Goal: Task Accomplishment & Management: Manage account settings

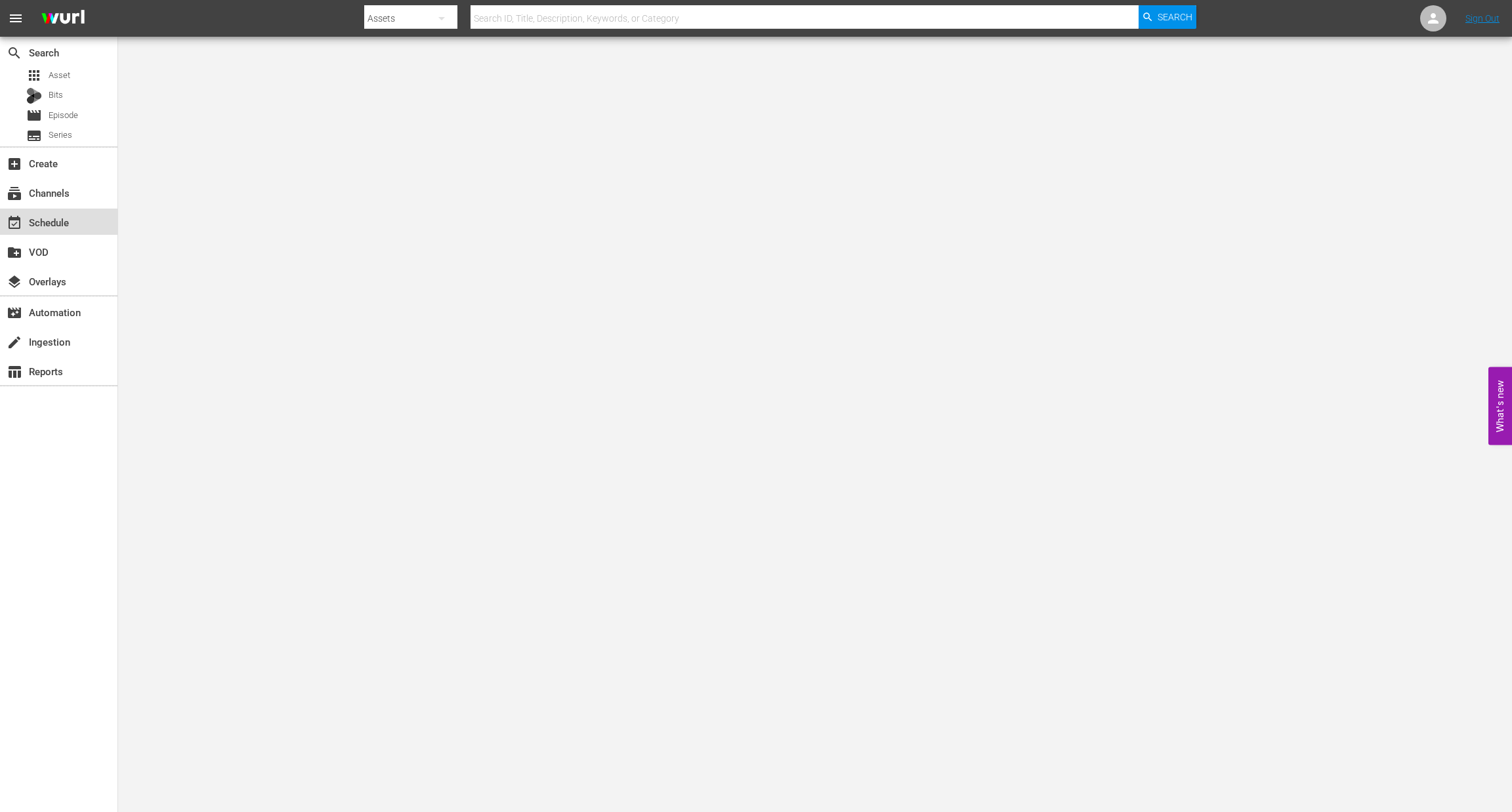
click at [41, 225] on div "event_available Schedule" at bounding box center [37, 221] width 74 height 12
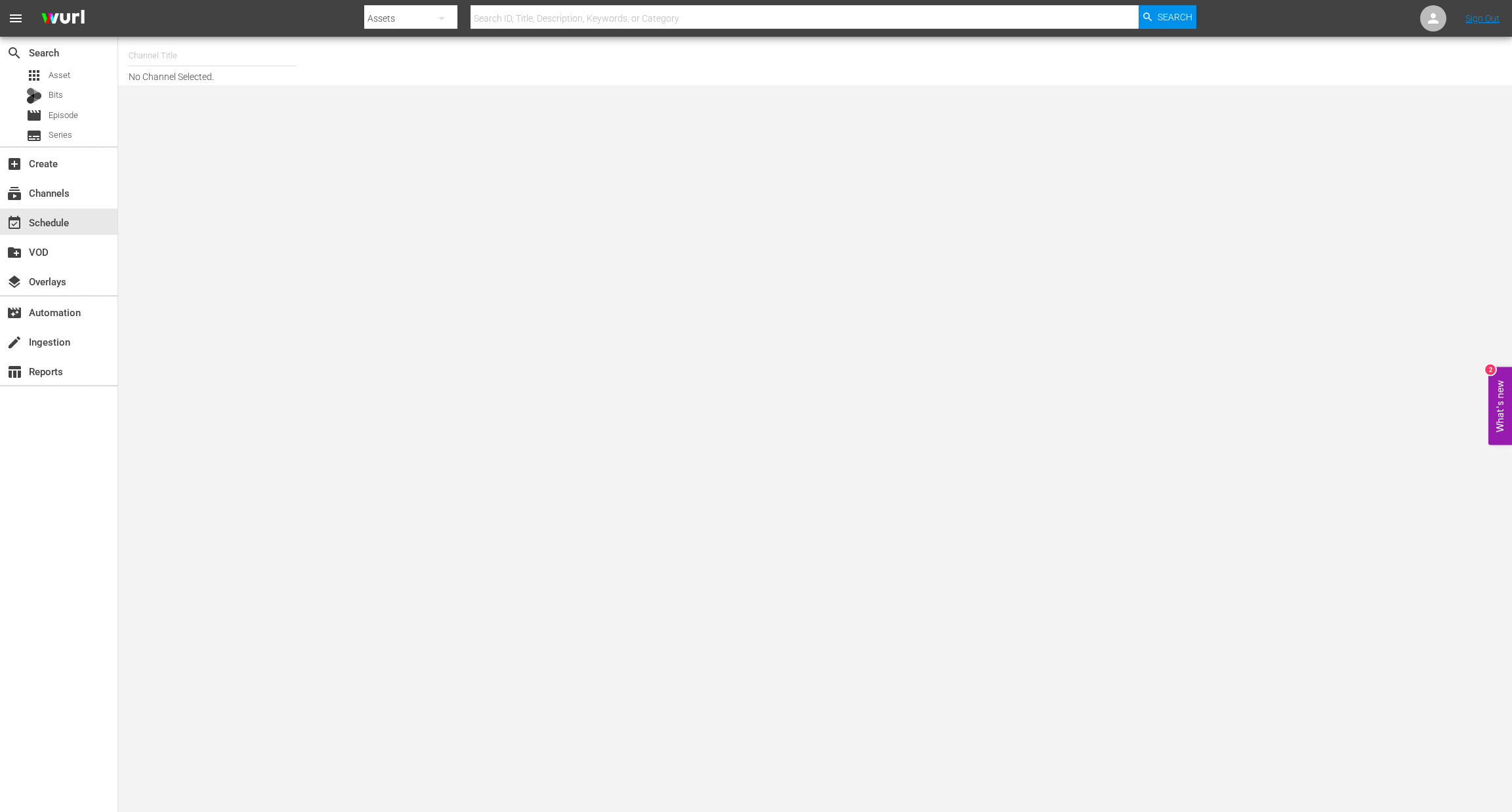
click at [141, 55] on input "text" at bounding box center [213, 56] width 168 height 32
click at [241, 193] on div "Royalworld G,A,S (1621 - amogonetworx_royalworld_2)" at bounding box center [309, 187] width 340 height 32
type input "Royalworld G,A,S (1621 - amogonetworx_royalworld_2)"
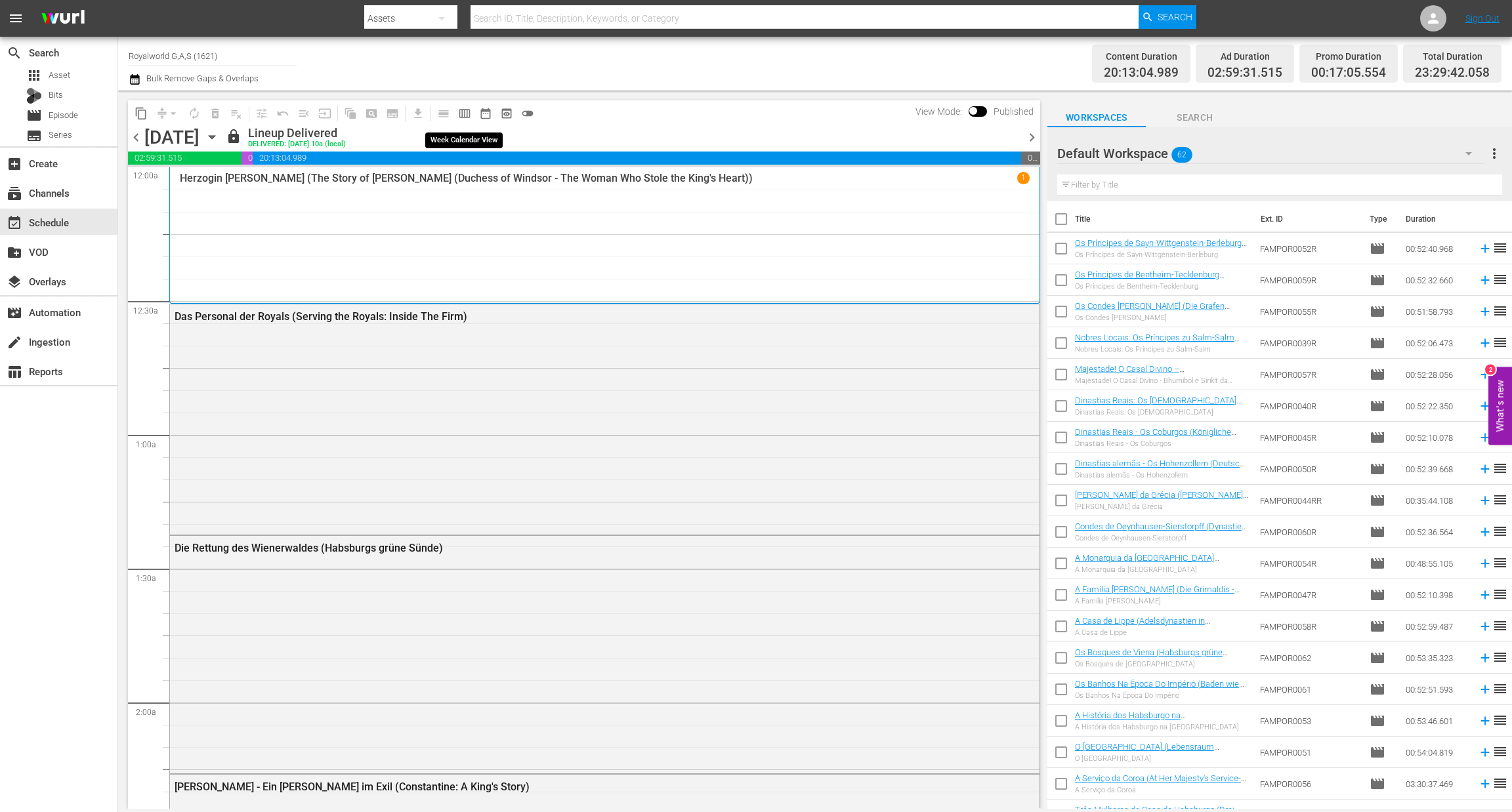
click at [468, 112] on span "calendar_view_week_outlined" at bounding box center [465, 114] width 13 height 13
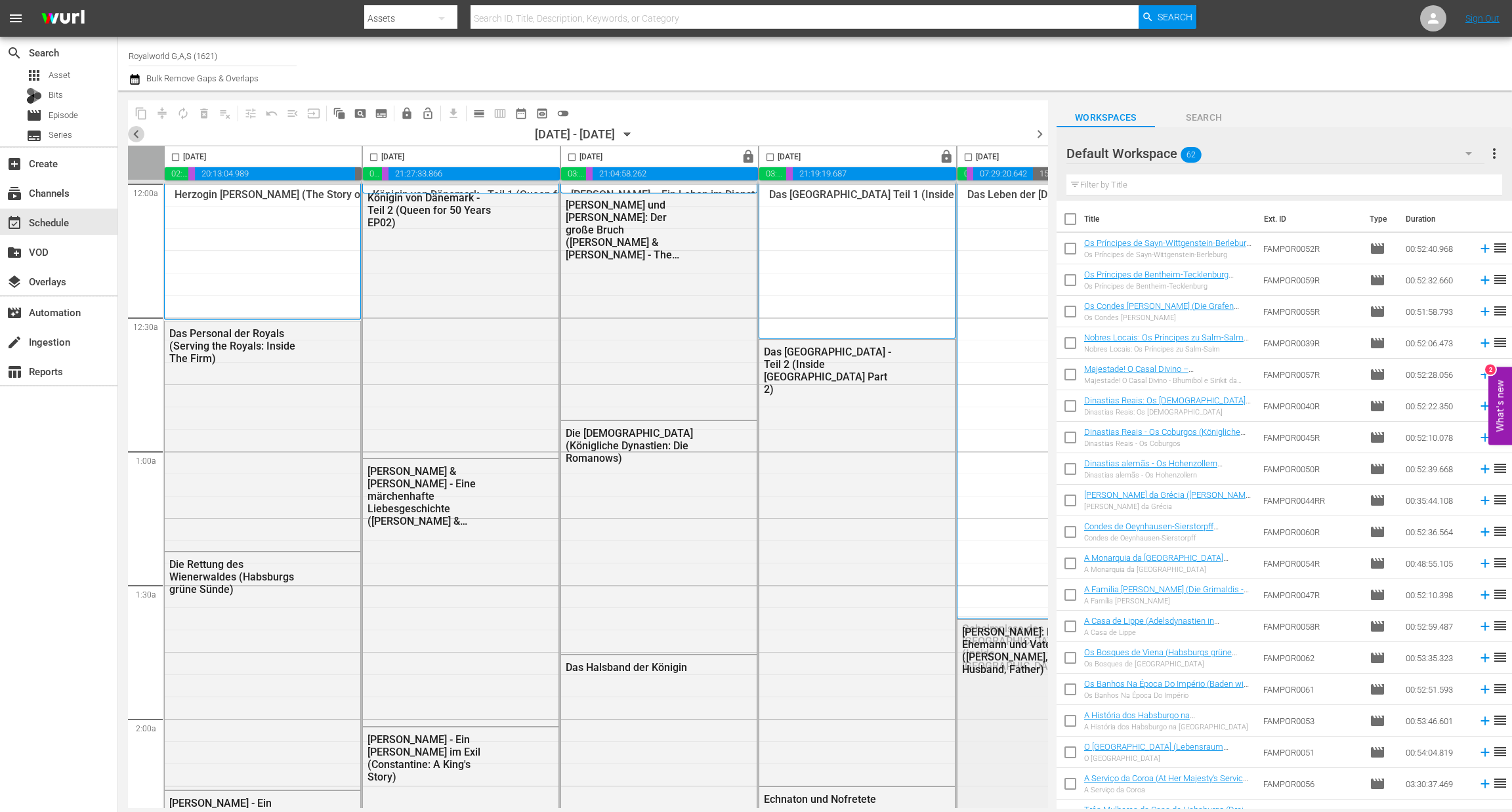
click at [132, 131] on span "chevron_left" at bounding box center [136, 134] width 16 height 16
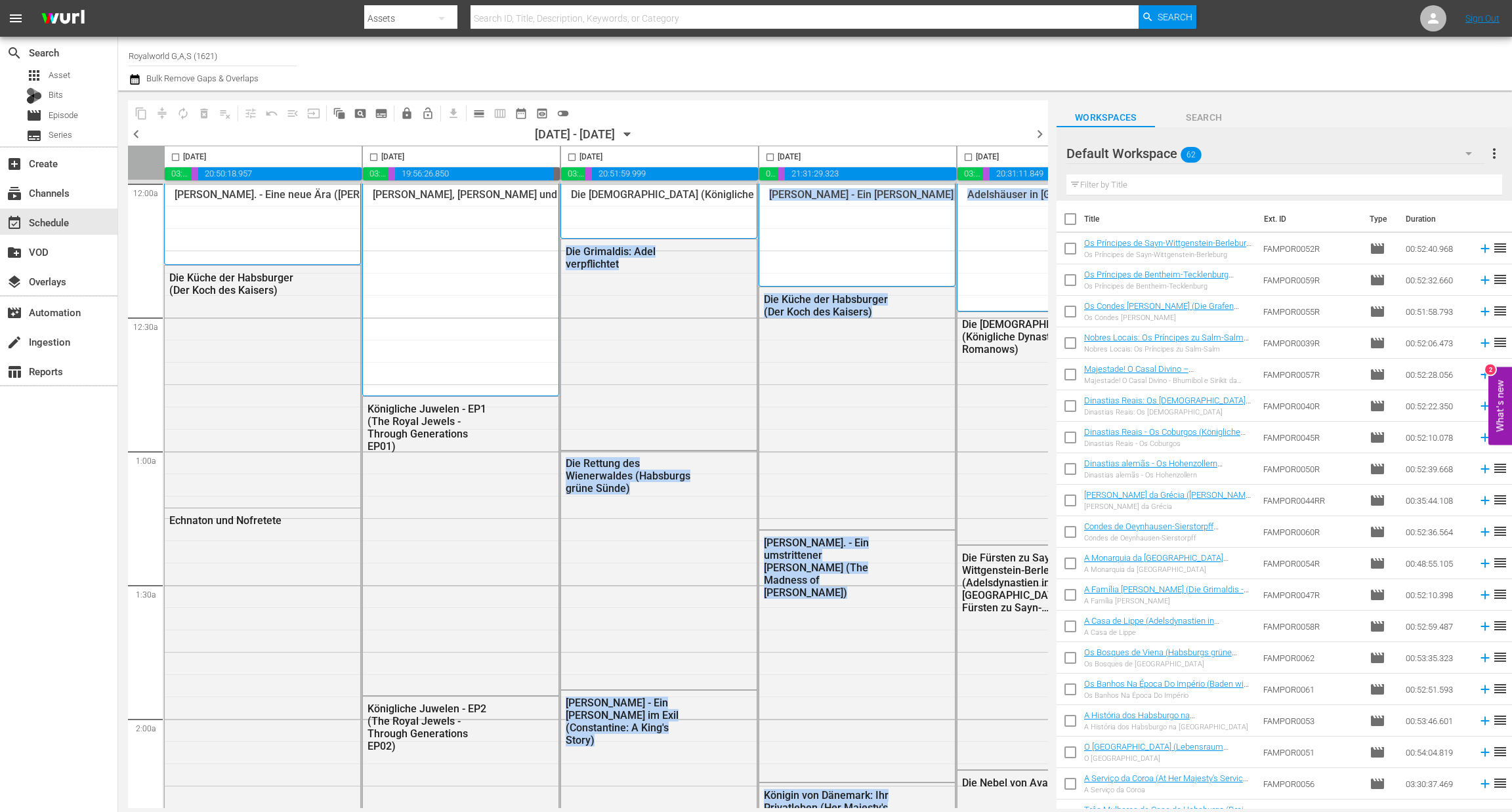
drag, startPoint x: 649, startPoint y: 807, endPoint x: 981, endPoint y: 819, distance: 332.2
click at [981, 811] on html "menu Search By Assets Search ID, Title, Description, Keywords, or Category Sear…" at bounding box center [756, 406] width 1512 height 812
click at [951, 808] on div "content_copy compress autorenew_outlined delete_forever_outlined playlist_remov…" at bounding box center [578, 449] width 920 height 718
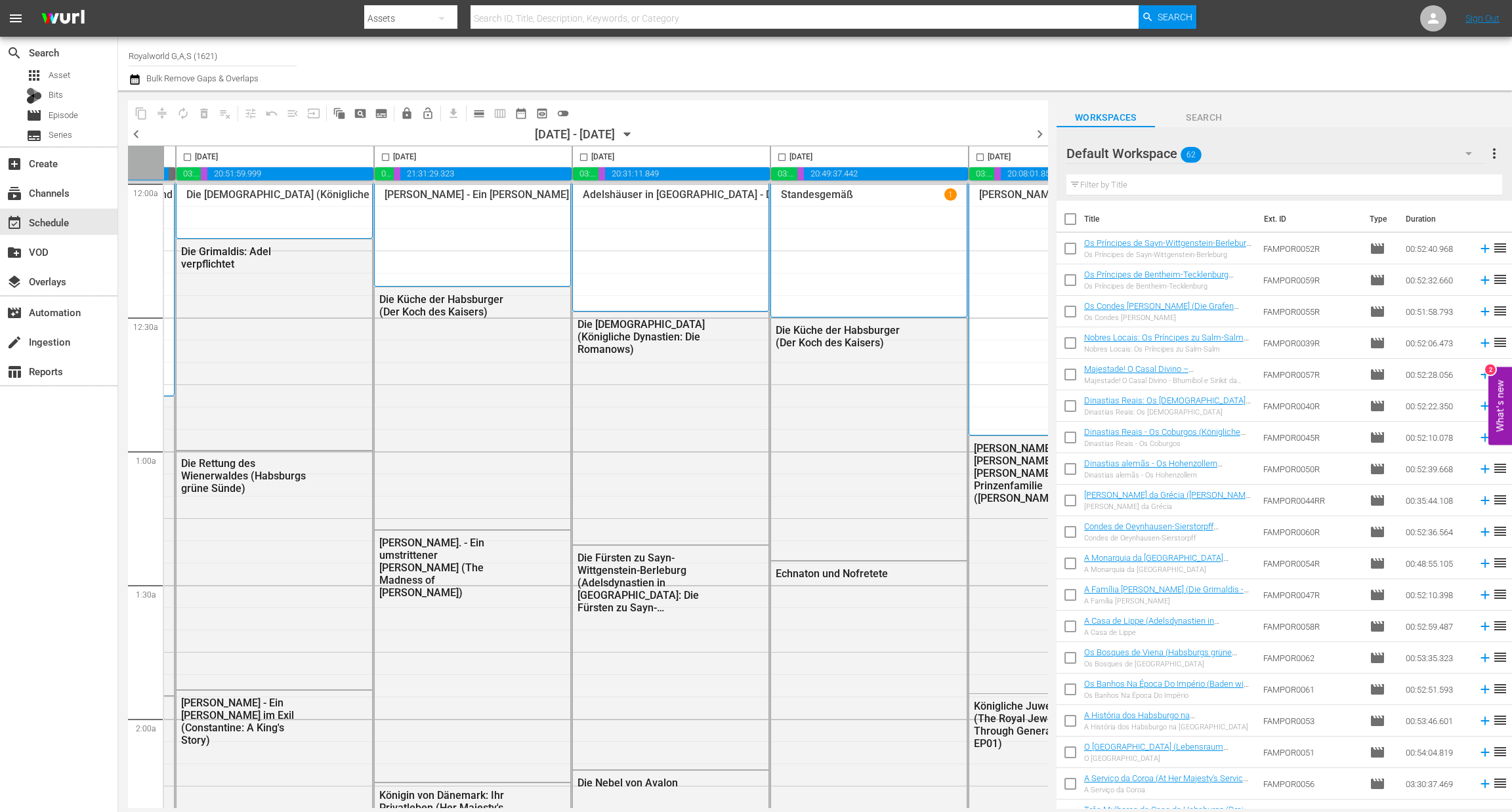
scroll to position [0, 483]
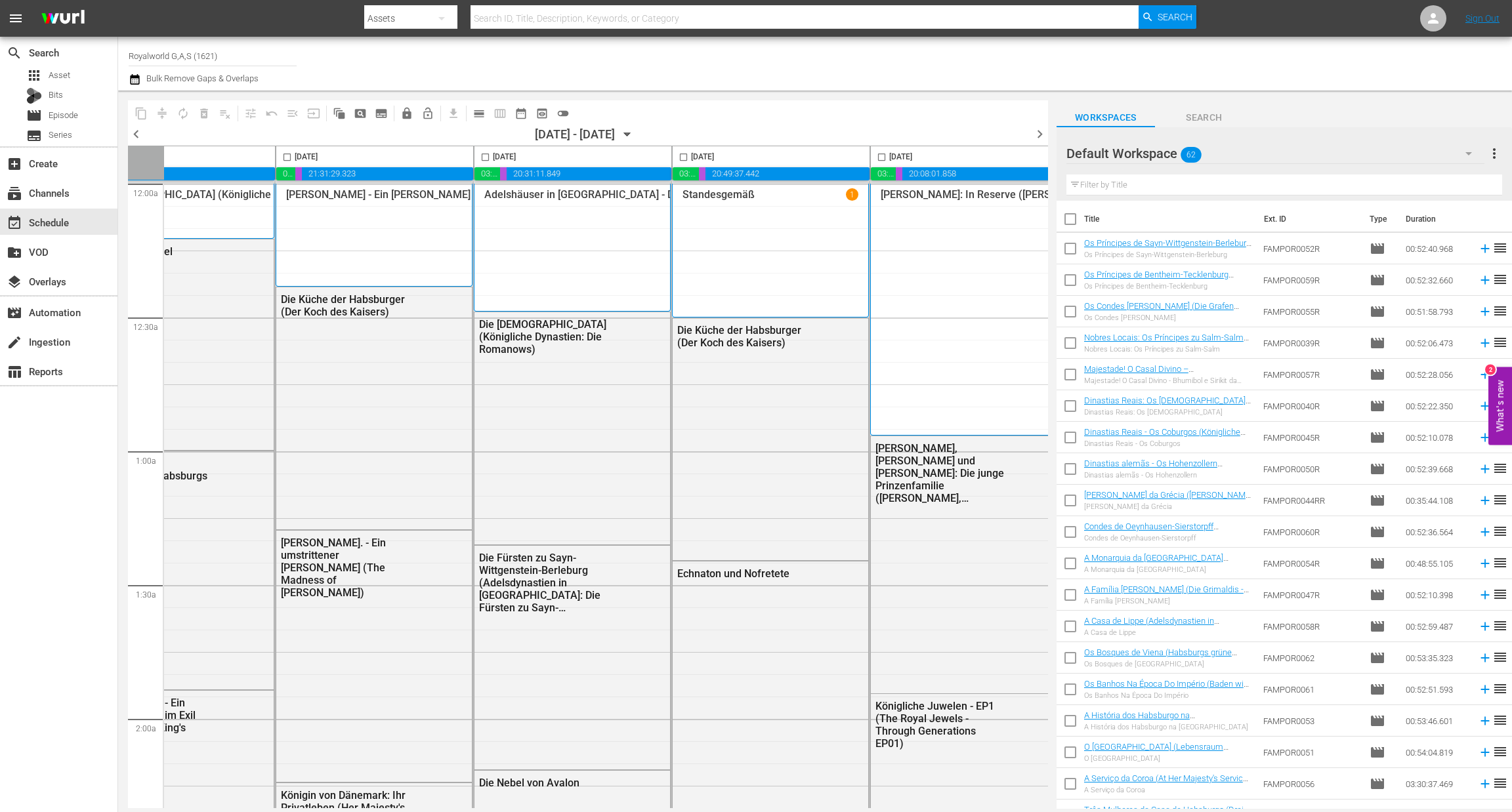
drag, startPoint x: 882, startPoint y: 157, endPoint x: 397, endPoint y: 163, distance: 485.0
click at [882, 157] on input "checkbox" at bounding box center [881, 160] width 15 height 15
checkbox input "true"
click at [137, 108] on span "content_copy" at bounding box center [141, 114] width 13 height 13
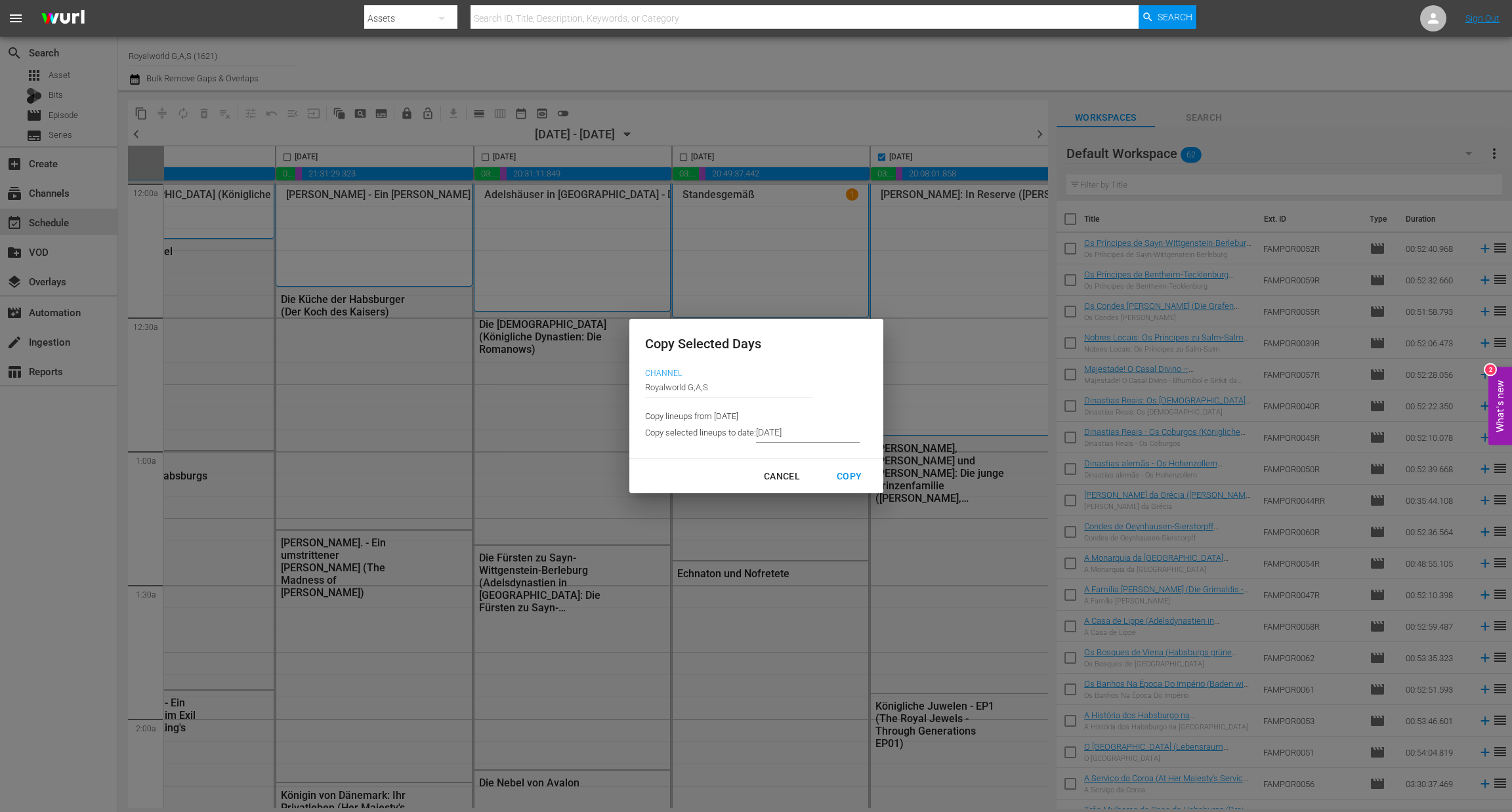
click at [820, 436] on input "8/28/2025" at bounding box center [808, 433] width 104 height 20
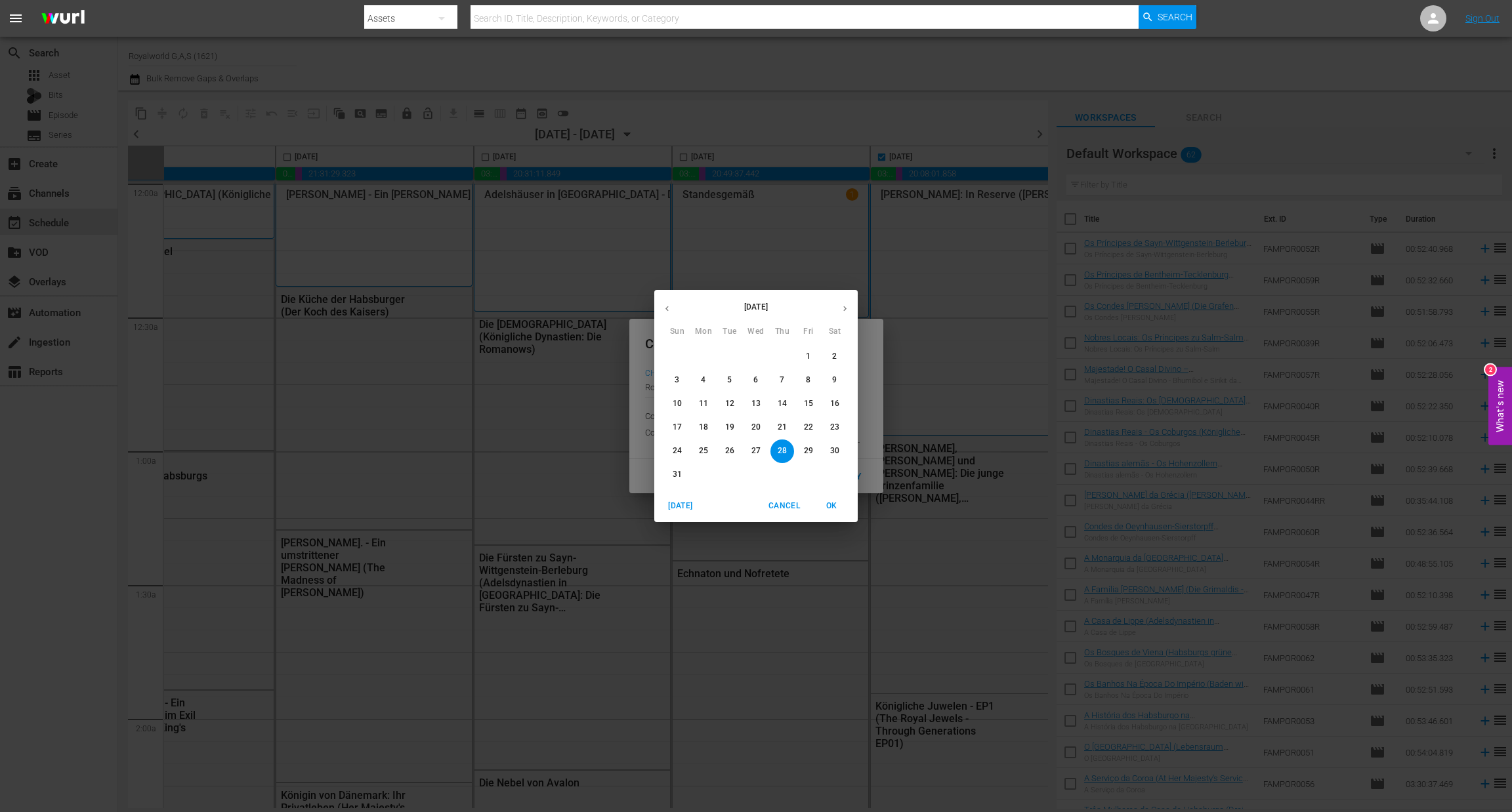
click at [847, 308] on icon "button" at bounding box center [844, 308] width 10 height 10
click at [706, 355] on span "1" at bounding box center [703, 356] width 24 height 11
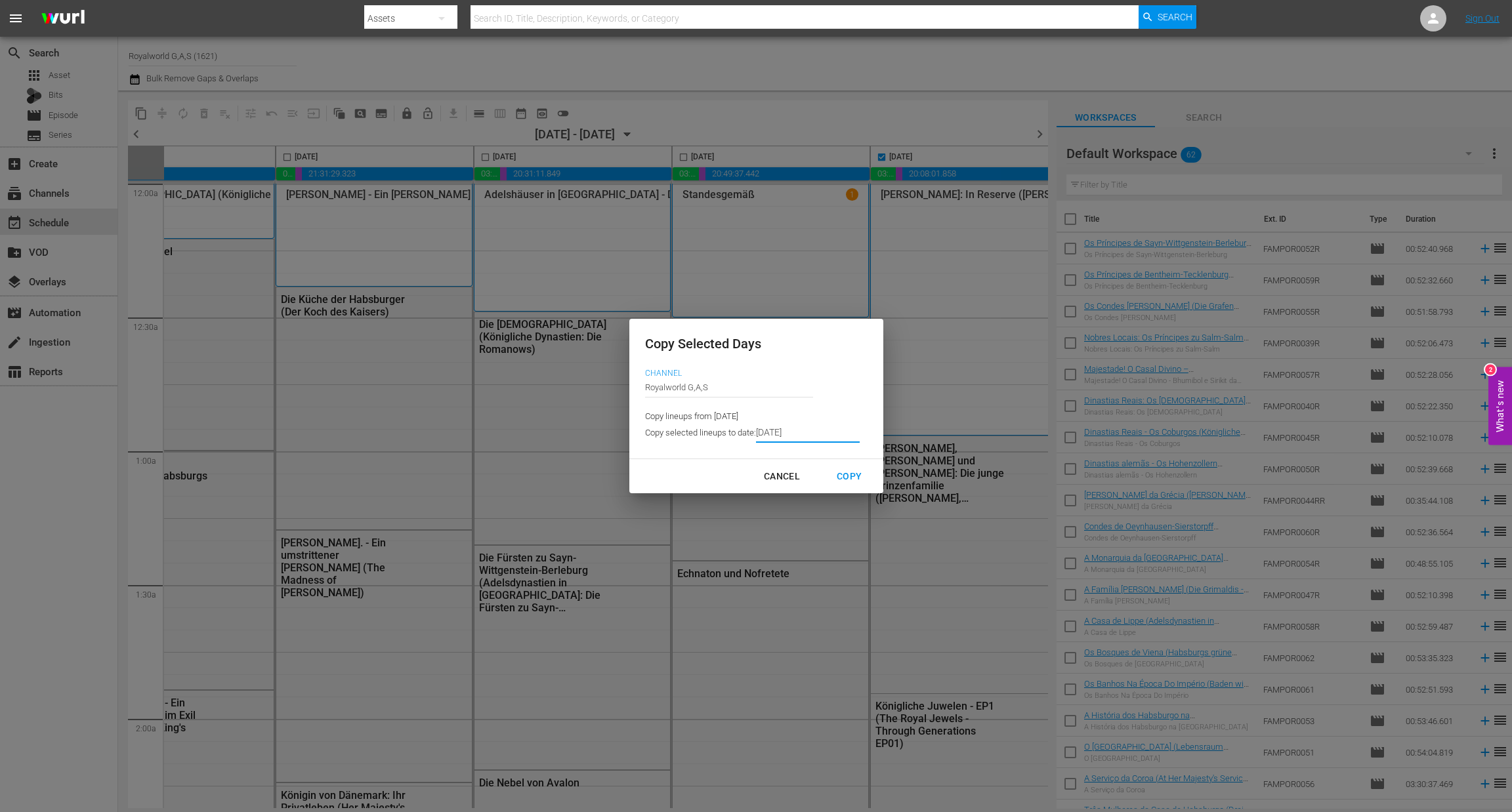
click at [852, 480] on div "Copy" at bounding box center [849, 476] width 46 height 16
type input "8/27/2025"
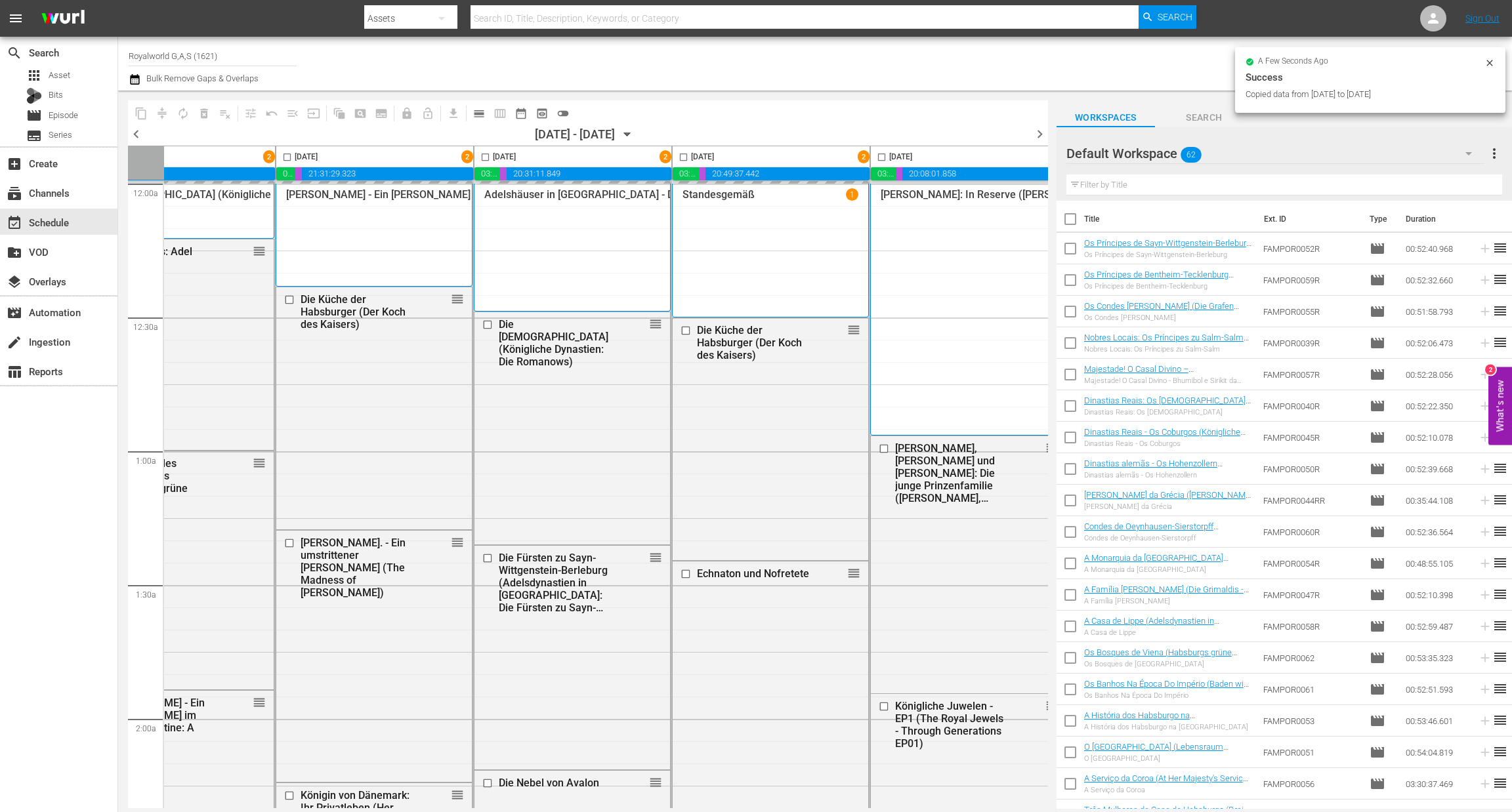
checkbox input "false"
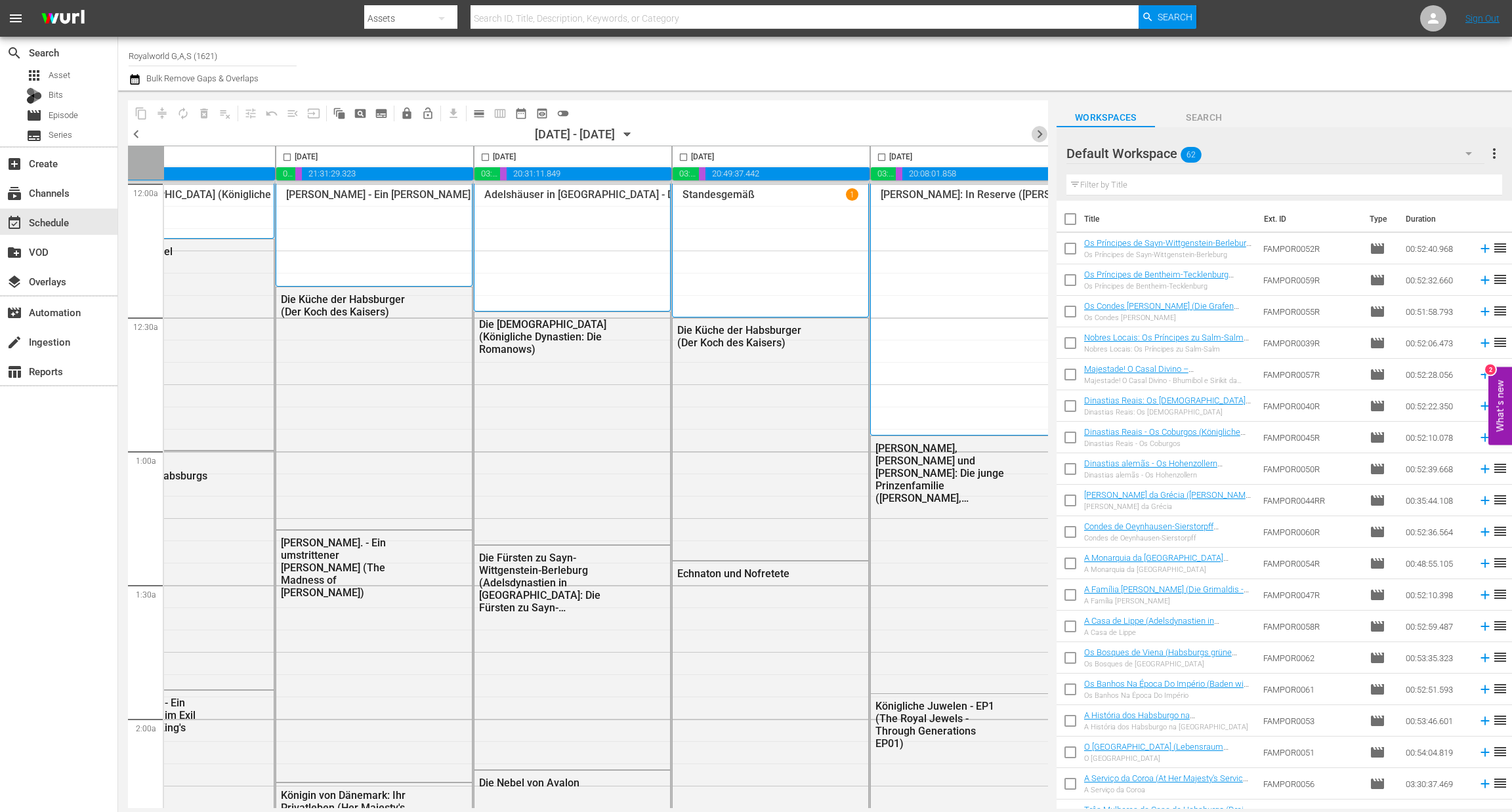
click at [1038, 129] on span "chevron_right" at bounding box center [1040, 134] width 16 height 16
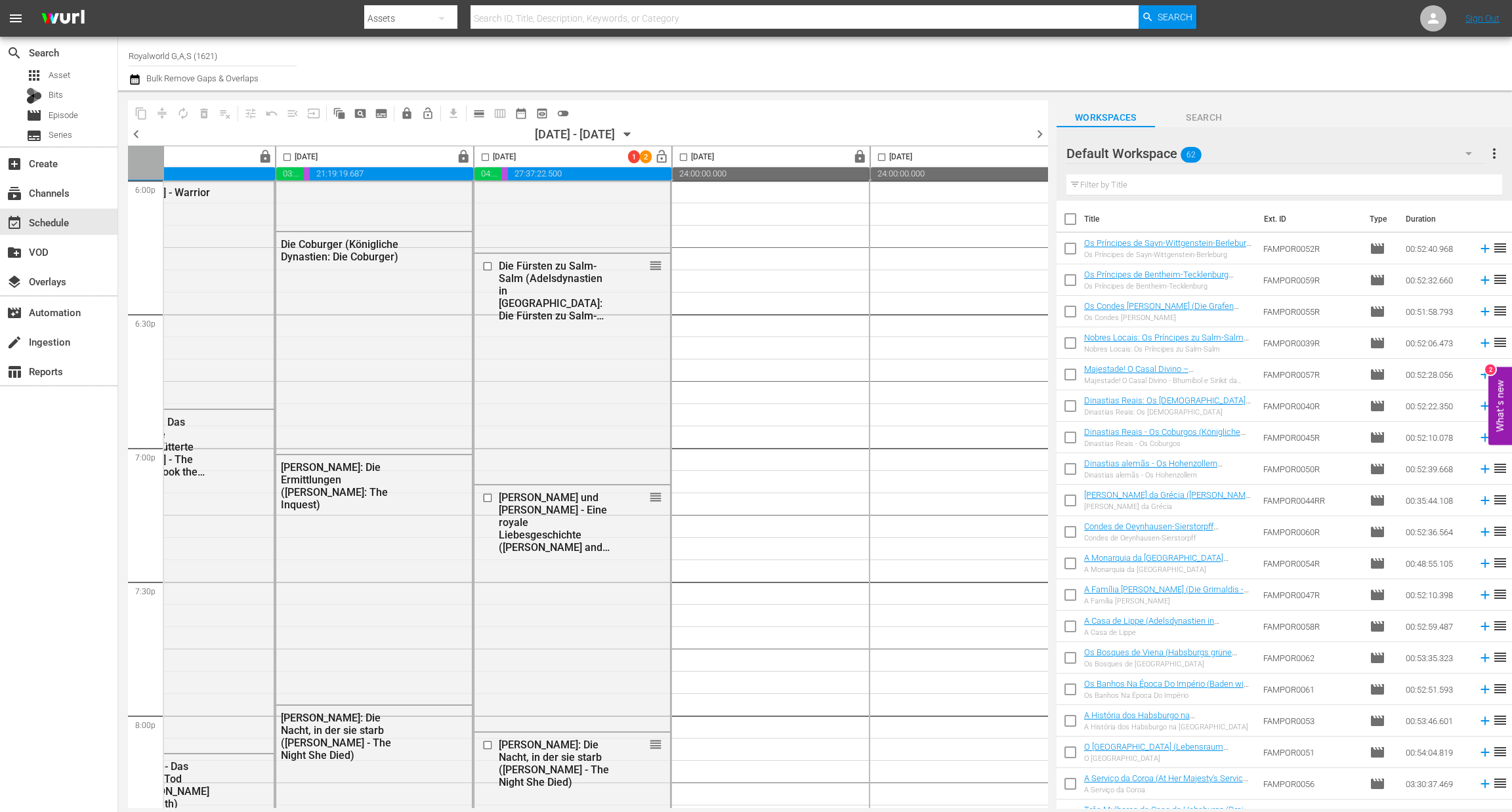
scroll to position [5707, 483]
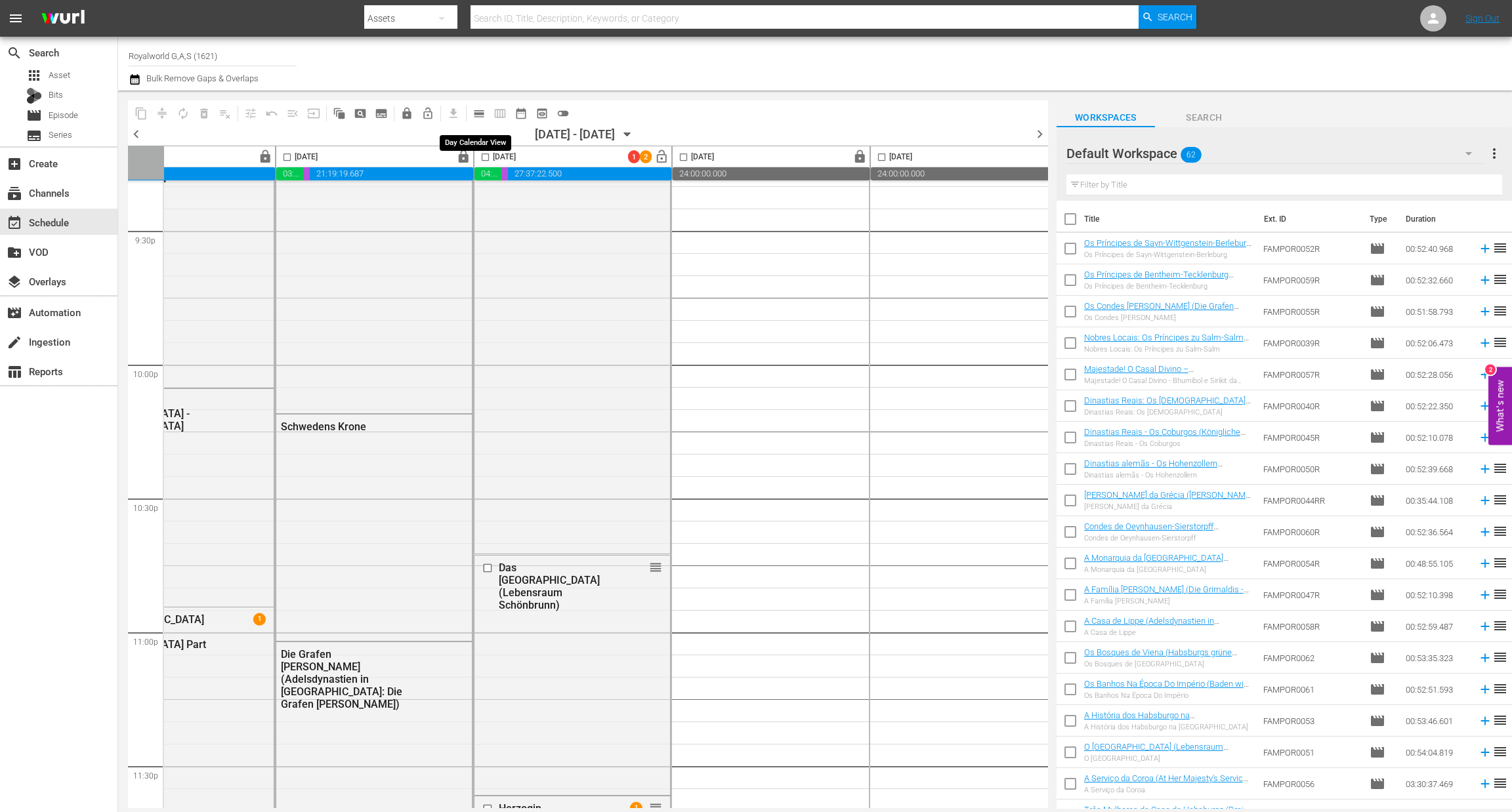
click at [477, 115] on span "calendar_view_day_outlined" at bounding box center [479, 114] width 13 height 13
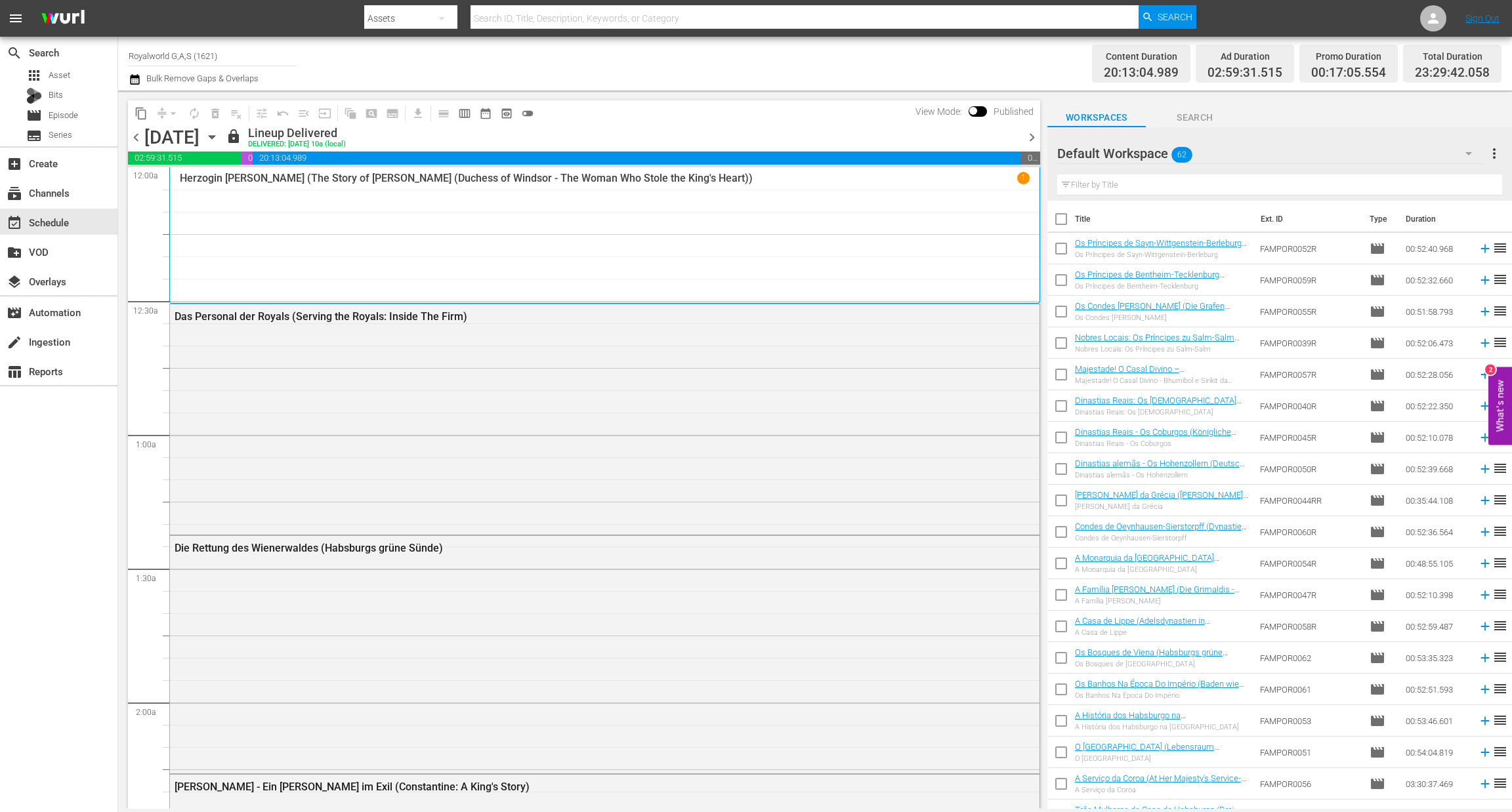
click at [1031, 139] on span "chevron_right" at bounding box center [1032, 137] width 16 height 16
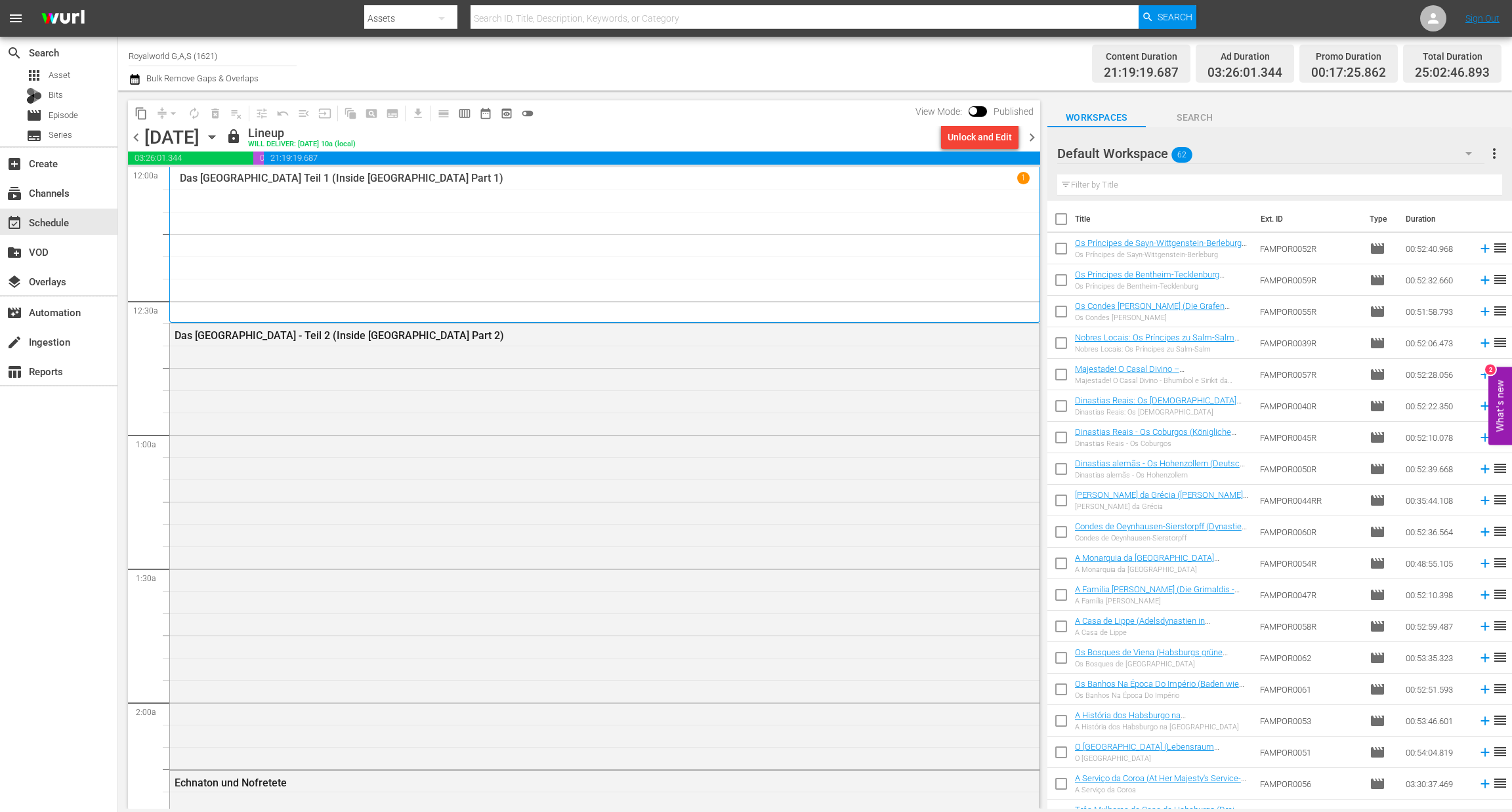
click at [1031, 139] on span "chevron_right" at bounding box center [1032, 137] width 16 height 16
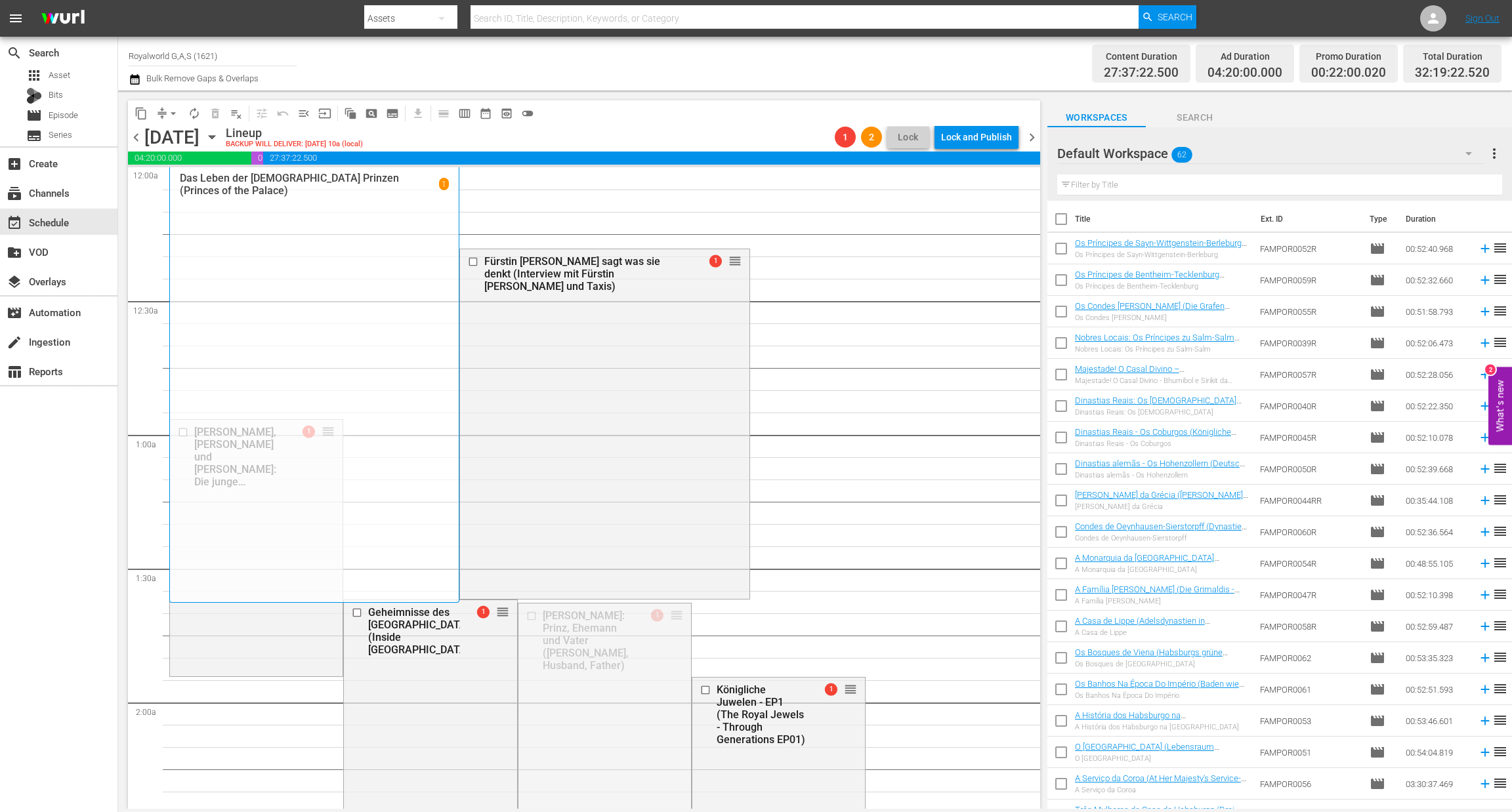
drag, startPoint x: 666, startPoint y: 614, endPoint x: 616, endPoint y: 204, distance: 413.0
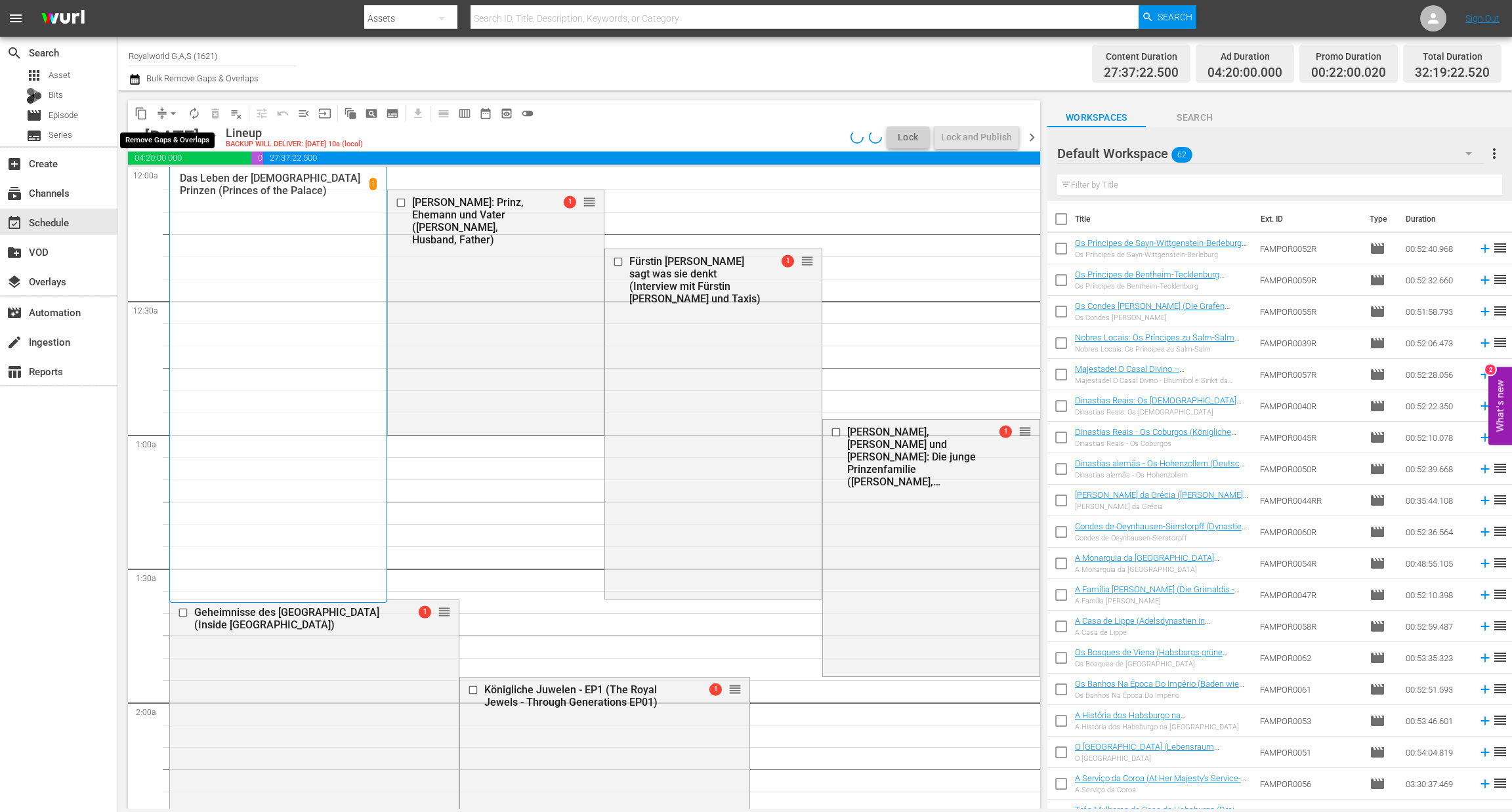
click at [173, 114] on span "arrow_drop_down" at bounding box center [173, 114] width 13 height 13
click at [167, 187] on li "Align to End of Previous Day" at bounding box center [174, 183] width 138 height 22
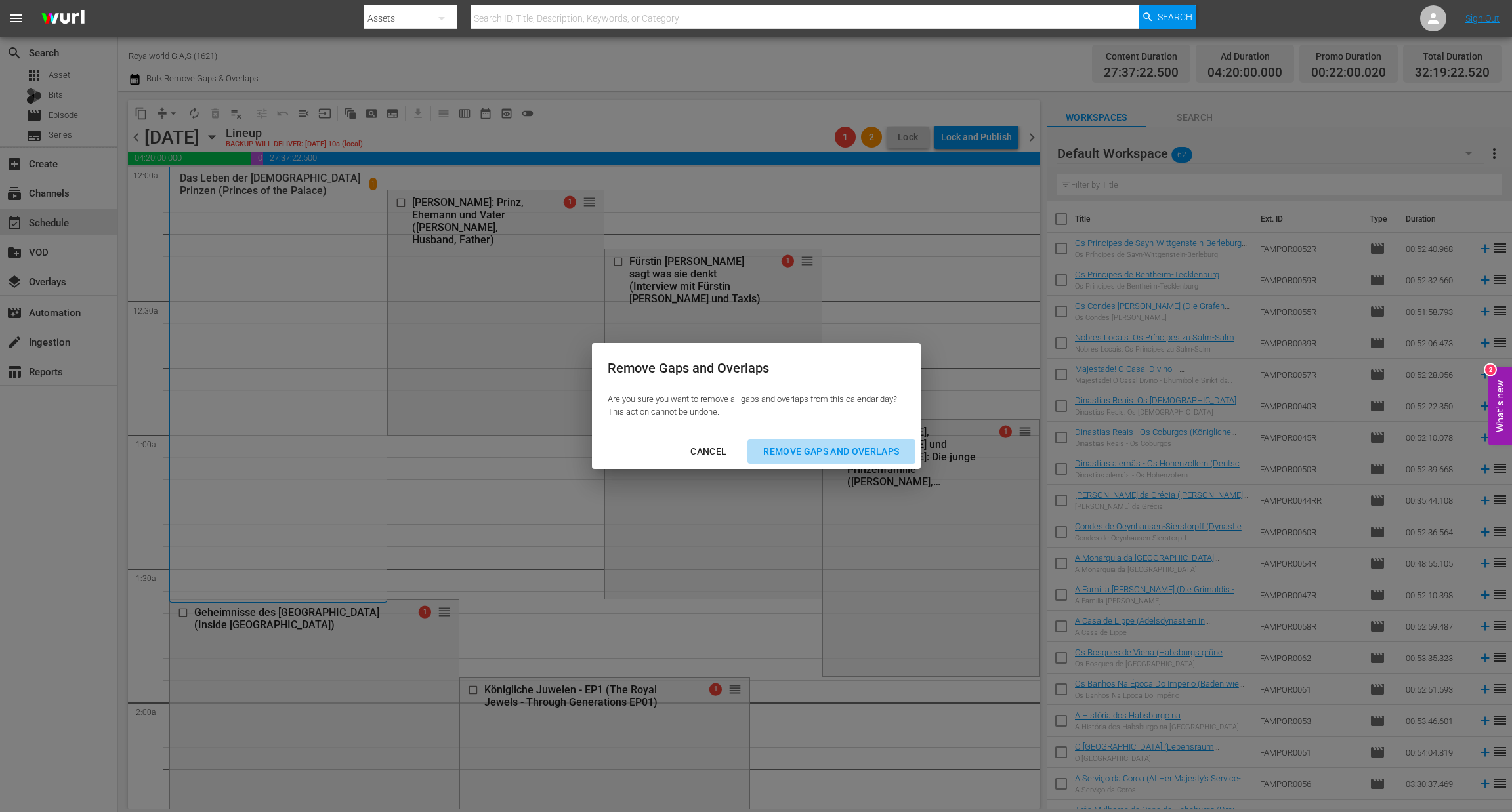
click at [833, 459] on div "Remove Gaps and Overlaps" at bounding box center [831, 451] width 157 height 16
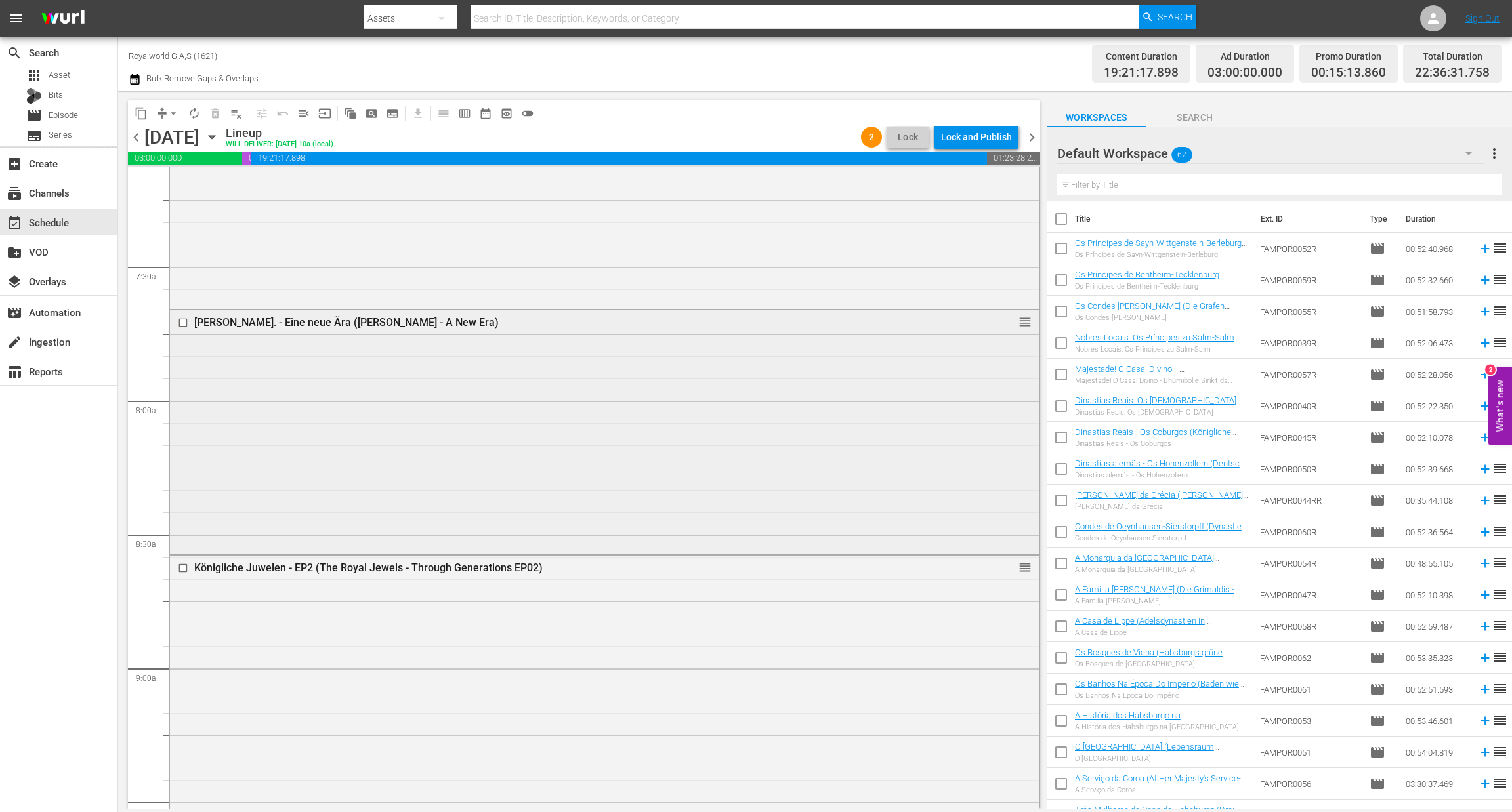
scroll to position [1967, 0]
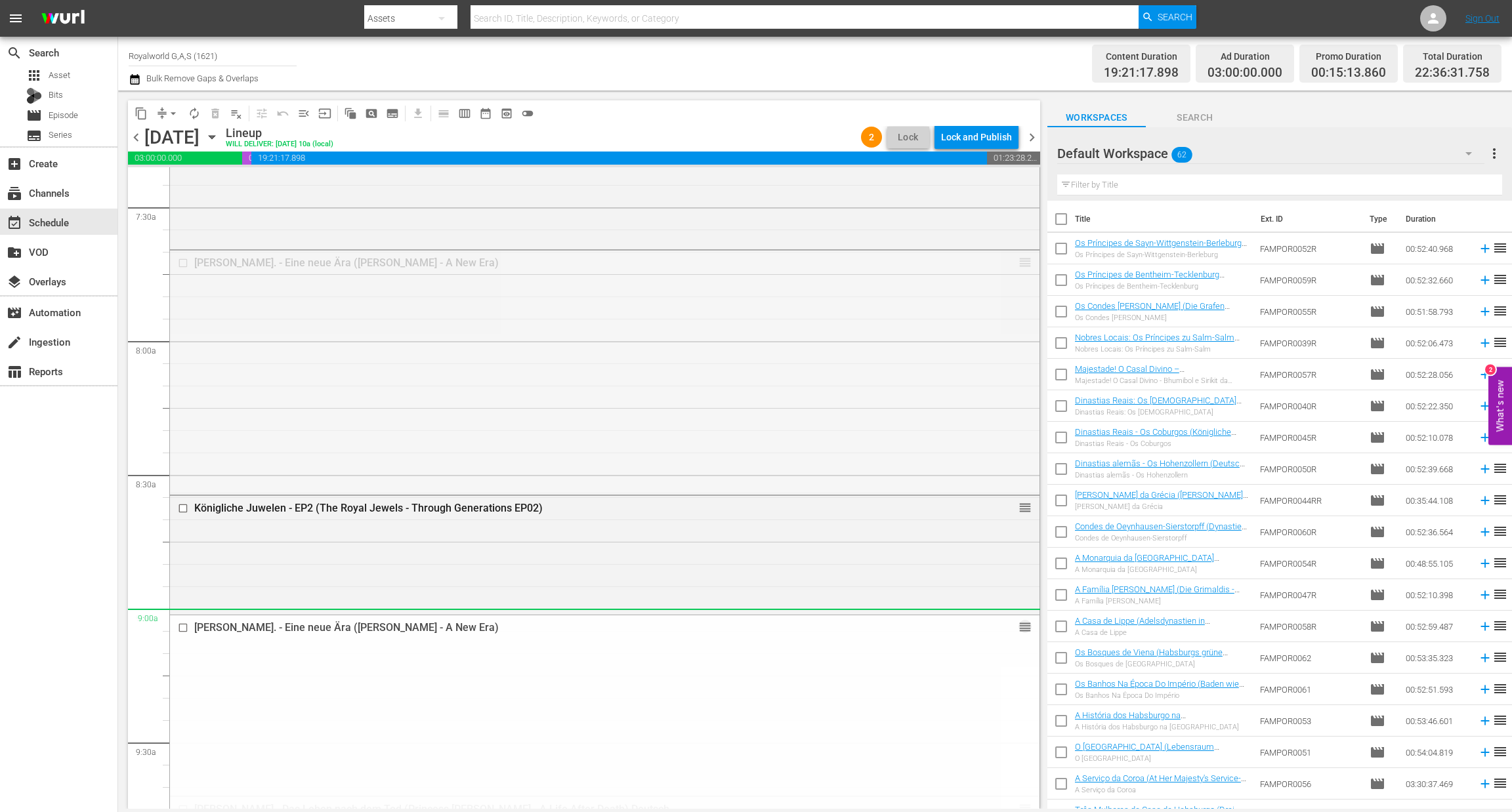
drag, startPoint x: 1011, startPoint y: 256, endPoint x: 881, endPoint y: 615, distance: 381.8
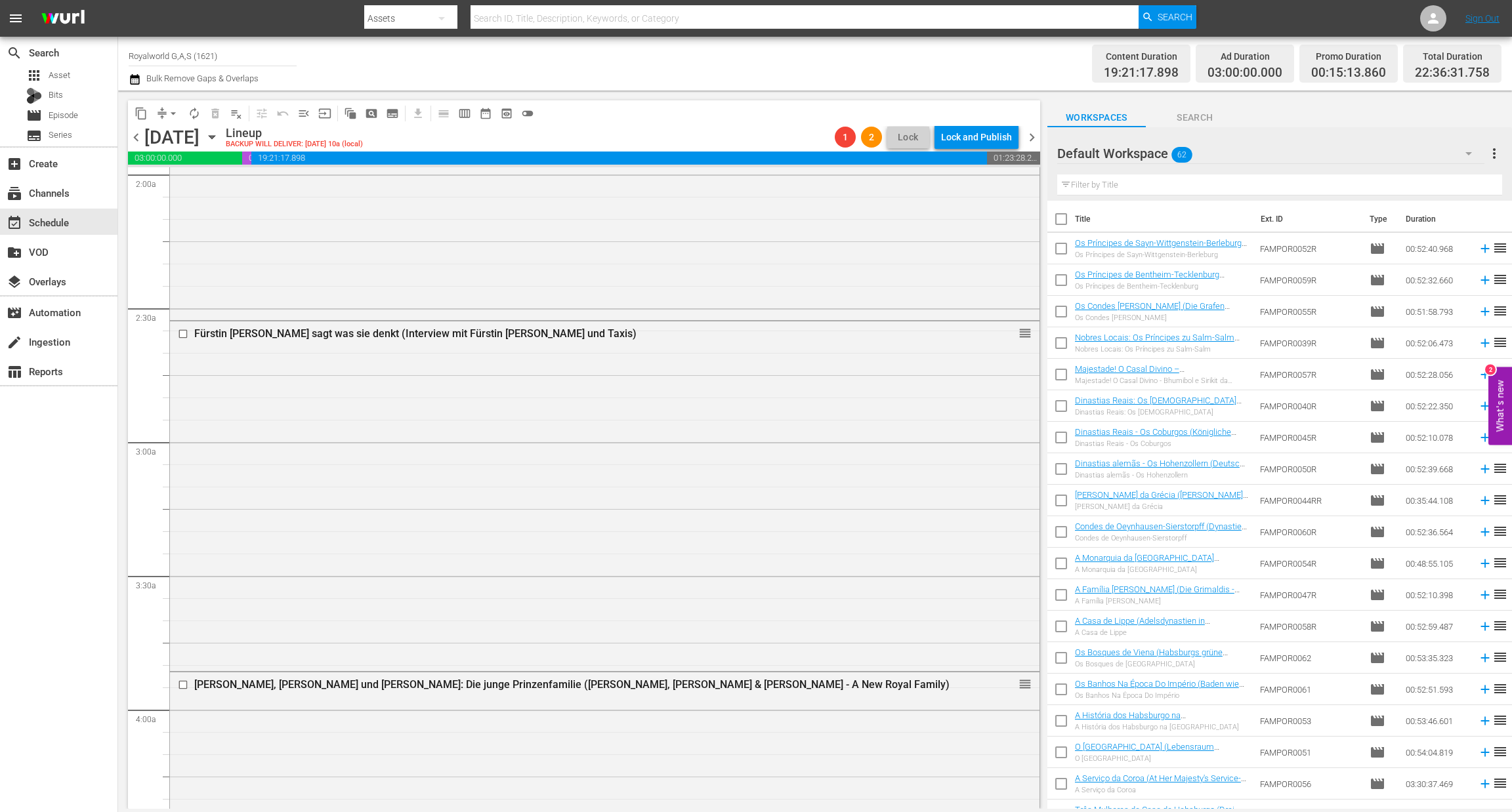
scroll to position [0, 0]
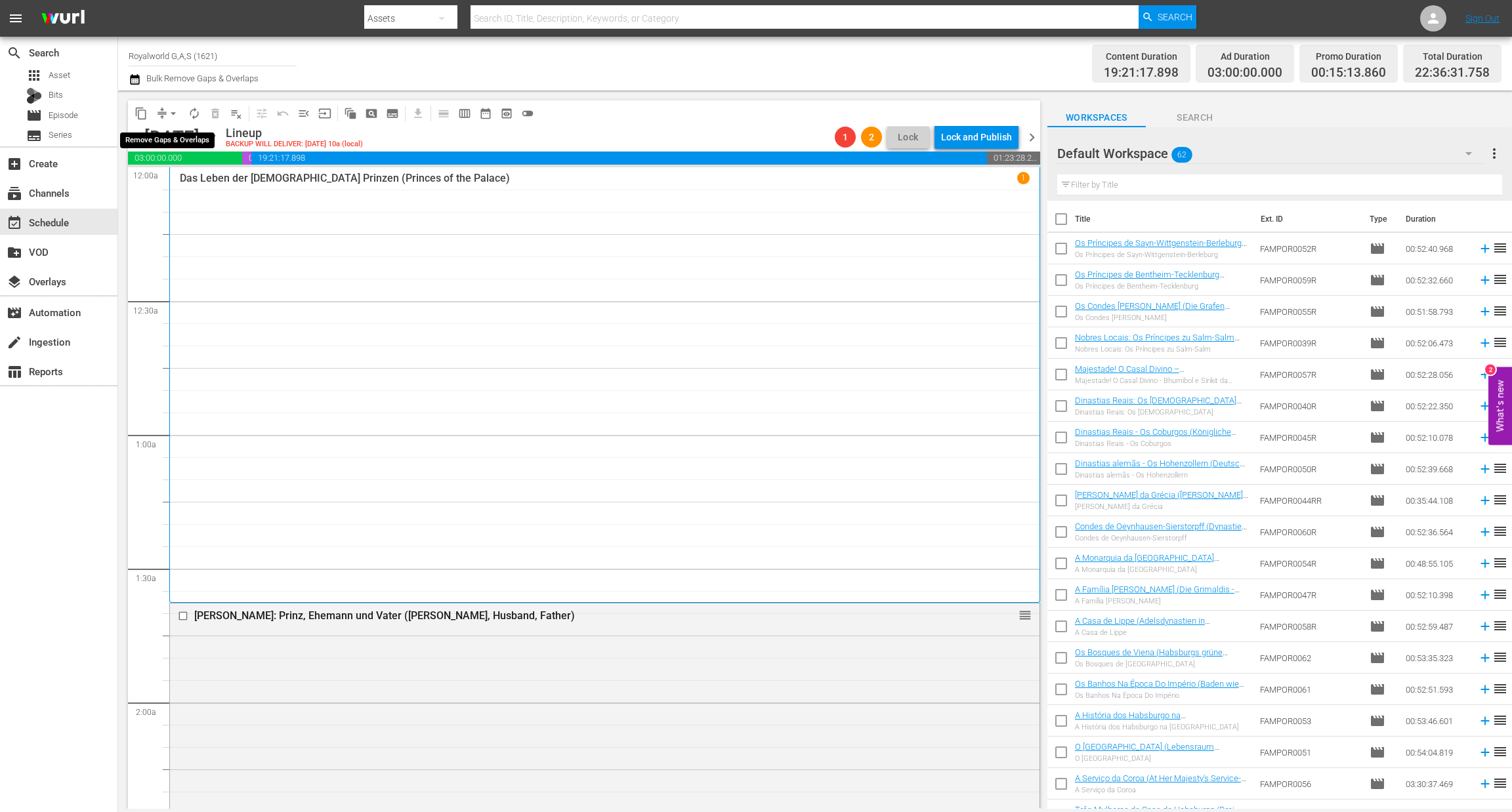
click at [171, 112] on span "arrow_drop_down" at bounding box center [173, 114] width 13 height 13
click at [191, 185] on li "Align to End of Previous Day" at bounding box center [174, 183] width 138 height 22
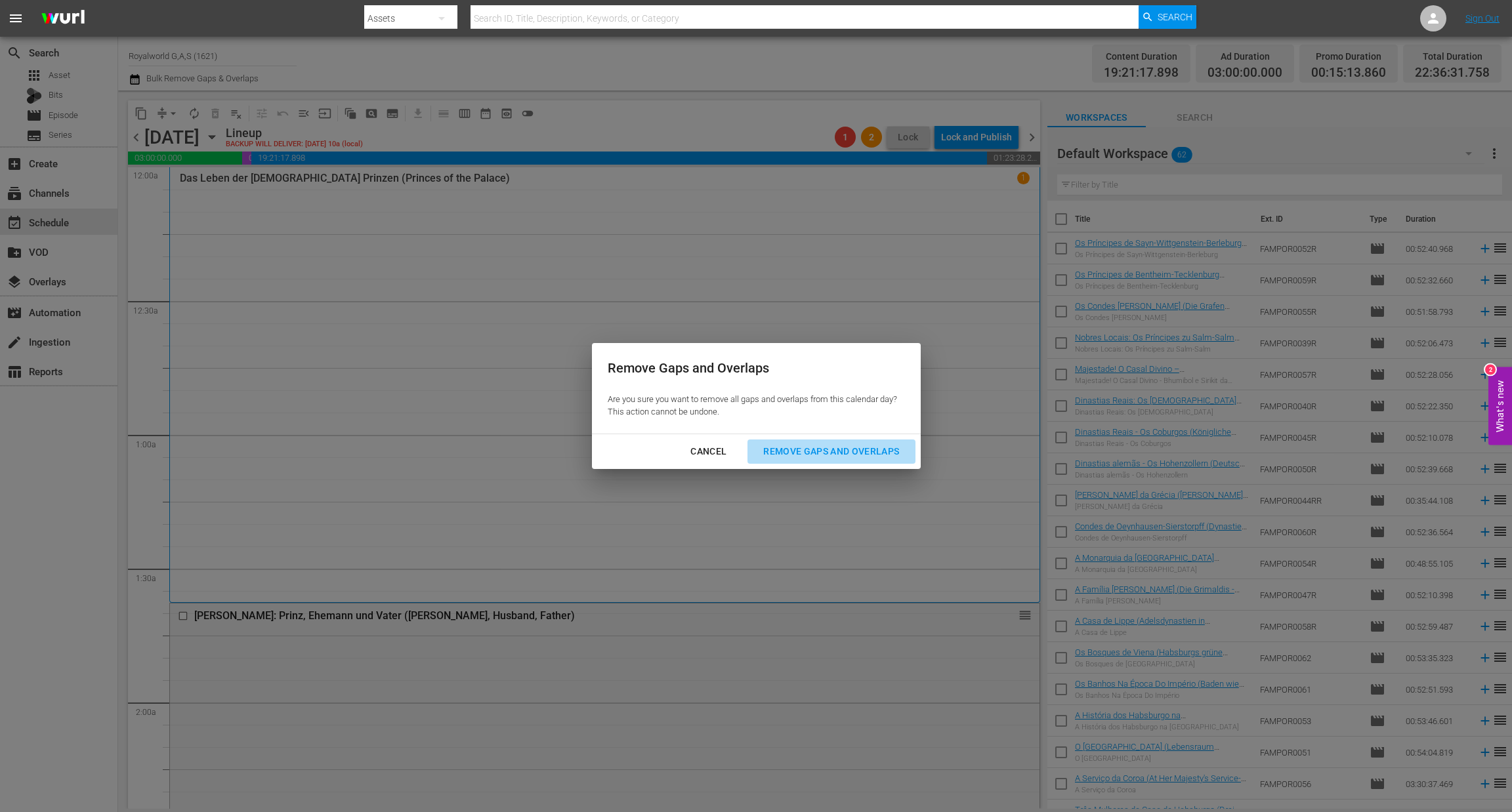
click at [860, 452] on div "Remove Gaps and Overlaps" at bounding box center [831, 451] width 157 height 16
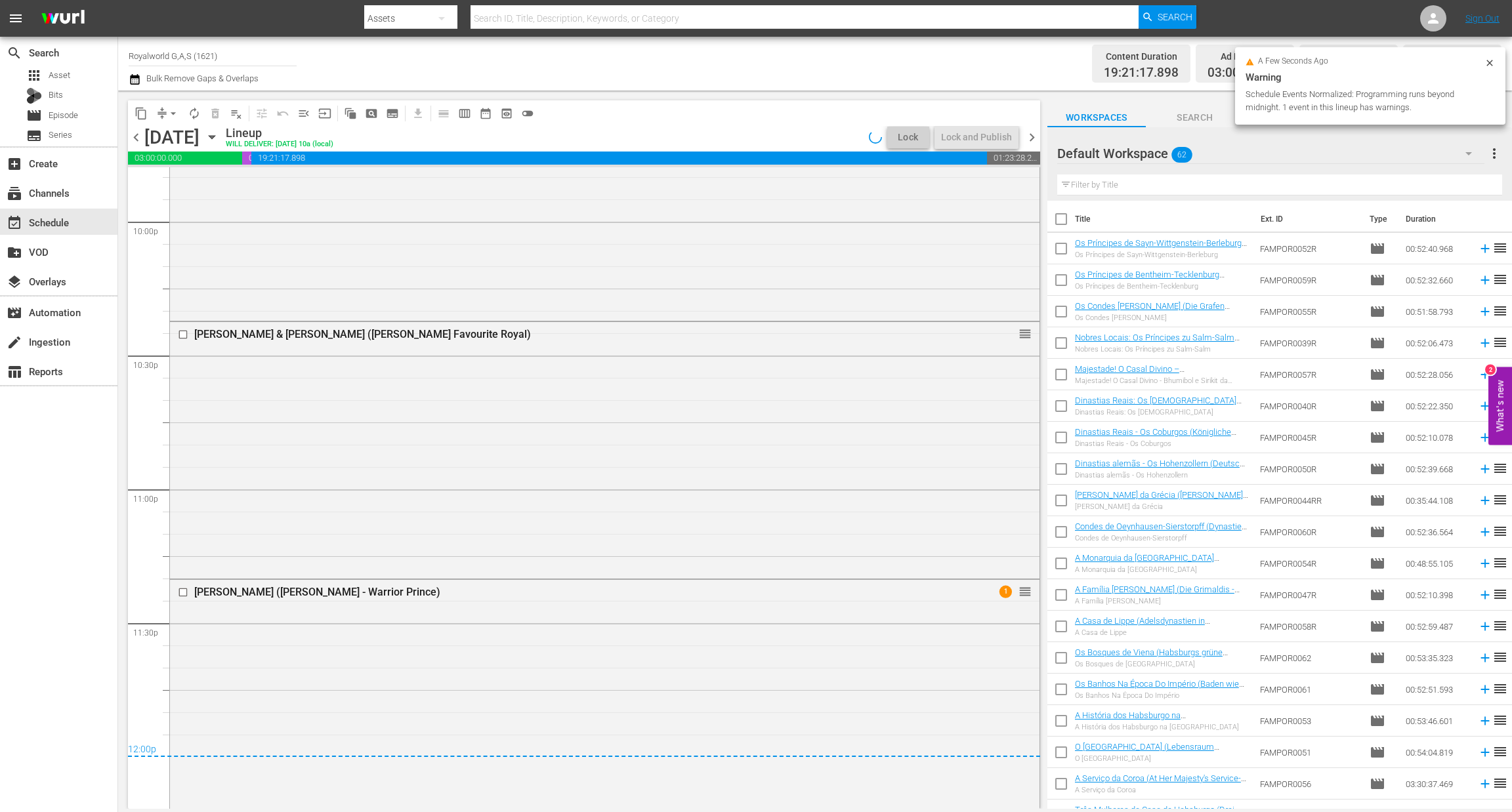
scroll to position [5843, 0]
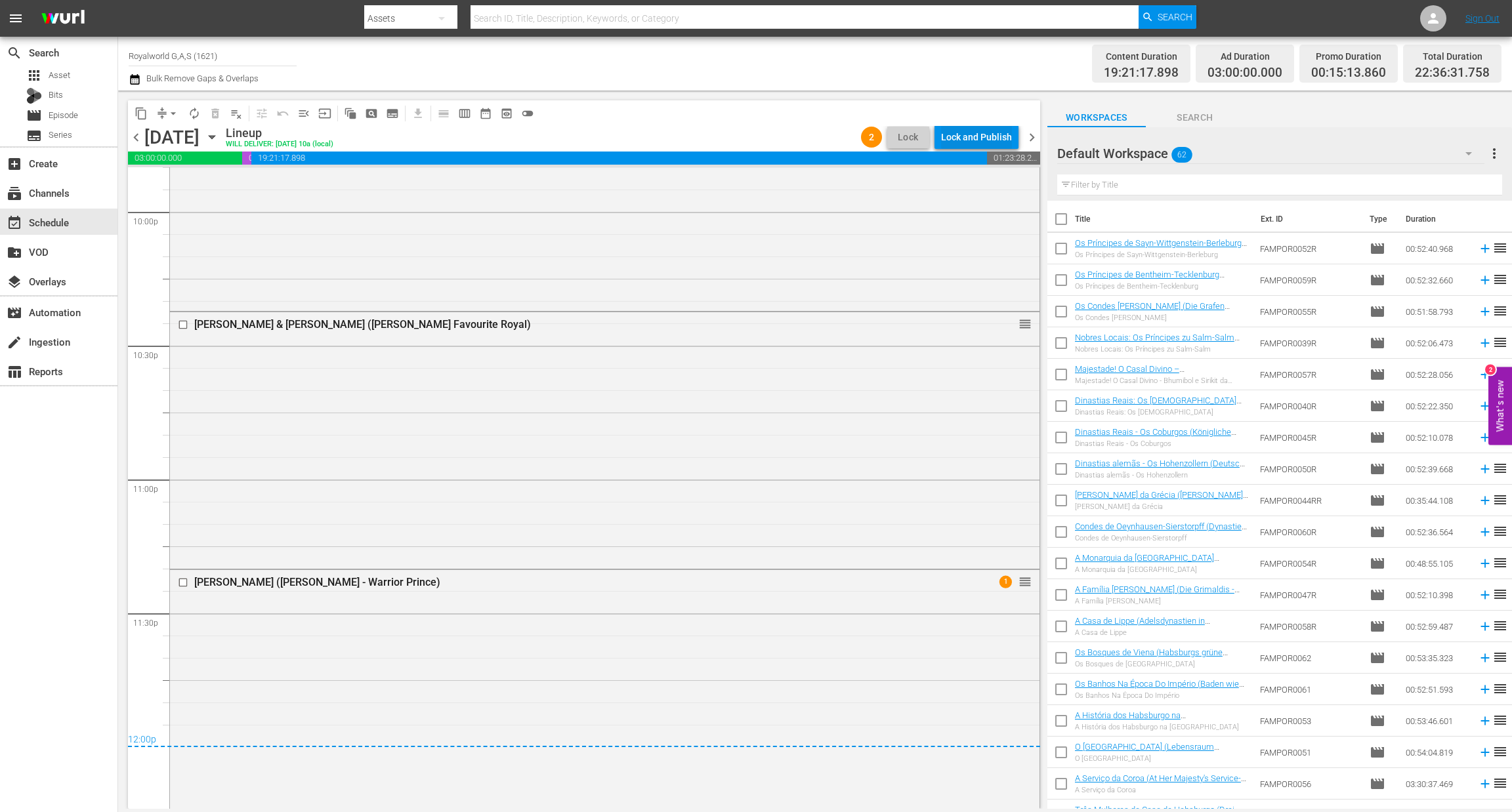
click at [971, 131] on div "Lock and Publish" at bounding box center [976, 137] width 71 height 24
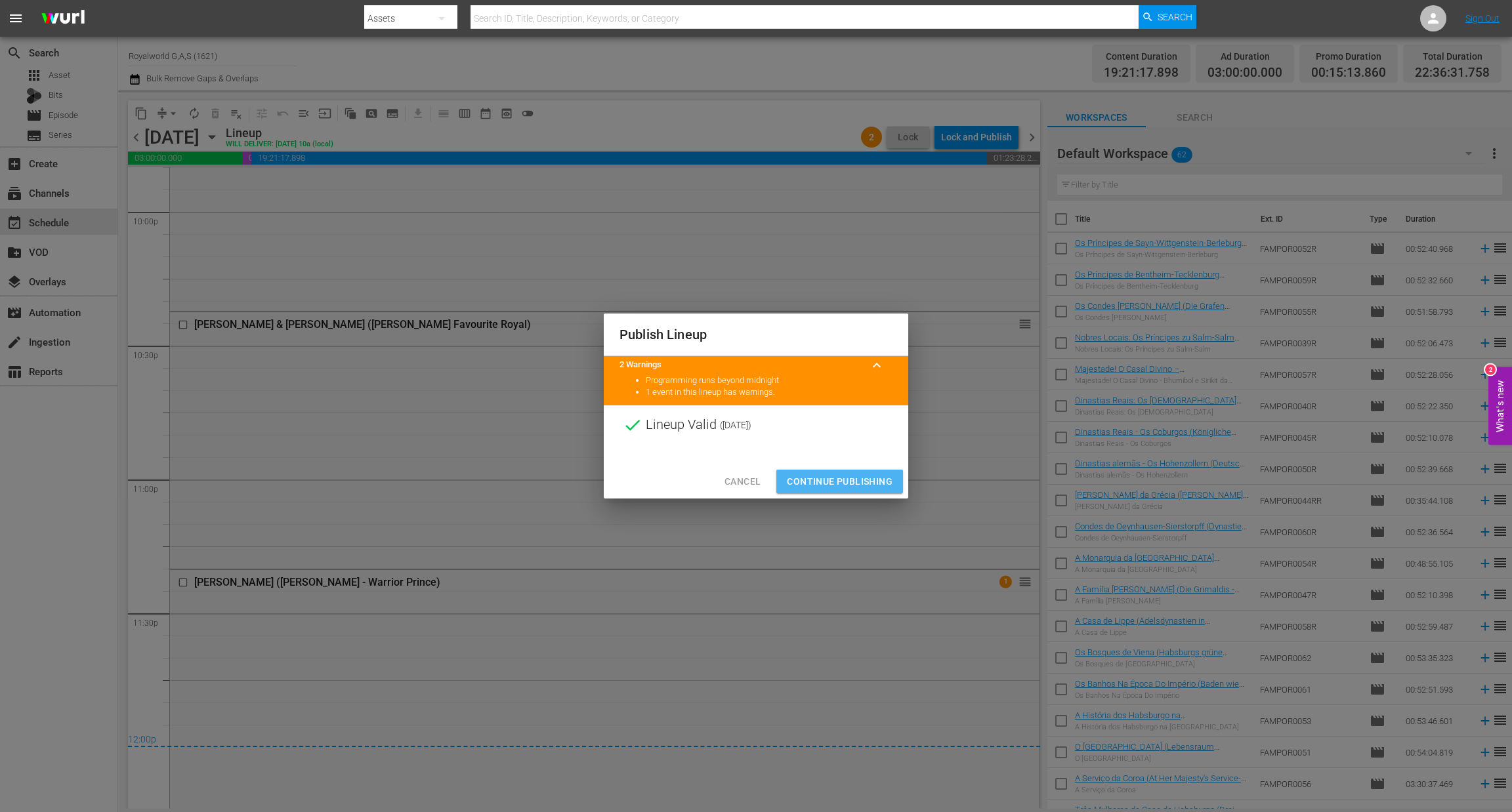
click at [830, 488] on span "Continue Publishing" at bounding box center [839, 482] width 106 height 16
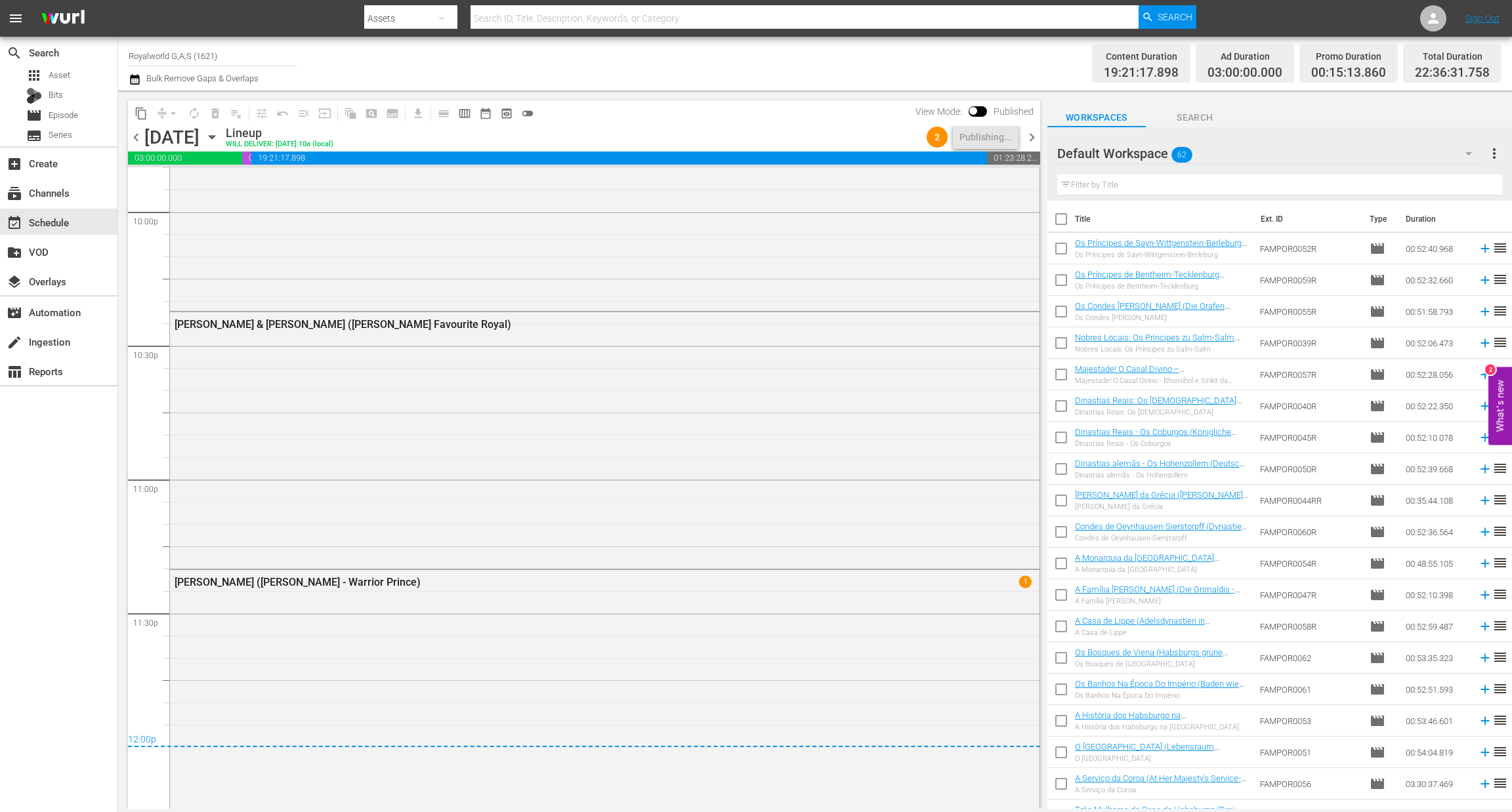
click at [1032, 136] on span "chevron_right" at bounding box center [1032, 137] width 16 height 16
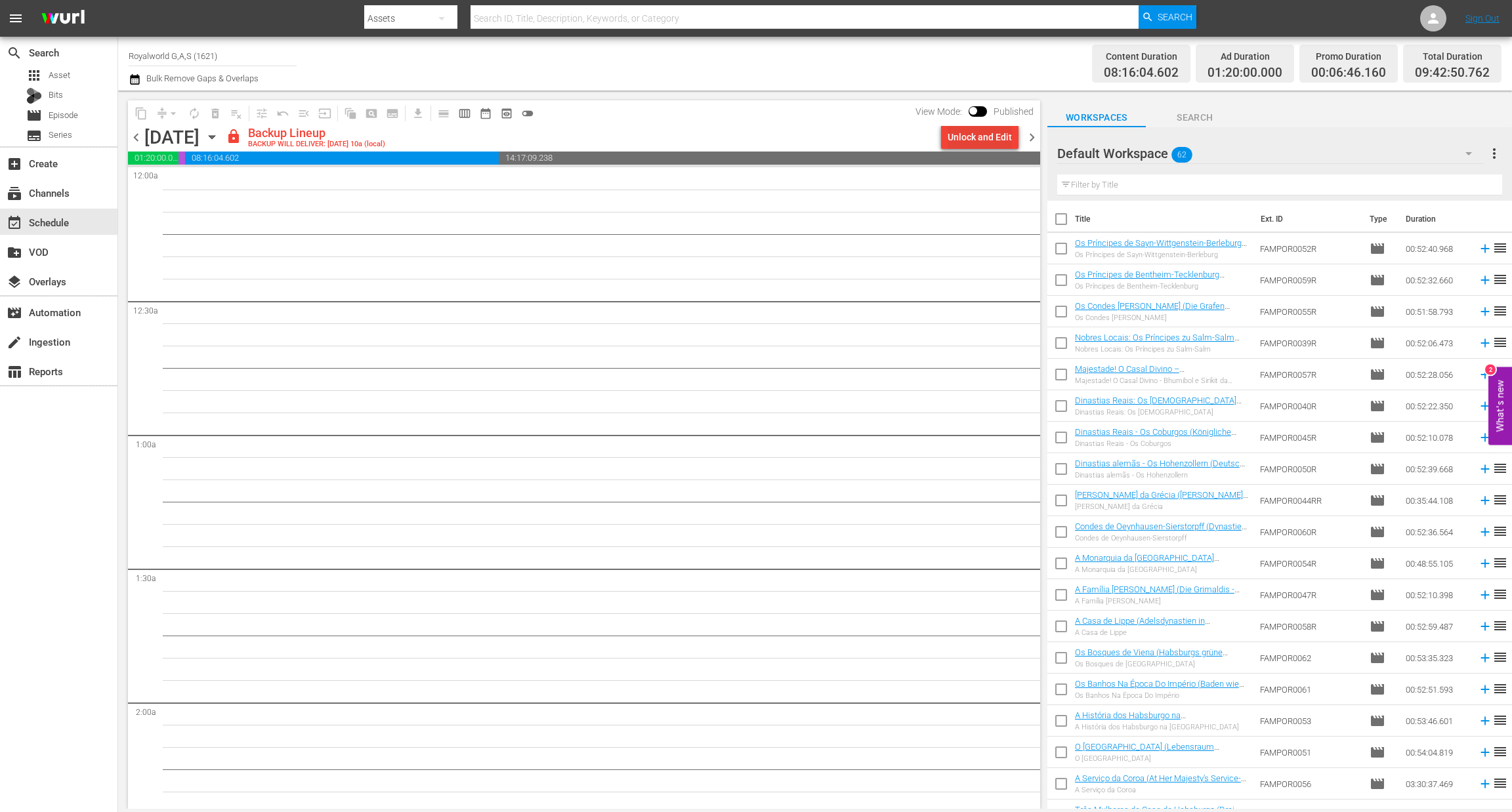
click at [957, 127] on div "Unlock and Edit" at bounding box center [980, 137] width 64 height 24
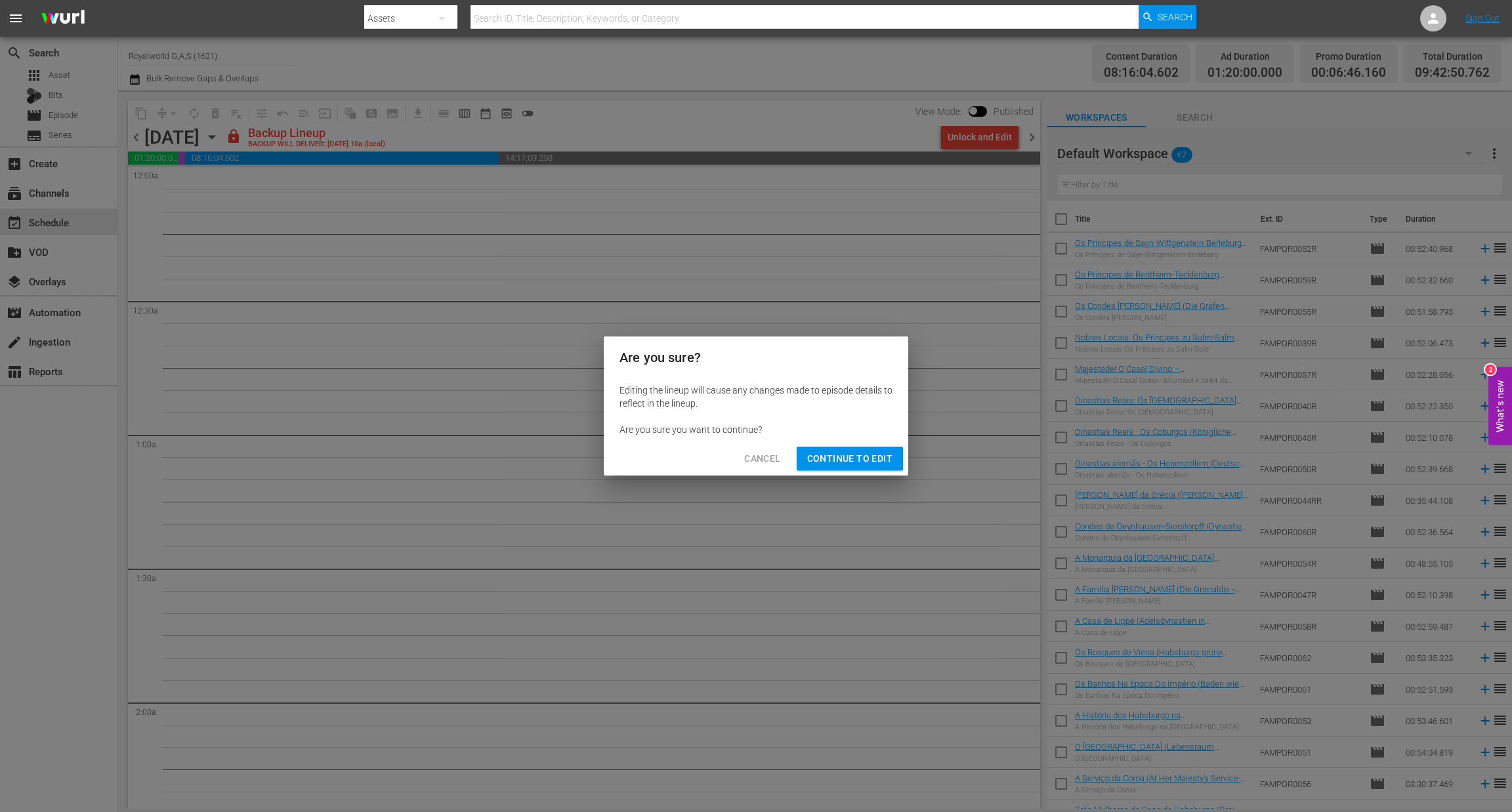
click at [836, 472] on div "Cancel Continue to Edit" at bounding box center [756, 459] width 304 height 35
click at [837, 466] on button "Continue to Edit" at bounding box center [850, 459] width 106 height 24
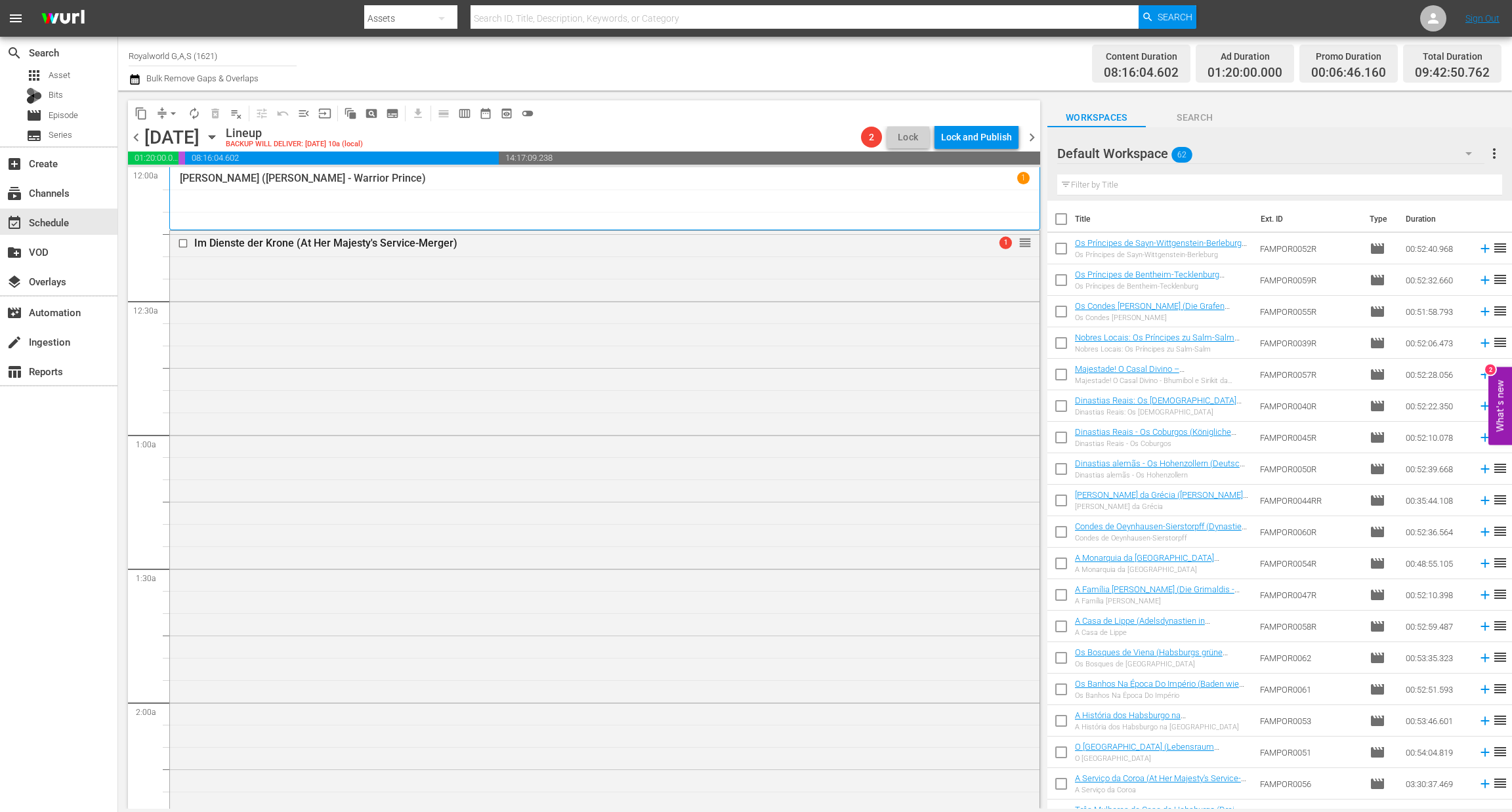
click at [1498, 154] on span "more_vert" at bounding box center [1494, 154] width 16 height 16
click at [1377, 175] on div "Clear All Workspace Items" at bounding box center [1409, 179] width 154 height 24
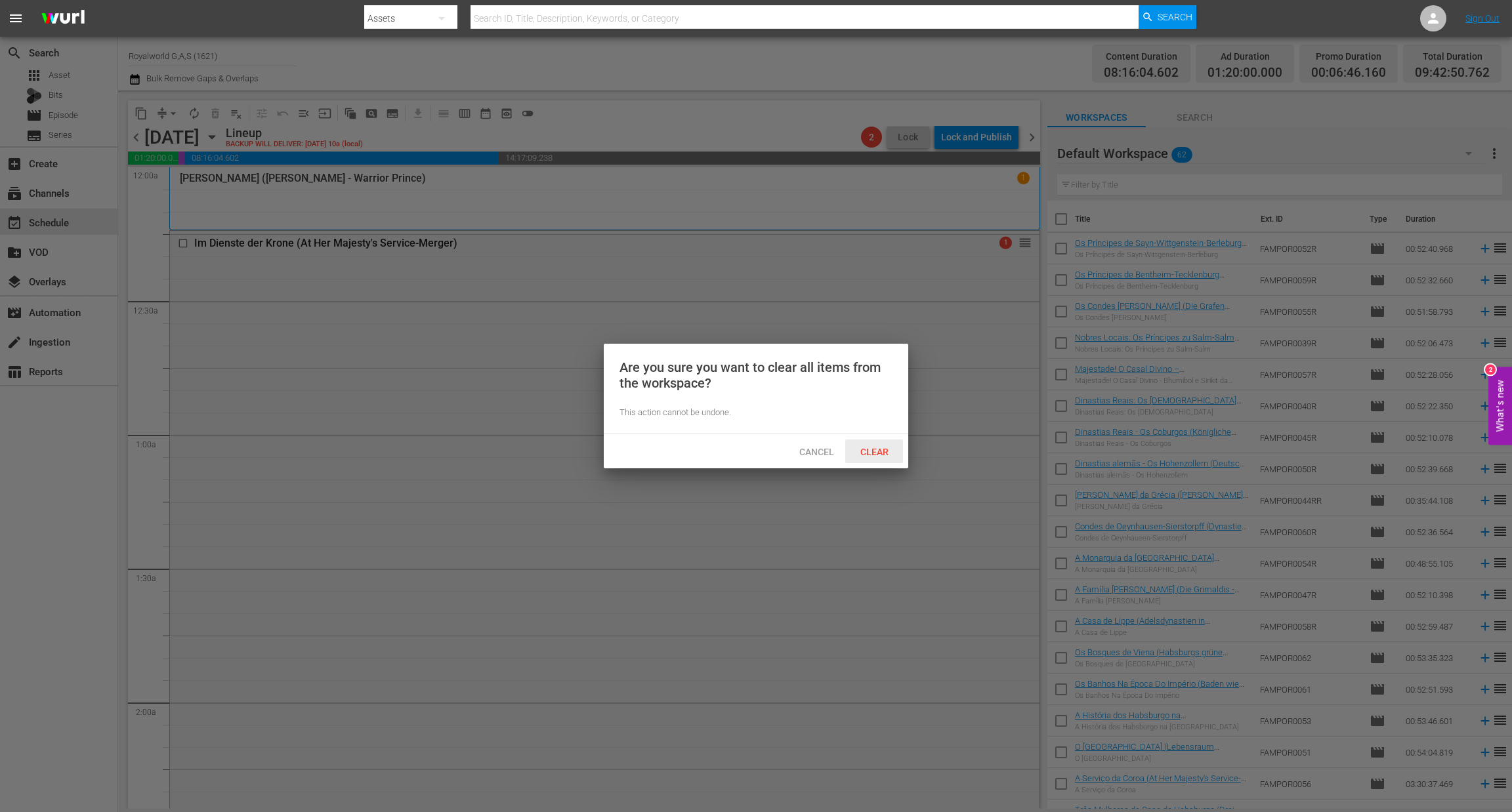
click at [873, 452] on span "Clear" at bounding box center [874, 452] width 49 height 11
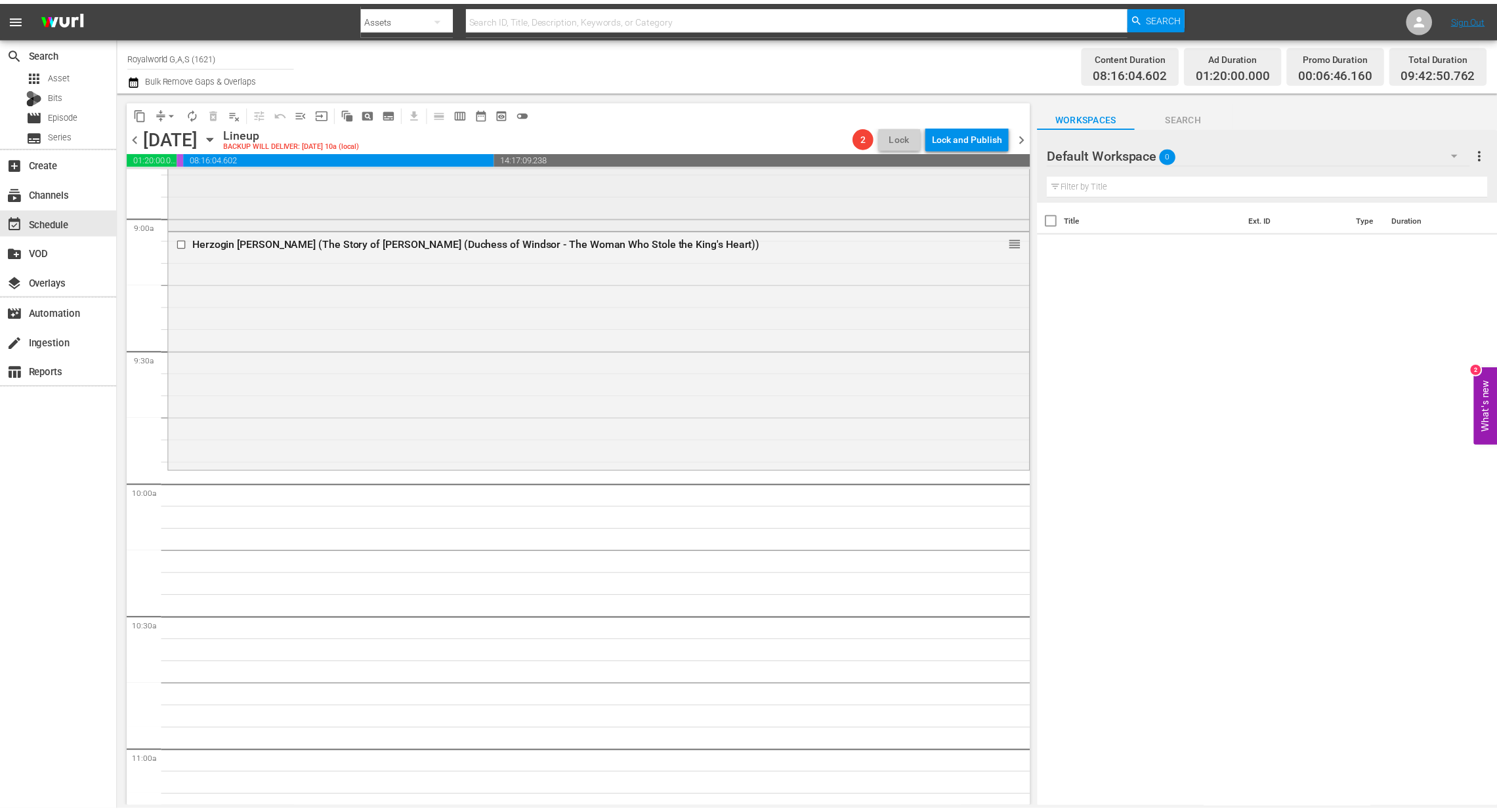
scroll to position [2558, 0]
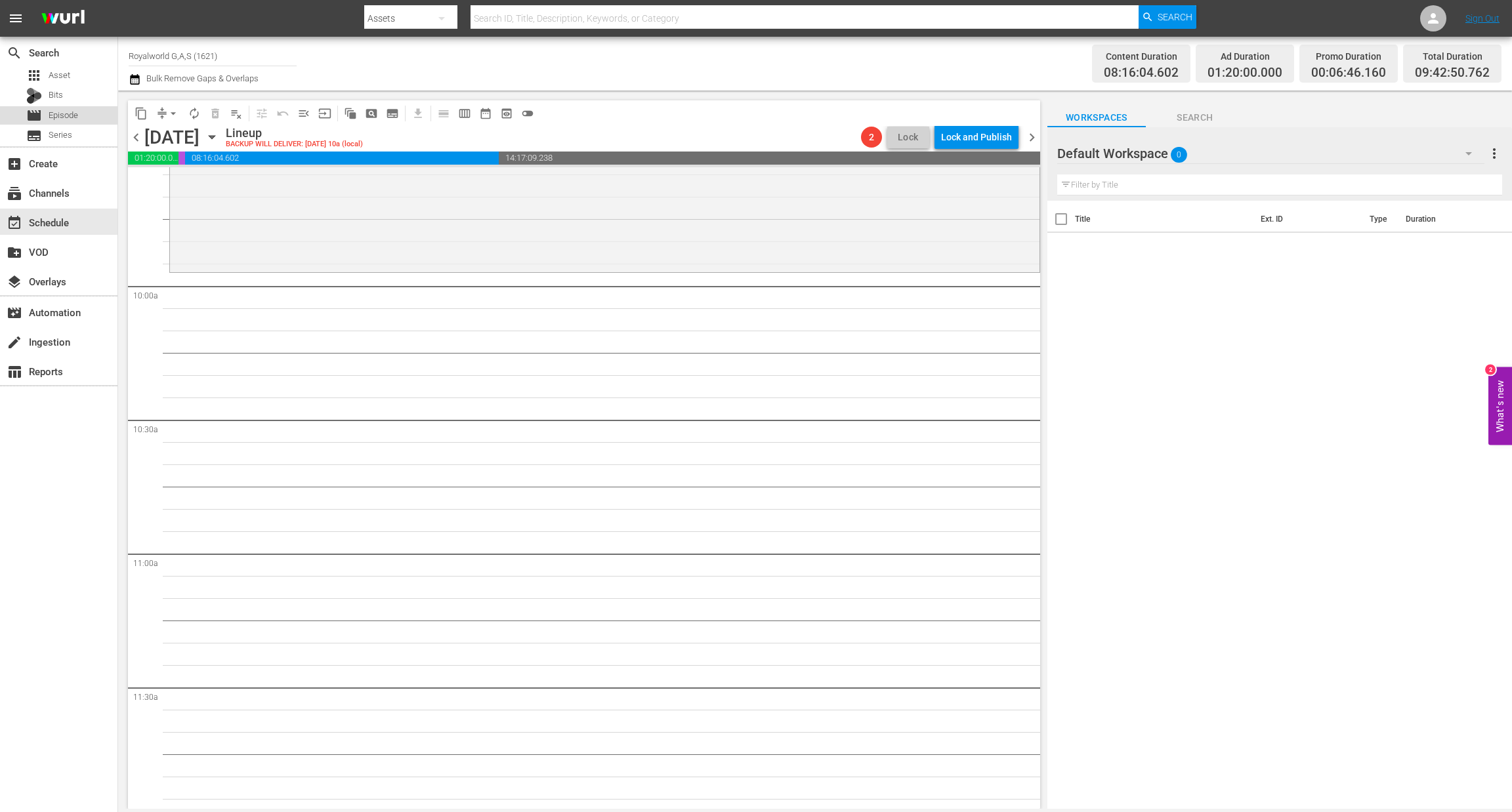
click at [50, 116] on span "Episode" at bounding box center [63, 116] width 30 height 13
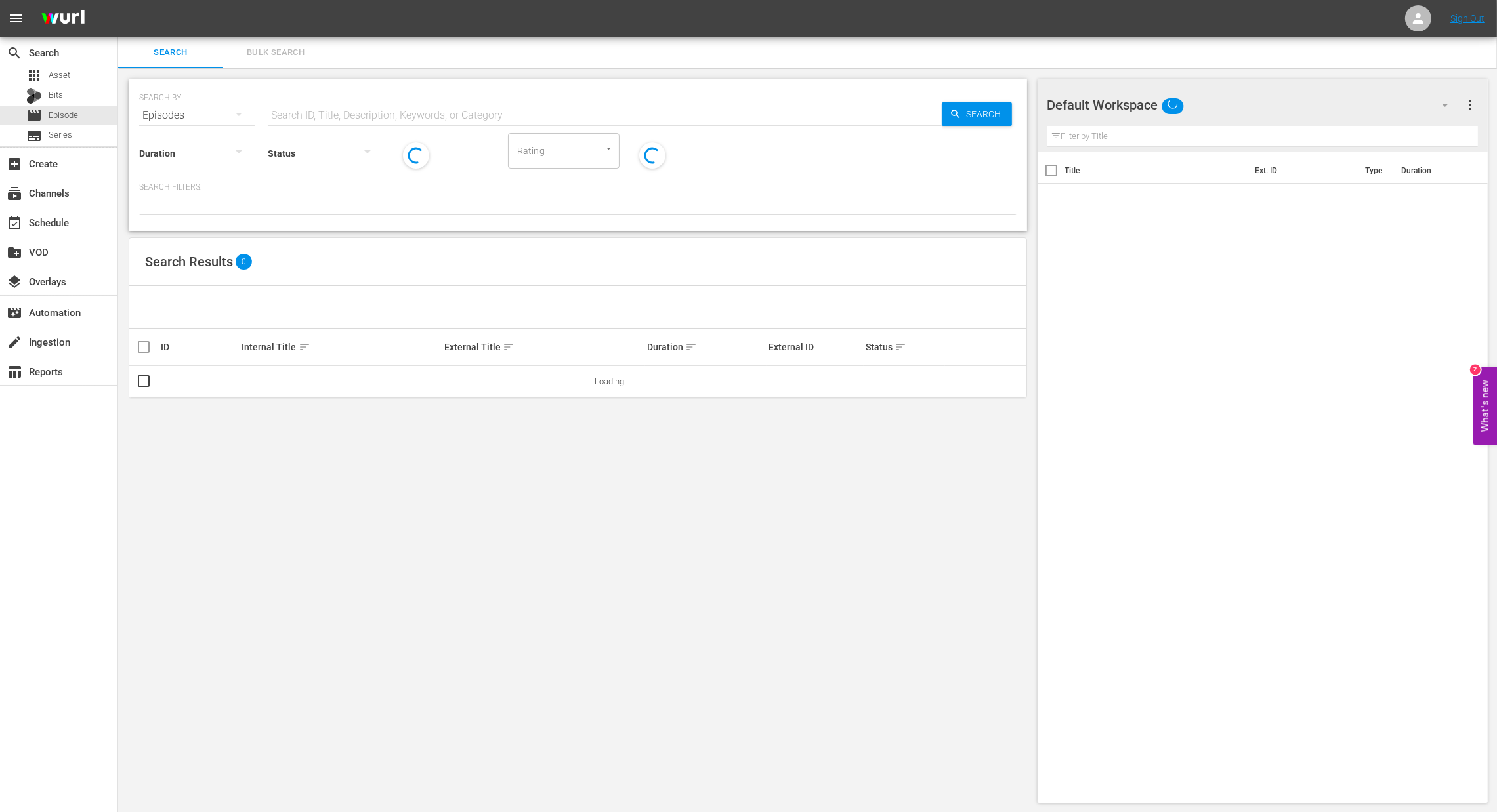
click at [305, 111] on input "text" at bounding box center [604, 116] width 674 height 32
type input "famger"
click at [964, 122] on span "Search" at bounding box center [986, 114] width 51 height 24
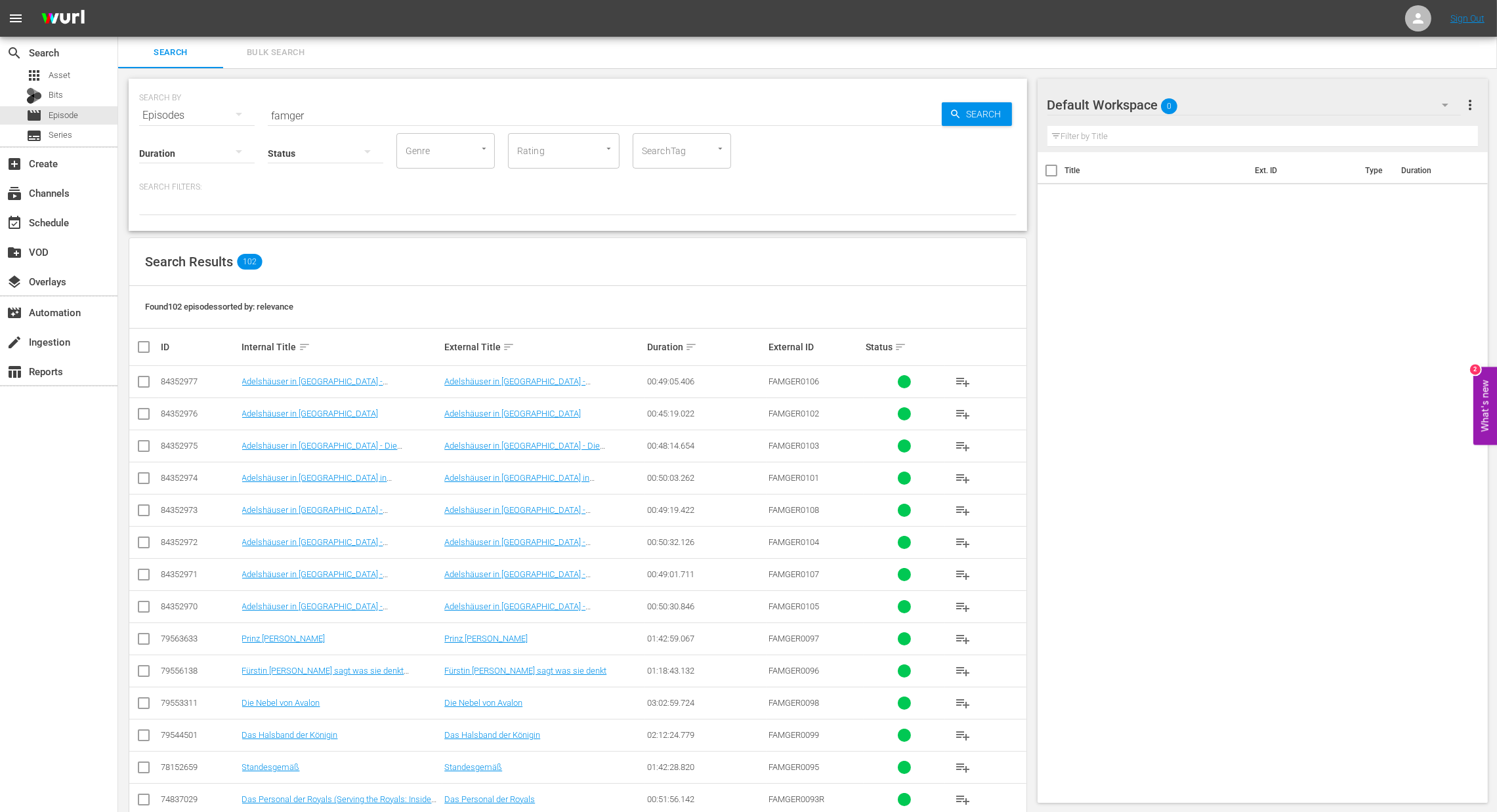
drag, startPoint x: 143, startPoint y: 347, endPoint x: 377, endPoint y: 348, distance: 234.0
click at [143, 347] on input "checkbox" at bounding box center [149, 347] width 26 height 16
checkbox input "true"
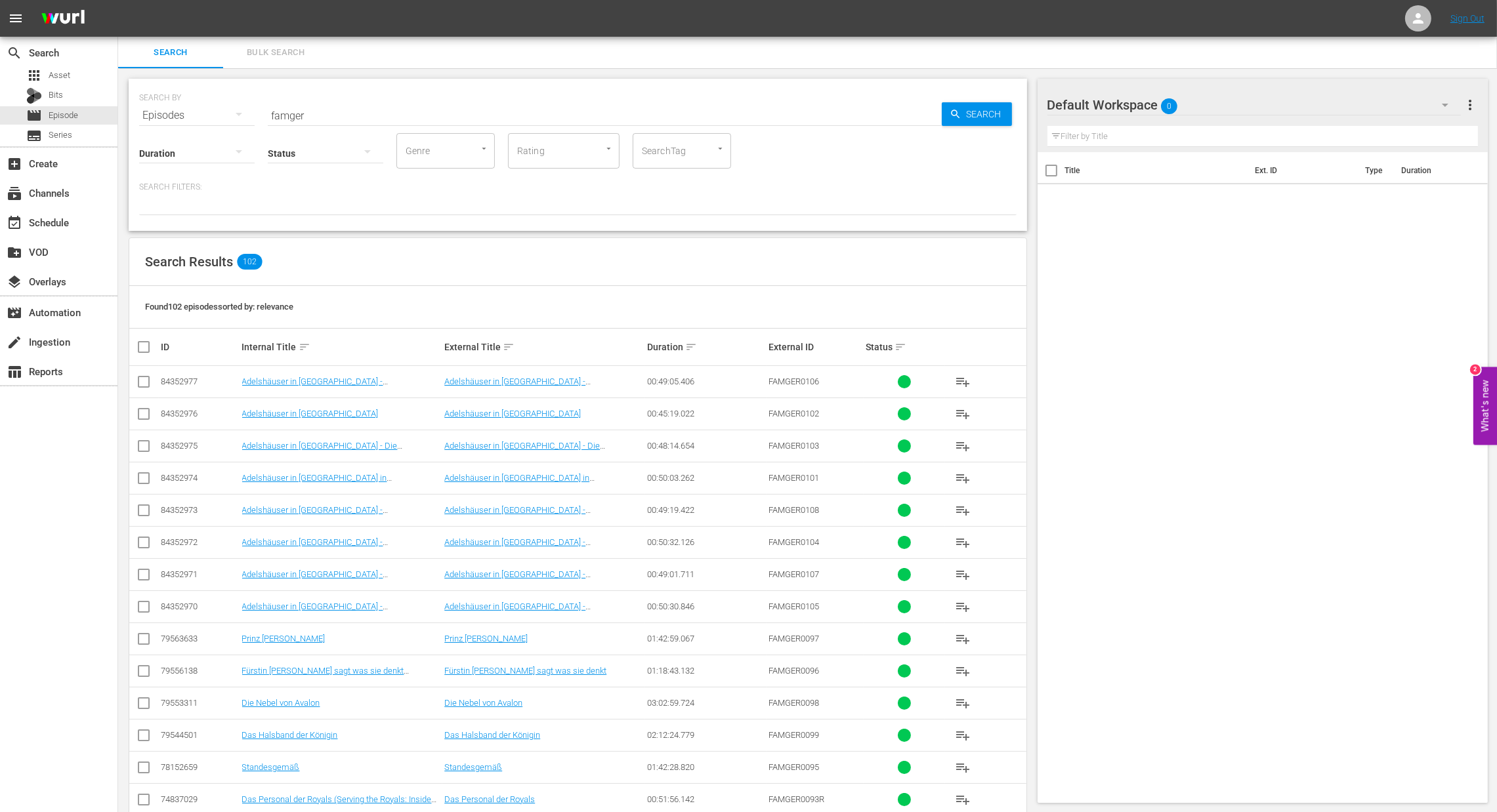
checkbox input "true"
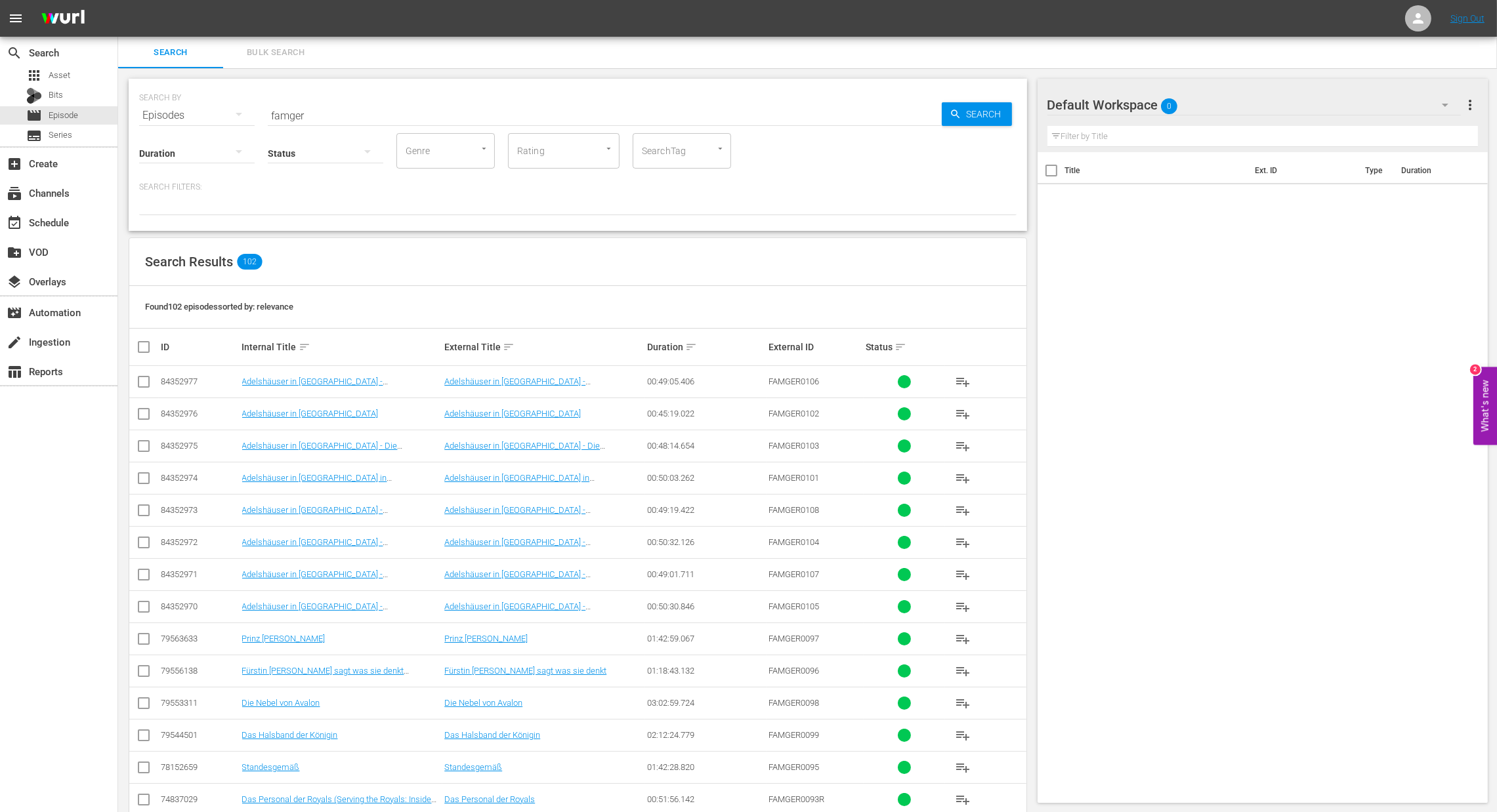
checkbox input "true"
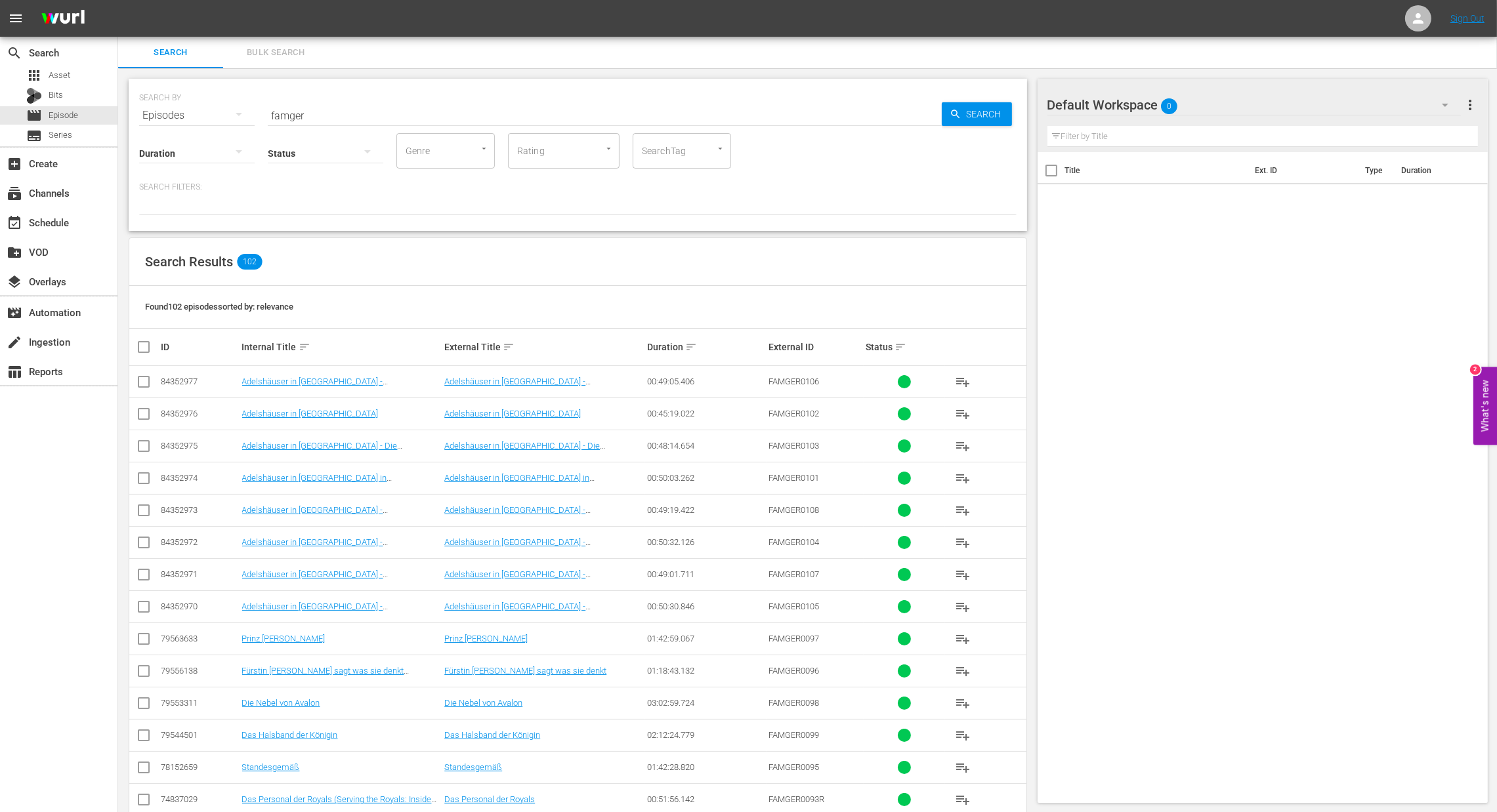
checkbox input "true"
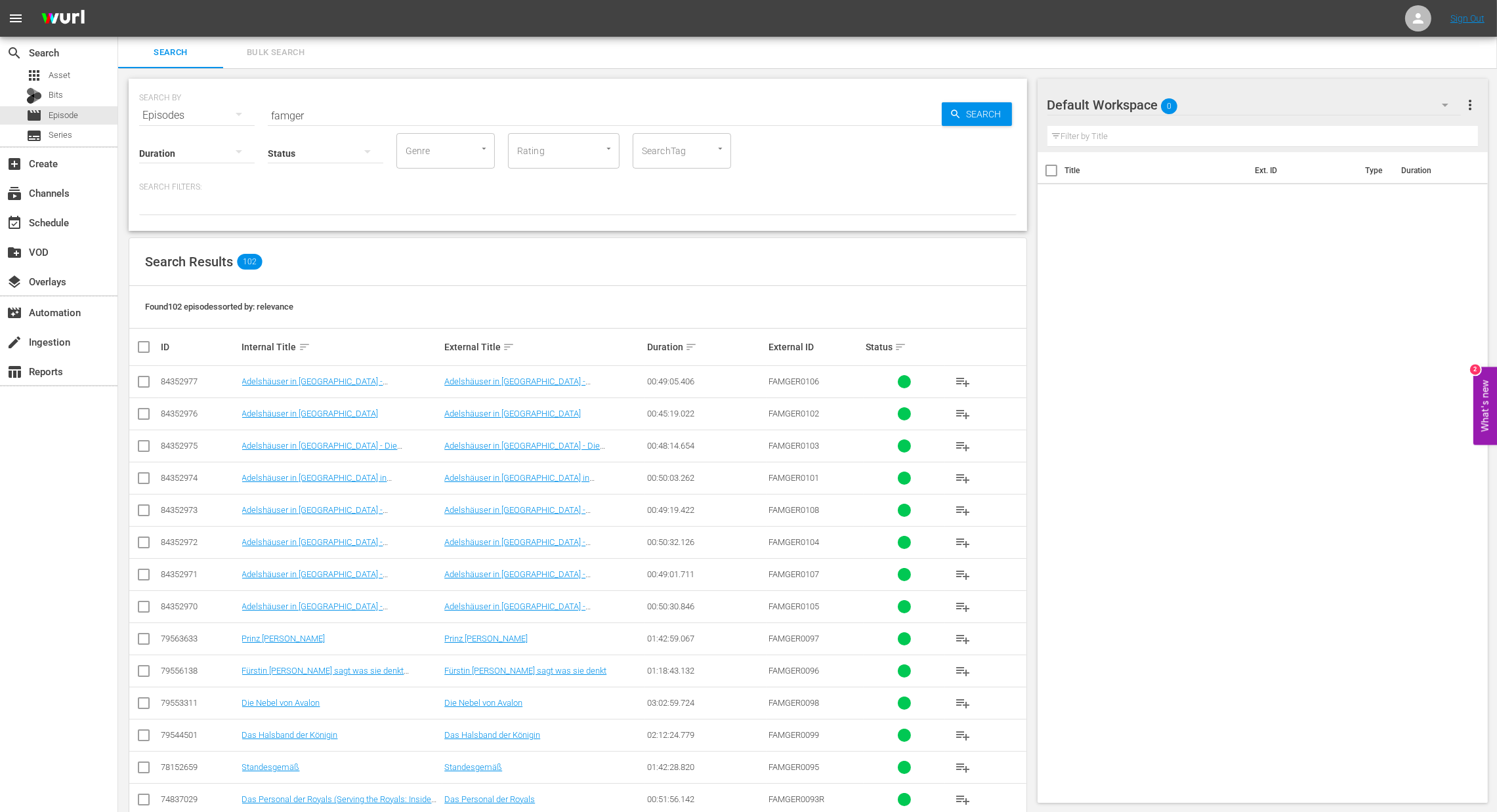
checkbox input "true"
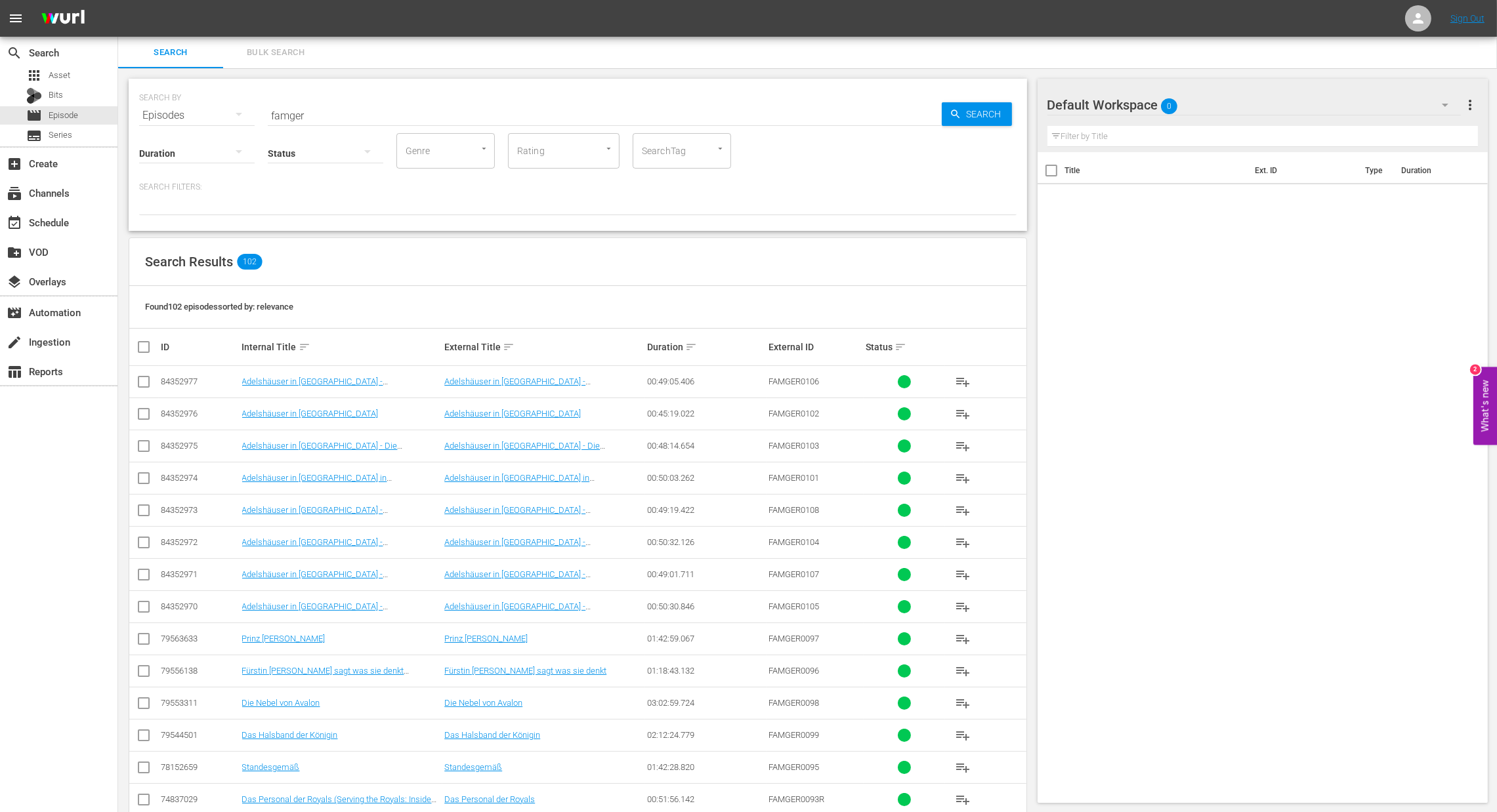
checkbox input "true"
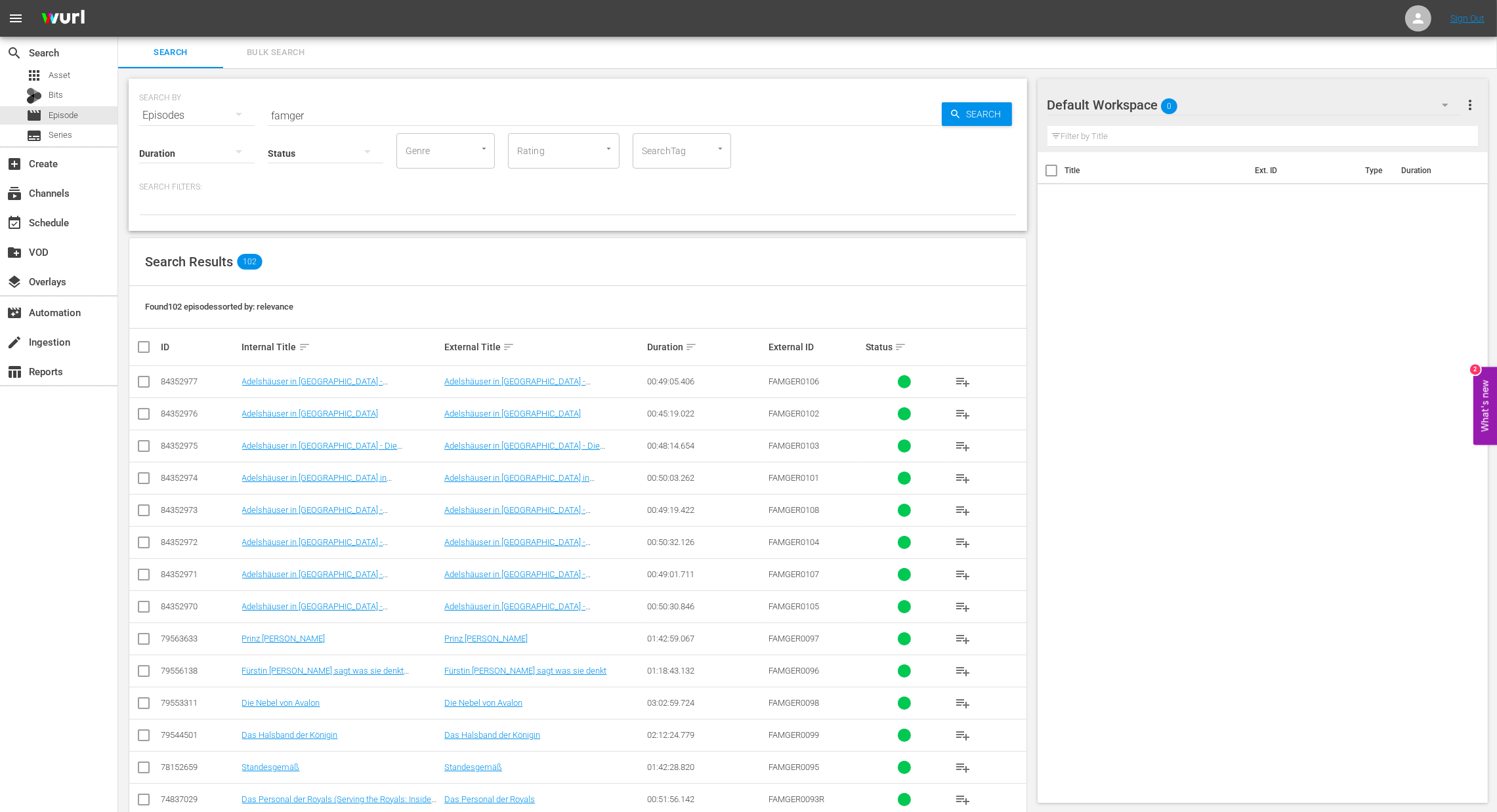
checkbox input "true"
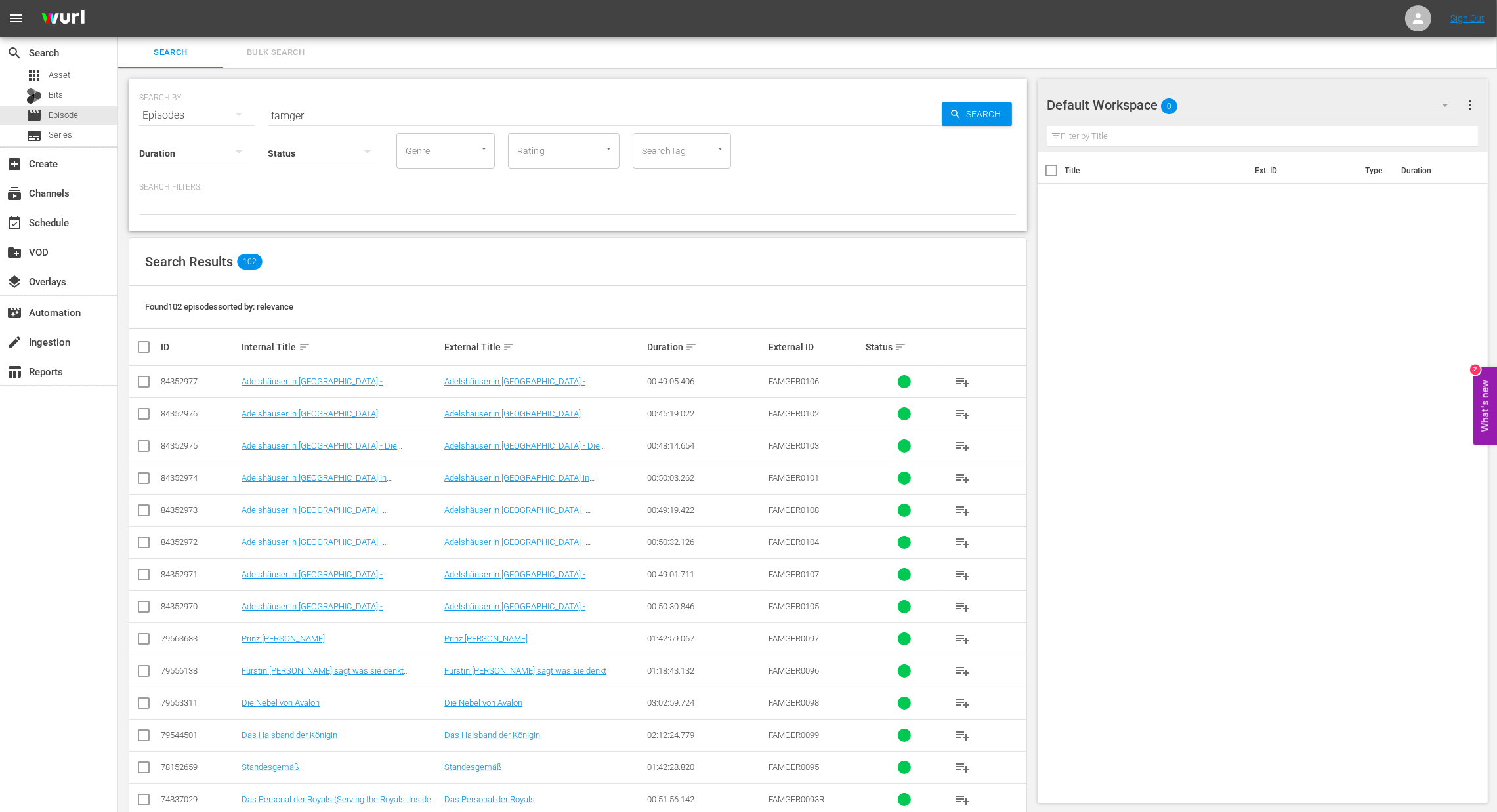
checkbox input "true"
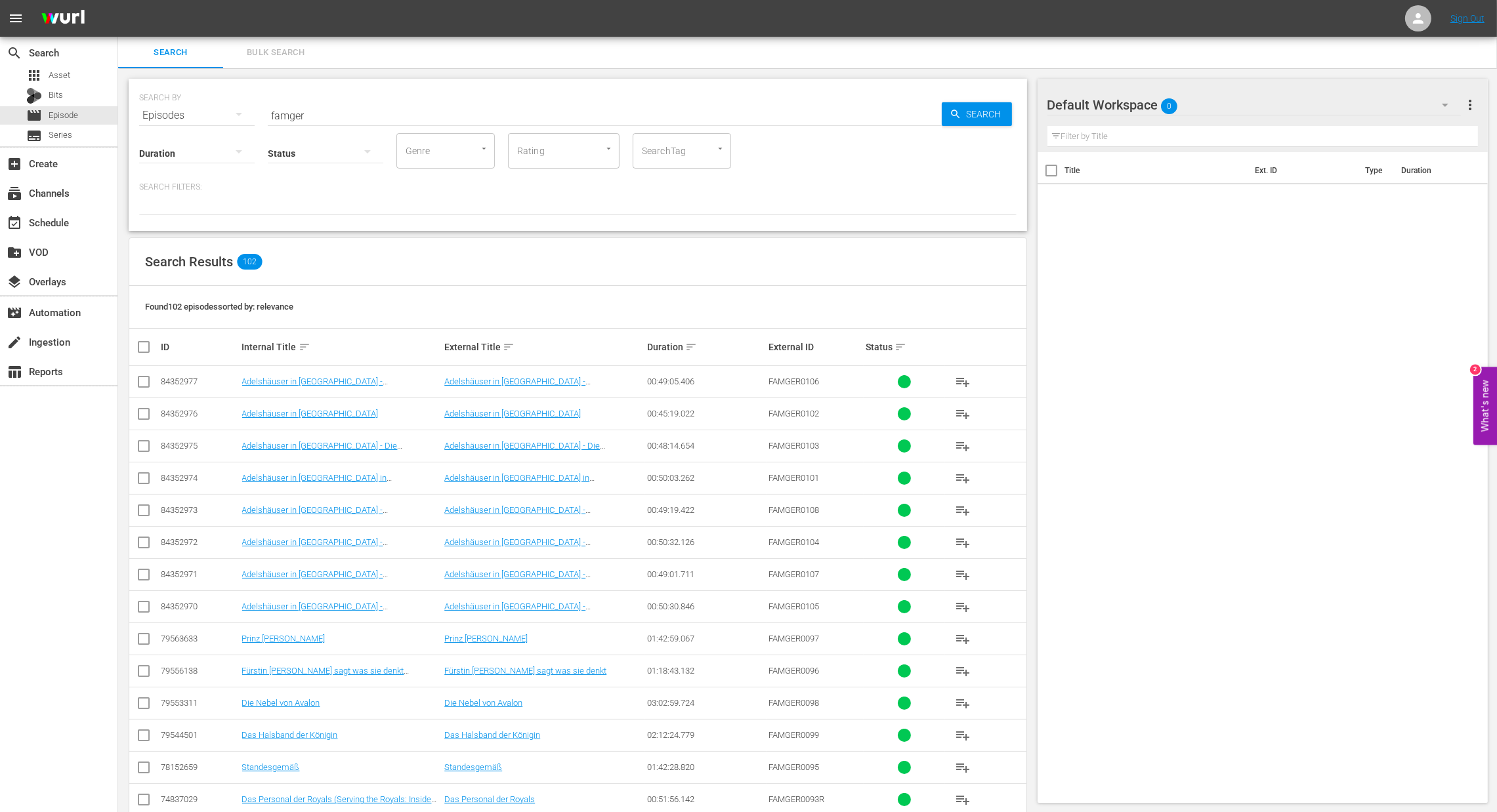
checkbox input "true"
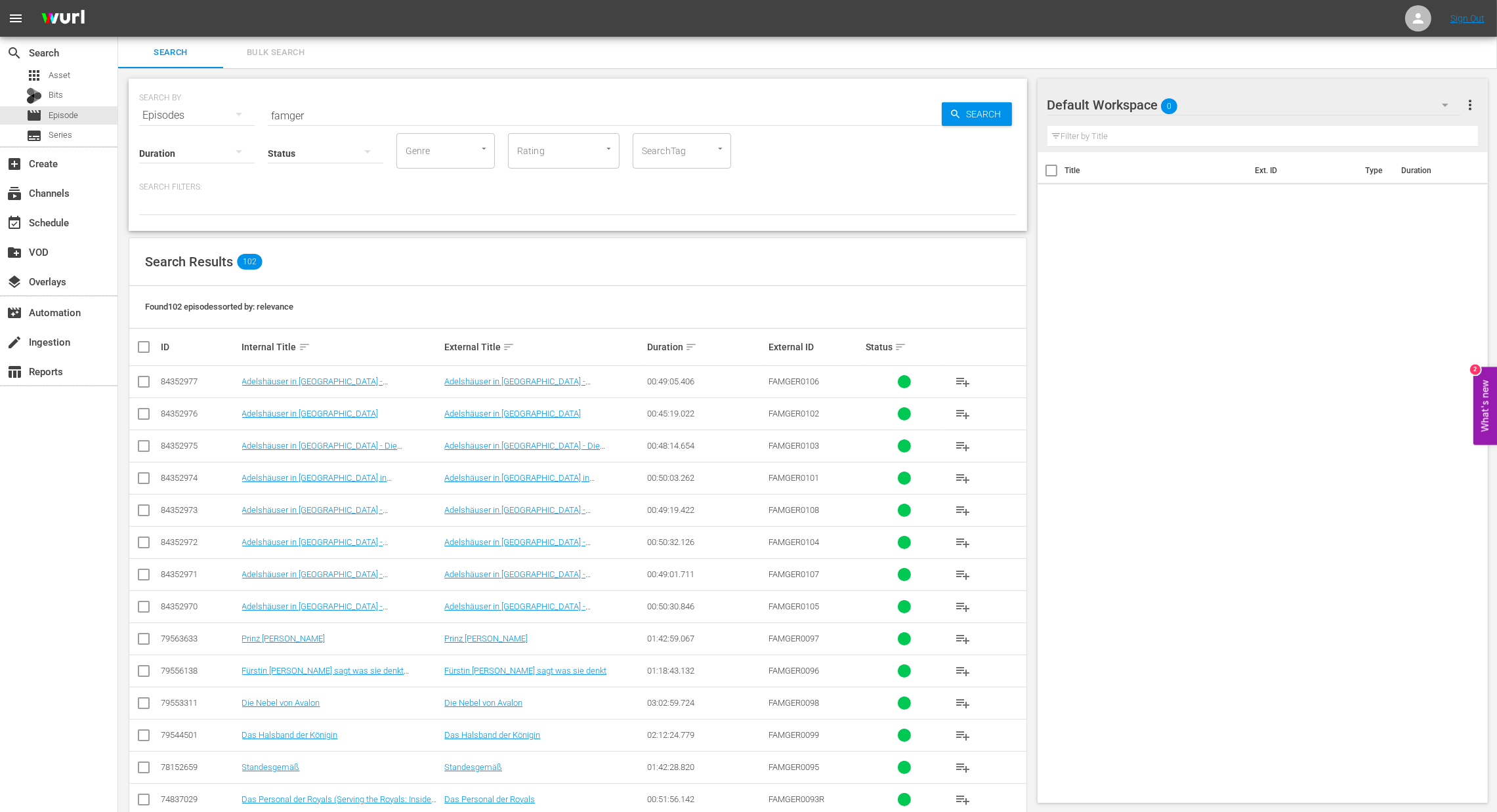
checkbox input "true"
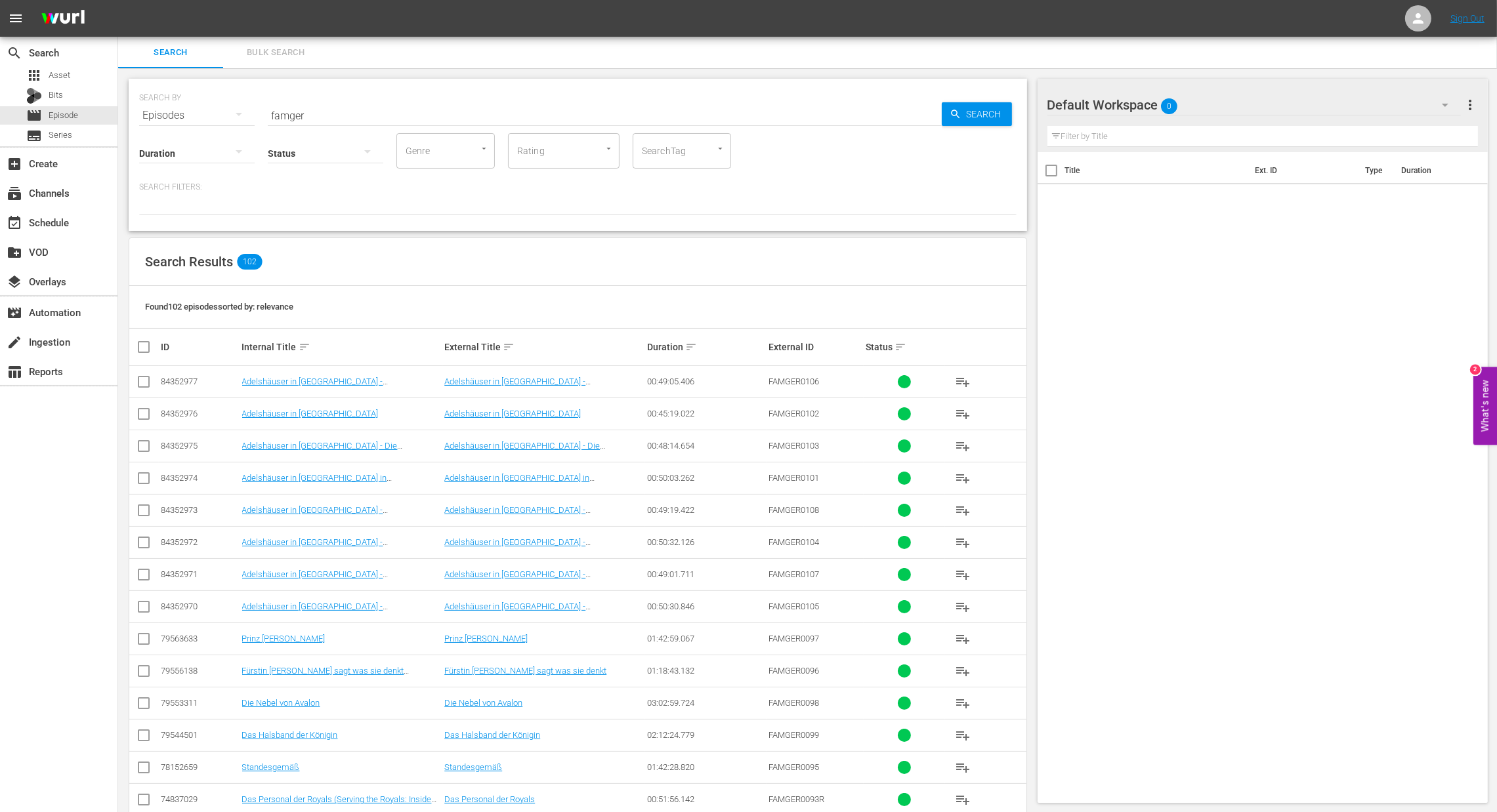
checkbox input "true"
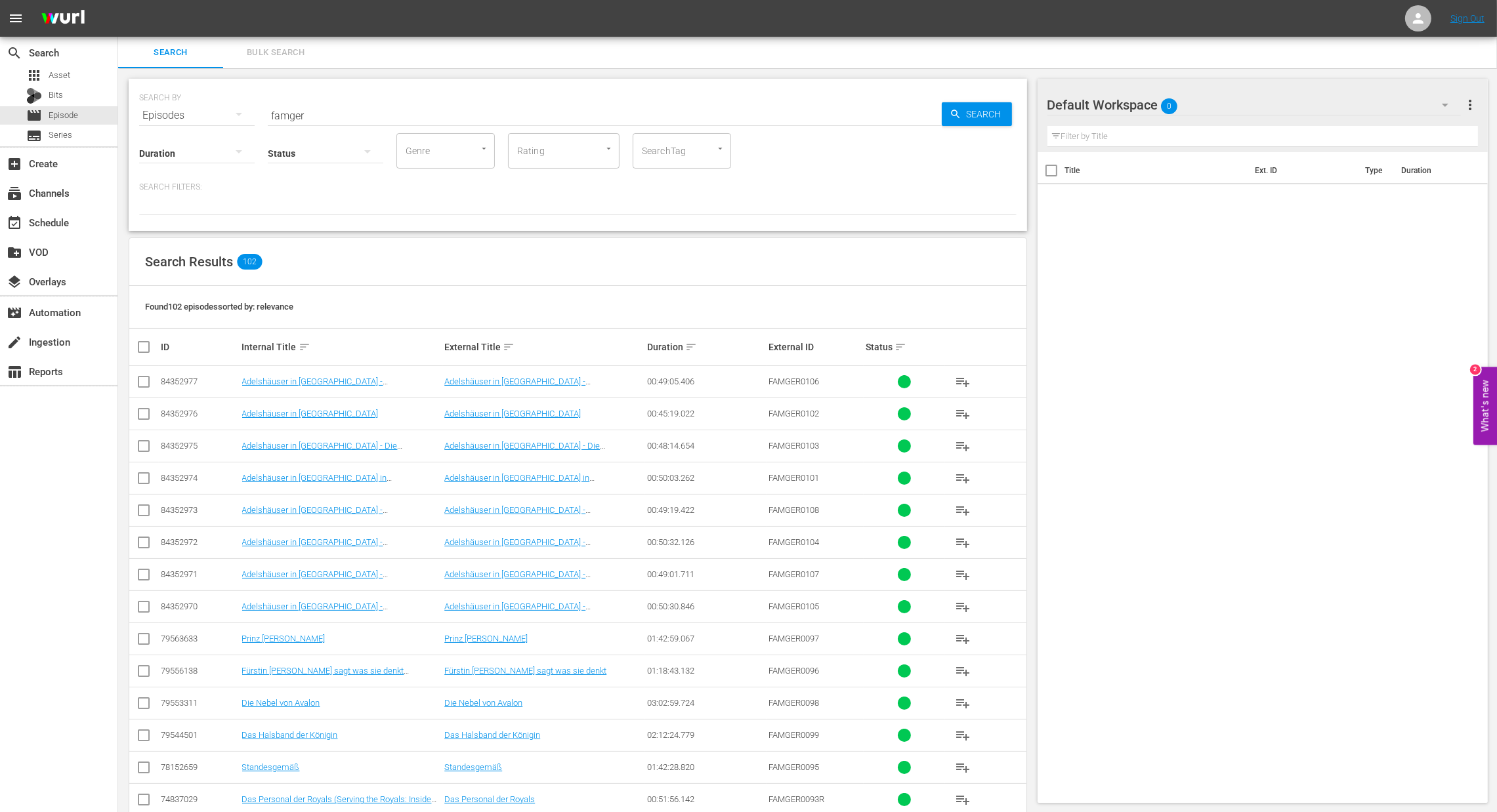
checkbox input "true"
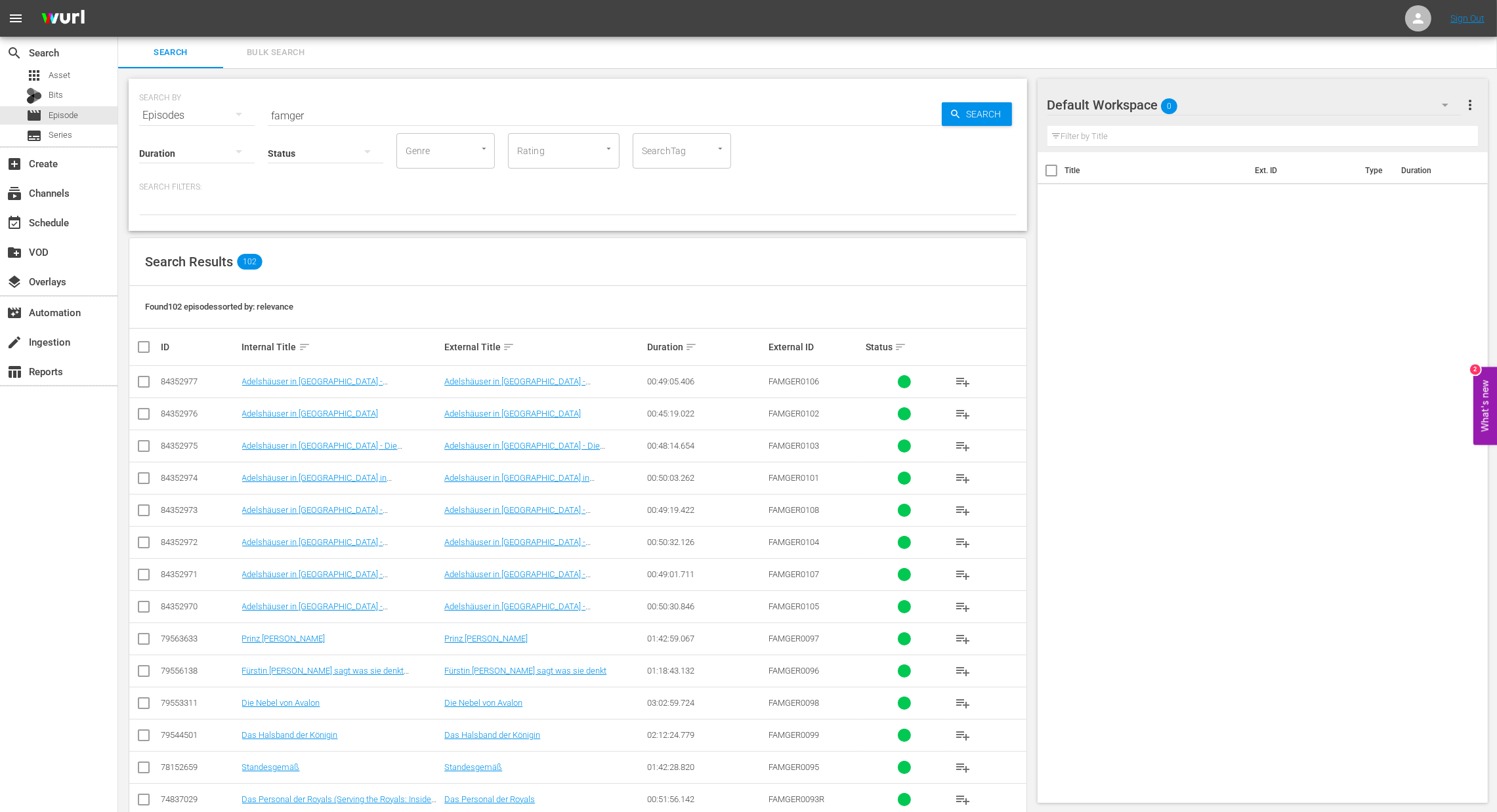
checkbox input "true"
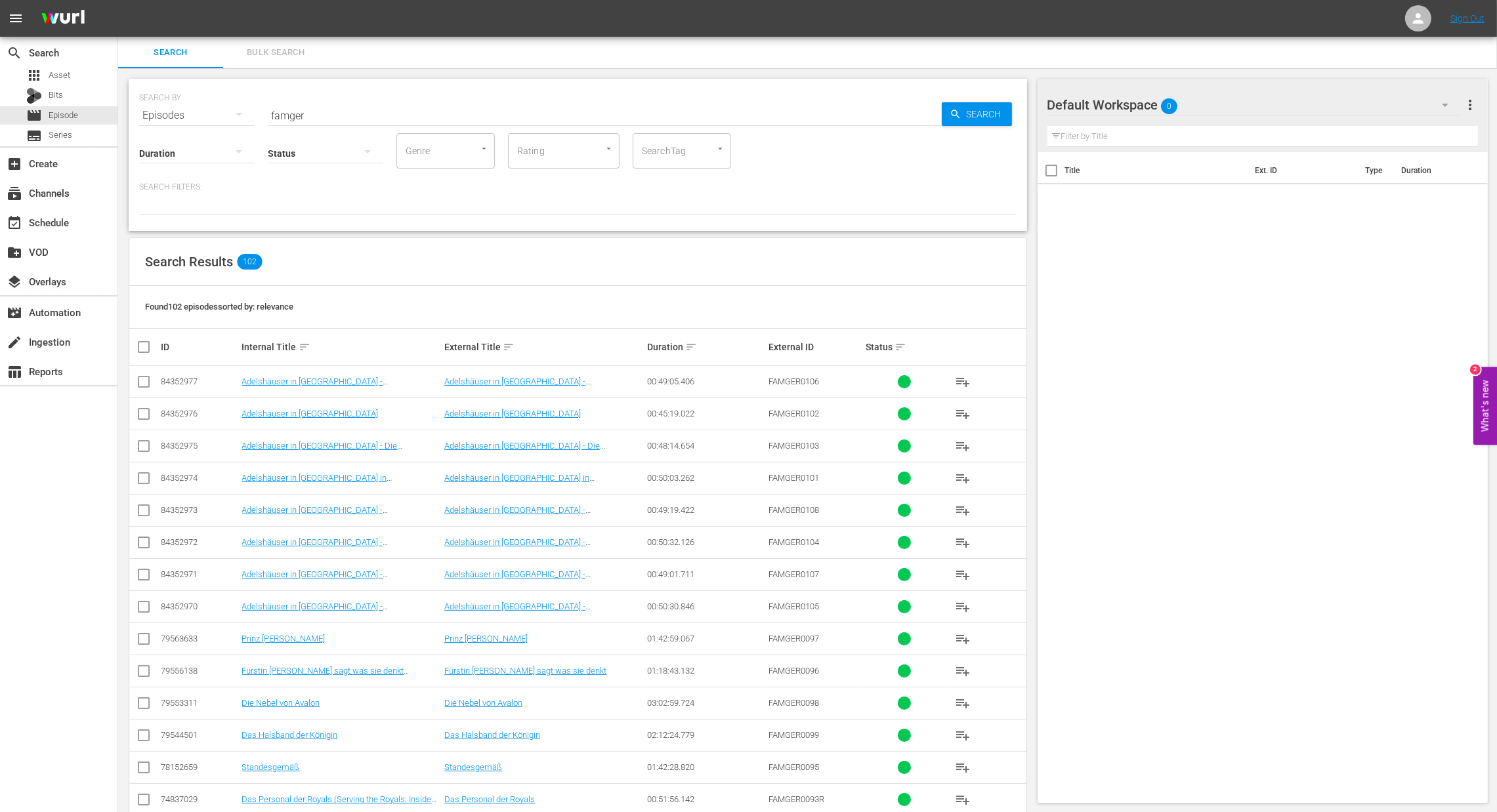
checkbox input "true"
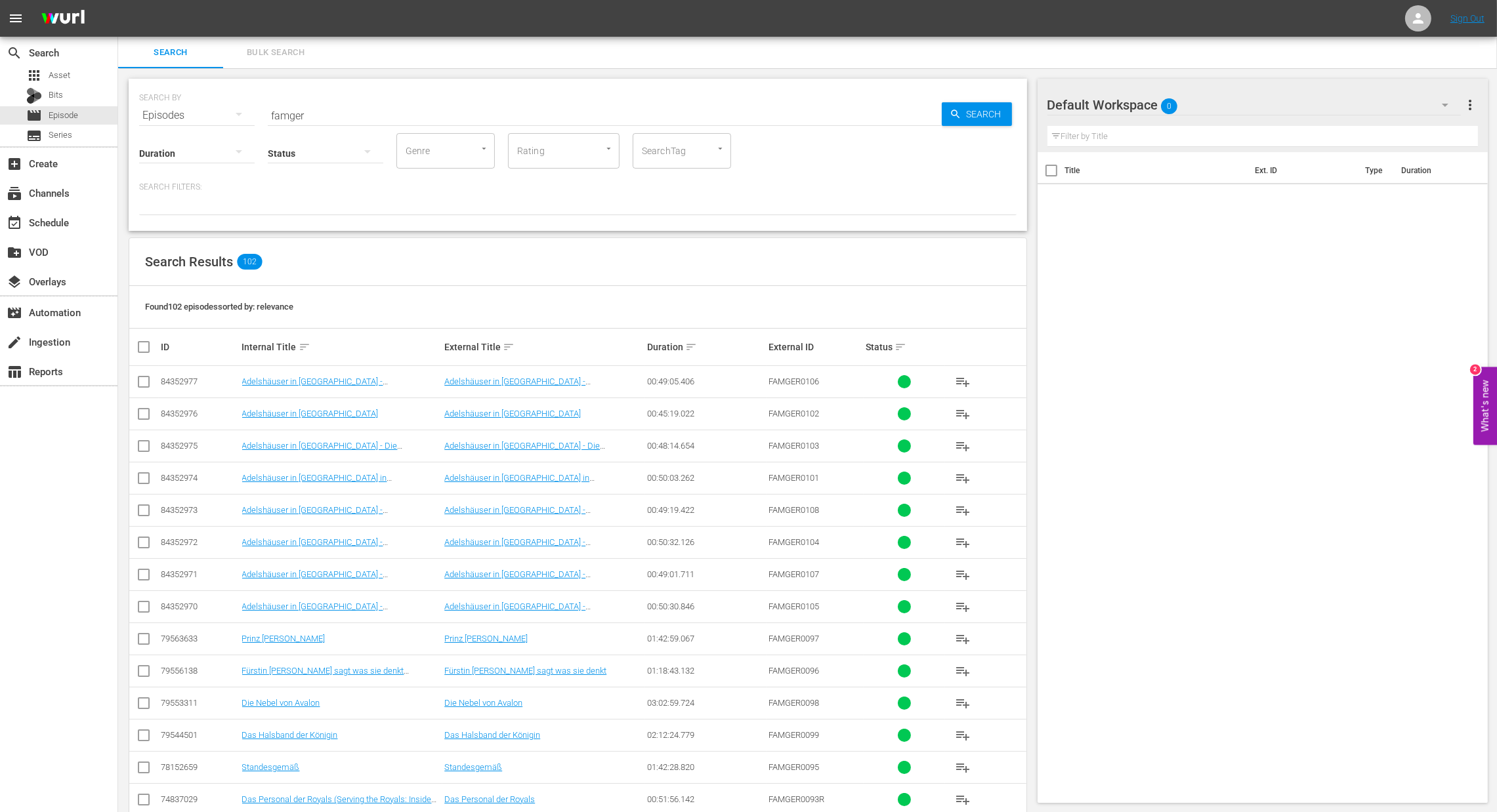
checkbox input "true"
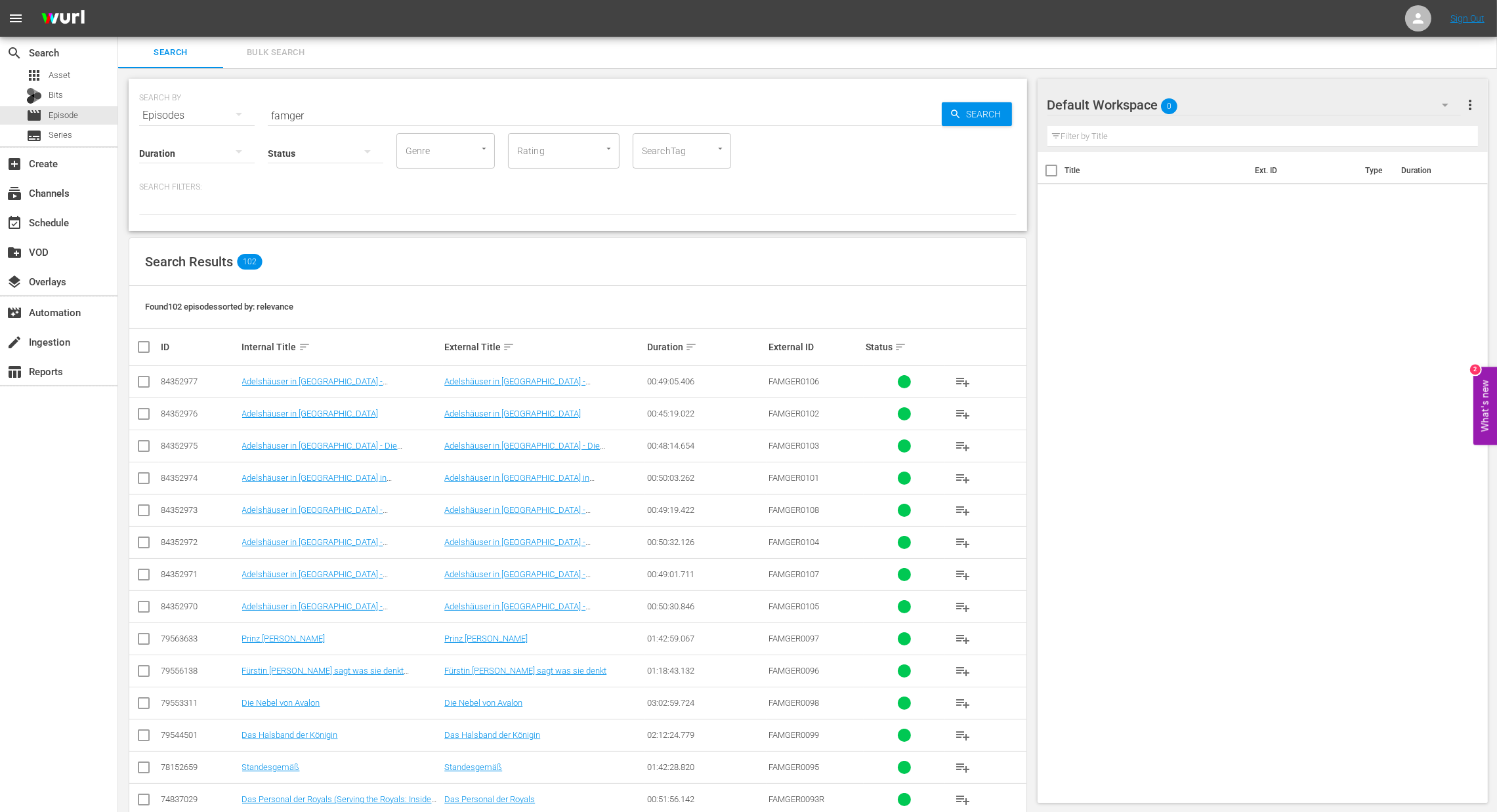
checkbox input "true"
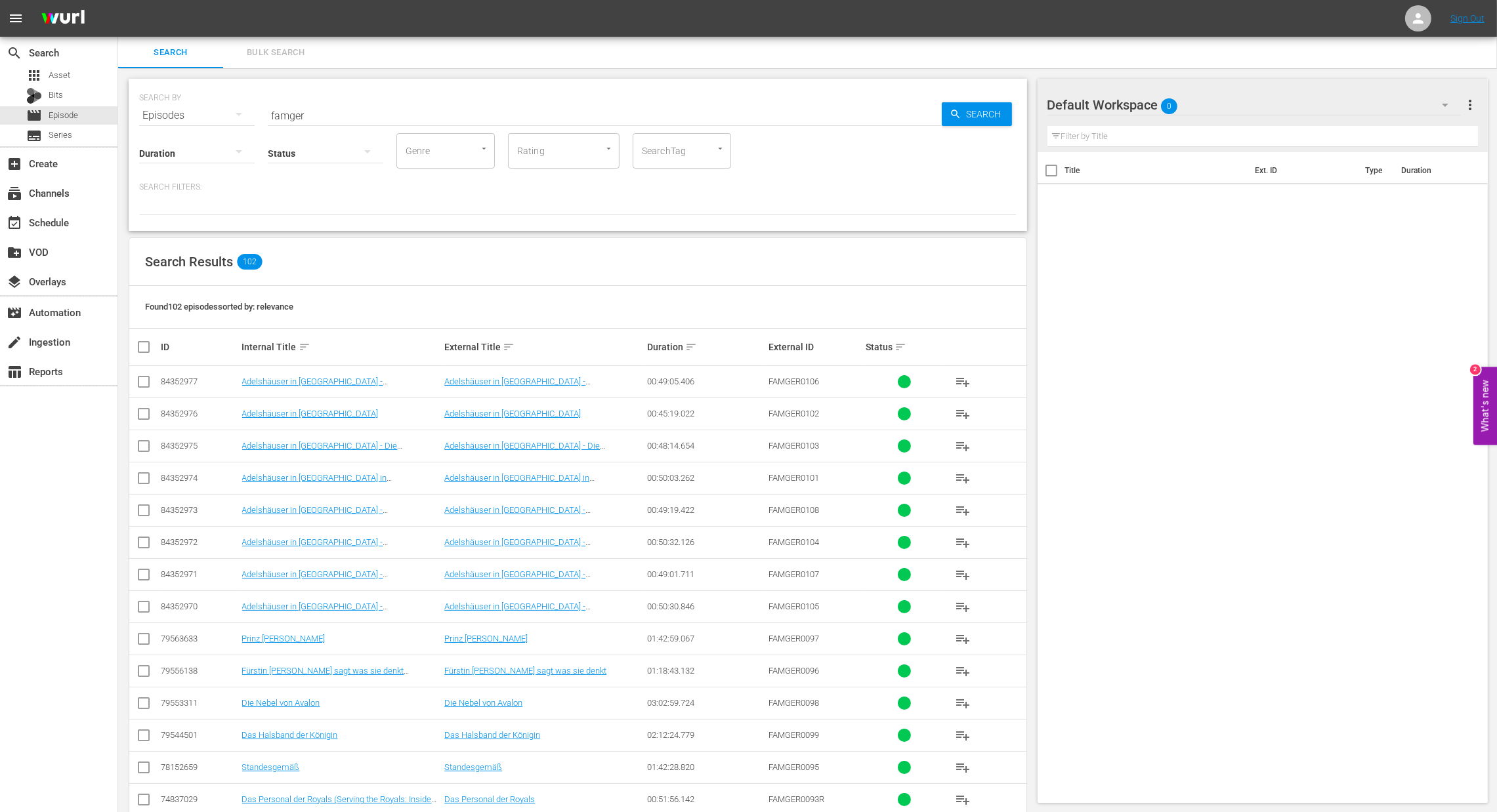
checkbox input "true"
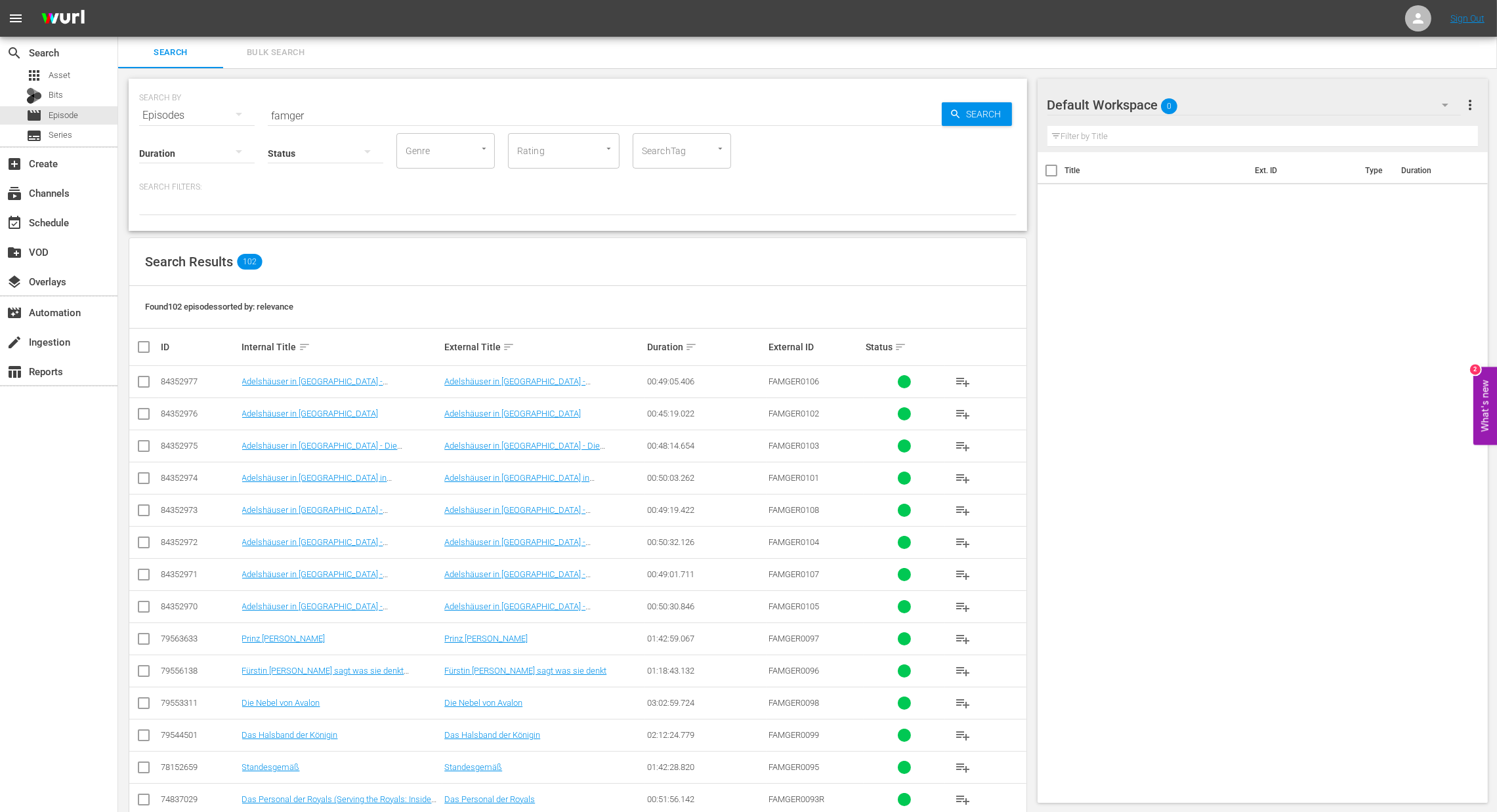
checkbox input "true"
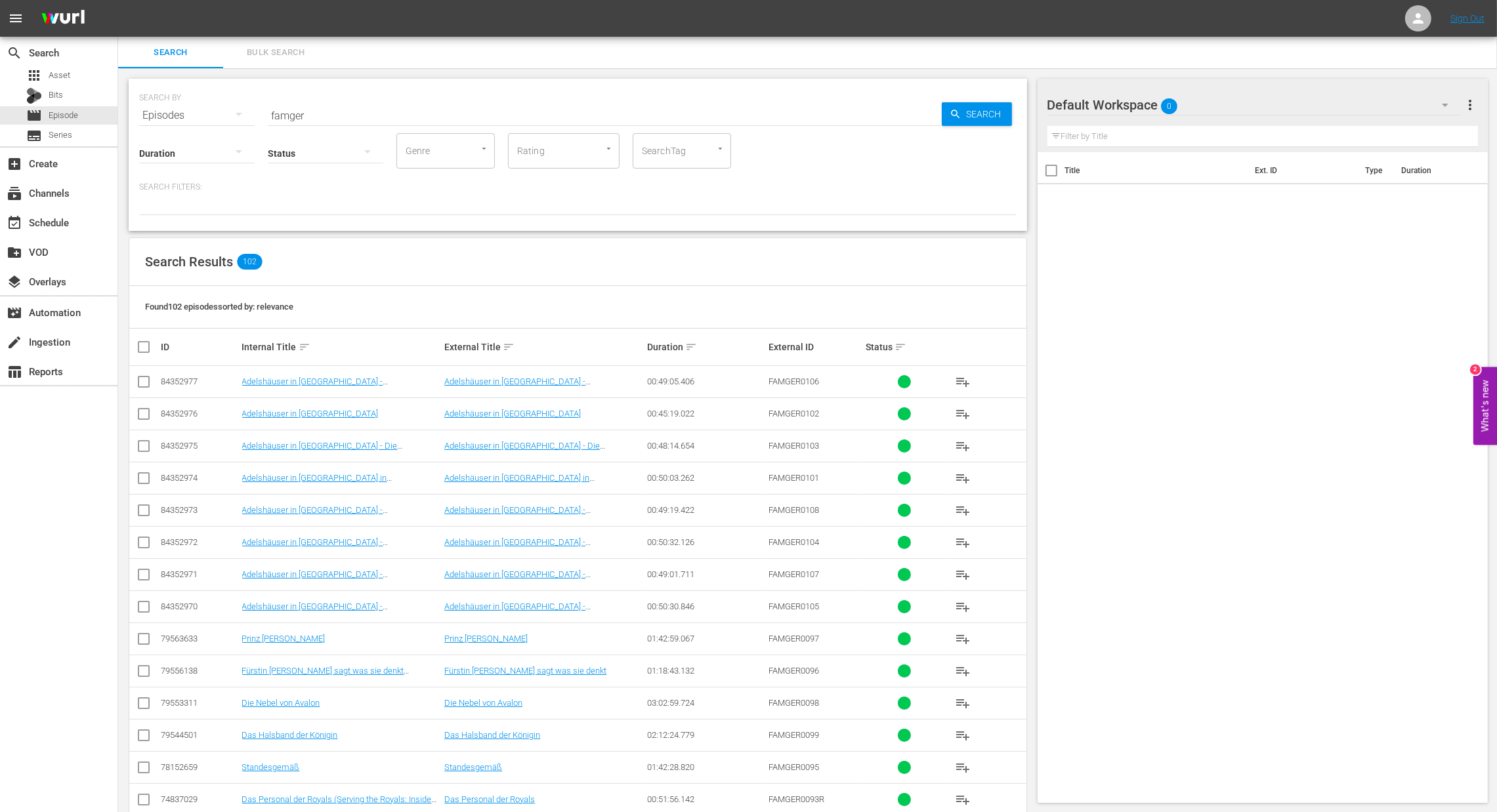
checkbox input "true"
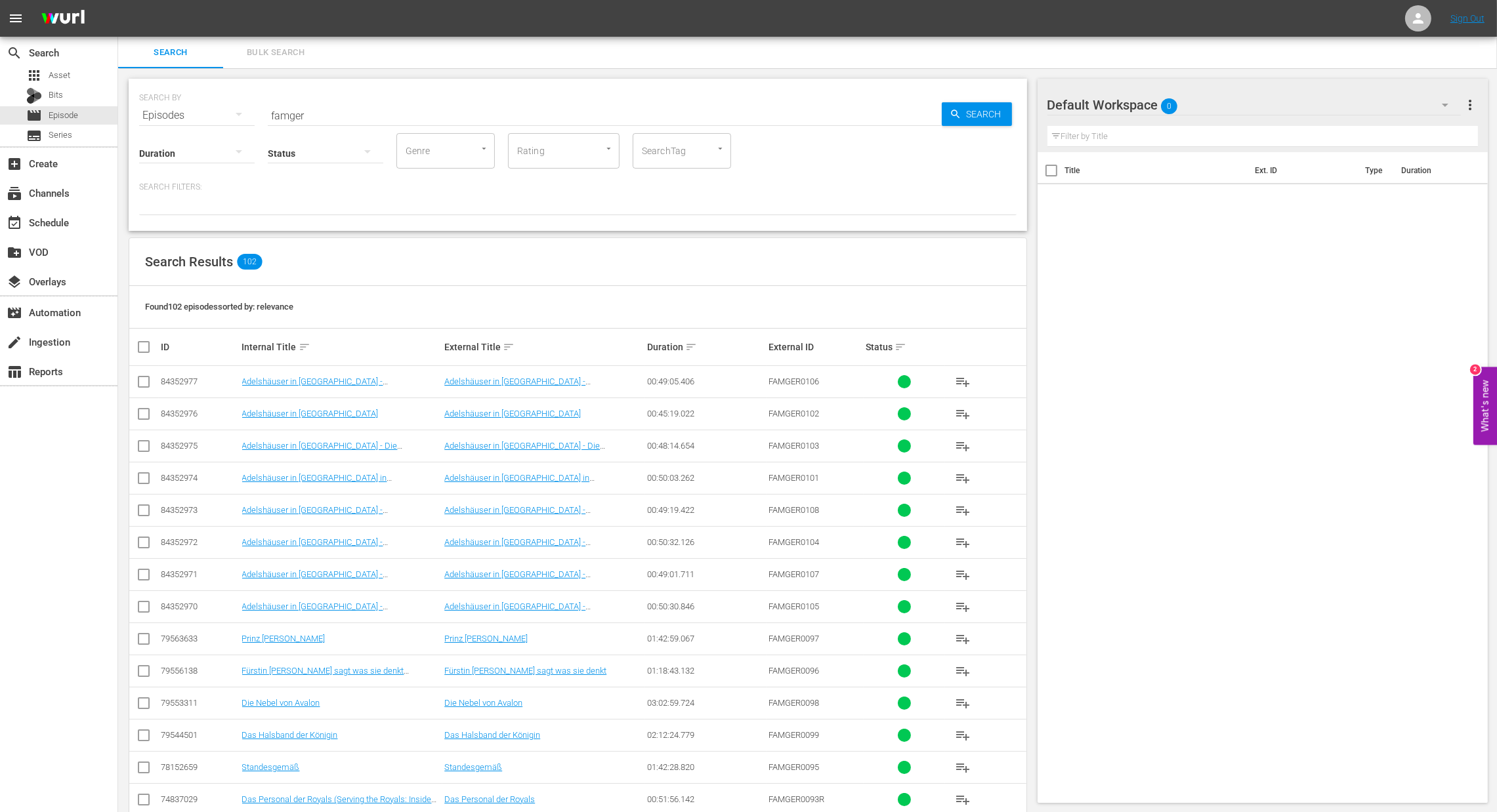
checkbox input "true"
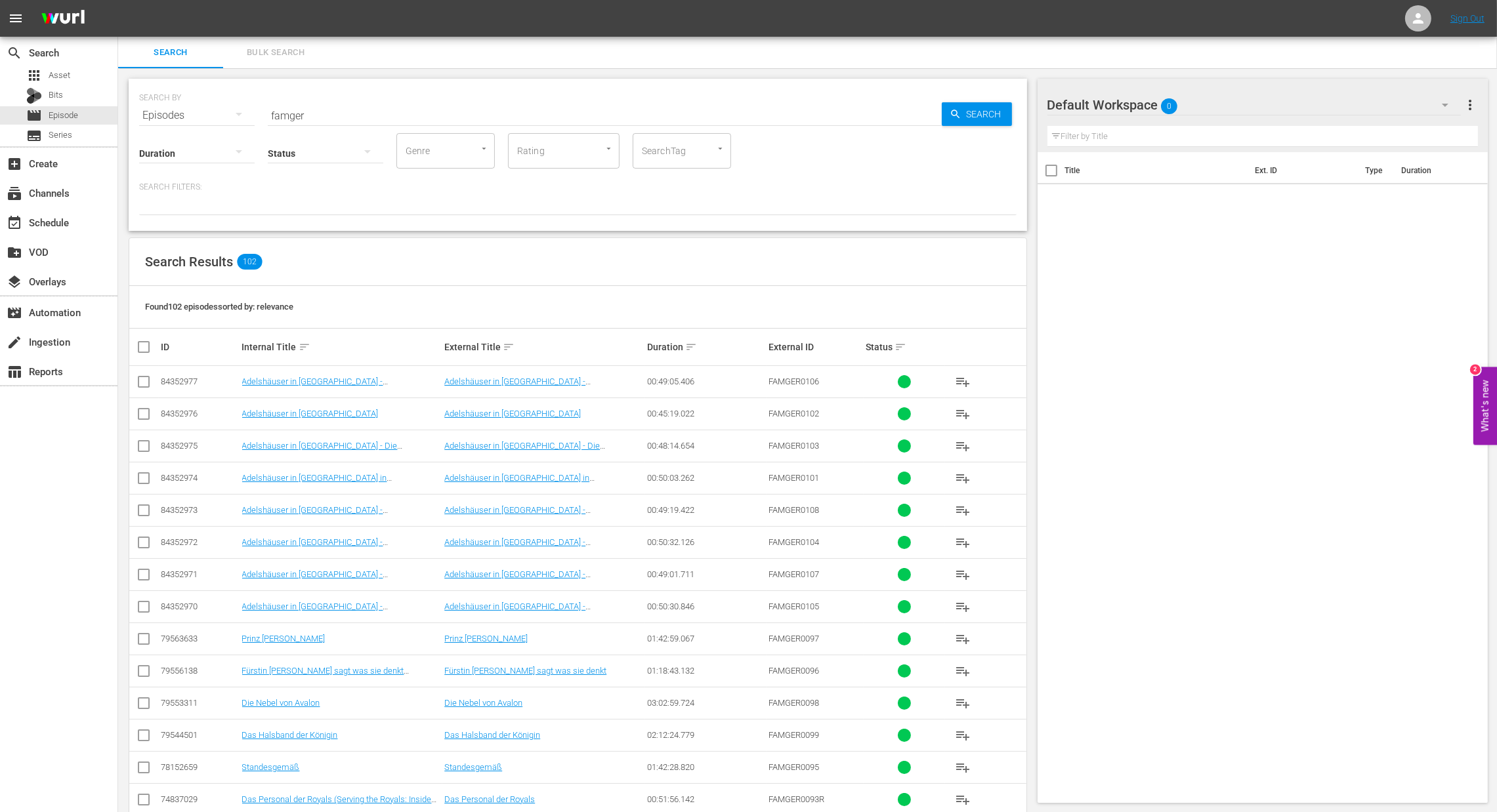
checkbox input "true"
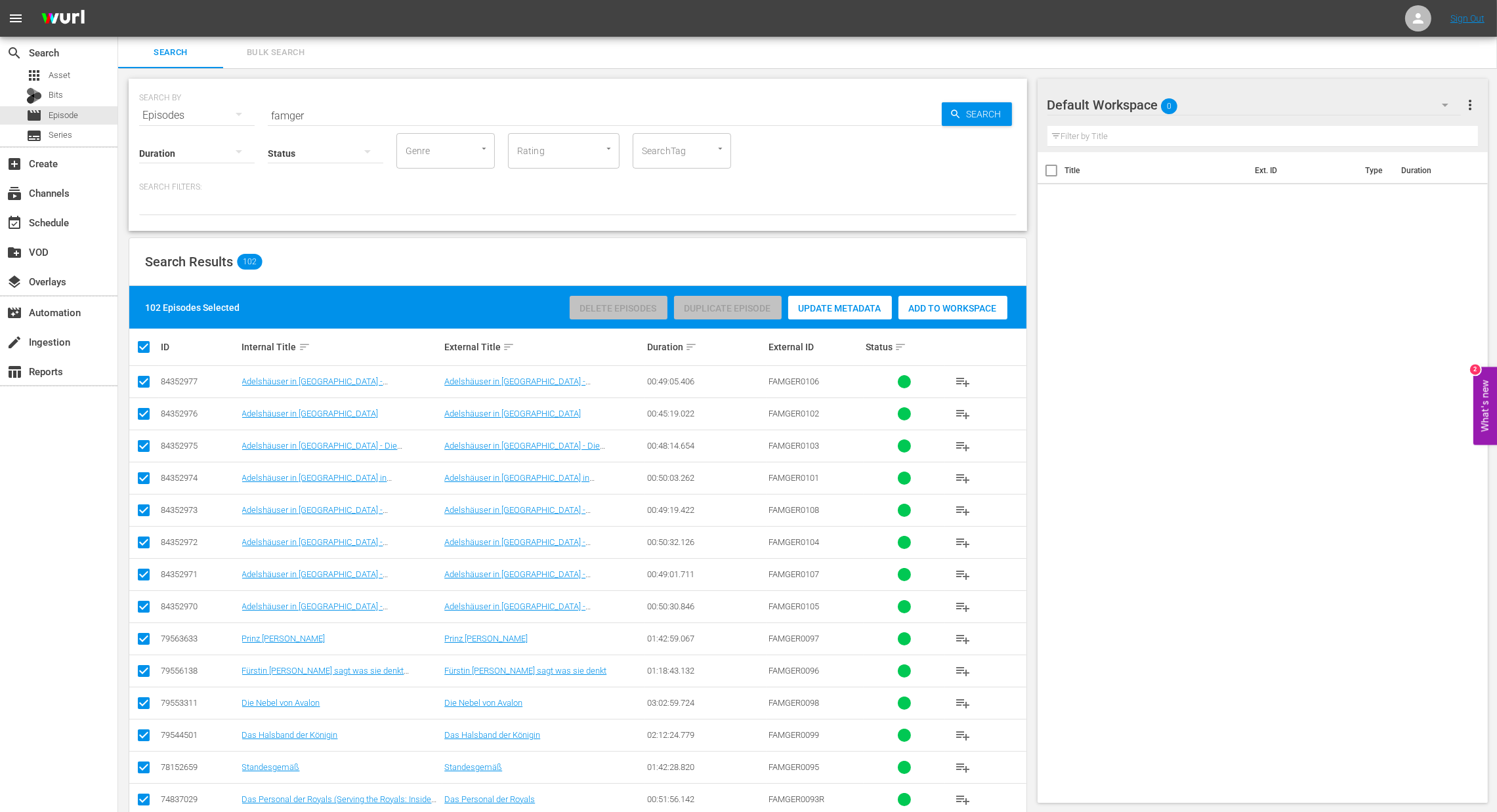
click at [959, 310] on span "Add to Workspace" at bounding box center [953, 308] width 109 height 11
click at [70, 99] on div "Bits" at bounding box center [58, 96] width 118 height 18
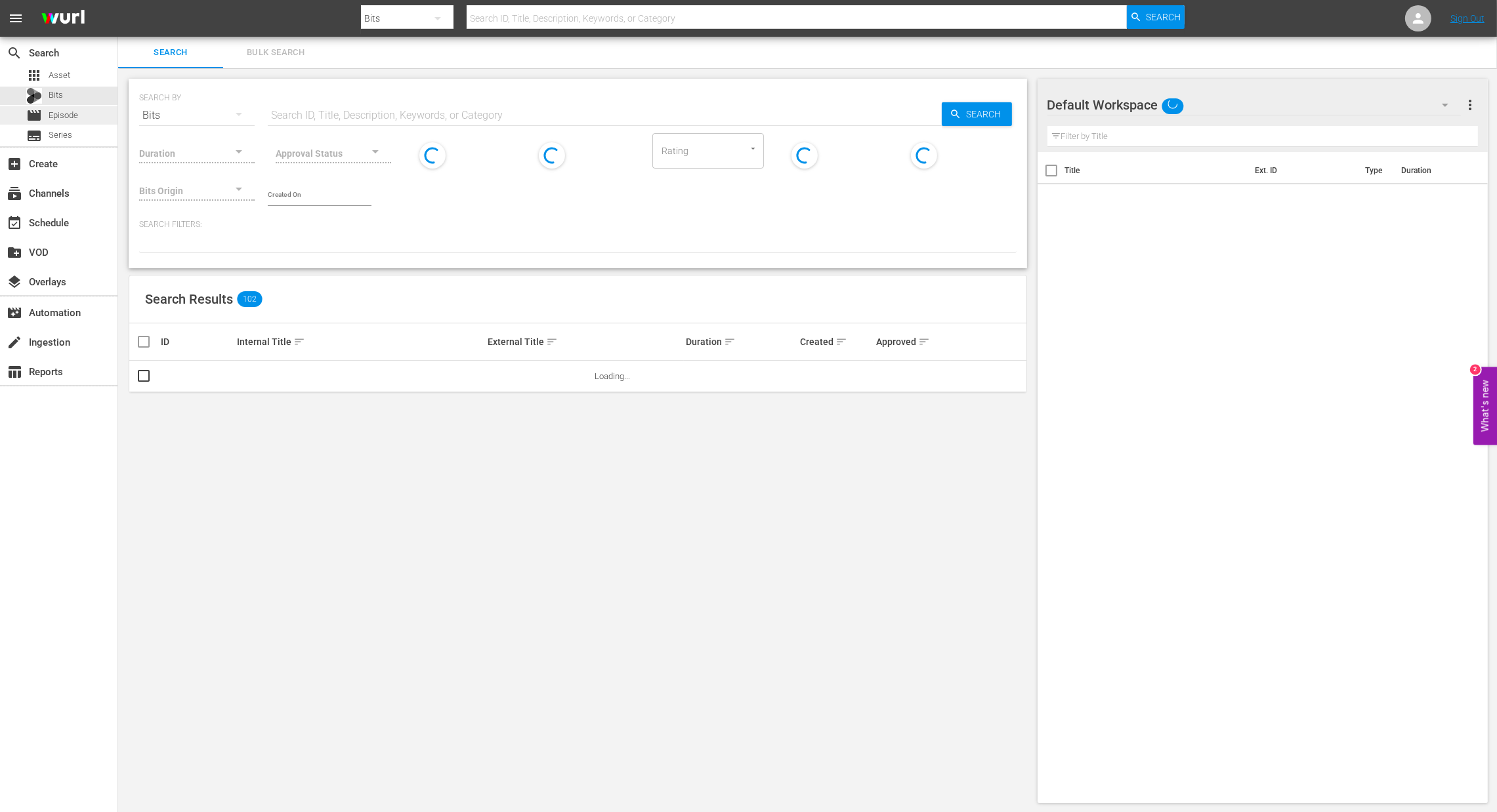
click at [69, 116] on span "Episode" at bounding box center [63, 116] width 30 height 13
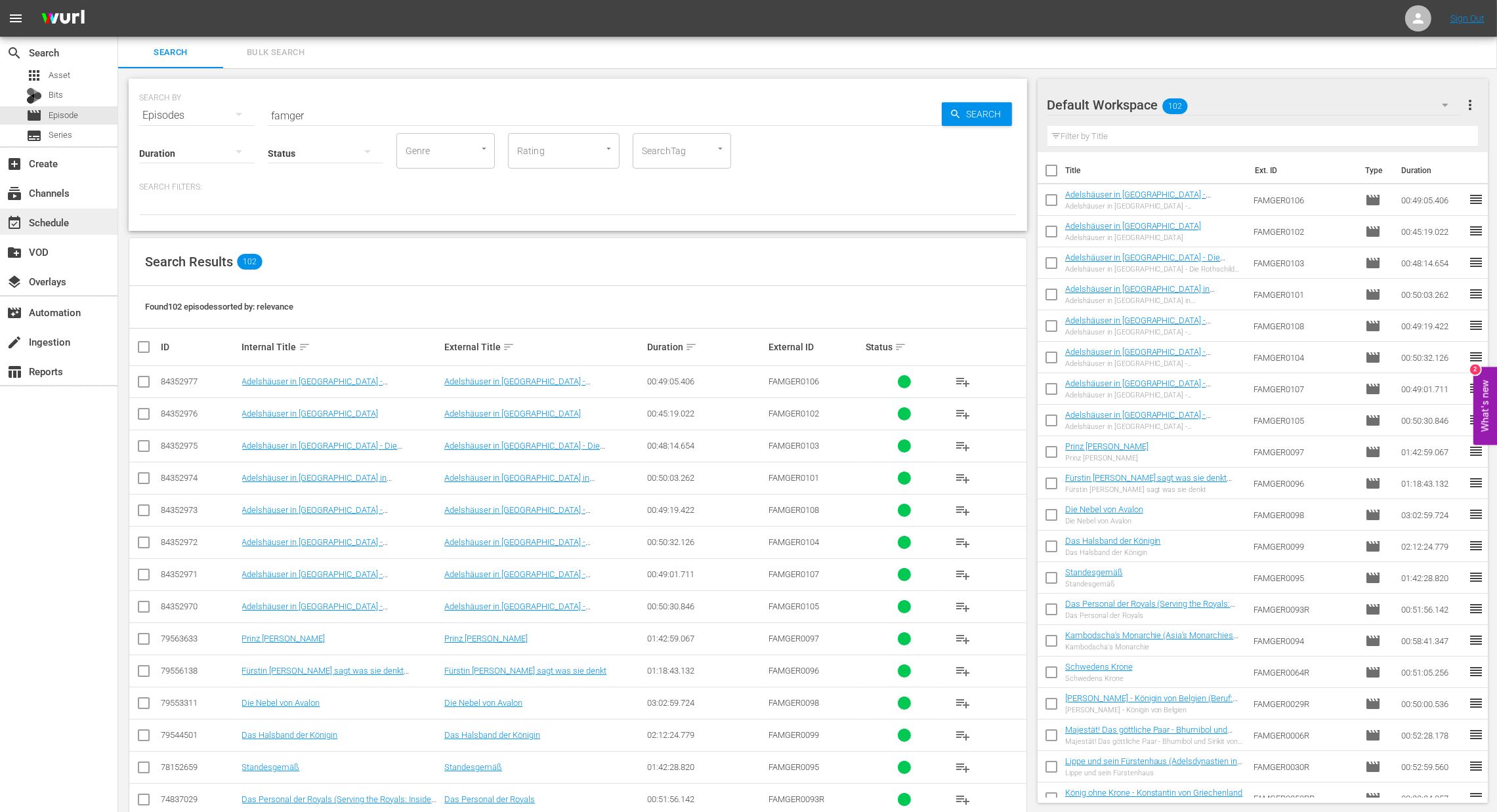
click at [64, 218] on div "event_available Schedule" at bounding box center [37, 221] width 74 height 12
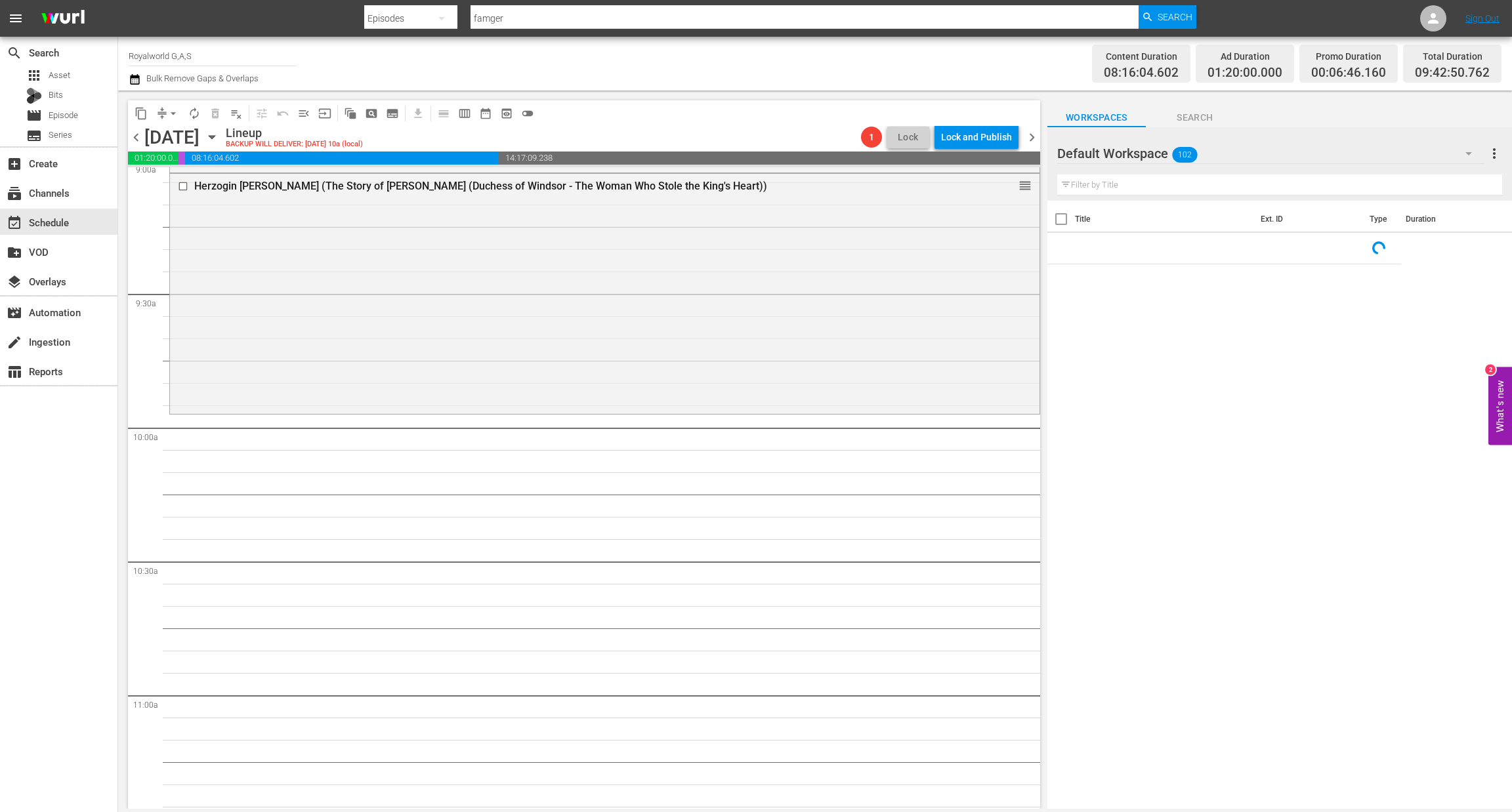
scroll to position [2361, 0]
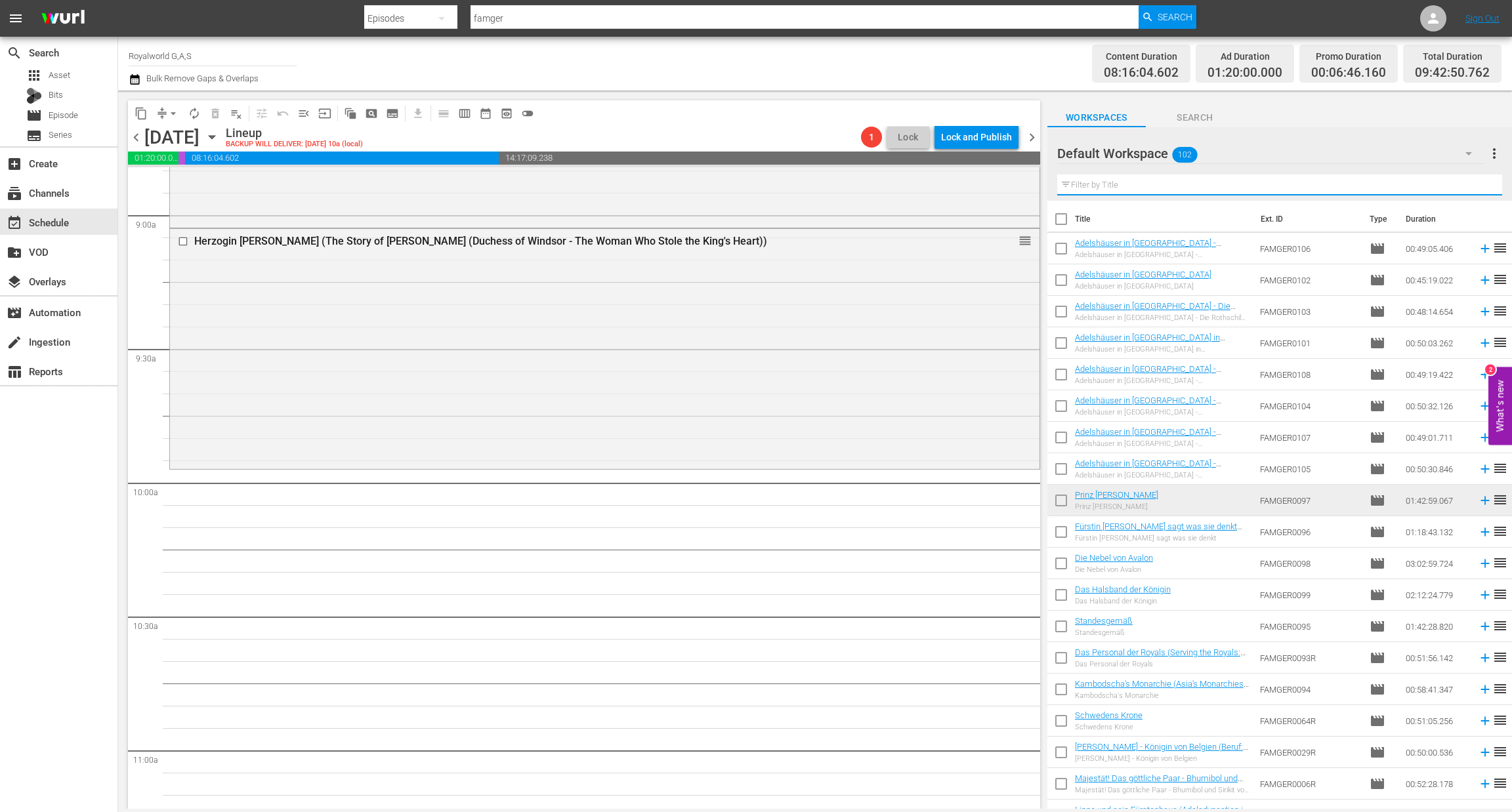
click at [1088, 182] on input "text" at bounding box center [1279, 185] width 445 height 21
paste input "Das Personal der Royals (Serving the Royals: Inside The Firm)"
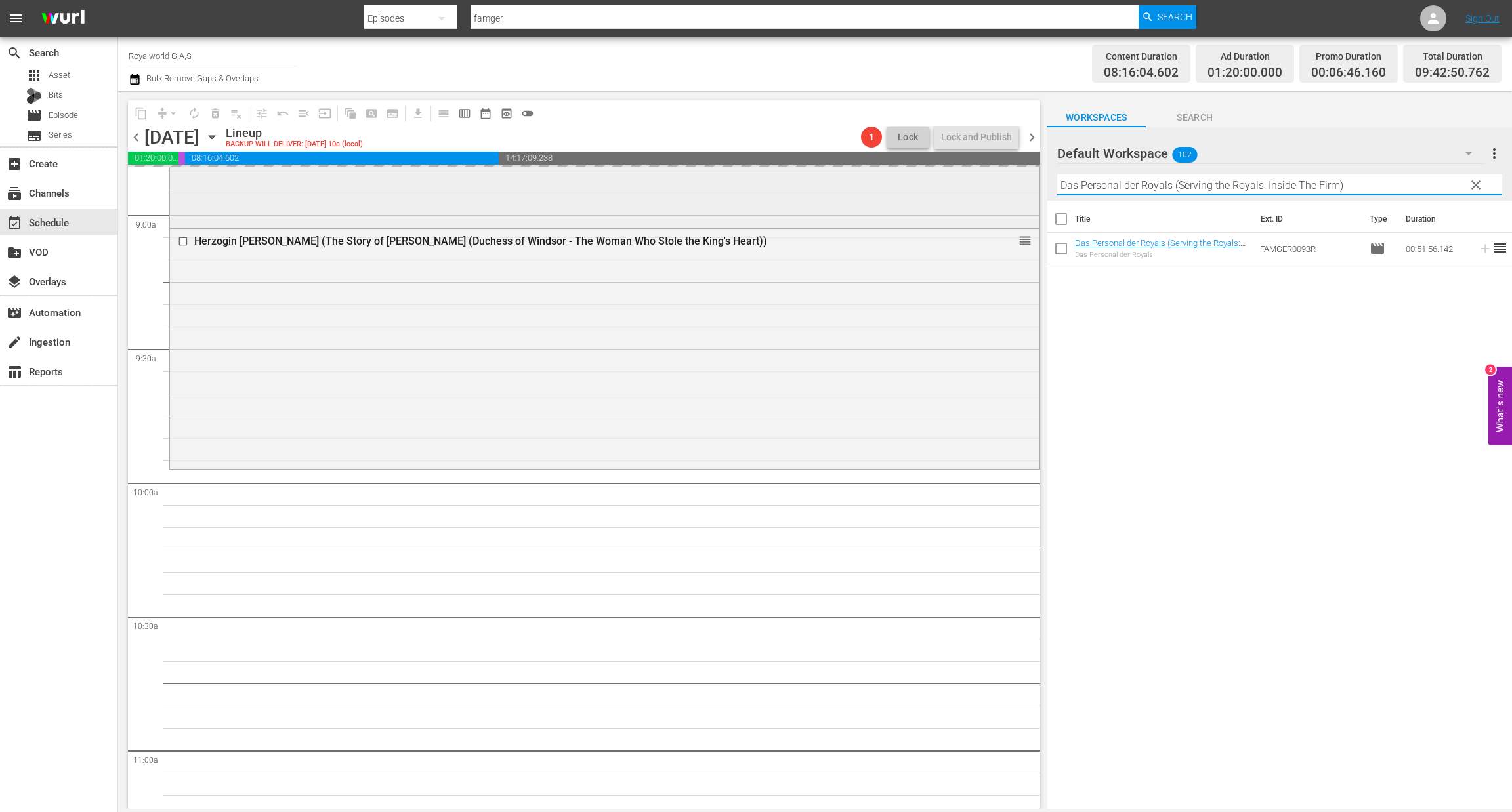
paste input "iana: Das Interview, das die Monarchie erschütterte"
drag, startPoint x: 1359, startPoint y: 183, endPoint x: 978, endPoint y: 183, distance: 381.0
click at [978, 183] on div "content_copy compress arrow_drop_down autorenew_outlined delete_forever_outline…" at bounding box center [815, 449] width 1394 height 718
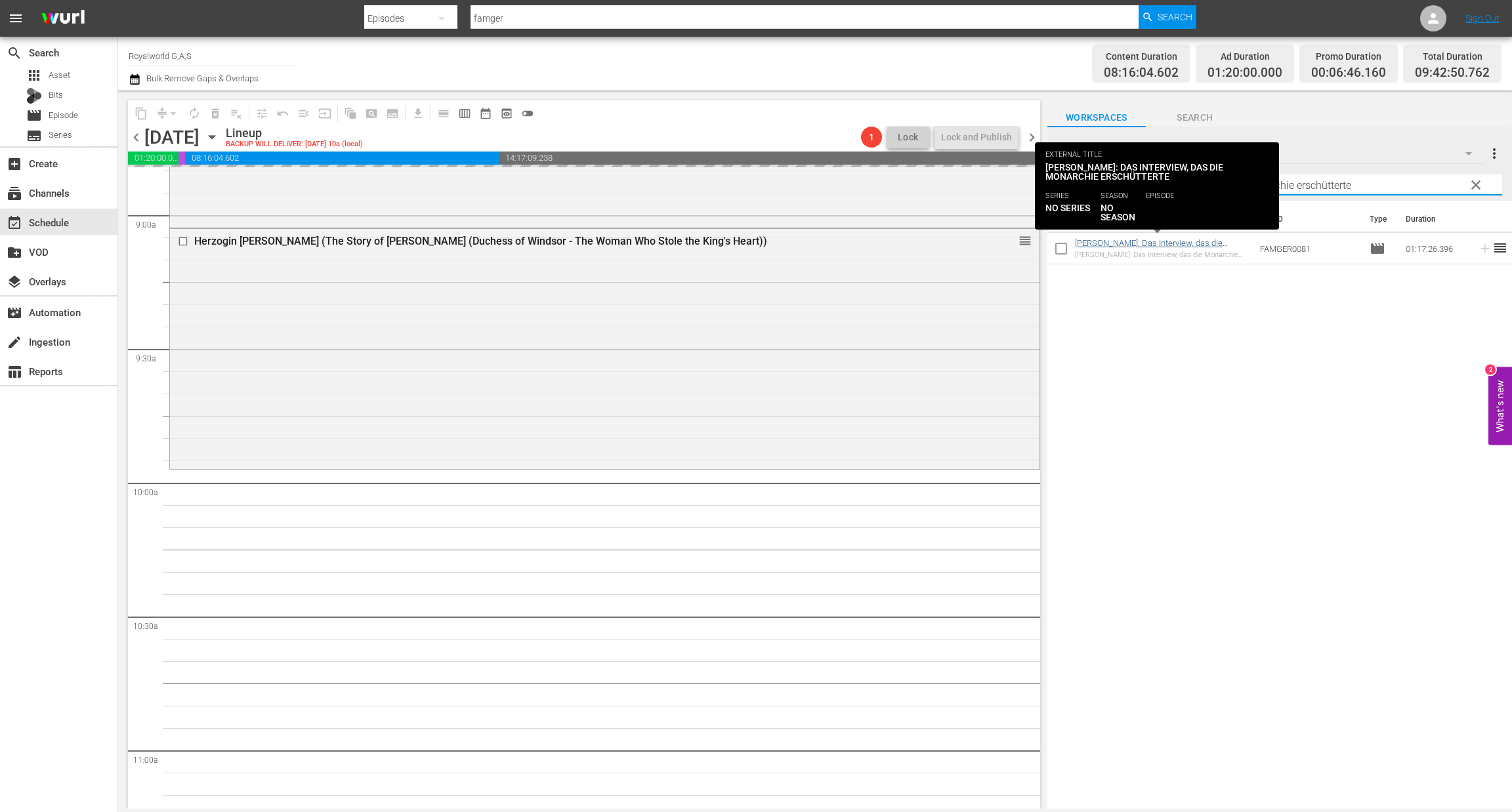
type input "Diana: Das Interview, das die Monarchie erschütterte"
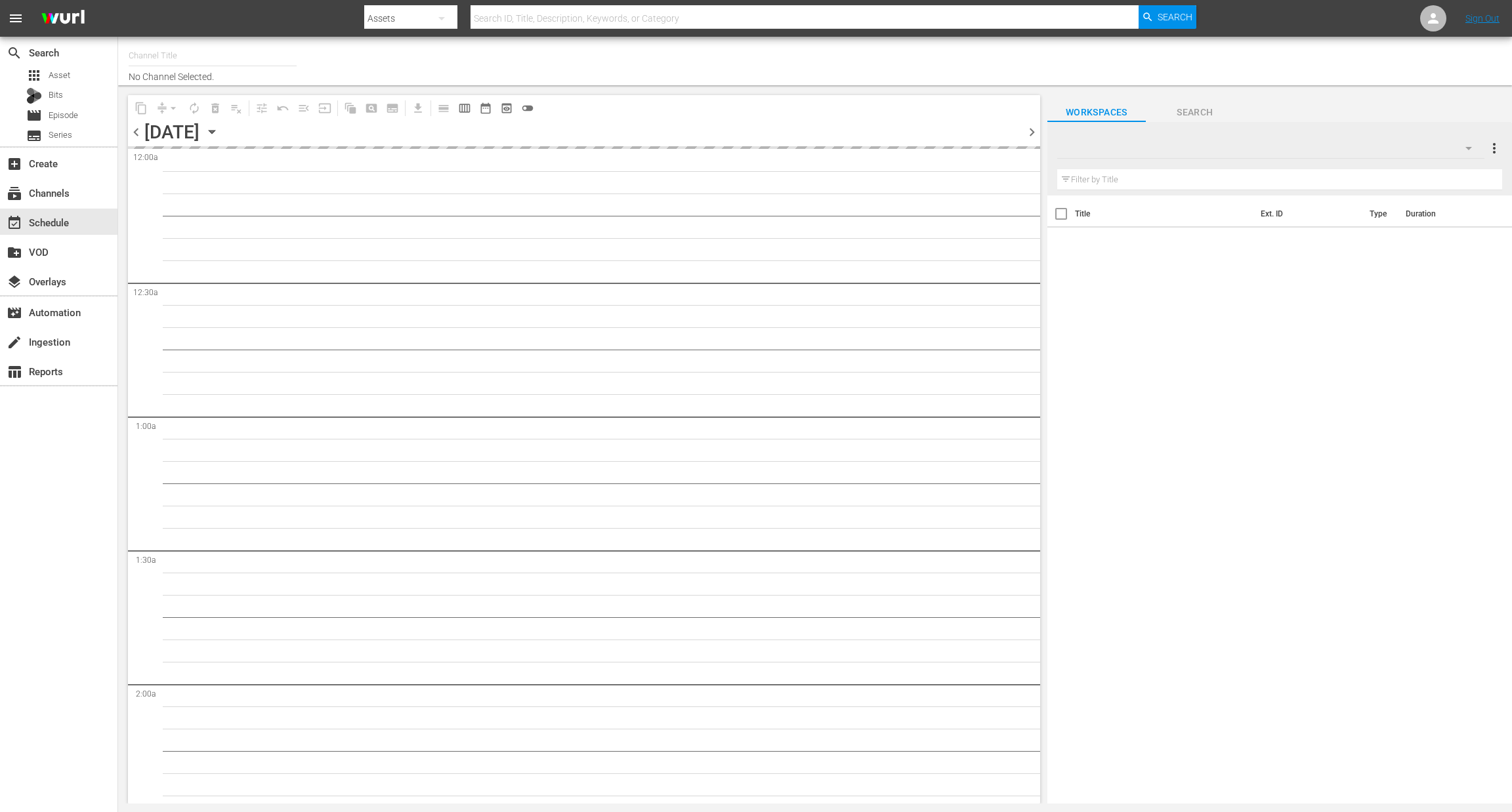
type input "Royalworld G,A,S (1621)"
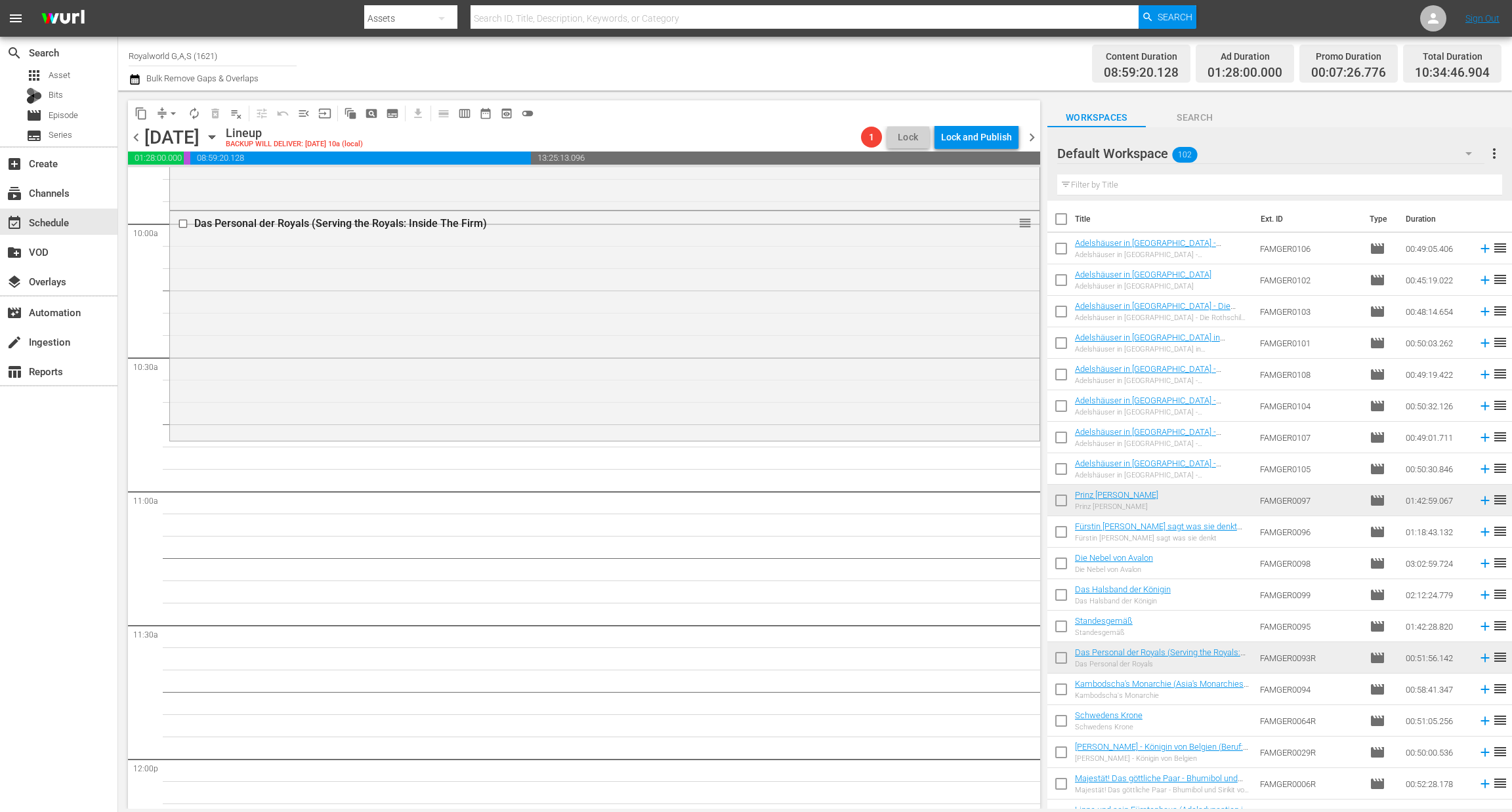
scroll to position [2459, 0]
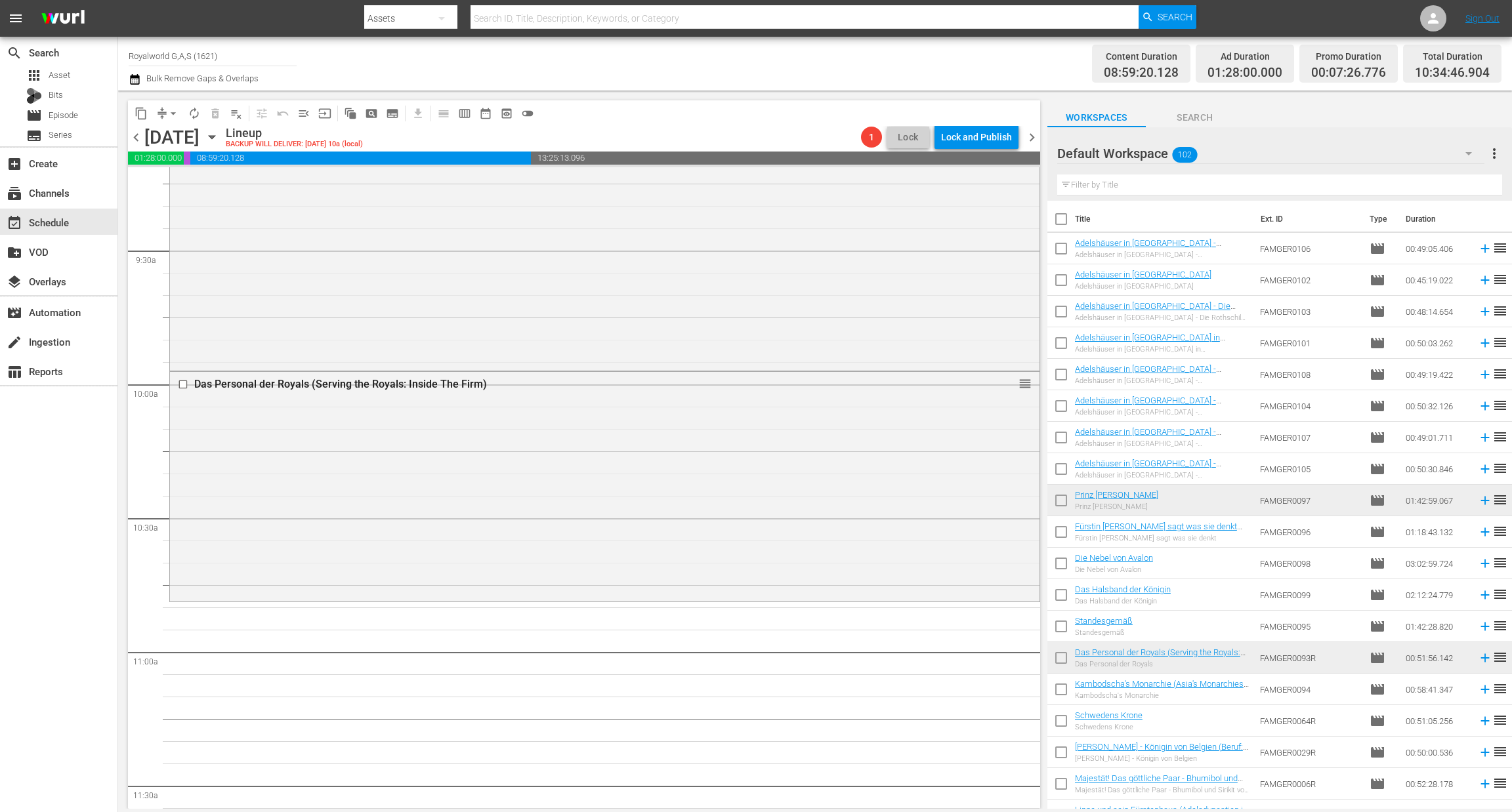
click at [1105, 186] on input "text" at bounding box center [1279, 185] width 445 height 21
paste input "Die Rettung des Wienerwaldes König Konstantin – Ein König im Exil Königin Silvi…"
type input "Die Rettung des Wienerwaldes König Konstantin – Ein König im Exil Königin Silvi…"
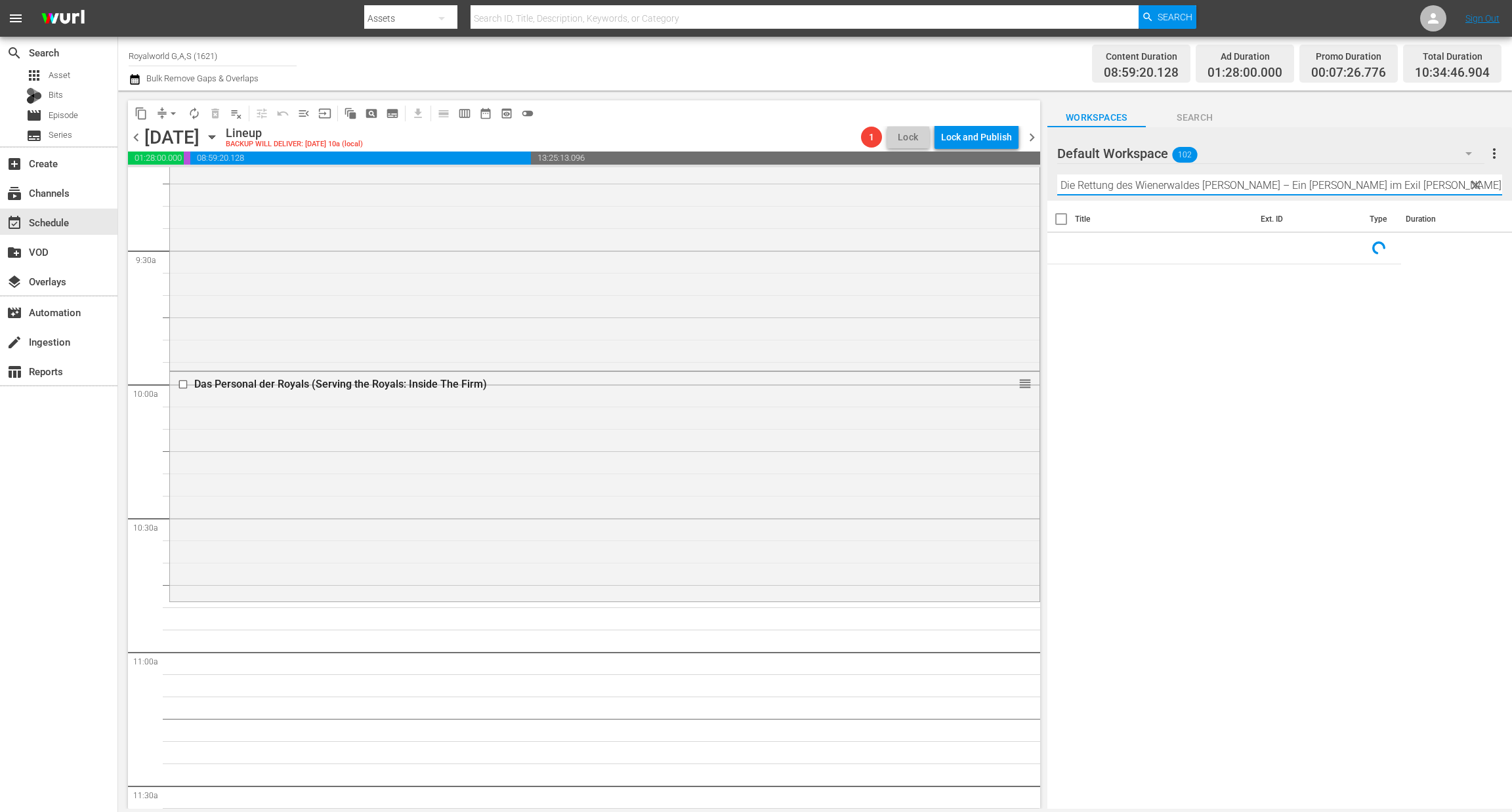
scroll to position [0, 972]
click at [1072, 182] on input "Die Rettung des Wienerwaldes König Konstantin – Ein König im Exil Königin Silvi…" at bounding box center [1279, 185] width 445 height 21
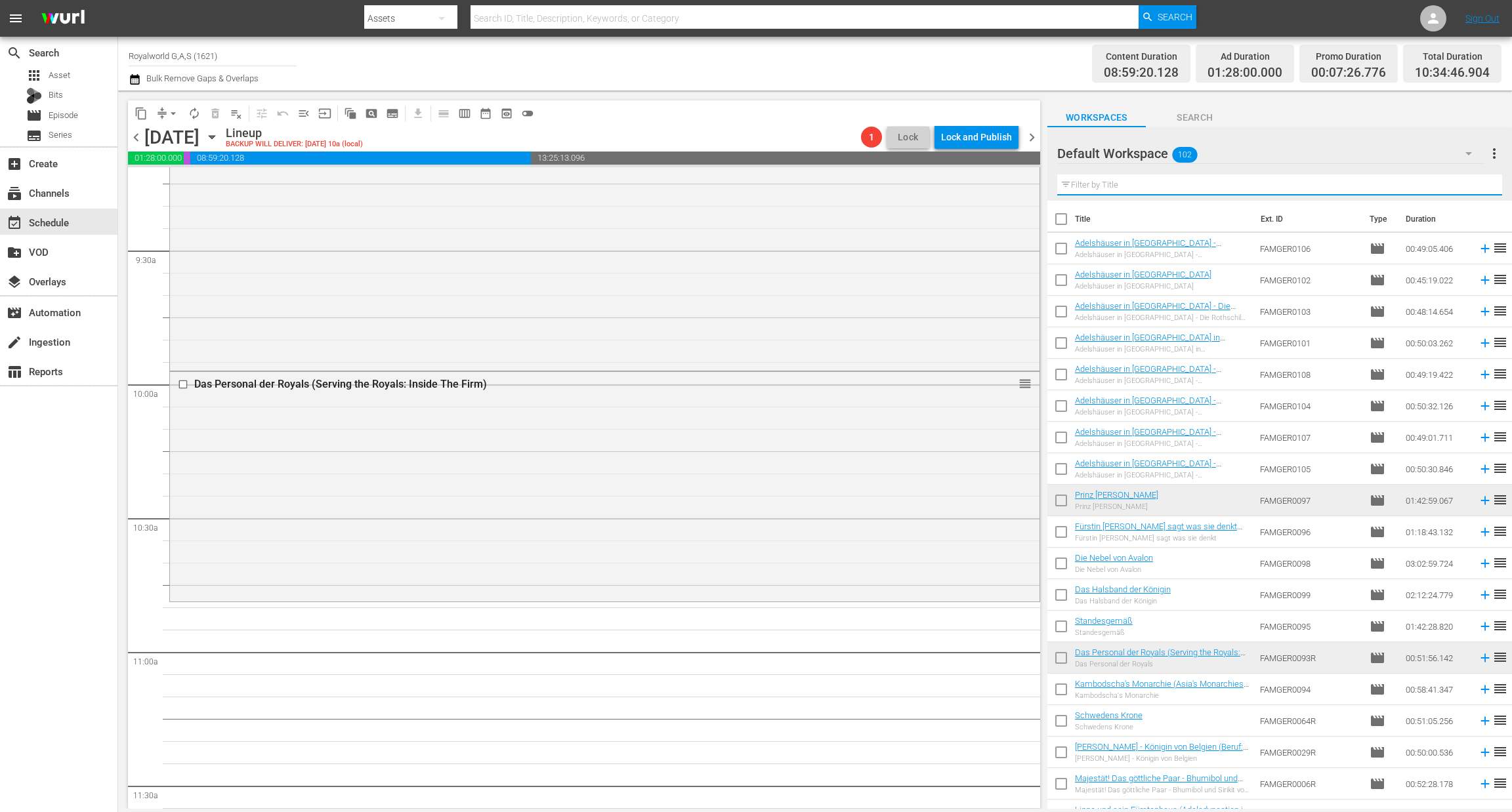
scroll to position [0, 0]
click at [1069, 182] on input "text" at bounding box center [1279, 185] width 445 height 21
click at [1085, 179] on input "text" at bounding box center [1279, 185] width 445 height 21
paste input "[PERSON_NAME]: Das Interview, das die Monarchie erschütterte"
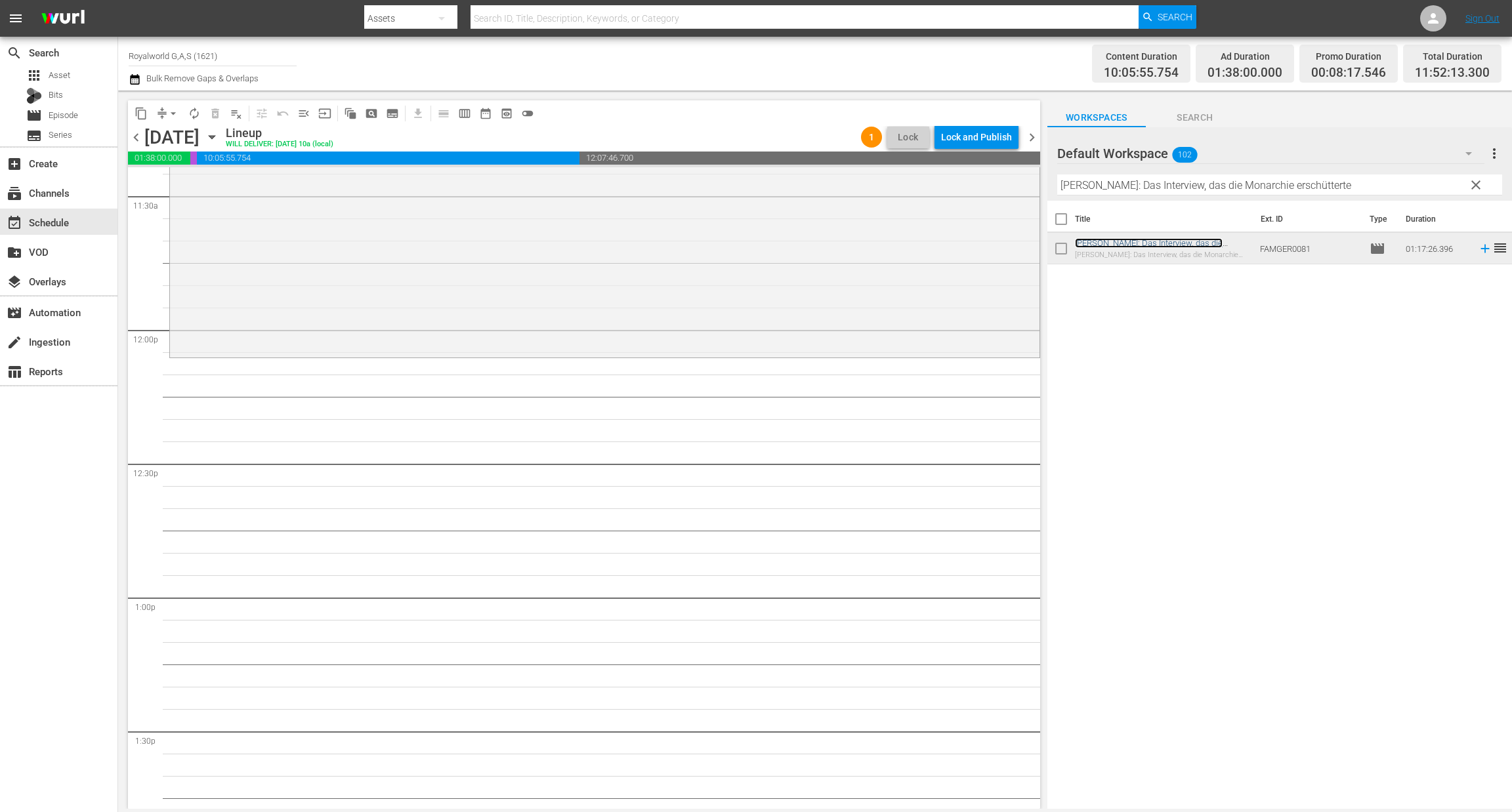
scroll to position [3050, 0]
paste input "e Rettung des Wienerwaldes"
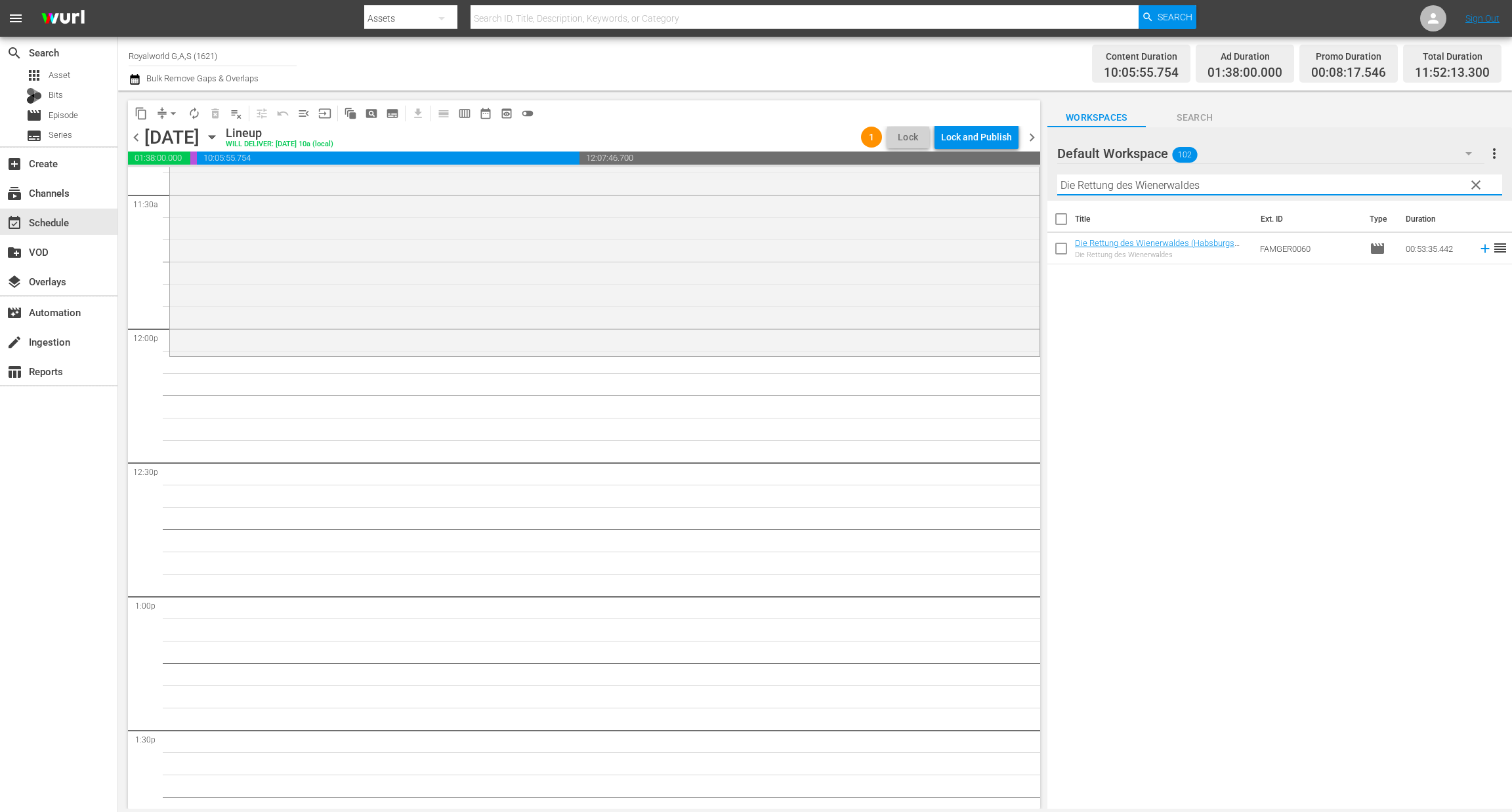
drag, startPoint x: 1214, startPoint y: 179, endPoint x: 1026, endPoint y: 181, distance: 188.0
click at [1007, 179] on div "content_copy compress arrow_drop_down autorenew_outlined delete_forever_outline…" at bounding box center [815, 449] width 1394 height 718
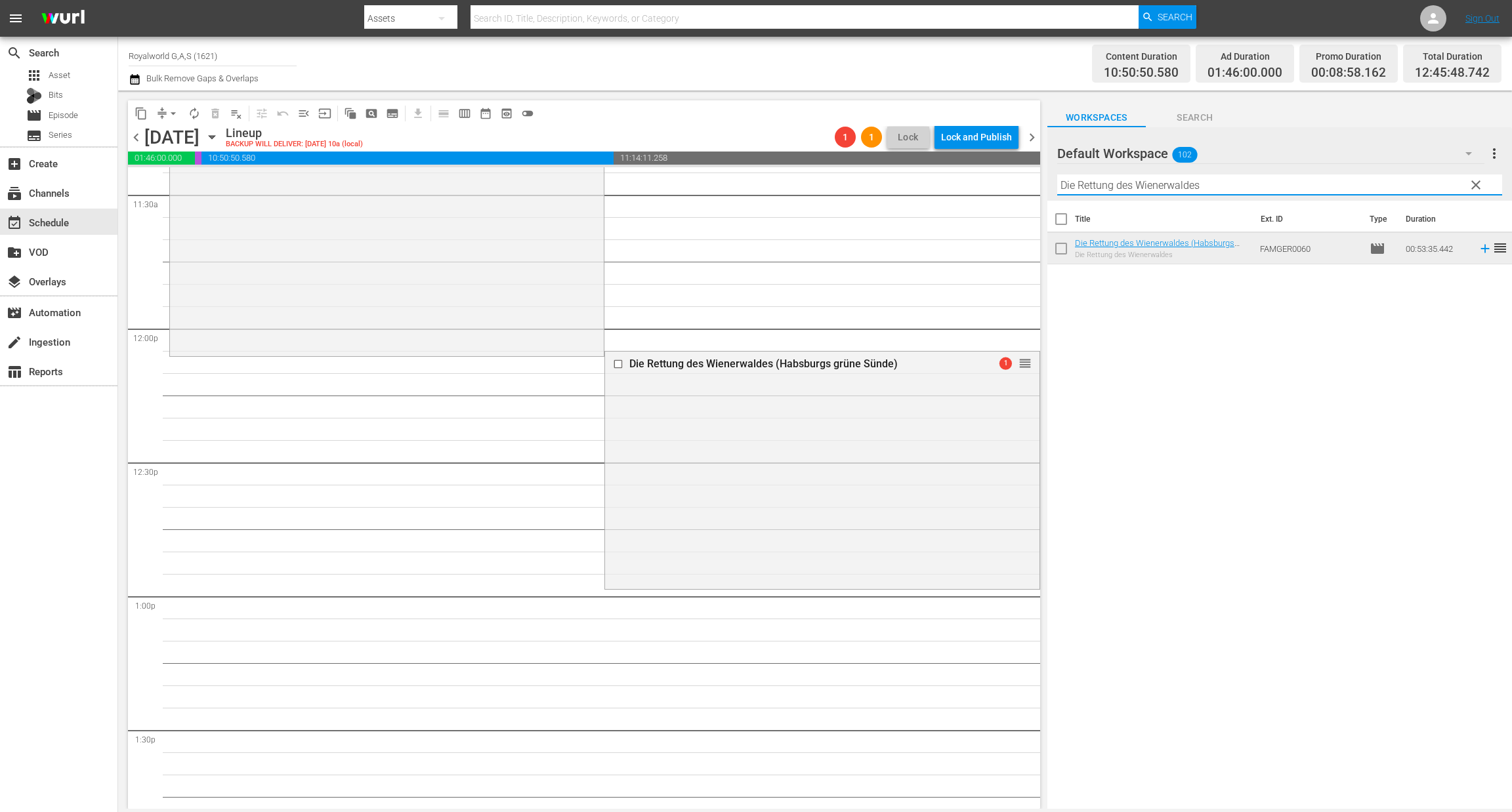
paste input "König Konstantin – Ein König im Exil"
drag, startPoint x: 1135, startPoint y: 189, endPoint x: 1328, endPoint y: 189, distance: 193.0
click at [1328, 189] on input "König Konstantin – Ein König im Exil" at bounding box center [1279, 185] width 445 height 21
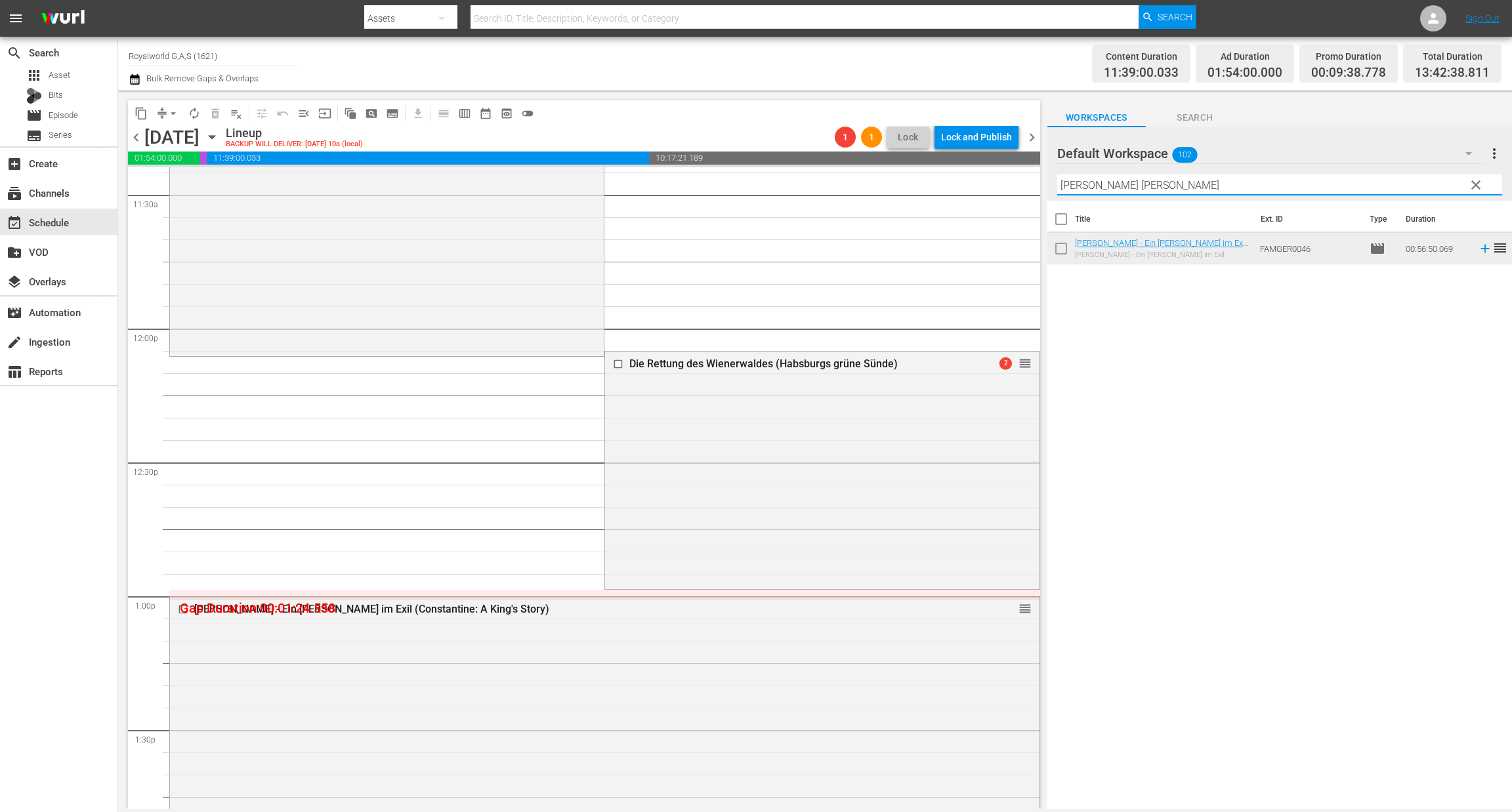
drag, startPoint x: 957, startPoint y: 183, endPoint x: 947, endPoint y: 183, distance: 10.0
click at [947, 183] on div "content_copy compress arrow_drop_down autorenew_outlined delete_forever_outline…" at bounding box center [815, 449] width 1394 height 718
paste input "in Silvia von Schweden"
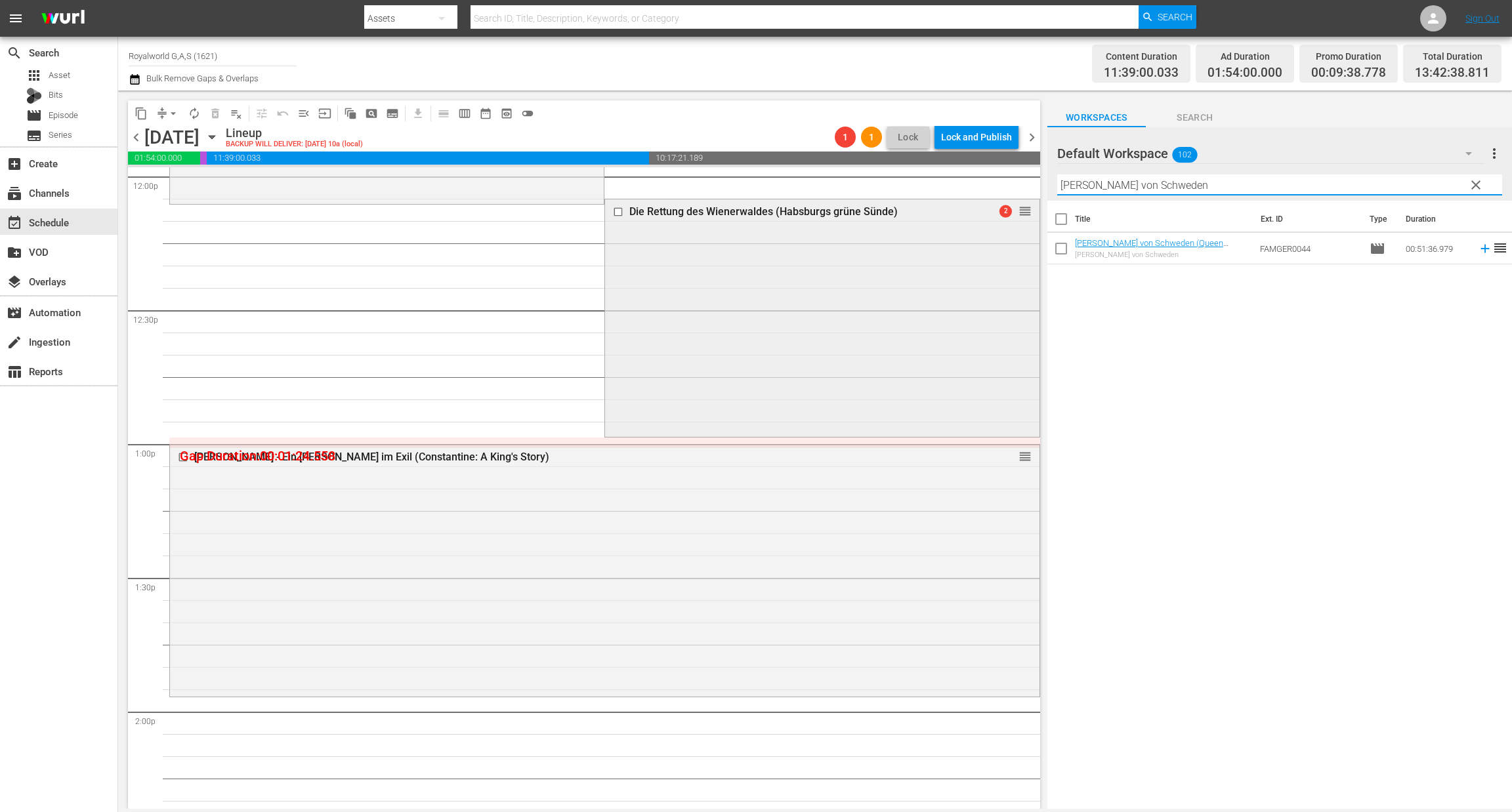
scroll to position [3640, 0]
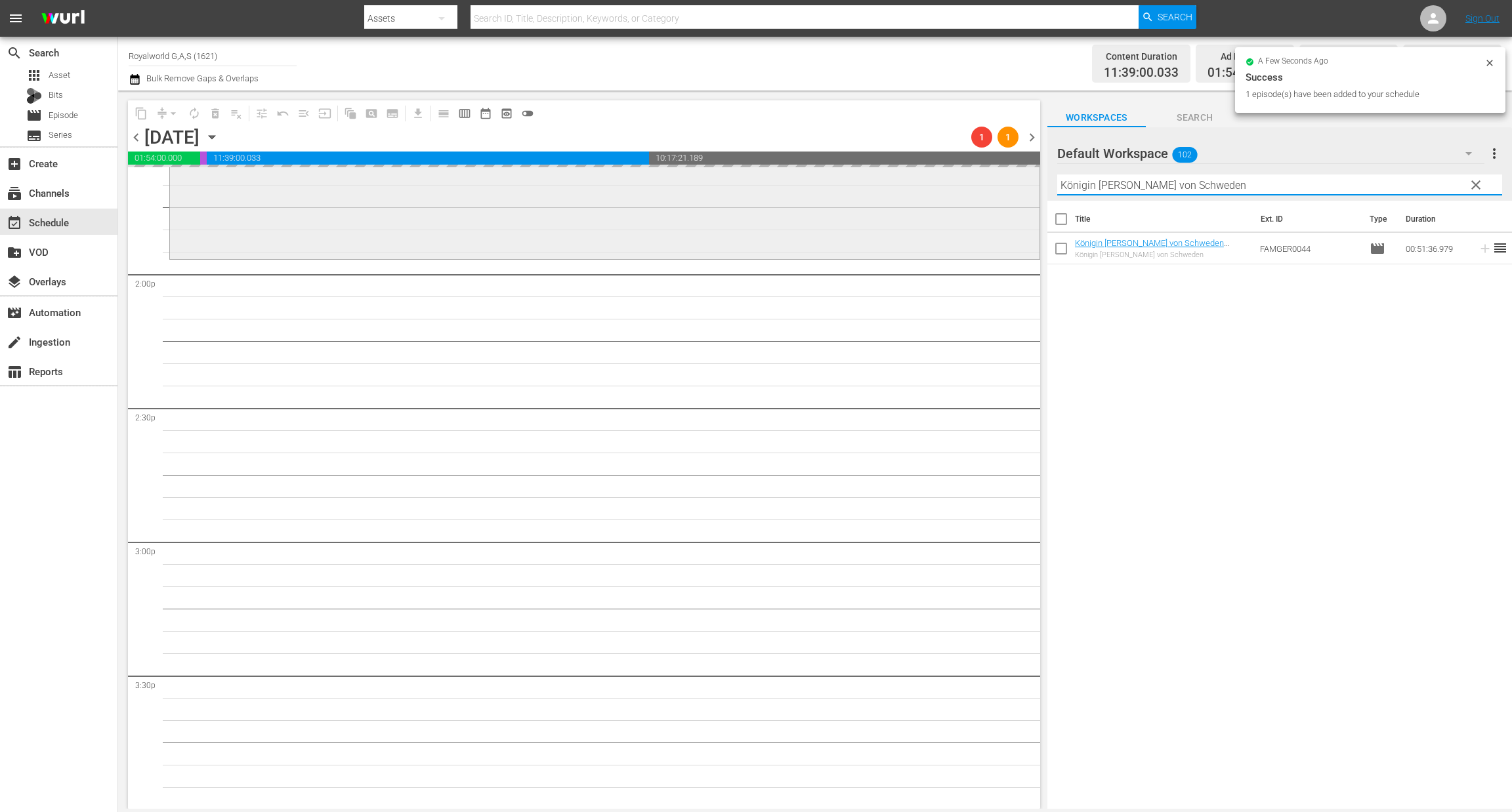
paste input "ambodscha's Monarchie (Asia's Monarchies EP3 - Cambodia - The Shadows of Angkor)"
click at [1010, 195] on div "content_copy compress arrow_drop_down autorenew_outlined delete_forever_outline…" at bounding box center [815, 449] width 1394 height 718
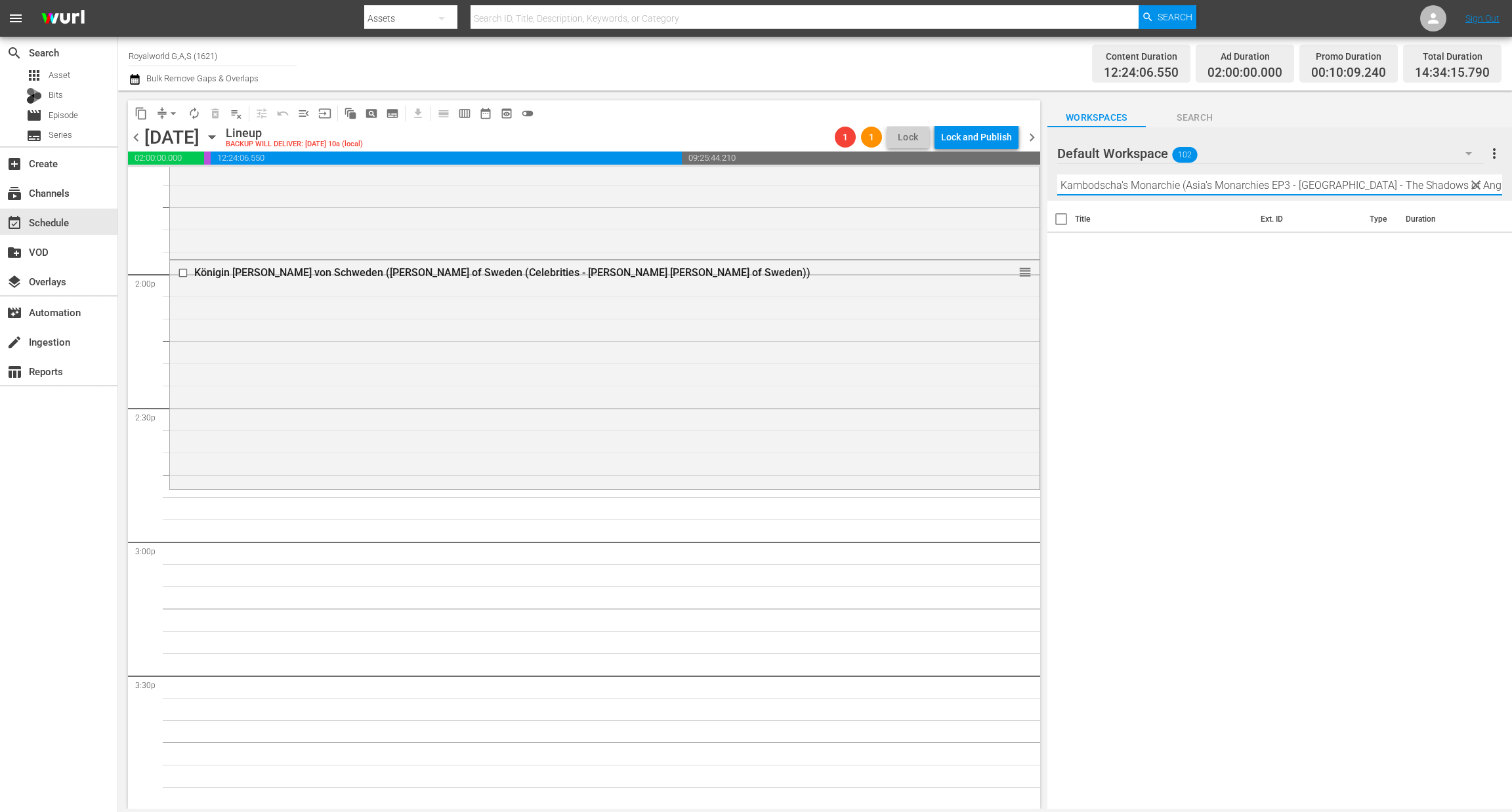
drag, startPoint x: 1130, startPoint y: 185, endPoint x: 1511, endPoint y: 233, distance: 384.0
click at [1511, 228] on div "Default Workspace 102 Default more_vert clear Filter by Title Kambodscha's Mona…" at bounding box center [1279, 472] width 465 height 688
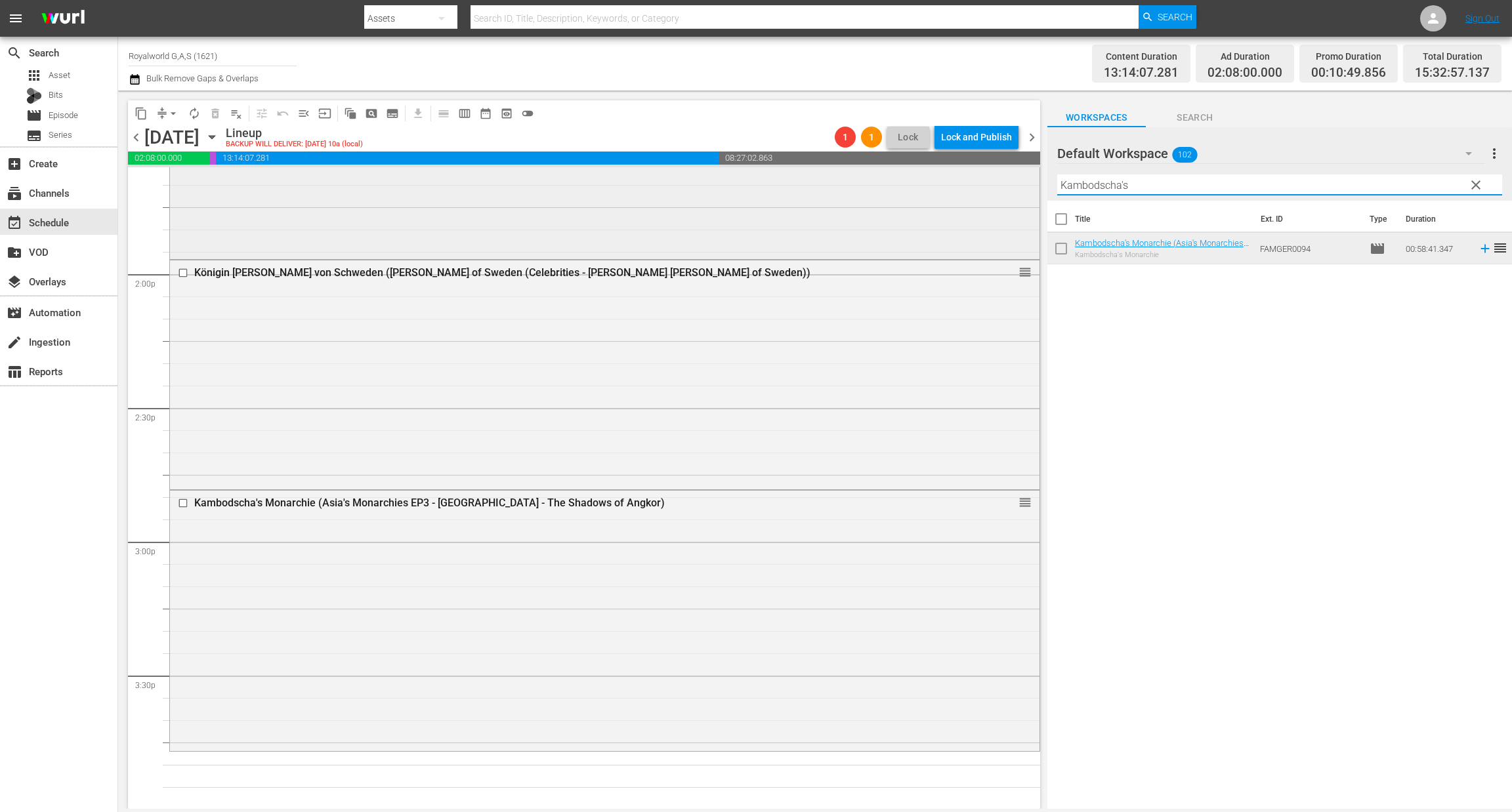
paste input "[PERSON_NAME] & [PERSON_NAME] - Ein royales Happy End"
drag, startPoint x: 1057, startPoint y: 179, endPoint x: 930, endPoint y: 179, distance: 127.0
click at [930, 179] on div "content_copy compress arrow_drop_down autorenew_outlined delete_forever_outline…" at bounding box center [815, 449] width 1394 height 718
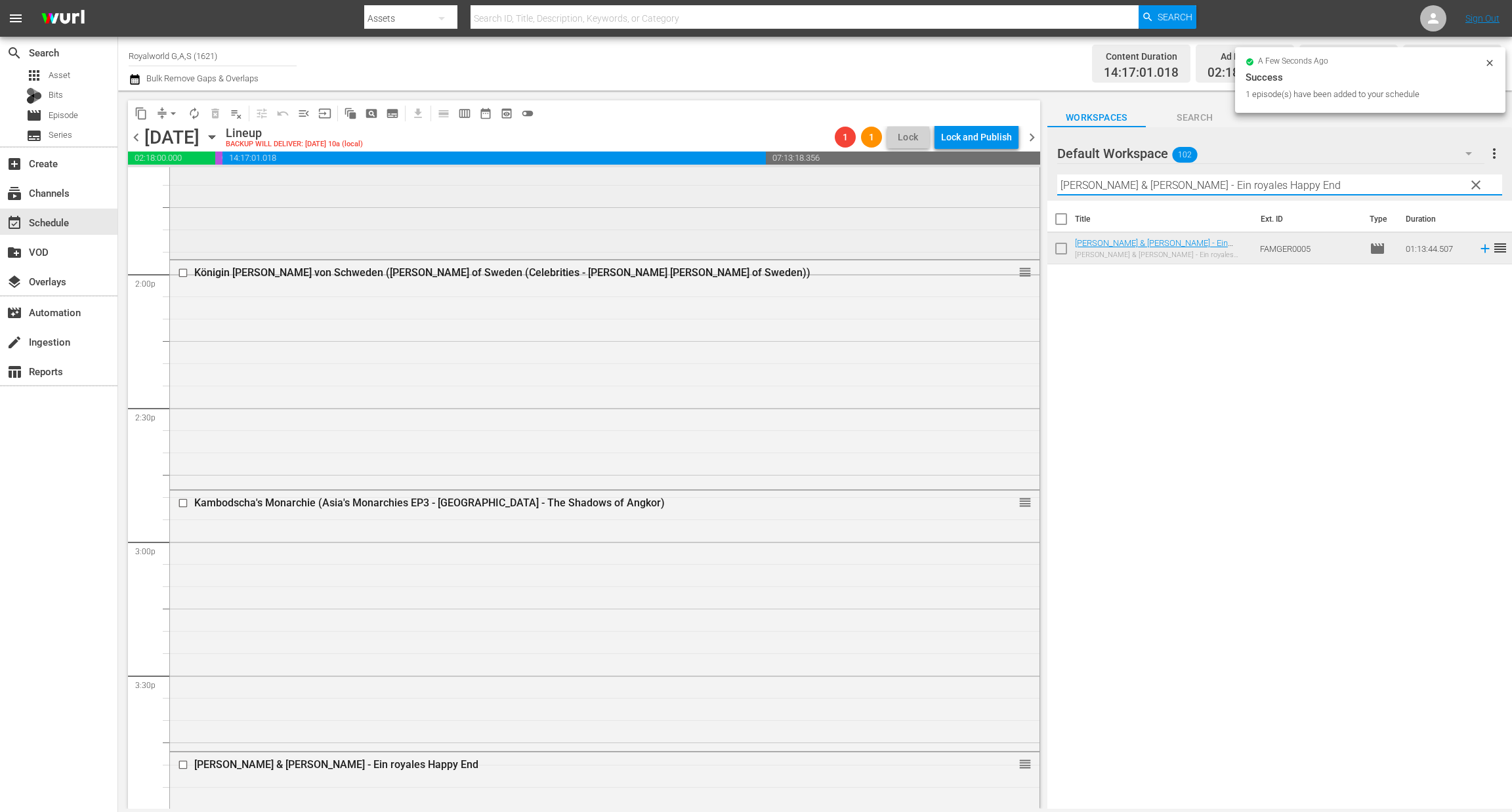
paste input "[PERSON_NAME] und sein Fürstenhaus (Adelsdynastien in [GEOGRAPHIC_DATA]: [PERSO…"
drag, startPoint x: 1226, startPoint y: 183, endPoint x: 950, endPoint y: 179, distance: 276.0
click at [950, 179] on div "content_copy compress arrow_drop_down autorenew_outlined delete_forever_outline…" at bounding box center [815, 449] width 1394 height 718
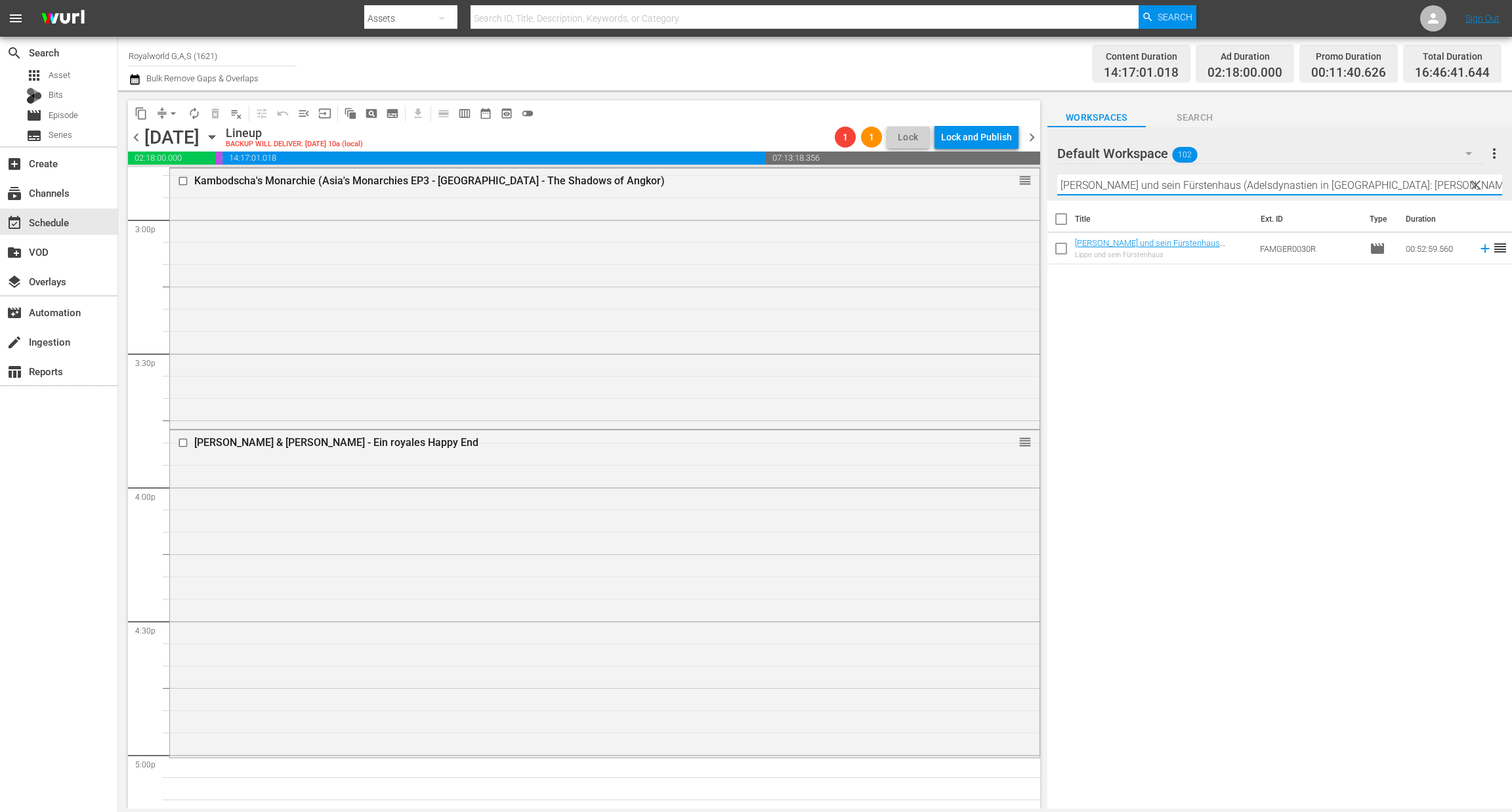
scroll to position [4034, 0]
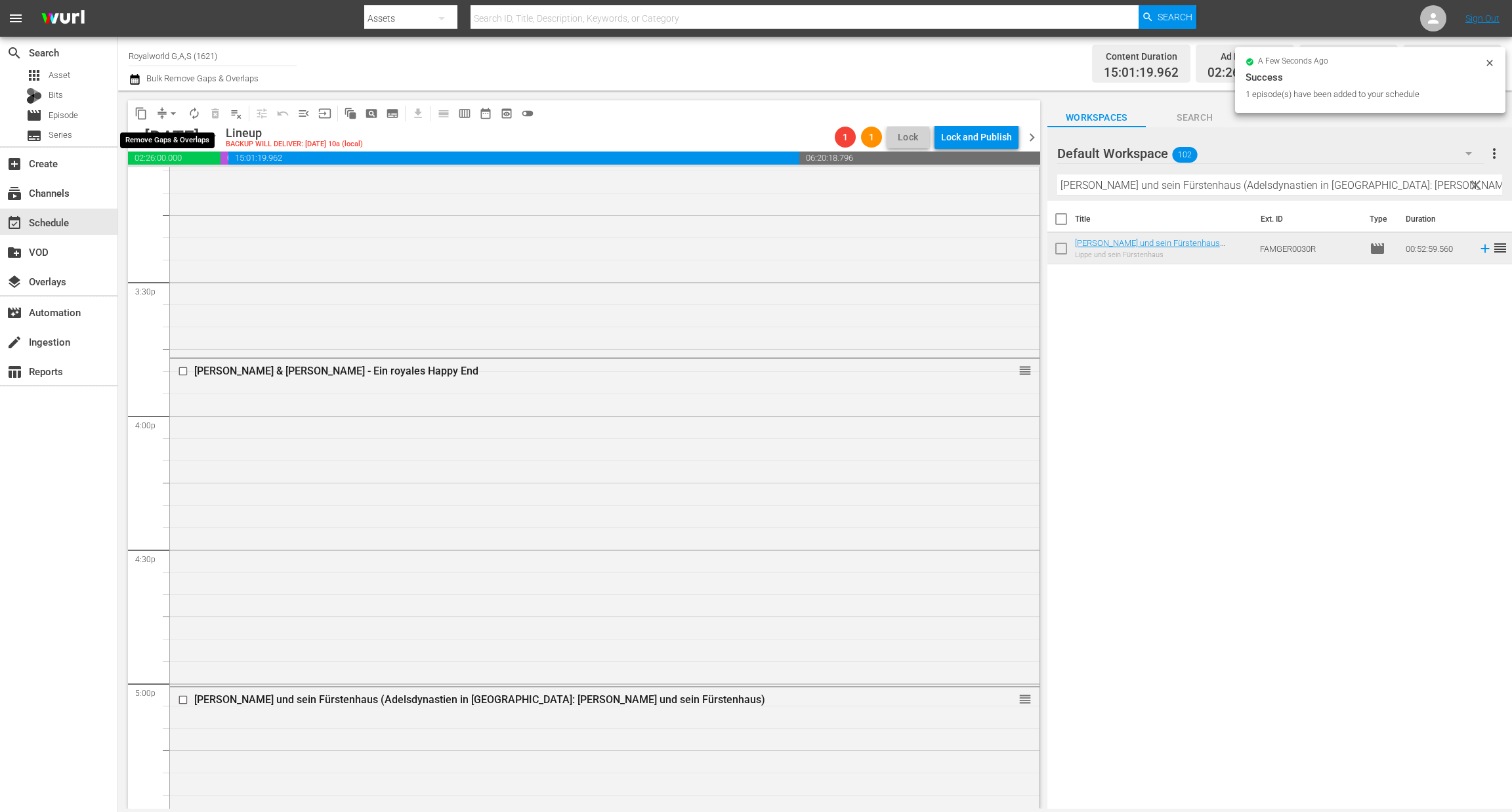
click at [174, 112] on span "arrow_drop_down" at bounding box center [173, 114] width 13 height 13
click at [160, 186] on li "Align to End of Previous Day" at bounding box center [174, 183] width 138 height 22
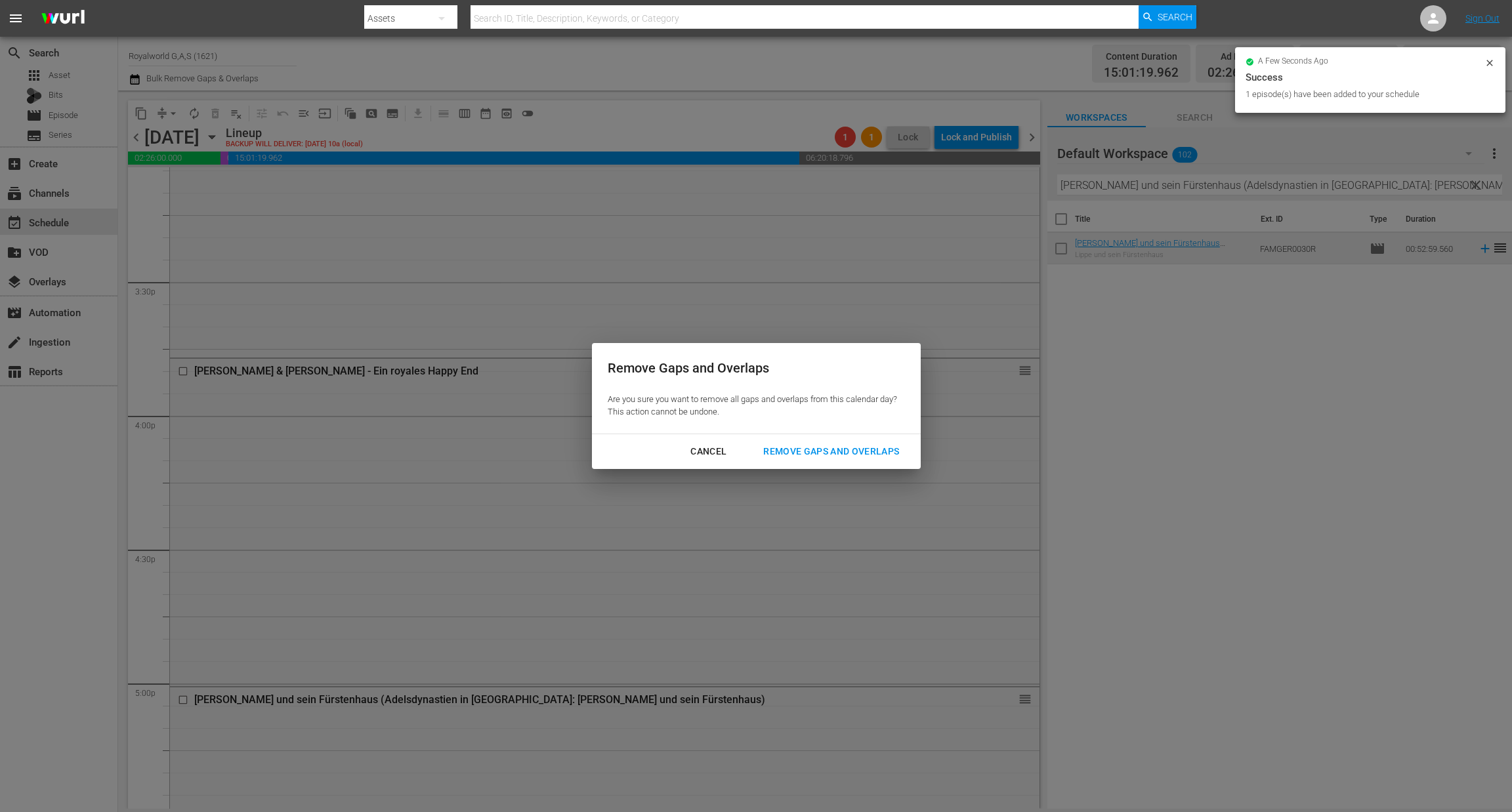
click at [854, 447] on div "Remove Gaps and Overlaps" at bounding box center [831, 451] width 157 height 16
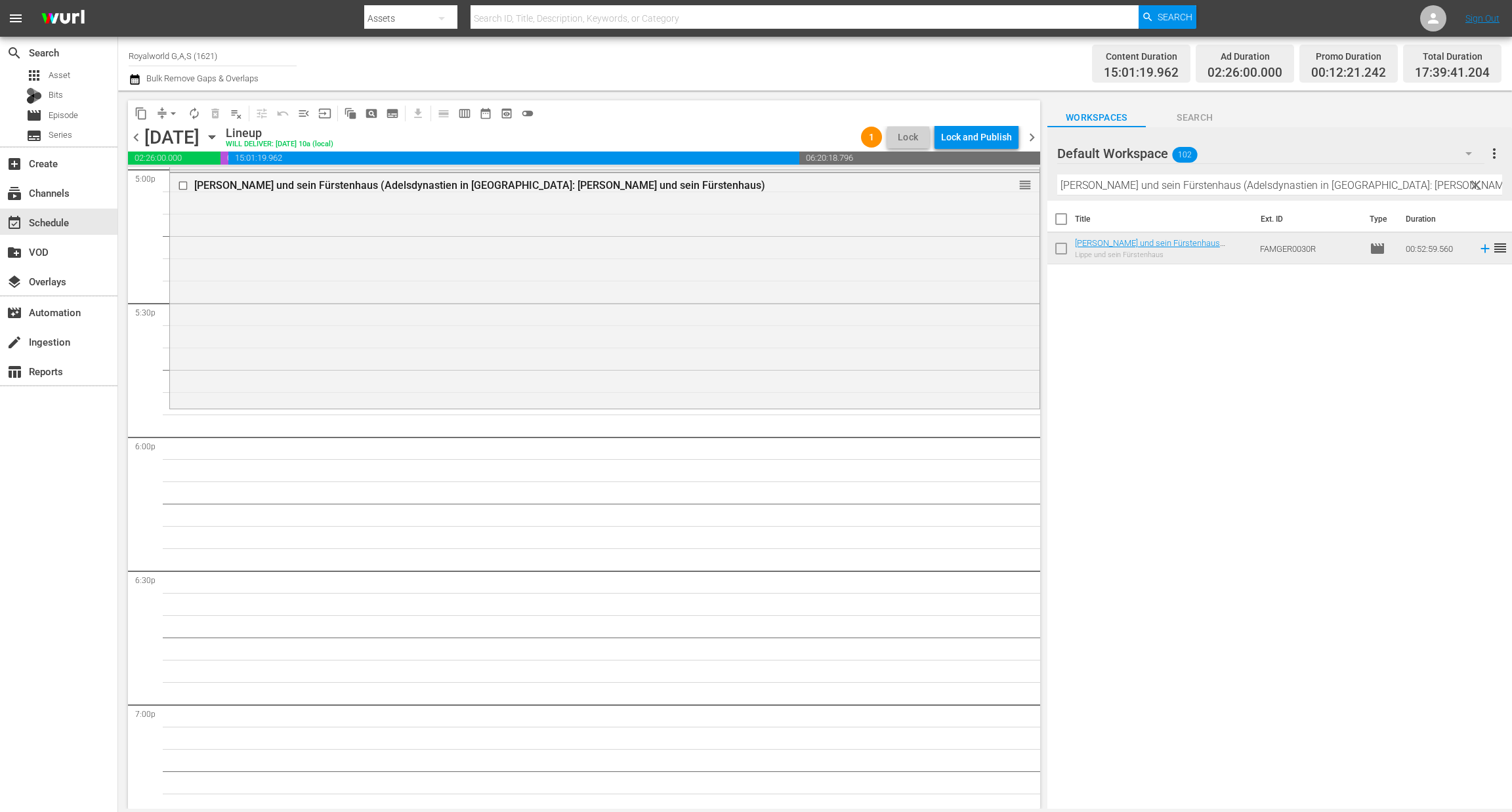
scroll to position [4450, 0]
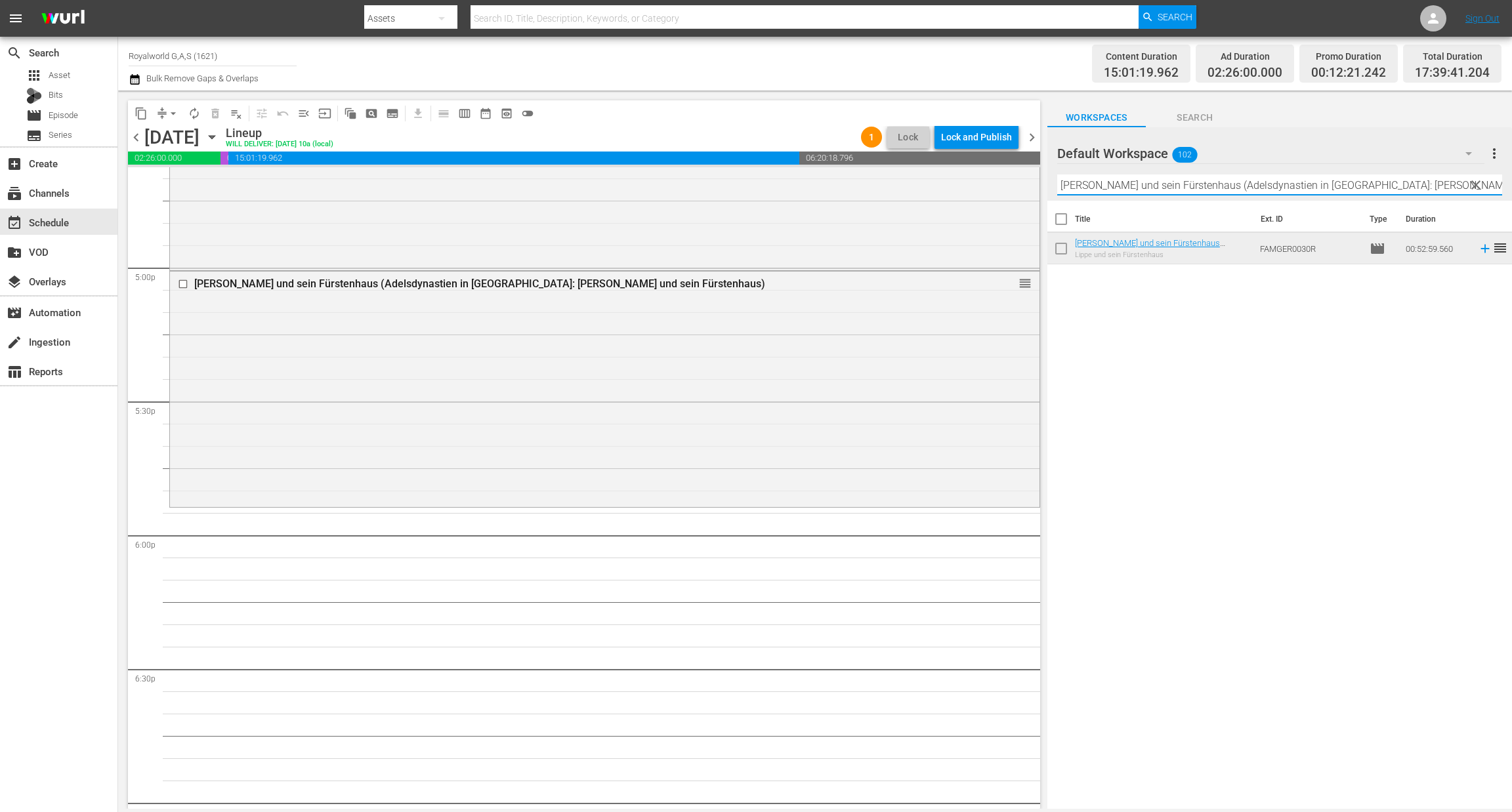
click at [1155, 179] on input "[PERSON_NAME] und sein Fürstenhaus (Adelsdynastien in [GEOGRAPHIC_DATA]: [PERSO…" at bounding box center [1279, 185] width 445 height 21
paste input "[PERSON_NAME] Teil 1"
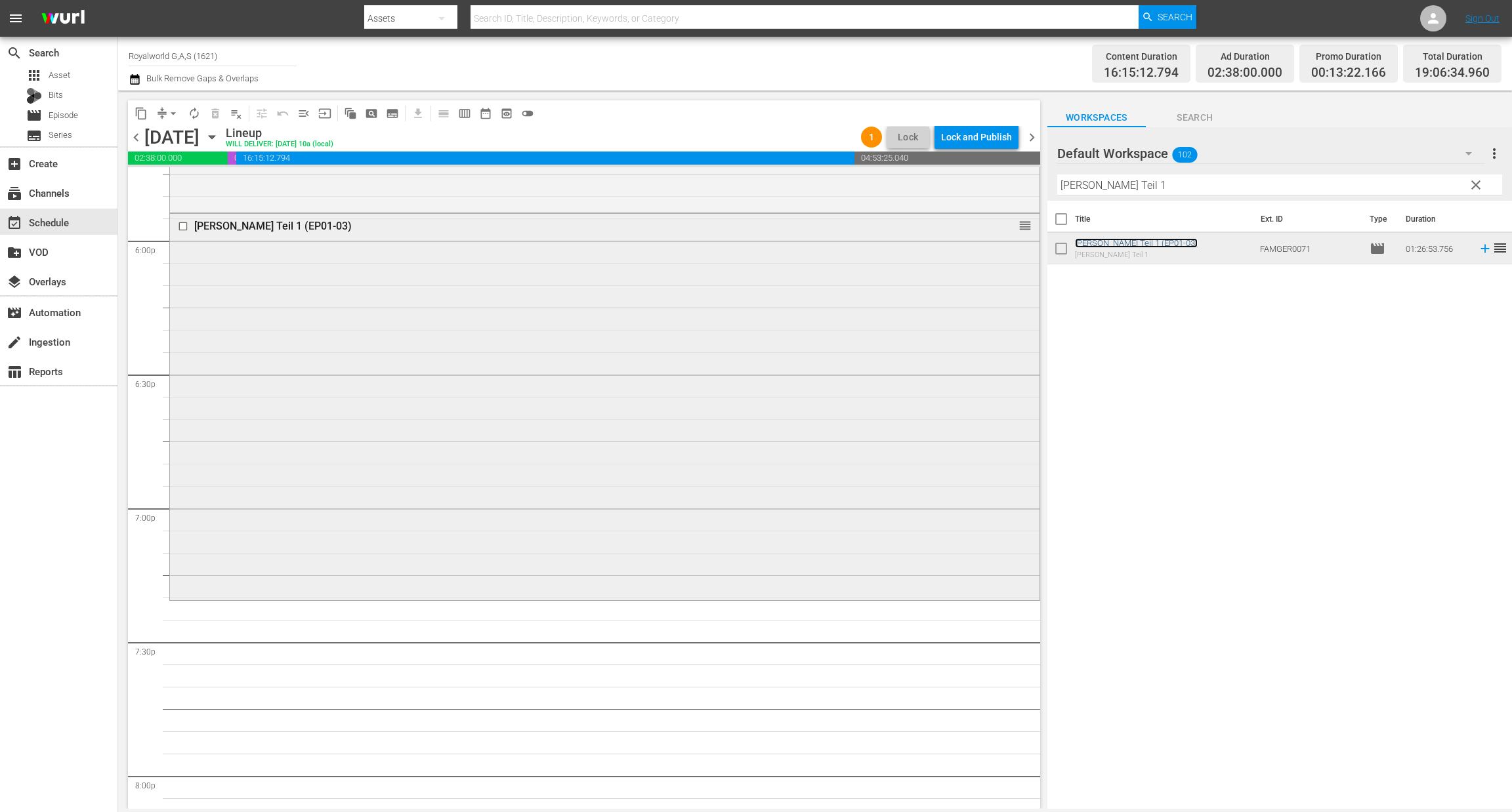
scroll to position [5138, 0]
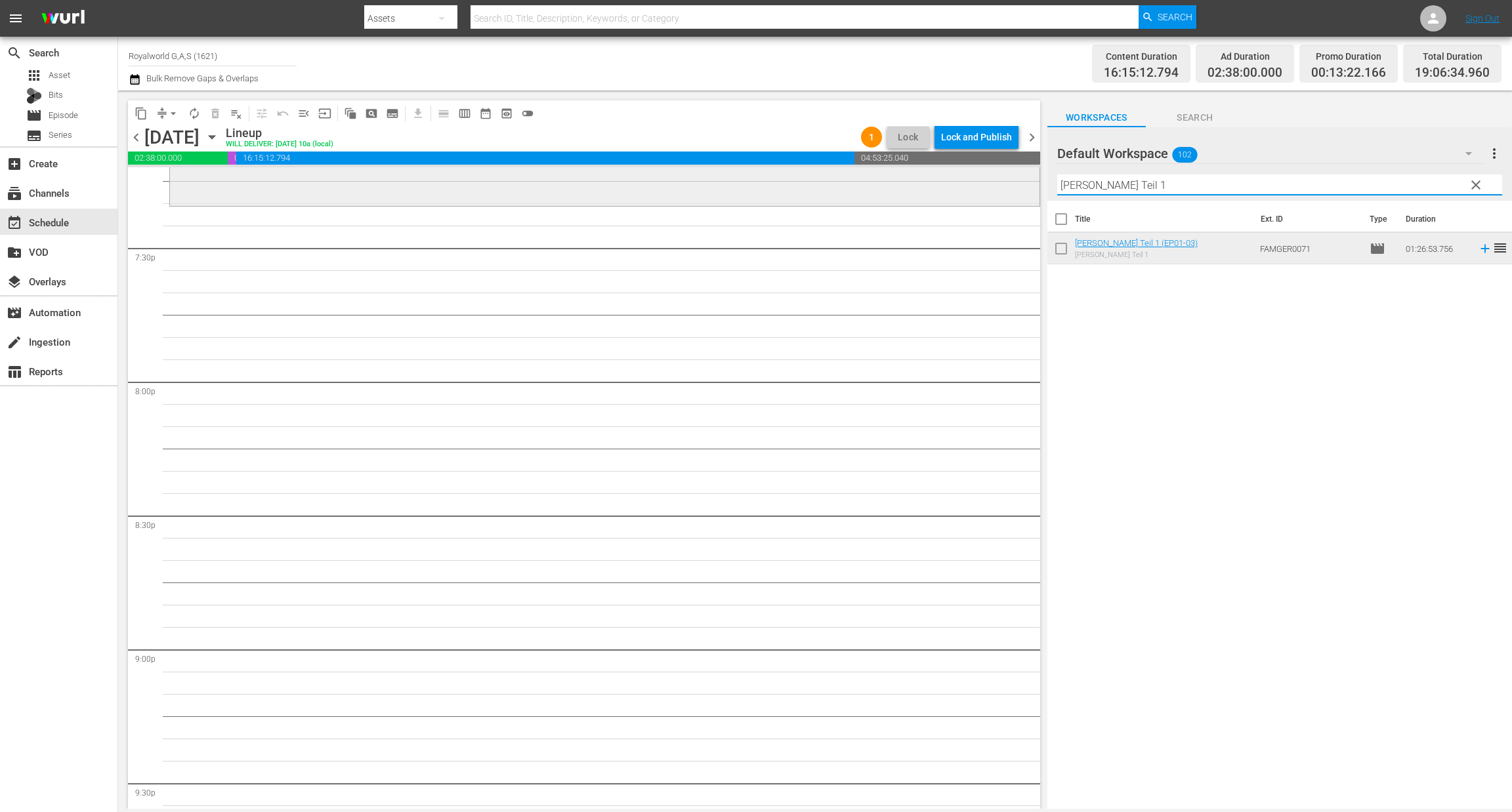
paste input "2"
drag, startPoint x: 1187, startPoint y: 185, endPoint x: 887, endPoint y: 189, distance: 300.0
click at [887, 189] on div "content_copy compress arrow_drop_down autorenew_outlined delete_forever_outline…" at bounding box center [815, 449] width 1394 height 718
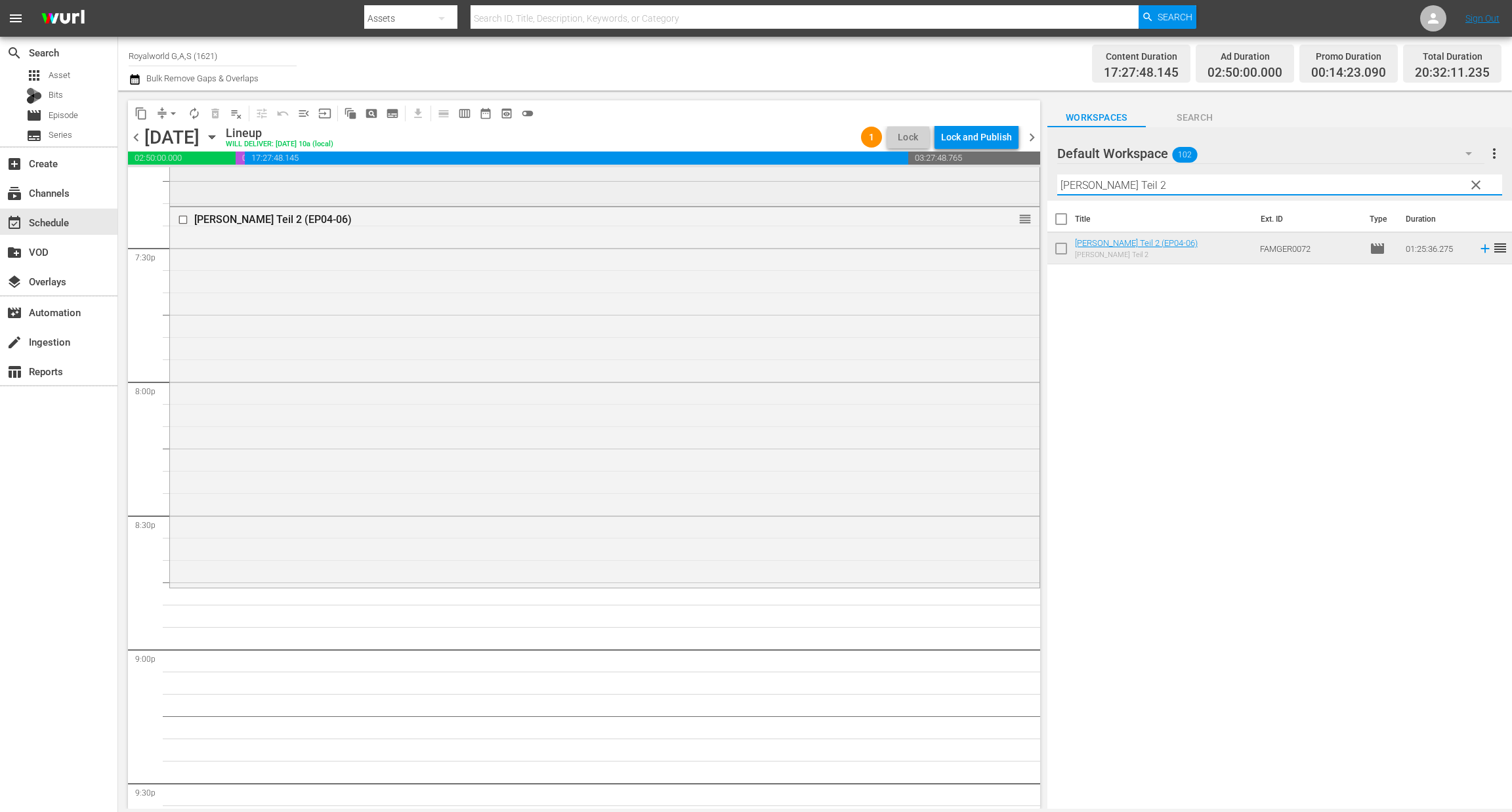
paste input "Die Romanows"
drag, startPoint x: 1003, startPoint y: 169, endPoint x: 971, endPoint y: 169, distance: 32.0
click at [973, 169] on div "content_copy compress arrow_drop_down autorenew_outlined delete_forever_outline…" at bounding box center [815, 449] width 1394 height 718
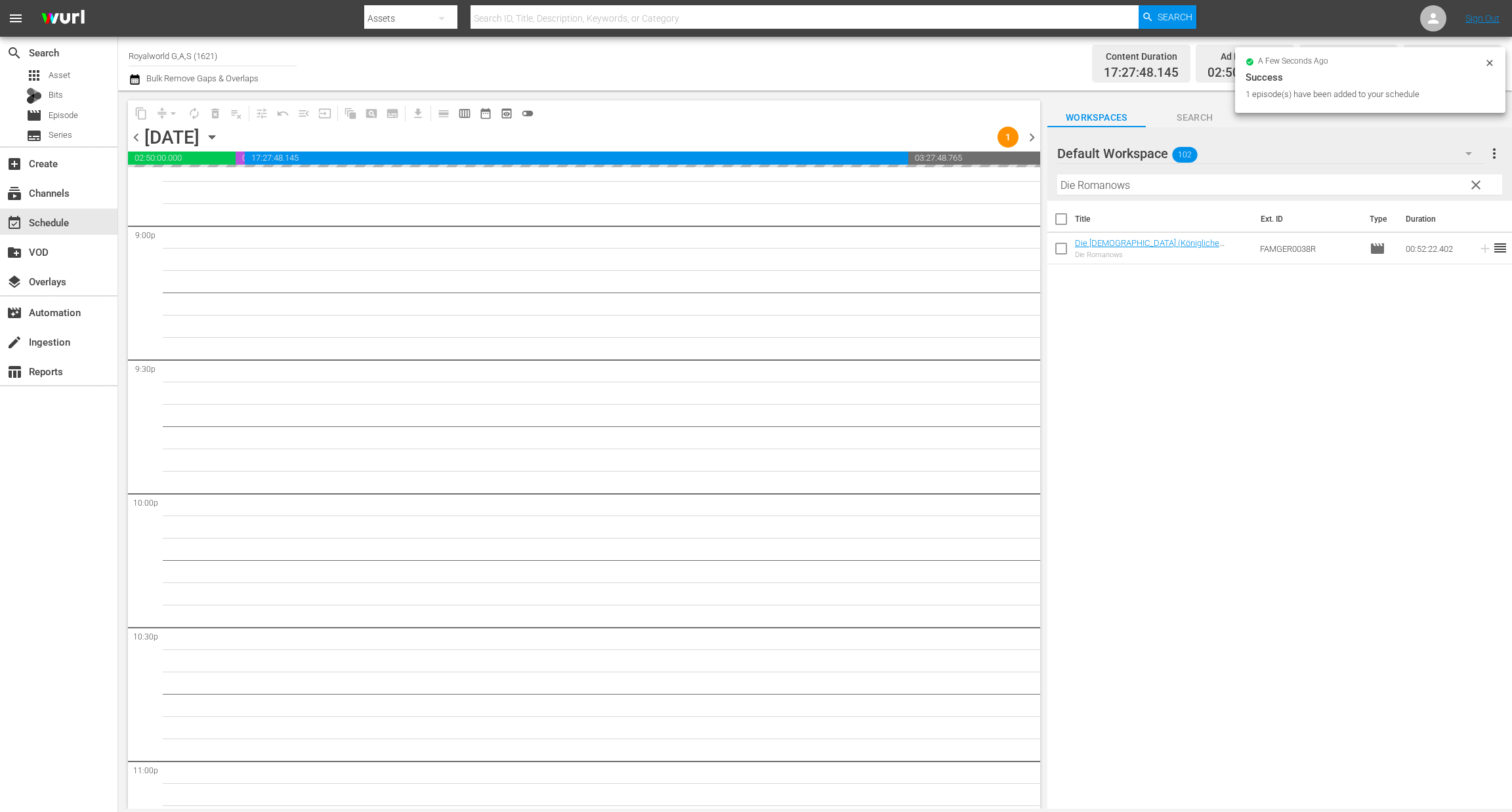
scroll to position [5781, 0]
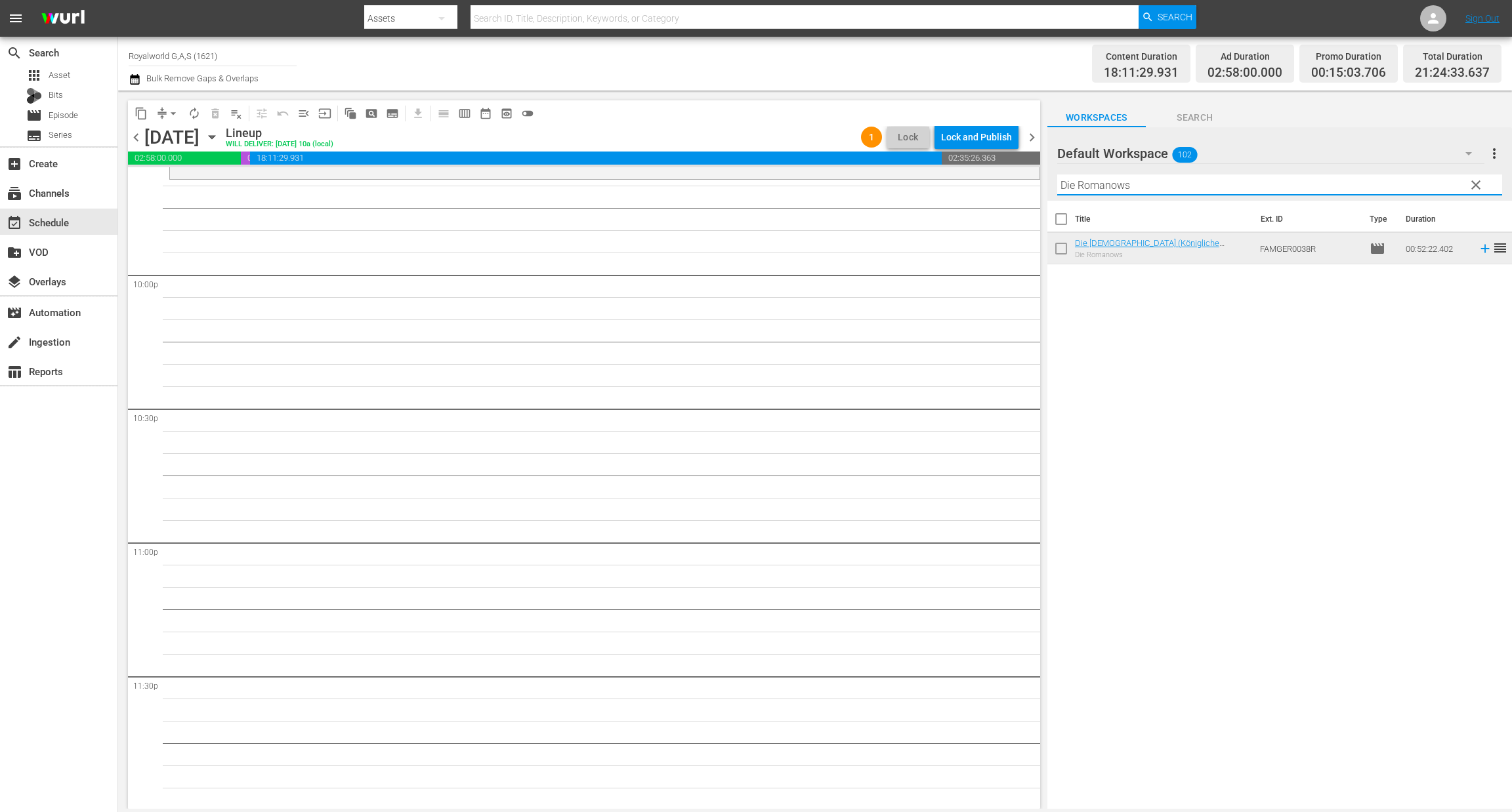
paste input "as Leben der Habsburger (Drei Frauen für Habsburg - Innenansichten einer Herrs…"
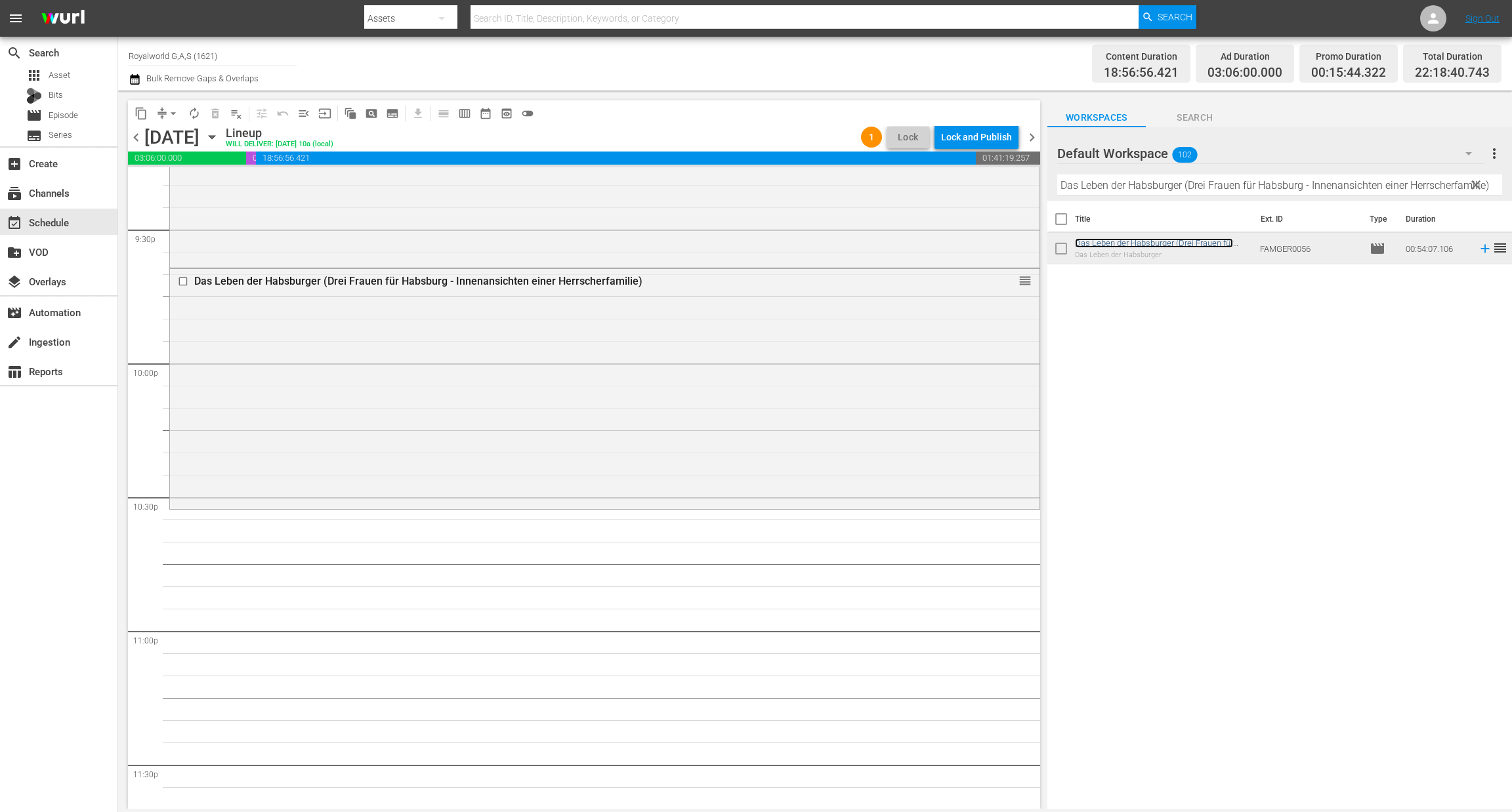
scroll to position [5759, 0]
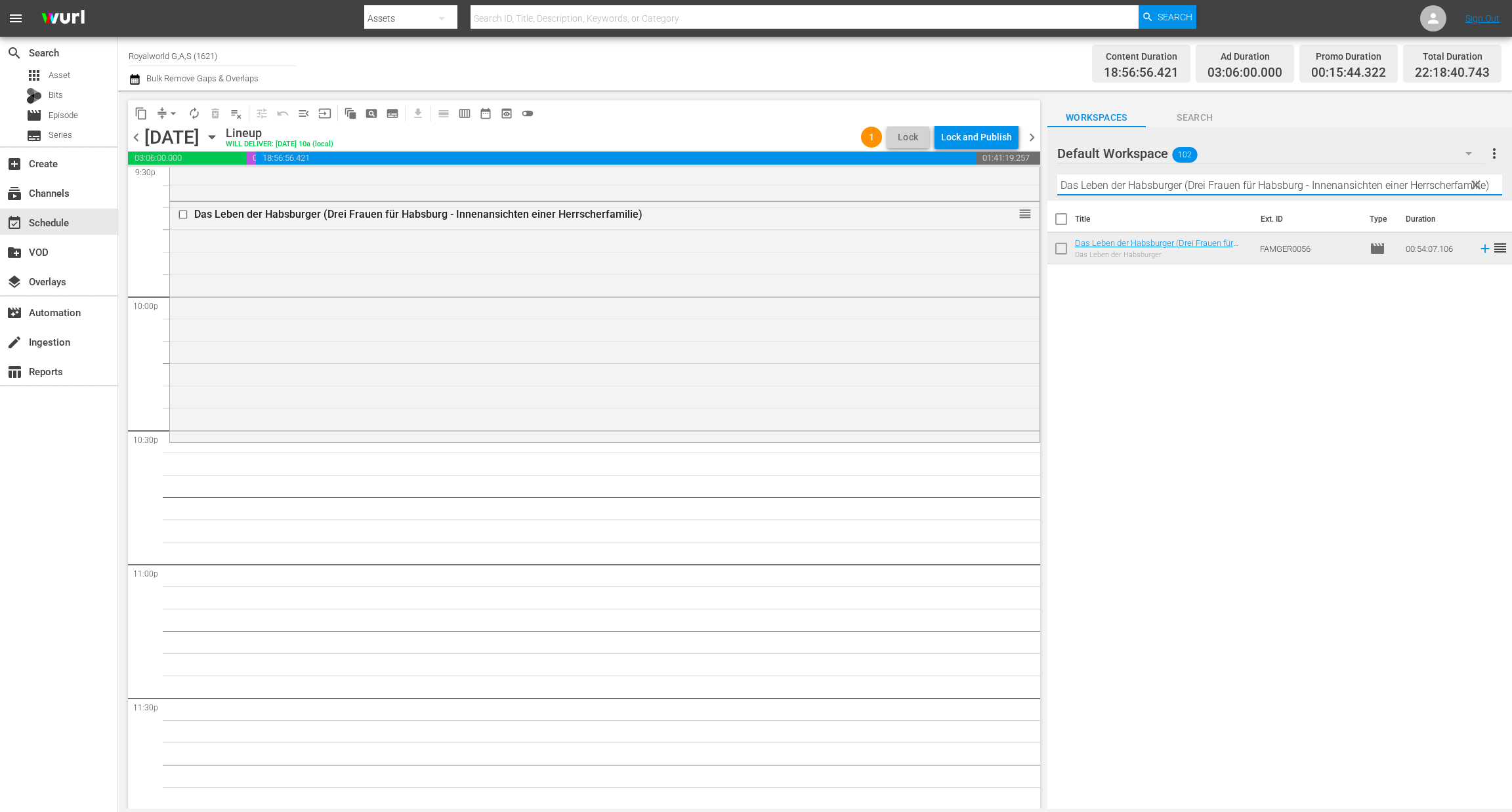
click at [1214, 185] on input "Das Leben der Habsburger (Drei Frauen für Habsburg - Innenansichten einer Herr…" at bounding box center [1279, 185] width 445 height 21
paste input "Adelshäuser in [GEOGRAPHIC_DATA] in [GEOGRAPHIC_DATA]"
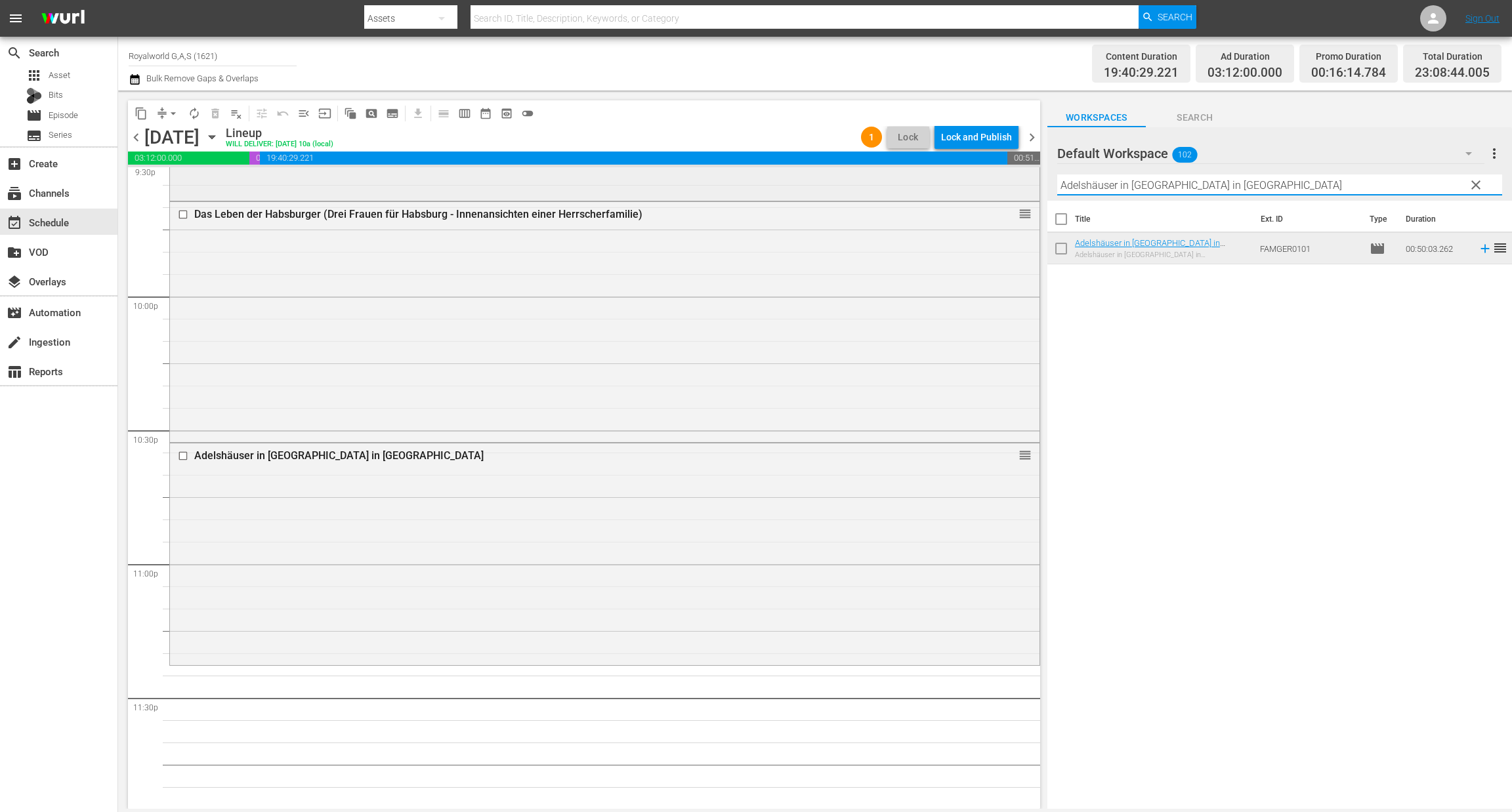
drag, startPoint x: 1324, startPoint y: 185, endPoint x: 944, endPoint y: 187, distance: 380.0
click at [944, 187] on div "content_copy compress arrow_drop_down autorenew_outlined delete_forever_outline…" at bounding box center [815, 449] width 1394 height 718
paste input "Harry & Meghan - Ein royales Märch"
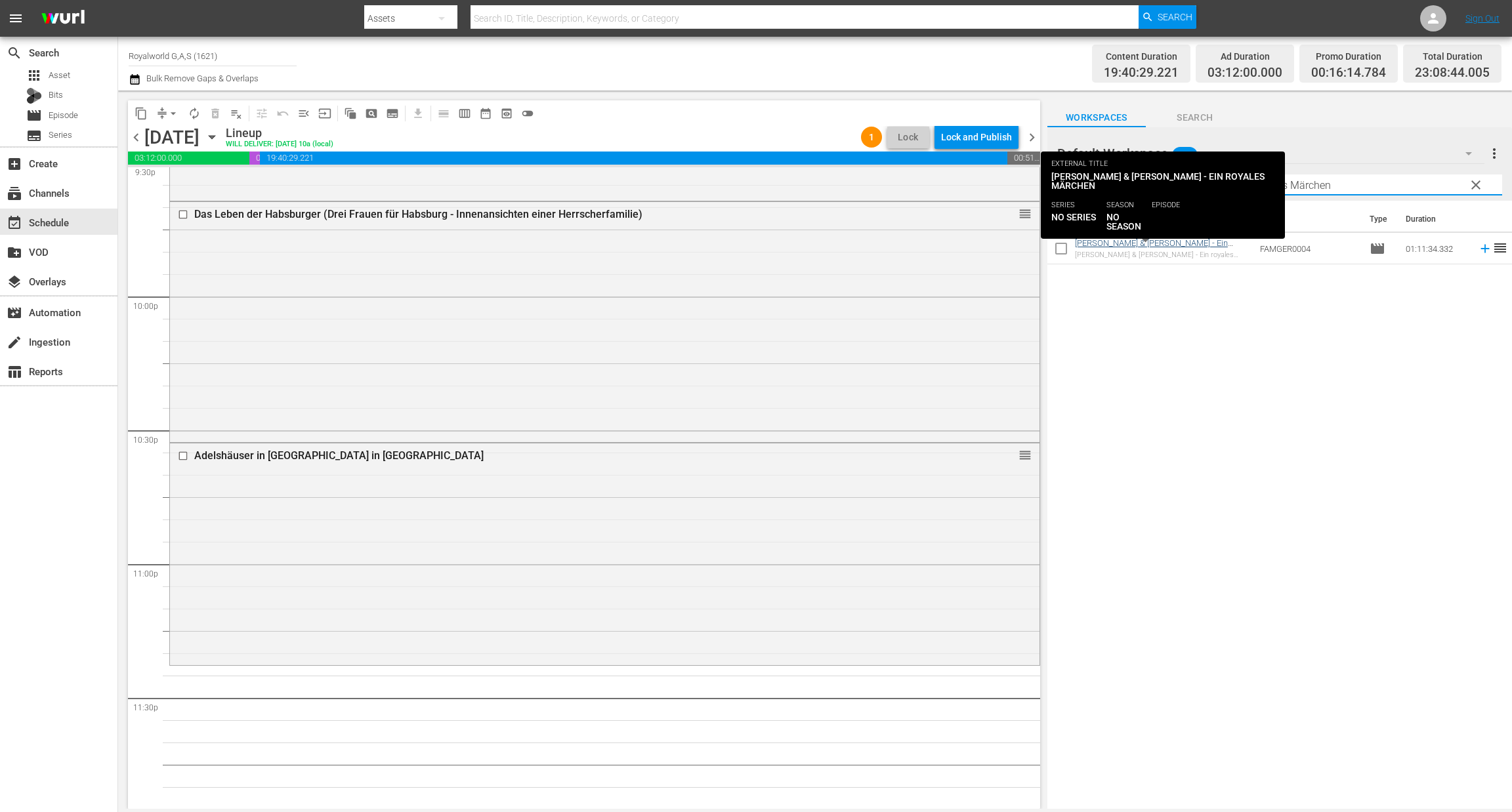
type input "[PERSON_NAME] & [PERSON_NAME] - Ein royales Märchen"
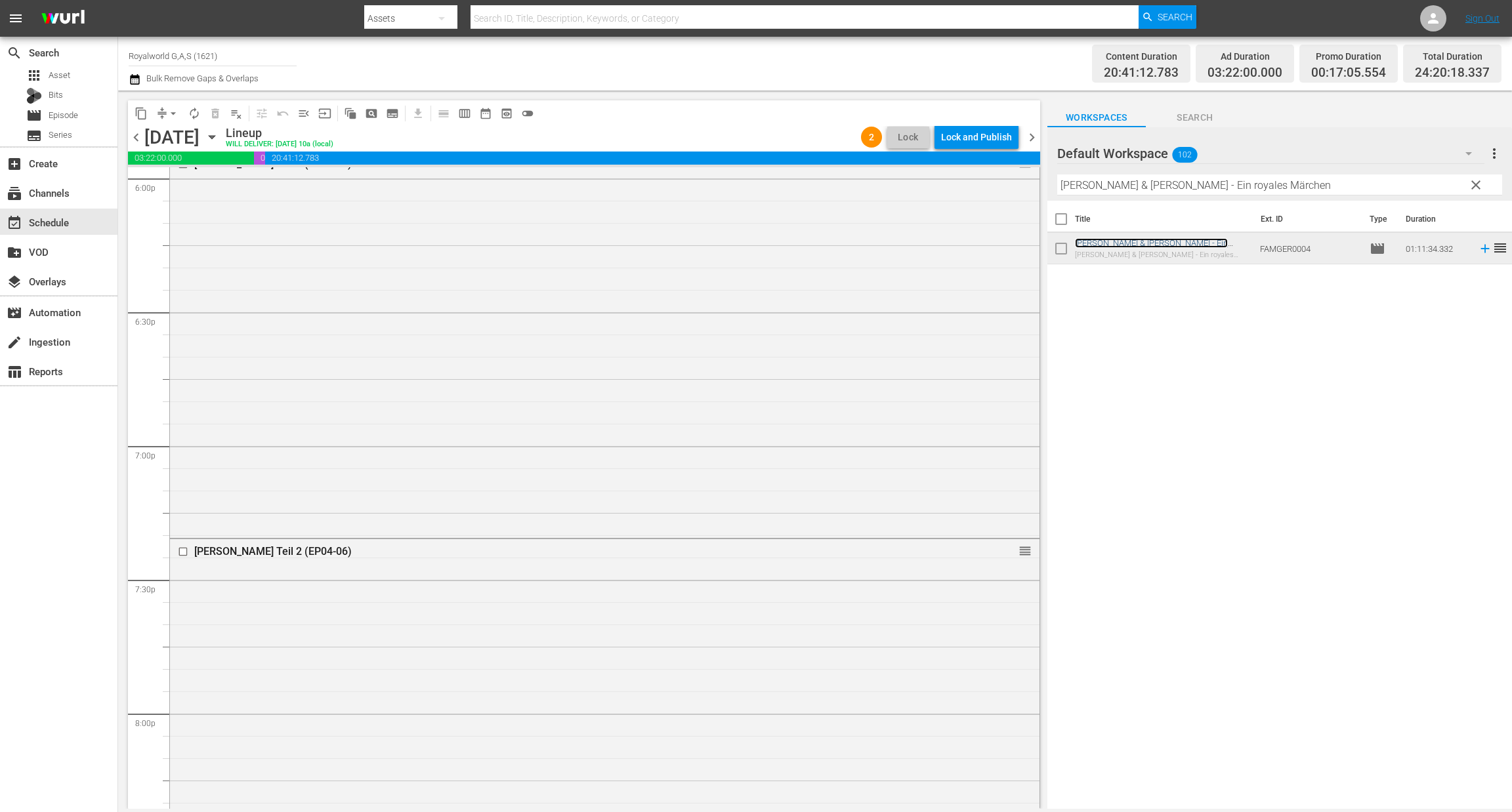
scroll to position [4458, 0]
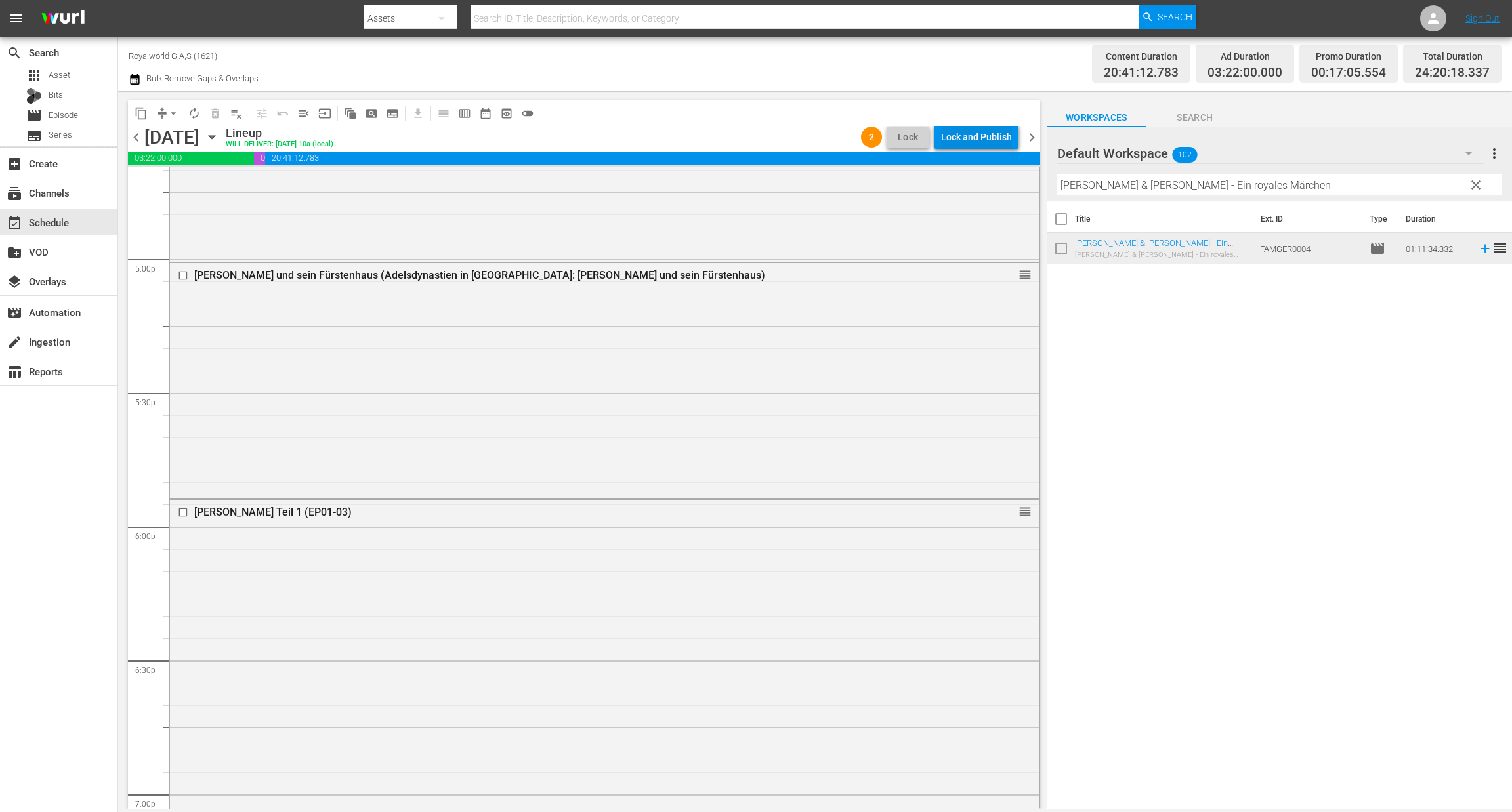
click at [955, 137] on div "Lock and Publish" at bounding box center [976, 137] width 71 height 24
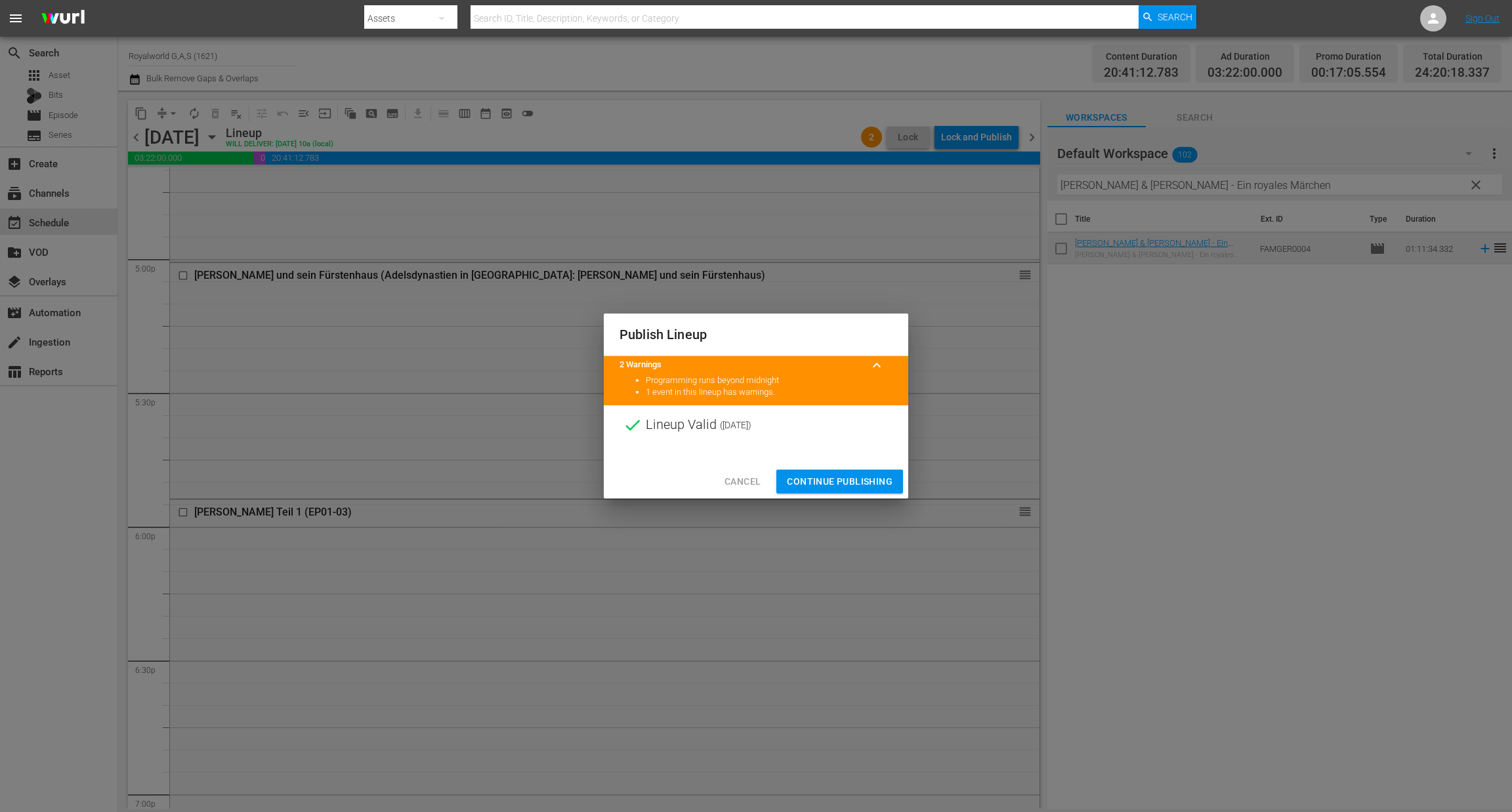
click at [839, 480] on span "Continue Publishing" at bounding box center [839, 482] width 106 height 16
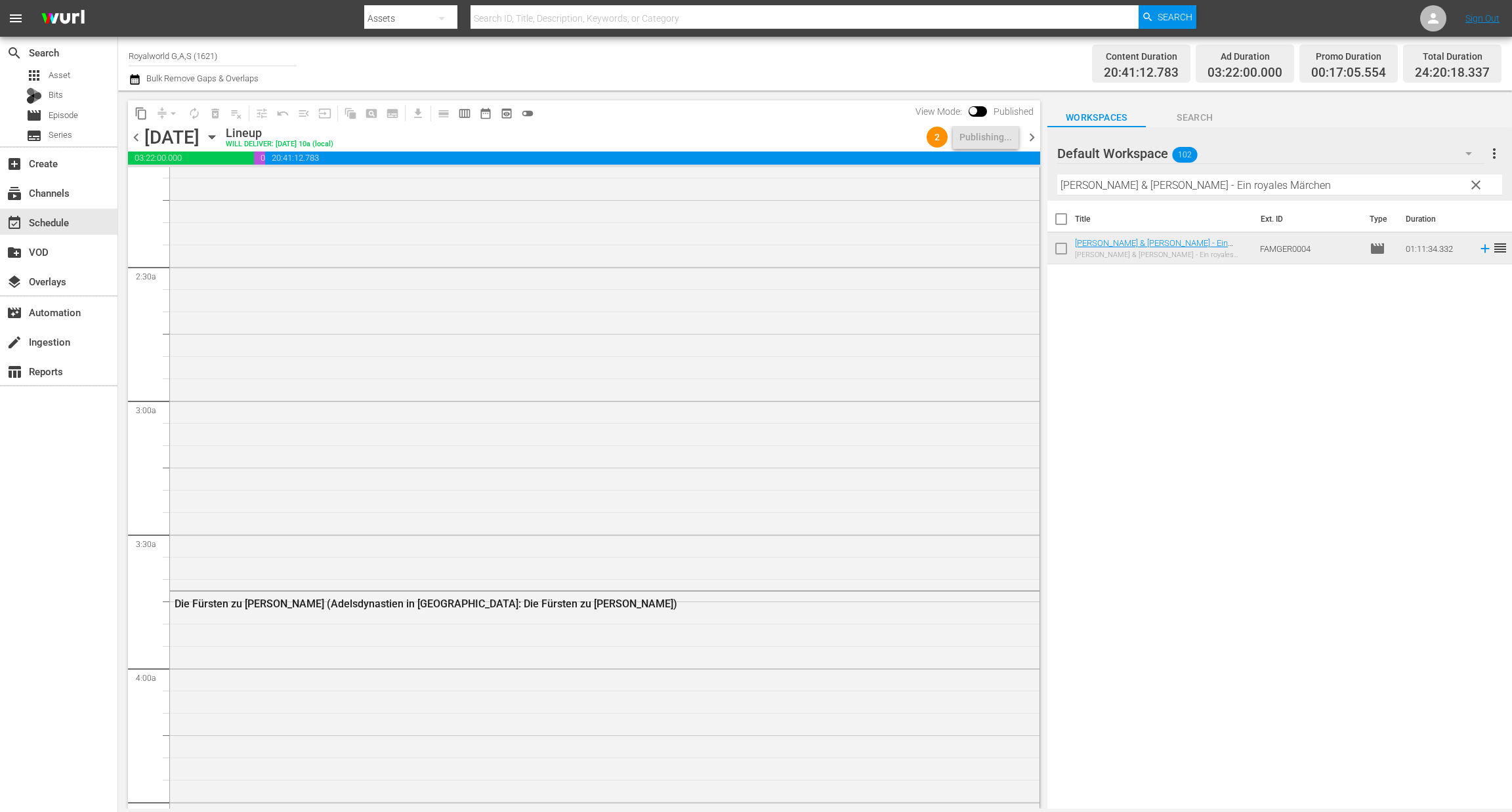
scroll to position [0, 0]
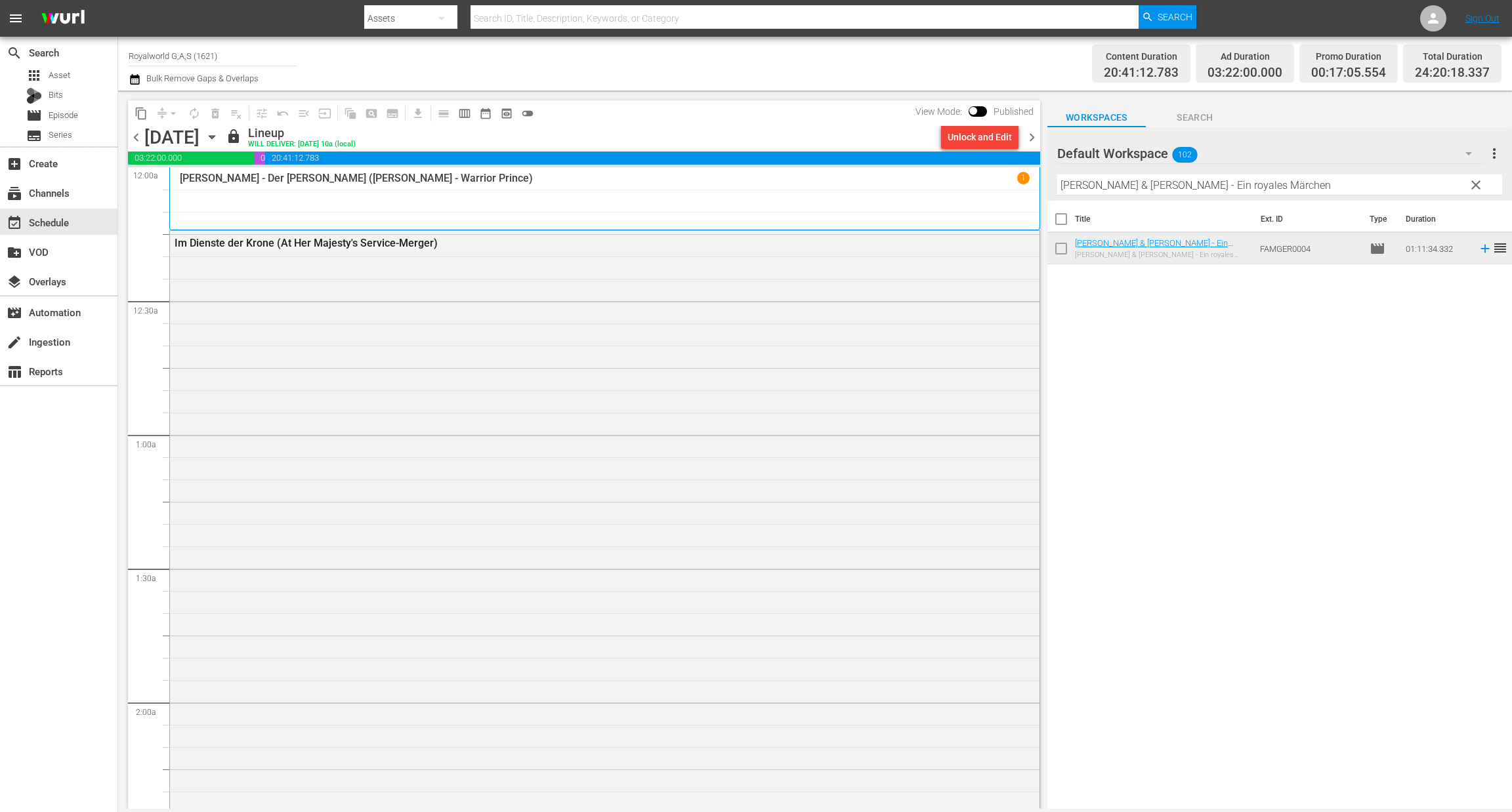
click at [135, 135] on span "chevron_left" at bounding box center [136, 137] width 16 height 16
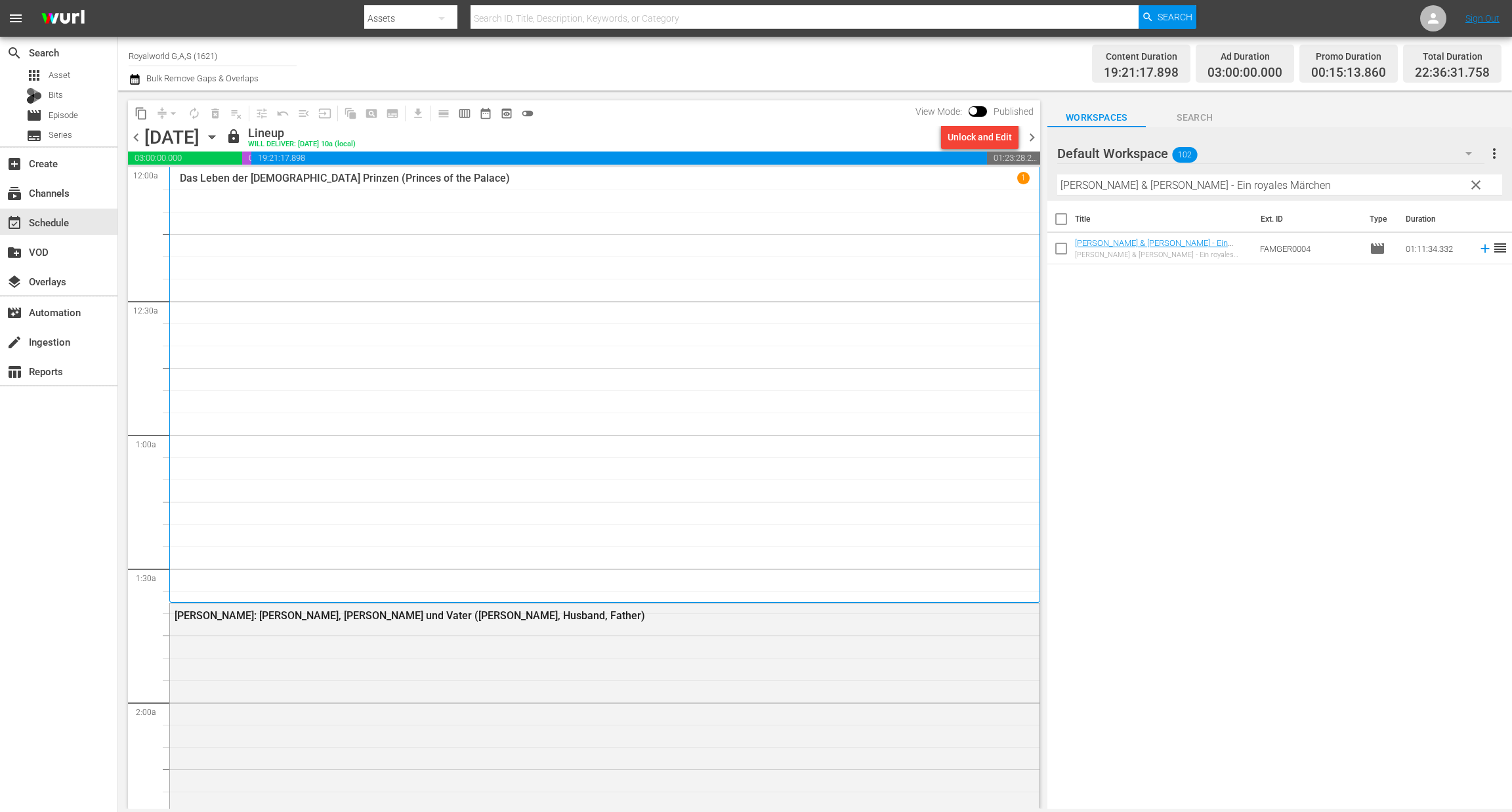
click at [1032, 133] on span "chevron_right" at bounding box center [1032, 137] width 16 height 16
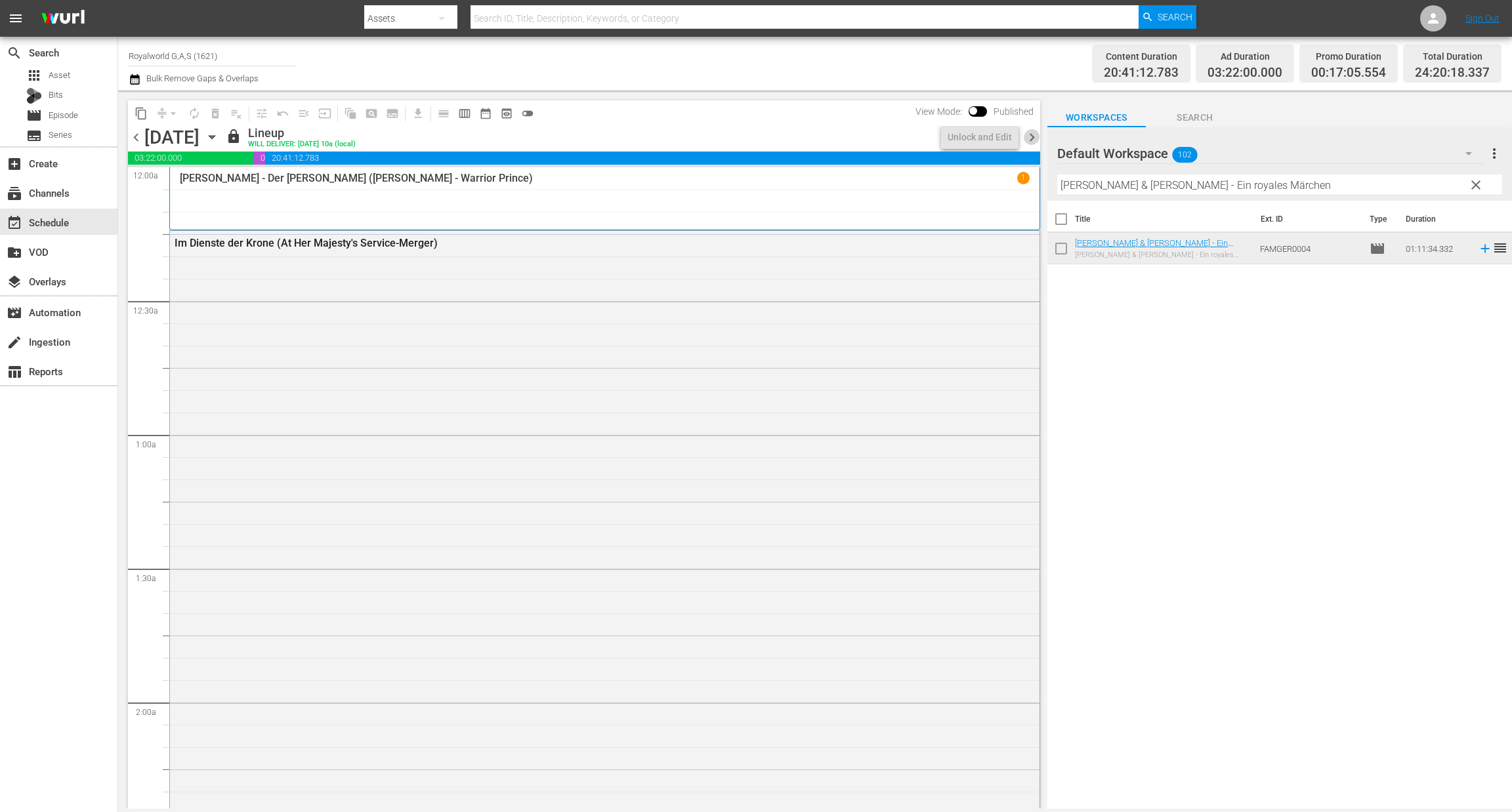
click at [1032, 133] on span "chevron_right" at bounding box center [1032, 137] width 16 height 16
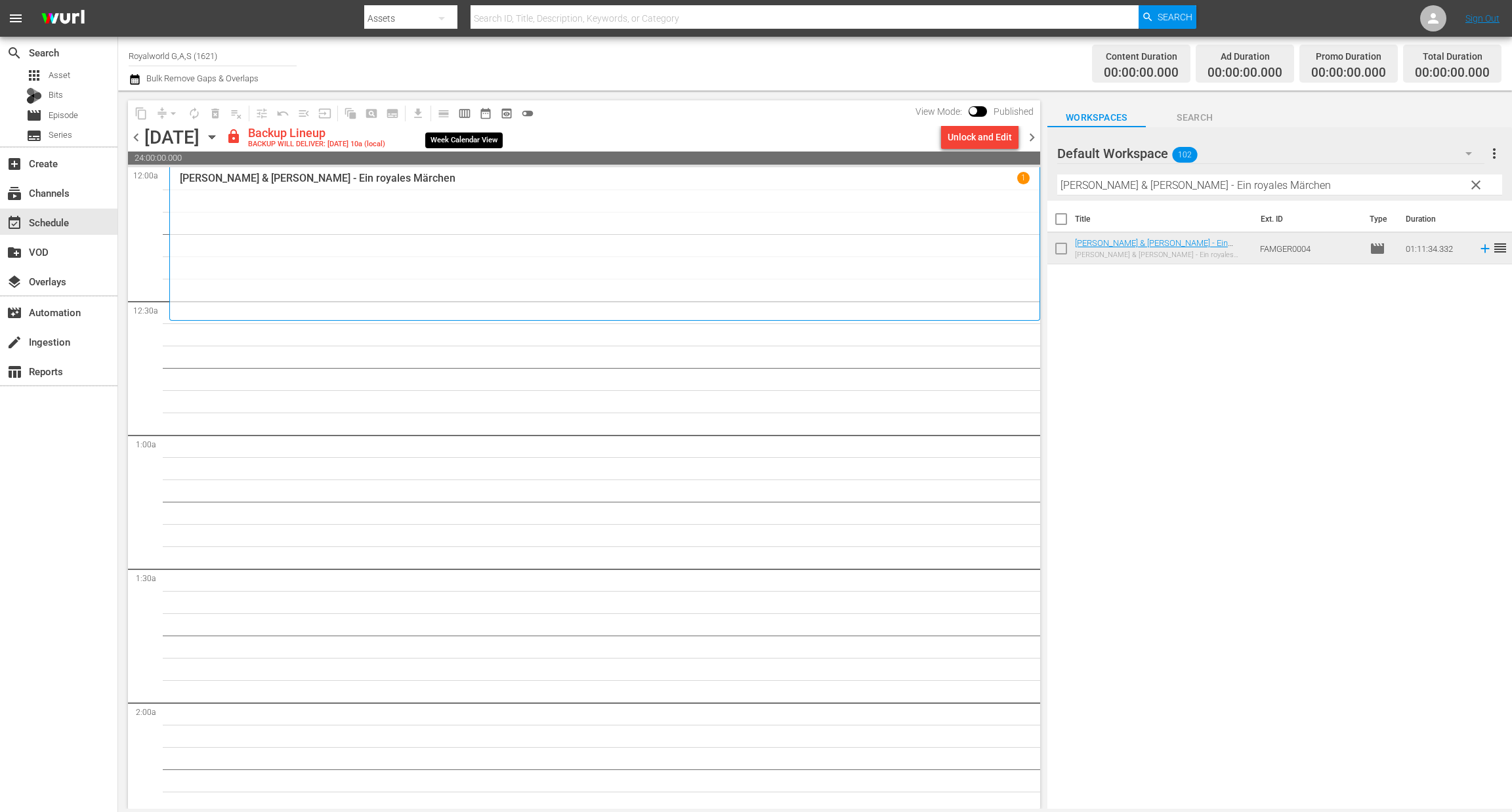
click at [463, 112] on span "calendar_view_week_outlined" at bounding box center [465, 114] width 13 height 13
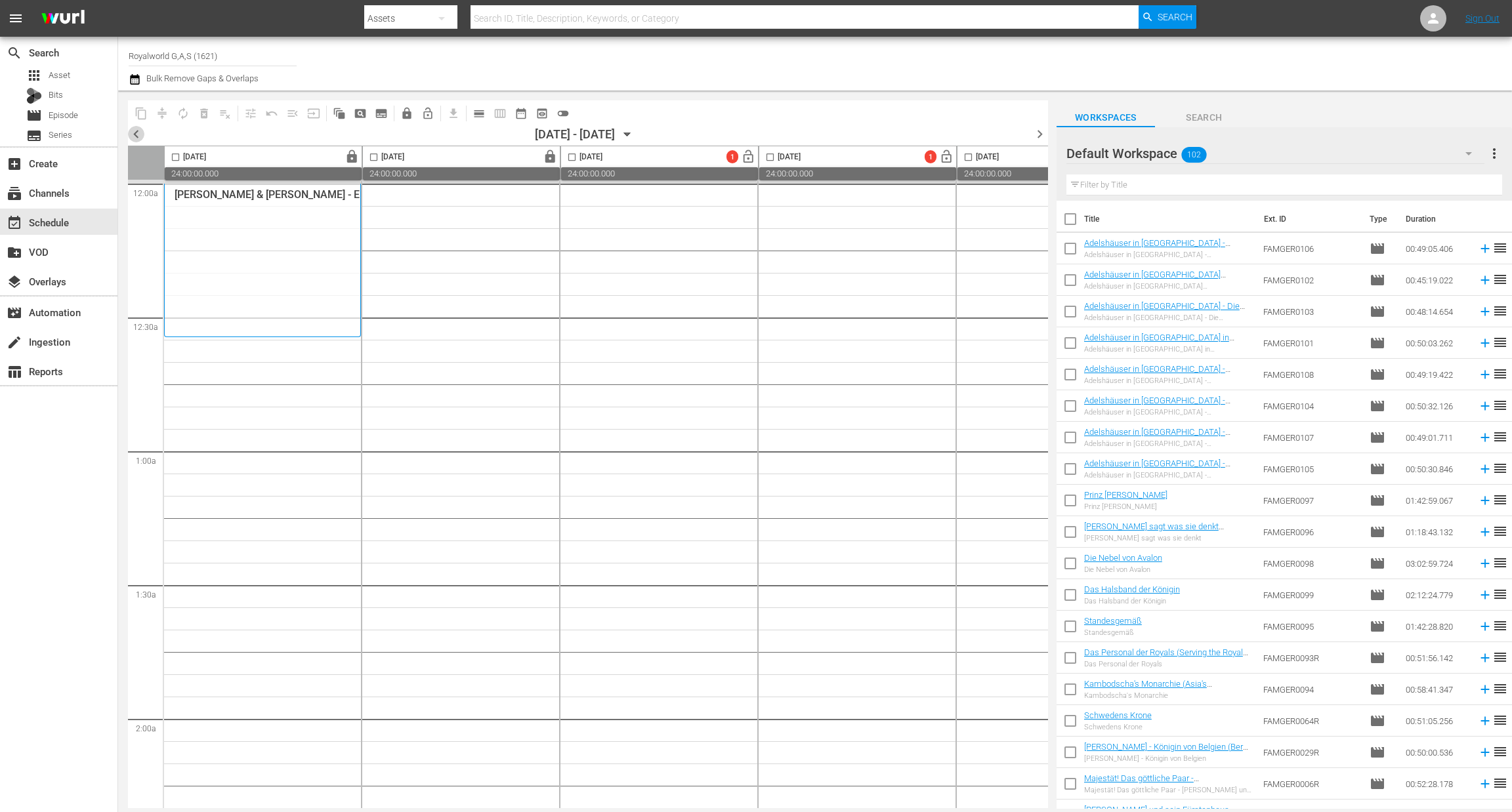
click at [139, 132] on span "chevron_left" at bounding box center [136, 134] width 16 height 16
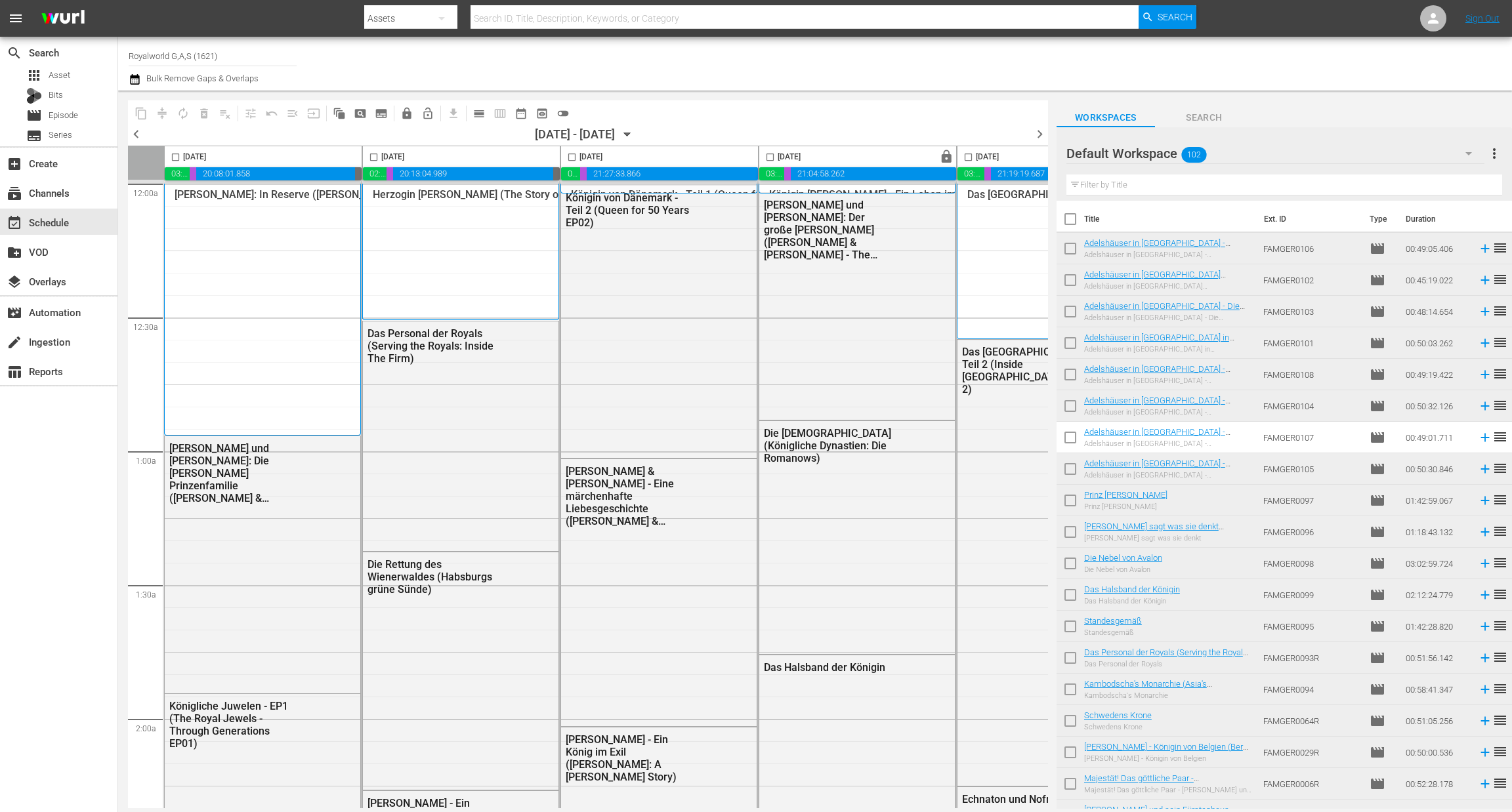
click at [570, 154] on input "checkbox" at bounding box center [572, 160] width 15 height 15
checkbox input "true"
click at [145, 115] on span "content_copy" at bounding box center [141, 114] width 13 height 13
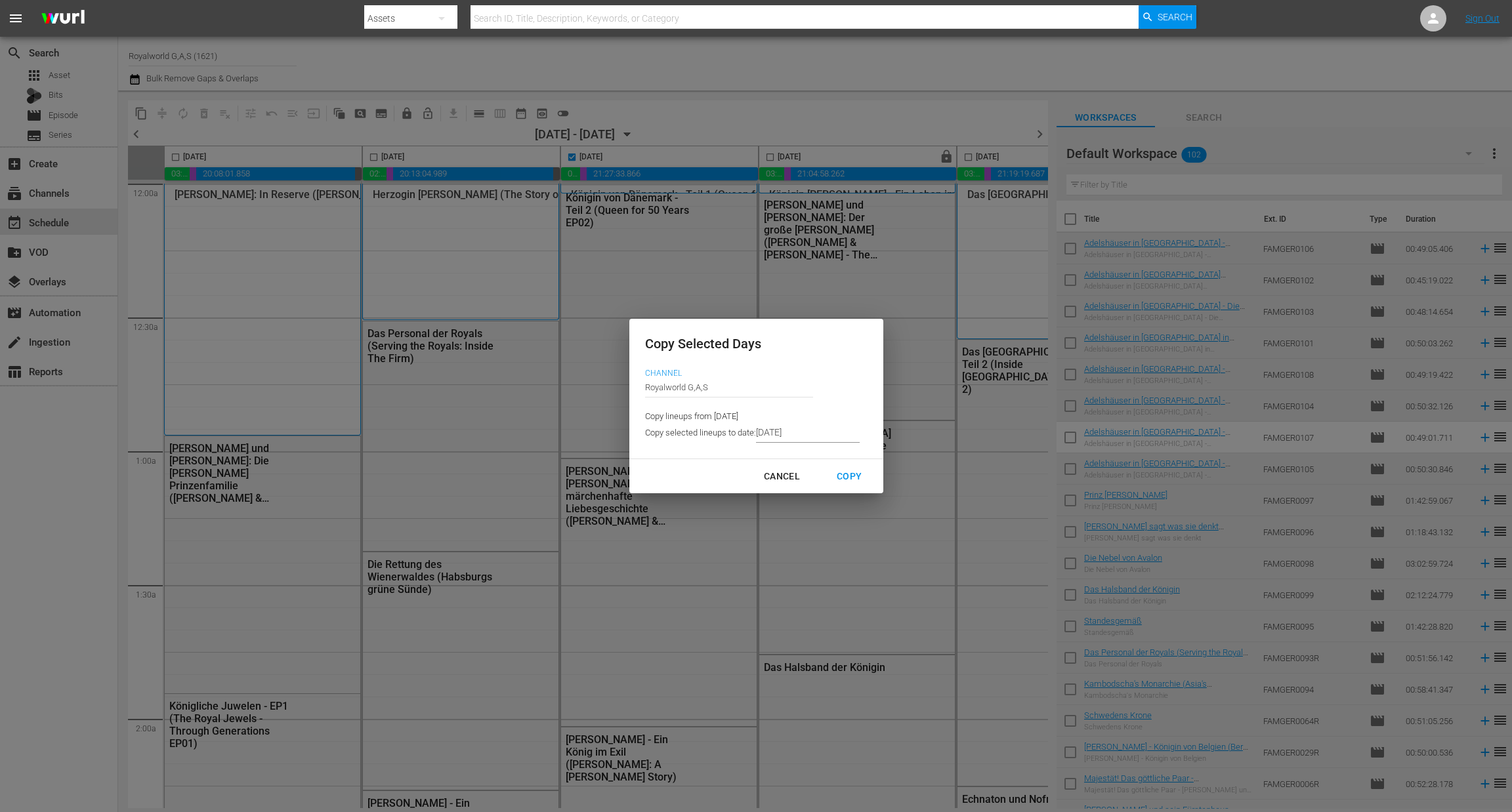
click at [822, 434] on input "8/28/2025" at bounding box center [808, 433] width 104 height 20
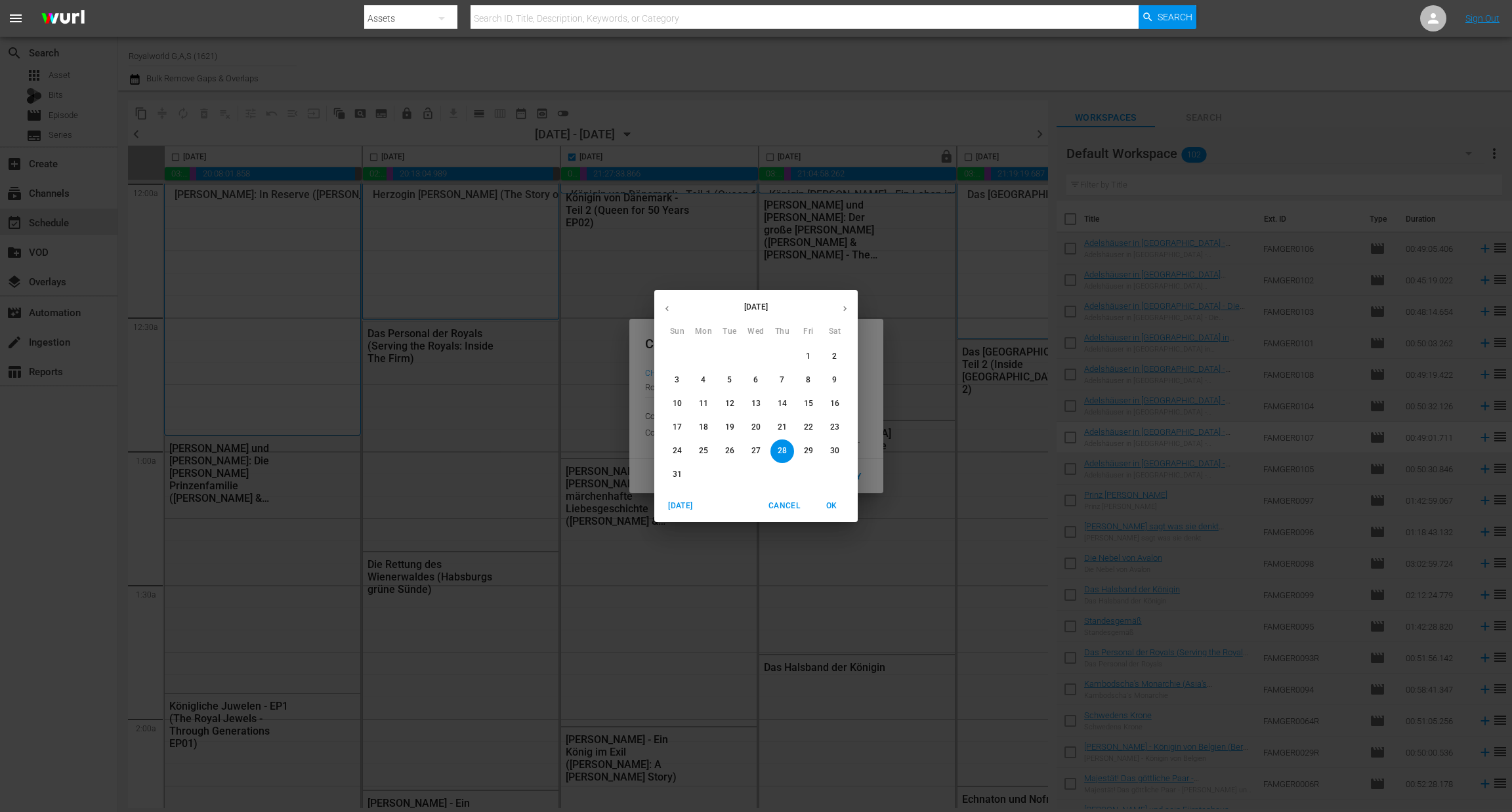
click at [840, 305] on icon "button" at bounding box center [844, 308] width 10 height 10
click at [752, 354] on span "3" at bounding box center [756, 356] width 24 height 11
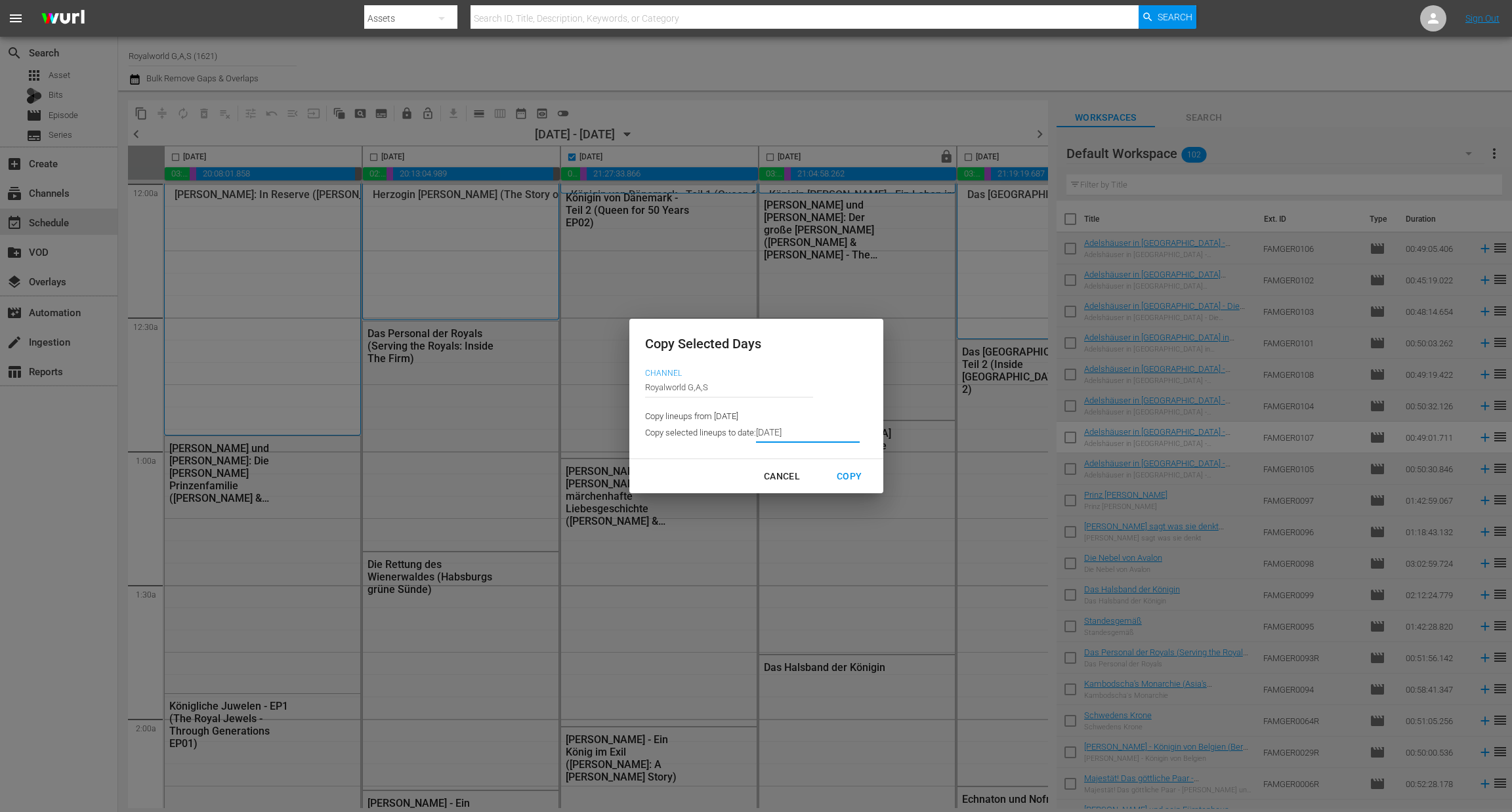
click at [844, 481] on div "Copy" at bounding box center [849, 476] width 46 height 16
type input "8/29/2025"
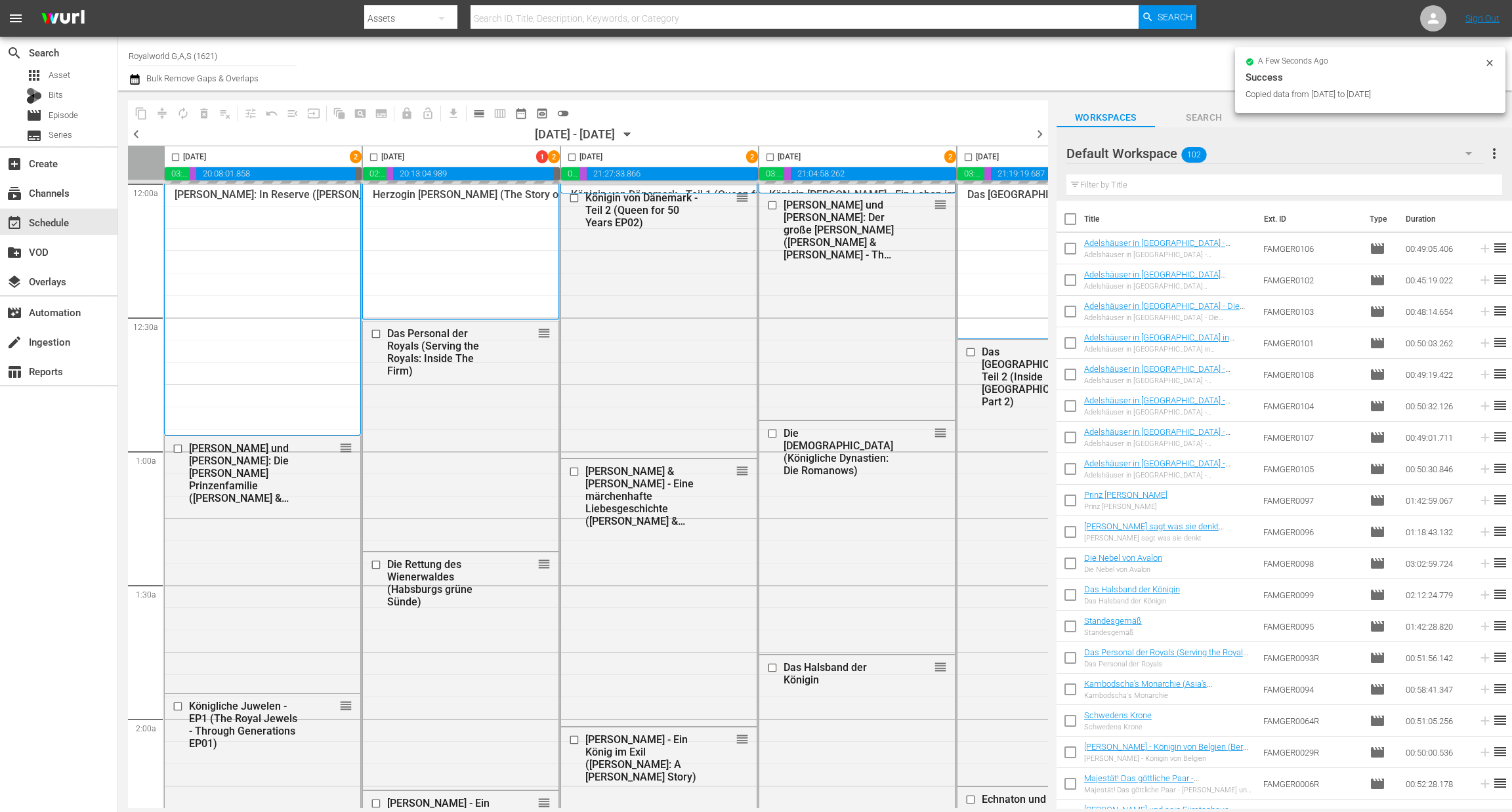
checkbox input "false"
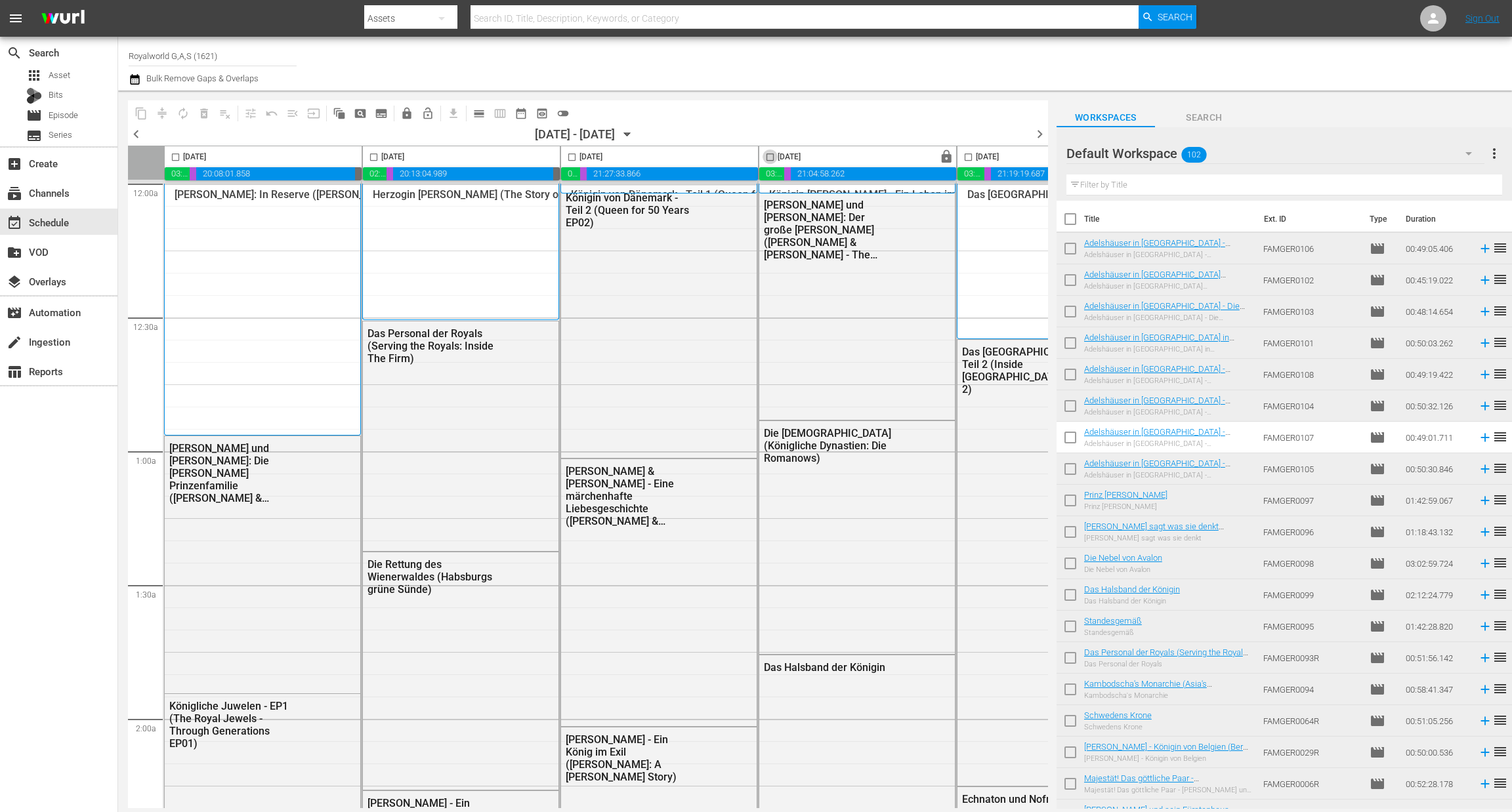
click at [769, 157] on input "checkbox" at bounding box center [769, 160] width 15 height 15
checkbox input "true"
click at [145, 116] on span "content_copy" at bounding box center [141, 114] width 13 height 13
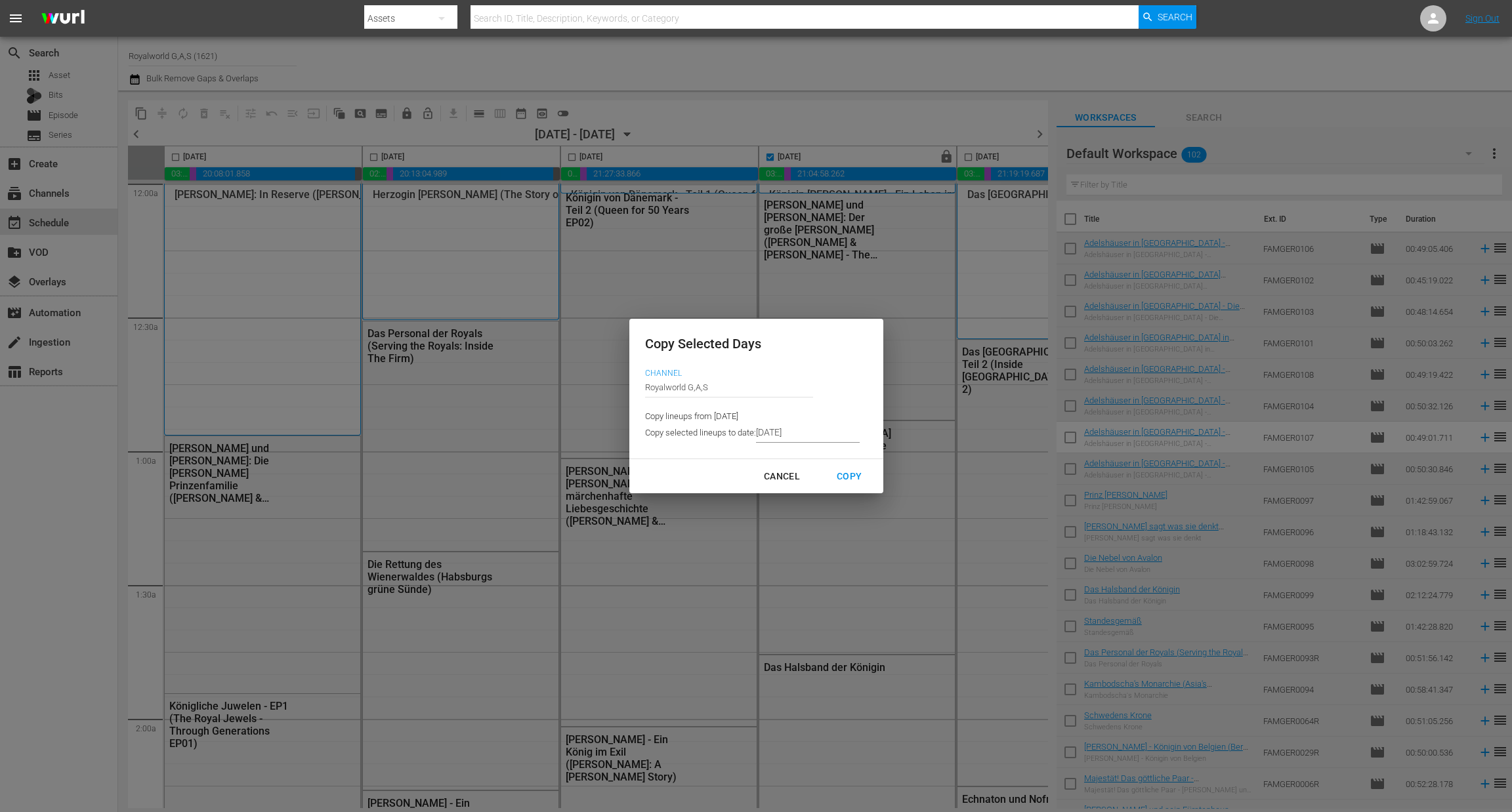
click at [804, 434] on input "8/29/2025" at bounding box center [808, 433] width 104 height 20
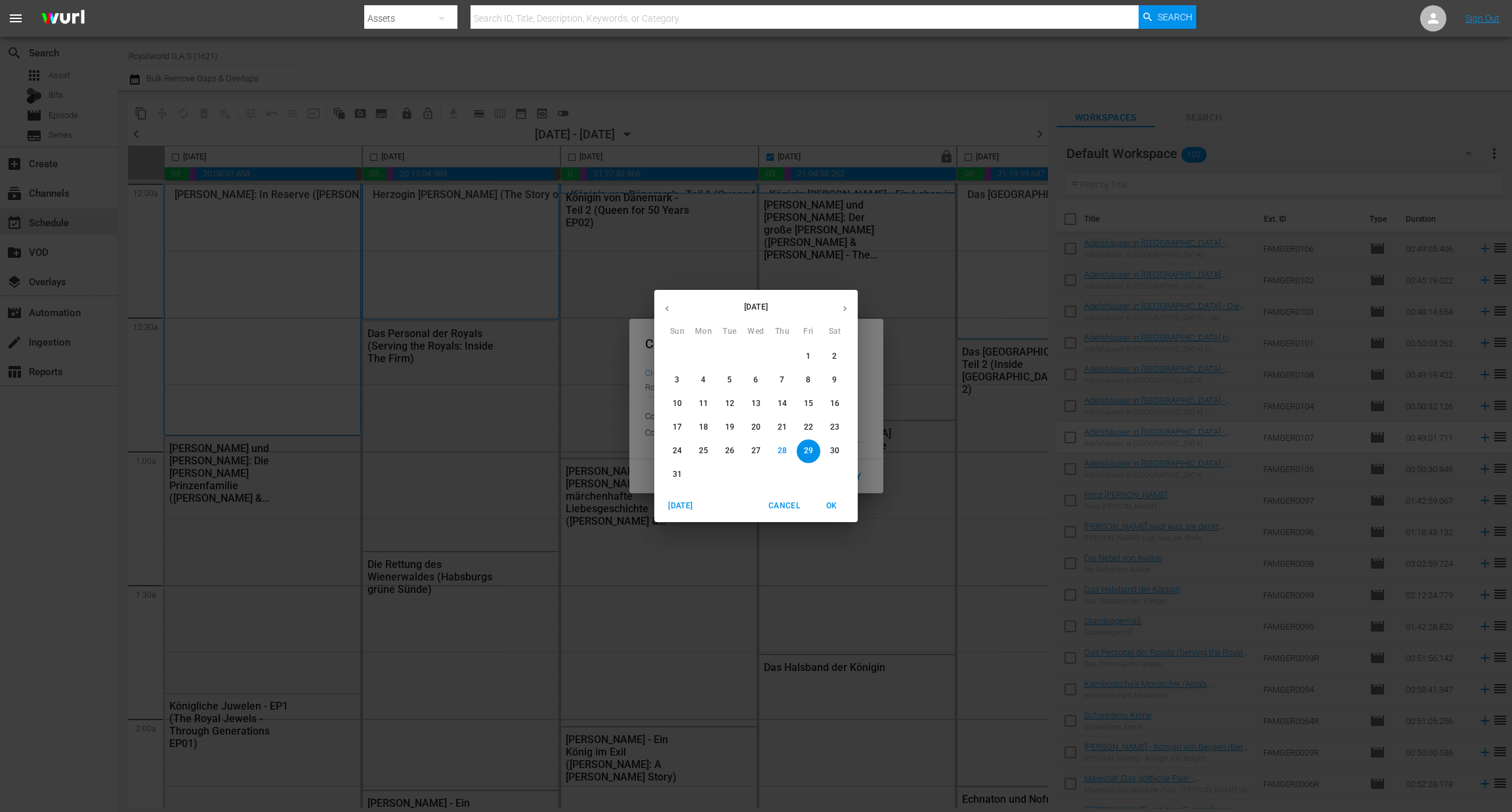
click at [698, 379] on span "4" at bounding box center [703, 380] width 24 height 11
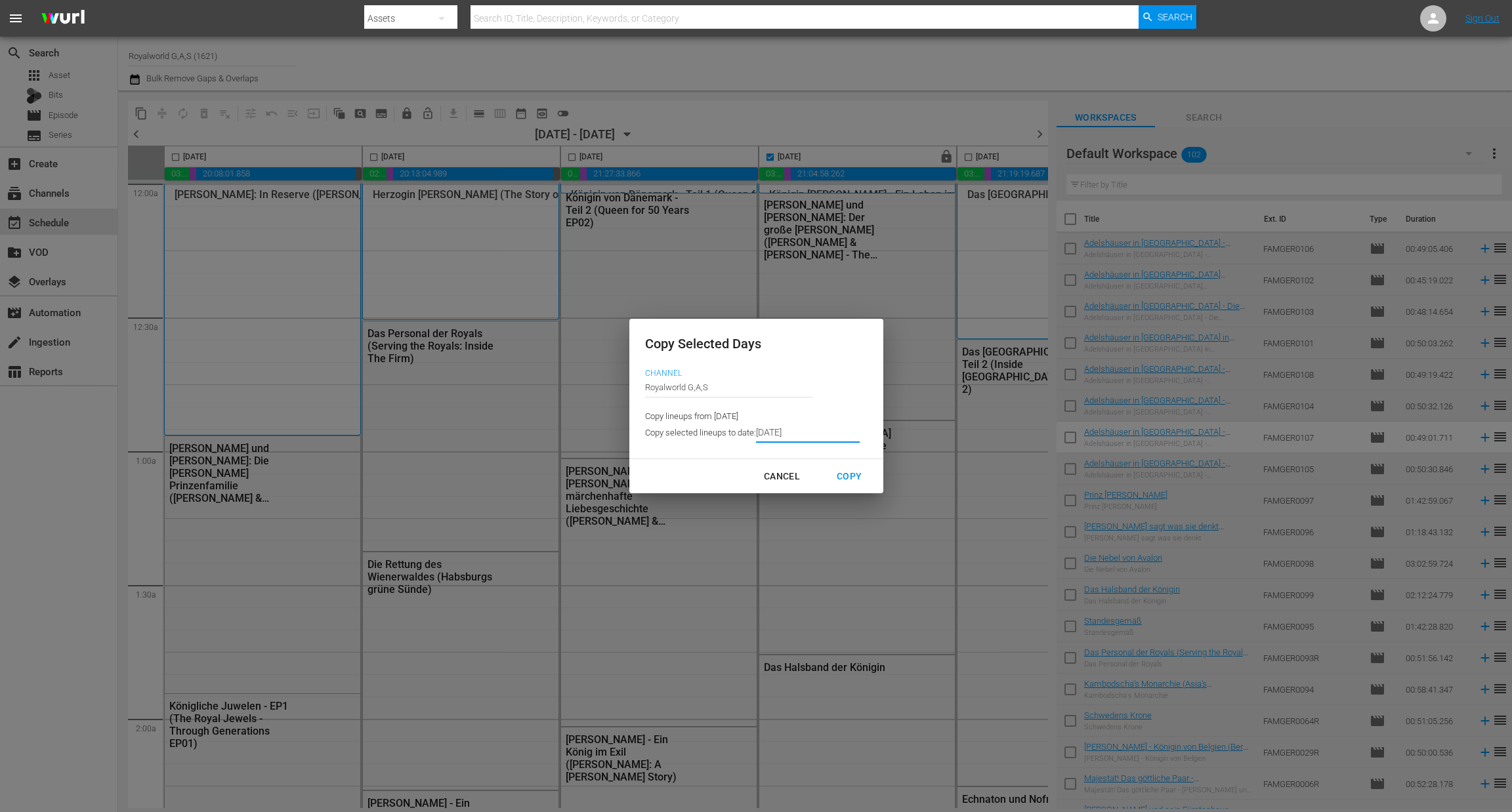
click at [849, 478] on div "Copy" at bounding box center [849, 476] width 46 height 16
type input "[DATE]"
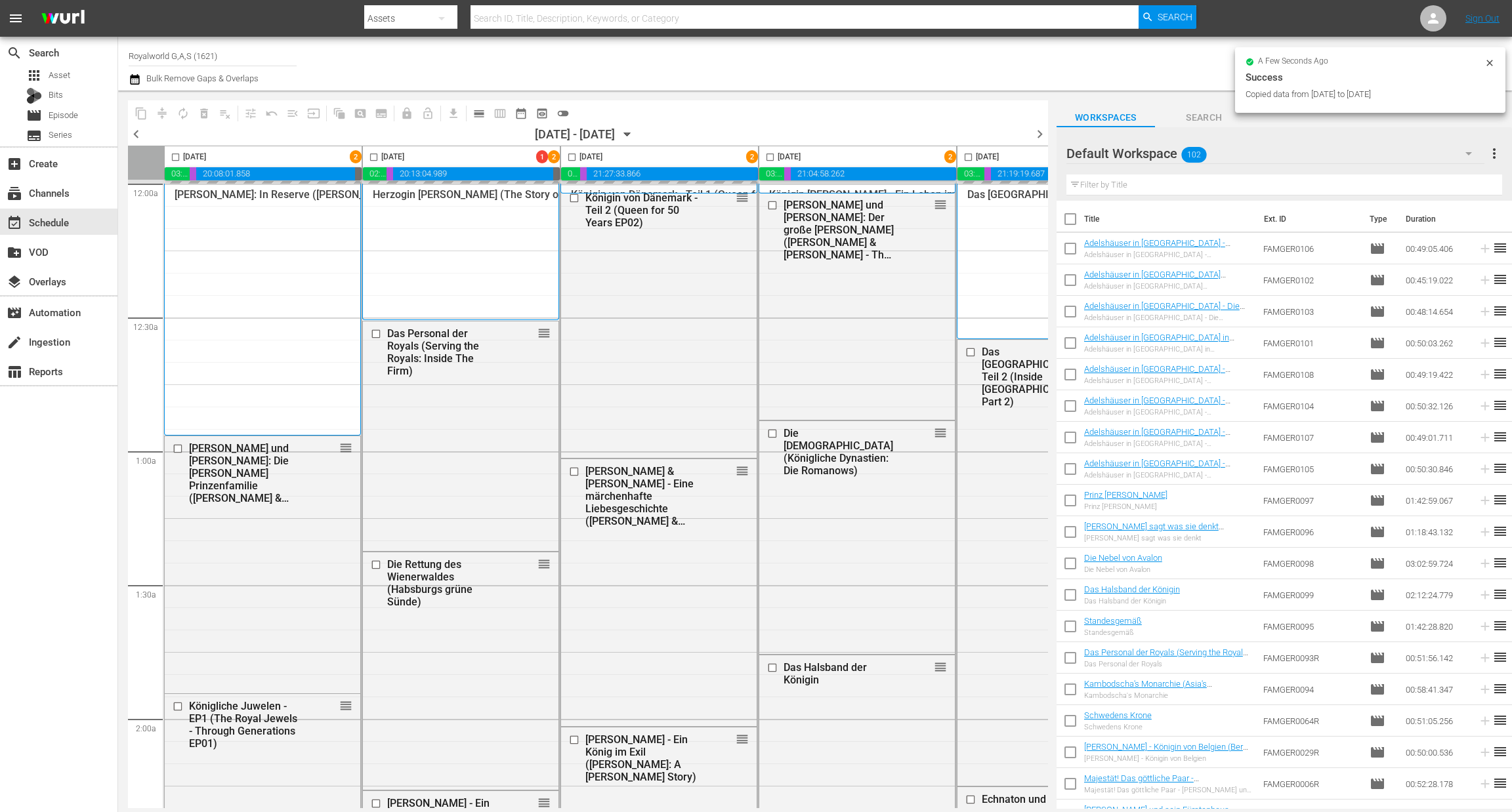
checkbox input "false"
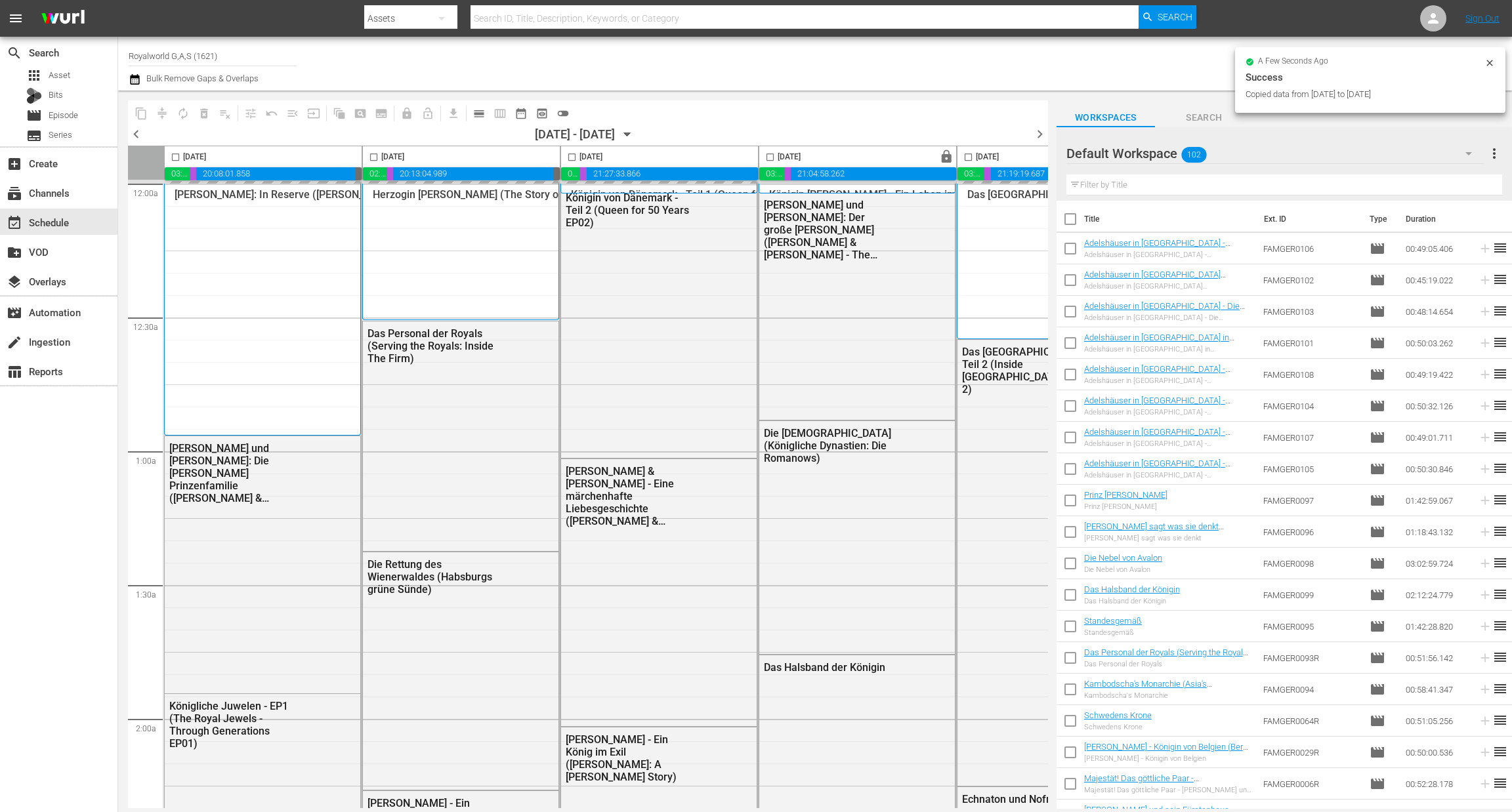
click at [971, 156] on input "checkbox" at bounding box center [968, 160] width 15 height 15
checkbox input "true"
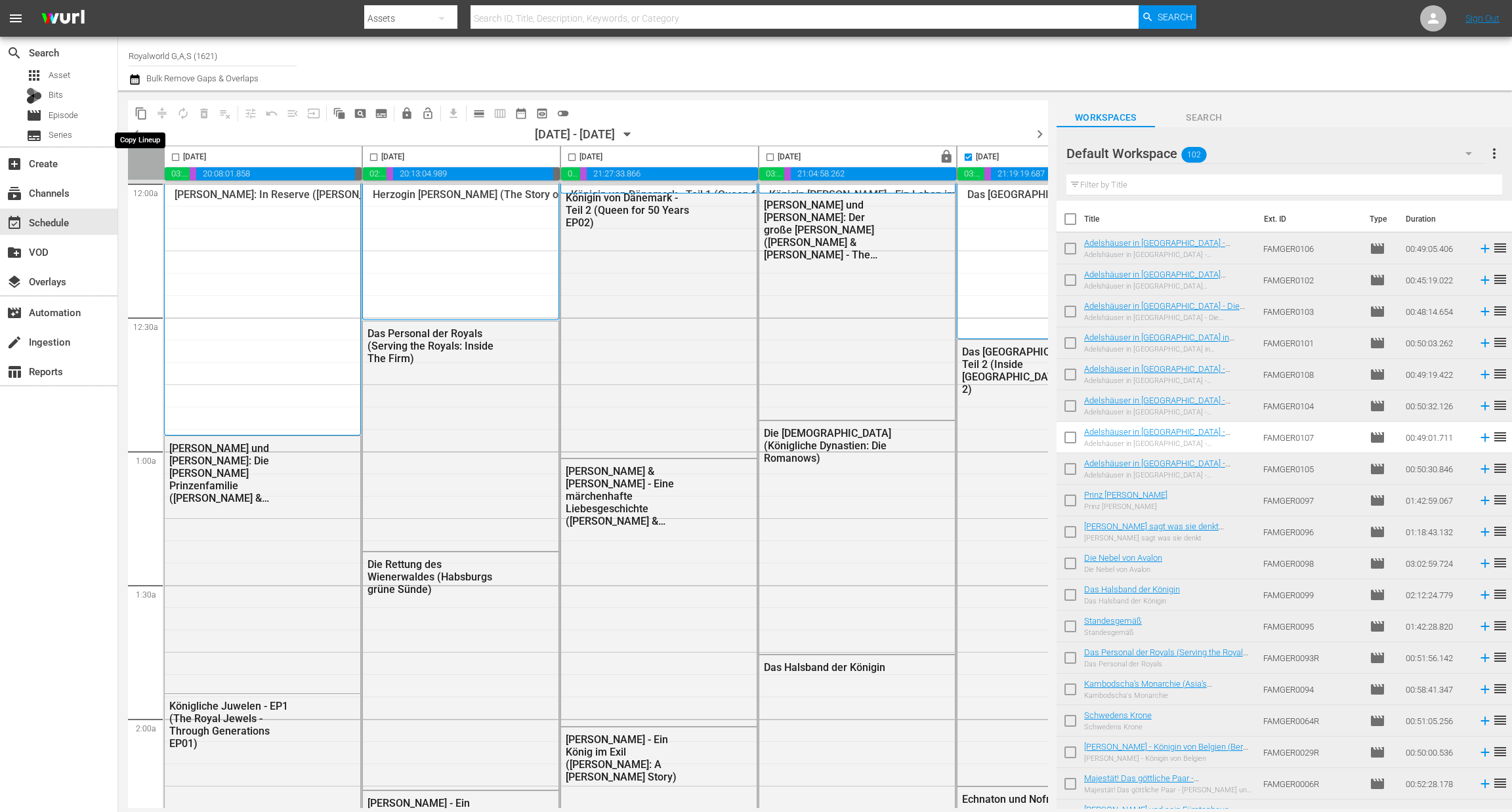
click at [141, 118] on span "content_copy" at bounding box center [141, 114] width 13 height 13
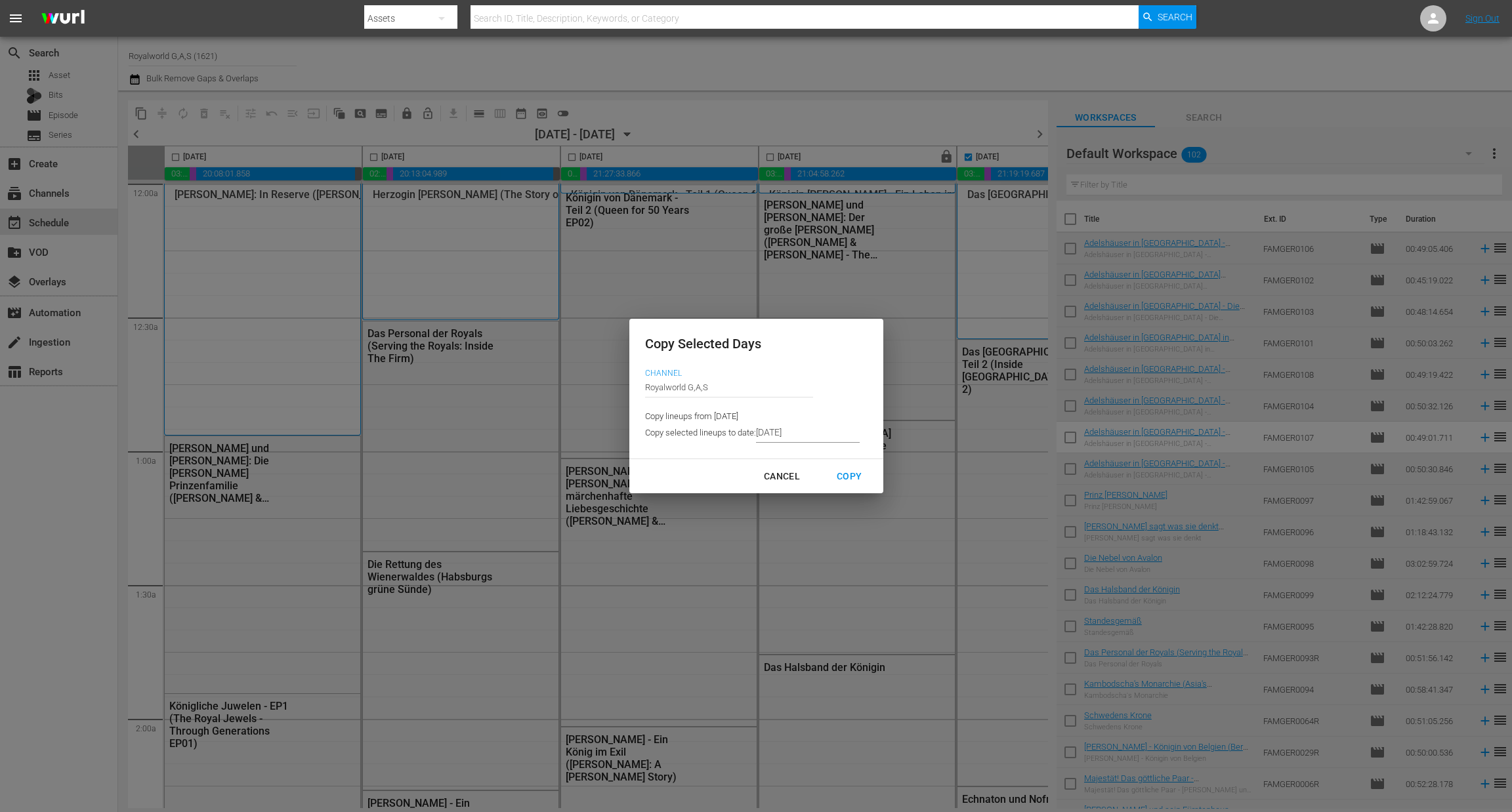
click at [804, 427] on input "[DATE]" at bounding box center [808, 433] width 104 height 20
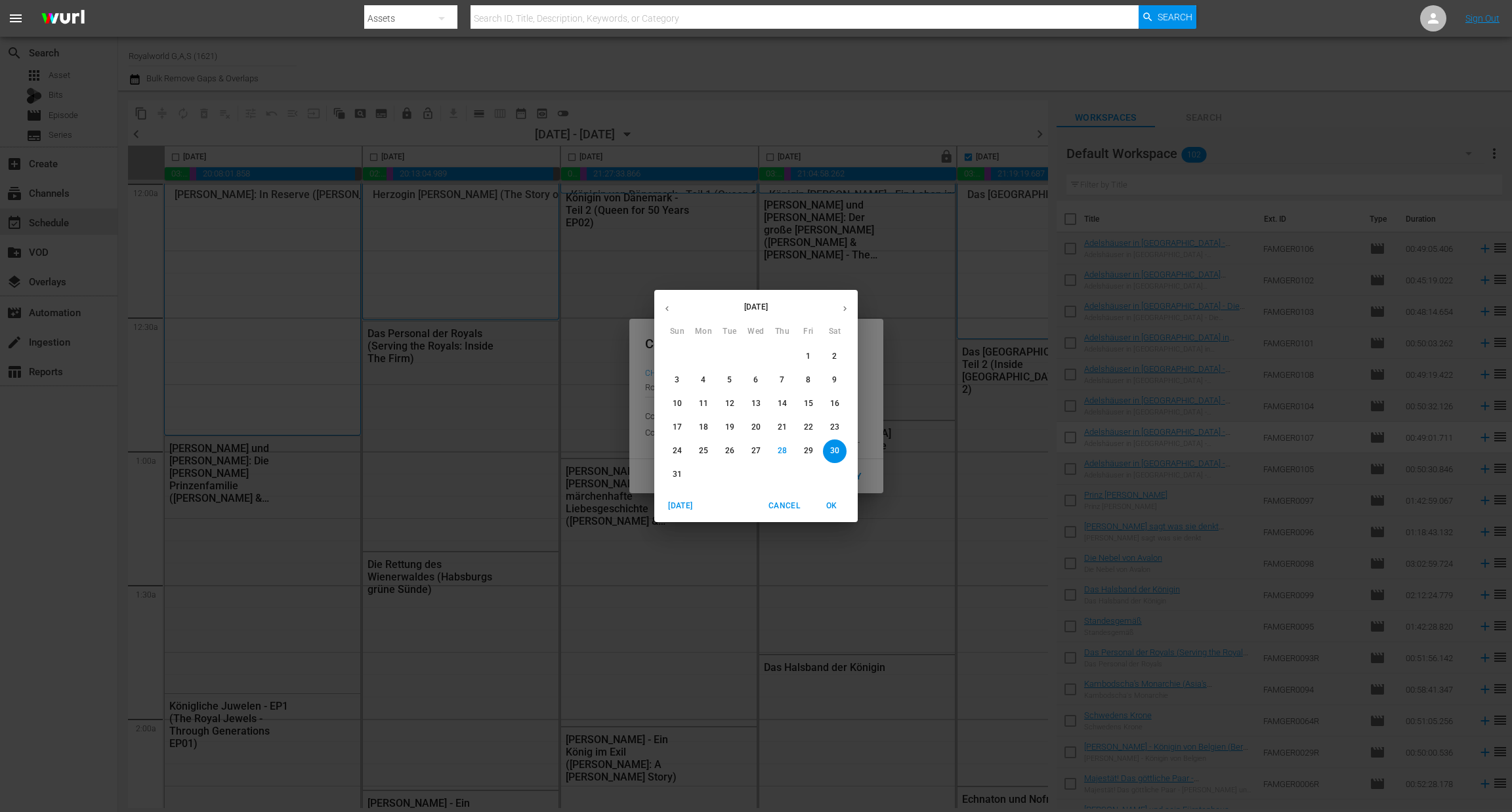
click at [841, 315] on button "button" at bounding box center [844, 308] width 26 height 26
click at [809, 354] on p "5" at bounding box center [808, 356] width 5 height 11
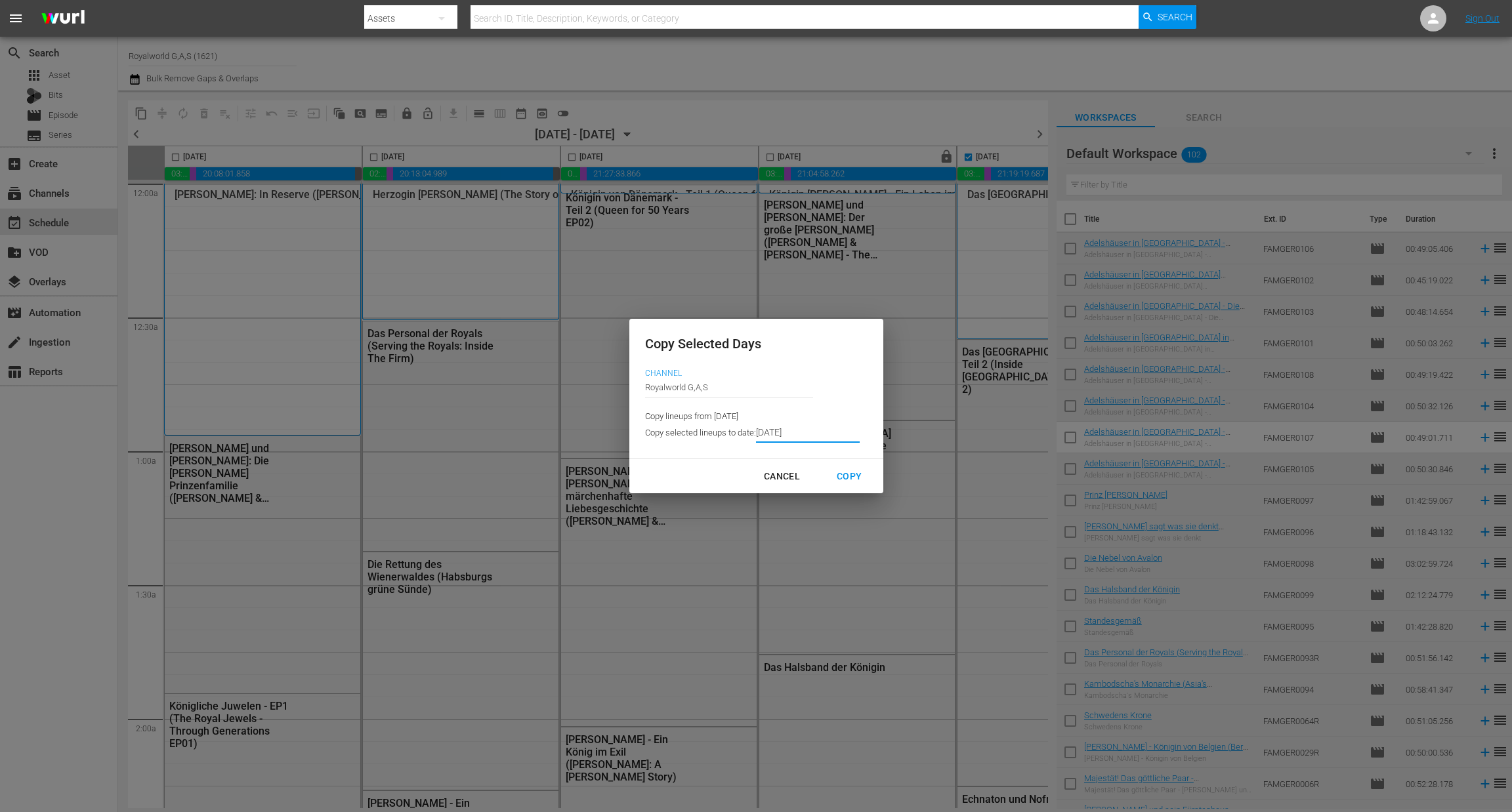
click at [850, 473] on div "Copy" at bounding box center [849, 476] width 46 height 16
type input "8/31/2025"
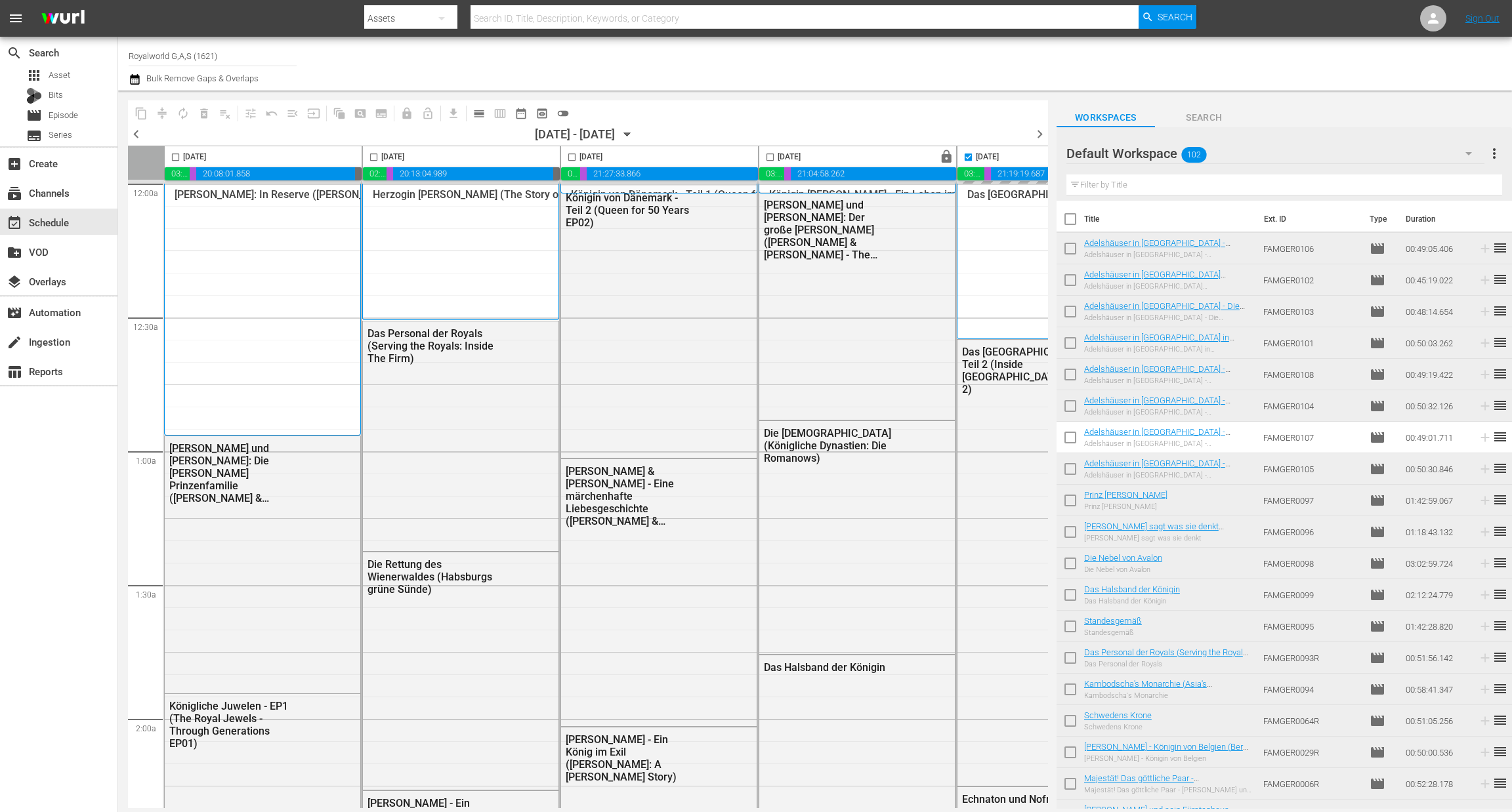
checkbox input "false"
click at [1045, 137] on span "chevron_right" at bounding box center [1040, 134] width 16 height 16
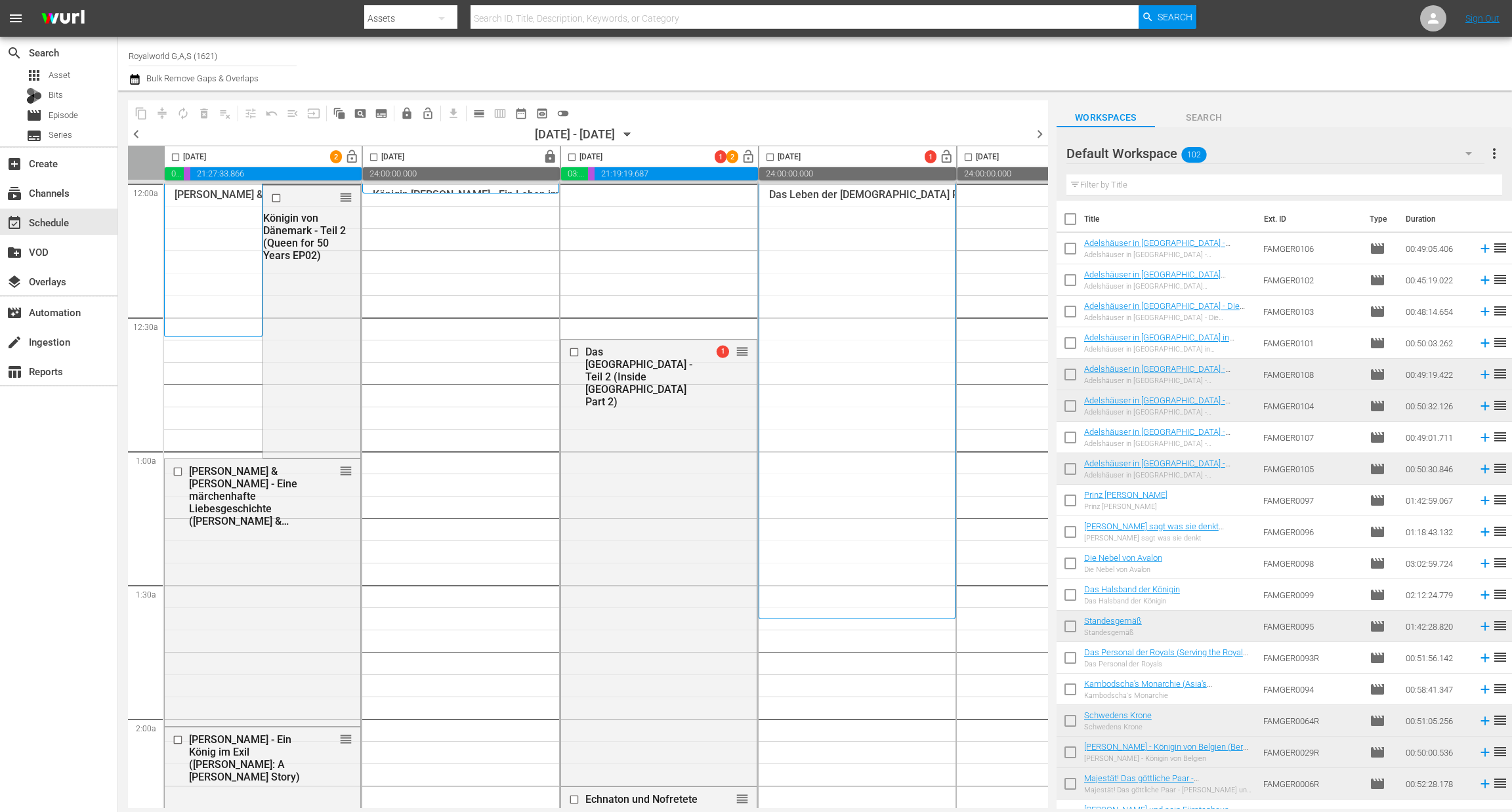
click at [139, 131] on span "chevron_left" at bounding box center [136, 134] width 16 height 16
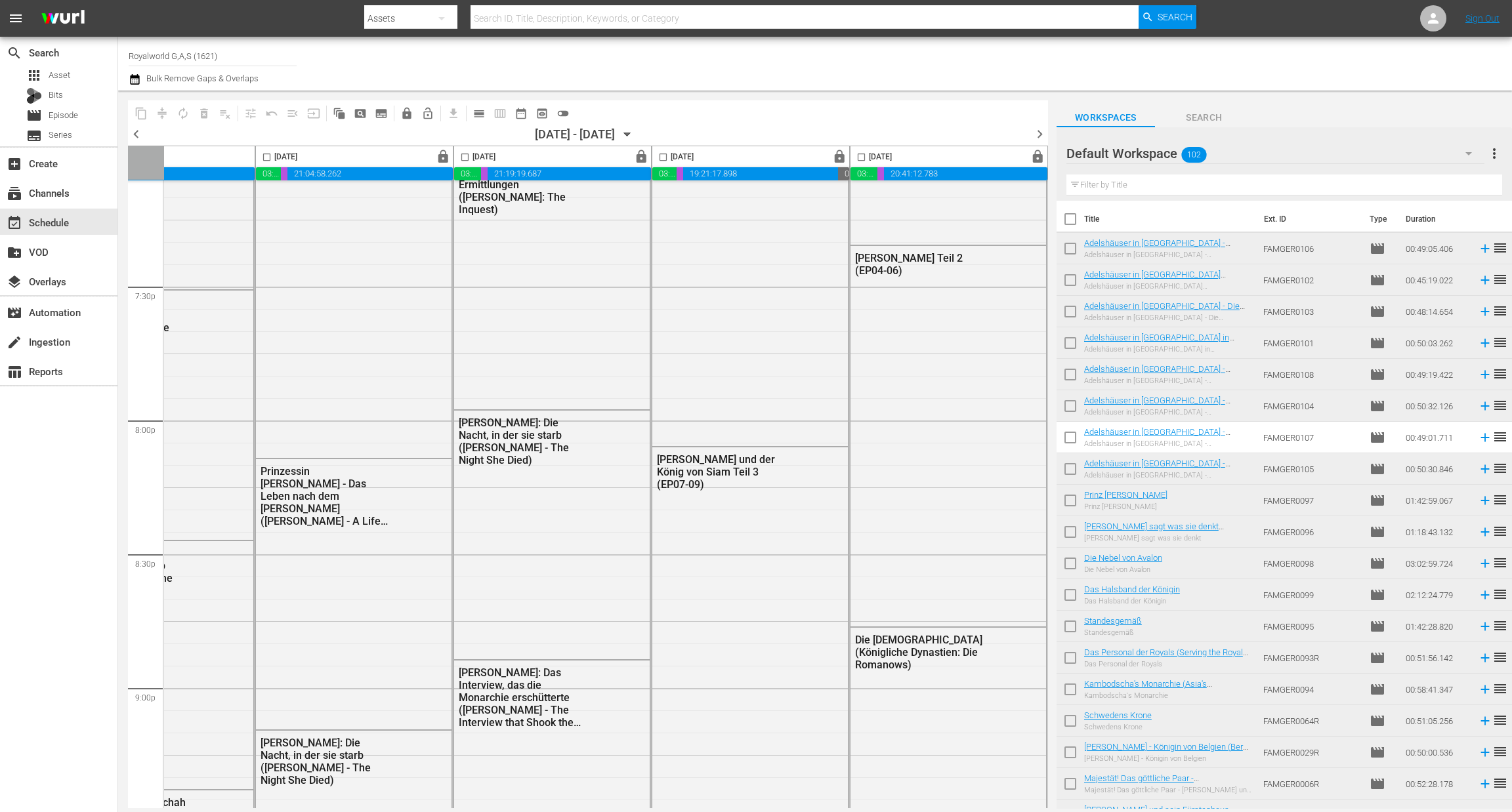
scroll to position [5803, 509]
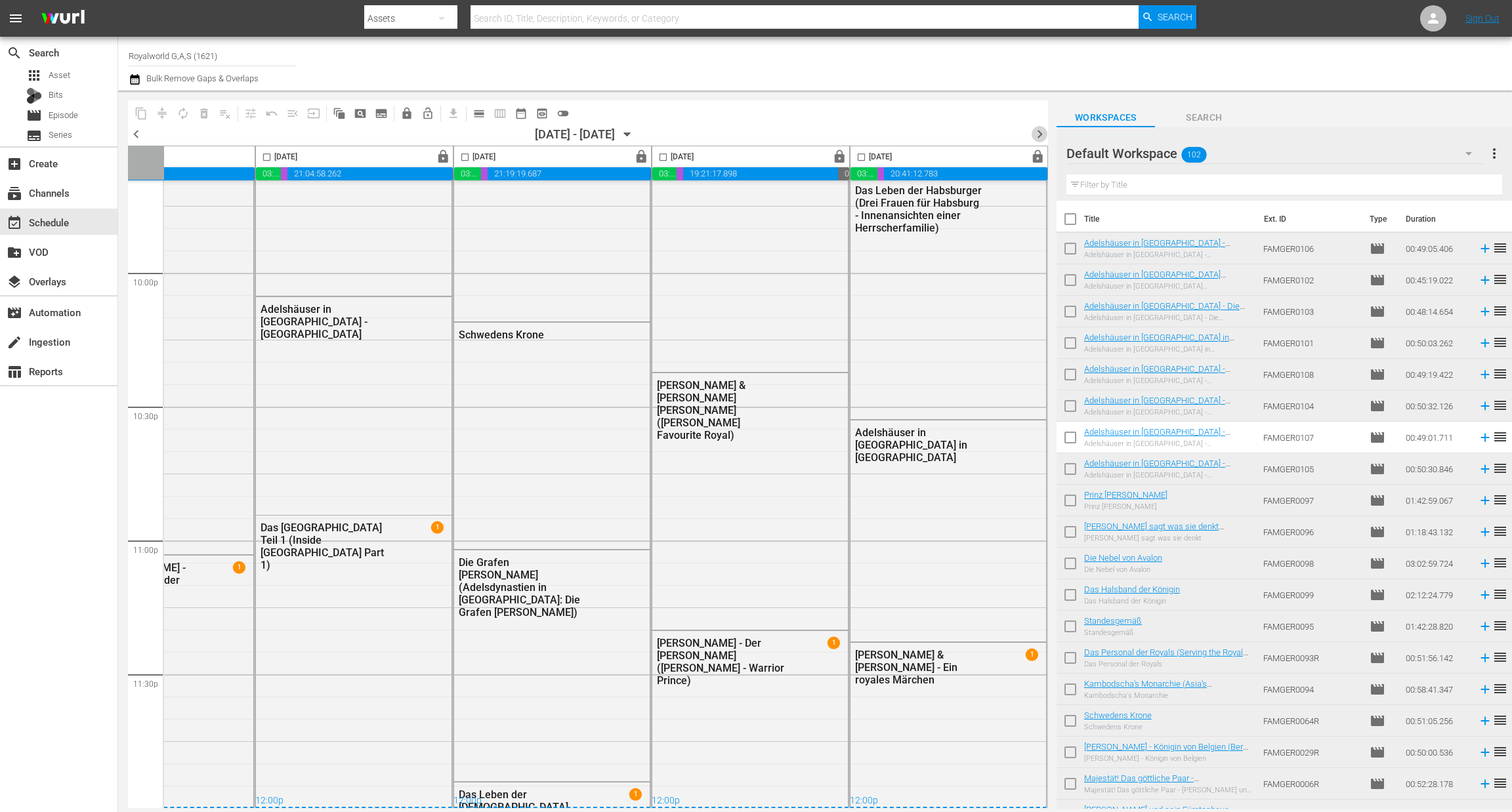
click at [1037, 134] on span "chevron_right" at bounding box center [1040, 134] width 16 height 16
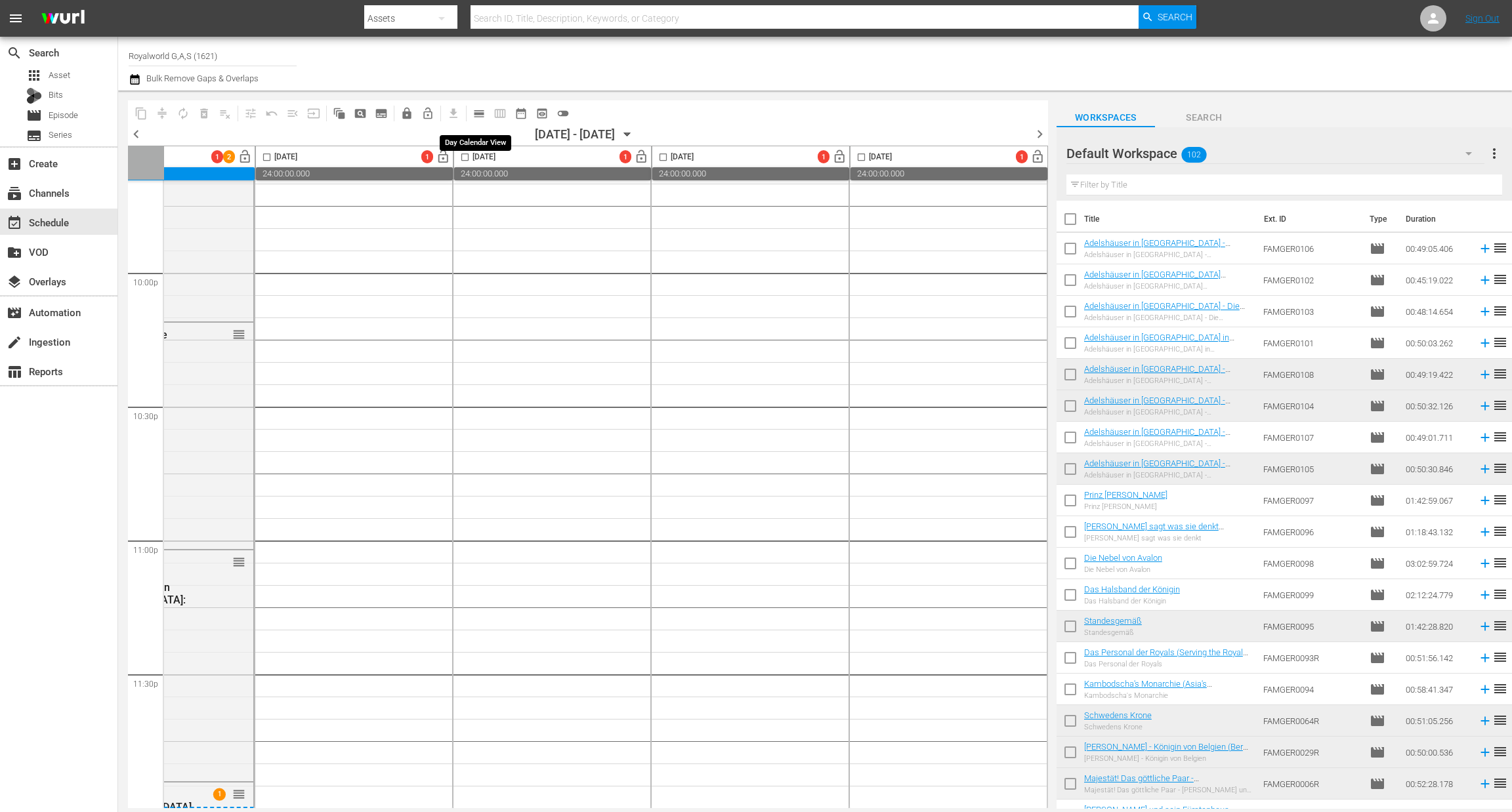
click at [478, 115] on span "calendar_view_day_outlined" at bounding box center [479, 114] width 13 height 13
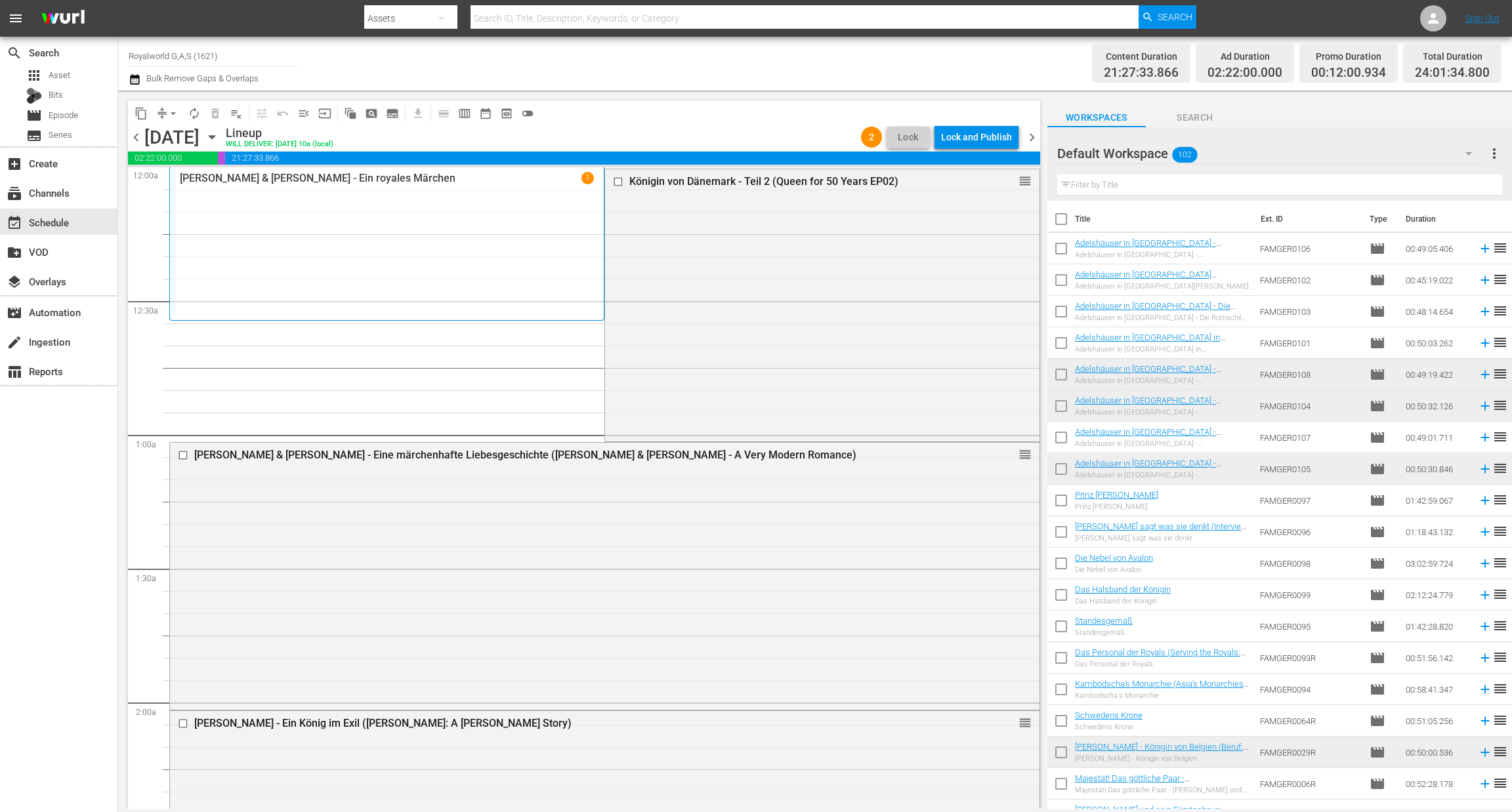
click at [1109, 190] on input "text" at bounding box center [1279, 185] width 445 height 21
paste input "Adelshäuser in Österreich - Die Rosenburg"
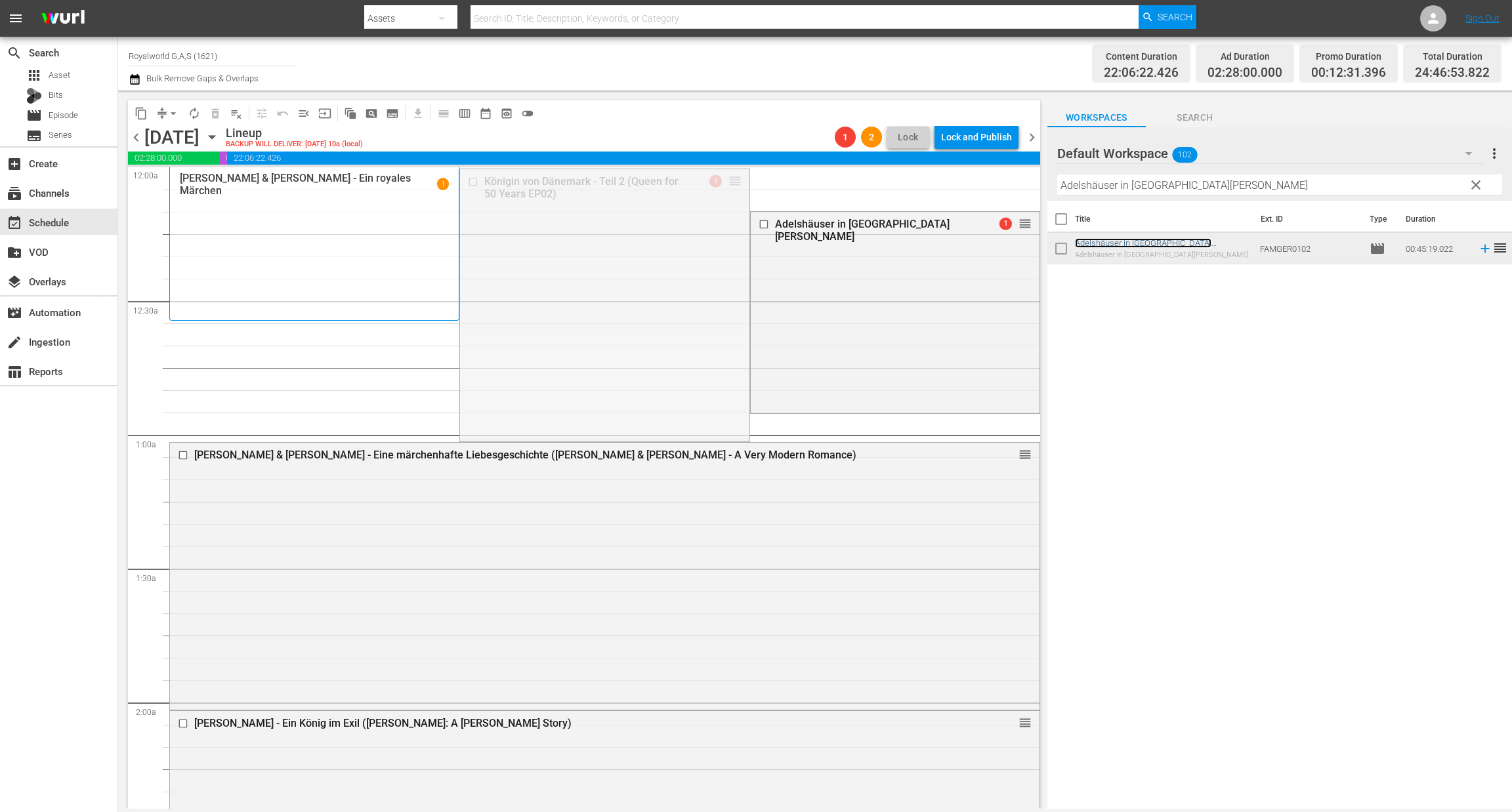
drag, startPoint x: 722, startPoint y: 179, endPoint x: 720, endPoint y: 431, distance: 252.0
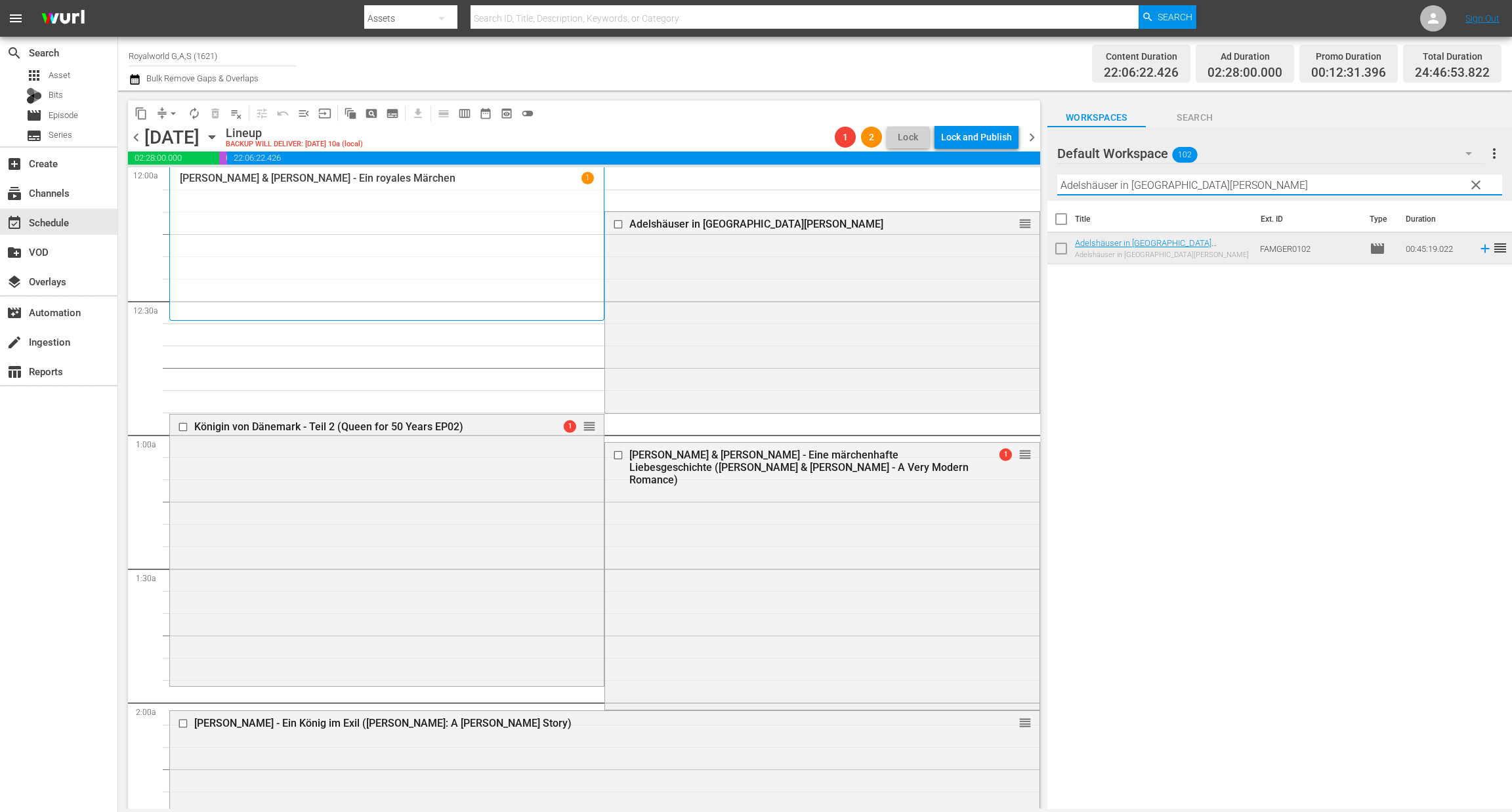
paste input "Königin von Dänemark - Teil 1"
drag, startPoint x: 1280, startPoint y: 186, endPoint x: 982, endPoint y: 181, distance: 298.0
click at [982, 181] on div "content_copy compress arrow_drop_down autorenew_outlined delete_forever_outline…" at bounding box center [815, 449] width 1394 height 718
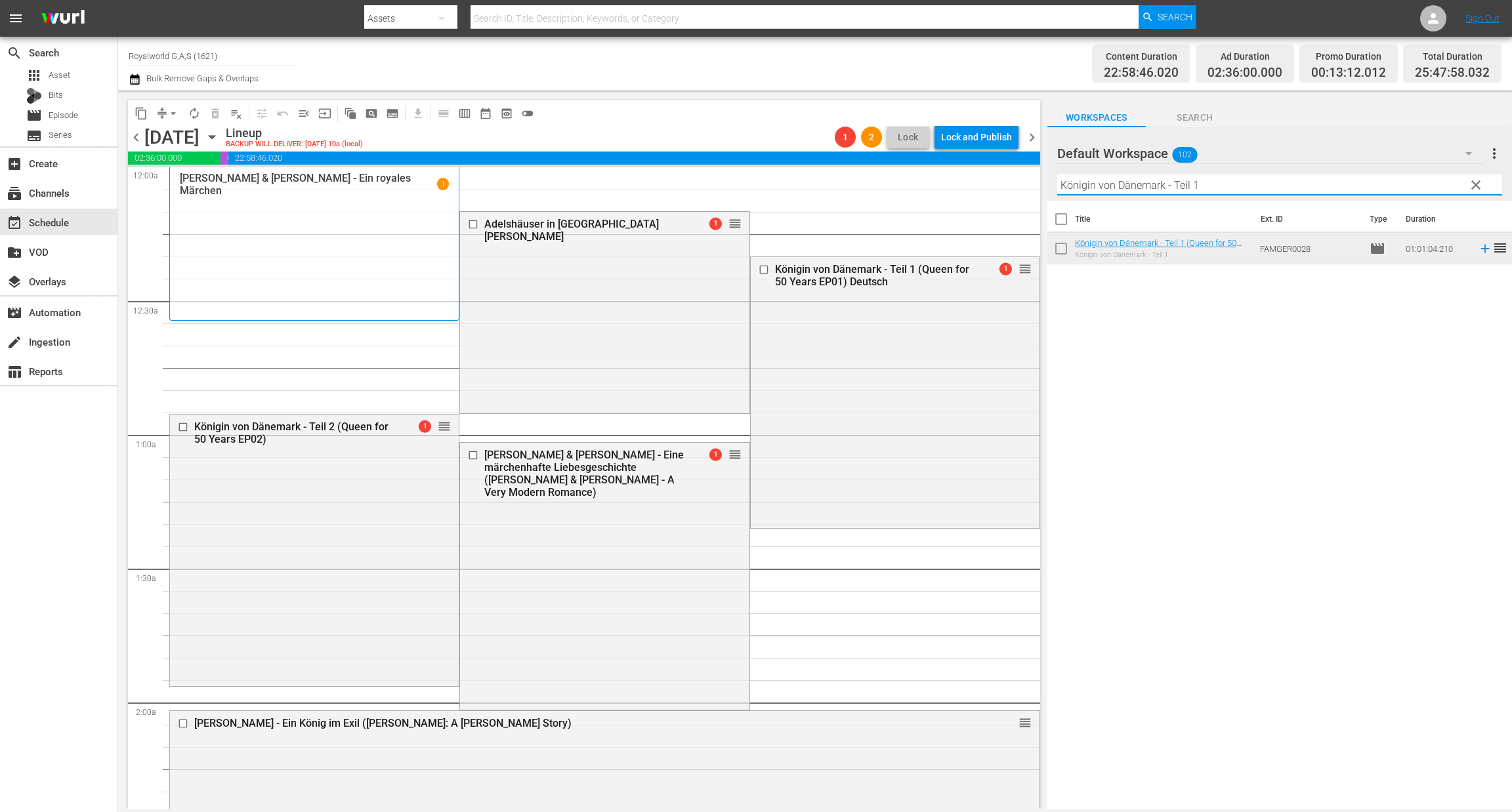
paste input "Das Leben der Britischen Prinzen (Princes of the Palace)"
drag, startPoint x: 1209, startPoint y: 187, endPoint x: 974, endPoint y: 159, distance: 236.7
click at [974, 159] on div "content_copy compress arrow_drop_down autorenew_outlined delete_forever_outline…" at bounding box center [815, 449] width 1394 height 718
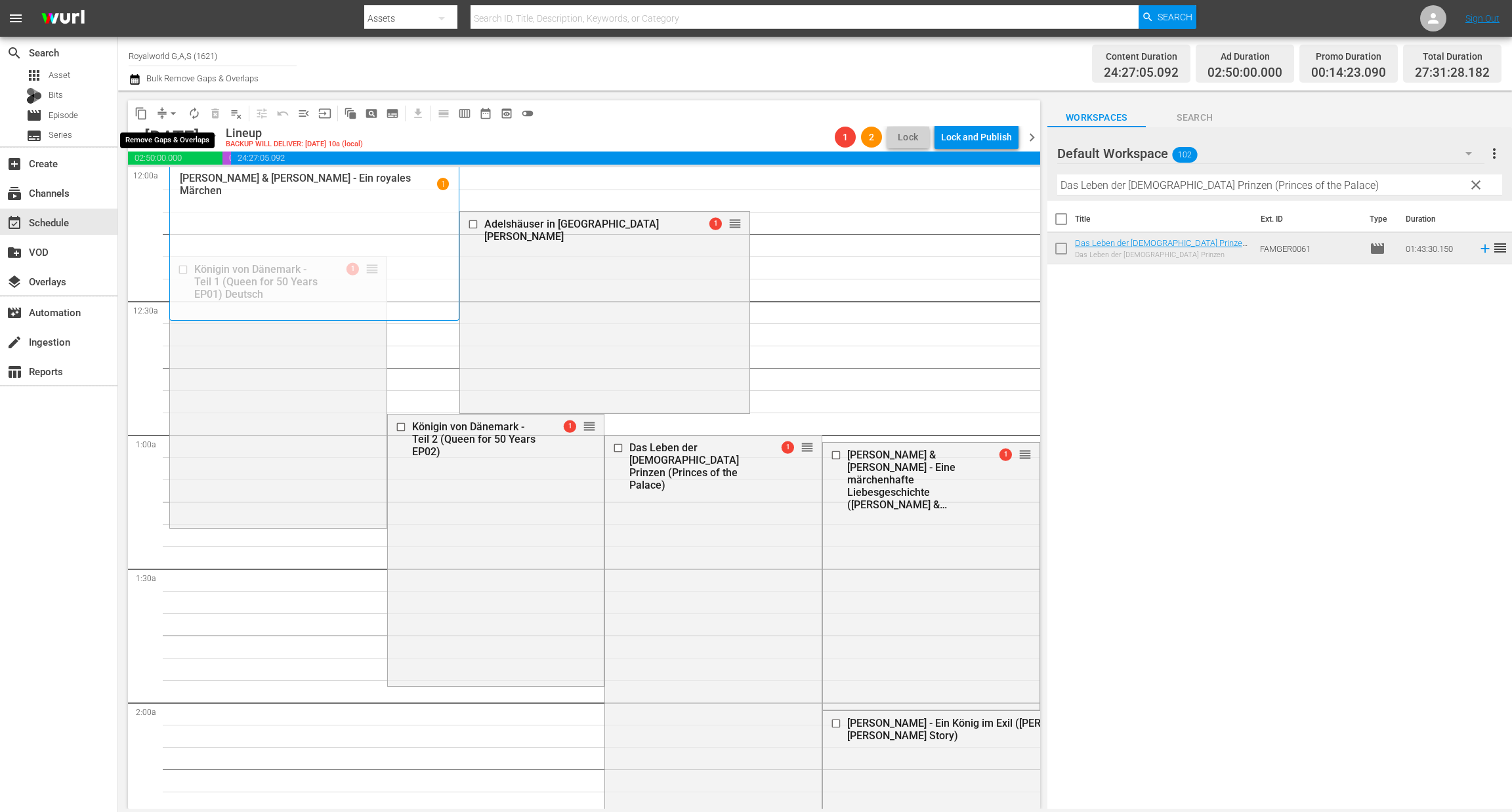
click at [176, 118] on span "arrow_drop_down" at bounding box center [173, 114] width 13 height 13
click at [170, 173] on li "Align to End of Previous Day" at bounding box center [174, 183] width 138 height 22
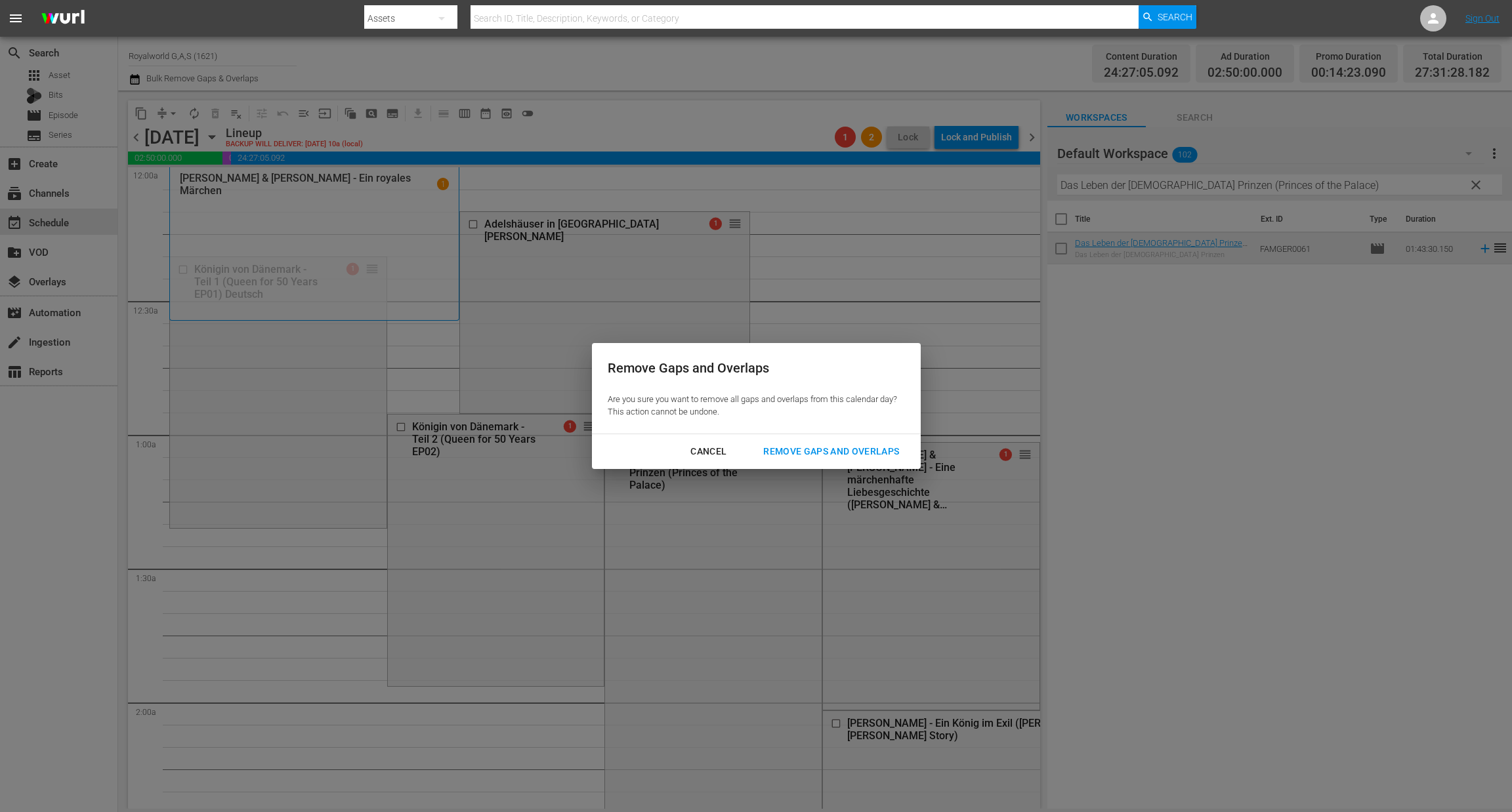
click at [810, 457] on div "Remove Gaps and Overlaps" at bounding box center [831, 451] width 157 height 16
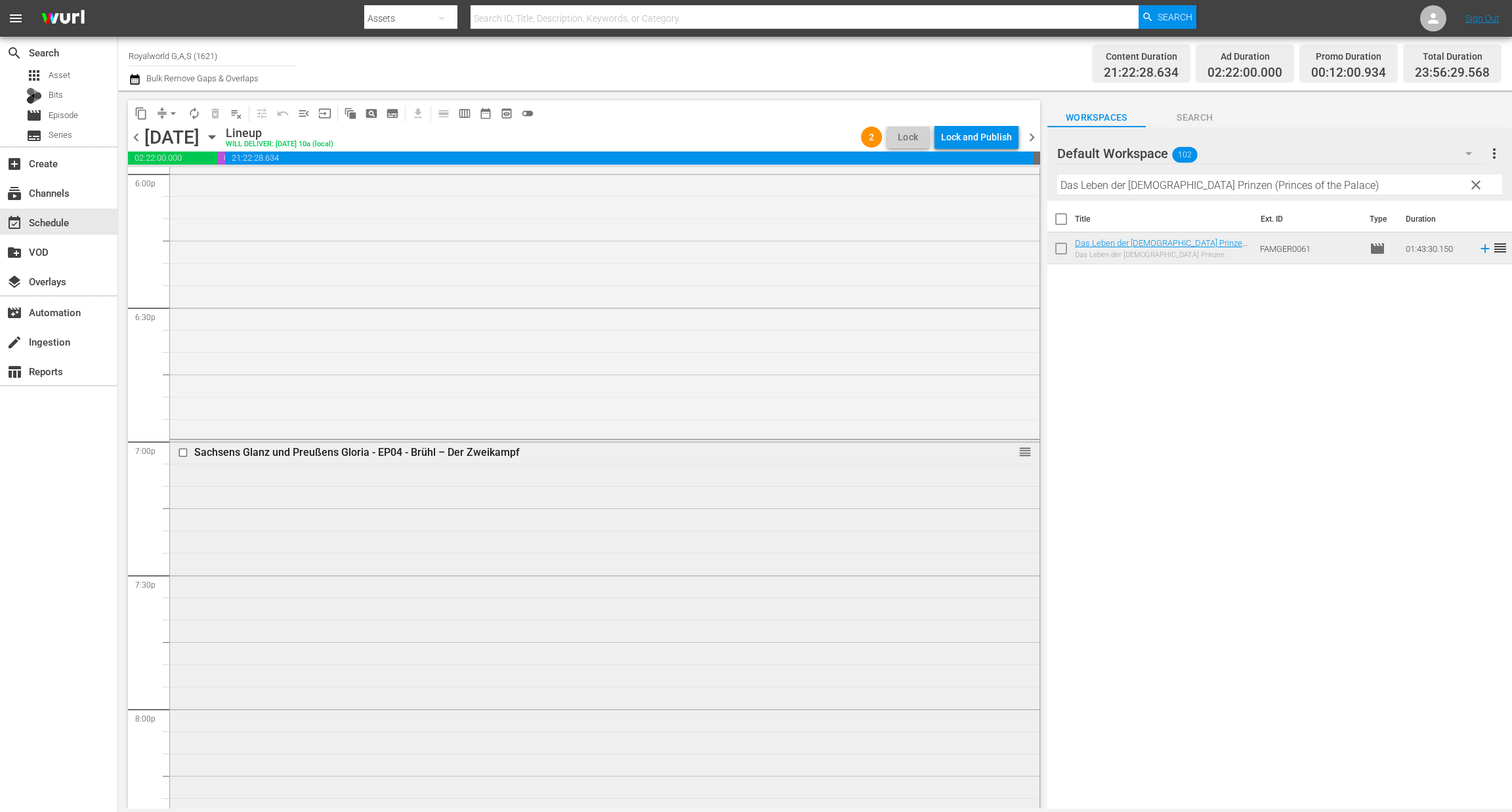
scroll to position [4541, 0]
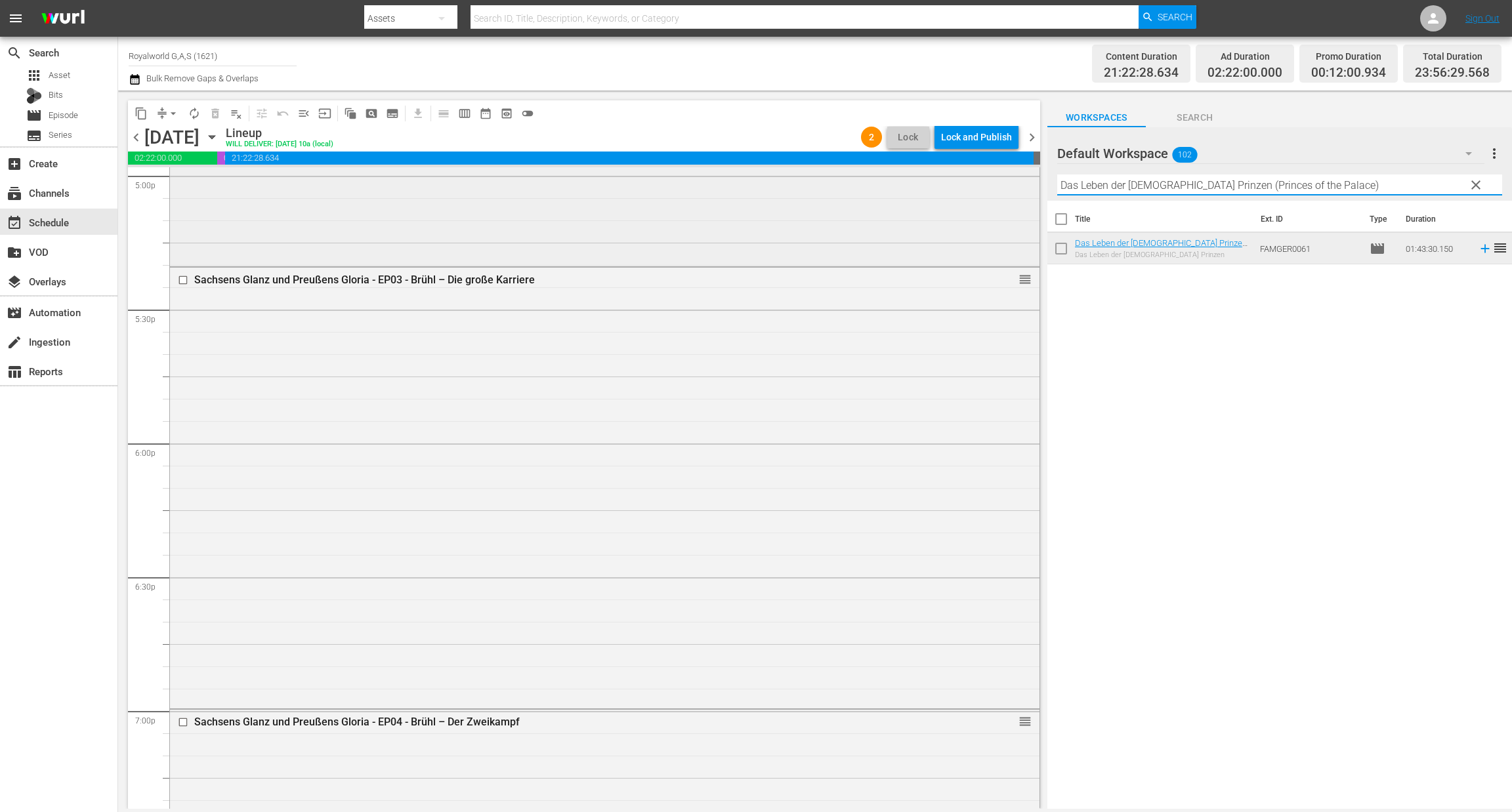
paste input "Prinzessin Diana - Das Leben nach dem Tod"
drag, startPoint x: 1333, startPoint y: 186, endPoint x: 928, endPoint y: 183, distance: 405.0
click at [928, 183] on div "content_copy compress arrow_drop_down autorenew_outlined delete_forever_outline…" at bounding box center [815, 449] width 1394 height 718
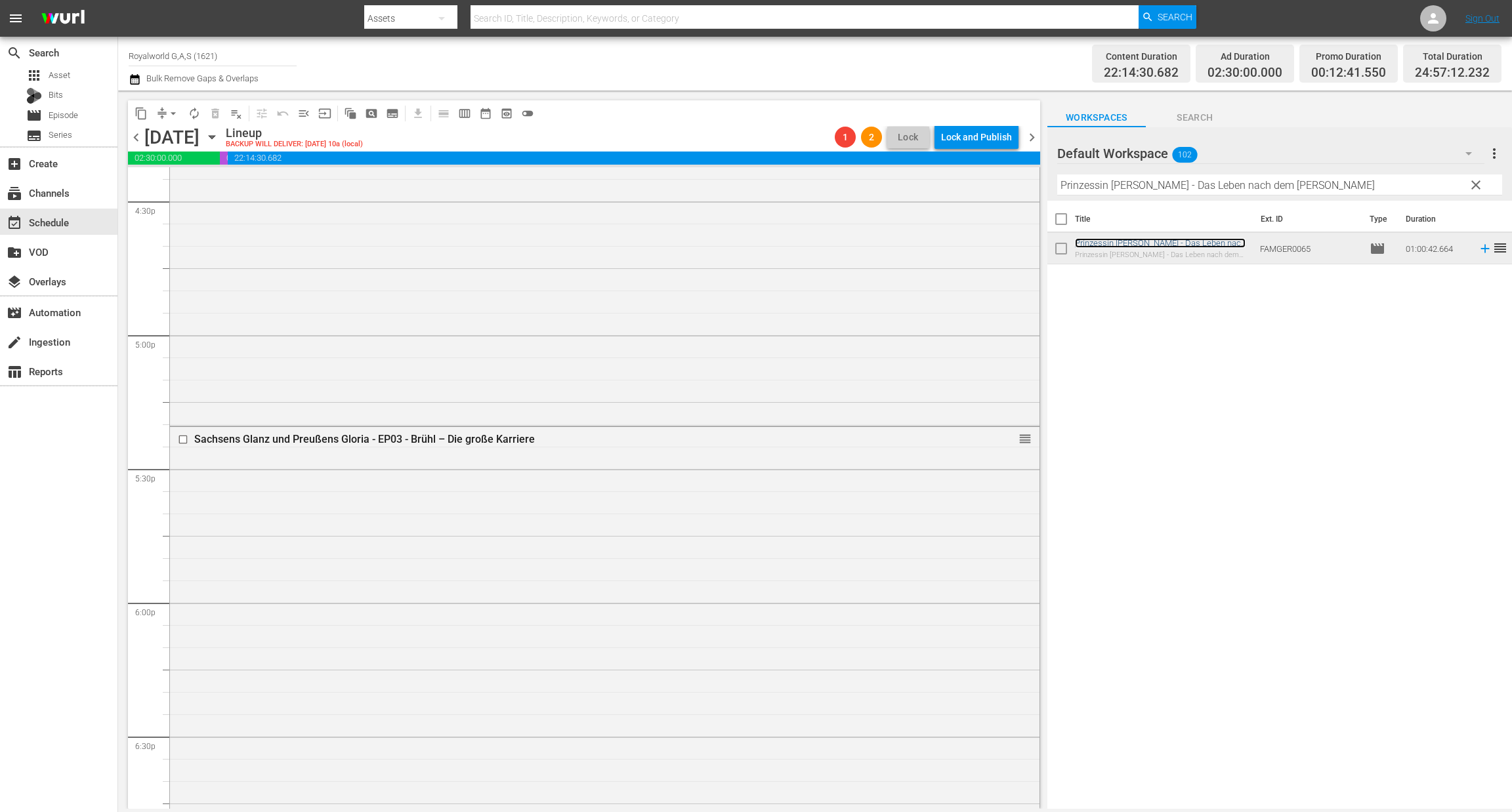
scroll to position [4443, 0]
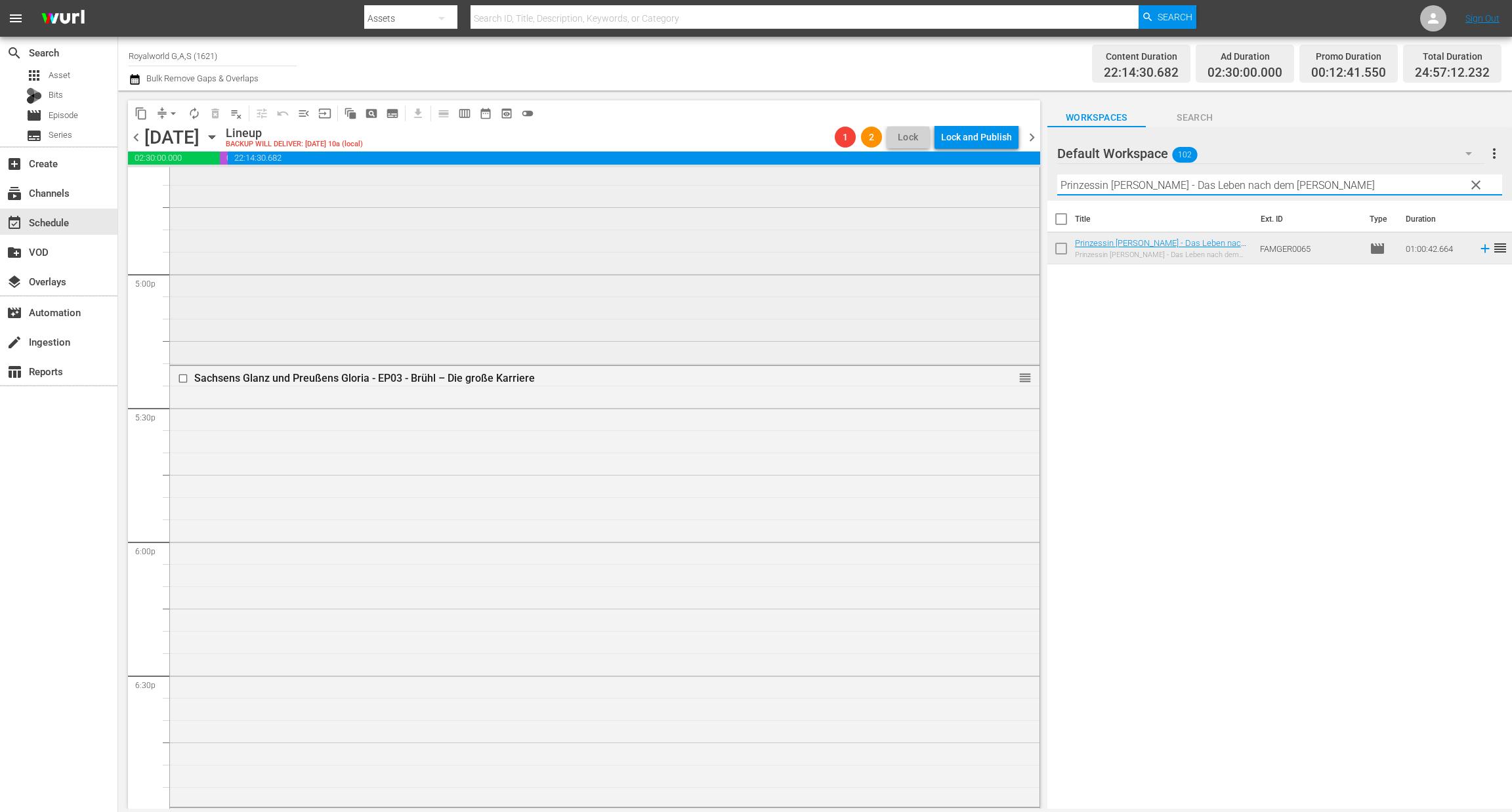
paste input "Die Grimaldis: Adel verpflichtet"
drag, startPoint x: 1274, startPoint y: 185, endPoint x: 939, endPoint y: 196, distance: 335.2
click at [939, 196] on div "content_copy compress arrow_drop_down autorenew_outlined delete_forever_outline…" at bounding box center [815, 449] width 1394 height 718
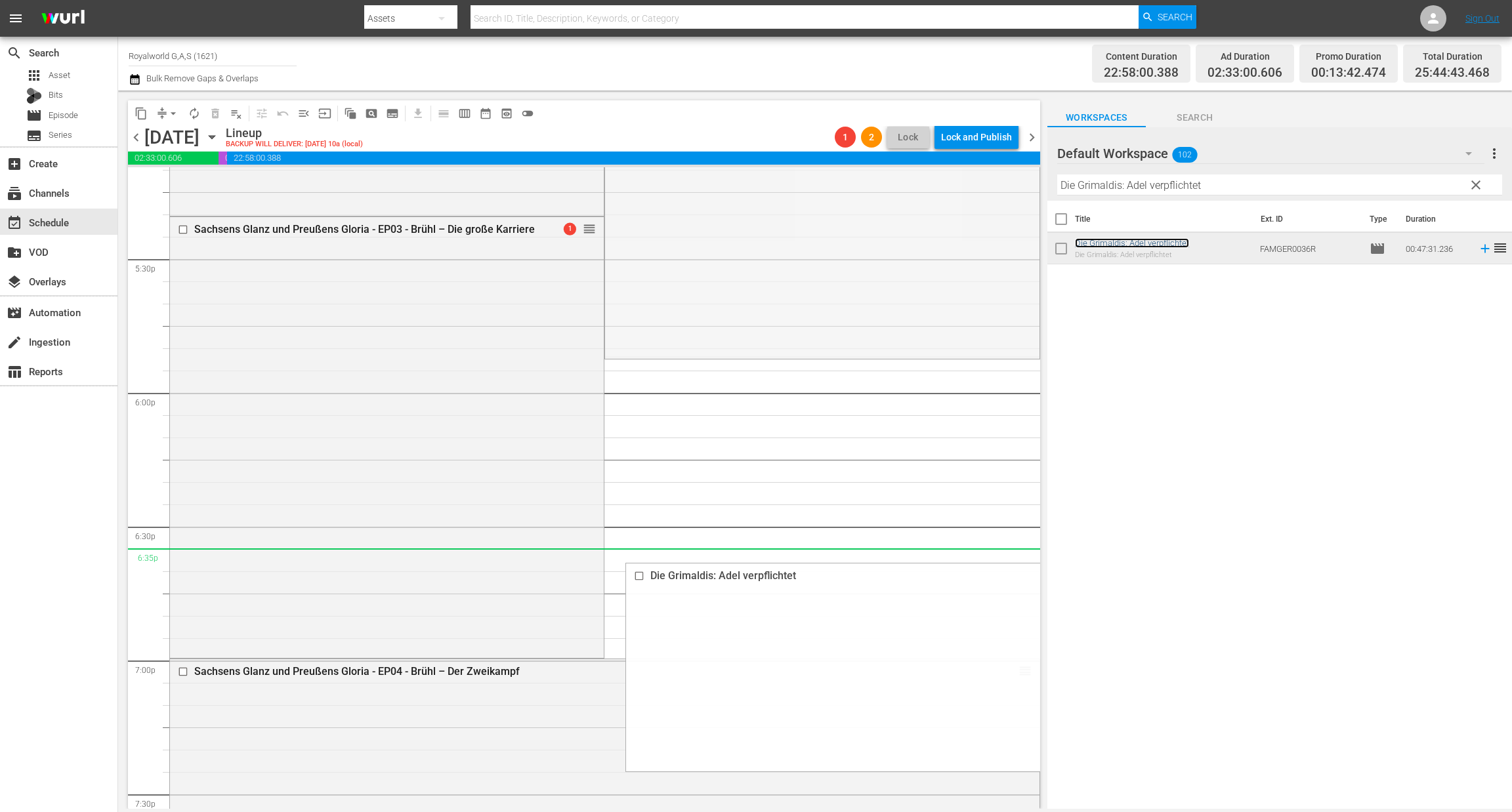
scroll to position [4541, 0]
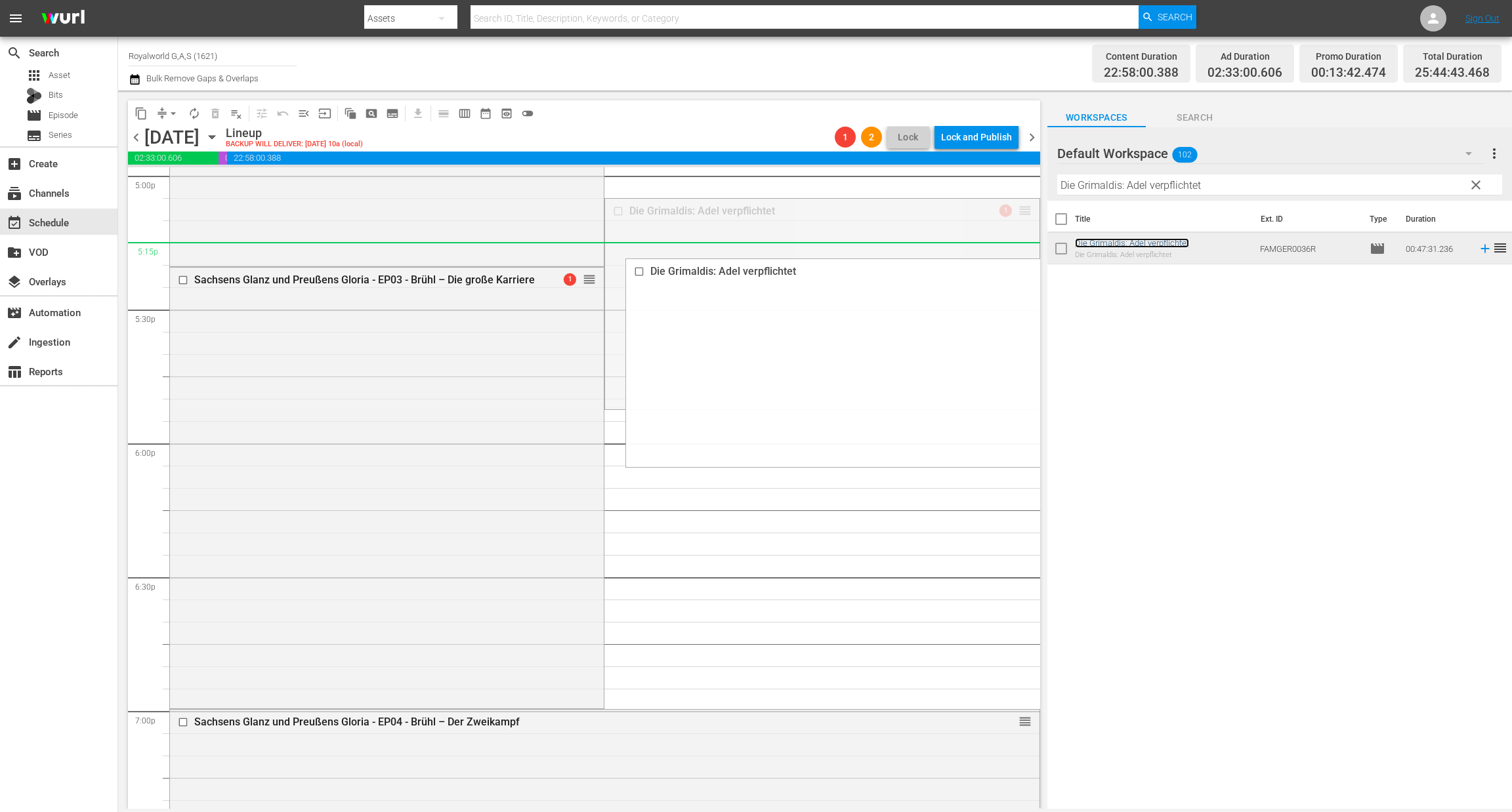
drag, startPoint x: 1007, startPoint y: 302, endPoint x: 992, endPoint y: 251, distance: 53.2
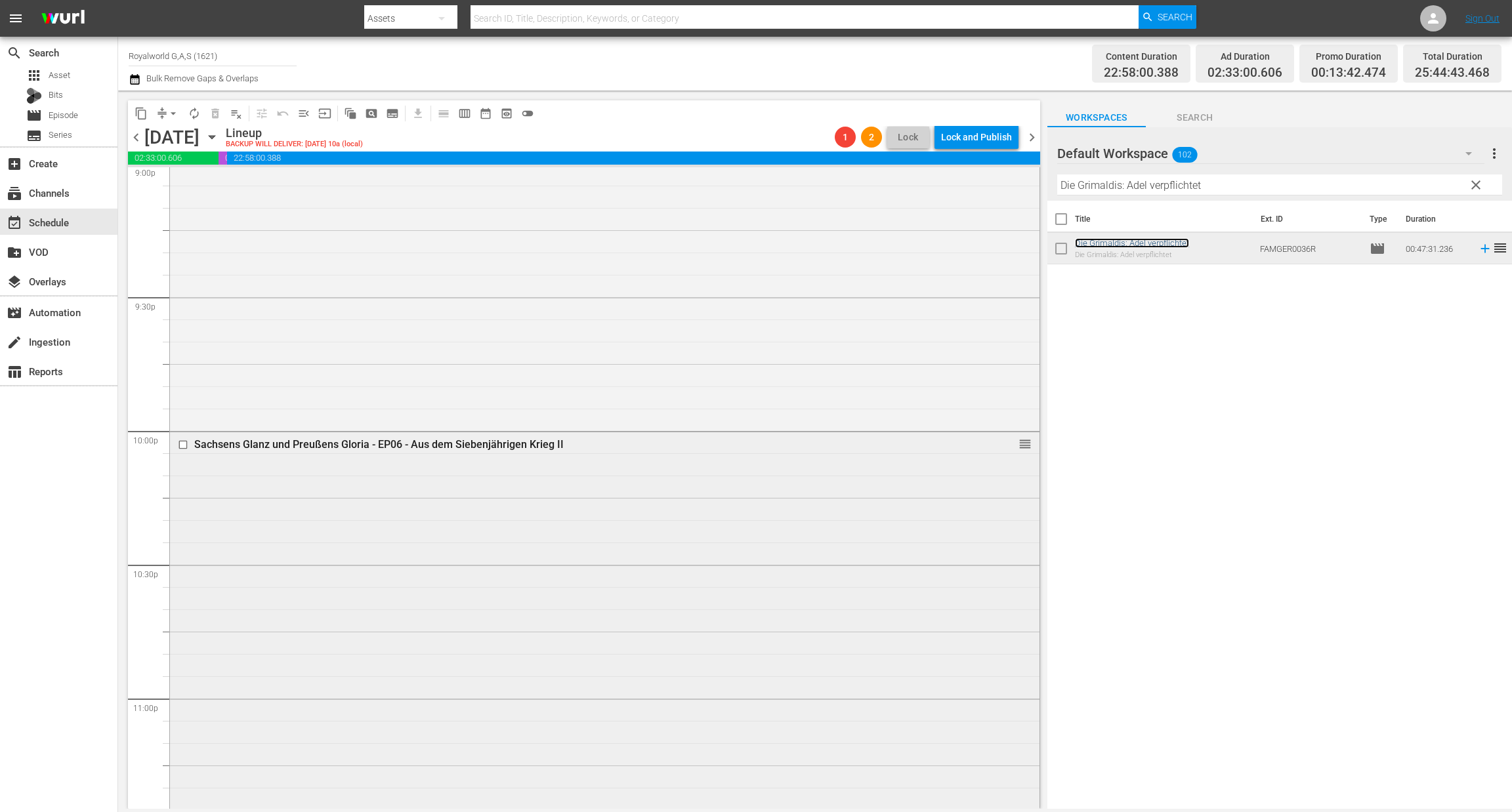
scroll to position [5918, 0]
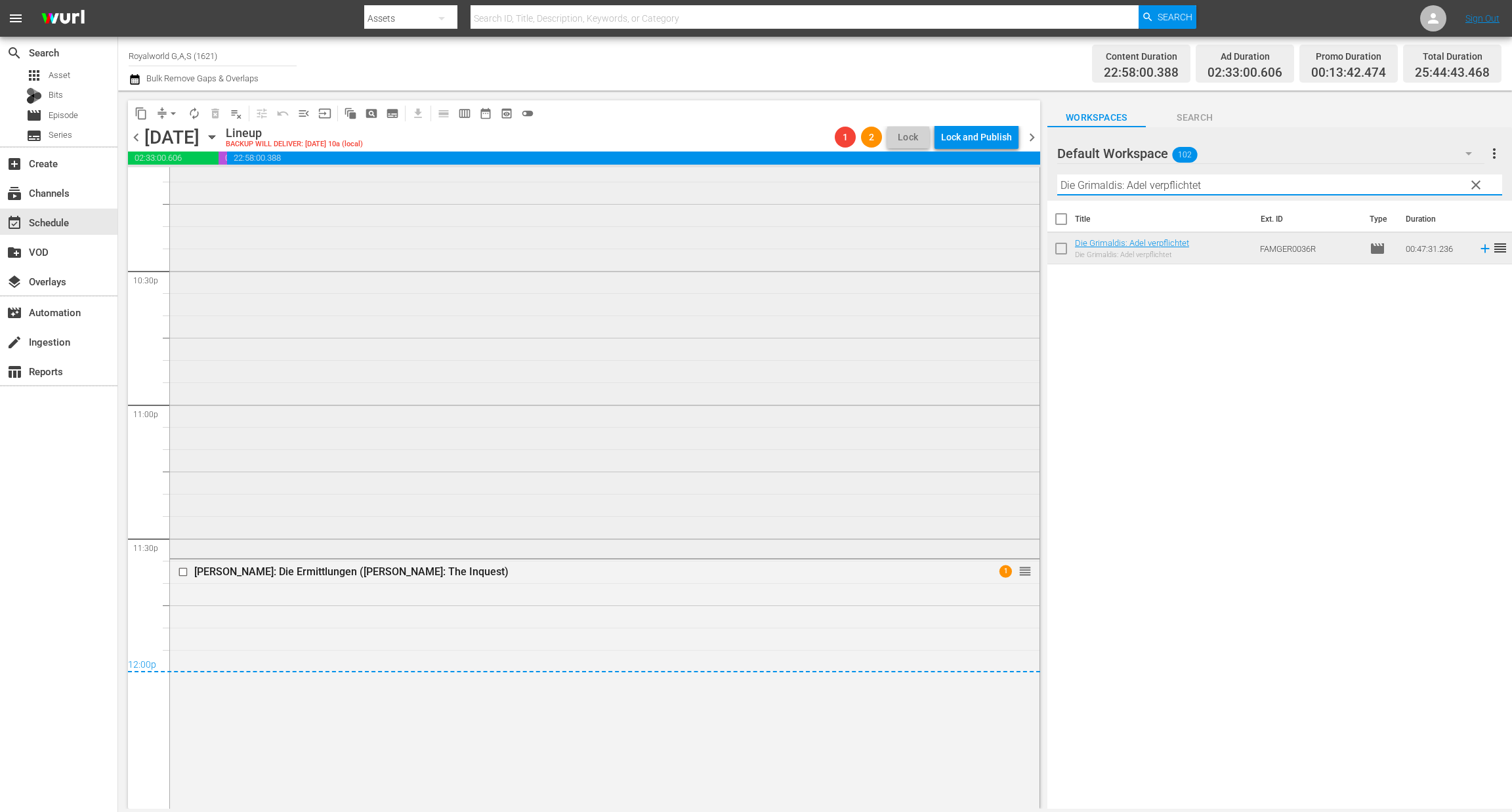
paste input "Baden wie zu Kaisers Zeiten"
drag, startPoint x: 1262, startPoint y: 191, endPoint x: 1002, endPoint y: 177, distance: 260.4
click at [1002, 177] on div "content_copy compress arrow_drop_down autorenew_outlined delete_forever_outline…" at bounding box center [815, 449] width 1394 height 718
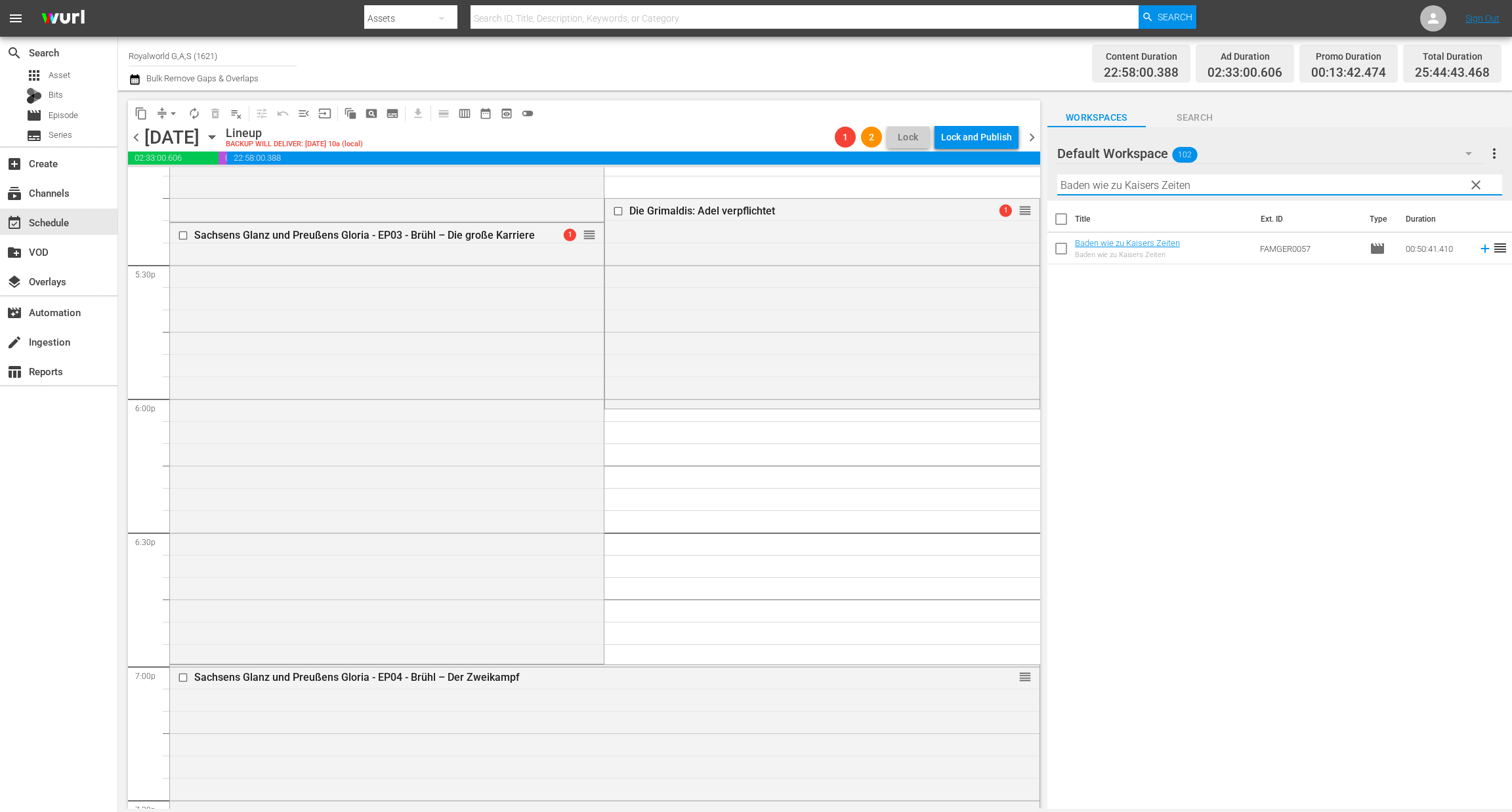
scroll to position [4541, 0]
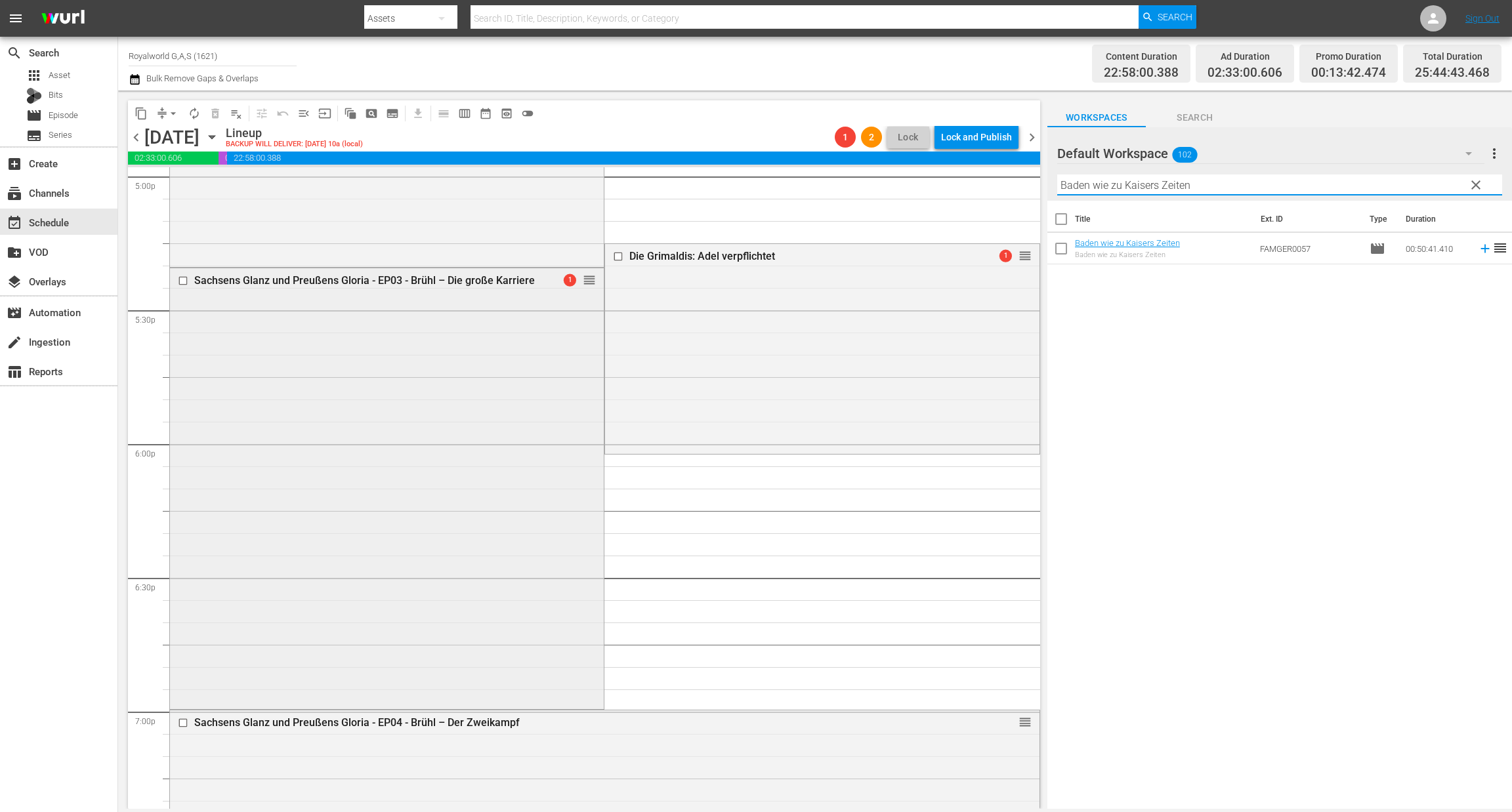
click at [187, 285] on div at bounding box center [185, 281] width 20 height 16
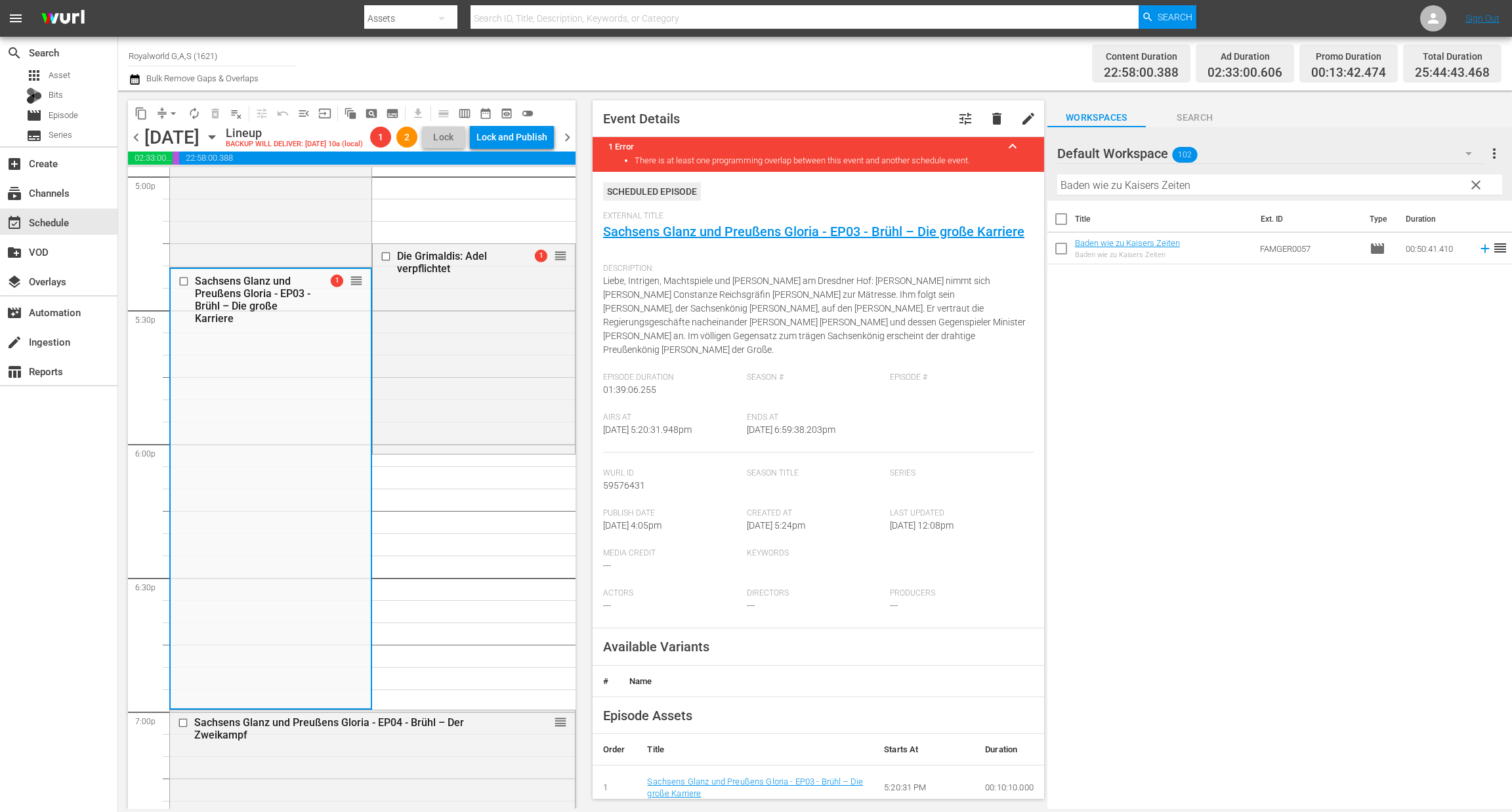
click at [182, 287] on input "checkbox" at bounding box center [185, 281] width 14 height 11
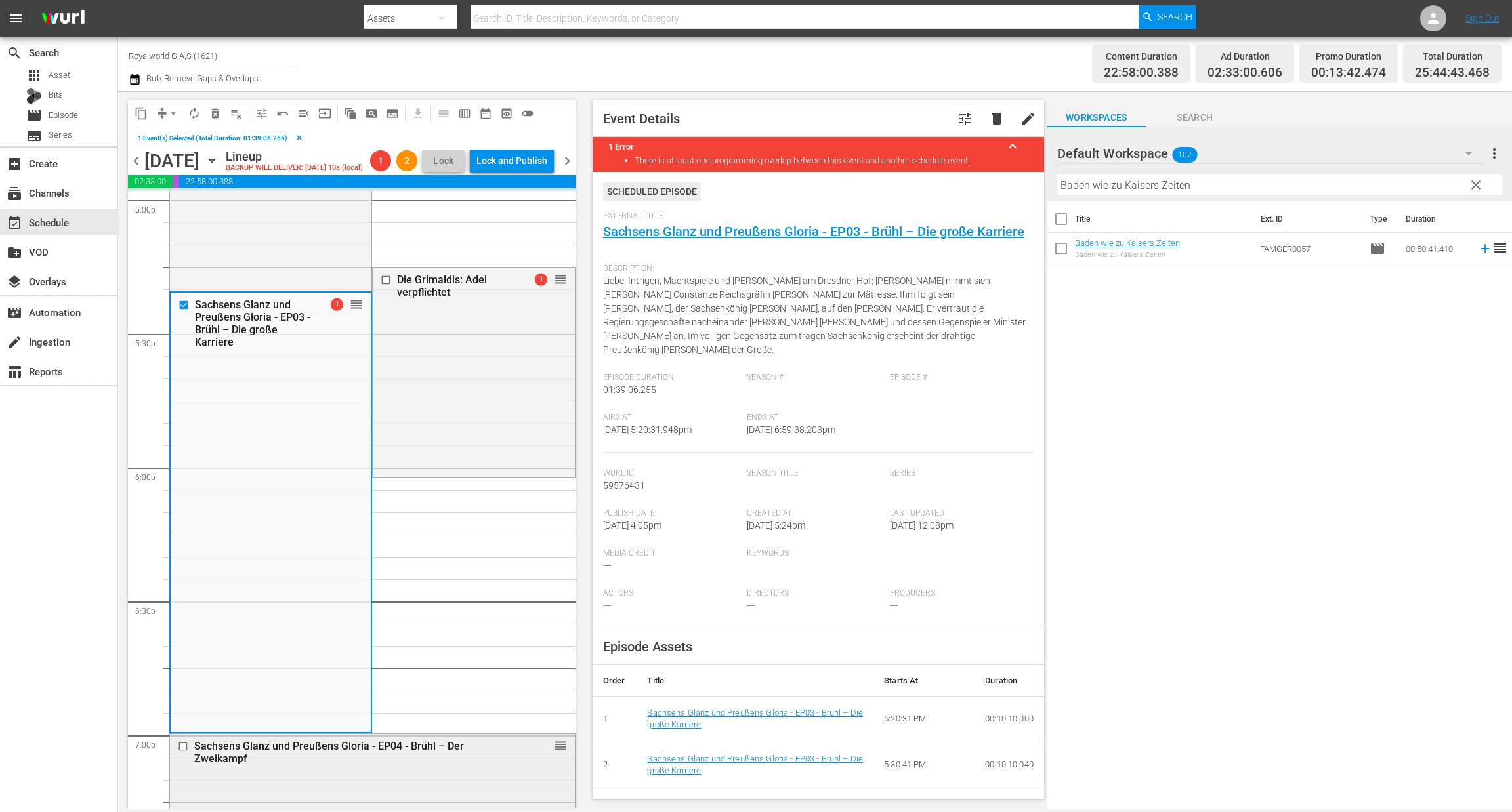
click at [182, 752] on input "checkbox" at bounding box center [185, 746] width 14 height 11
click at [217, 112] on span "delete_forever_outlined" at bounding box center [216, 114] width 13 height 13
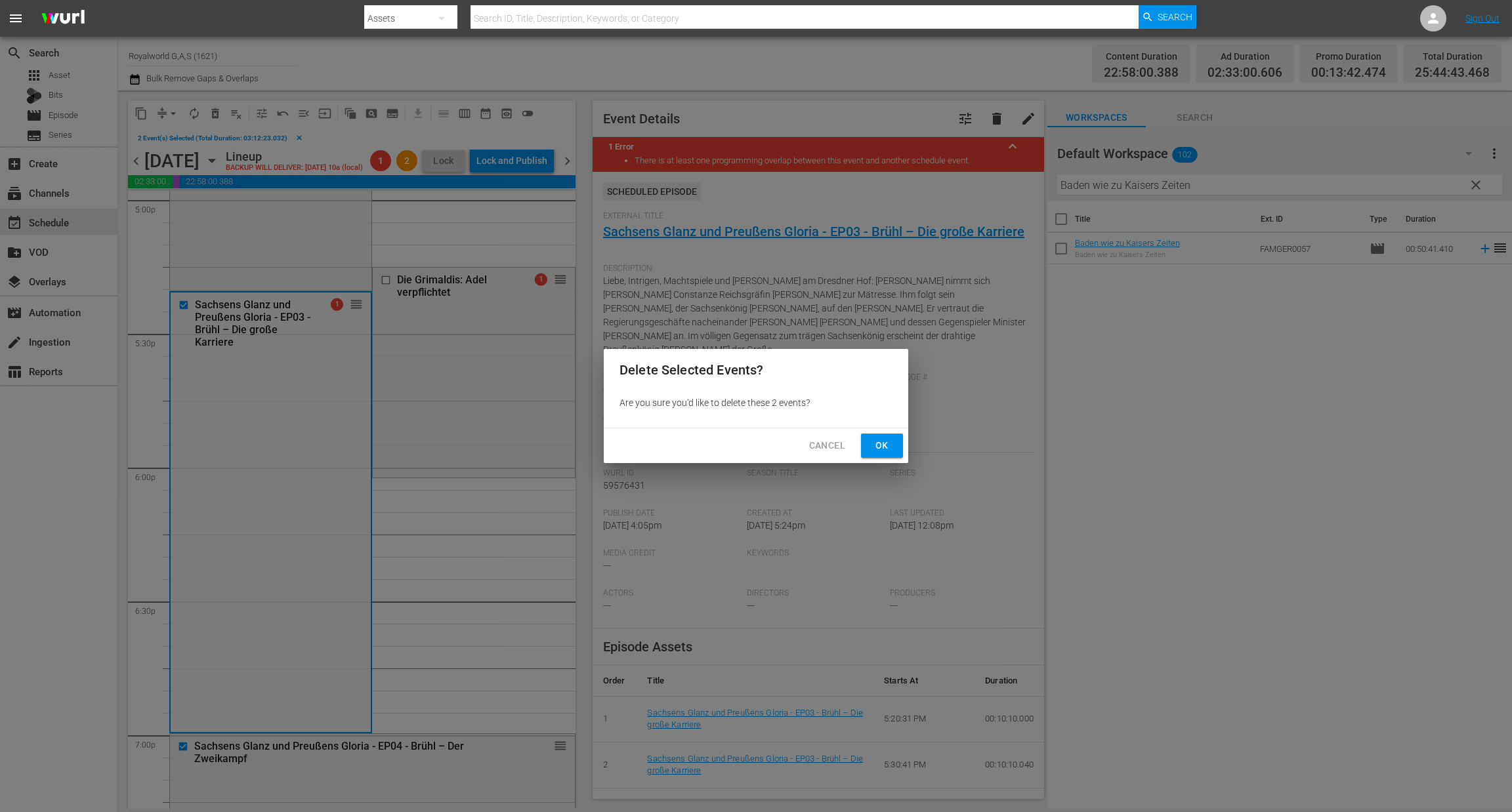
click at [880, 451] on span "Ok" at bounding box center [882, 445] width 21 height 16
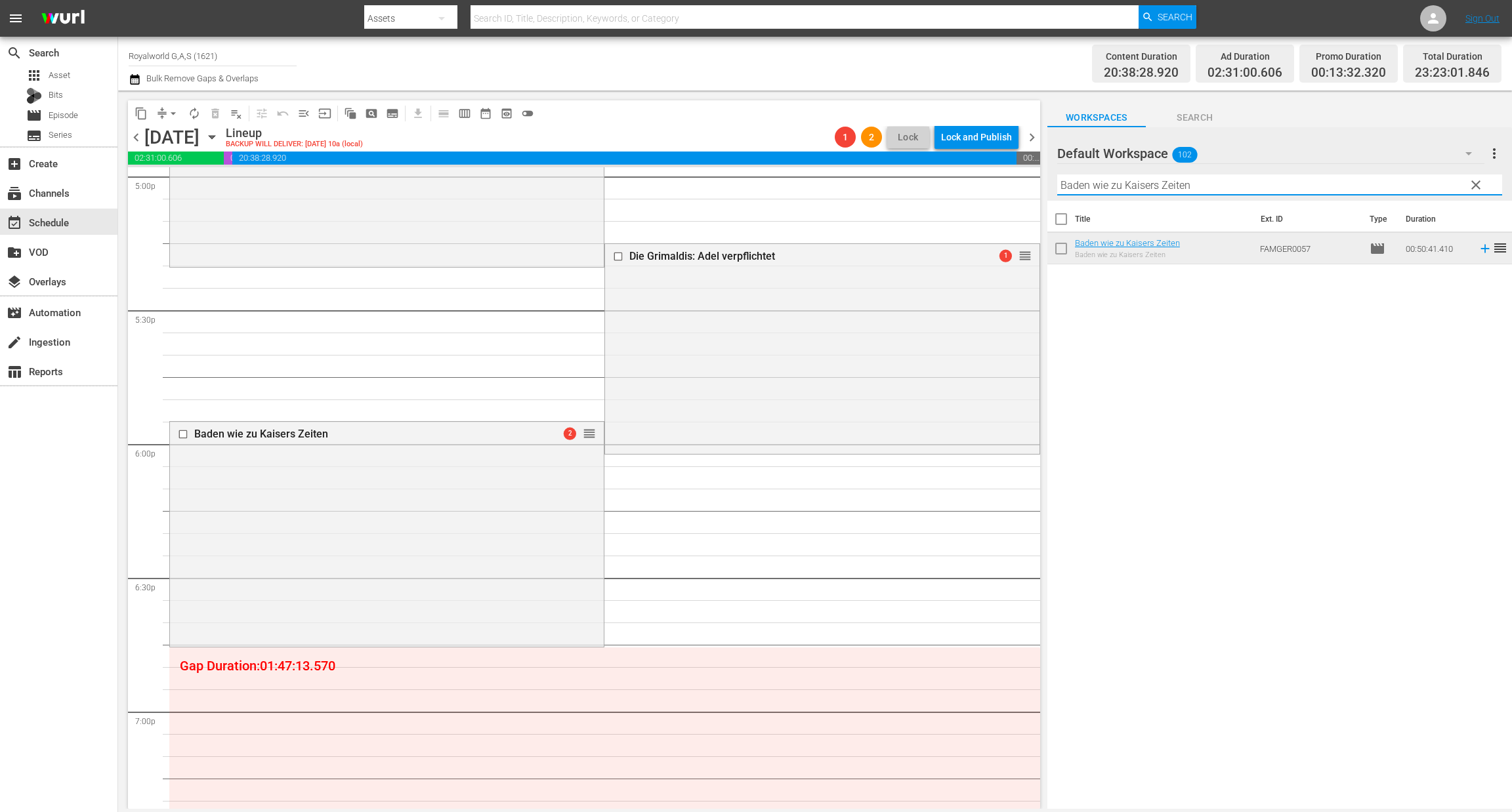
paste input "William und Kate: Ein Jahr später"
drag, startPoint x: 1038, startPoint y: 175, endPoint x: 946, endPoint y: 175, distance: 92.0
click at [946, 175] on div "content_copy compress arrow_drop_down autorenew_outlined delete_forever_outline…" at bounding box center [815, 449] width 1394 height 718
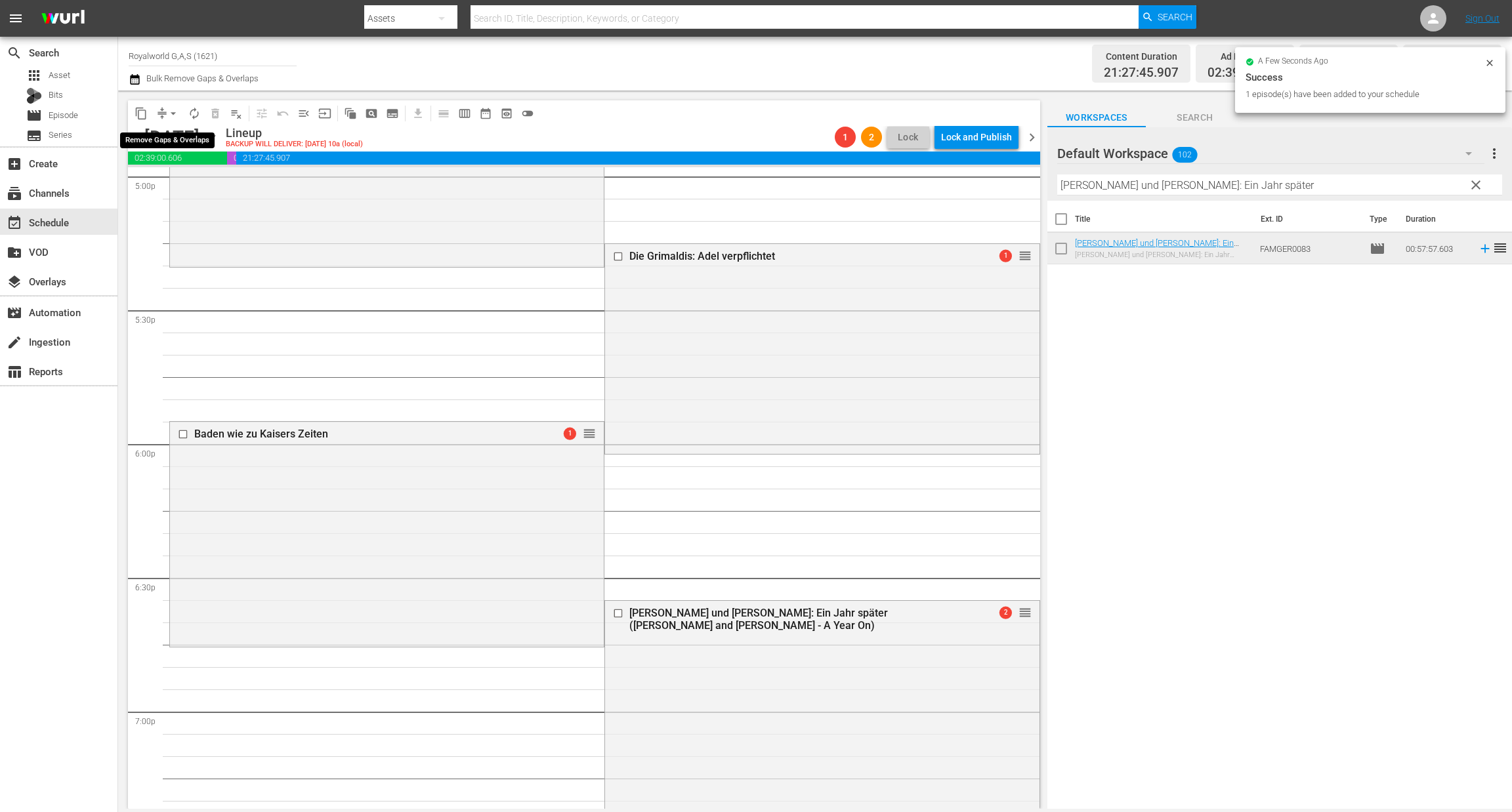
click at [175, 110] on span "arrow_drop_down" at bounding box center [173, 114] width 13 height 13
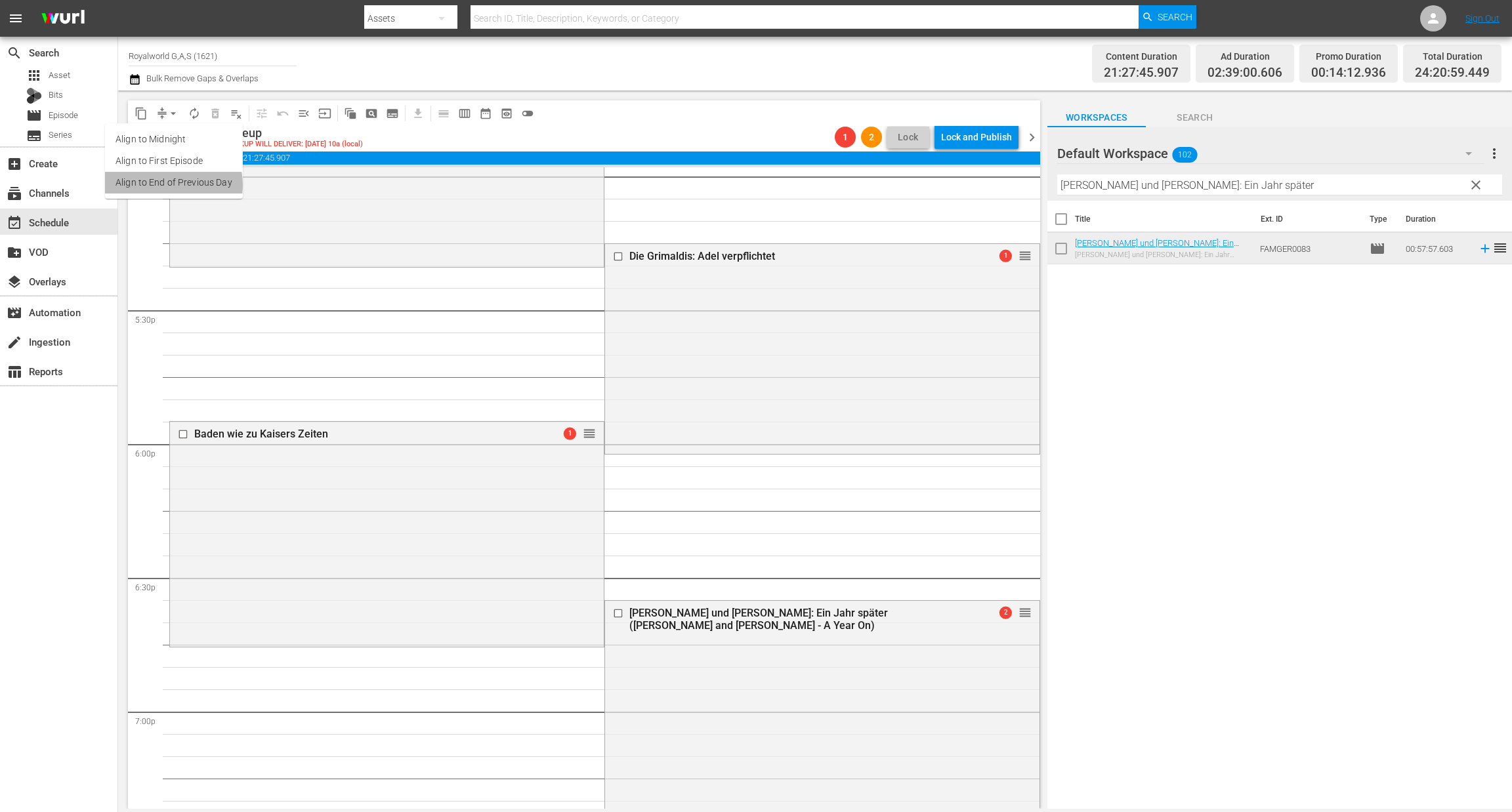
click at [166, 185] on li "Align to End of Previous Day" at bounding box center [174, 183] width 138 height 22
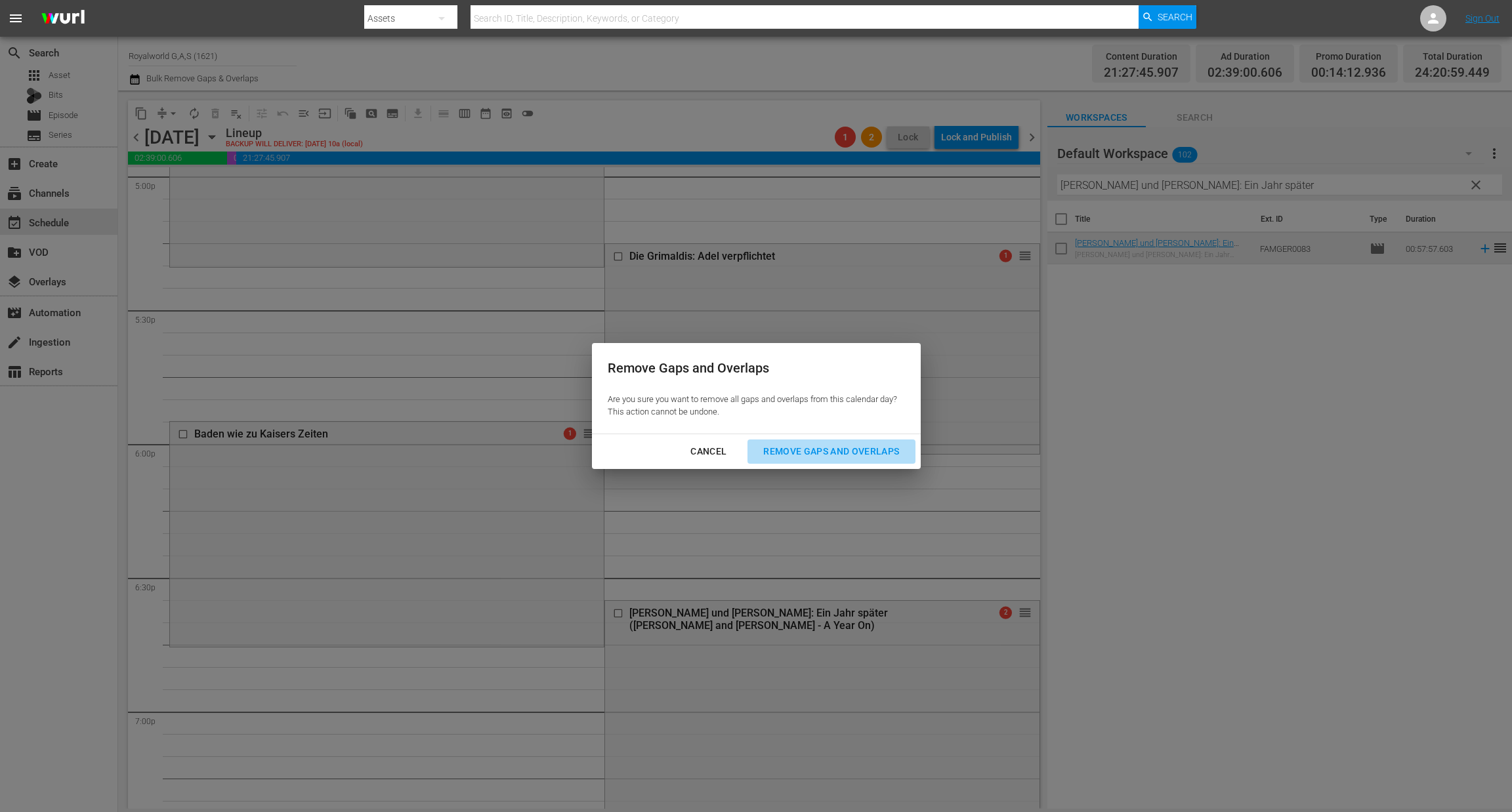
click at [797, 442] on button "Remove Gaps and Overlaps" at bounding box center [831, 451] width 168 height 24
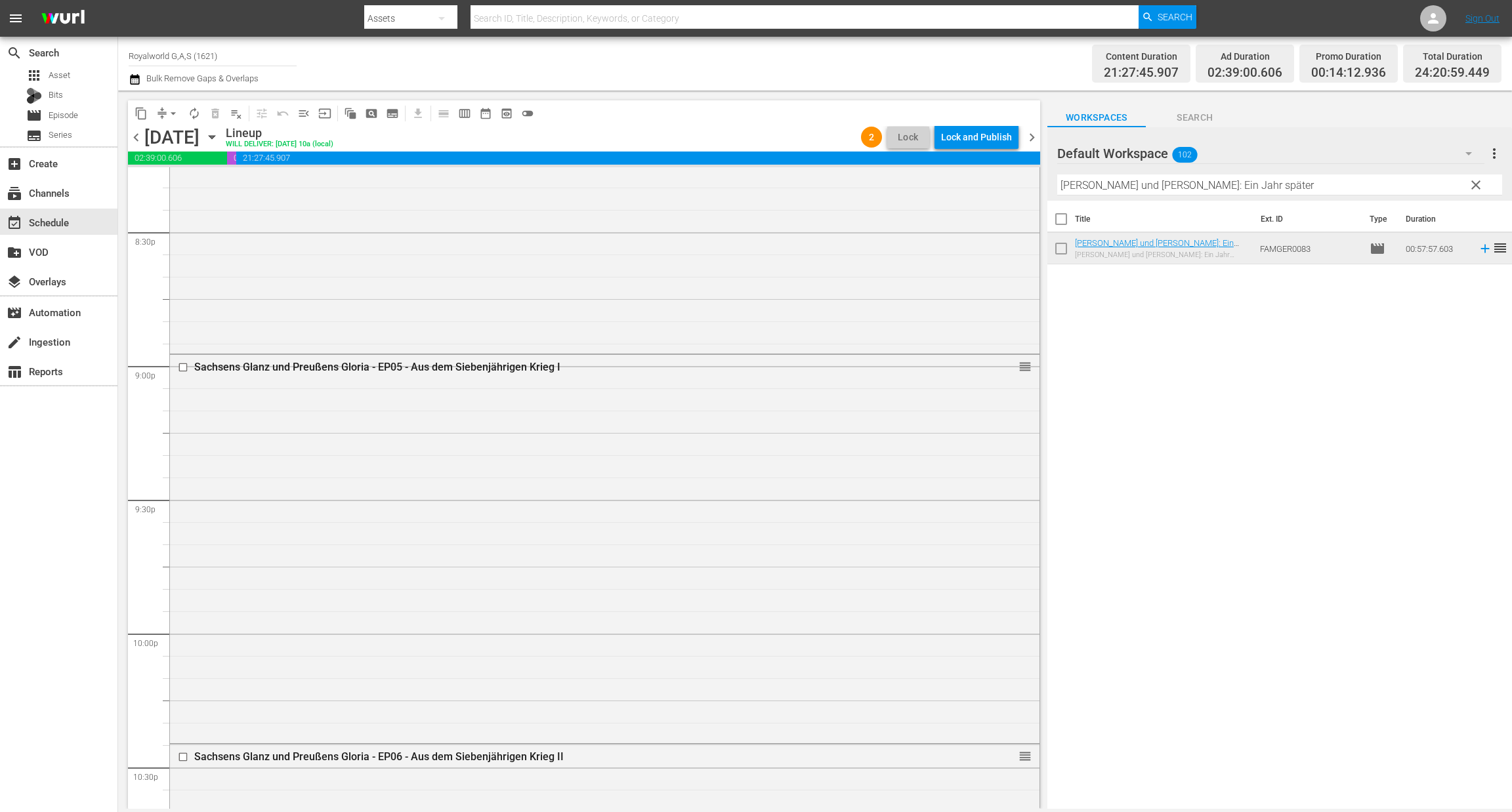
scroll to position [5426, 0]
click at [183, 363] on input "checkbox" at bounding box center [185, 363] width 14 height 11
click at [181, 757] on div at bounding box center [185, 752] width 20 height 16
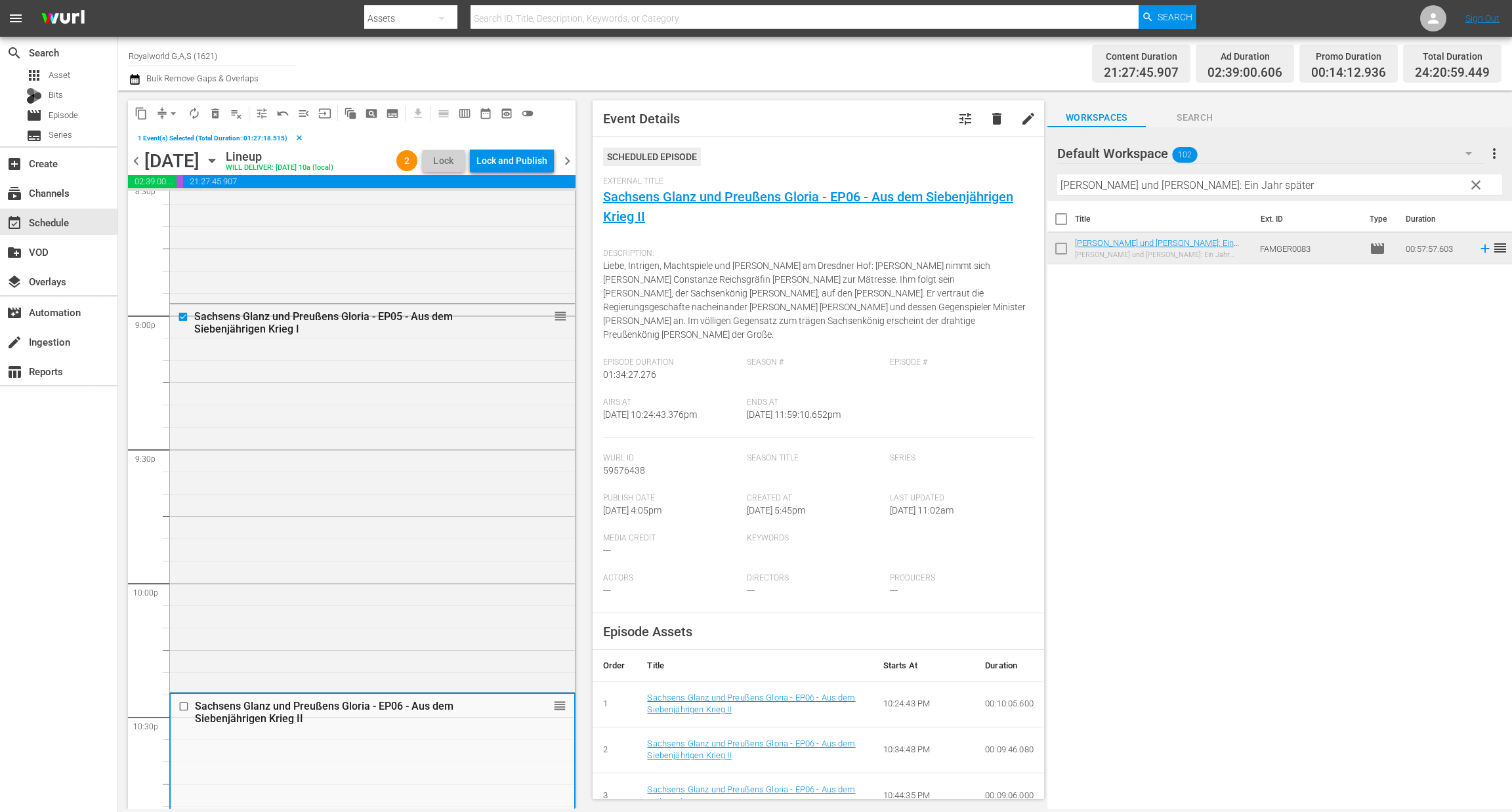
scroll to position [5524, 0]
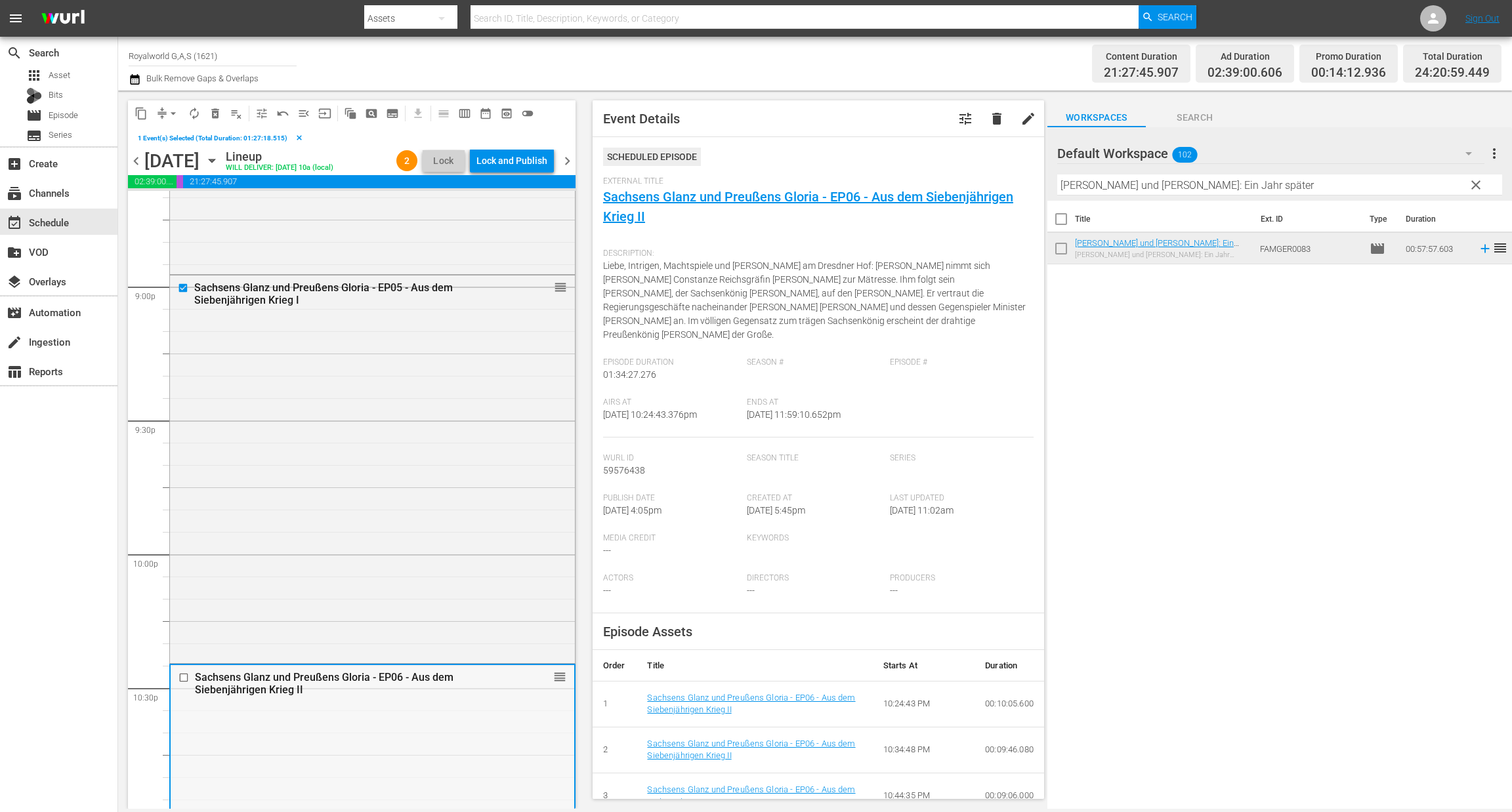
click at [181, 683] on input "checkbox" at bounding box center [185, 677] width 14 height 11
click at [217, 112] on span "delete_forever_outlined" at bounding box center [216, 114] width 13 height 13
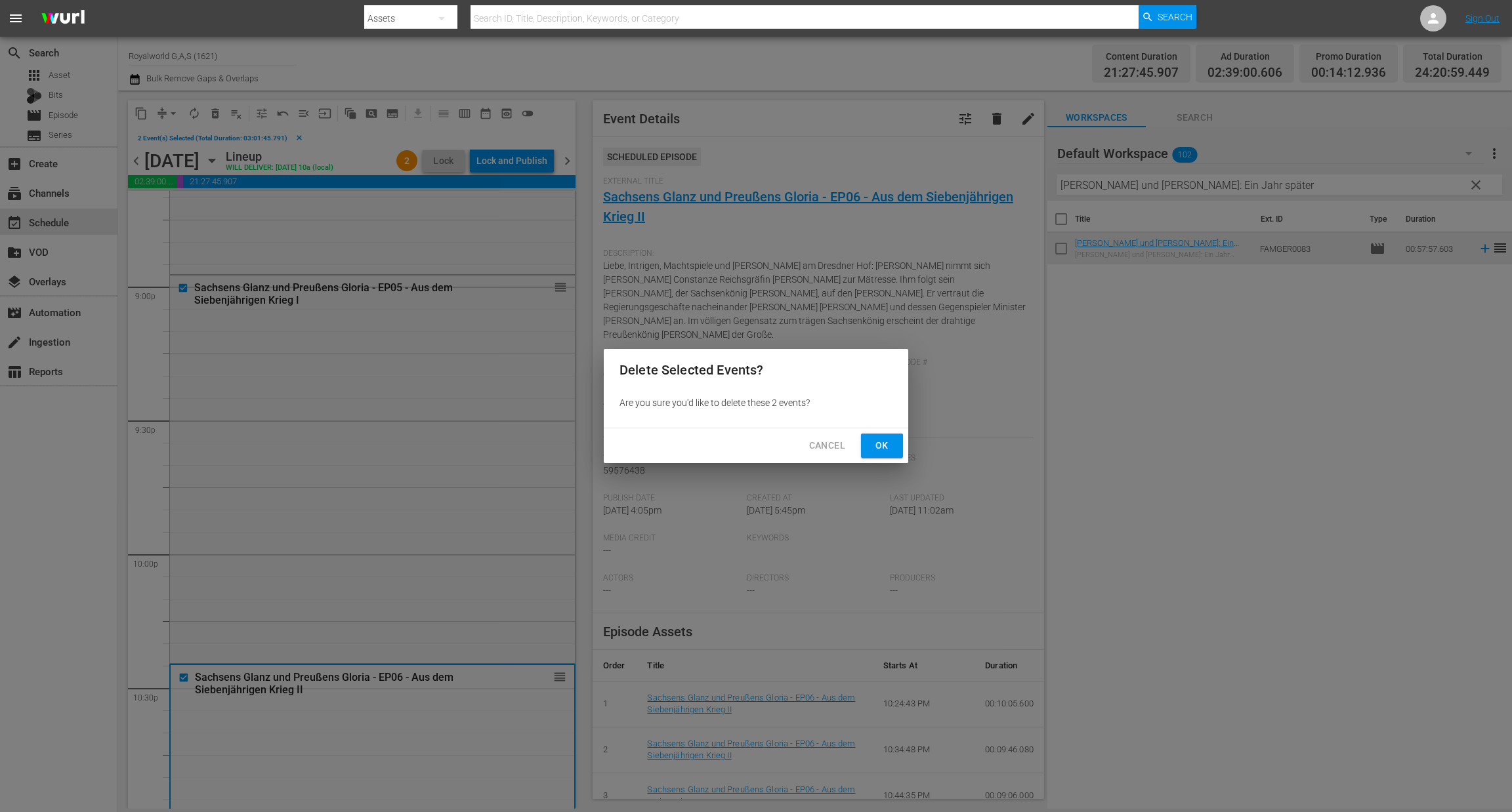
click at [881, 444] on span "Ok" at bounding box center [882, 445] width 21 height 16
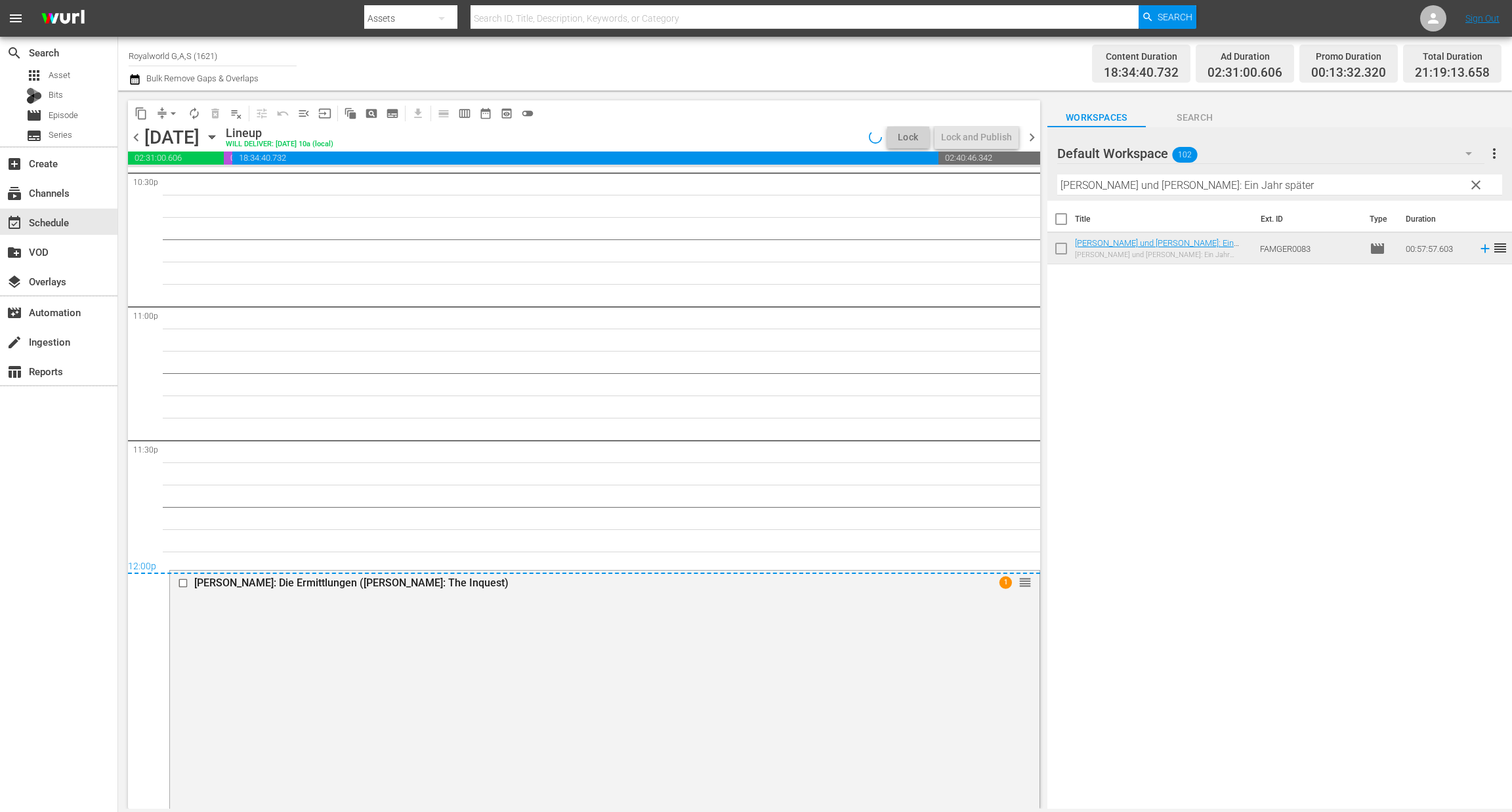
scroll to position [5721, 0]
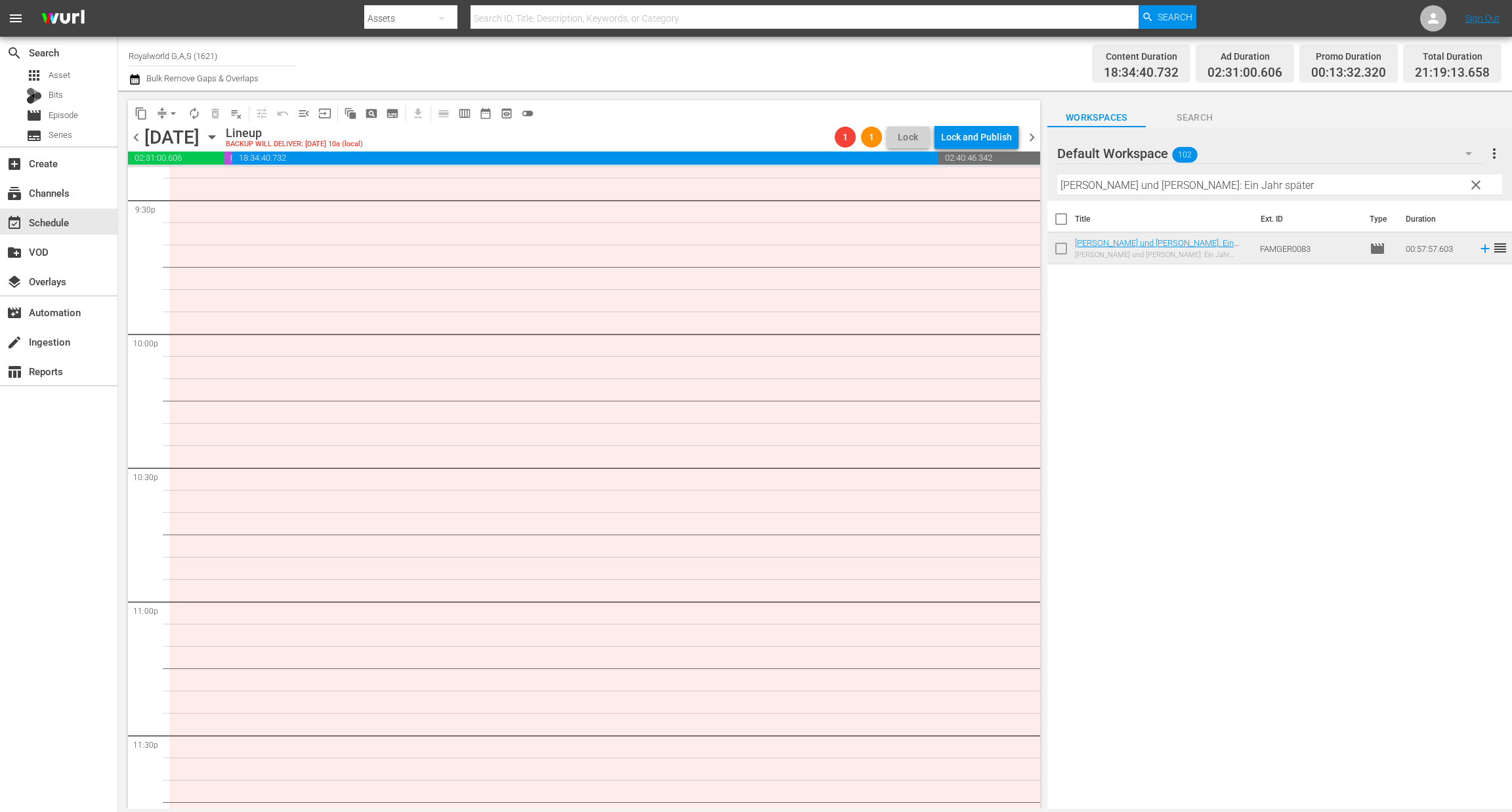
paste input "Der letzte iranische Schah im Exil (A Dying King: The Shah of Iran)"
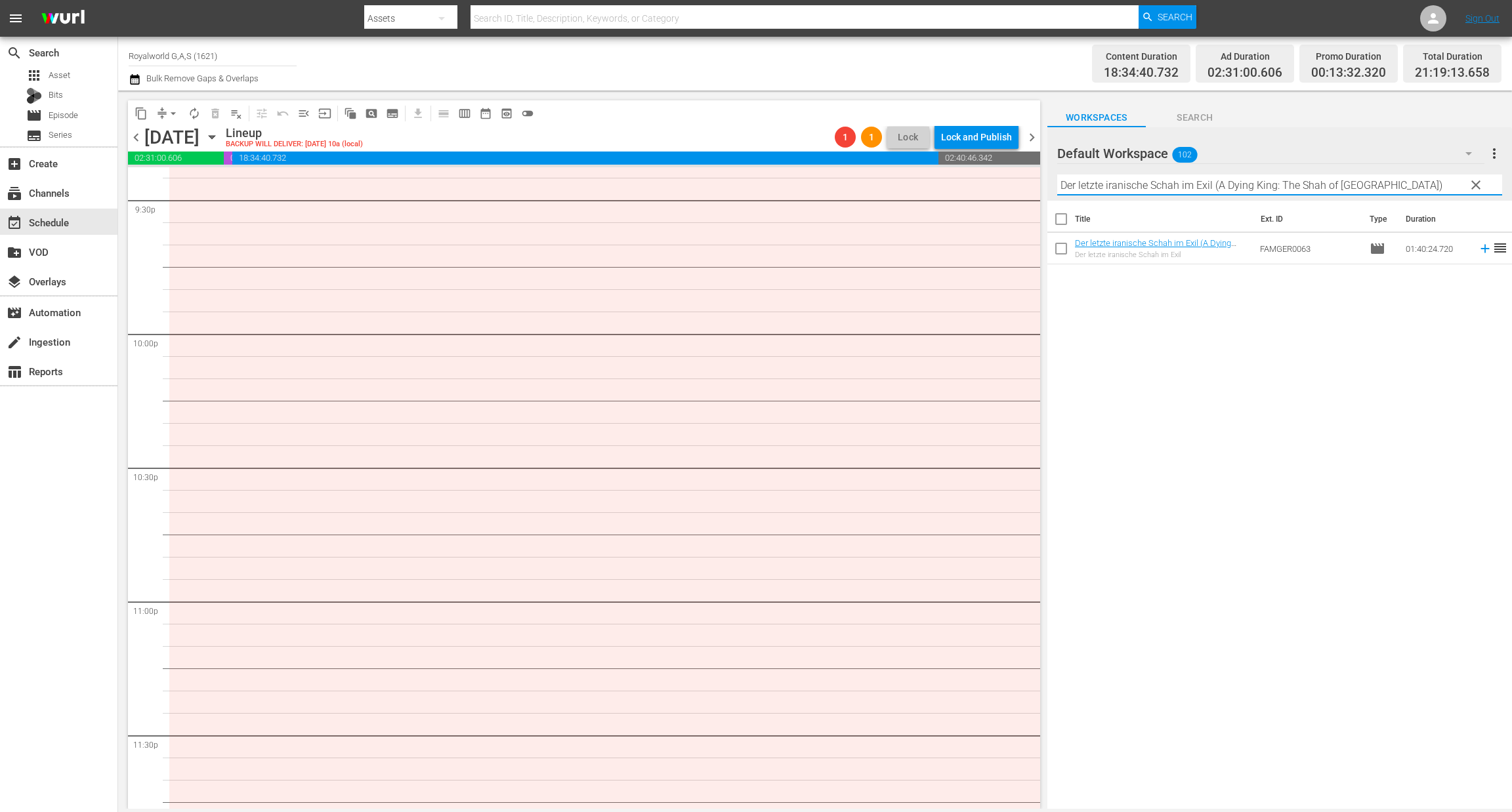
drag, startPoint x: 1234, startPoint y: 186, endPoint x: 979, endPoint y: 169, distance: 255.6
click at [980, 169] on div "content_copy compress arrow_drop_down autorenew_outlined delete_forever_outline…" at bounding box center [815, 449] width 1394 height 718
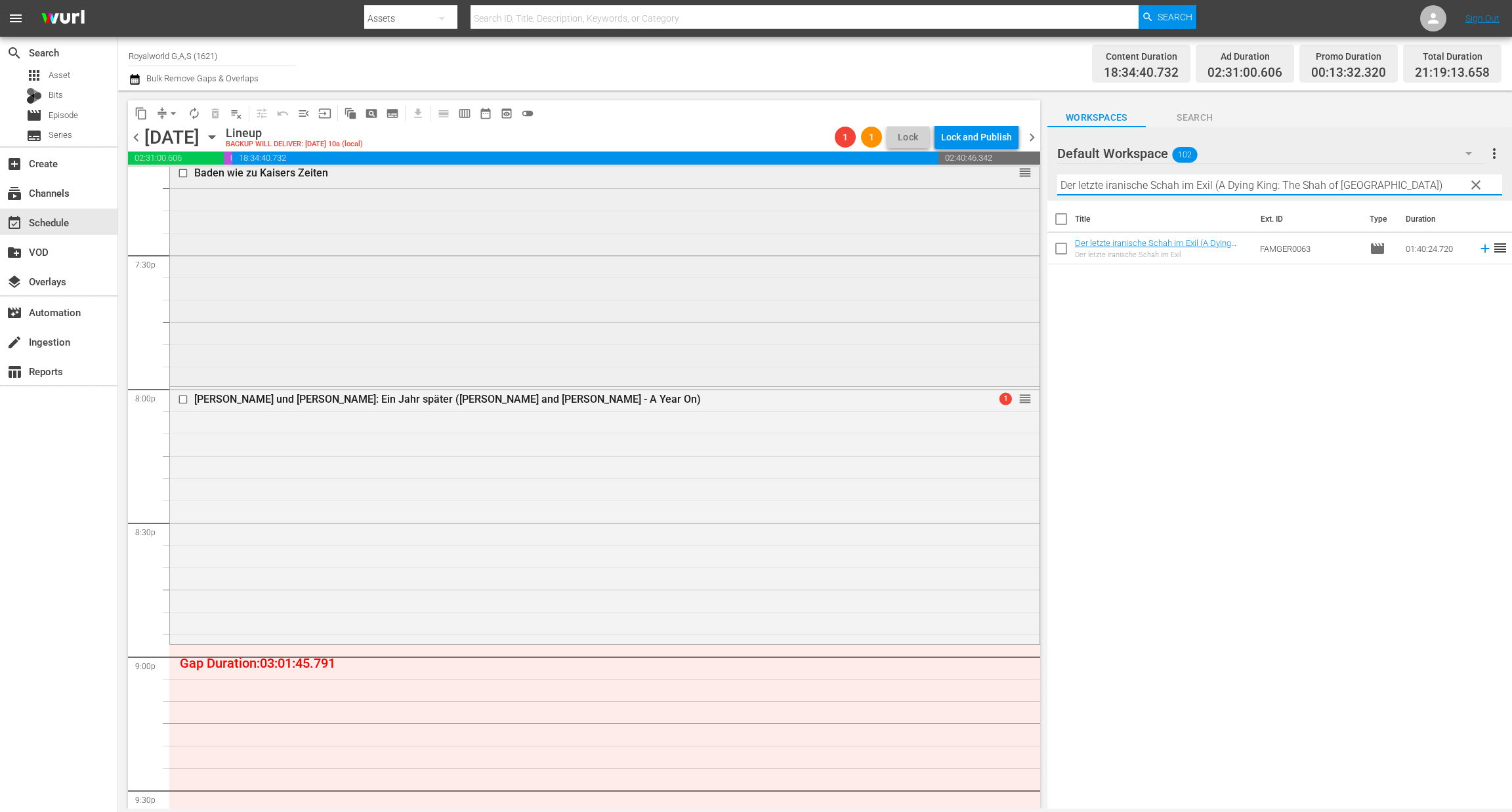
scroll to position [5229, 0]
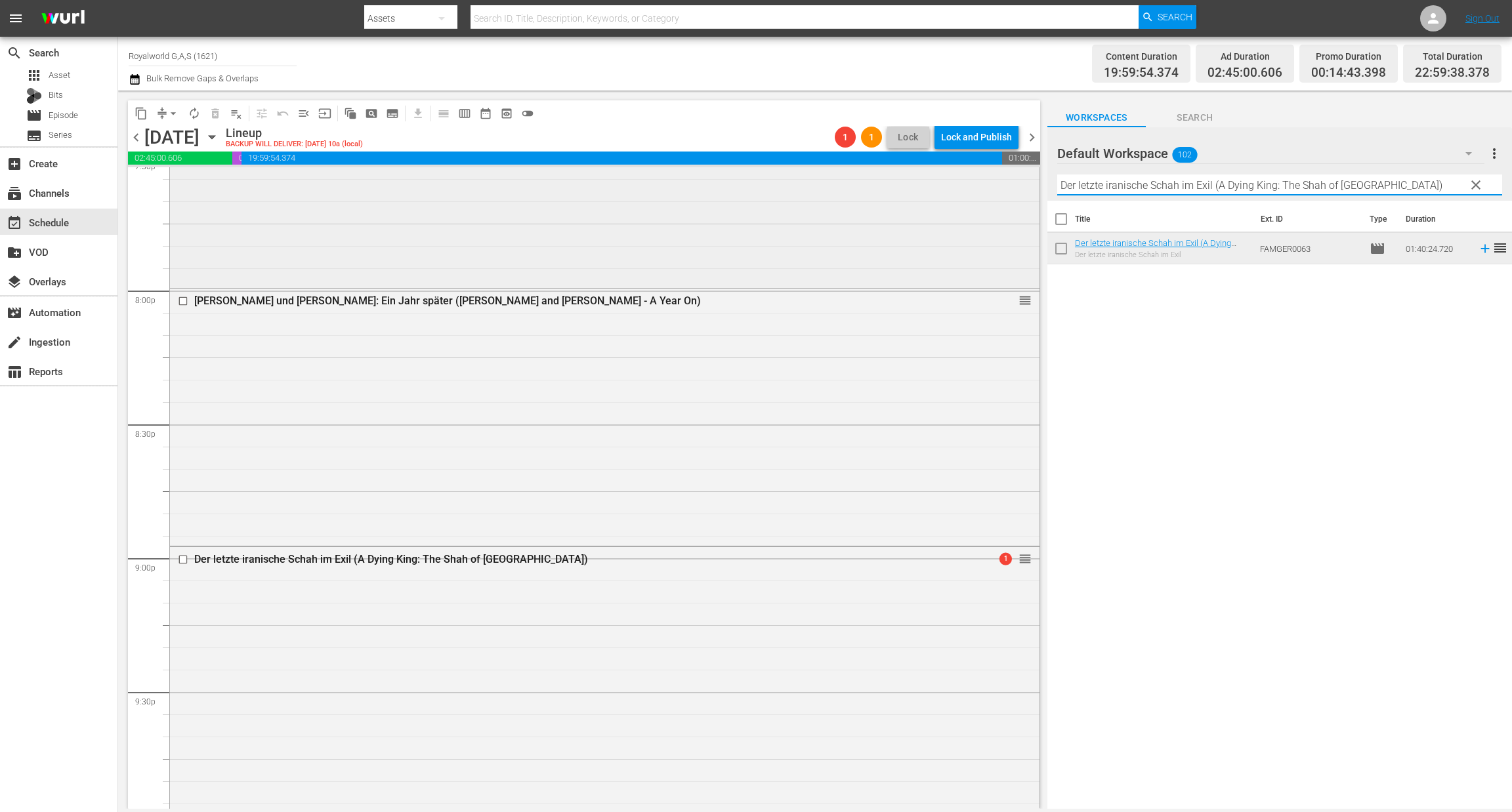
paste input "Königin Elizabeth II. - Ein Leben im Dienste der Krone"
drag, startPoint x: 1356, startPoint y: 179, endPoint x: 925, endPoint y: 177, distance: 431.0
click at [925, 177] on div "content_copy compress arrow_drop_down autorenew_outlined delete_forever_outline…" at bounding box center [815, 449] width 1394 height 718
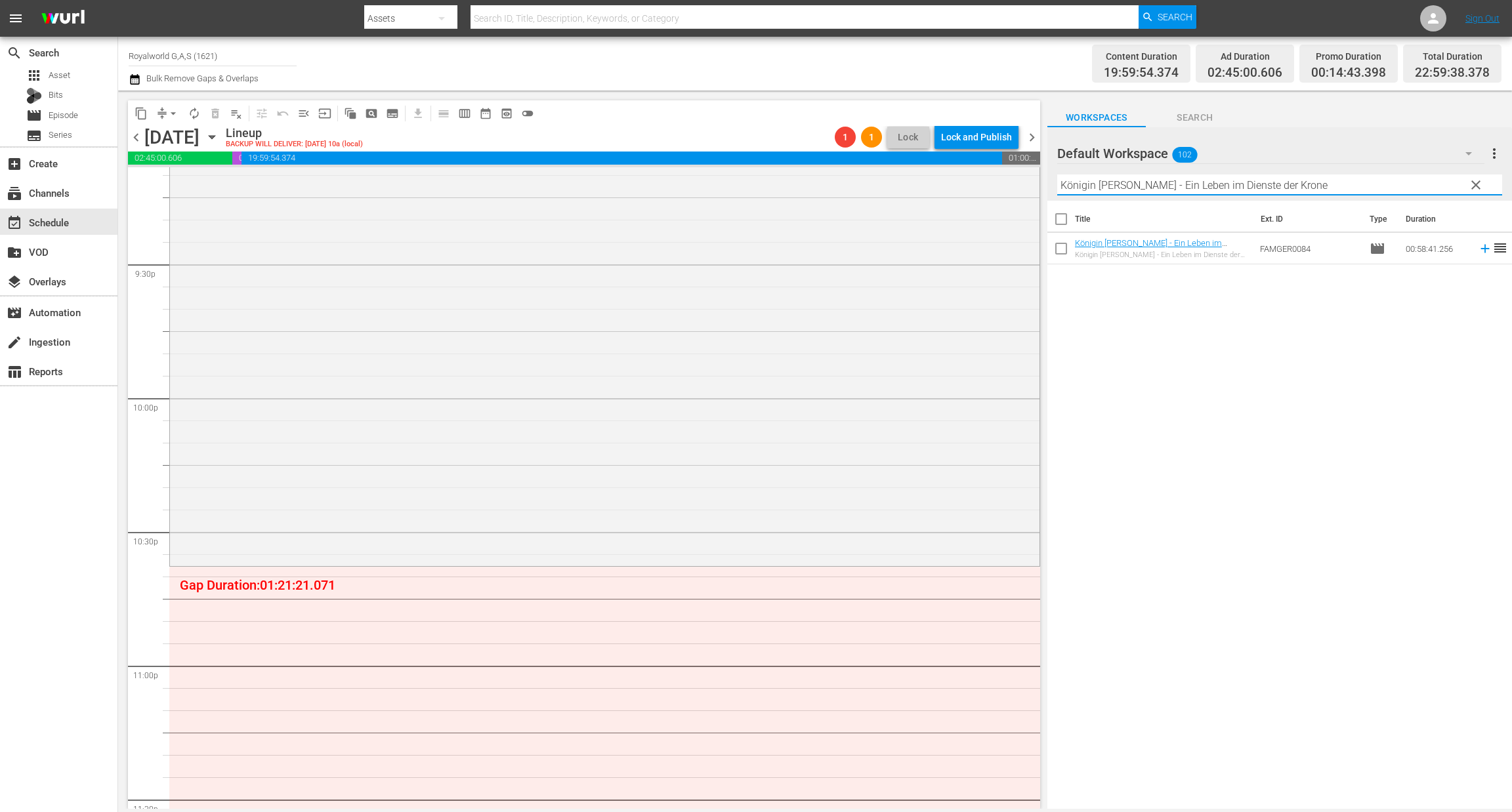
scroll to position [5820, 0]
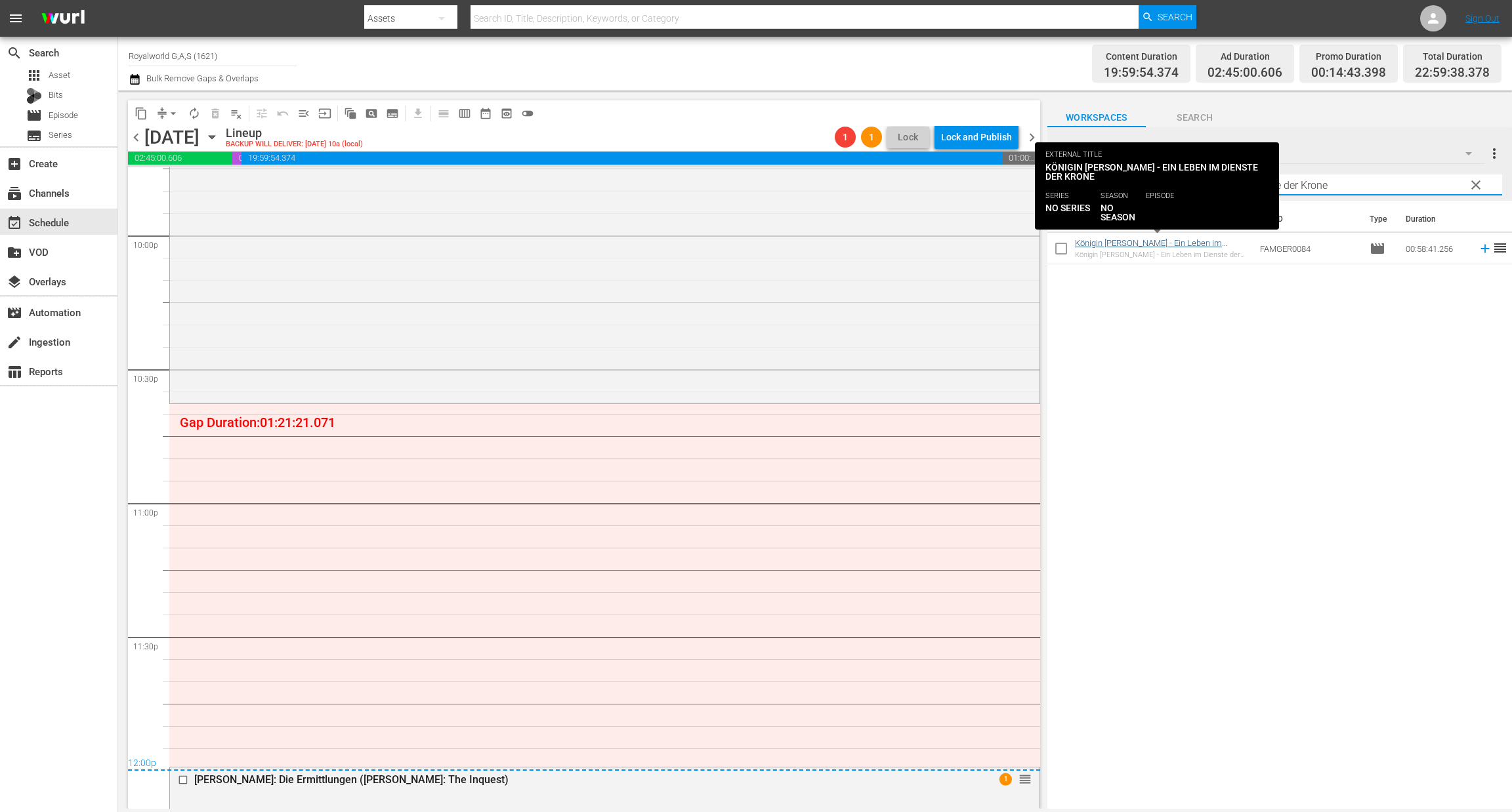
type input "Königin Elizabeth II. - Ein Leben im Dienste der Krone"
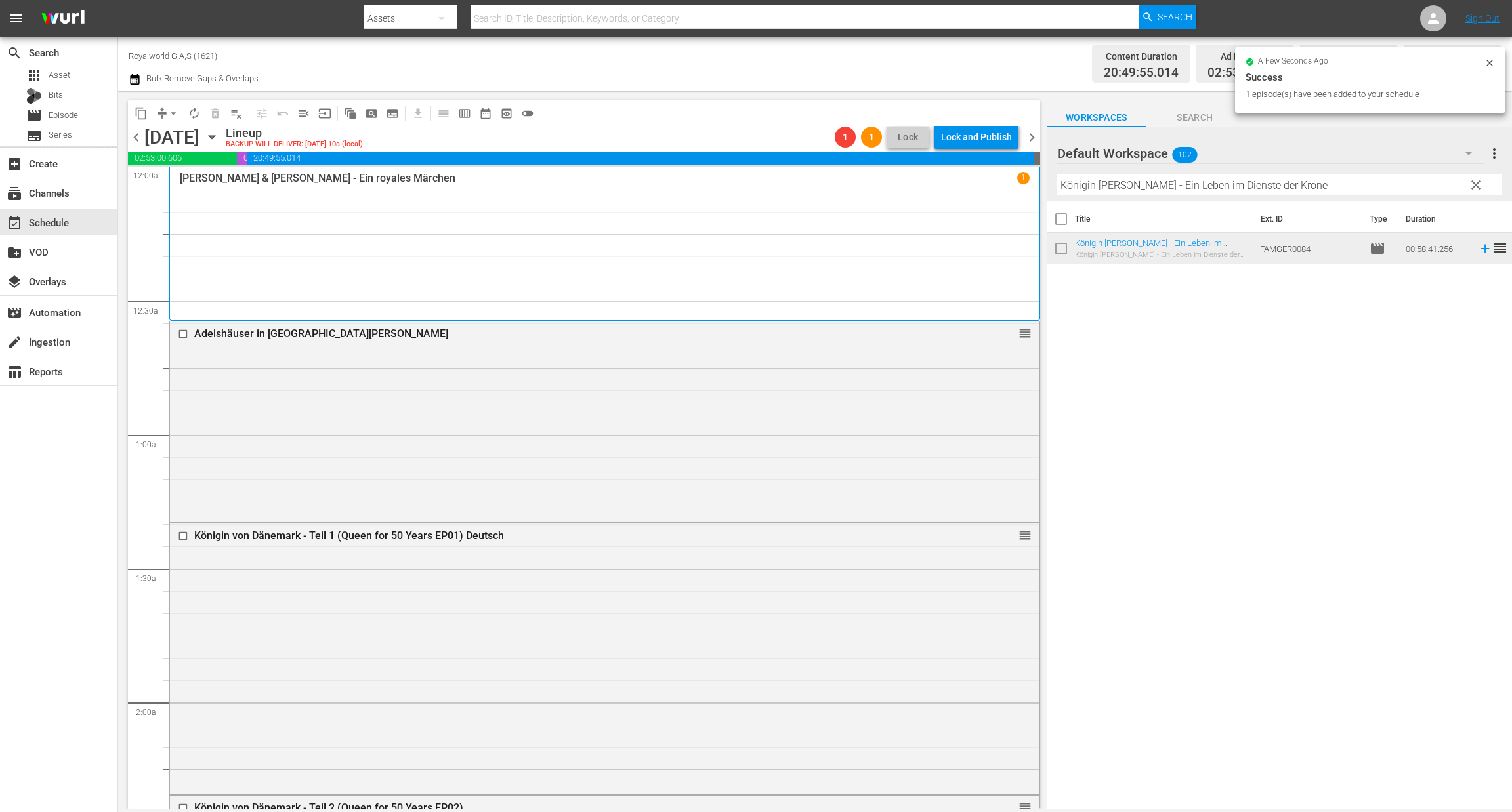
scroll to position [5820, 0]
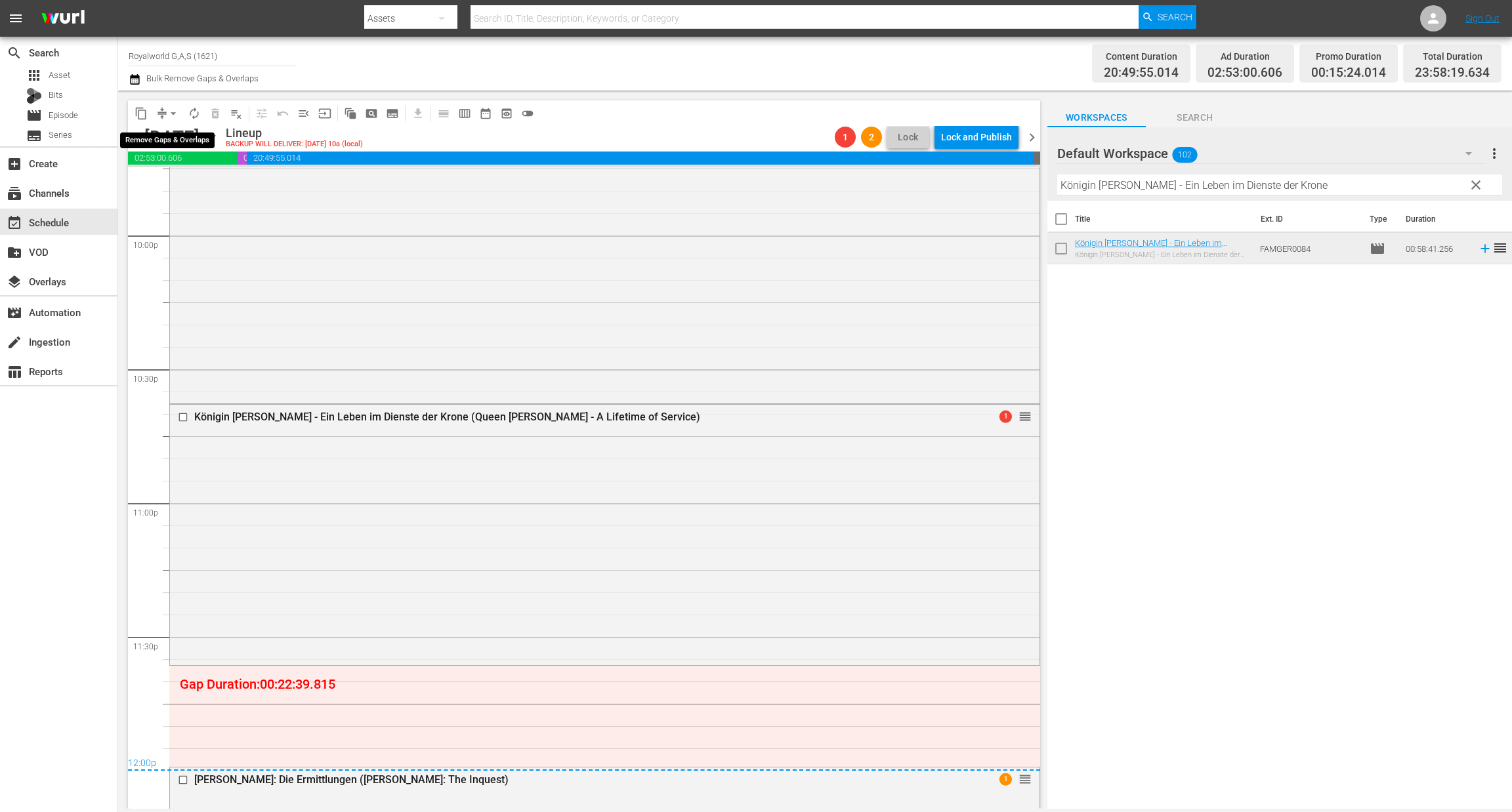
click at [175, 114] on span "arrow_drop_down" at bounding box center [173, 114] width 13 height 13
click at [178, 177] on li "Align to End of Previous Day" at bounding box center [174, 183] width 138 height 22
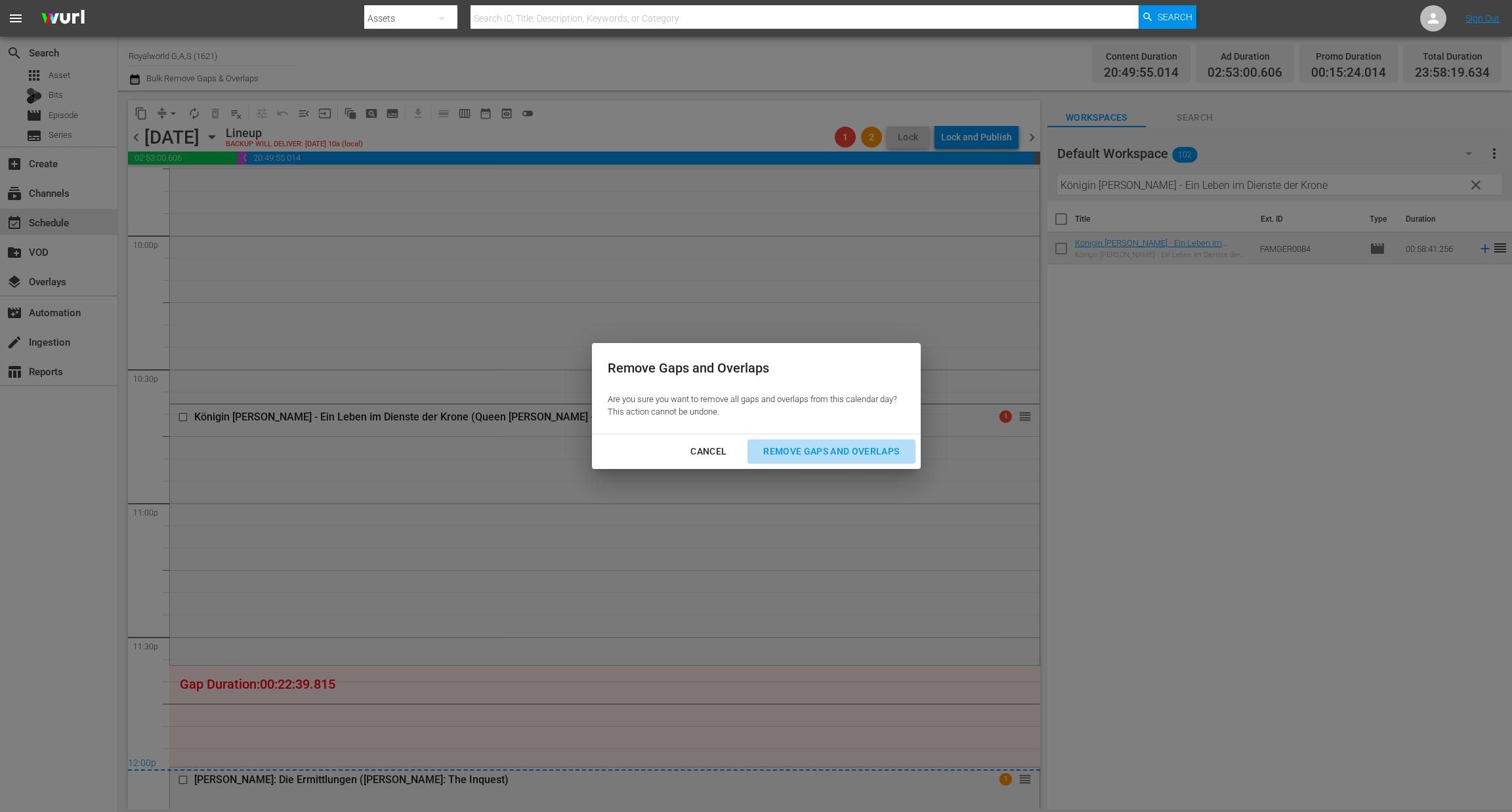
click at [804, 453] on div "Remove Gaps and Overlaps" at bounding box center [831, 451] width 157 height 16
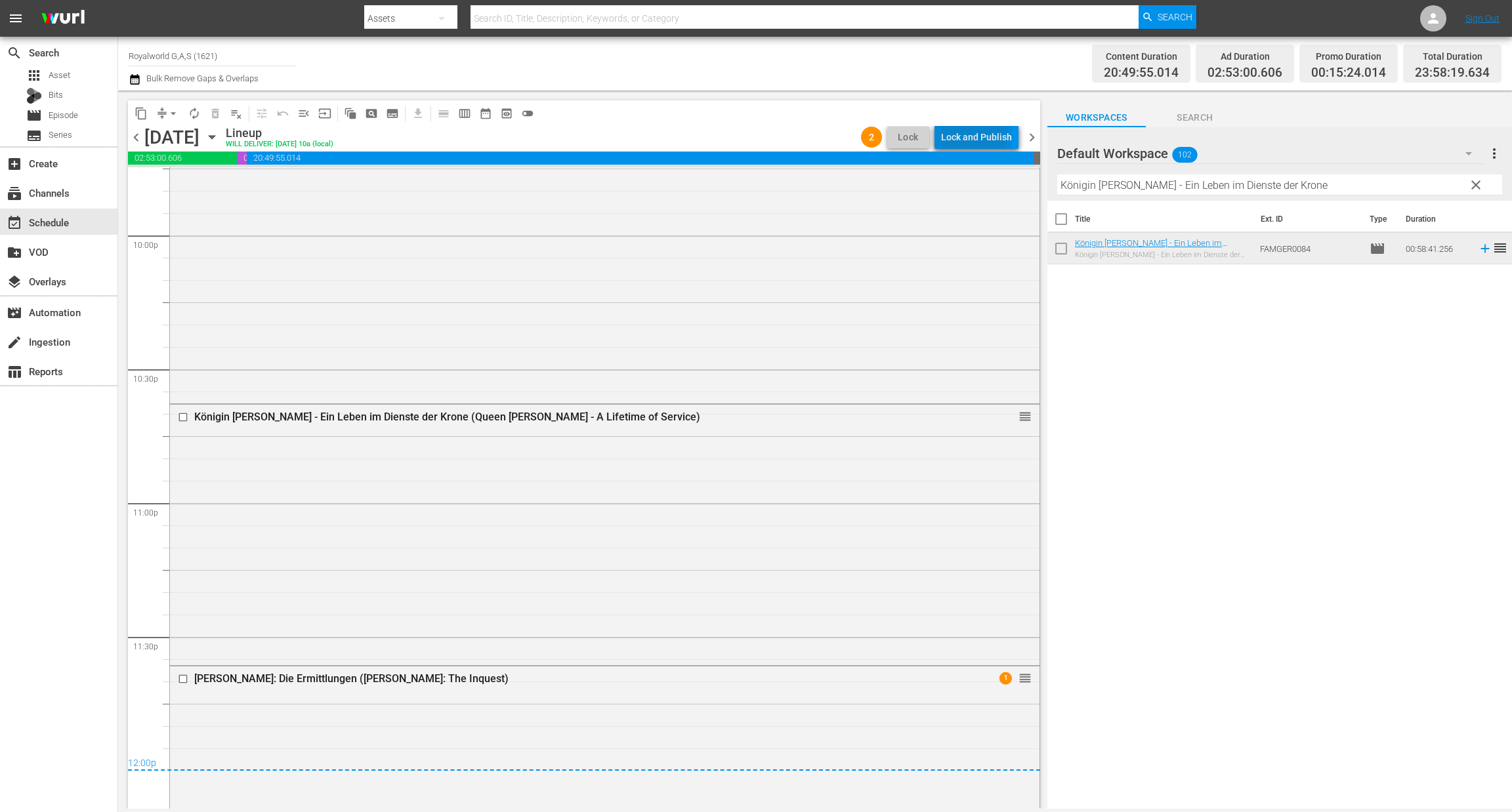
click at [972, 131] on div "Lock and Publish" at bounding box center [976, 137] width 71 height 24
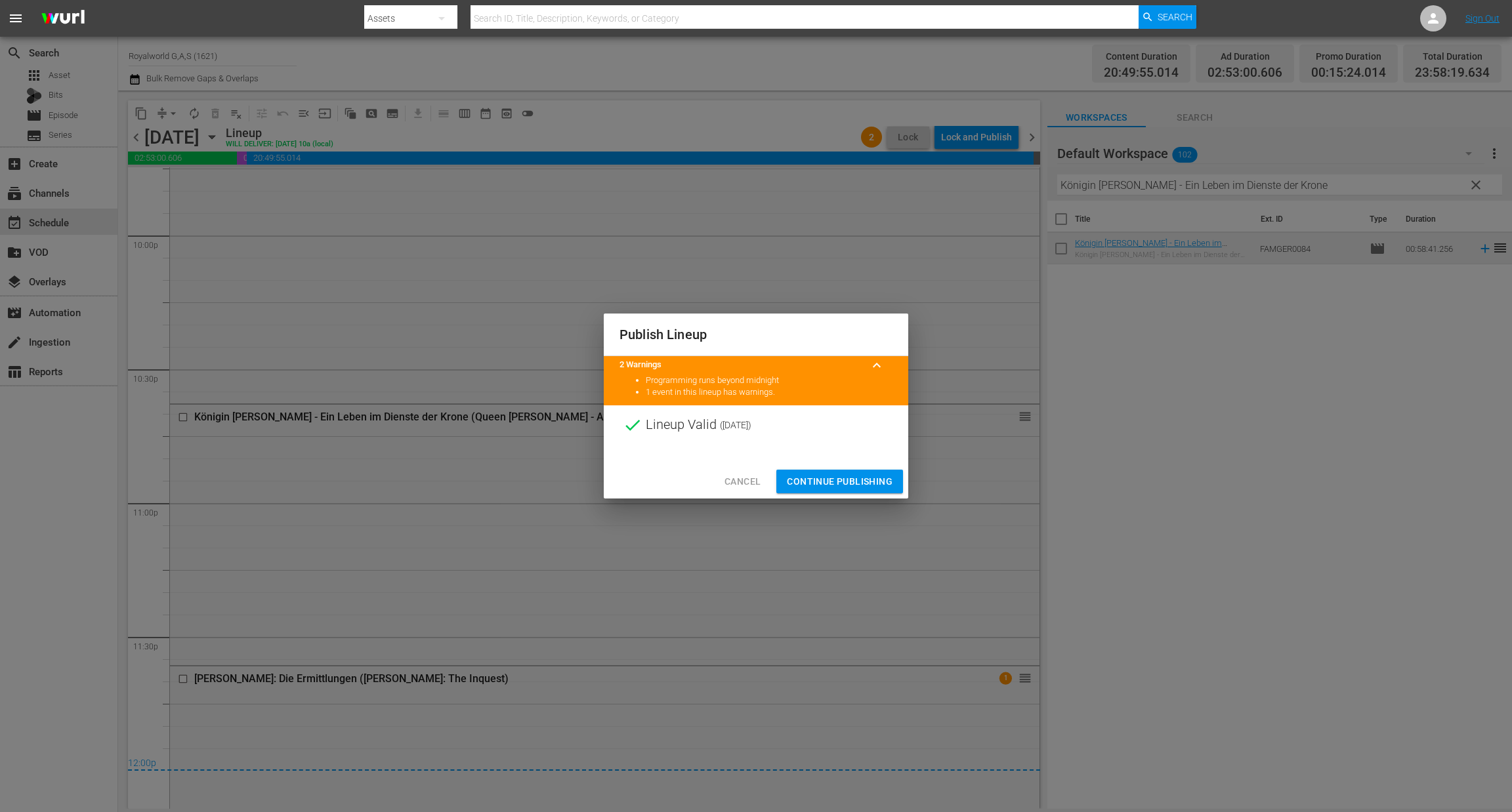
click at [863, 481] on span "Continue Publishing" at bounding box center [839, 482] width 106 height 16
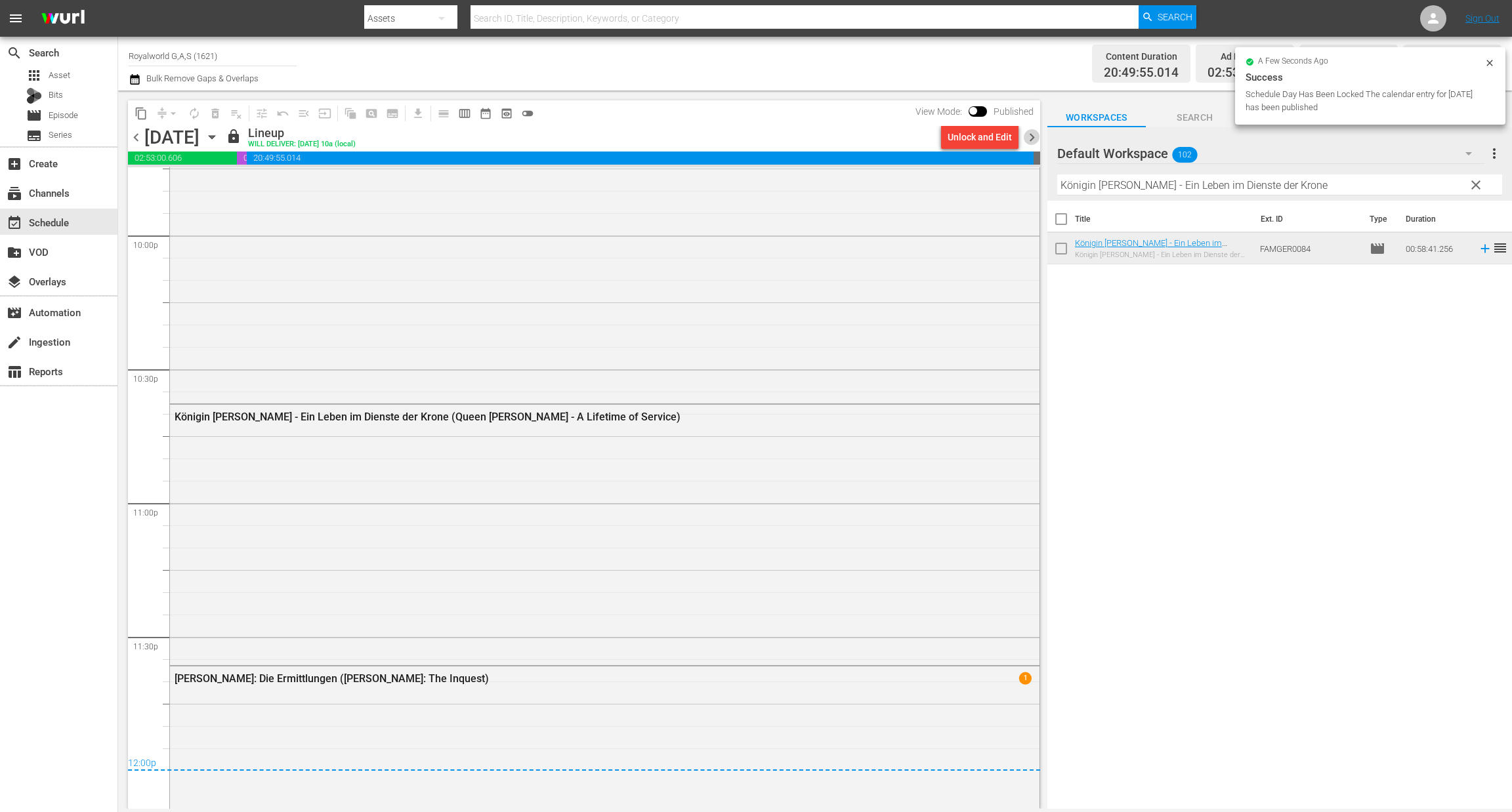
click at [1030, 140] on span "chevron_right" at bounding box center [1032, 137] width 16 height 16
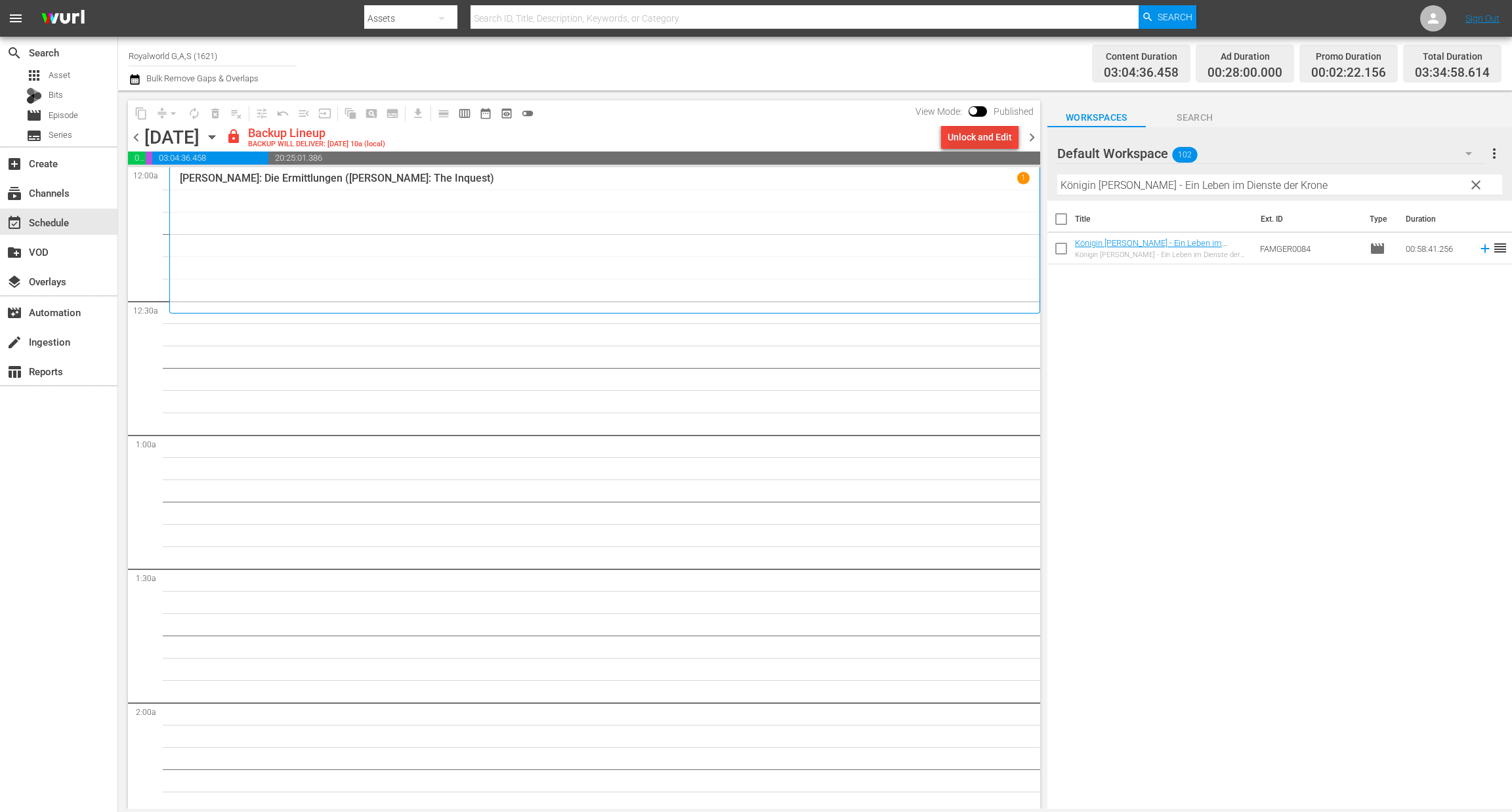
click at [1001, 144] on div "Unlock and Edit" at bounding box center [980, 137] width 64 height 24
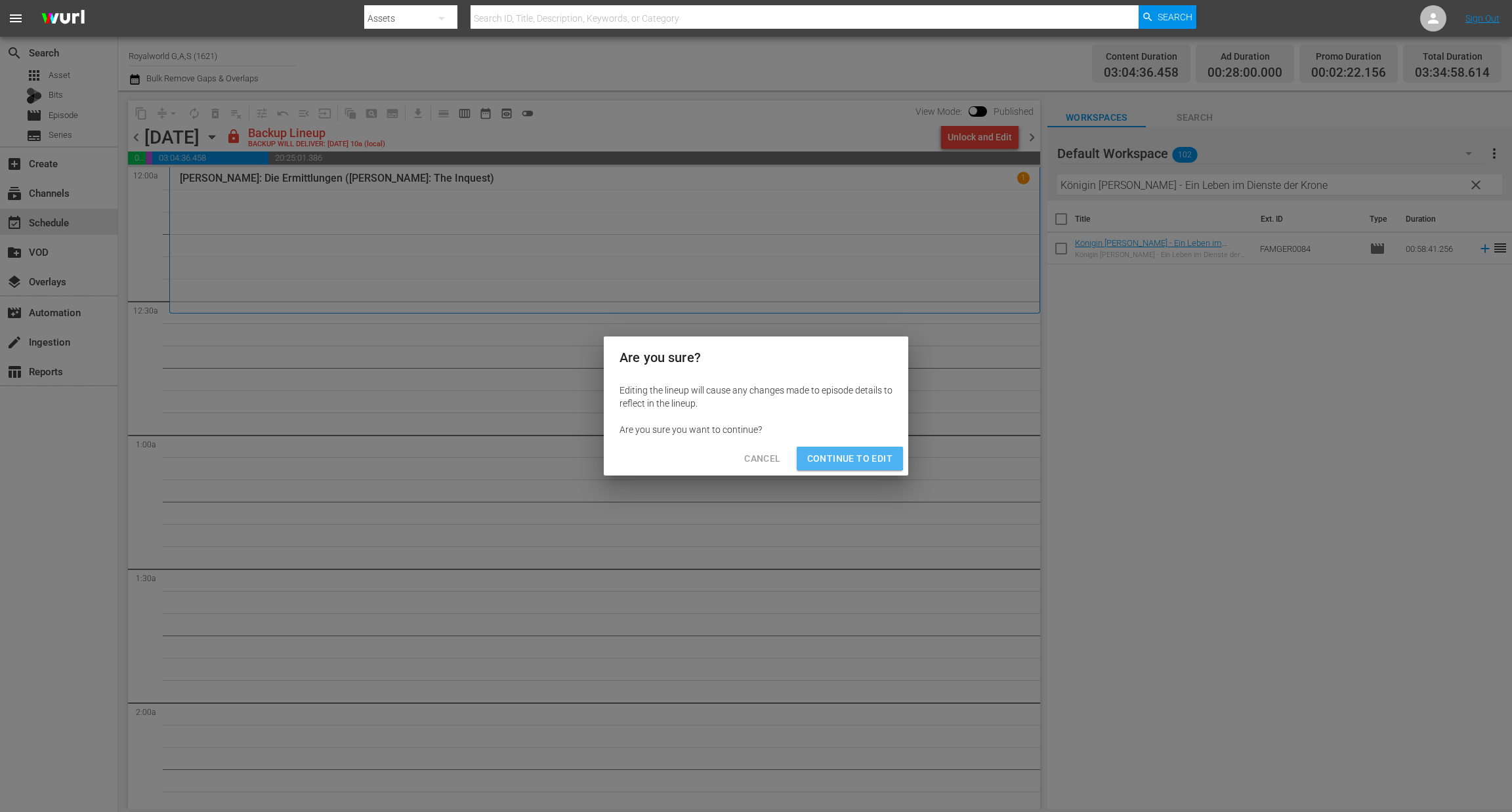
click at [839, 455] on span "Continue to Edit" at bounding box center [850, 459] width 85 height 16
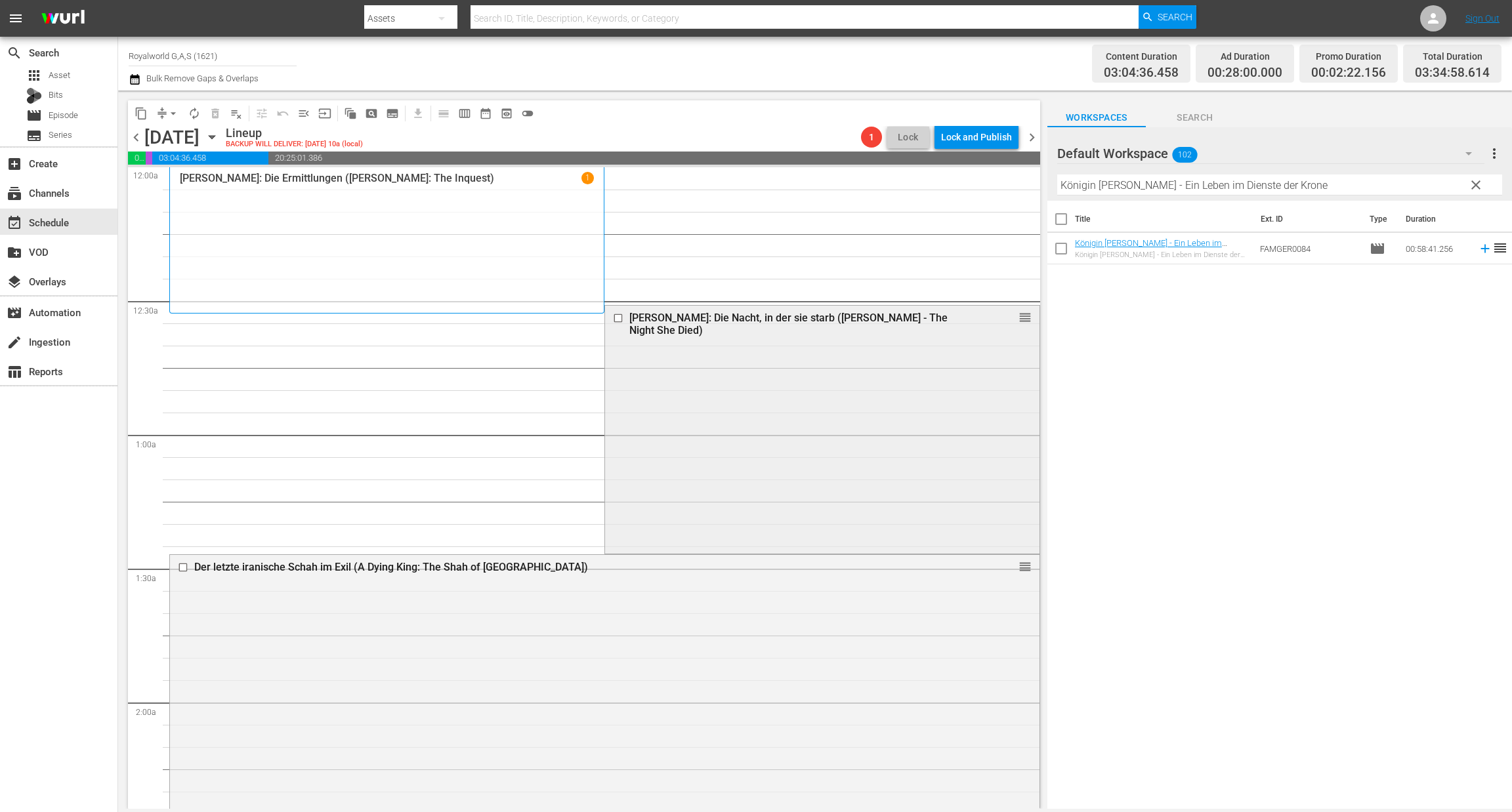
scroll to position [99, 0]
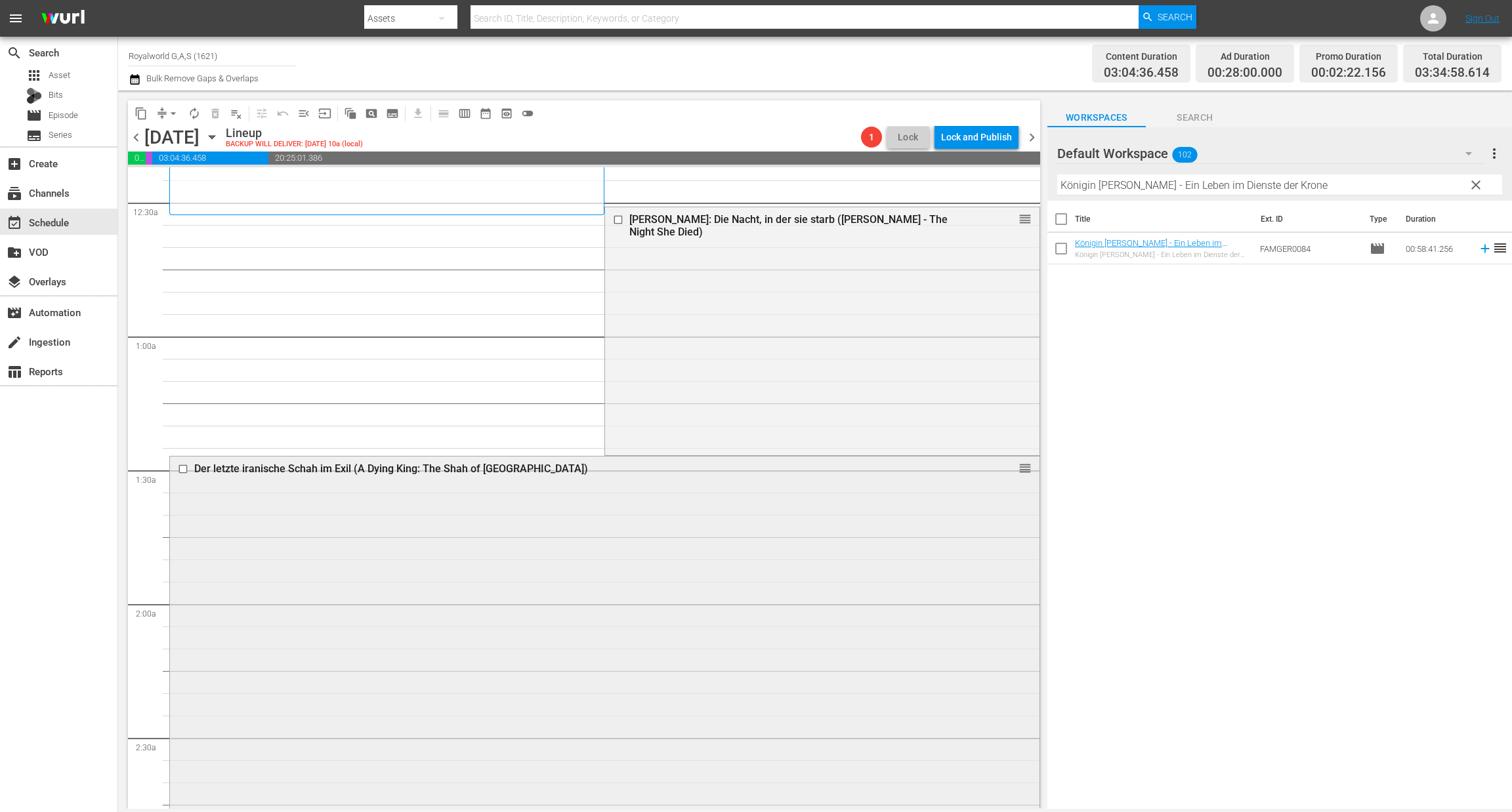
click at [185, 472] on input "checkbox" at bounding box center [185, 469] width 14 height 11
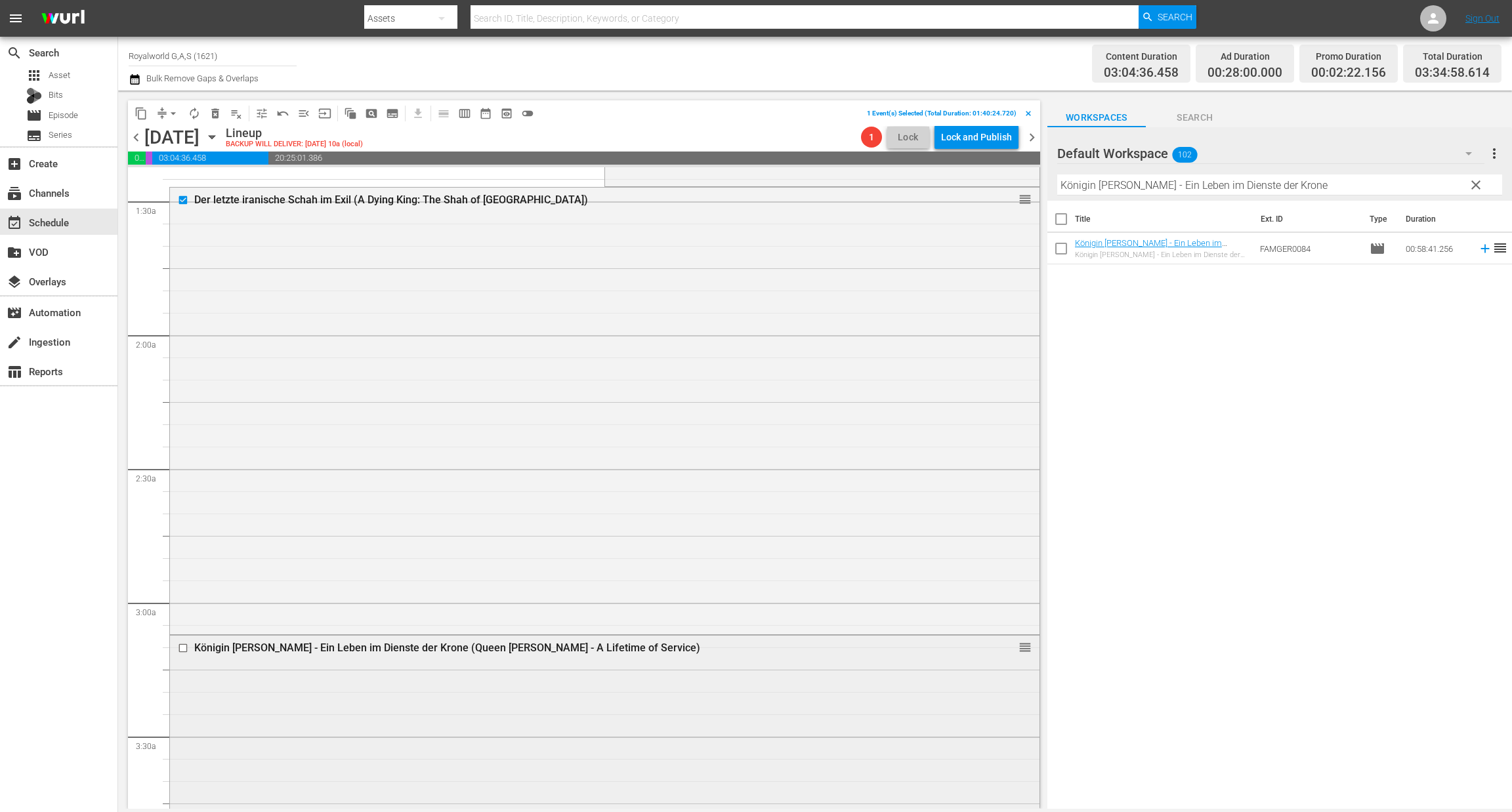
scroll to position [491, 0]
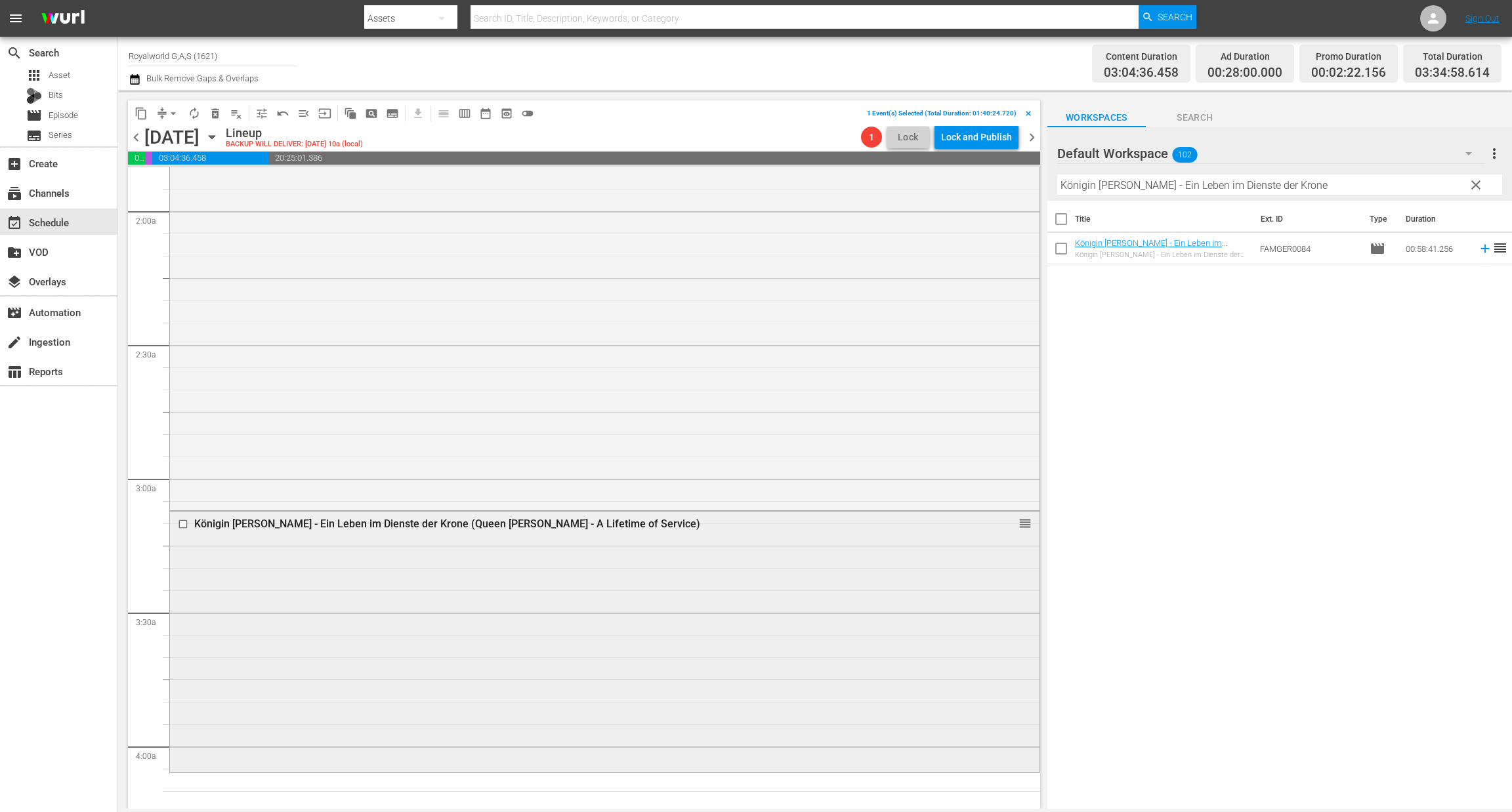
click at [182, 525] on input "checkbox" at bounding box center [185, 524] width 14 height 11
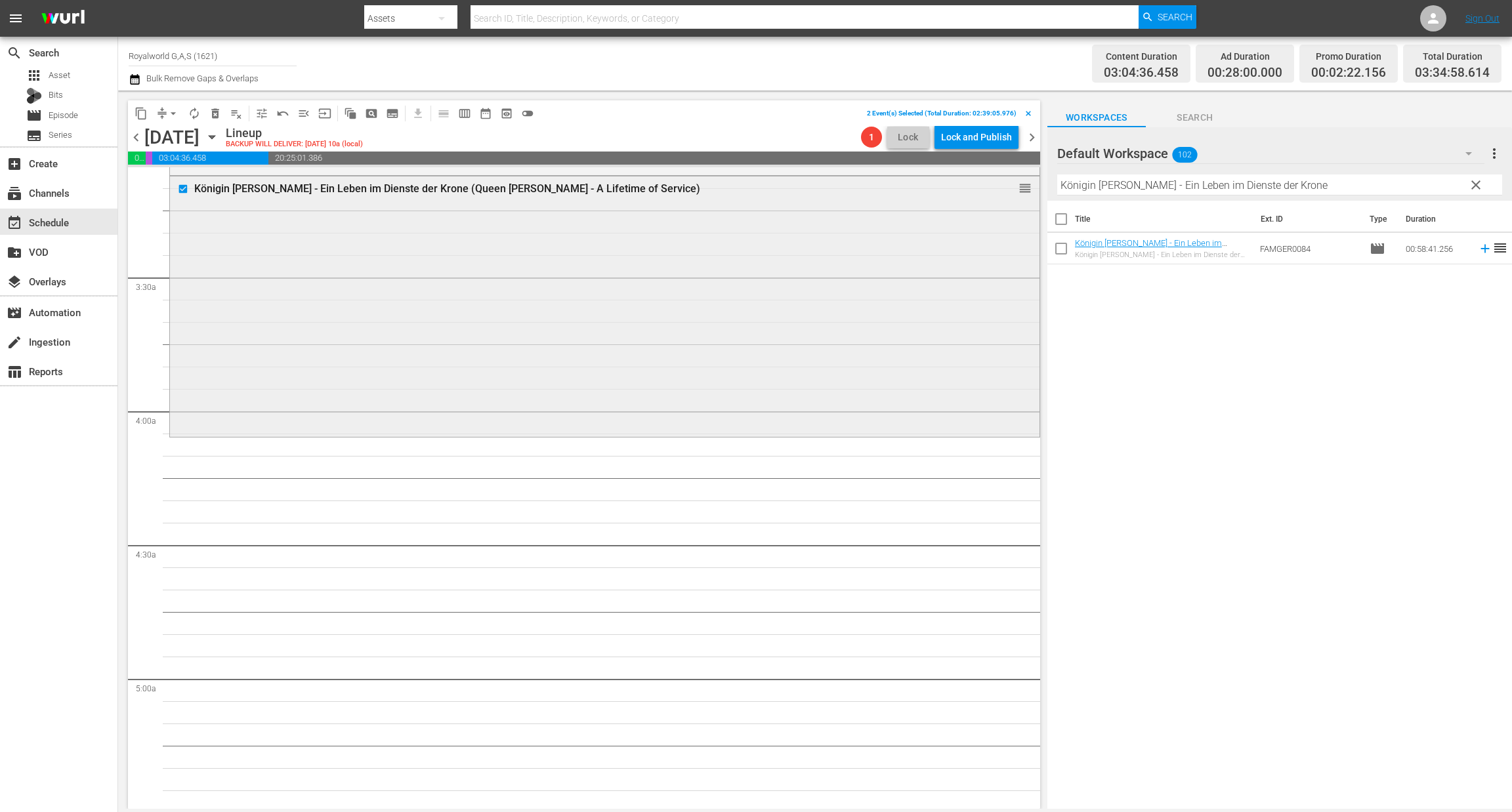
scroll to position [590, 0]
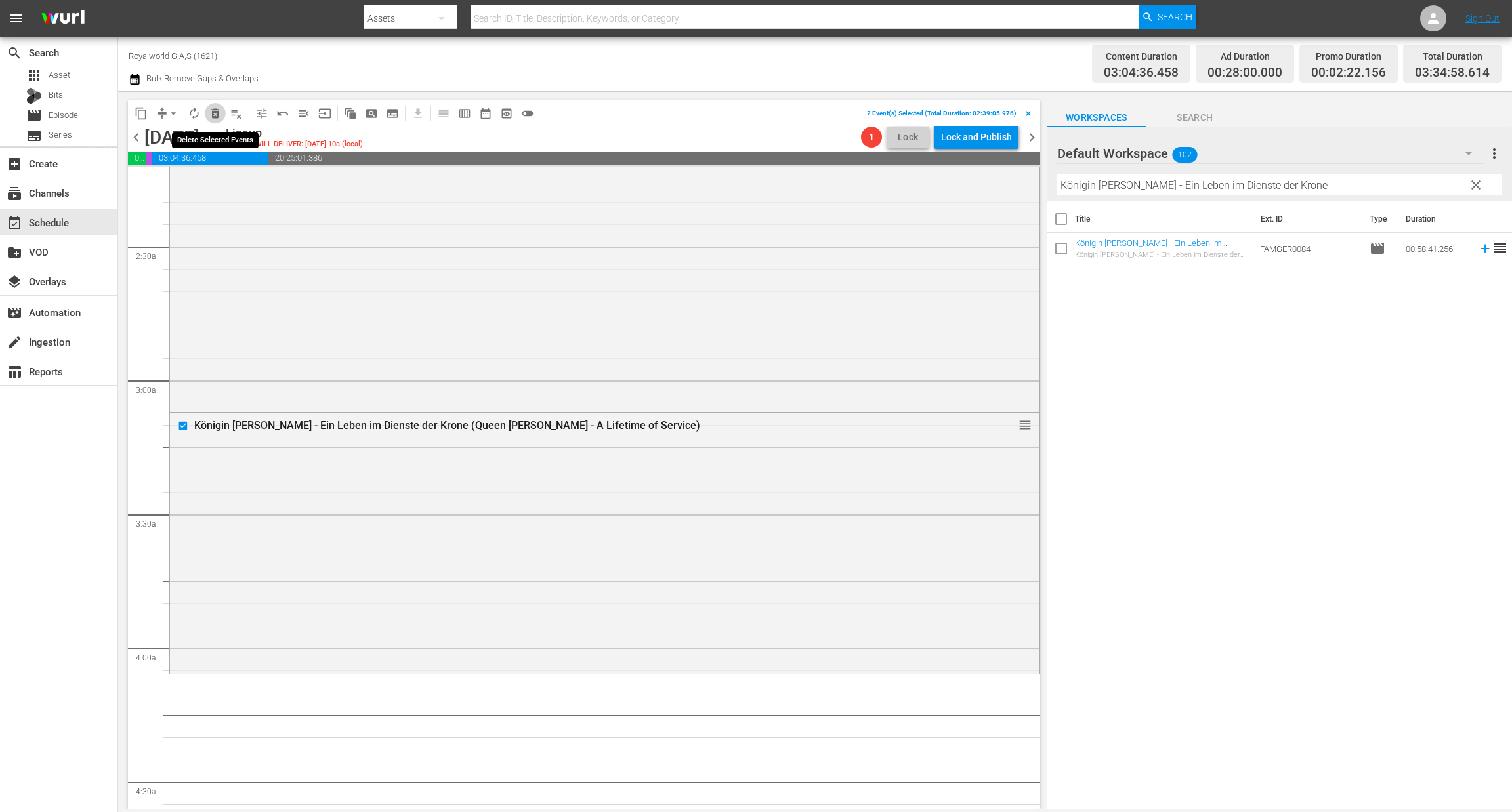
click at [218, 115] on span "delete_forever_outlined" at bounding box center [216, 114] width 13 height 13
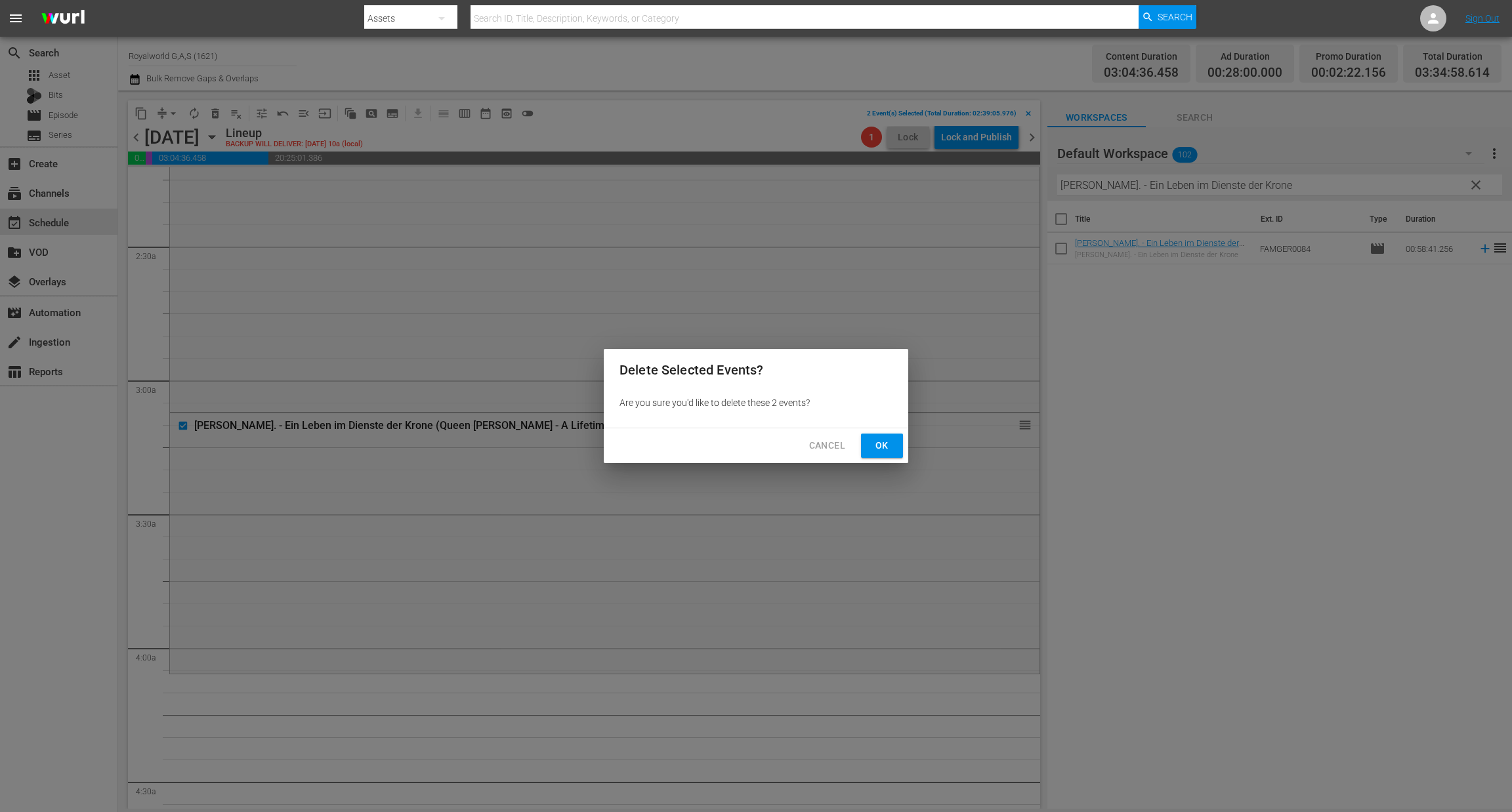
click at [873, 438] on span "Ok" at bounding box center [882, 445] width 21 height 16
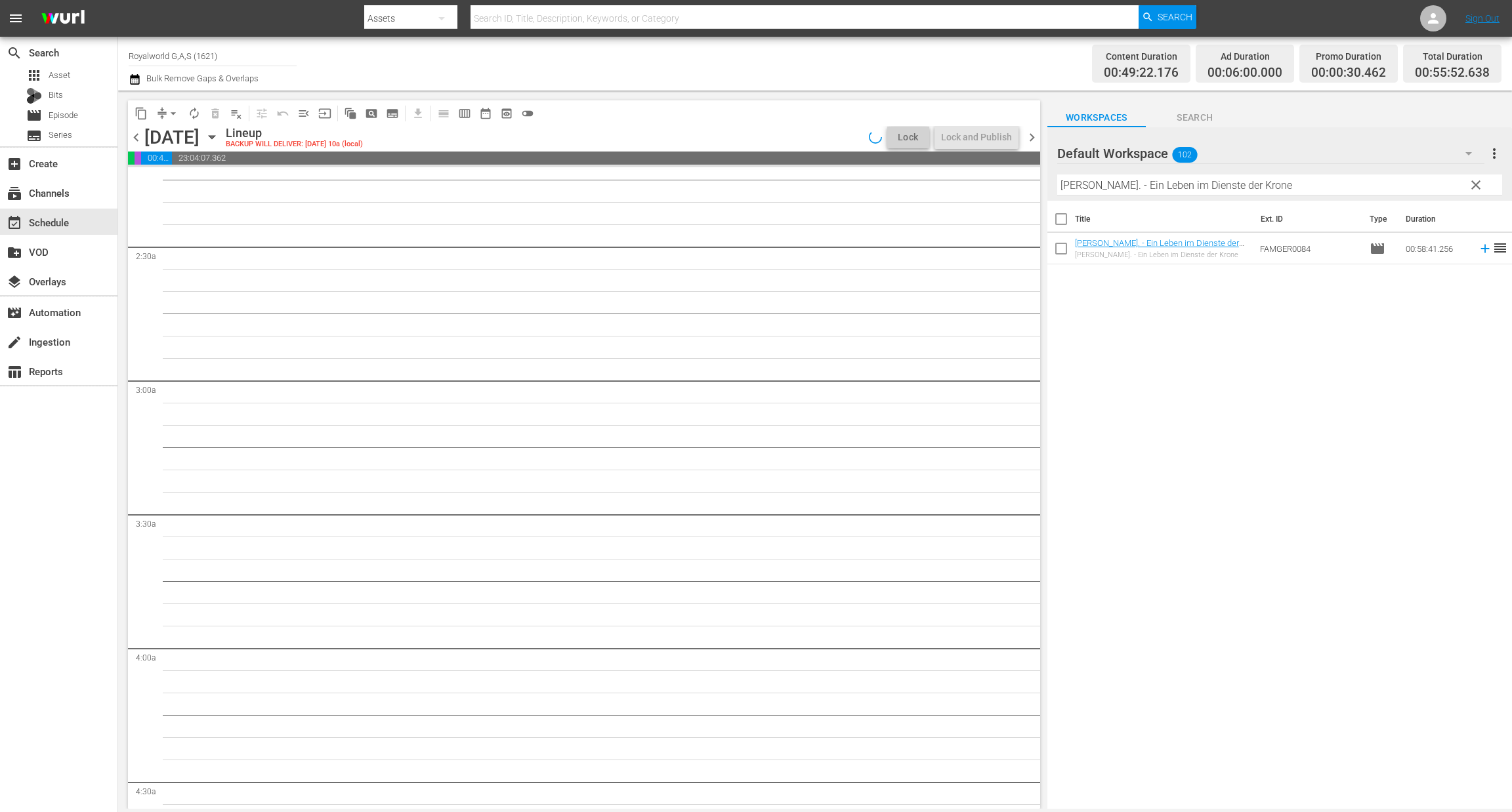
scroll to position [0, 0]
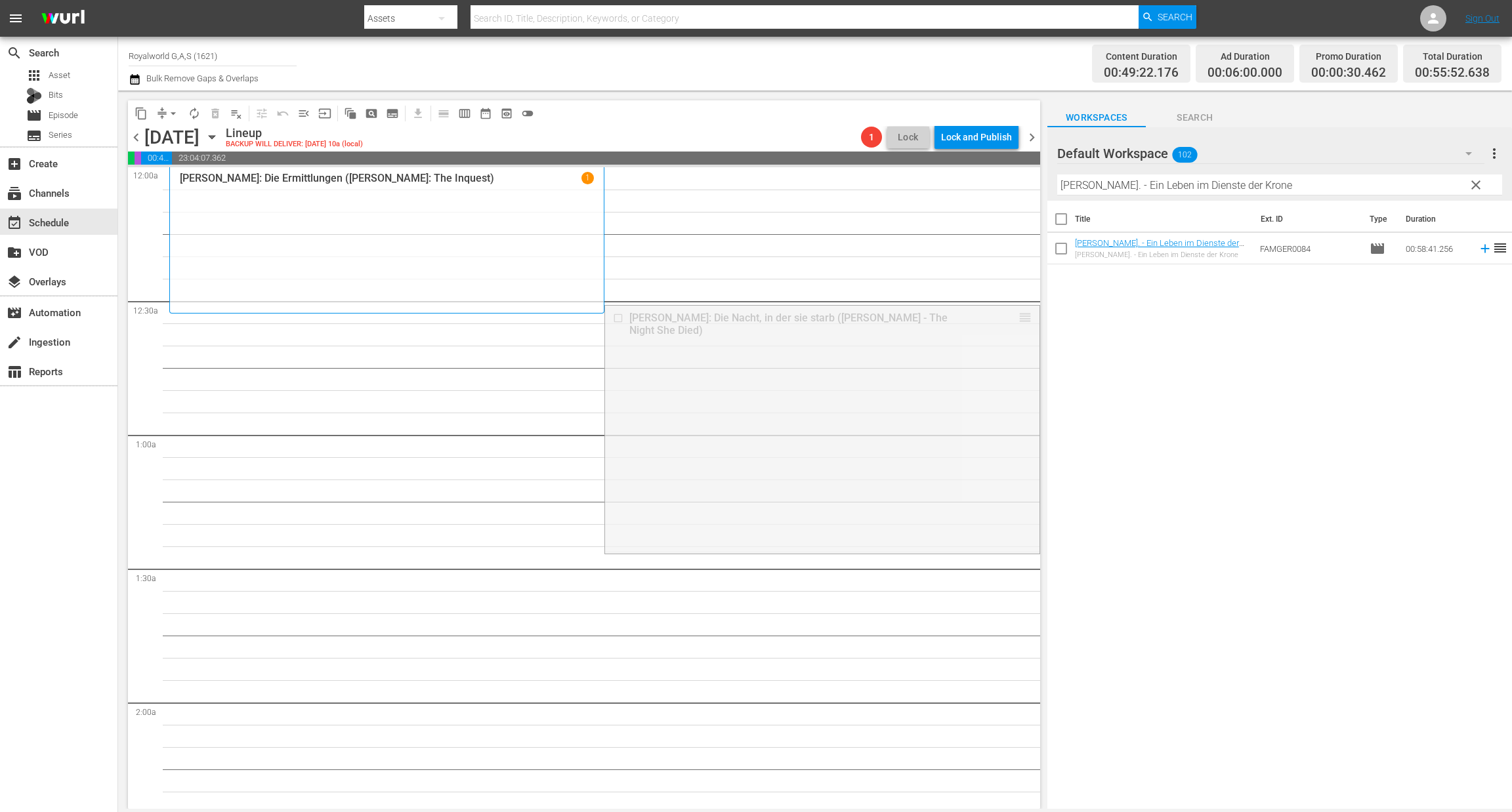
drag, startPoint x: 1009, startPoint y: 315, endPoint x: 1003, endPoint y: 319, distance: 7.2
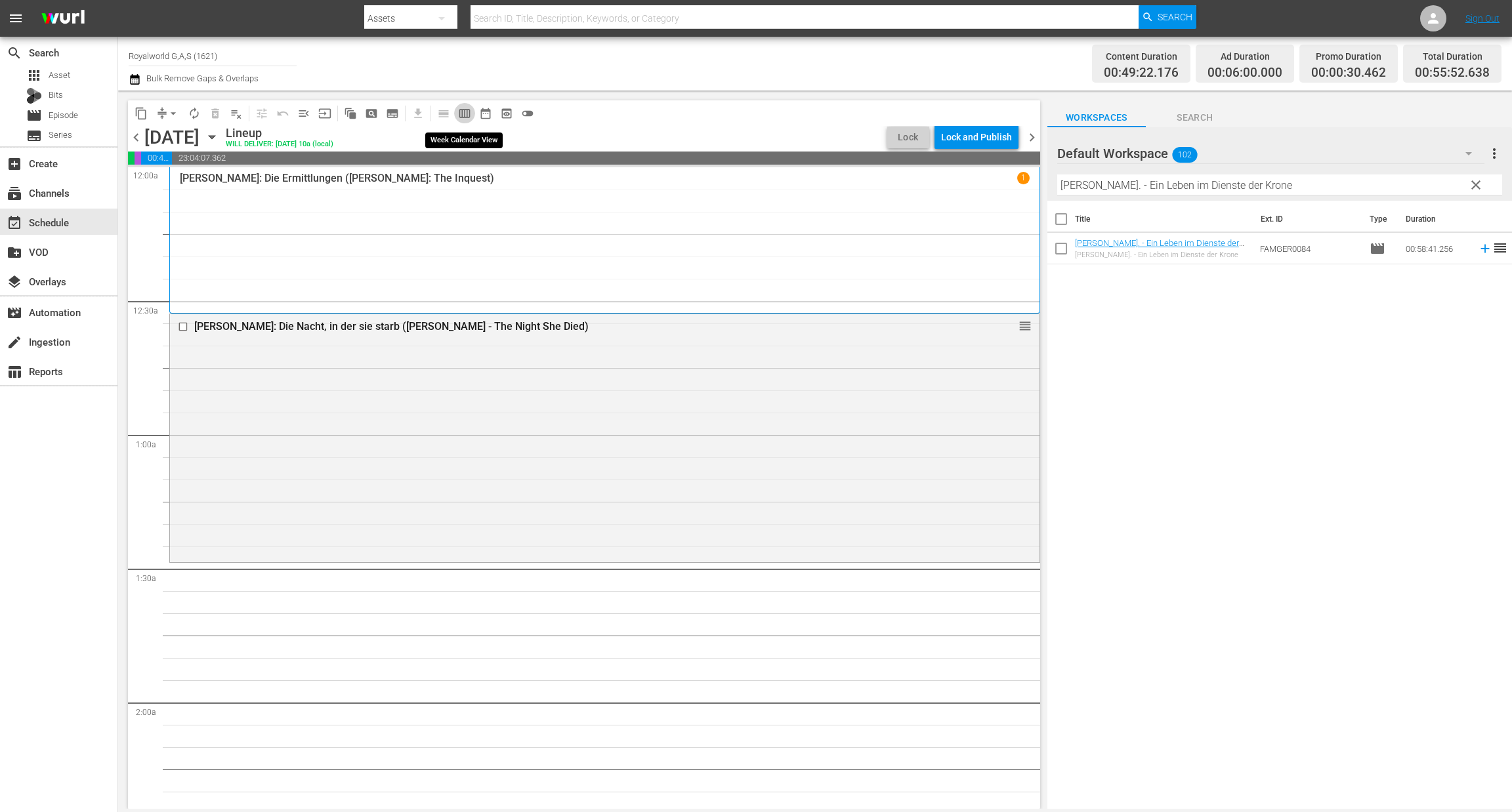
click at [461, 114] on span "calendar_view_week_outlined" at bounding box center [465, 114] width 13 height 13
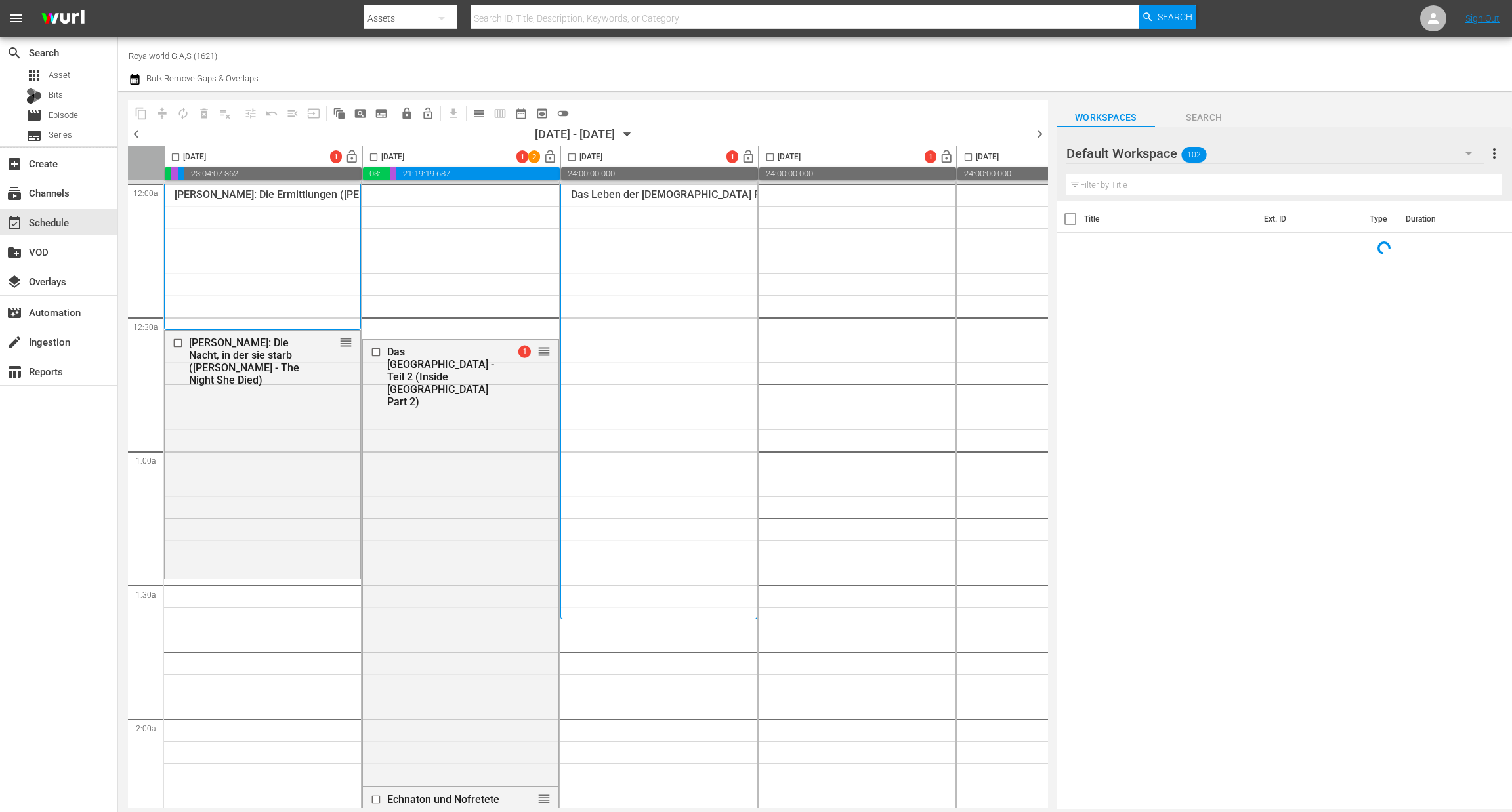
click at [140, 133] on span "chevron_left" at bounding box center [136, 134] width 16 height 16
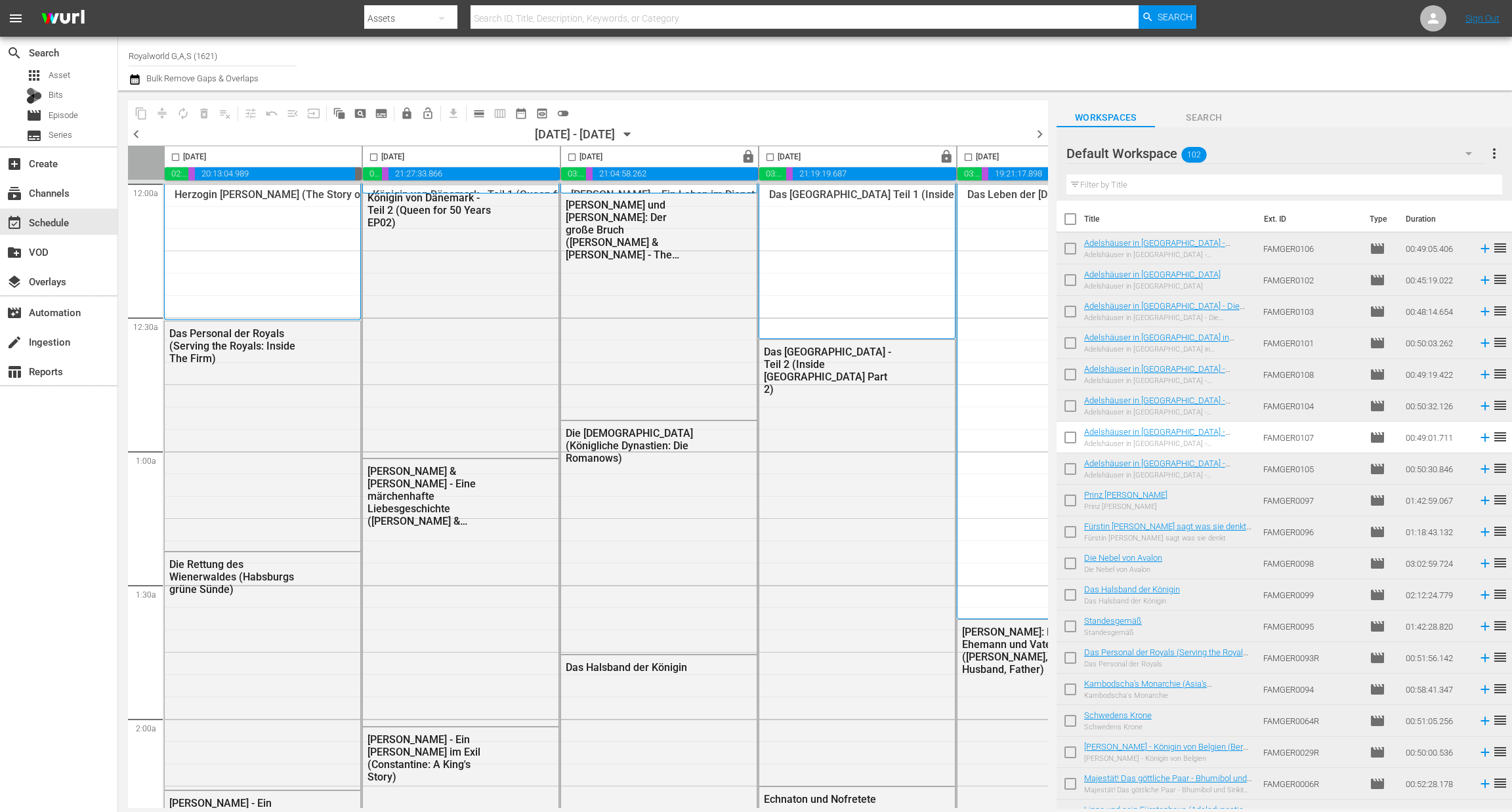
click at [1042, 137] on span "chevron_right" at bounding box center [1040, 134] width 16 height 16
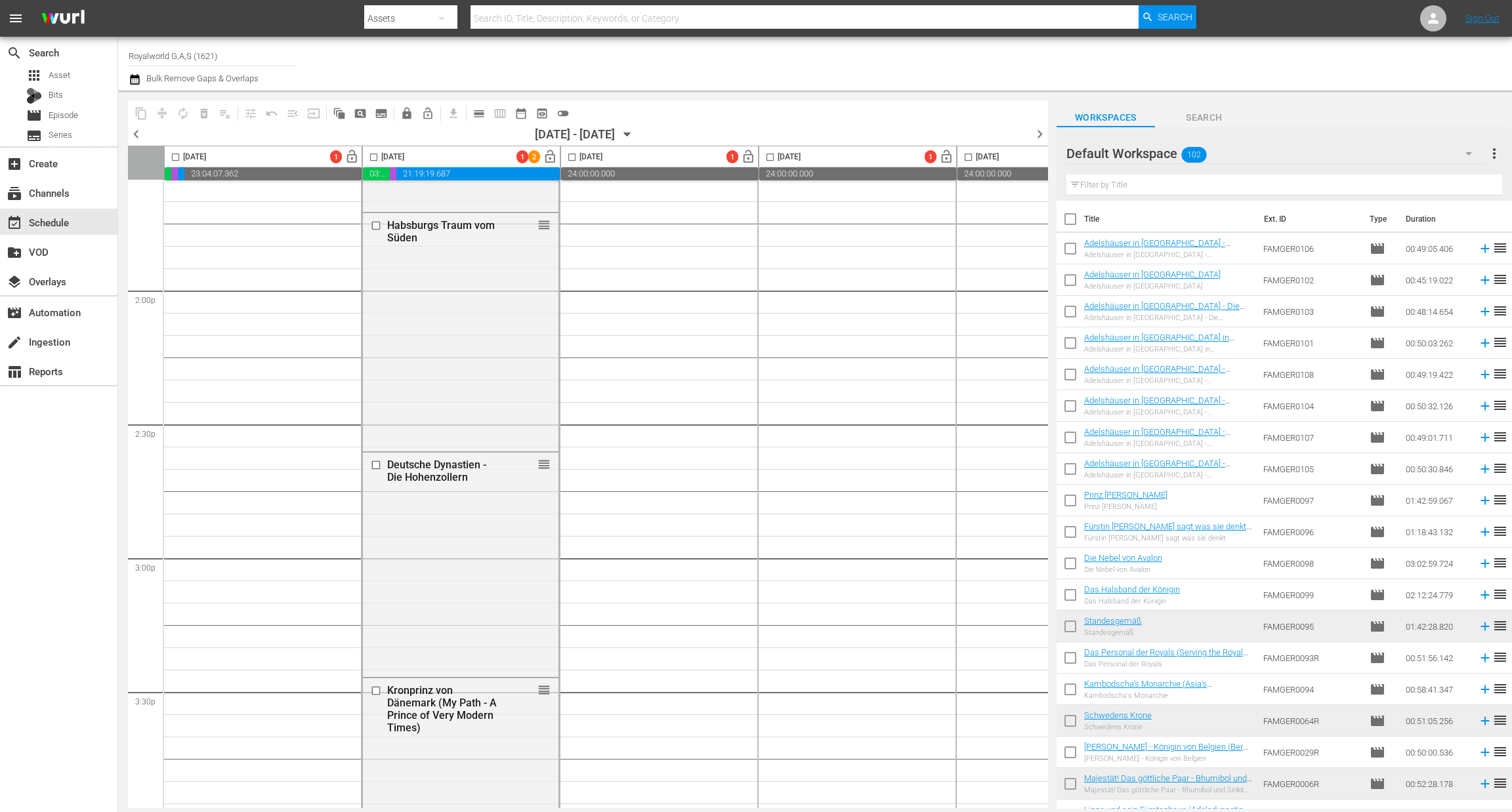
scroll to position [4427, 0]
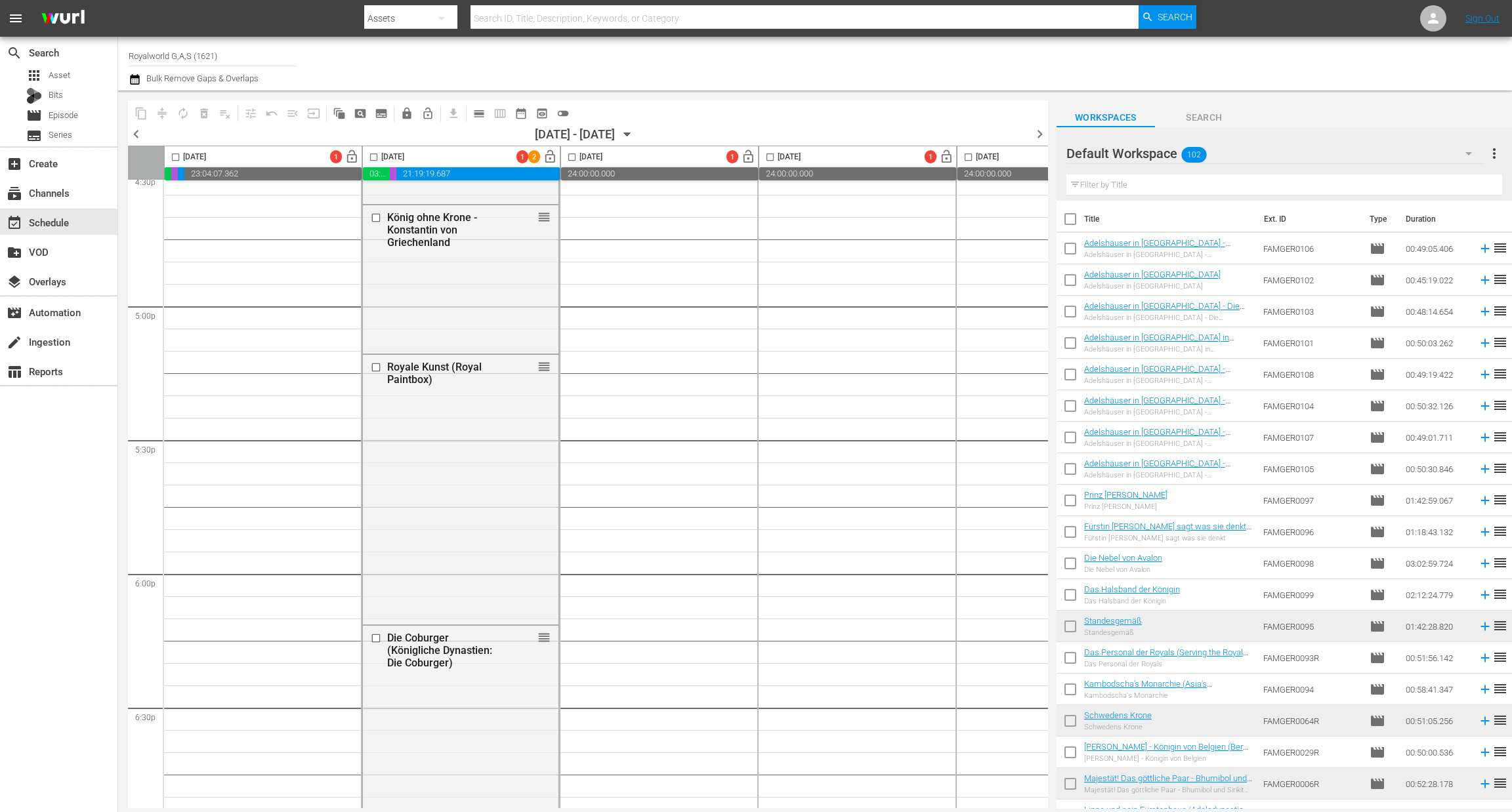
click at [132, 131] on span "chevron_left" at bounding box center [136, 134] width 16 height 16
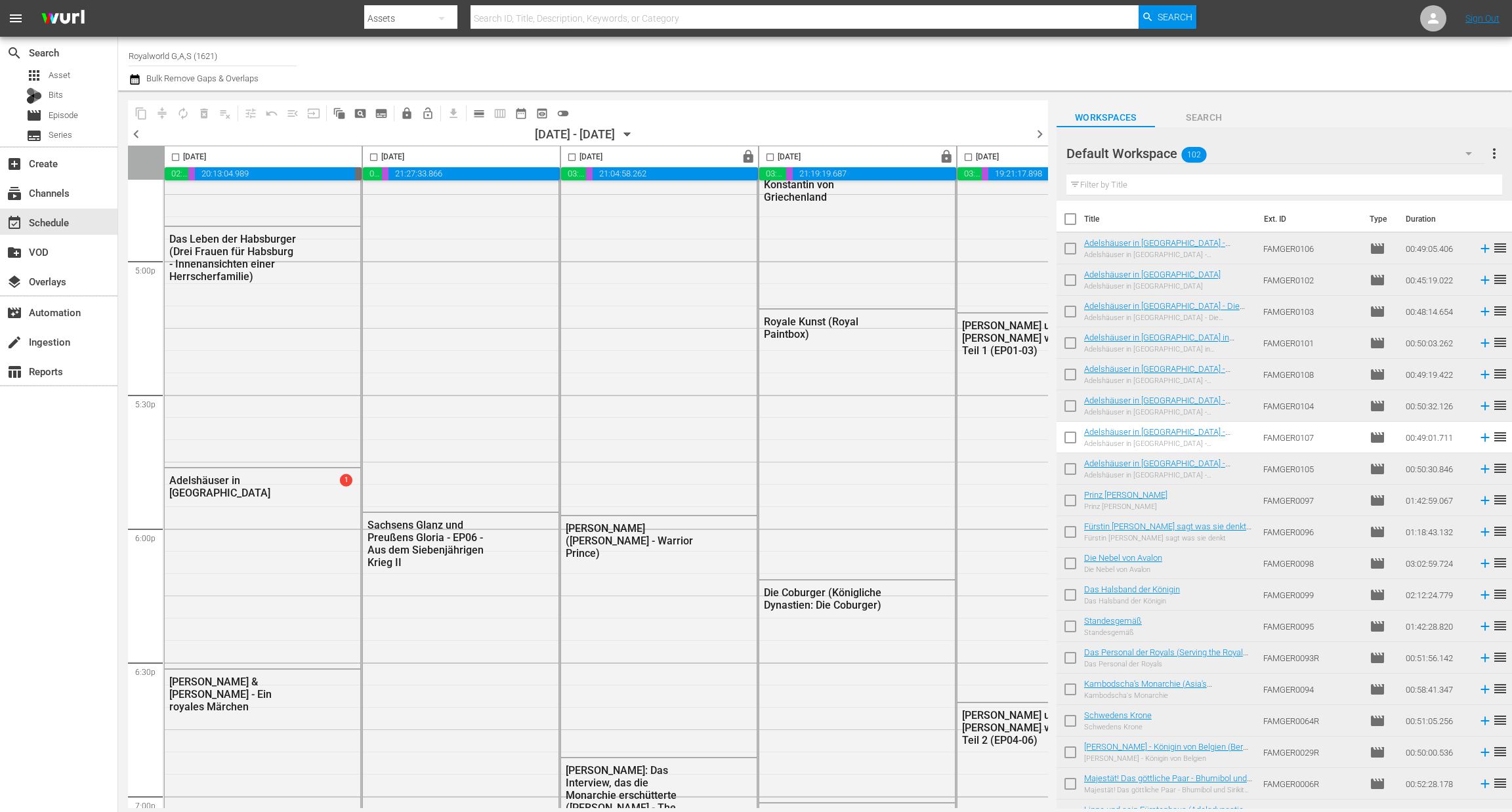
scroll to position [4293, 0]
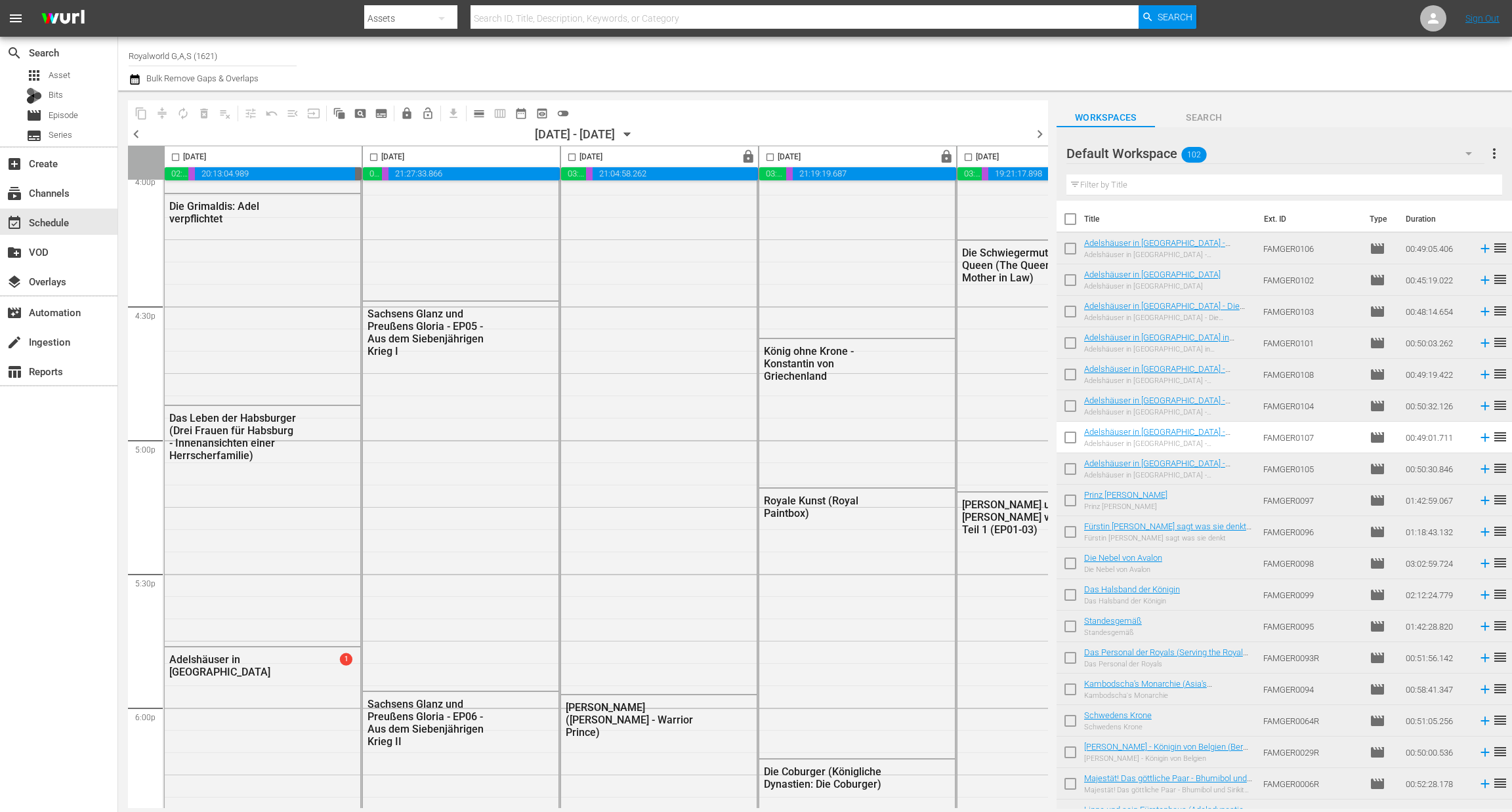
click at [570, 158] on input "checkbox" at bounding box center [572, 160] width 15 height 15
checkbox input "true"
click at [137, 112] on span "content_copy" at bounding box center [141, 114] width 13 height 13
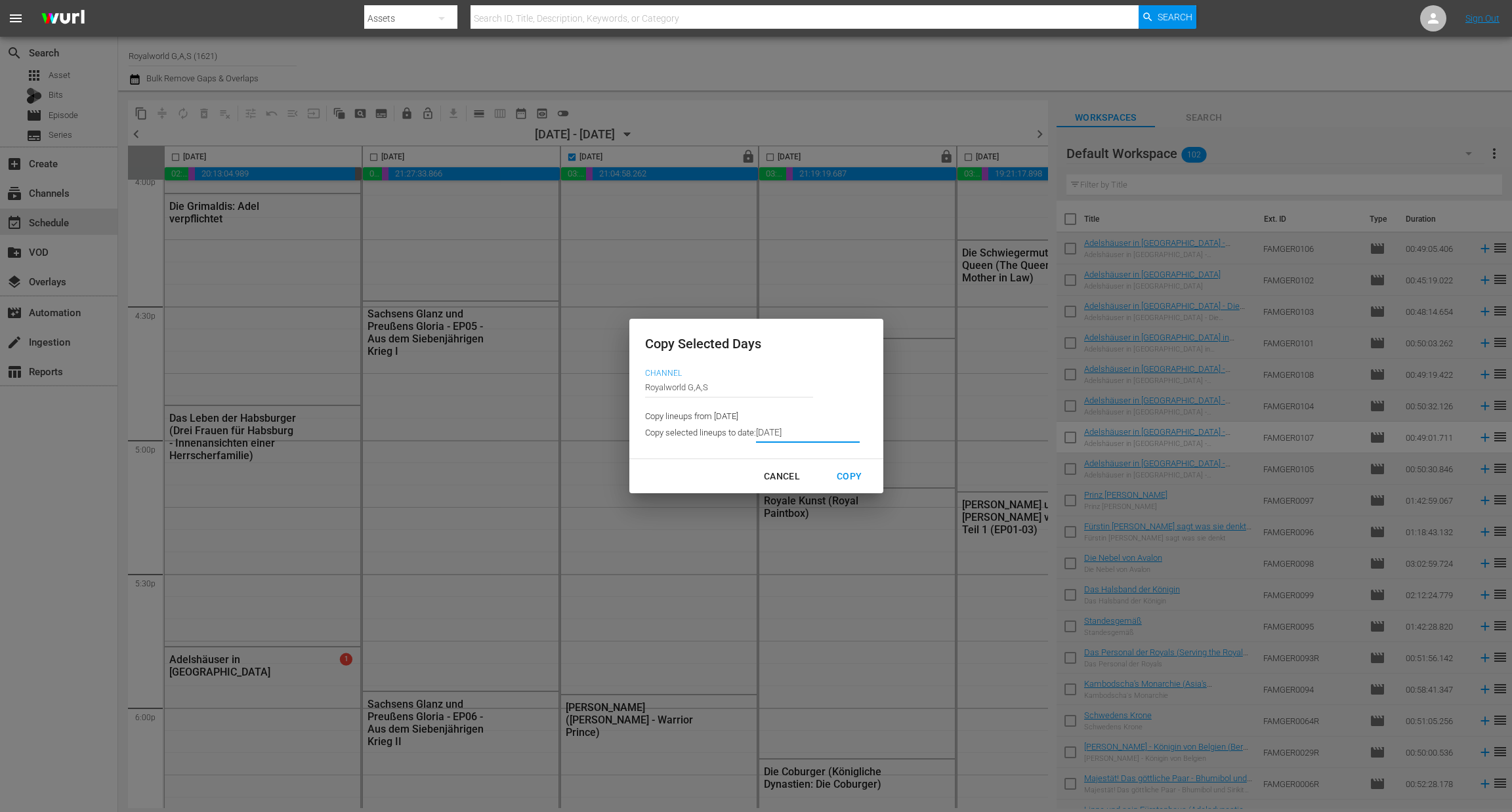
click at [804, 430] on input "[DATE]" at bounding box center [808, 433] width 104 height 20
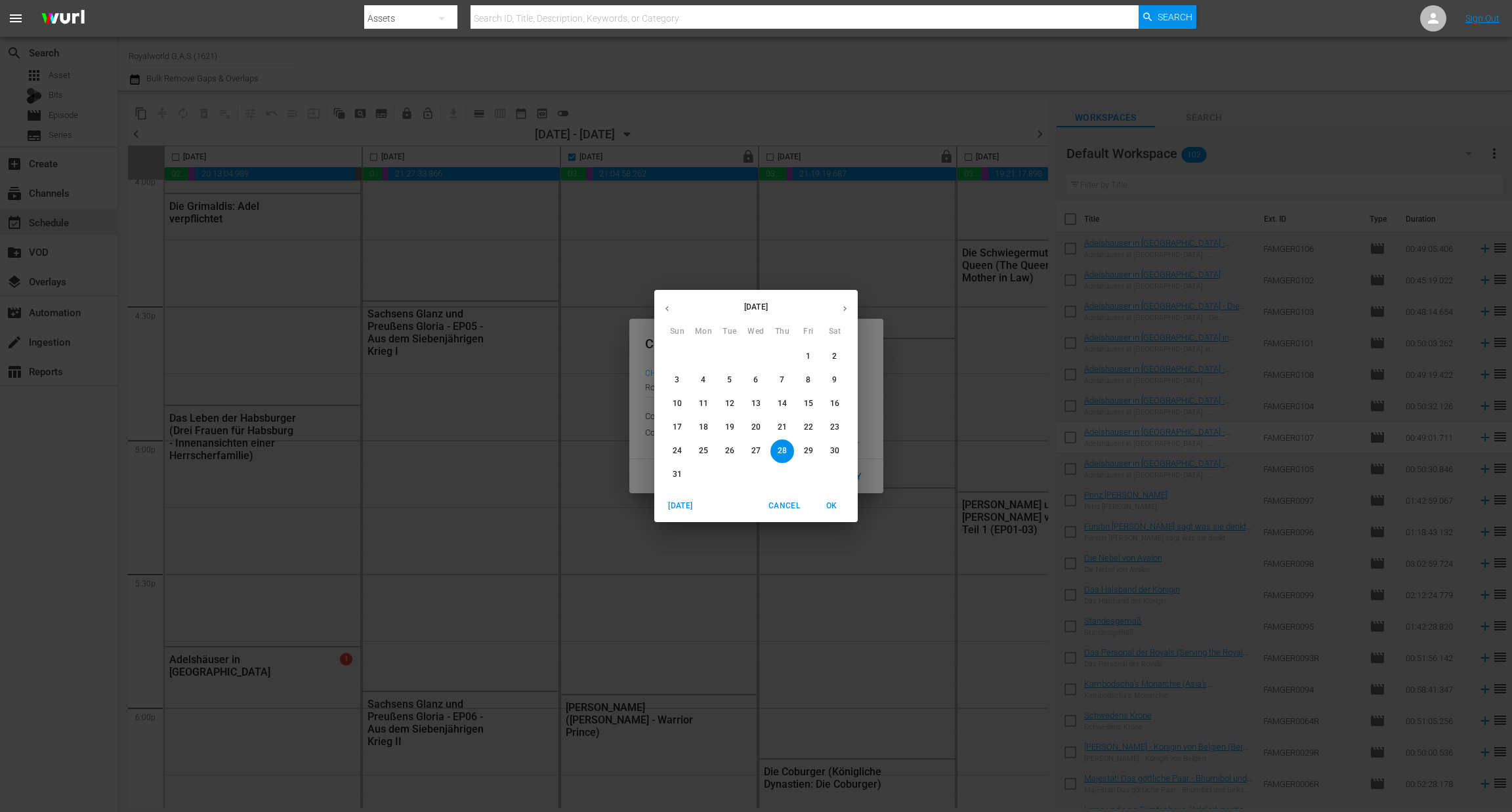
click at [846, 314] on button "button" at bounding box center [844, 308] width 26 height 26
click at [785, 353] on span "4" at bounding box center [782, 356] width 24 height 11
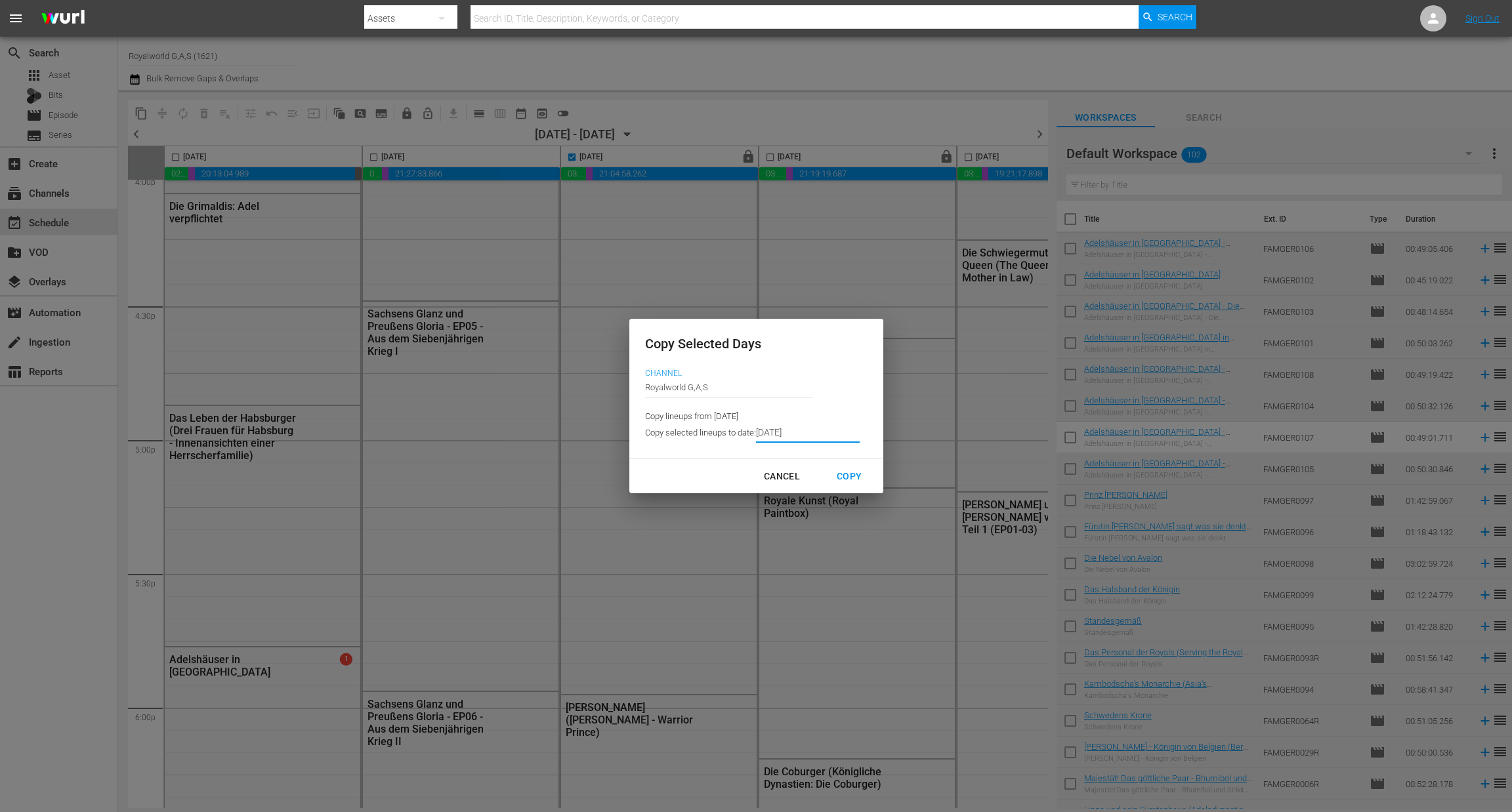
click at [844, 473] on div "Copy" at bounding box center [849, 476] width 46 height 16
type input "8/30/2025"
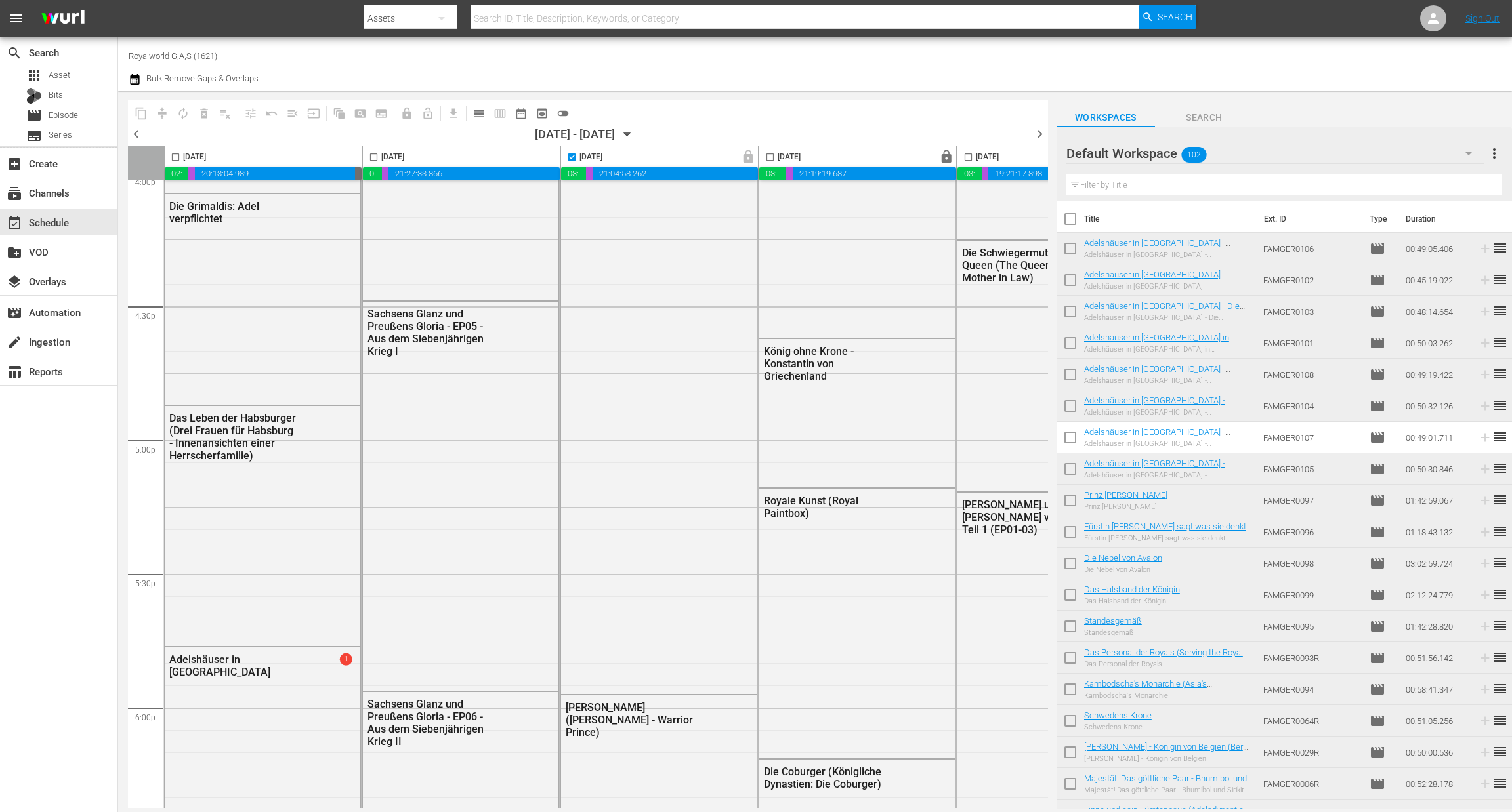
checkbox input "false"
click at [1036, 127] on span "chevron_right" at bounding box center [1040, 134] width 16 height 16
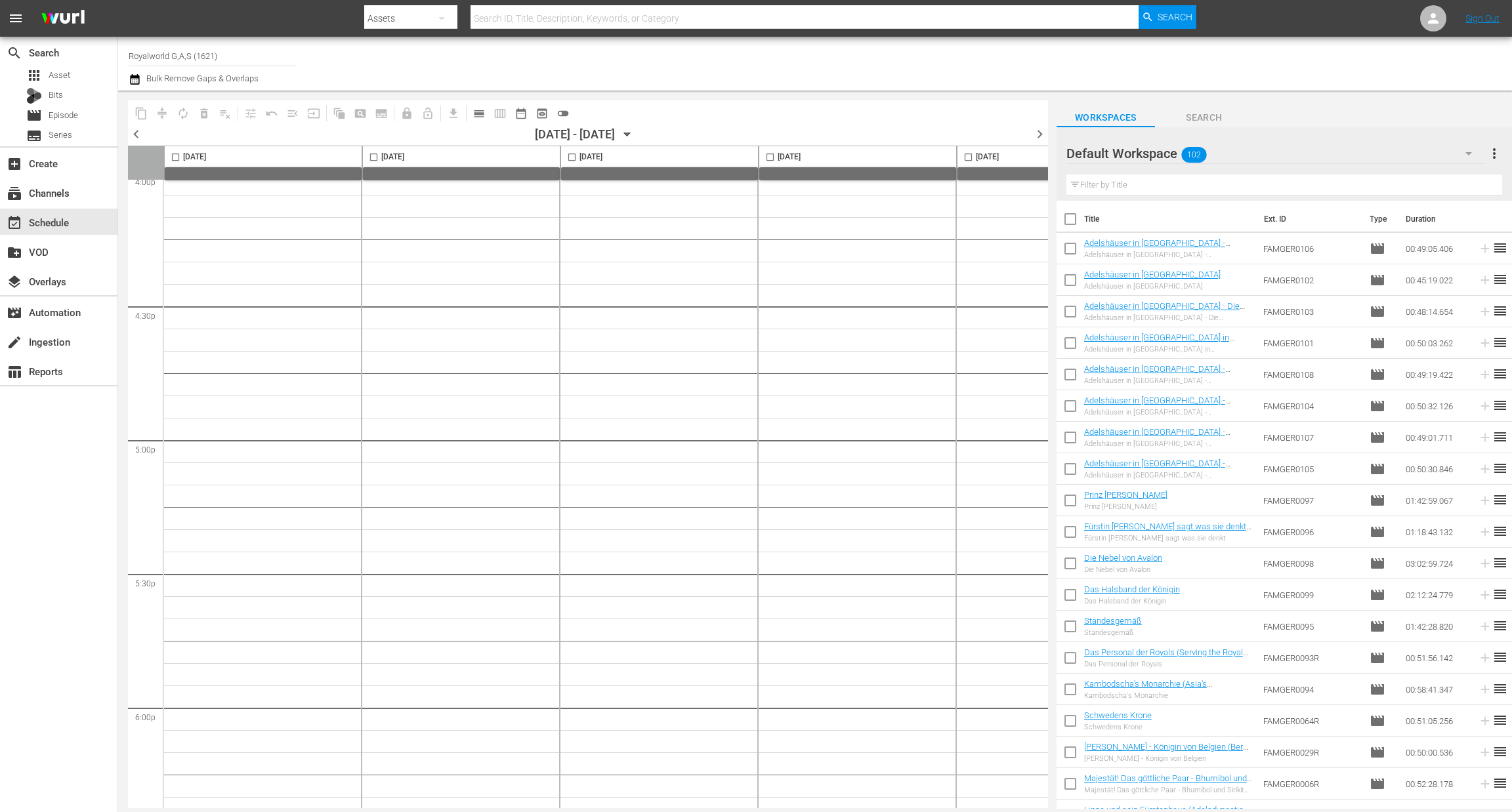
scroll to position [5803, 0]
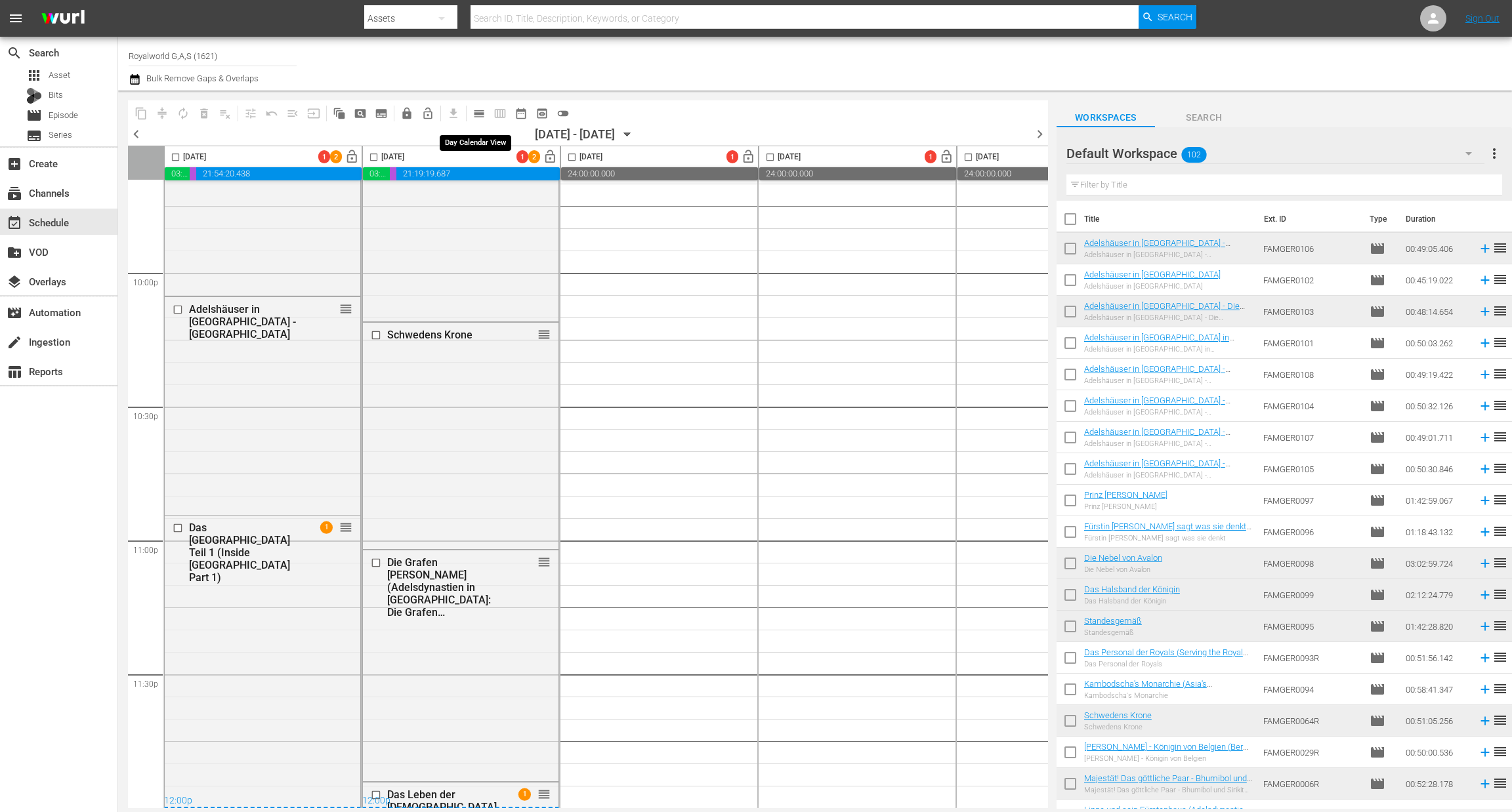
click at [479, 114] on span "calendar_view_day_outlined" at bounding box center [479, 114] width 13 height 13
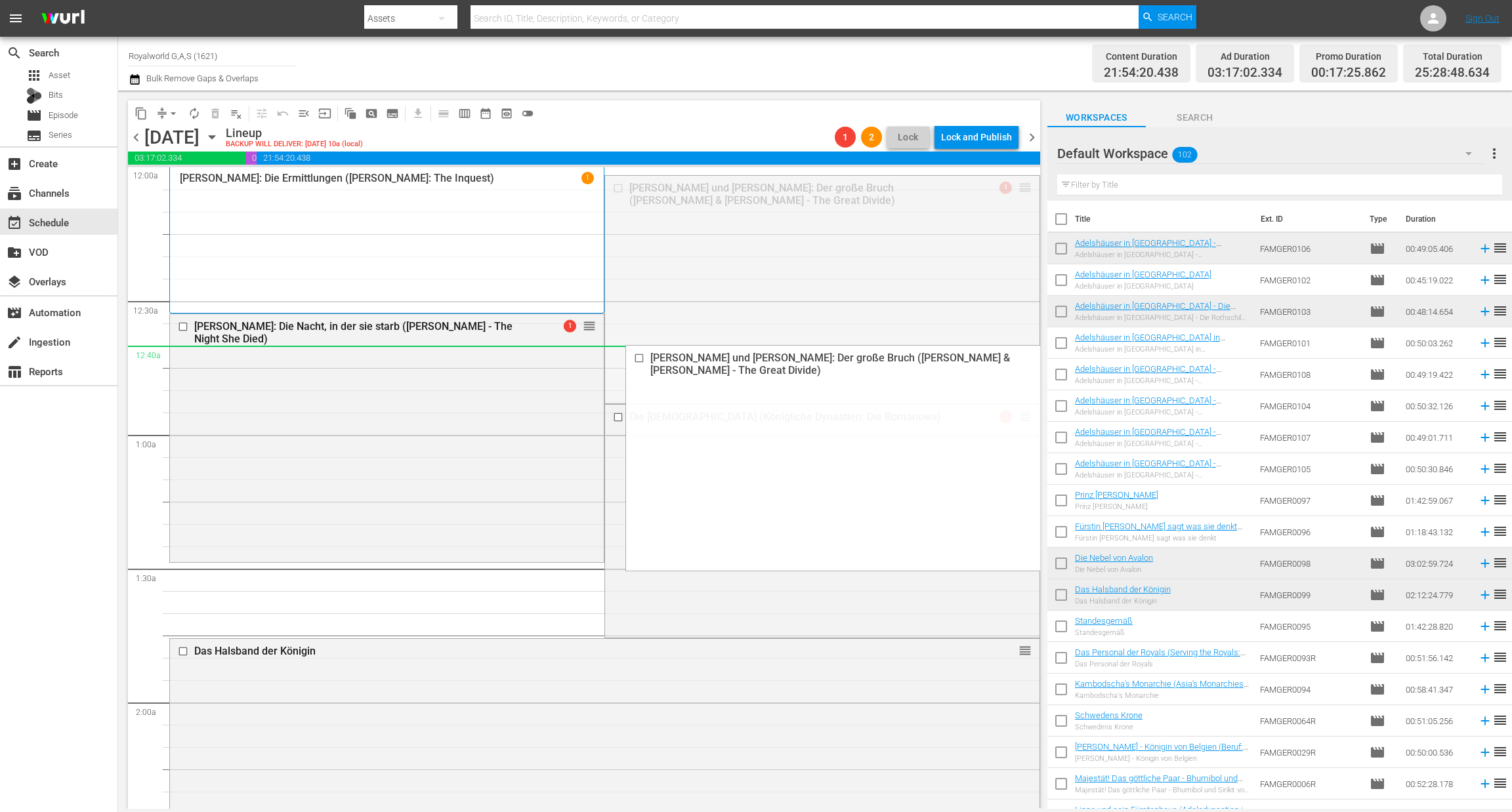
drag, startPoint x: 1010, startPoint y: 189, endPoint x: 917, endPoint y: 354, distance: 189.4
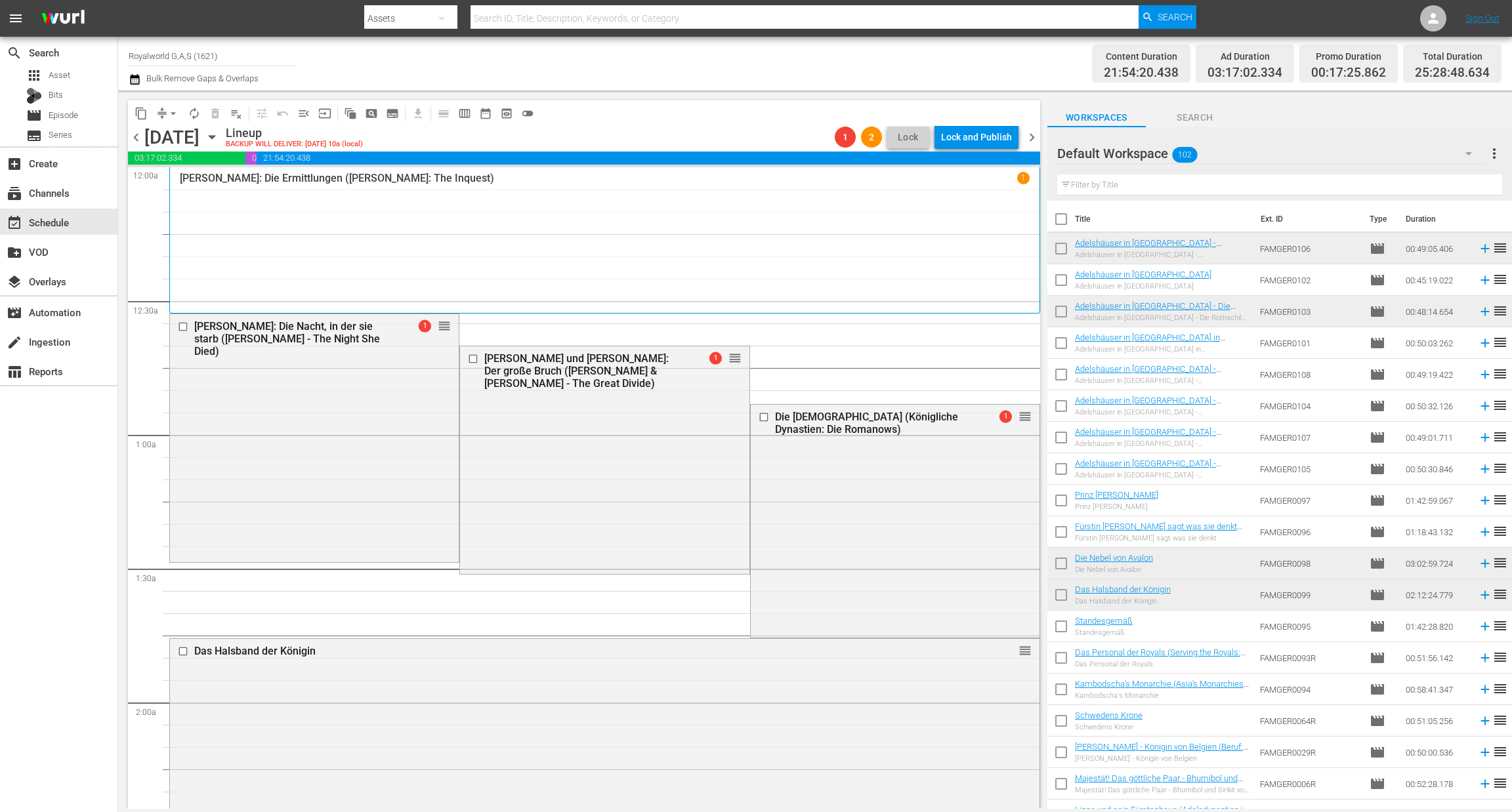
drag, startPoint x: 1221, startPoint y: 195, endPoint x: 1200, endPoint y: 183, distance: 24.2
click at [1218, 194] on div "Filter by Title" at bounding box center [1279, 185] width 445 height 32
click at [1200, 183] on input "text" at bounding box center [1279, 185] width 445 height 21
paste input "Sachsens Glanz und Preußens Gloria - EP03 - Brühl – Die große Karriere"
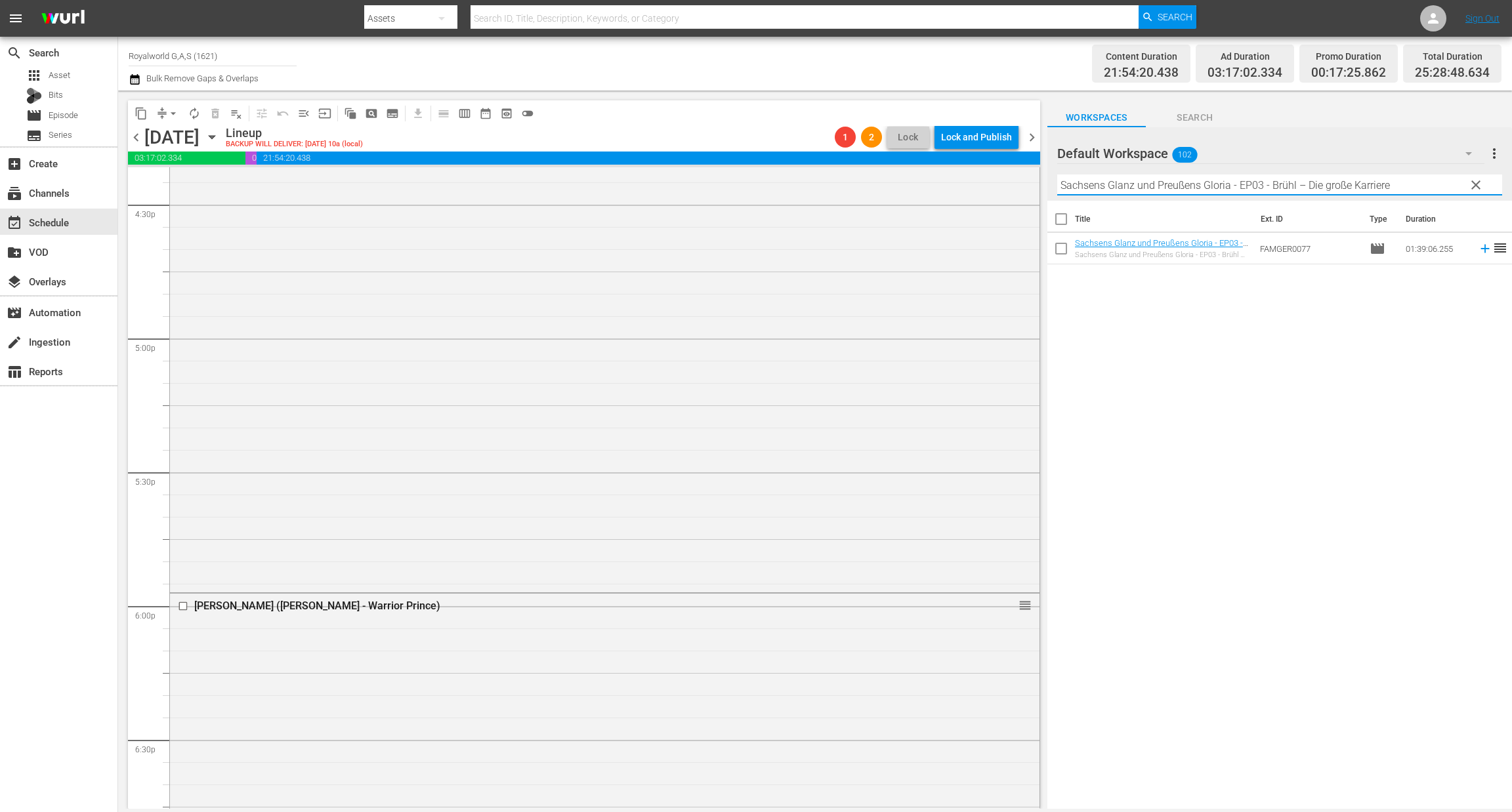
scroll to position [4526, 0]
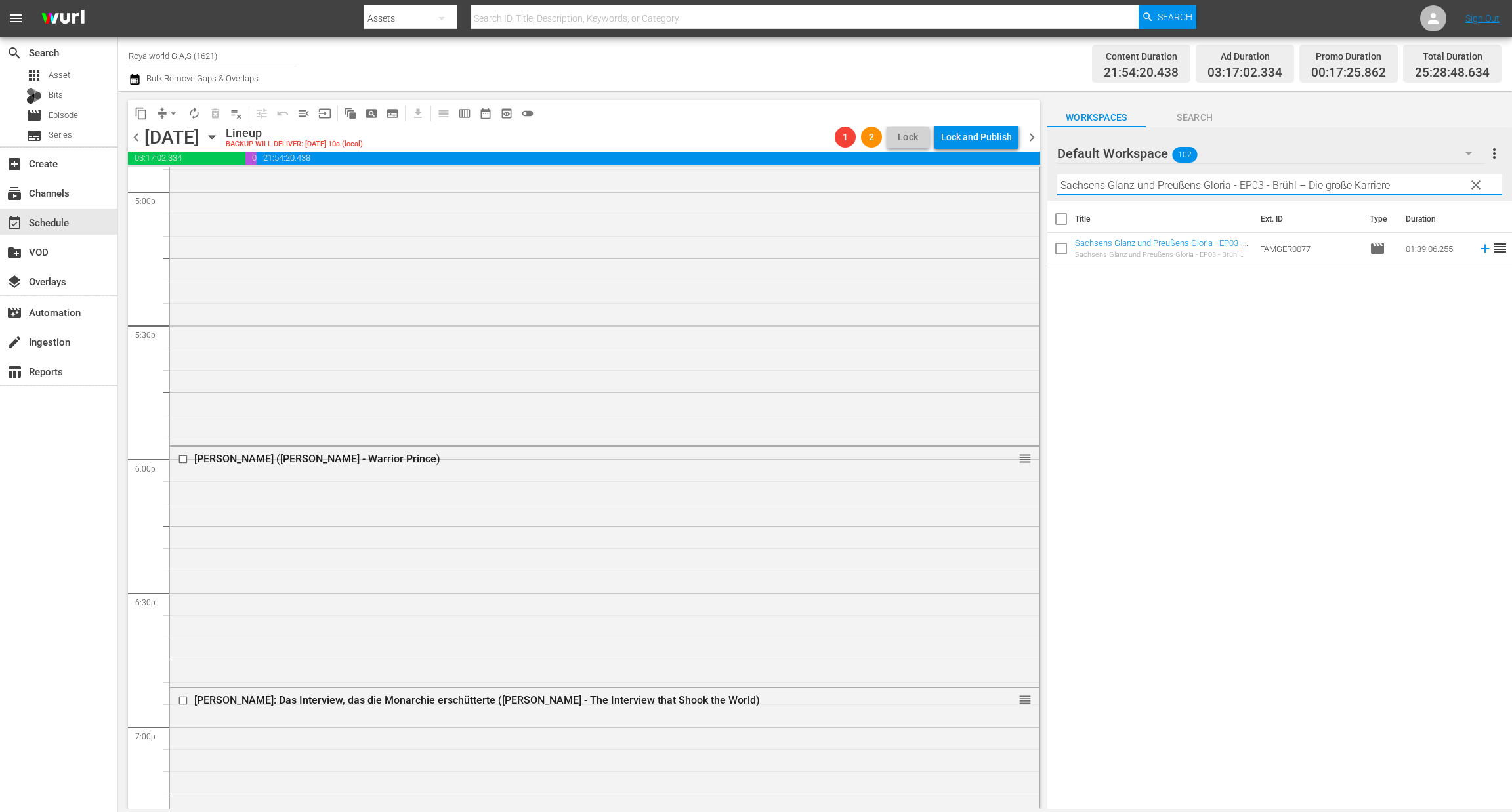
drag, startPoint x: 727, startPoint y: 358, endPoint x: 756, endPoint y: 559, distance: 203.1
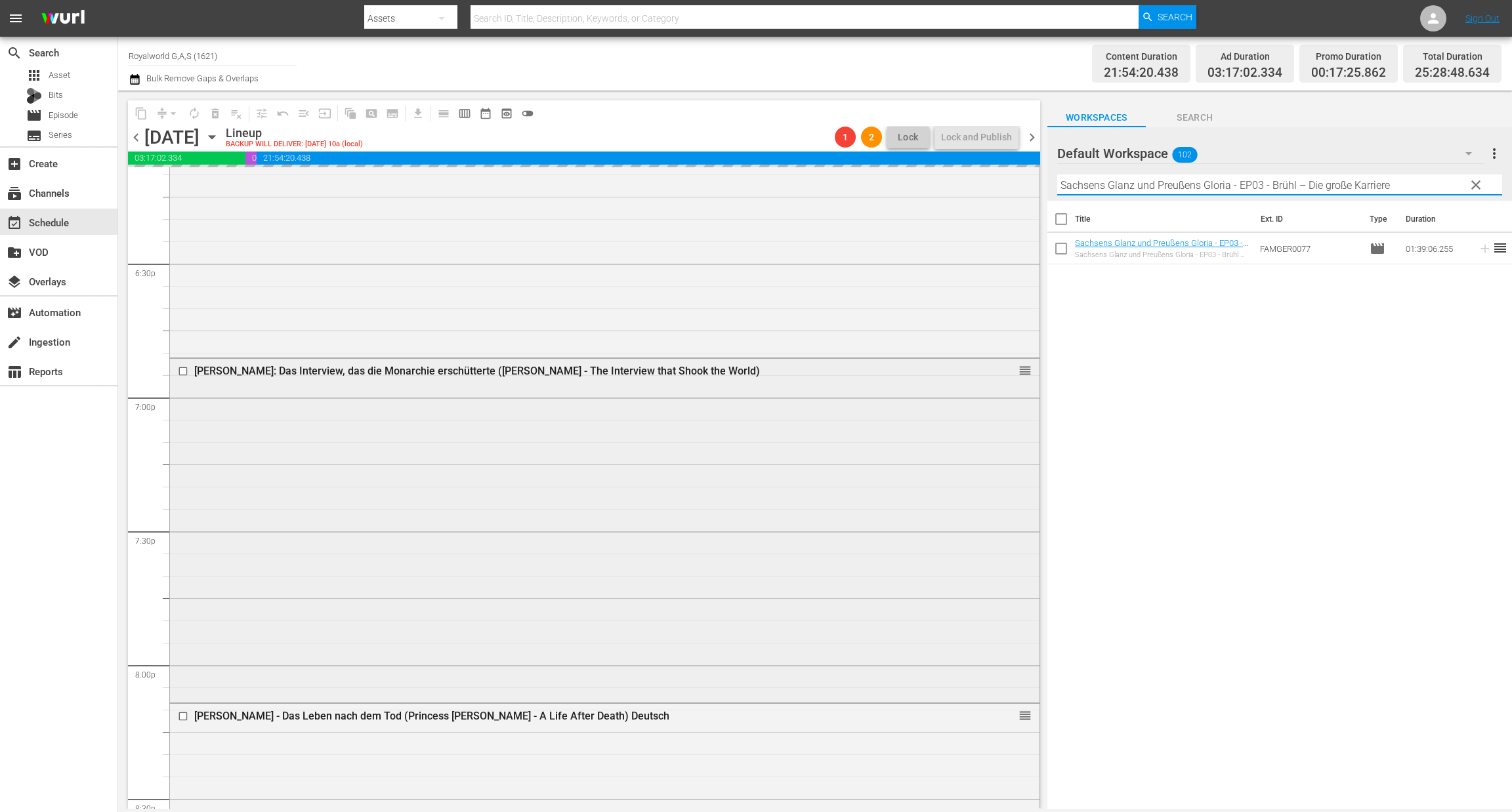
scroll to position [4919, 0]
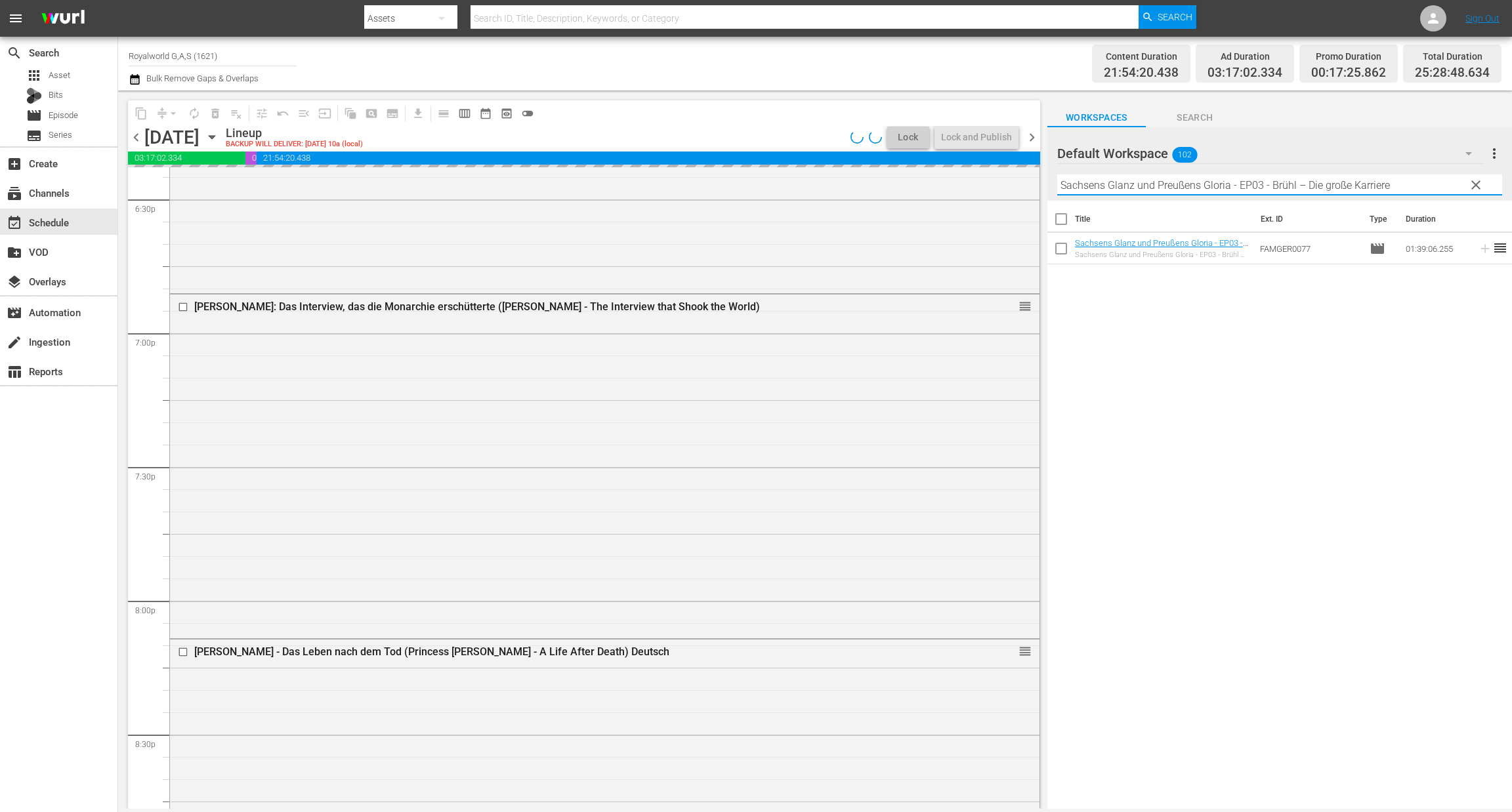
click at [179, 307] on input "checkbox" at bounding box center [185, 307] width 14 height 11
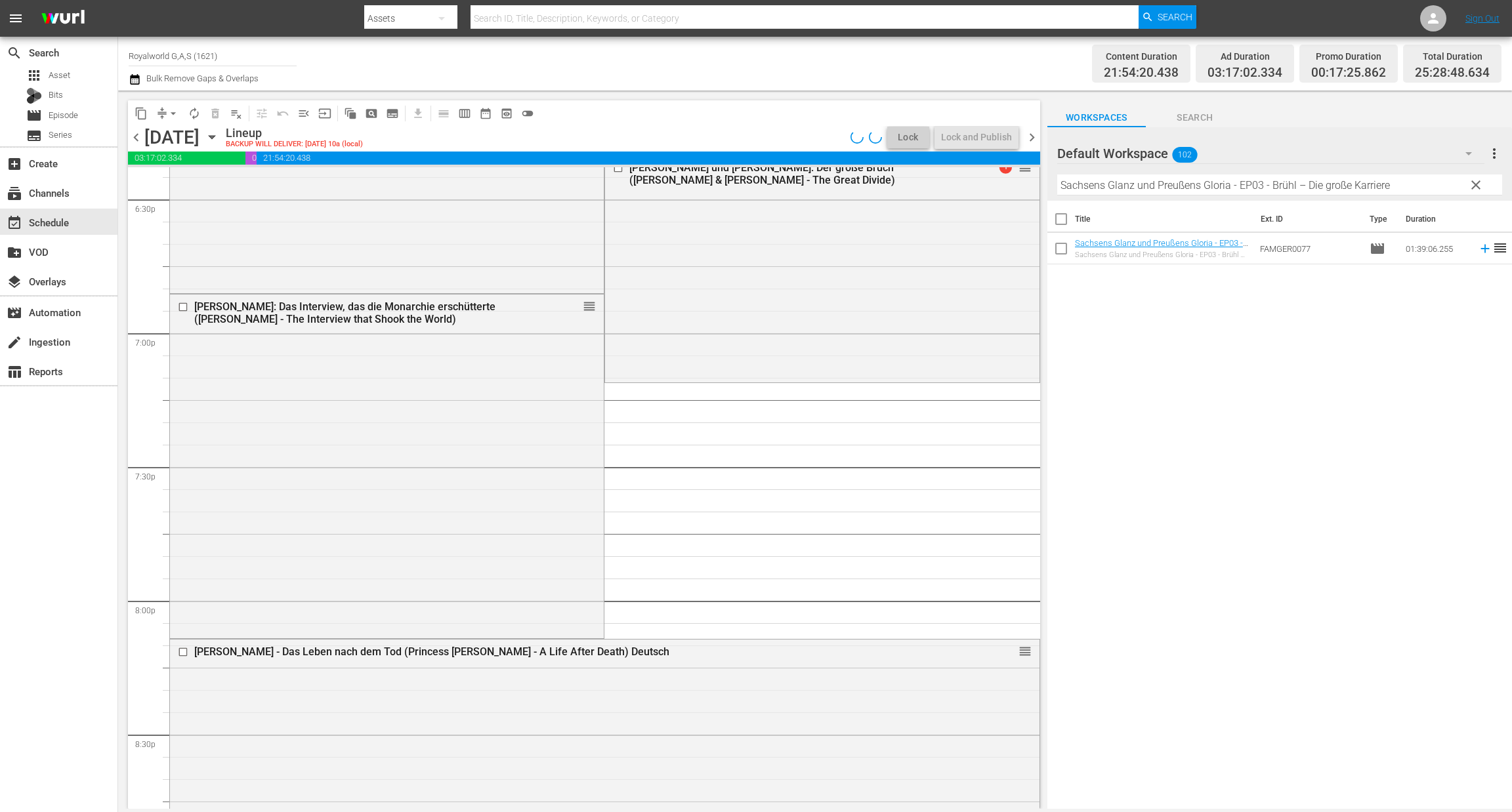
click at [183, 654] on div "Prinzessin Diana - Das Leben nach dem Tod (Princess Diana - A Life After Death)…" at bounding box center [605, 773] width 869 height 267
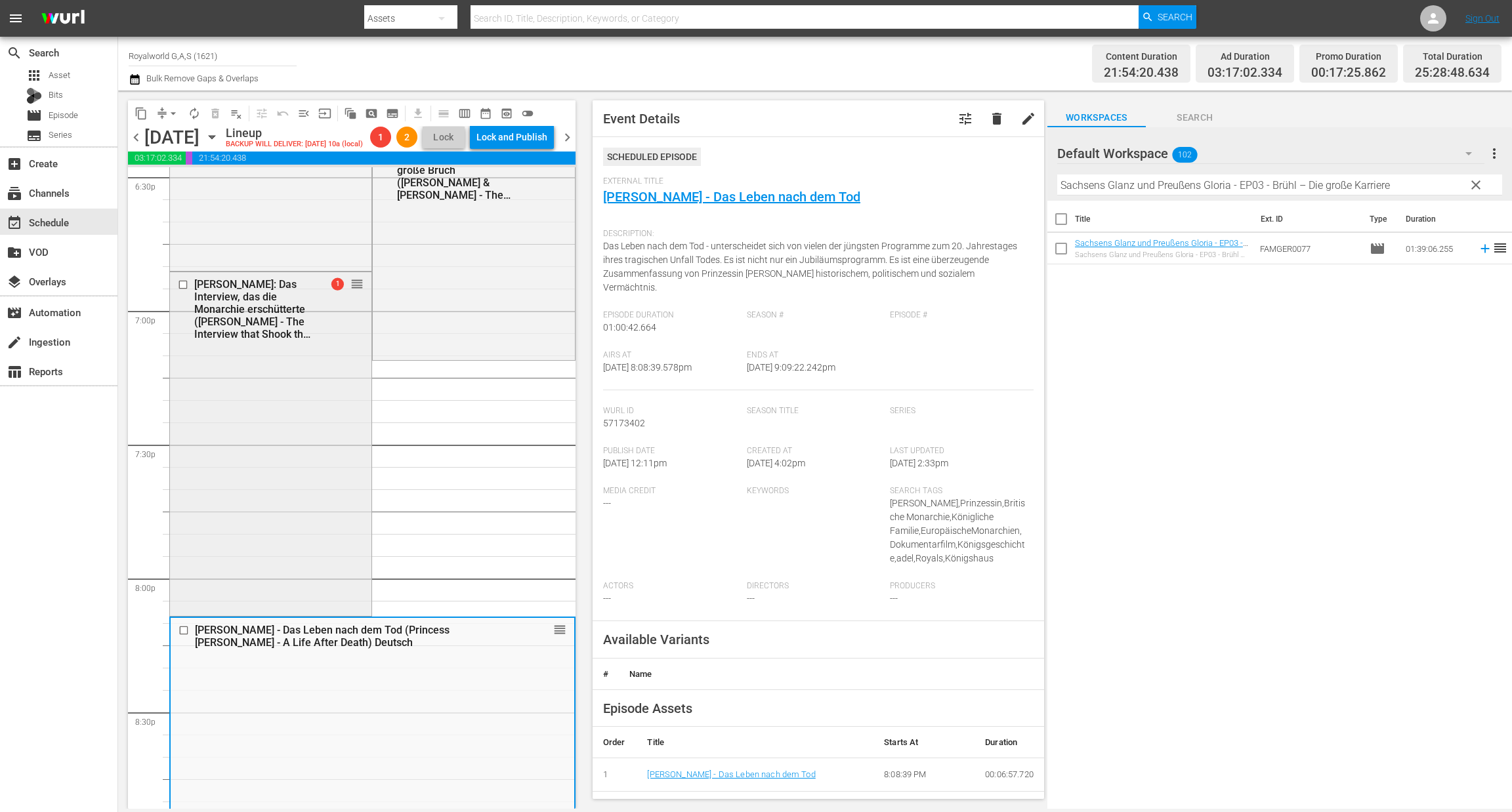
drag, startPoint x: 200, startPoint y: 623, endPoint x: 176, endPoint y: 628, distance: 24.5
click at [176, 614] on div "Diana: Das Interview, das die Monarchie erschütterte (Diana - The Interview tha…" at bounding box center [271, 443] width 202 height 342
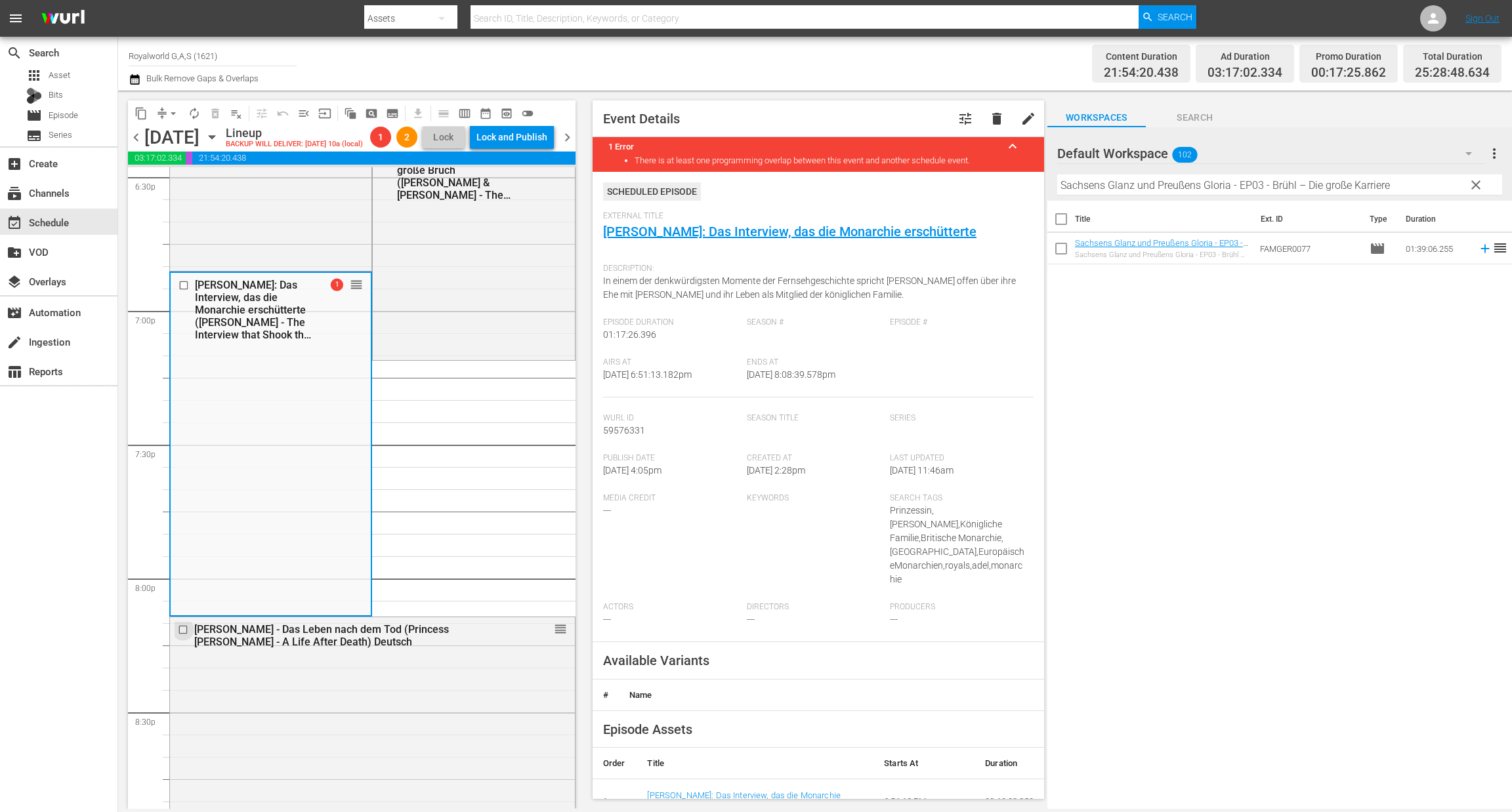
click at [183, 636] on input "checkbox" at bounding box center [185, 630] width 14 height 11
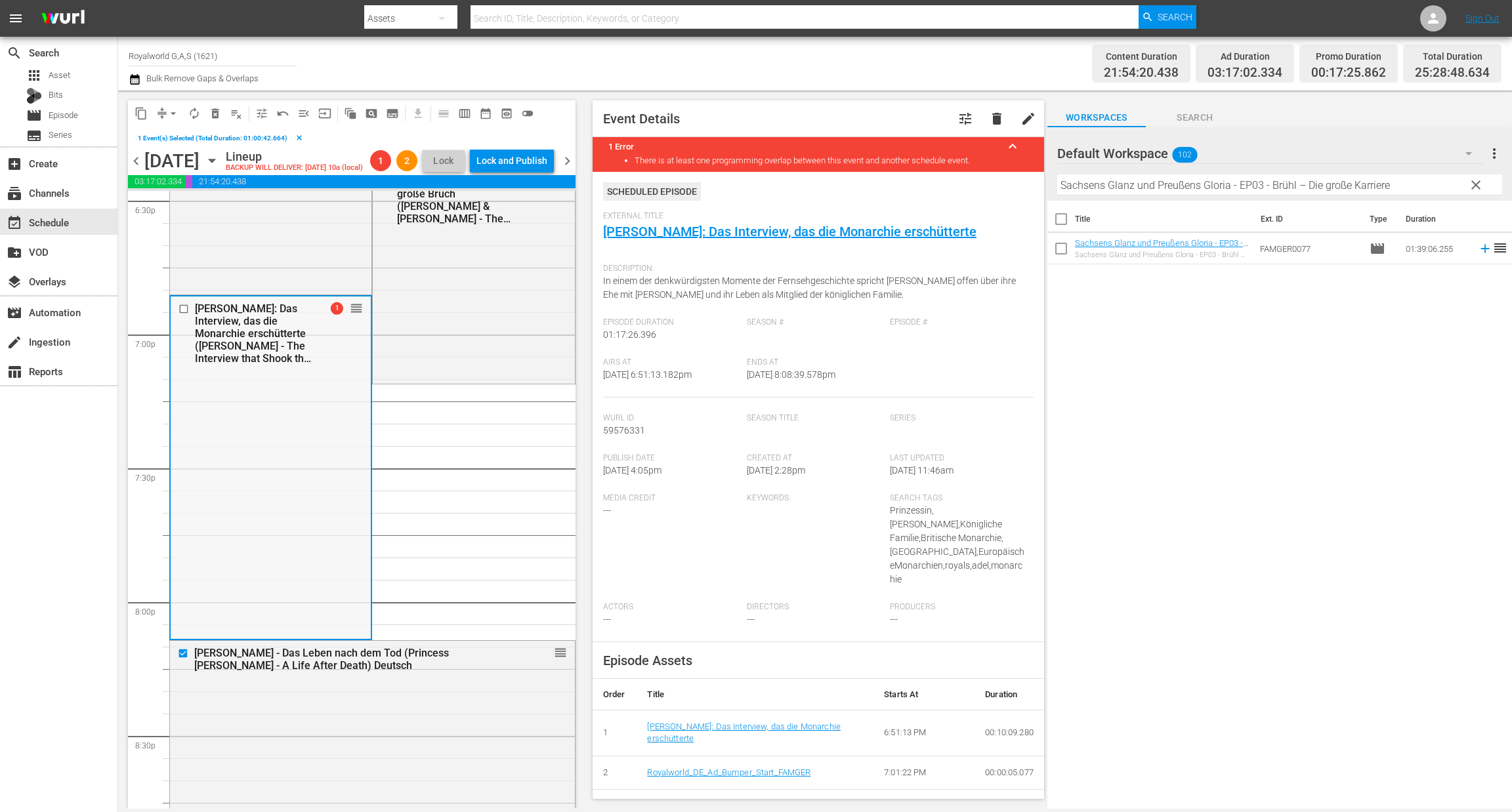
click at [186, 315] on input "checkbox" at bounding box center [185, 309] width 14 height 11
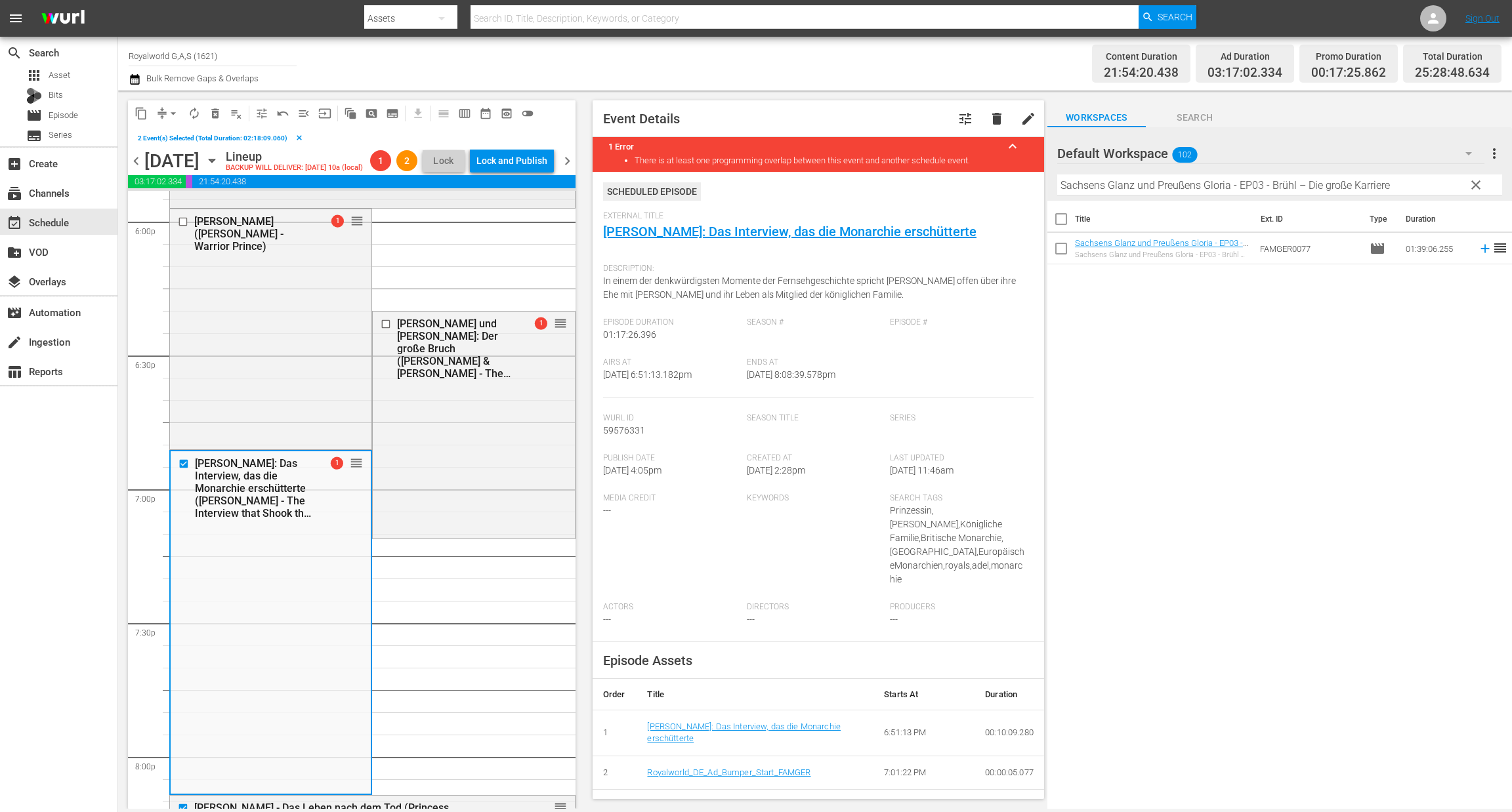
scroll to position [4547, 0]
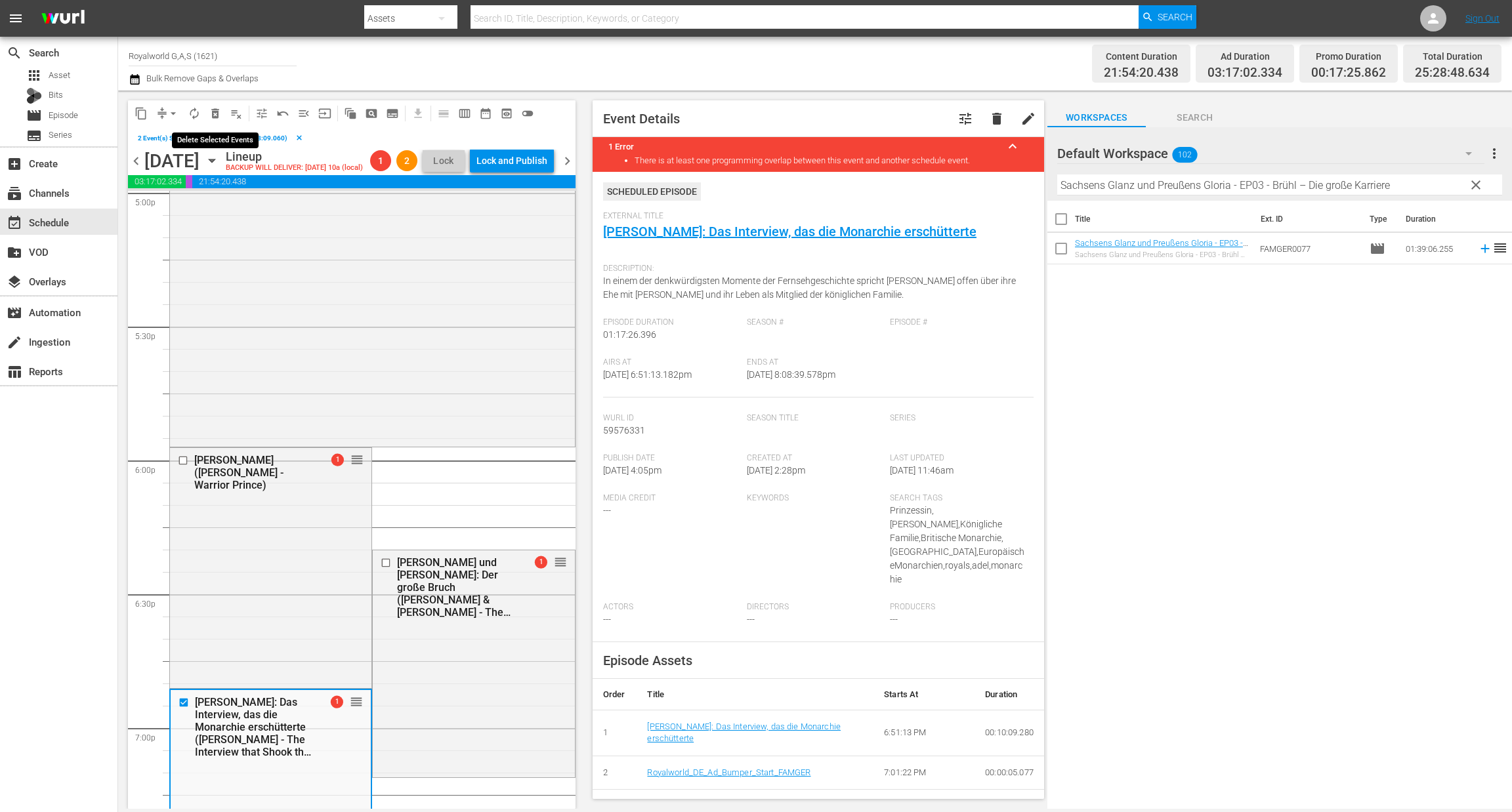
click at [212, 116] on span "delete_forever_outlined" at bounding box center [216, 114] width 13 height 13
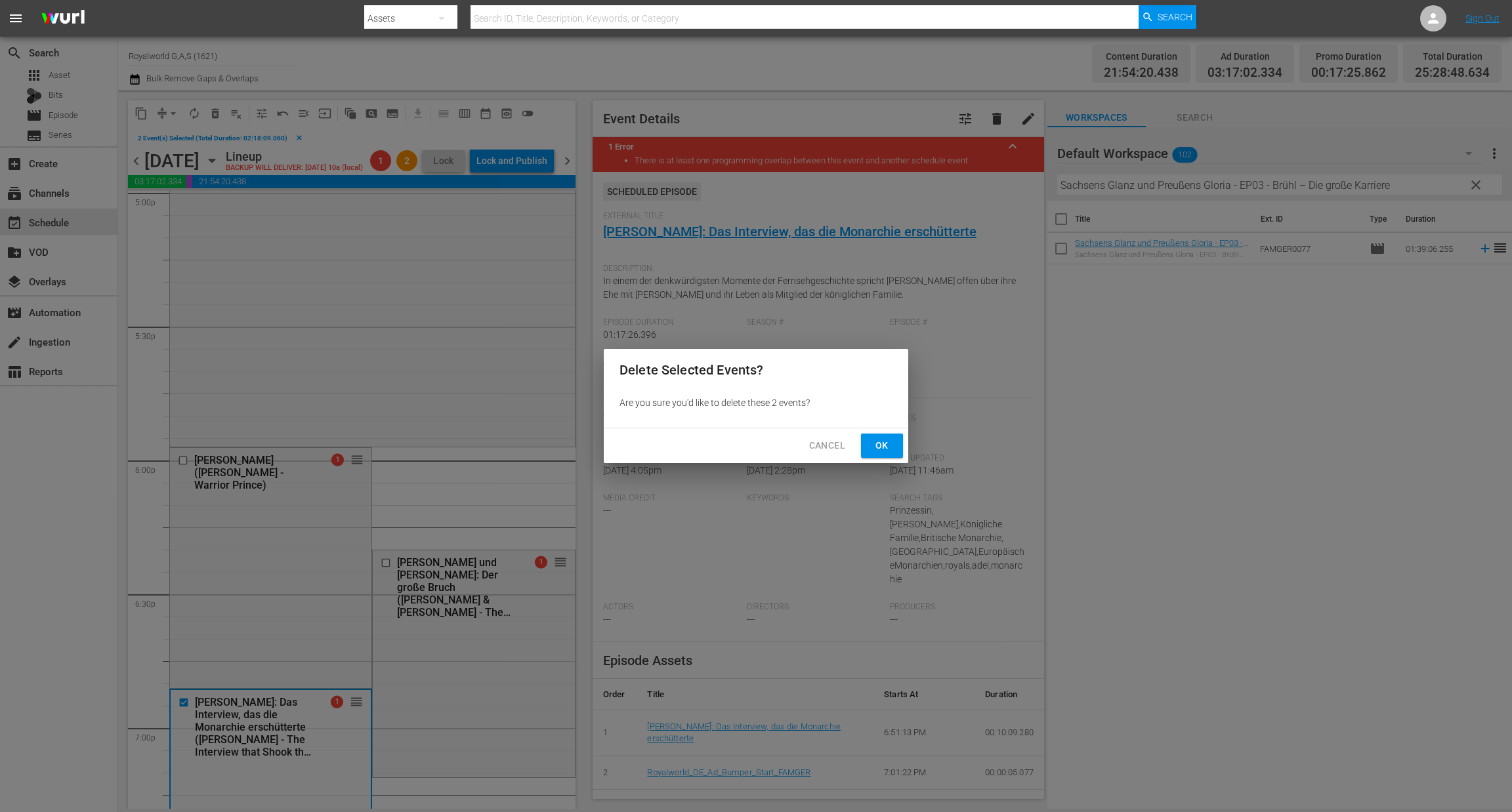
click at [875, 444] on span "Ok" at bounding box center [882, 445] width 21 height 16
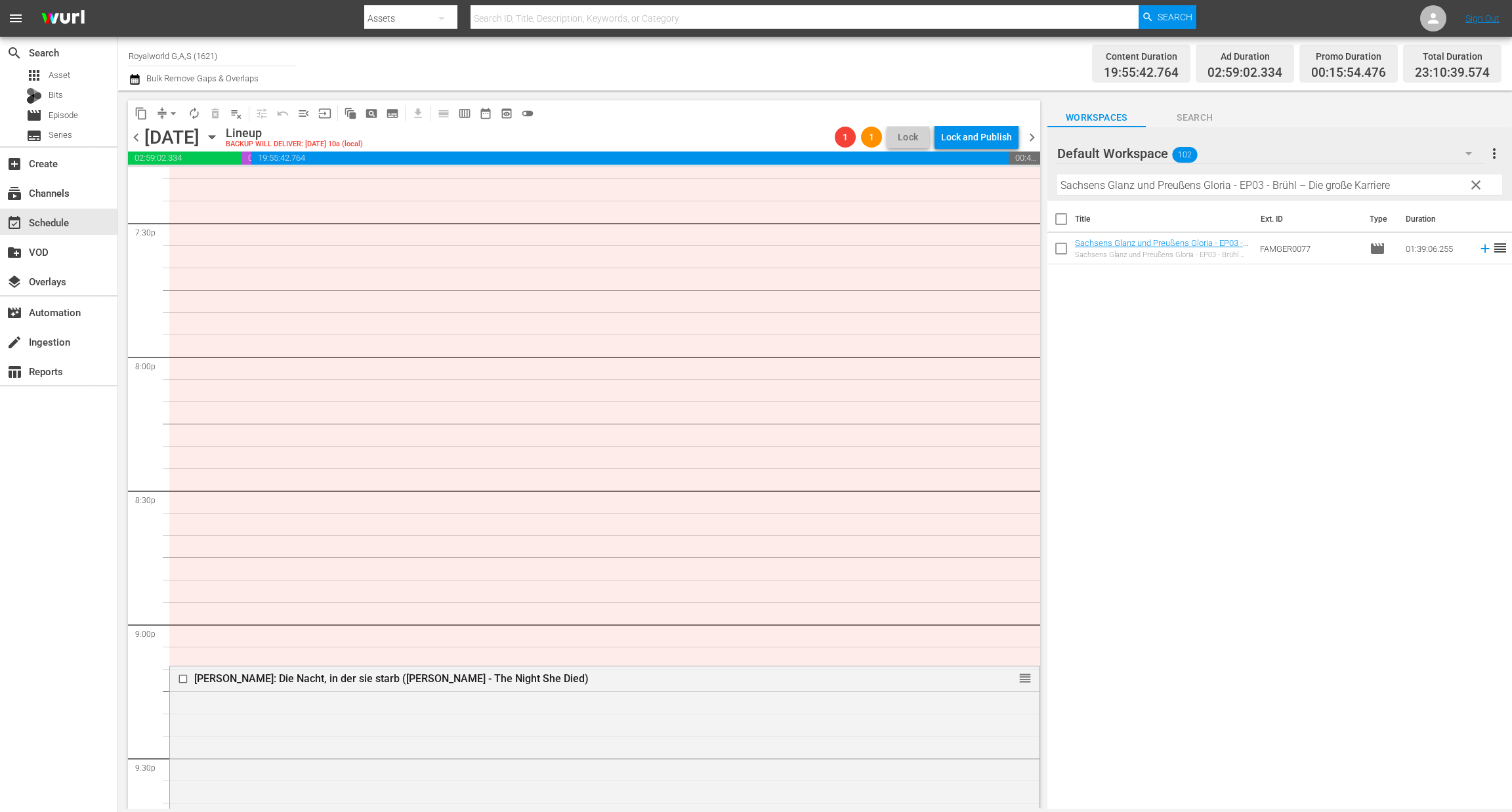
scroll to position [5335, 0]
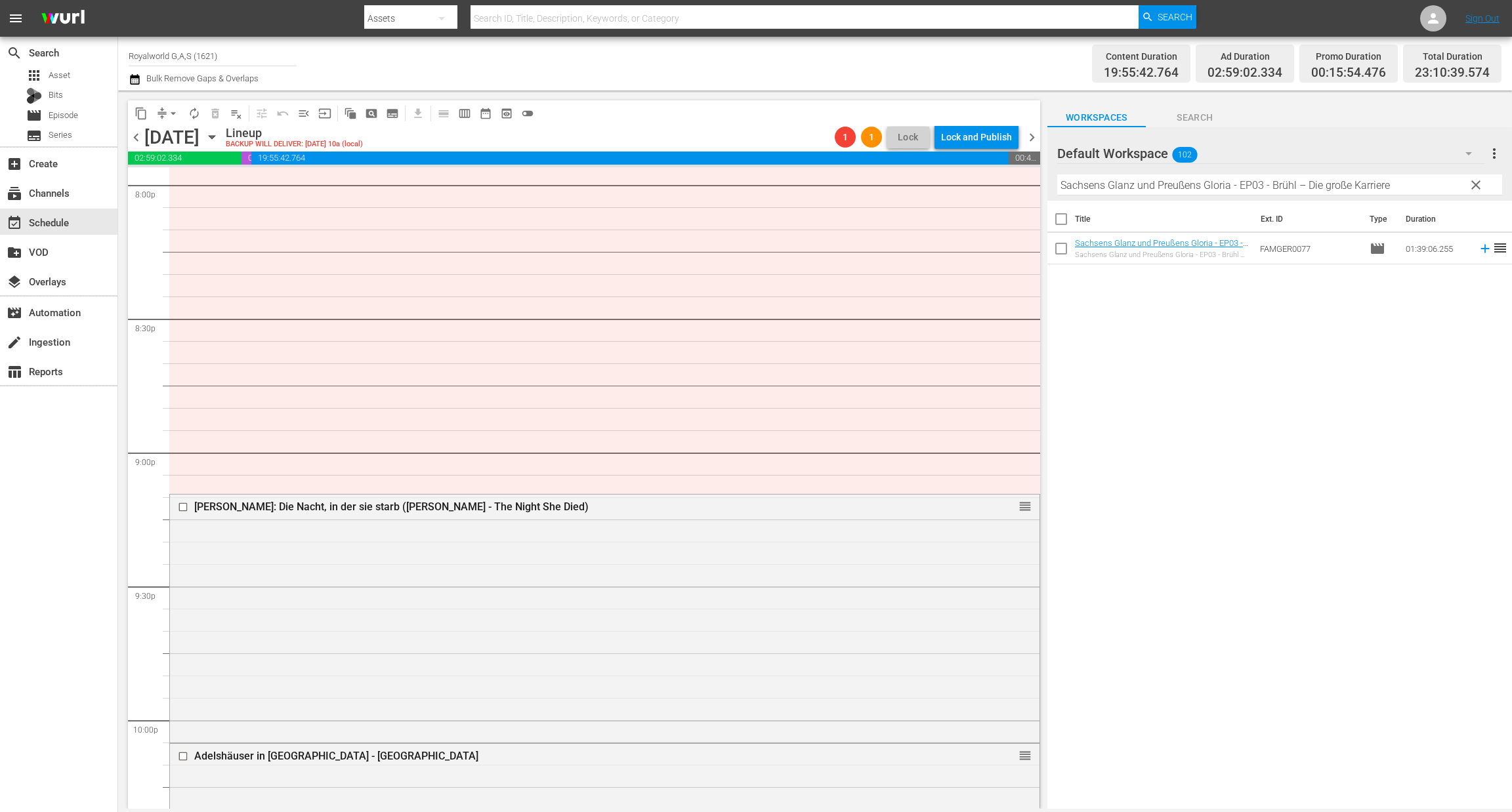
click at [176, 506] on div at bounding box center [185, 507] width 20 height 16
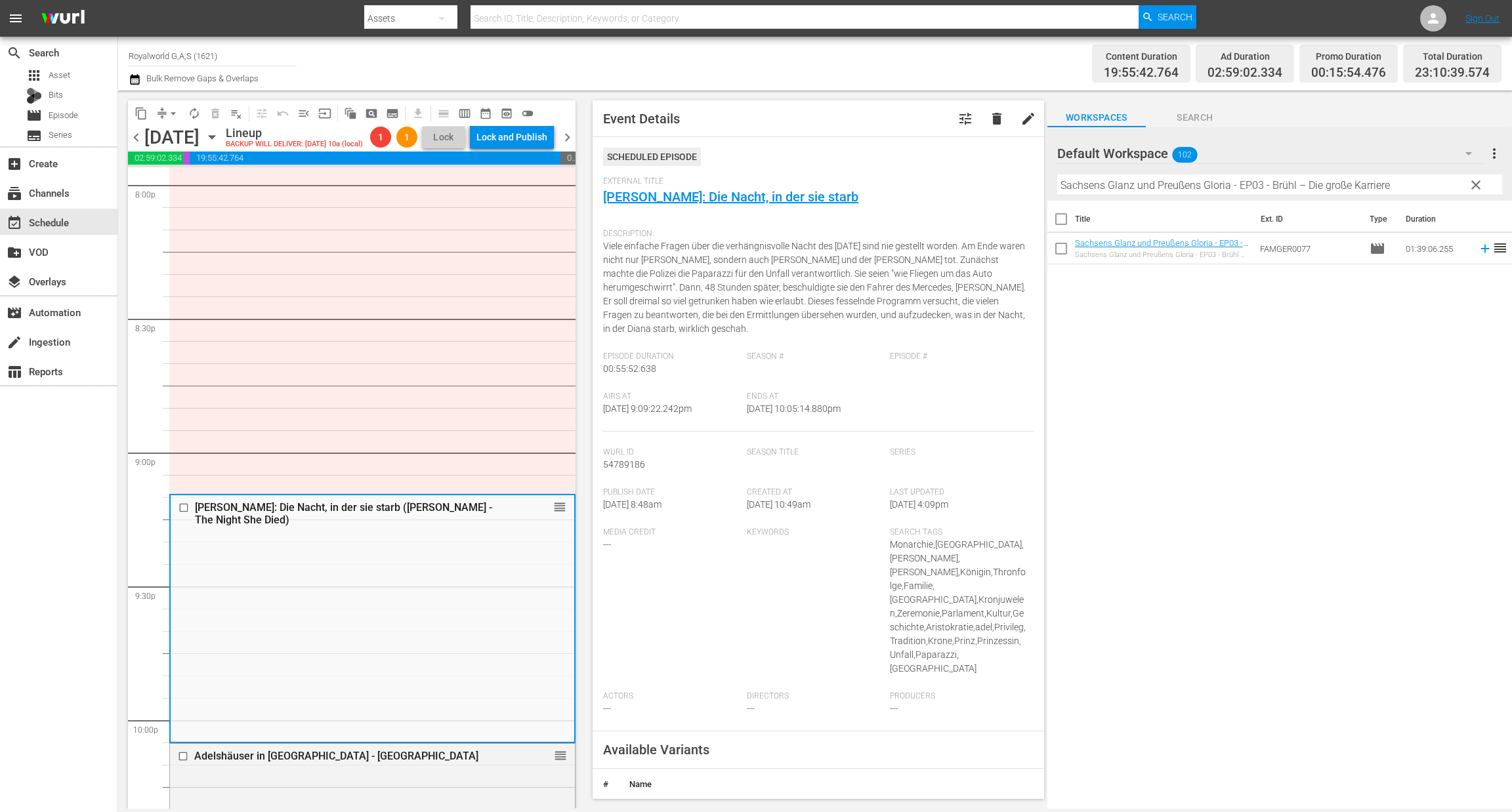
click at [183, 514] on input "checkbox" at bounding box center [185, 508] width 14 height 11
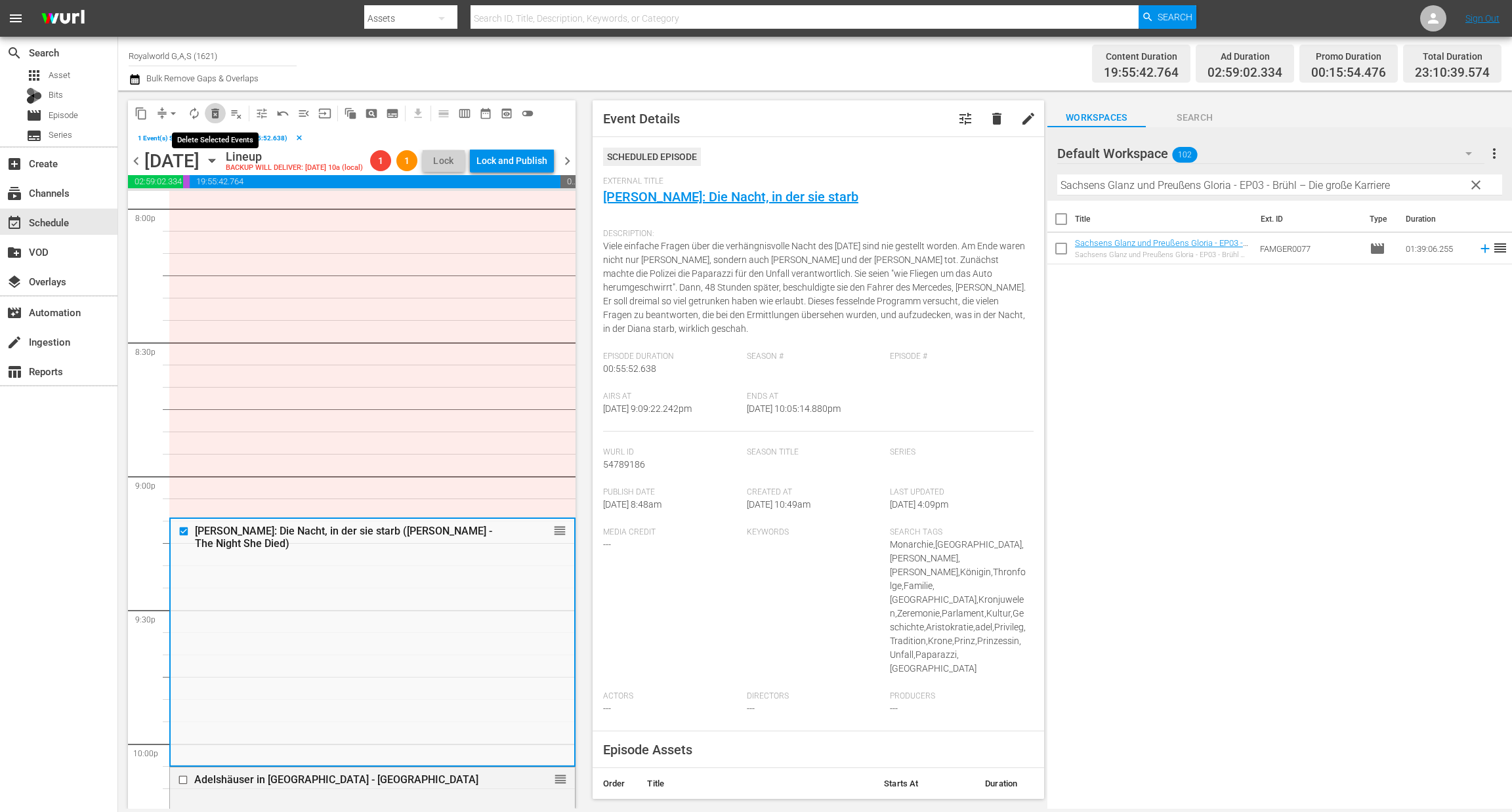
click at [210, 111] on span "delete_forever_outlined" at bounding box center [216, 114] width 13 height 13
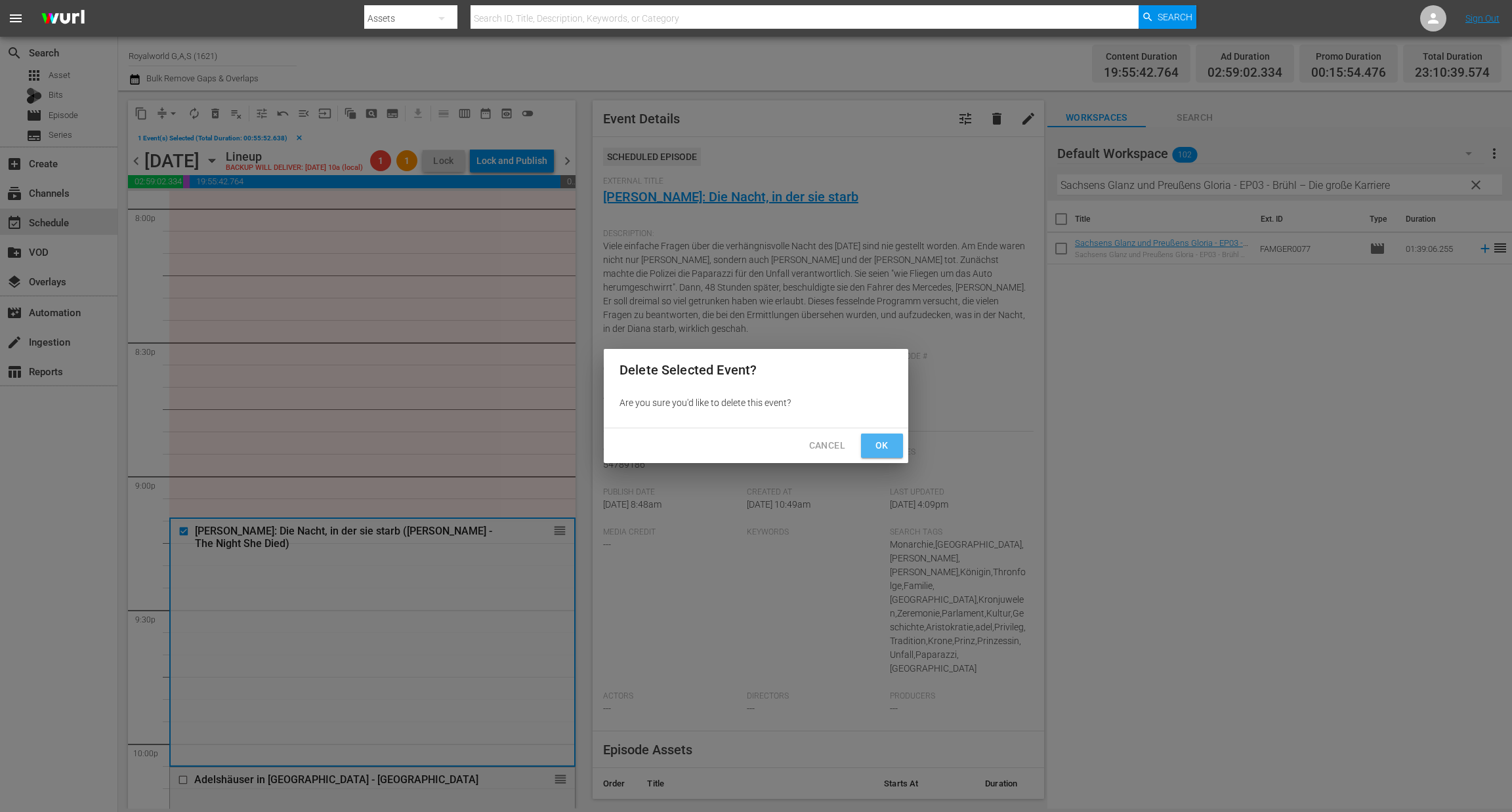
click at [897, 454] on button "Ok" at bounding box center [882, 445] width 42 height 24
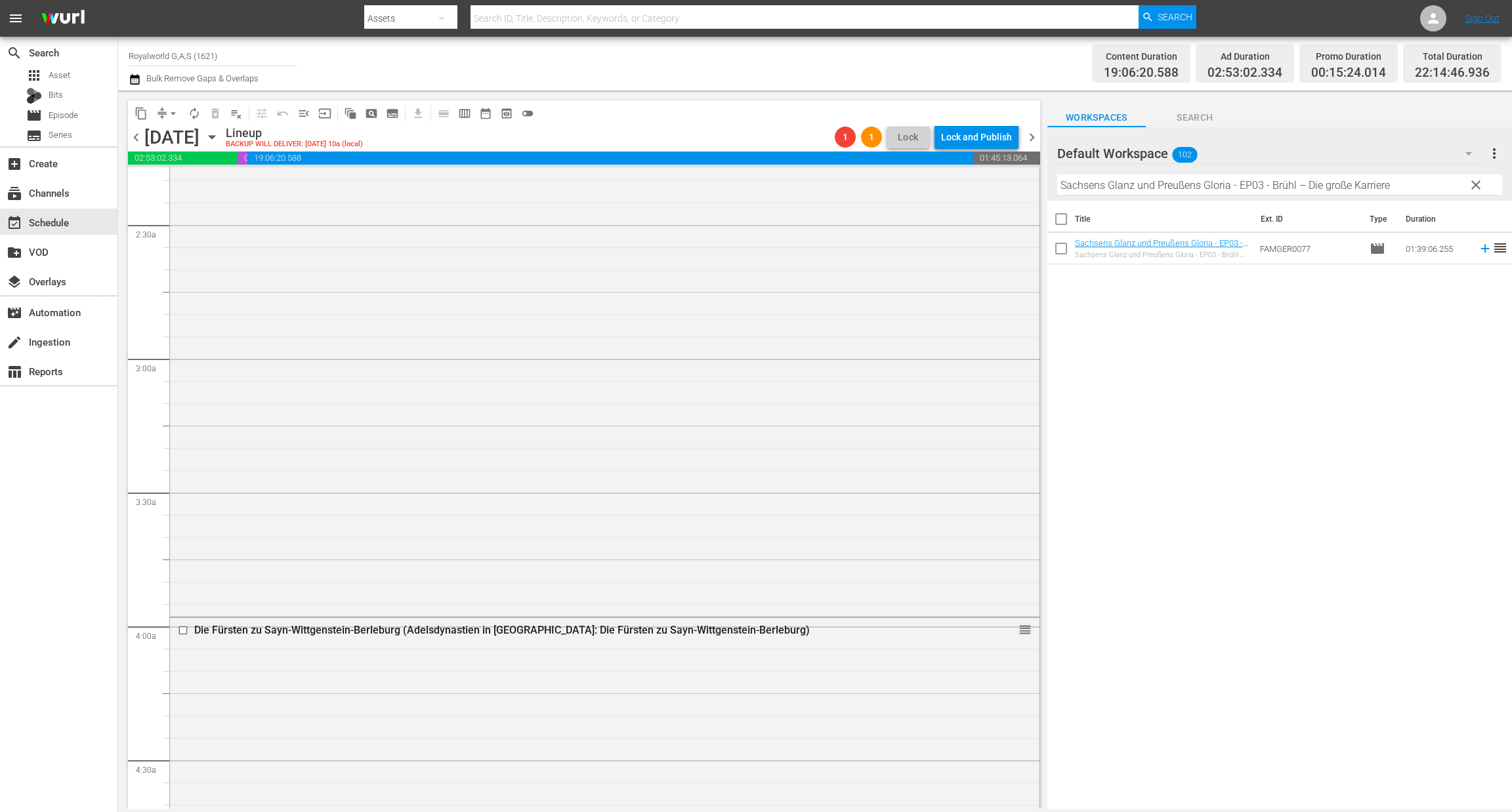
scroll to position [0, 0]
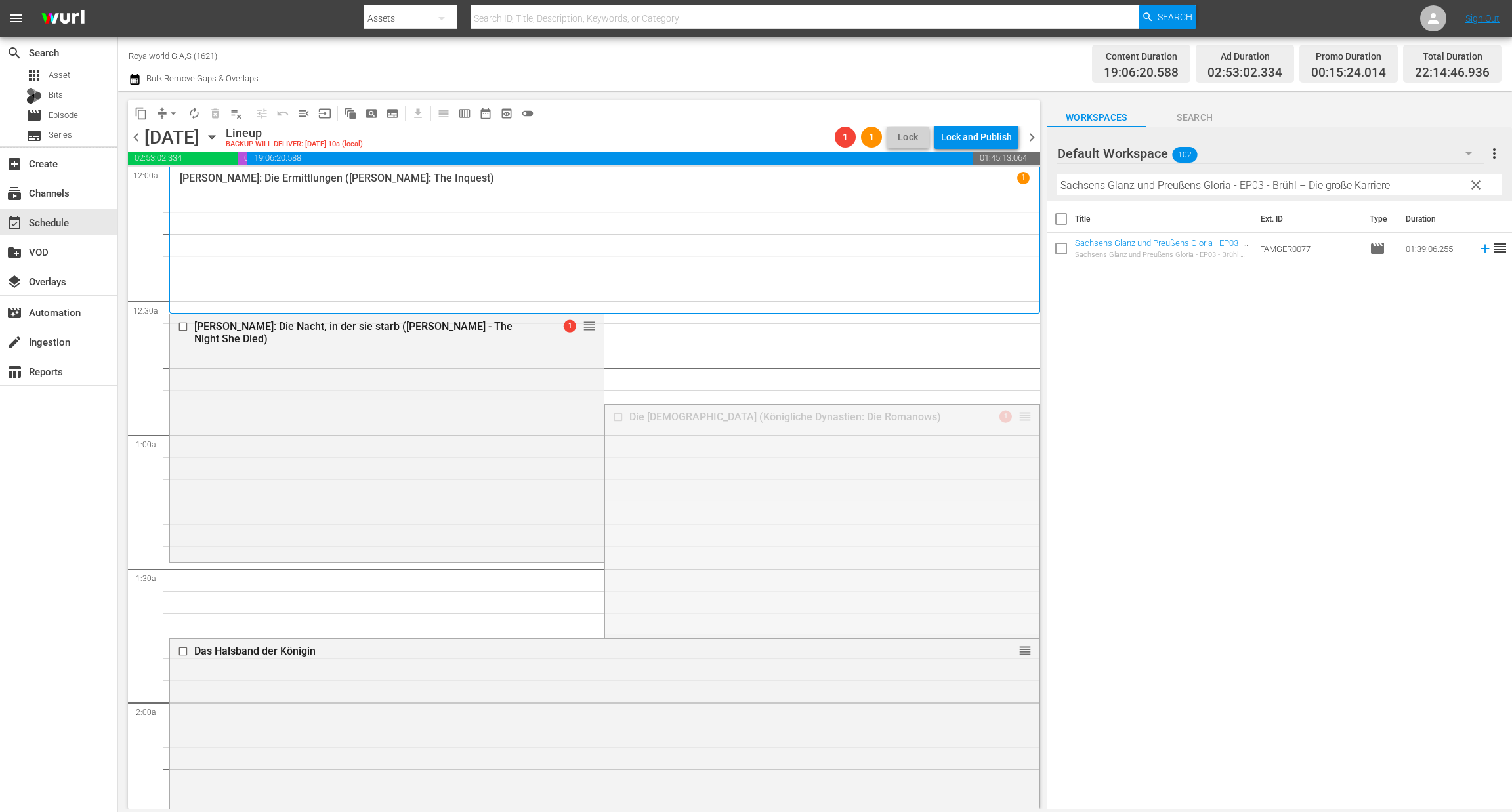
drag, startPoint x: 1005, startPoint y: 414, endPoint x: 859, endPoint y: 723, distance: 341.8
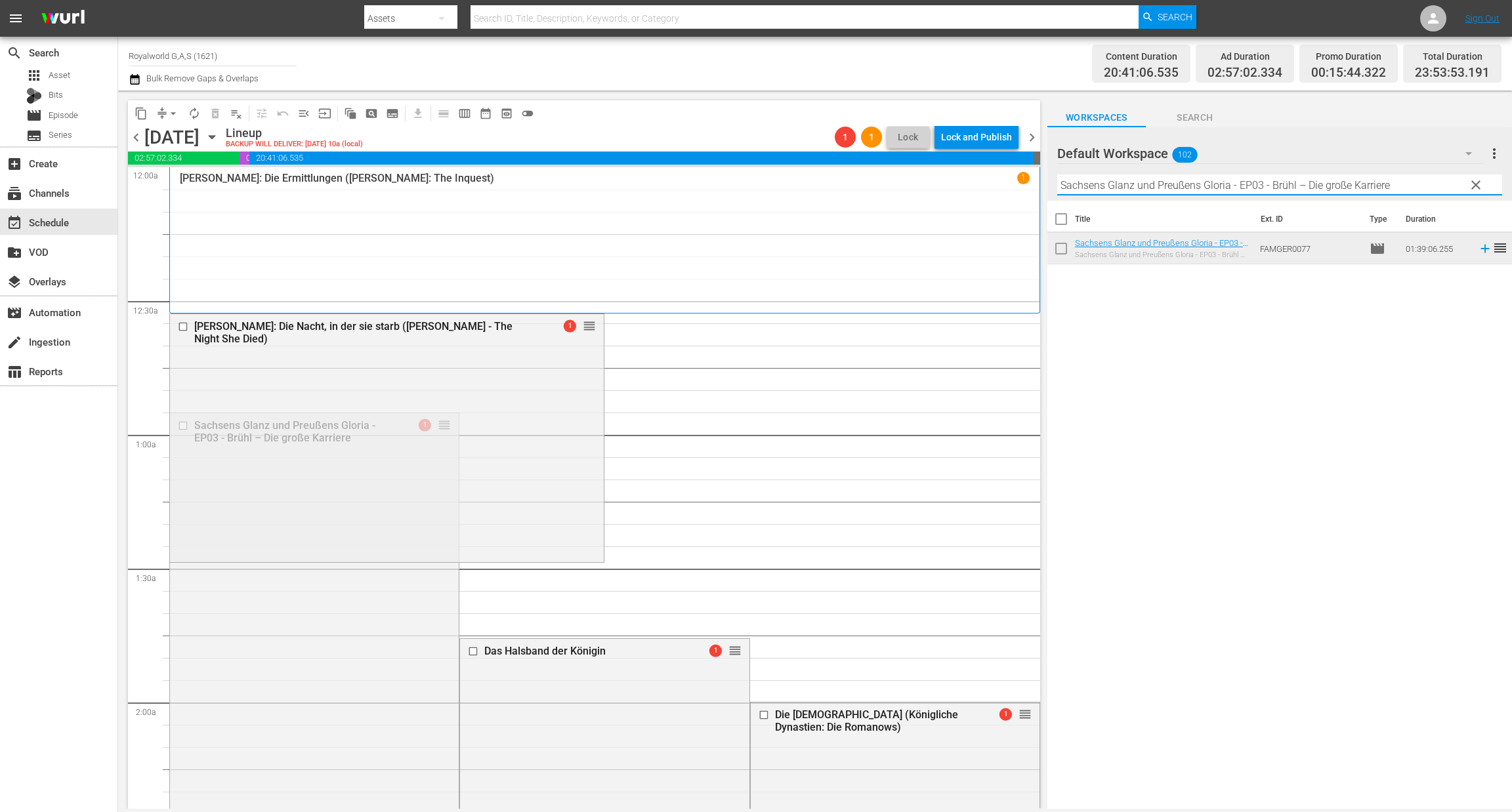
drag, startPoint x: 1257, startPoint y: 189, endPoint x: 1483, endPoint y: 185, distance: 226.0
click at [1483, 185] on div "Default Workspace 102 Default more_vert clear Filter by Title Sachsens Glanz un…" at bounding box center [1279, 164] width 465 height 74
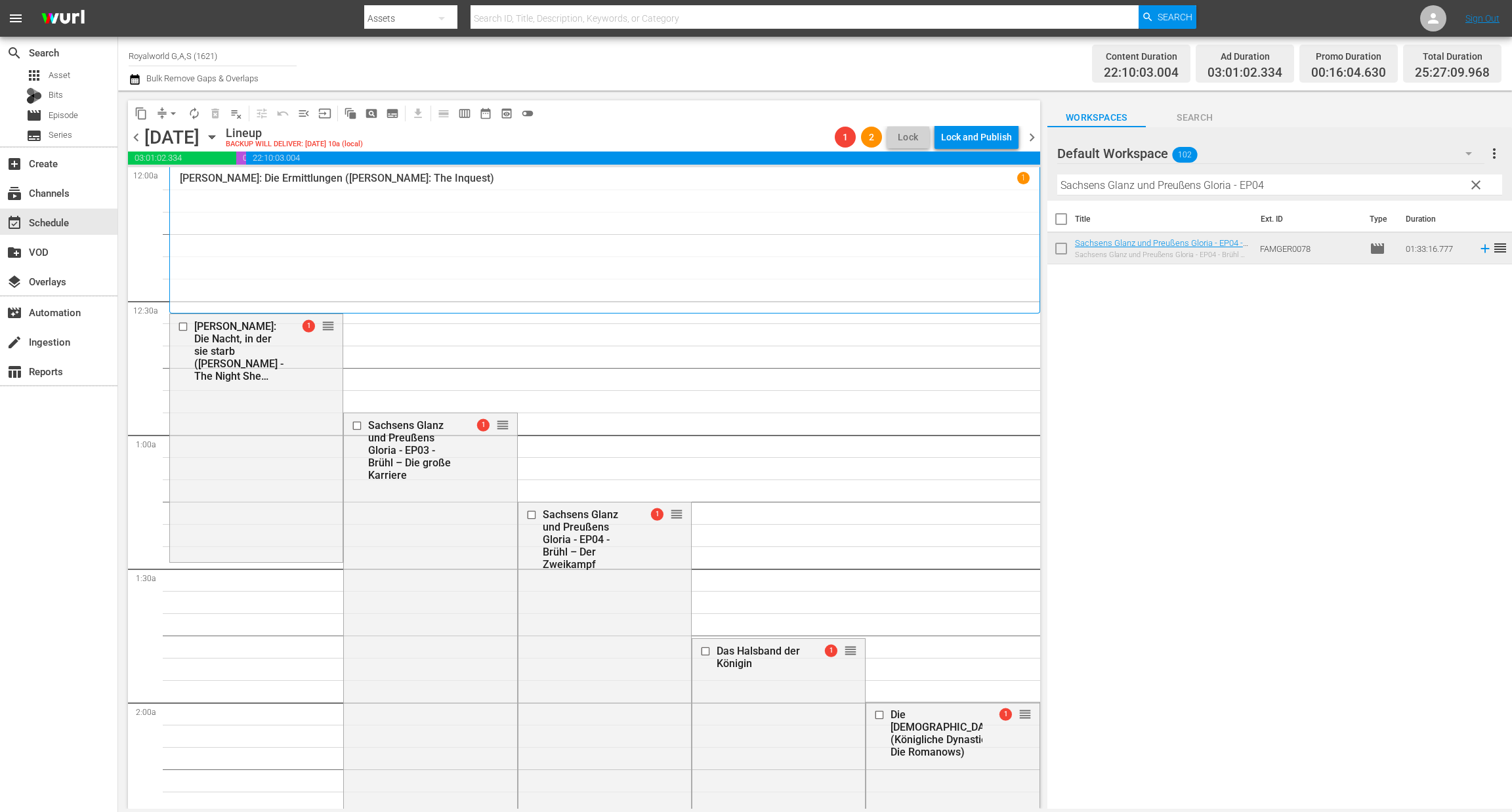
click at [1274, 181] on input "Sachsens Glanz und Preußens Gloria - EP04" at bounding box center [1279, 185] width 445 height 21
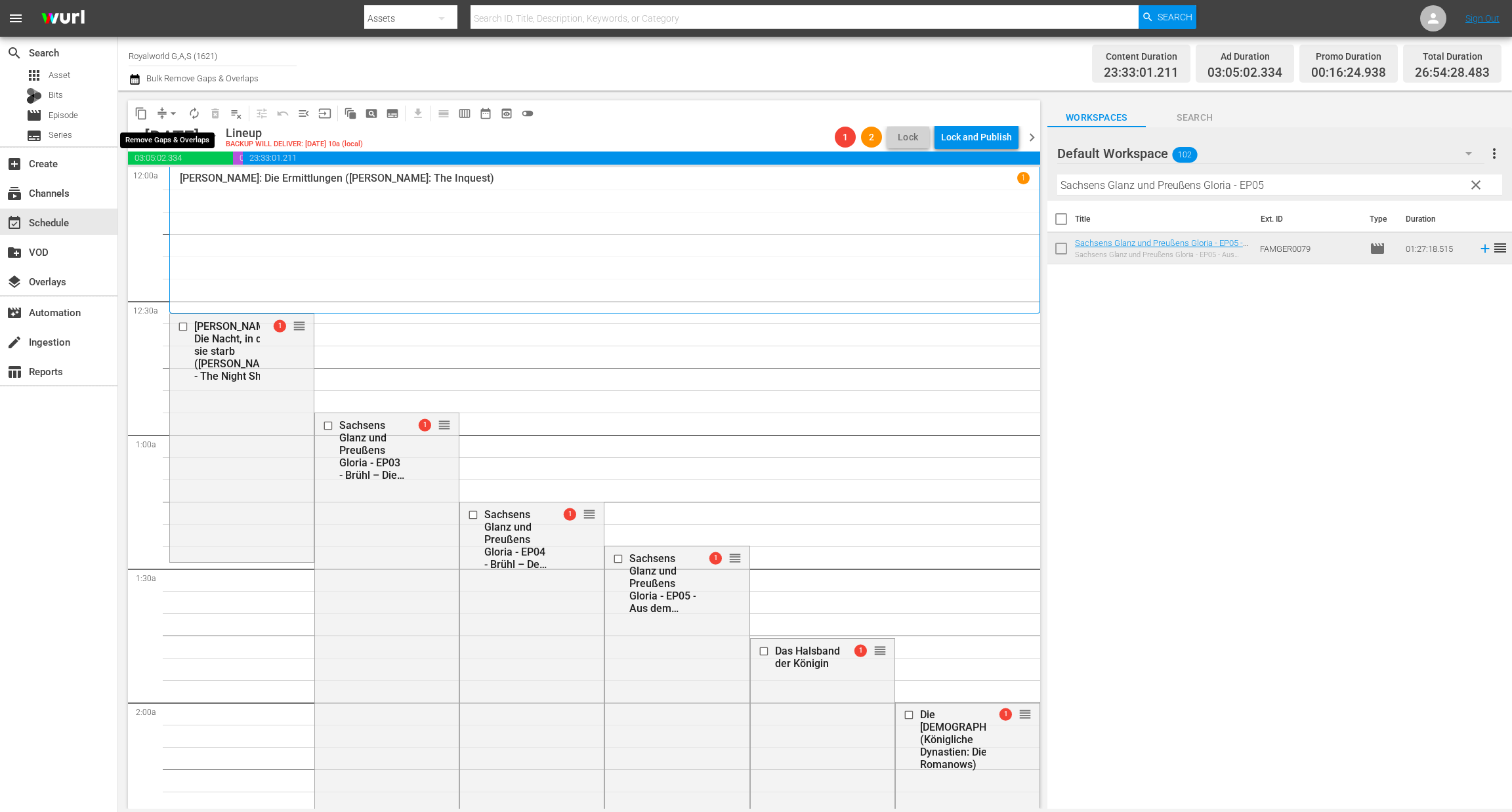
click at [175, 111] on span "arrow_drop_down" at bounding box center [173, 114] width 13 height 13
click at [175, 178] on li "Align to End of Previous Day" at bounding box center [174, 183] width 138 height 22
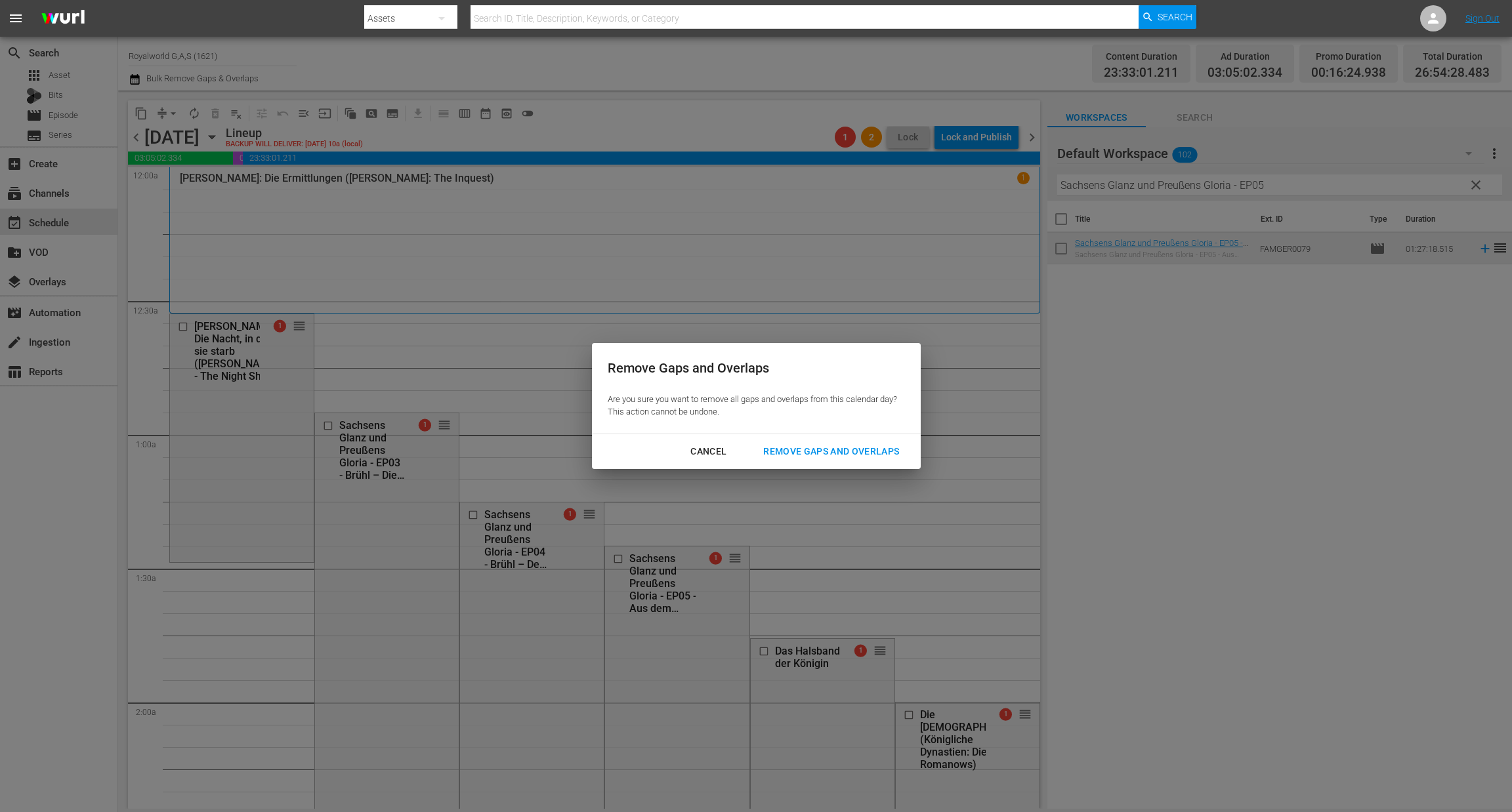
click at [822, 461] on button "Remove Gaps and Overlaps" at bounding box center [831, 451] width 168 height 24
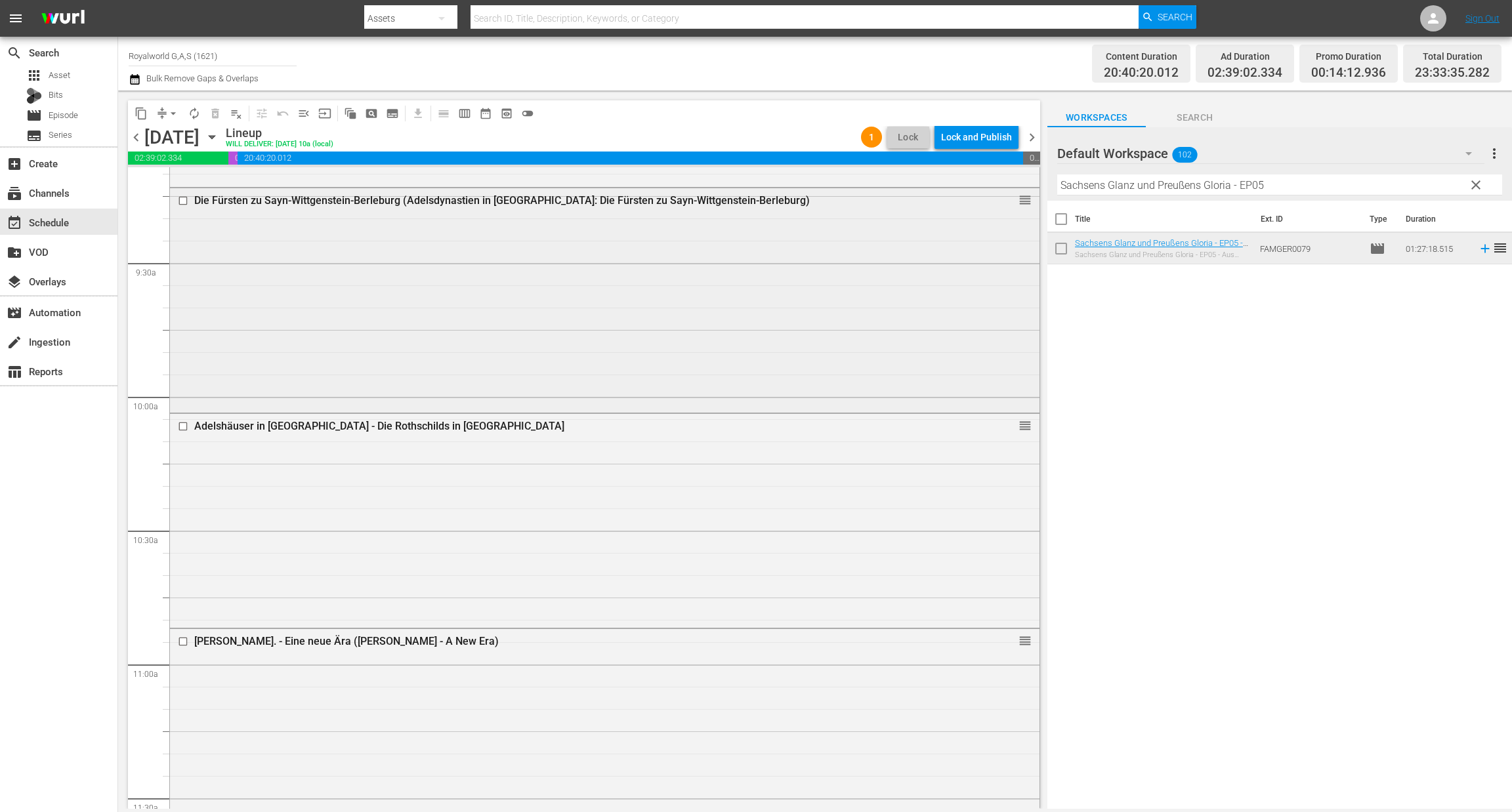
scroll to position [2459, 0]
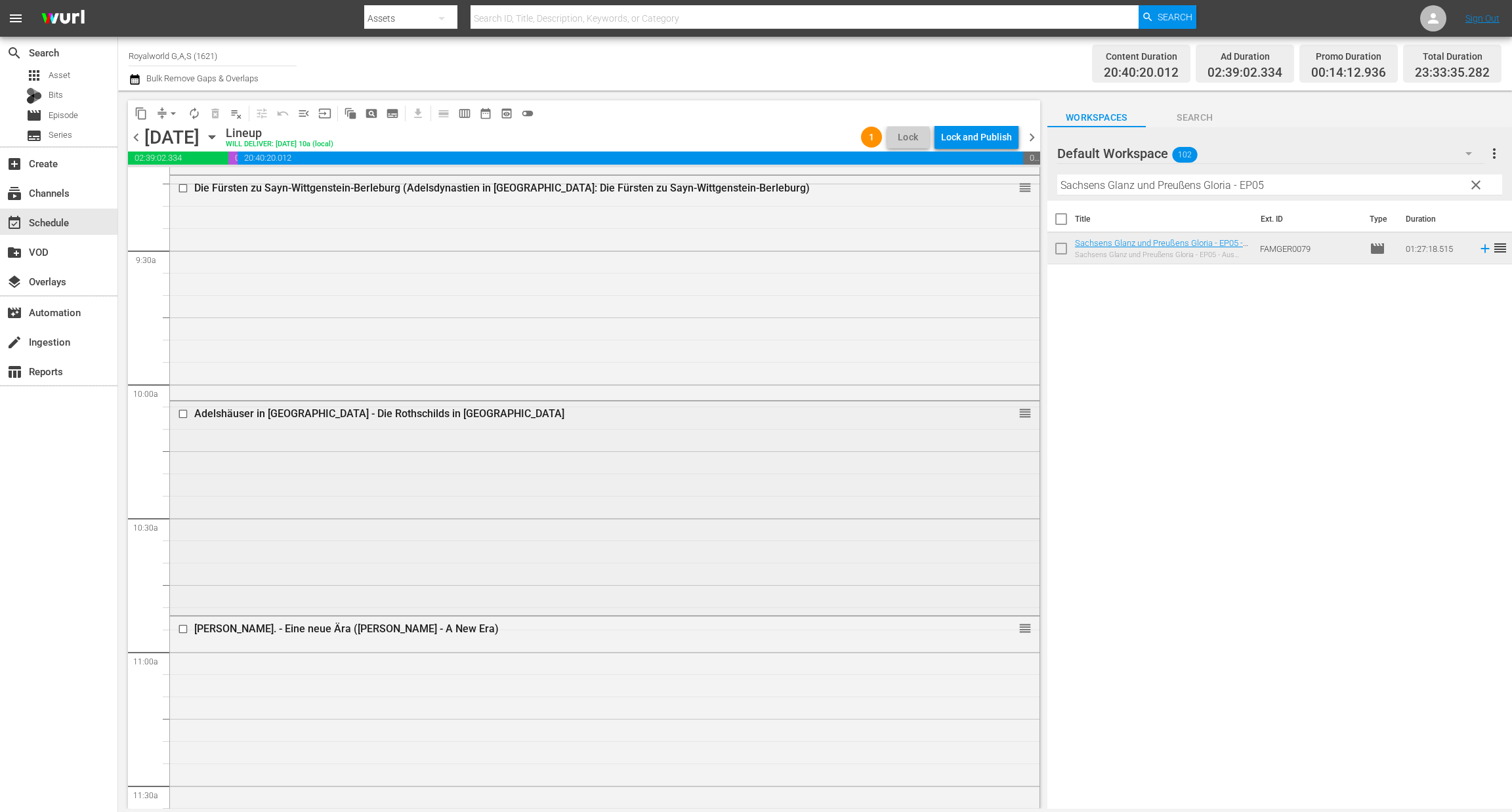
click at [179, 415] on input "checkbox" at bounding box center [185, 413] width 14 height 11
click at [212, 110] on span "delete_forever_outlined" at bounding box center [216, 114] width 13 height 13
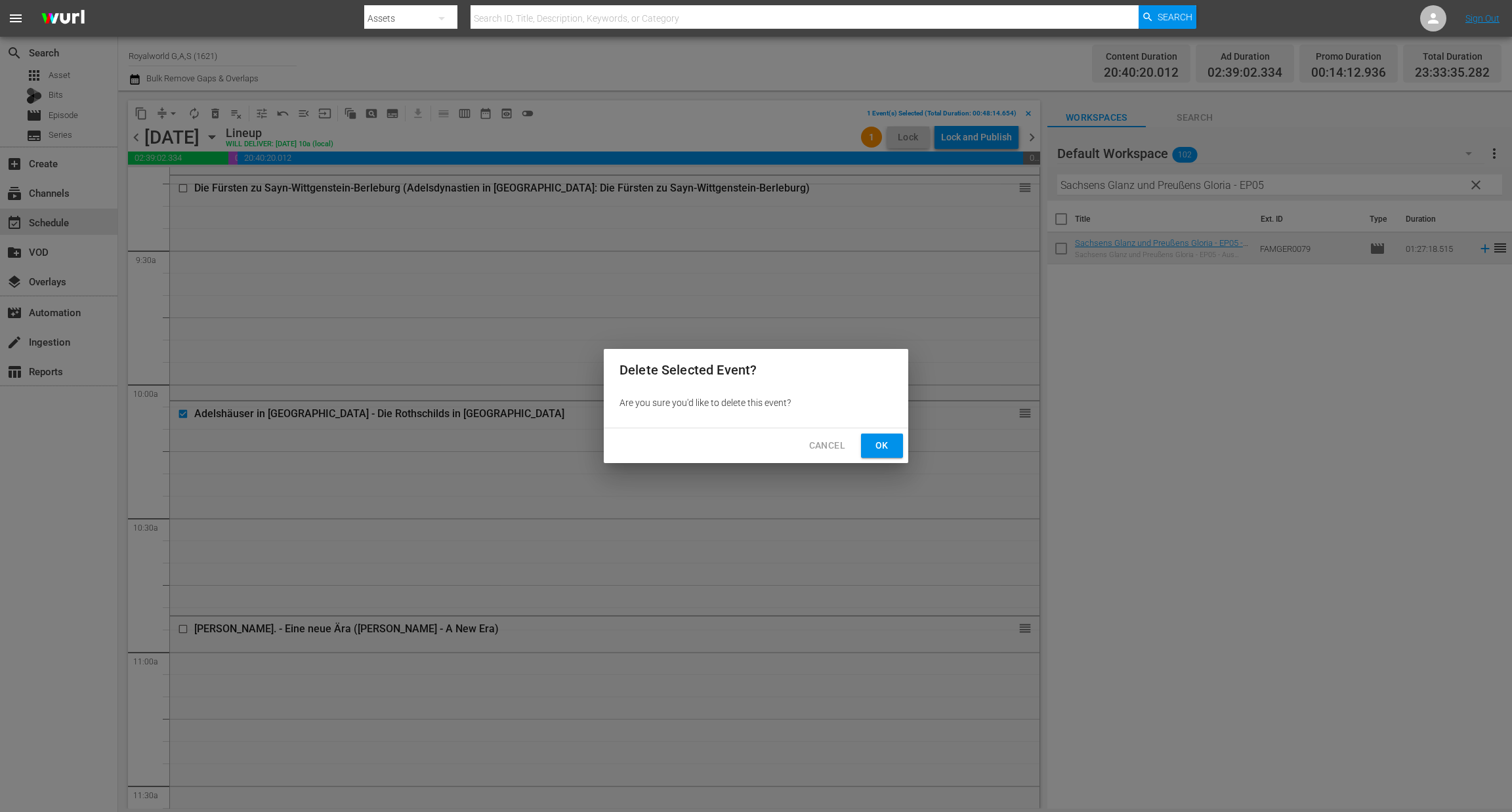
click at [888, 442] on span "Ok" at bounding box center [882, 445] width 21 height 16
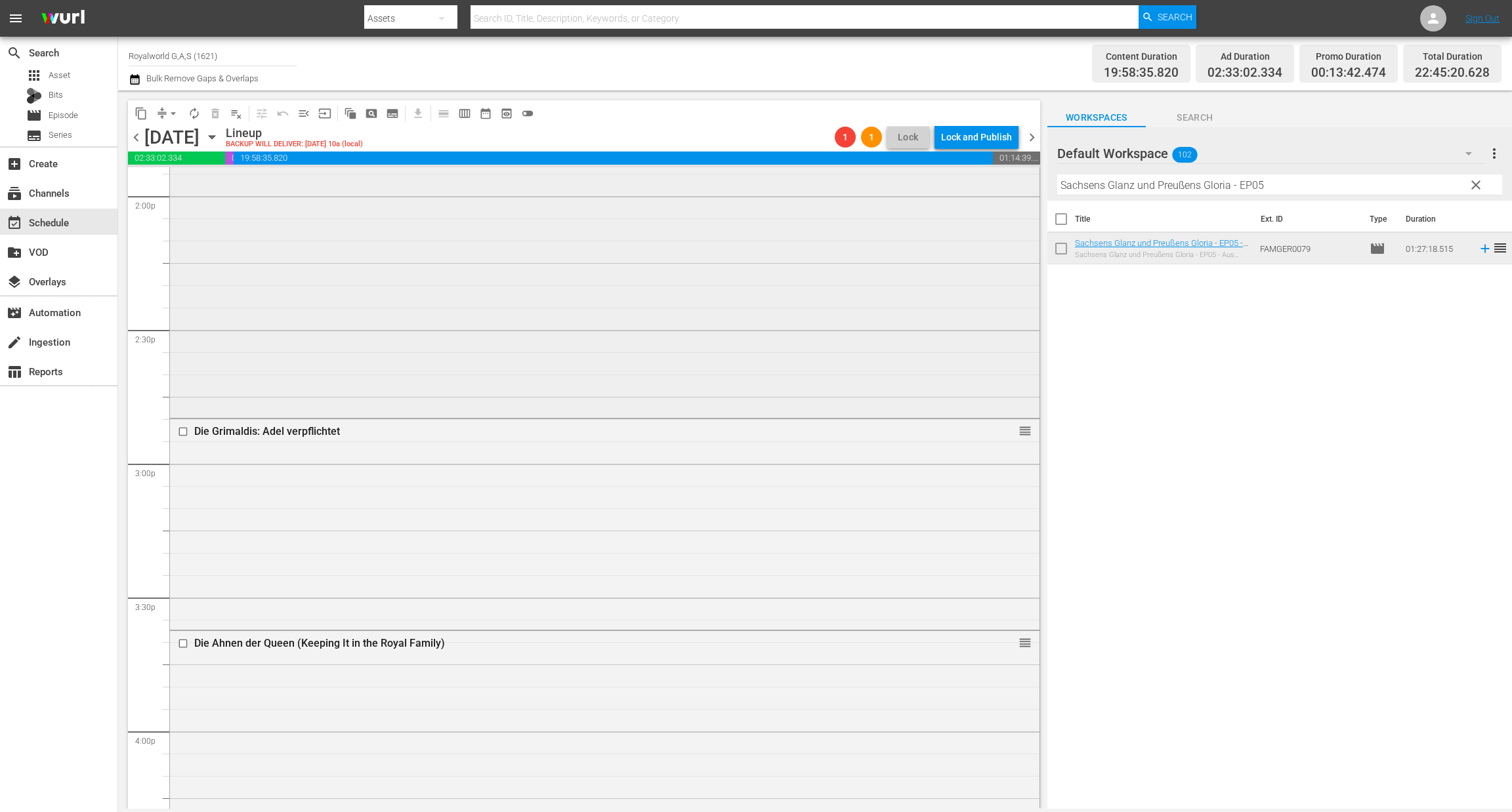
scroll to position [3738, 0]
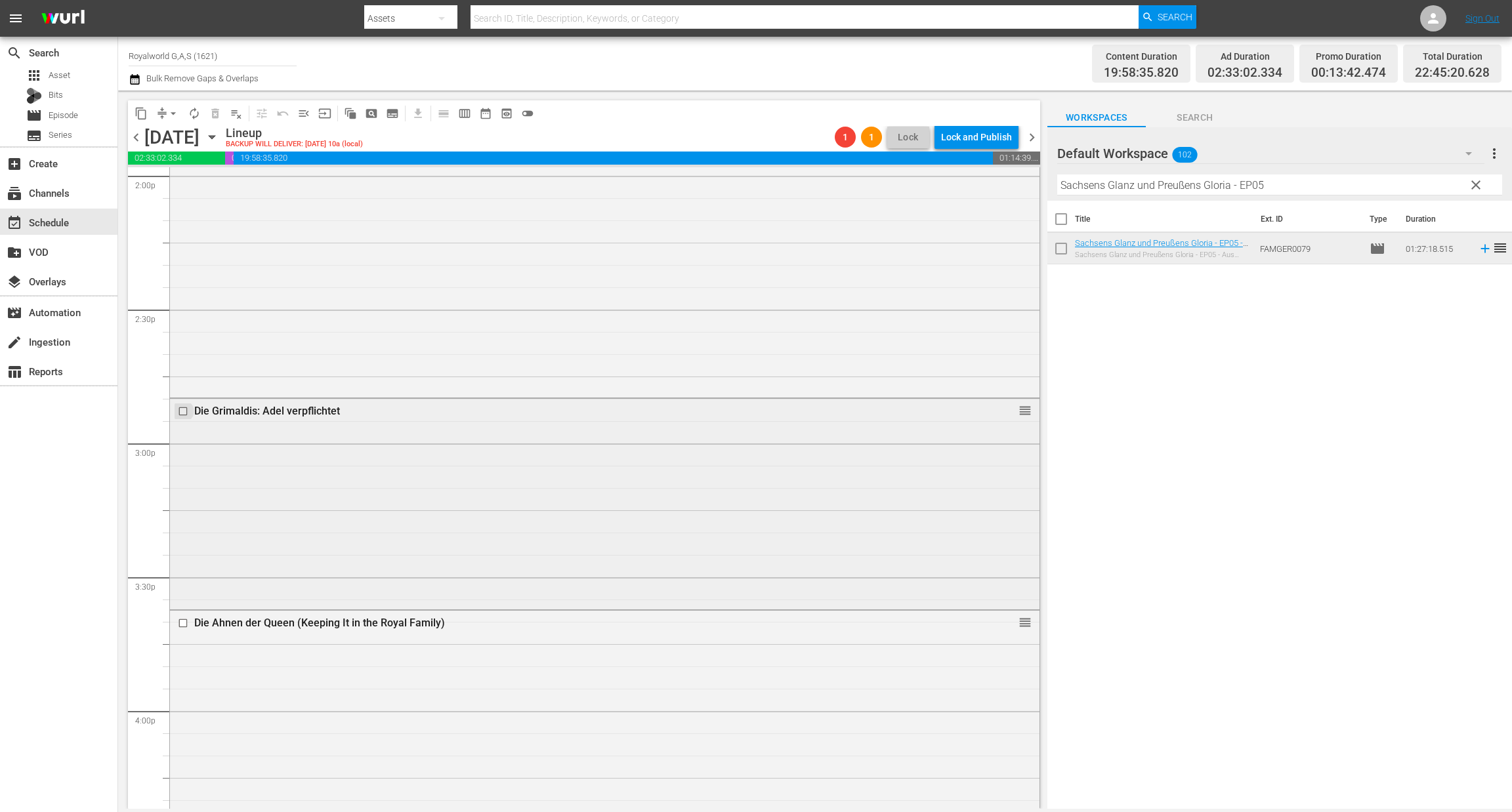
click at [182, 411] on input "checkbox" at bounding box center [185, 411] width 14 height 11
click at [225, 114] on button "delete_forever_outlined" at bounding box center [216, 114] width 21 height 21
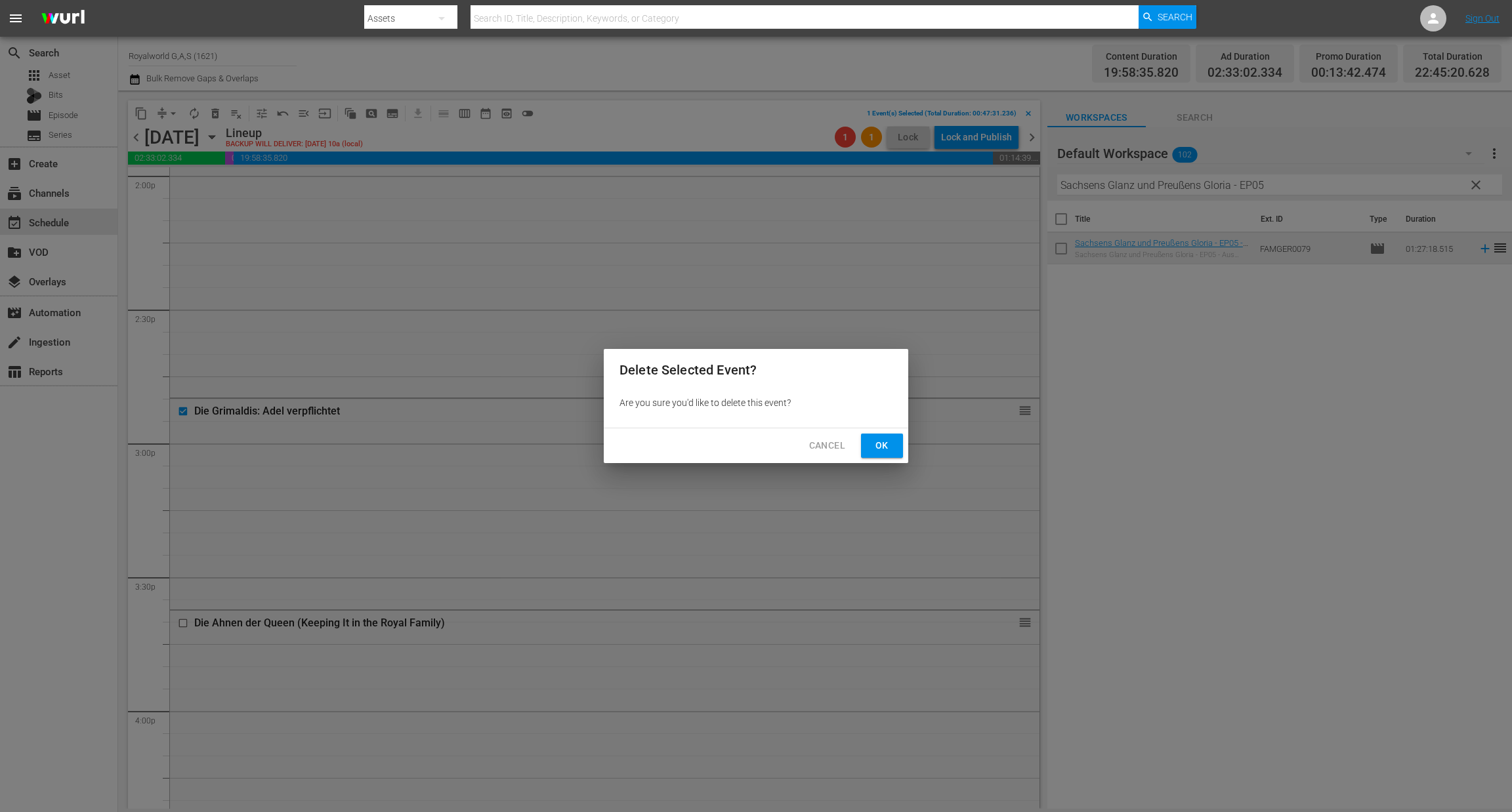
click at [886, 449] on span "Ok" at bounding box center [882, 445] width 21 height 16
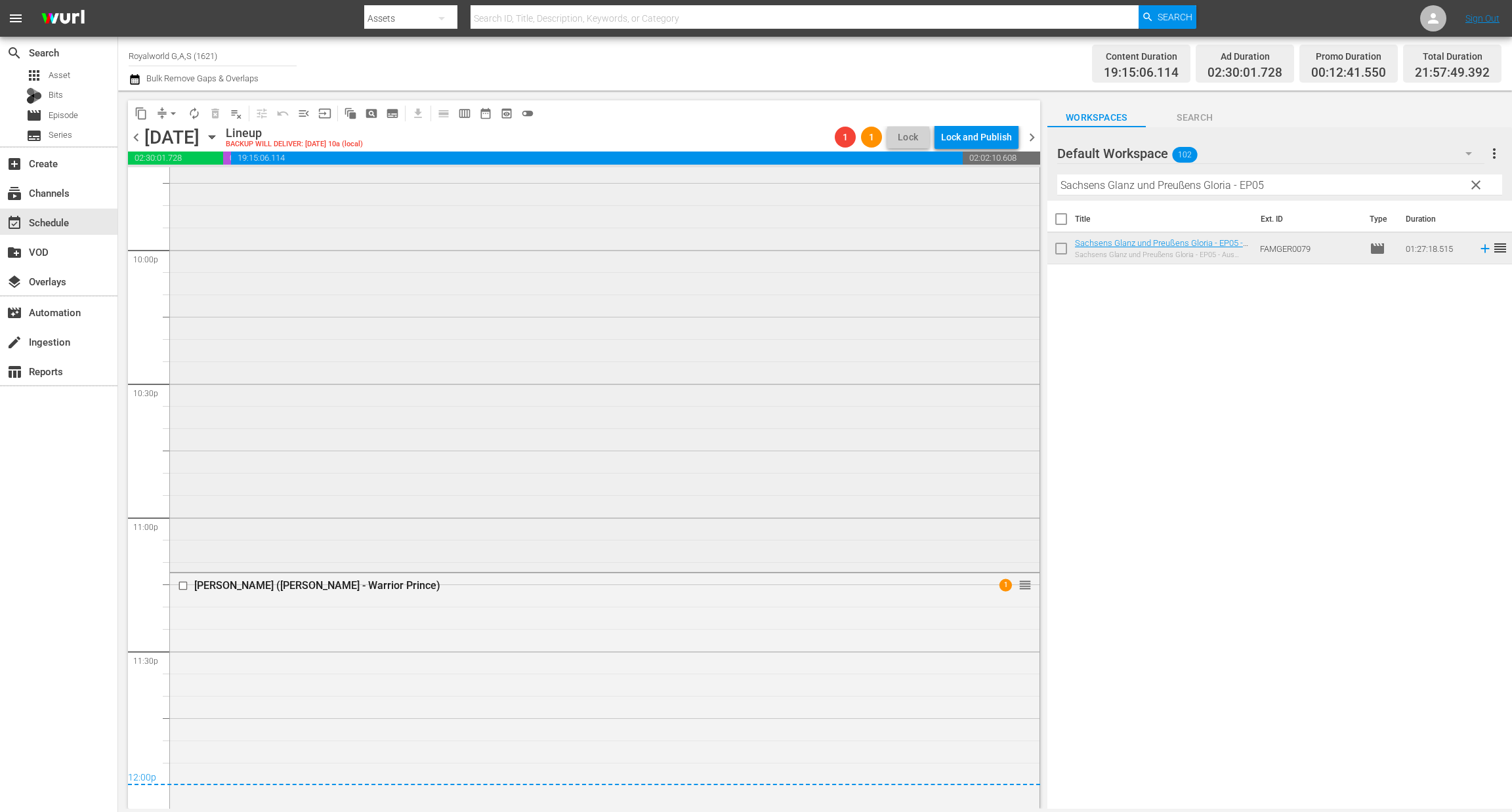
scroll to position [5809, 0]
click at [172, 111] on span "arrow_drop_down" at bounding box center [173, 114] width 13 height 13
click at [196, 194] on ul "Align to Midnight Align to First Episode Align to End of Previous Day" at bounding box center [174, 161] width 138 height 76
click at [204, 187] on li "Align to End of Previous Day" at bounding box center [174, 183] width 138 height 22
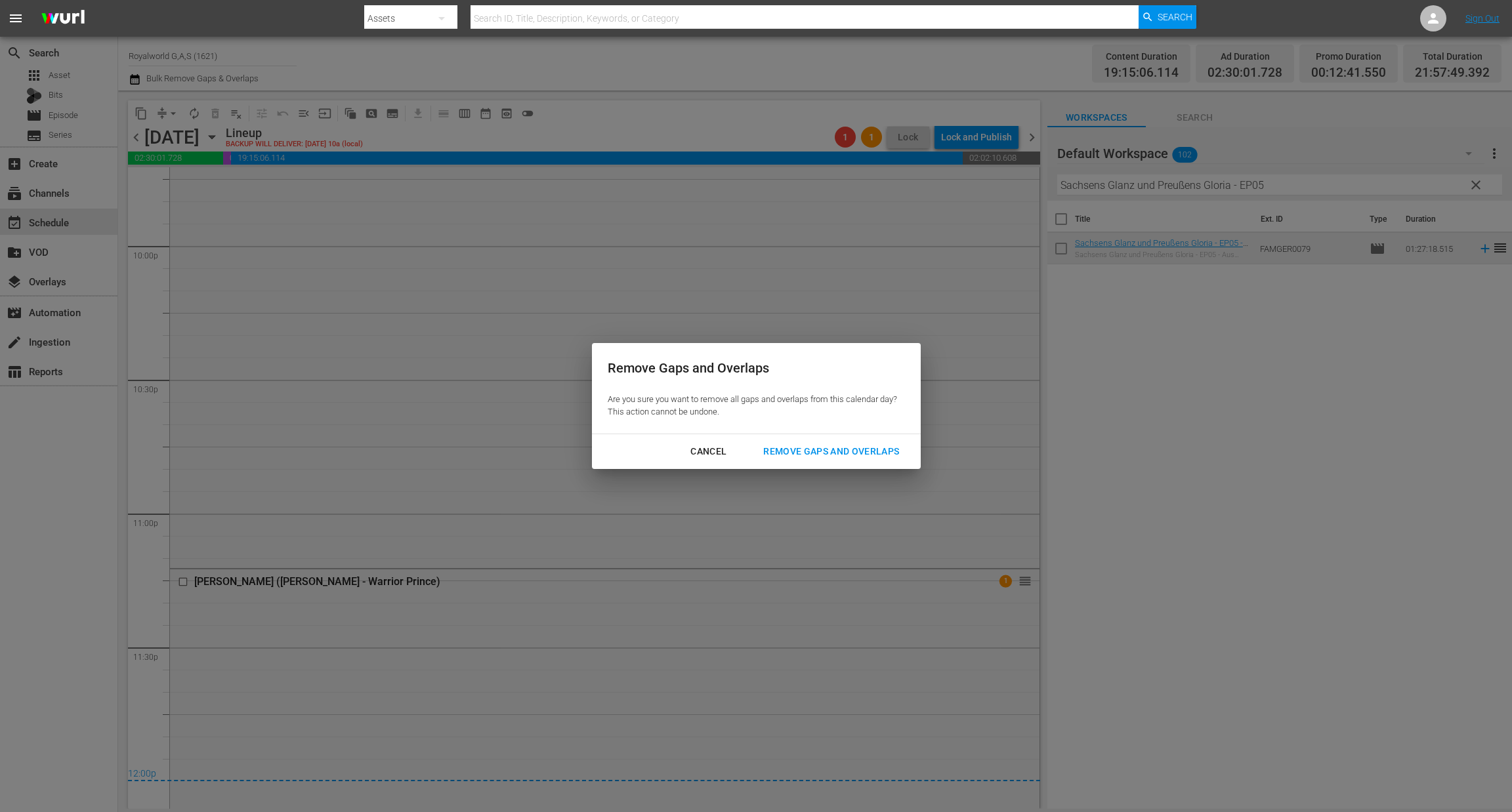
click at [823, 458] on div "Remove Gaps and Overlaps" at bounding box center [831, 451] width 157 height 16
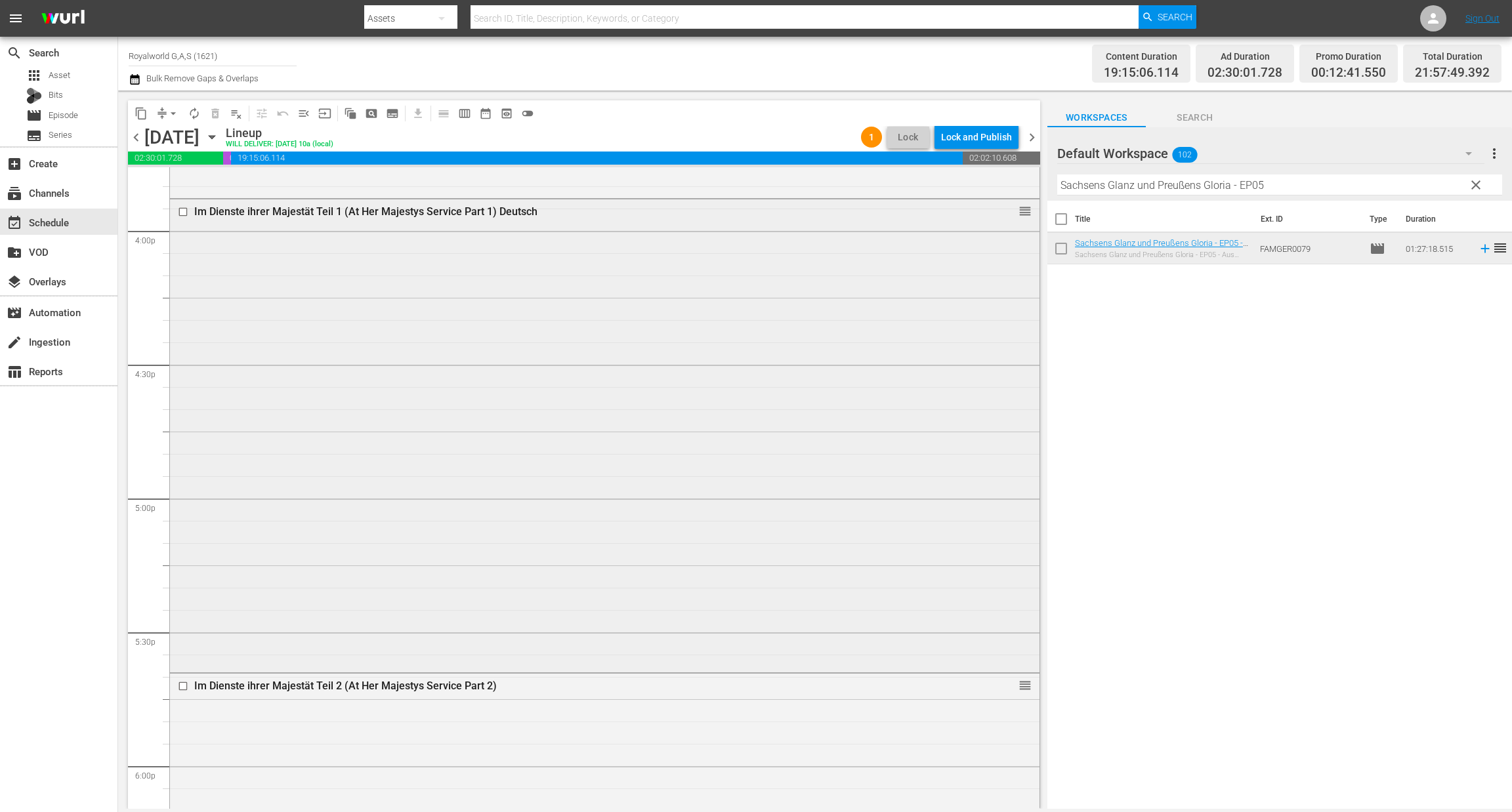
scroll to position [4304, 0]
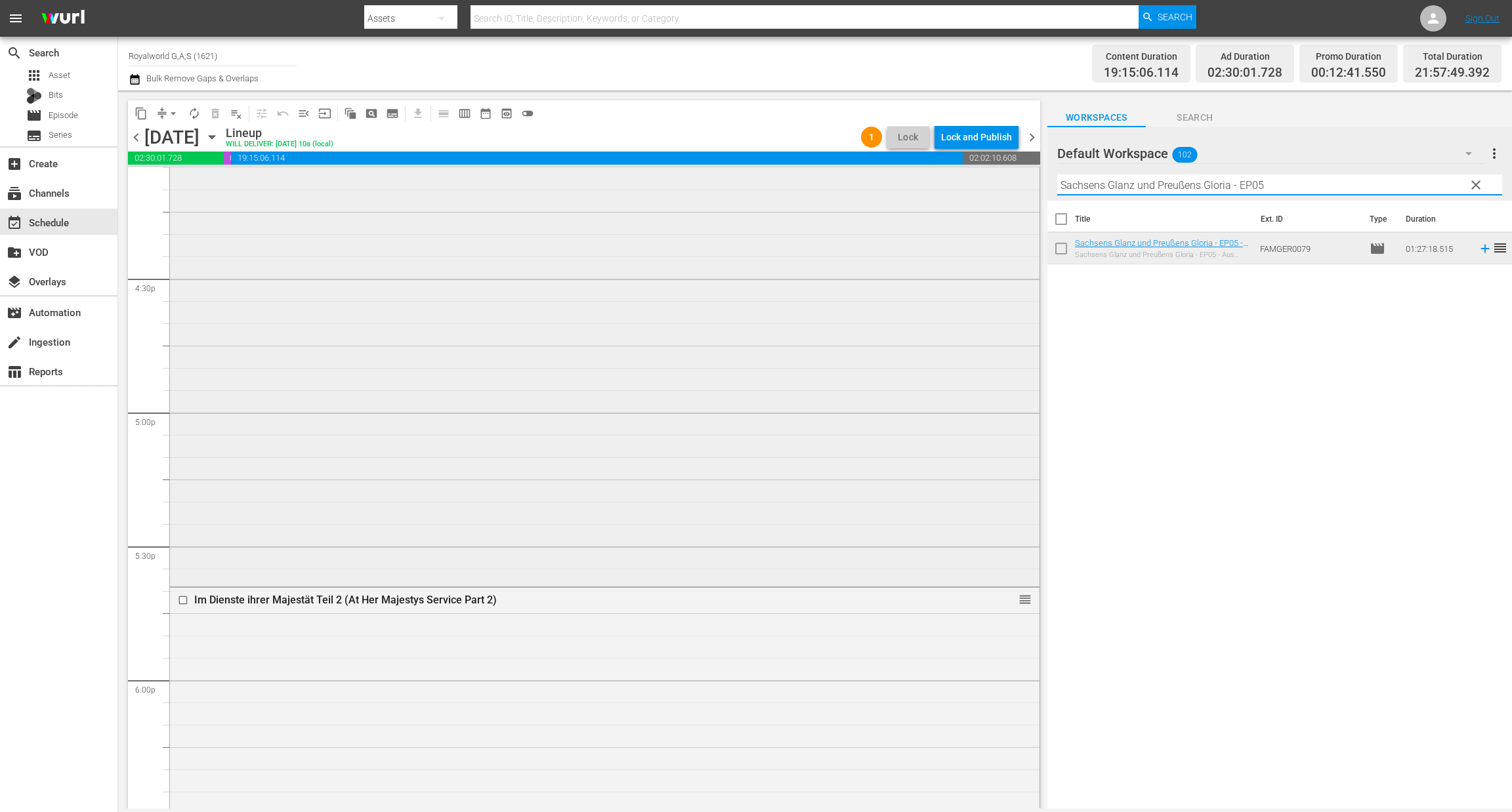
drag, startPoint x: 1219, startPoint y: 175, endPoint x: 899, endPoint y: 191, distance: 320.4
click at [899, 191] on div "content_copy compress arrow_drop_down autorenew_outlined delete_forever_outline…" at bounding box center [815, 449] width 1394 height 718
paste input "[PERSON_NAME] und [PERSON_NAME]: Der große [PERSON_NAME] ([PERSON_NAME] & [PERS…"
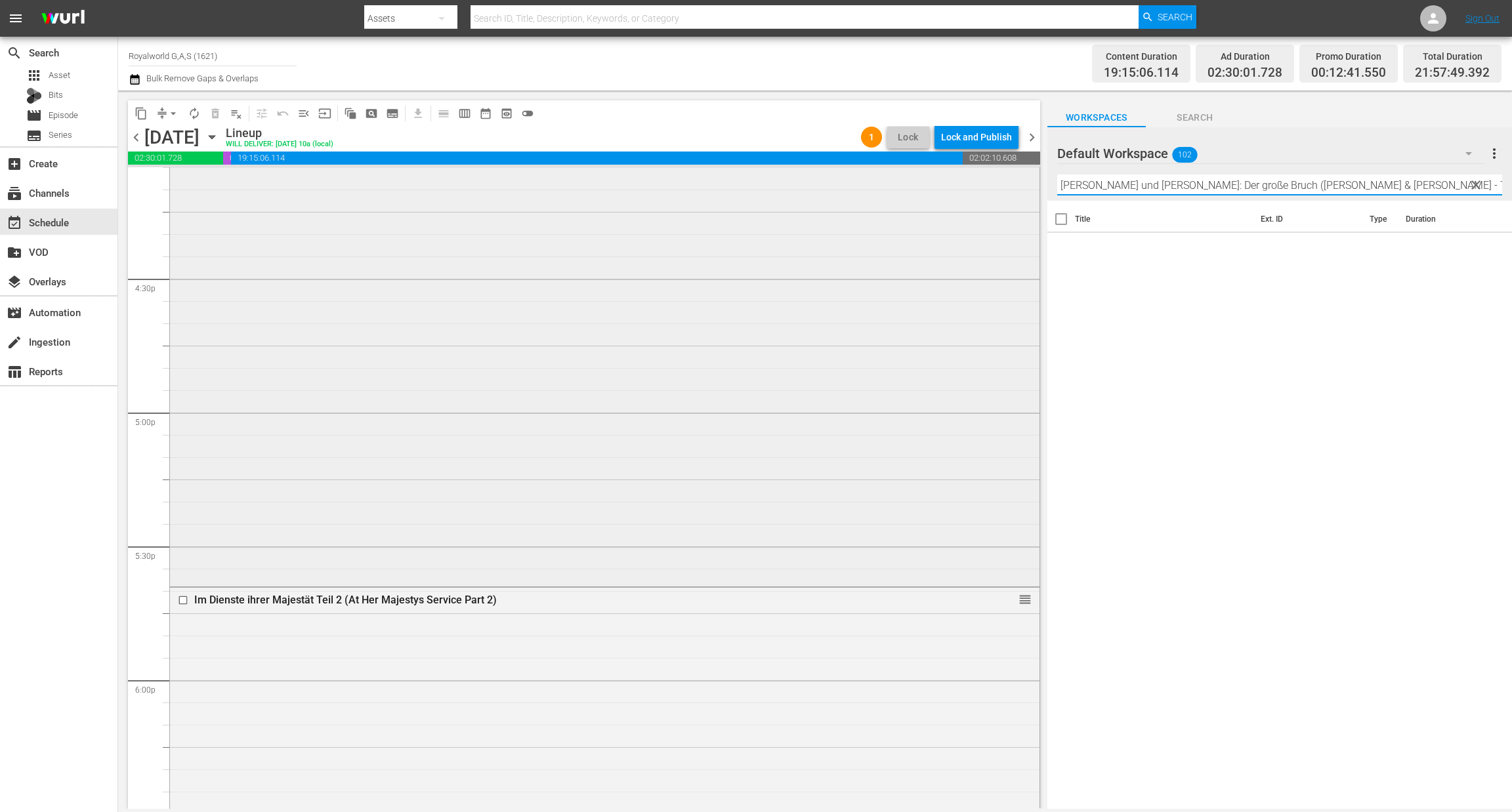
paste input "text"
drag, startPoint x: 1414, startPoint y: 181, endPoint x: 876, endPoint y: 175, distance: 538.0
click at [876, 175] on div "content_copy compress arrow_drop_down autorenew_outlined delete_forever_outline…" at bounding box center [815, 449] width 1394 height 718
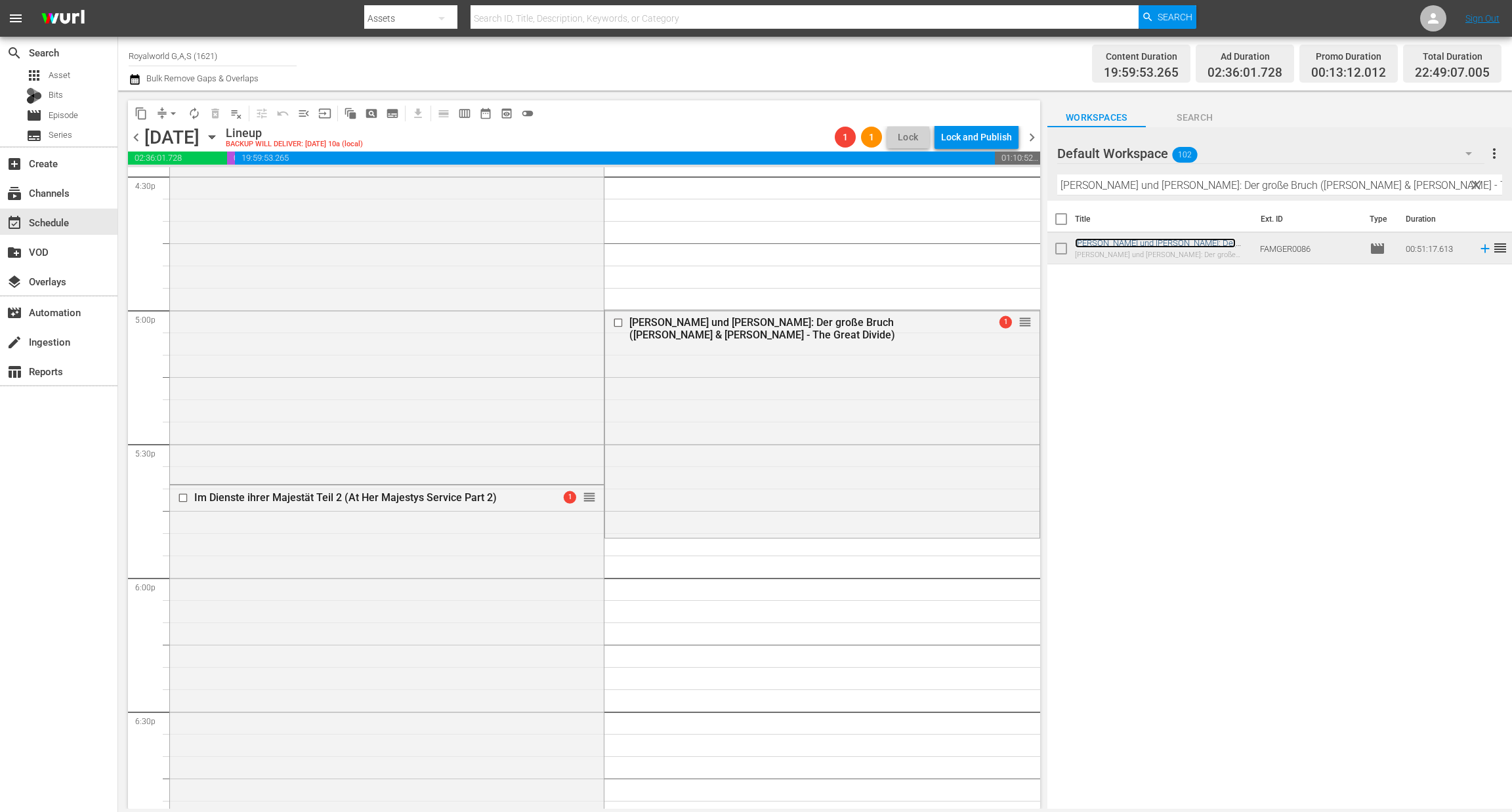
scroll to position [4403, 0]
drag, startPoint x: 1002, startPoint y: 382, endPoint x: 928, endPoint y: 378, distance: 74.1
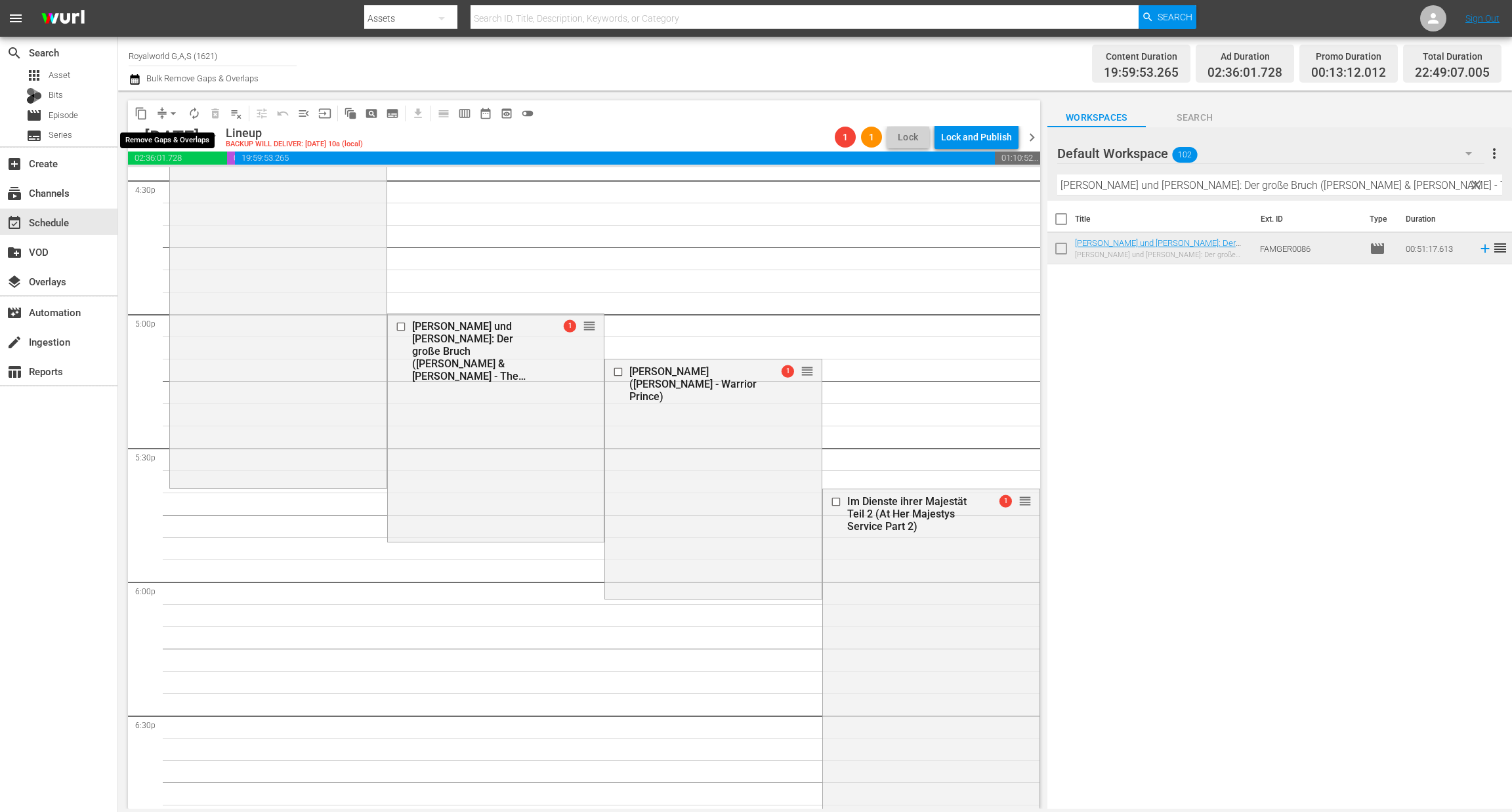
click at [172, 110] on span "arrow_drop_down" at bounding box center [173, 114] width 13 height 13
click at [191, 174] on li "Align to End of Previous Day" at bounding box center [174, 183] width 138 height 22
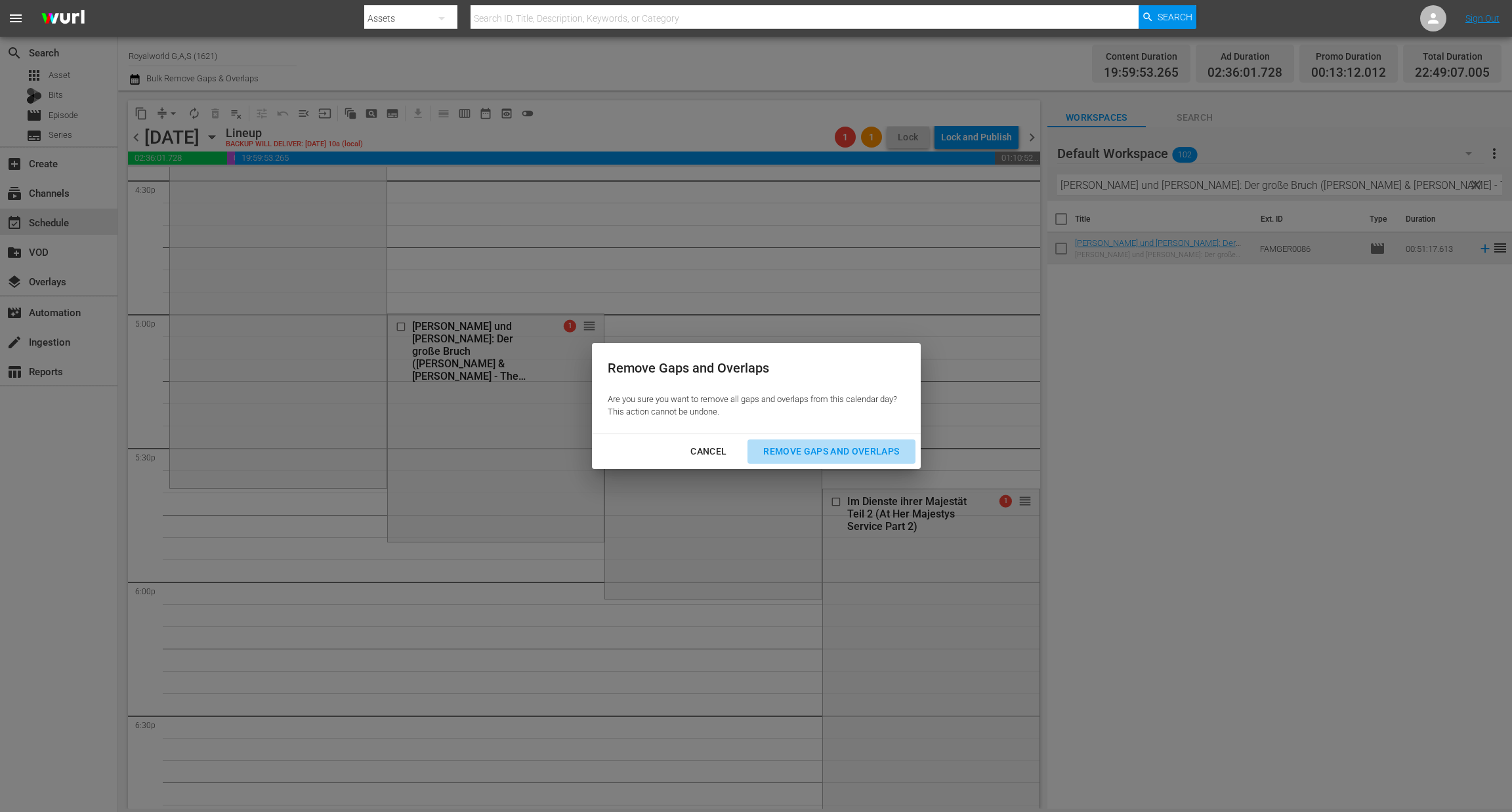
click at [774, 461] on button "Remove Gaps and Overlaps" at bounding box center [831, 451] width 168 height 24
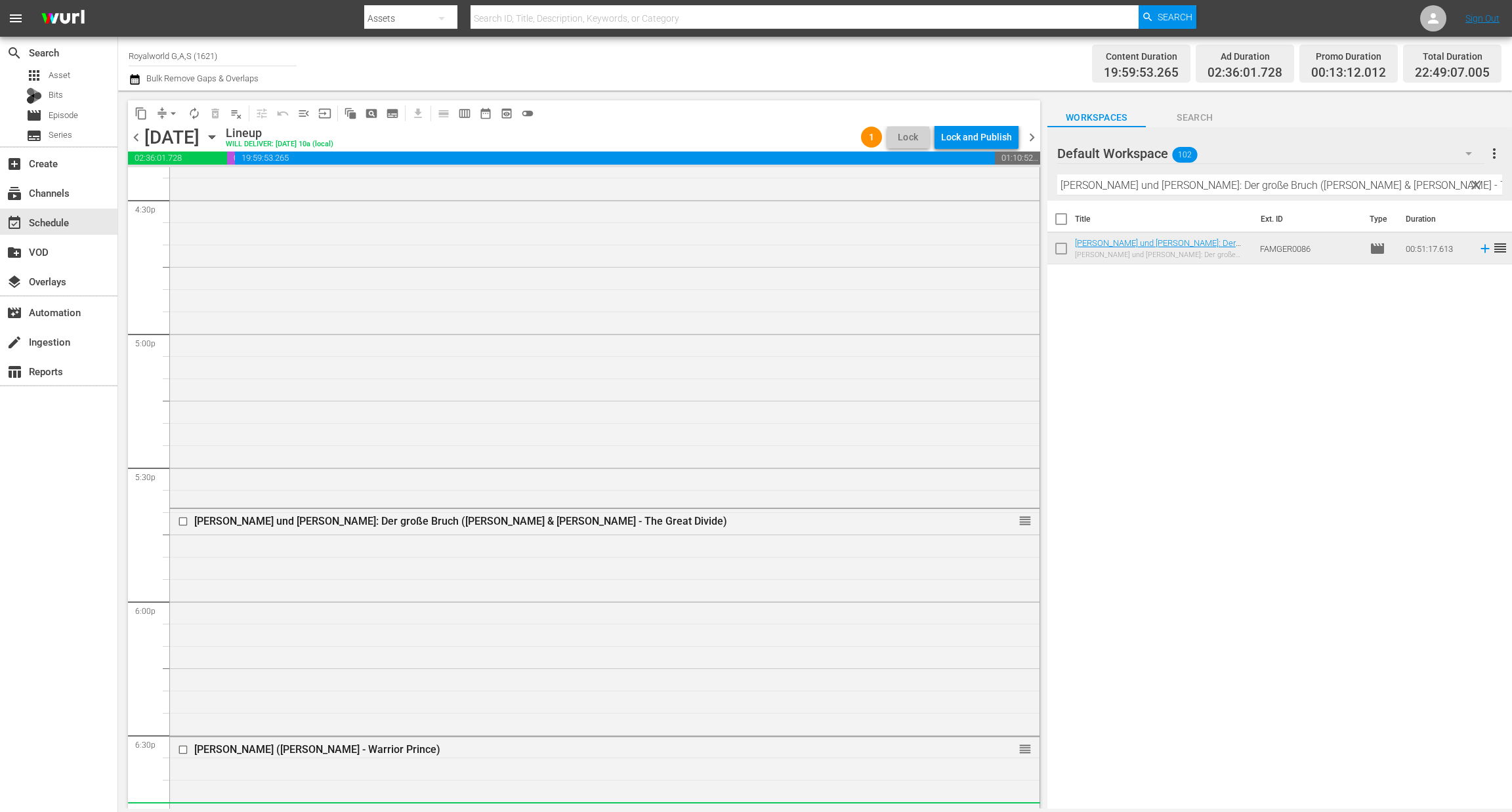
scroll to position [4304, 0]
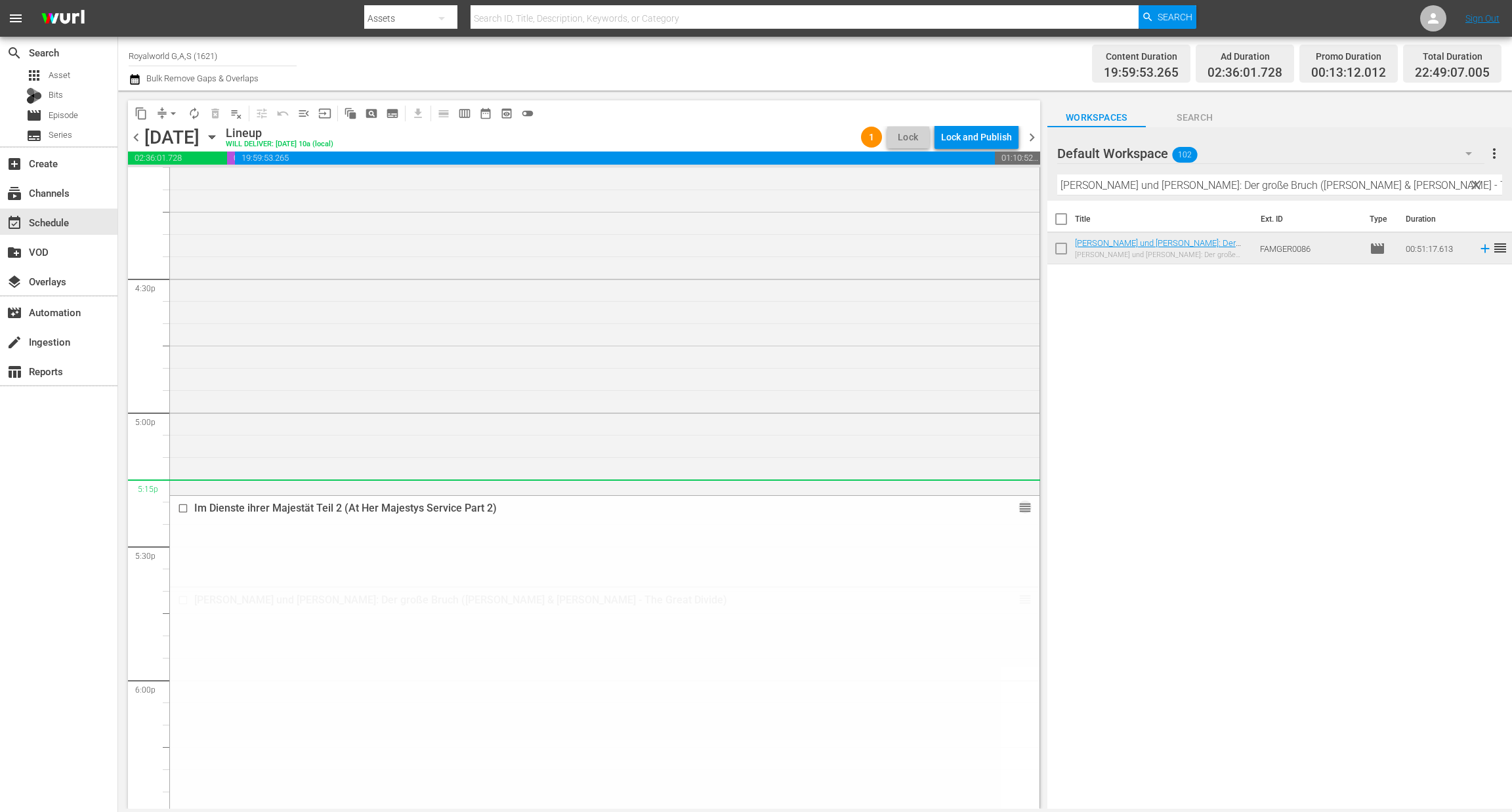
drag, startPoint x: 1005, startPoint y: 679, endPoint x: 999, endPoint y: 481, distance: 198.1
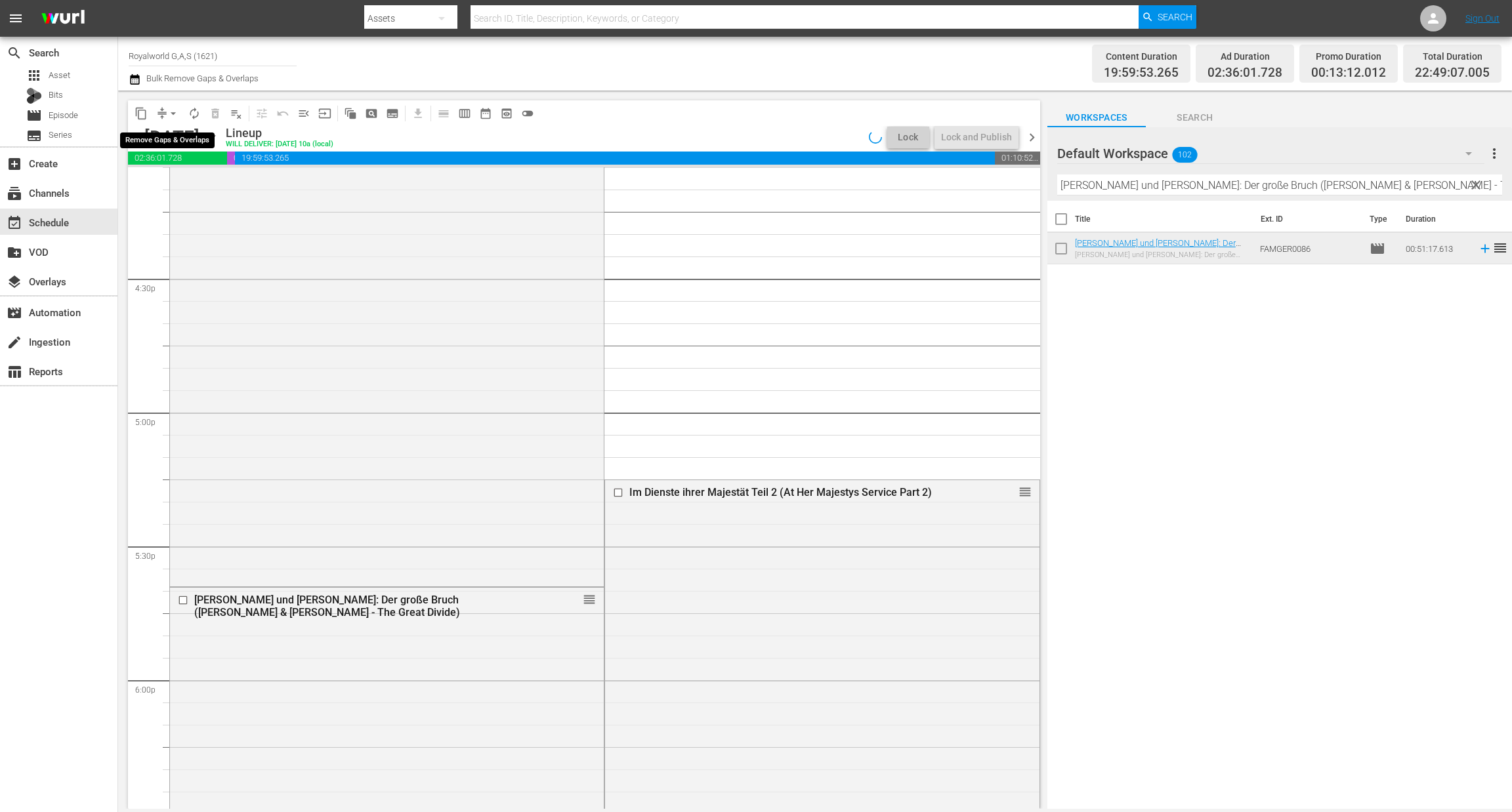
click at [175, 118] on span "arrow_drop_down" at bounding box center [173, 114] width 13 height 13
click at [183, 185] on li "Align to End of Previous Day" at bounding box center [174, 183] width 138 height 22
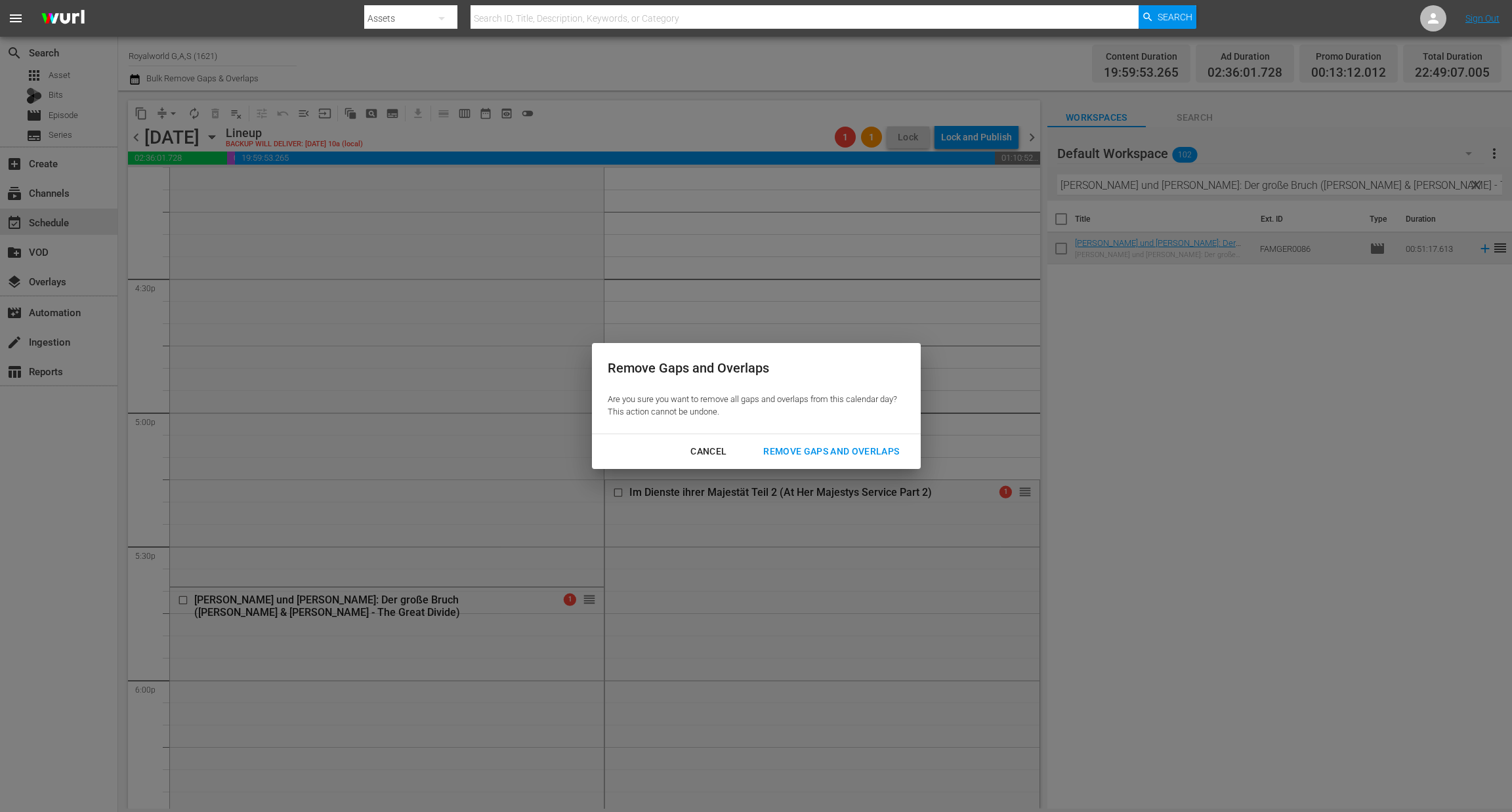
click at [840, 459] on div "Remove Gaps and Overlaps" at bounding box center [831, 451] width 157 height 16
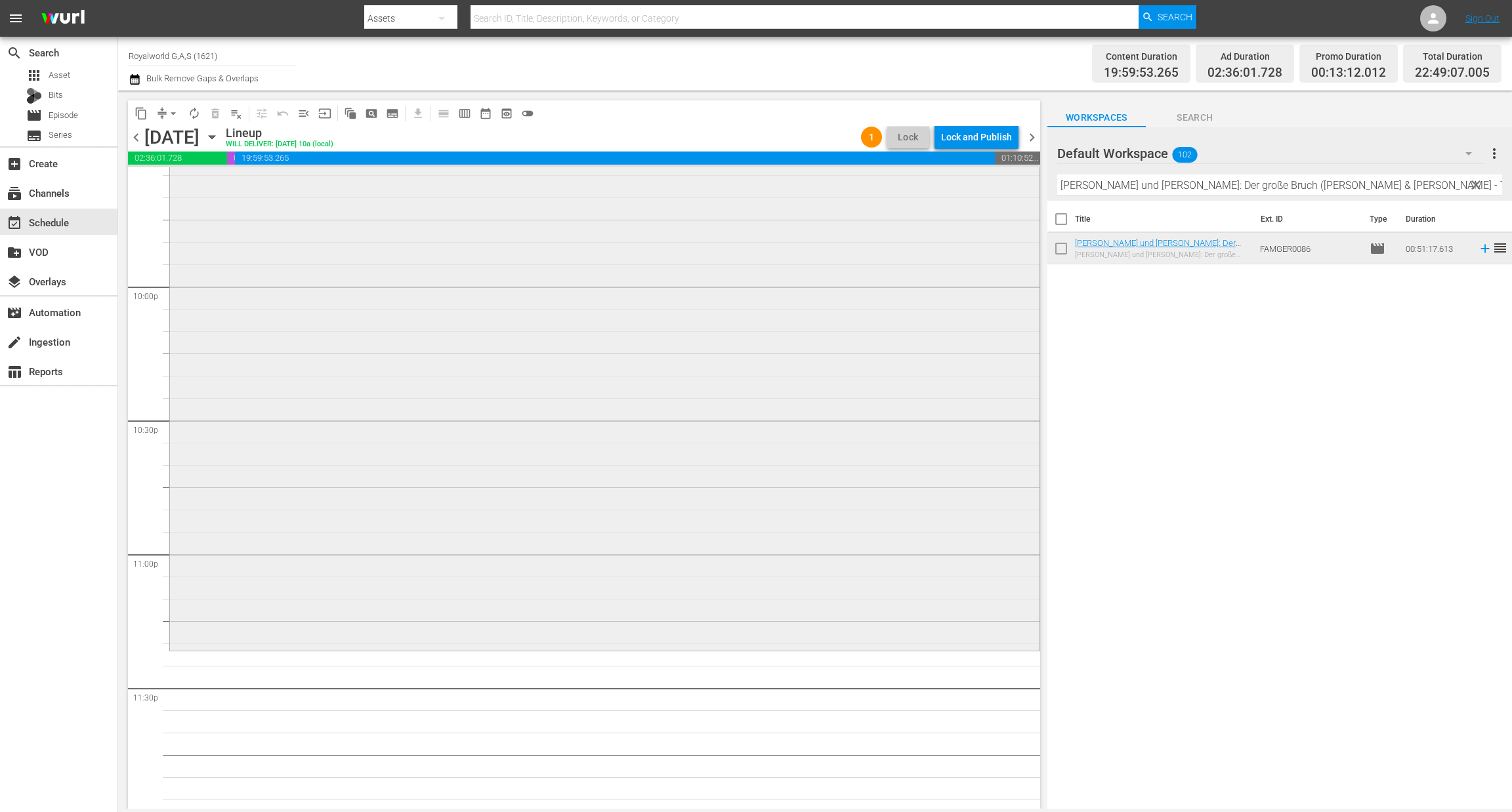
scroll to position [5781, 0]
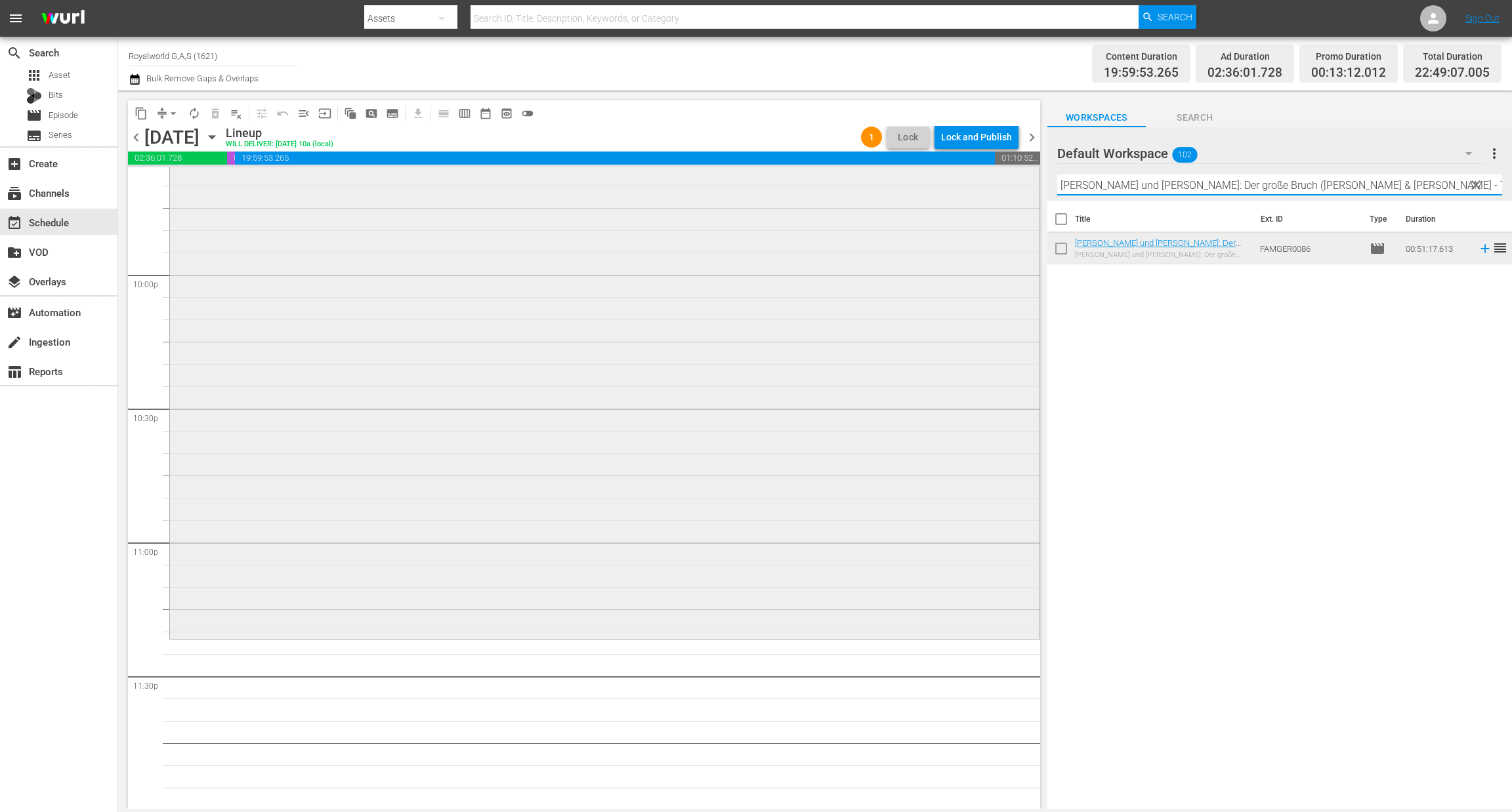
paste input "Sachsens Glanz und Preußens Gloria - EP06"
drag, startPoint x: 1403, startPoint y: 183, endPoint x: 819, endPoint y: 193, distance: 584.1
click at [819, 193] on div "content_copy compress arrow_drop_down autorenew_outlined delete_forever_outline…" at bounding box center [815, 449] width 1394 height 718
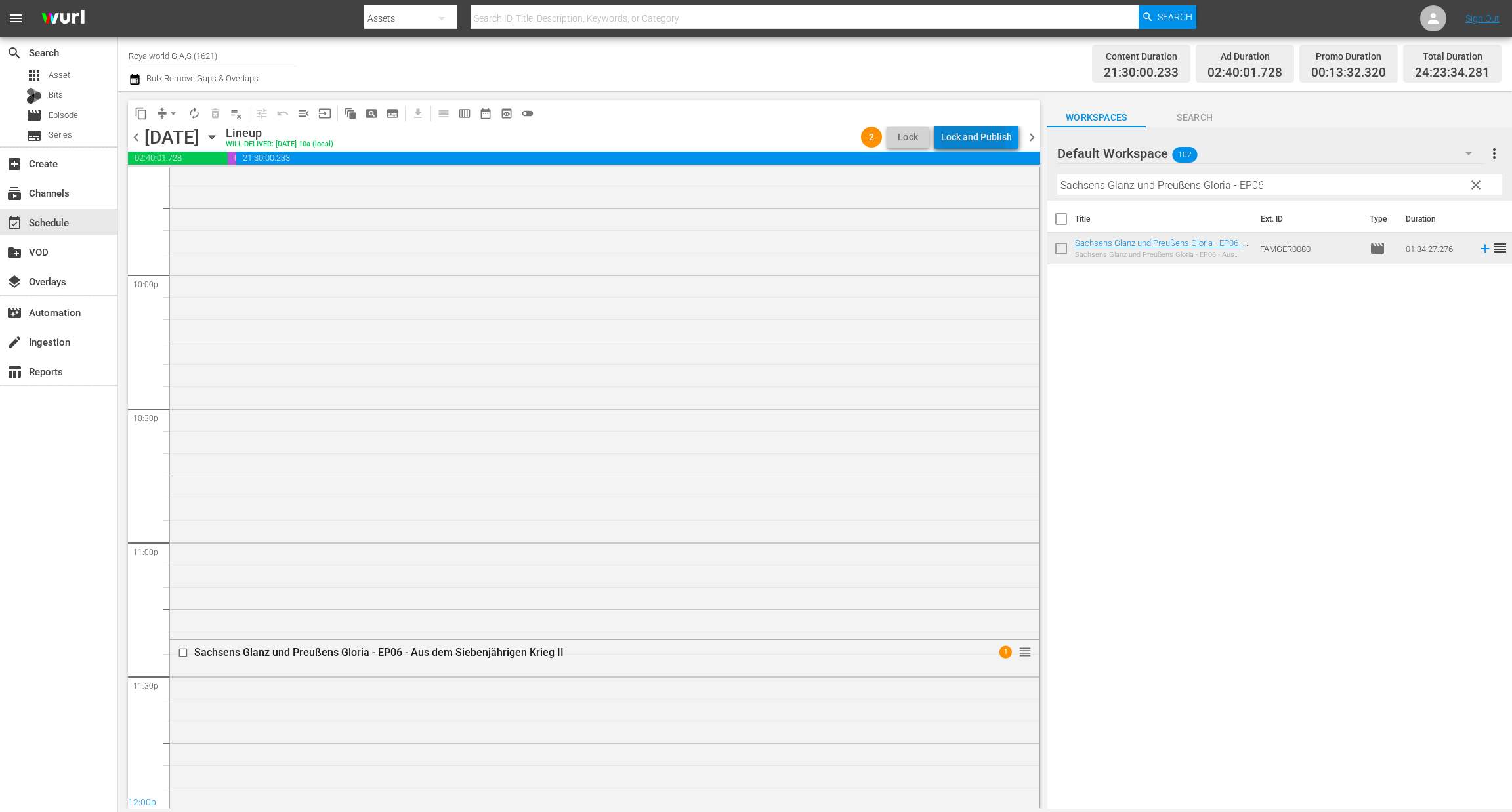
click at [961, 136] on div "Lock and Publish" at bounding box center [976, 137] width 71 height 24
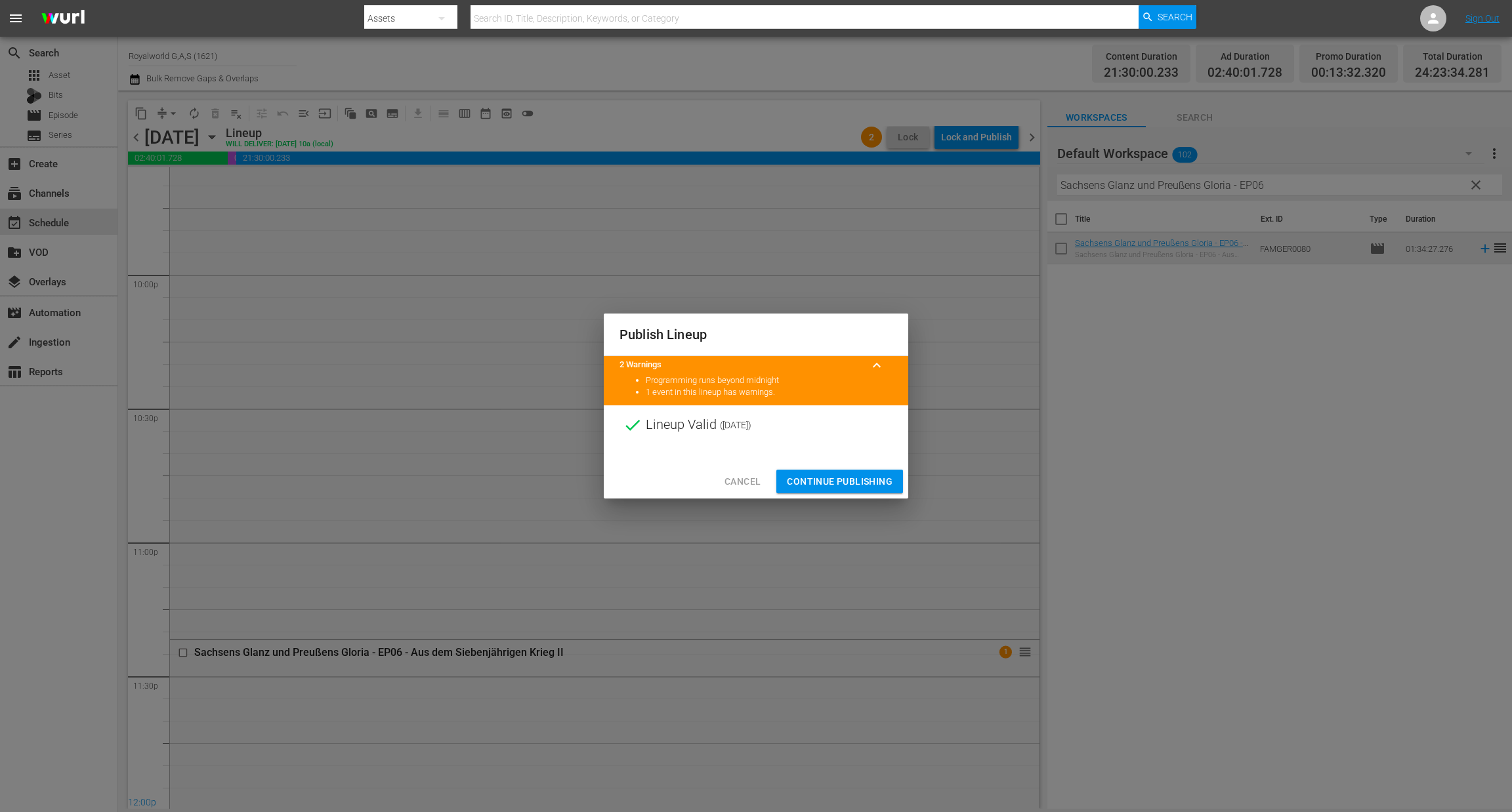
click at [845, 484] on span "Continue Publishing" at bounding box center [839, 482] width 106 height 16
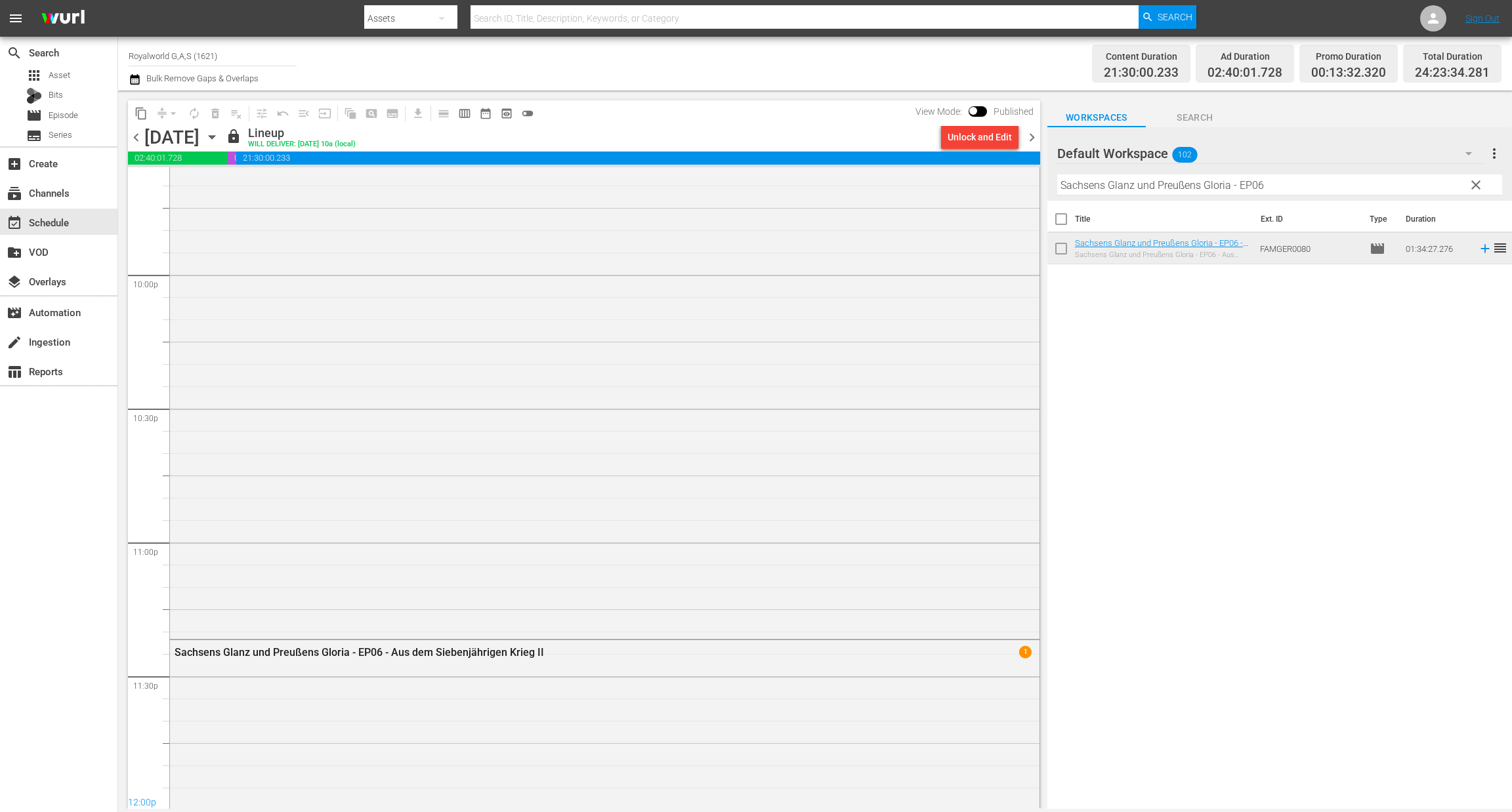
click at [1031, 137] on span "chevron_right" at bounding box center [1032, 137] width 16 height 16
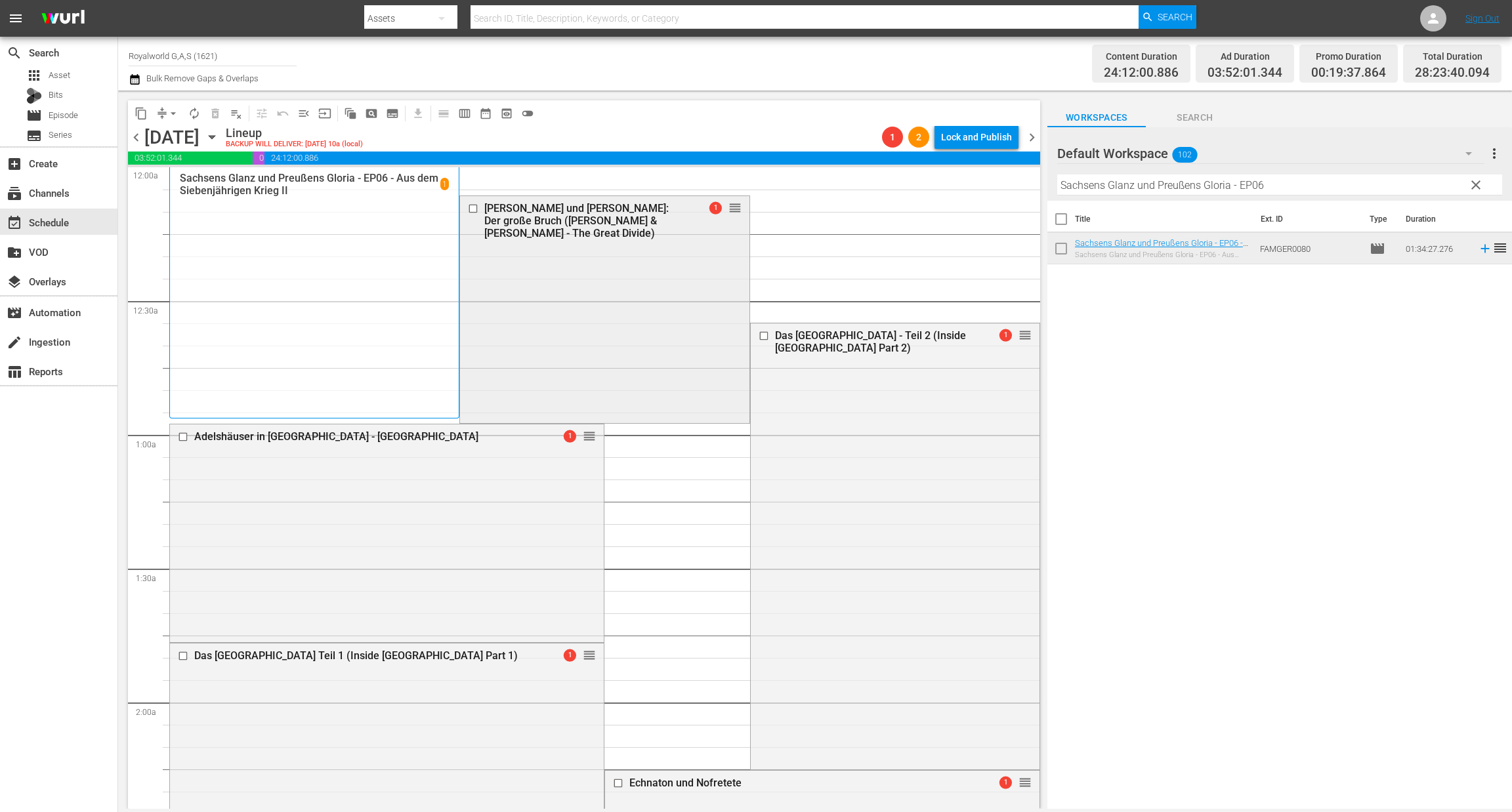
click at [468, 208] on input "checkbox" at bounding box center [474, 208] width 14 height 11
click at [218, 111] on span "delete_forever_outlined" at bounding box center [216, 114] width 13 height 13
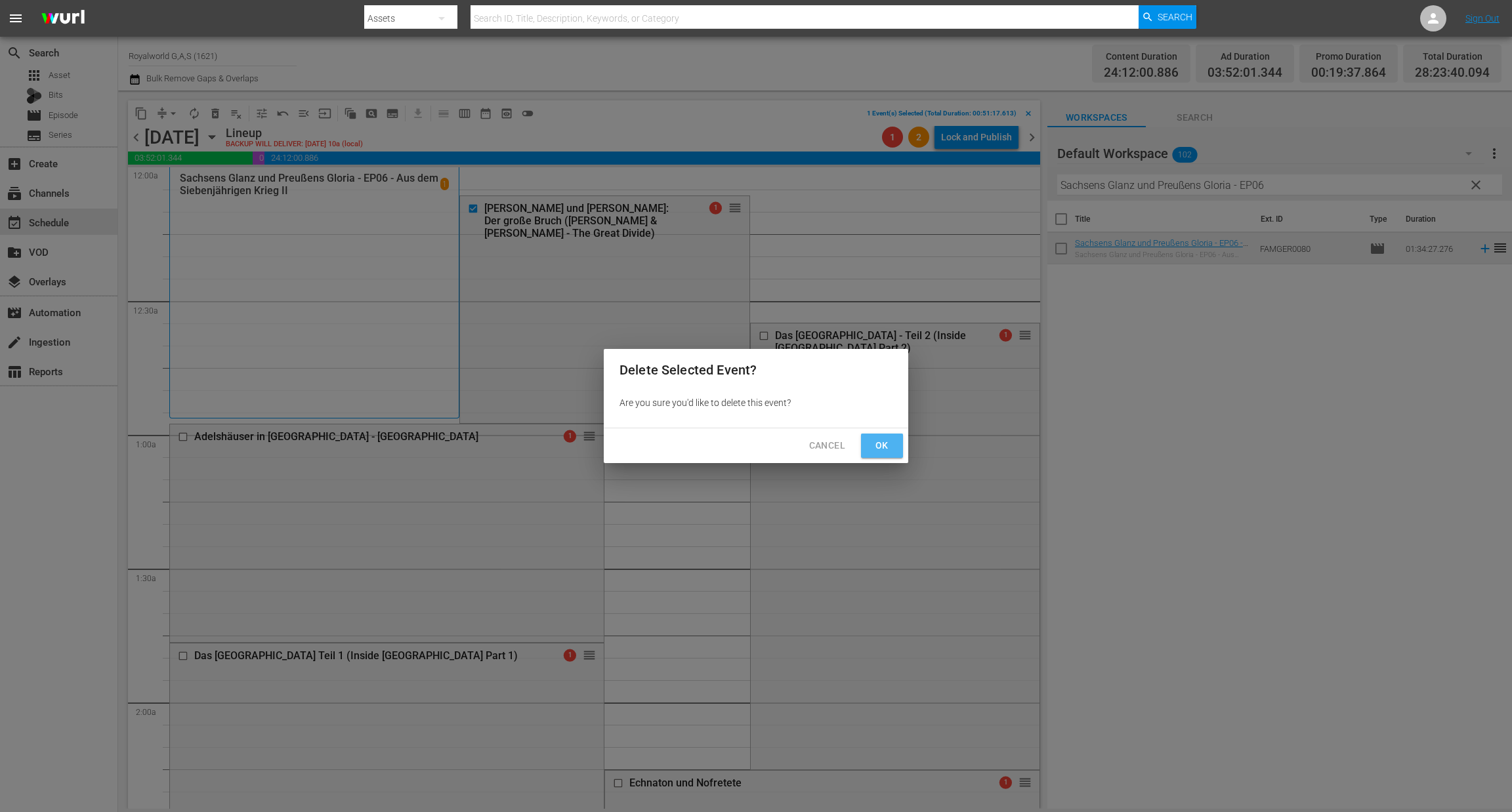
click at [882, 448] on span "Ok" at bounding box center [882, 445] width 21 height 16
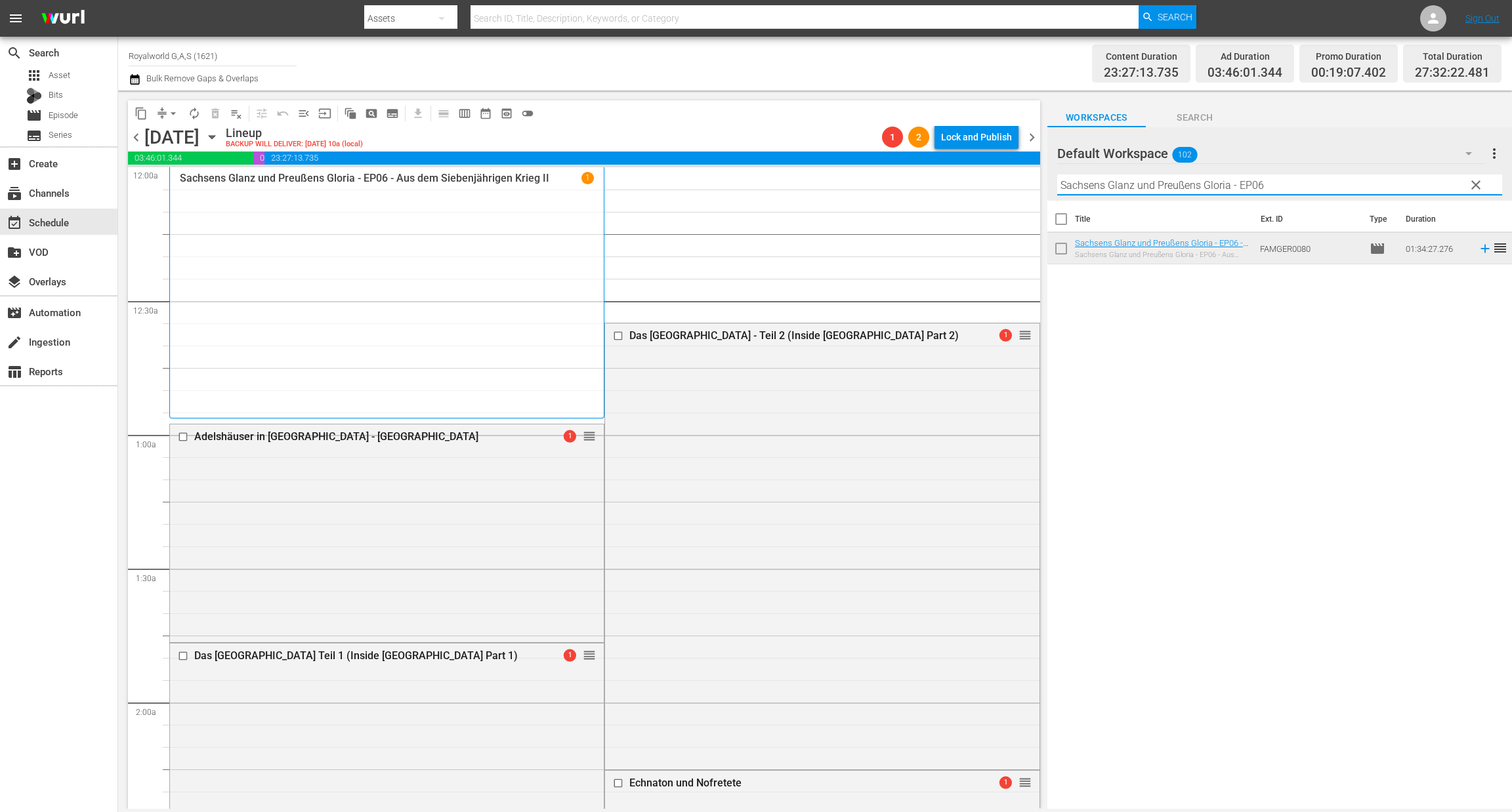
paste input "[PERSON_NAME] und der König von Siam Teil 4"
drag, startPoint x: 1308, startPoint y: 183, endPoint x: 927, endPoint y: 182, distance: 381.0
click at [927, 182] on div "content_copy compress arrow_drop_down autorenew_outlined delete_forever_outline…" at bounding box center [815, 449] width 1394 height 718
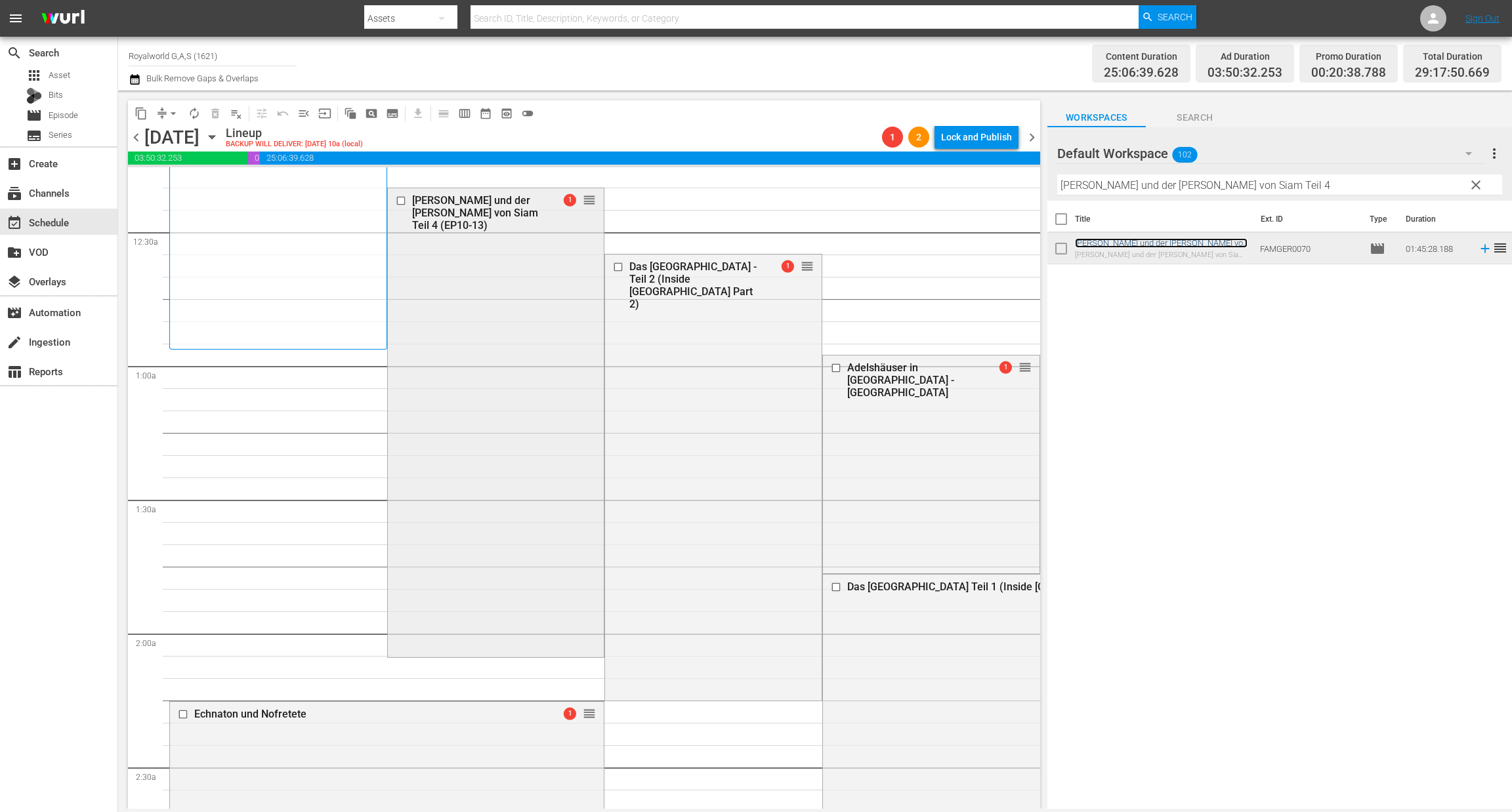
scroll to position [99, 0]
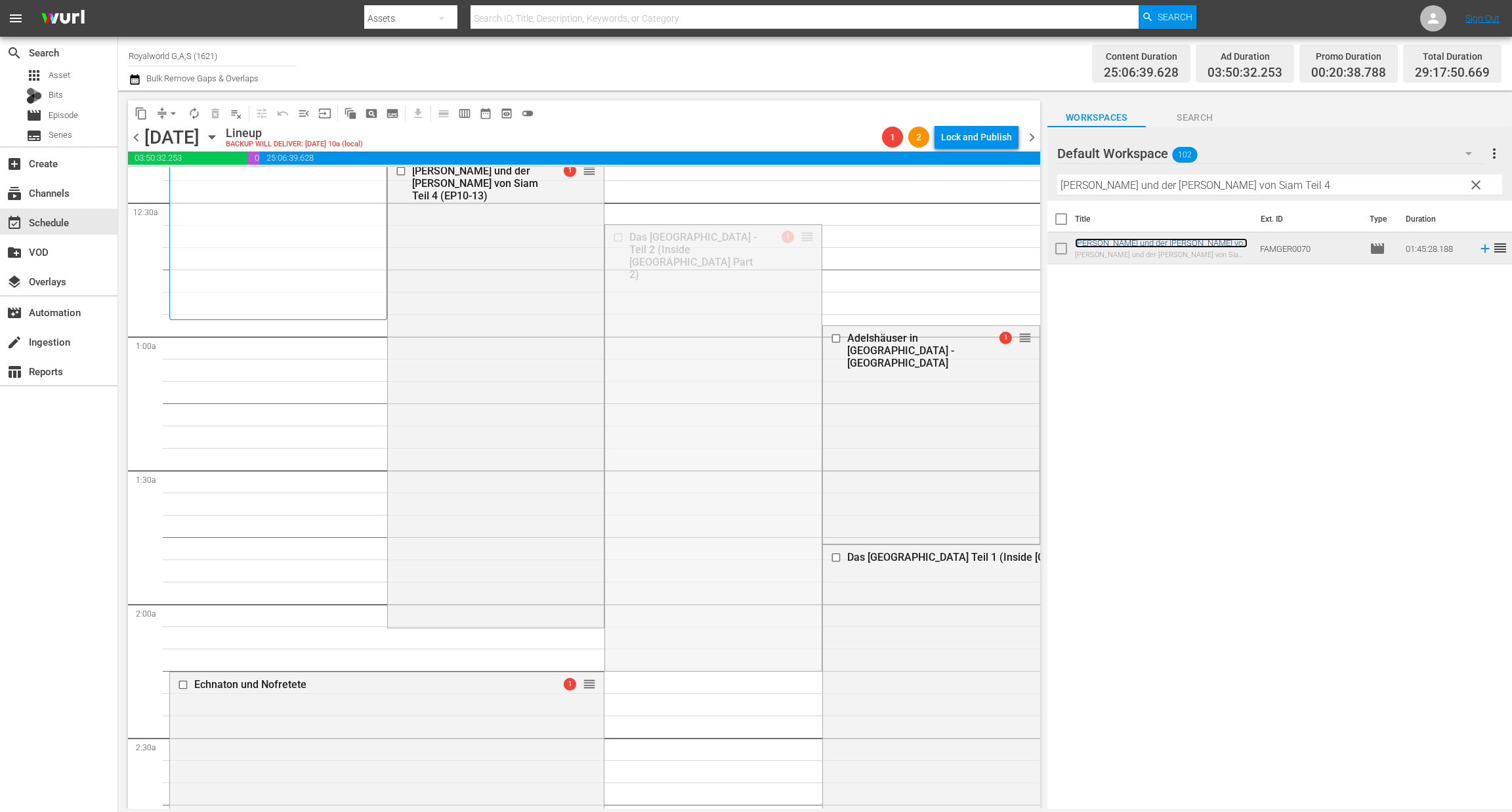
drag, startPoint x: 796, startPoint y: 235, endPoint x: 859, endPoint y: 742, distance: 510.9
drag, startPoint x: 584, startPoint y: 688, endPoint x: 594, endPoint y: 216, distance: 472.1
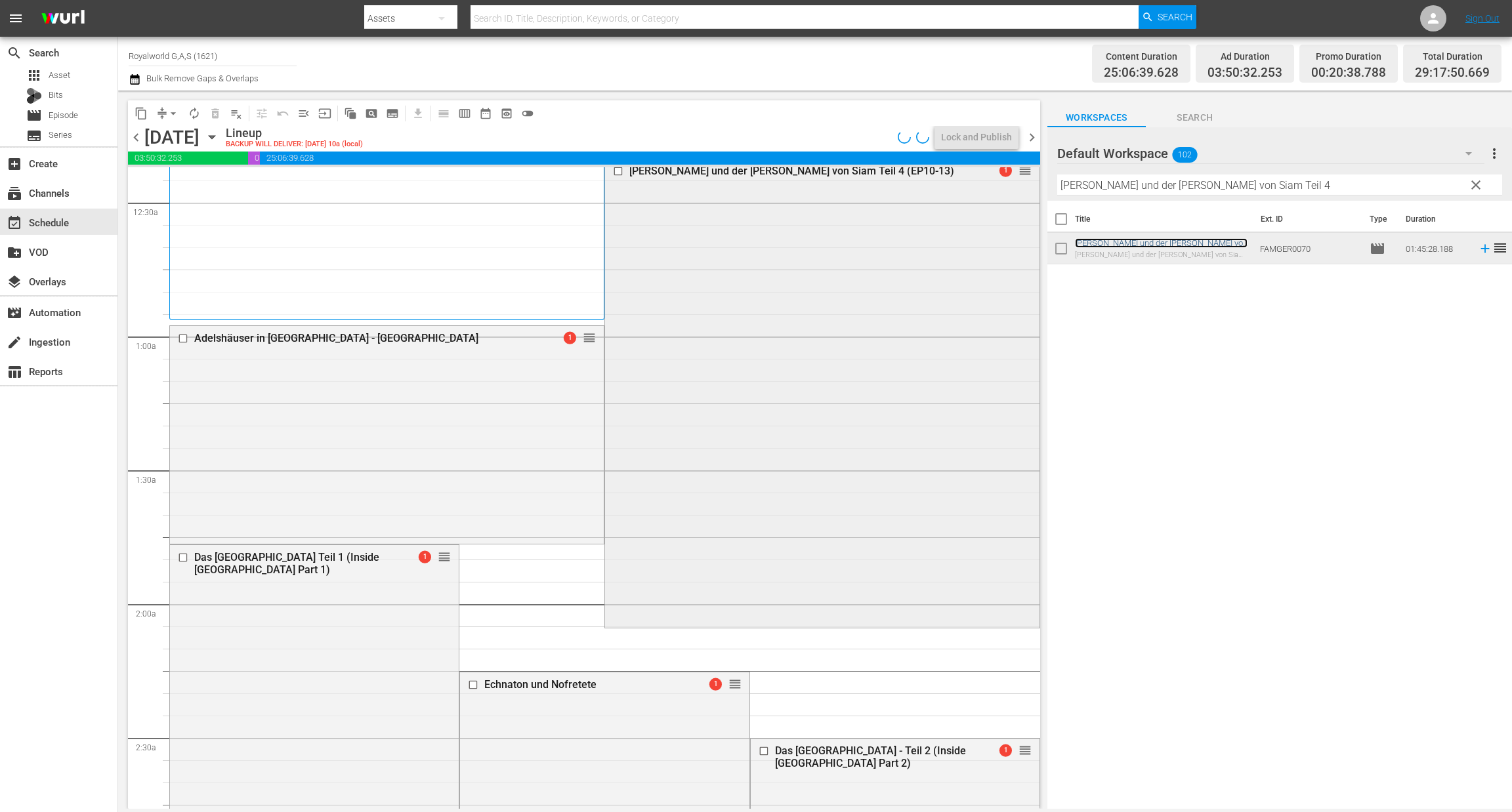
scroll to position [0, 0]
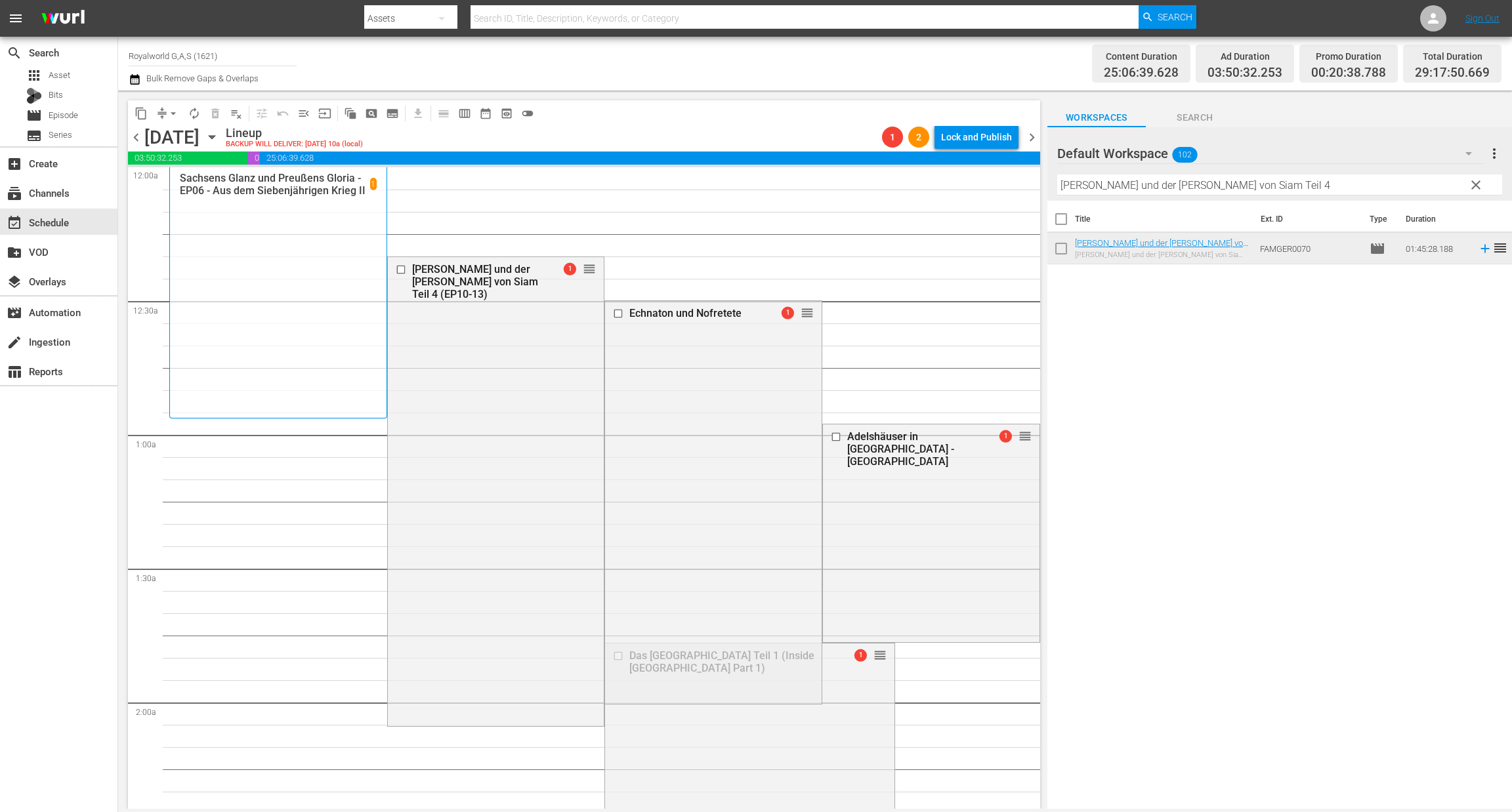
click at [172, 114] on span "arrow_drop_down" at bounding box center [173, 114] width 13 height 13
click at [186, 179] on li "Align to End of Previous Day" at bounding box center [174, 183] width 138 height 22
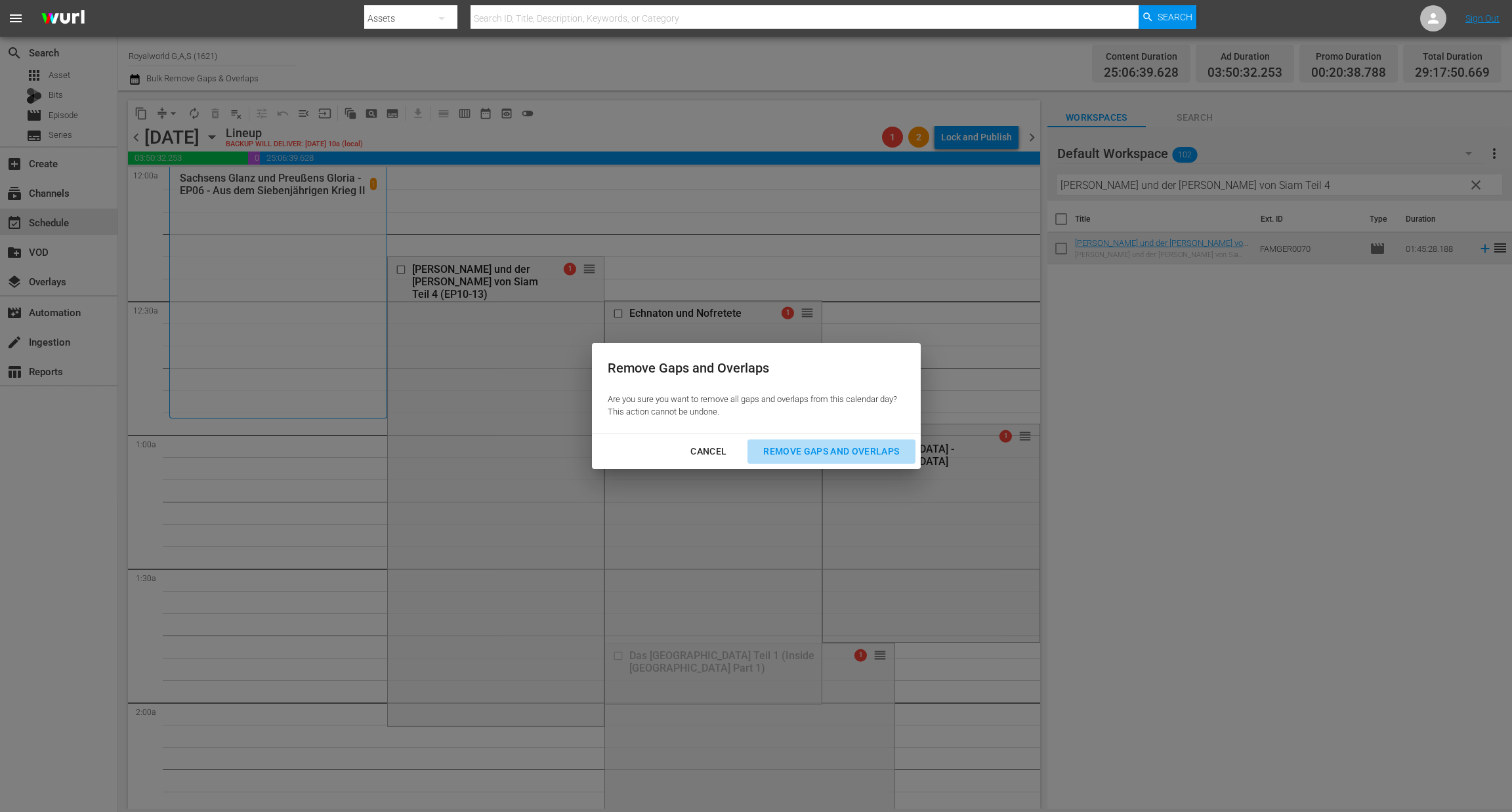
click at [794, 457] on div "Remove Gaps and Overlaps" at bounding box center [831, 451] width 157 height 16
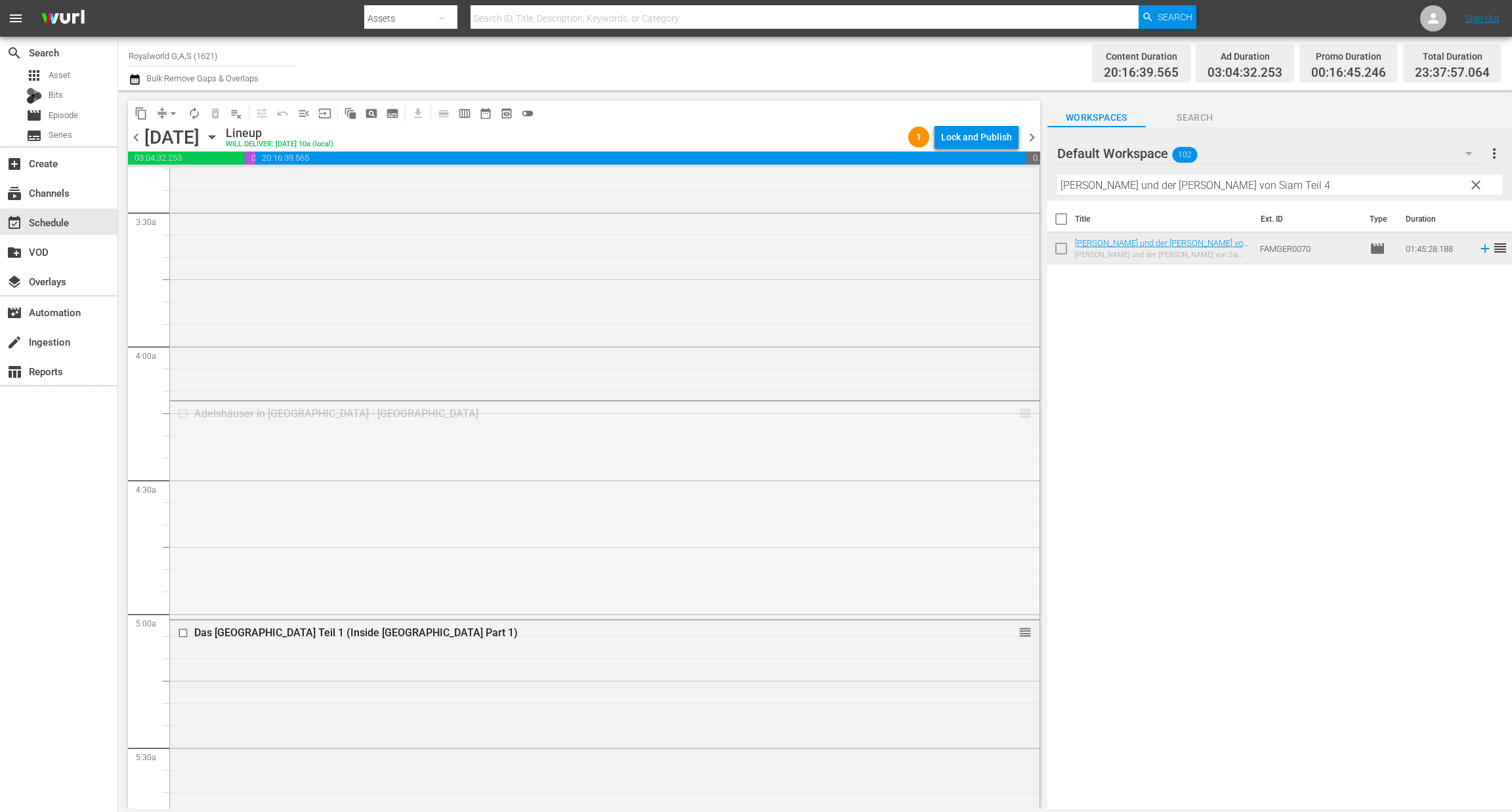
scroll to position [885, 0]
drag, startPoint x: 1006, startPoint y: 415, endPoint x: 901, endPoint y: 420, distance: 105.1
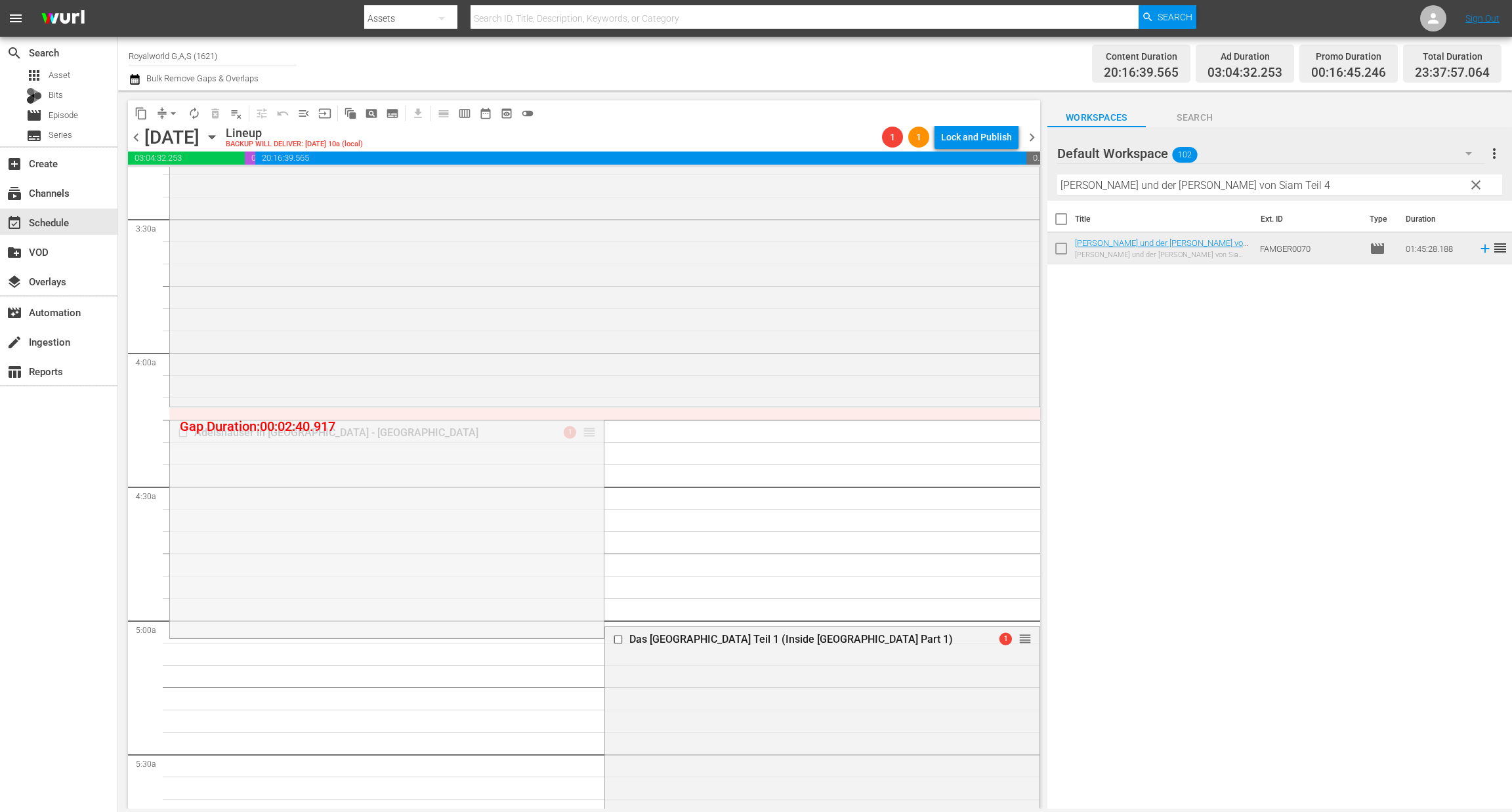
drag, startPoint x: 584, startPoint y: 432, endPoint x: 588, endPoint y: 415, distance: 17.5
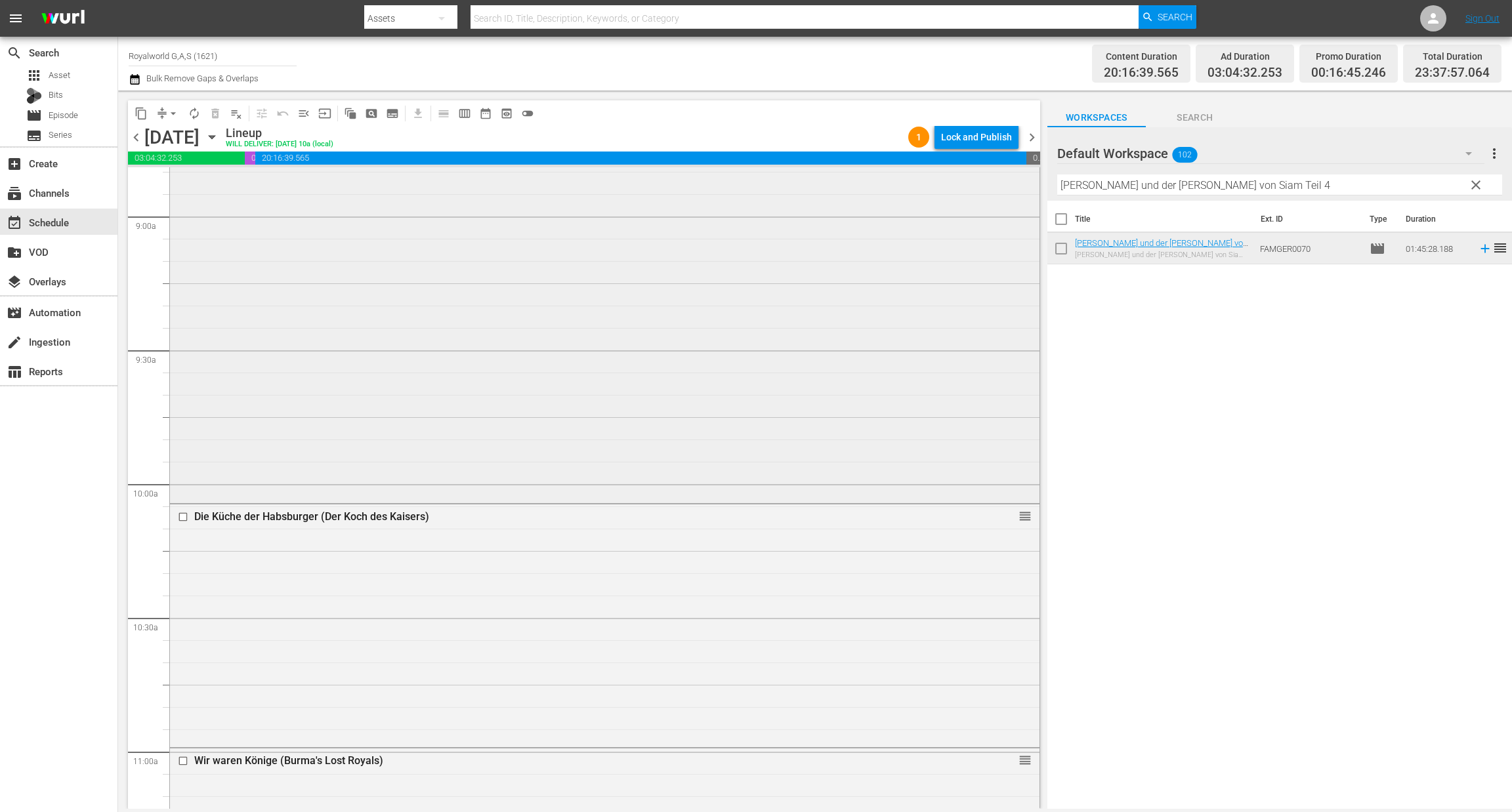
scroll to position [2361, 0]
click at [179, 513] on input "checkbox" at bounding box center [185, 516] width 14 height 11
click at [210, 112] on span "delete_forever_outlined" at bounding box center [216, 114] width 13 height 13
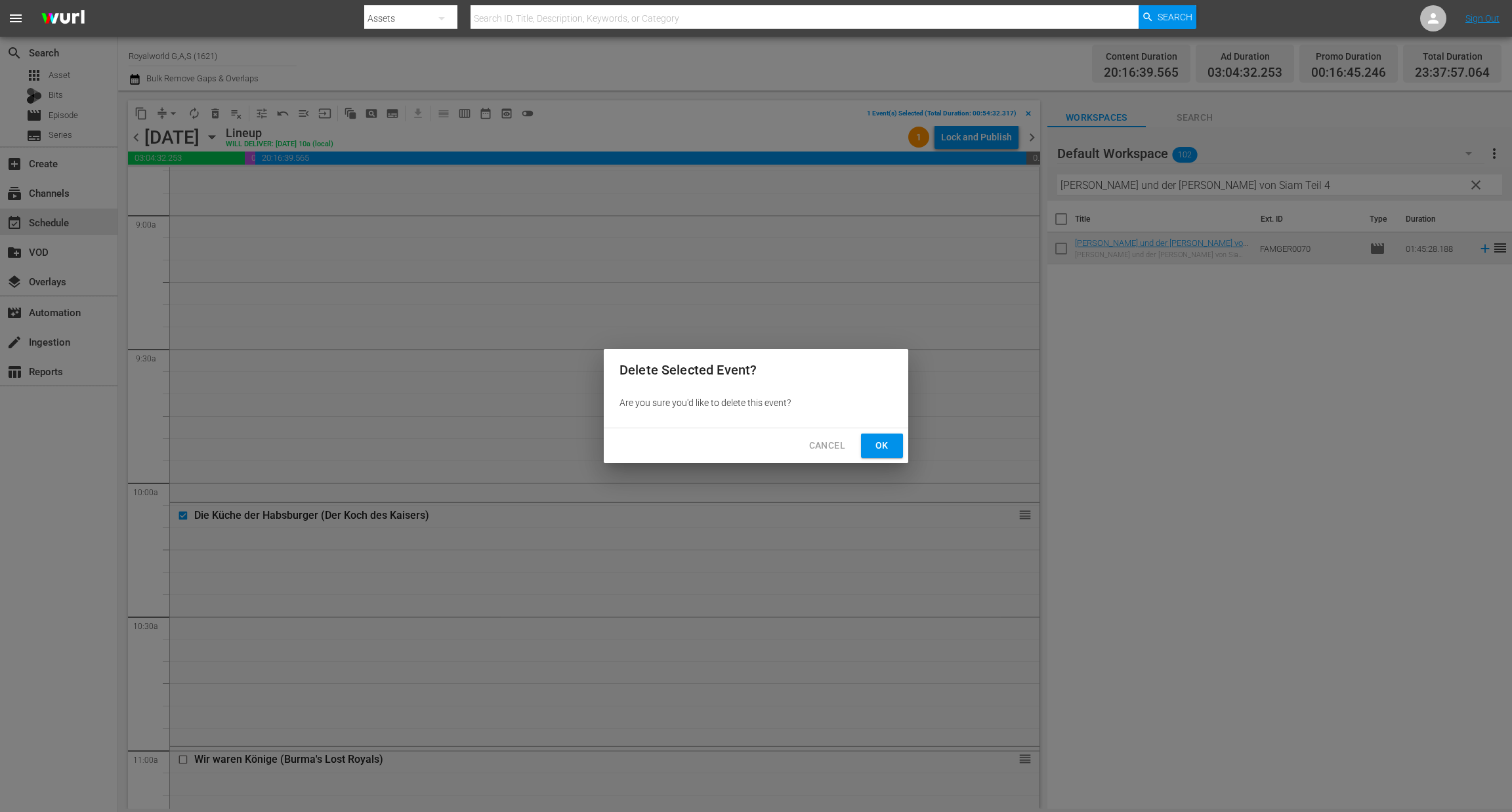
click at [884, 435] on button "Ok" at bounding box center [882, 445] width 42 height 24
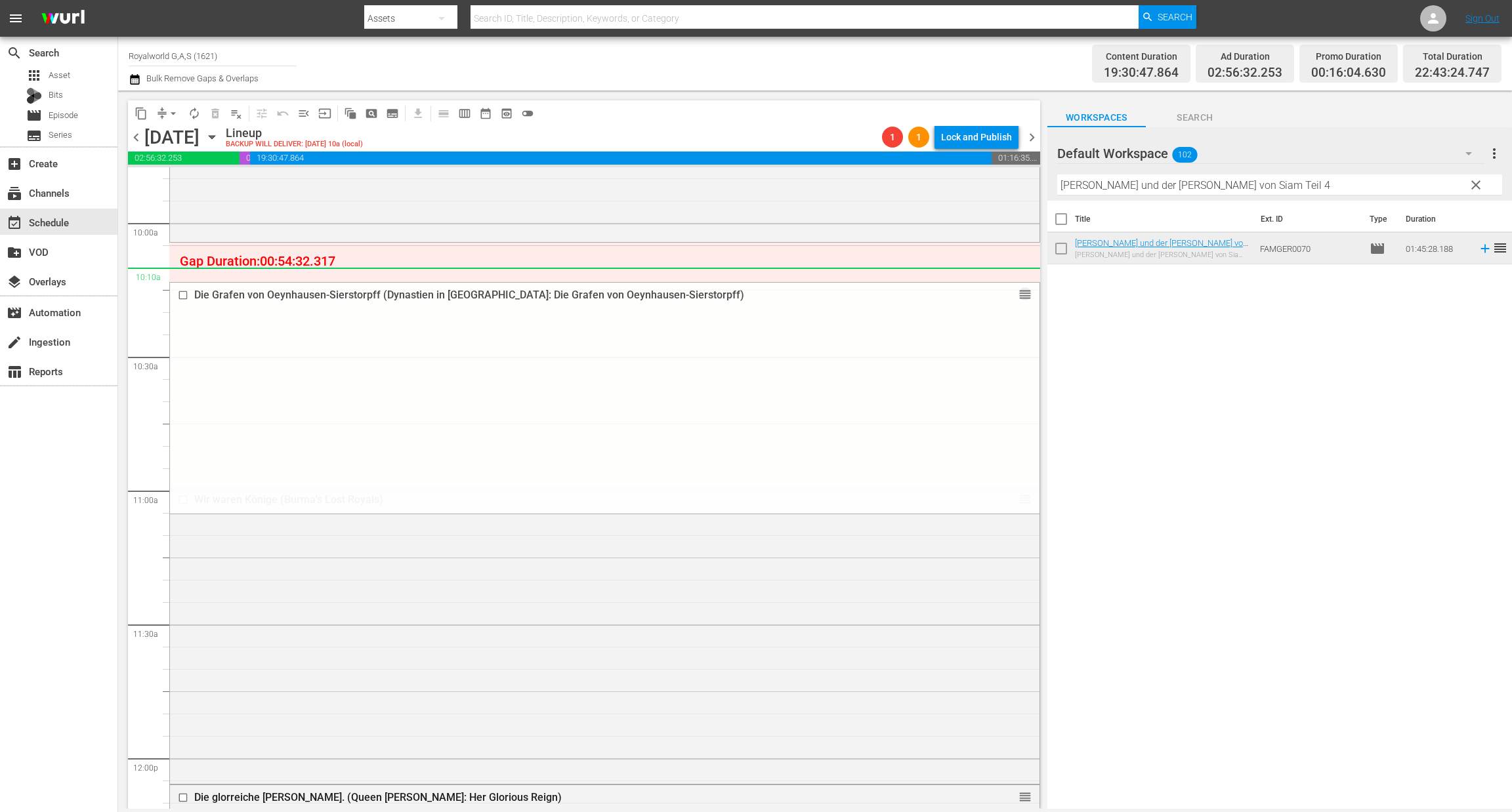
scroll to position [2558, 0]
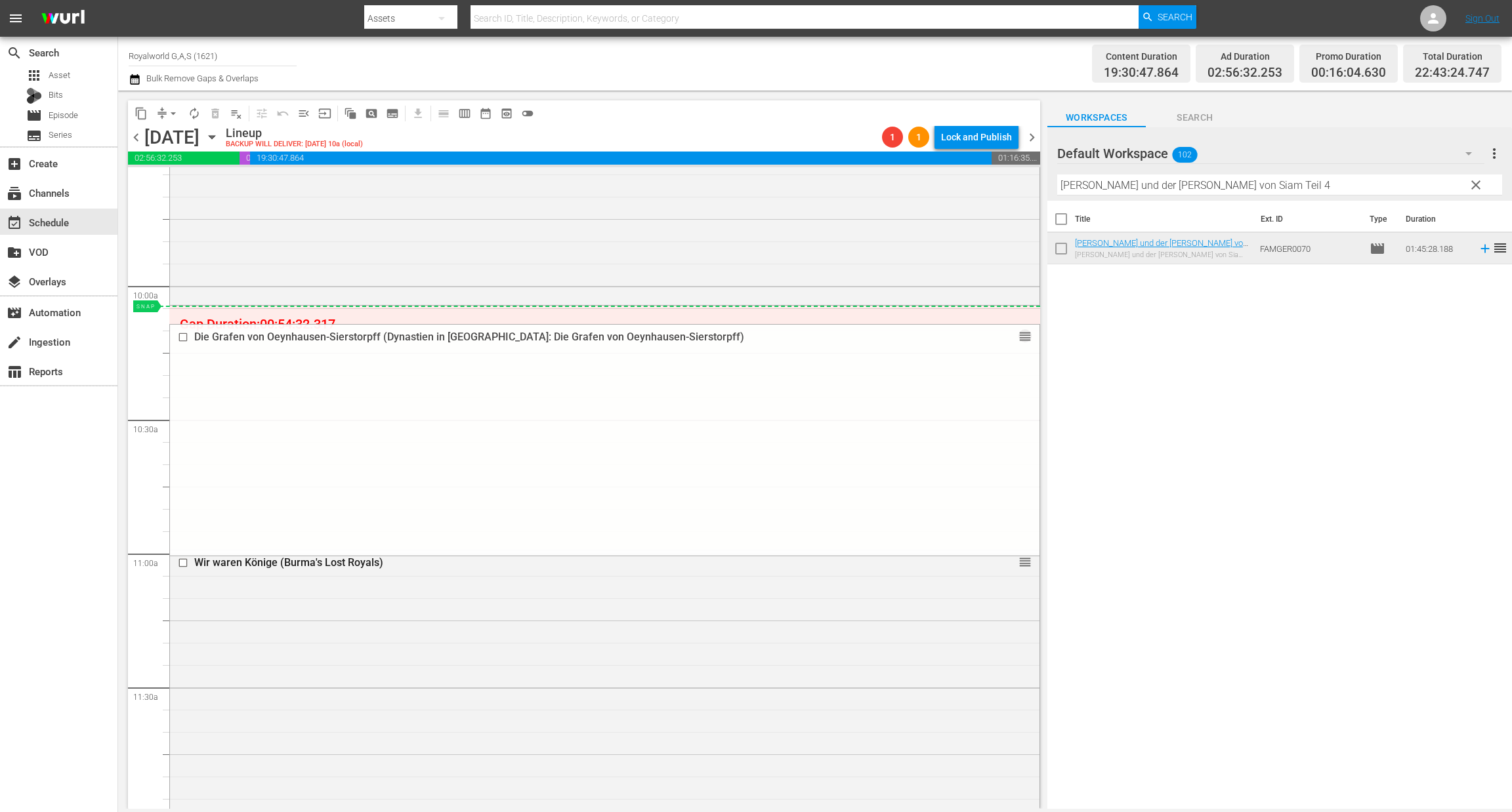
drag, startPoint x: 1007, startPoint y: 319, endPoint x: 898, endPoint y: 304, distance: 110.0
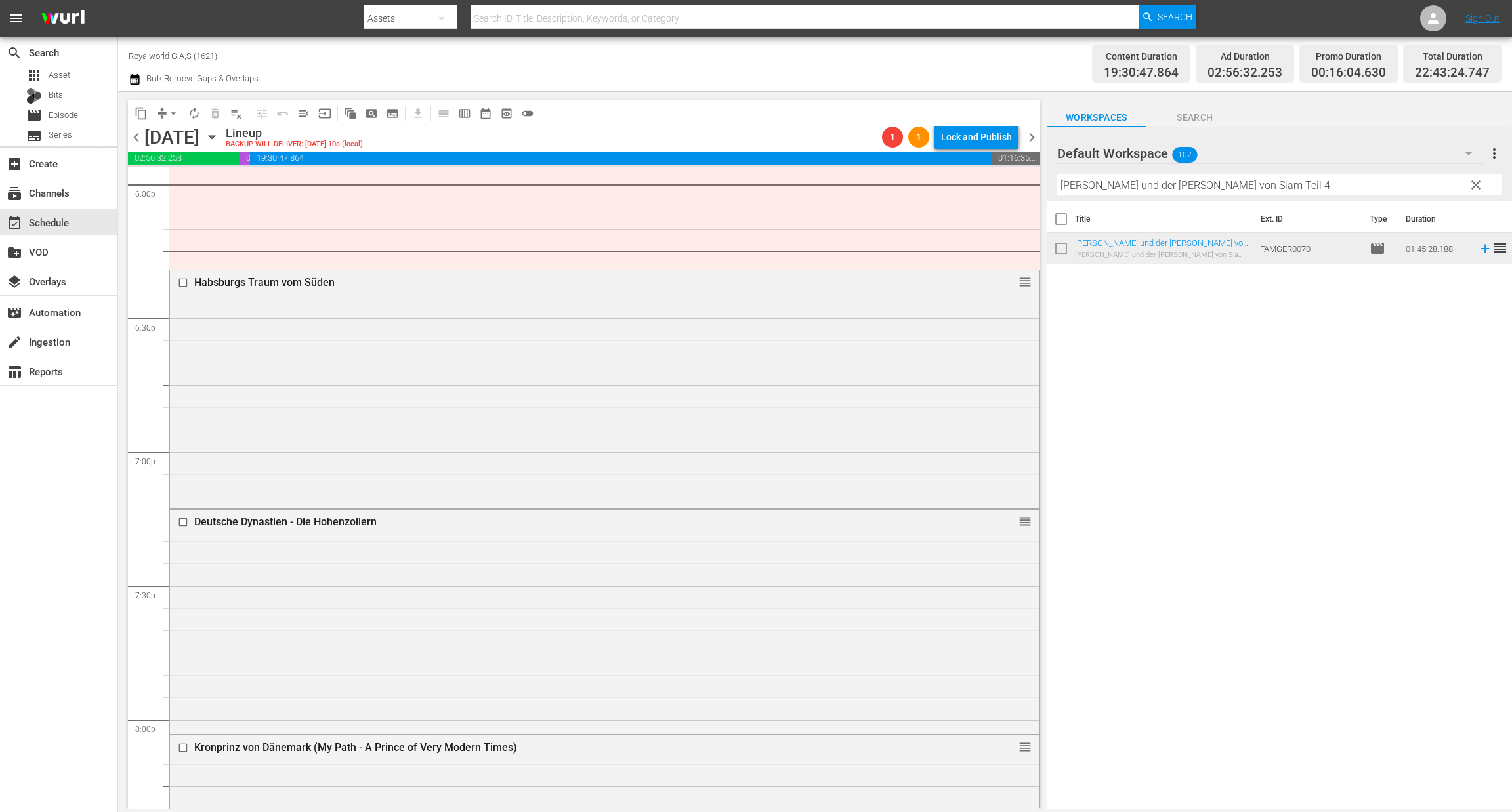
scroll to position [4821, 0]
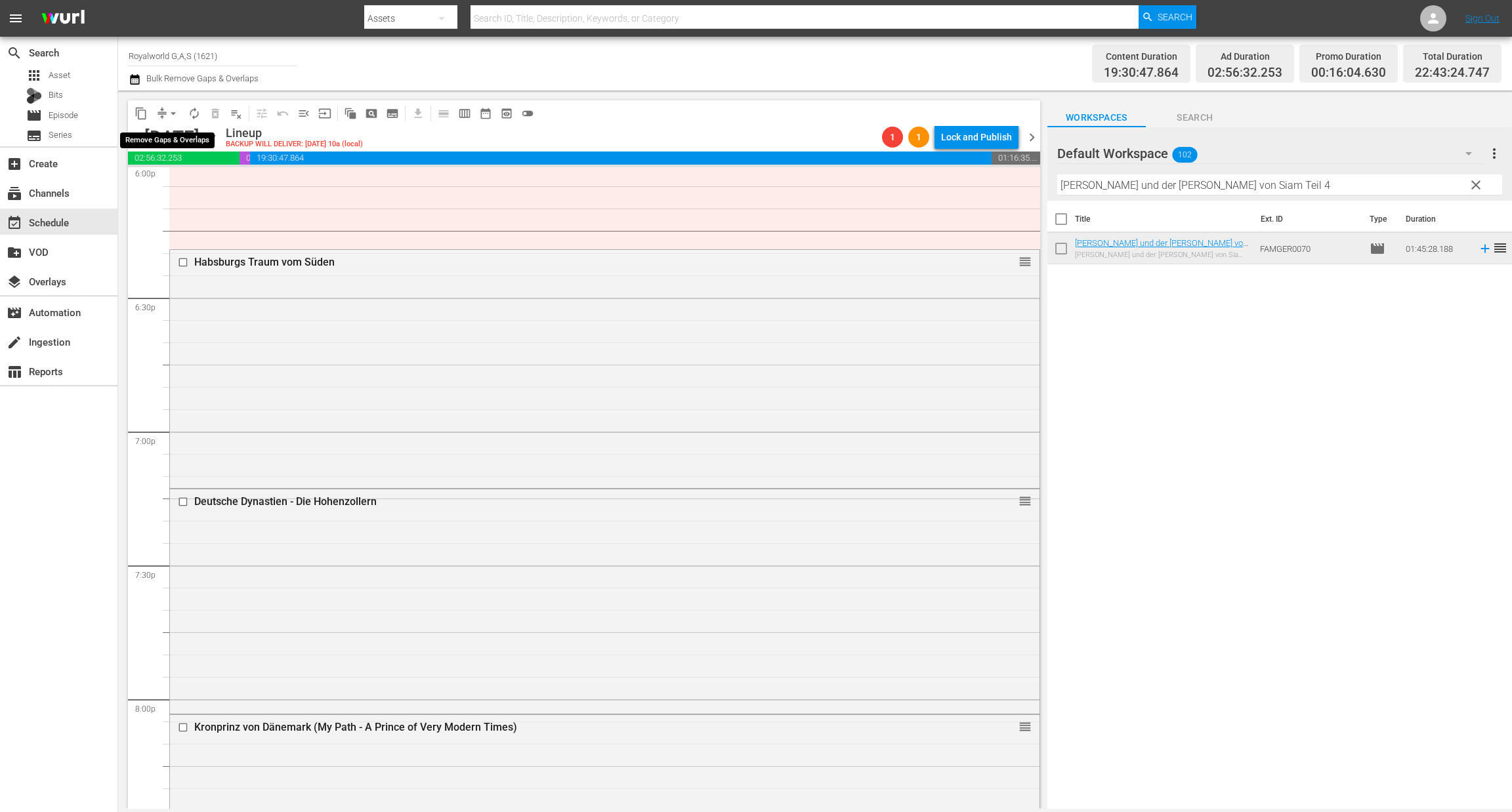
click at [170, 112] on span "arrow_drop_down" at bounding box center [173, 114] width 13 height 13
click at [208, 190] on li "Align to End of Previous Day" at bounding box center [174, 183] width 138 height 22
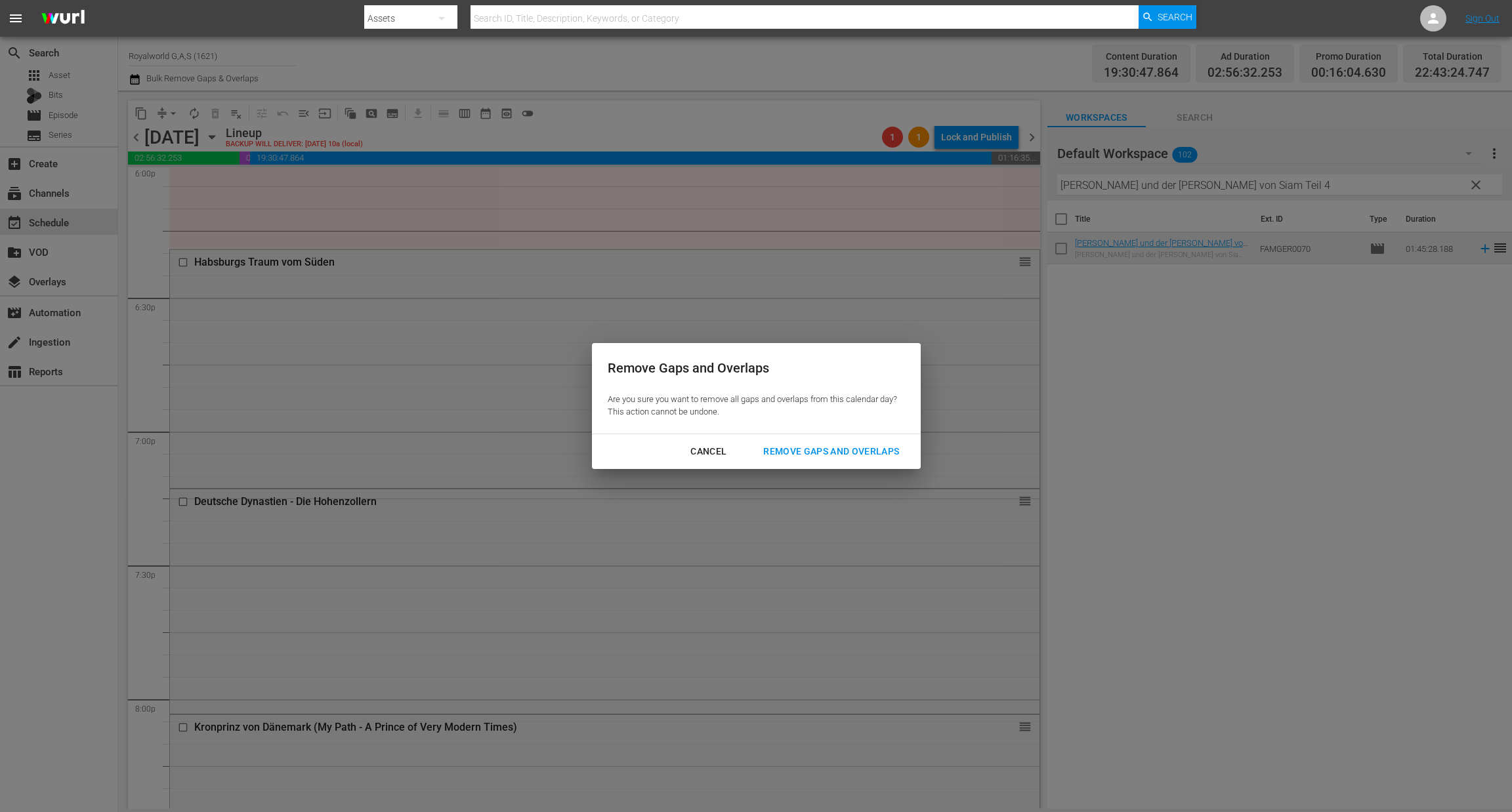
click at [839, 448] on div "Remove Gaps and Overlaps" at bounding box center [831, 451] width 157 height 16
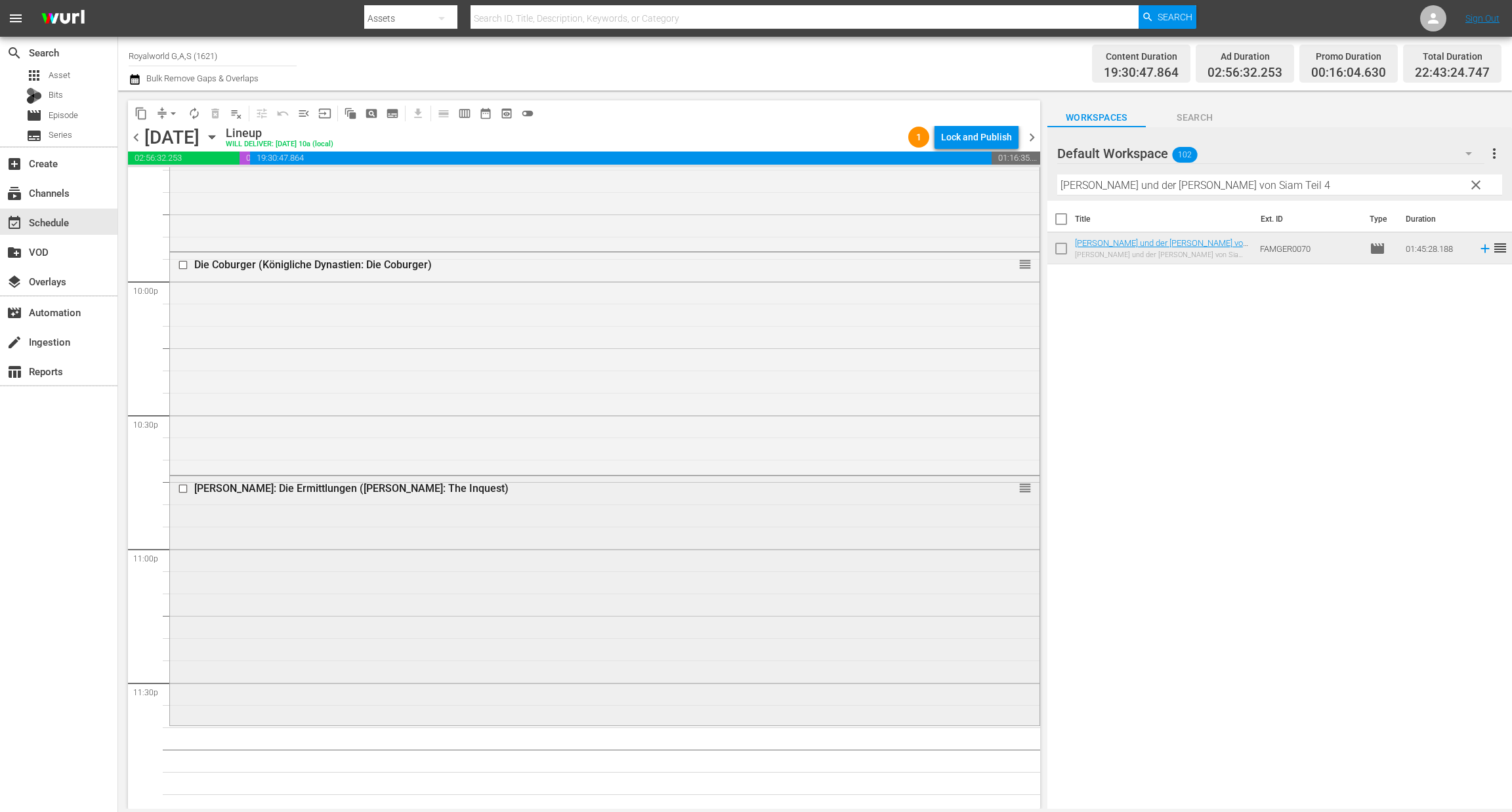
scroll to position [5781, 0]
click at [181, 480] on input "checkbox" at bounding box center [185, 482] width 14 height 11
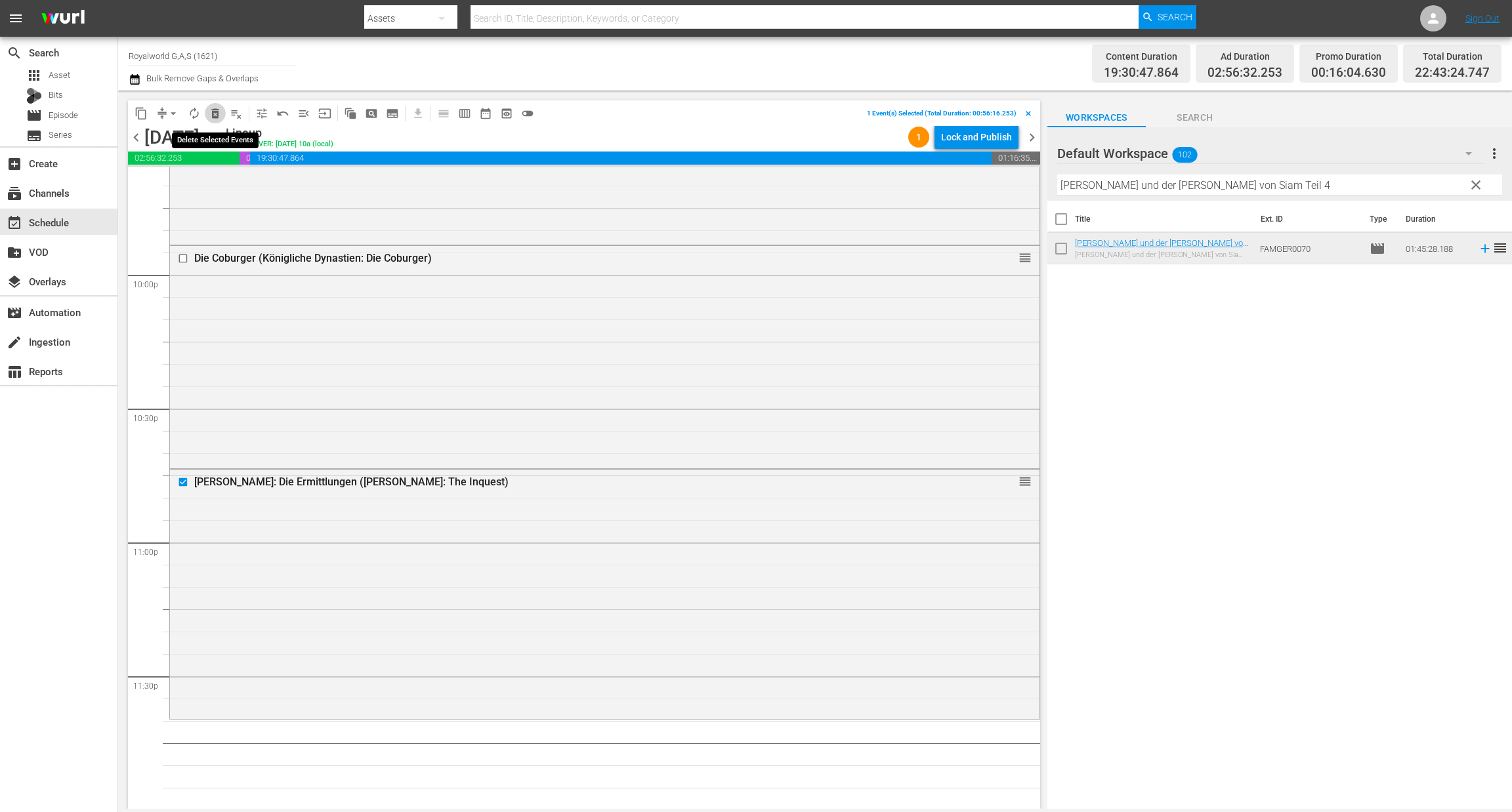
click at [212, 114] on span "delete_forever_outlined" at bounding box center [216, 114] width 13 height 13
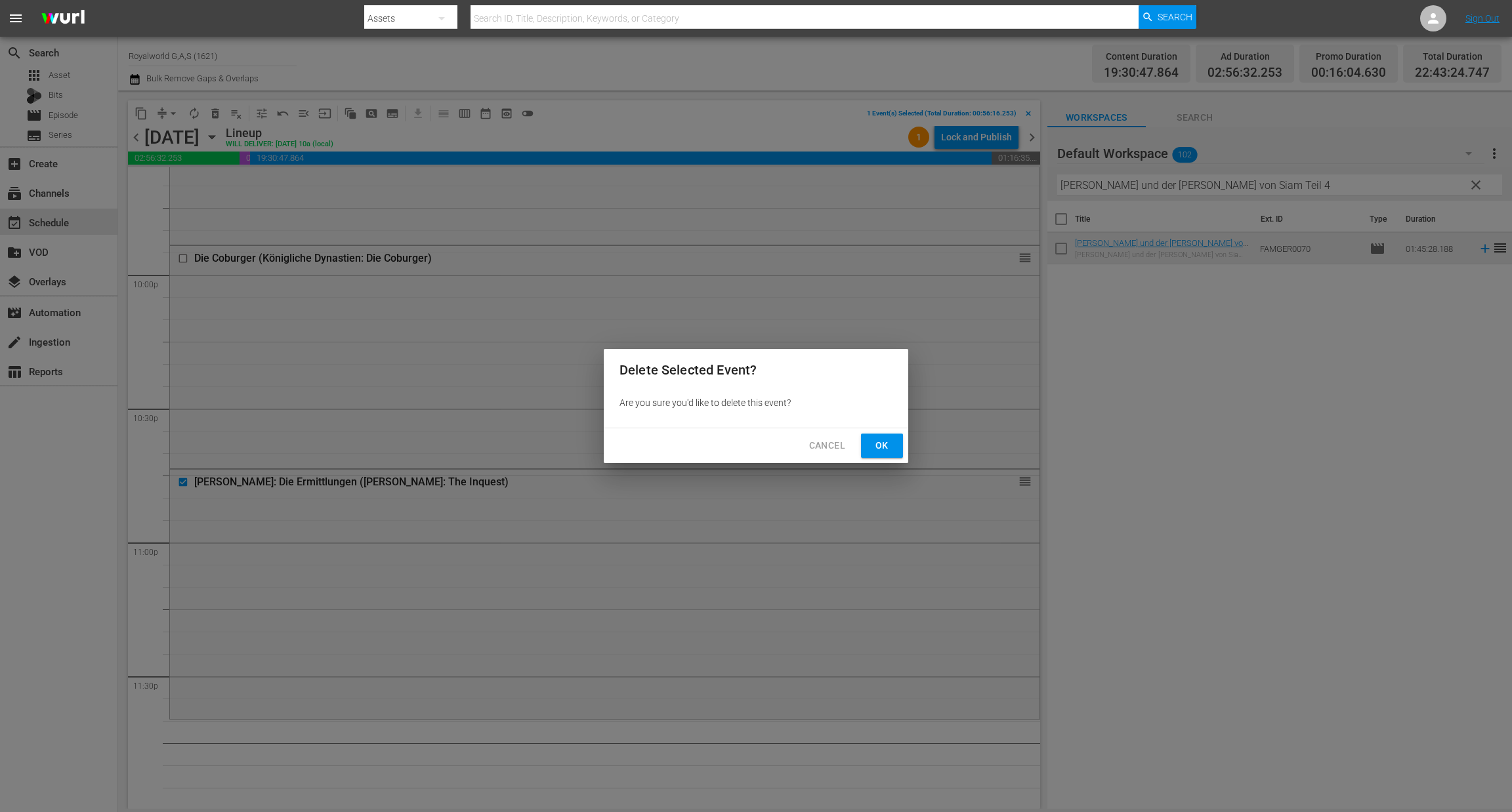
click at [881, 450] on span "Ok" at bounding box center [882, 445] width 21 height 16
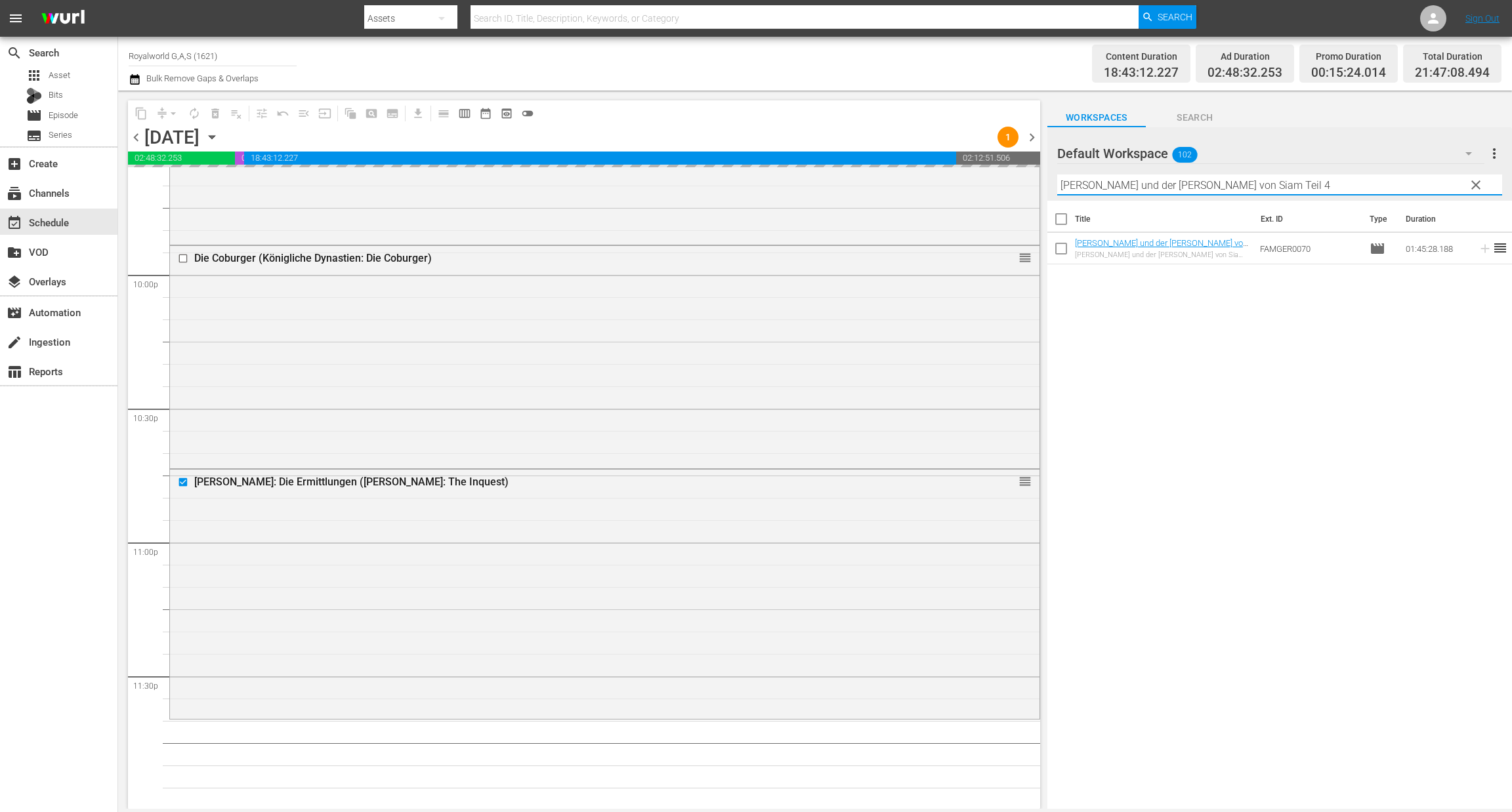
paste input "Schwedens Krone"
drag, startPoint x: 1247, startPoint y: 185, endPoint x: 1029, endPoint y: 177, distance: 218.1
click at [1029, 177] on div "content_copy compress arrow_drop_down autorenew_outlined delete_forever_outline…" at bounding box center [815, 449] width 1394 height 718
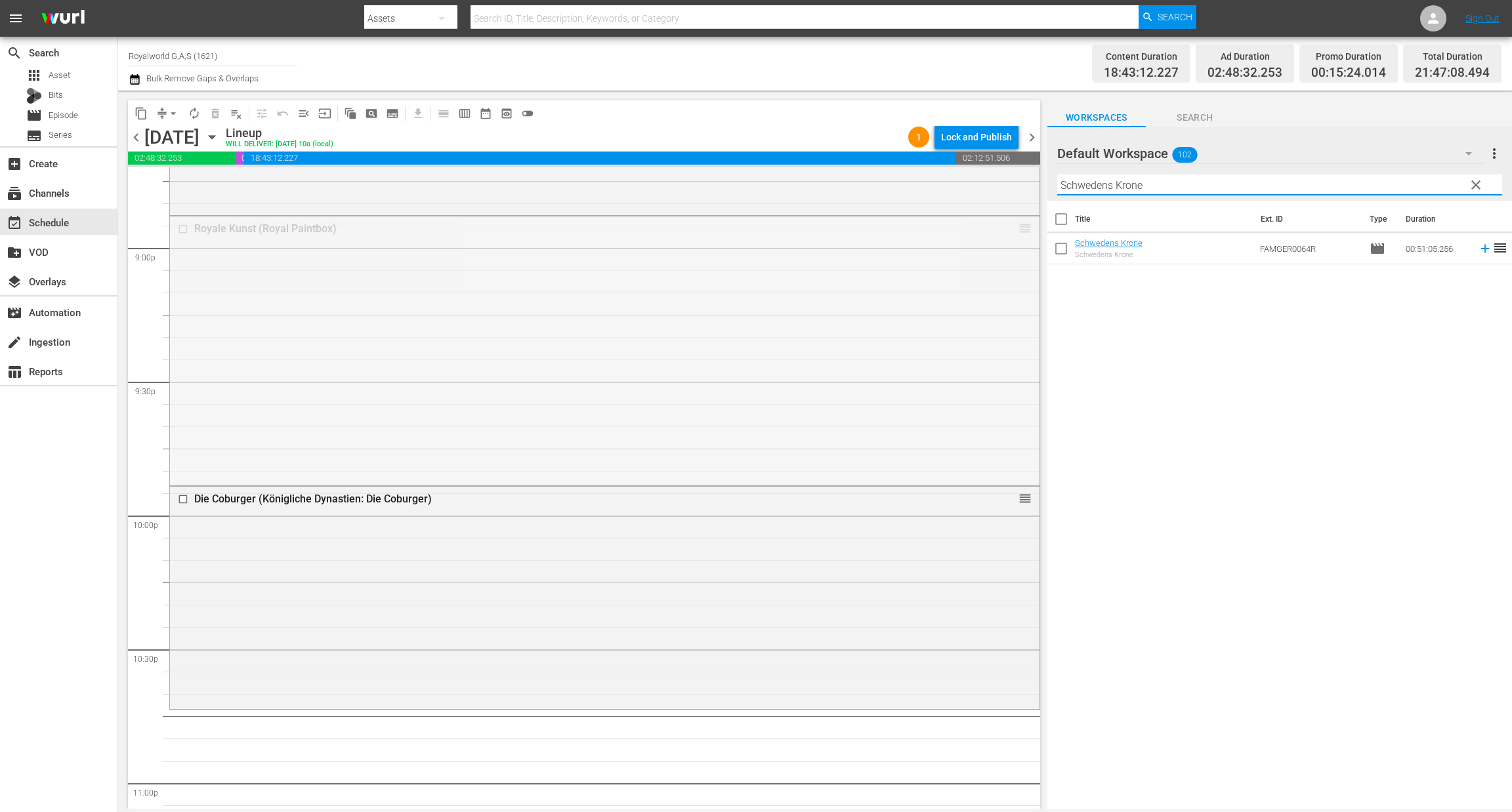
scroll to position [5583, 0]
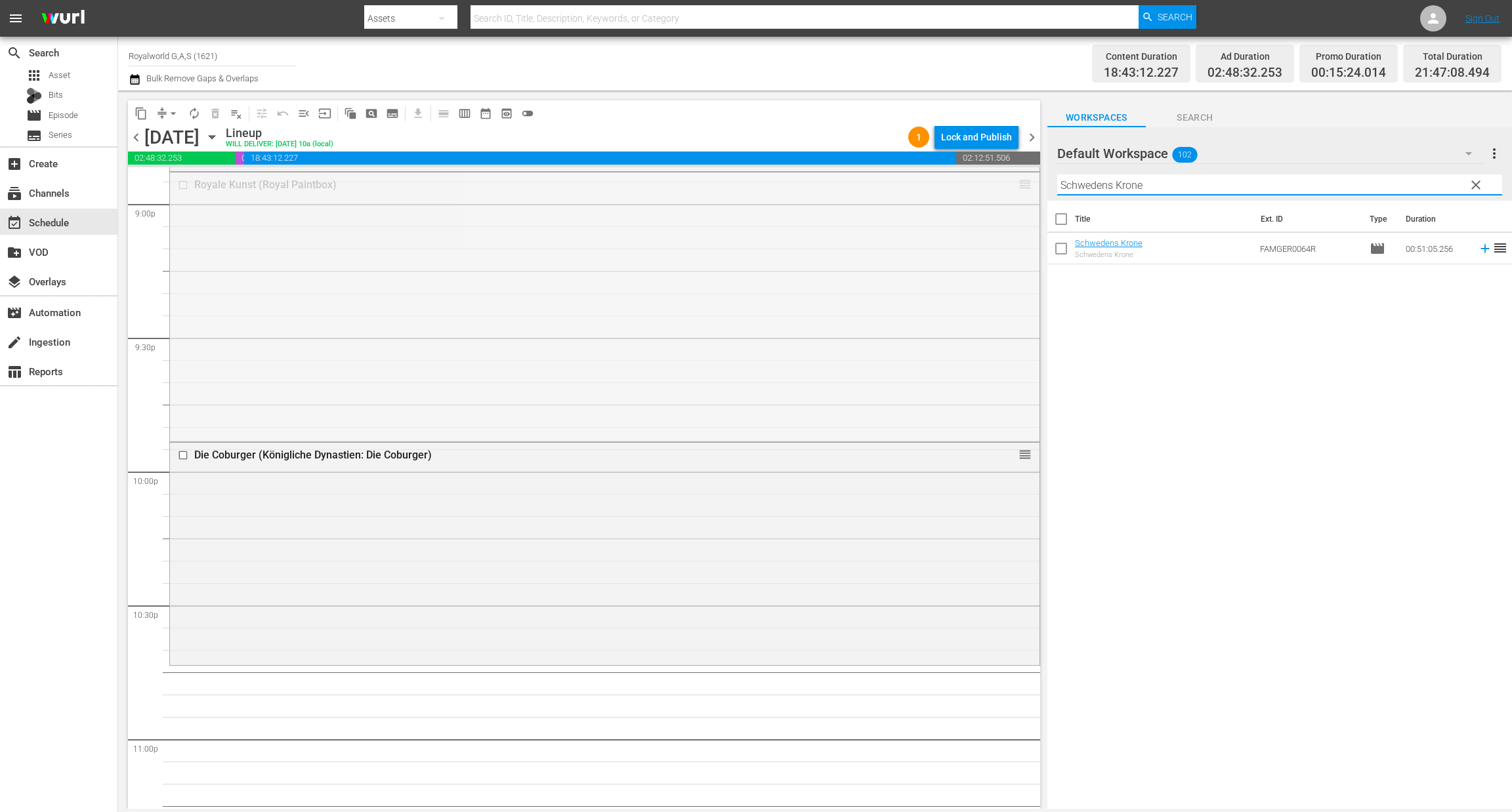
drag, startPoint x: 1009, startPoint y: 381, endPoint x: 923, endPoint y: 677, distance: 308.2
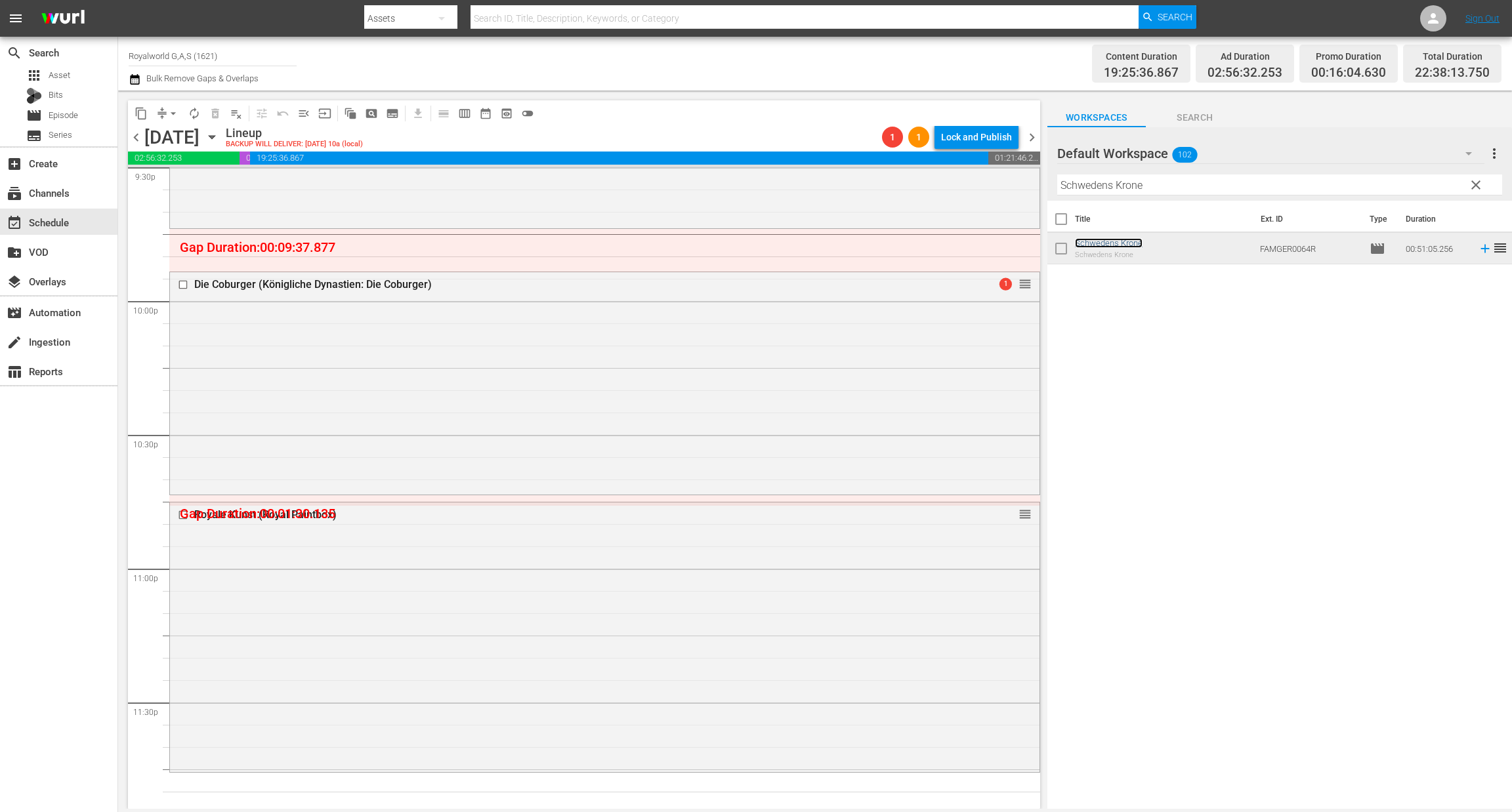
scroll to position [5781, 0]
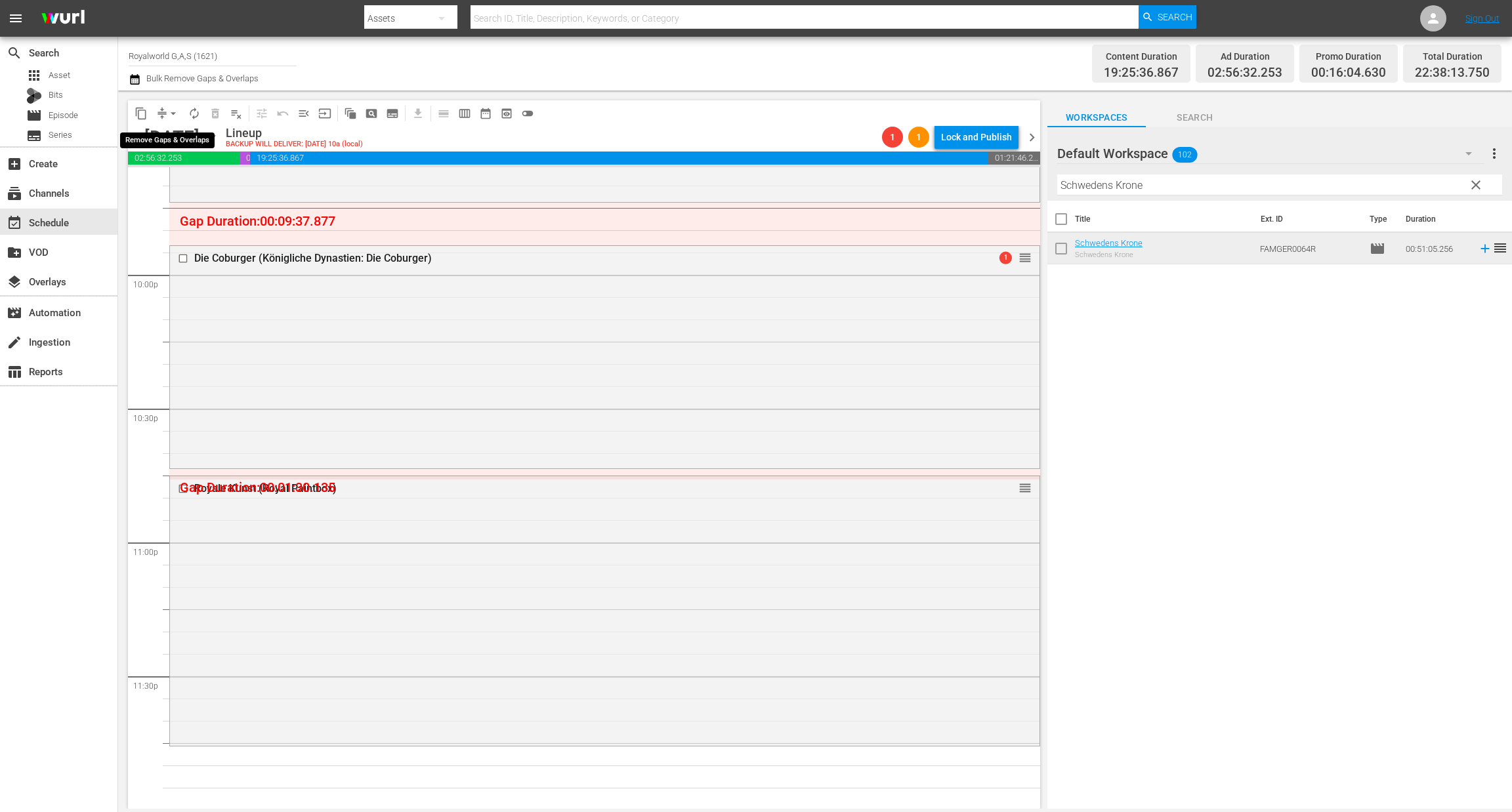
click at [175, 112] on span "arrow_drop_down" at bounding box center [173, 114] width 13 height 13
click at [175, 173] on li "Align to End of Previous Day" at bounding box center [174, 183] width 138 height 22
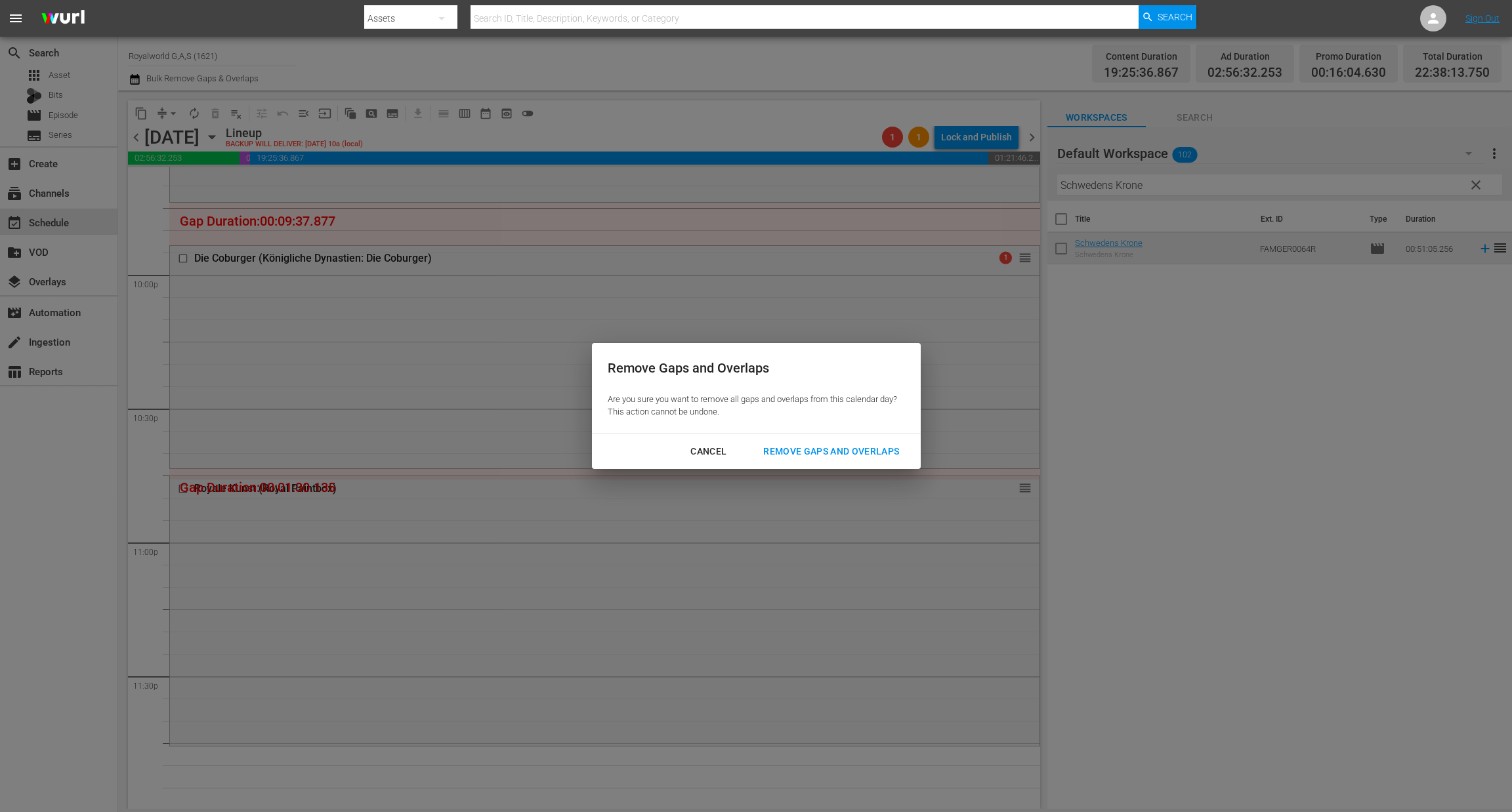
click at [814, 449] on div "Remove Gaps and Overlaps" at bounding box center [831, 451] width 157 height 16
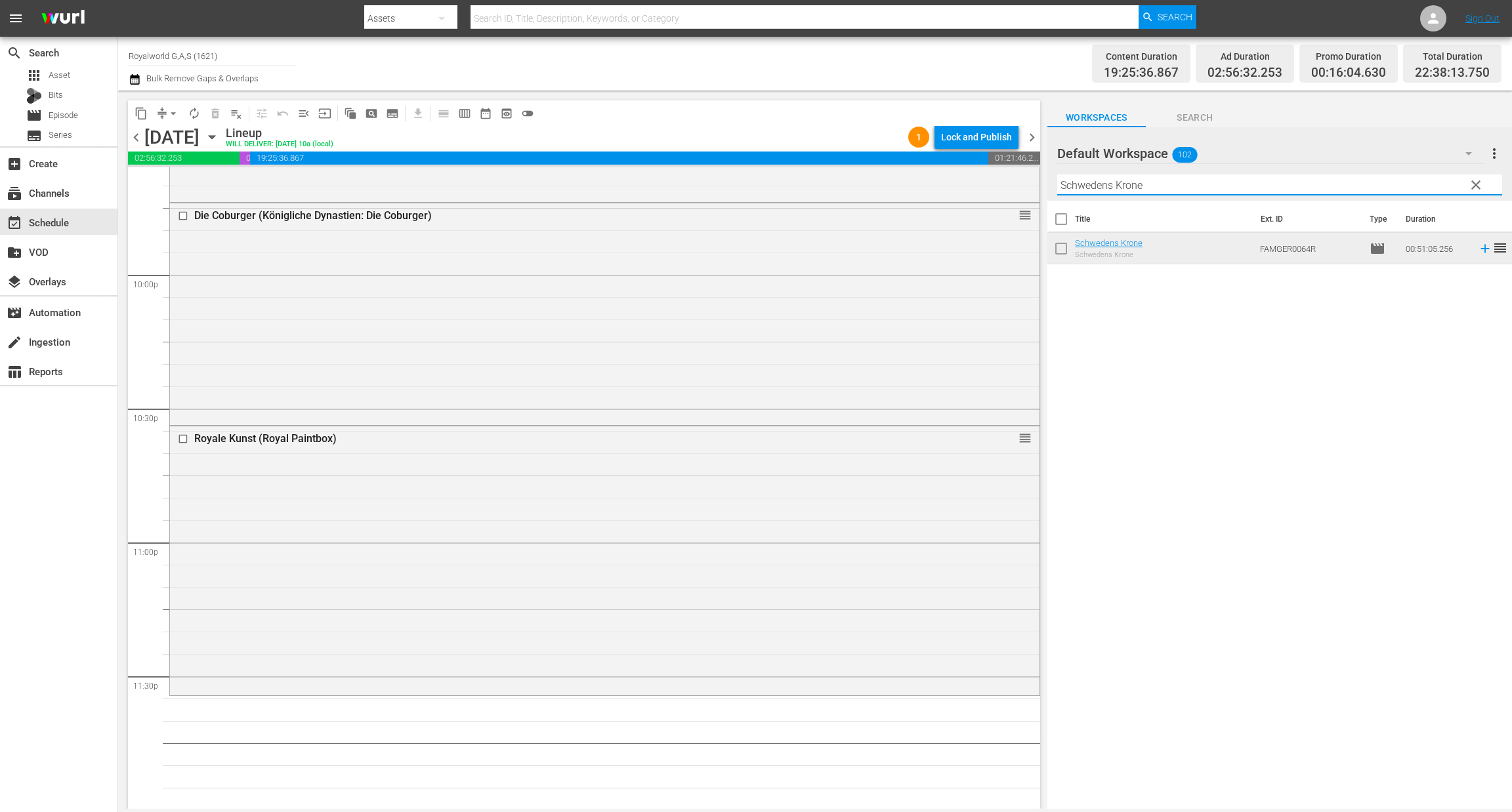
click at [1187, 189] on input "Schwedens Krone" at bounding box center [1279, 185] width 445 height 21
paste input "Die Grafen [PERSON_NAME] (Adelsdynastien in [GEOGRAPHIC_DATA]: Die Grafen [PERS…"
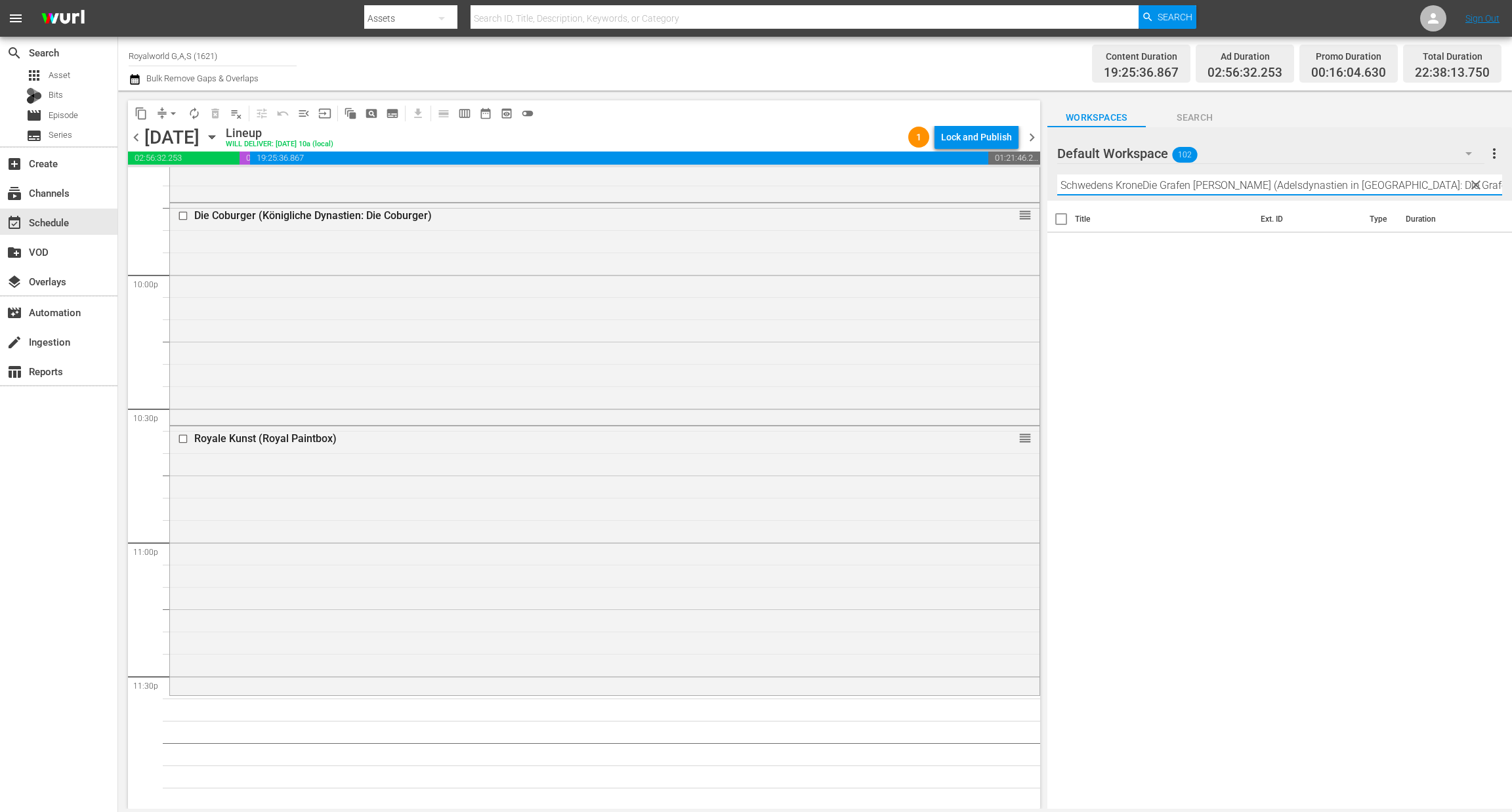
scroll to position [0, 53]
click at [1185, 189] on input "Schwedens KroneDie Grafen Beissel von Gymnich (Adelsdynastien in NRW: Die Grafe…" at bounding box center [1279, 185] width 445 height 21
paste input "text"
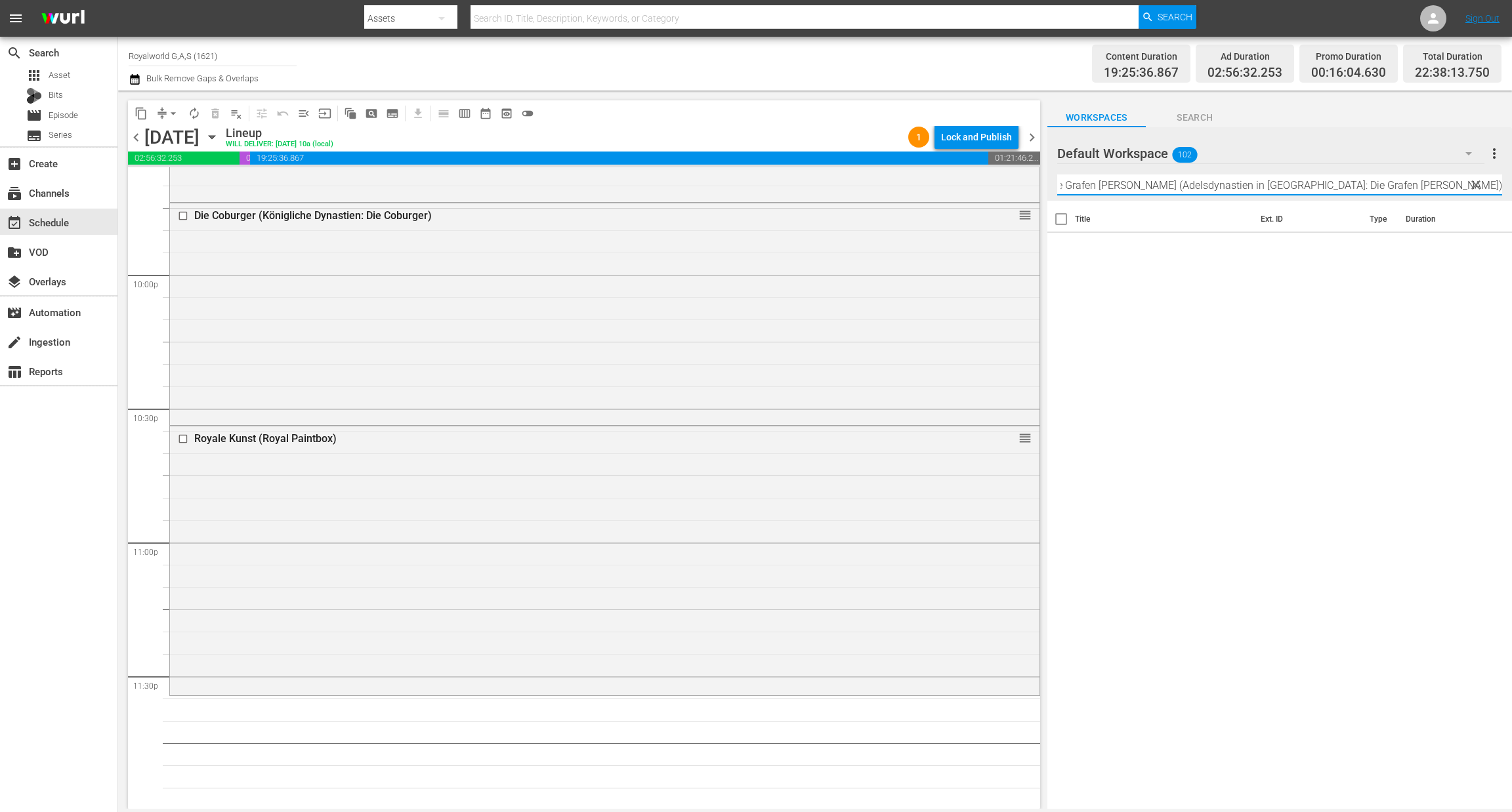
scroll to position [0, 0]
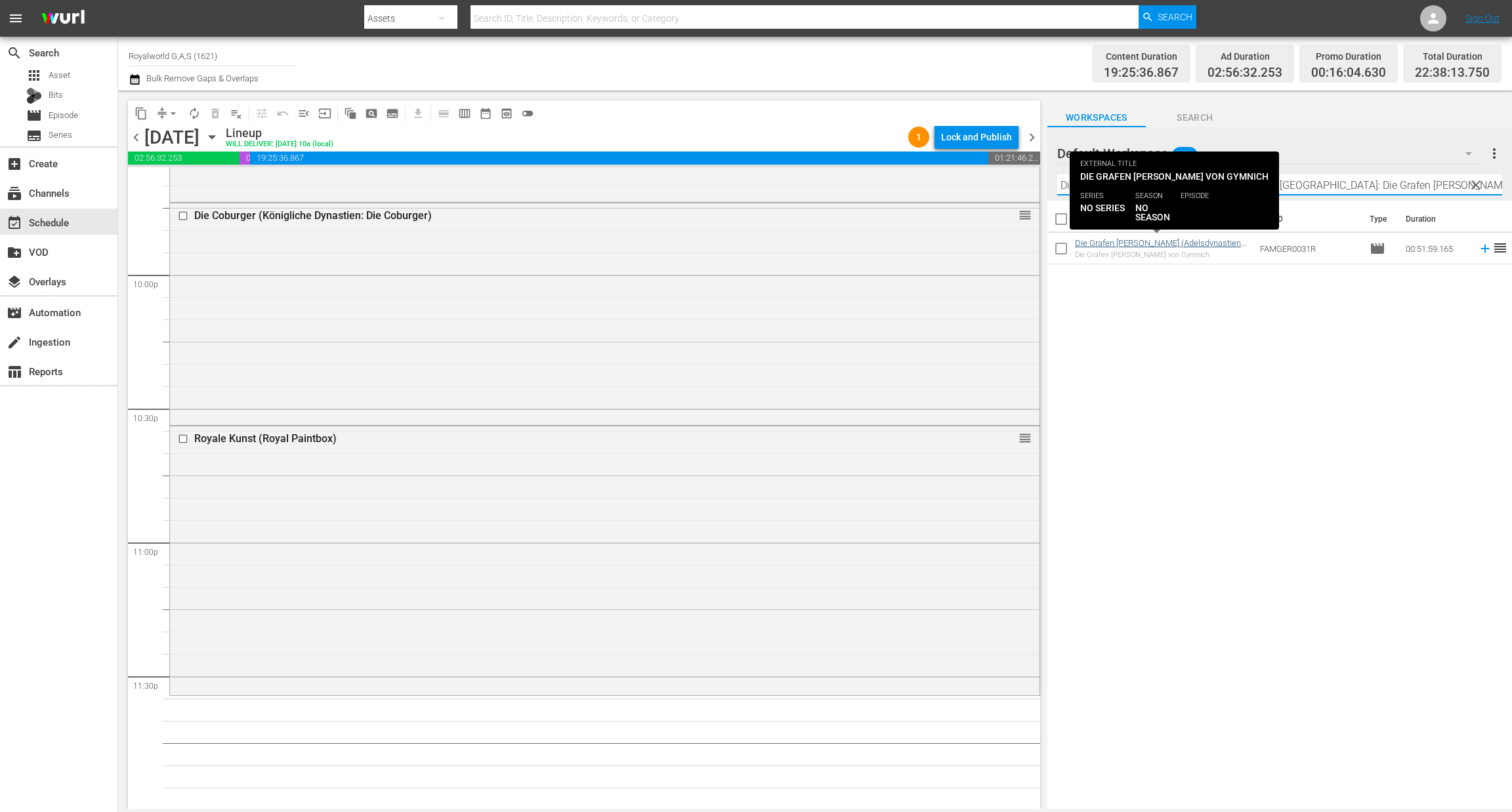
type input "Die Grafen [PERSON_NAME] (Adelsdynastien in [GEOGRAPHIC_DATA]: Die Grafen [PERS…"
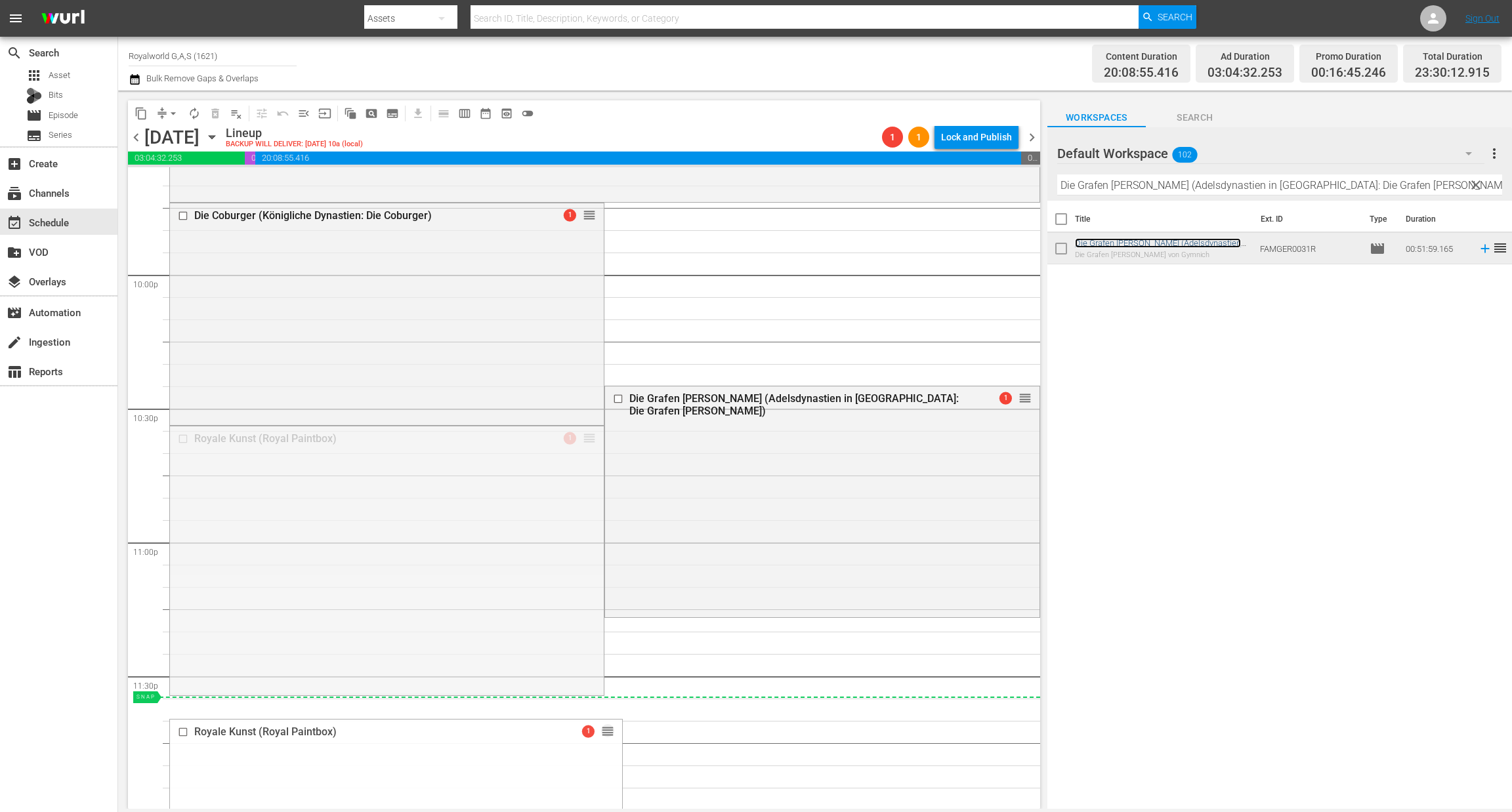
drag, startPoint x: 578, startPoint y: 438, endPoint x: 633, endPoint y: 715, distance: 282.4
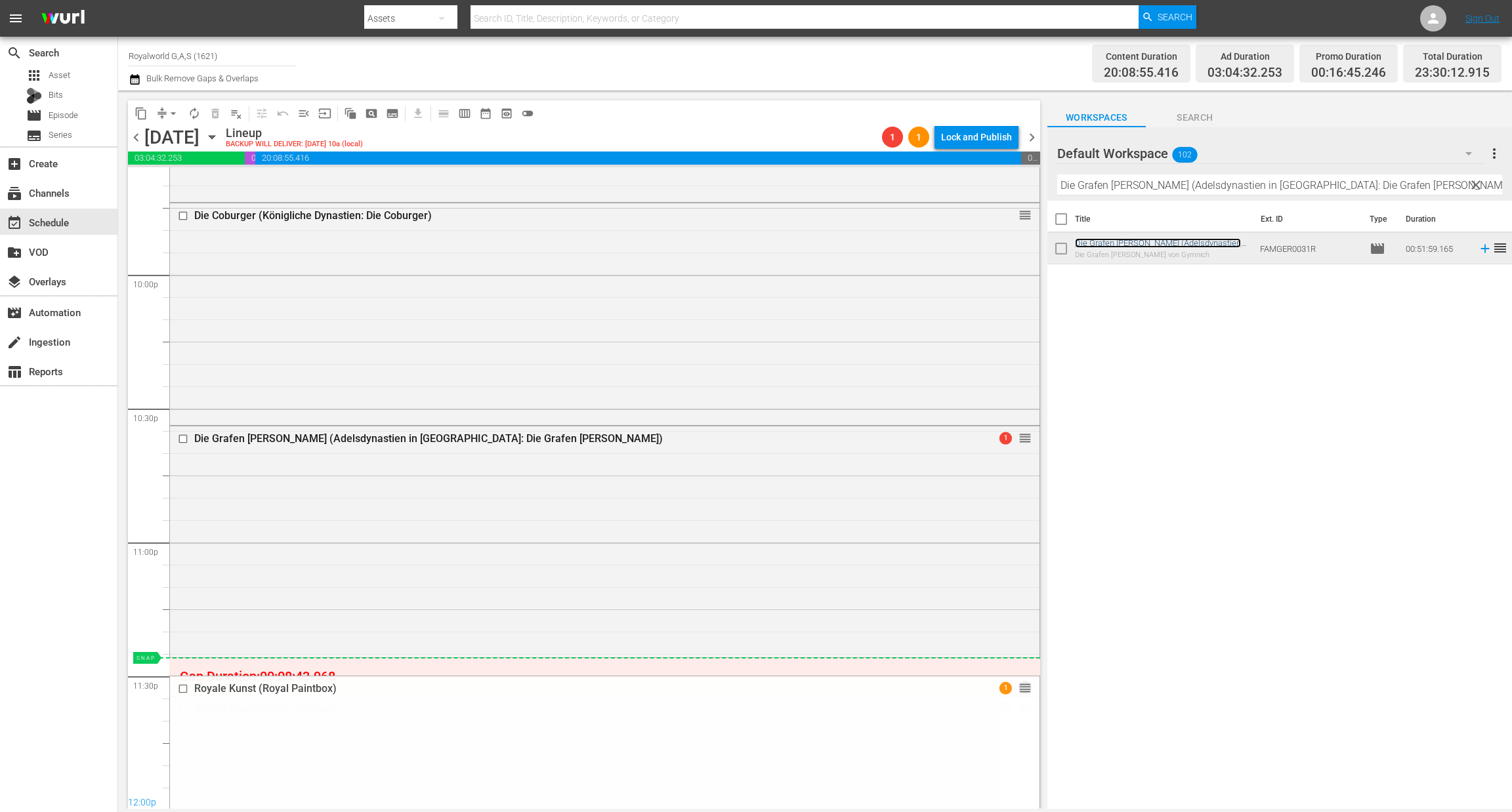
drag, startPoint x: 1011, startPoint y: 708, endPoint x: 1007, endPoint y: 663, distance: 45.2
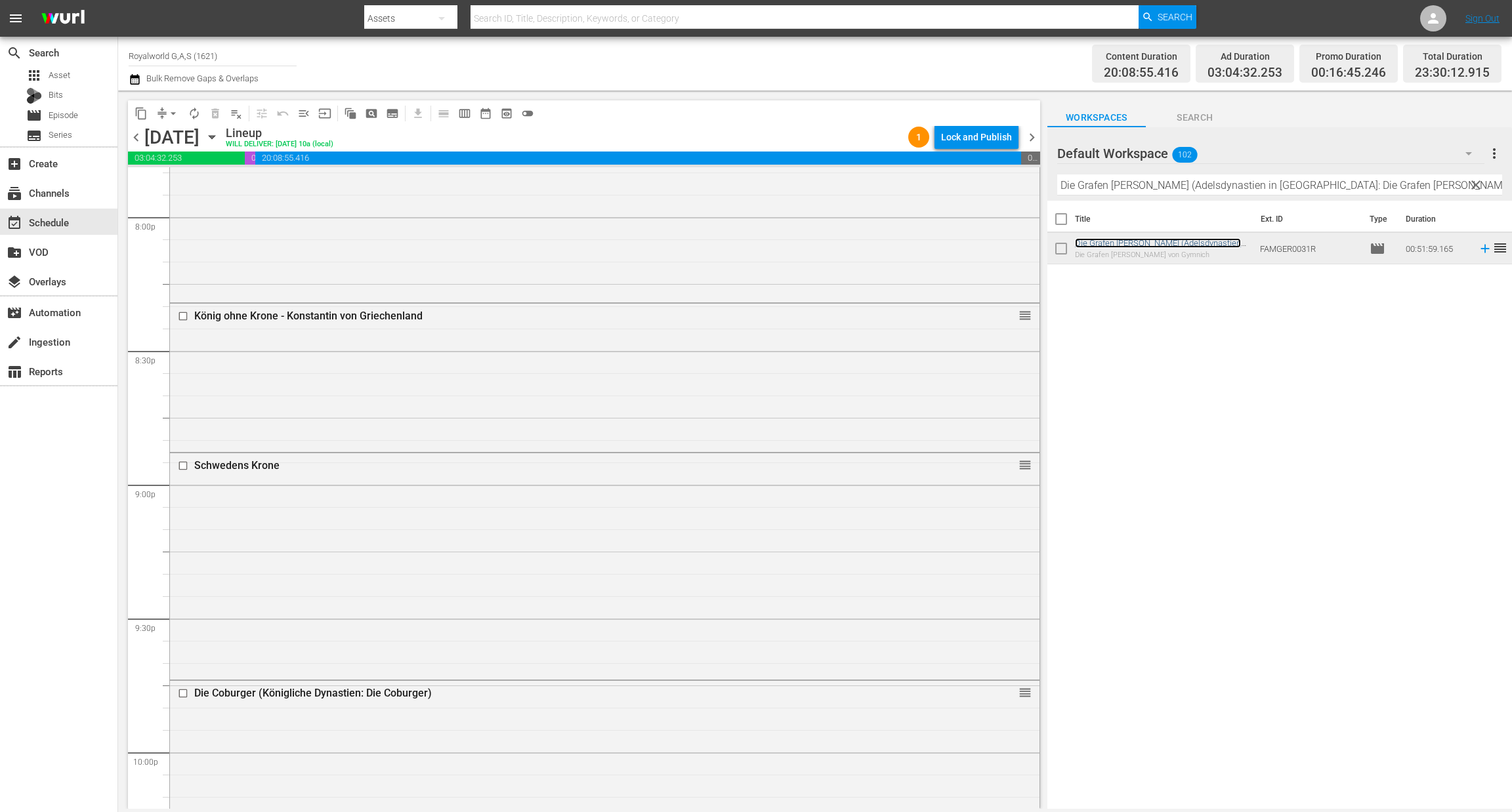
scroll to position [5898, 0]
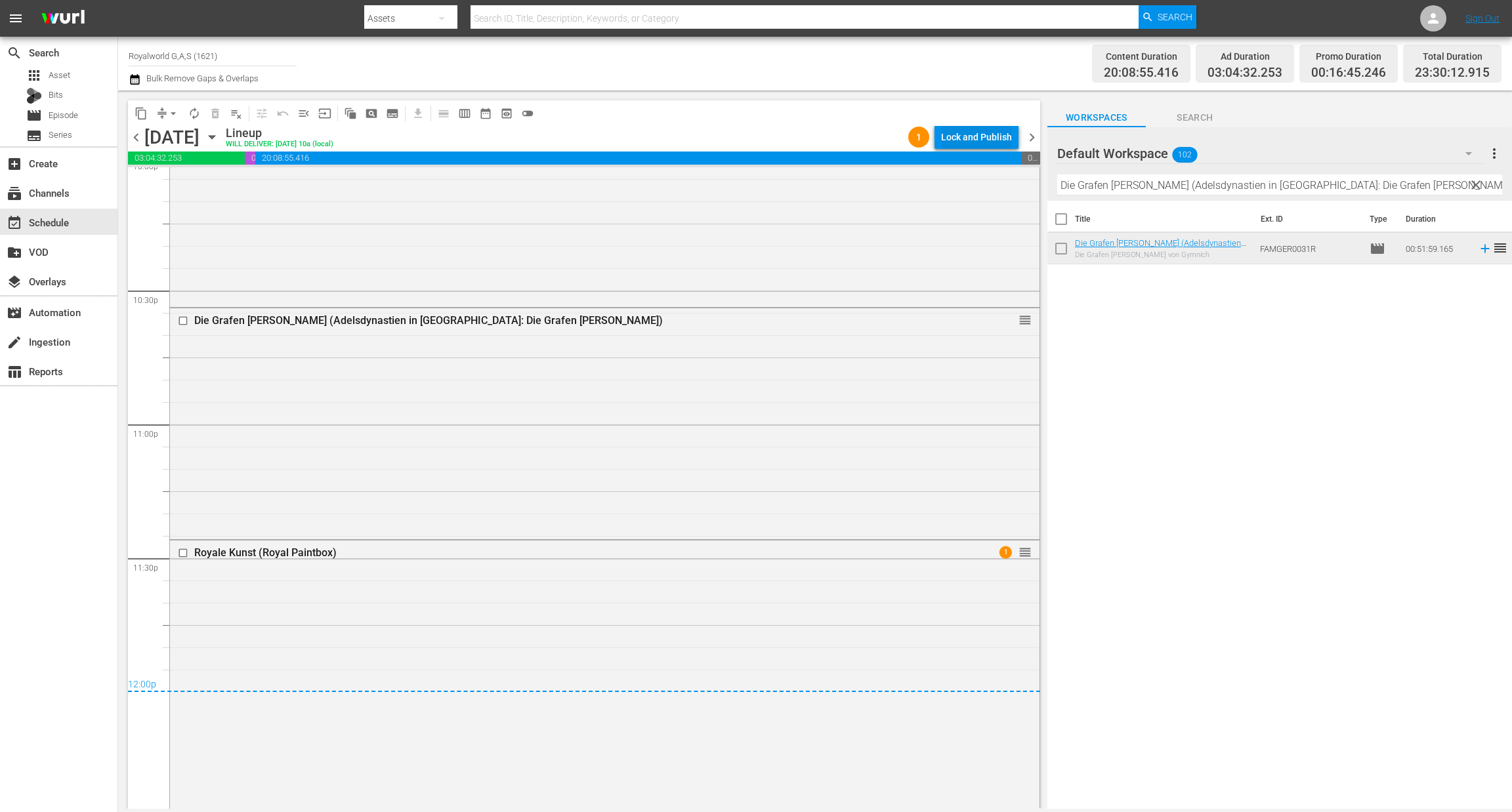
click at [969, 125] on div "Lock and Publish" at bounding box center [976, 137] width 71 height 24
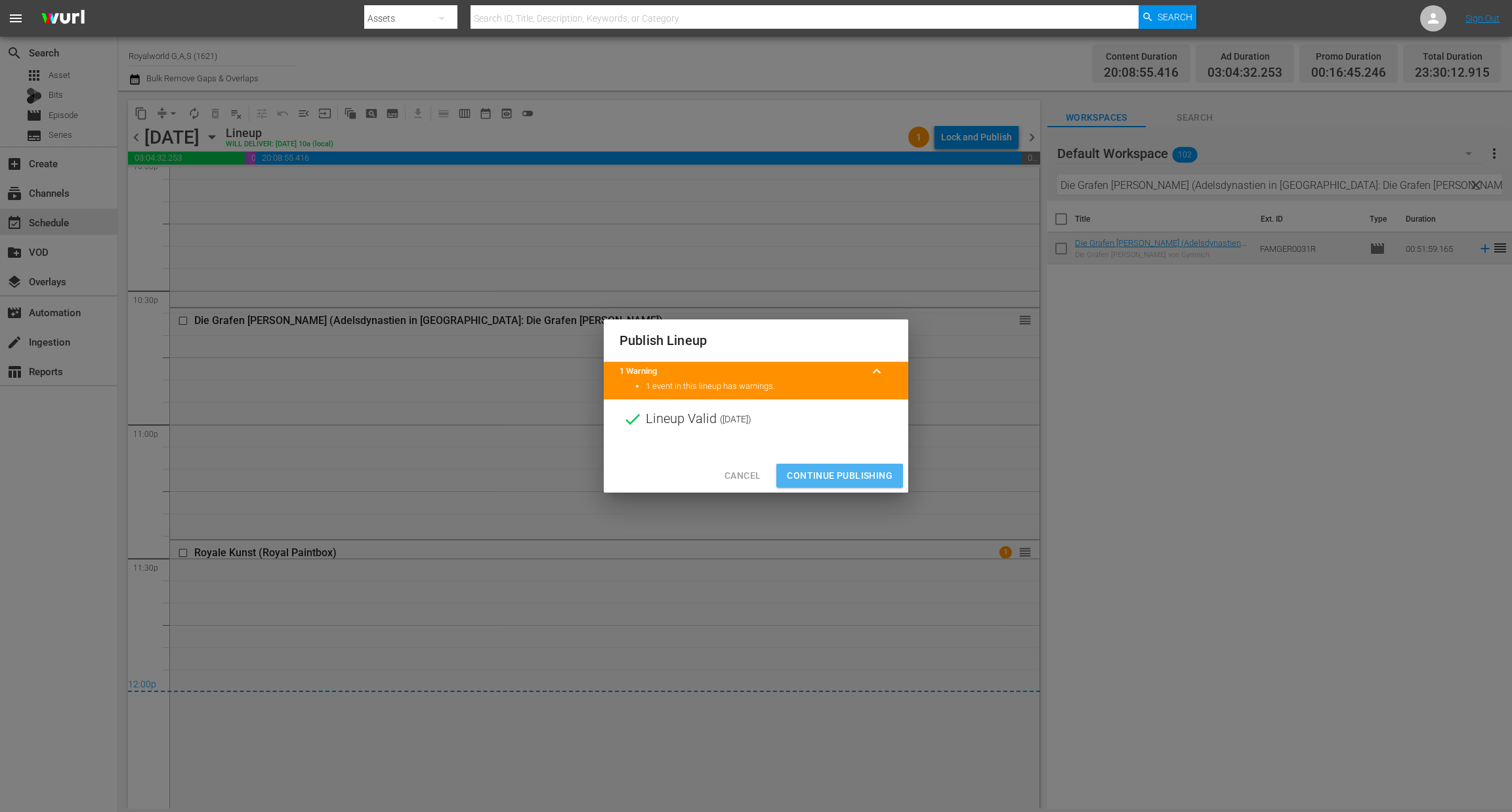
click at [840, 473] on span "Continue Publishing" at bounding box center [839, 476] width 106 height 16
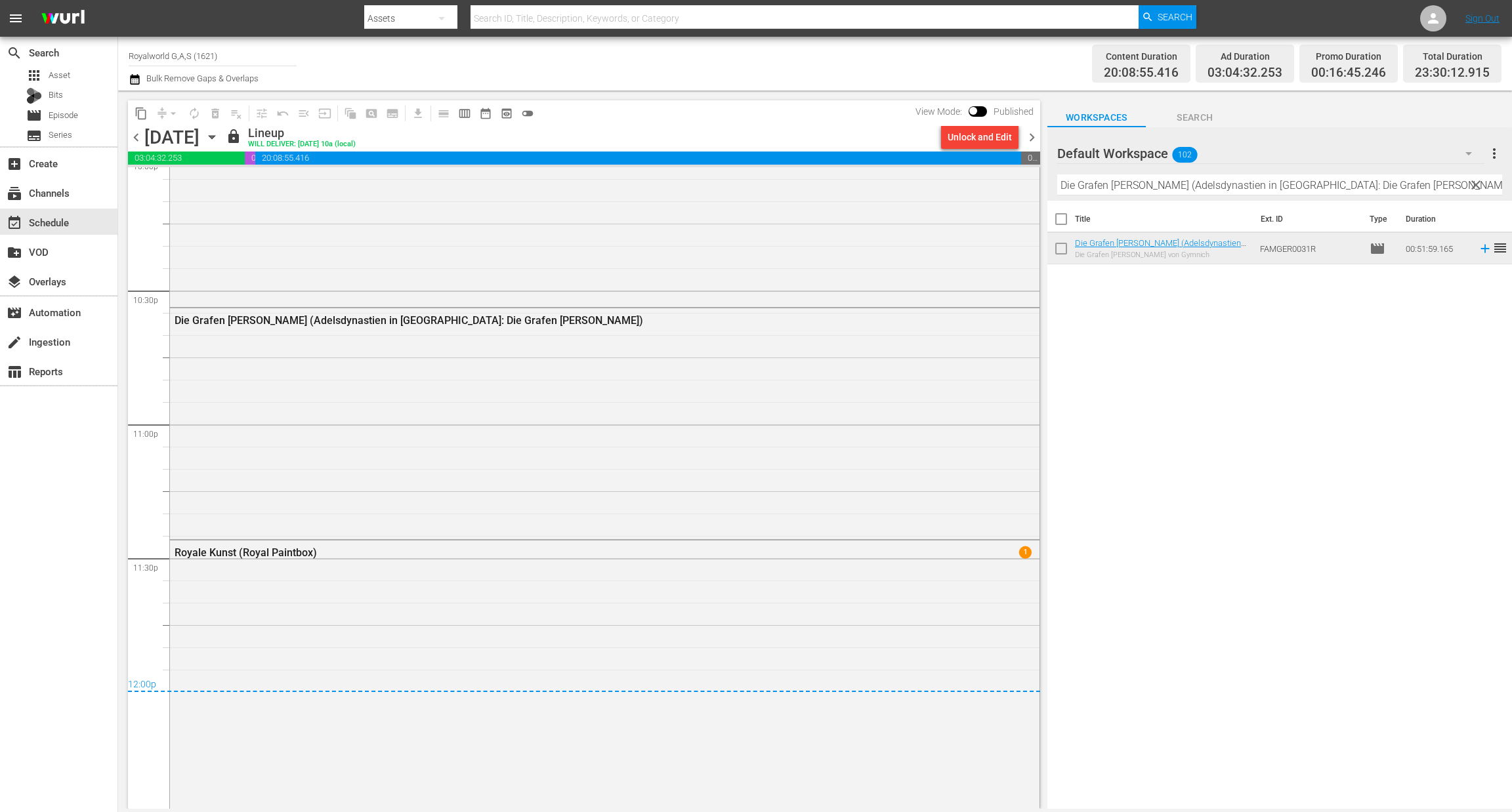
click at [132, 78] on icon "button" at bounding box center [135, 79] width 9 height 11
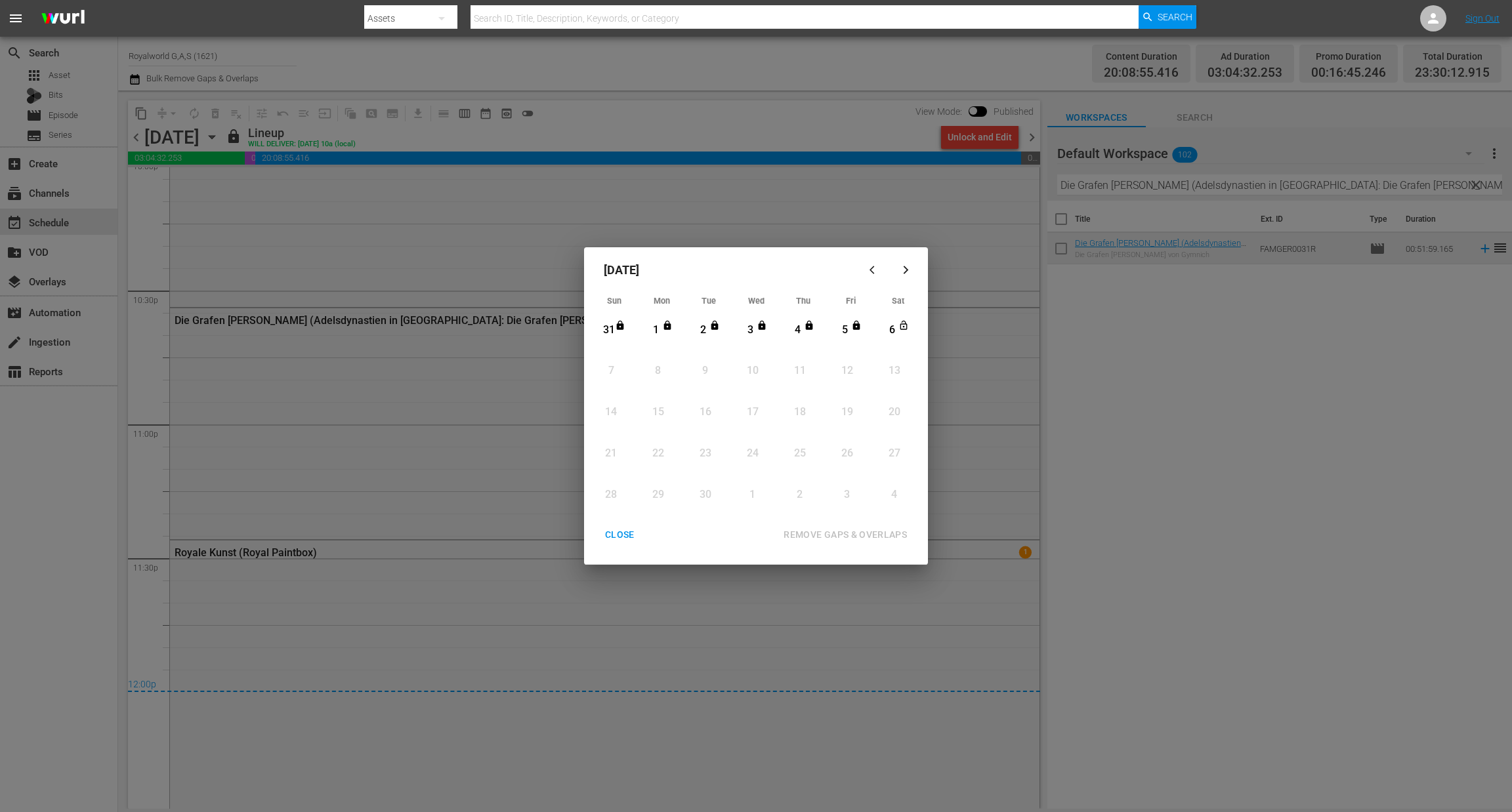
click at [605, 537] on div "CLOSE" at bounding box center [620, 535] width 51 height 16
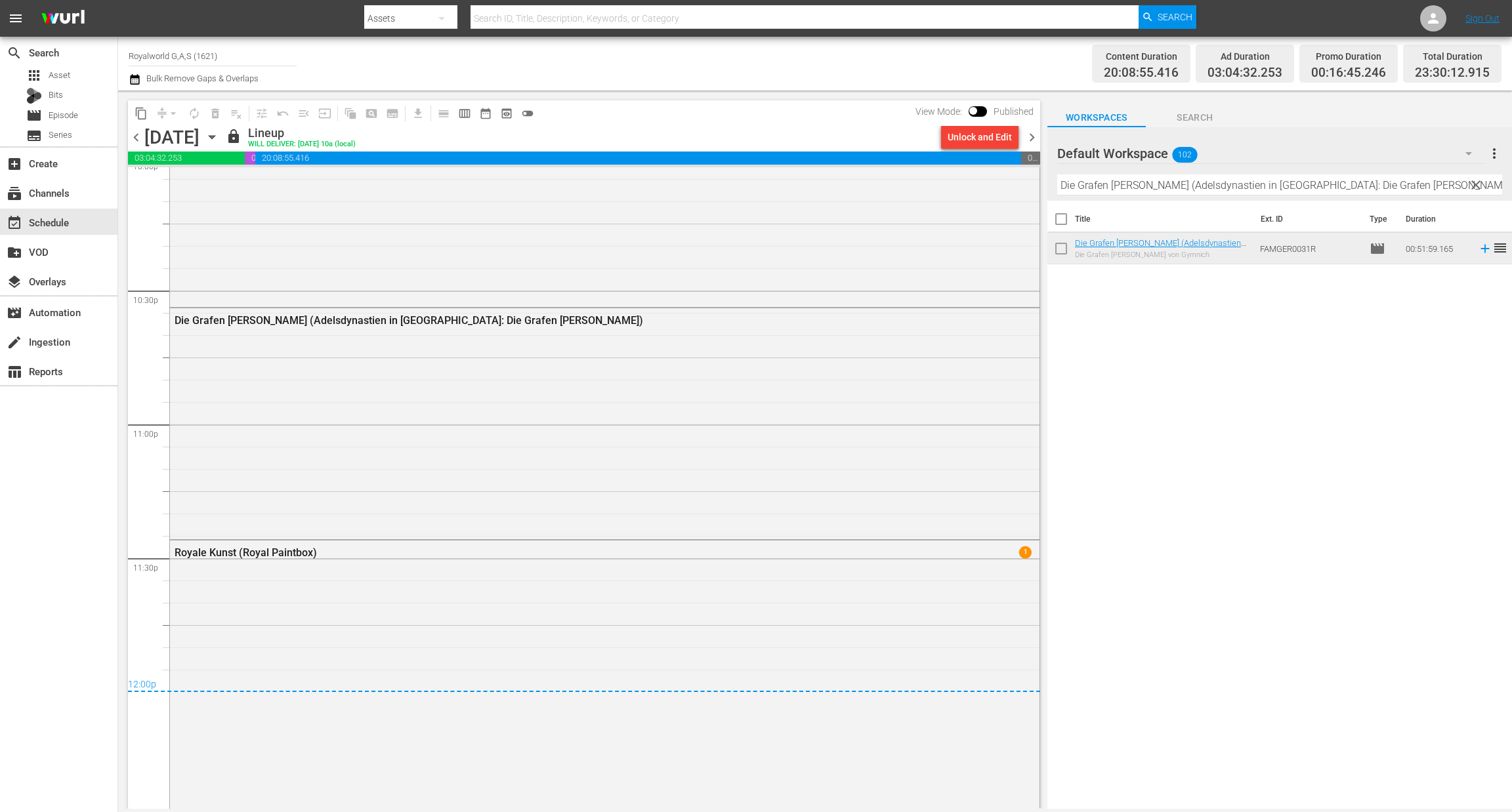
click at [1030, 136] on span "chevron_right" at bounding box center [1032, 137] width 16 height 16
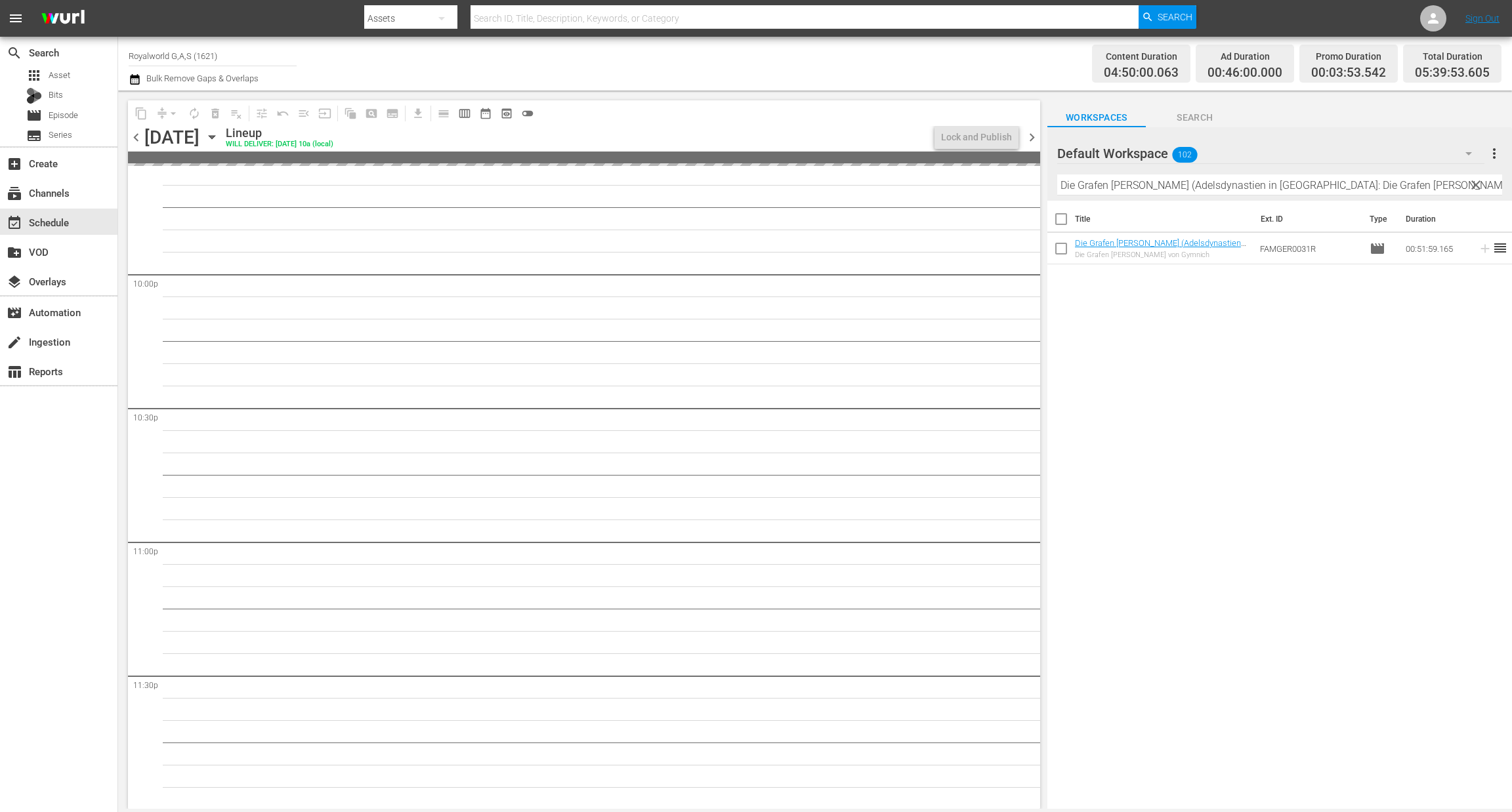
scroll to position [5781, 0]
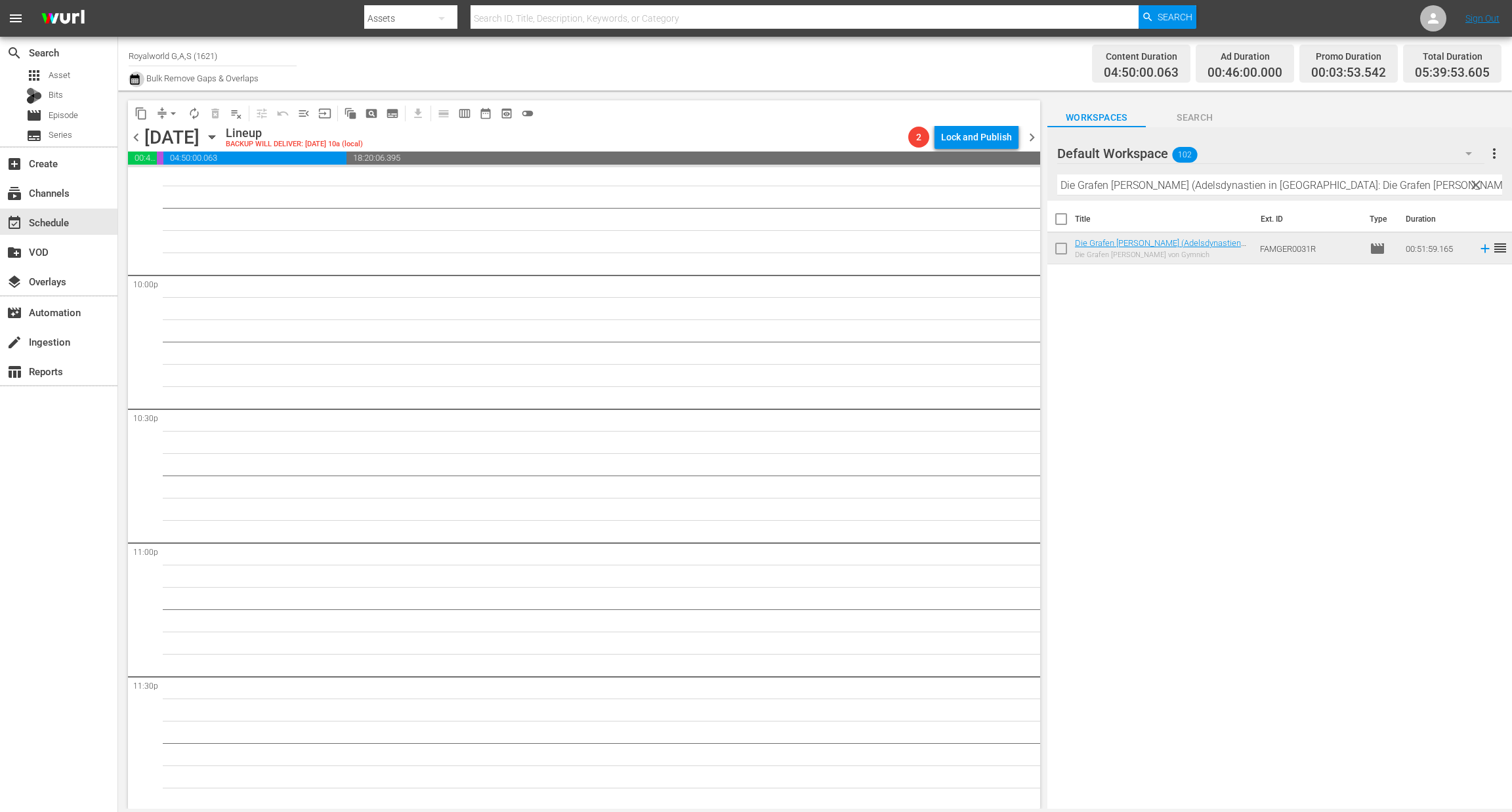
click at [132, 83] on icon "button" at bounding box center [135, 79] width 9 height 11
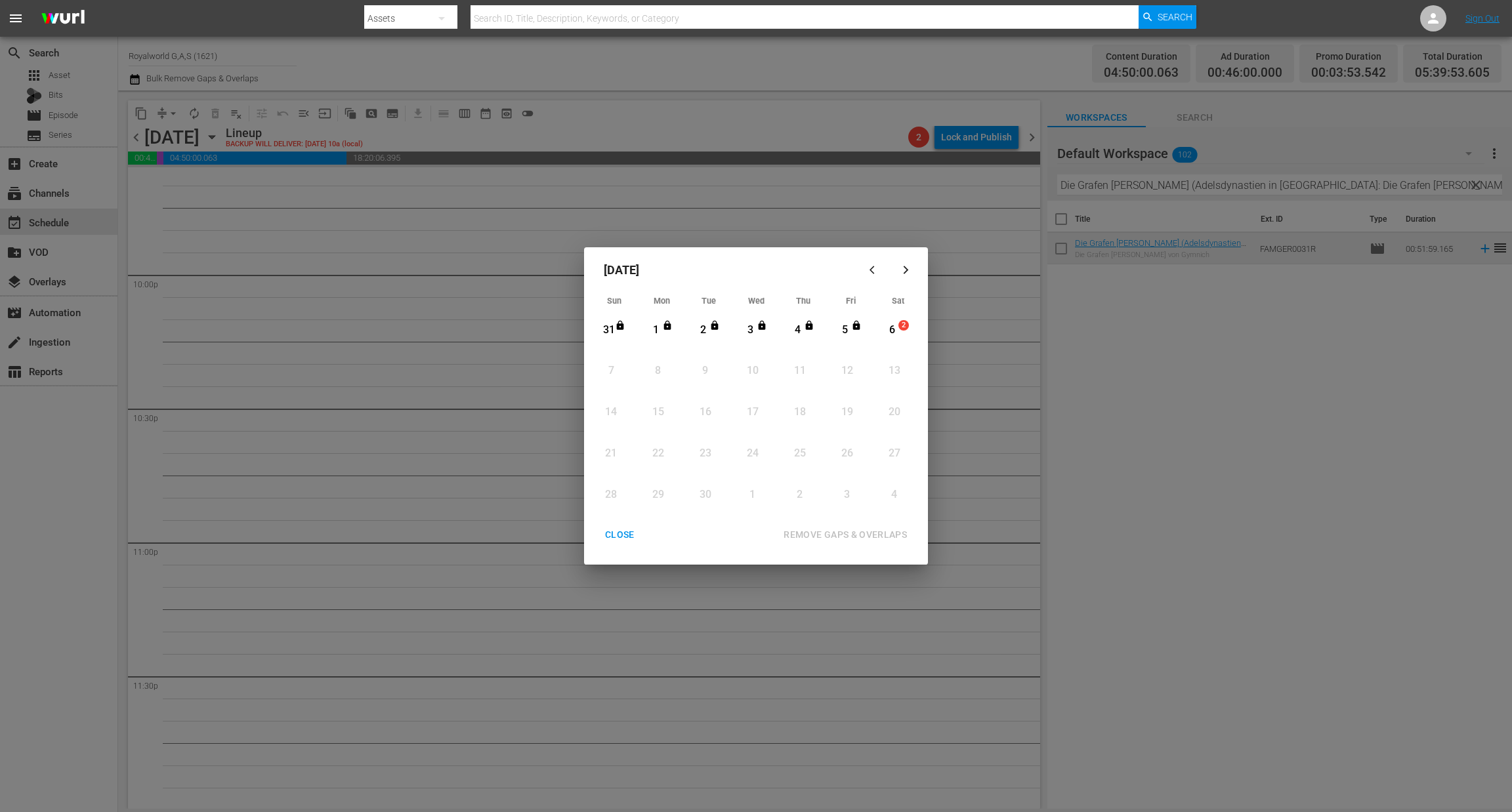
click at [623, 541] on div "CLOSE" at bounding box center [620, 535] width 51 height 16
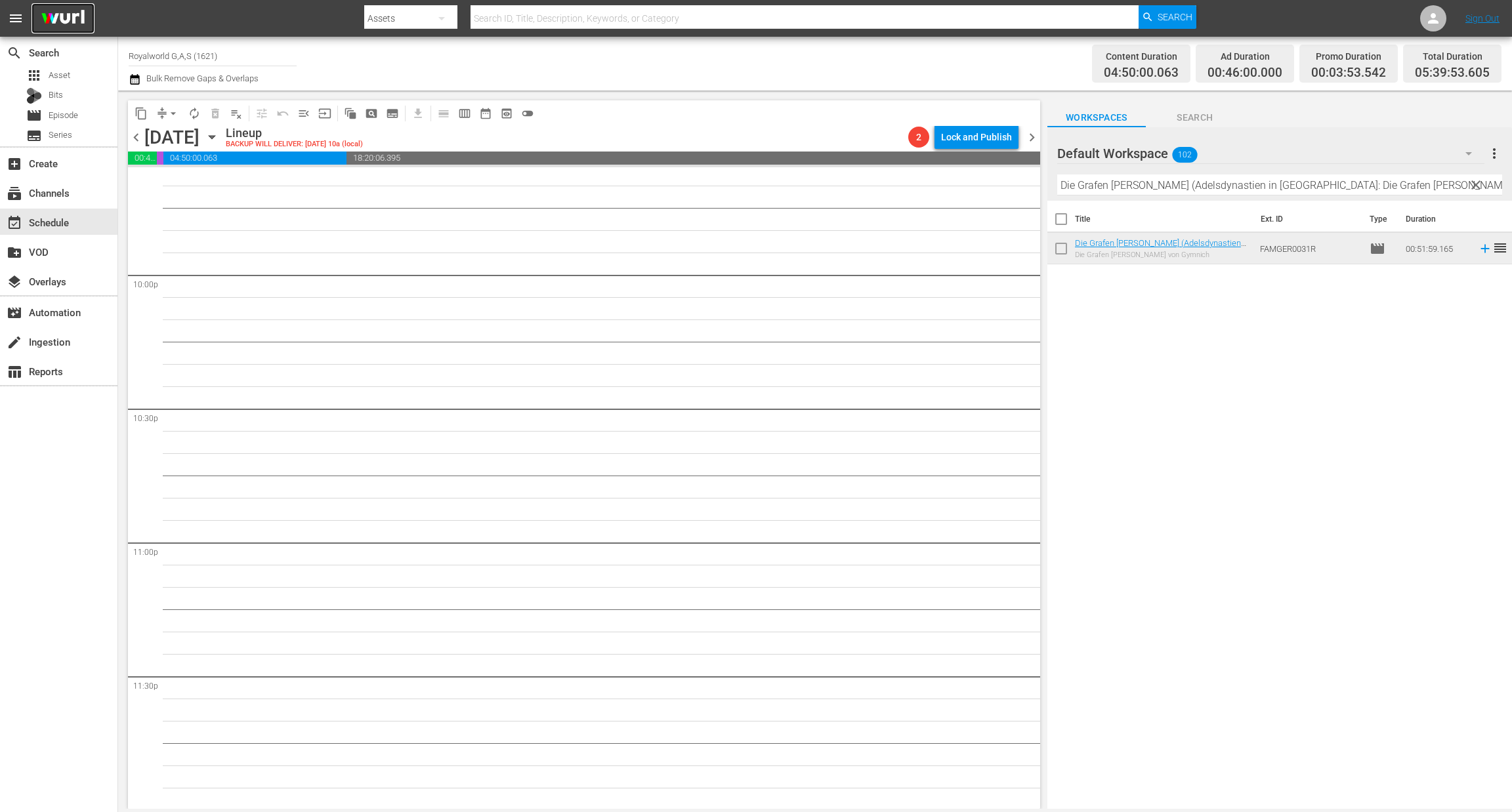
click at [56, 20] on img at bounding box center [63, 18] width 63 height 31
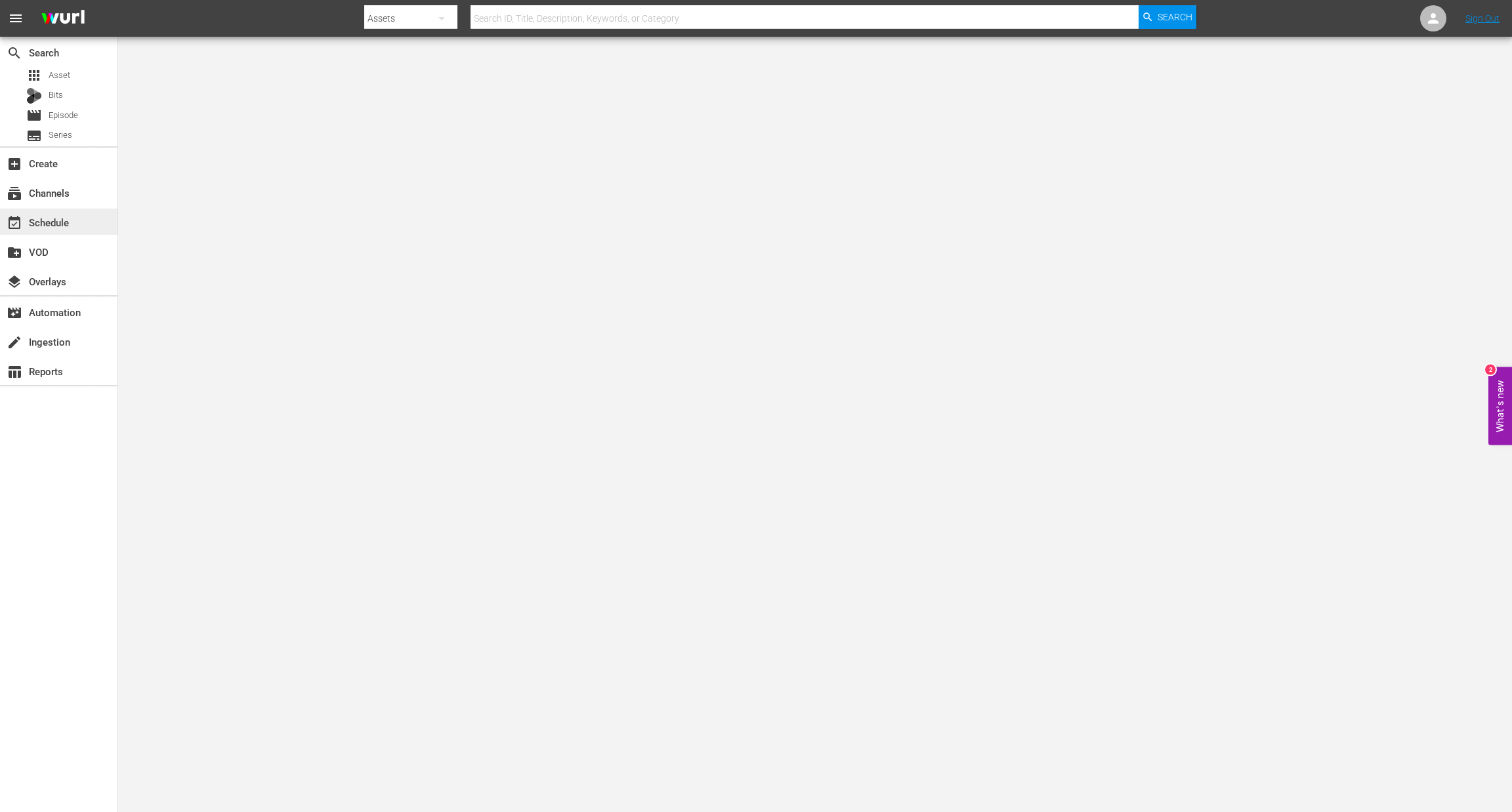
click at [68, 217] on div "event_available Schedule" at bounding box center [37, 221] width 74 height 12
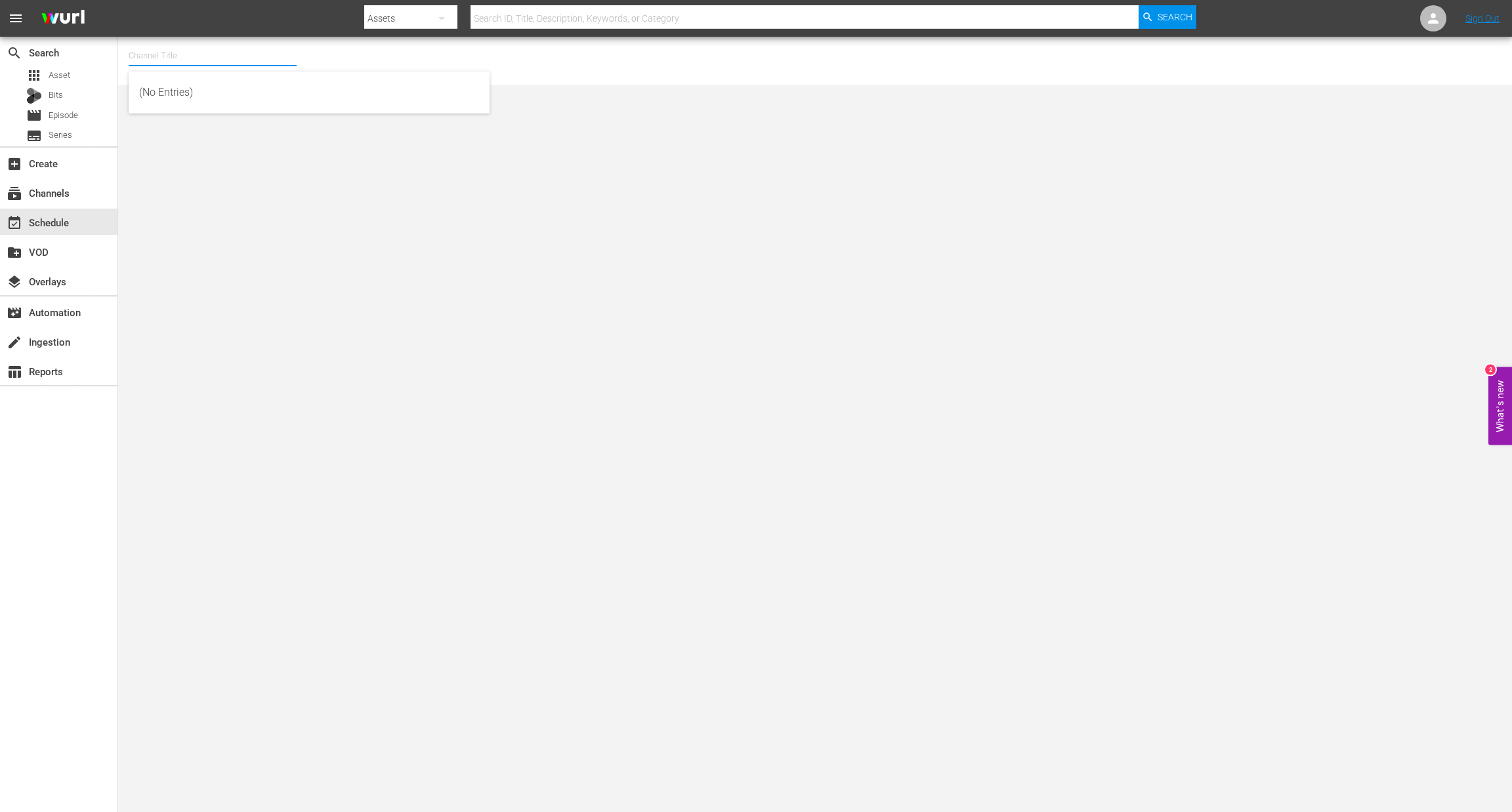
click at [156, 56] on input "text" at bounding box center [213, 56] width 168 height 32
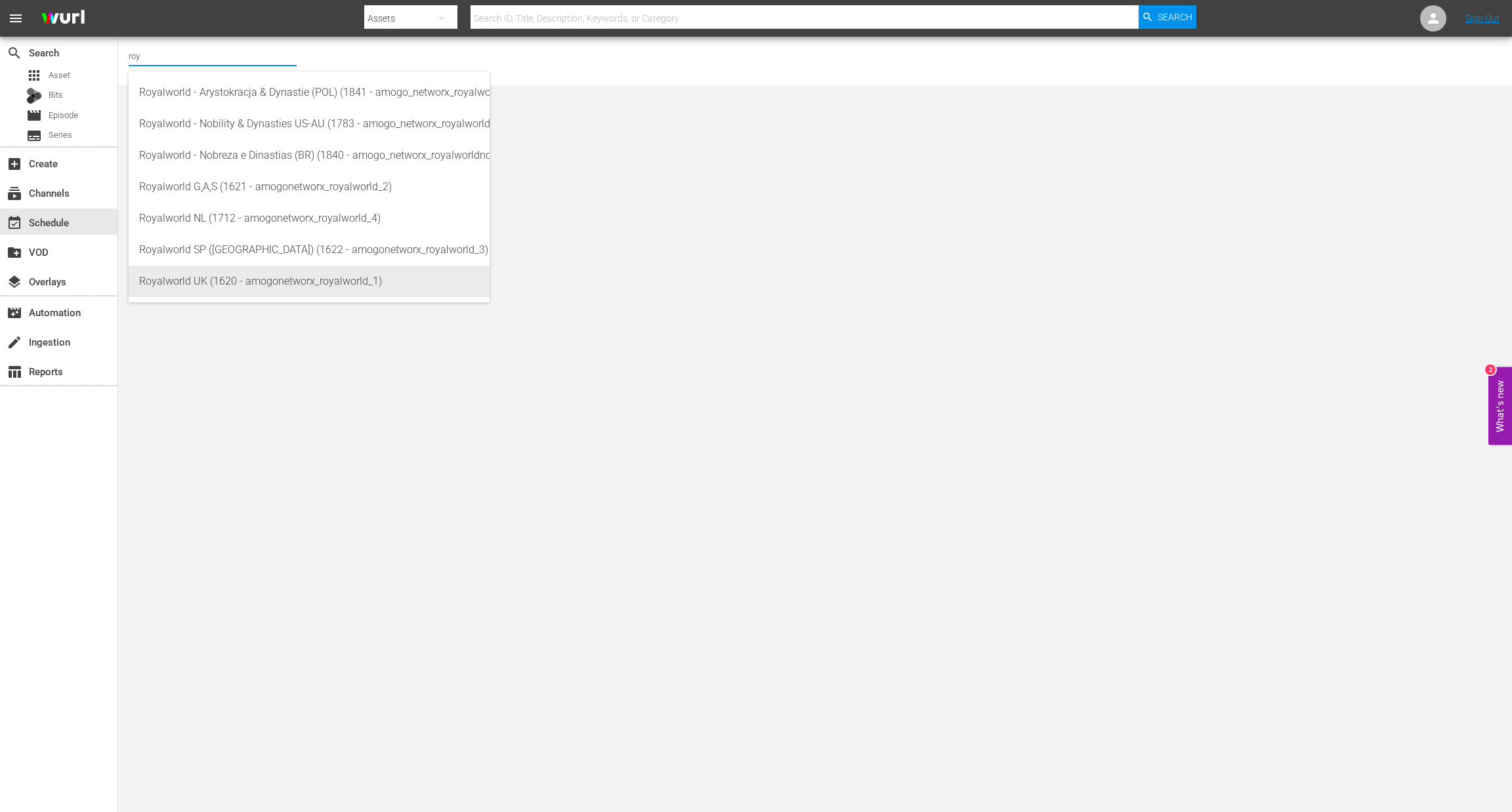
click at [218, 279] on div "Royalworld UK (1620 - amogonetworx_royalworld_1)" at bounding box center [309, 281] width 340 height 32
type input "Royalworld UK (1620 - amogonetworx_royalworld_1)"
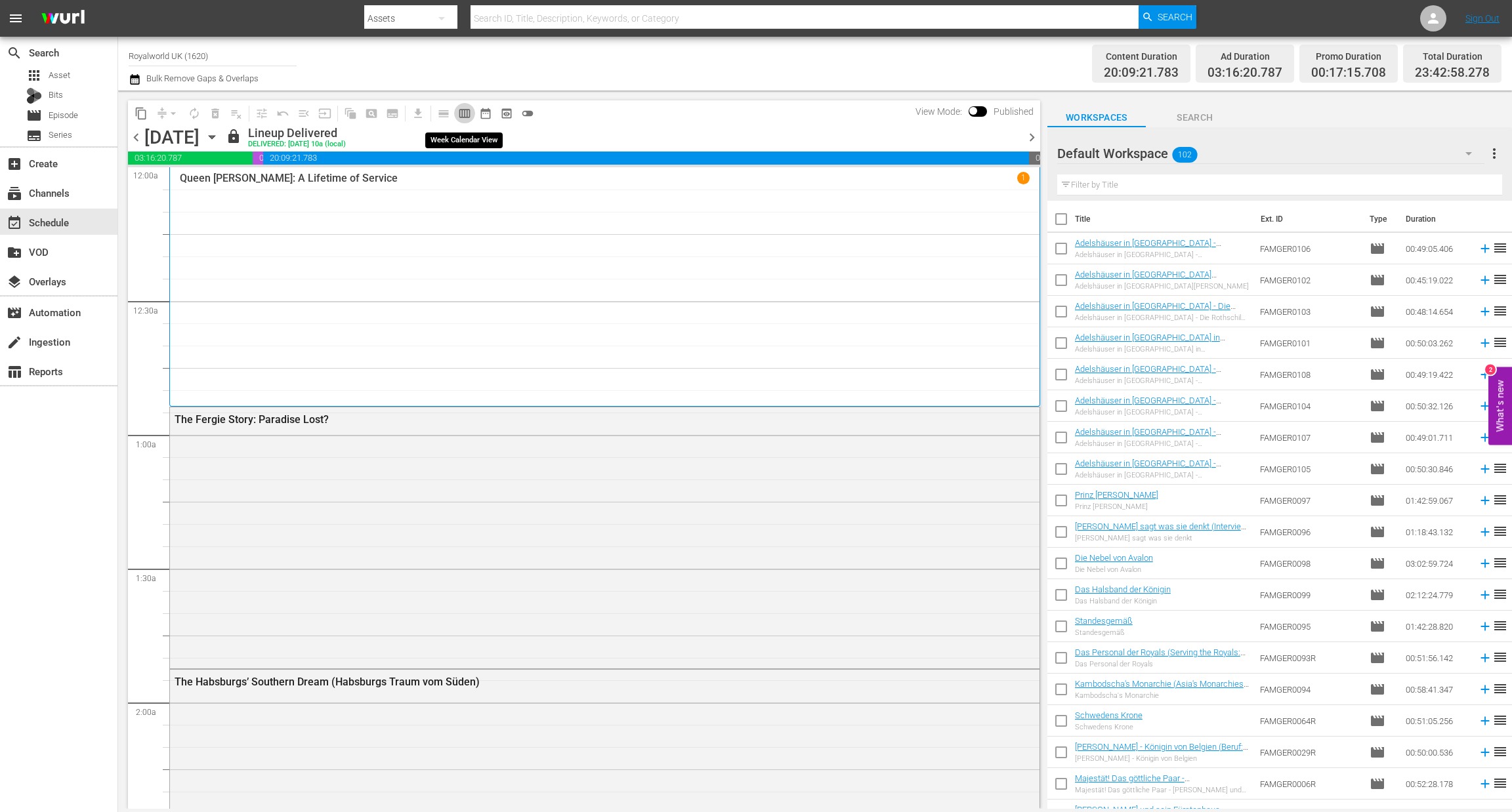
click at [461, 114] on span "calendar_view_week_outlined" at bounding box center [465, 114] width 13 height 13
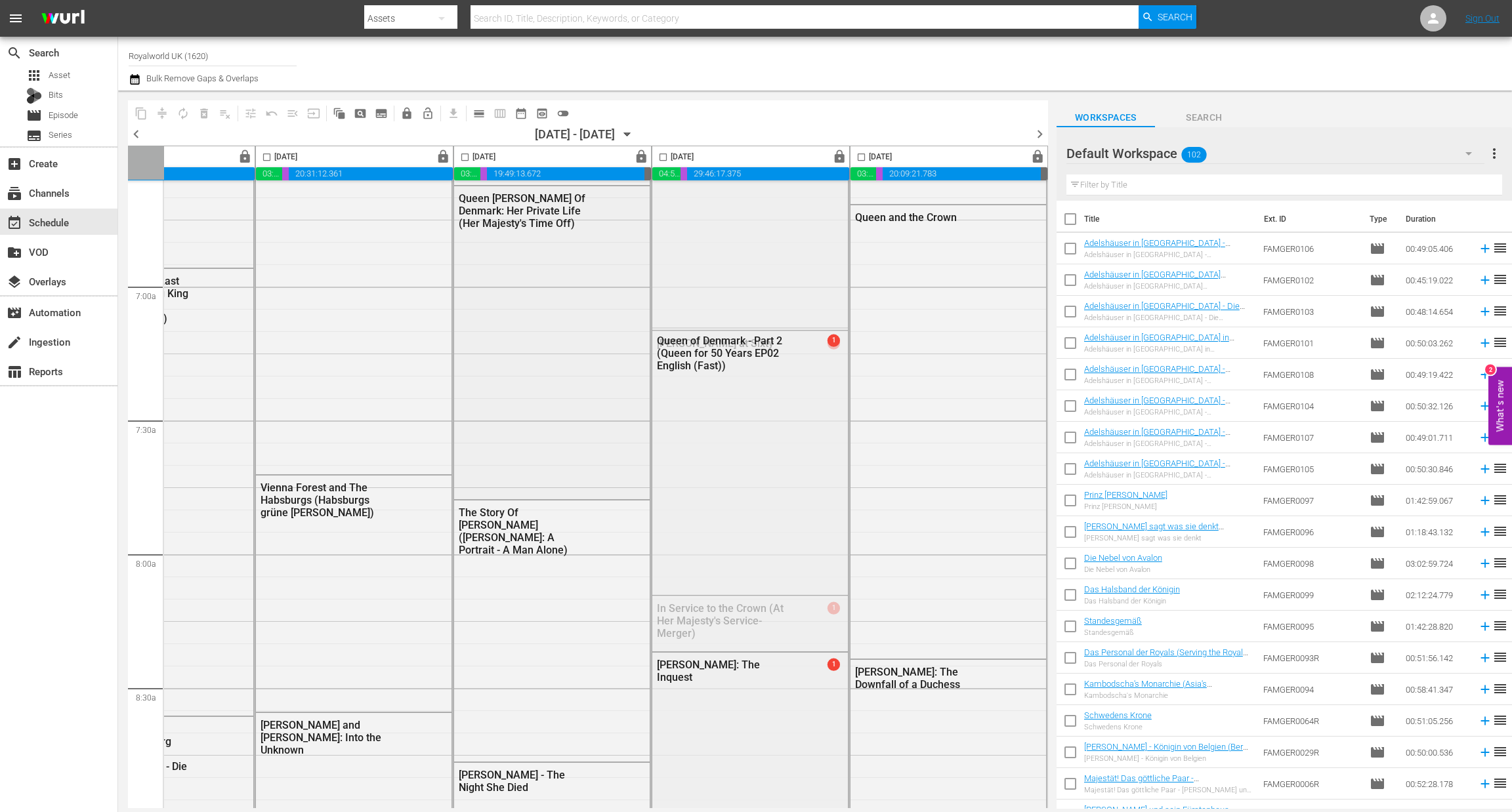
scroll to position [2459, 509]
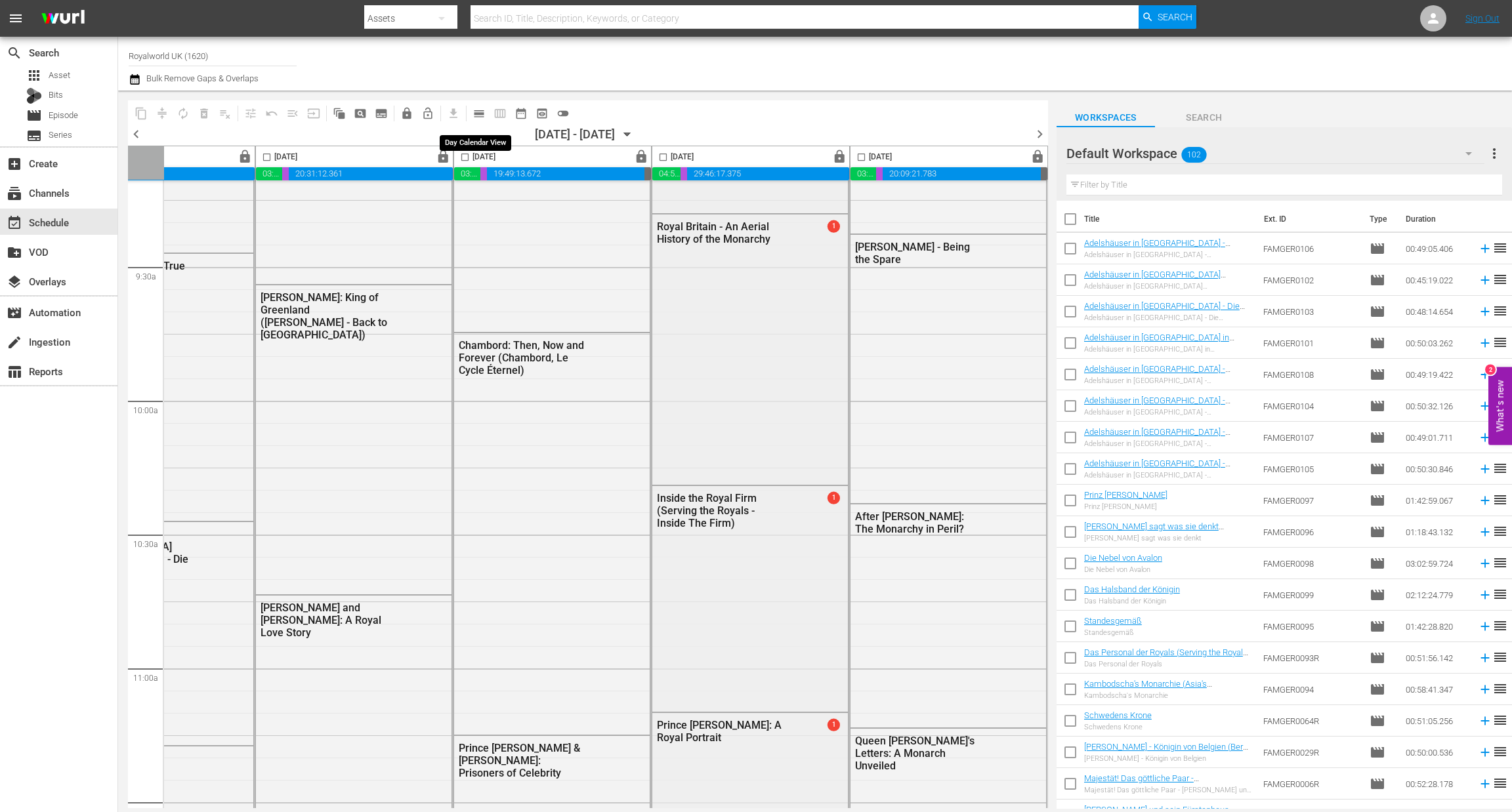
click at [483, 115] on span "calendar_view_day_outlined" at bounding box center [479, 114] width 13 height 13
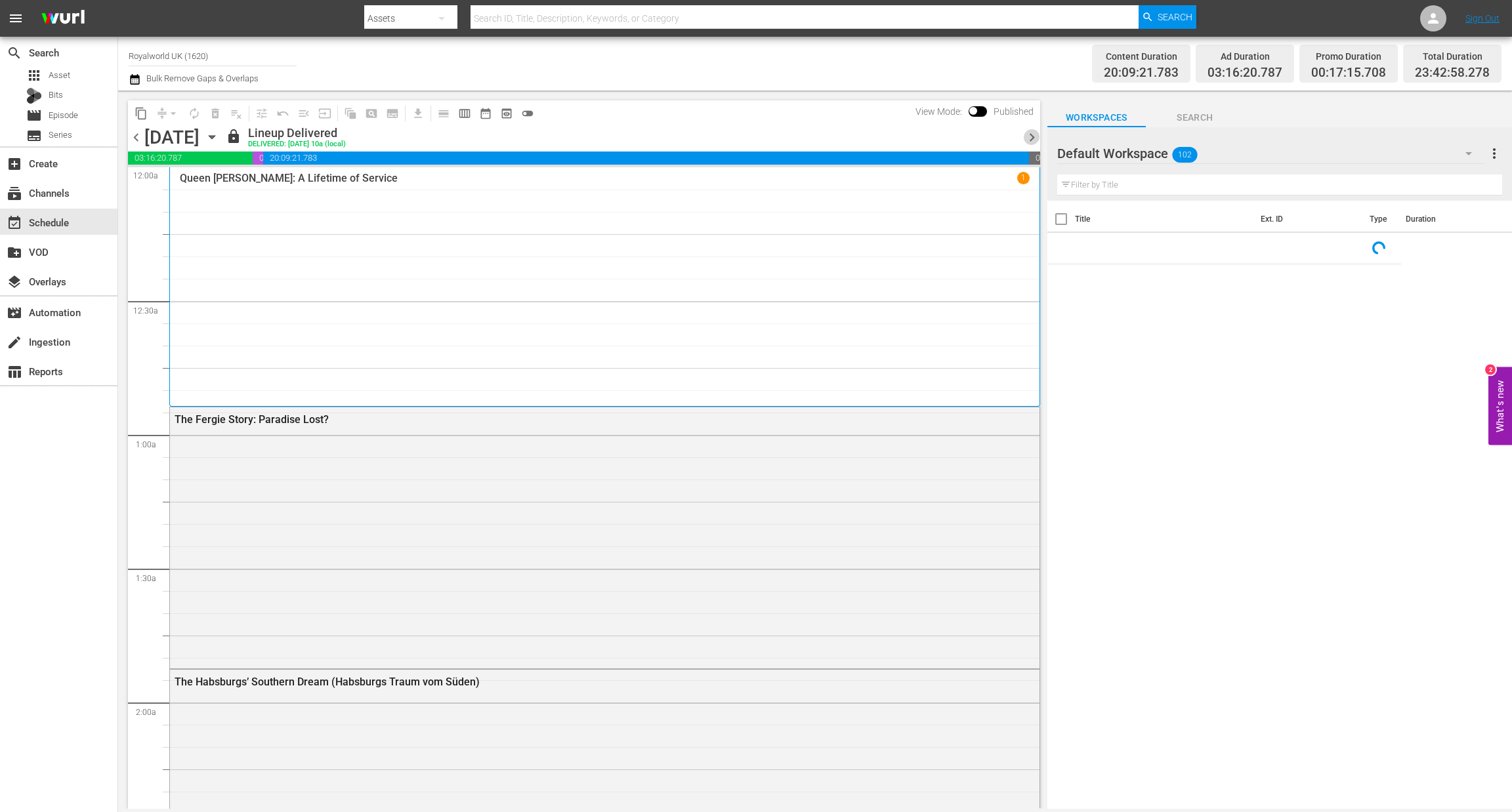
click at [1027, 133] on span "chevron_right" at bounding box center [1032, 137] width 16 height 16
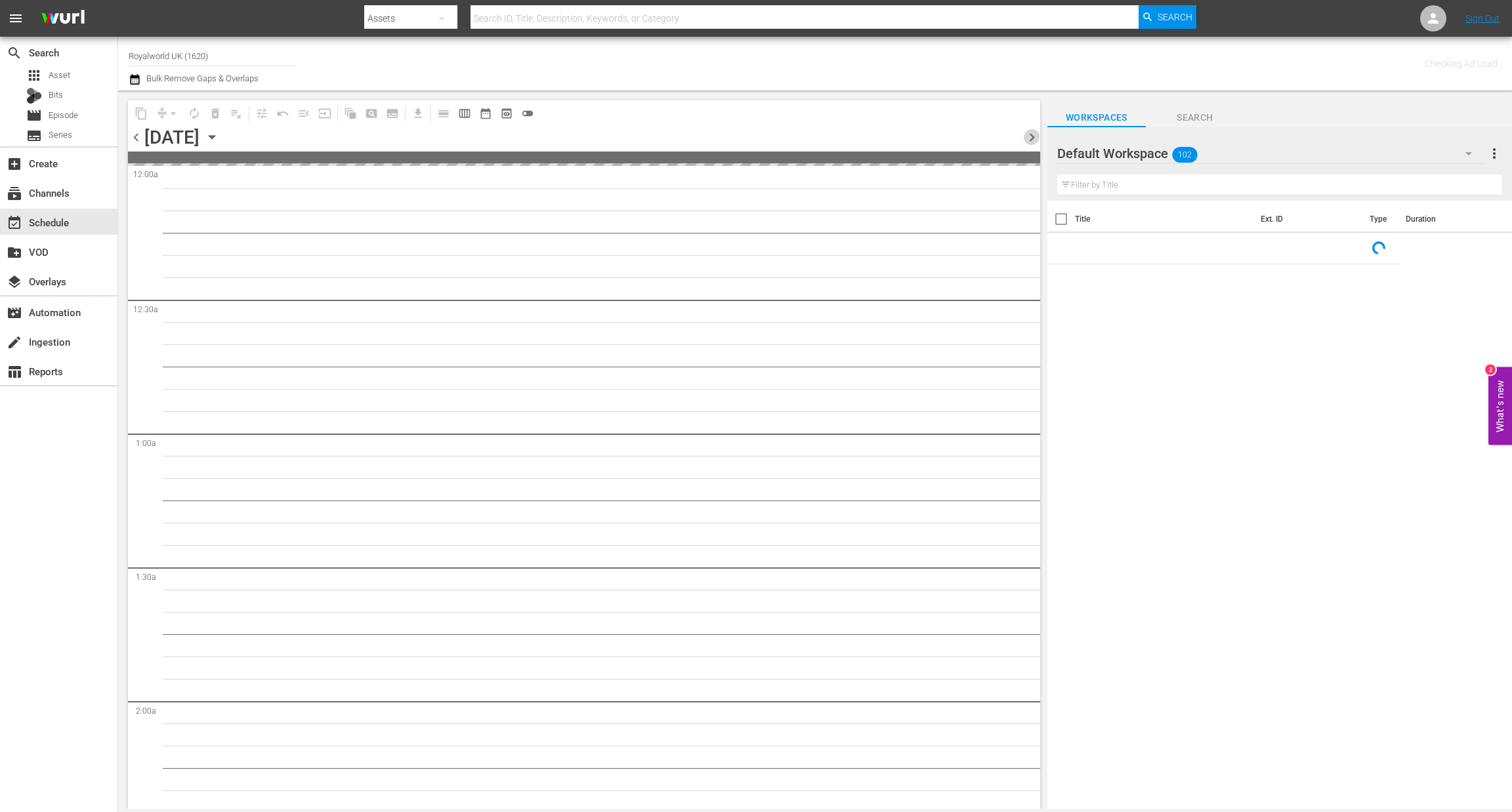
click at [1027, 133] on span "chevron_right" at bounding box center [1032, 137] width 16 height 16
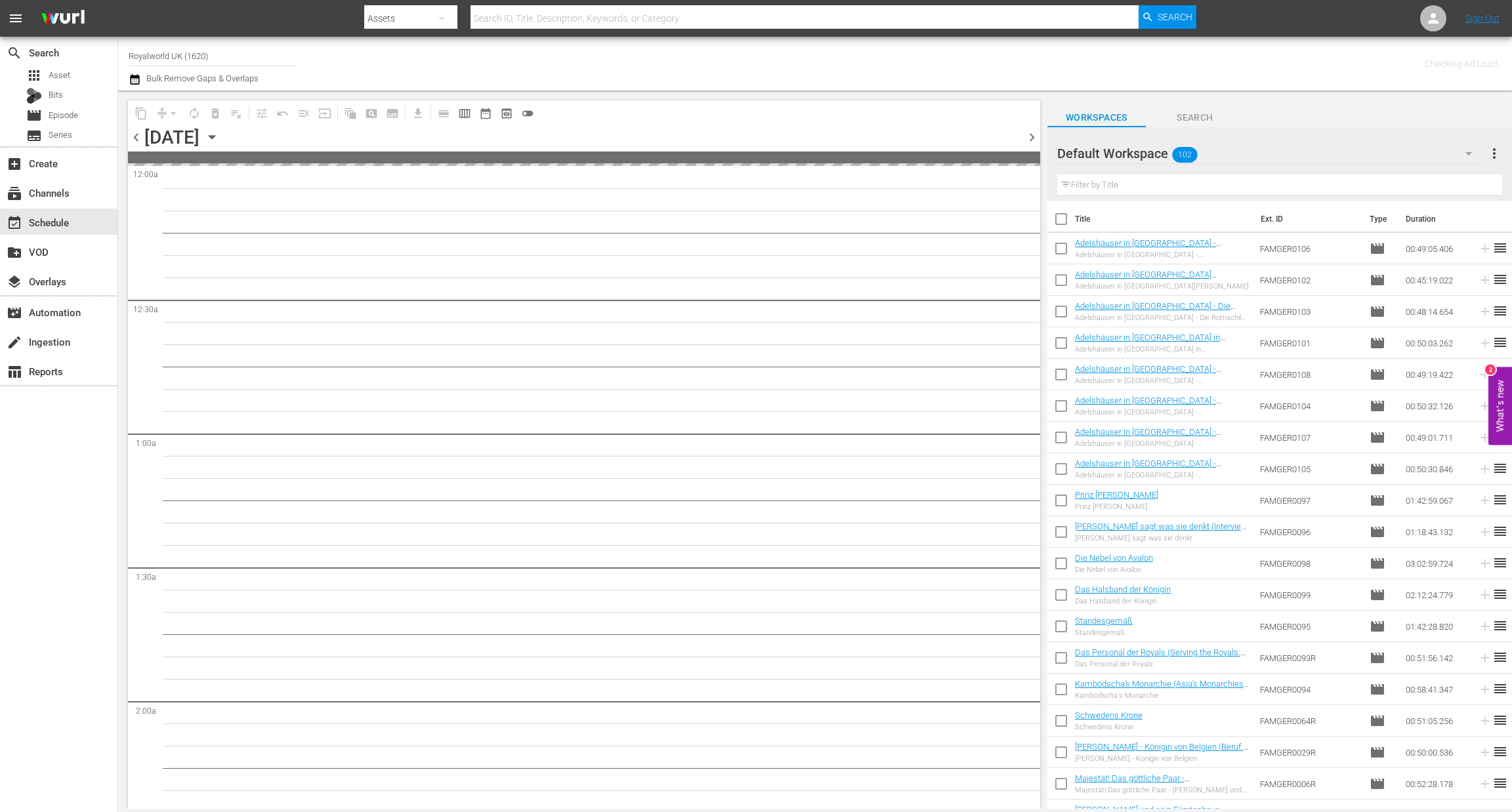
click at [1027, 133] on span "chevron_right" at bounding box center [1032, 137] width 16 height 16
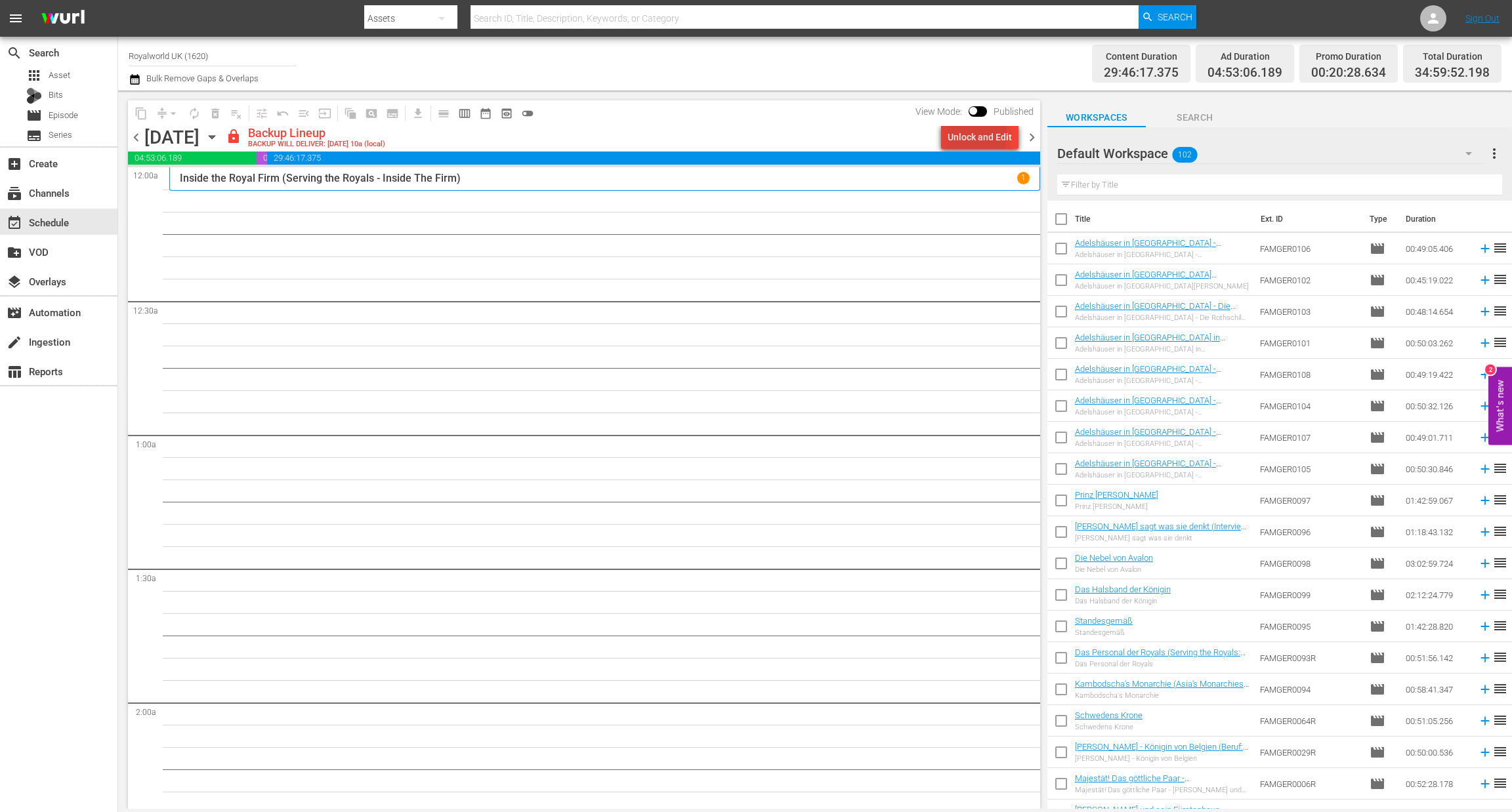
click at [965, 135] on div "Unlock and Edit" at bounding box center [980, 137] width 64 height 24
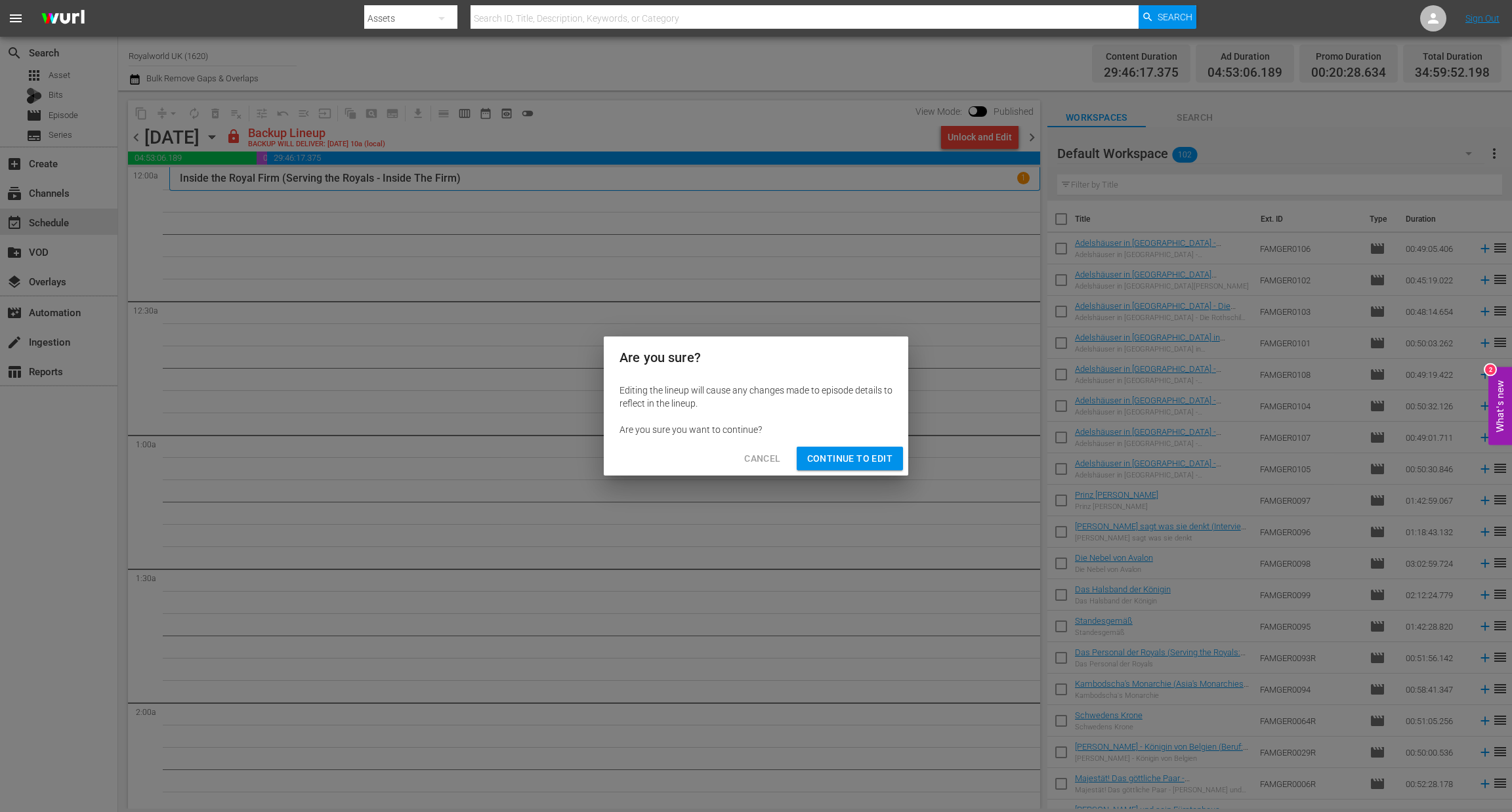
click at [841, 455] on span "Continue to Edit" at bounding box center [850, 459] width 85 height 16
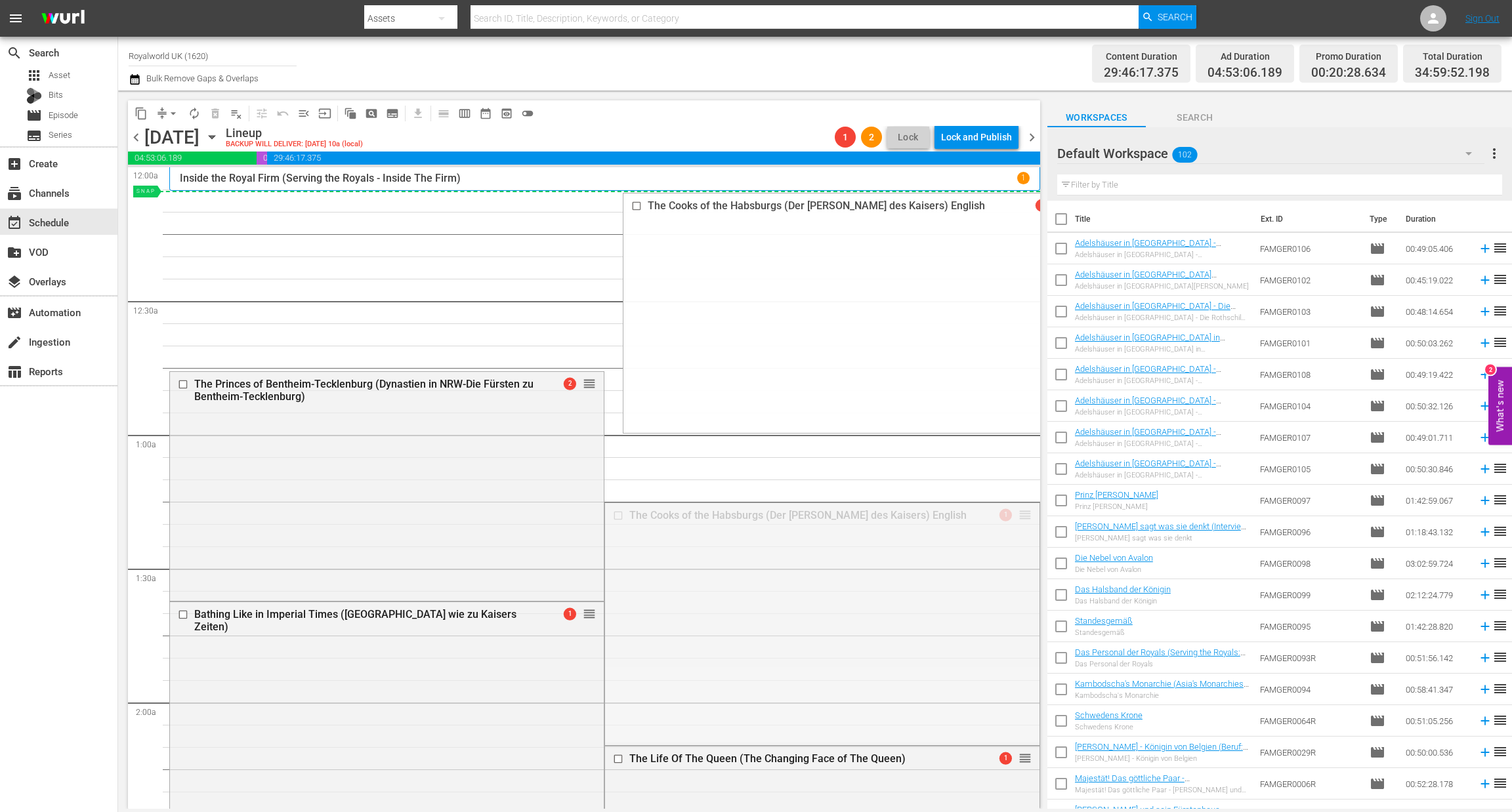
drag, startPoint x: 1009, startPoint y: 516, endPoint x: 910, endPoint y: 203, distance: 328.3
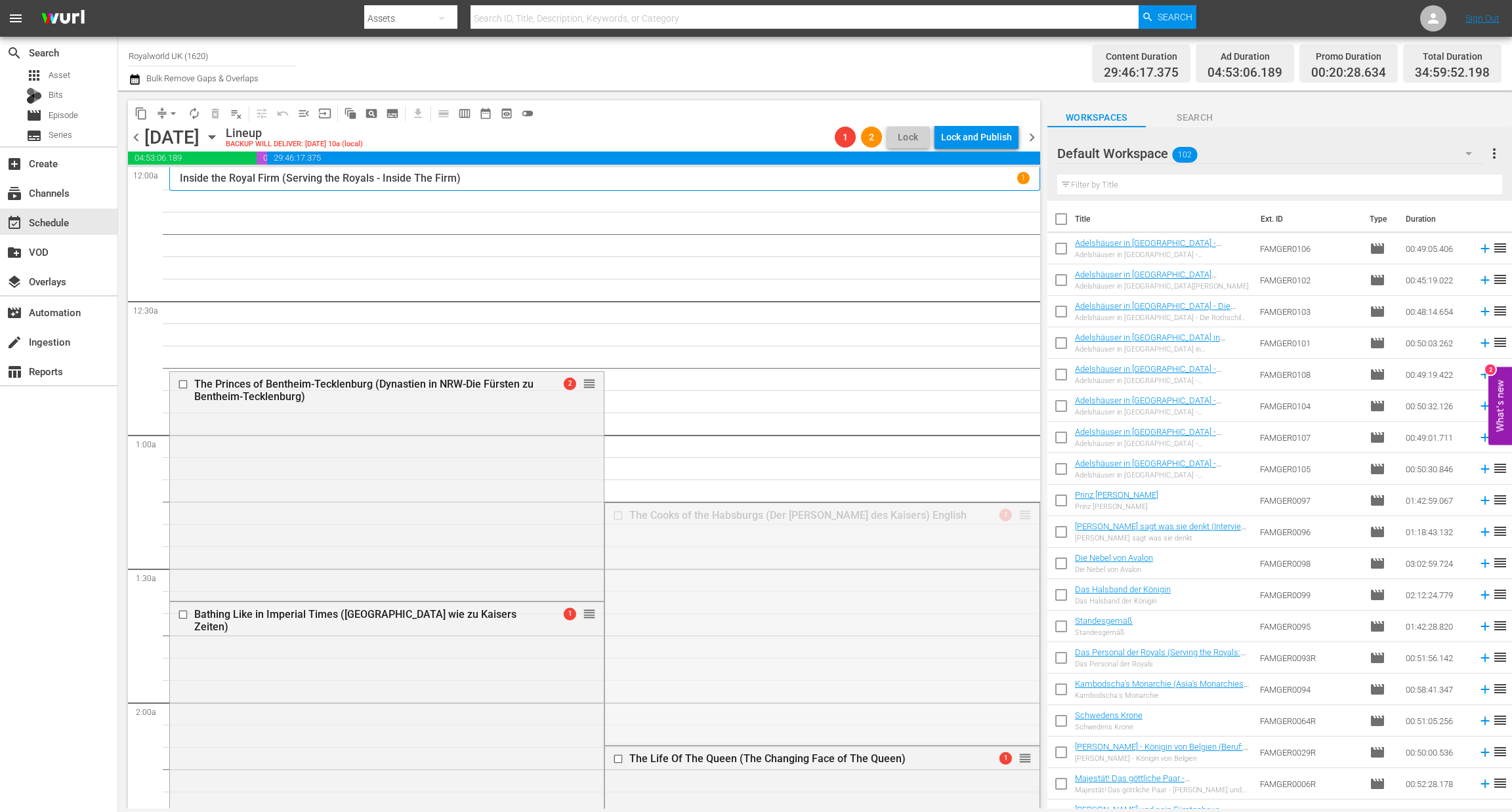
drag, startPoint x: 1015, startPoint y: 517, endPoint x: 928, endPoint y: 204, distance: 324.9
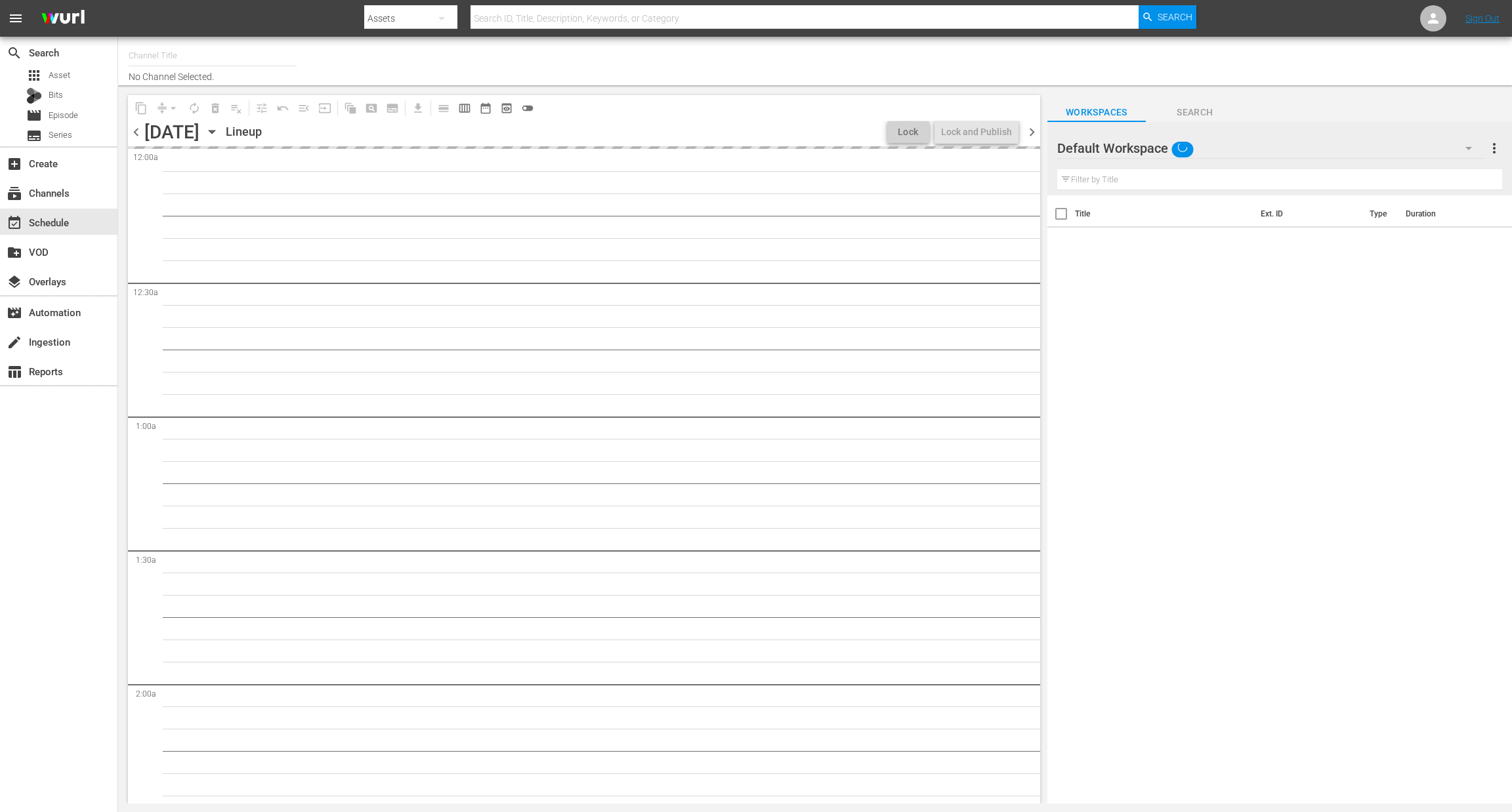
type input "Royalworld UK (1620)"
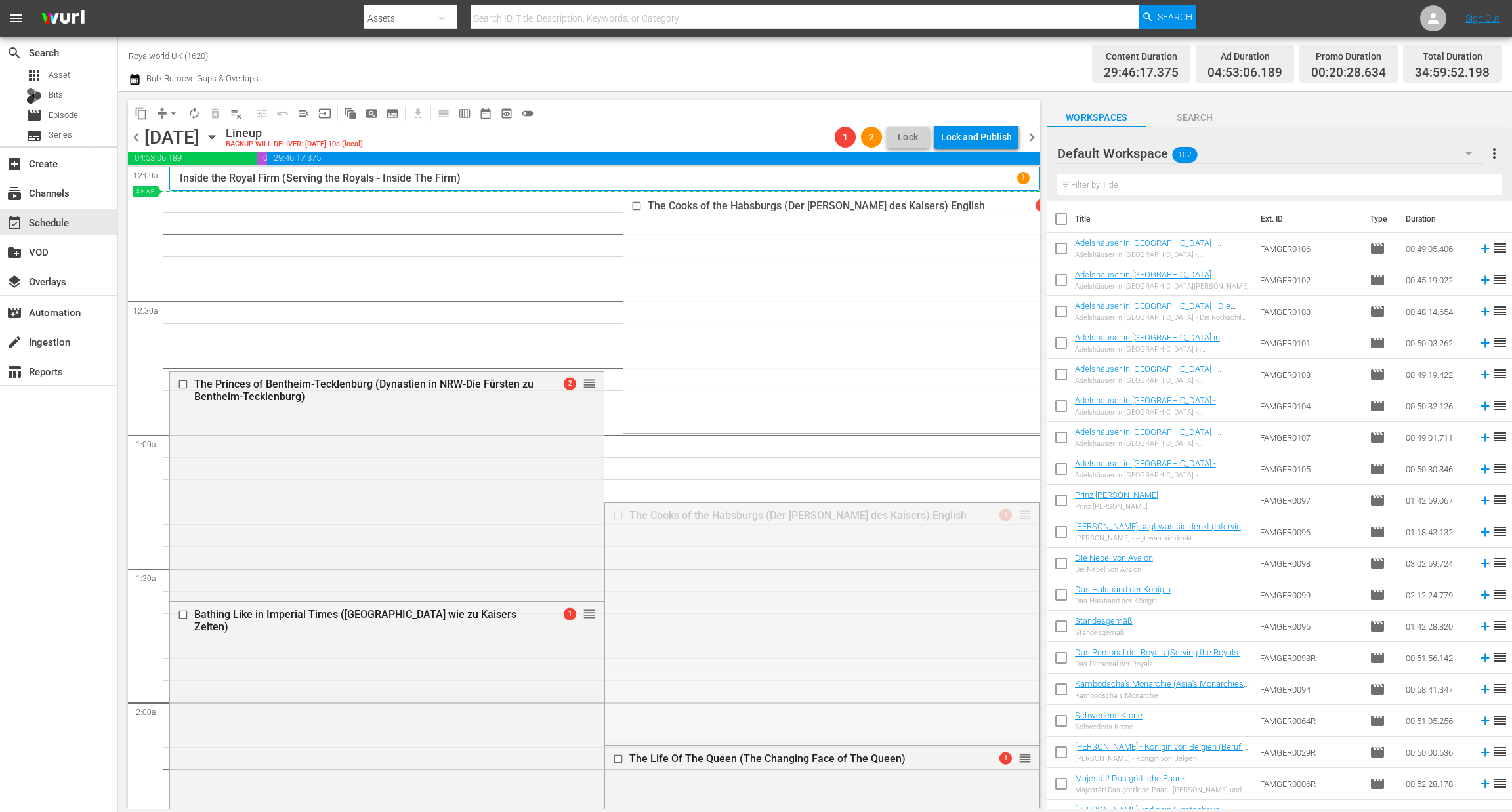
drag, startPoint x: 1009, startPoint y: 514, endPoint x: 828, endPoint y: 202, distance: 360.7
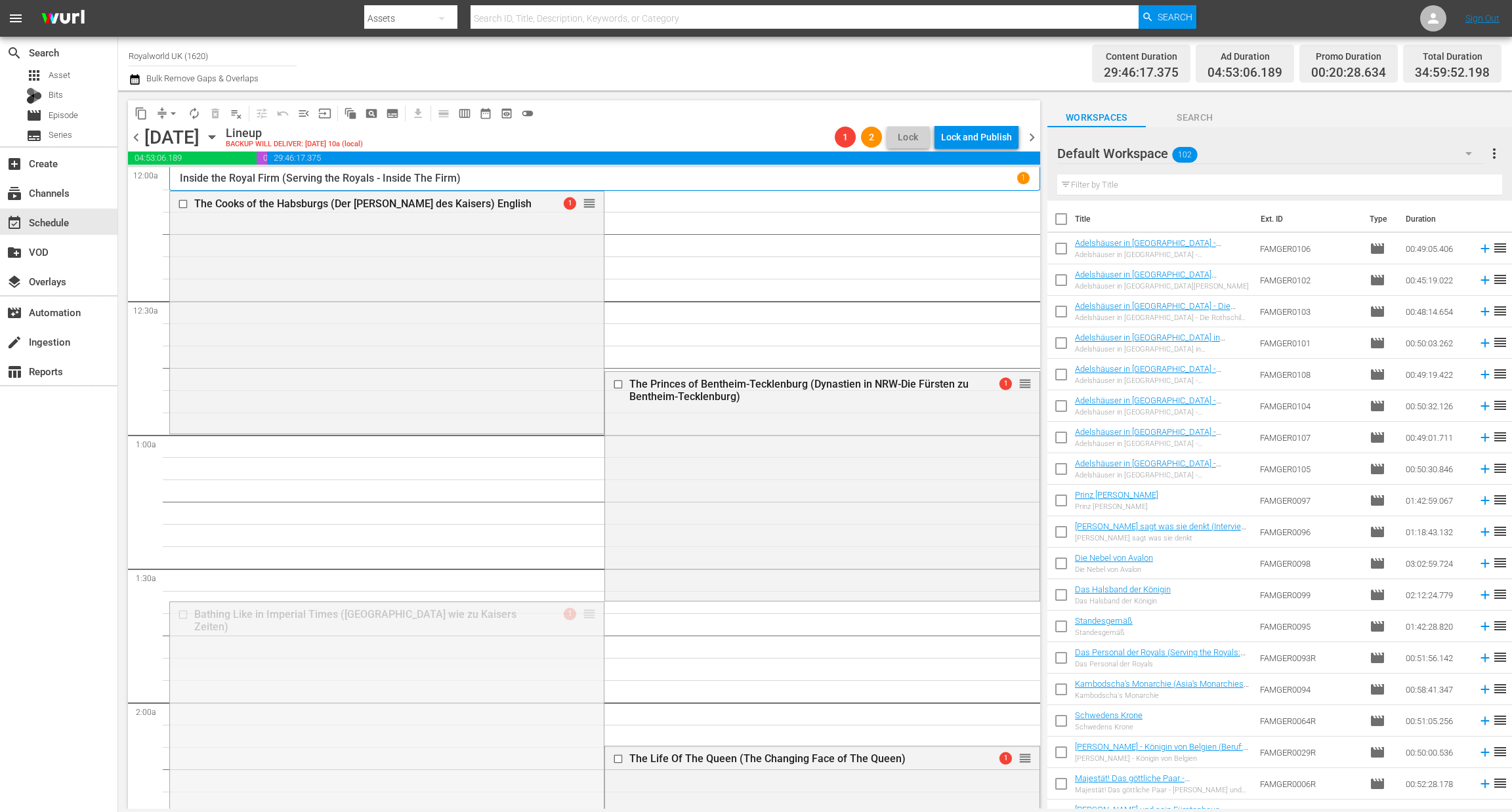
drag, startPoint x: 576, startPoint y: 612, endPoint x: 590, endPoint y: 275, distance: 337.3
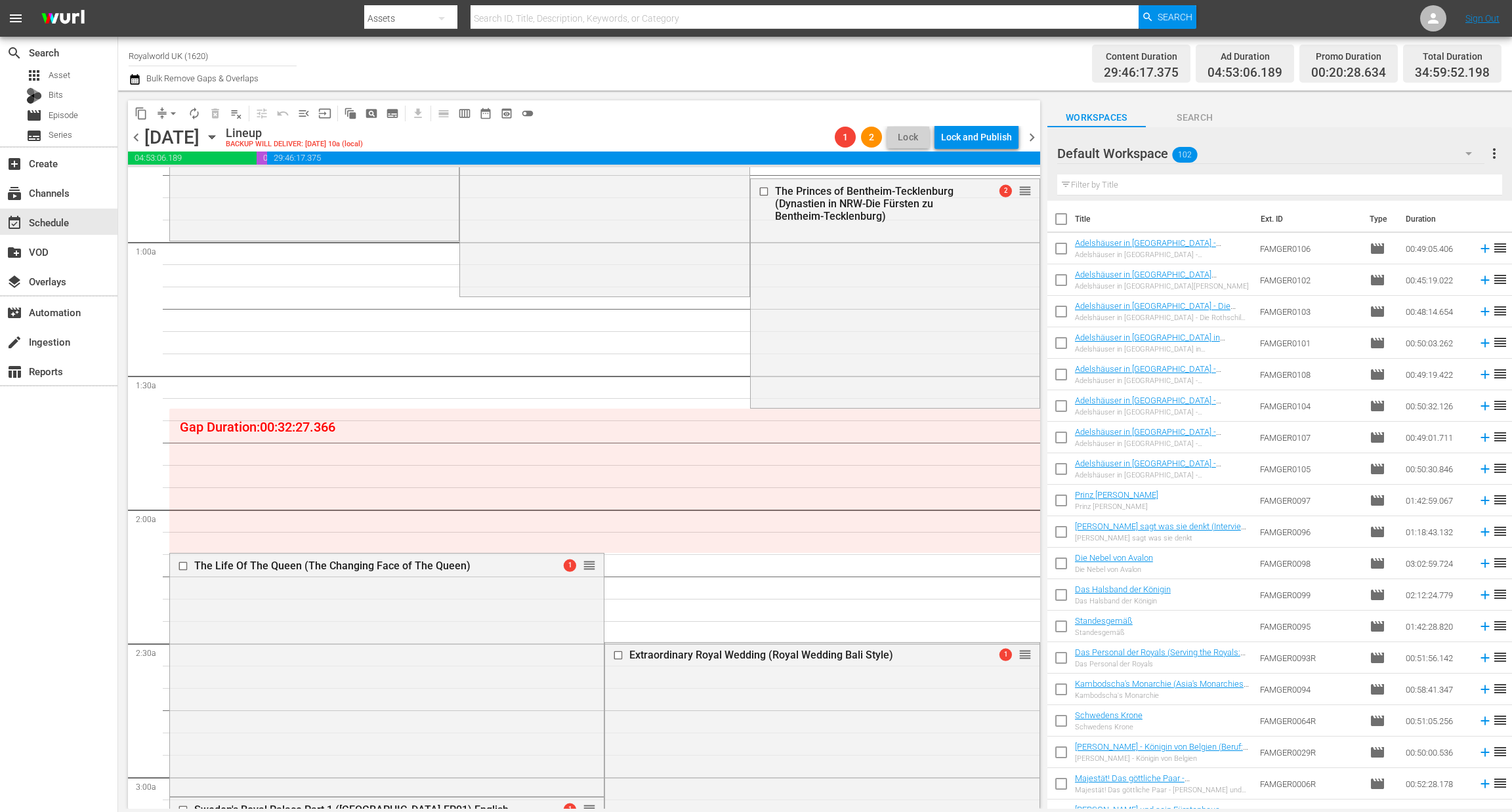
scroll to position [197, 0]
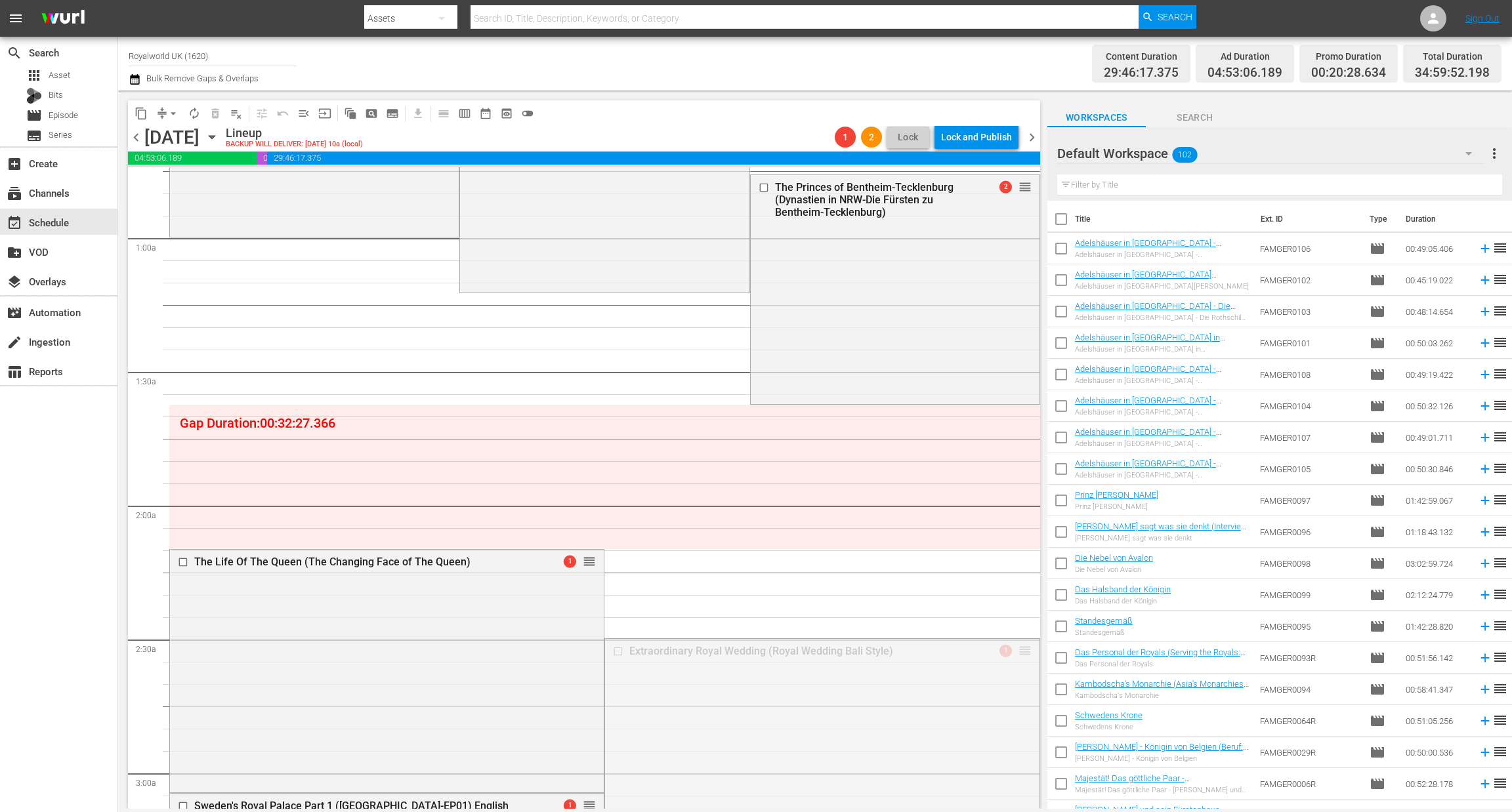
drag, startPoint x: 1011, startPoint y: 647, endPoint x: 997, endPoint y: 386, distance: 261.4
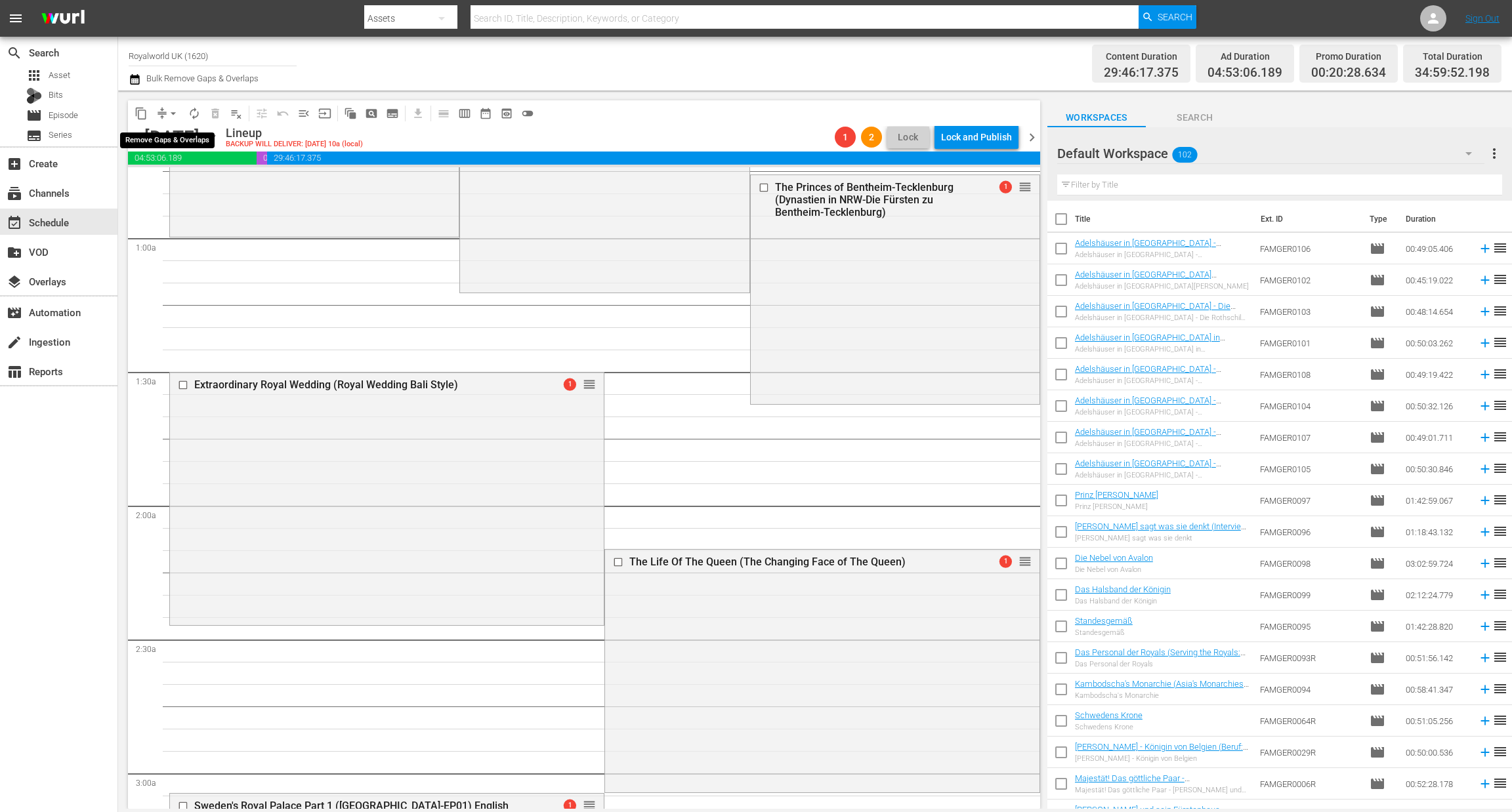
click at [168, 110] on span "arrow_drop_down" at bounding box center [173, 114] width 13 height 13
click at [184, 183] on li "Align to End of Previous Day" at bounding box center [174, 183] width 138 height 22
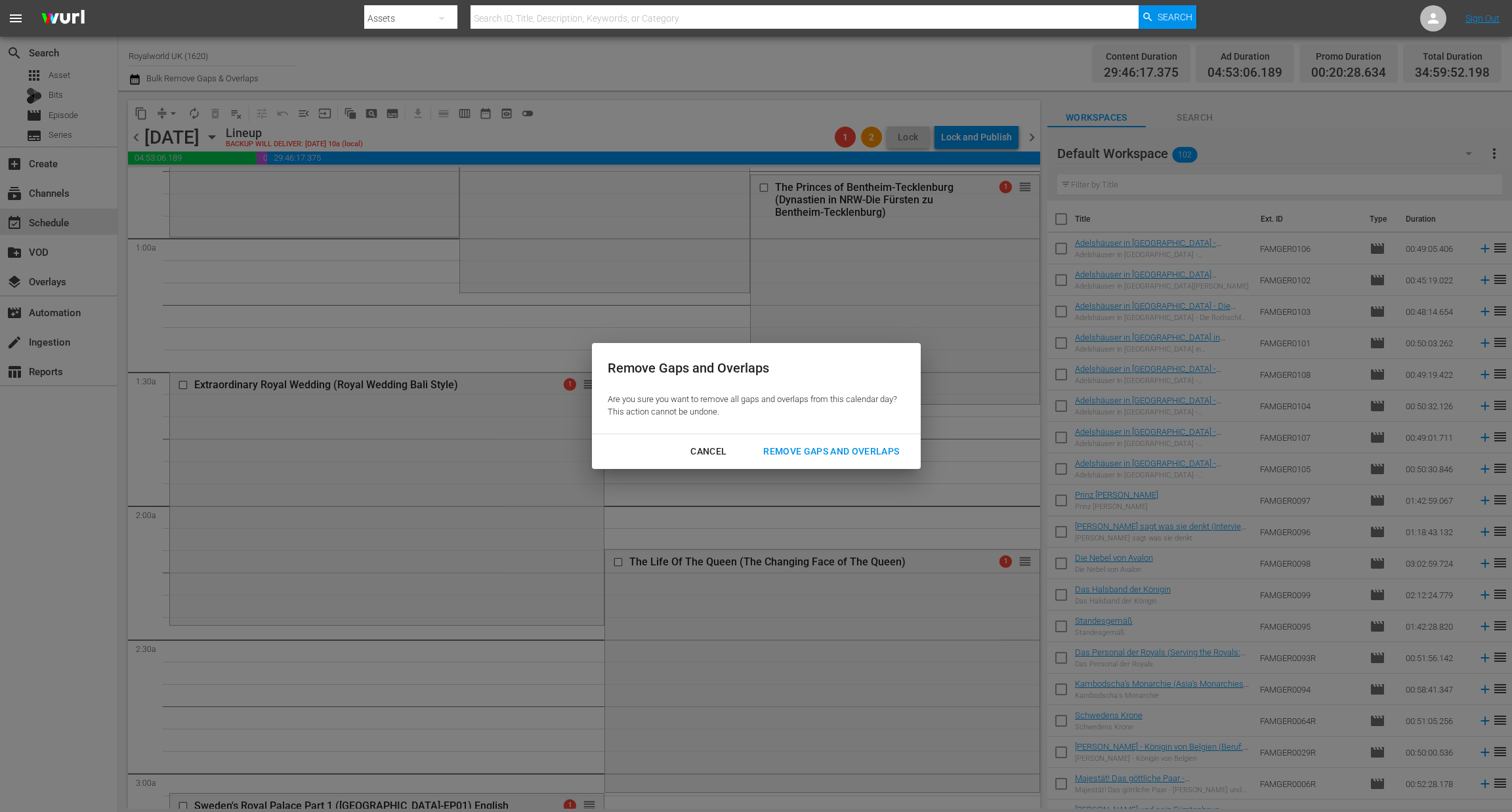
click at [833, 458] on div "Remove Gaps and Overlaps" at bounding box center [831, 451] width 157 height 16
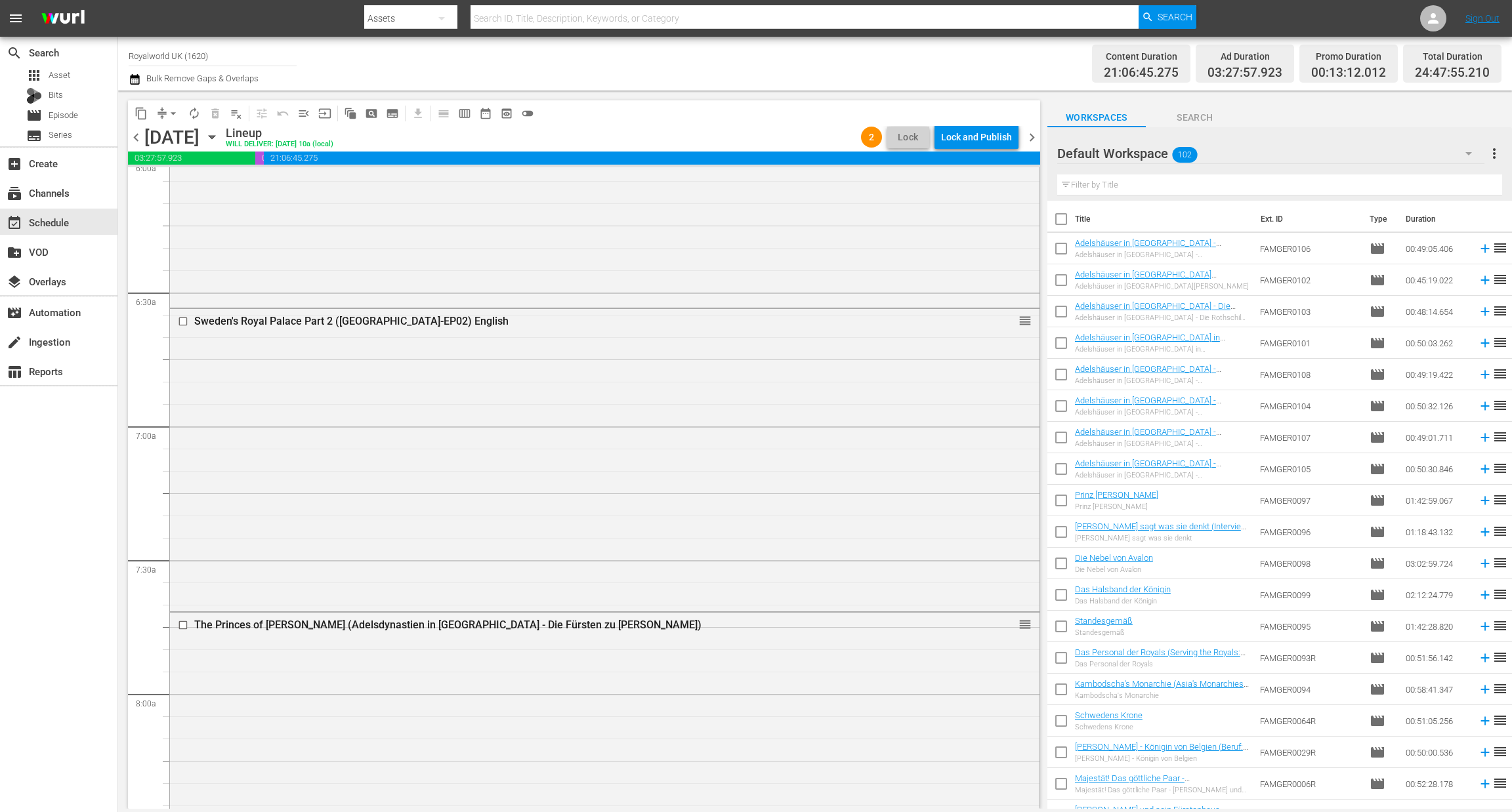
scroll to position [1673, 0]
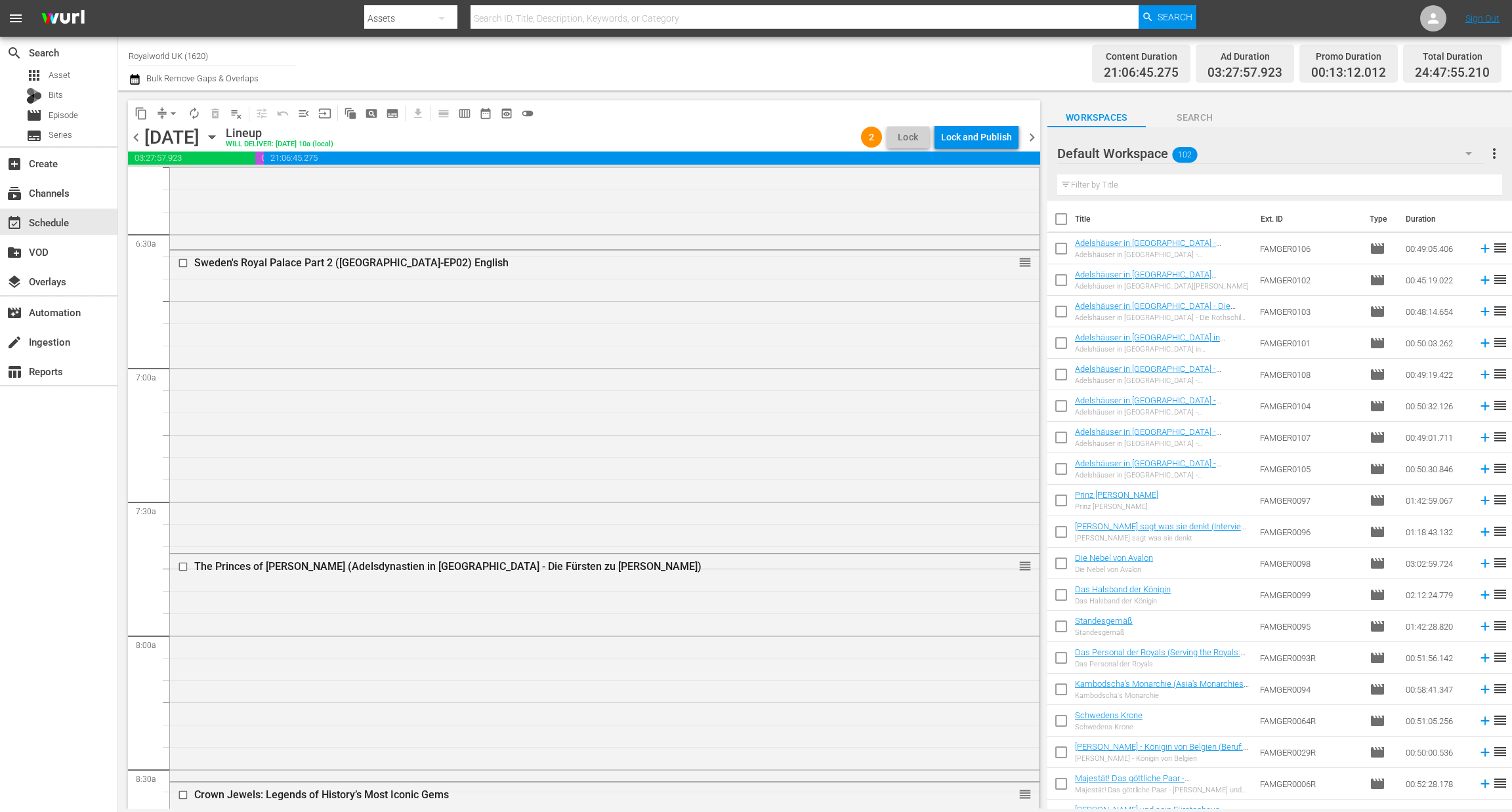
drag, startPoint x: 1007, startPoint y: 377, endPoint x: 796, endPoint y: 431, distance: 217.8
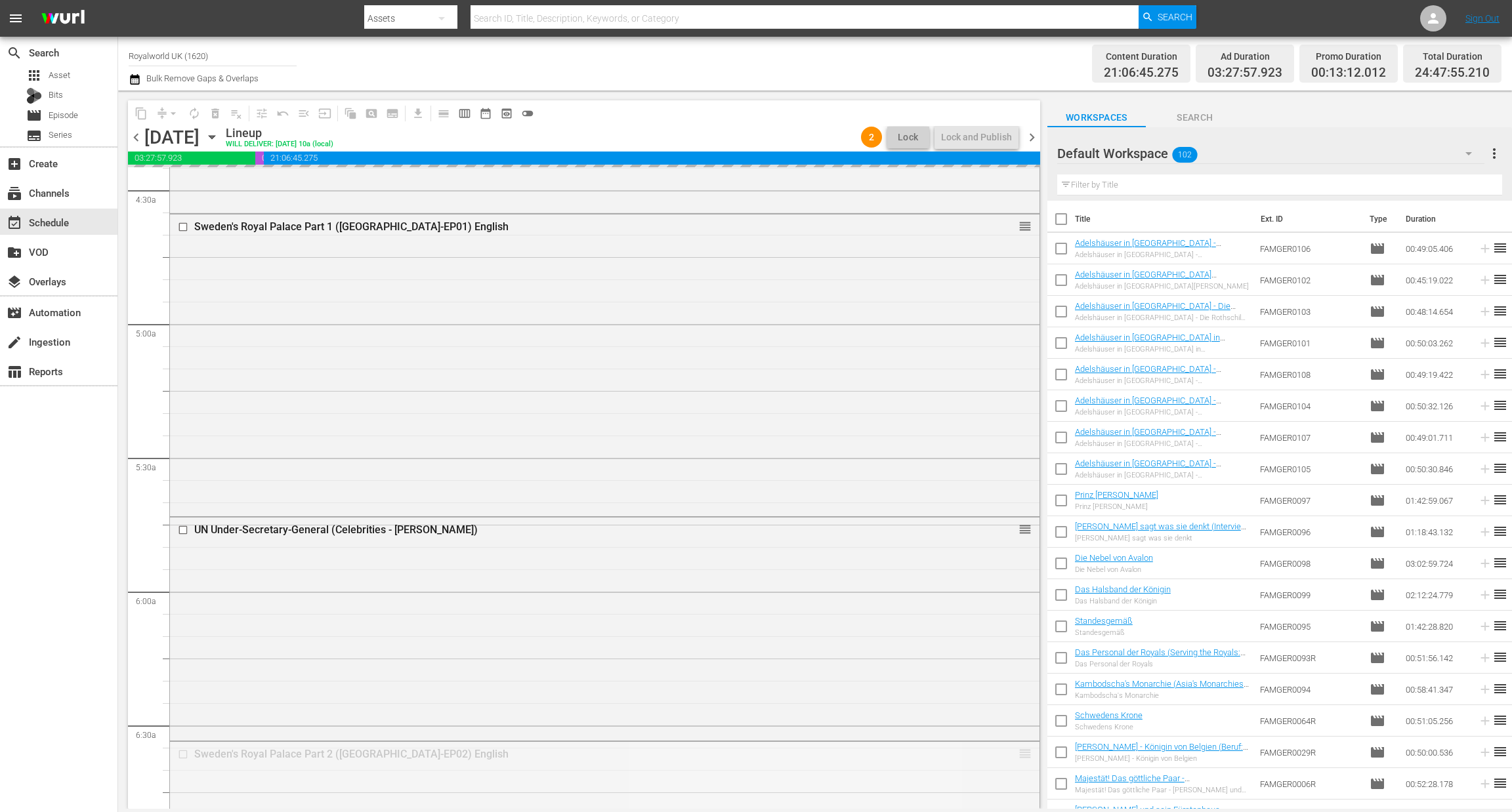
scroll to position [1180, 0]
drag, startPoint x: 1009, startPoint y: 264, endPoint x: 944, endPoint y: 330, distance: 92.6
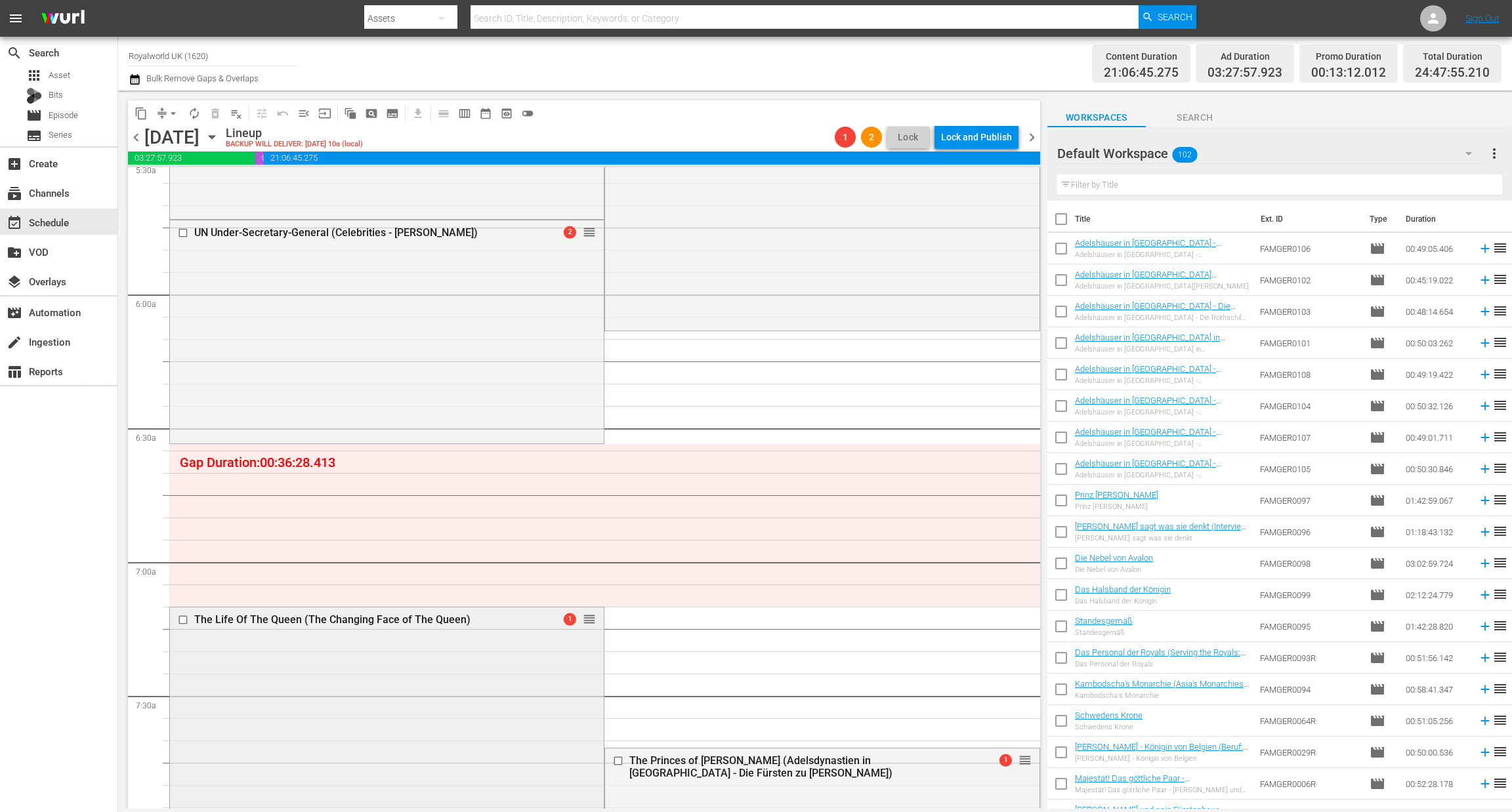
scroll to position [1476, 0]
click at [175, 116] on span "arrow_drop_down" at bounding box center [173, 114] width 13 height 13
click at [181, 185] on li "Align to End of Previous Day" at bounding box center [174, 183] width 138 height 22
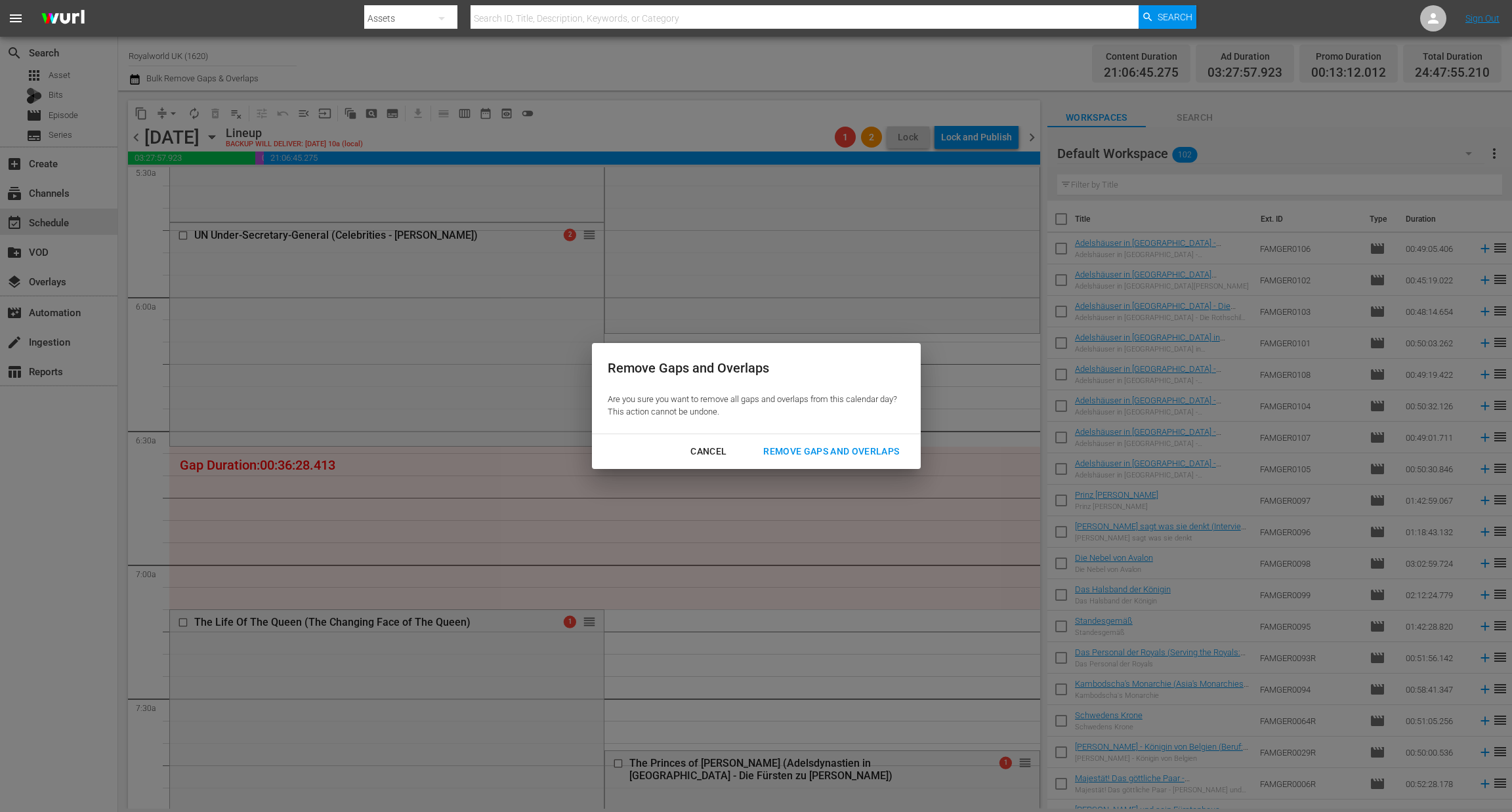
click at [846, 461] on button "Remove Gaps and Overlaps" at bounding box center [831, 451] width 168 height 24
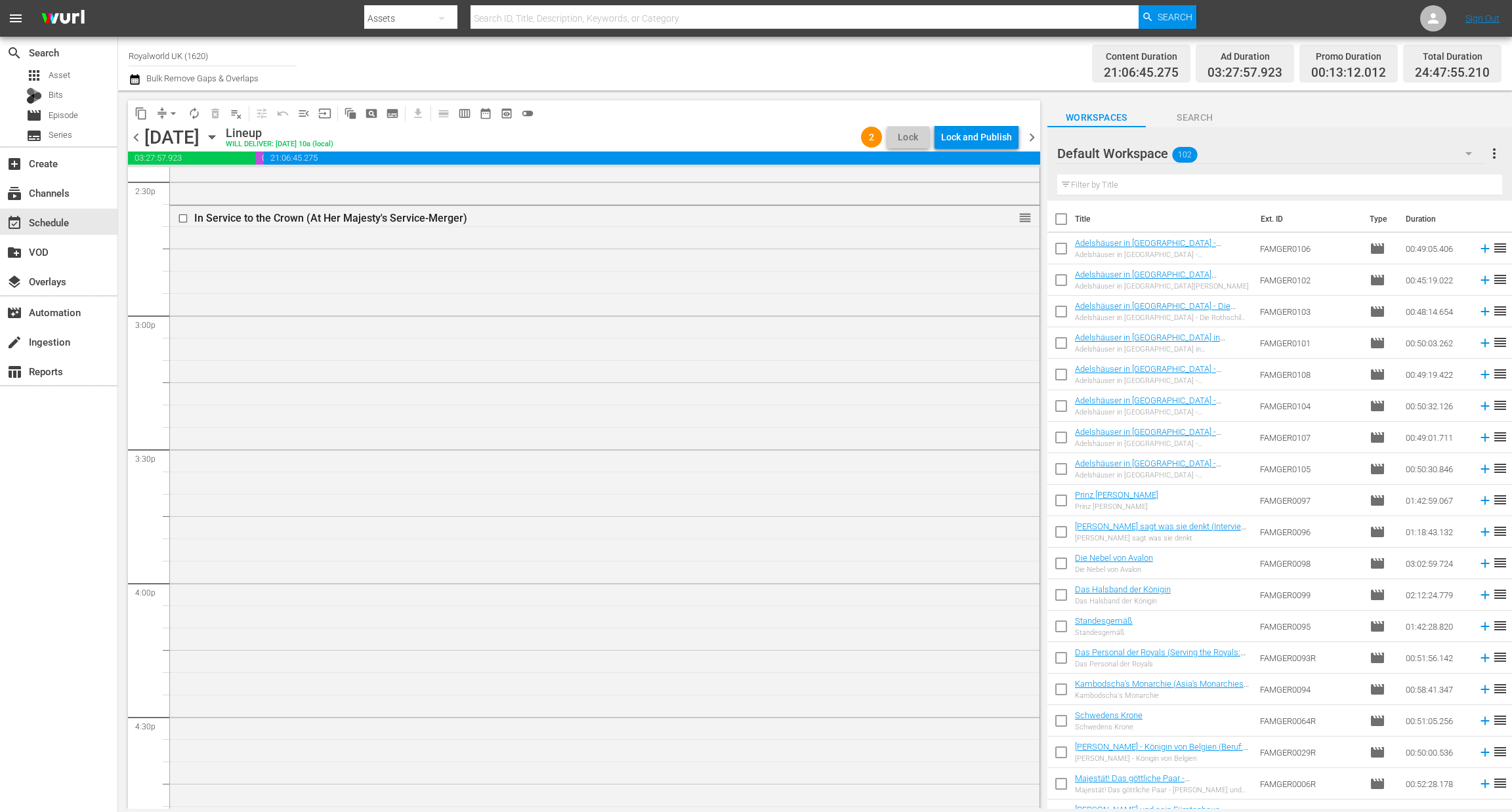
scroll to position [3814, 0]
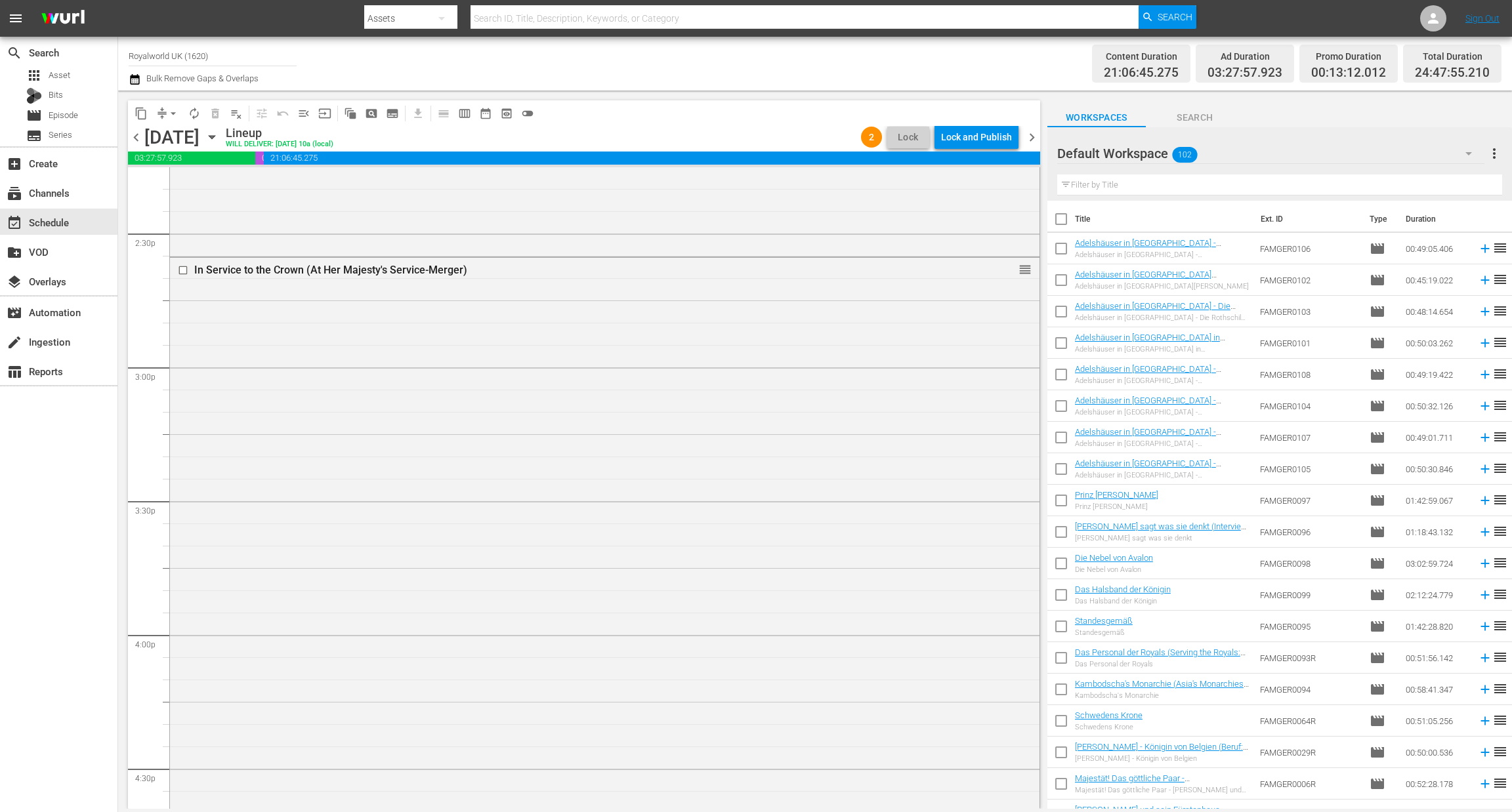
drag, startPoint x: 1003, startPoint y: 398, endPoint x: 954, endPoint y: 533, distance: 143.6
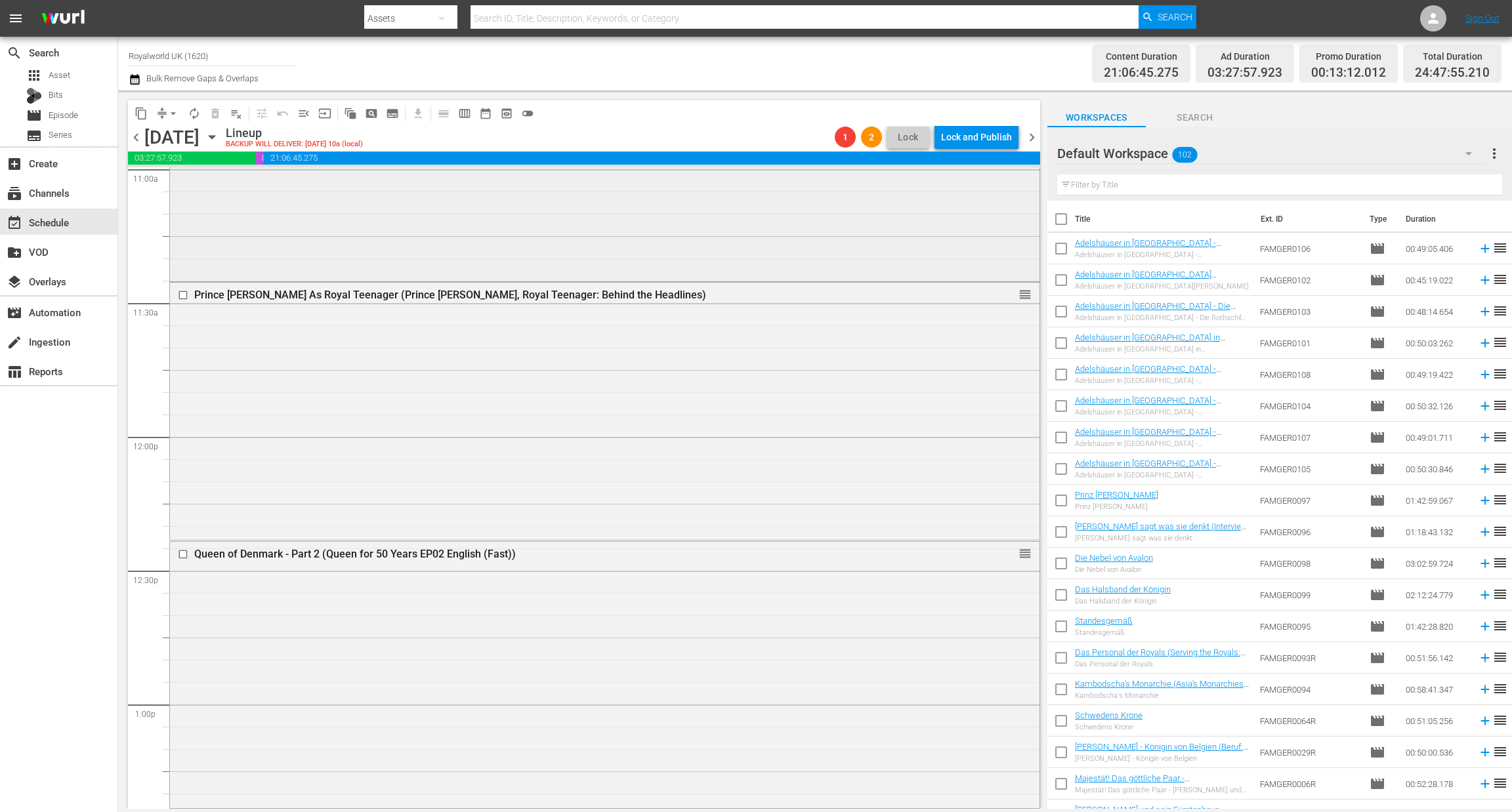
scroll to position [2830, 0]
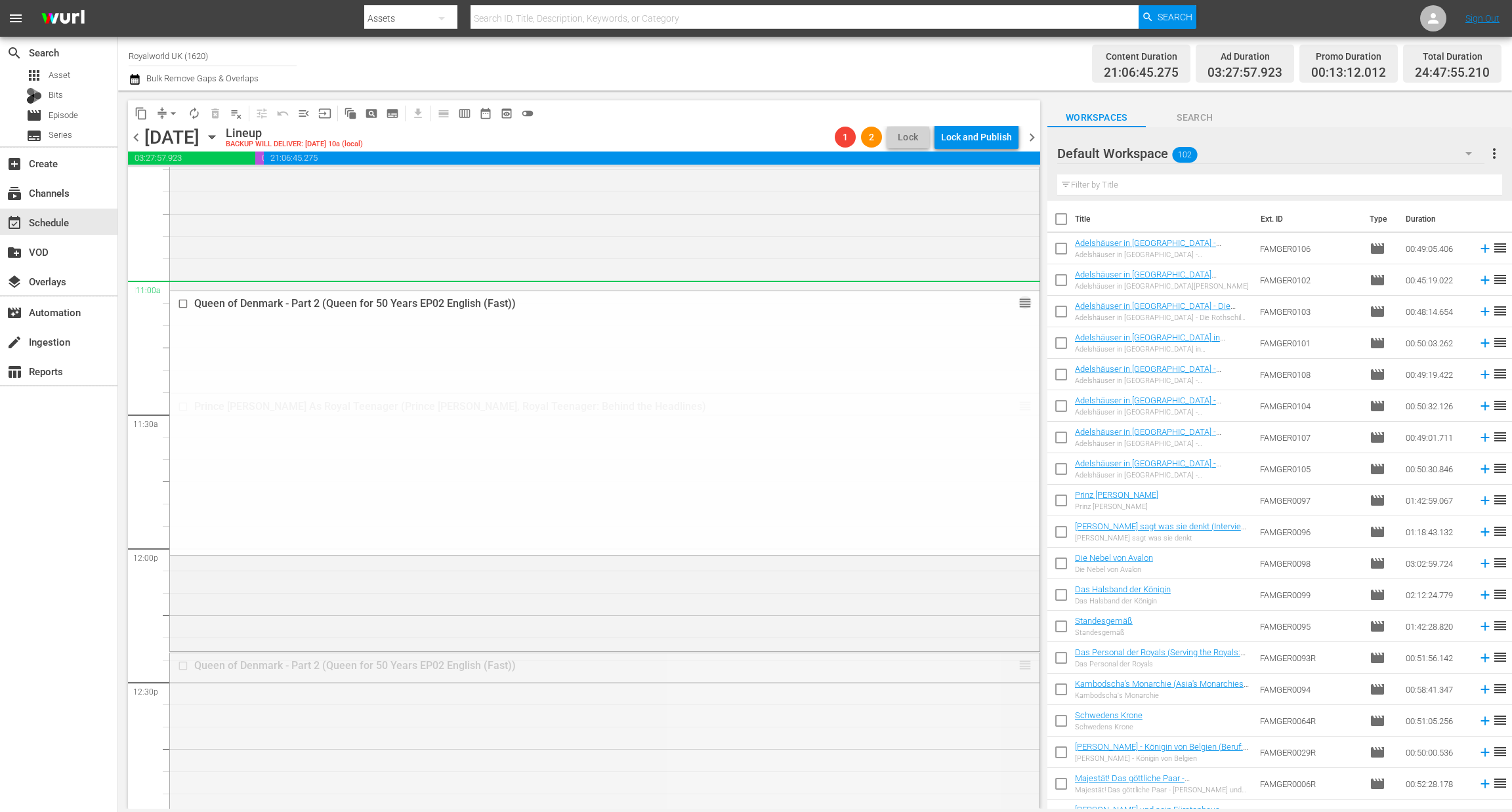
drag, startPoint x: 1011, startPoint y: 666, endPoint x: 924, endPoint y: 300, distance: 376.2
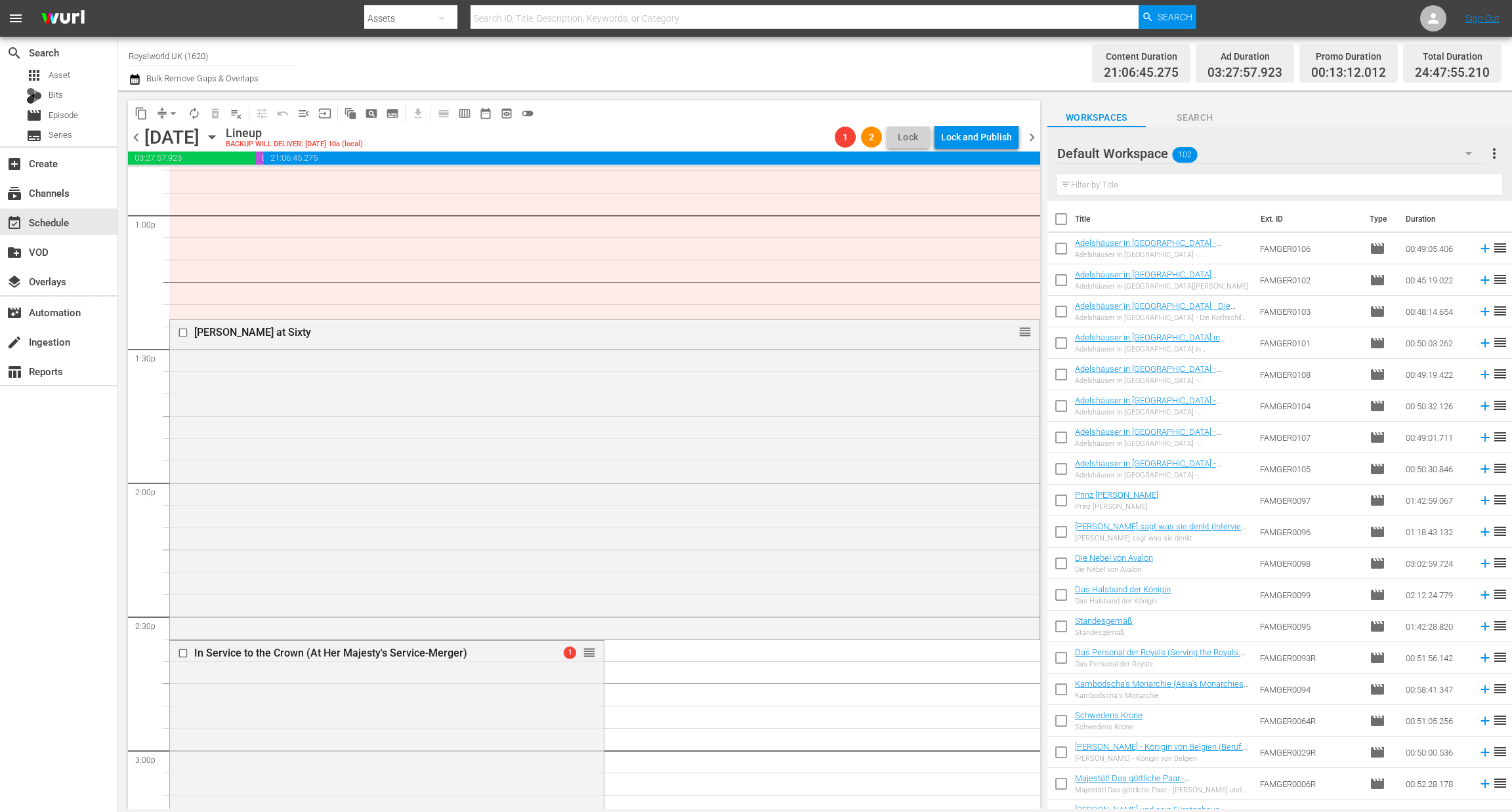
scroll to position [3443, 0]
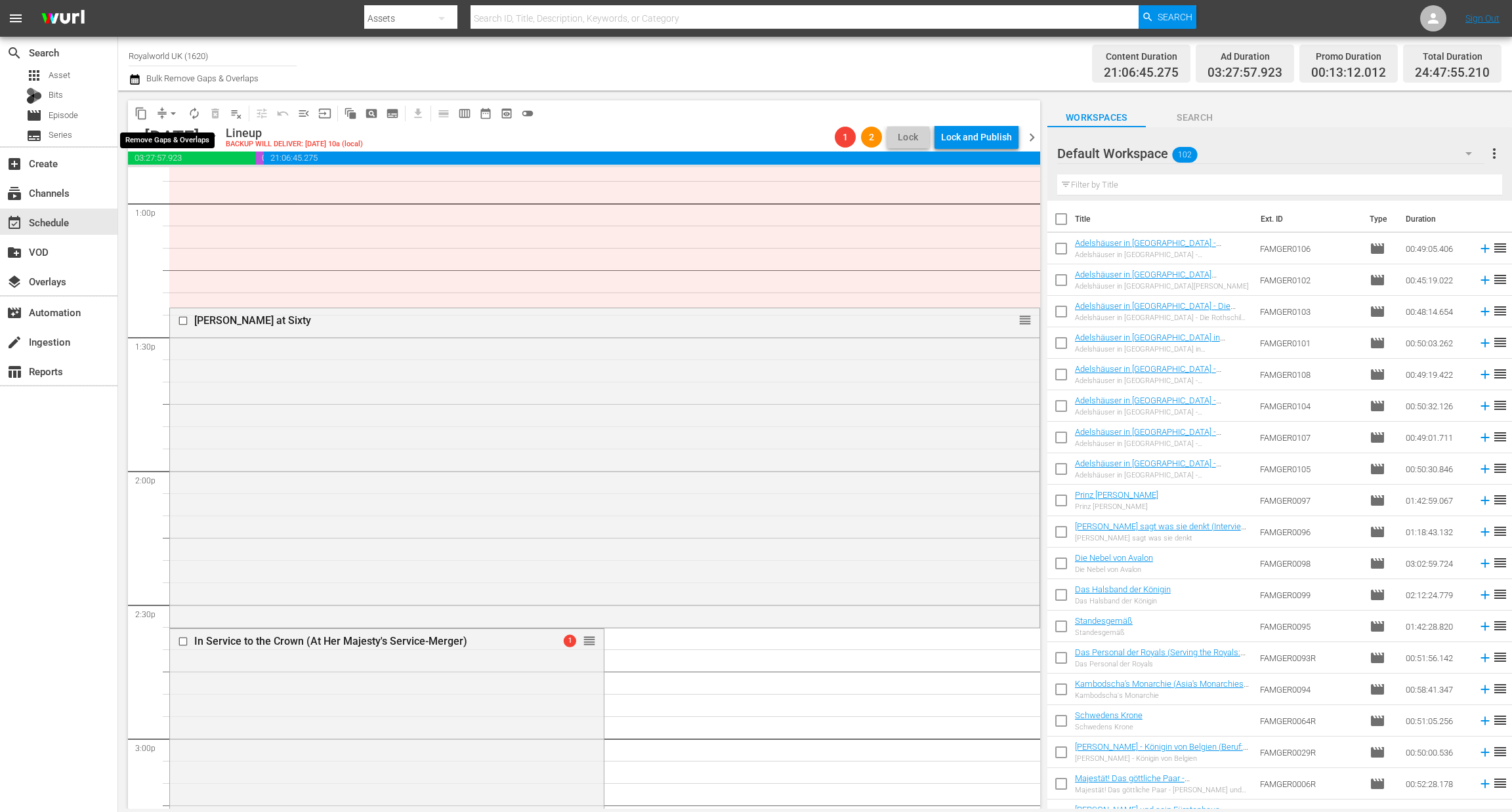
click at [174, 108] on span "arrow_drop_down" at bounding box center [173, 114] width 13 height 13
click at [189, 187] on li "Align to End of Previous Day" at bounding box center [174, 183] width 138 height 22
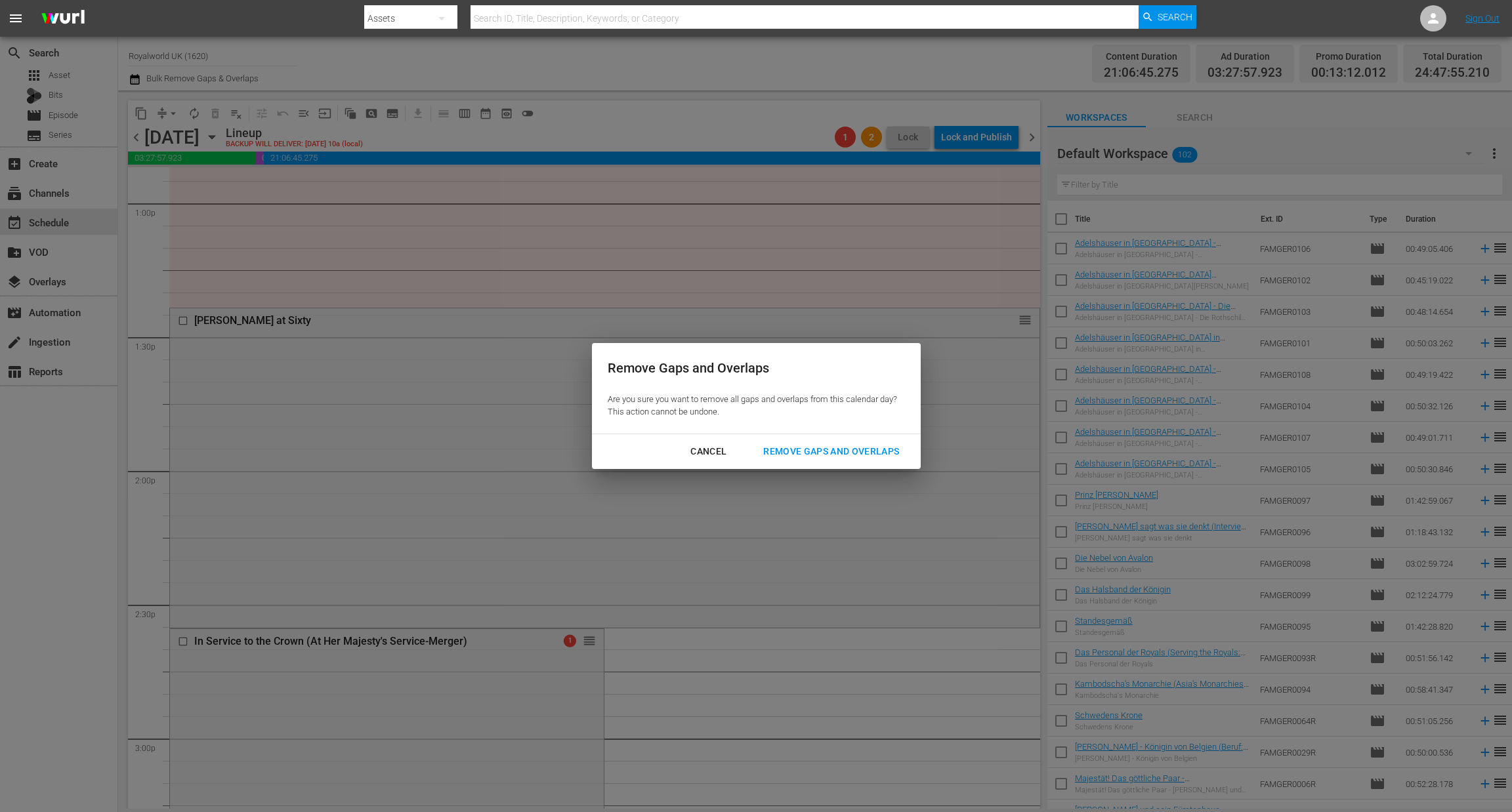
click at [840, 444] on div "Remove Gaps and Overlaps" at bounding box center [831, 451] width 157 height 16
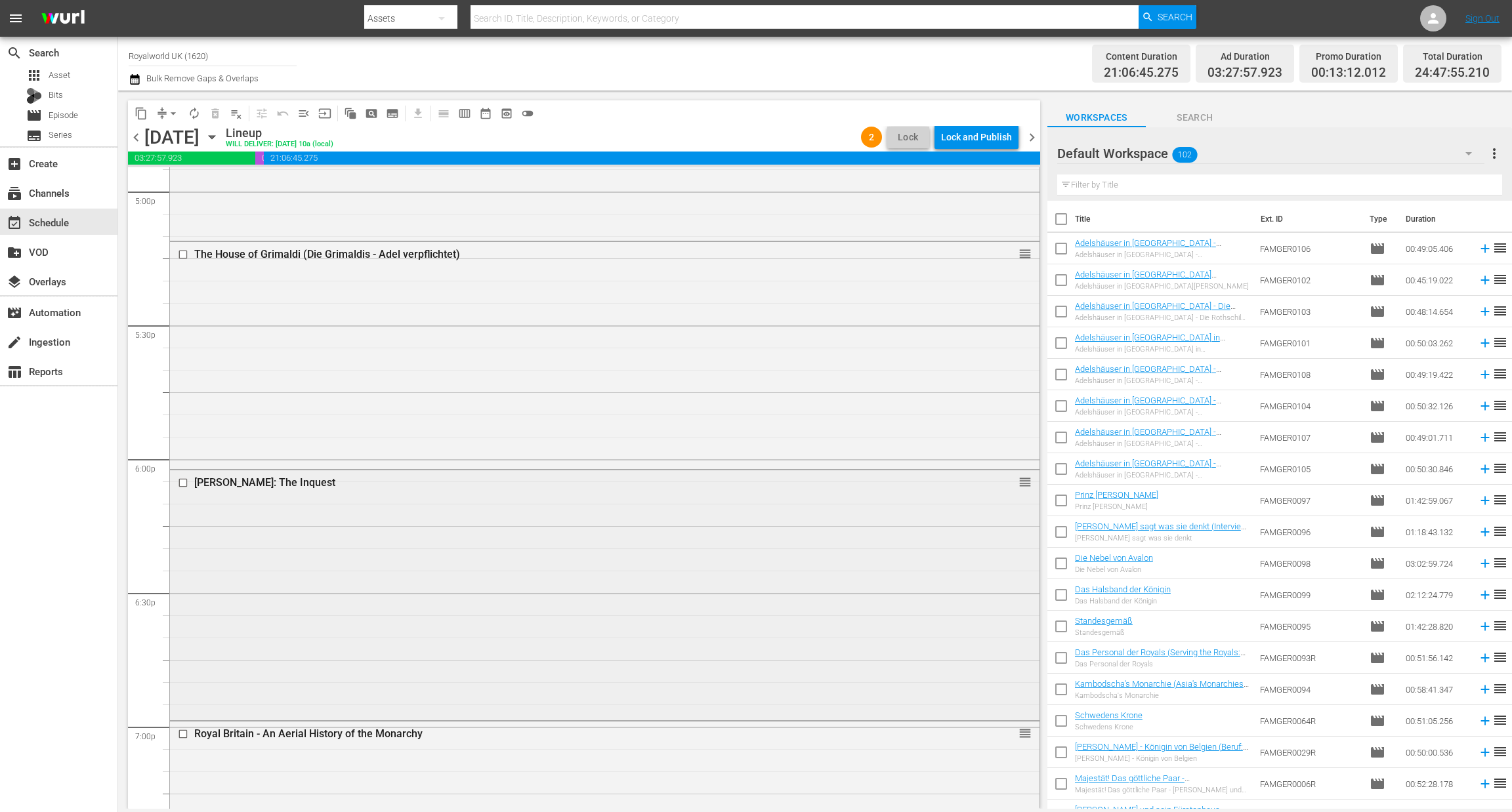
scroll to position [4821, 0]
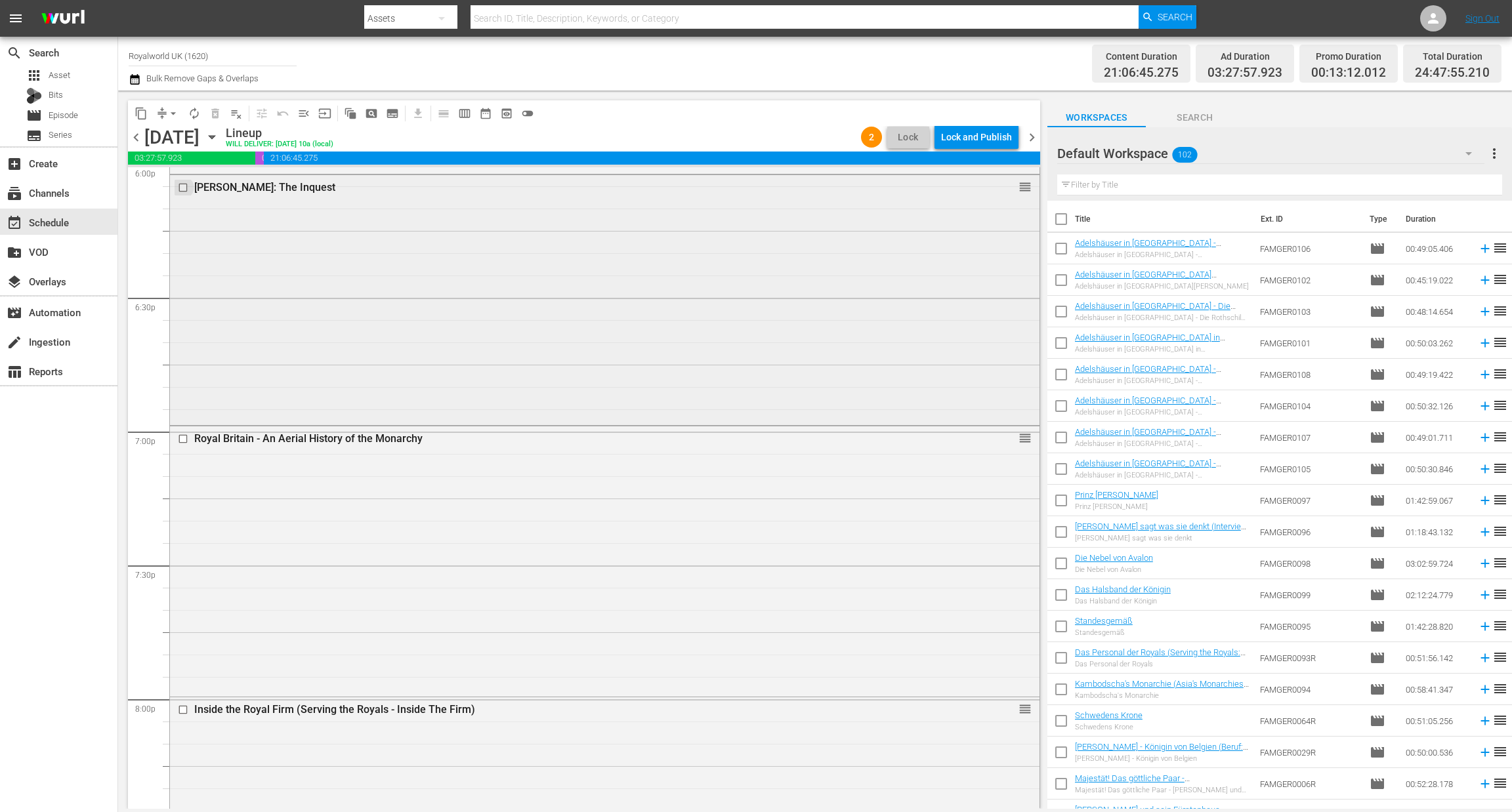
click at [189, 190] on input "checkbox" at bounding box center [185, 188] width 14 height 11
click at [217, 116] on span "delete_forever_outlined" at bounding box center [216, 114] width 13 height 13
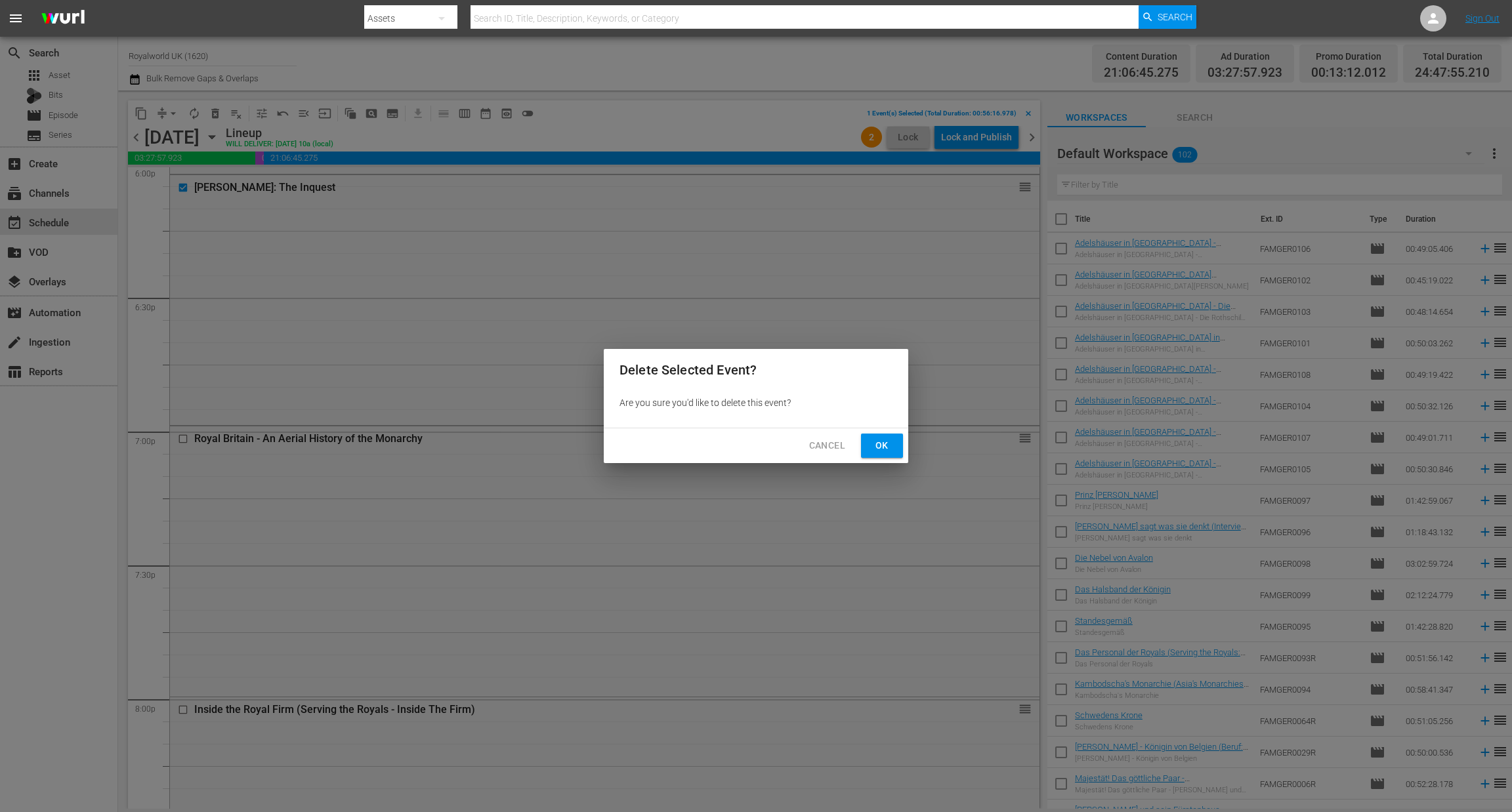
click at [888, 445] on span "Ok" at bounding box center [882, 445] width 21 height 16
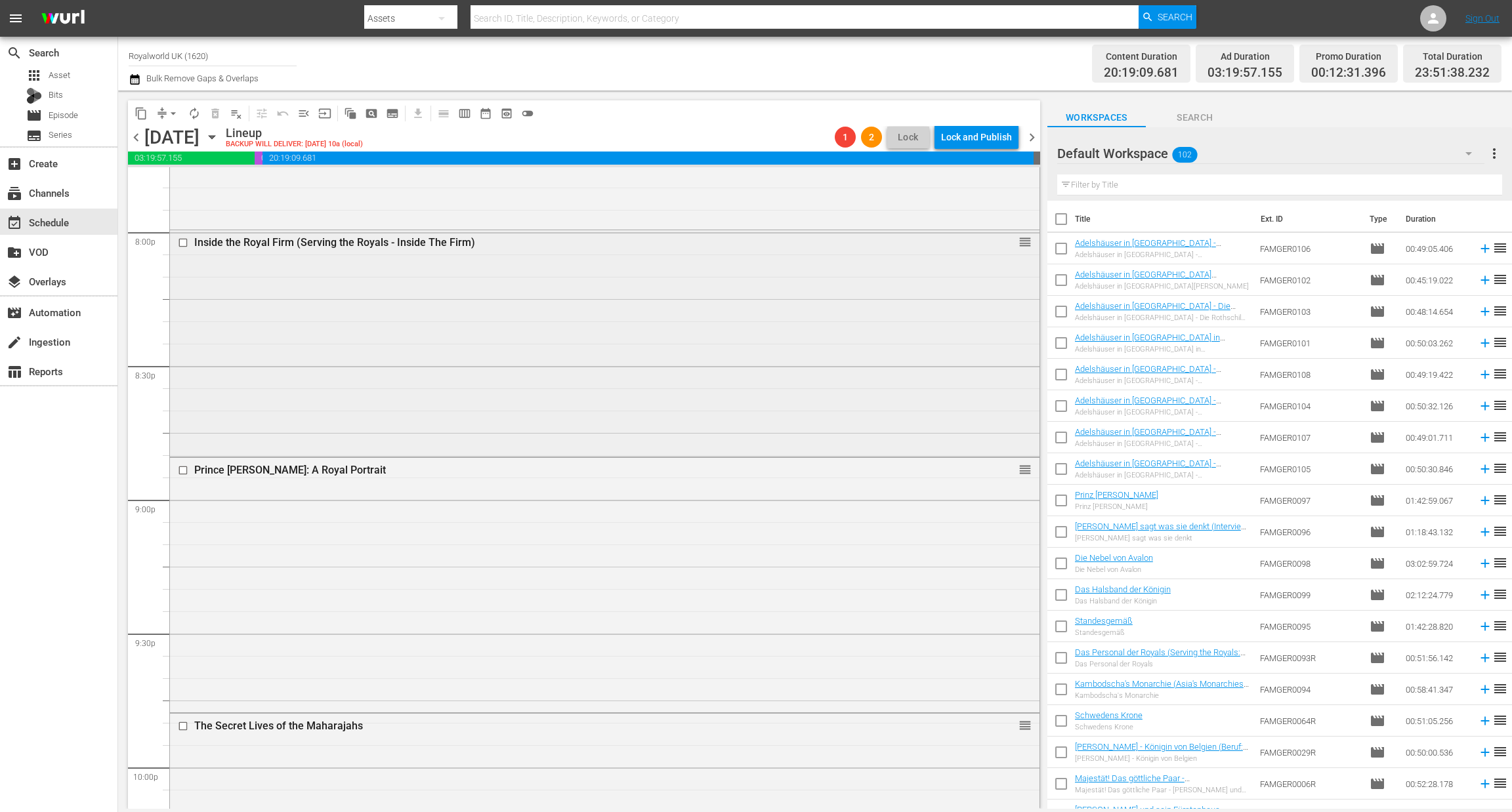
scroll to position [5313, 0]
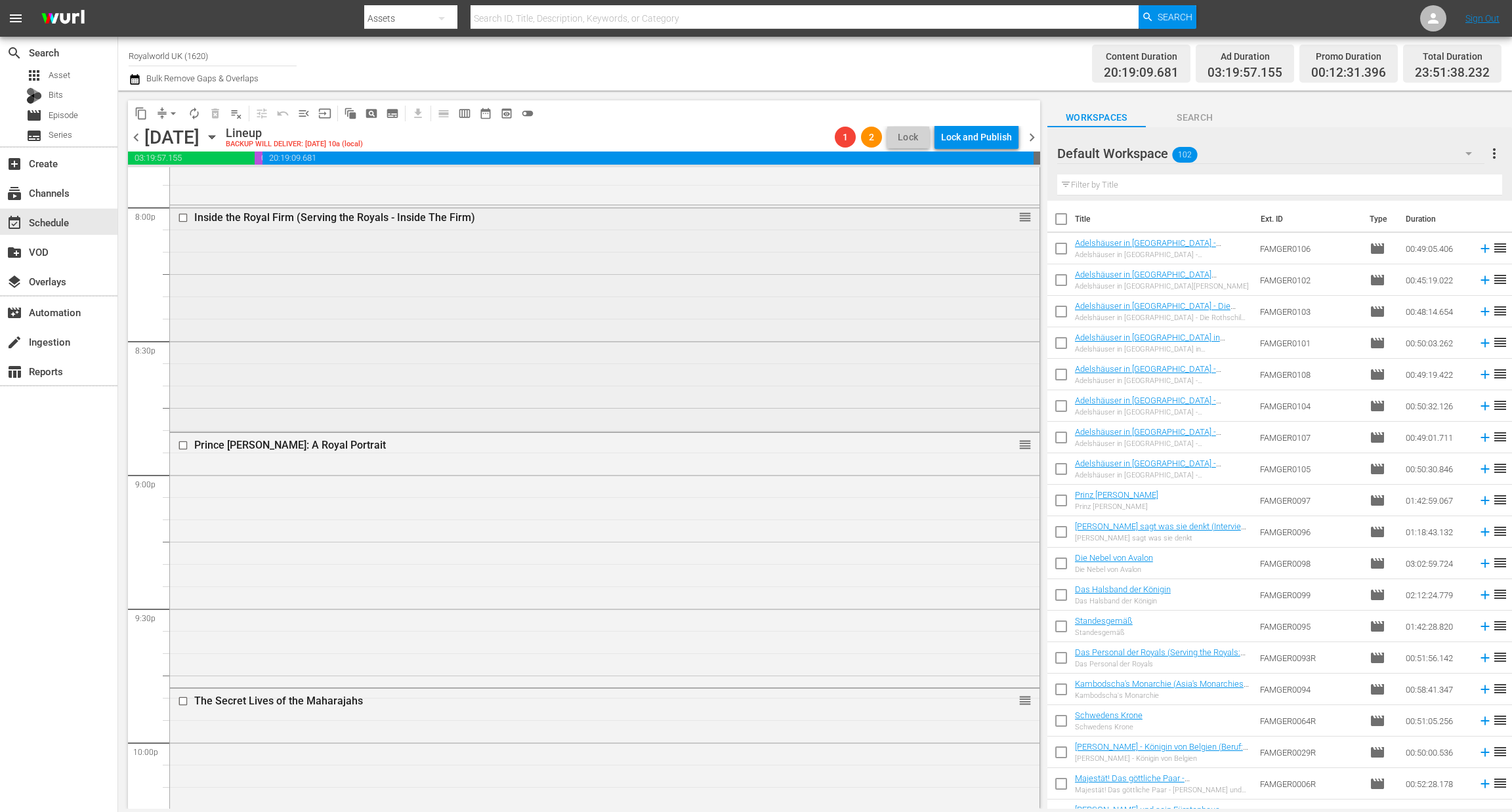
click at [179, 216] on input "checkbox" at bounding box center [185, 218] width 14 height 11
click at [217, 107] on span "delete_forever_outlined" at bounding box center [216, 114] width 13 height 13
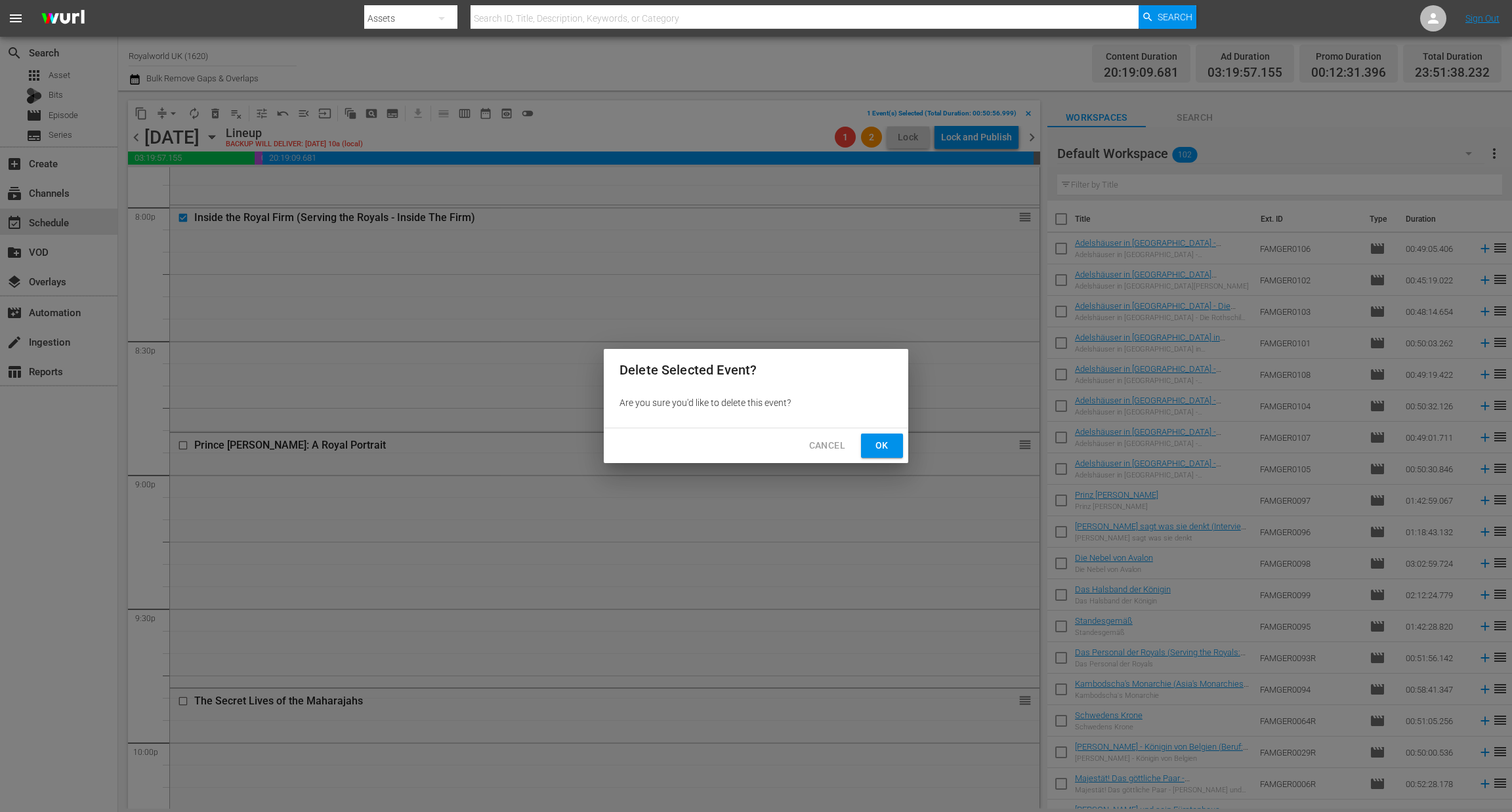
click at [889, 443] on span "Ok" at bounding box center [882, 445] width 21 height 16
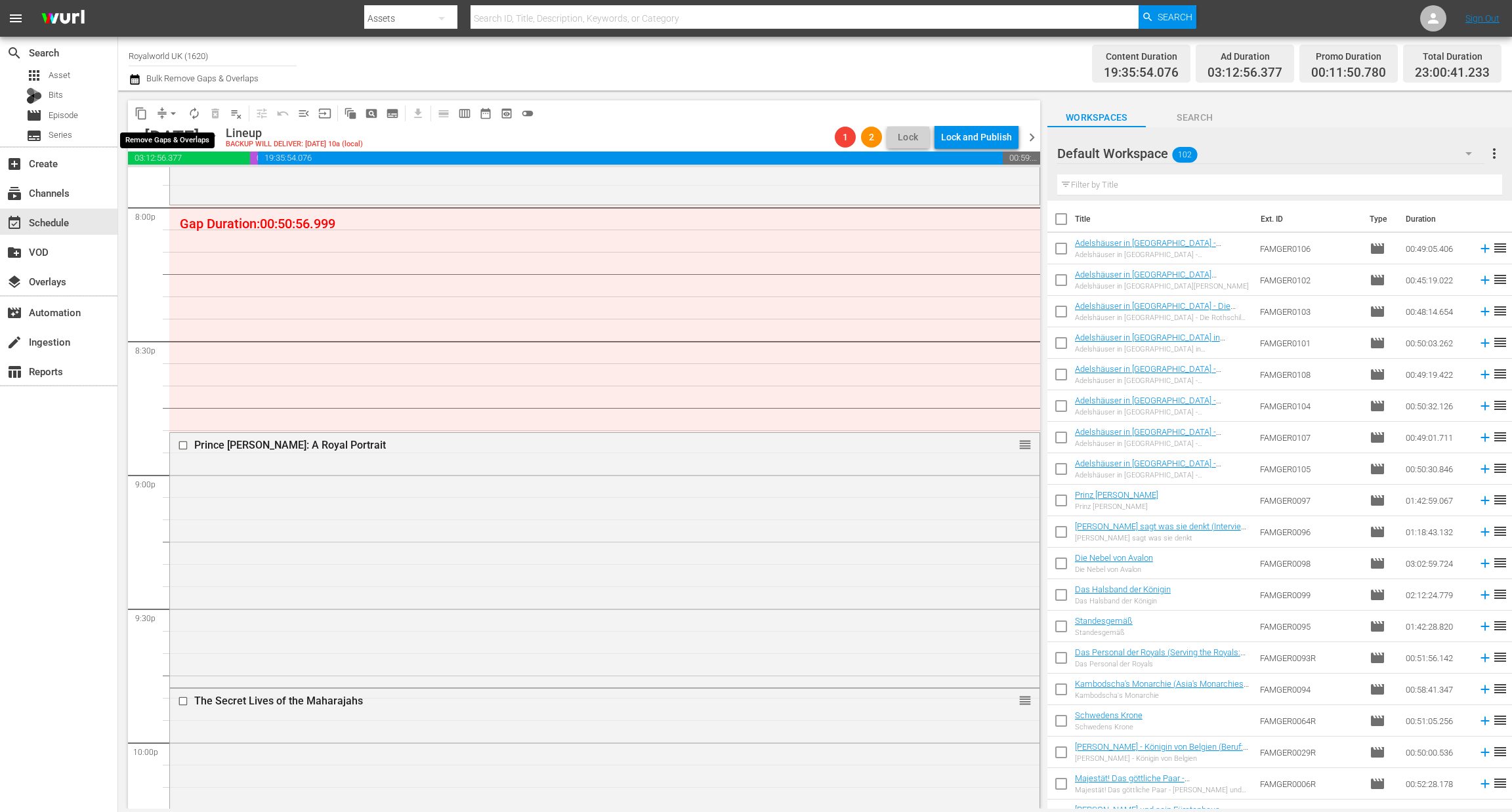
click at [168, 108] on span "arrow_drop_down" at bounding box center [173, 114] width 13 height 13
click at [172, 185] on li "Align to End of Previous Day" at bounding box center [174, 183] width 138 height 22
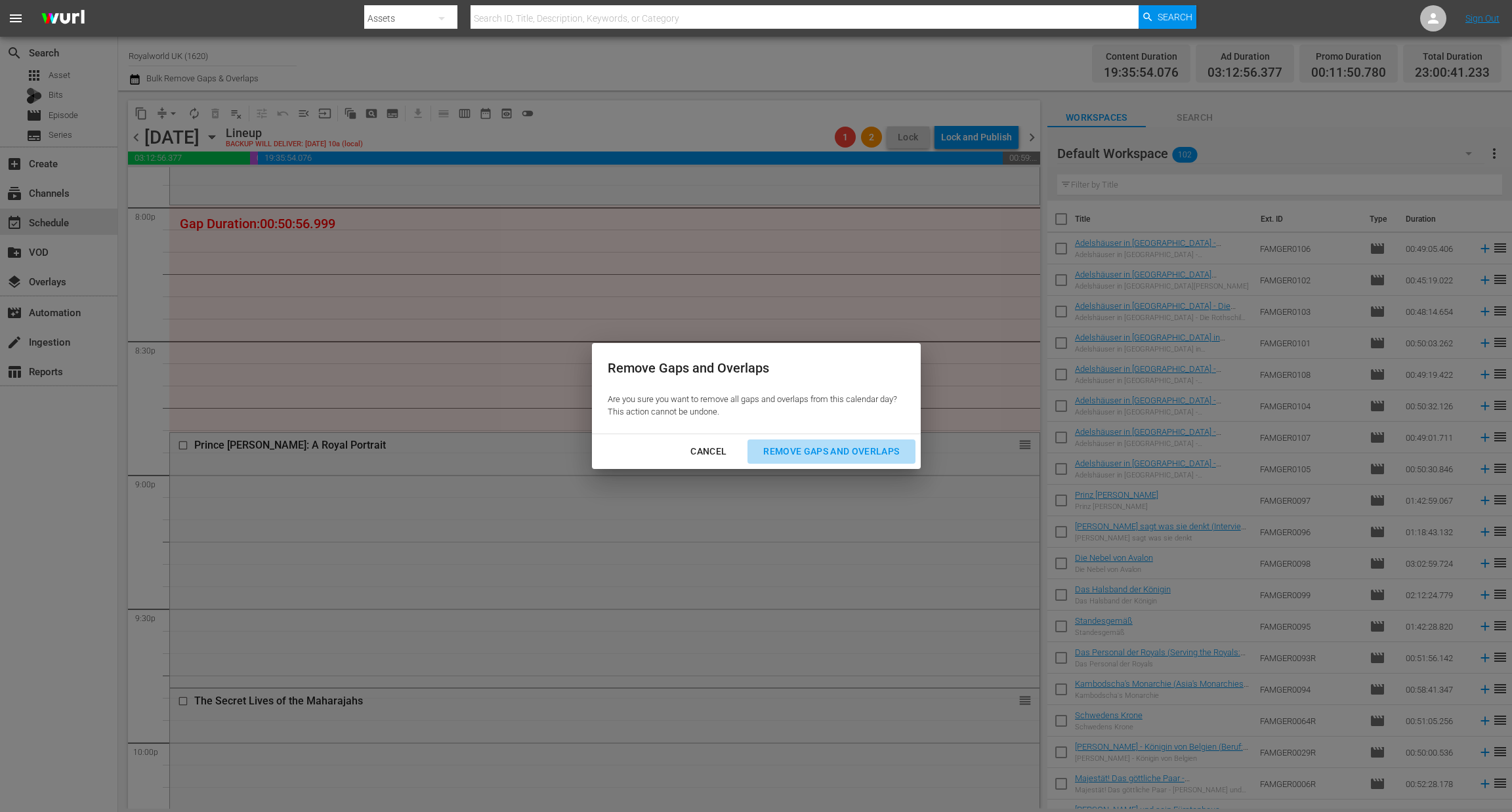
click at [832, 457] on div "Remove Gaps and Overlaps" at bounding box center [831, 451] width 157 height 16
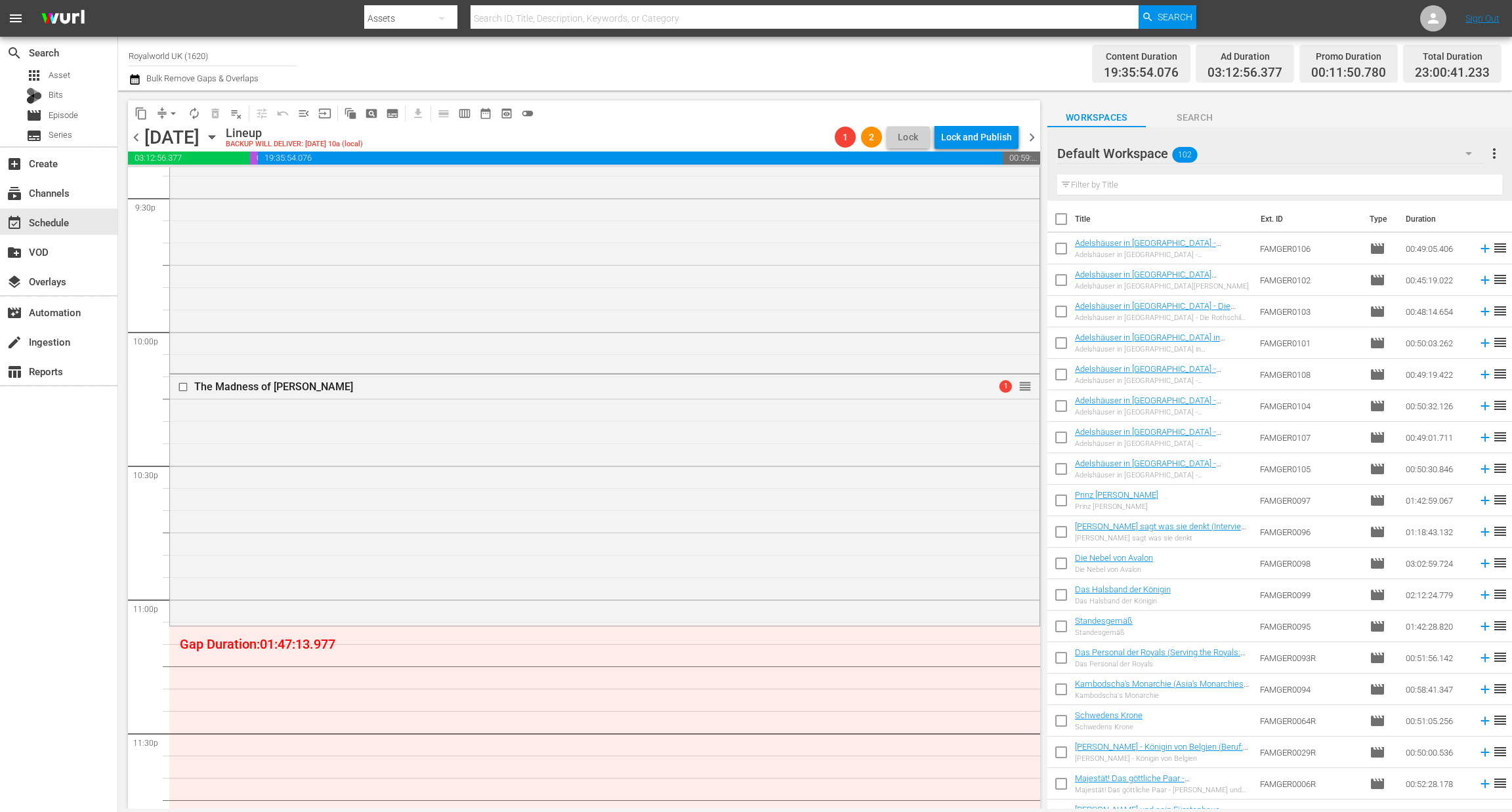
scroll to position [5428, 0]
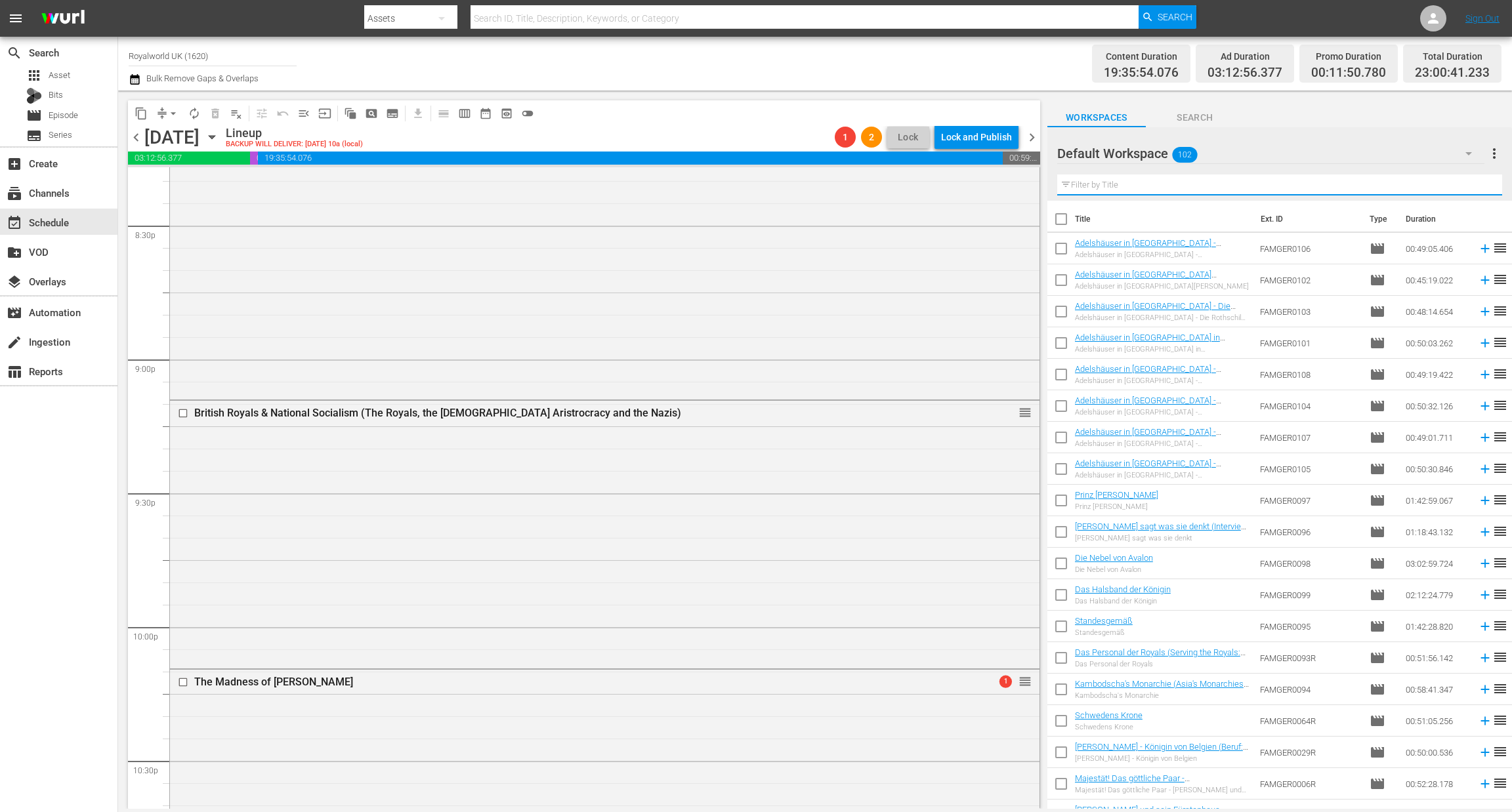
click at [1103, 193] on input "text" at bounding box center [1279, 185] width 445 height 21
paste input "The Success Story Of [PERSON_NAME]"
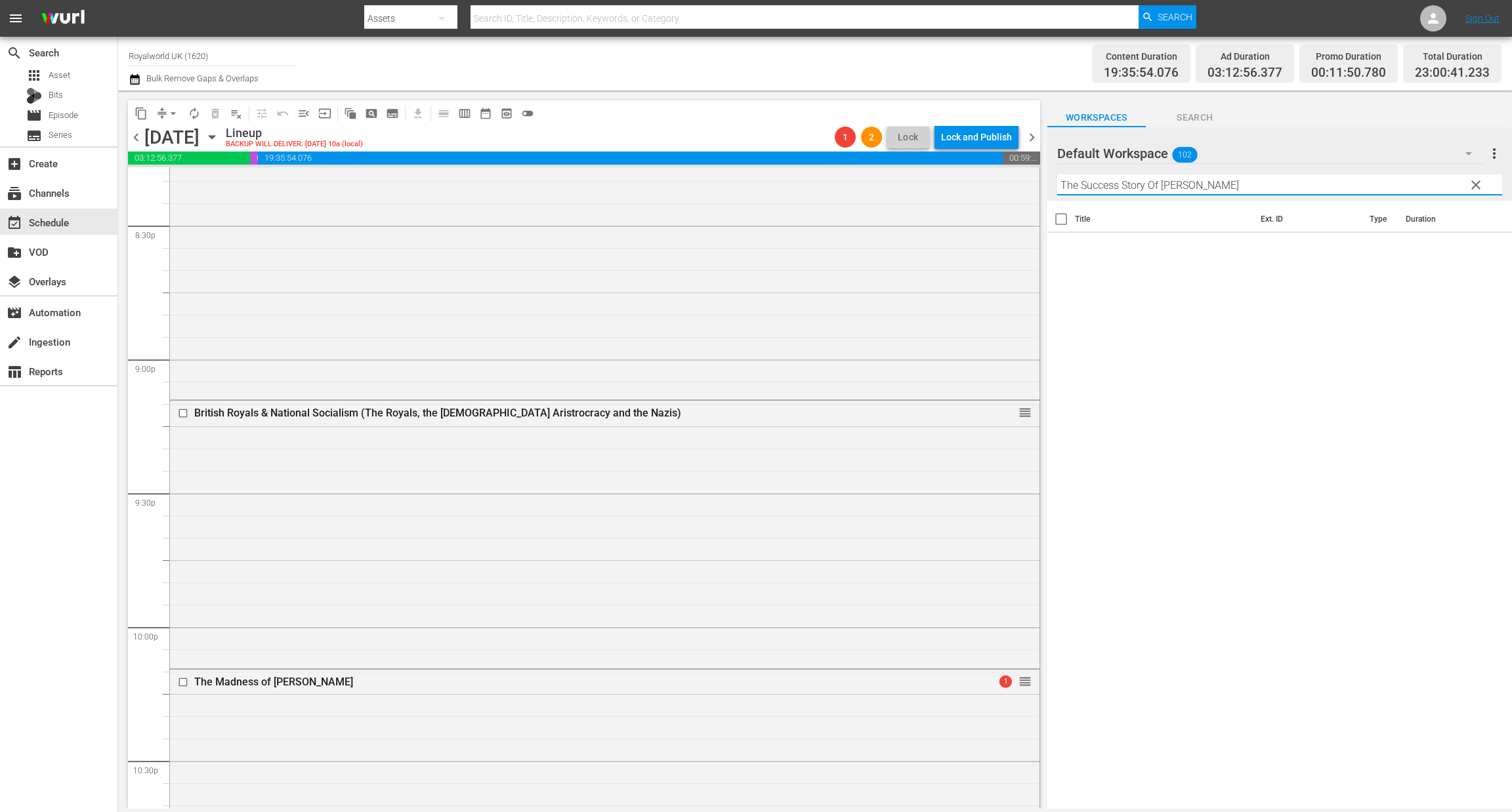
type input "The Success Story Of [PERSON_NAME]"
click at [1486, 149] on span "more_vert" at bounding box center [1494, 154] width 16 height 16
click at [1242, 135] on div "Default Workspace 102" at bounding box center [1271, 154] width 427 height 37
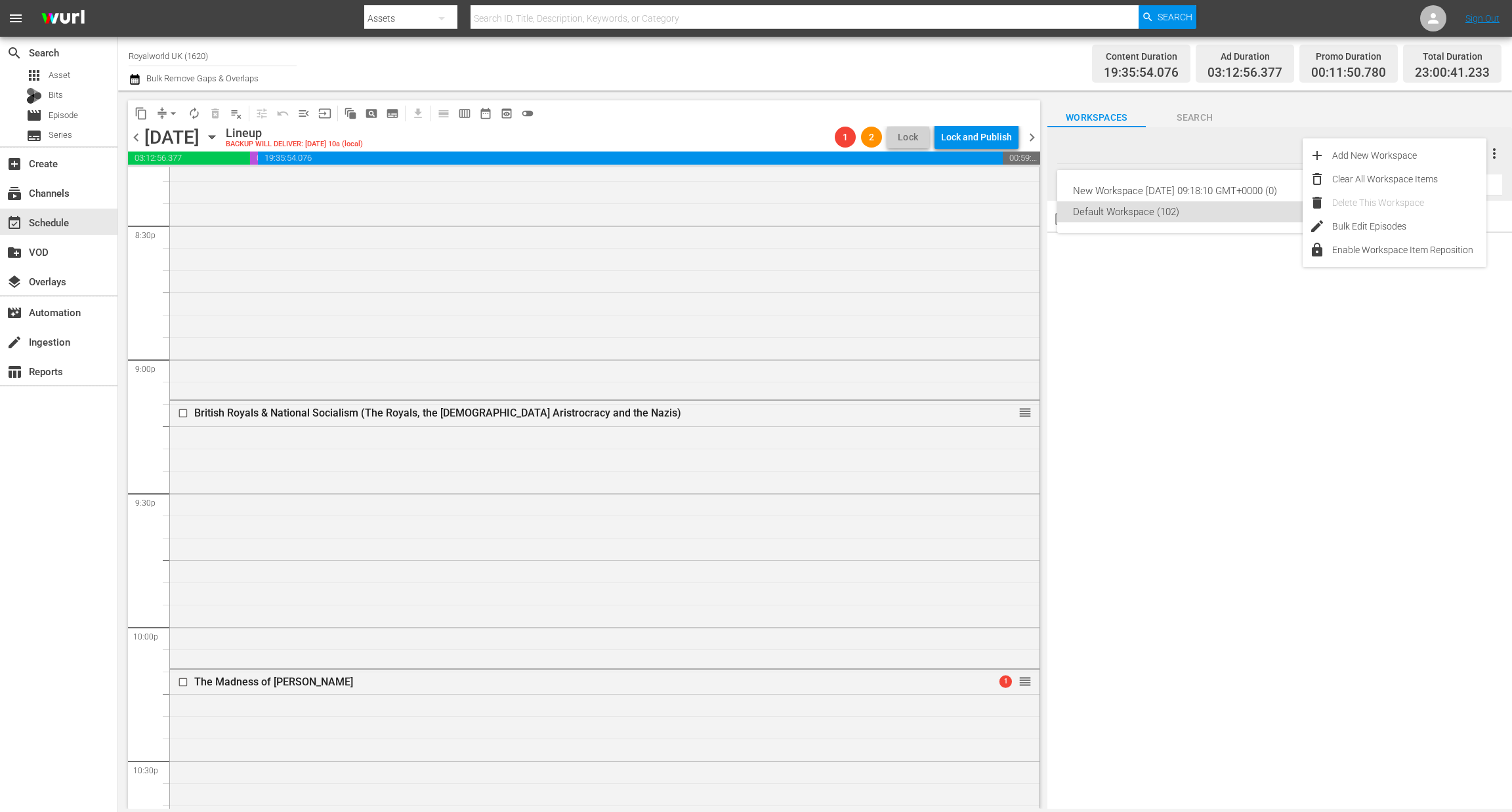
click at [1213, 405] on div "New Workspace [DATE] 09:18:10 GMT+0000 (0) Default Workspace (102)" at bounding box center [756, 406] width 1512 height 812
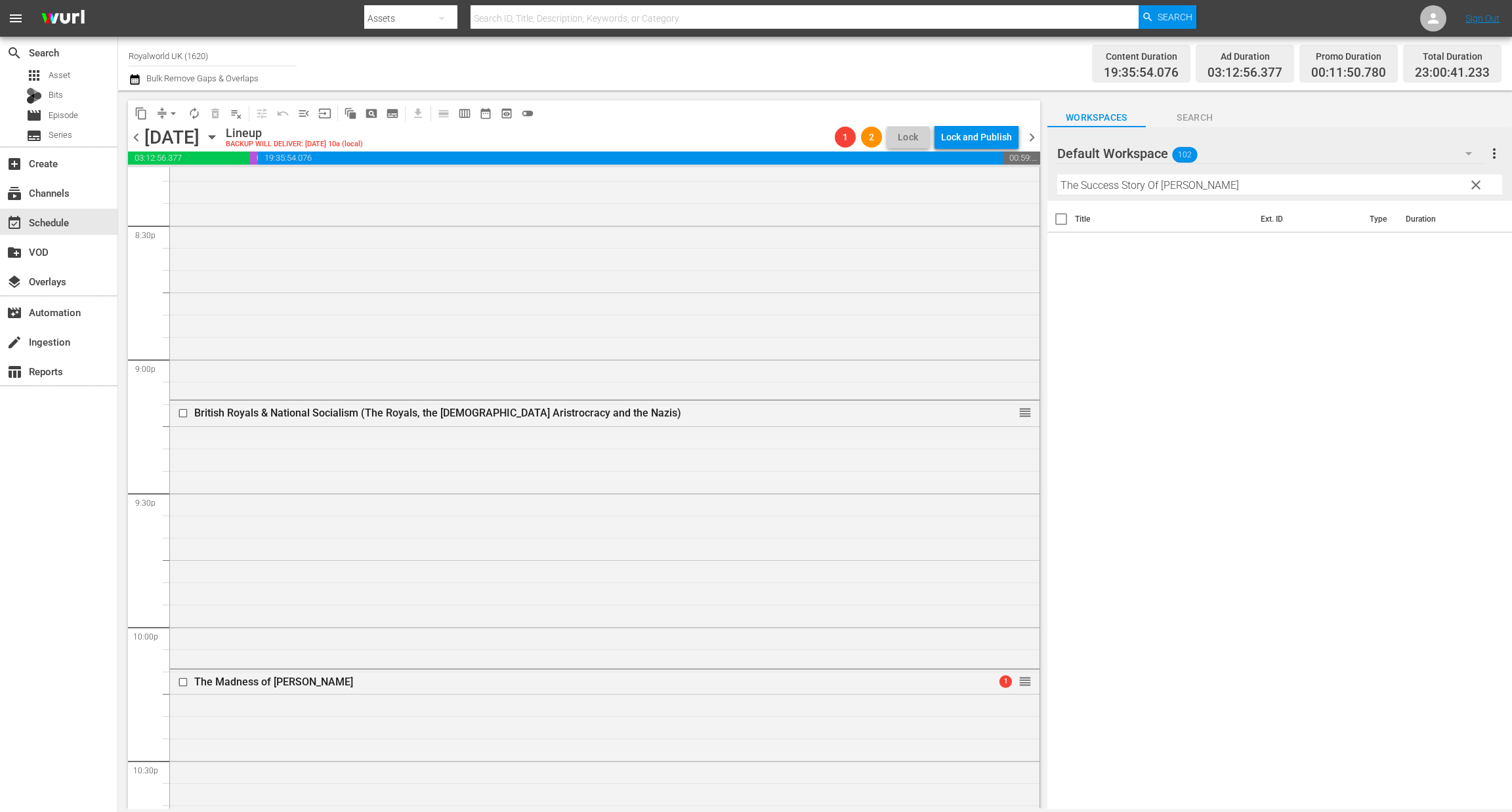
click at [1473, 183] on span "clear" at bounding box center [1476, 185] width 16 height 16
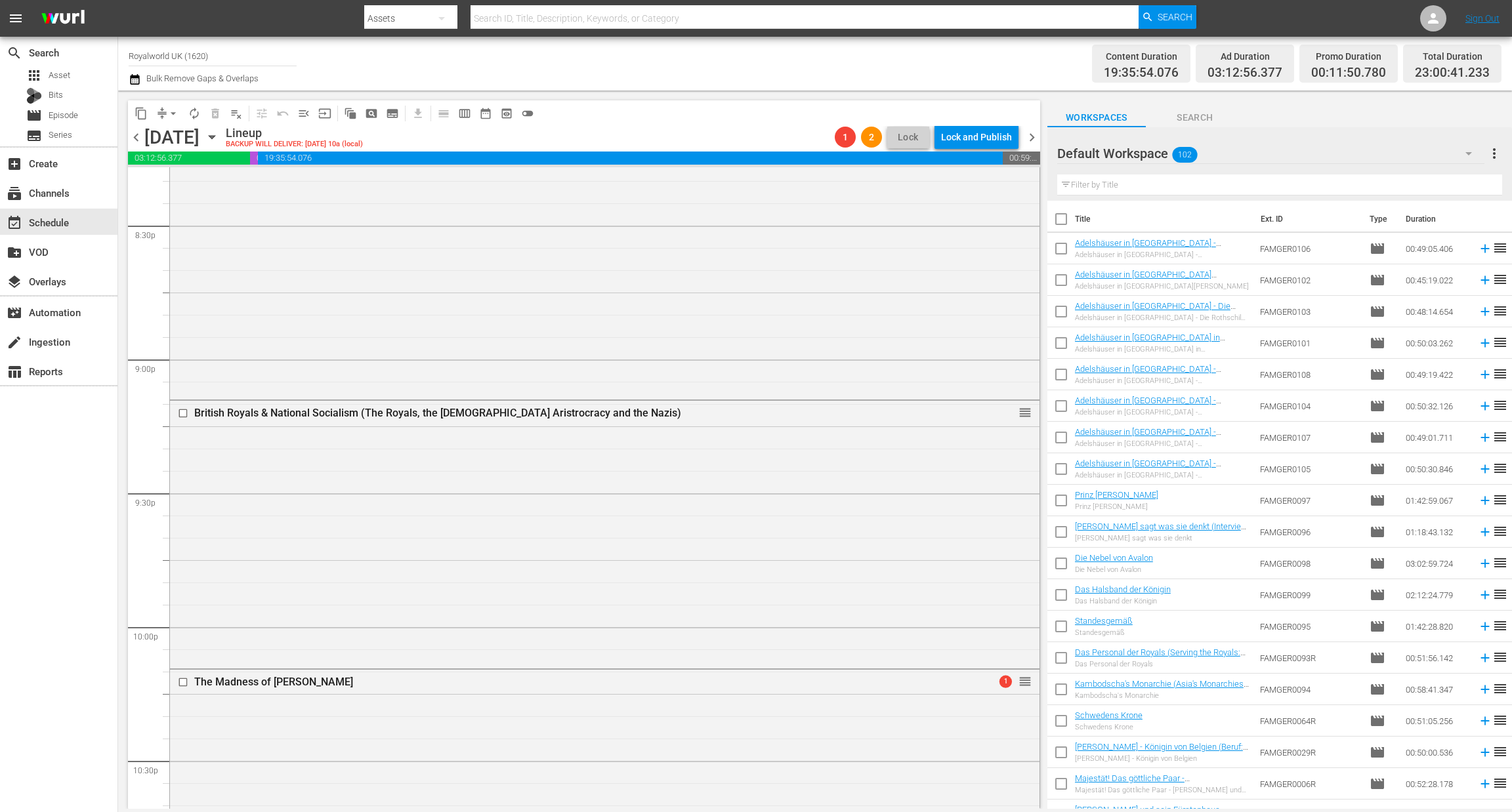
click at [1495, 150] on span "more_vert" at bounding box center [1494, 154] width 16 height 16
click at [1369, 179] on div "Clear All Workspace Items" at bounding box center [1409, 179] width 154 height 24
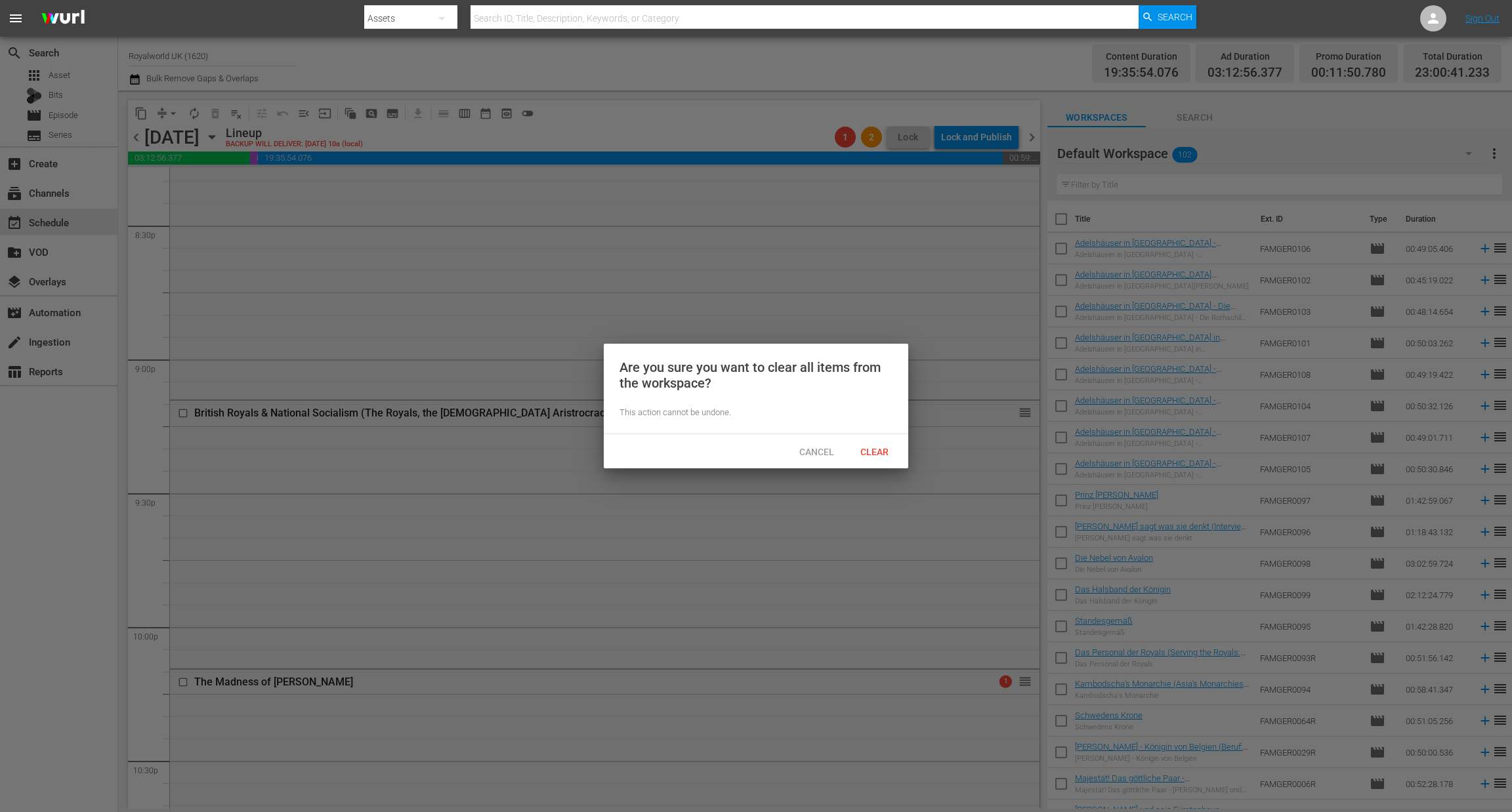
click at [871, 457] on div "Clear" at bounding box center [874, 451] width 58 height 24
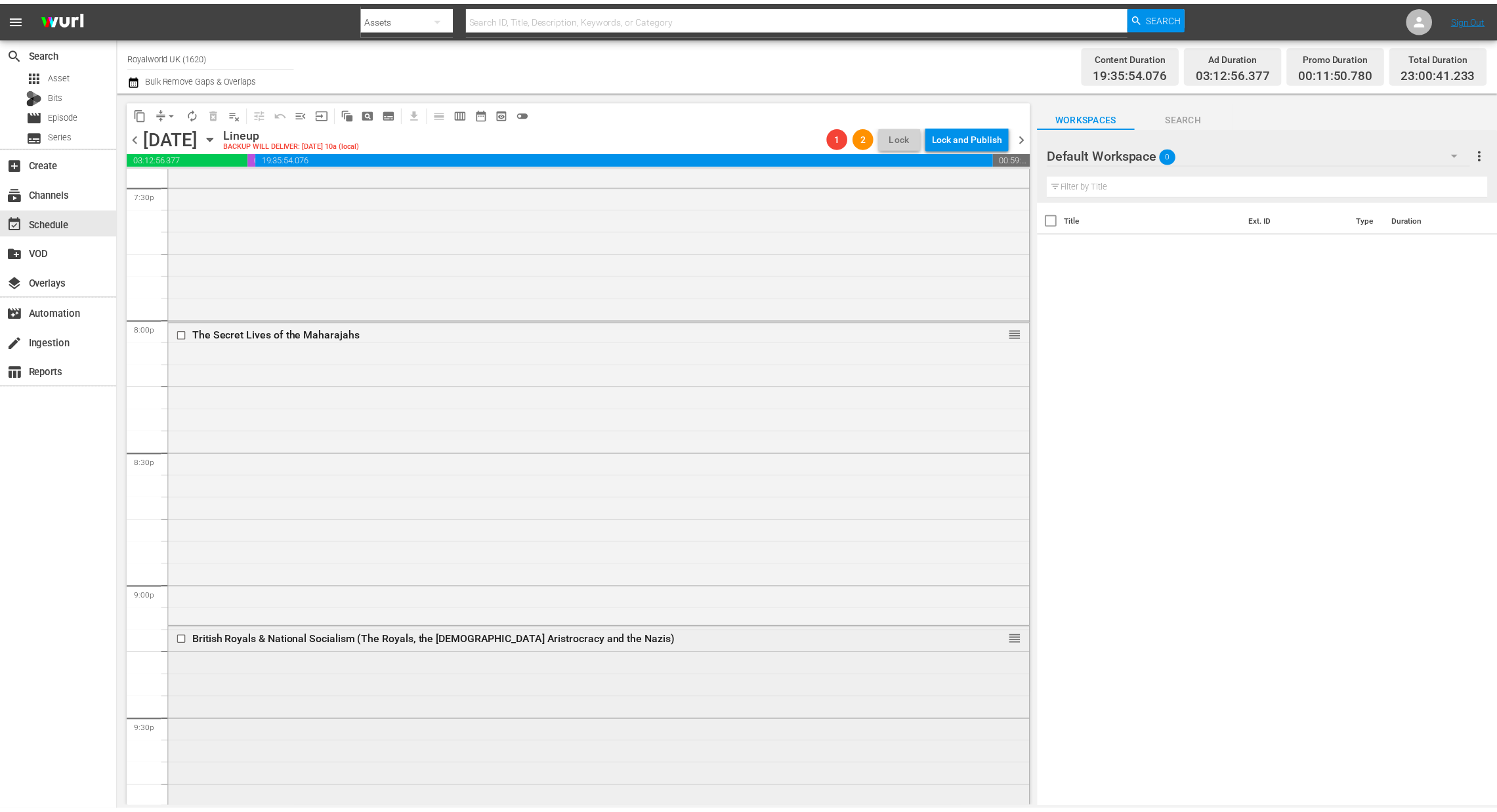
scroll to position [5133, 0]
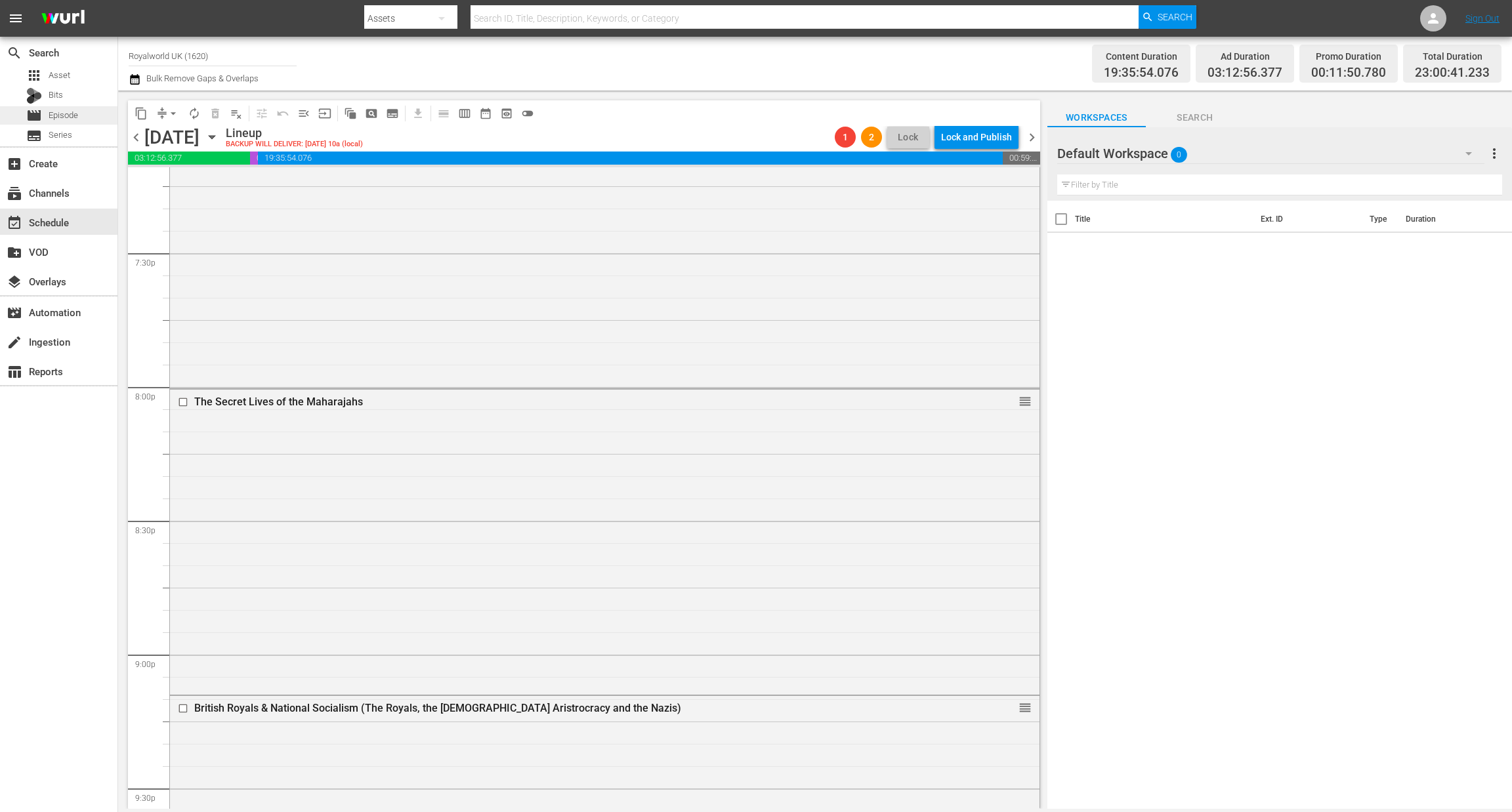
click at [73, 118] on span "Episode" at bounding box center [63, 116] width 30 height 13
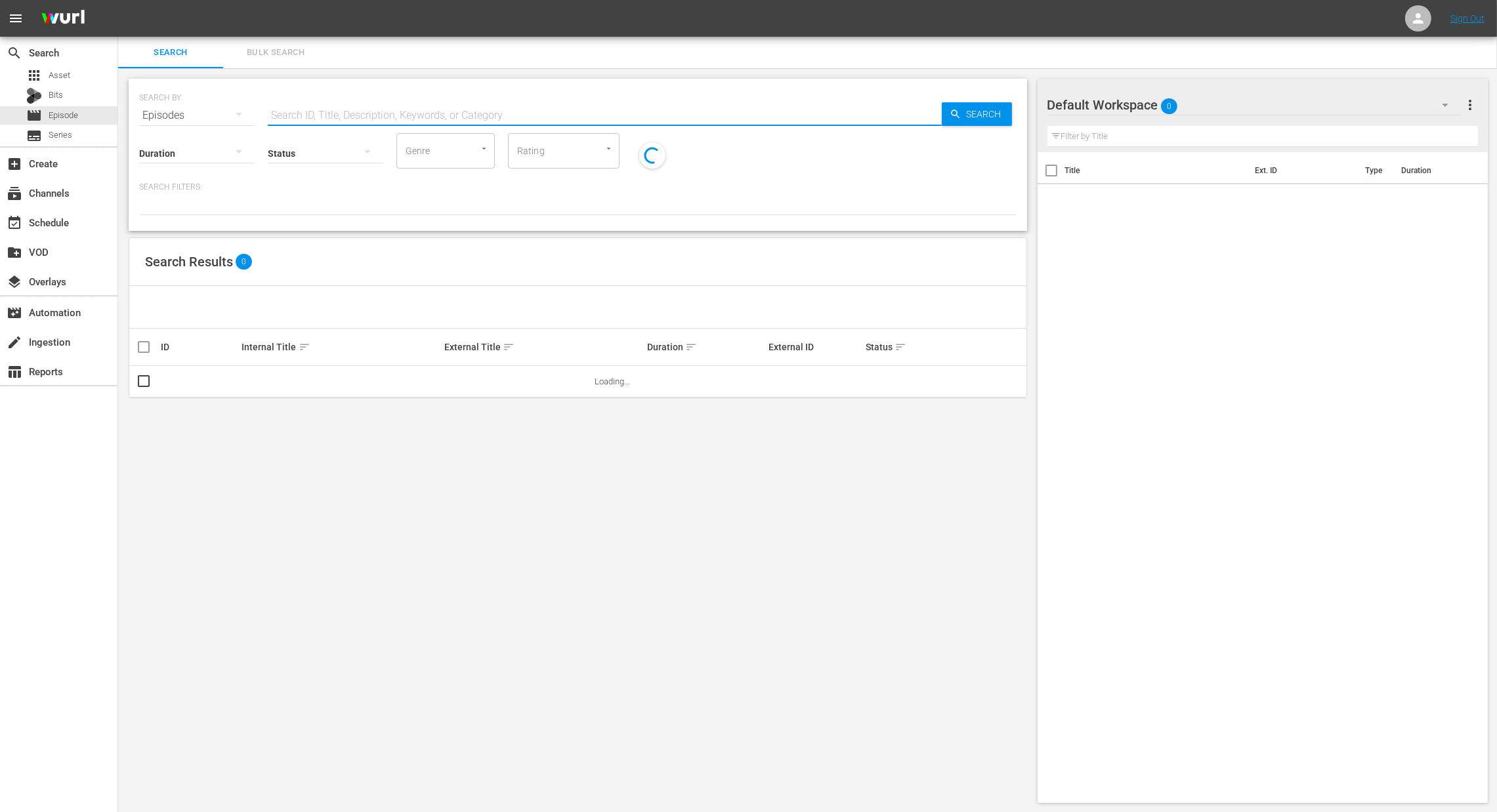
click at [284, 106] on input "text" at bounding box center [604, 116] width 674 height 32
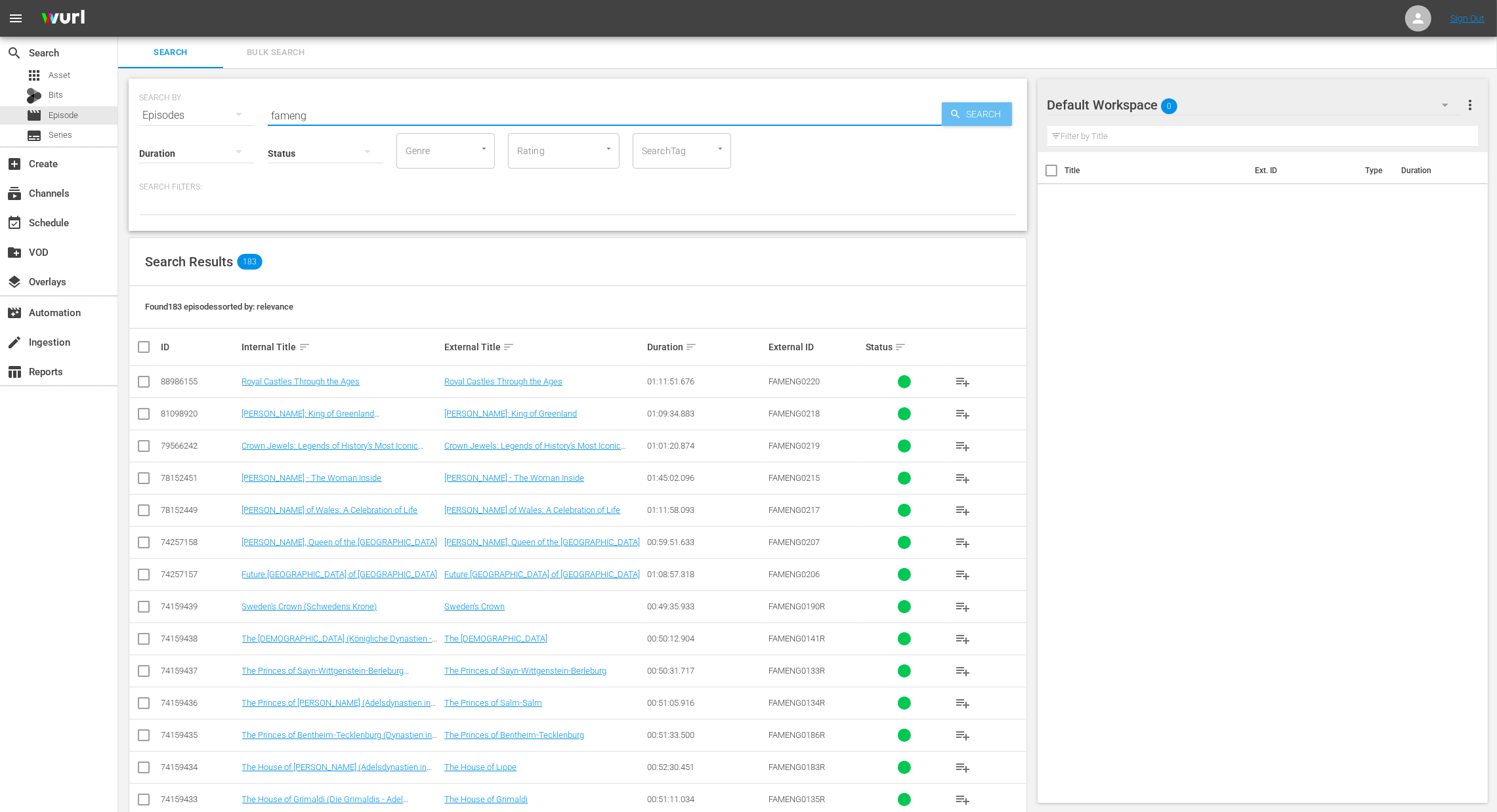
type input "fameng"
click at [982, 118] on span "Search" at bounding box center [986, 114] width 51 height 24
drag, startPoint x: 139, startPoint y: 344, endPoint x: 515, endPoint y: 413, distance: 382.3
click at [139, 344] on input "checkbox" at bounding box center [149, 347] width 26 height 16
checkbox input "true"
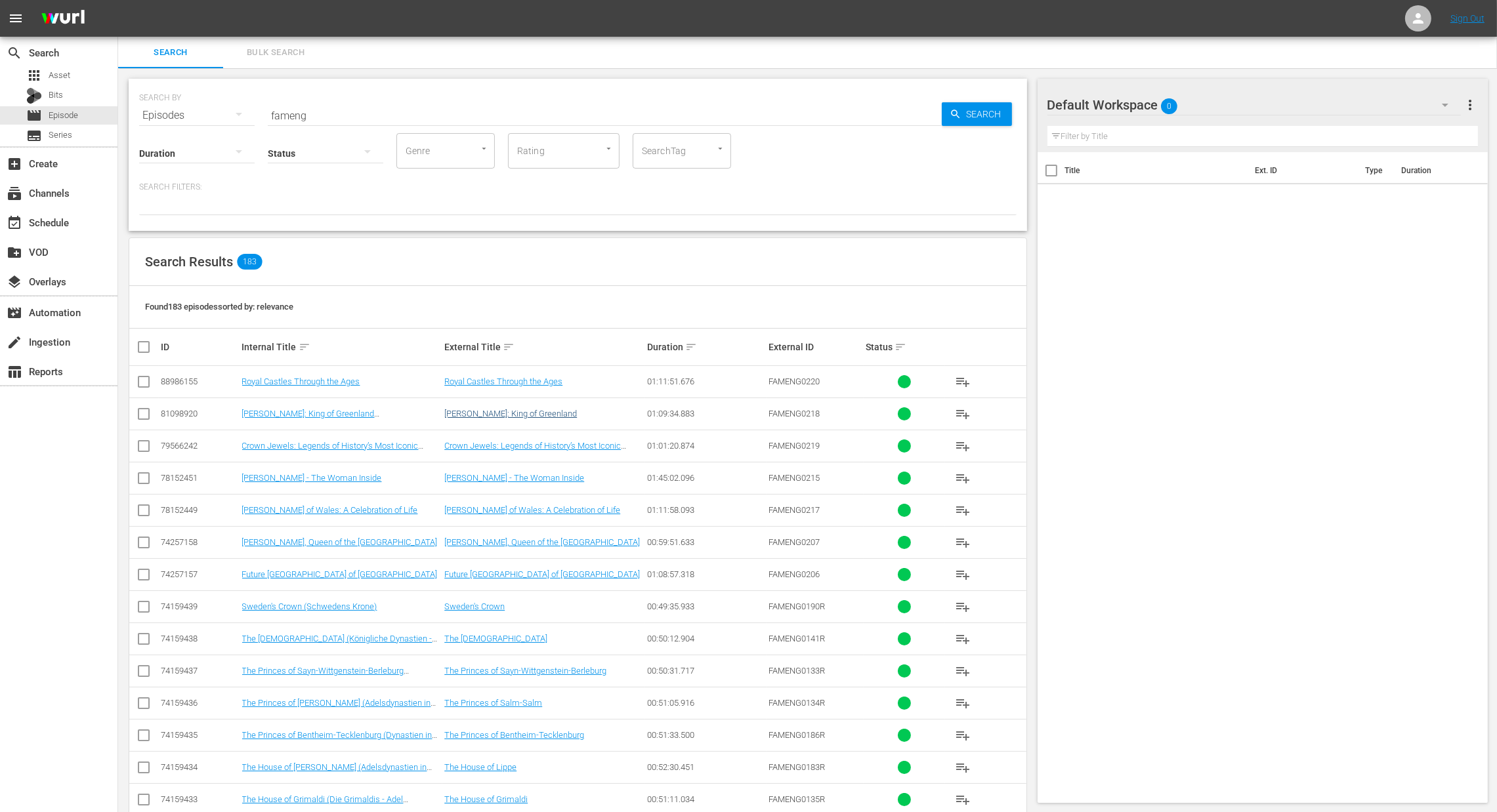
checkbox input "true"
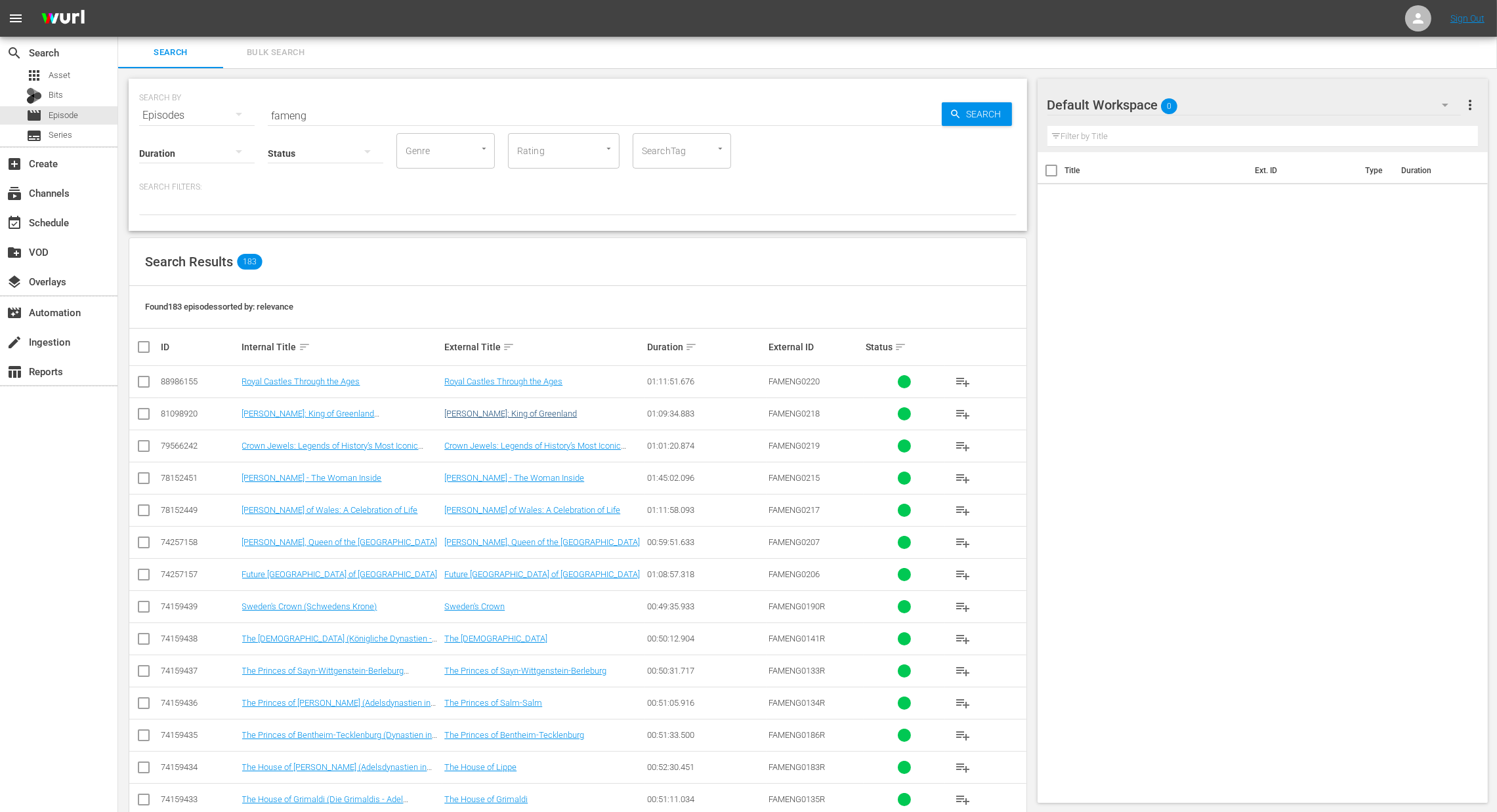
checkbox input "true"
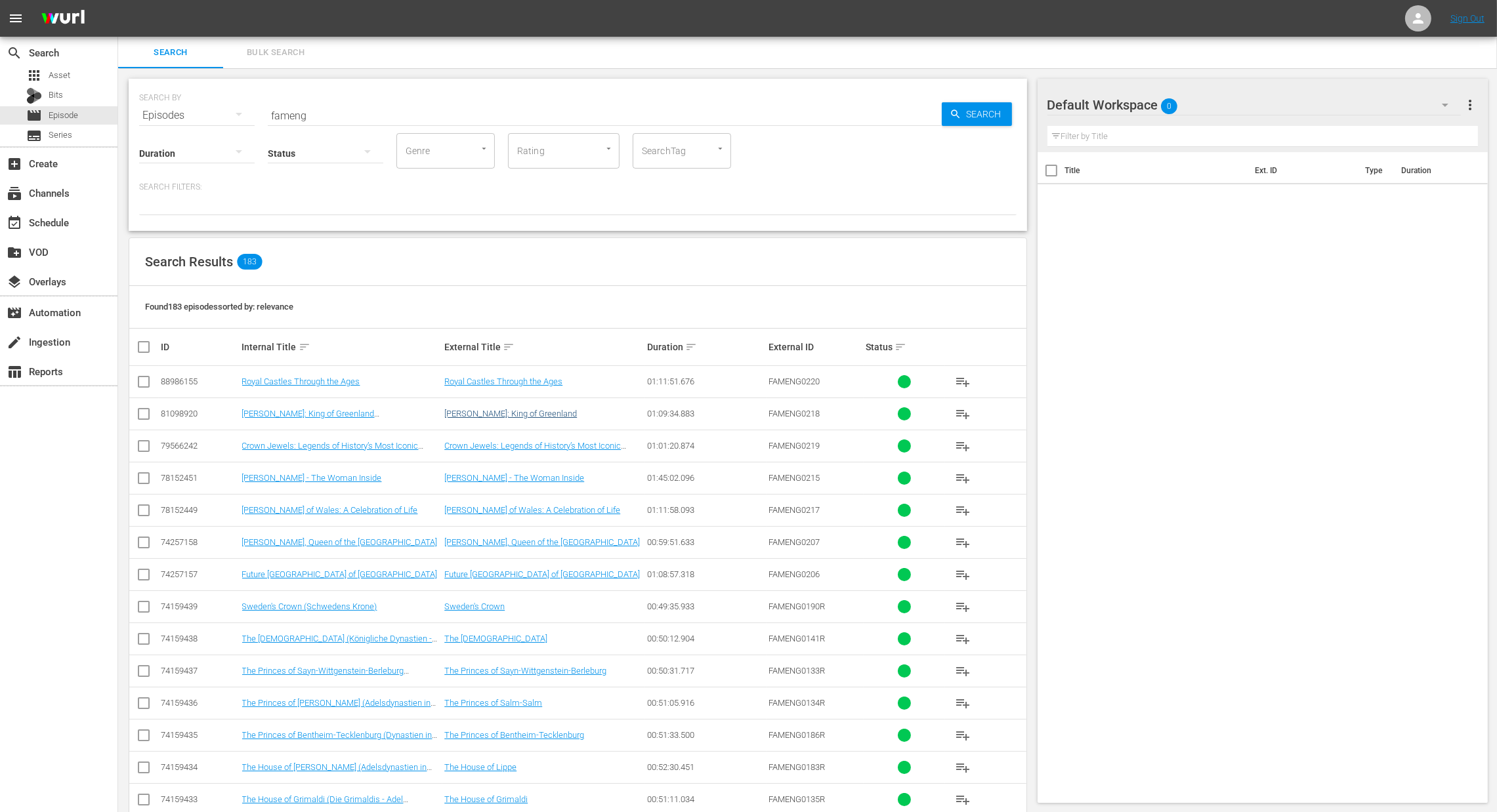
checkbox input "true"
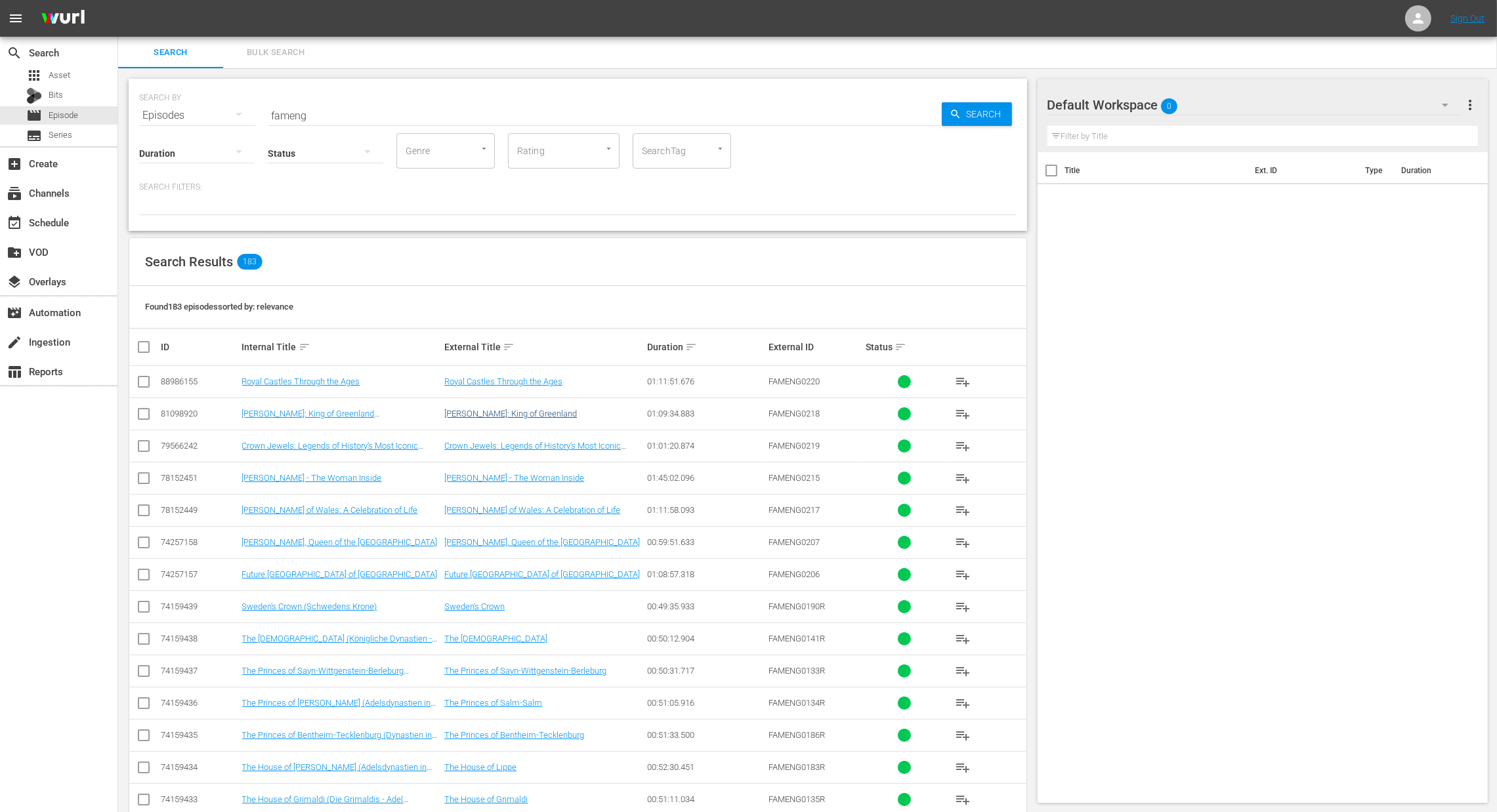
checkbox input "true"
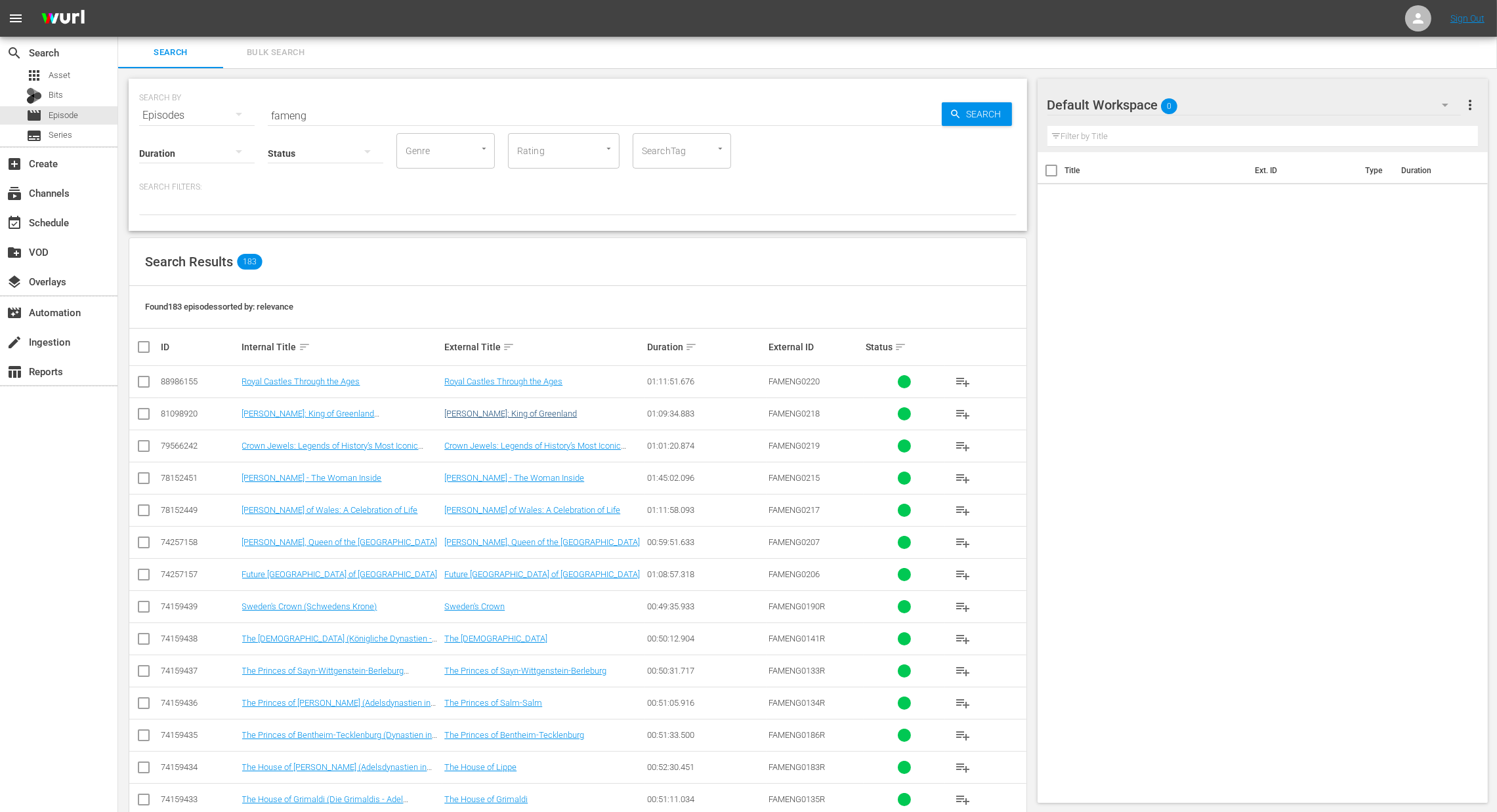
checkbox input "true"
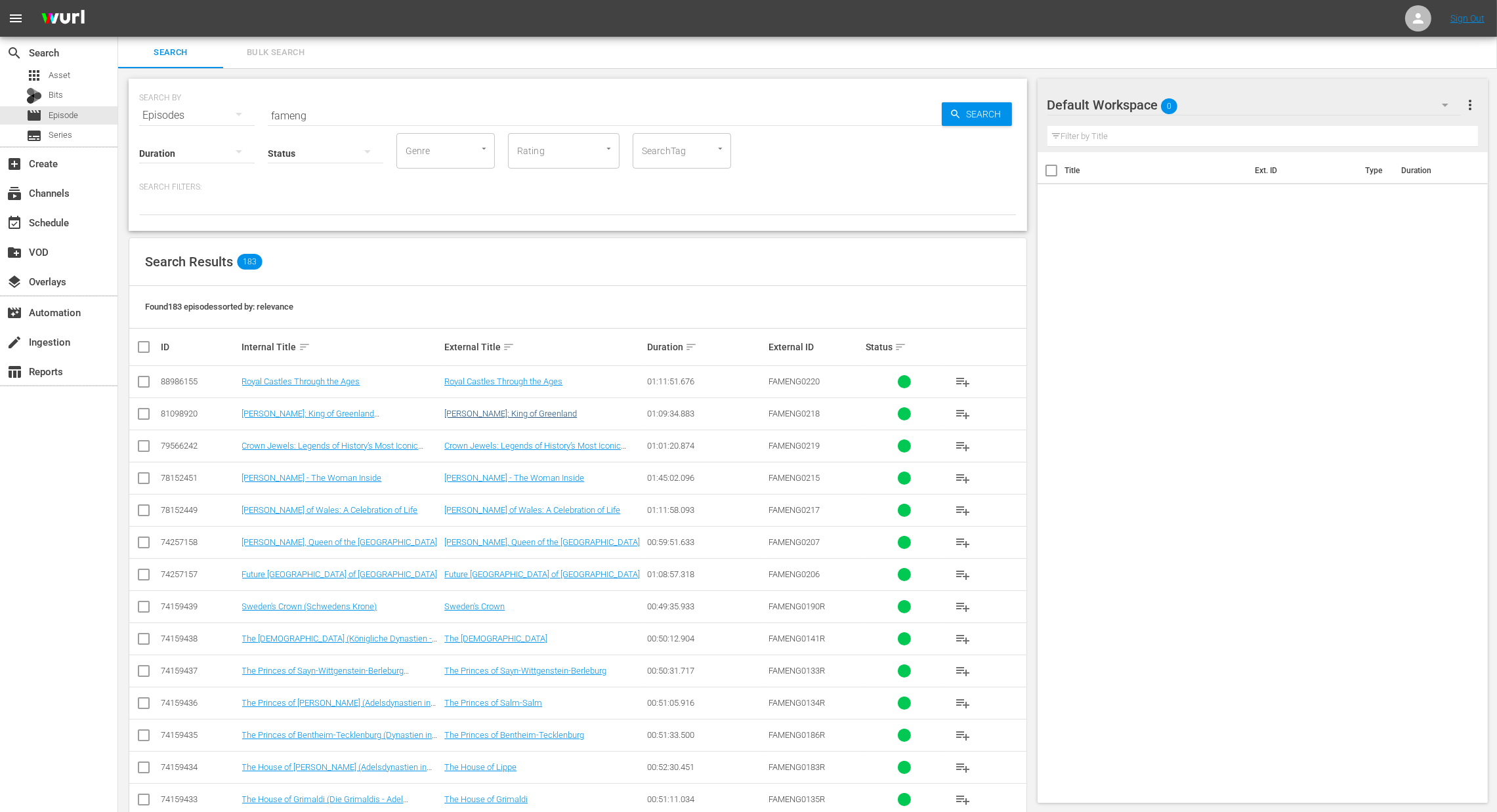
checkbox input "true"
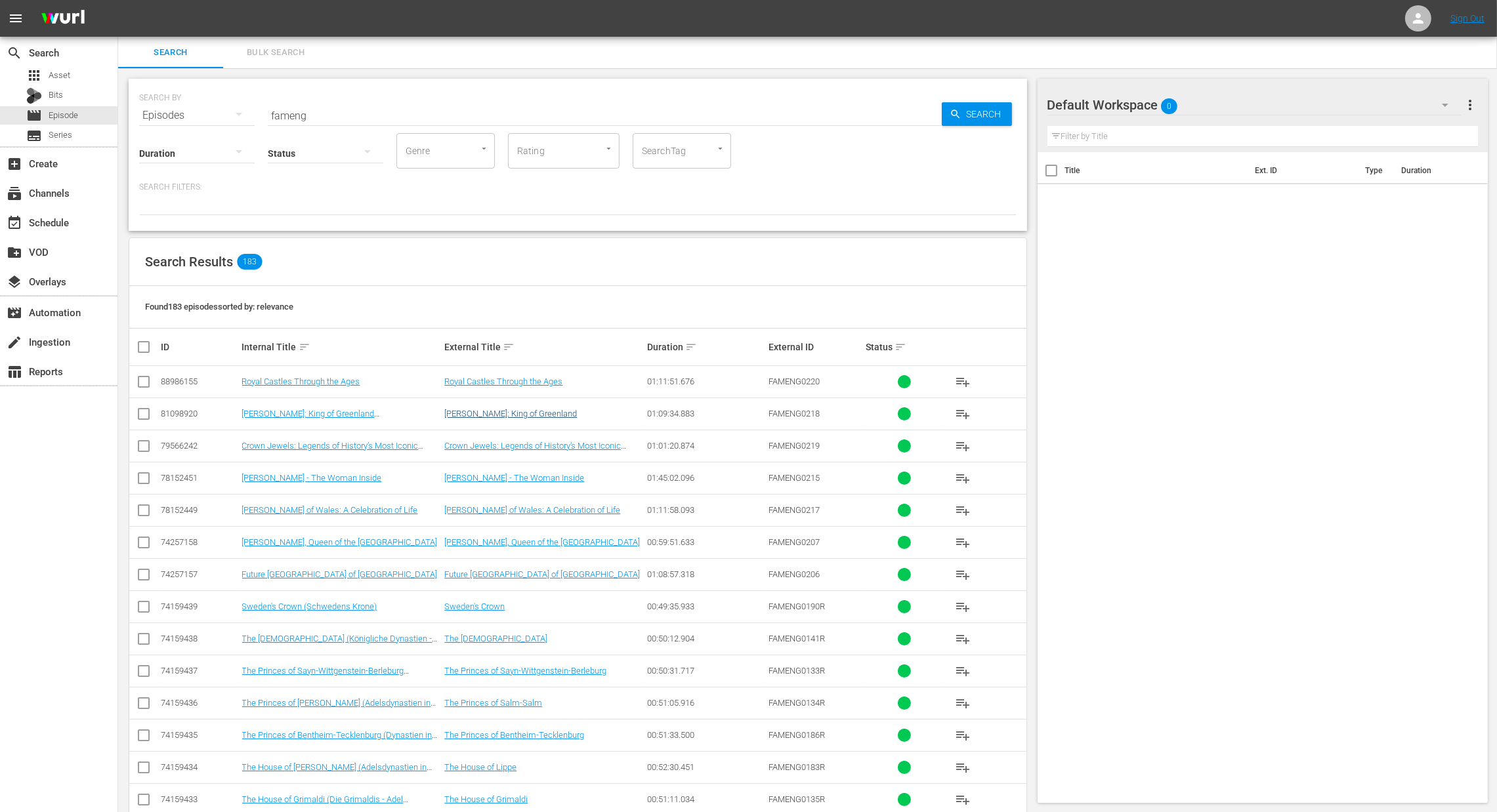
checkbox input "true"
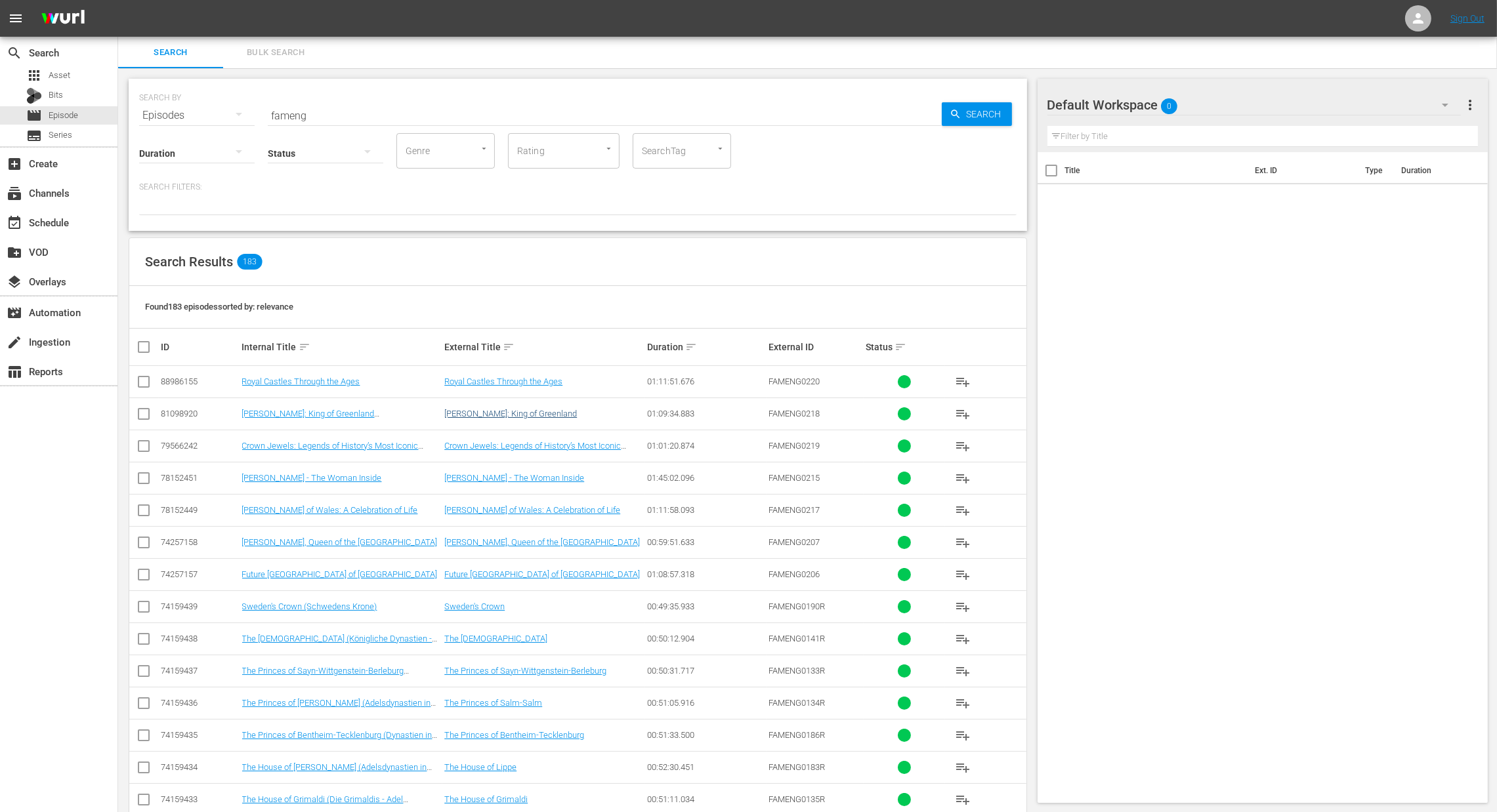
checkbox input "true"
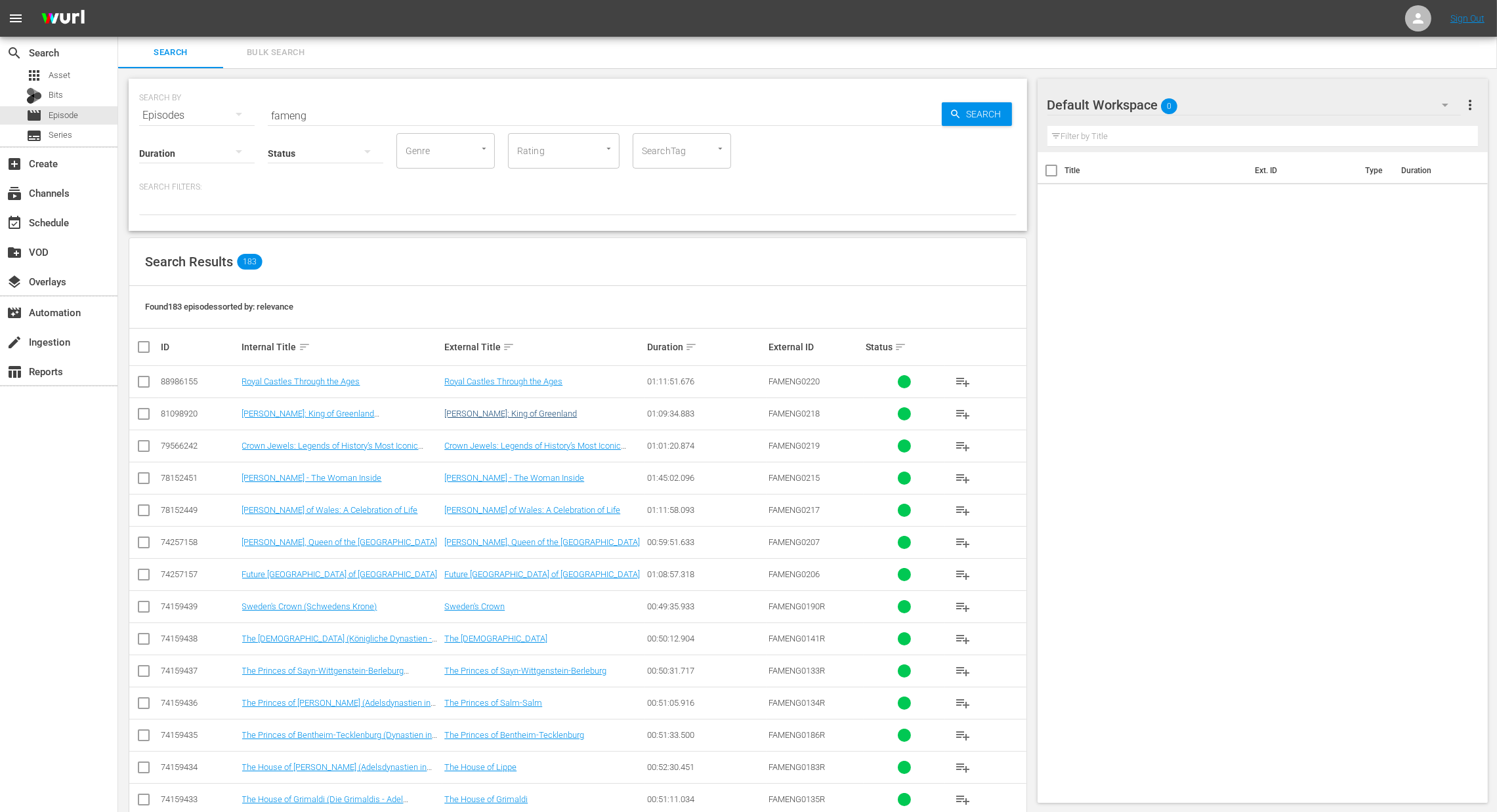
checkbox input "true"
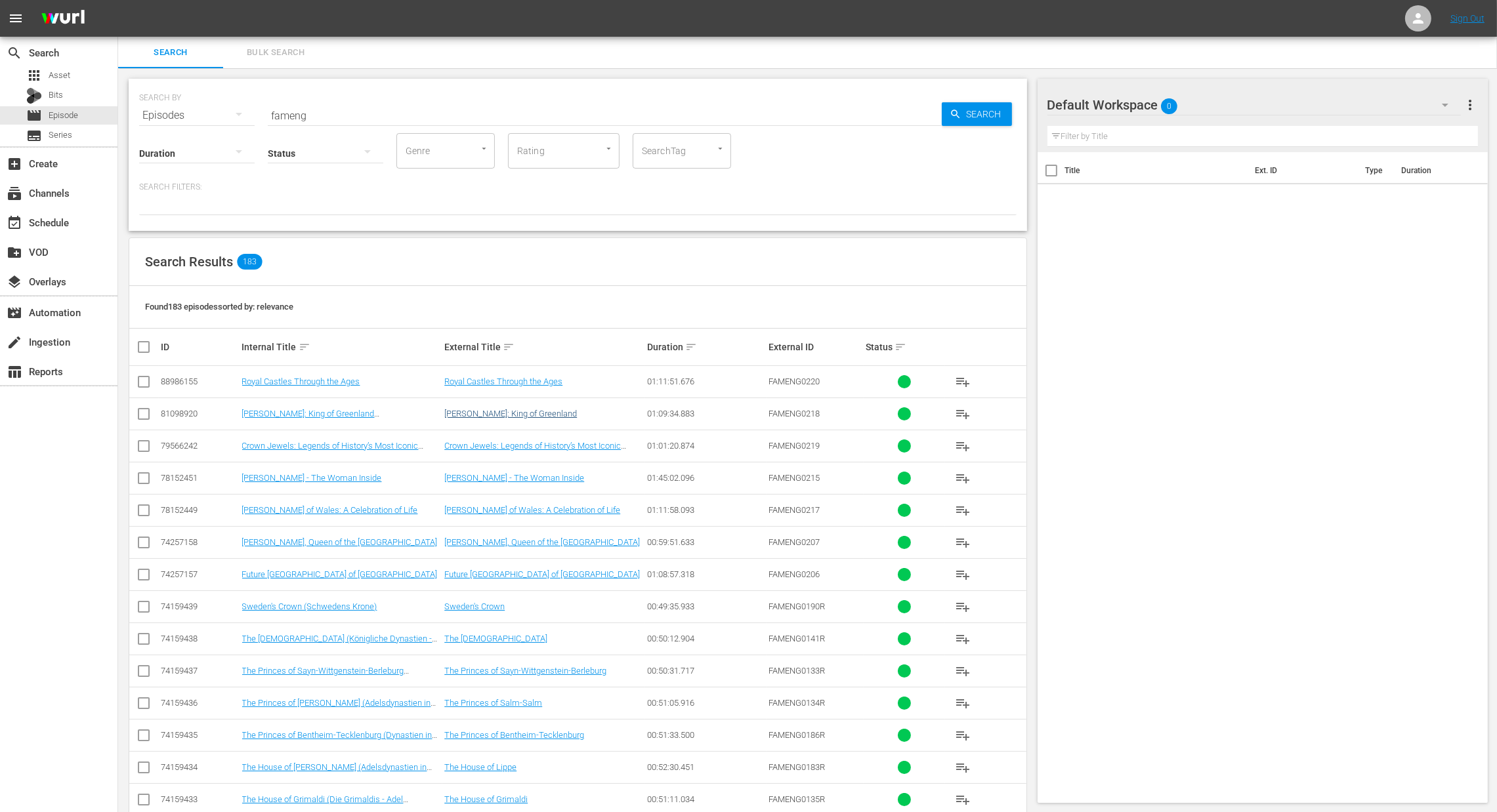
checkbox input "true"
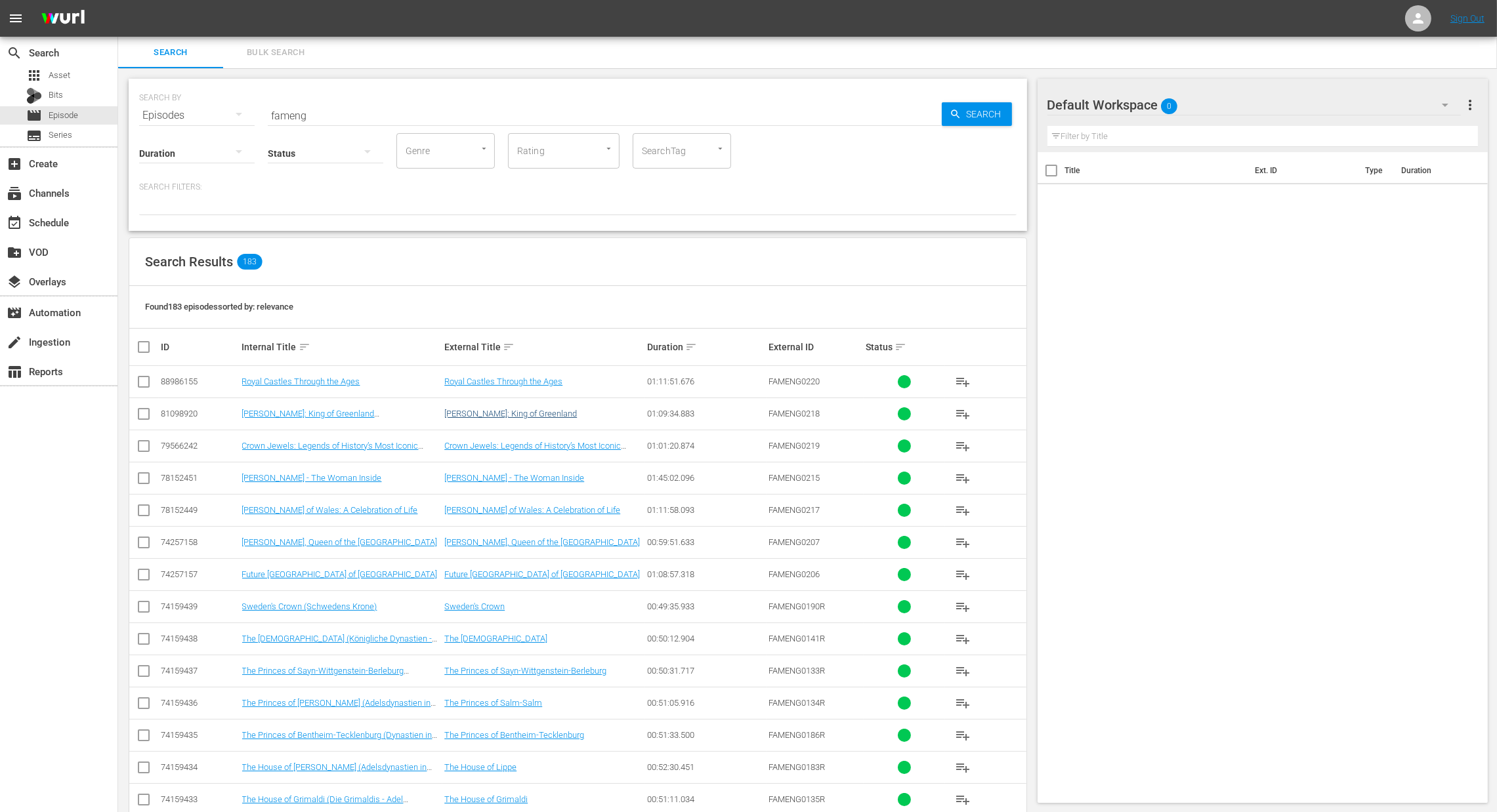
checkbox input "true"
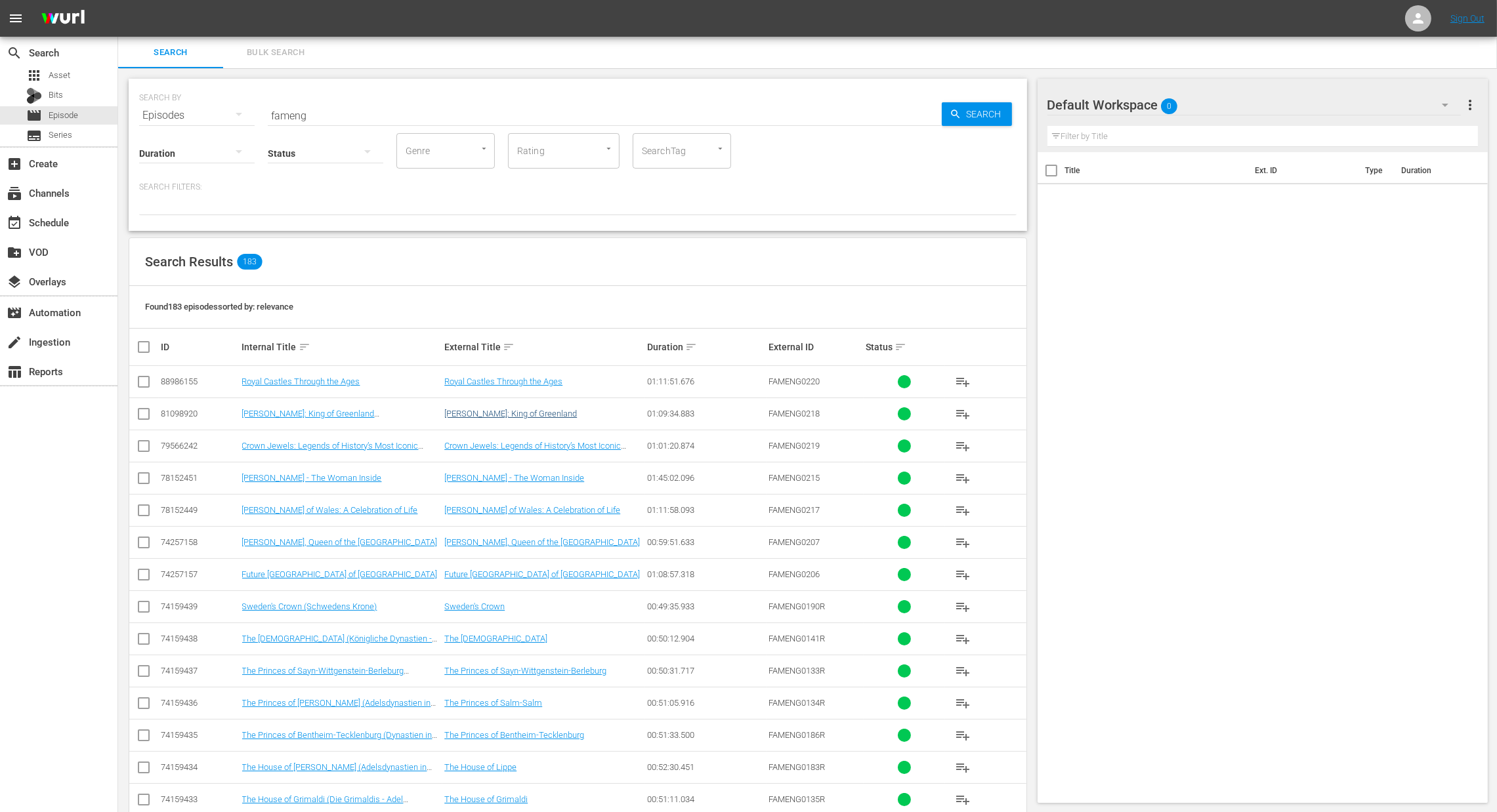
checkbox input "true"
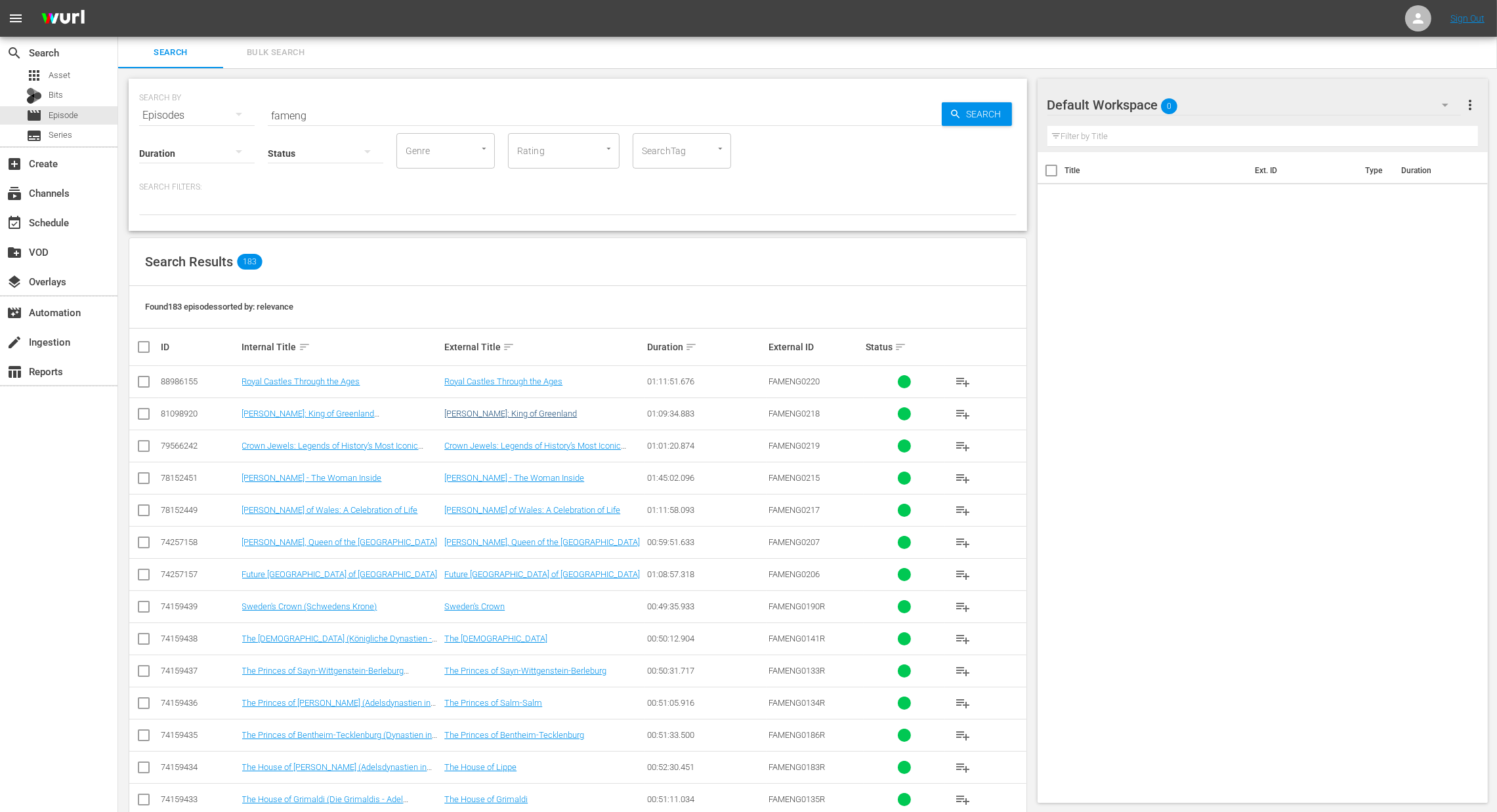
checkbox input "true"
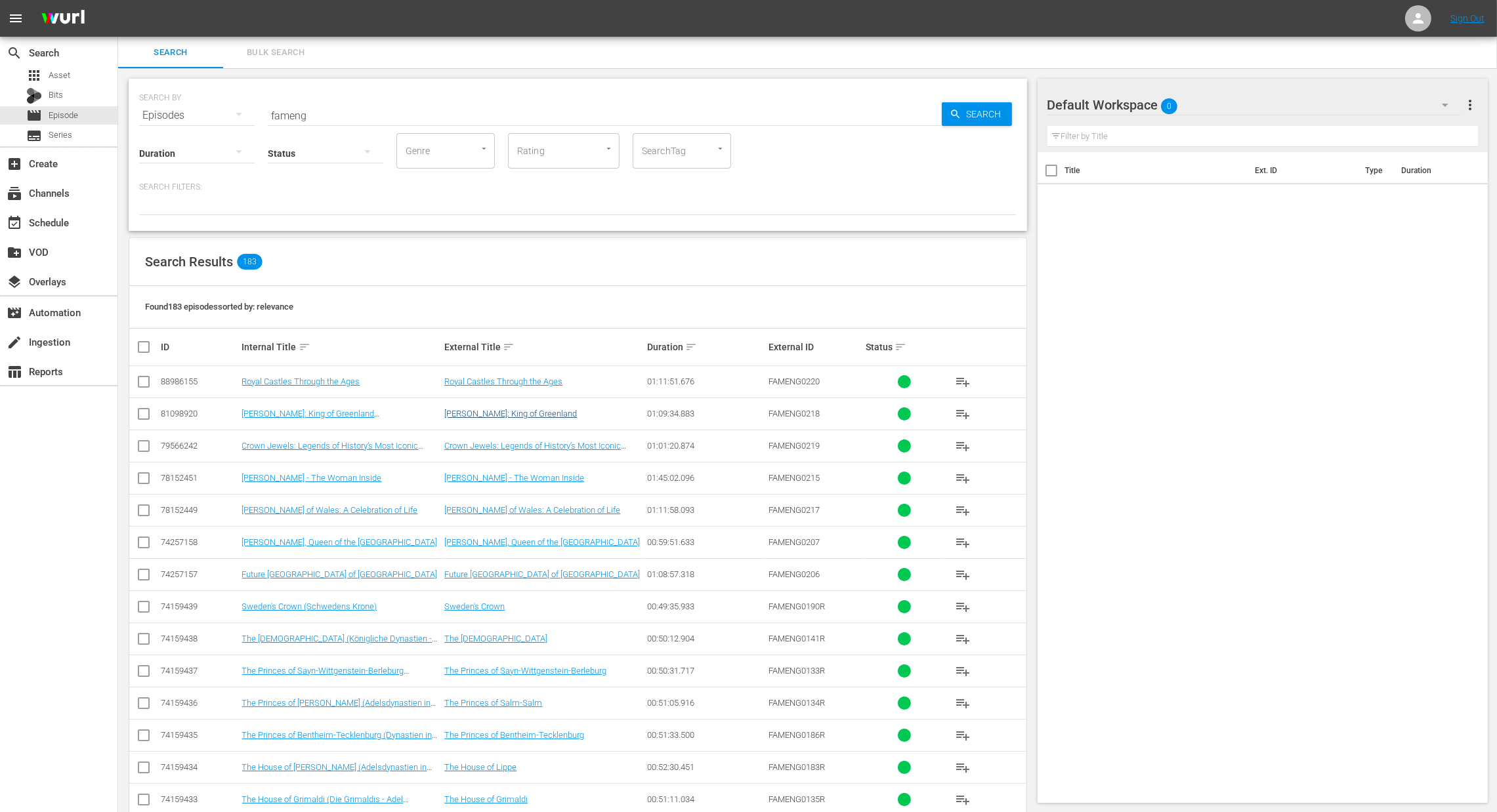
checkbox input "true"
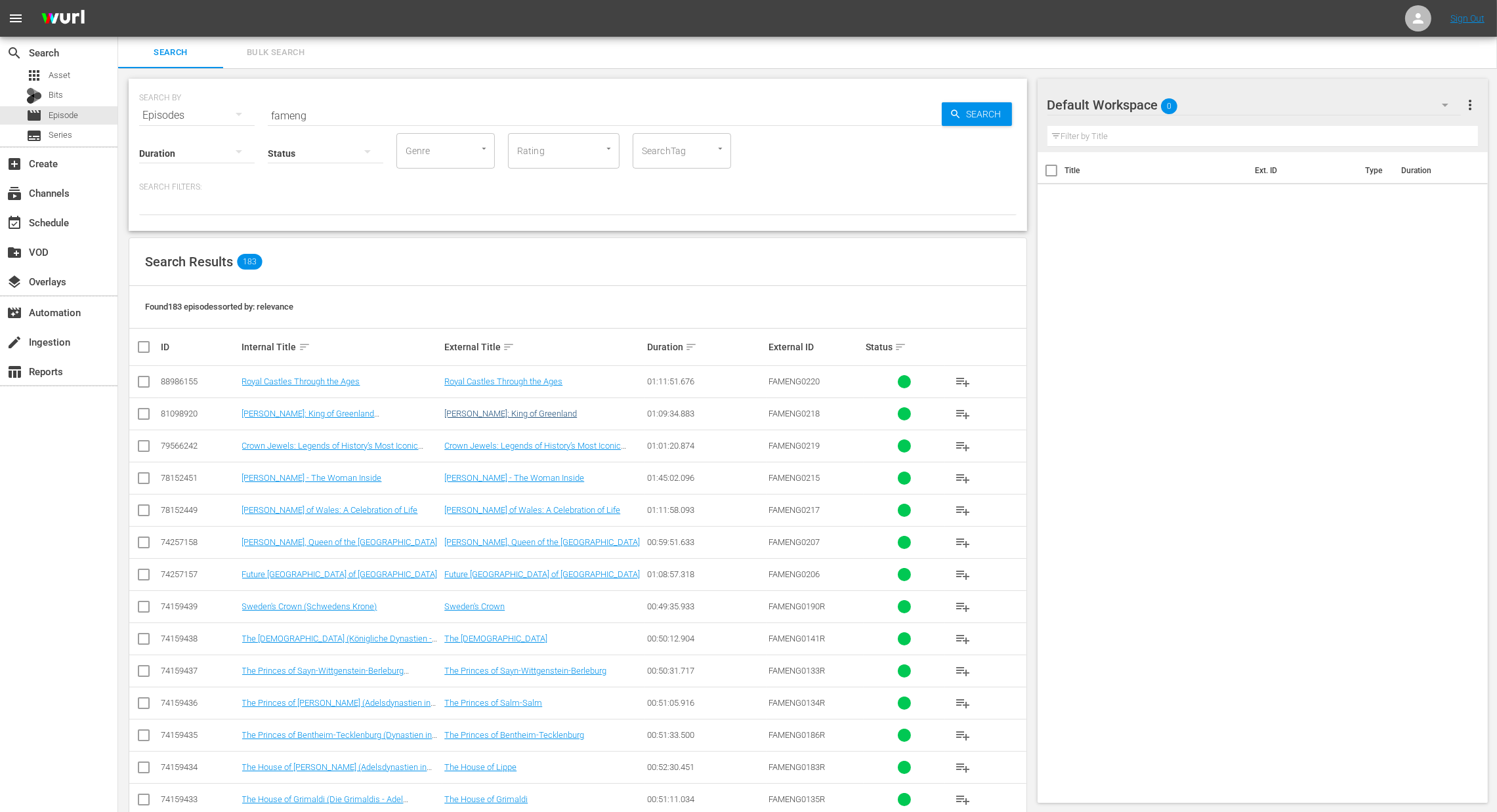
checkbox input "true"
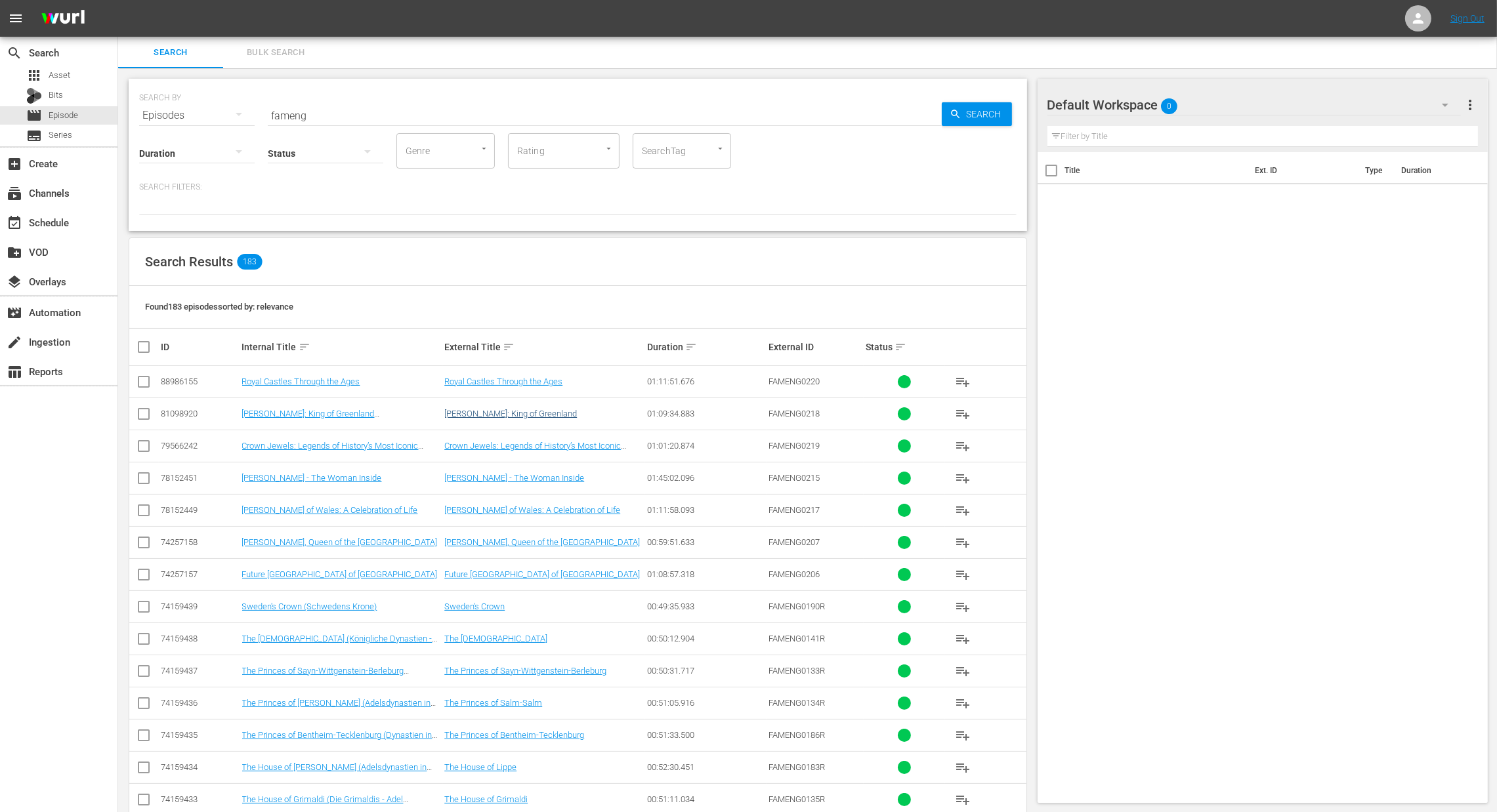
checkbox input "true"
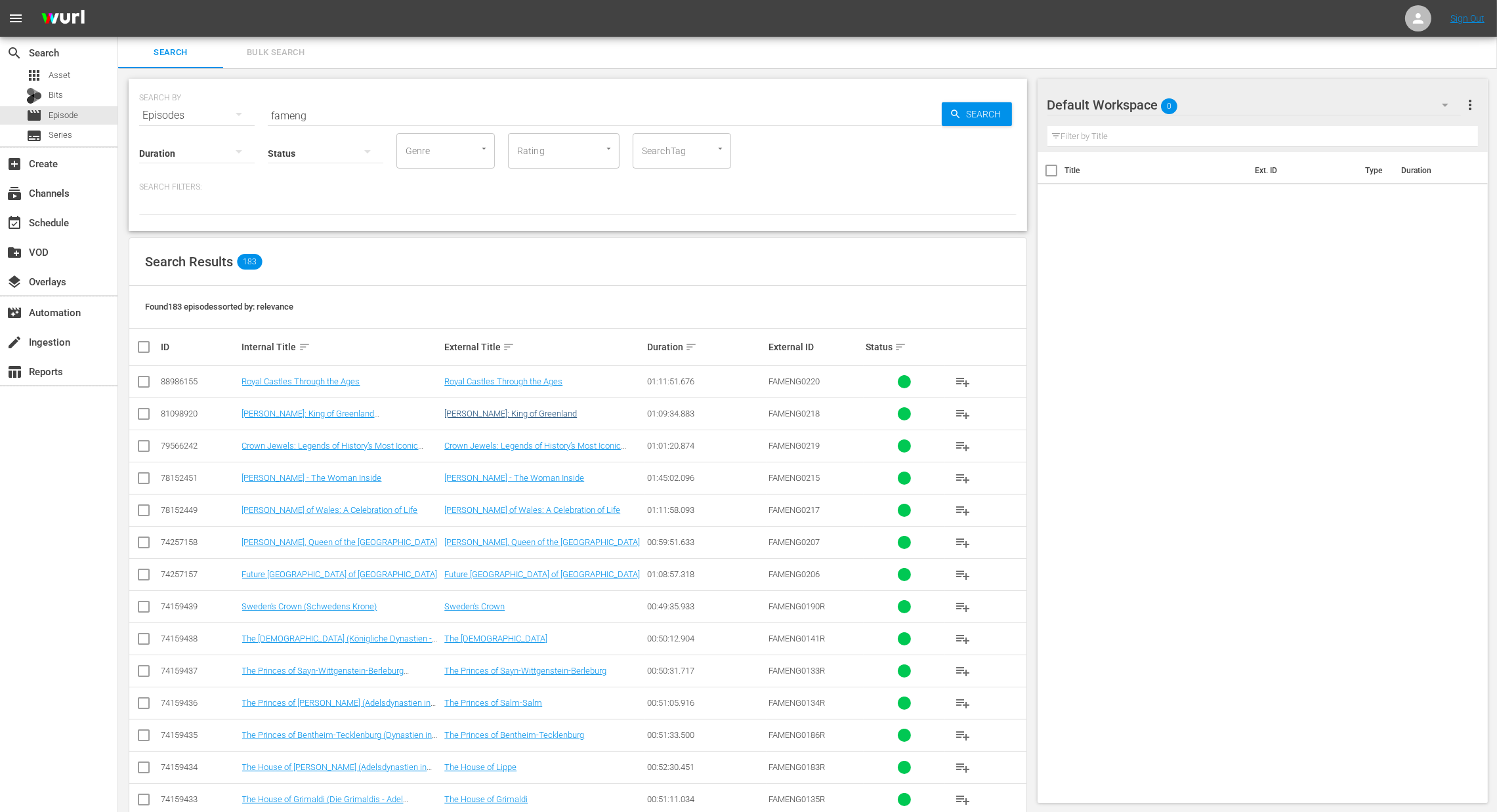
checkbox input "true"
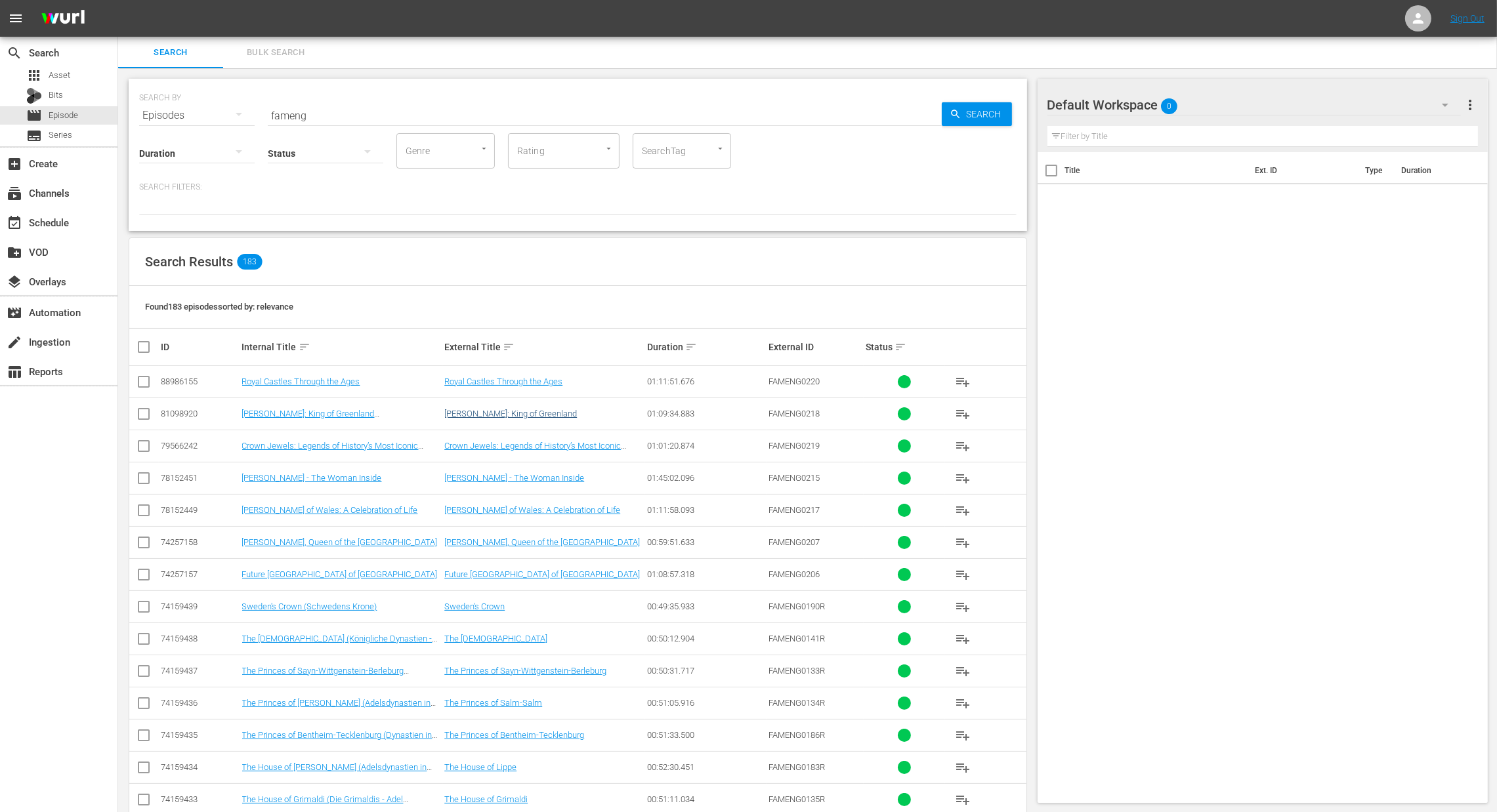
checkbox input "true"
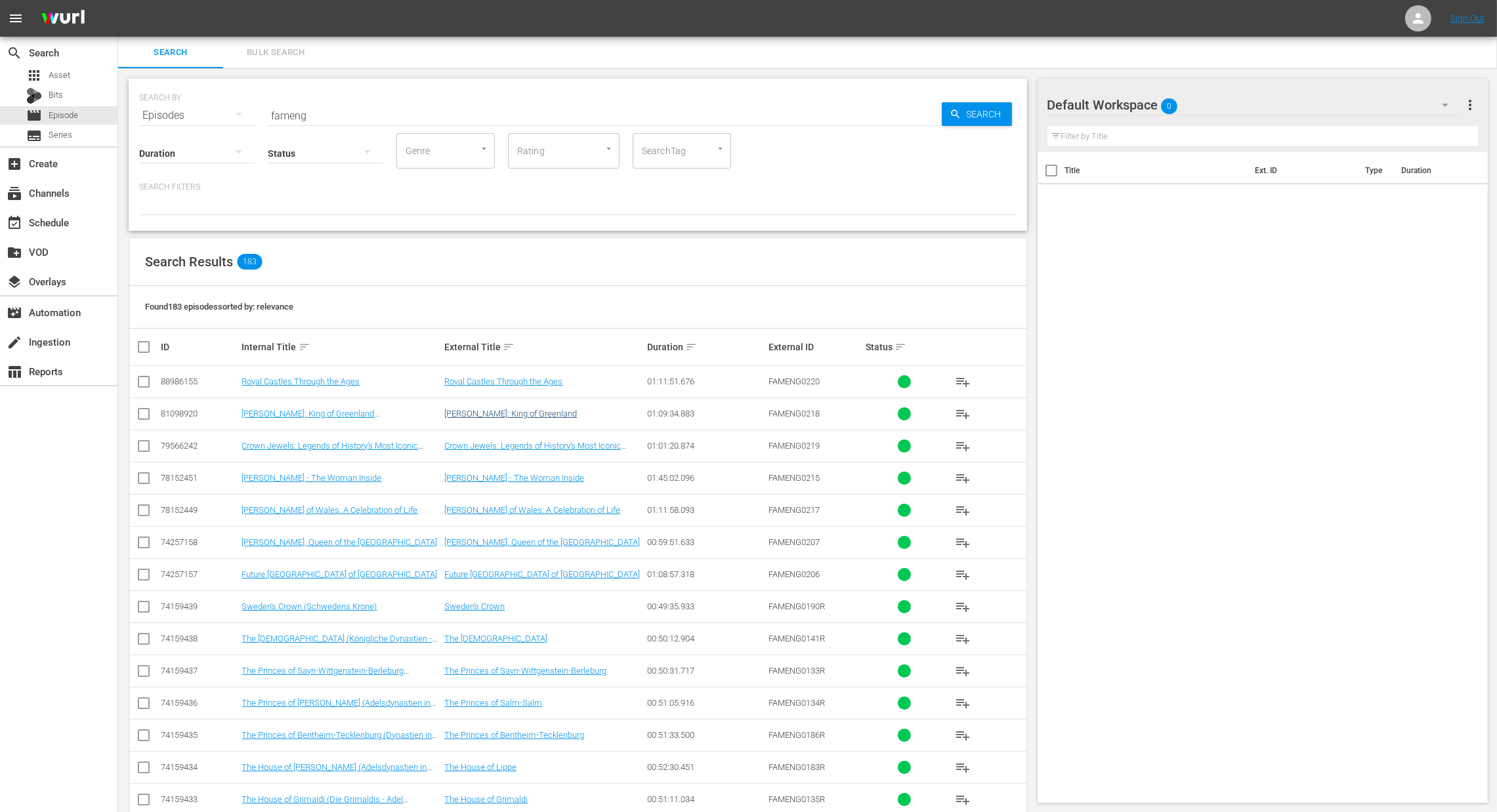
checkbox input "true"
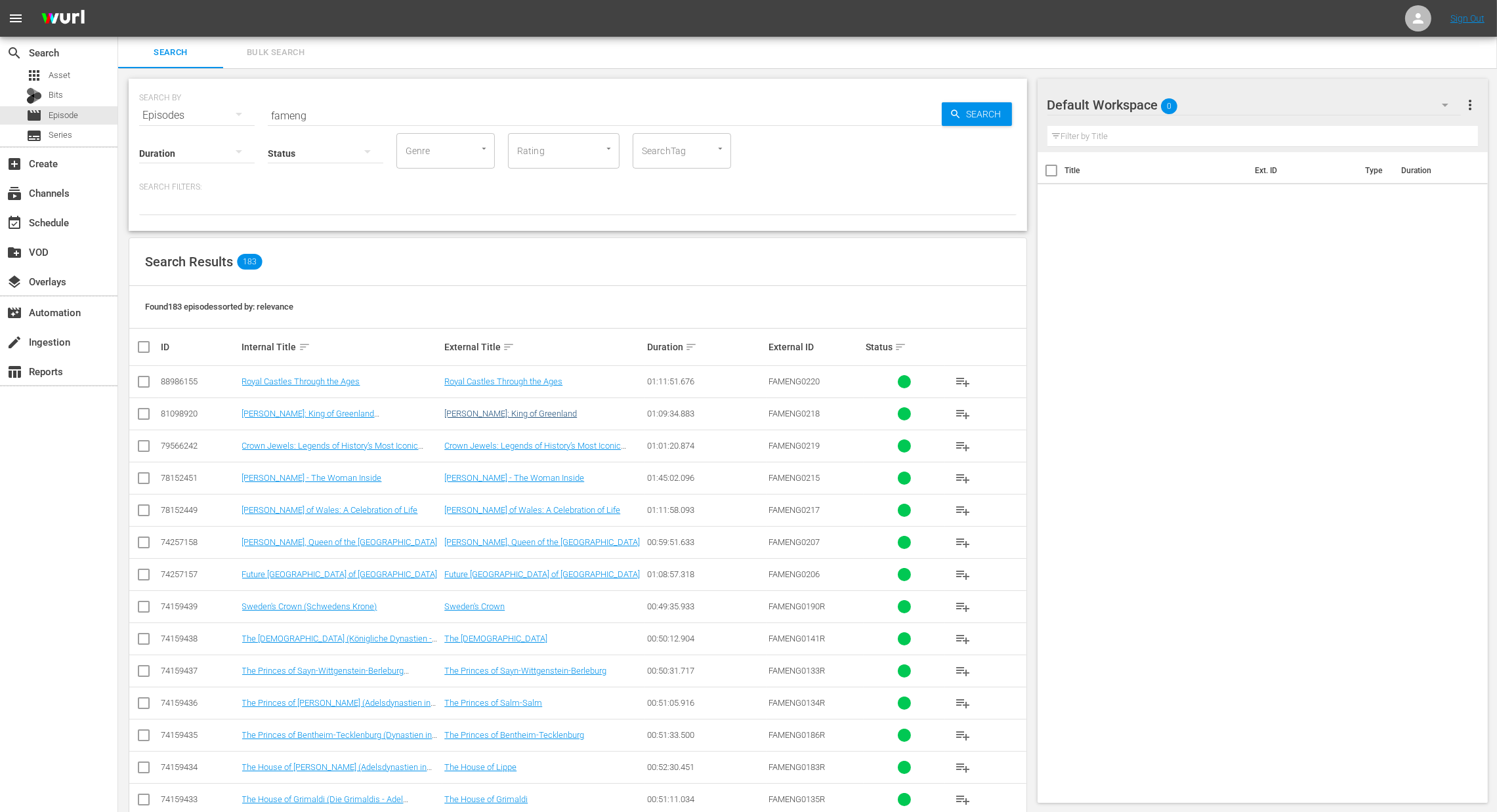
checkbox input "true"
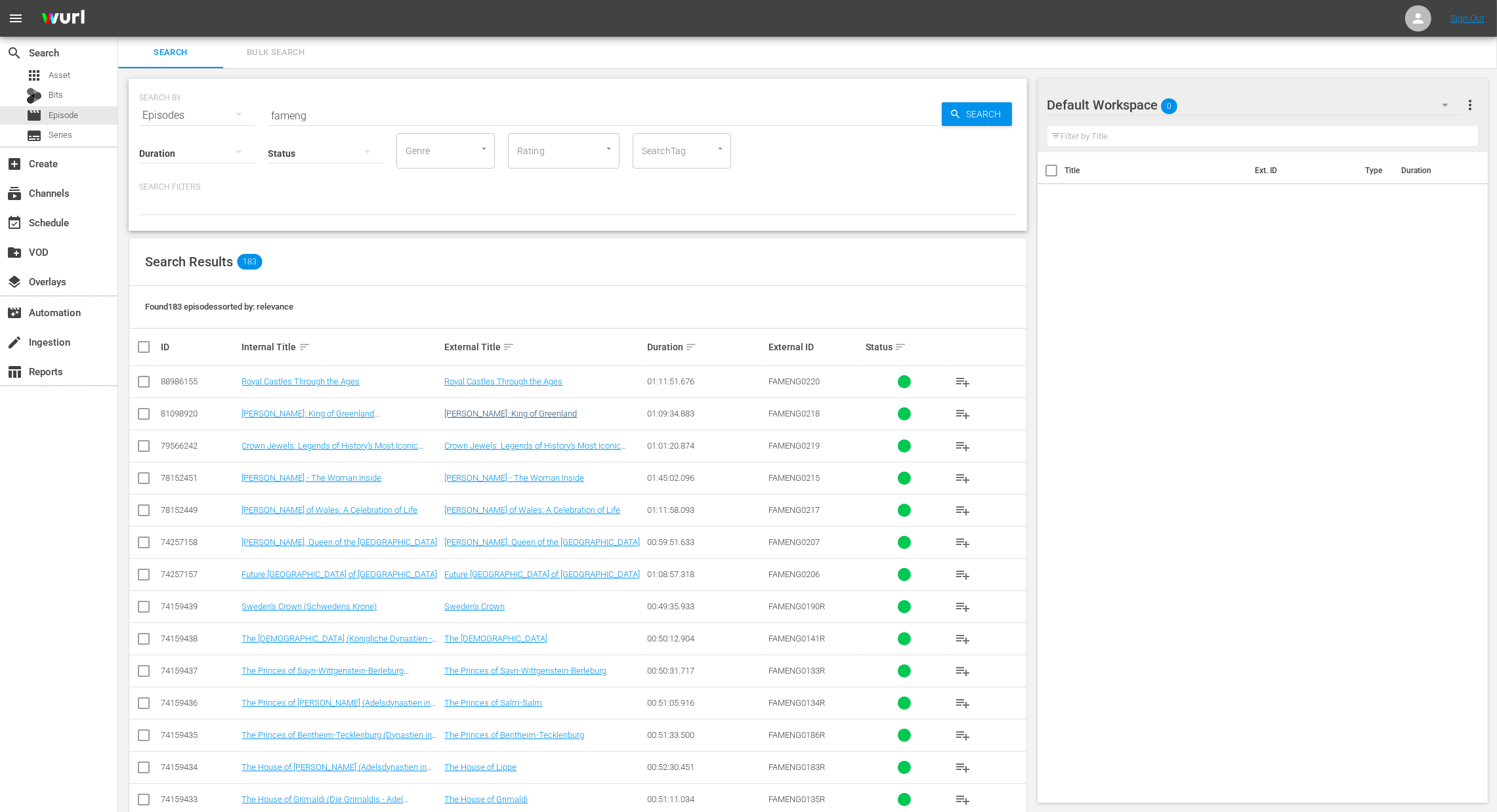
checkbox input "true"
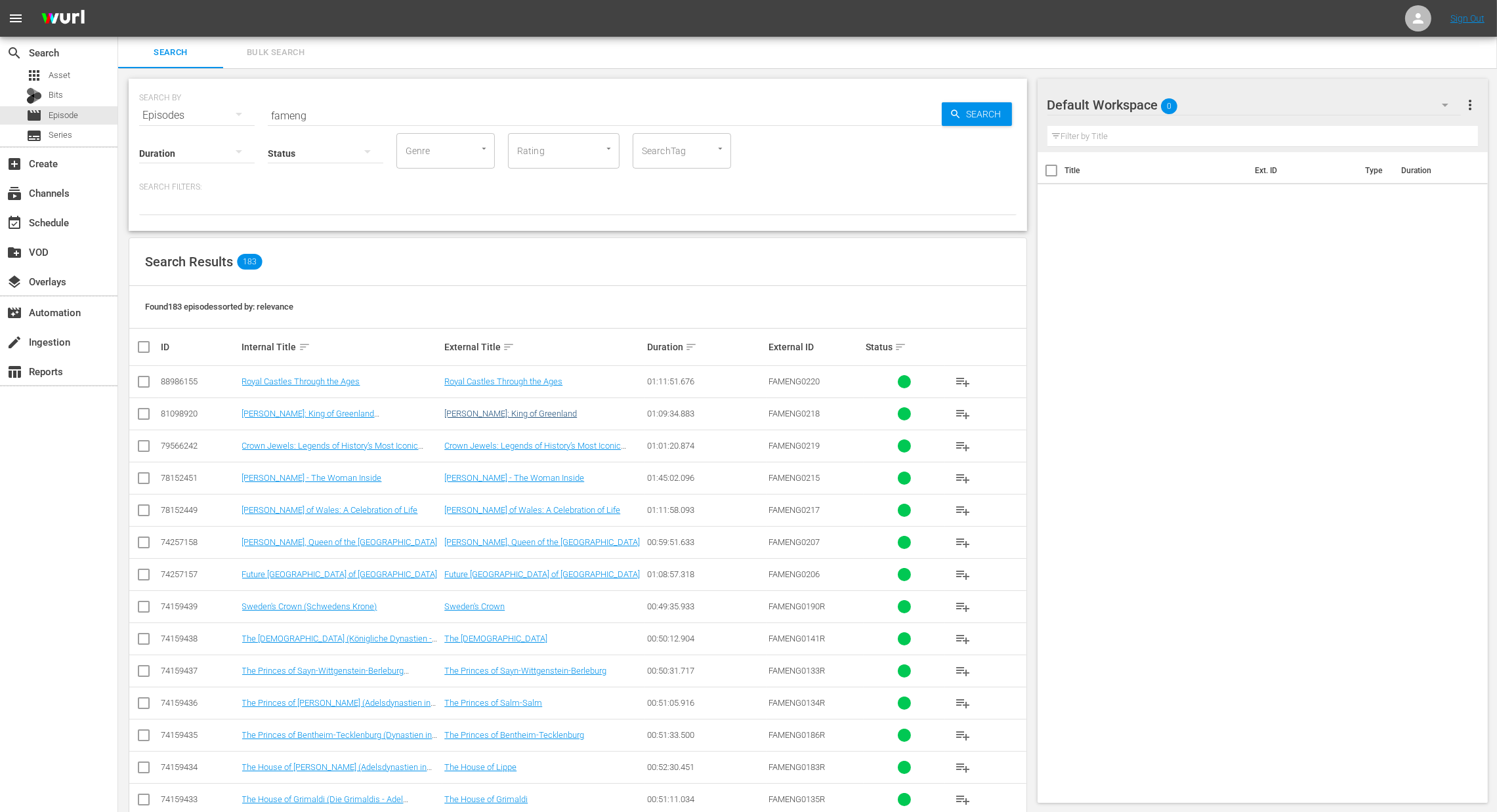
checkbox input "true"
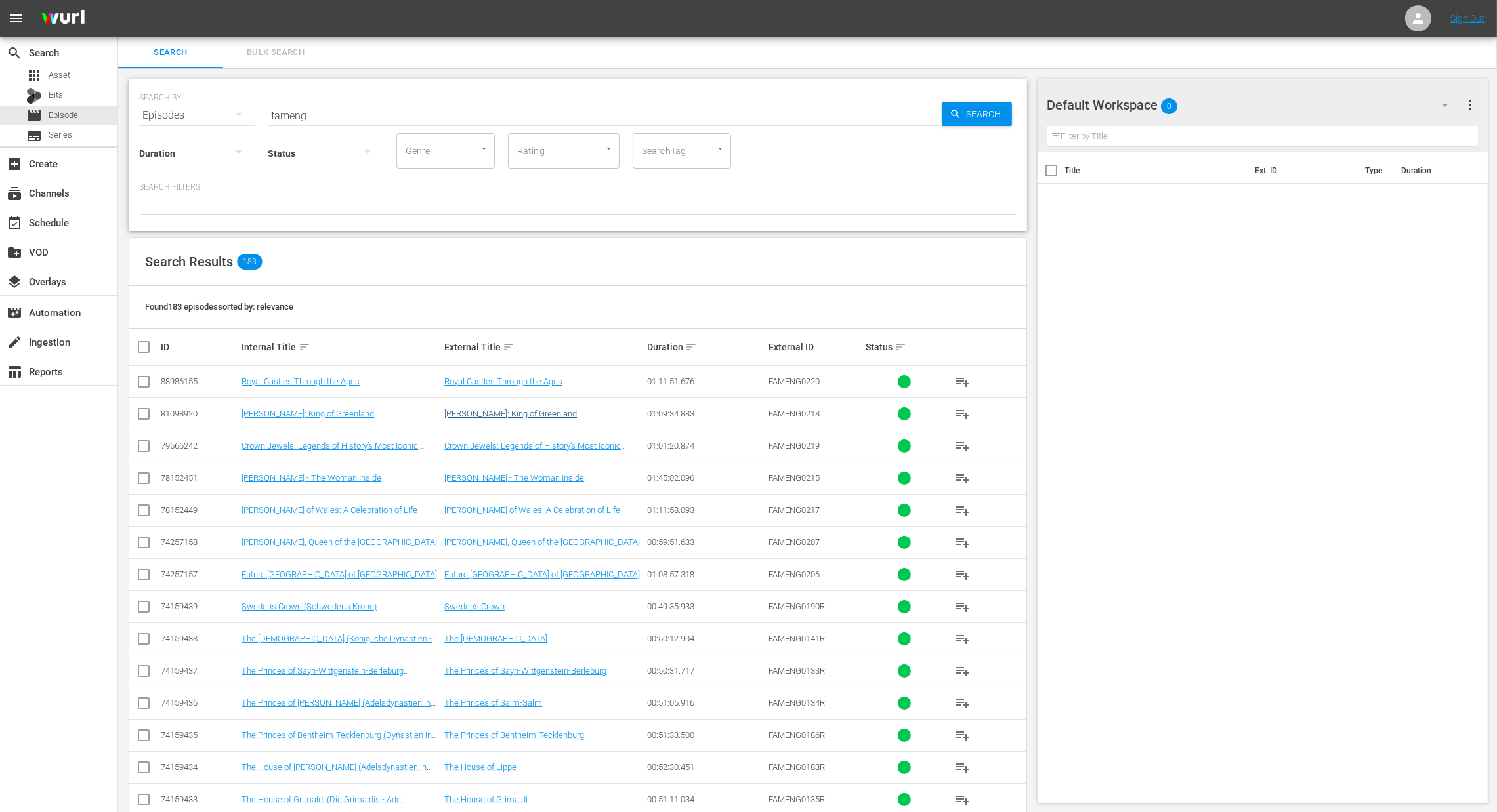
checkbox input "true"
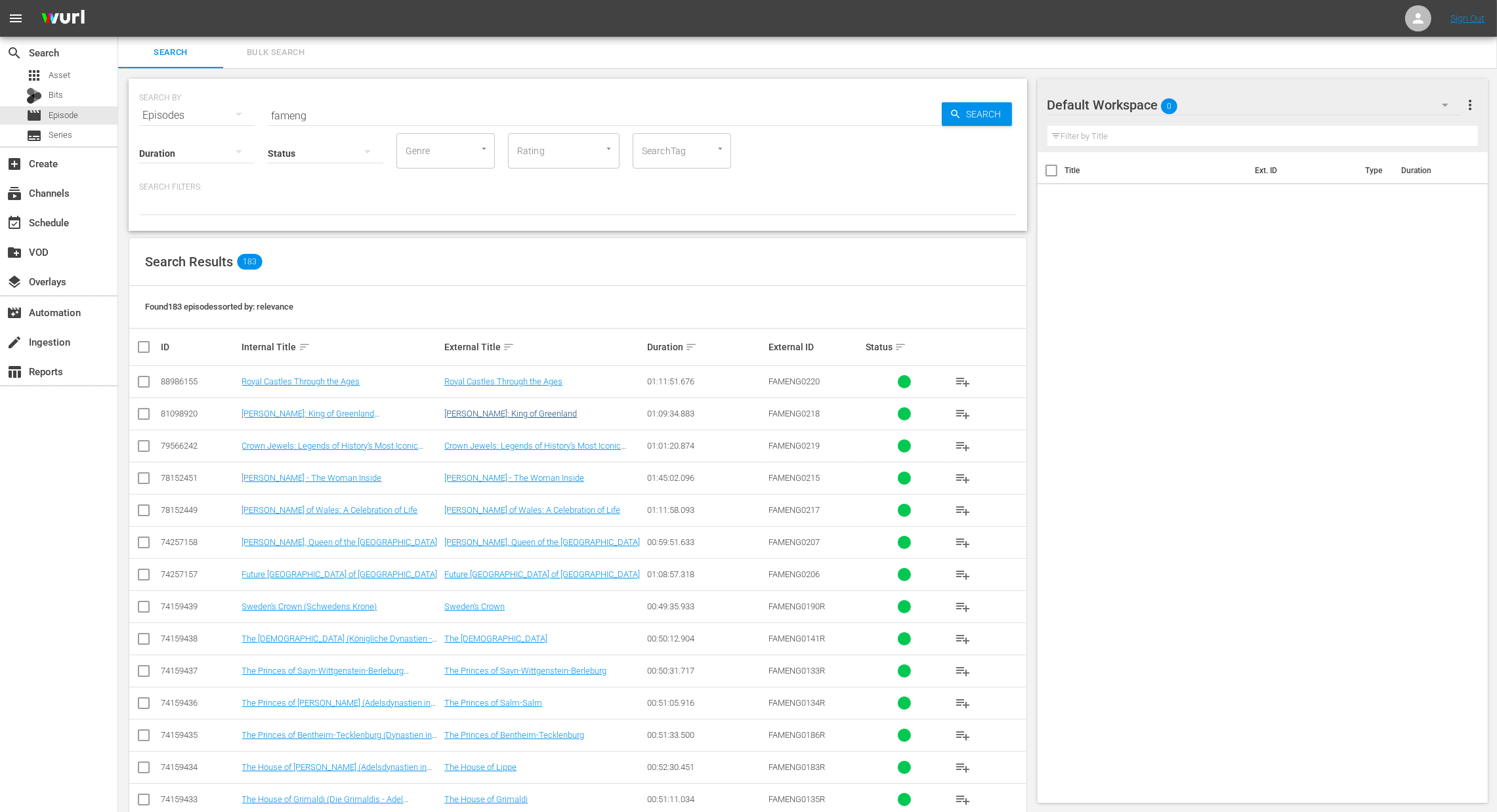
checkbox input "true"
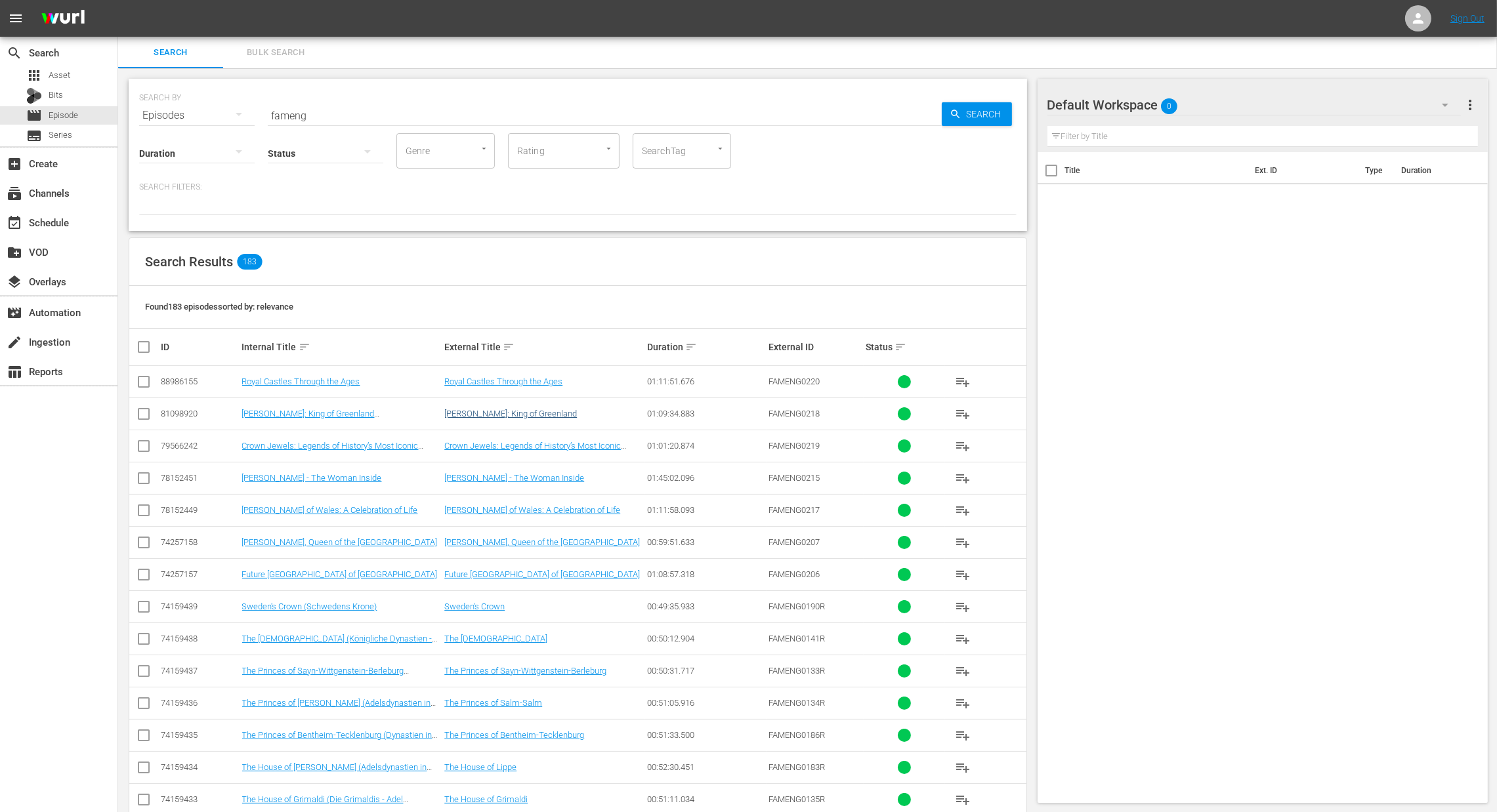
checkbox input "true"
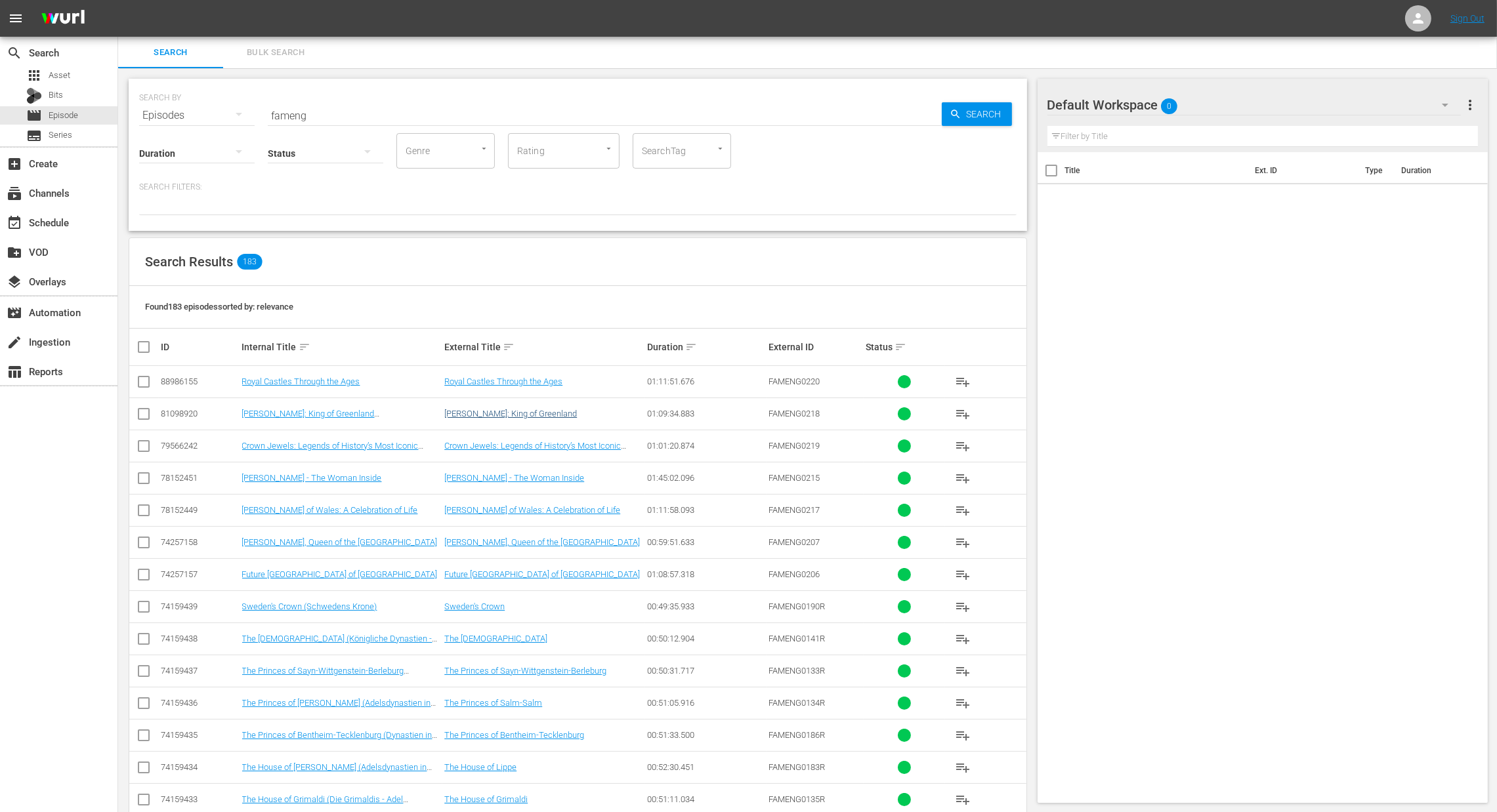
checkbox input "true"
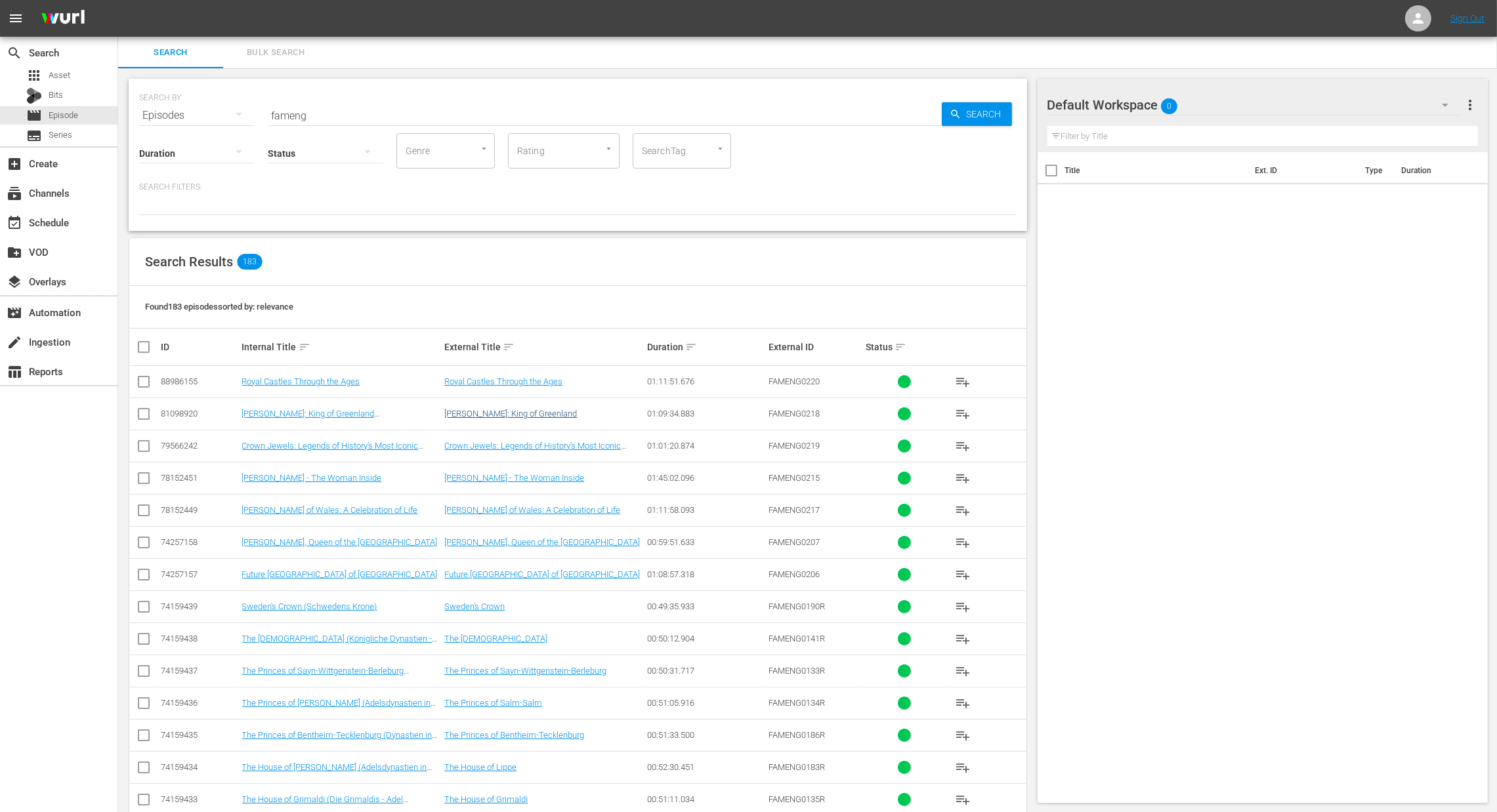
checkbox input "true"
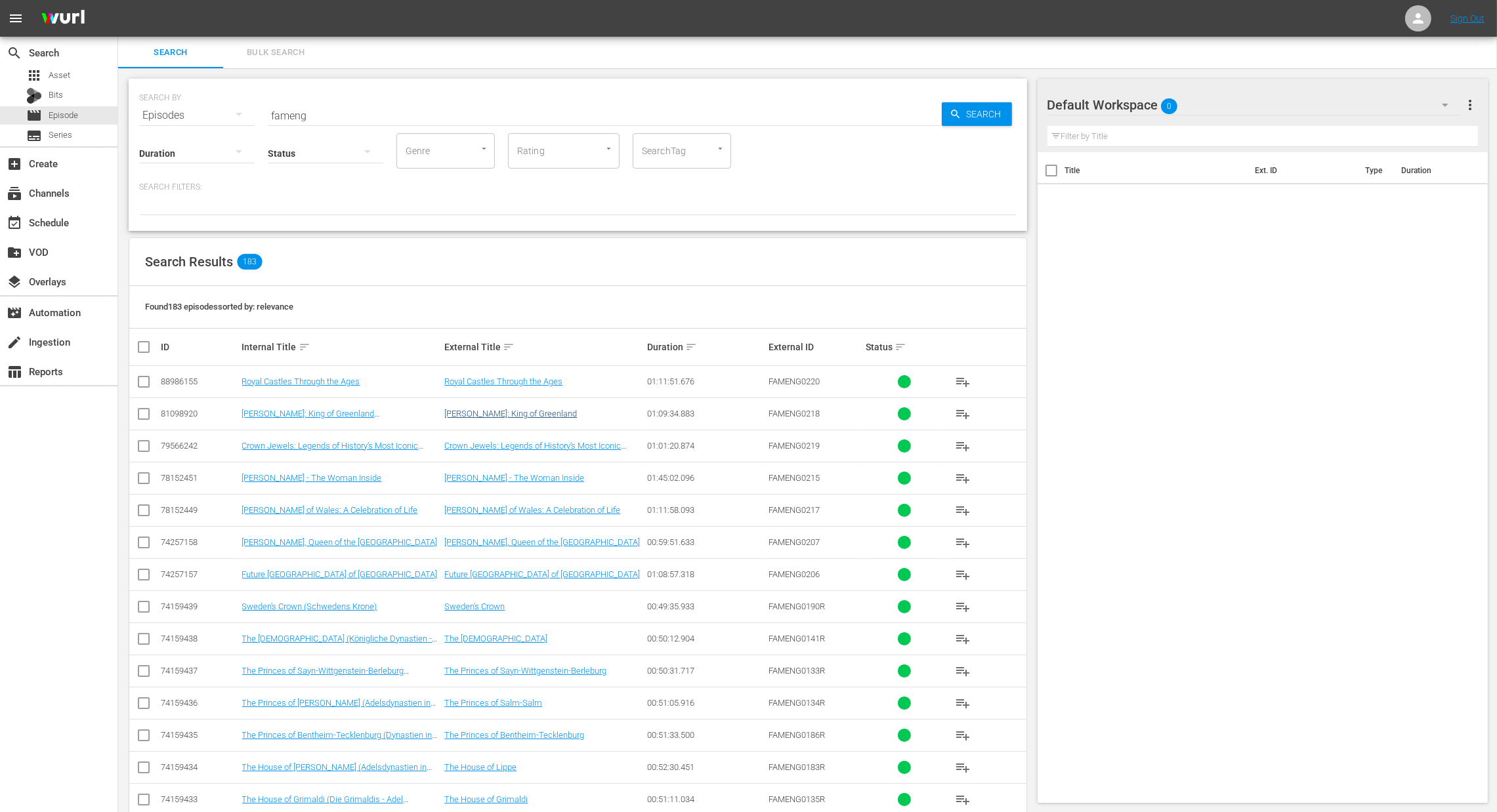
checkbox input "true"
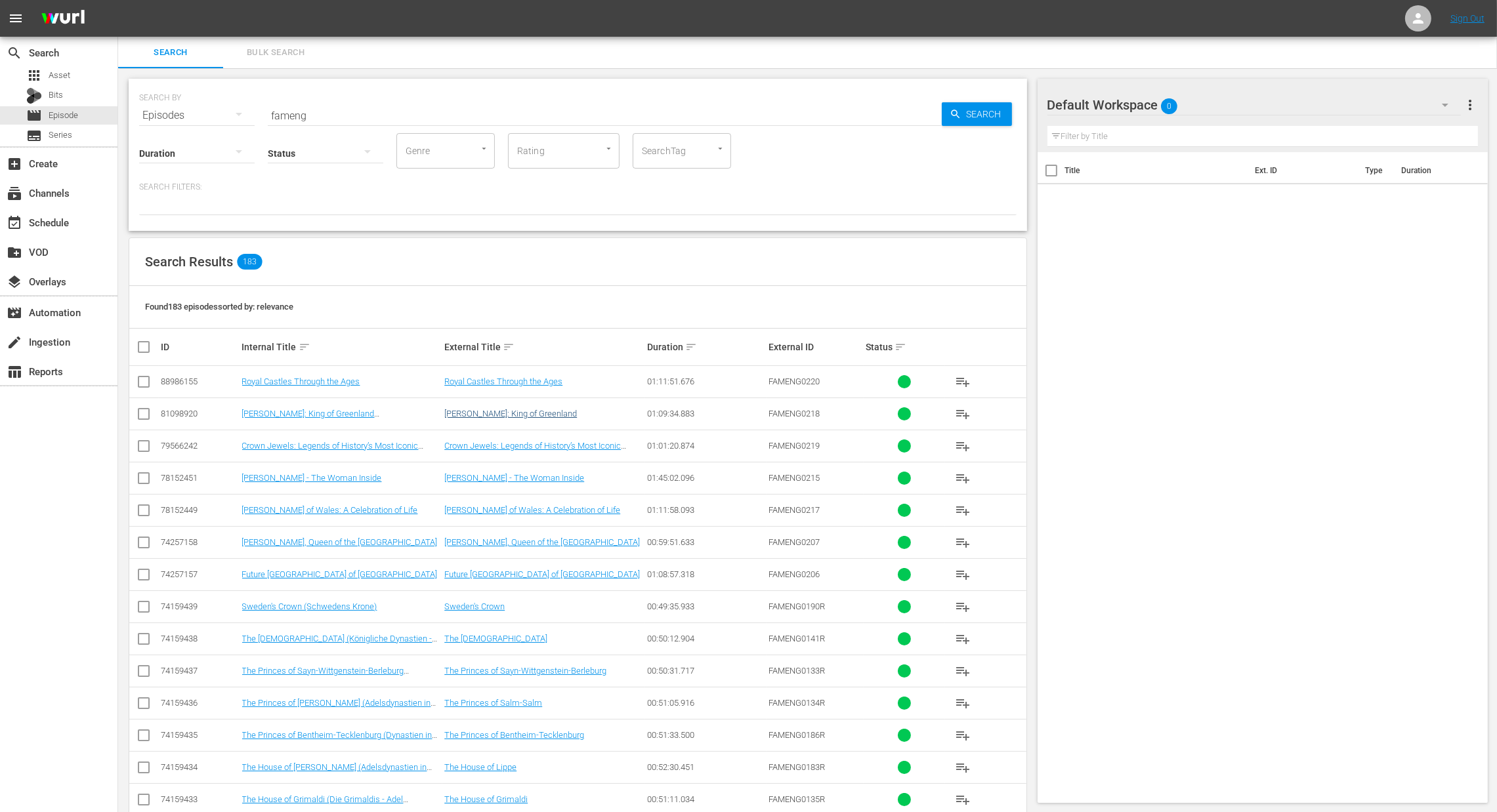
checkbox input "true"
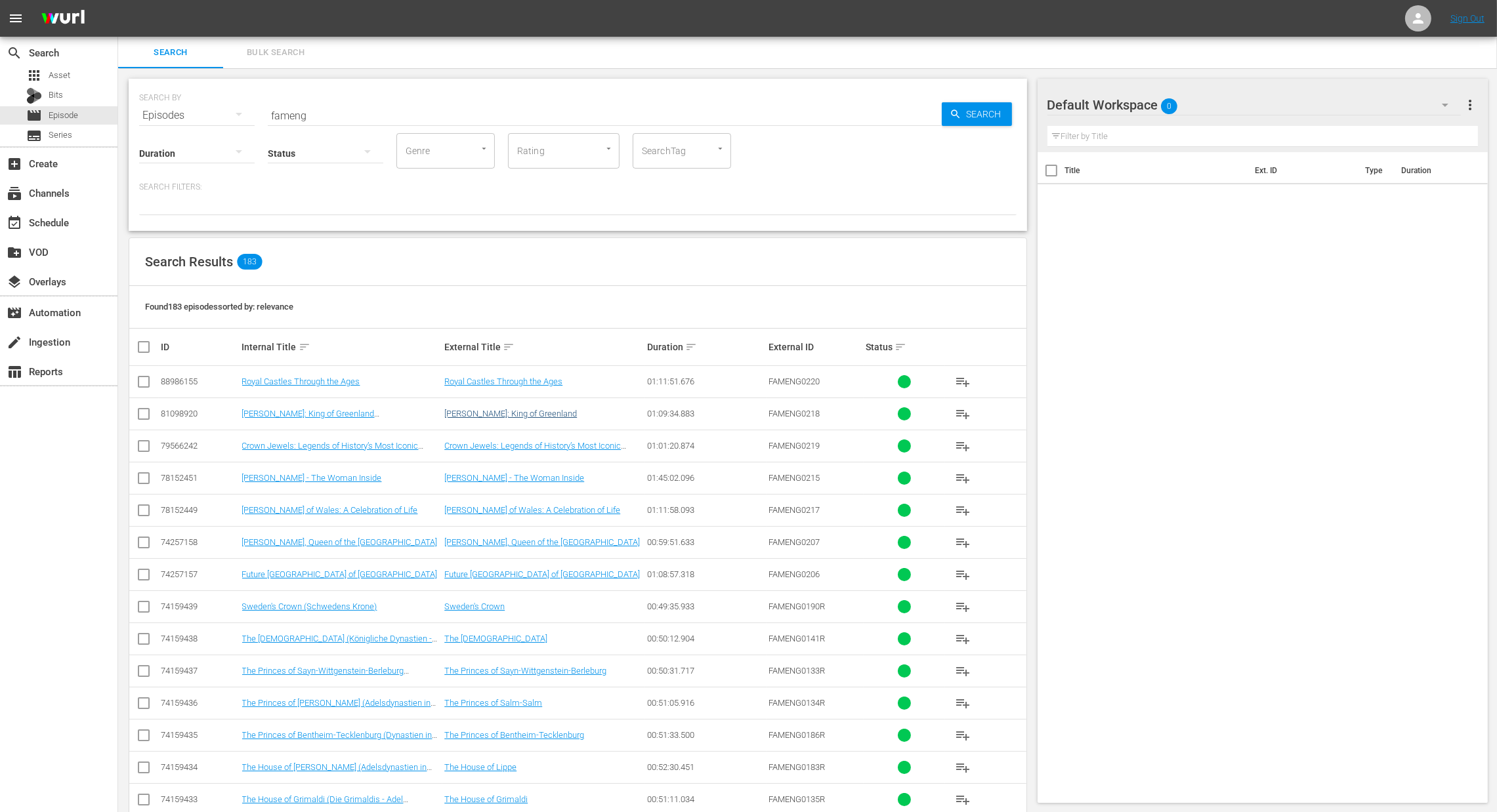
checkbox input "true"
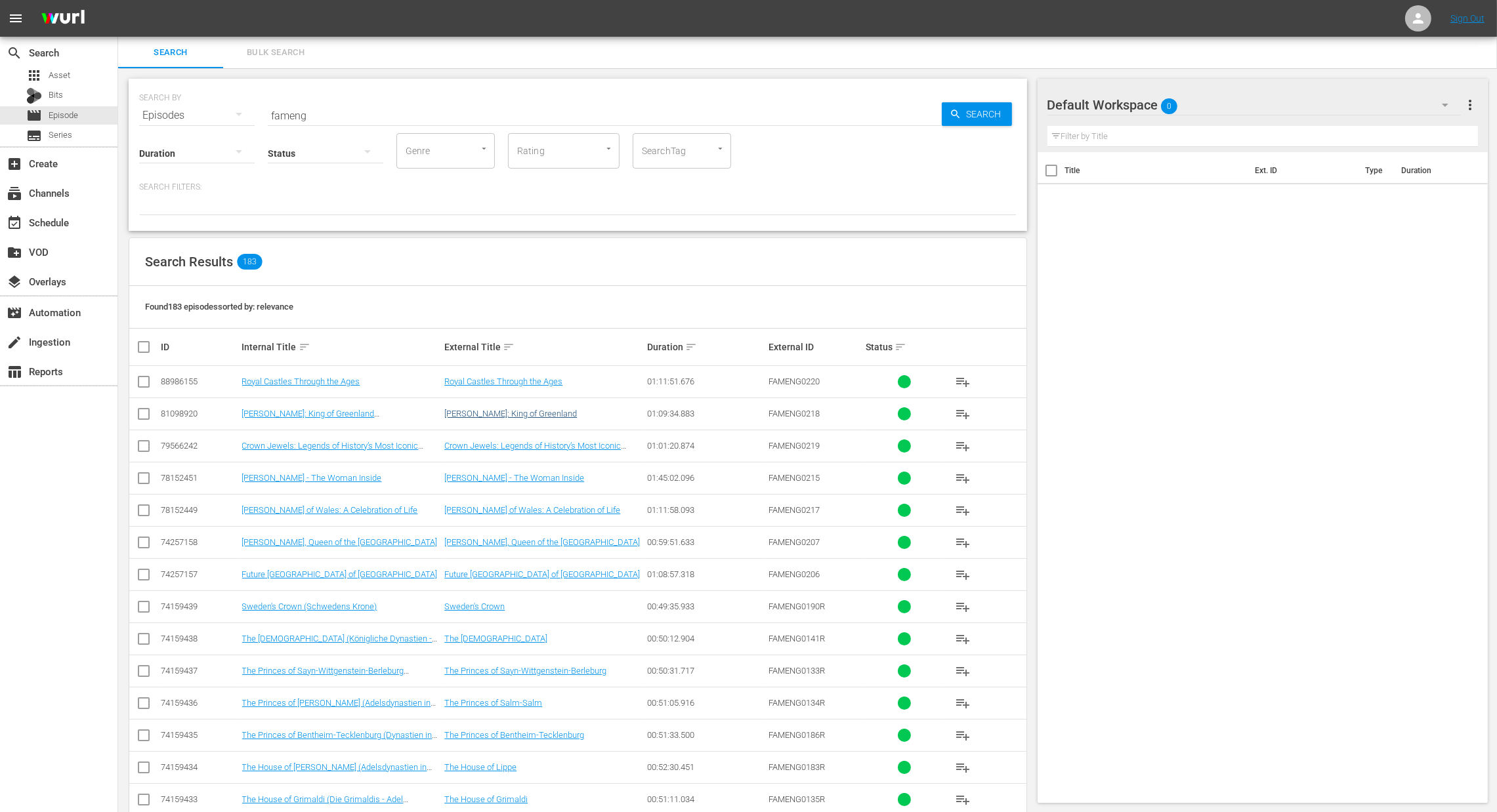
checkbox input "true"
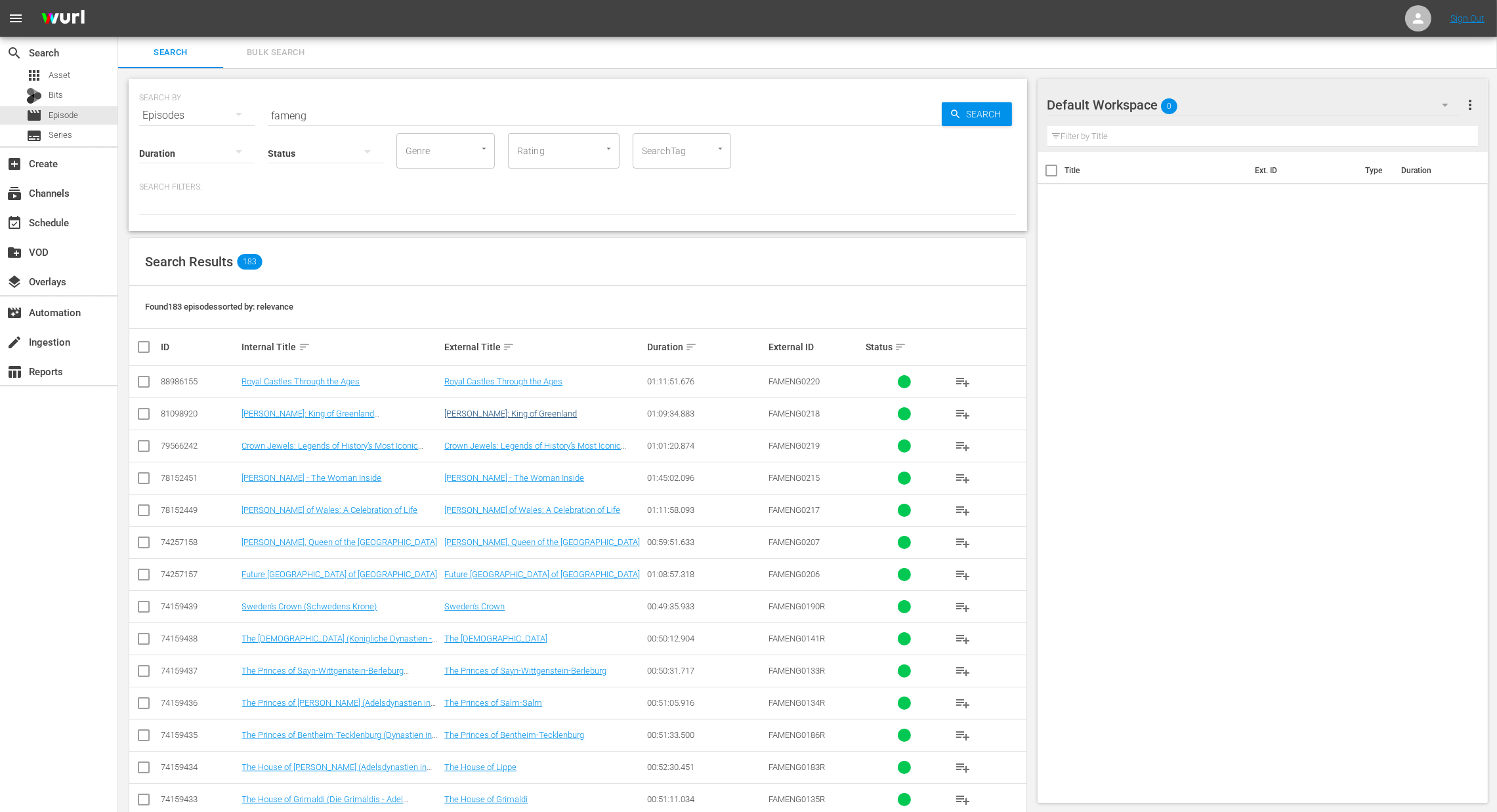
checkbox input "true"
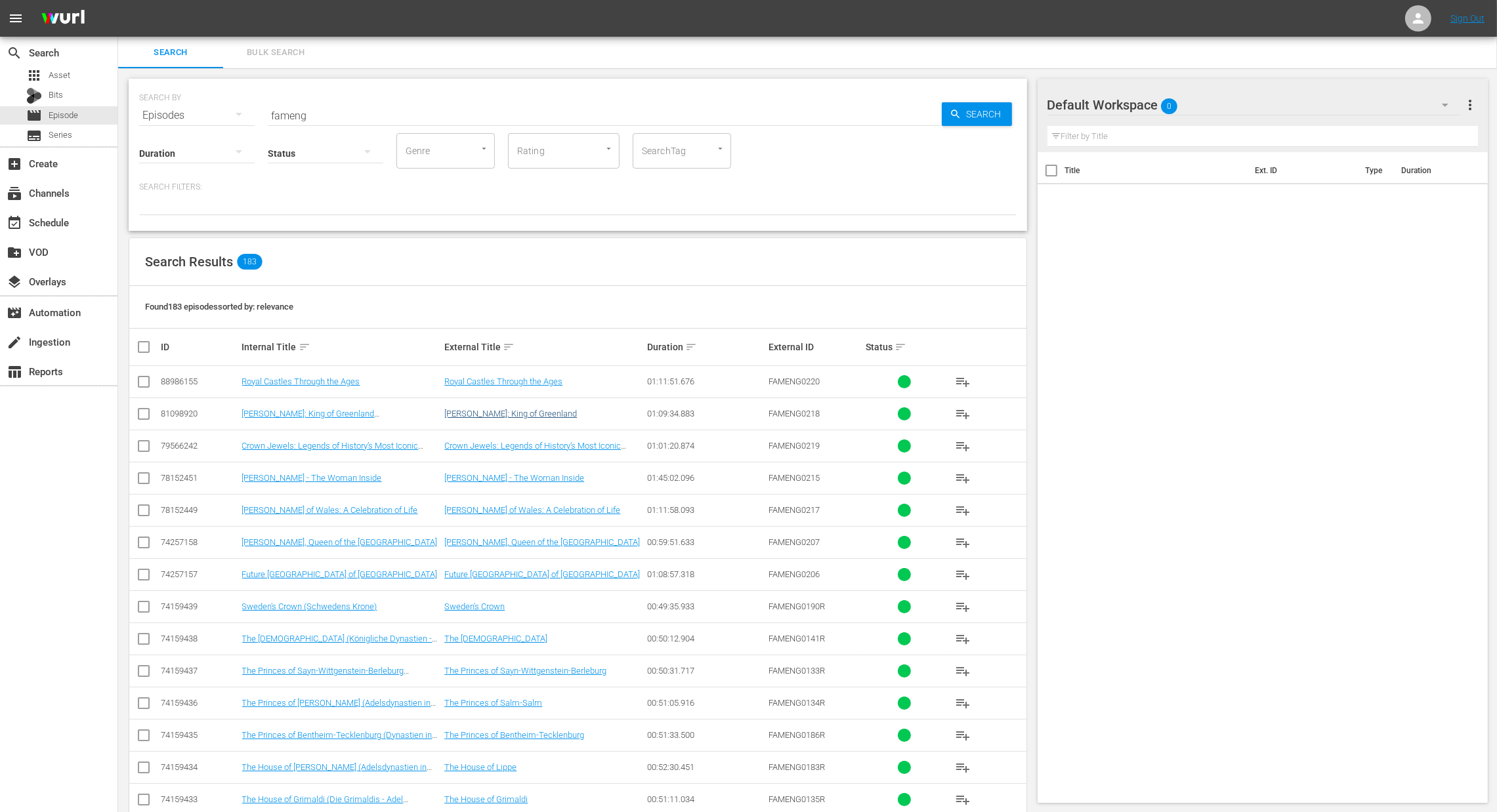
checkbox input "true"
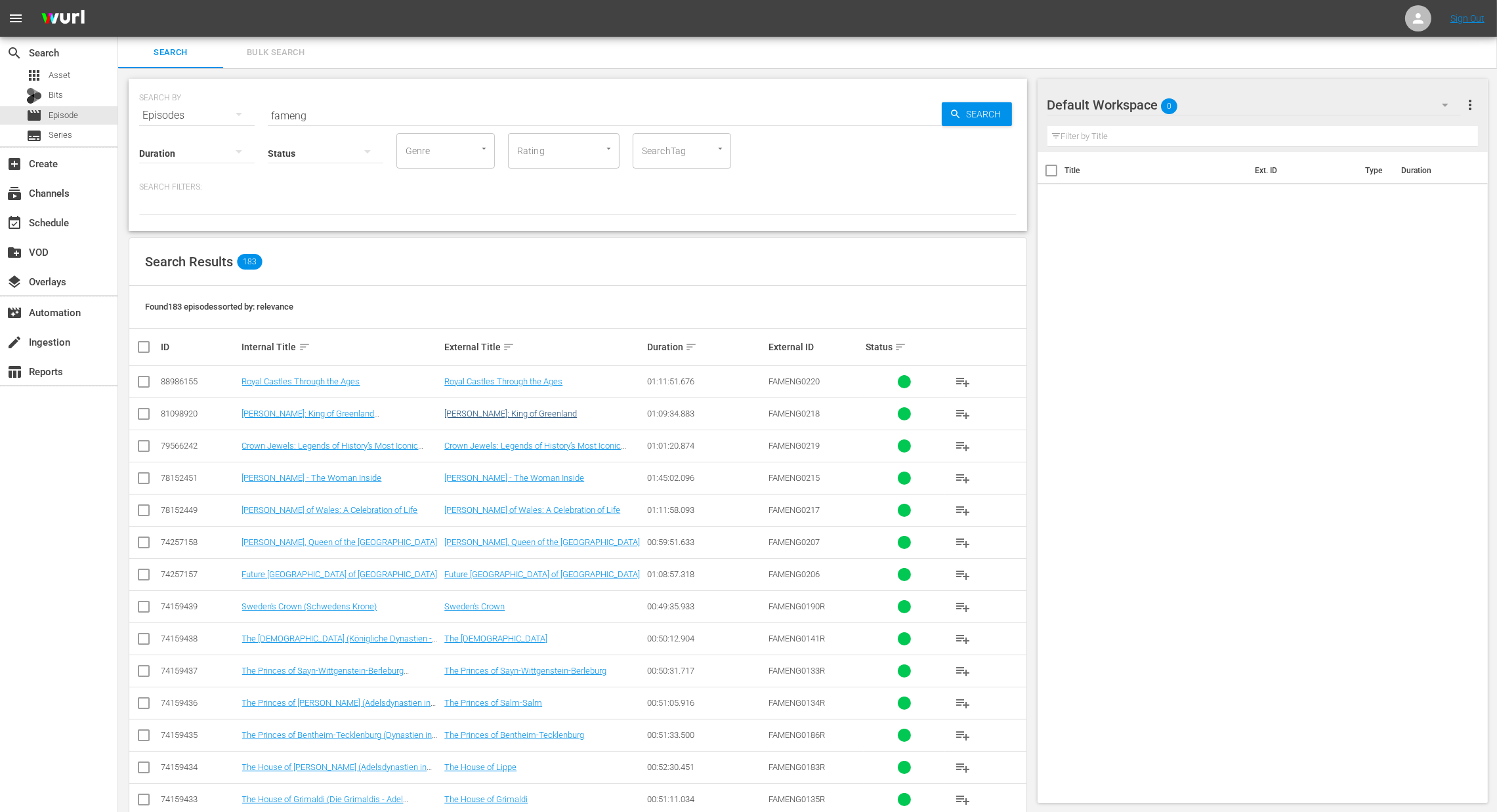
checkbox input "true"
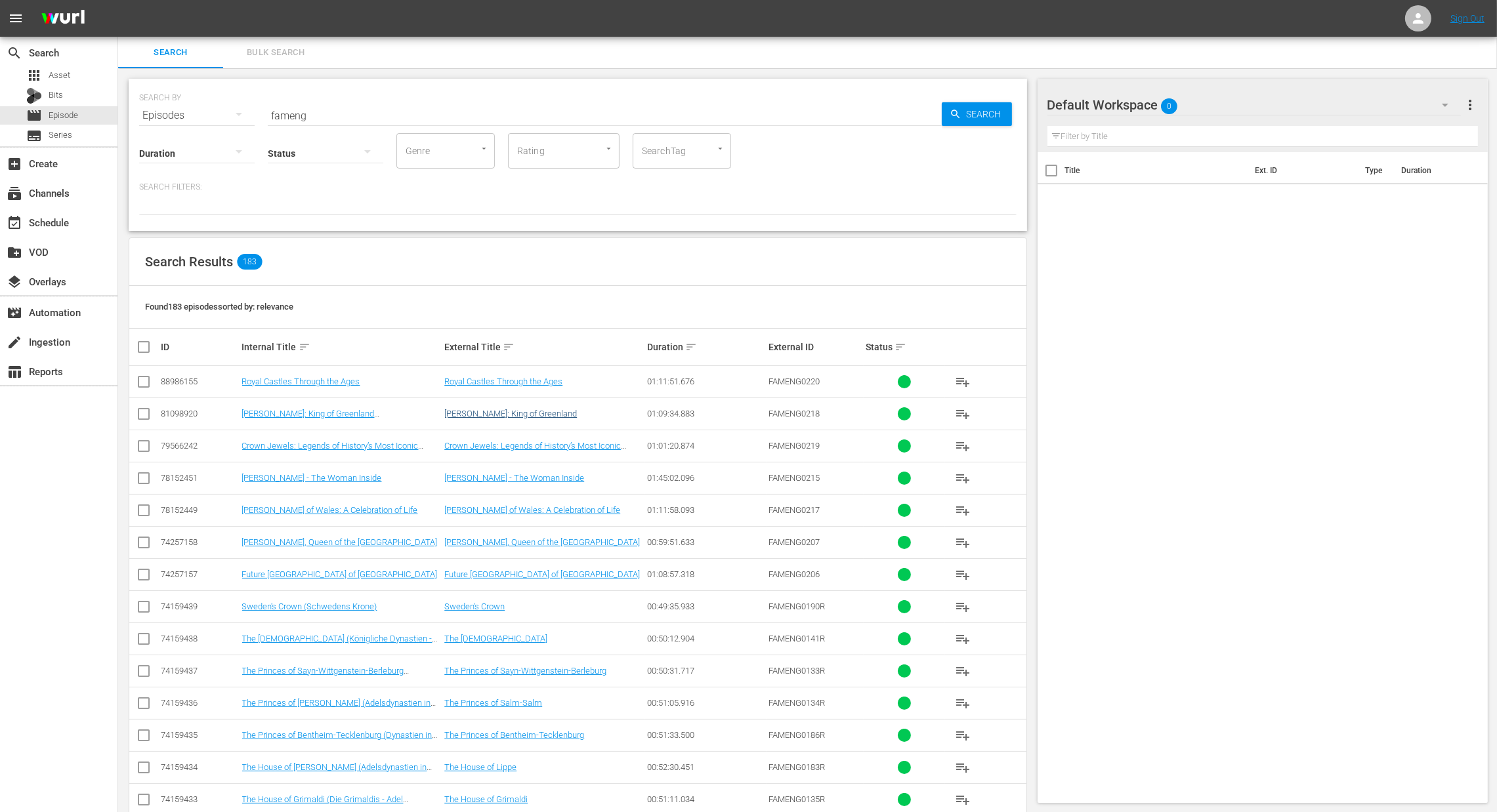
checkbox input "true"
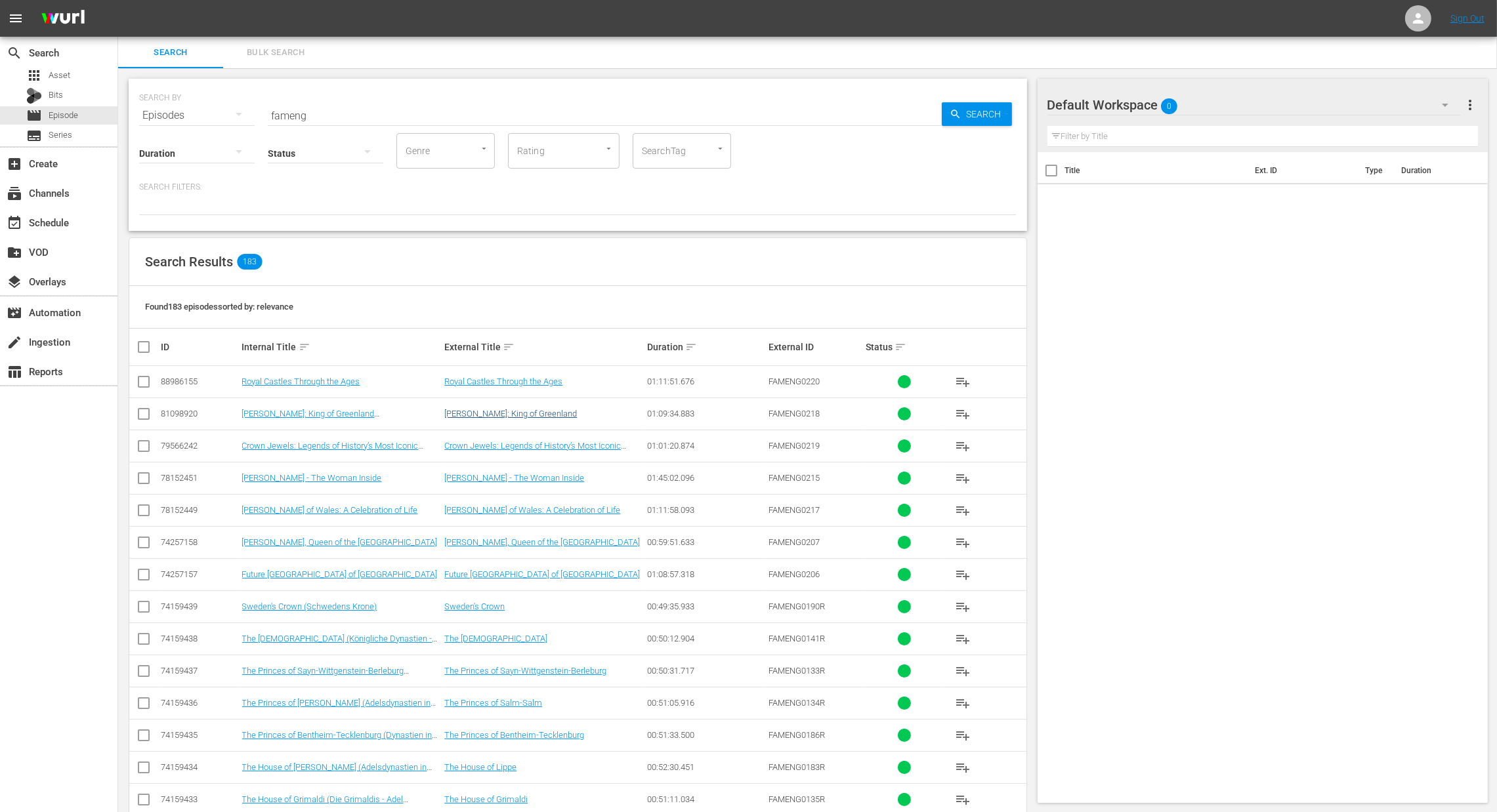
checkbox input "true"
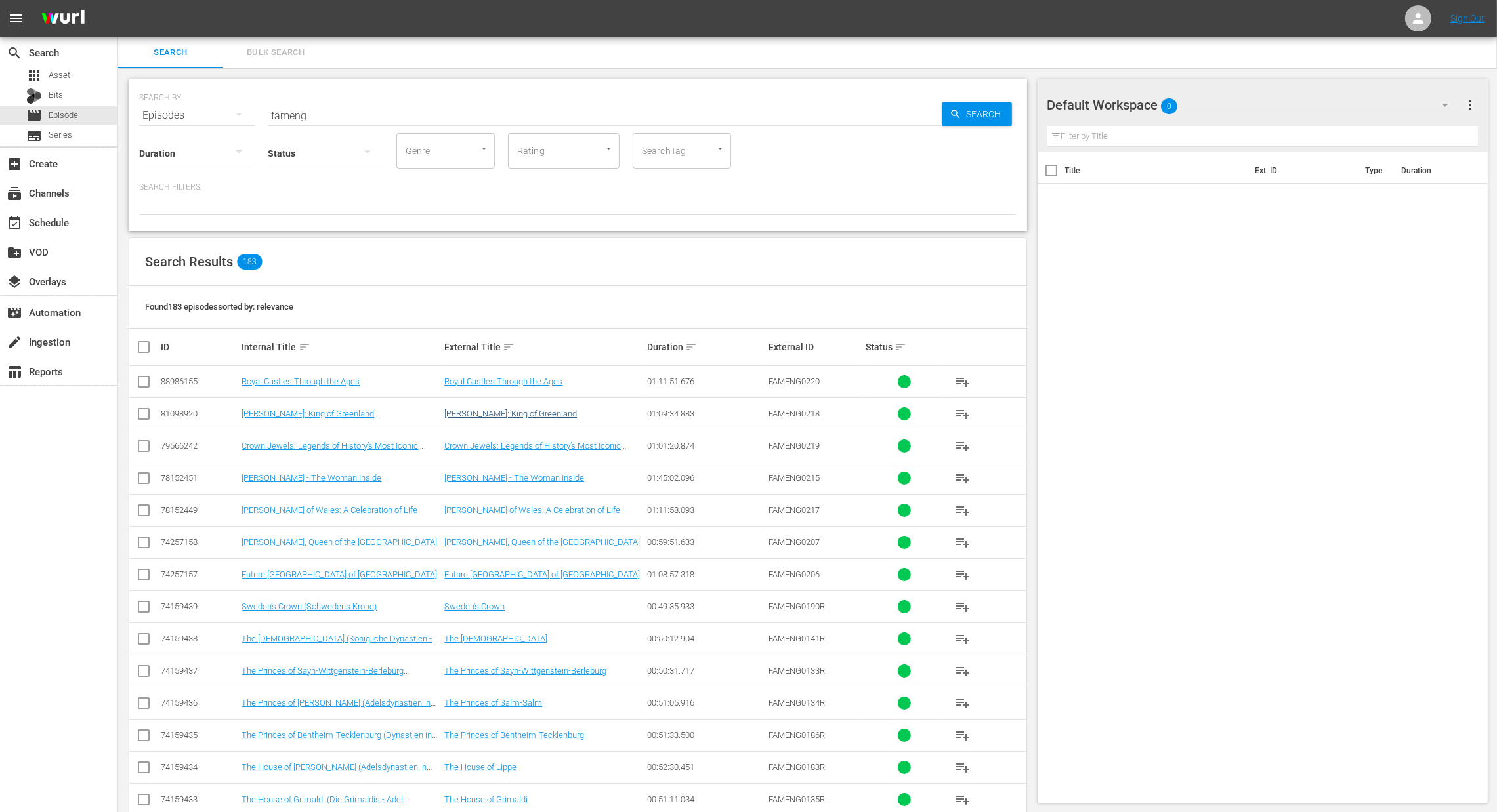
checkbox input "true"
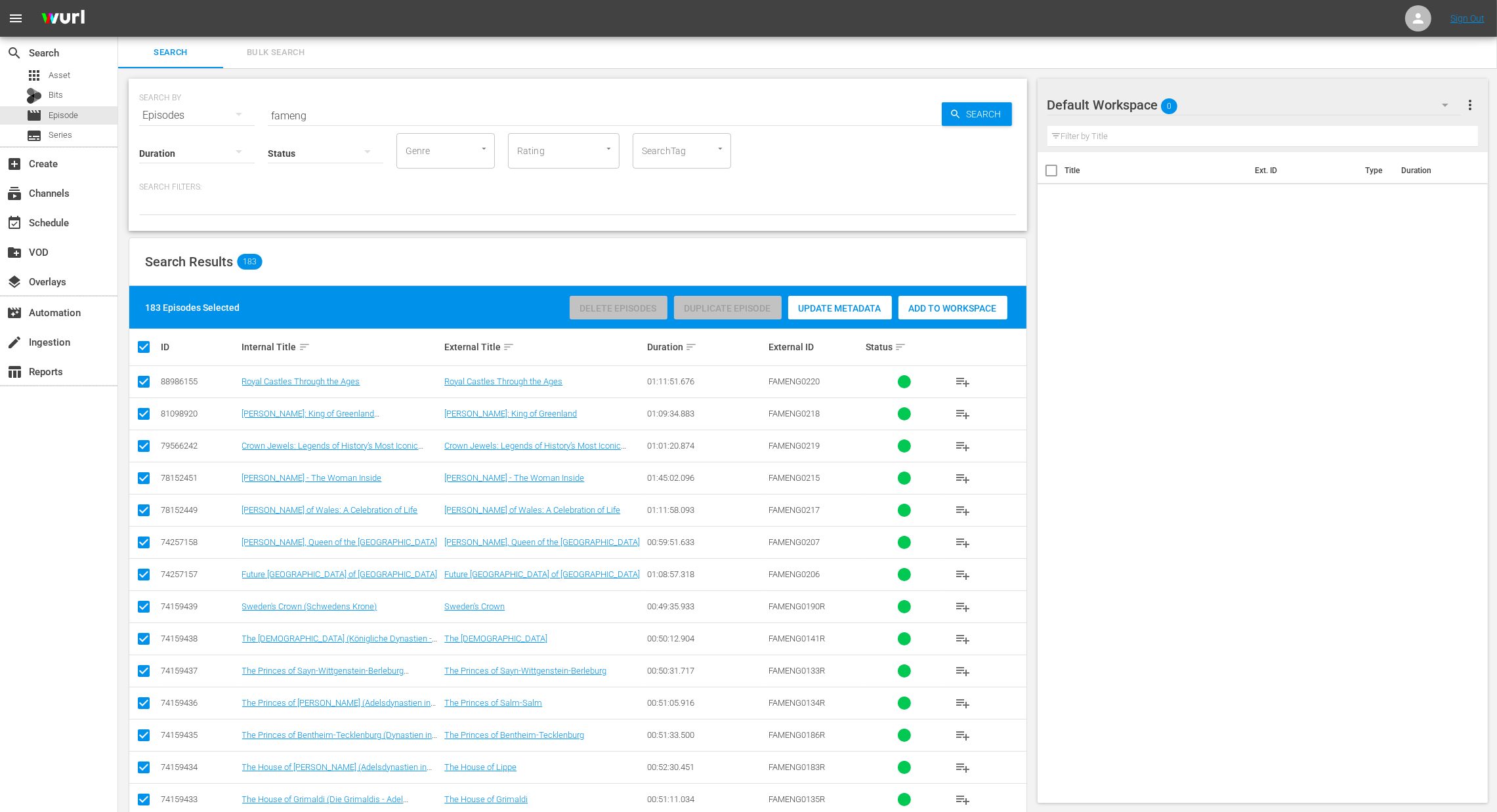
click at [938, 311] on span "Add to Workspace" at bounding box center [953, 308] width 109 height 11
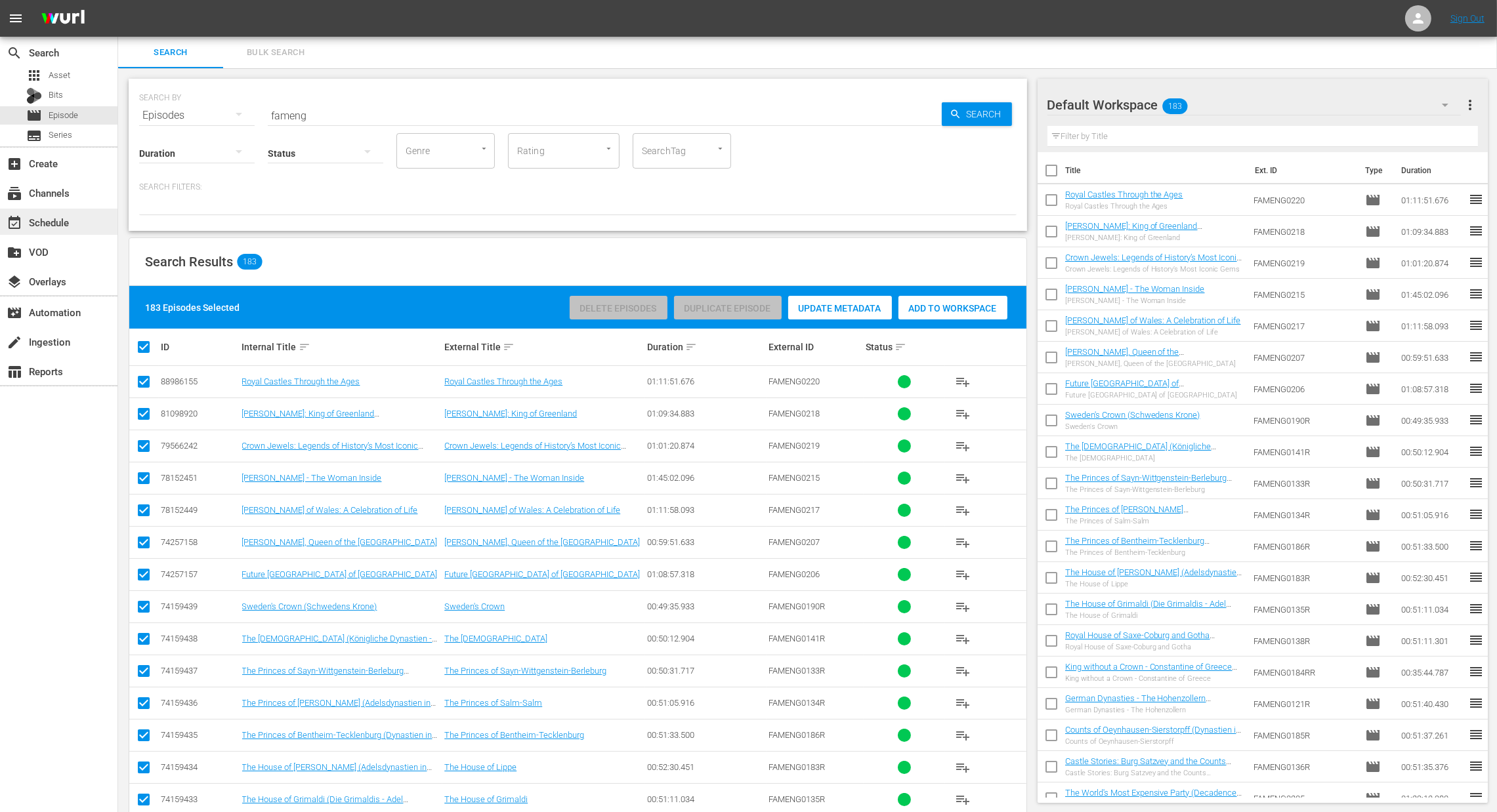
click at [45, 222] on div "event_available Schedule" at bounding box center [37, 221] width 74 height 12
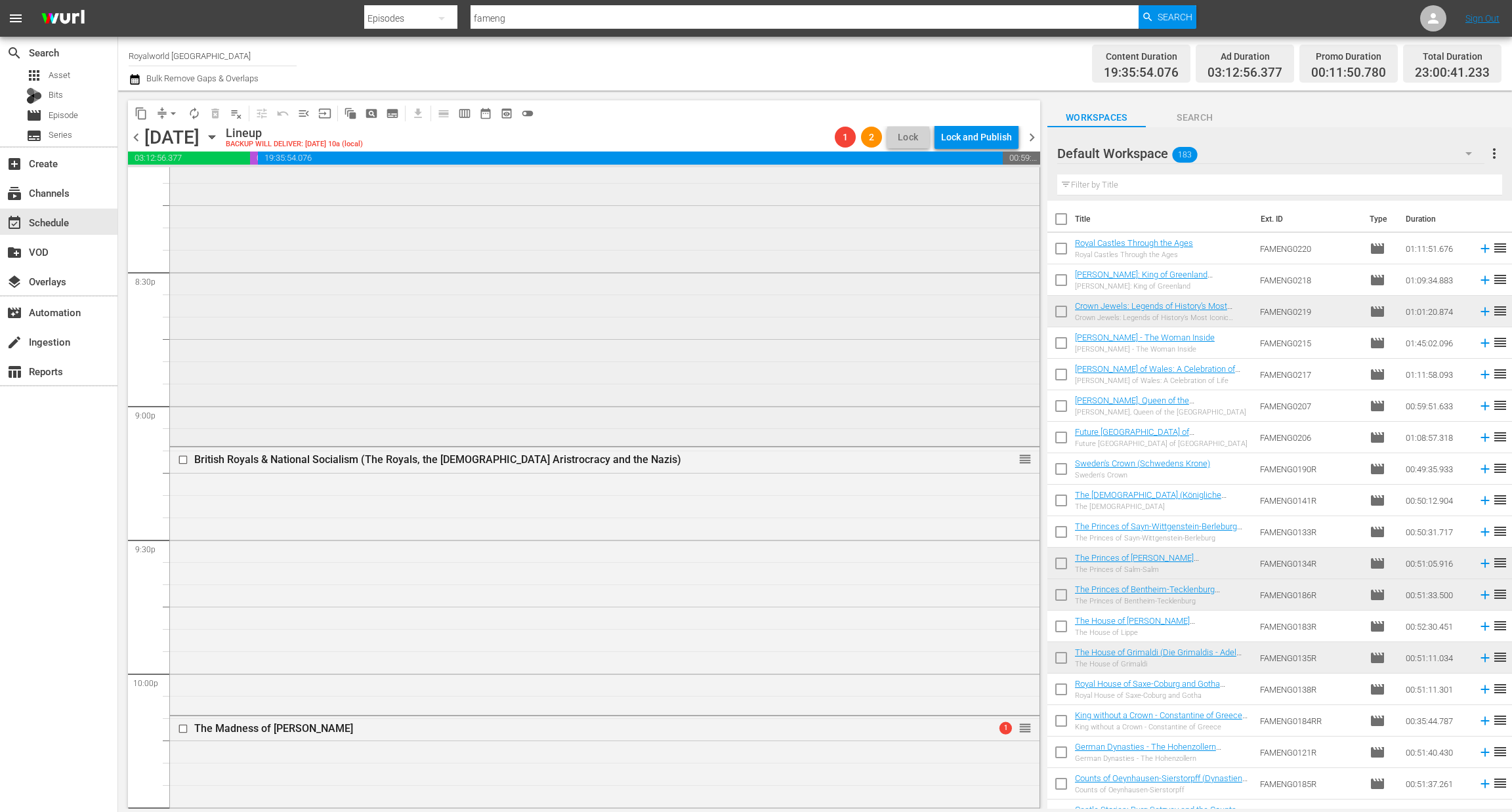
scroll to position [5510, 0]
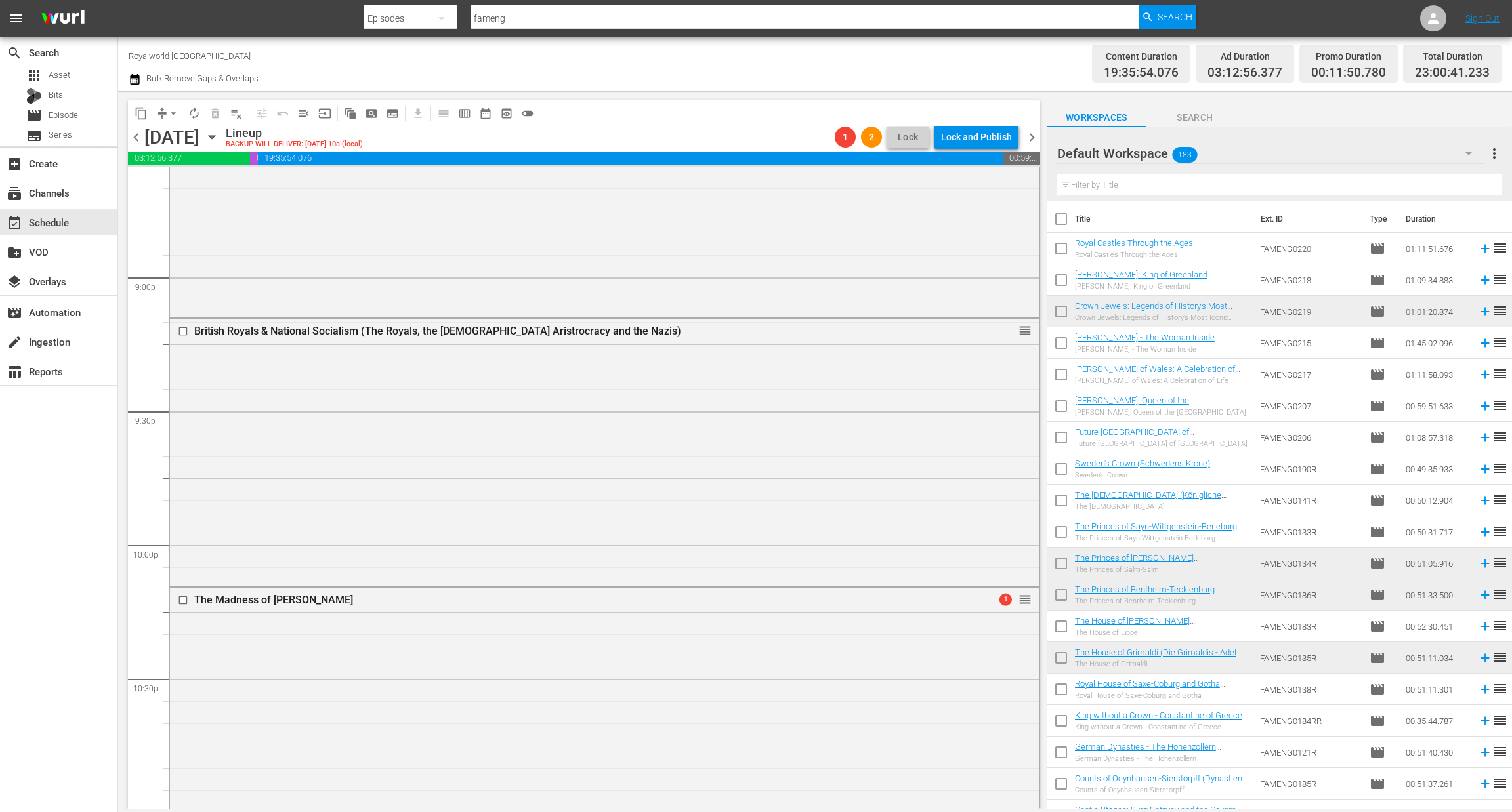
click at [1168, 191] on input "text" at bounding box center [1279, 185] width 445 height 21
paste input "The Success Story Of [PERSON_NAME]"
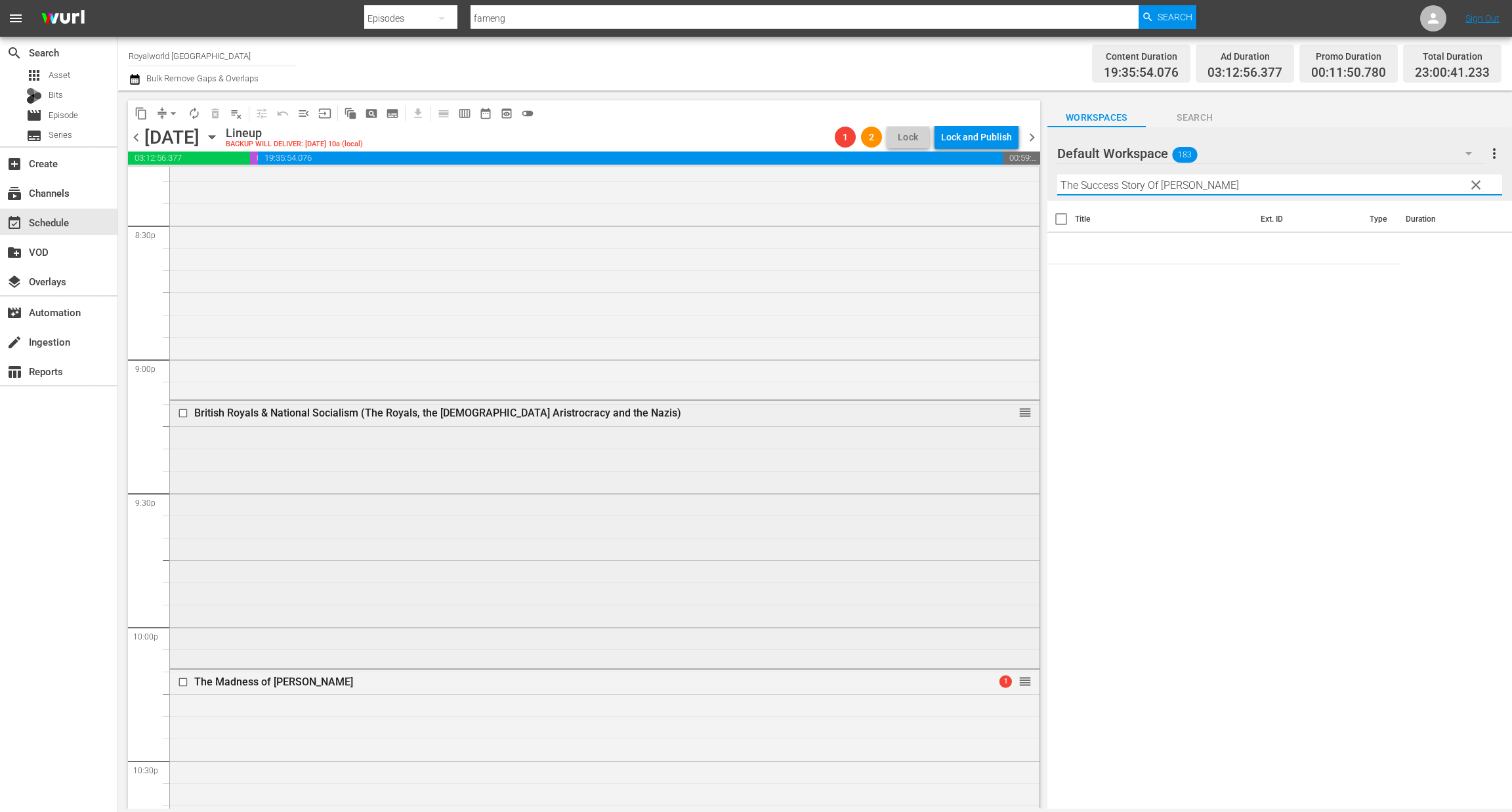
scroll to position [5313, 0]
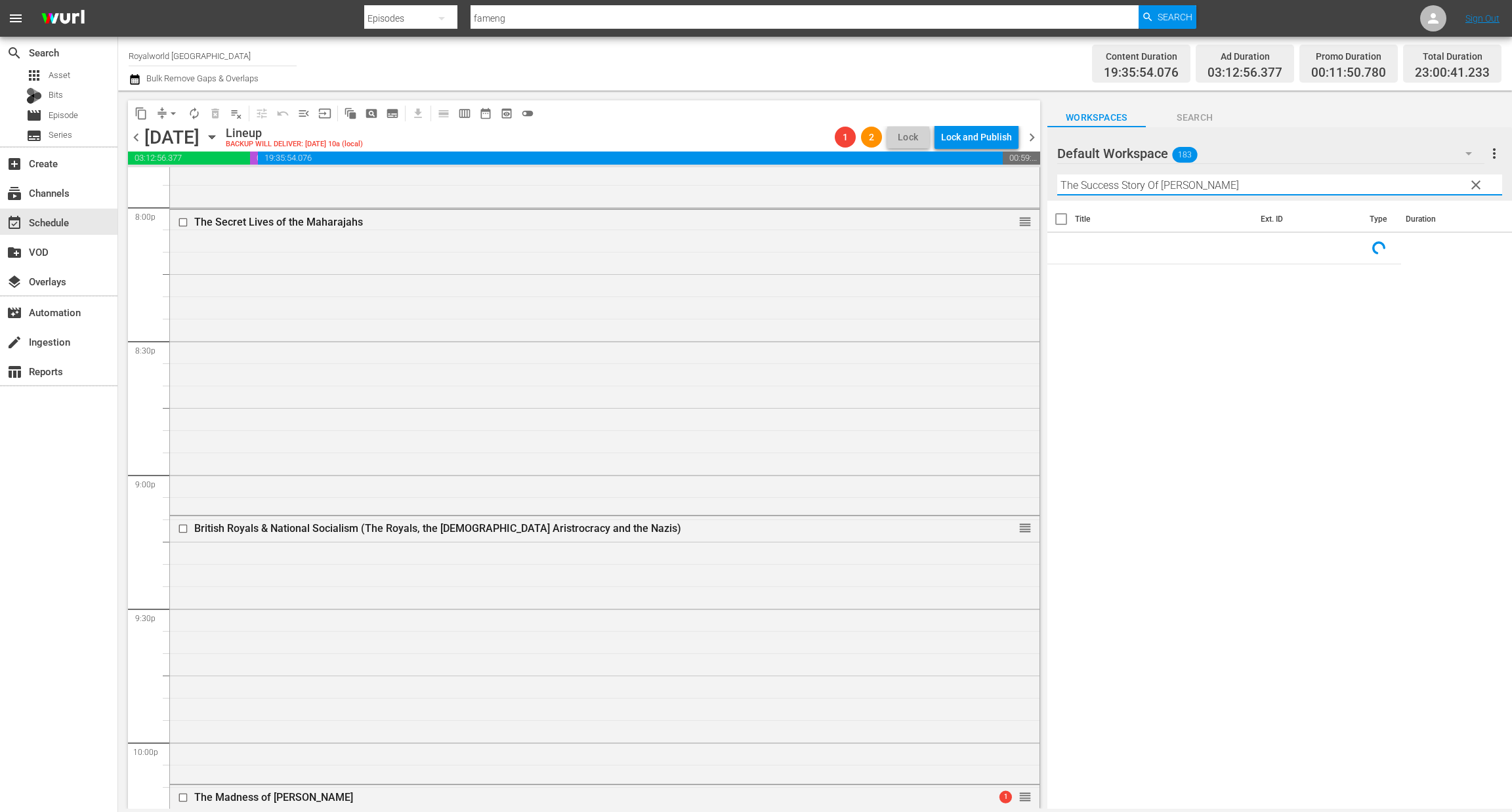
type input "The Success Story Of [PERSON_NAME]"
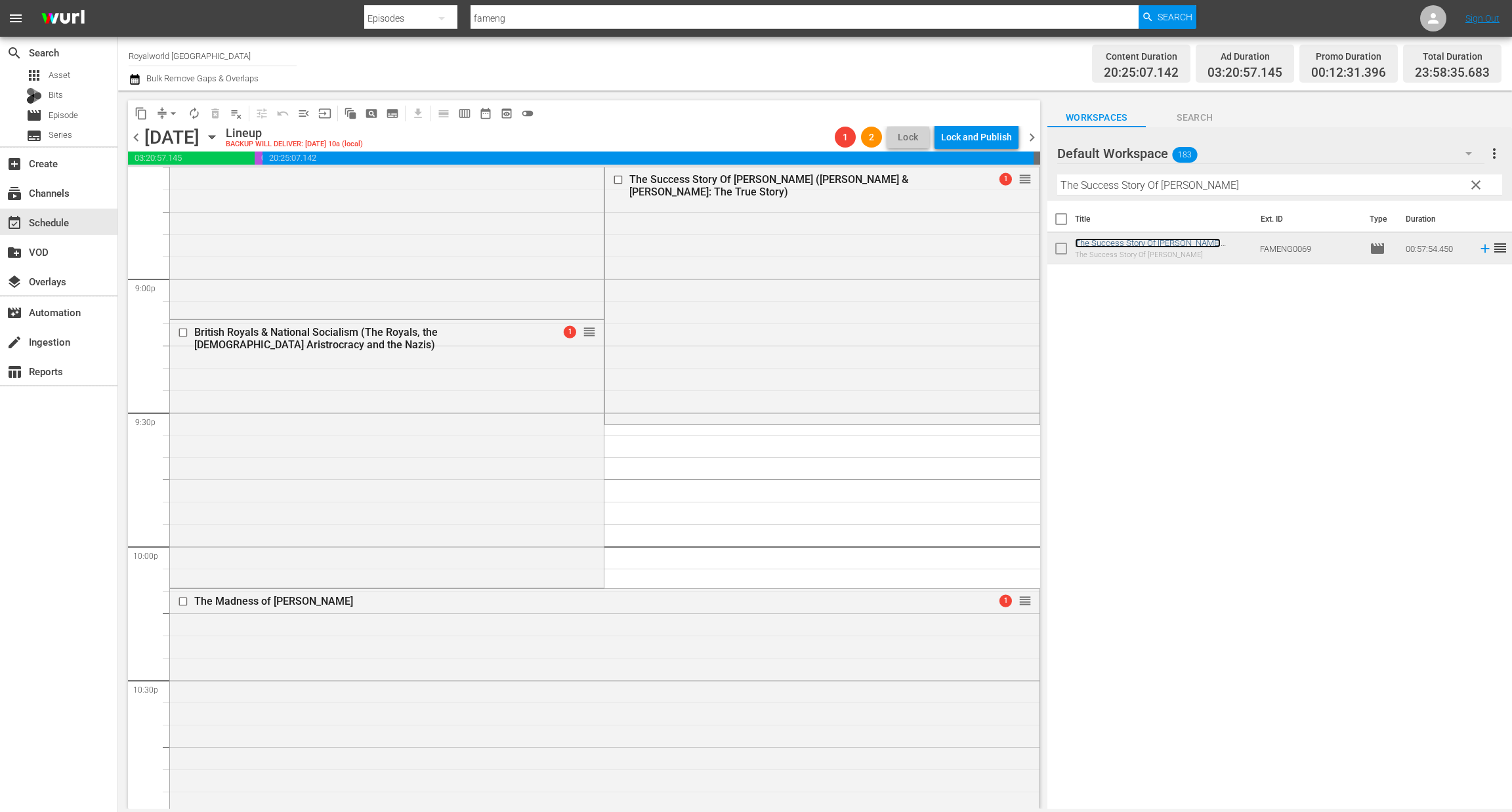
scroll to position [5510, 0]
click at [173, 110] on span "arrow_drop_down" at bounding box center [173, 114] width 13 height 13
click at [177, 187] on li "Align to End of Previous Day" at bounding box center [174, 183] width 138 height 22
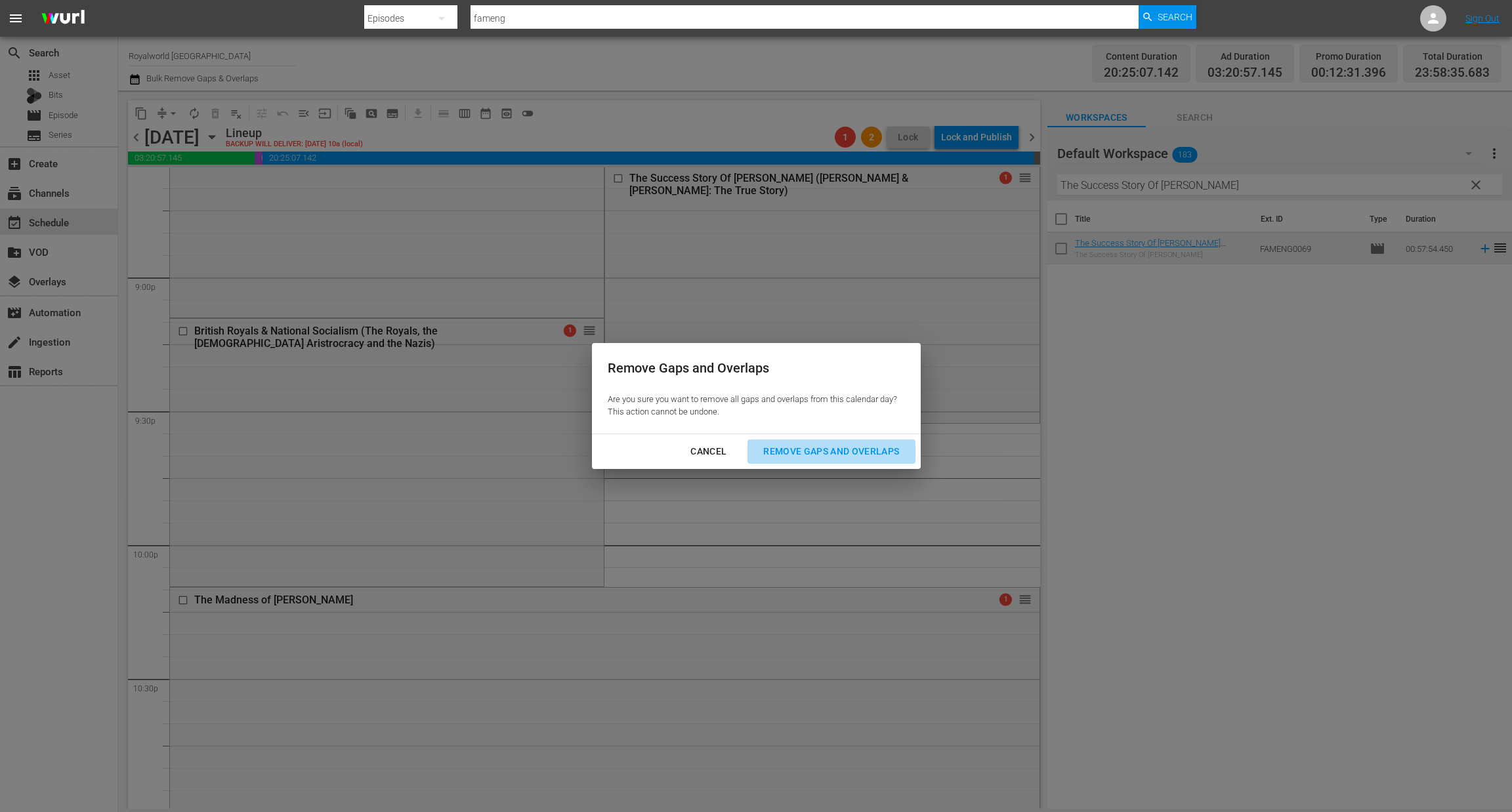
click at [823, 452] on div "Remove Gaps and Overlaps" at bounding box center [831, 451] width 157 height 16
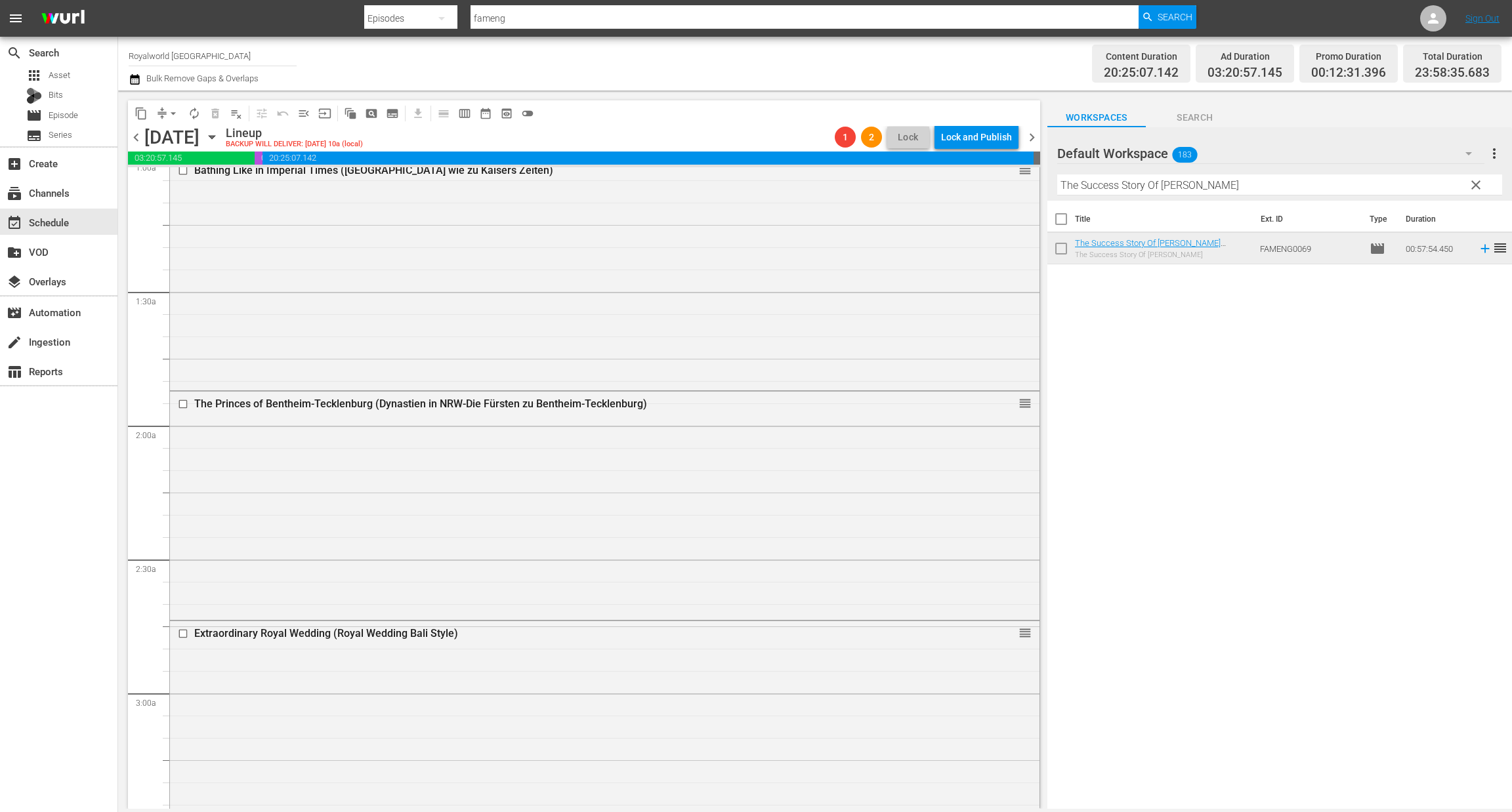
scroll to position [0, 0]
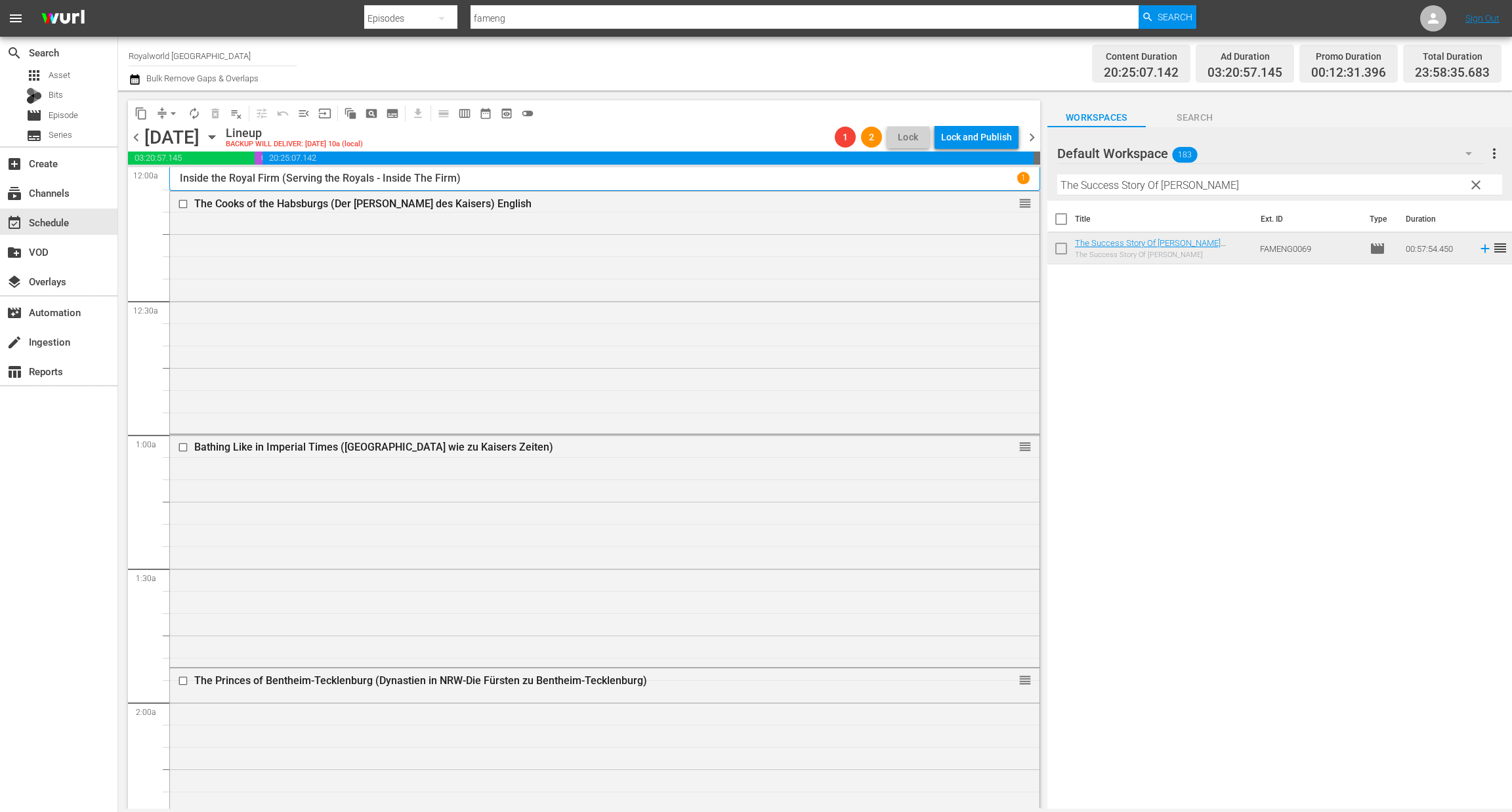
click at [1034, 127] on div "chevron_left Tuesday, September 2nd September 2nd Lineup BACKUP WILL DELIVER: 9…" at bounding box center [584, 139] width 912 height 26
click at [1029, 133] on span "chevron_right" at bounding box center [1032, 137] width 16 height 16
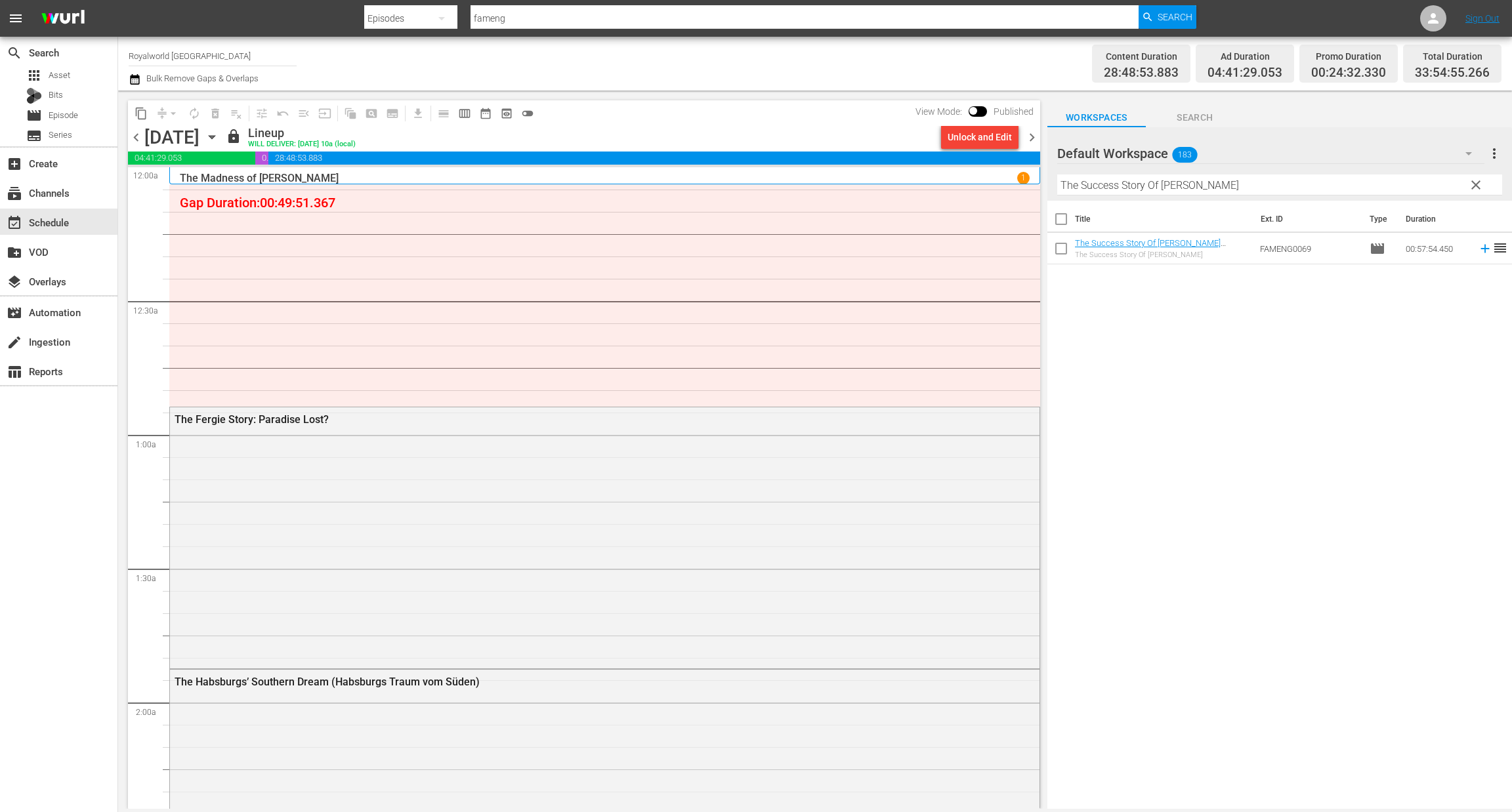
click at [982, 139] on div "Unlock and Edit" at bounding box center [980, 137] width 64 height 24
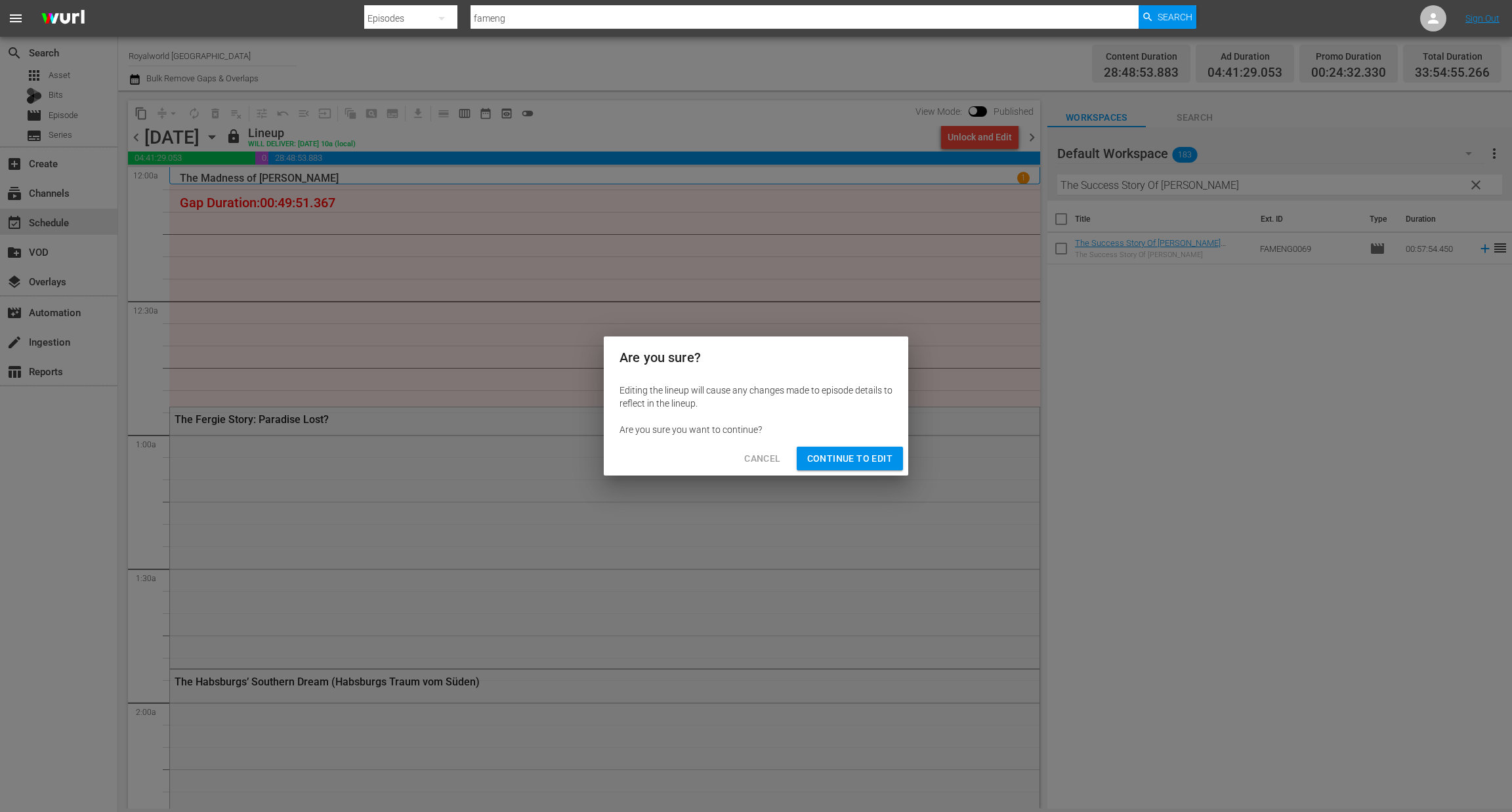
click at [844, 476] on div "Cancel Continue to Edit" at bounding box center [756, 459] width 304 height 35
click at [856, 462] on span "Continue to Edit" at bounding box center [850, 459] width 85 height 16
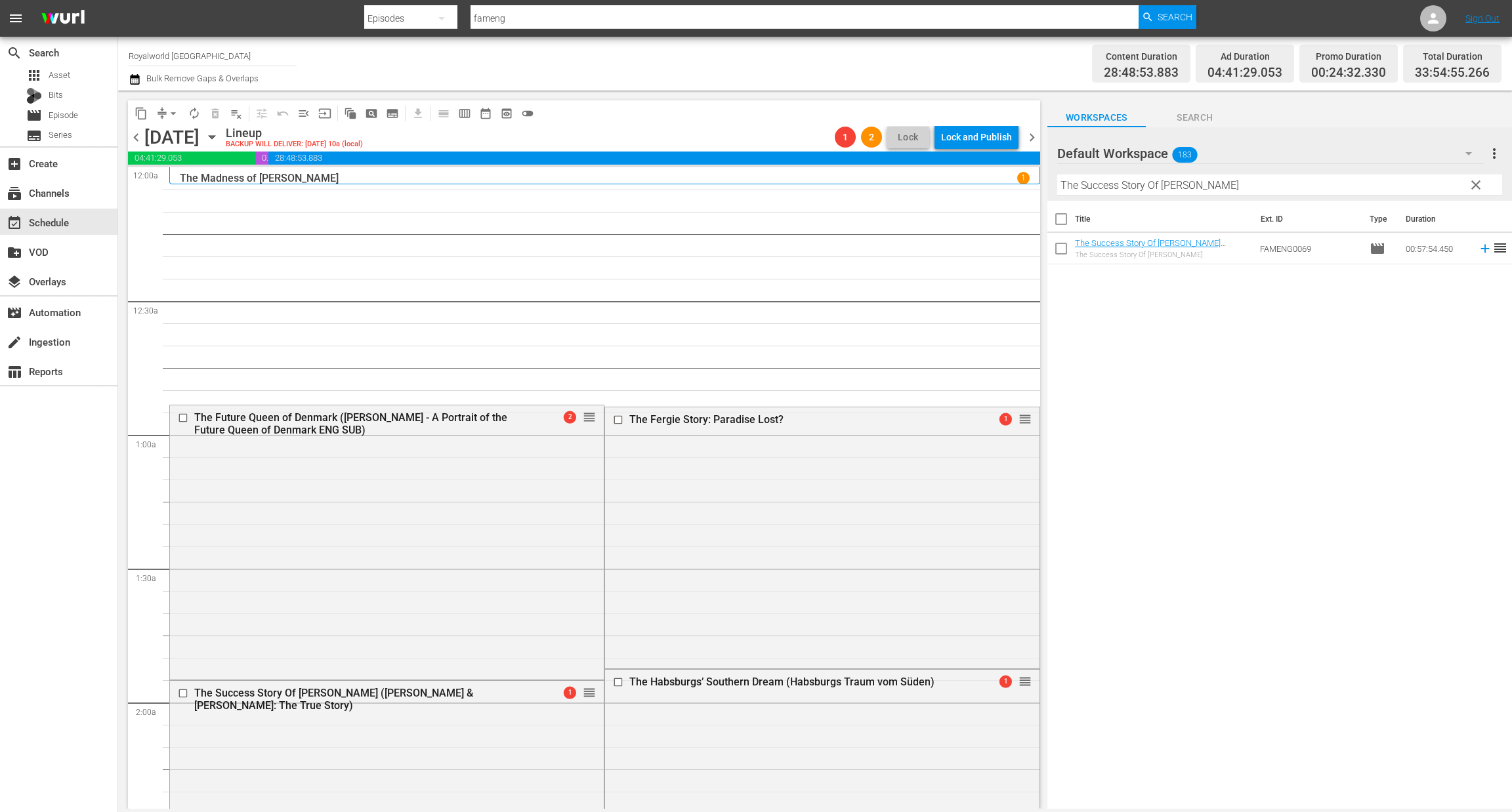
click at [132, 136] on span "chevron_left" at bounding box center [136, 137] width 16 height 16
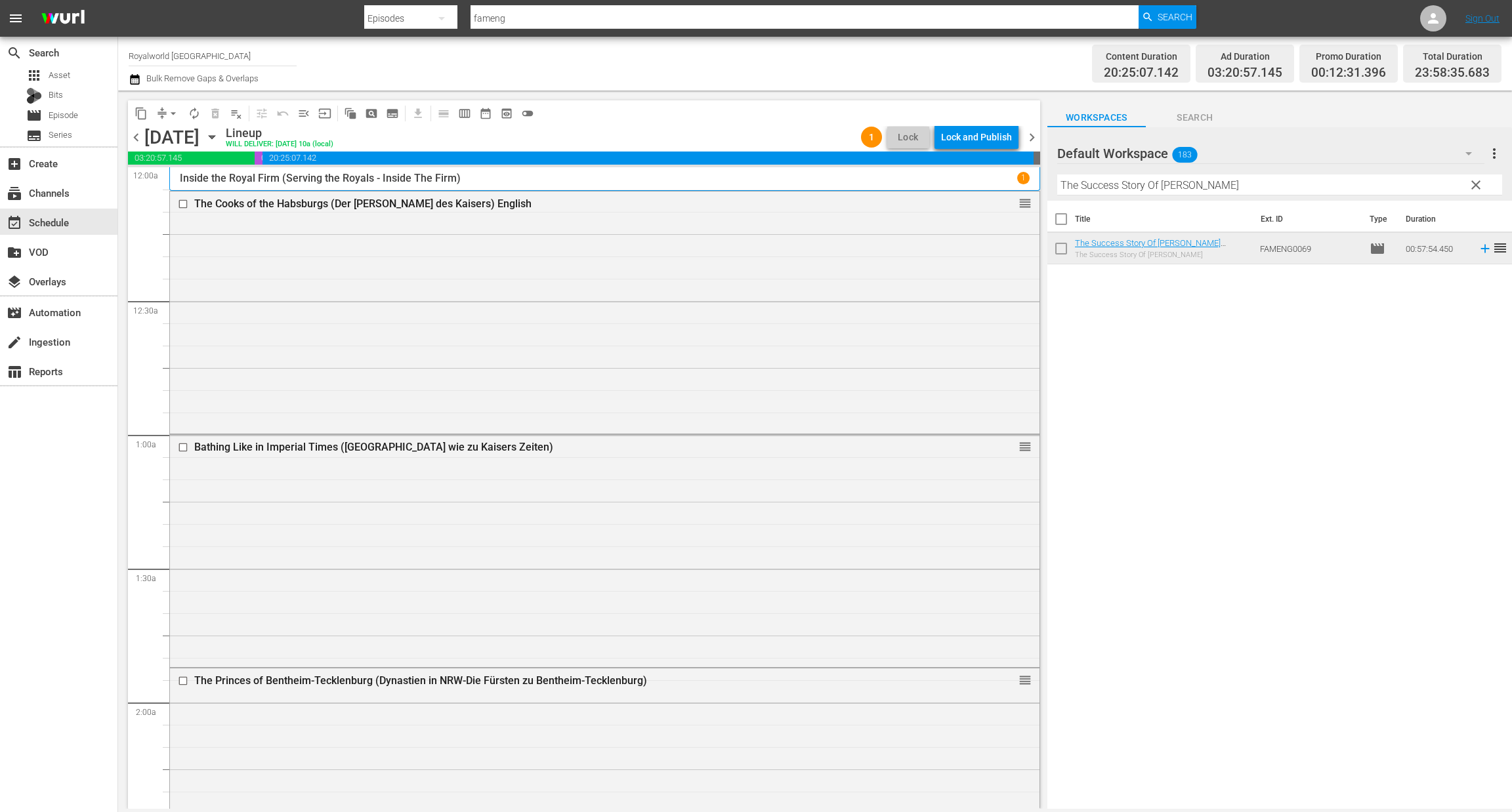
click at [977, 140] on div "Lock and Publish" at bounding box center [976, 137] width 71 height 24
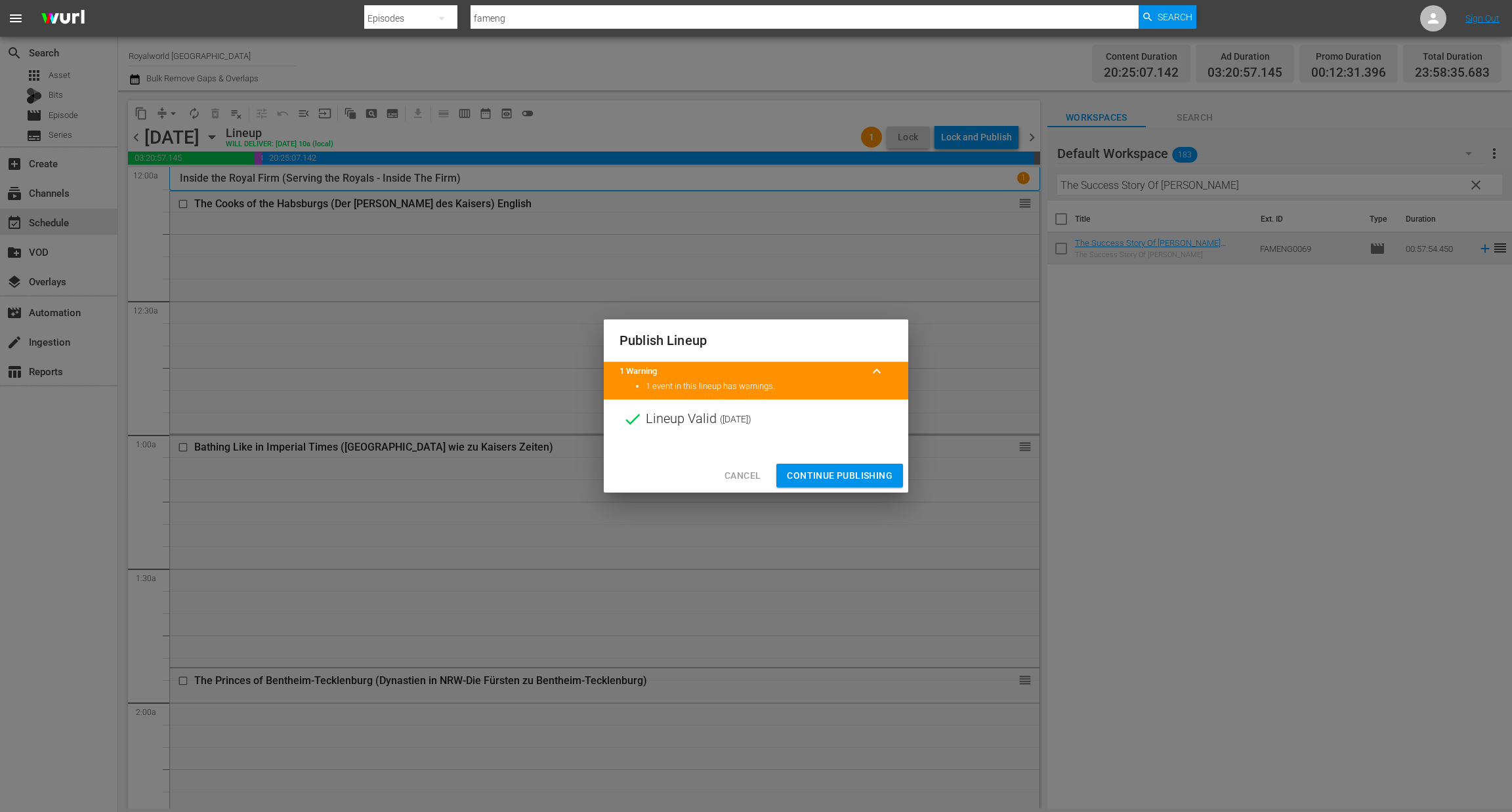
click at [836, 470] on span "Continue Publishing" at bounding box center [839, 476] width 106 height 16
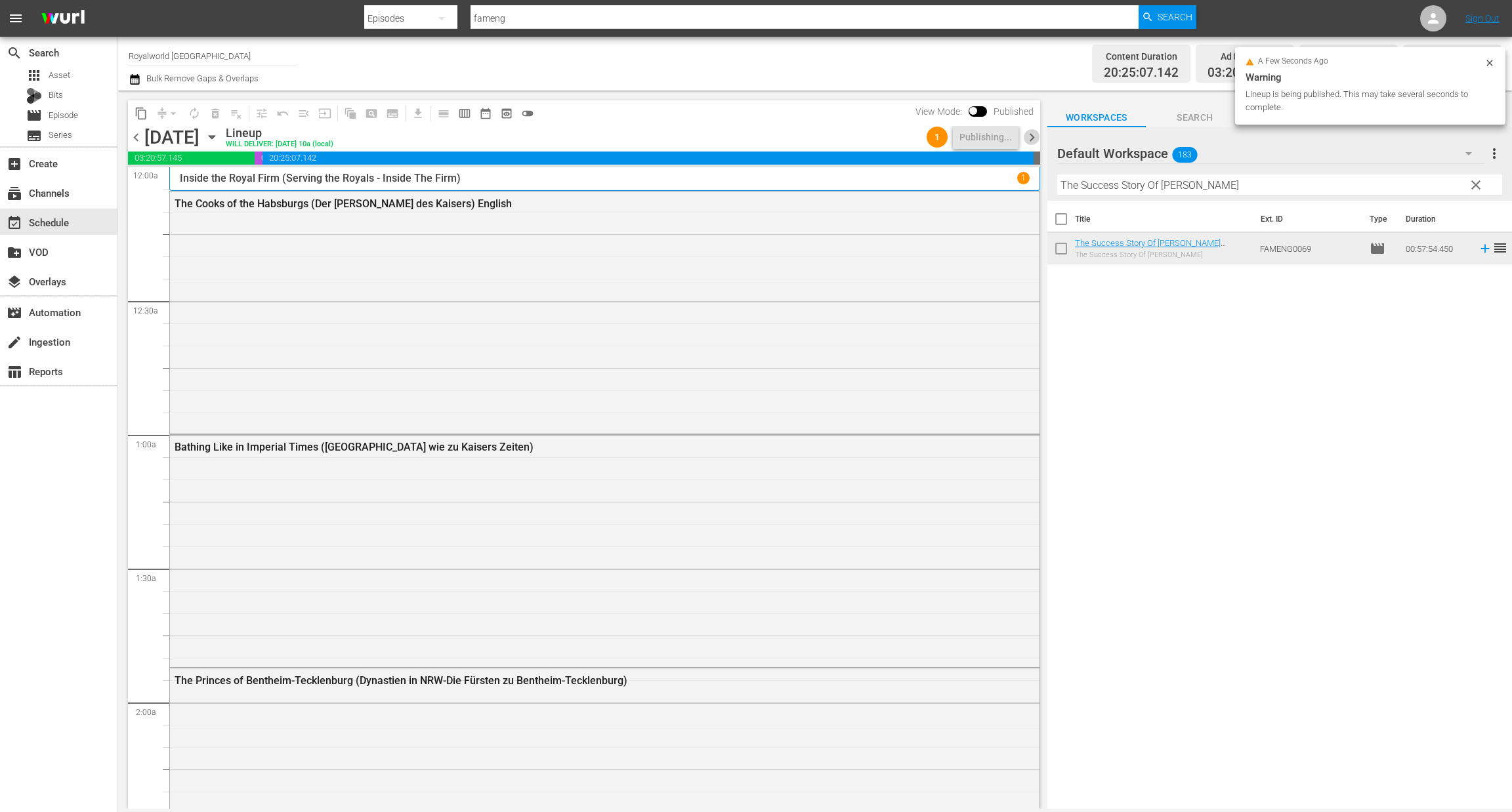
click at [1030, 136] on span "chevron_right" at bounding box center [1032, 137] width 16 height 16
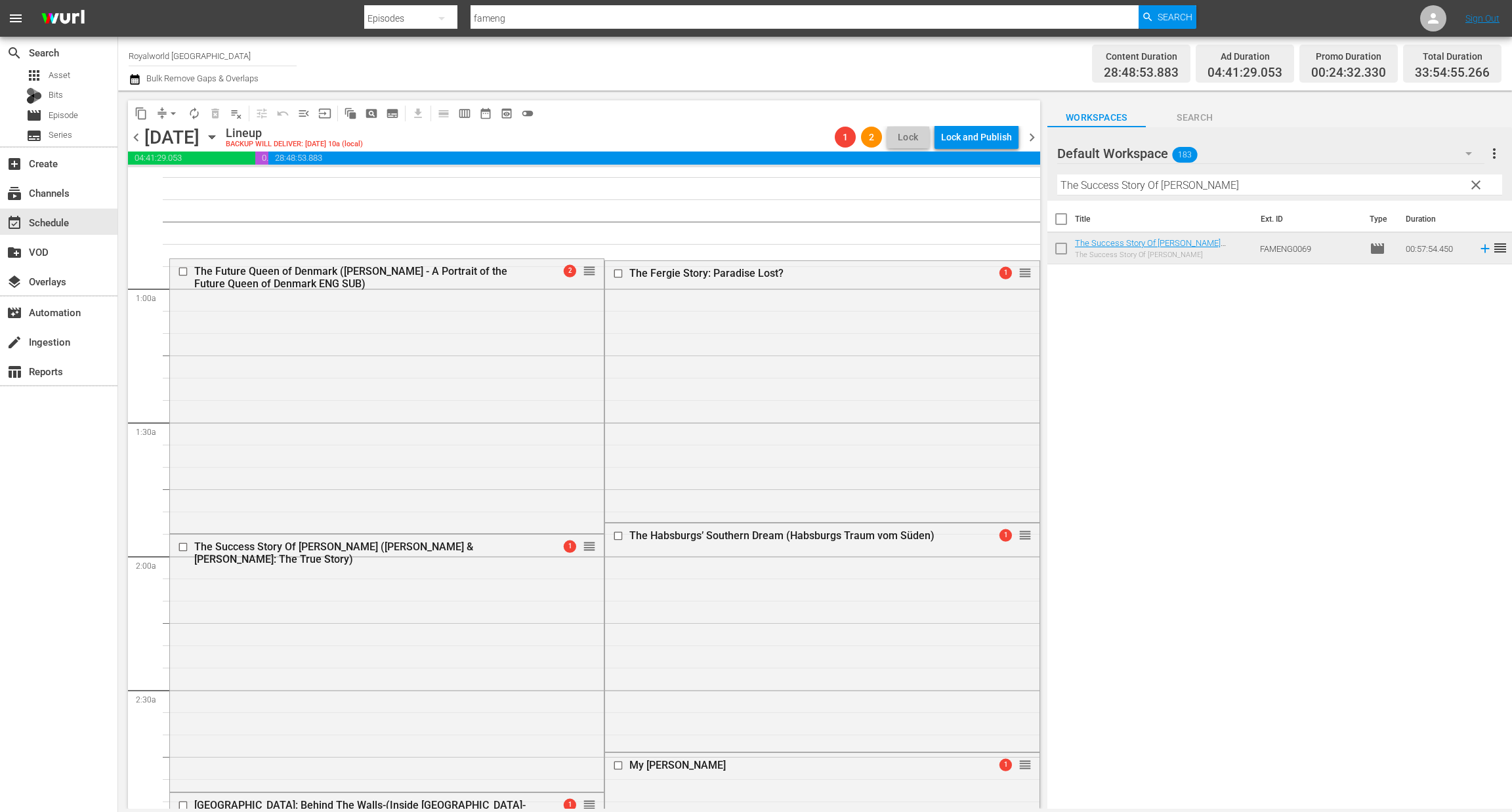
scroll to position [197, 0]
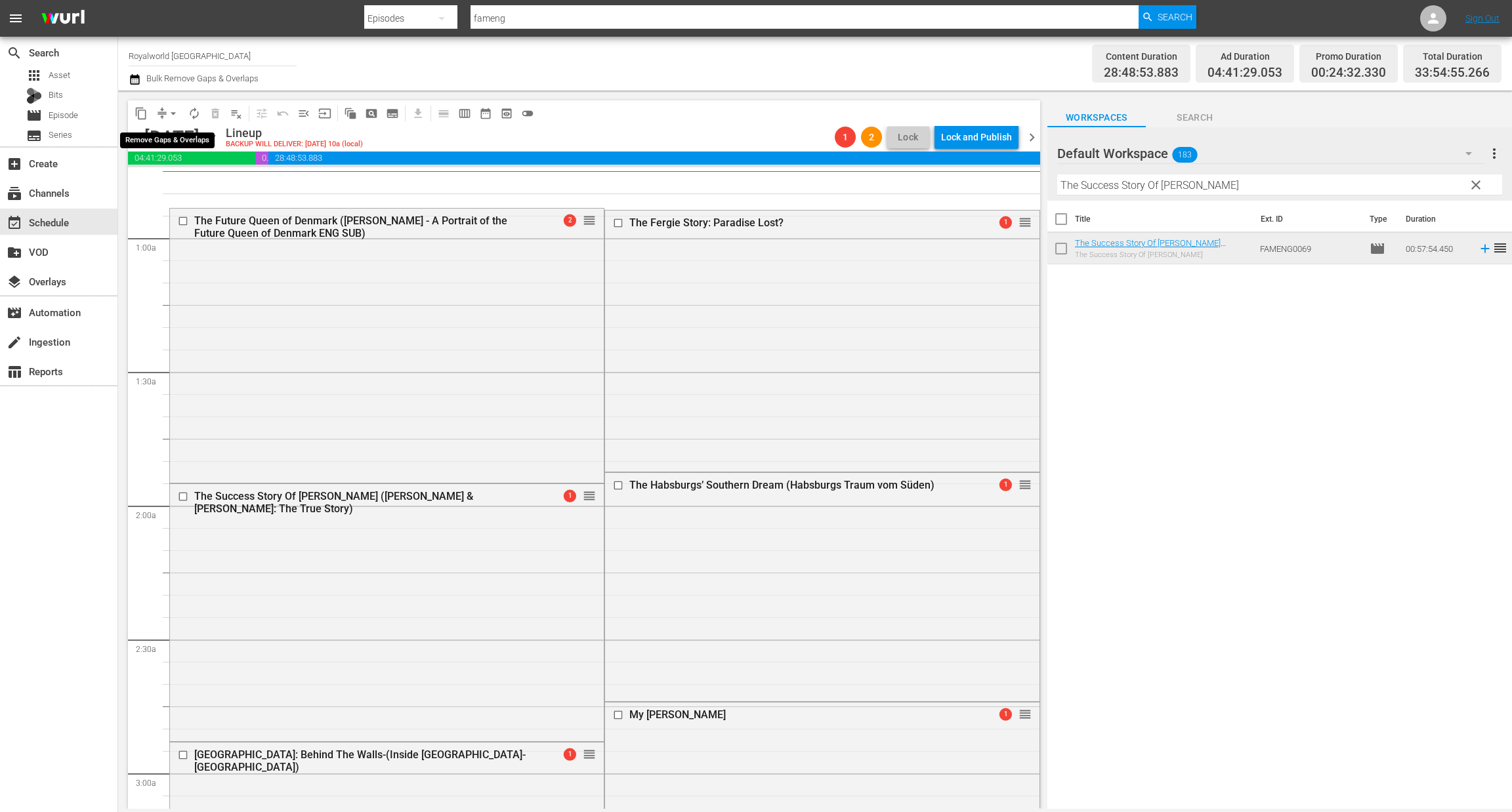
click at [168, 111] on span "arrow_drop_down" at bounding box center [173, 114] width 13 height 13
click at [173, 167] on li "Align to First Episode" at bounding box center [173, 161] width 108 height 22
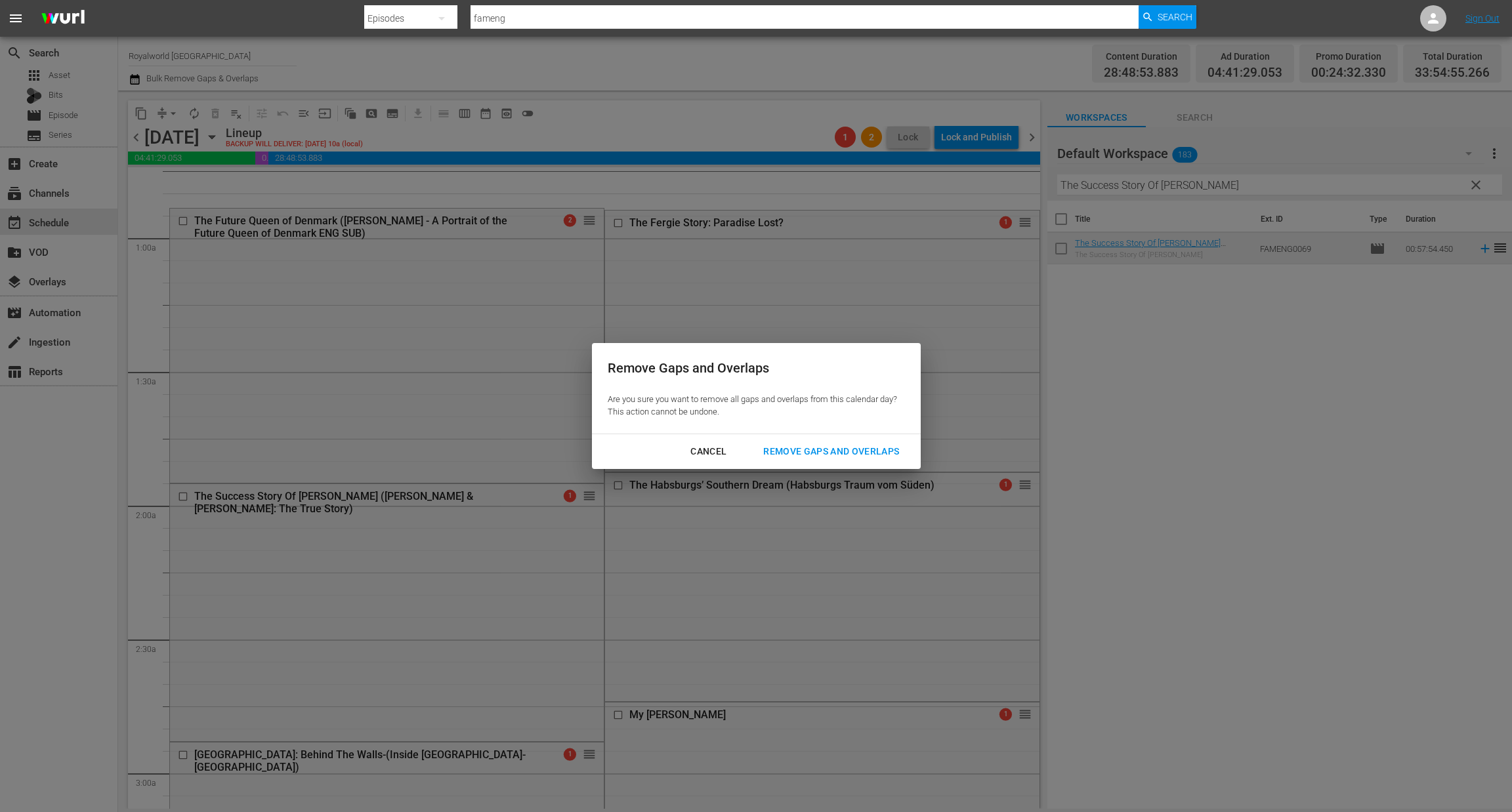
click at [840, 457] on div "Remove Gaps and Overlaps" at bounding box center [831, 451] width 157 height 16
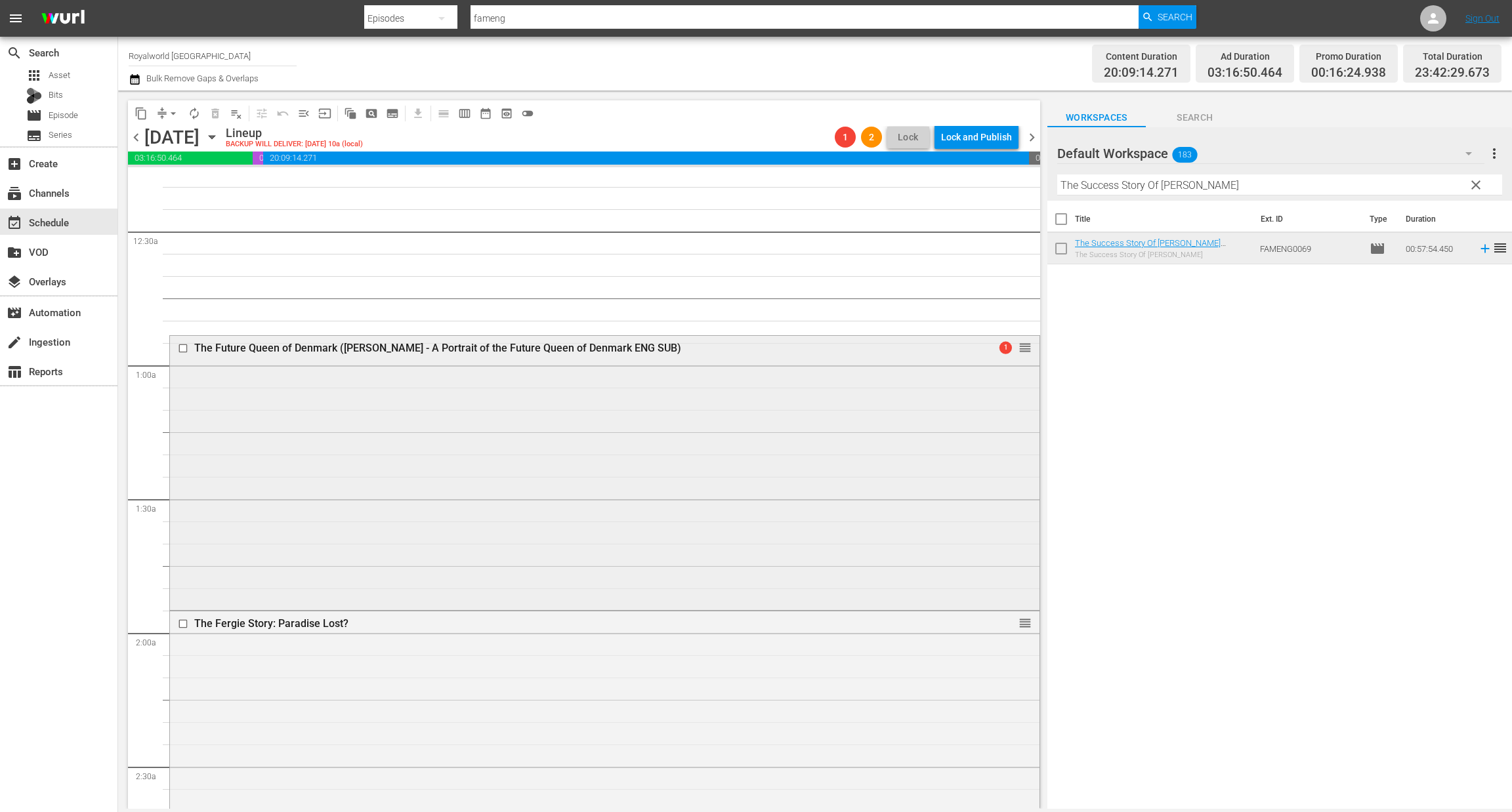
scroll to position [0, 0]
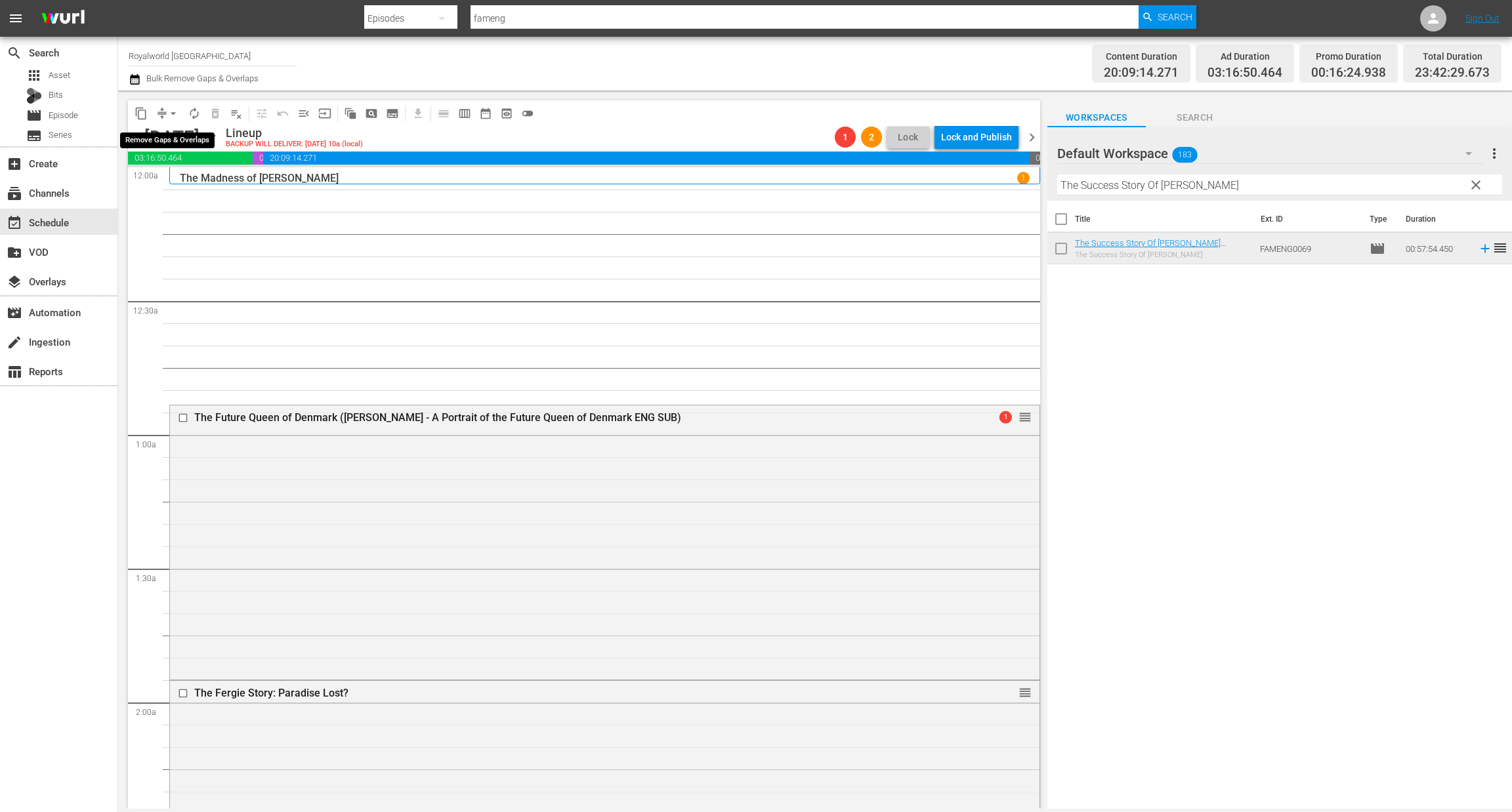
click at [172, 112] on span "arrow_drop_down" at bounding box center [173, 114] width 13 height 13
click at [158, 179] on li "Align to End of Previous Day" at bounding box center [174, 183] width 138 height 22
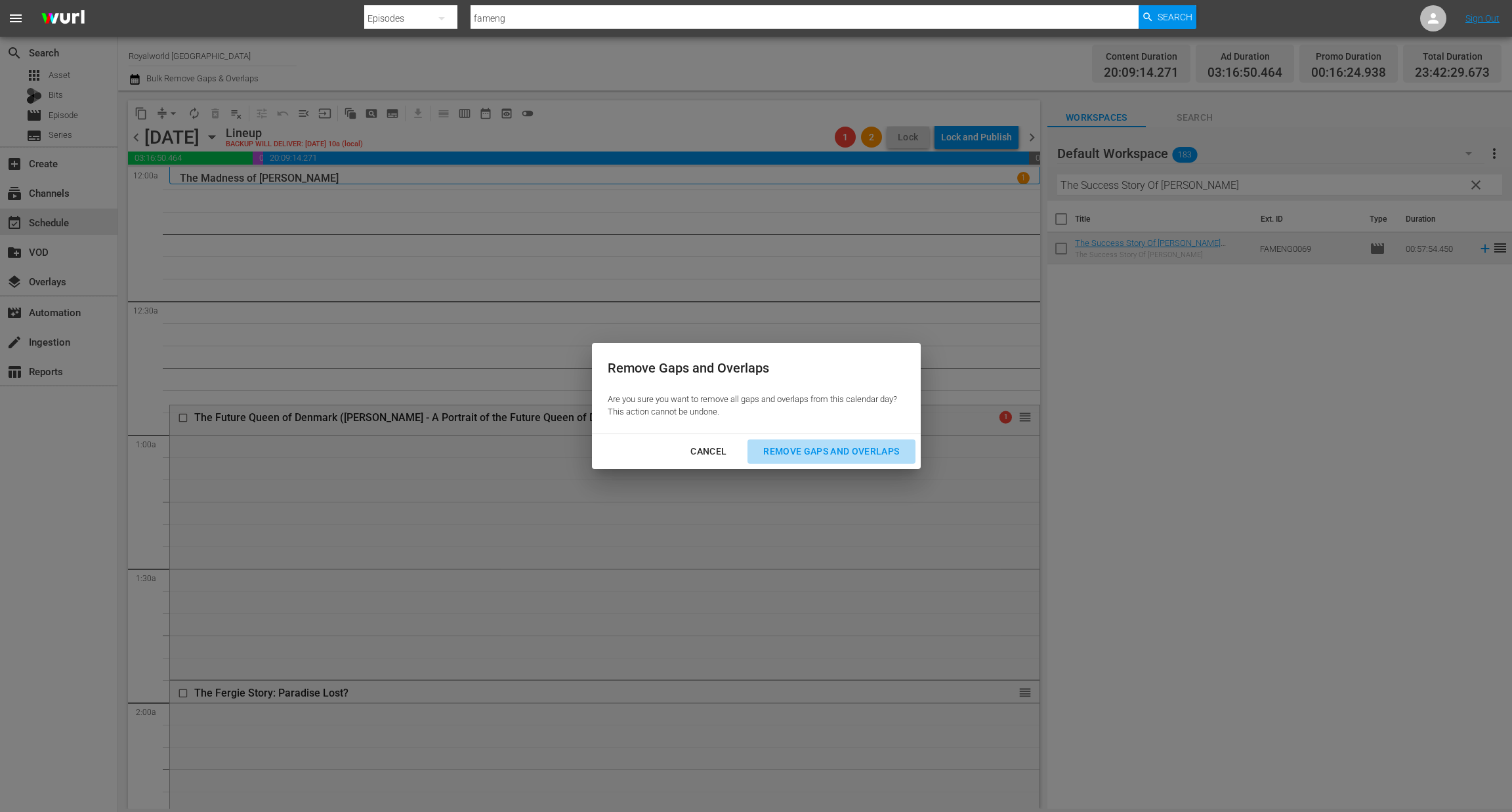
click at [836, 453] on div "Remove Gaps and Overlaps" at bounding box center [831, 451] width 157 height 16
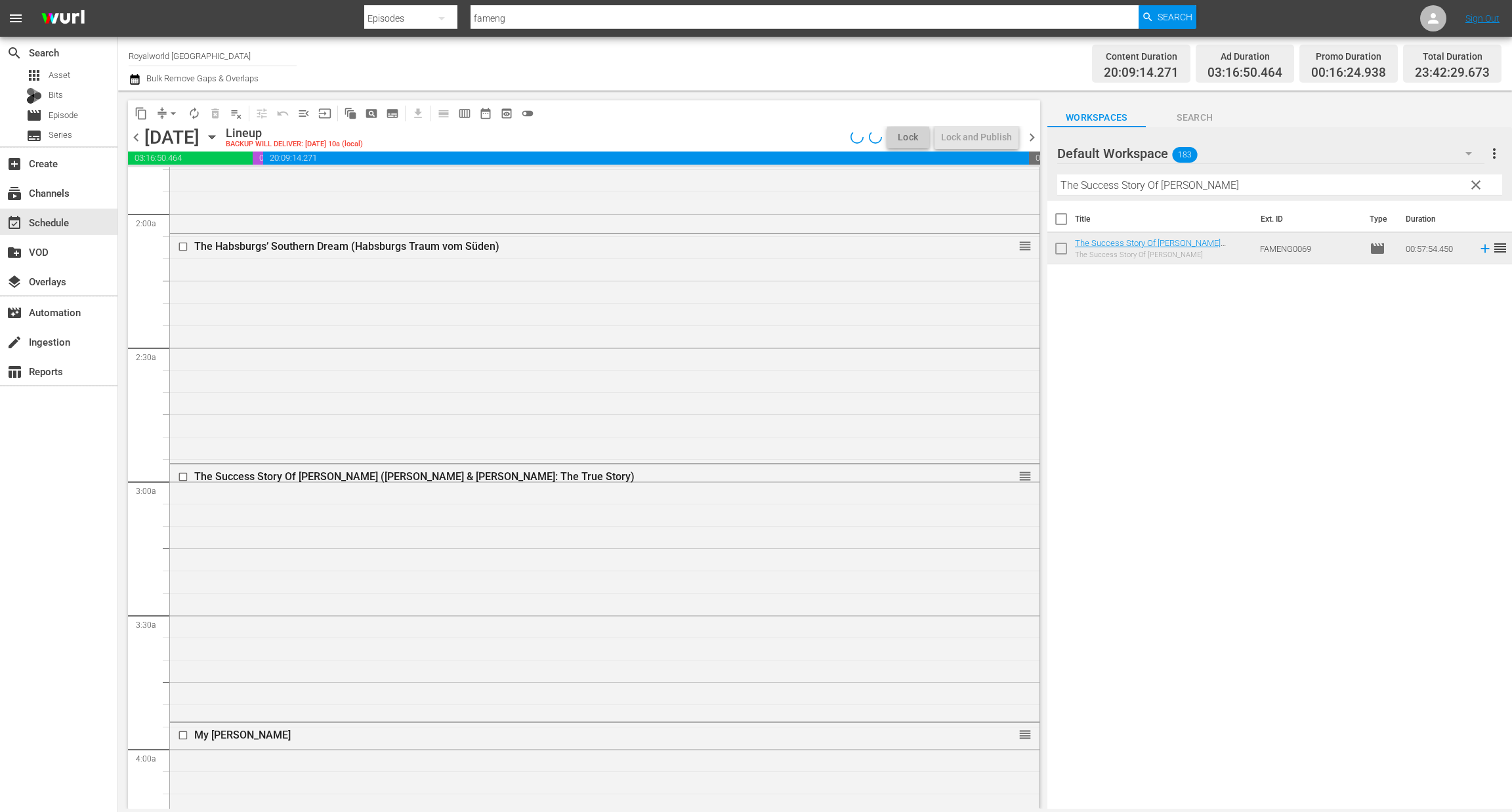
scroll to position [491, 0]
click at [181, 473] on input "checkbox" at bounding box center [185, 474] width 14 height 11
click at [207, 110] on button "delete_forever_outlined" at bounding box center [216, 114] width 21 height 21
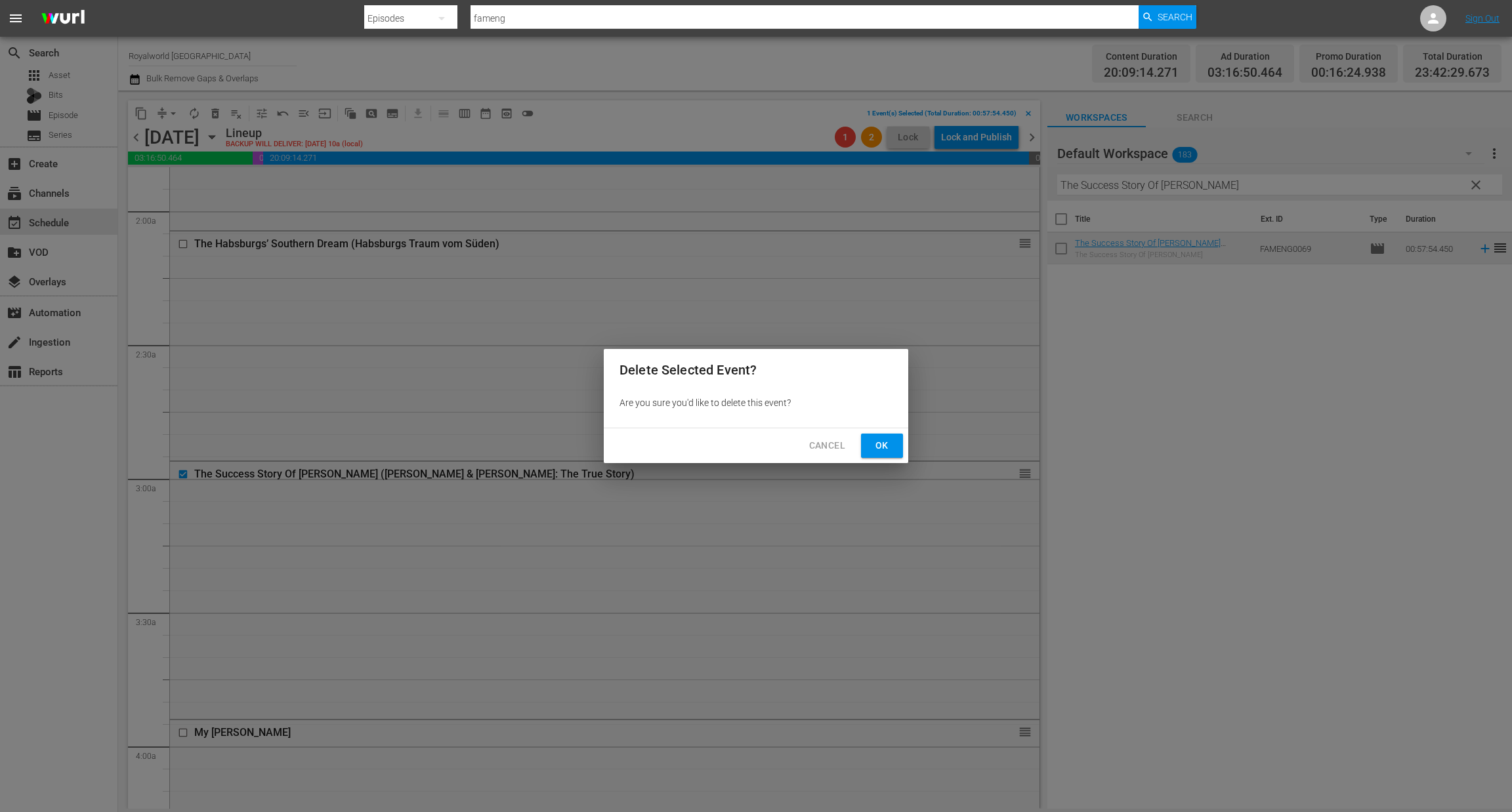
click at [890, 449] on span "Ok" at bounding box center [882, 445] width 21 height 16
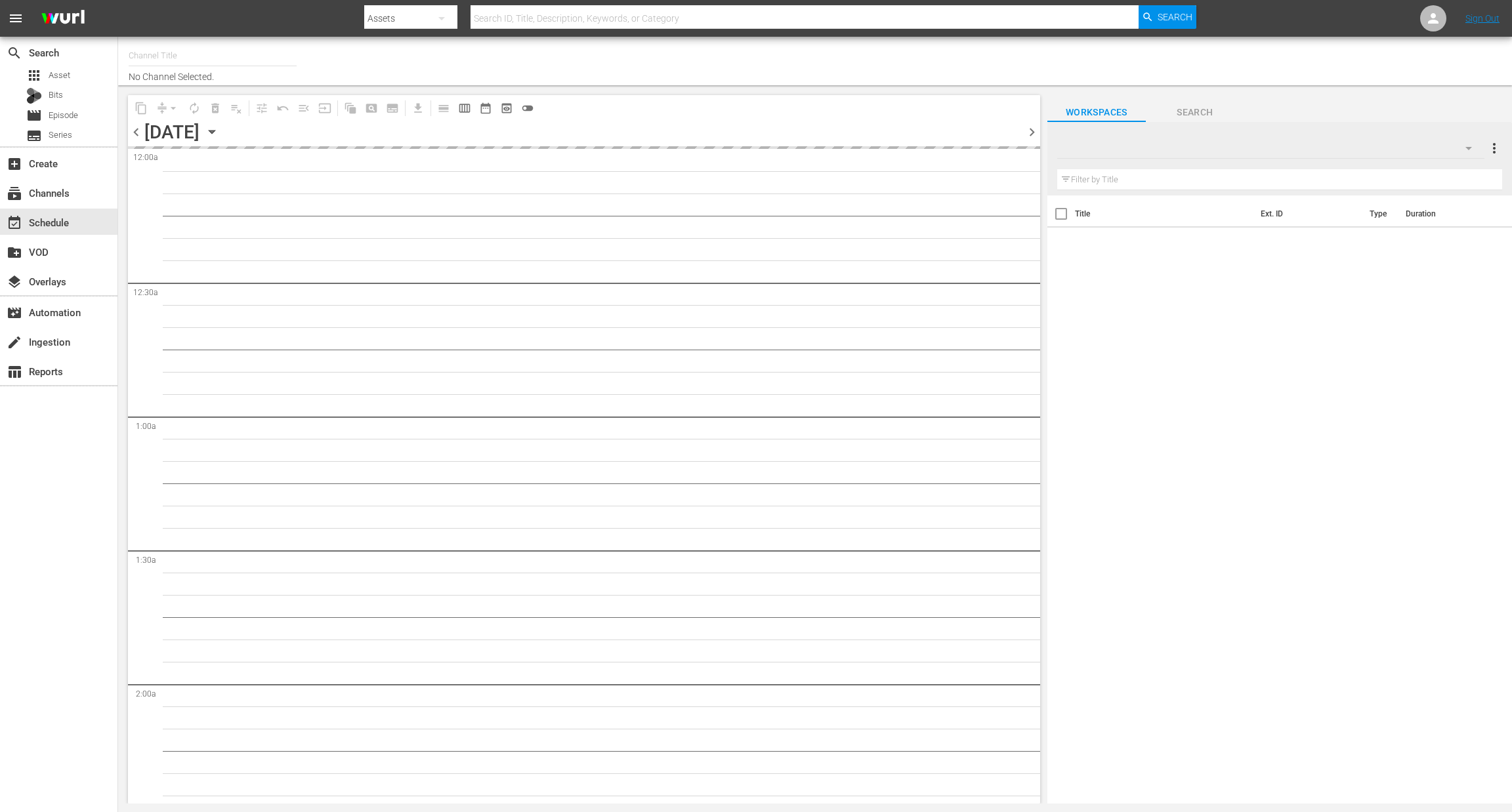
type input "Royalworld UK (1620)"
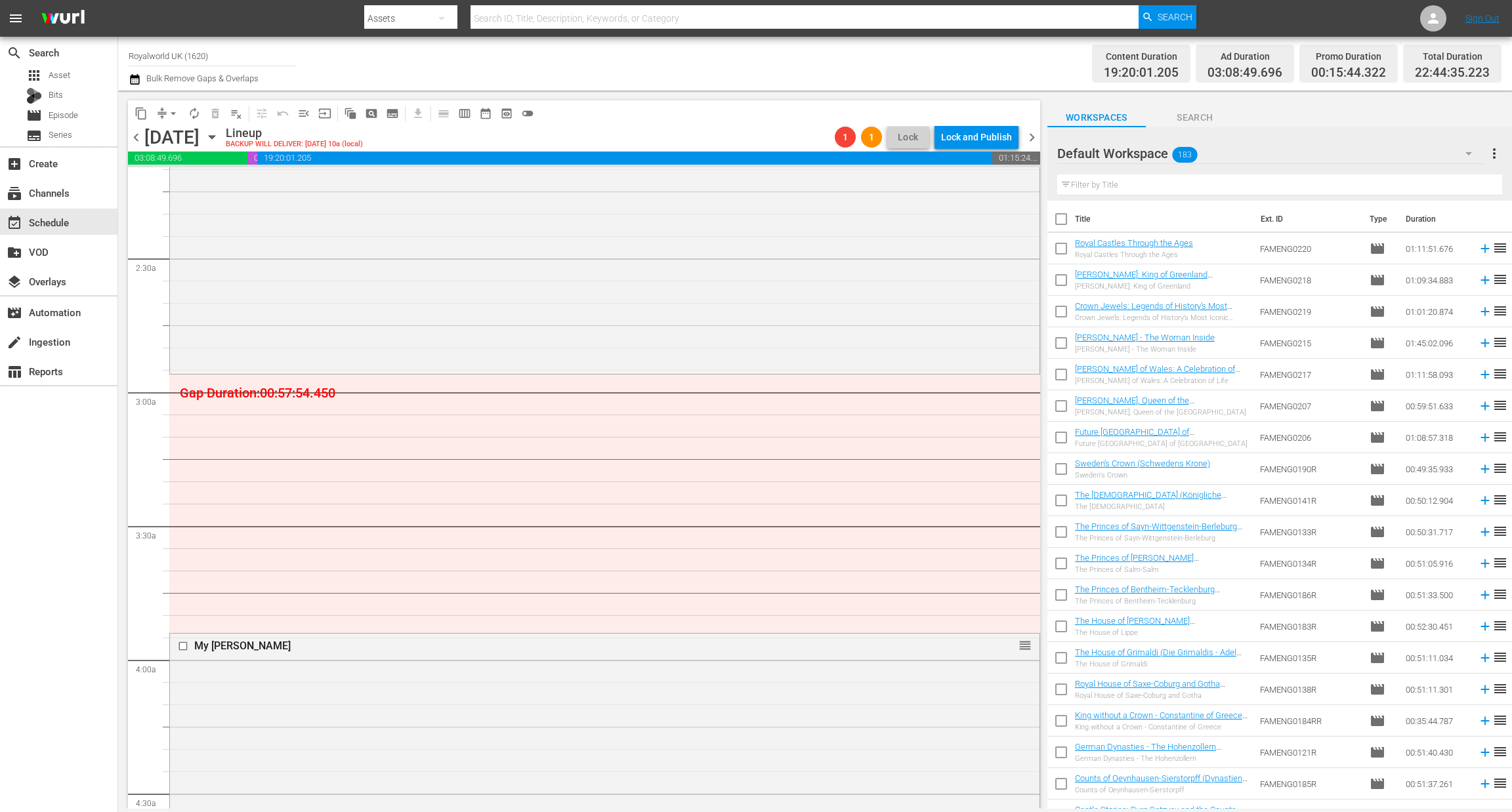
scroll to position [590, 0]
click at [168, 112] on span "arrow_drop_down" at bounding box center [173, 114] width 13 height 13
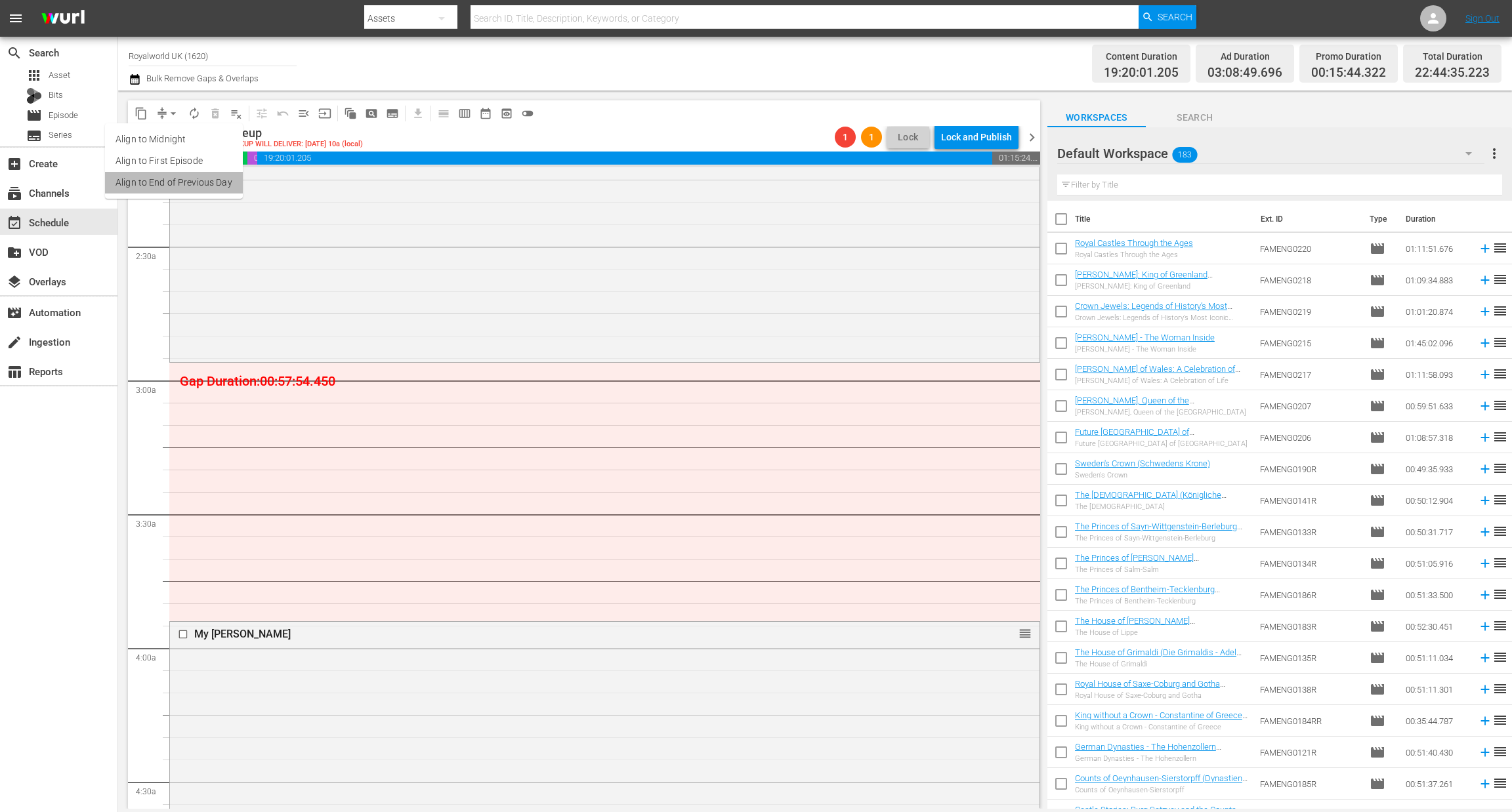
click at [193, 183] on li "Align to End of Previous Day" at bounding box center [174, 183] width 138 height 22
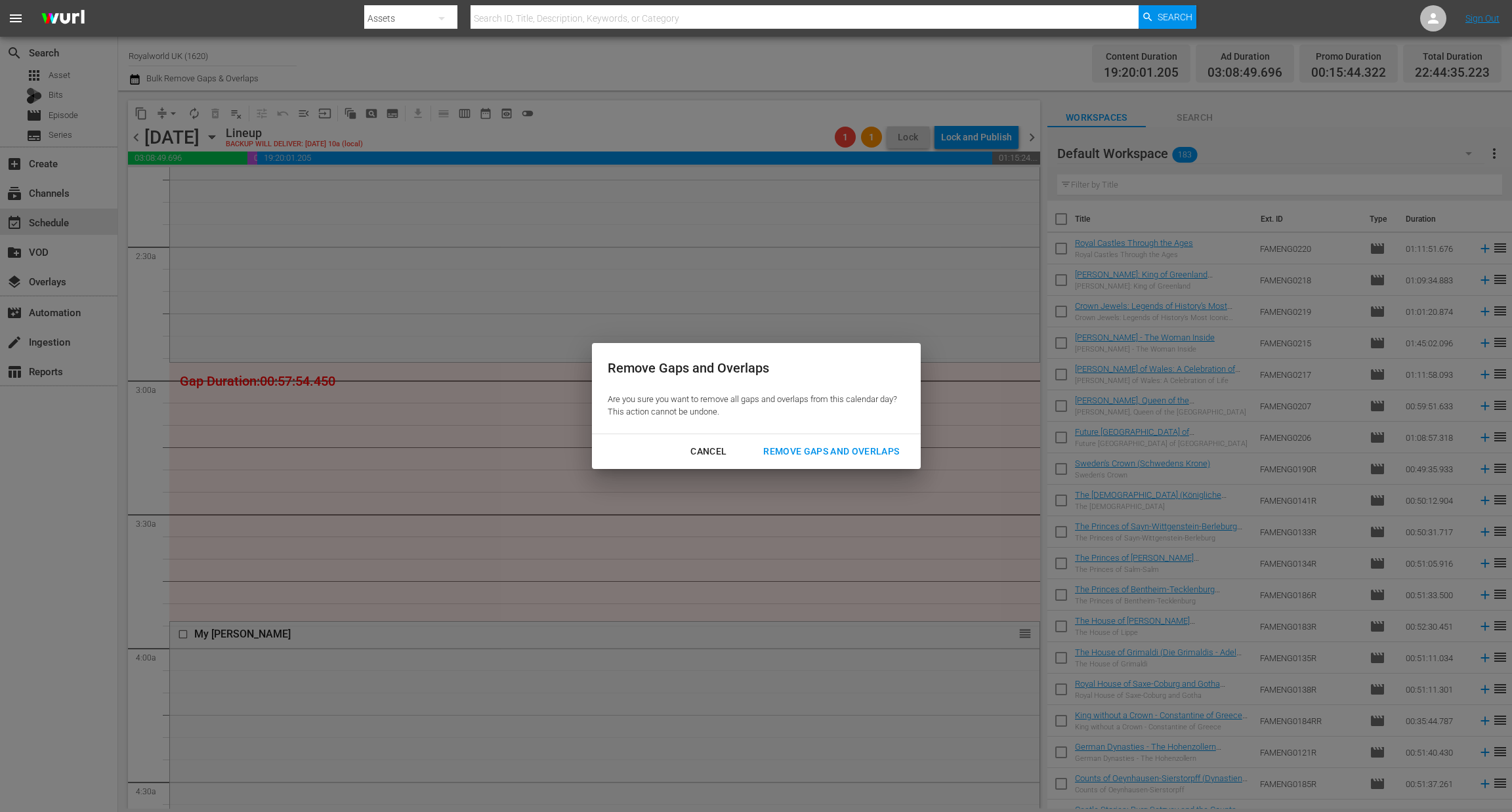
click at [835, 453] on div "Remove Gaps and Overlaps" at bounding box center [831, 451] width 157 height 16
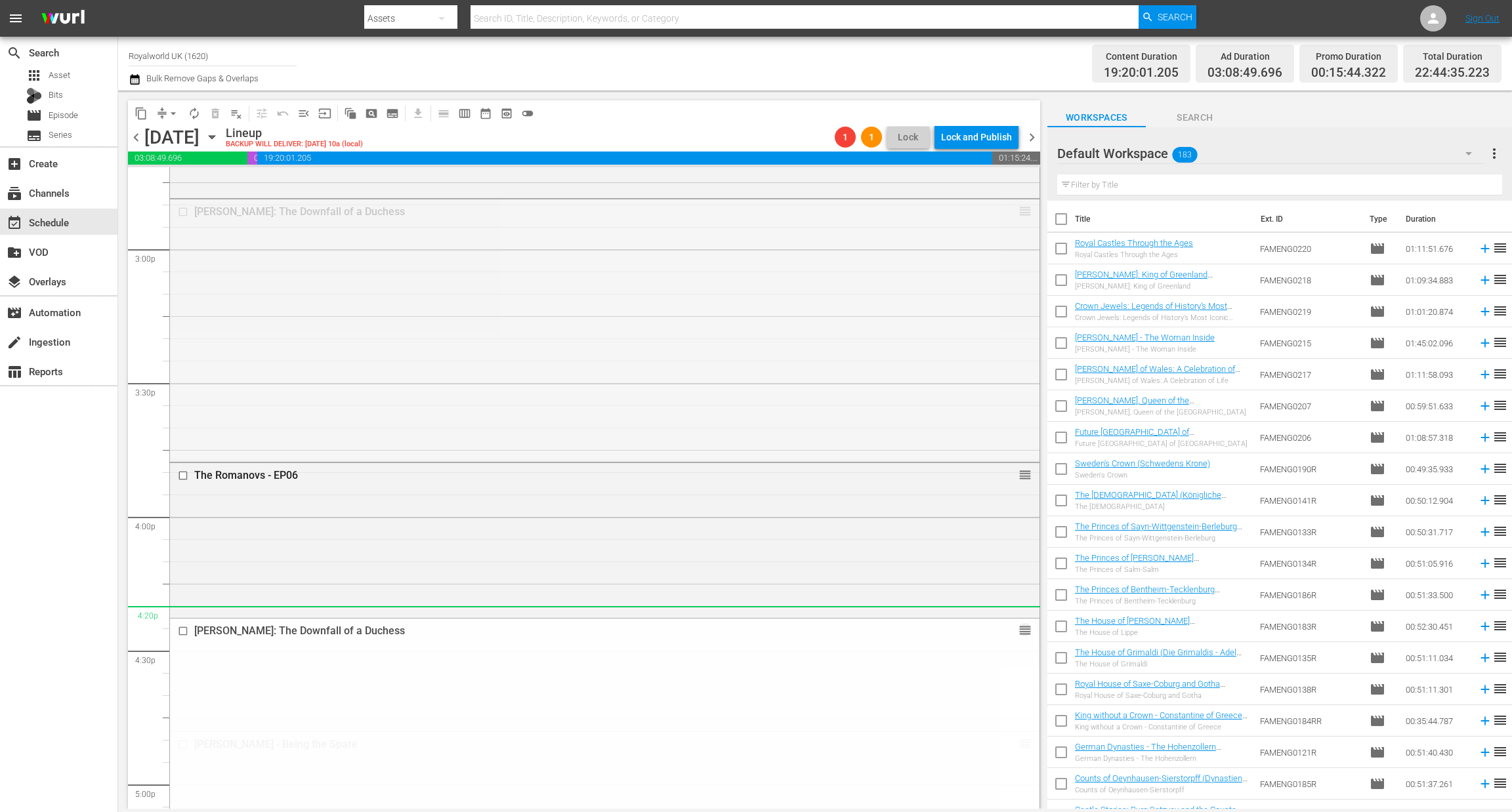
scroll to position [3935, 0]
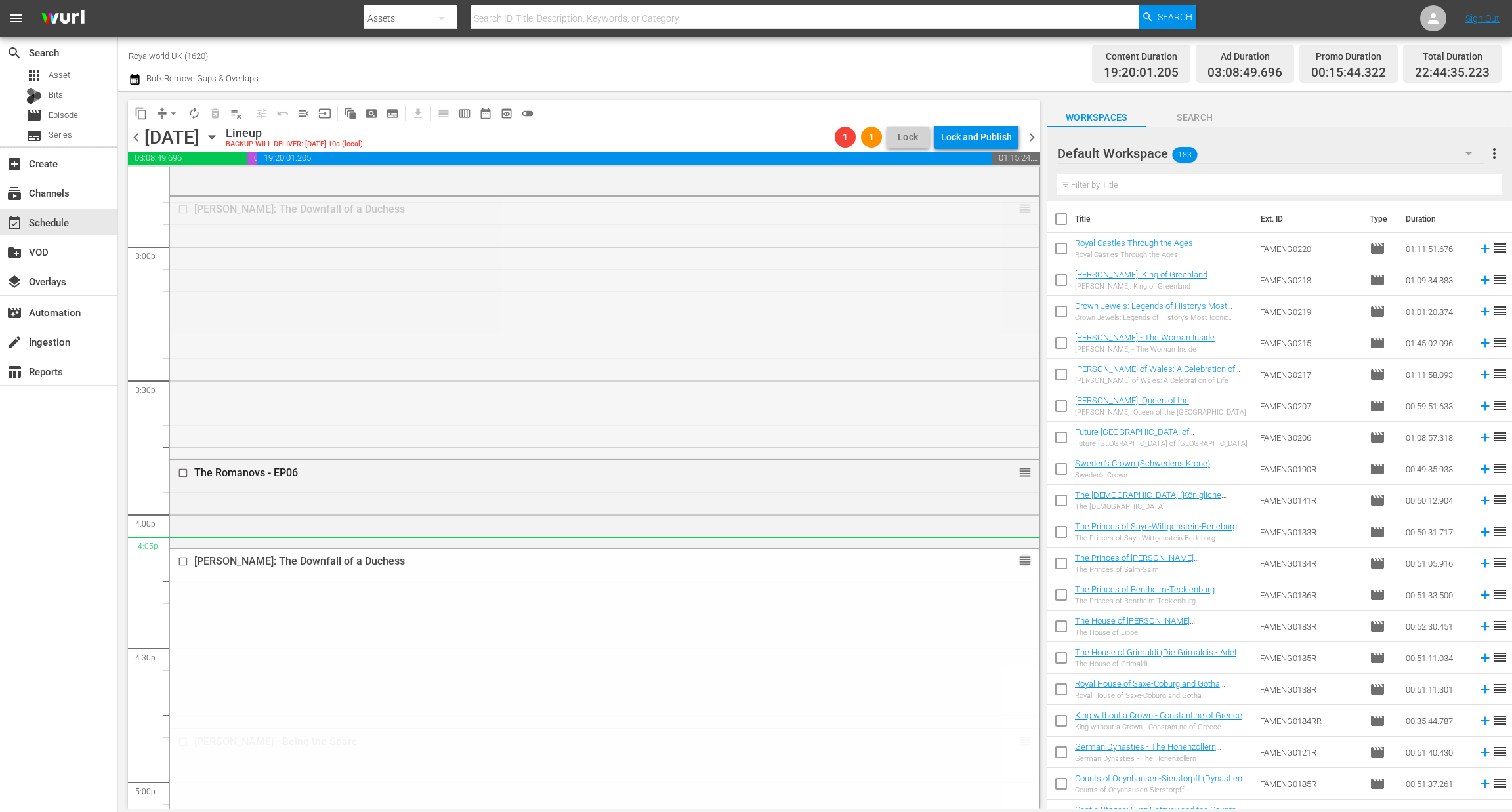
drag, startPoint x: 1009, startPoint y: 401, endPoint x: 907, endPoint y: 551, distance: 181.4
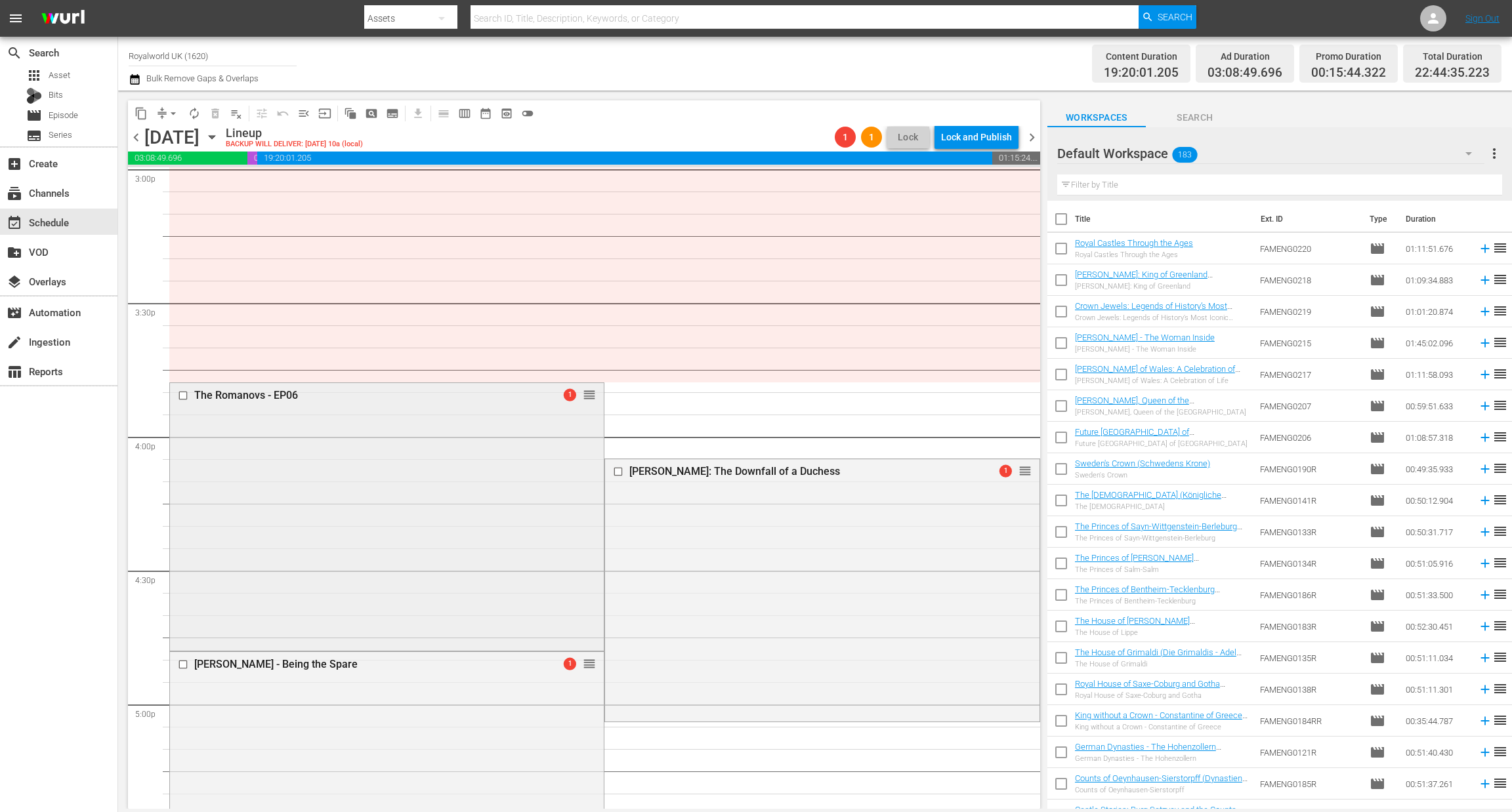
scroll to position [4034, 0]
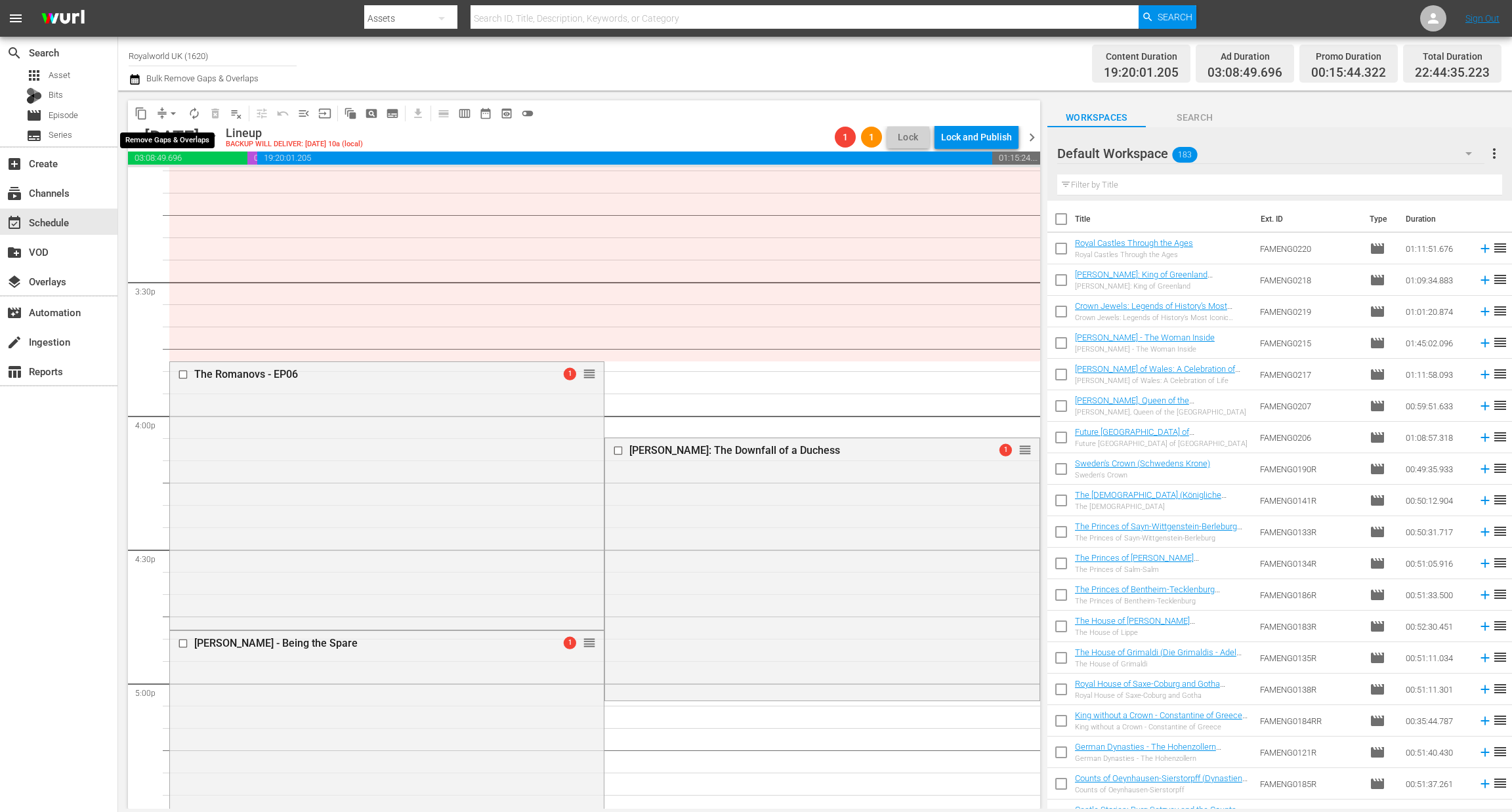
click at [175, 114] on span "arrow_drop_down" at bounding box center [173, 114] width 13 height 13
click at [192, 185] on li "Align to End of Previous Day" at bounding box center [174, 183] width 138 height 22
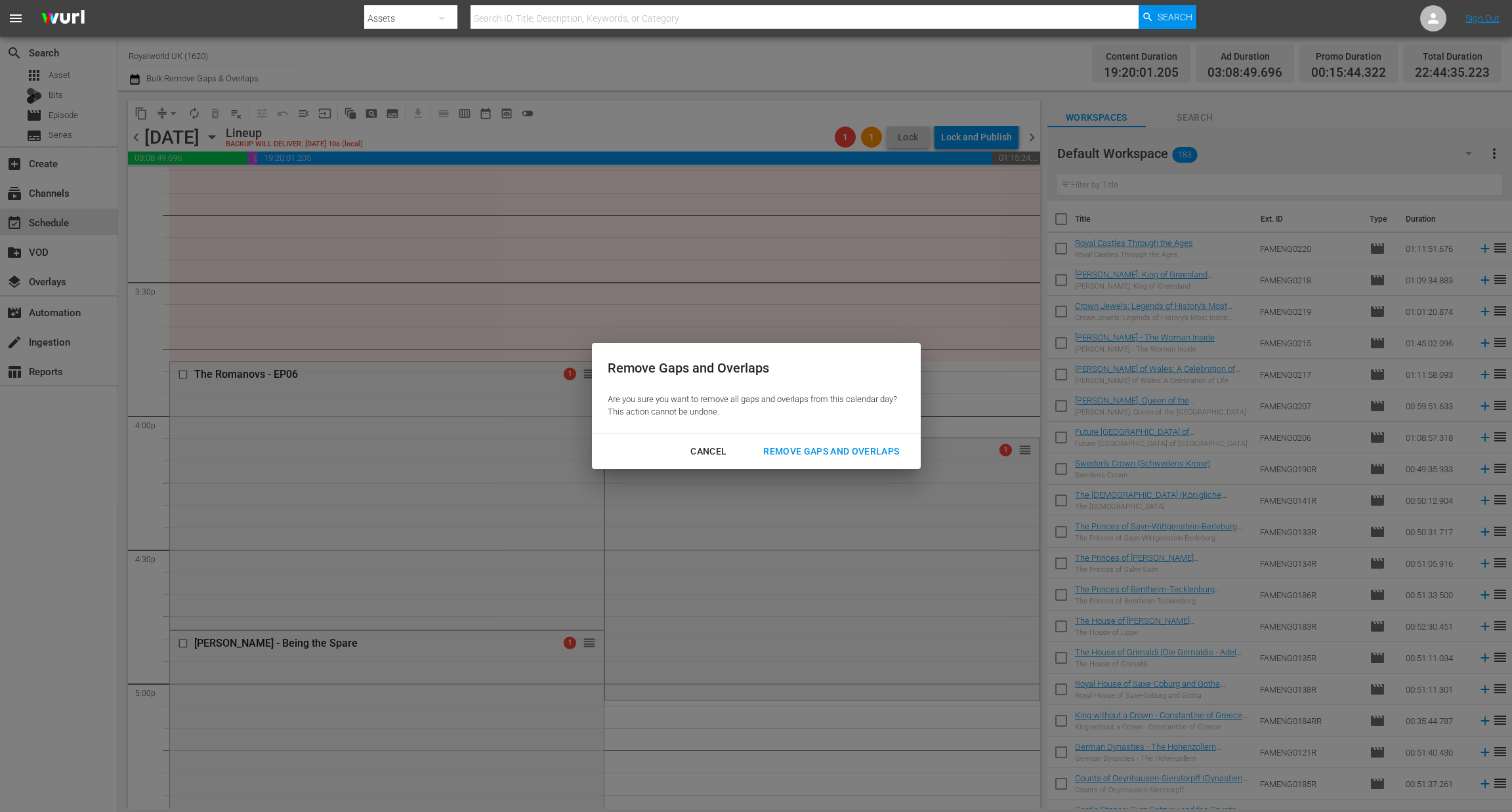
click at [818, 464] on div "Cancel Remove Gaps and Overlaps" at bounding box center [756, 451] width 329 height 35
click at [821, 449] on div "Remove Gaps and Overlaps" at bounding box center [831, 451] width 157 height 16
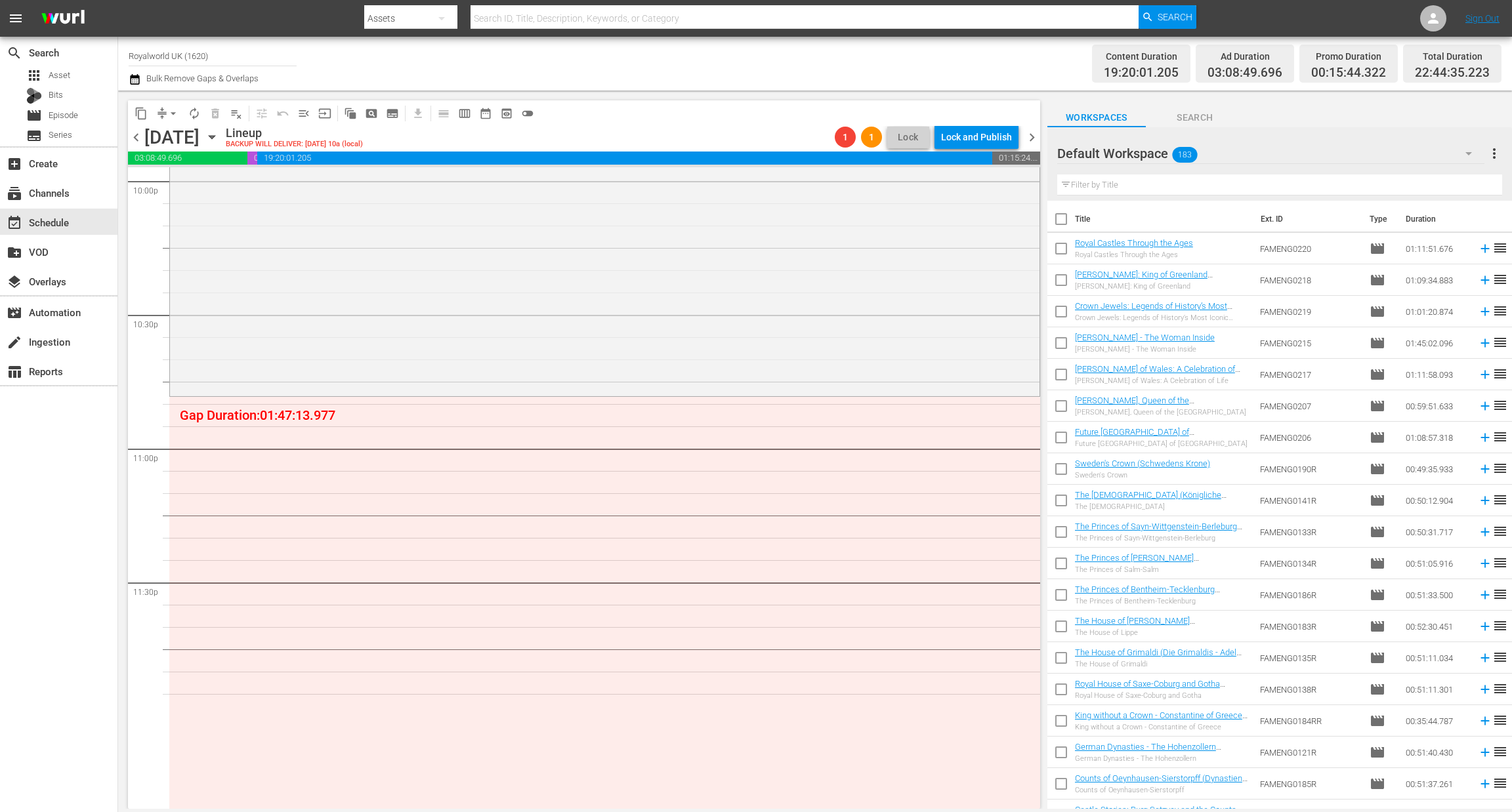
scroll to position [5842, 0]
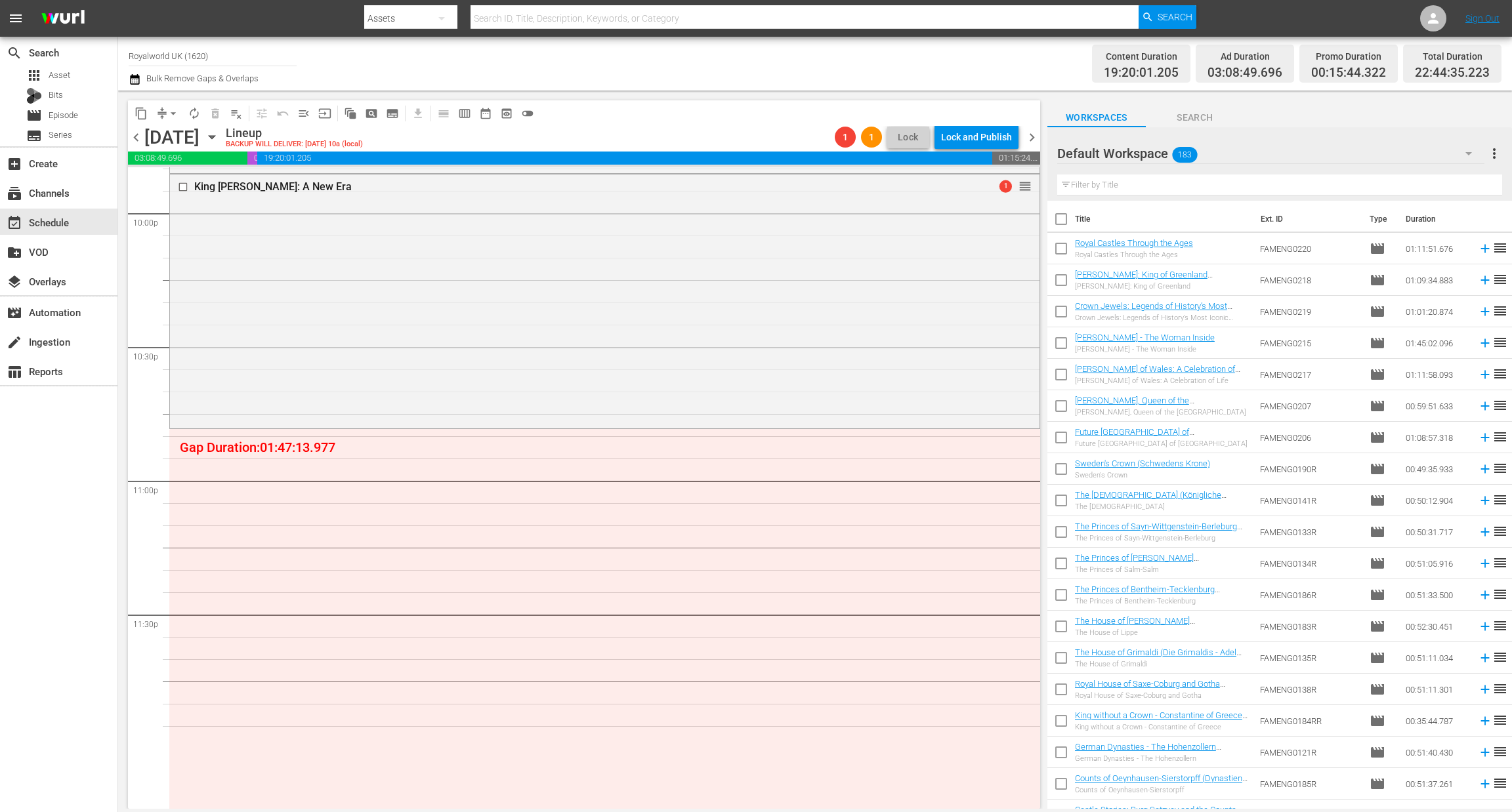
click at [1111, 183] on input "text" at bounding box center [1279, 185] width 445 height 21
paste input "The Story of [PERSON_NAME] (Duchess of Windsor - The Woman Who Stole the King's…"
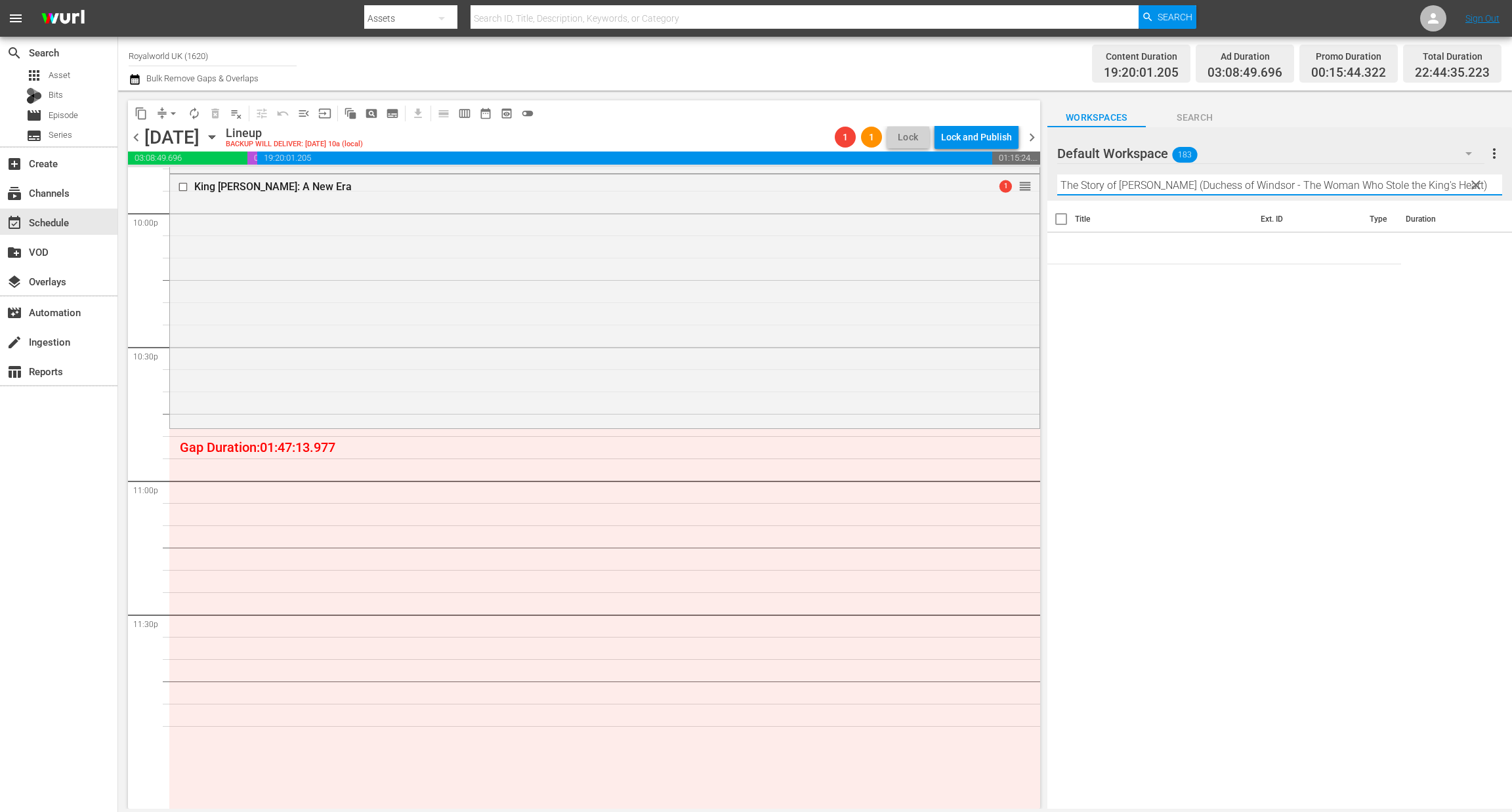
drag, startPoint x: 1145, startPoint y: 187, endPoint x: 1511, endPoint y: 207, distance: 366.5
click at [1511, 207] on div "Default Workspace 183 Default more_vert clear Filter by Title The Story of [PER…" at bounding box center [1279, 472] width 465 height 688
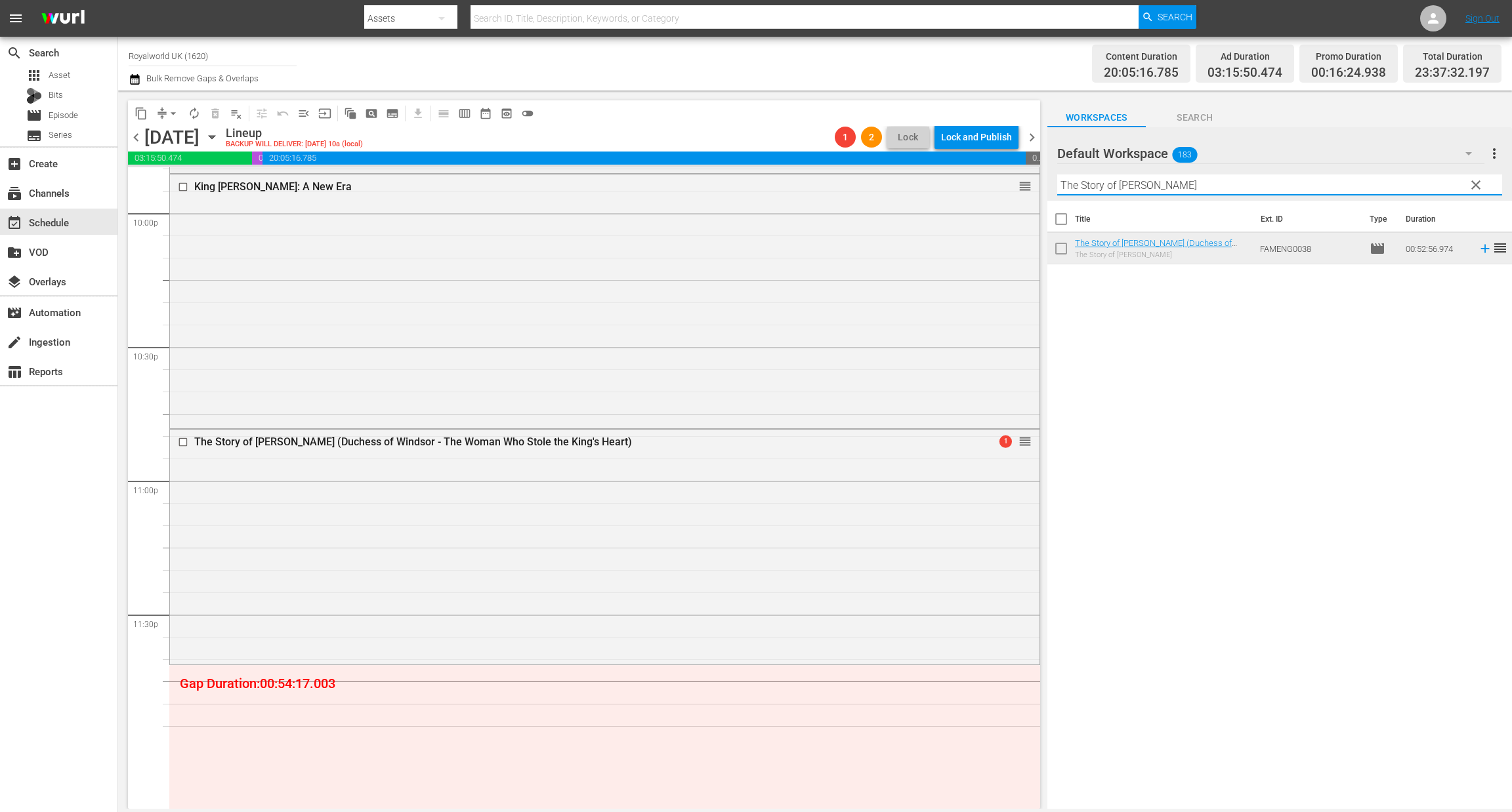
drag, startPoint x: 1284, startPoint y: 177, endPoint x: 936, endPoint y: 168, distance: 348.1
click at [936, 168] on div "content_copy compress arrow_drop_down autorenew_outlined delete_forever_outline…" at bounding box center [815, 449] width 1394 height 718
paste input "[PERSON_NAME]: The Inquest"
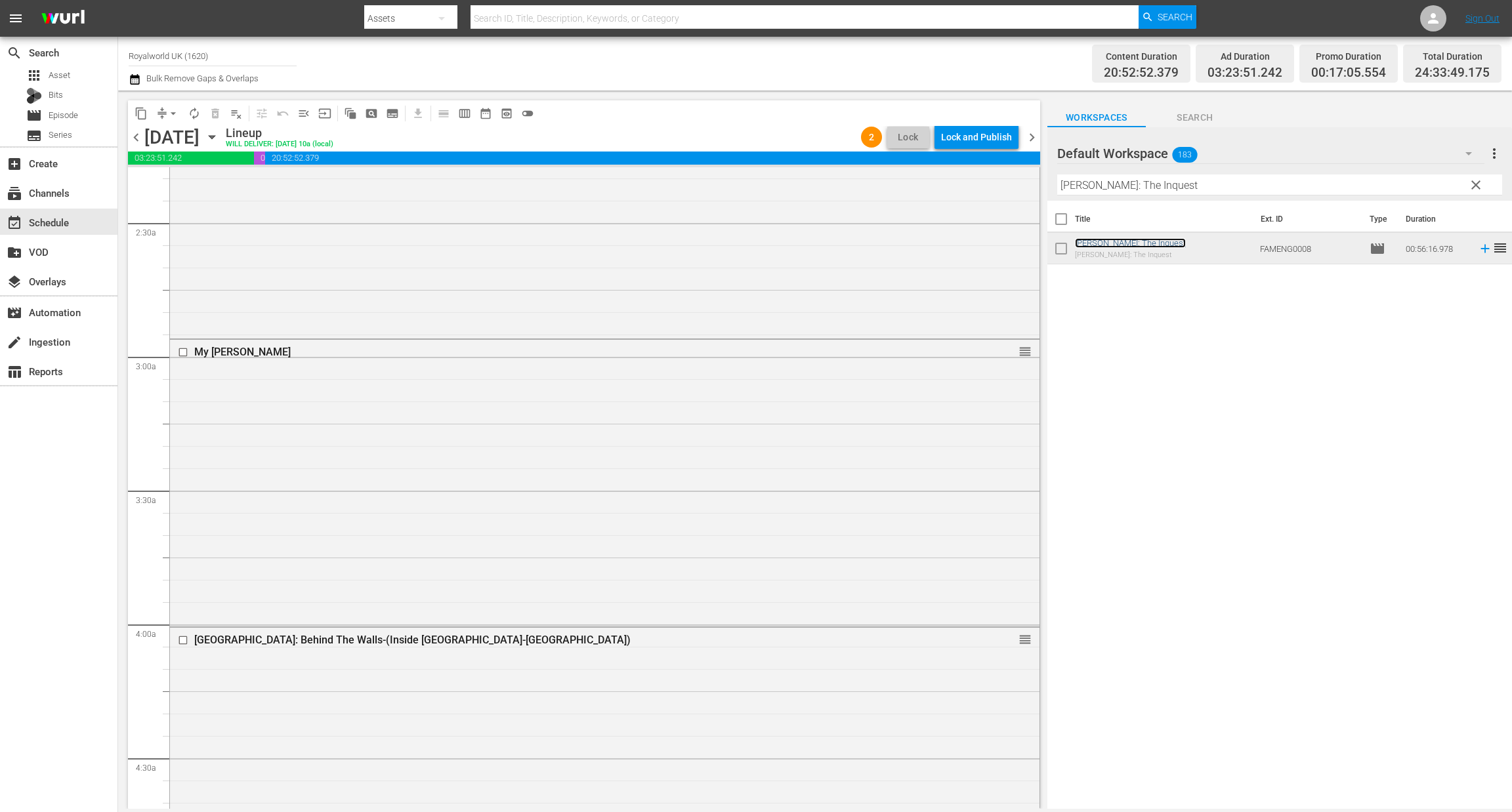
scroll to position [0, 0]
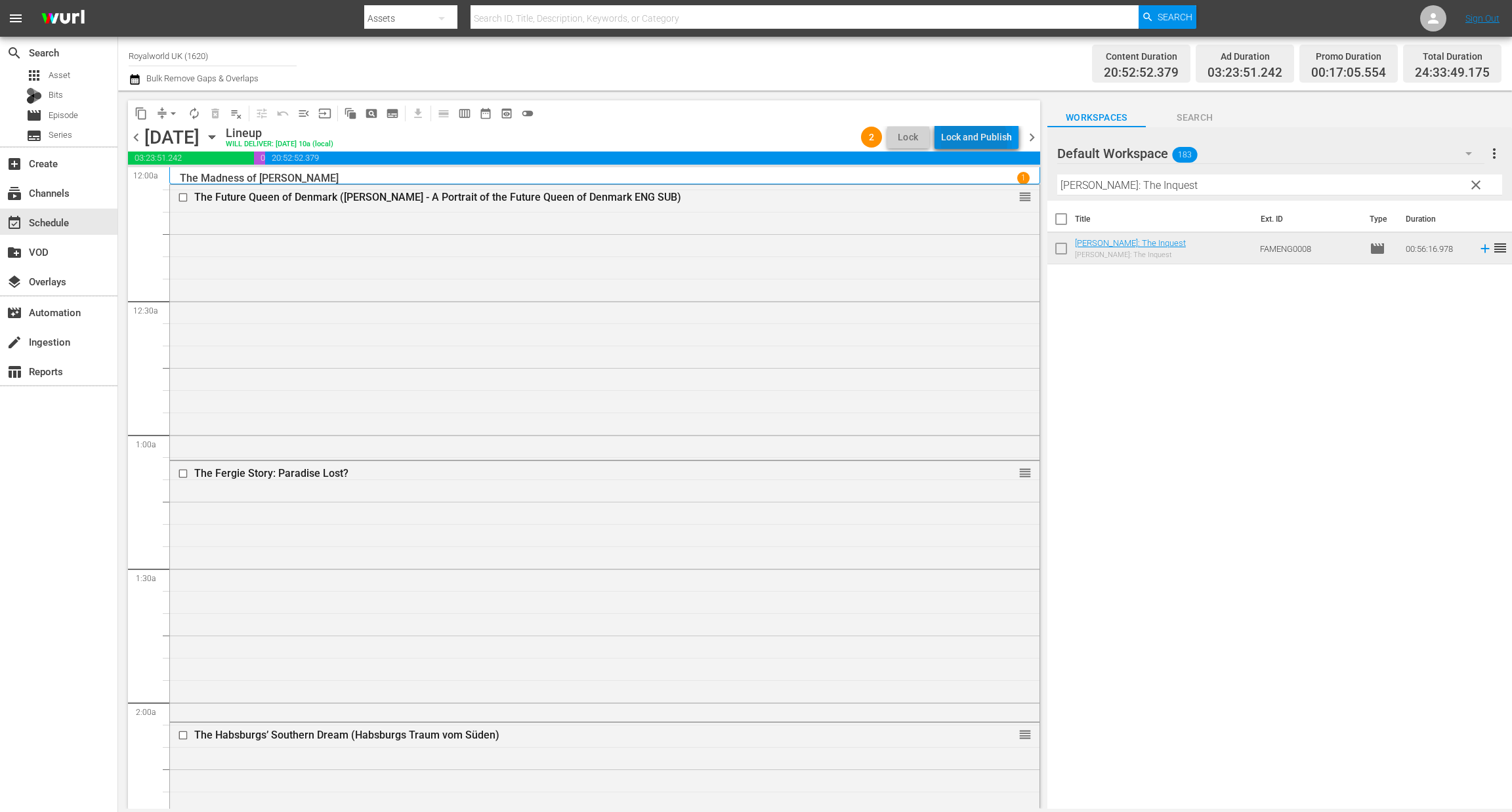
click at [968, 141] on div "Lock and Publish" at bounding box center [976, 137] width 71 height 24
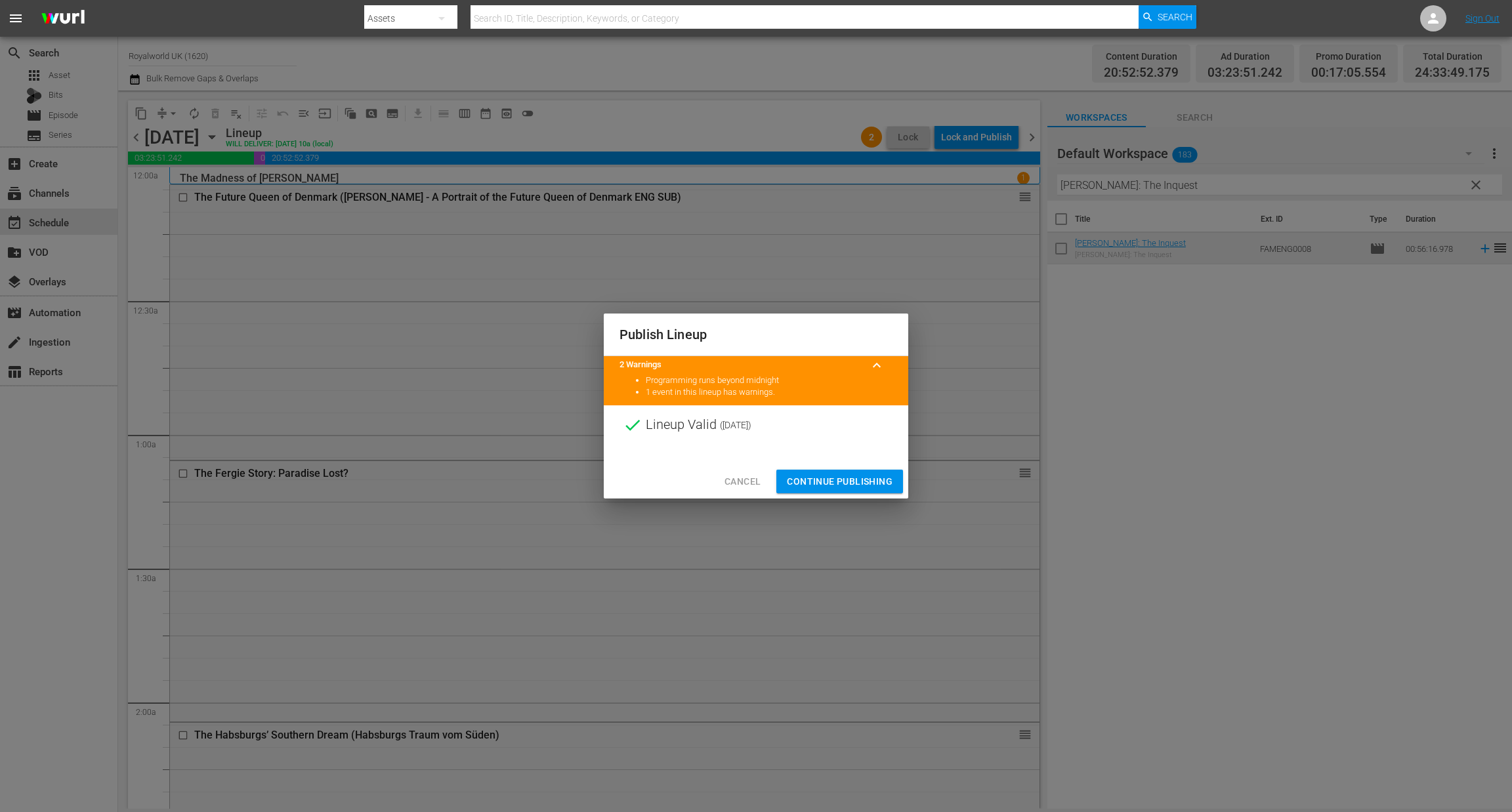
click at [827, 486] on span "Continue Publishing" at bounding box center [839, 482] width 106 height 16
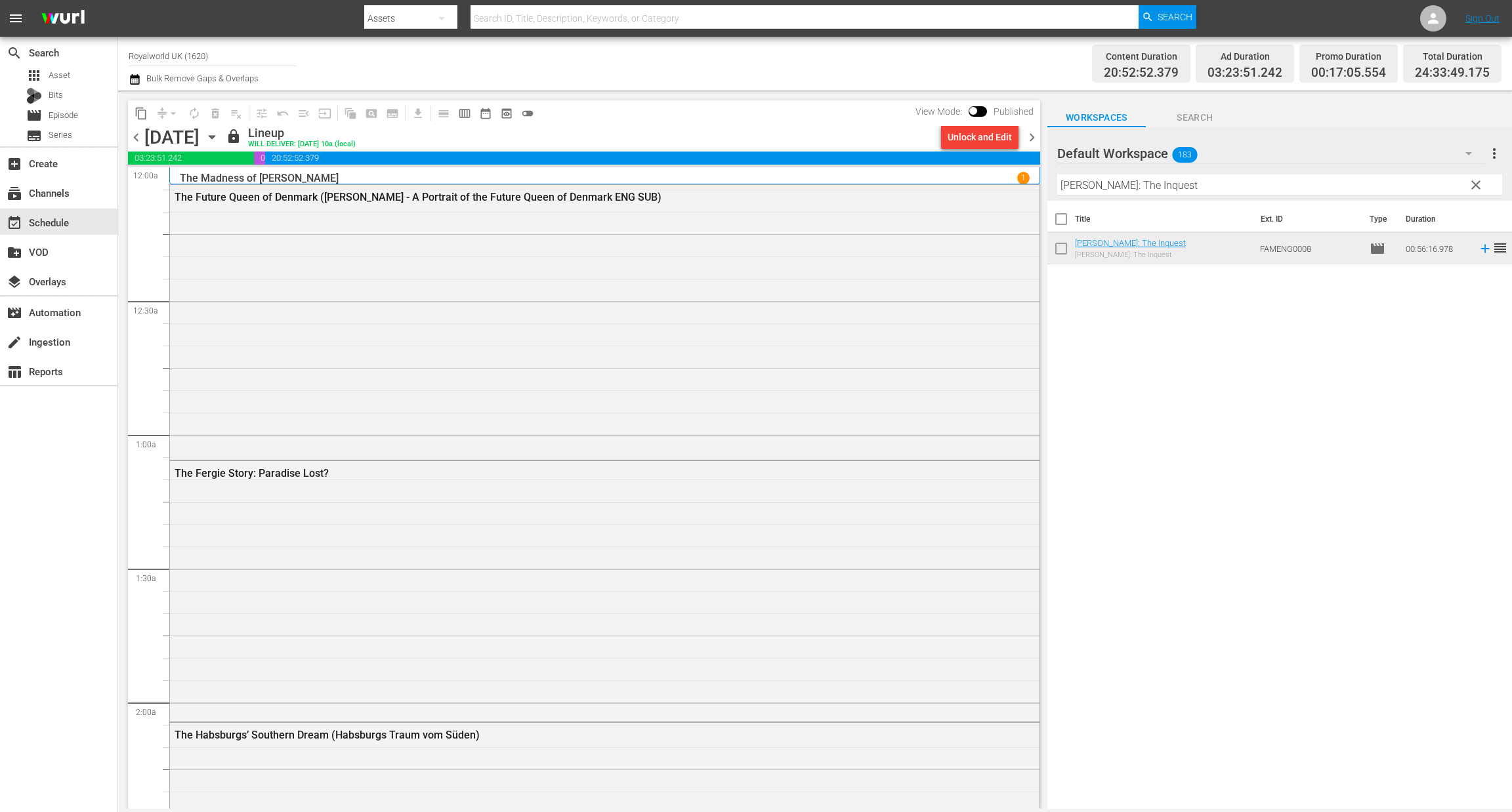
click at [1030, 142] on span "chevron_right" at bounding box center [1032, 137] width 16 height 16
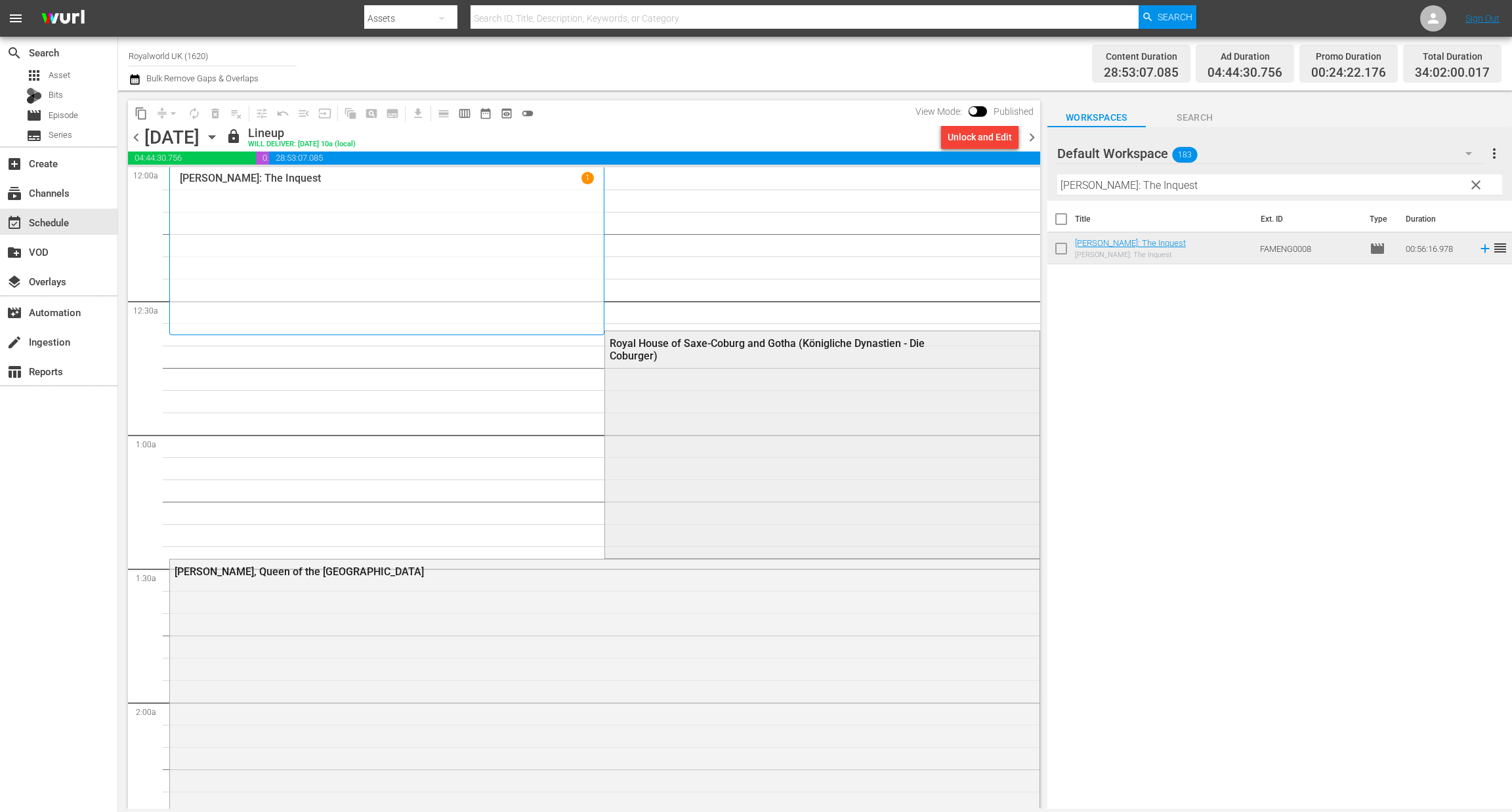
click at [702, 358] on div "Royal House of Saxe-Coburg and Gotha (Königliche Dynastien - Die Coburger)" at bounding box center [788, 350] width 357 height 25
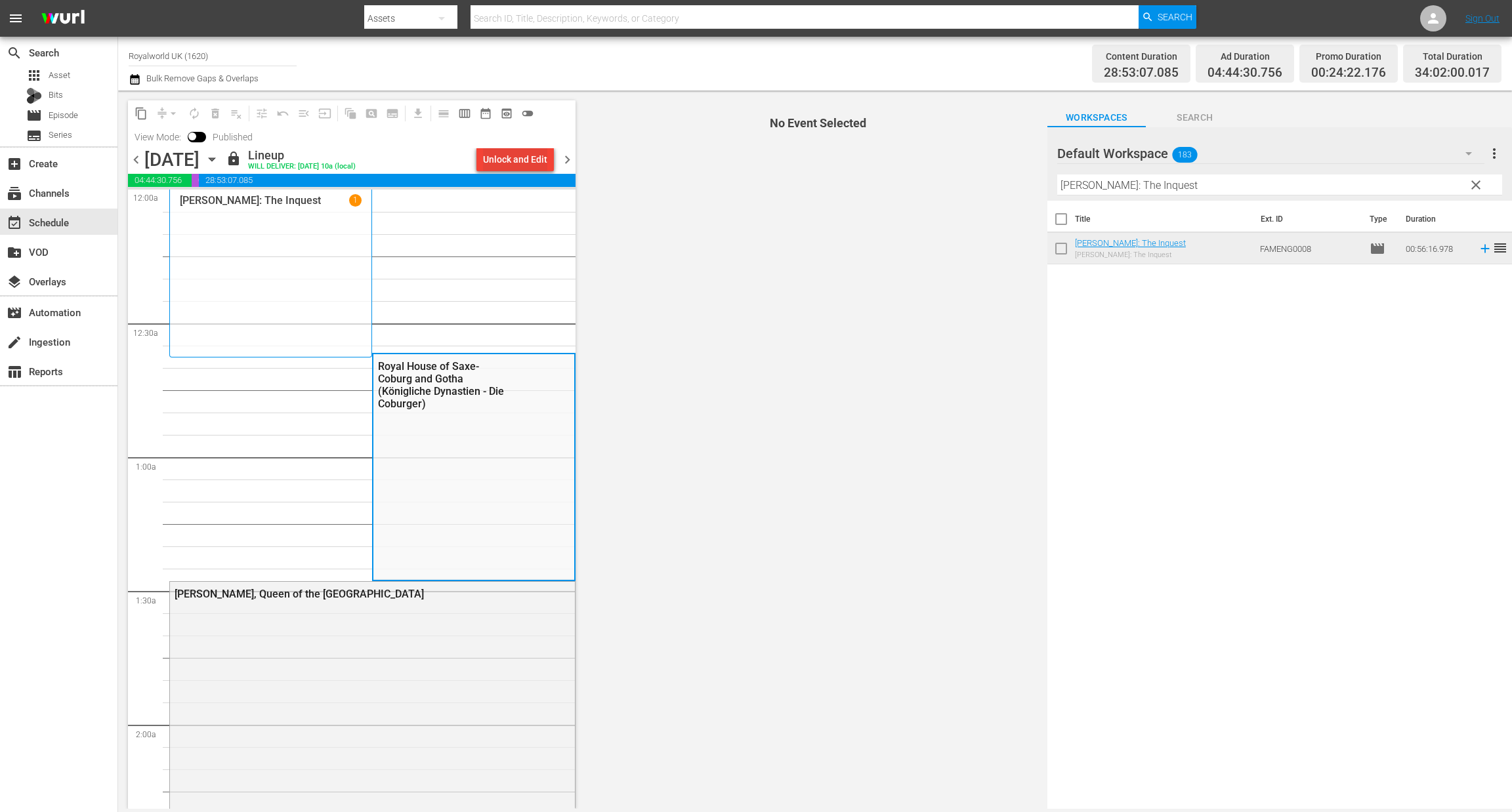
click at [517, 162] on div "Unlock and Edit" at bounding box center [515, 160] width 64 height 24
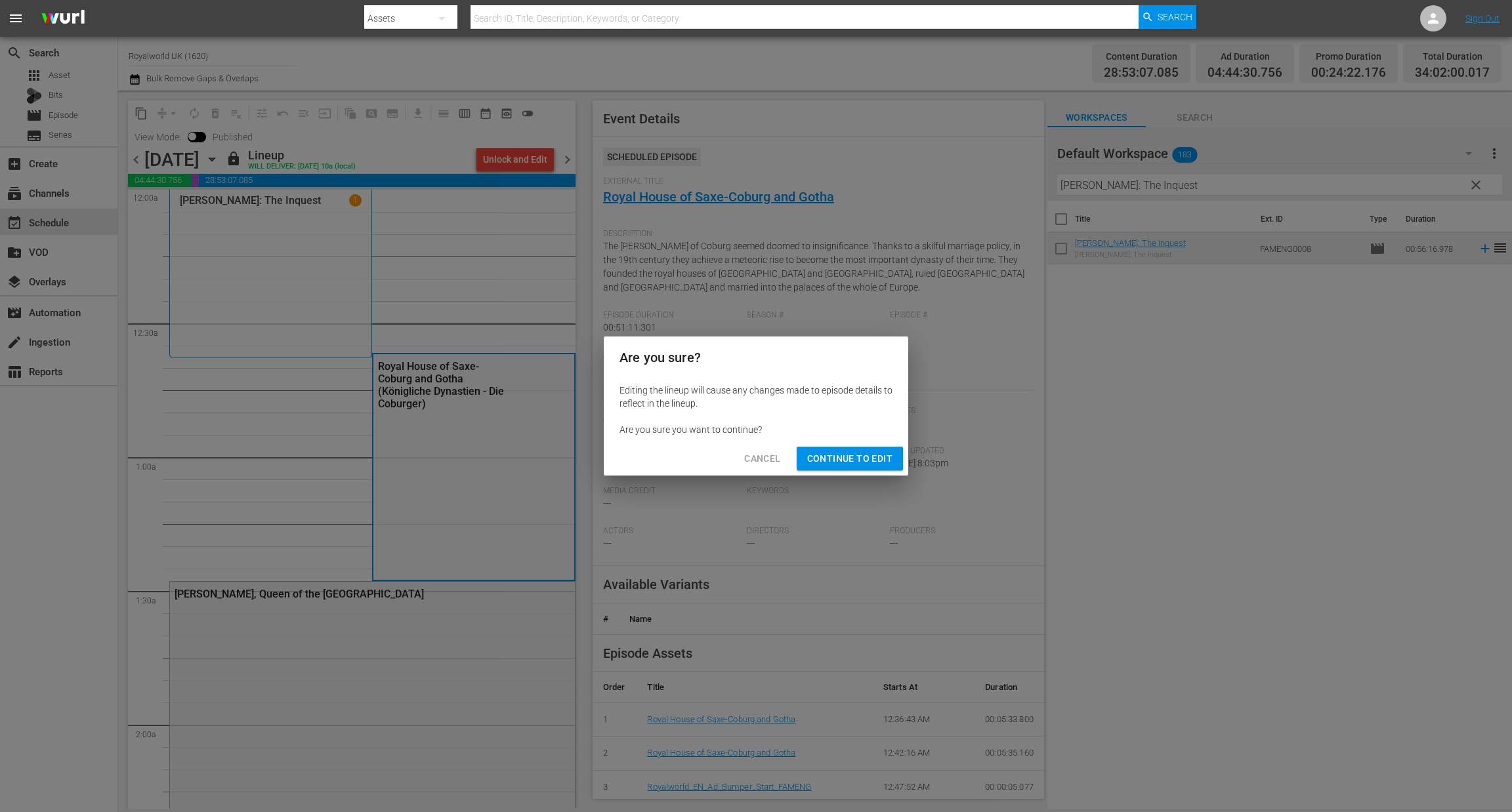
click at [850, 461] on span "Continue to Edit" at bounding box center [850, 459] width 85 height 16
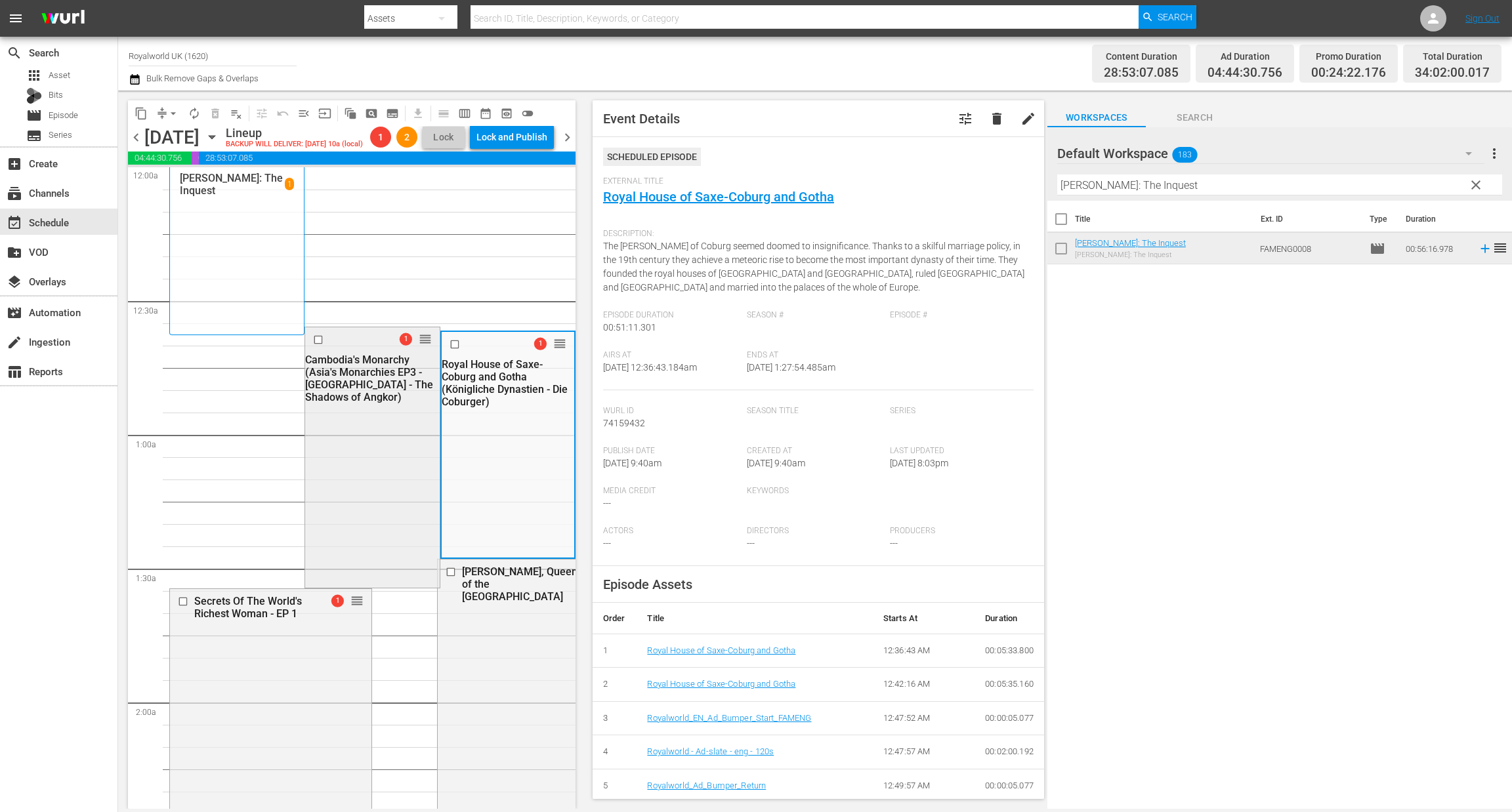
click at [316, 345] on input "checkbox" at bounding box center [319, 339] width 14 height 11
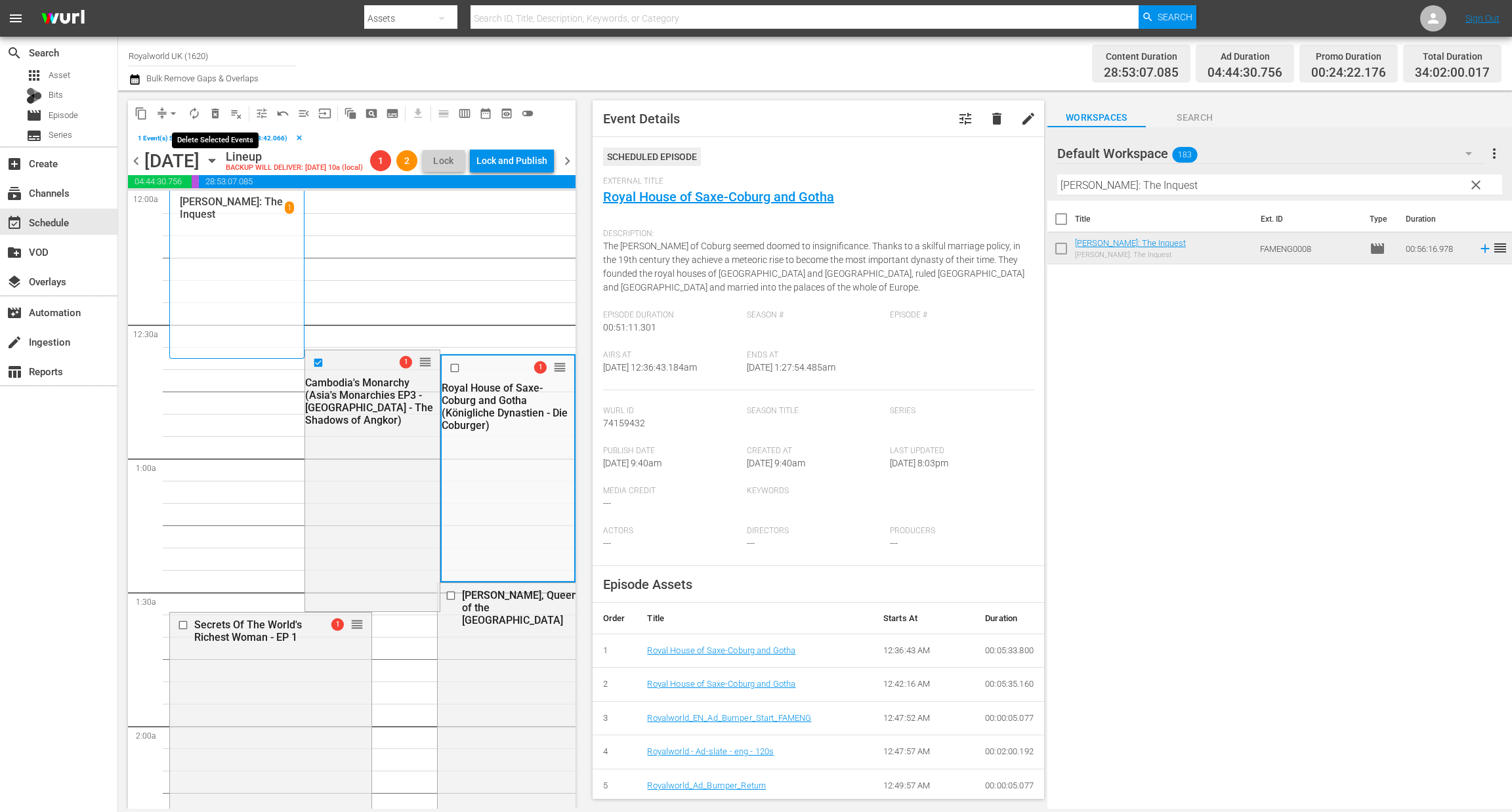
click at [211, 112] on span "delete_forever_outlined" at bounding box center [216, 114] width 13 height 13
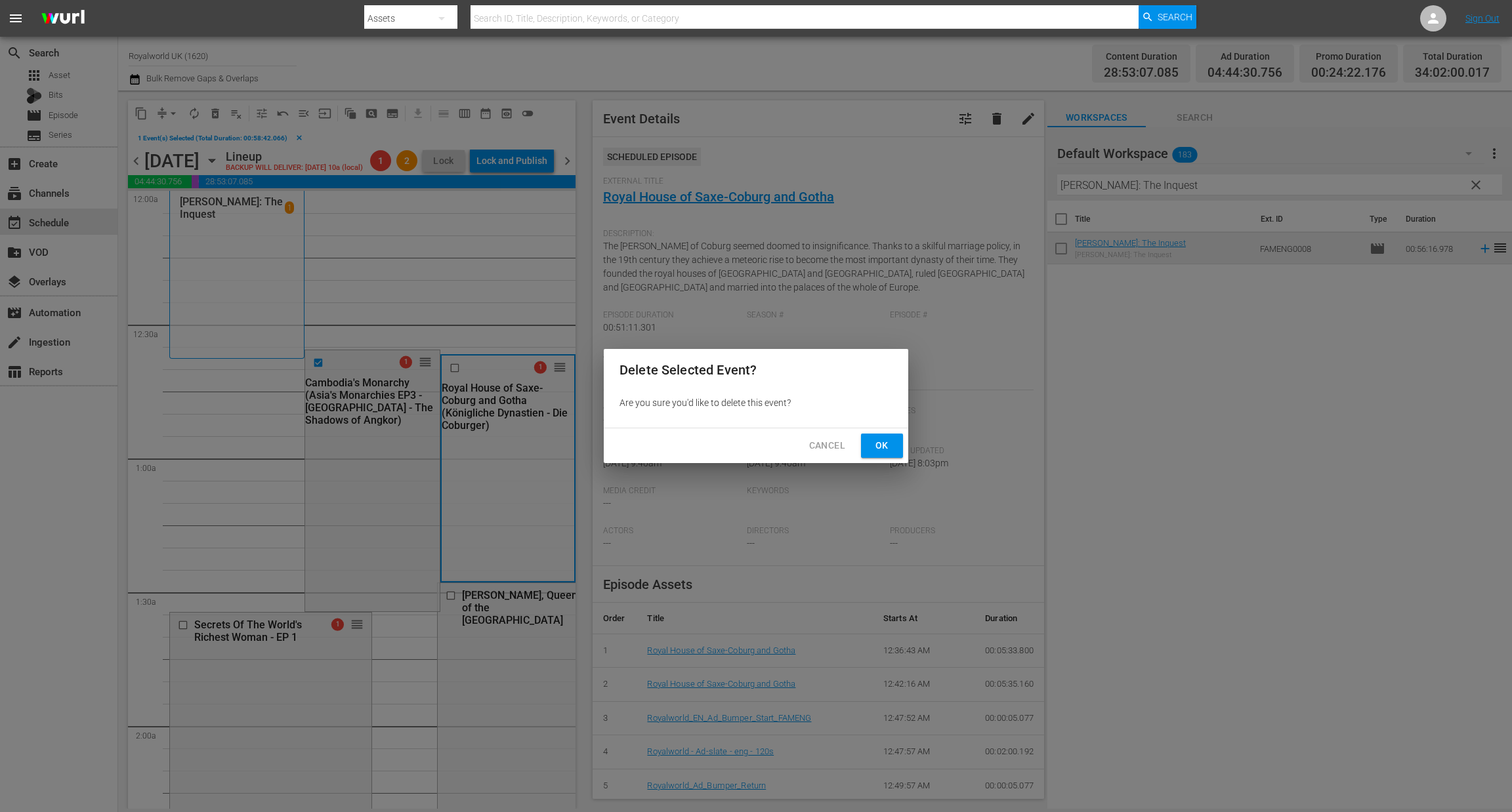
click at [875, 450] on span "Ok" at bounding box center [882, 445] width 21 height 16
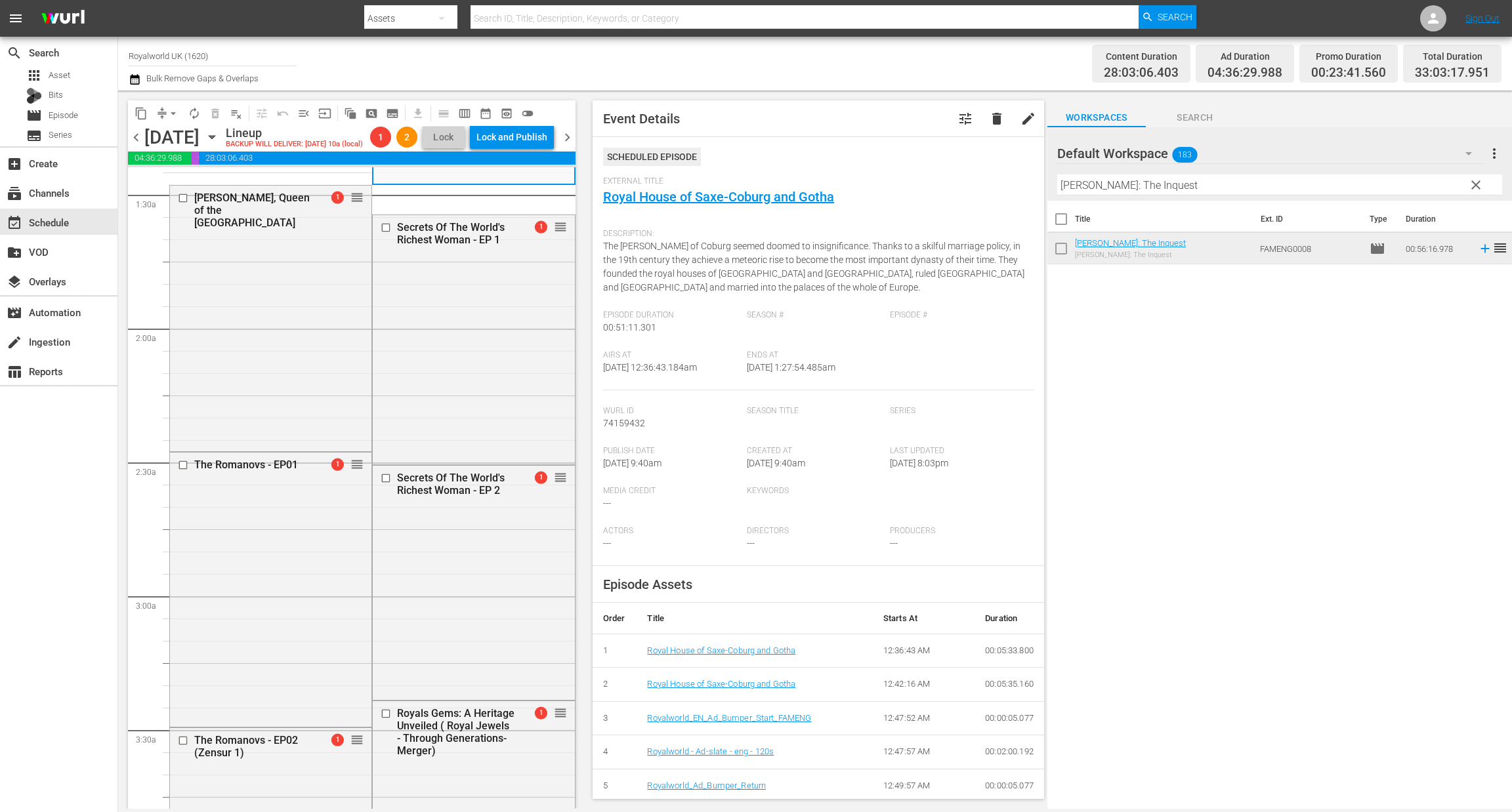
scroll to position [491, 0]
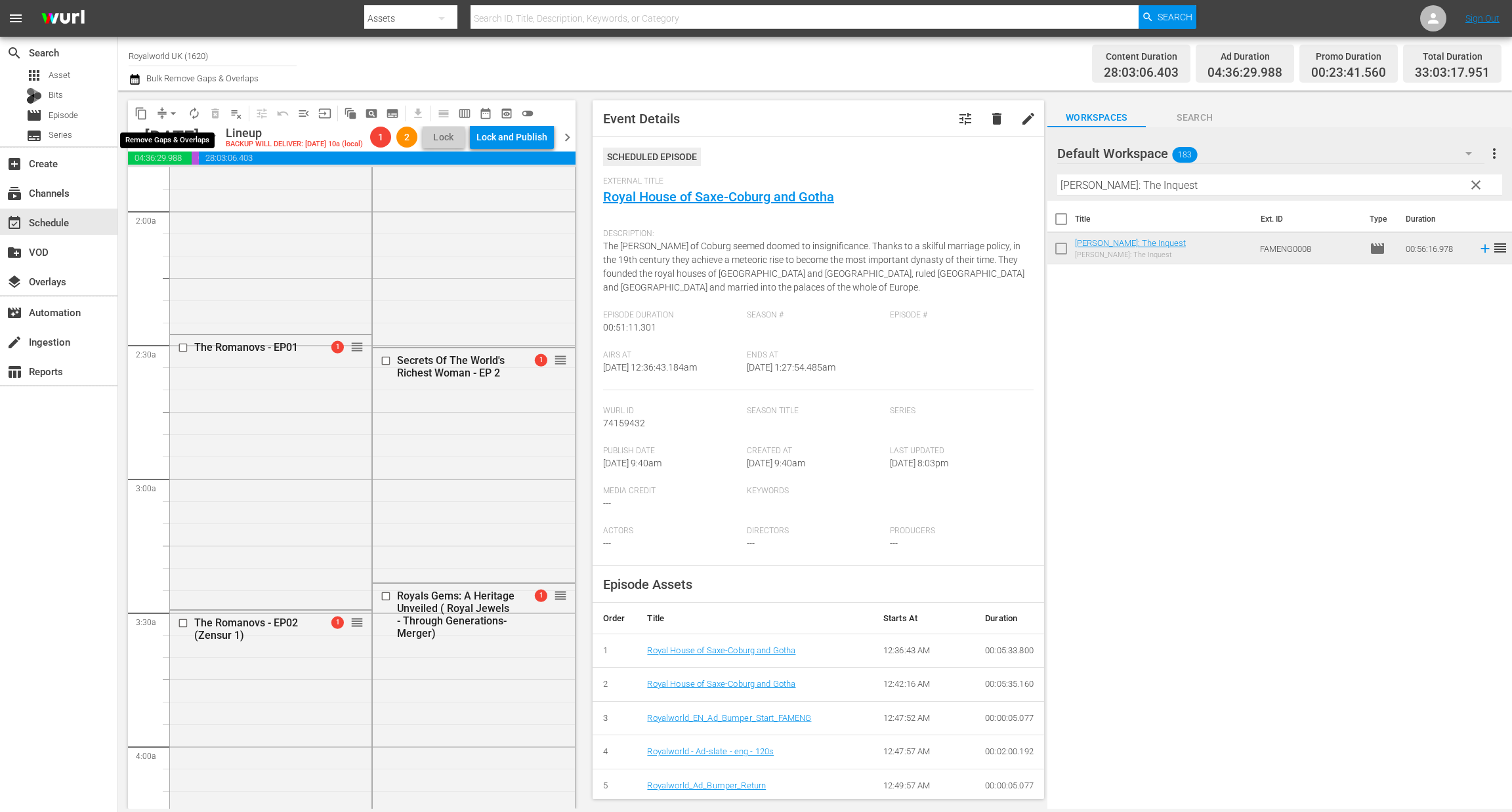
click at [173, 107] on span "arrow_drop_down" at bounding box center [173, 114] width 13 height 13
click at [179, 182] on li "Align to End of Previous Day" at bounding box center [174, 183] width 138 height 22
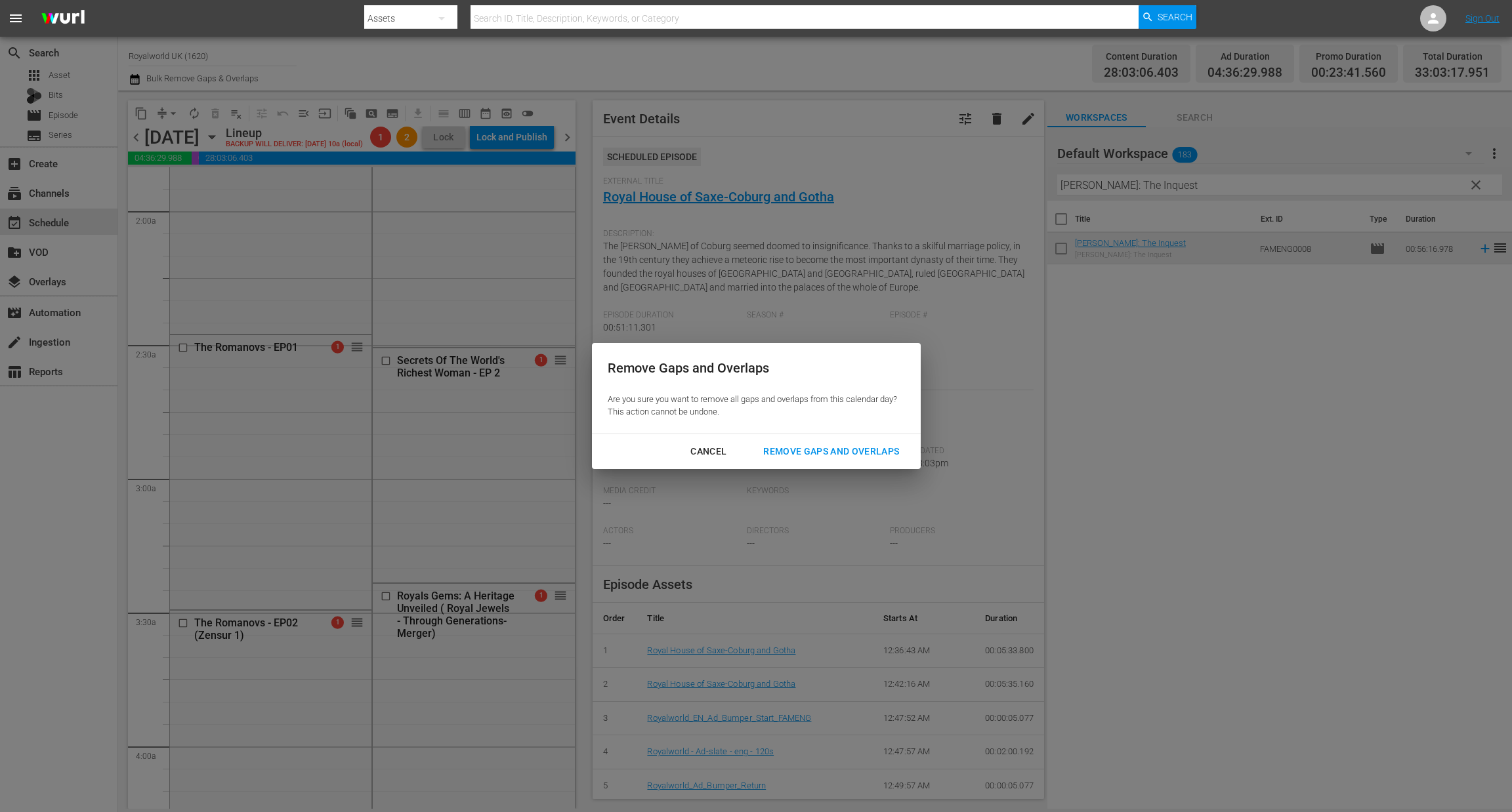
click at [817, 458] on div "Remove Gaps and Overlaps" at bounding box center [831, 451] width 157 height 16
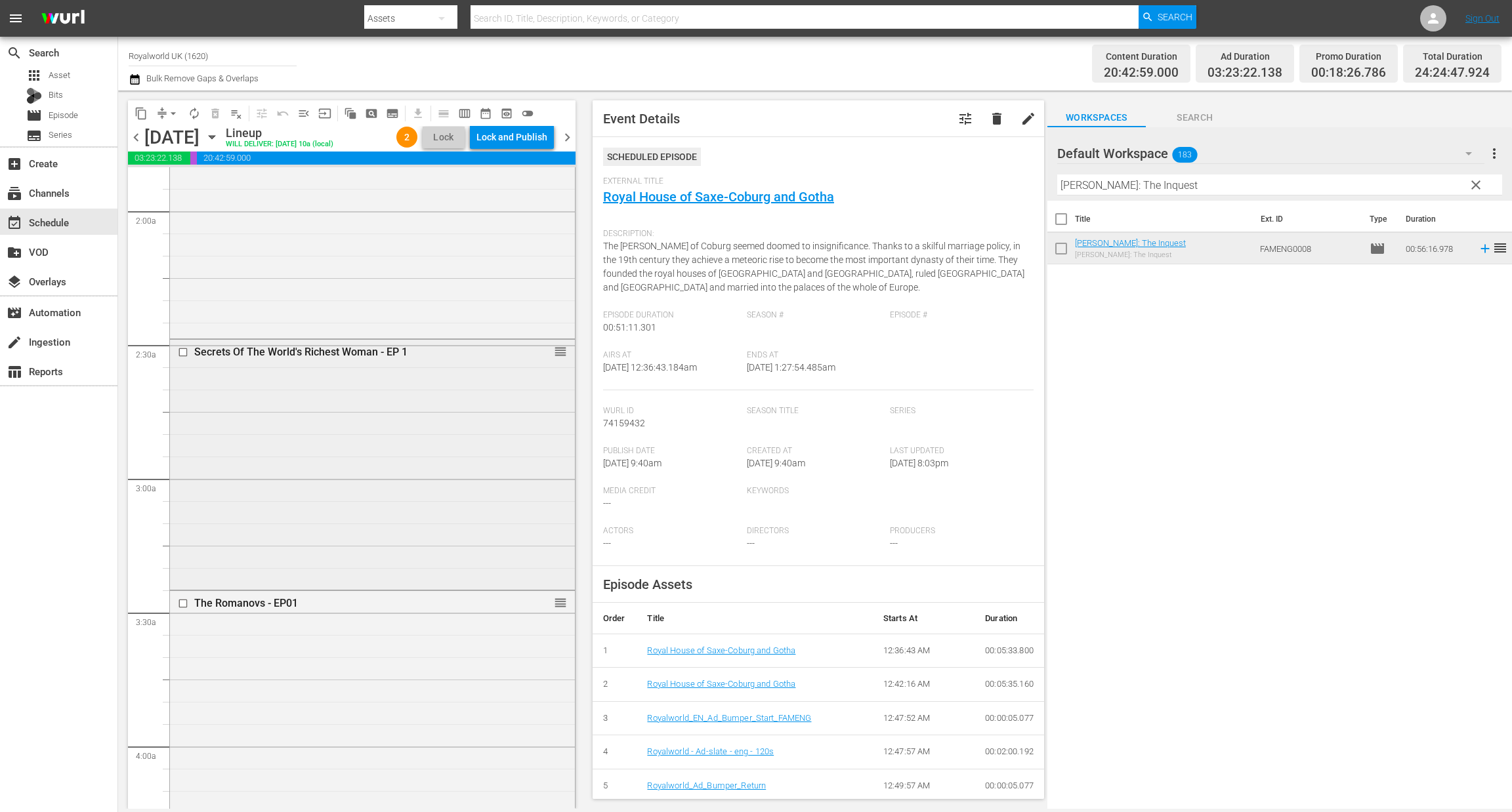
scroll to position [0, 0]
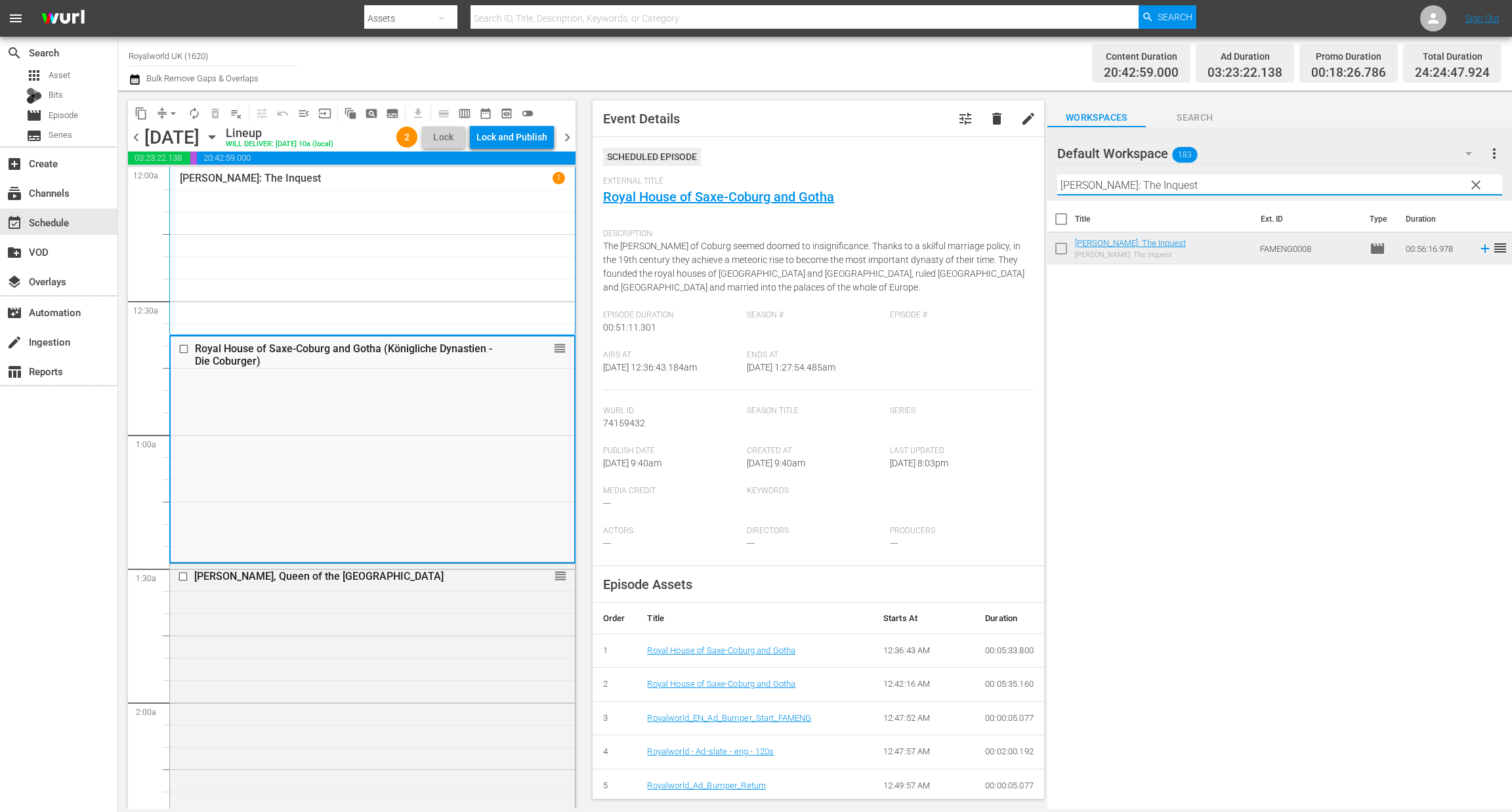
drag, startPoint x: 1209, startPoint y: 187, endPoint x: 1001, endPoint y: 173, distance: 208.5
click at [1001, 173] on div "content_copy compress arrow_drop_down autorenew_outlined delete_forever_outline…" at bounding box center [815, 449] width 1394 height 718
paste input "The Private Life of [PERSON_NAME]"
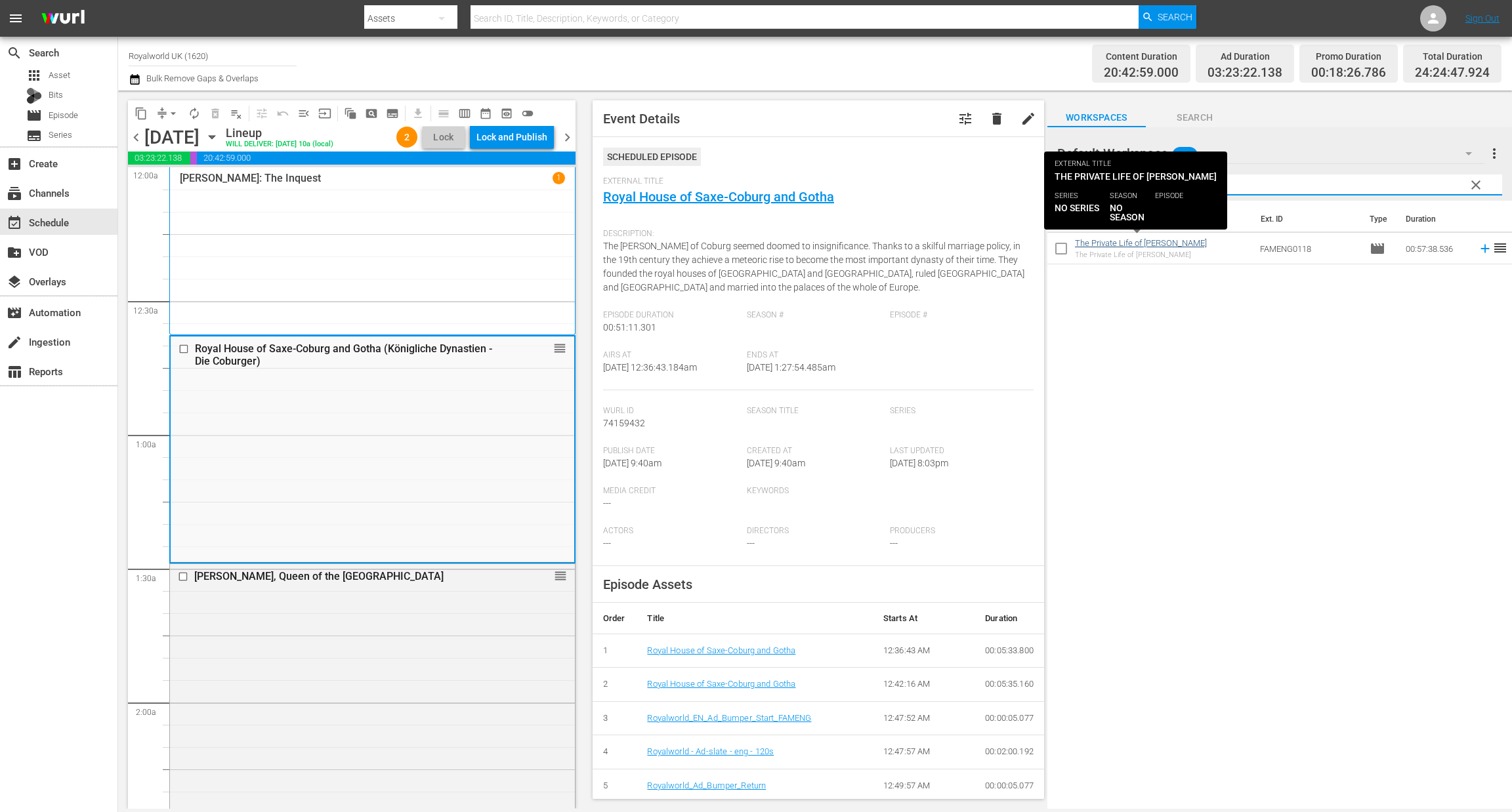
type input "The Private Life of [PERSON_NAME]"
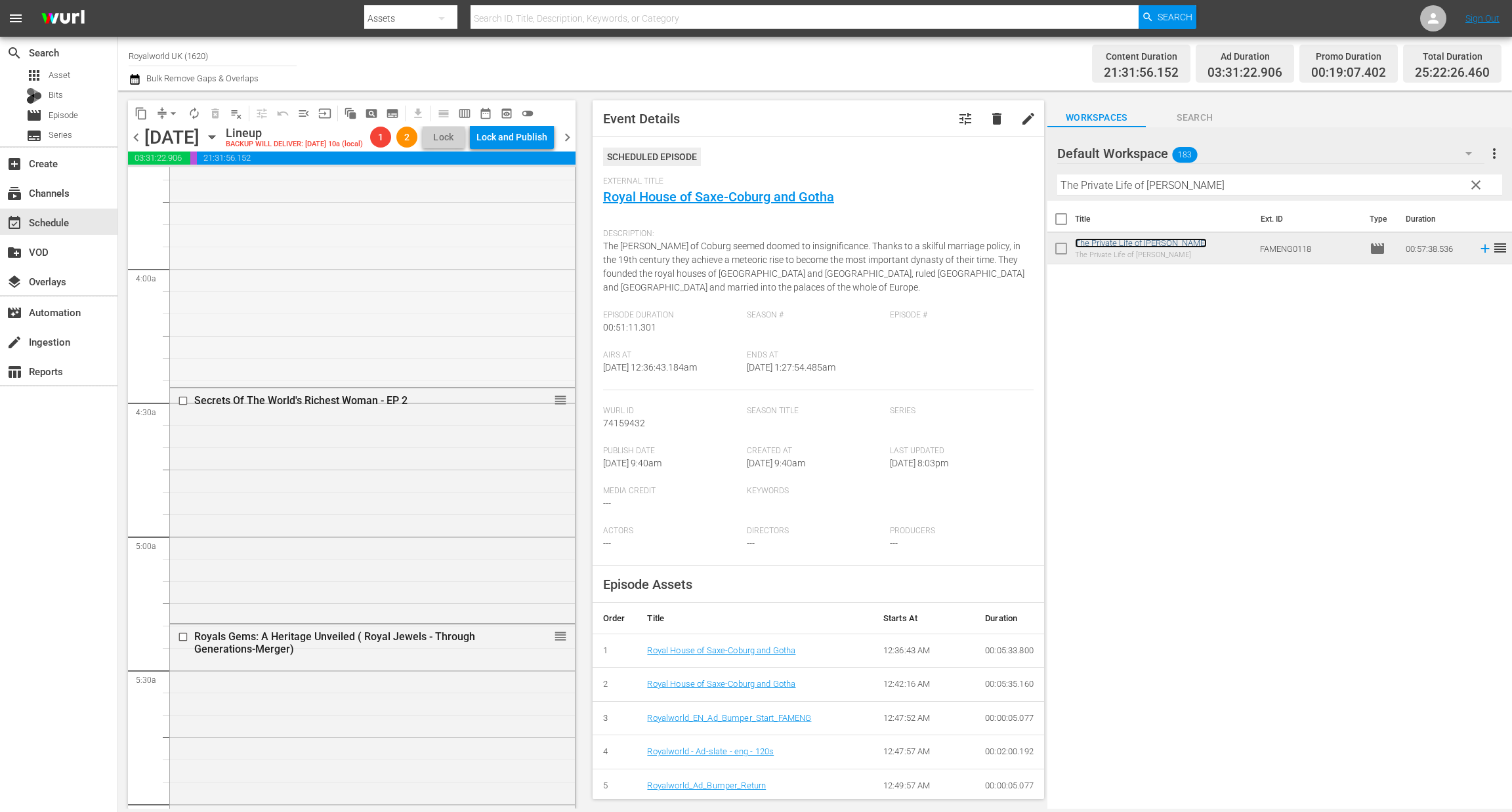
scroll to position [980, 0]
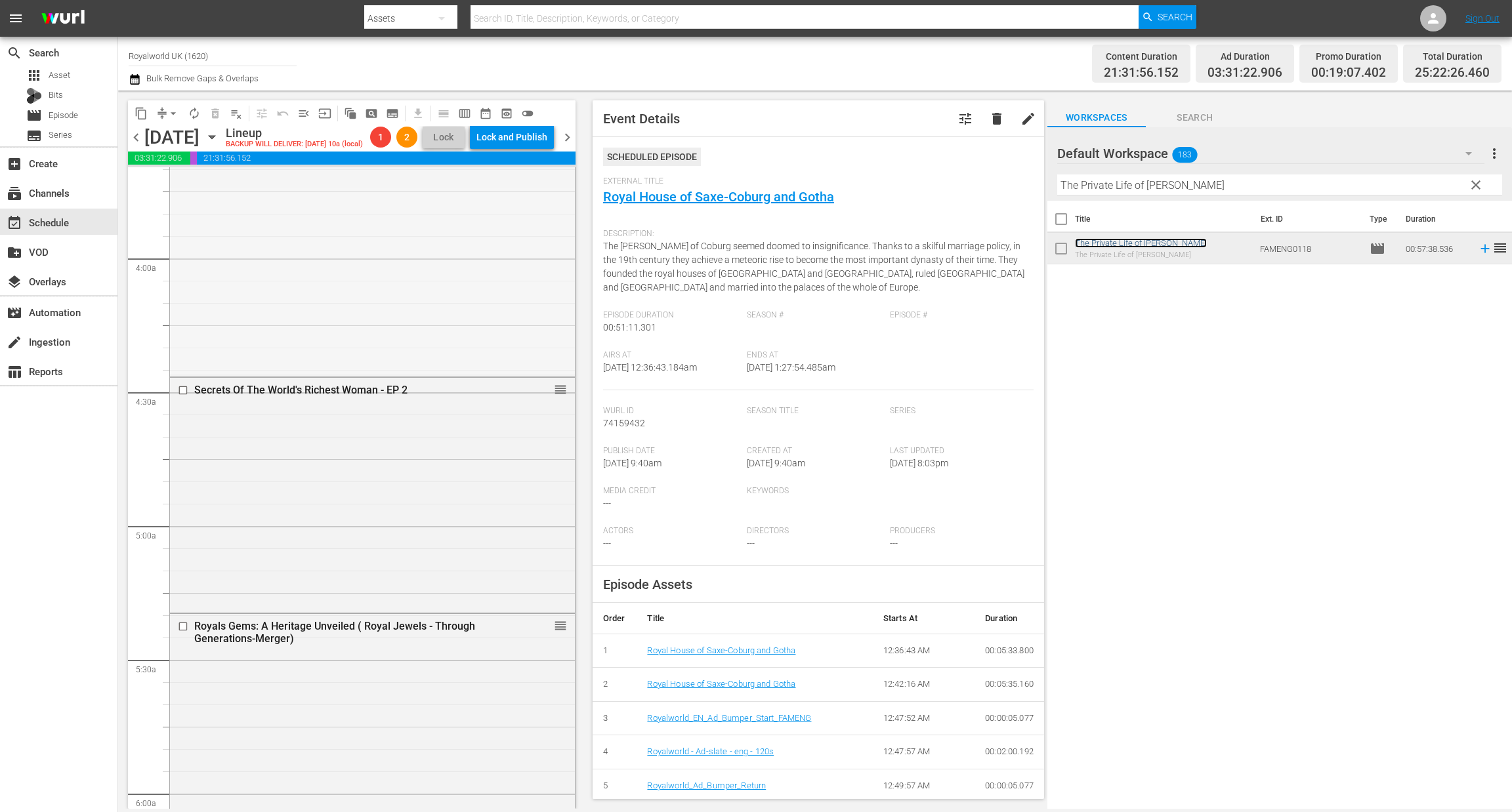
drag, startPoint x: 549, startPoint y: 432, endPoint x: 545, endPoint y: 577, distance: 145.1
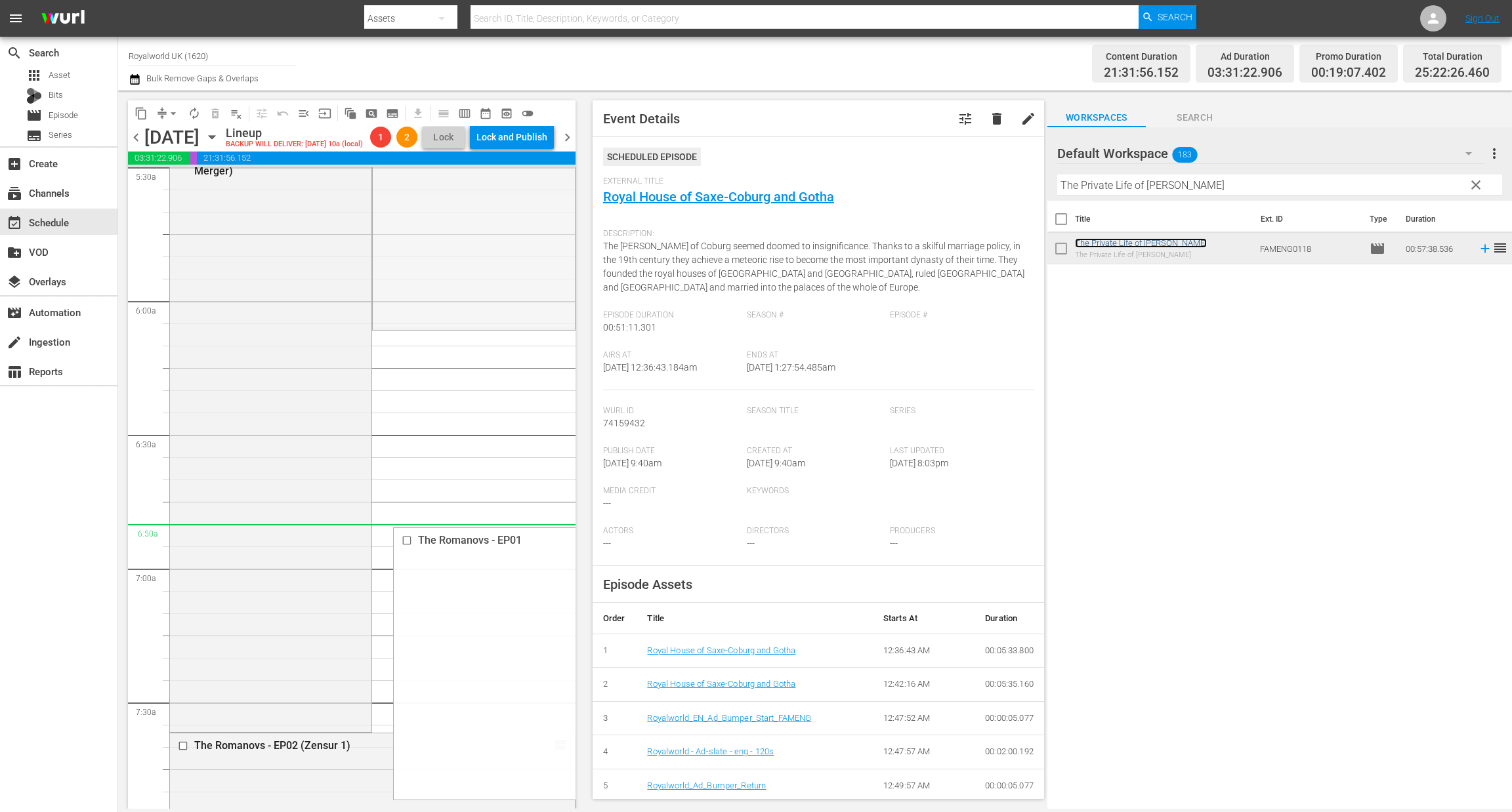
scroll to position [1570, 0]
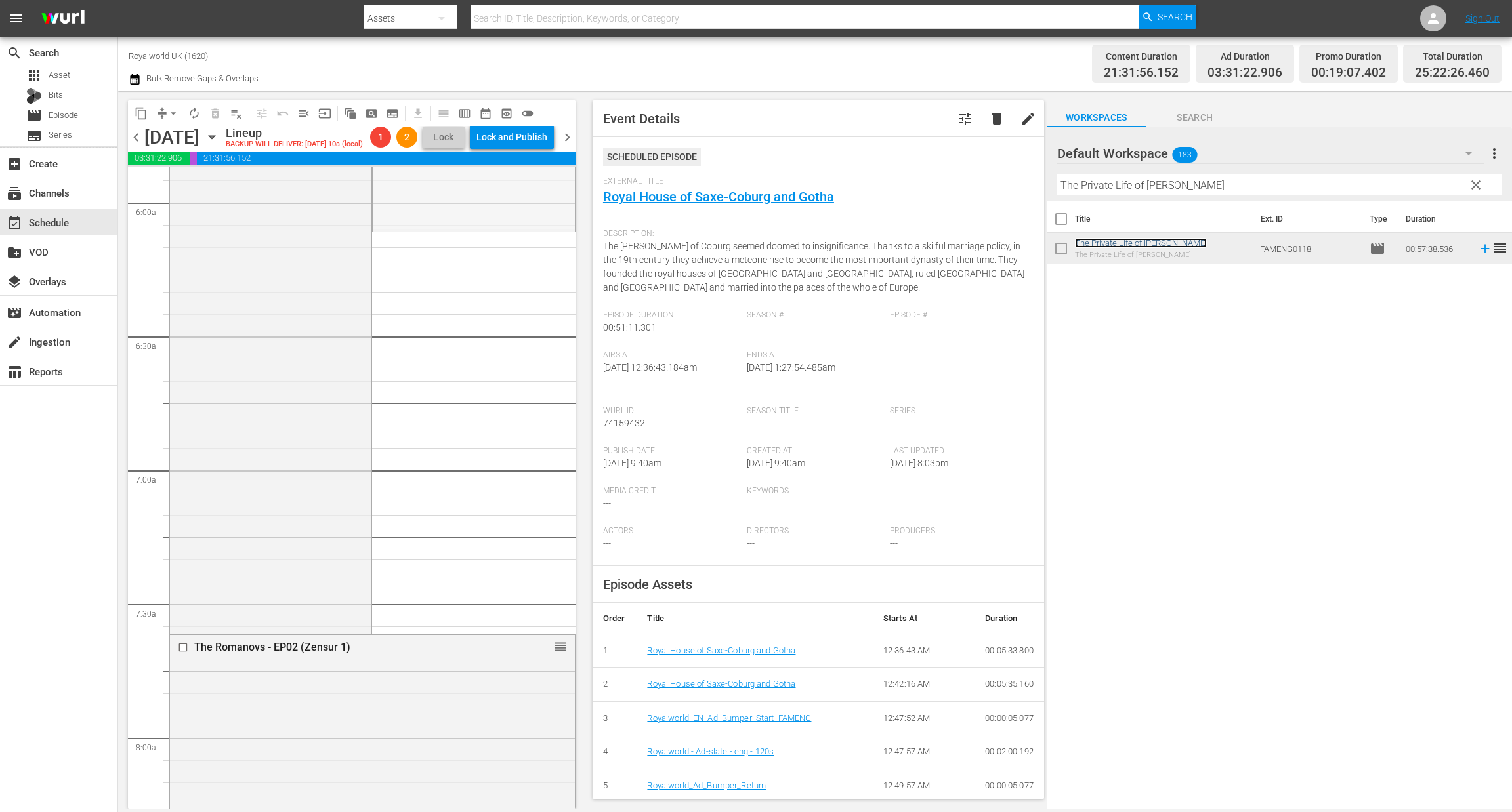
drag, startPoint x: 547, startPoint y: 280, endPoint x: 485, endPoint y: 575, distance: 301.4
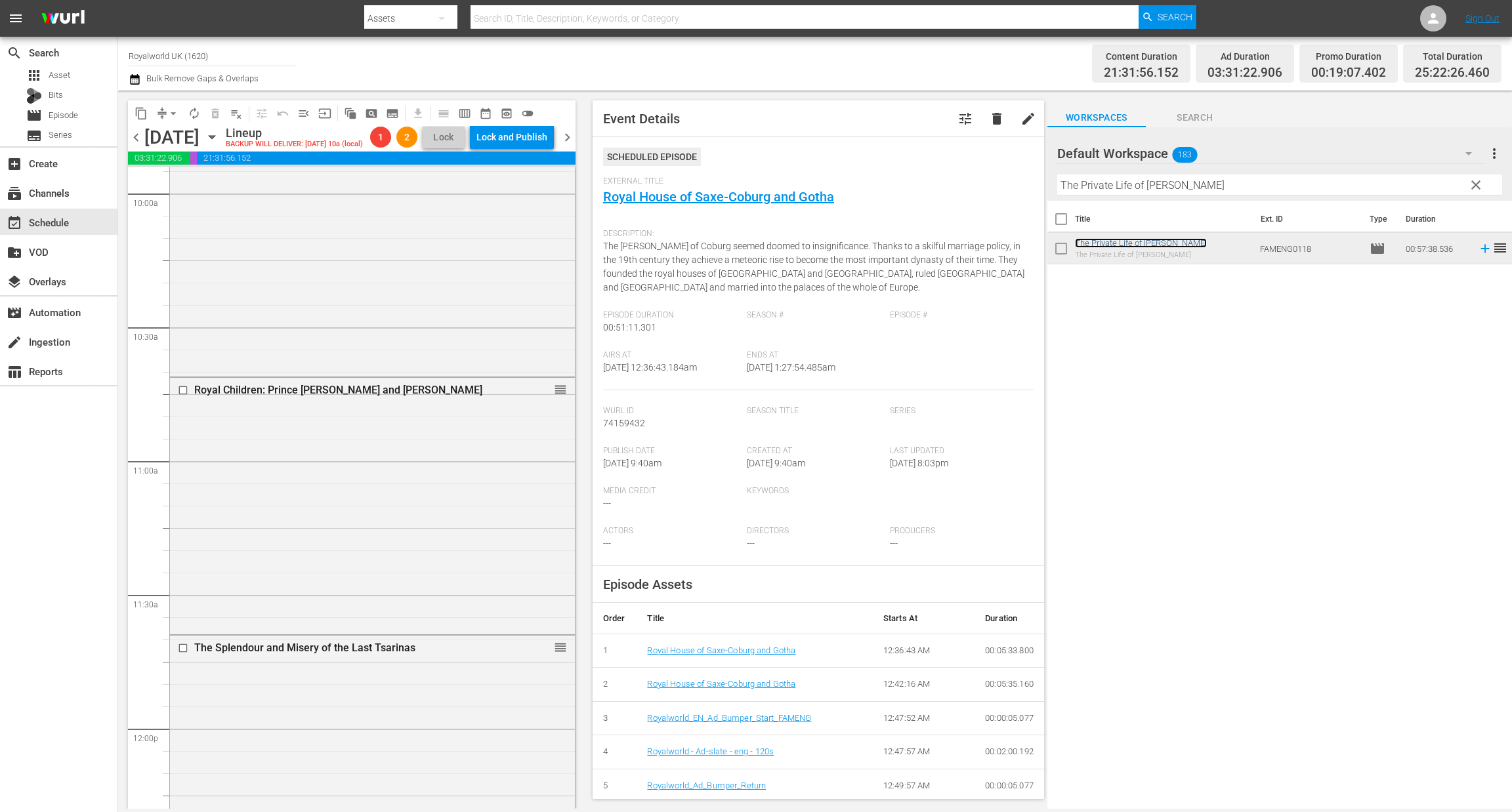
scroll to position [2652, 0]
click at [178, 394] on input "checkbox" at bounding box center [185, 388] width 14 height 11
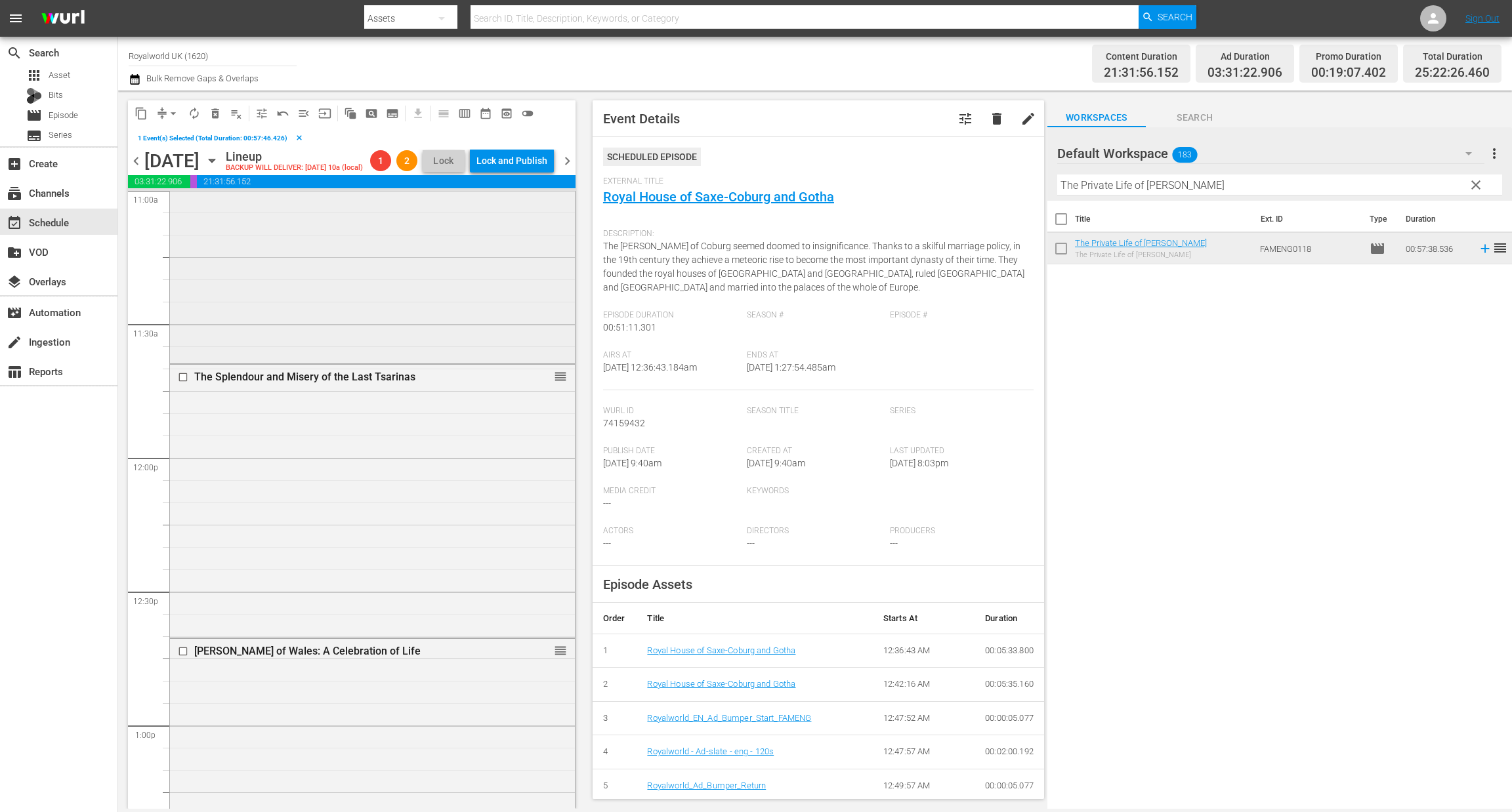
scroll to position [2948, 0]
click at [181, 653] on input "checkbox" at bounding box center [185, 648] width 14 height 11
click at [214, 108] on span "delete_forever_outlined" at bounding box center [216, 114] width 13 height 13
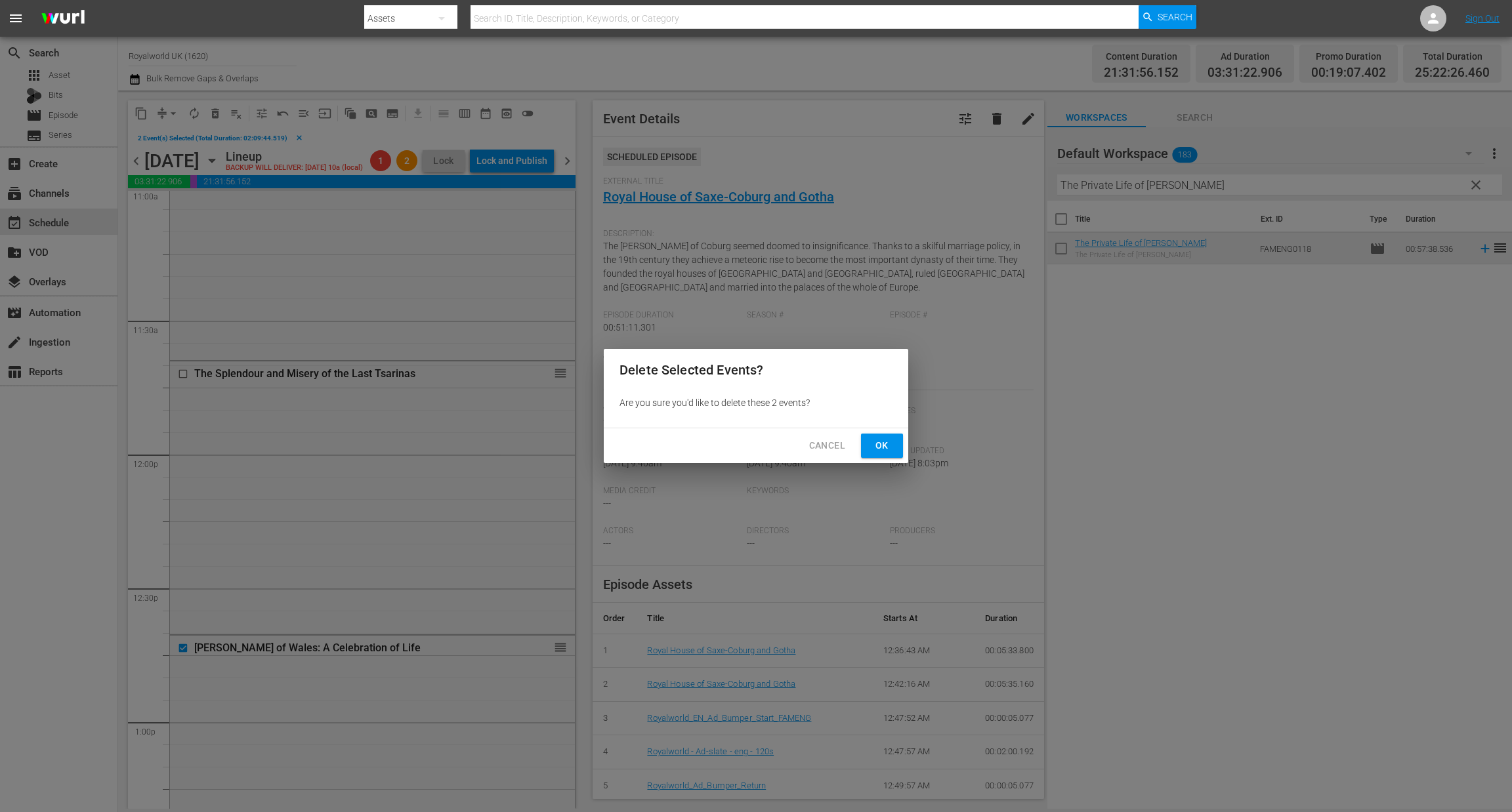
click at [886, 449] on span "Ok" at bounding box center [882, 445] width 21 height 16
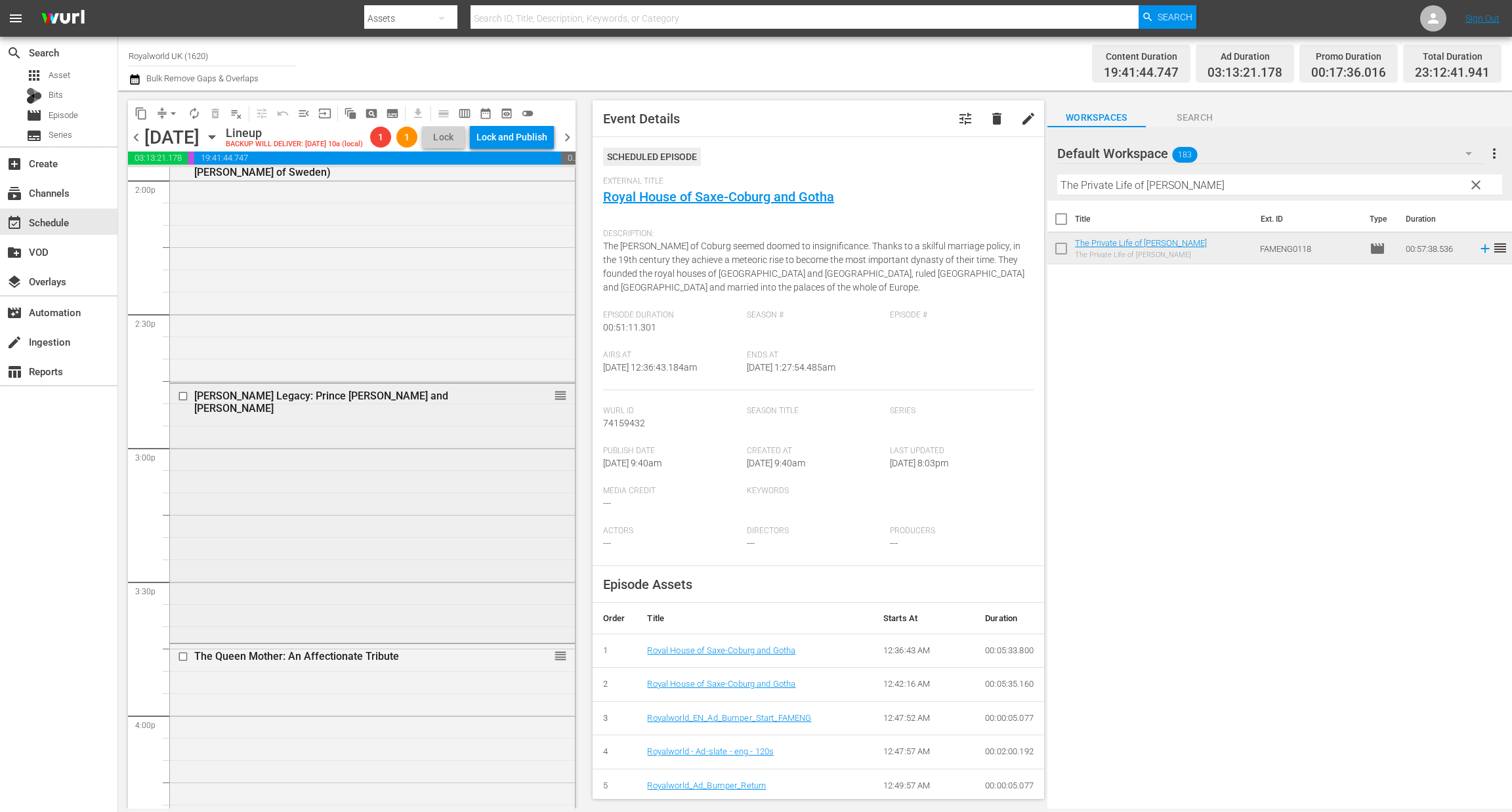
scroll to position [3734, 0]
click at [186, 401] on input "checkbox" at bounding box center [185, 395] width 14 height 11
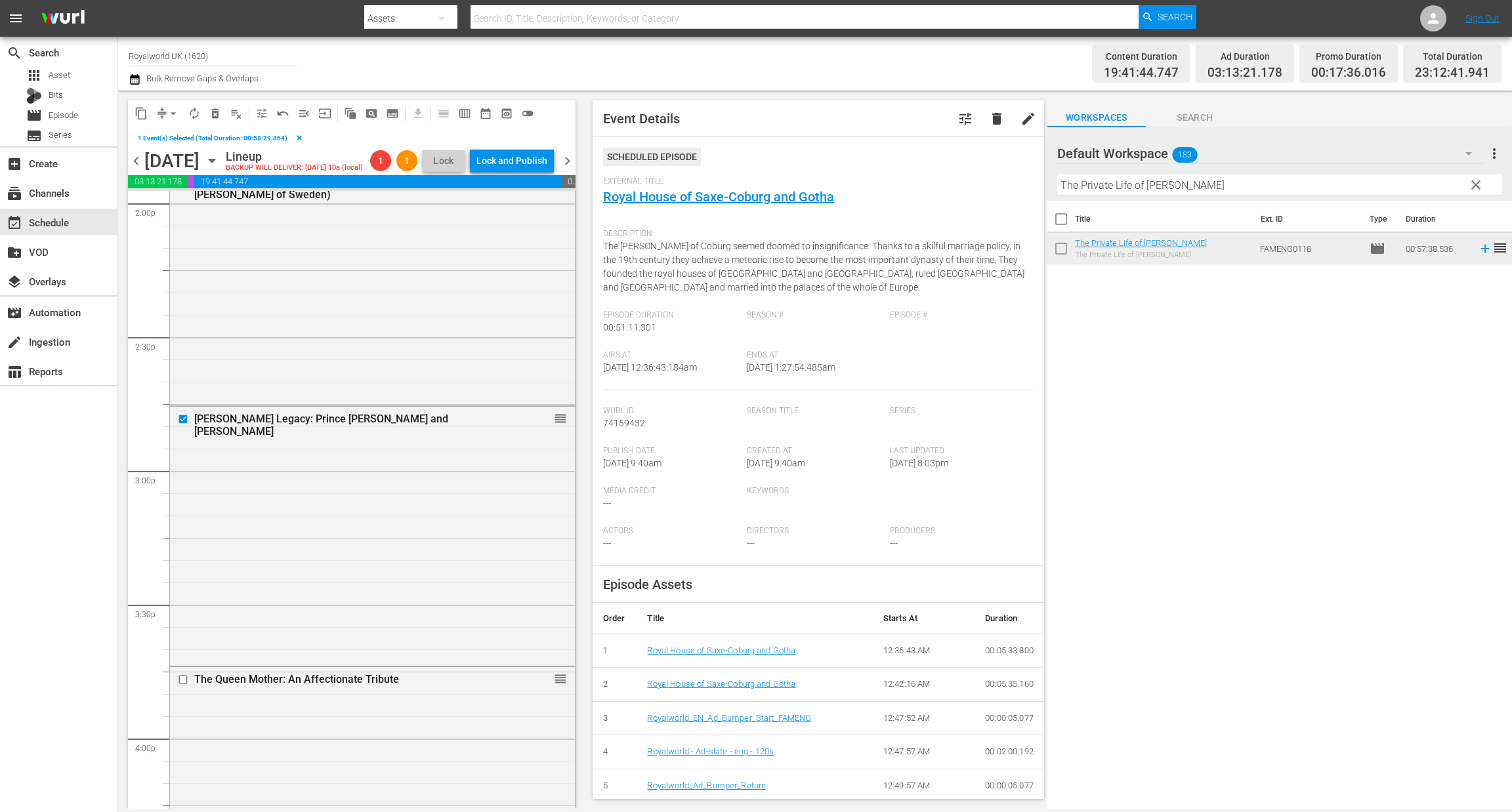
click at [221, 118] on button "delete_forever_outlined" at bounding box center [216, 114] width 21 height 21
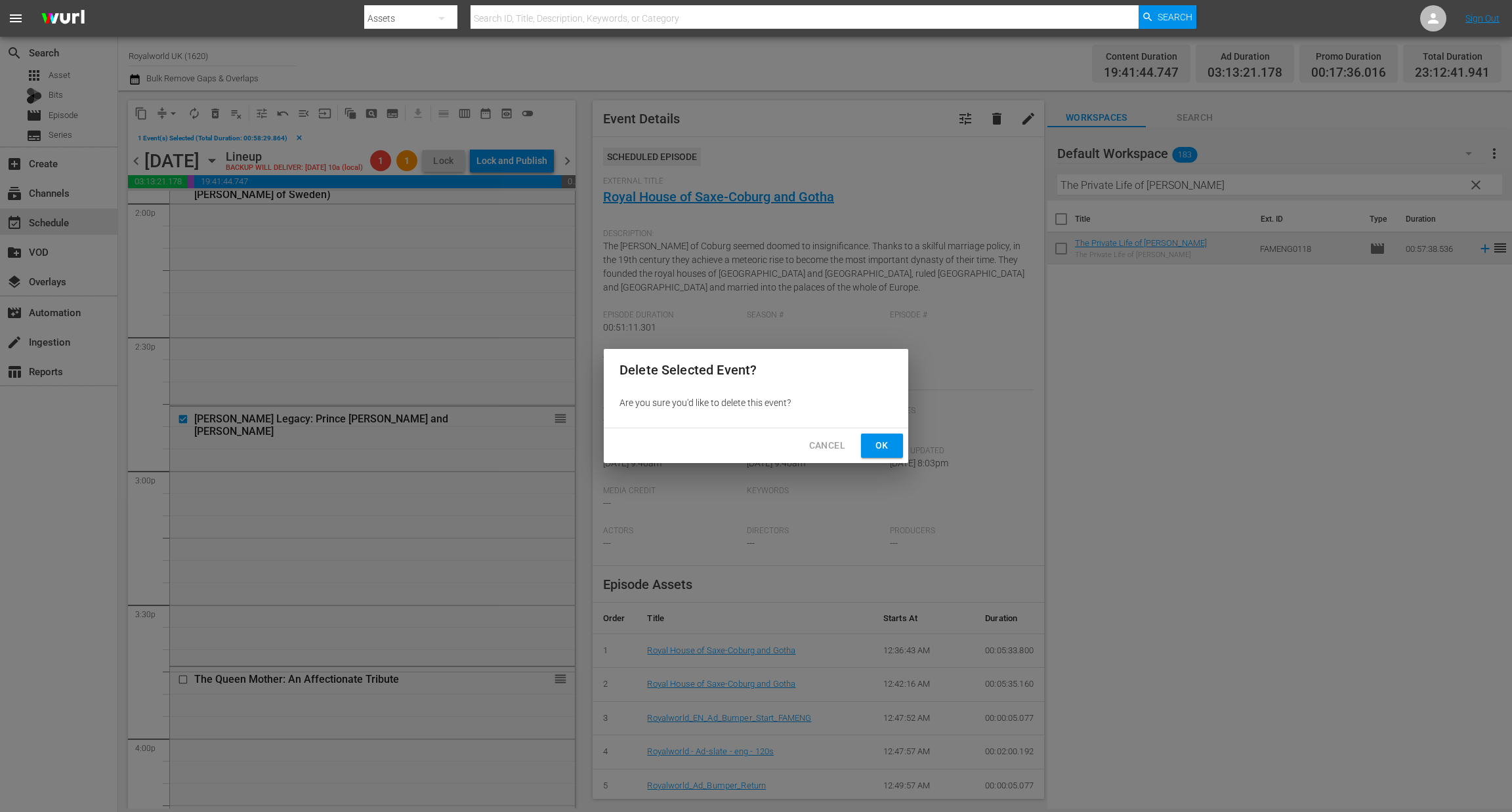
click at [885, 452] on span "Ok" at bounding box center [882, 445] width 21 height 16
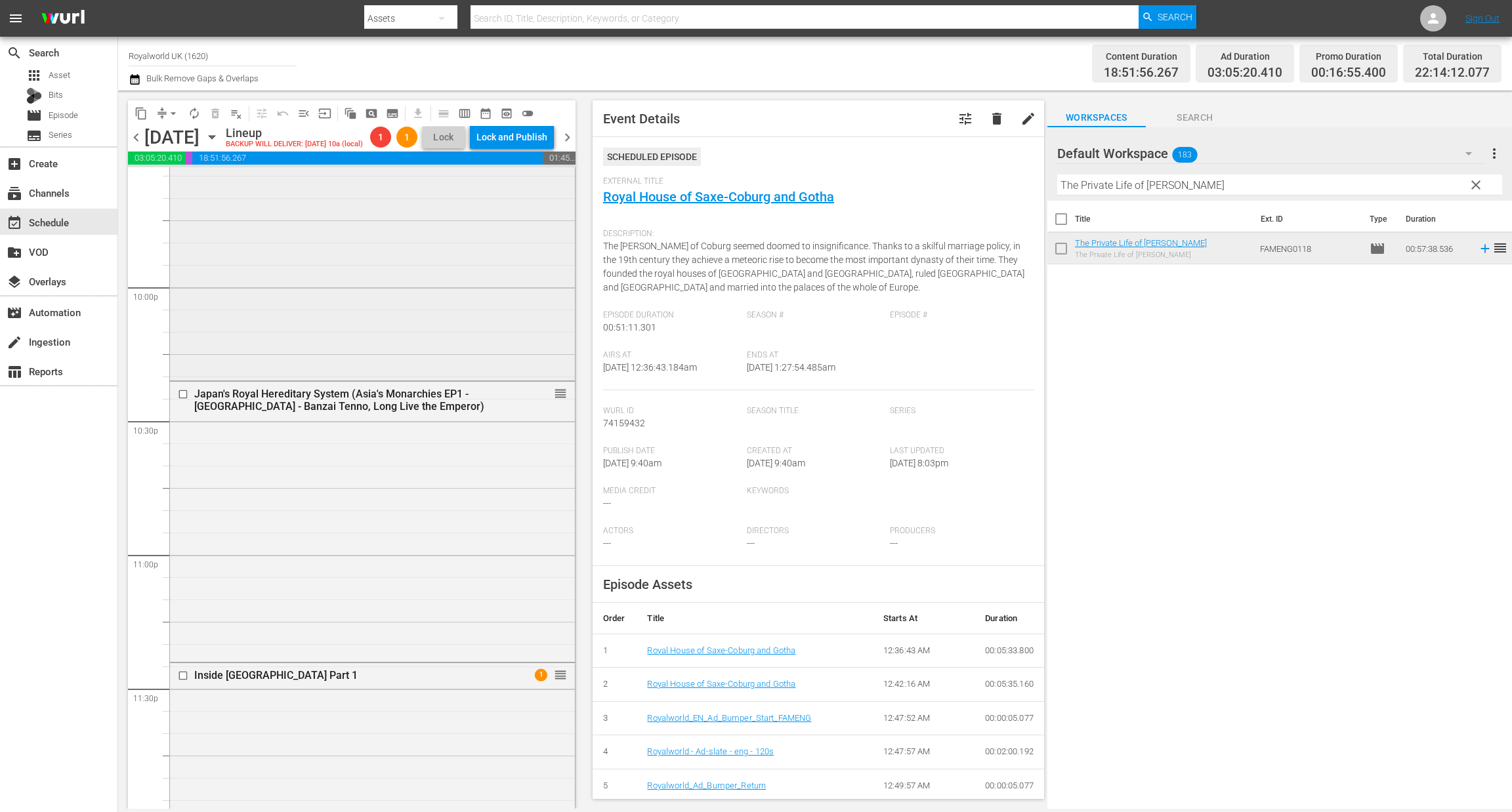
scroll to position [5802, 0]
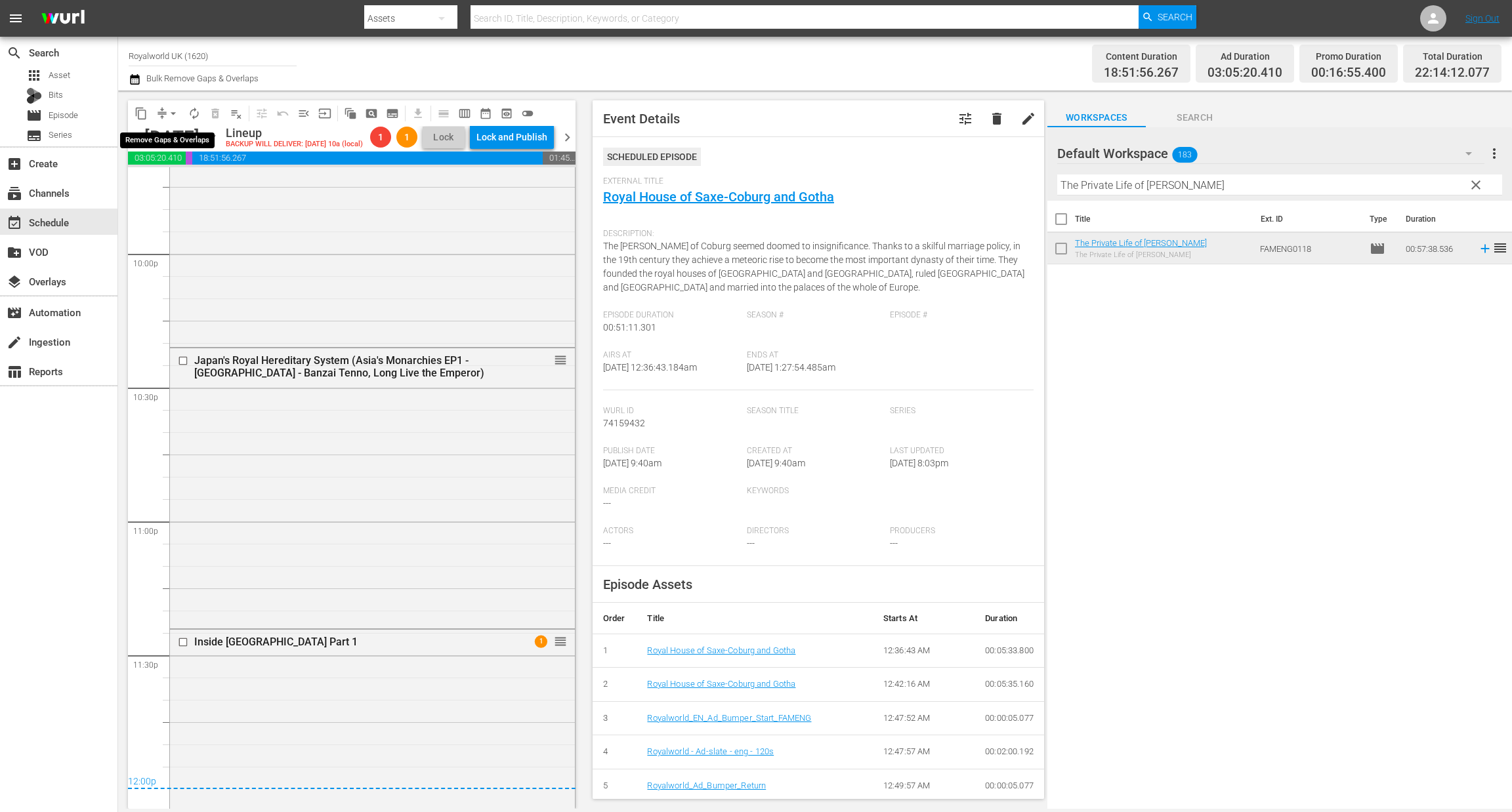
click at [176, 112] on span "arrow_drop_down" at bounding box center [173, 114] width 13 height 13
click at [174, 190] on li "Align to End of Previous Day" at bounding box center [174, 183] width 138 height 22
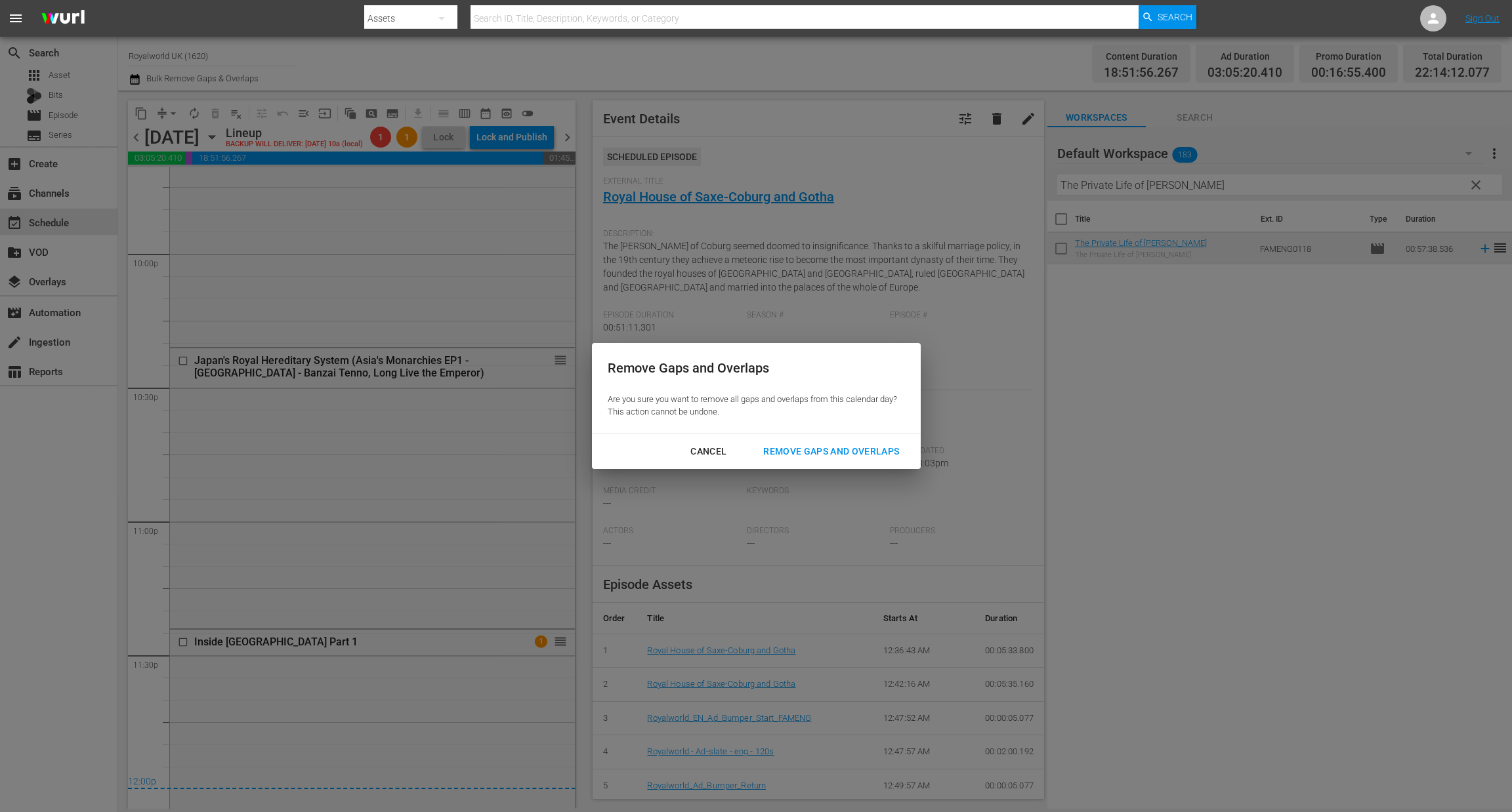
click at [833, 445] on div "Remove Gaps and Overlaps" at bounding box center [831, 451] width 157 height 16
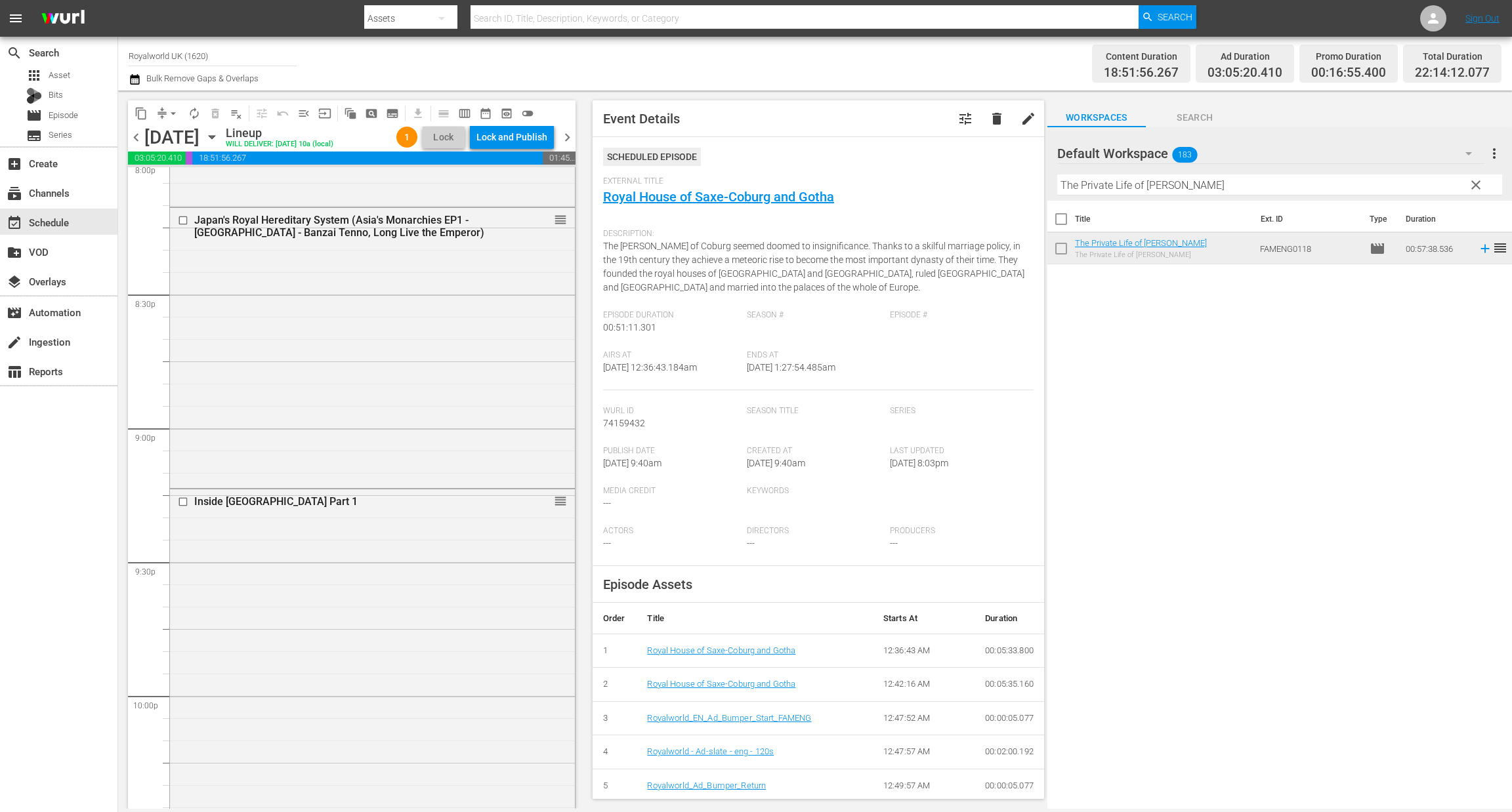
scroll to position [5351, 0]
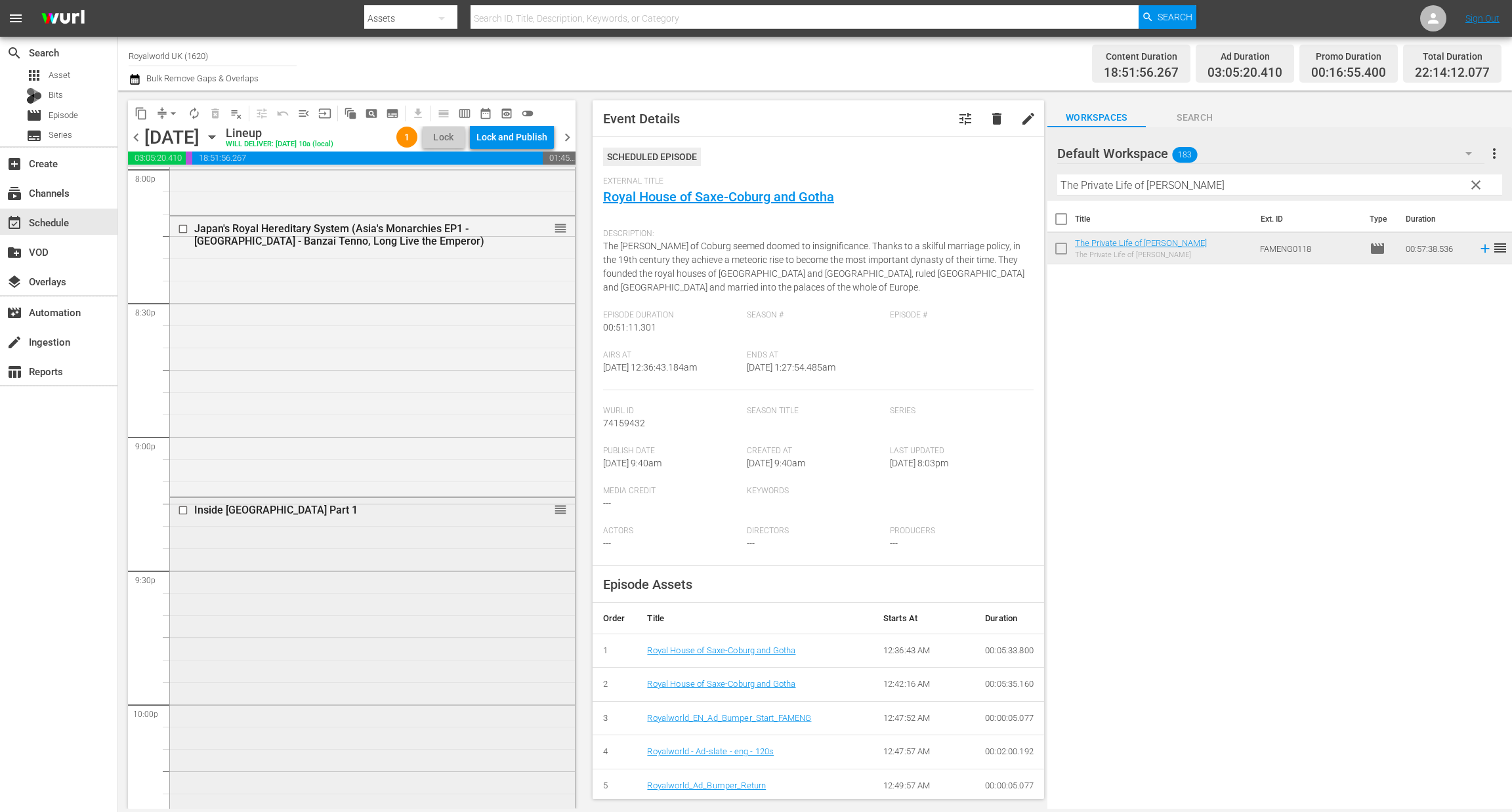
click at [179, 508] on input "checkbox" at bounding box center [185, 510] width 14 height 11
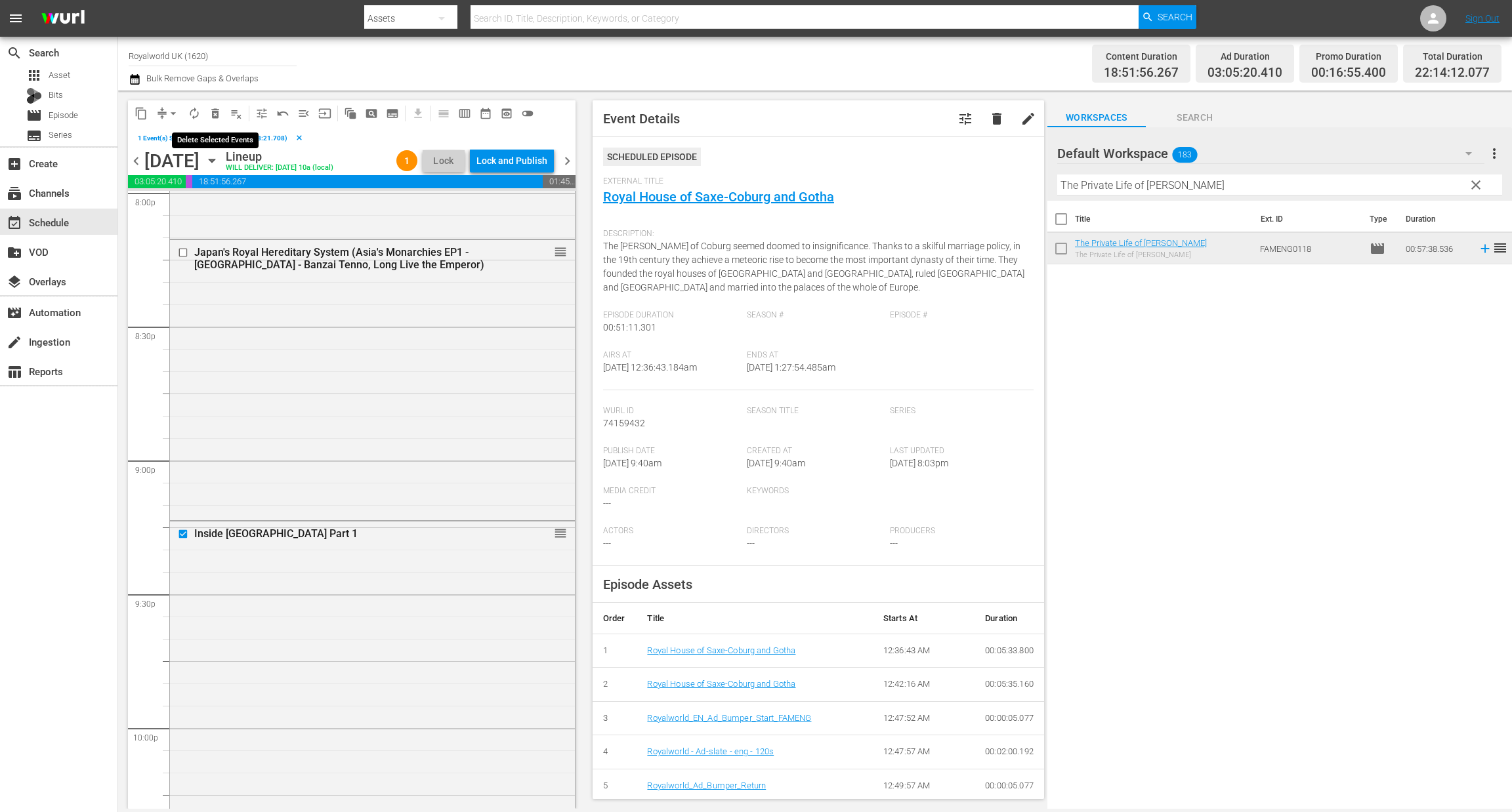
click at [212, 112] on span "delete_forever_outlined" at bounding box center [216, 114] width 13 height 13
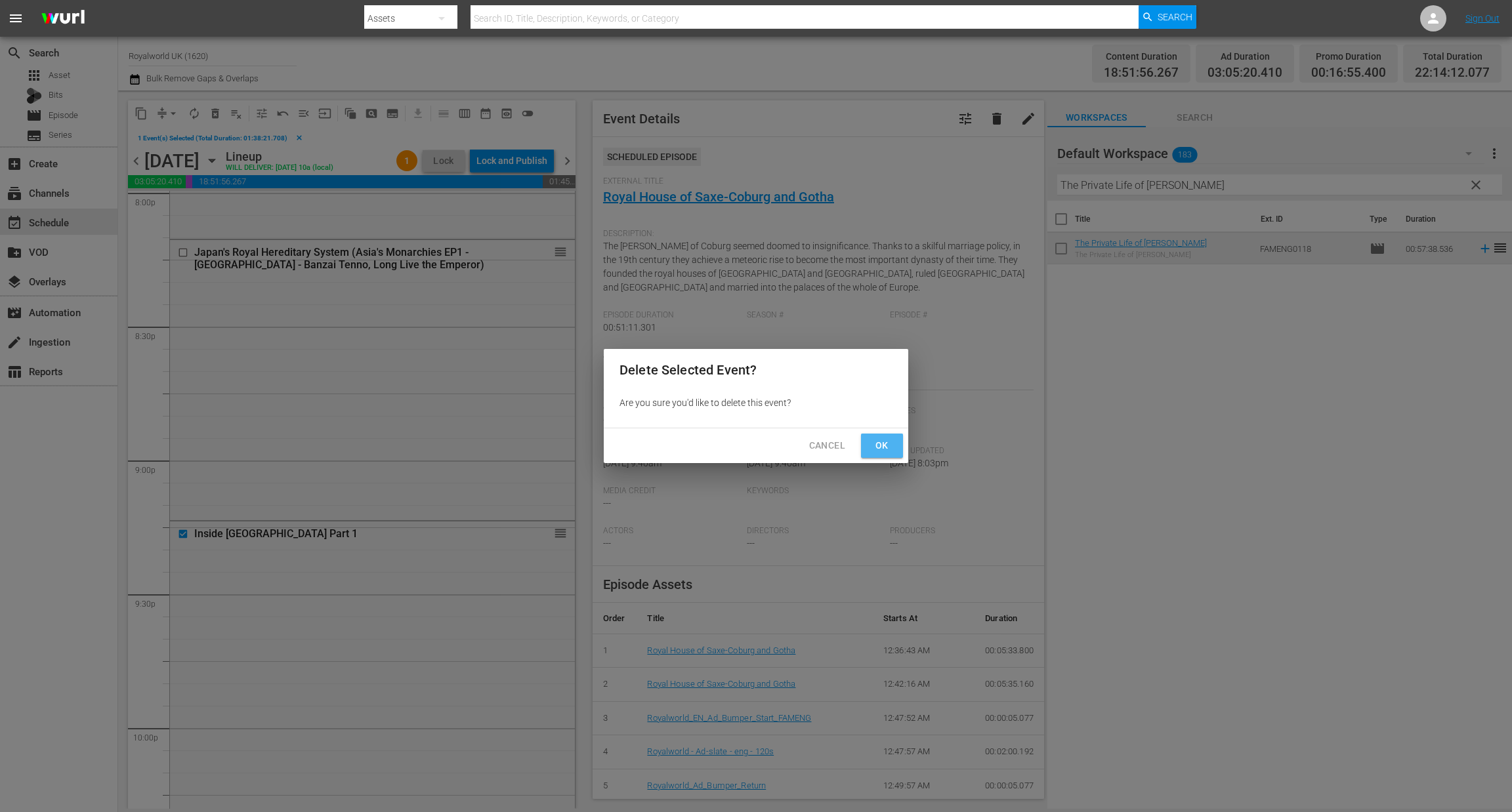
click at [875, 445] on span "Ok" at bounding box center [882, 445] width 21 height 16
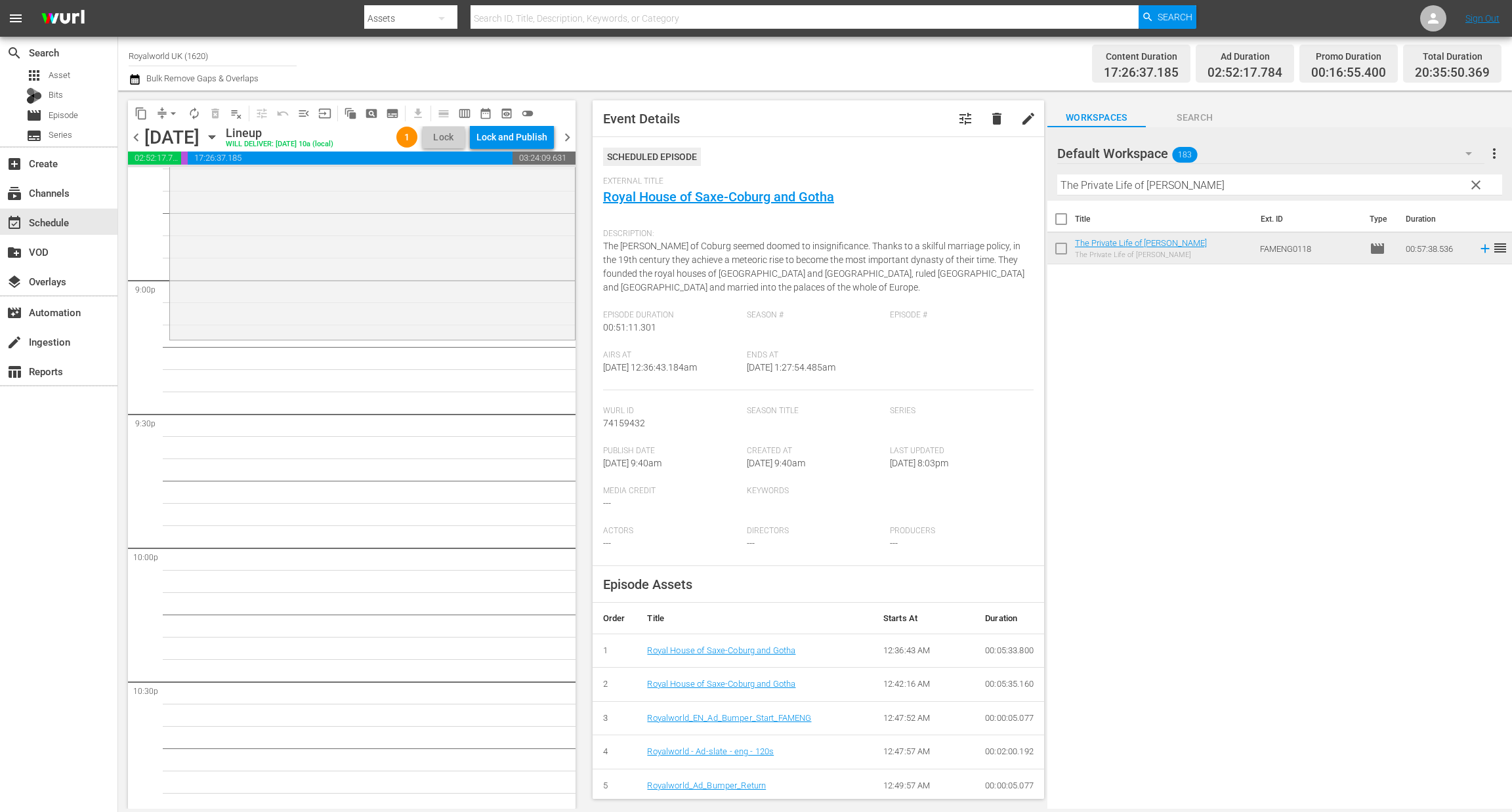
scroll to position [5510, 0]
drag, startPoint x: 1259, startPoint y: 196, endPoint x: 1086, endPoint y: 187, distance: 173.2
click at [1054, 187] on div "Default Workspace 183 Default more_vert clear Filter by Title The Private Life …" at bounding box center [1279, 164] width 465 height 74
click at [1227, 185] on input "The Private Life of [PERSON_NAME]" at bounding box center [1279, 185] width 445 height 21
click at [1473, 190] on span "clear" at bounding box center [1476, 185] width 16 height 16
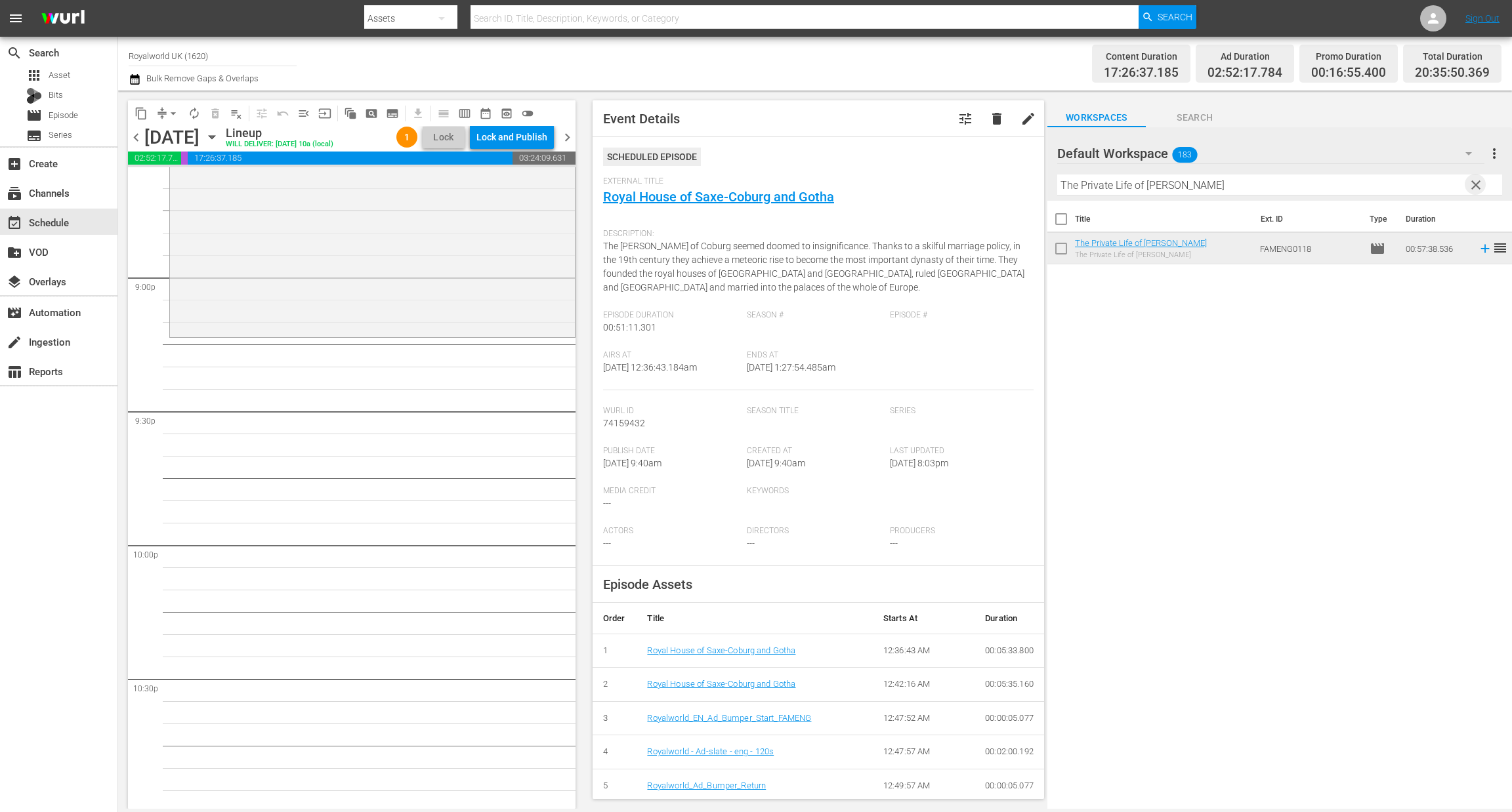
click at [1423, 181] on input "The Private Life of [PERSON_NAME]" at bounding box center [1279, 185] width 445 height 21
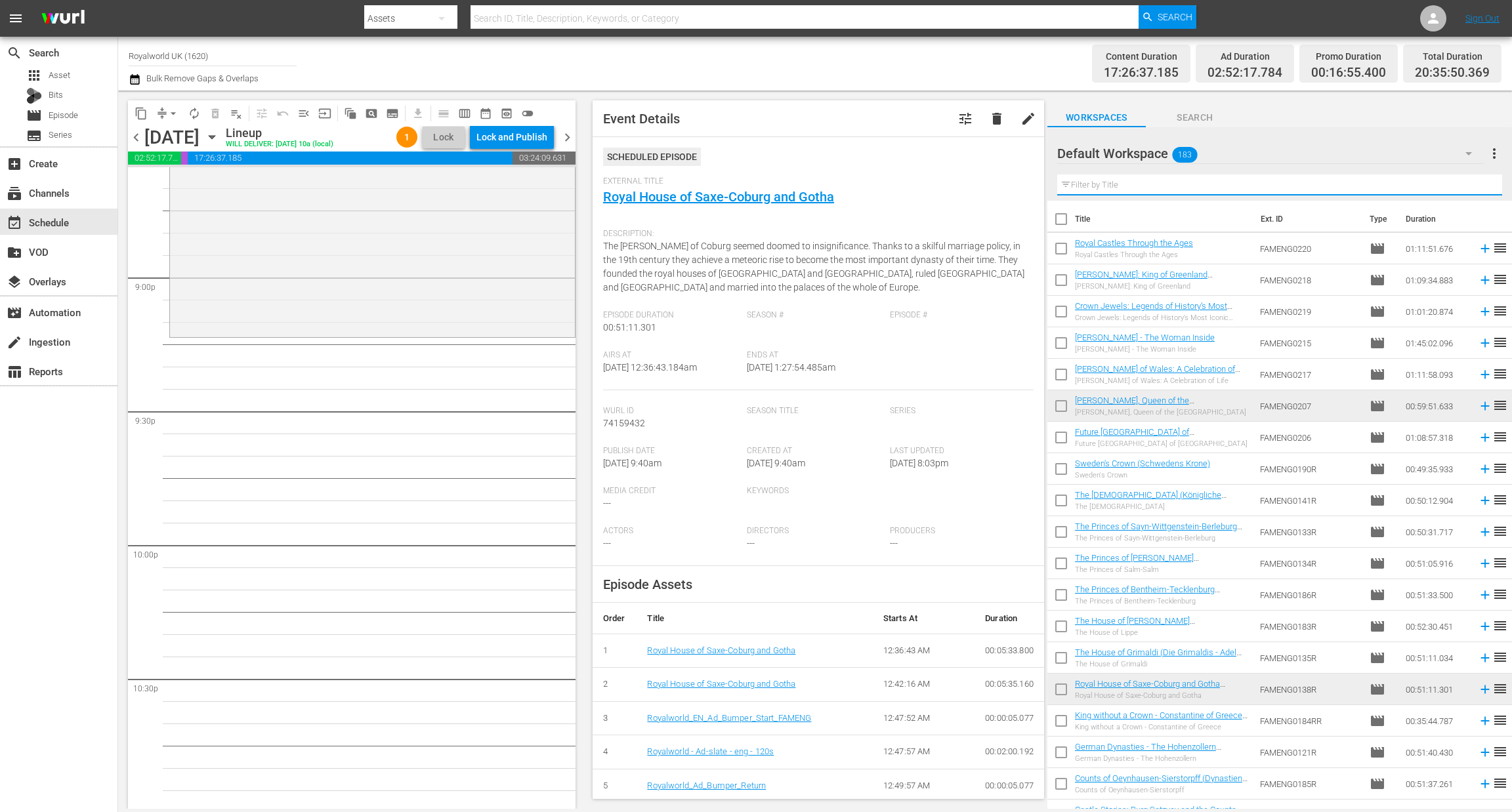
paste input "Royal Castles Through the Ages"
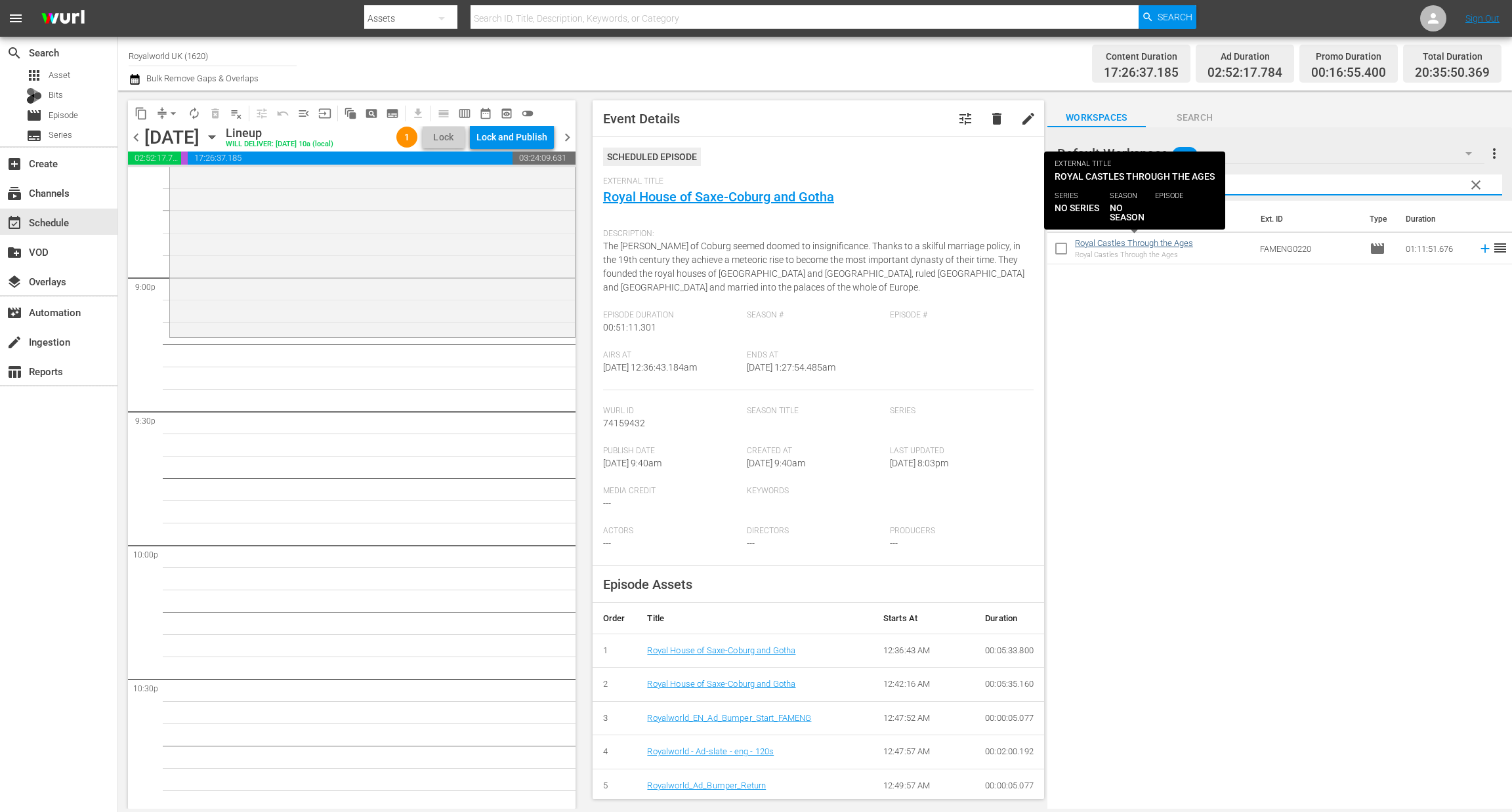
type input "Royal Castles Through the Ages"
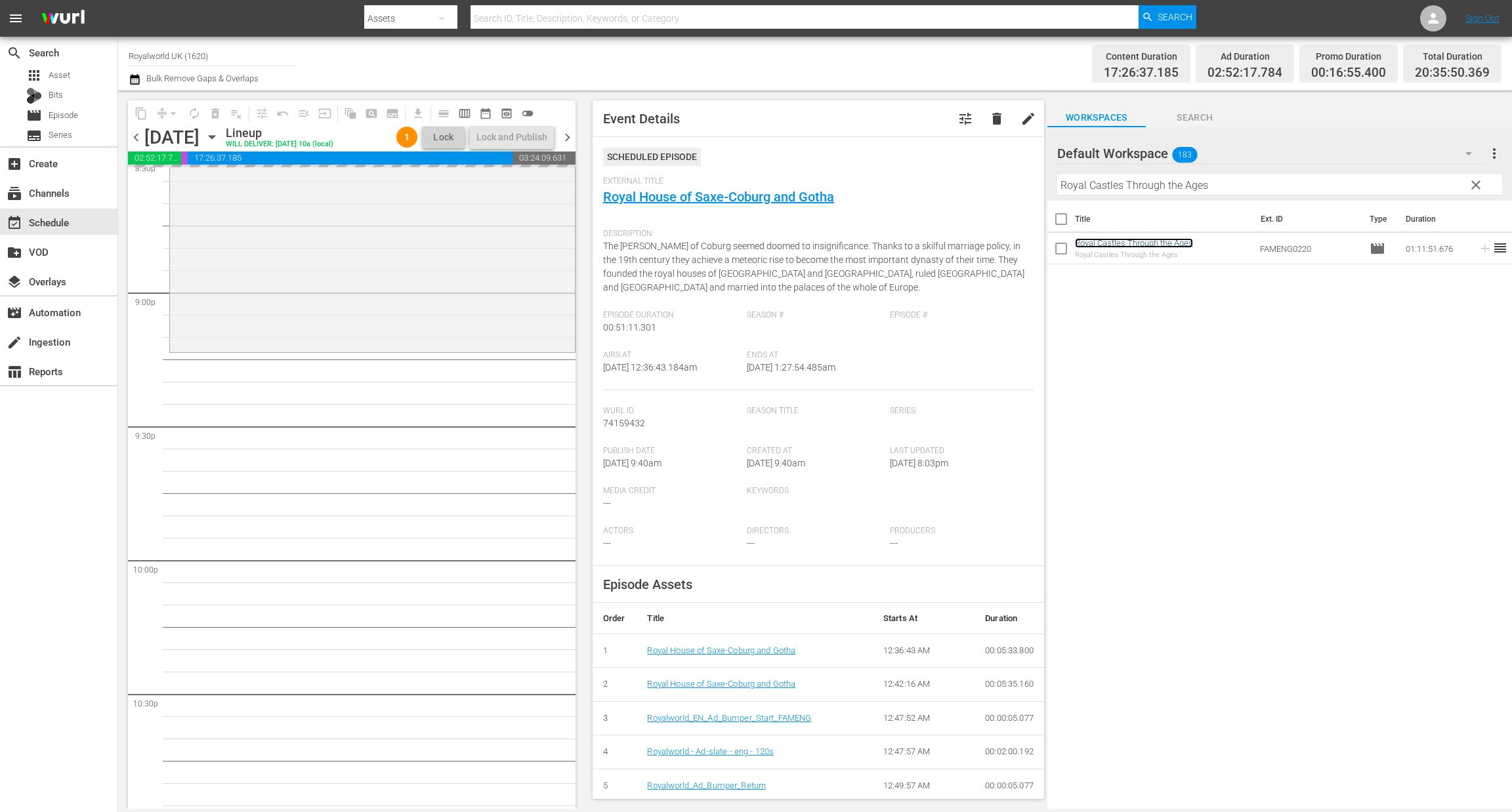
scroll to position [5608, 0]
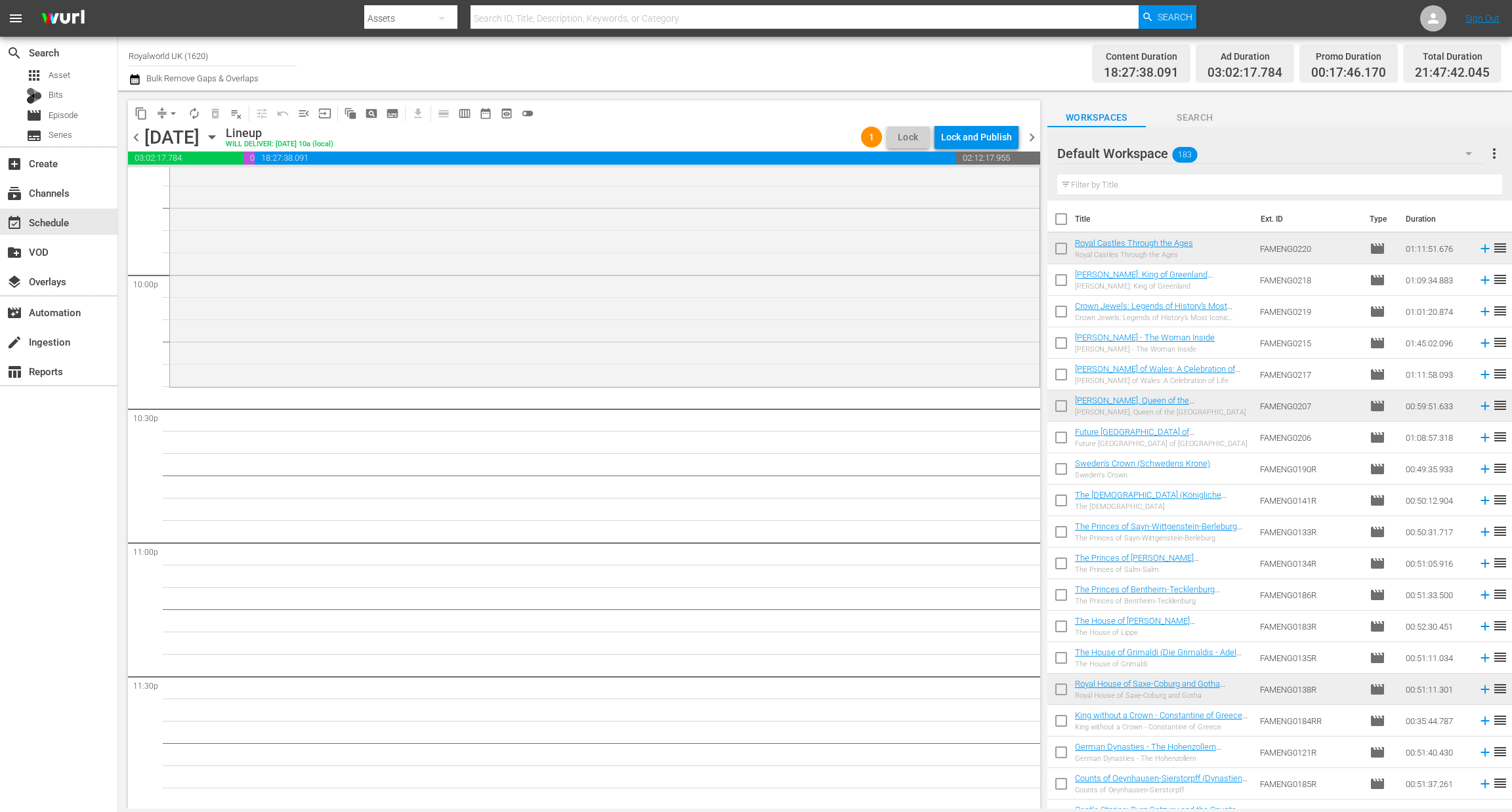
scroll to position [5618, 0]
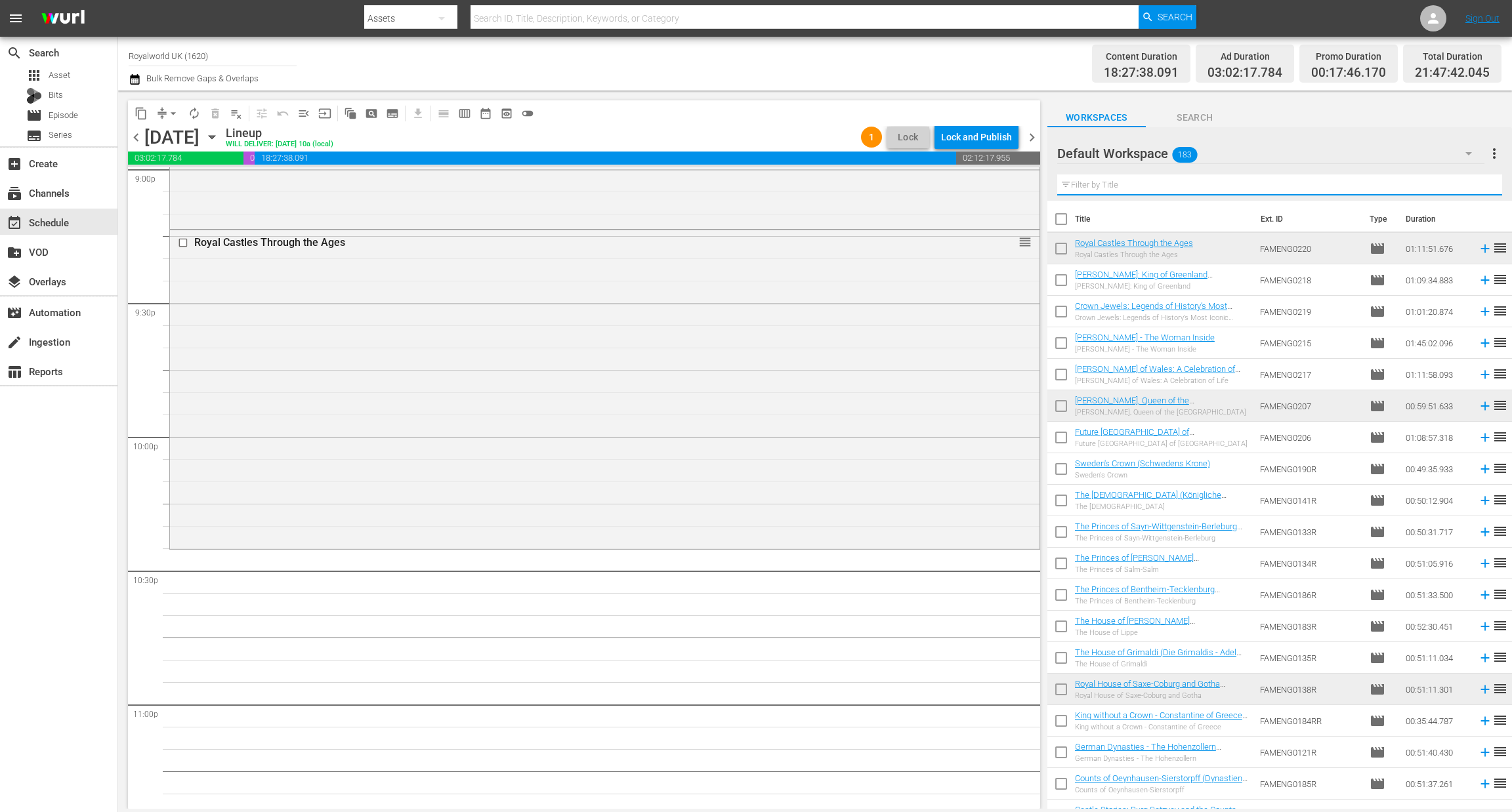
click at [1147, 181] on input "text" at bounding box center [1279, 185] width 445 height 21
paste input "Princess [PERSON_NAME]: Winner Takes All"
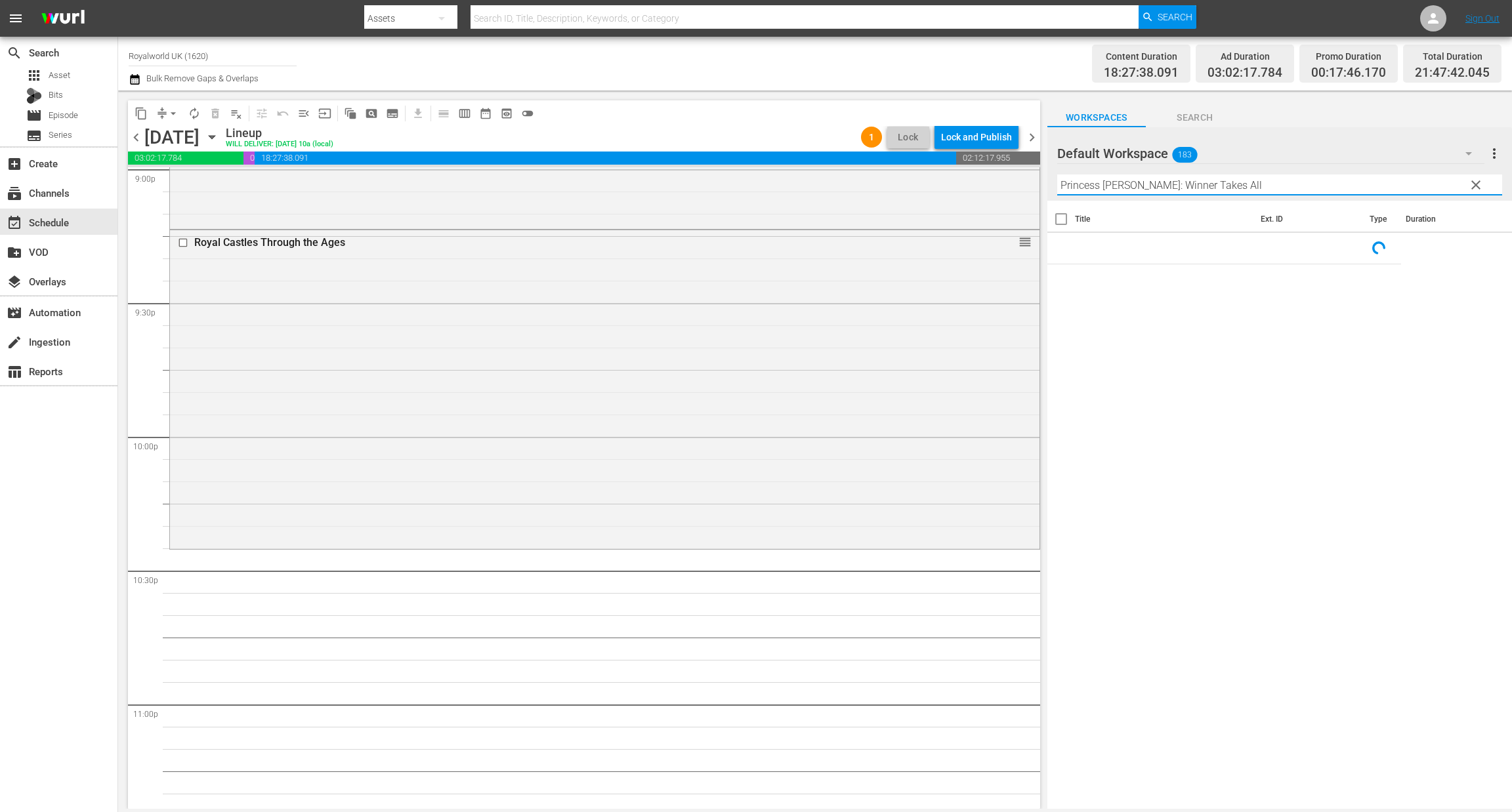
scroll to position [5781, 0]
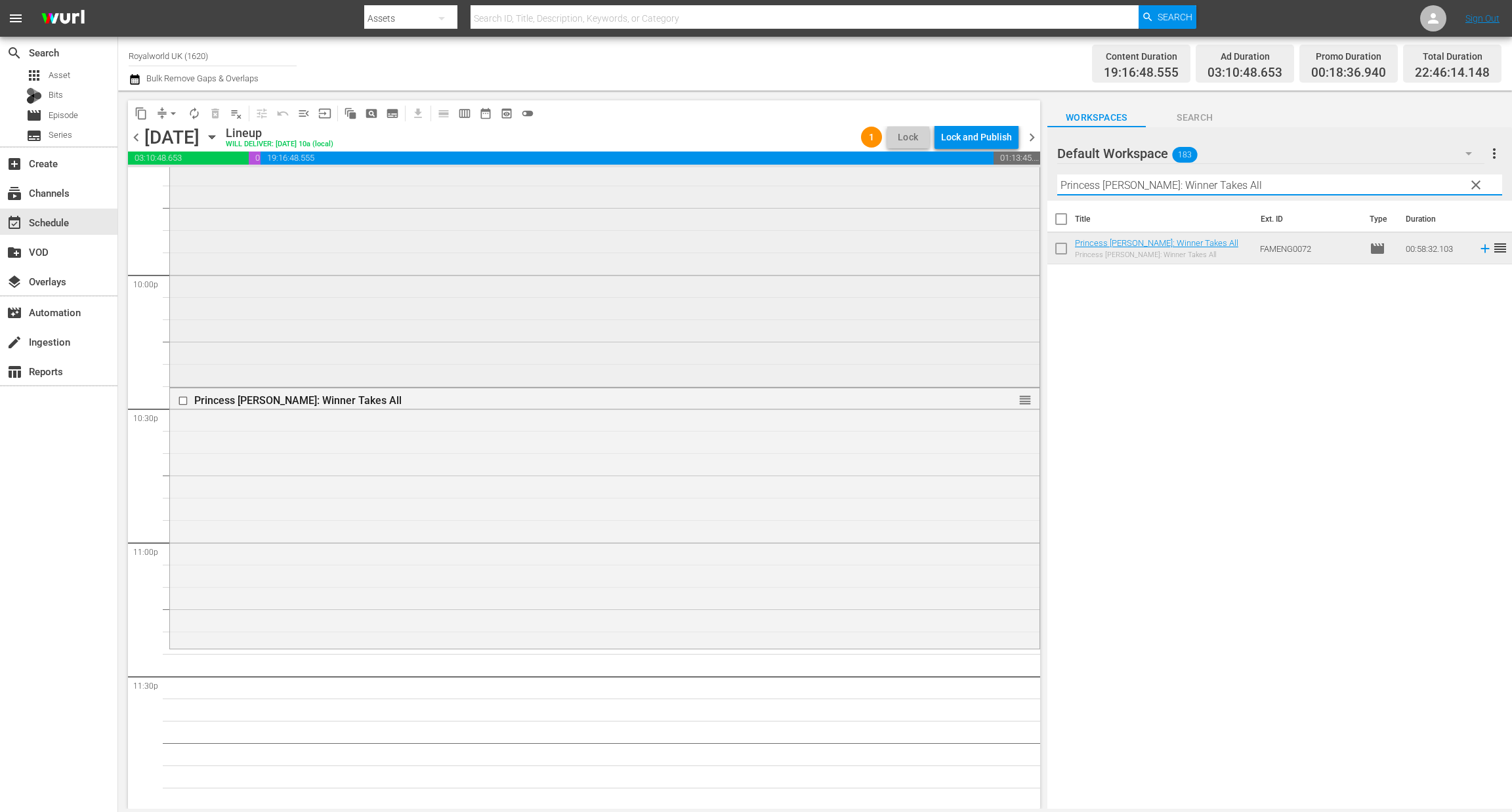
paste input "[PERSON_NAME] and [PERSON_NAME]: Royal Wives of Windsor"
drag, startPoint x: 1246, startPoint y: 185, endPoint x: 908, endPoint y: 173, distance: 338.2
click at [908, 173] on div "content_copy compress arrow_drop_down autorenew_outlined delete_forever_outline…" at bounding box center [815, 449] width 1394 height 718
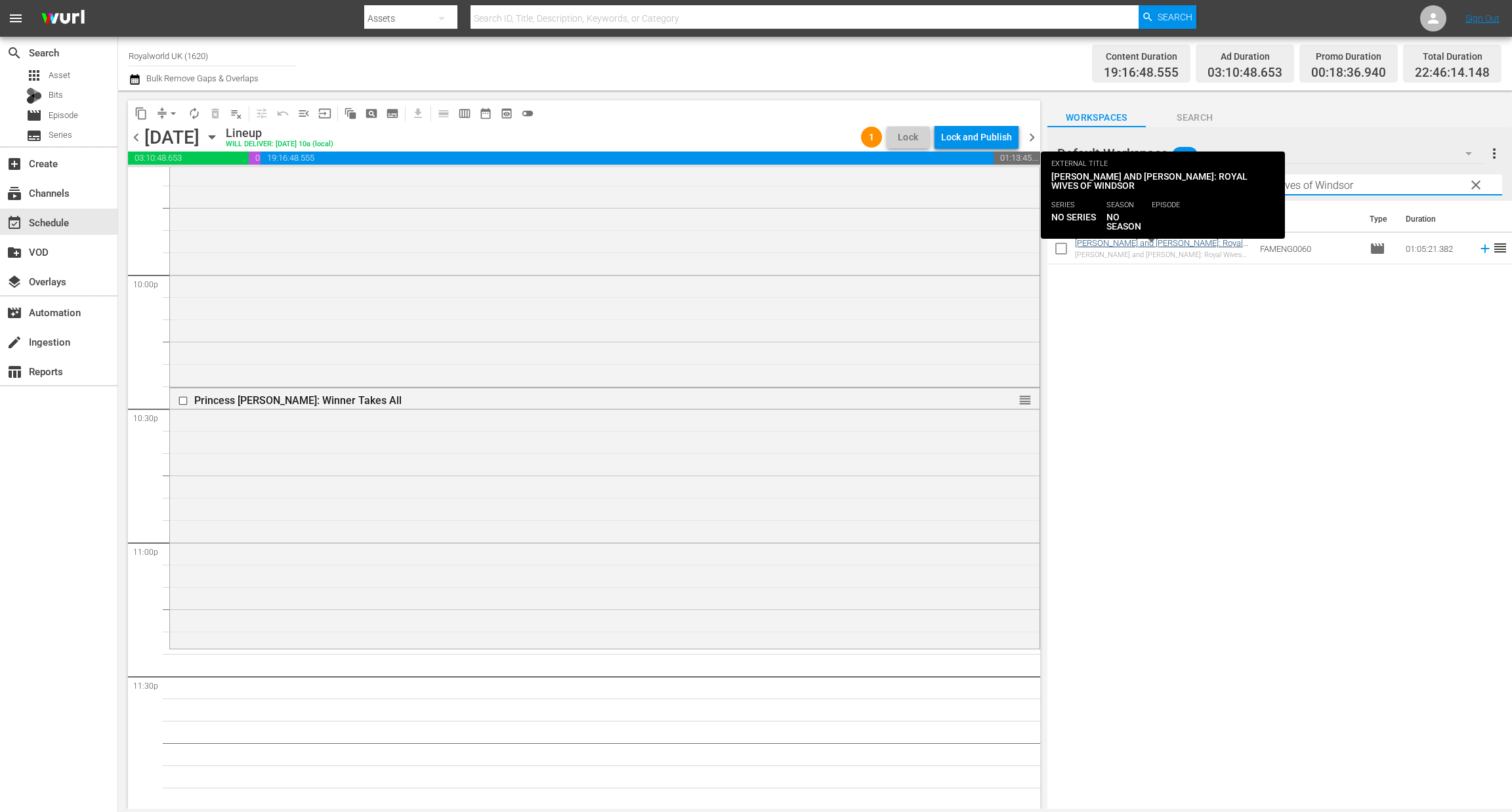
type input "[PERSON_NAME] and [PERSON_NAME]: Royal Wives of Windsor"
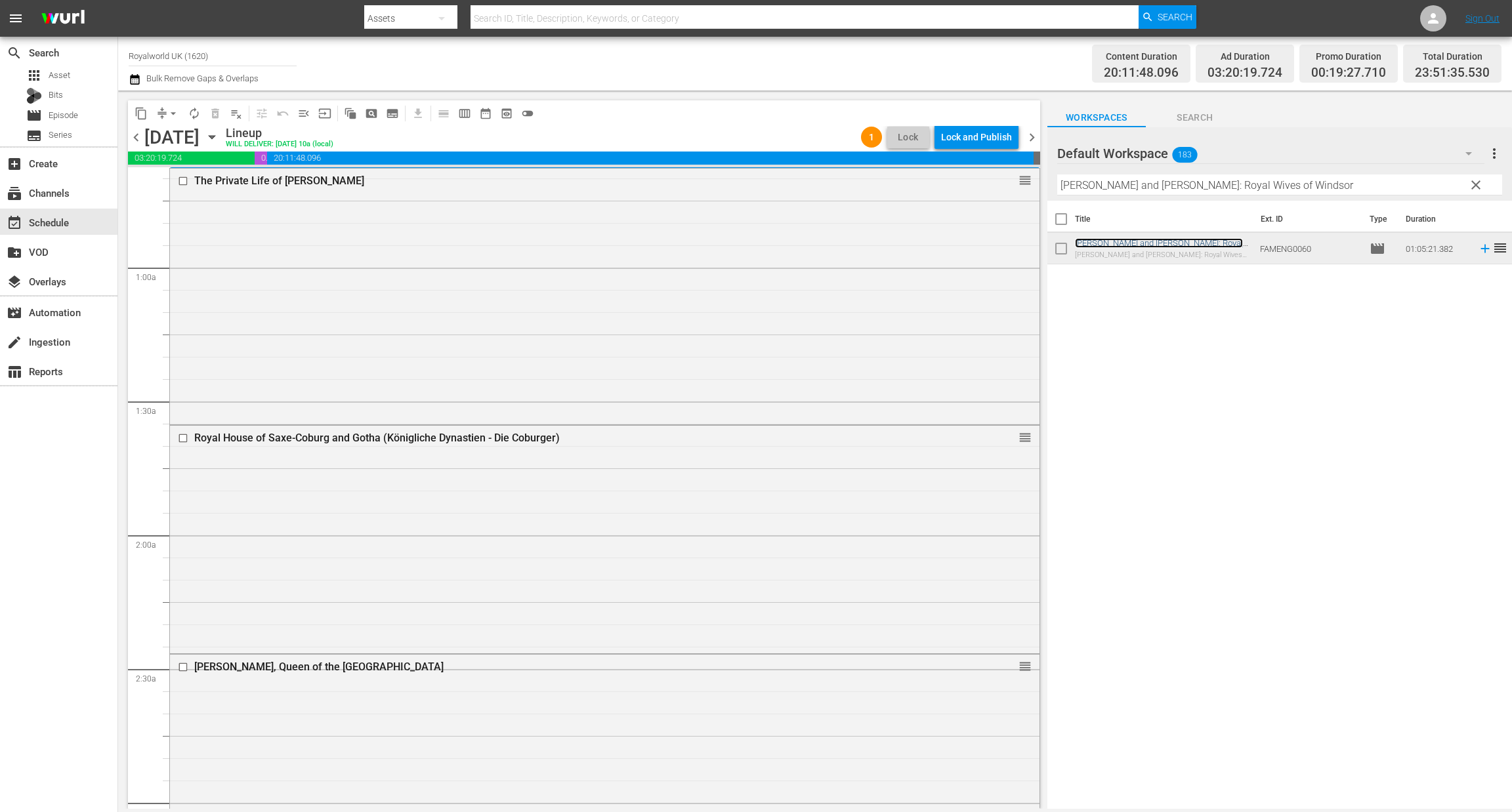
scroll to position [0, 0]
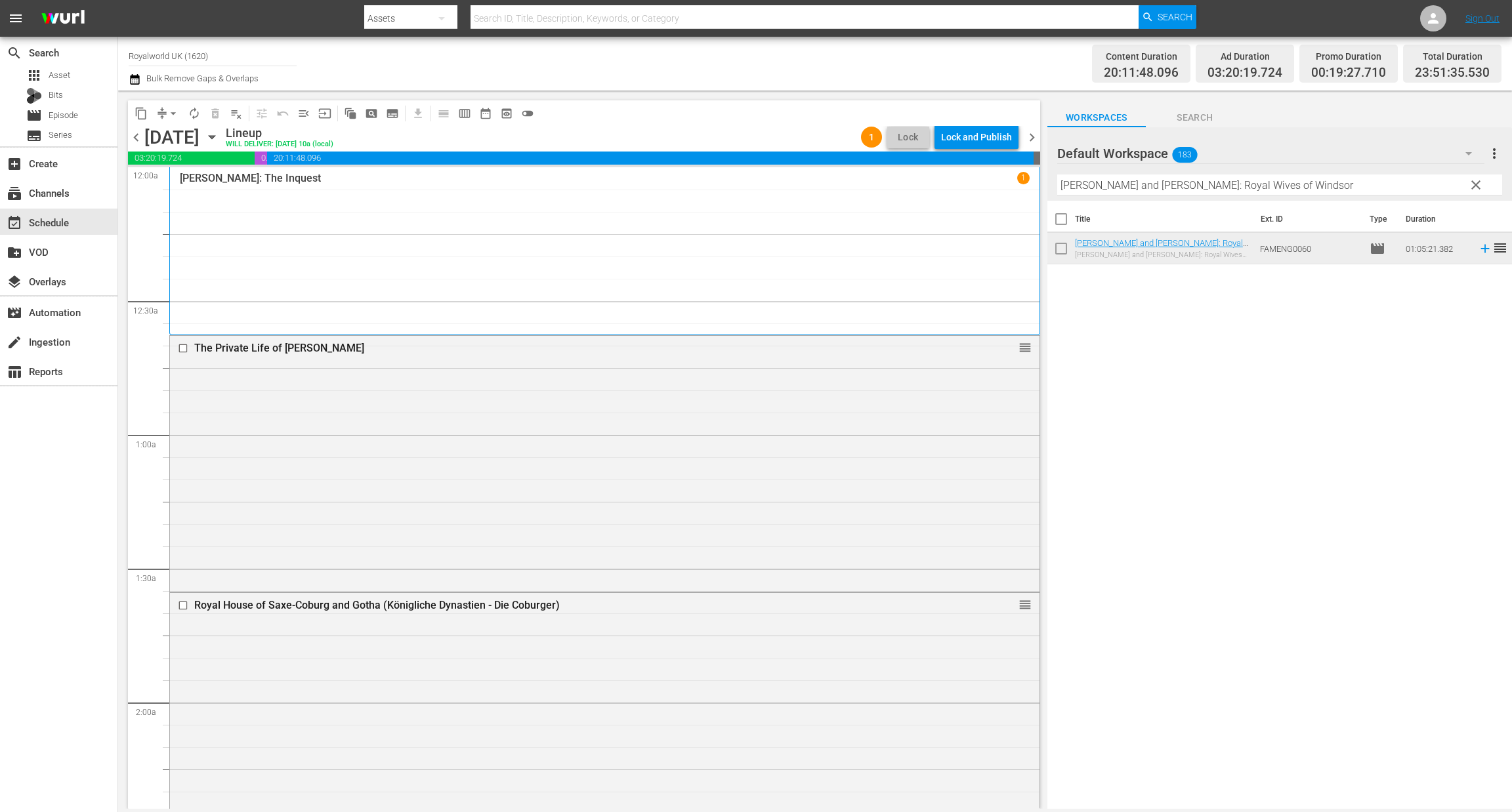
click at [959, 122] on div "content_copy compress arrow_drop_down autorenew_outlined delete_forever_outline…" at bounding box center [584, 113] width 912 height 26
click at [976, 143] on div "Lock and Publish" at bounding box center [976, 137] width 71 height 24
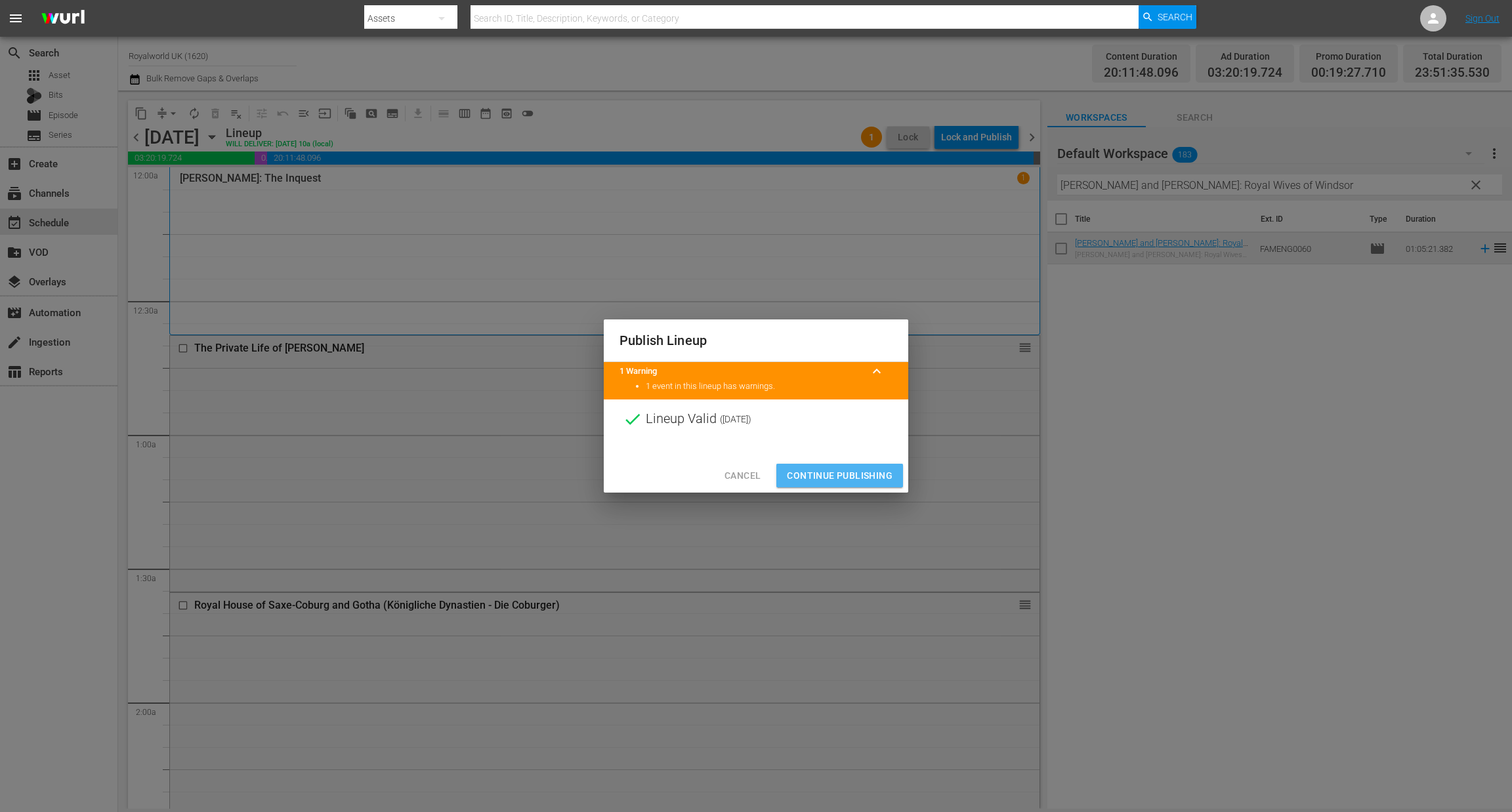
click at [856, 476] on span "Continue Publishing" at bounding box center [839, 476] width 106 height 16
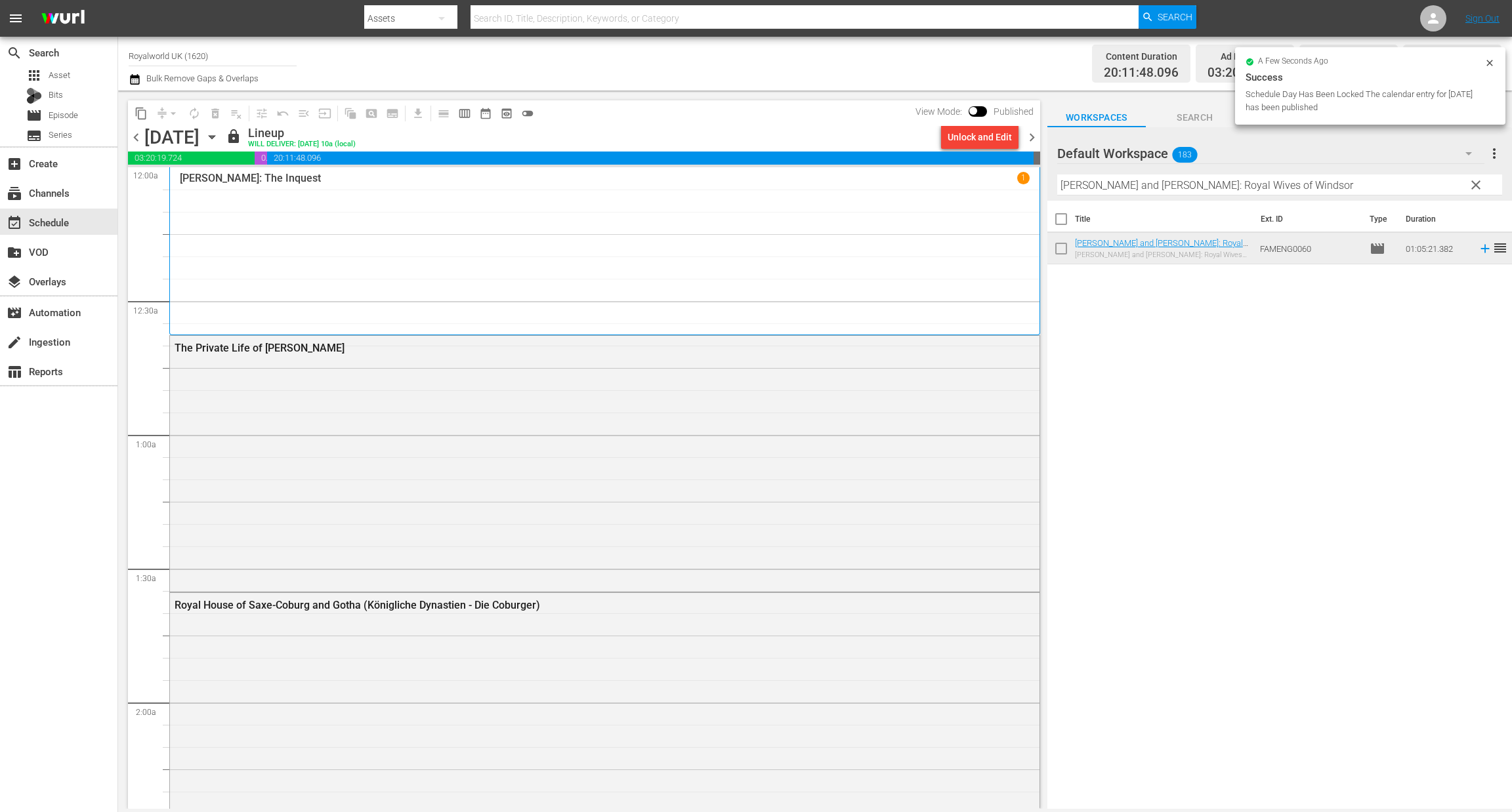
click at [1035, 136] on span "chevron_right" at bounding box center [1032, 137] width 16 height 16
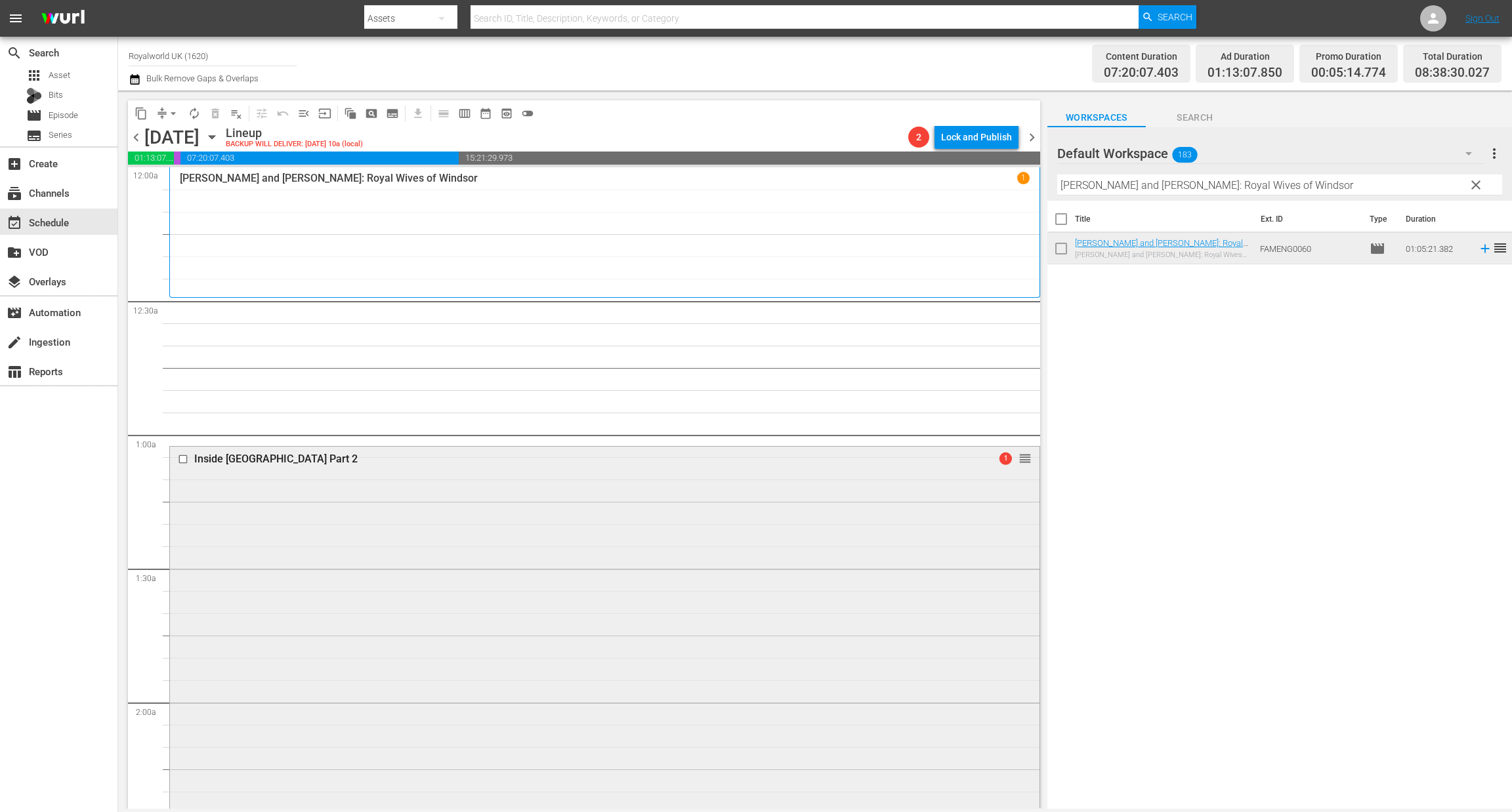
click at [176, 460] on div at bounding box center [185, 459] width 20 height 16
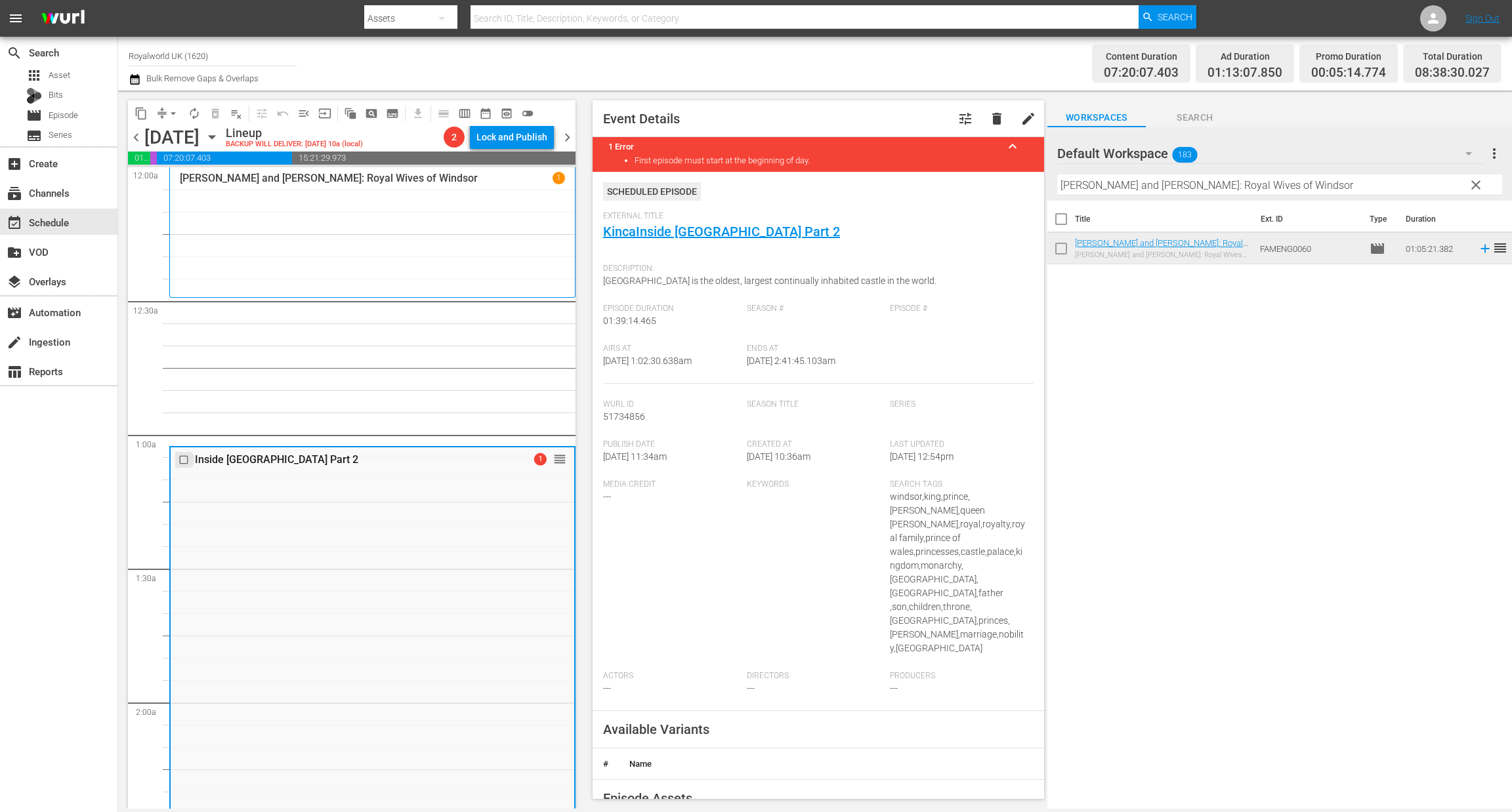
click at [181, 461] on input "checkbox" at bounding box center [185, 459] width 14 height 11
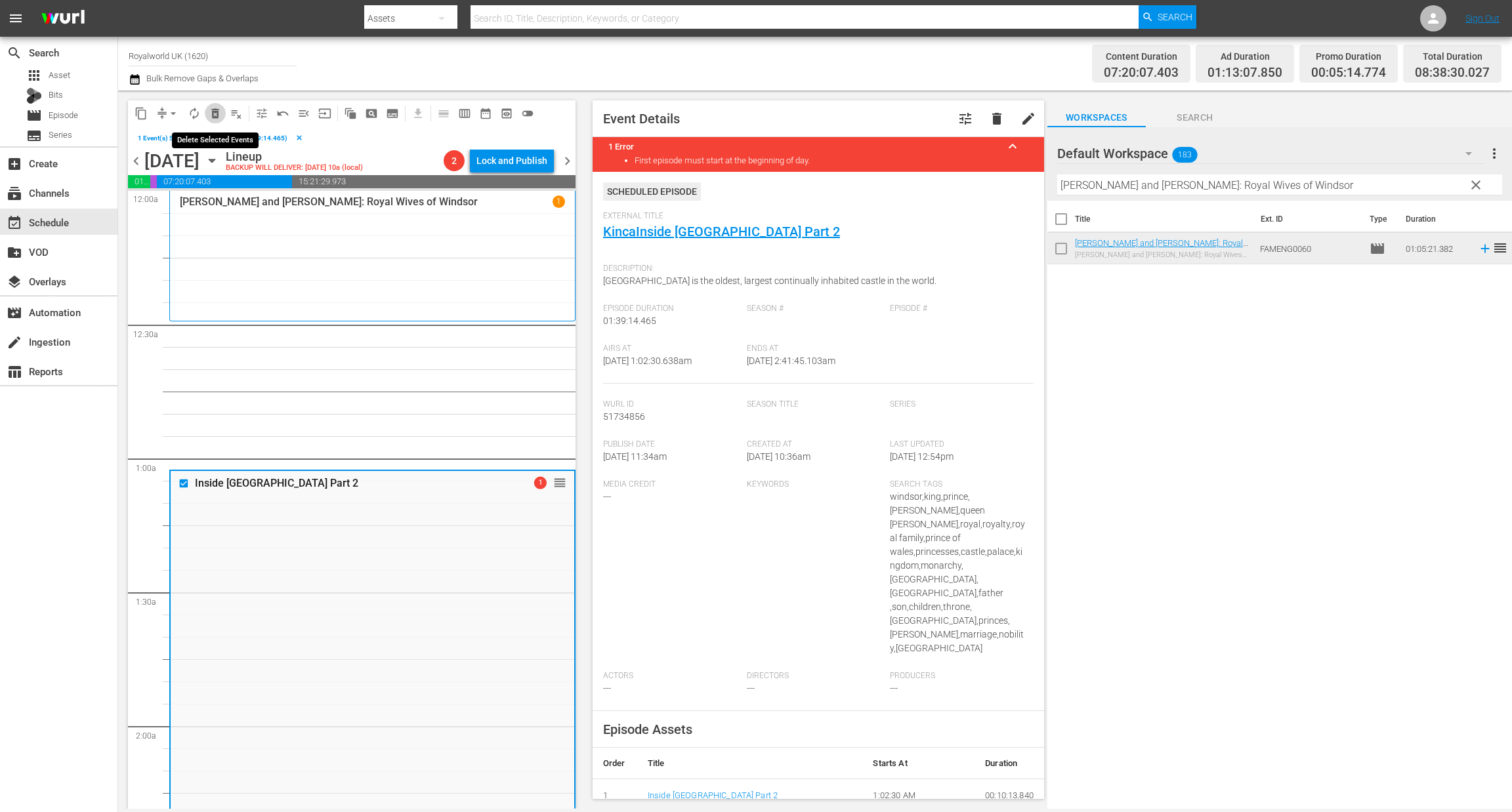
click at [221, 114] on button "delete_forever_outlined" at bounding box center [216, 114] width 21 height 21
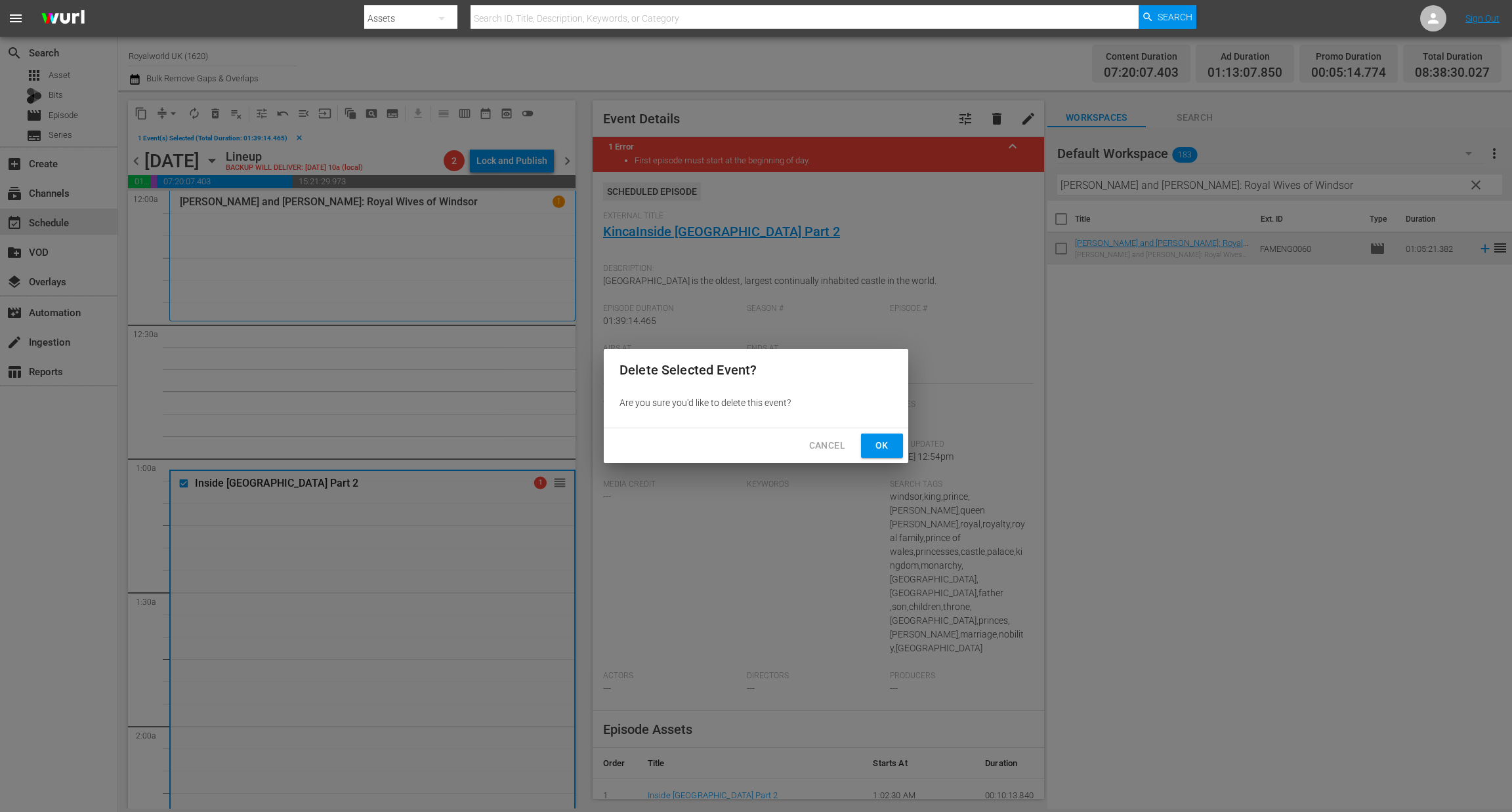
click at [884, 449] on span "Ok" at bounding box center [882, 445] width 21 height 16
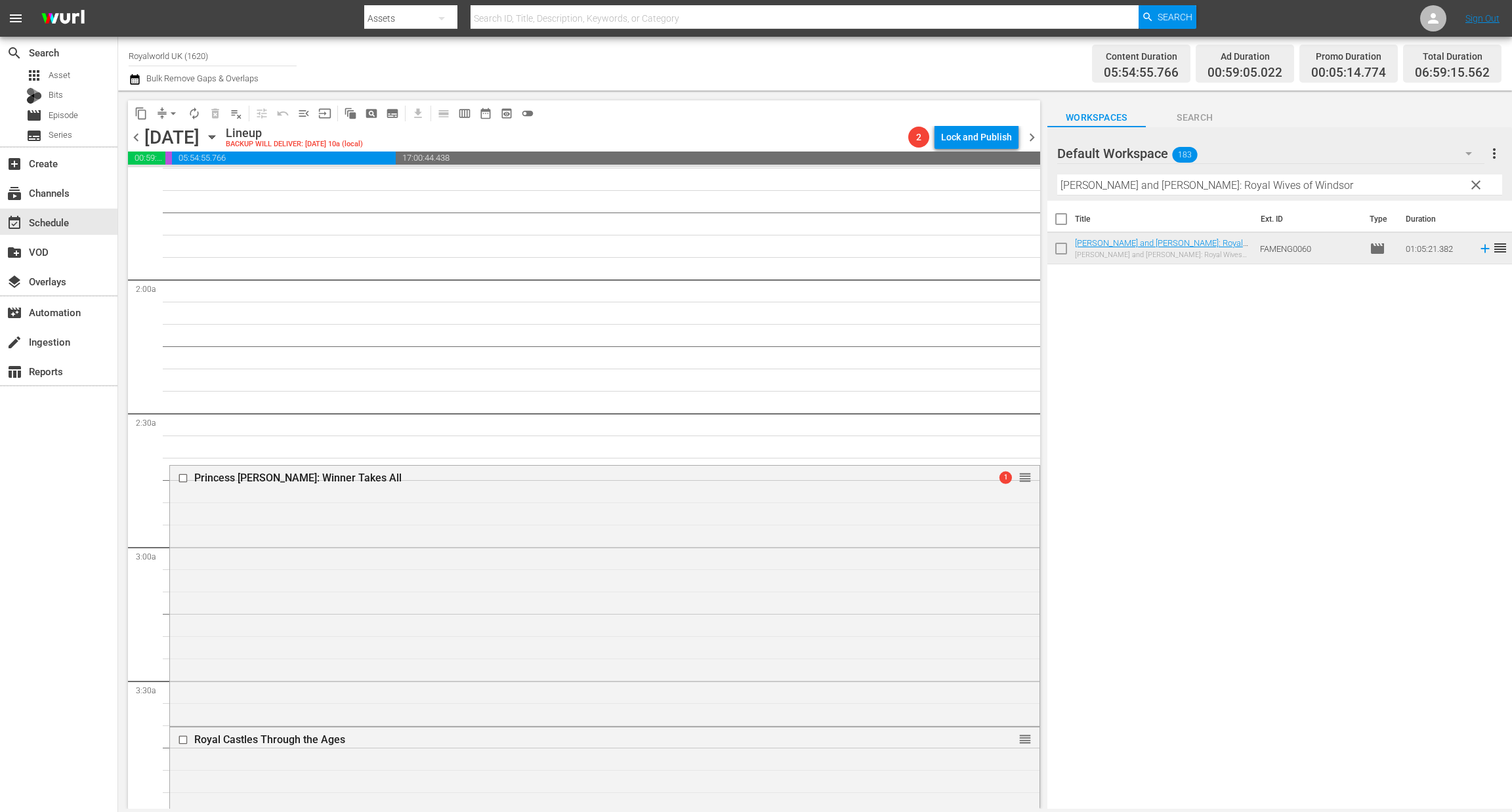
scroll to position [648, 0]
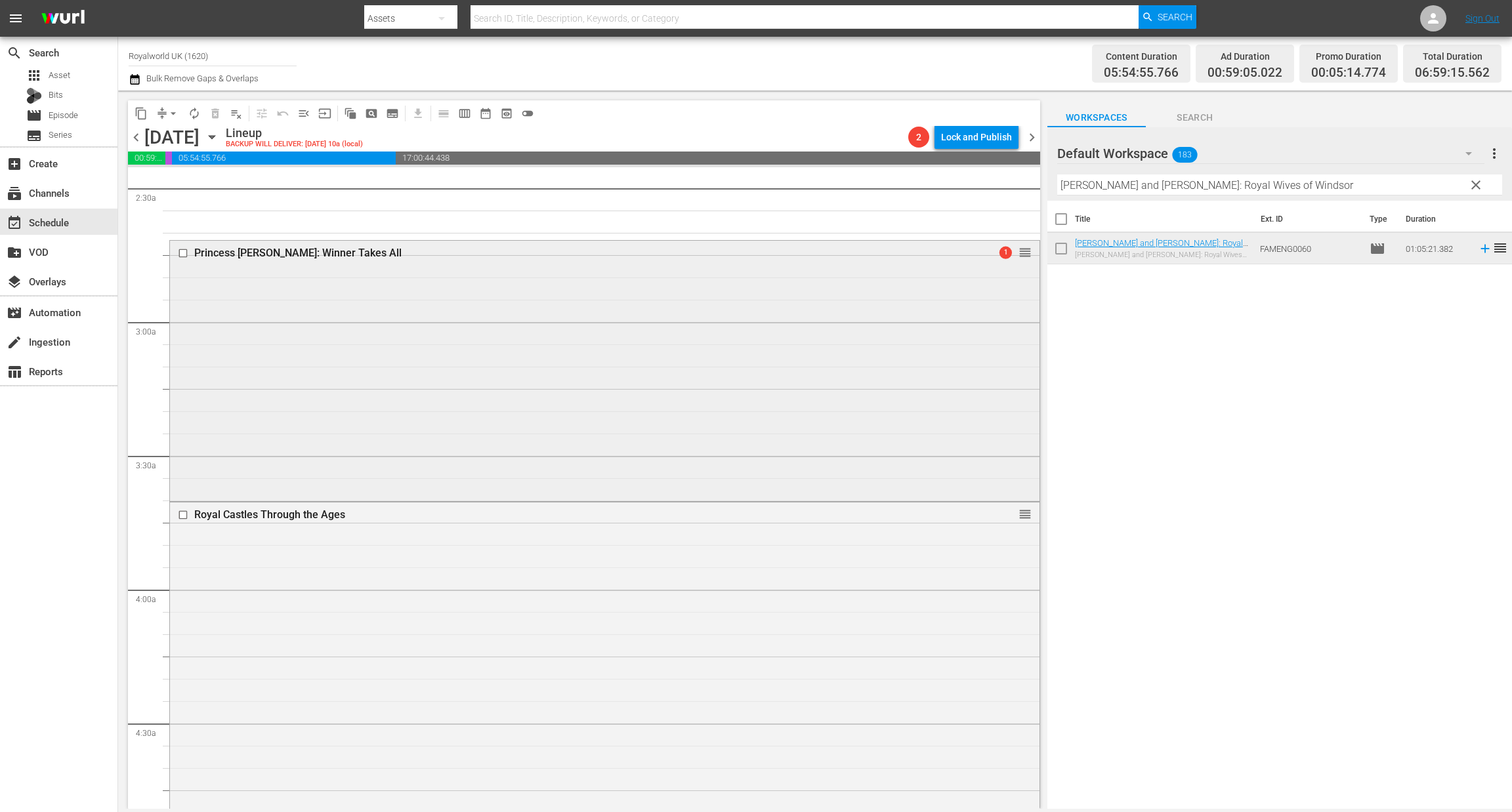
click at [182, 250] on input "checkbox" at bounding box center [185, 253] width 14 height 11
click at [181, 515] on input "checkbox" at bounding box center [185, 515] width 14 height 11
click at [216, 108] on span "delete_forever_outlined" at bounding box center [216, 114] width 13 height 13
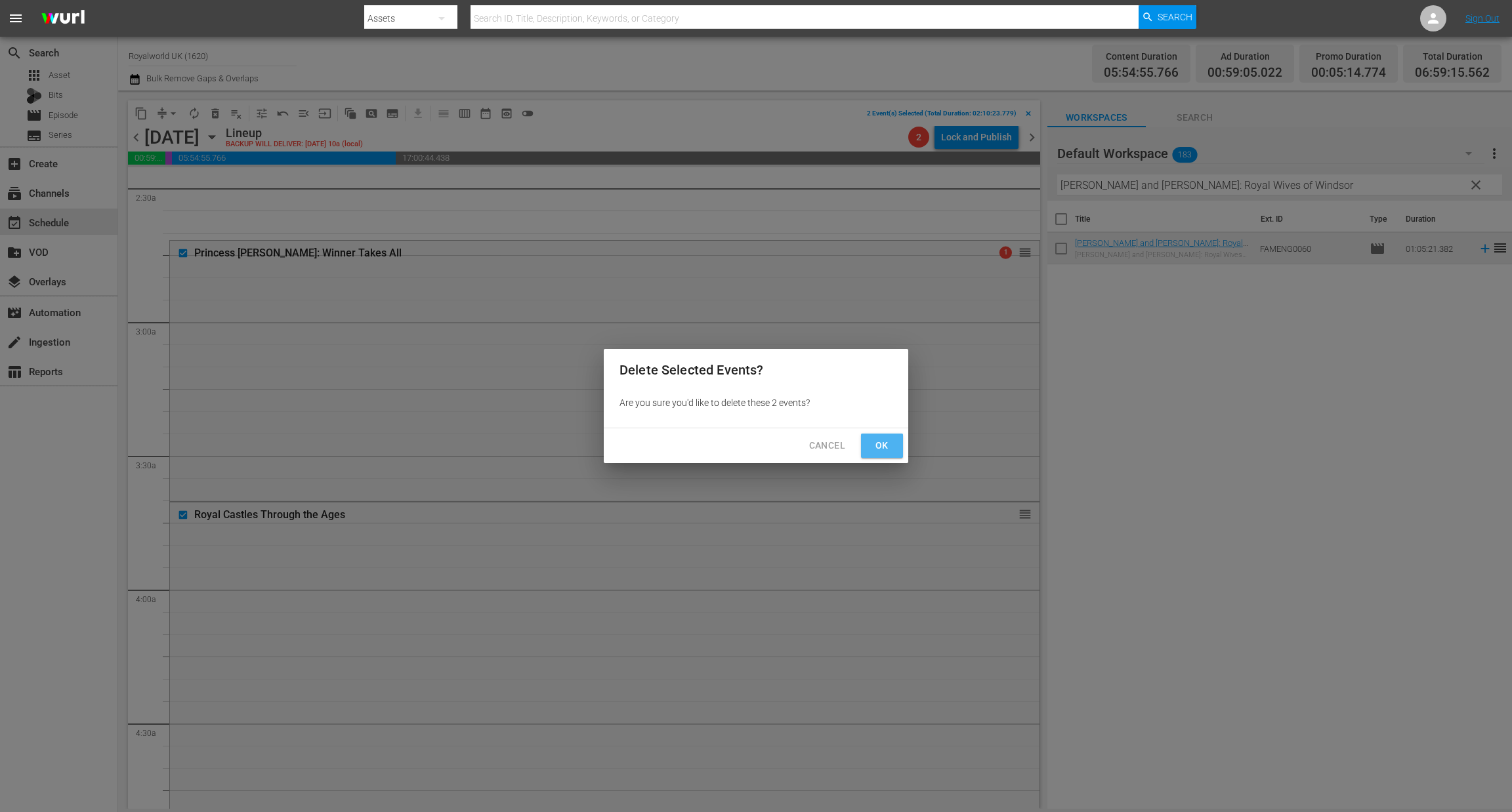
click at [881, 446] on span "Ok" at bounding box center [882, 445] width 21 height 16
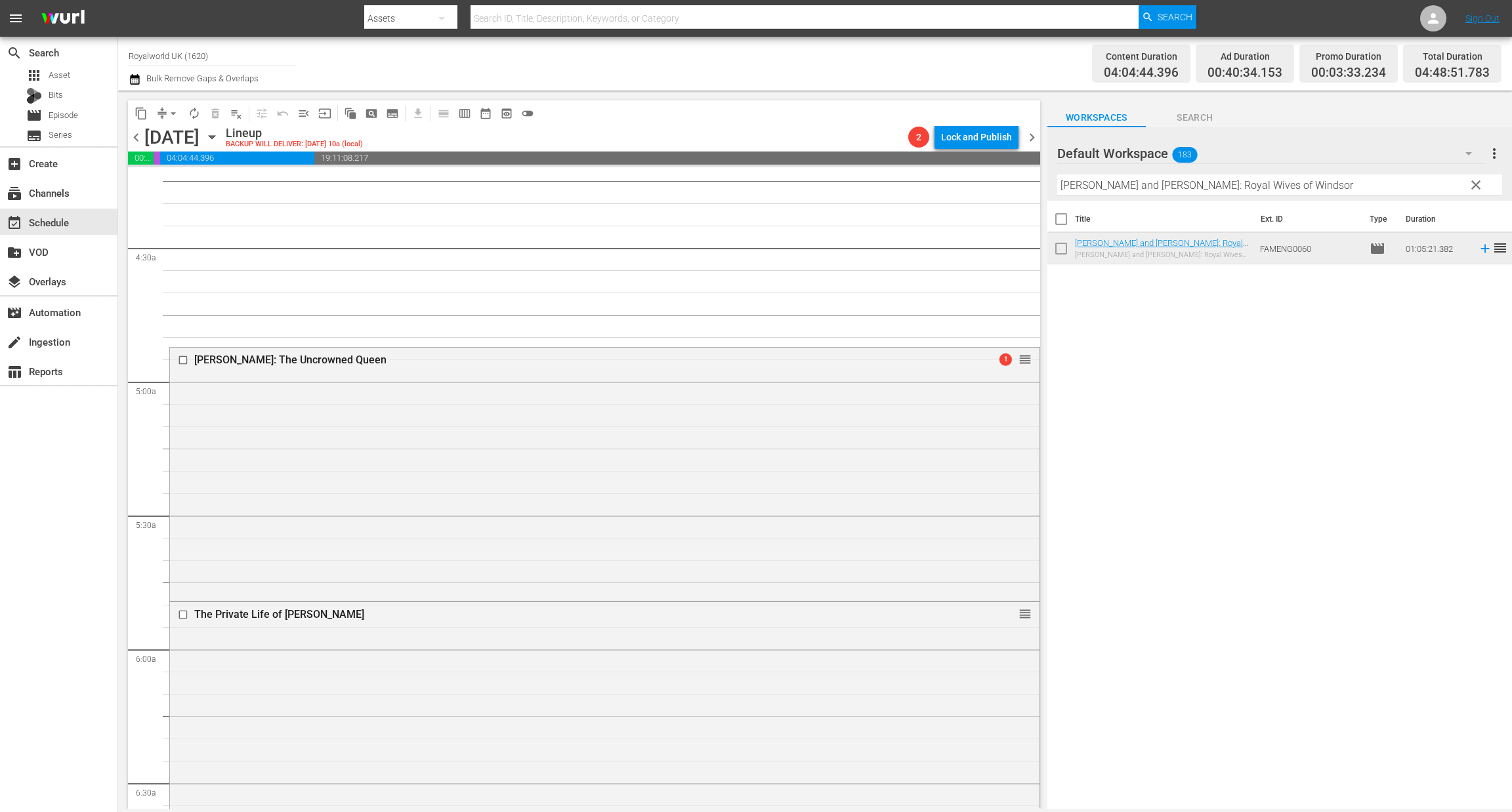
scroll to position [1140, 0]
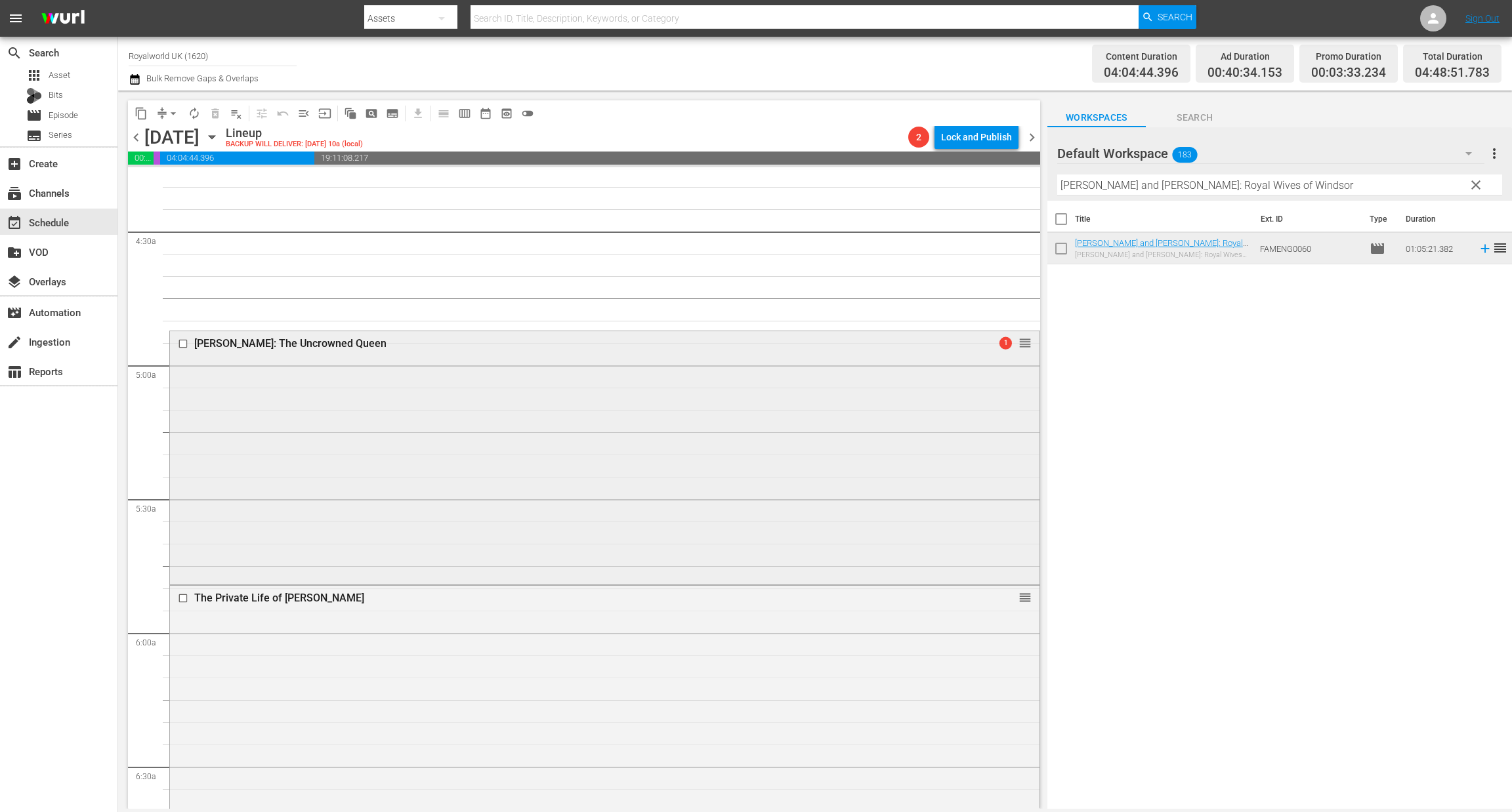
click at [179, 344] on input "checkbox" at bounding box center [185, 343] width 14 height 11
click at [175, 594] on div at bounding box center [185, 598] width 20 height 16
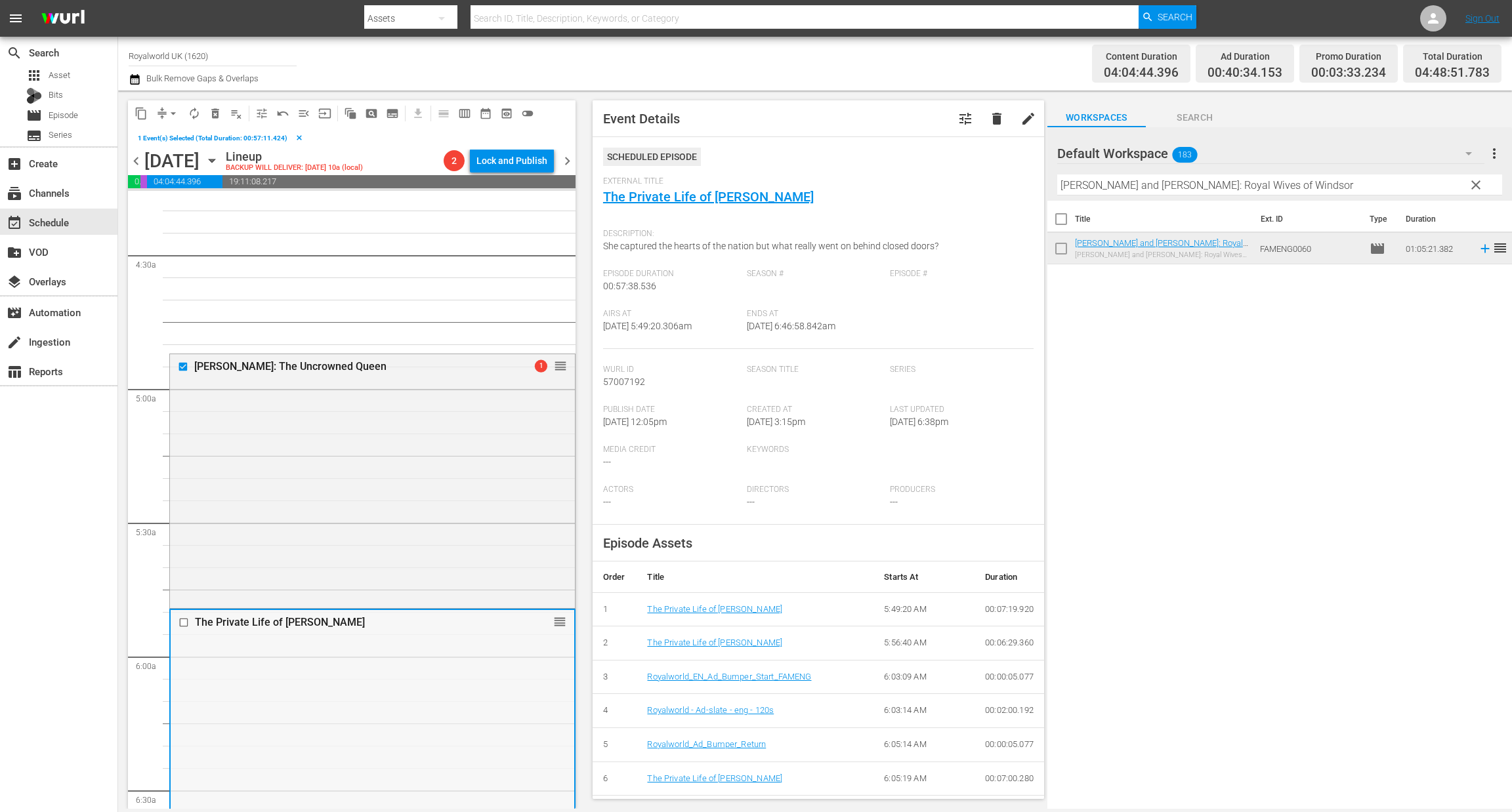
click at [187, 620] on input "checkbox" at bounding box center [185, 623] width 14 height 11
click at [218, 114] on span "delete_forever_outlined" at bounding box center [216, 114] width 13 height 13
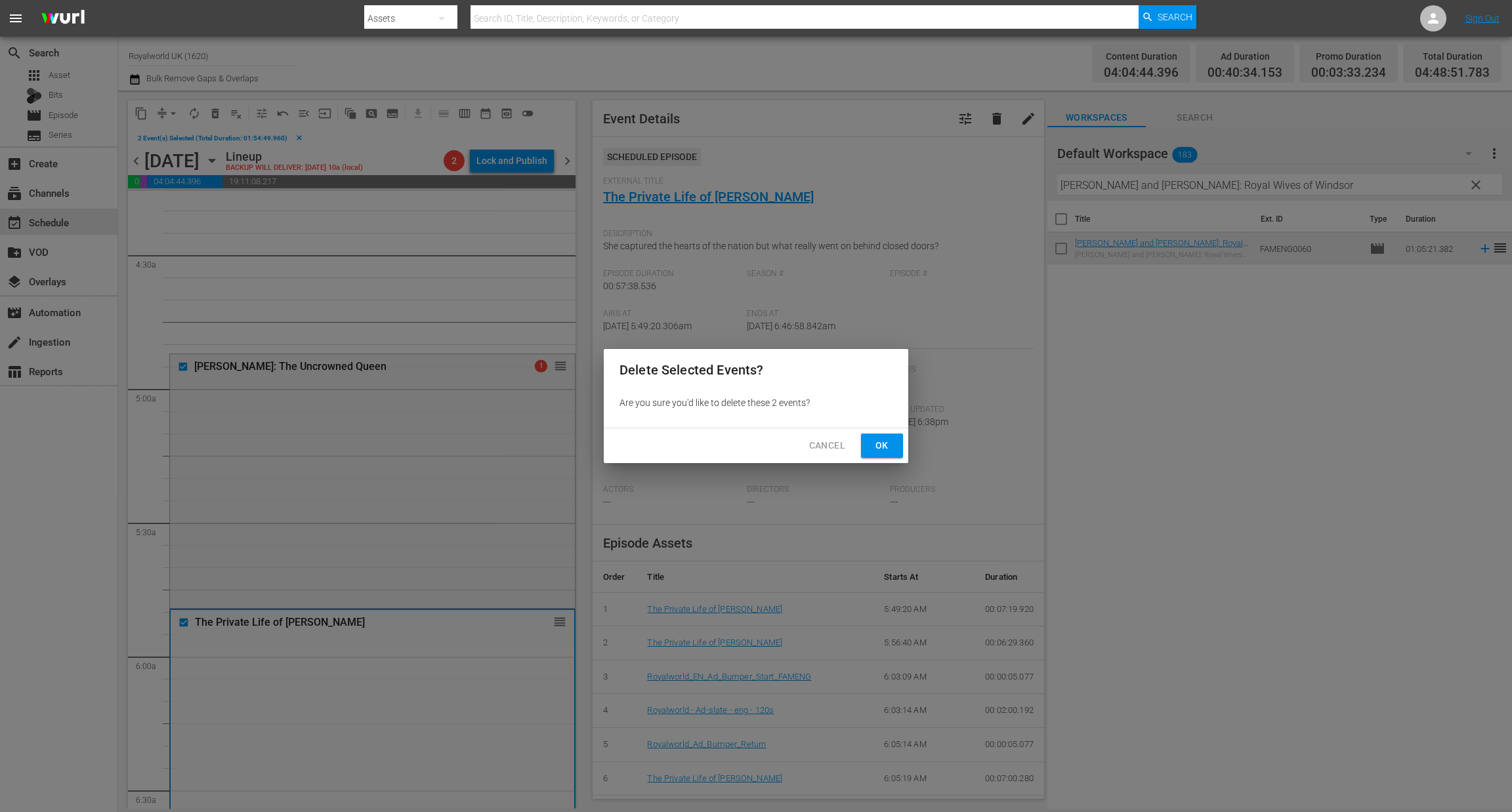
click at [879, 443] on span "Ok" at bounding box center [882, 445] width 21 height 16
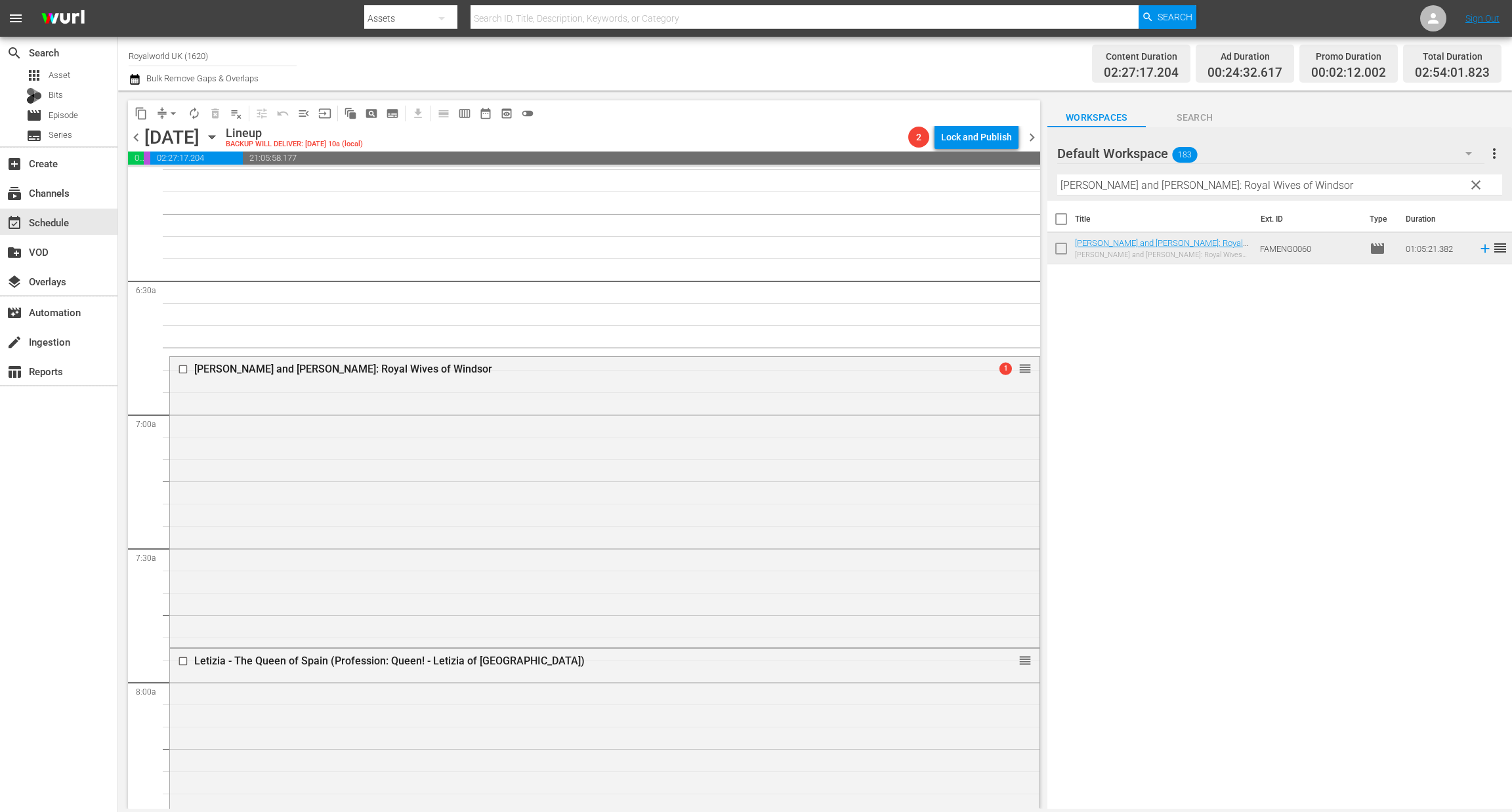
scroll to position [1632, 0]
click at [179, 363] on input "checkbox" at bounding box center [185, 363] width 14 height 11
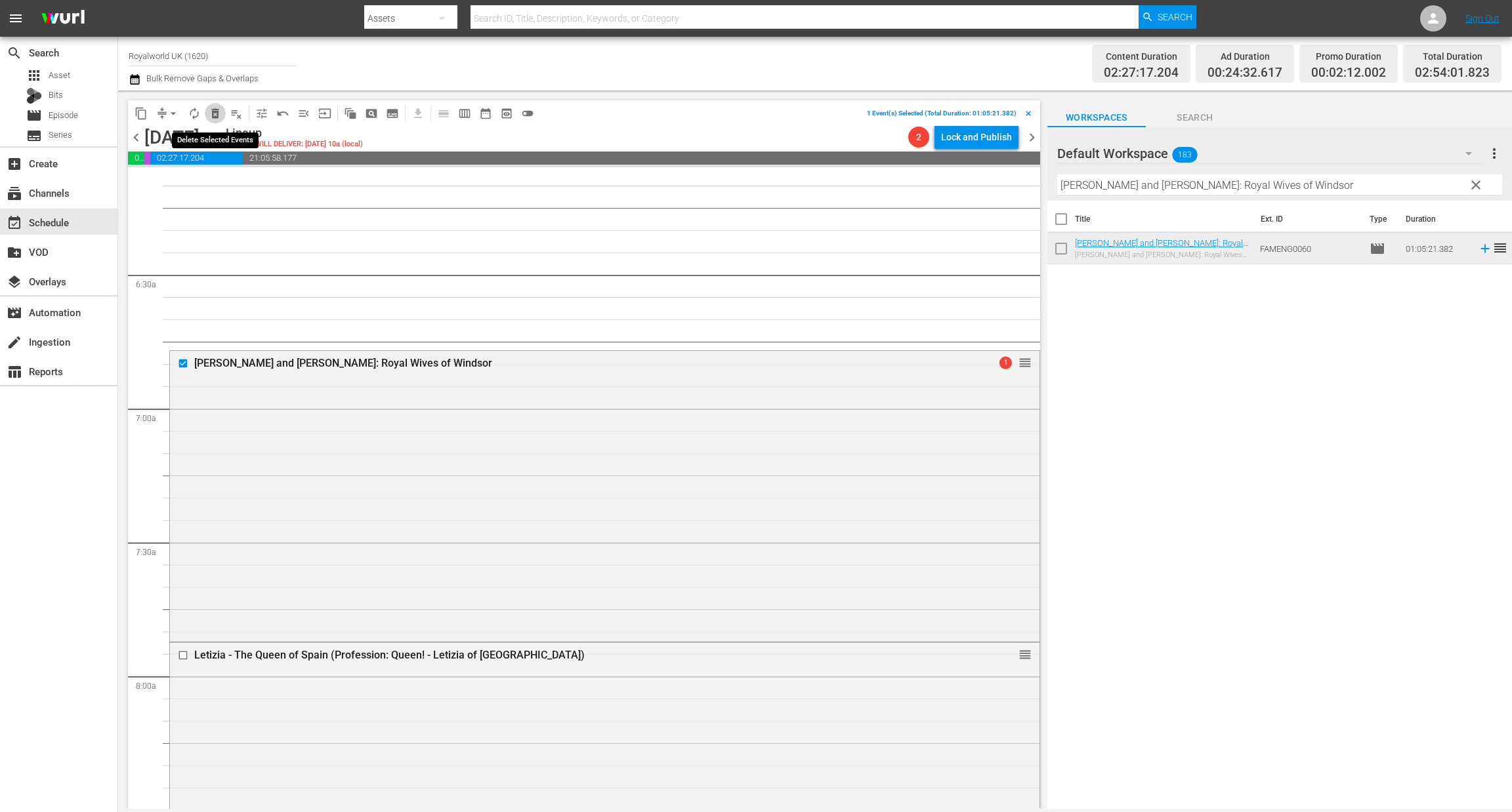
click at [219, 116] on span "delete_forever_outlined" at bounding box center [216, 114] width 13 height 13
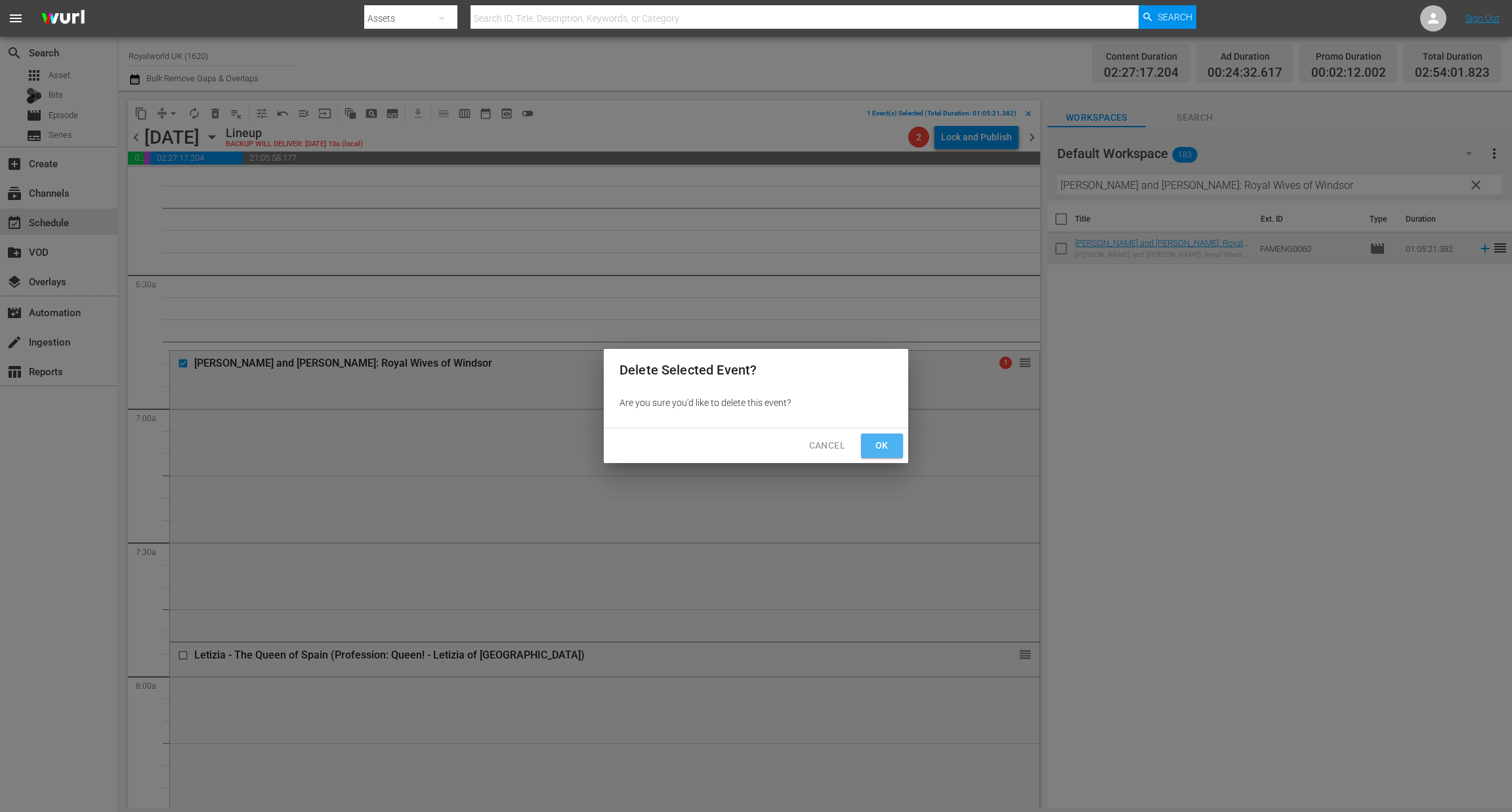
click at [883, 448] on span "Ok" at bounding box center [882, 445] width 21 height 16
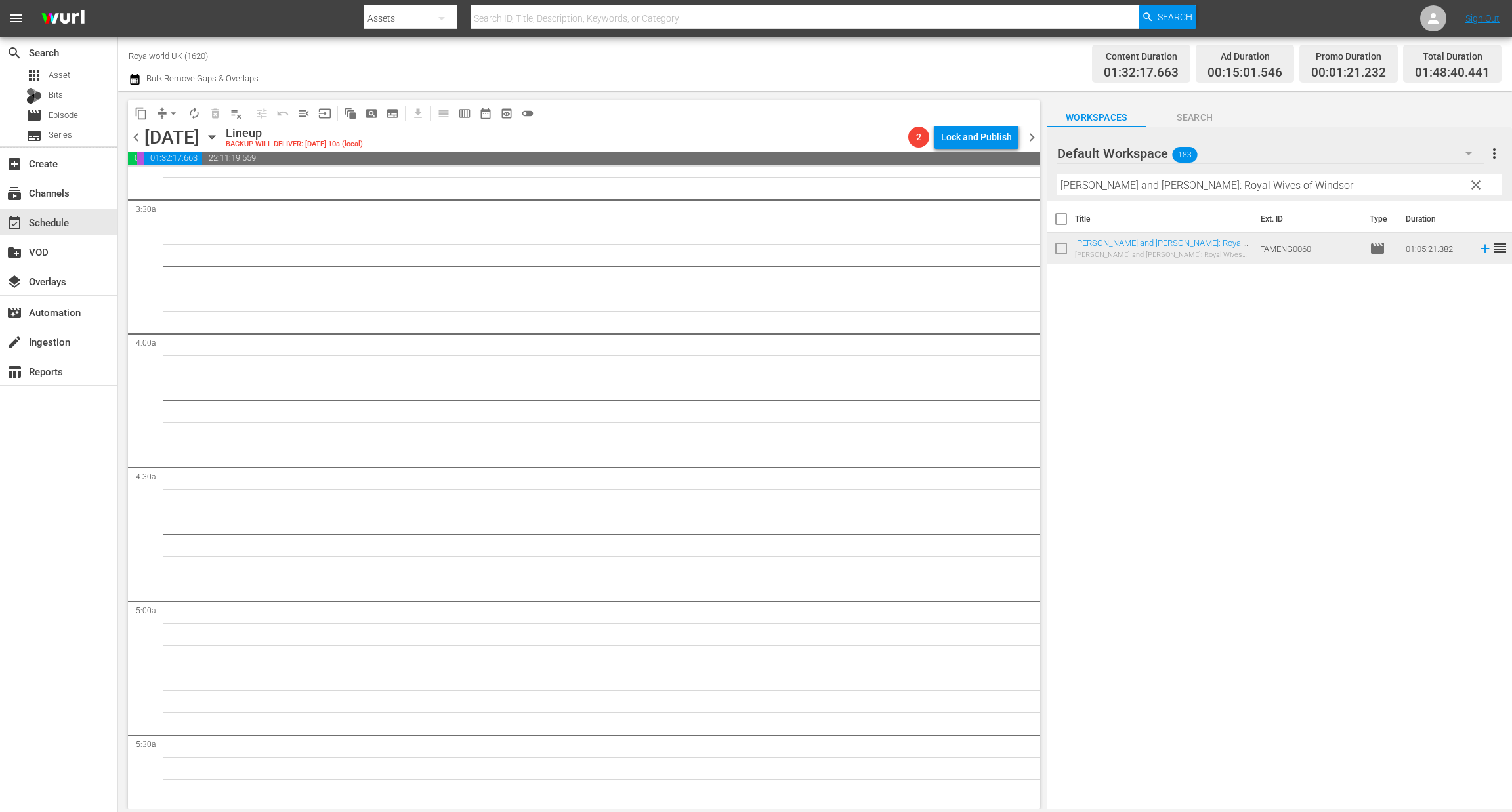
scroll to position [0, 0]
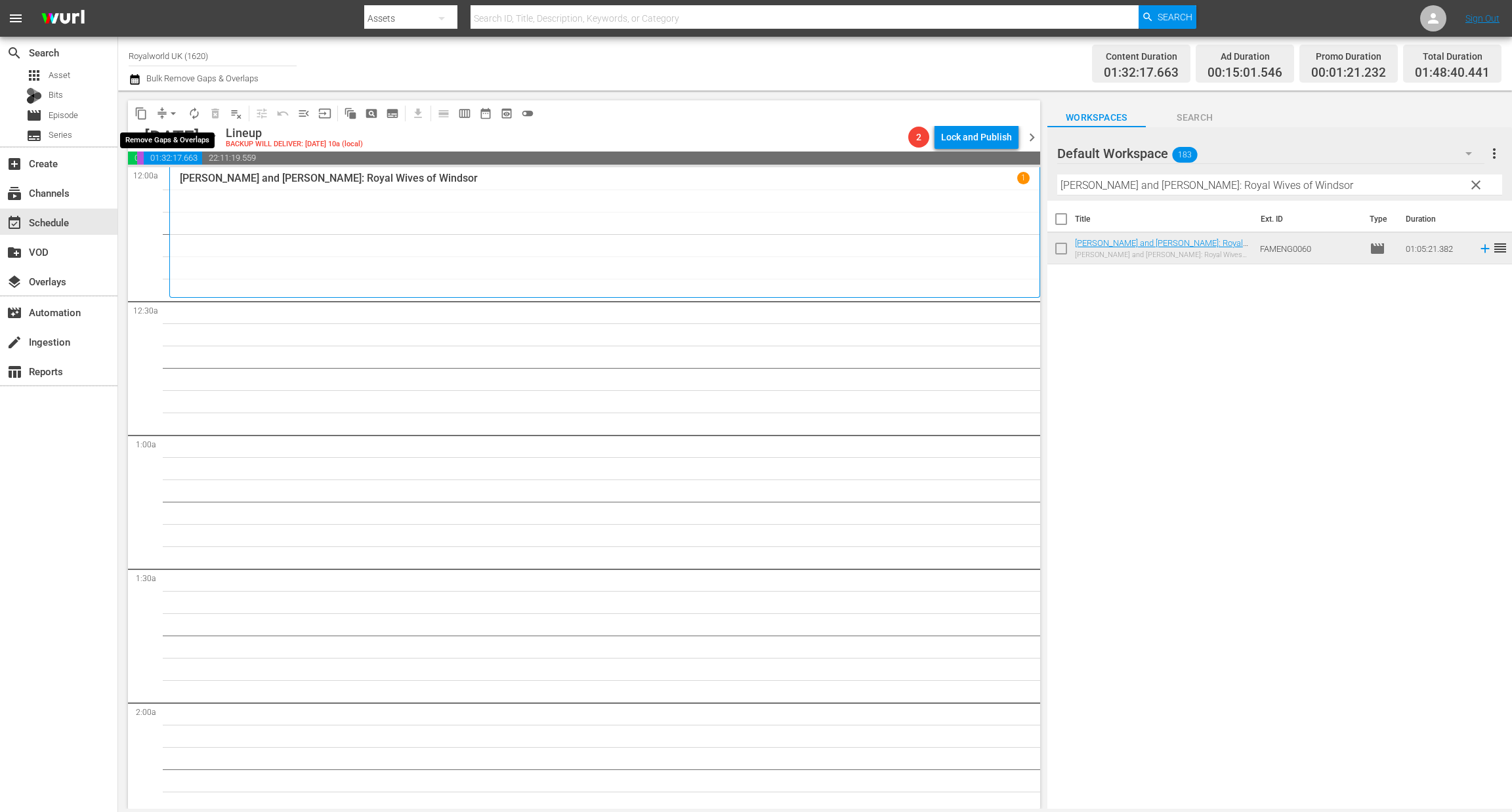
click at [173, 110] on span "arrow_drop_down" at bounding box center [173, 114] width 13 height 13
click at [176, 179] on li "Align to End of Previous Day" at bounding box center [174, 183] width 138 height 22
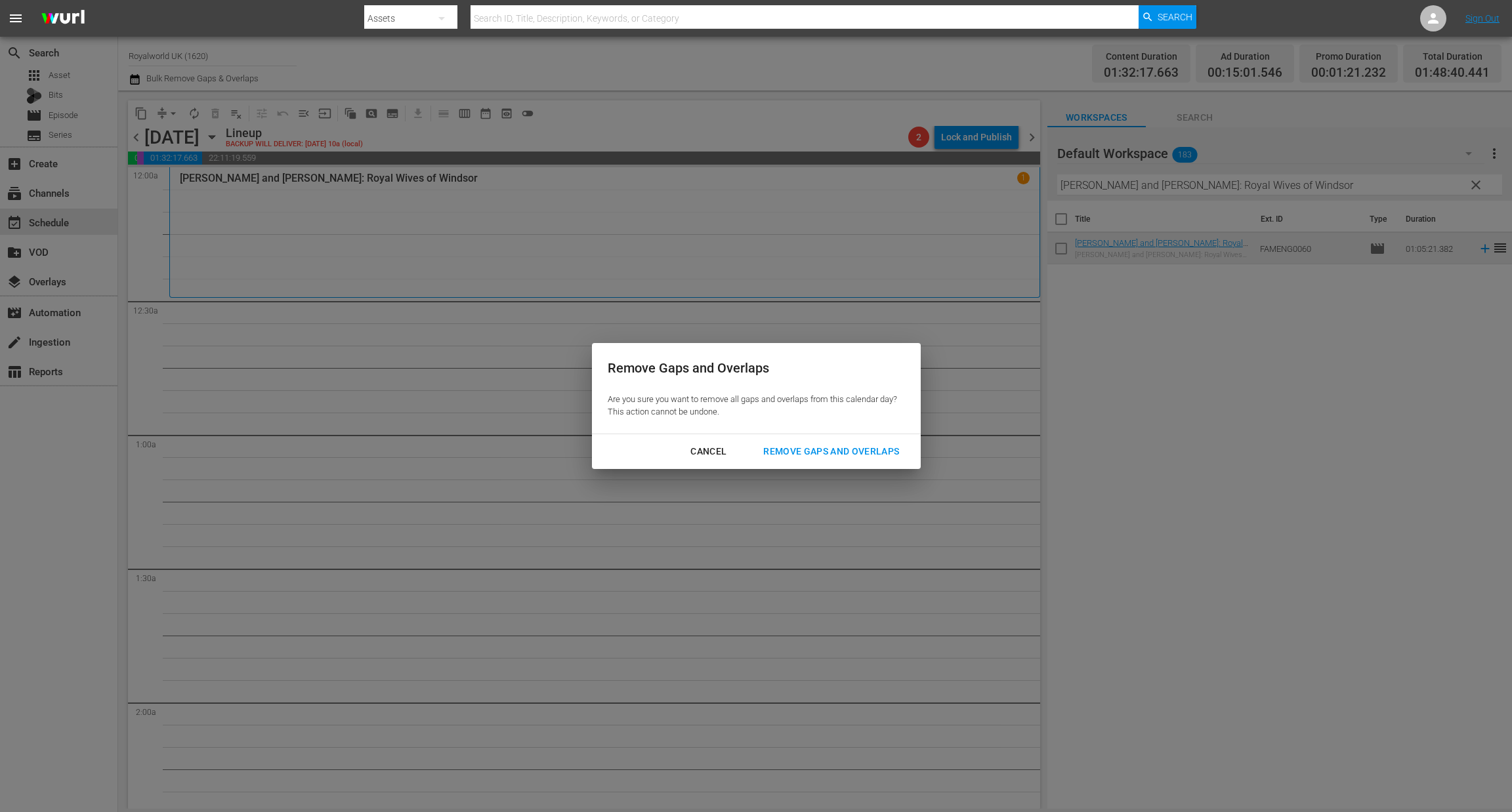
click at [863, 453] on div "Remove Gaps and Overlaps" at bounding box center [831, 451] width 157 height 16
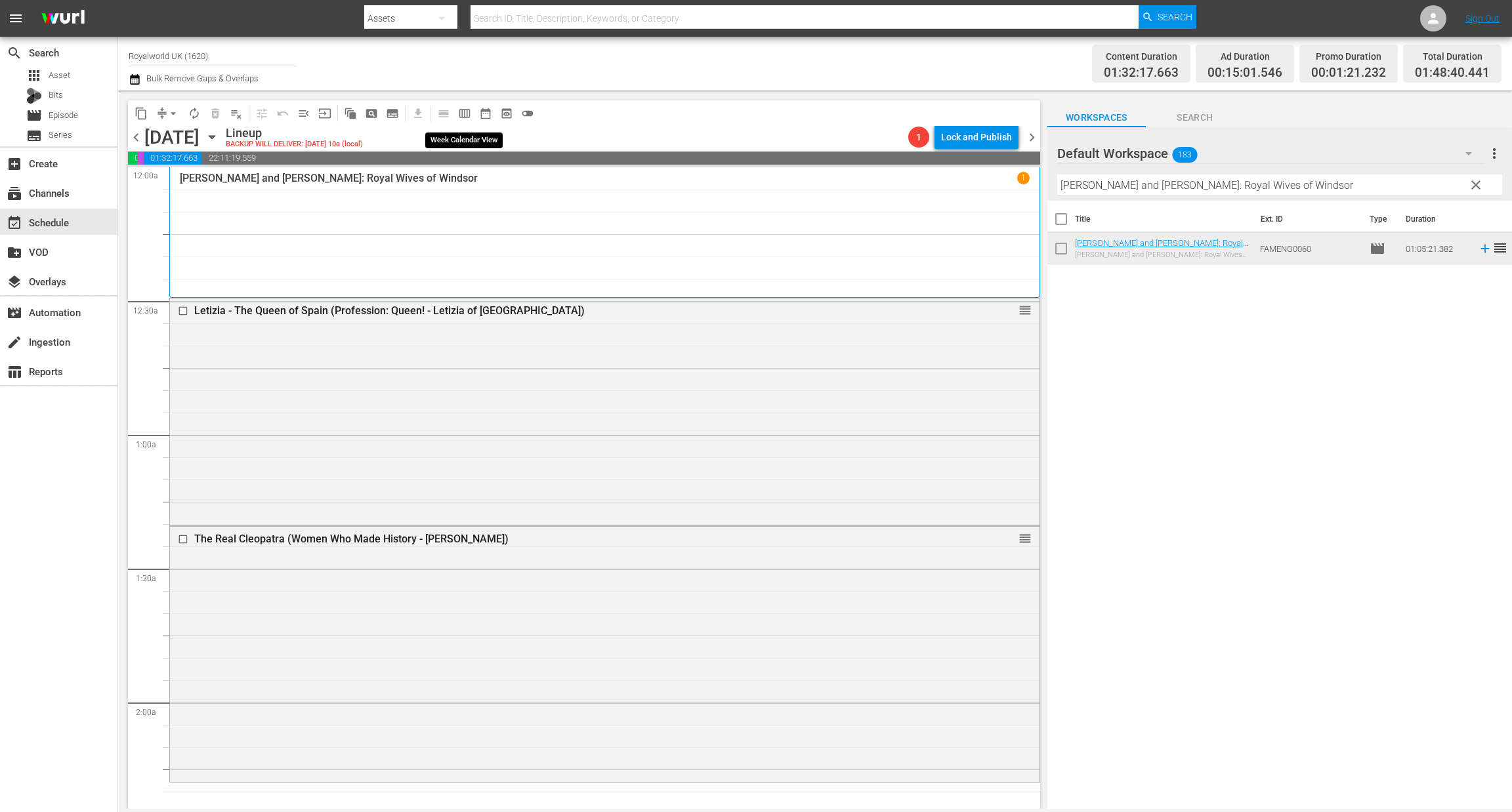
click at [466, 114] on span "calendar_view_week_outlined" at bounding box center [465, 114] width 13 height 13
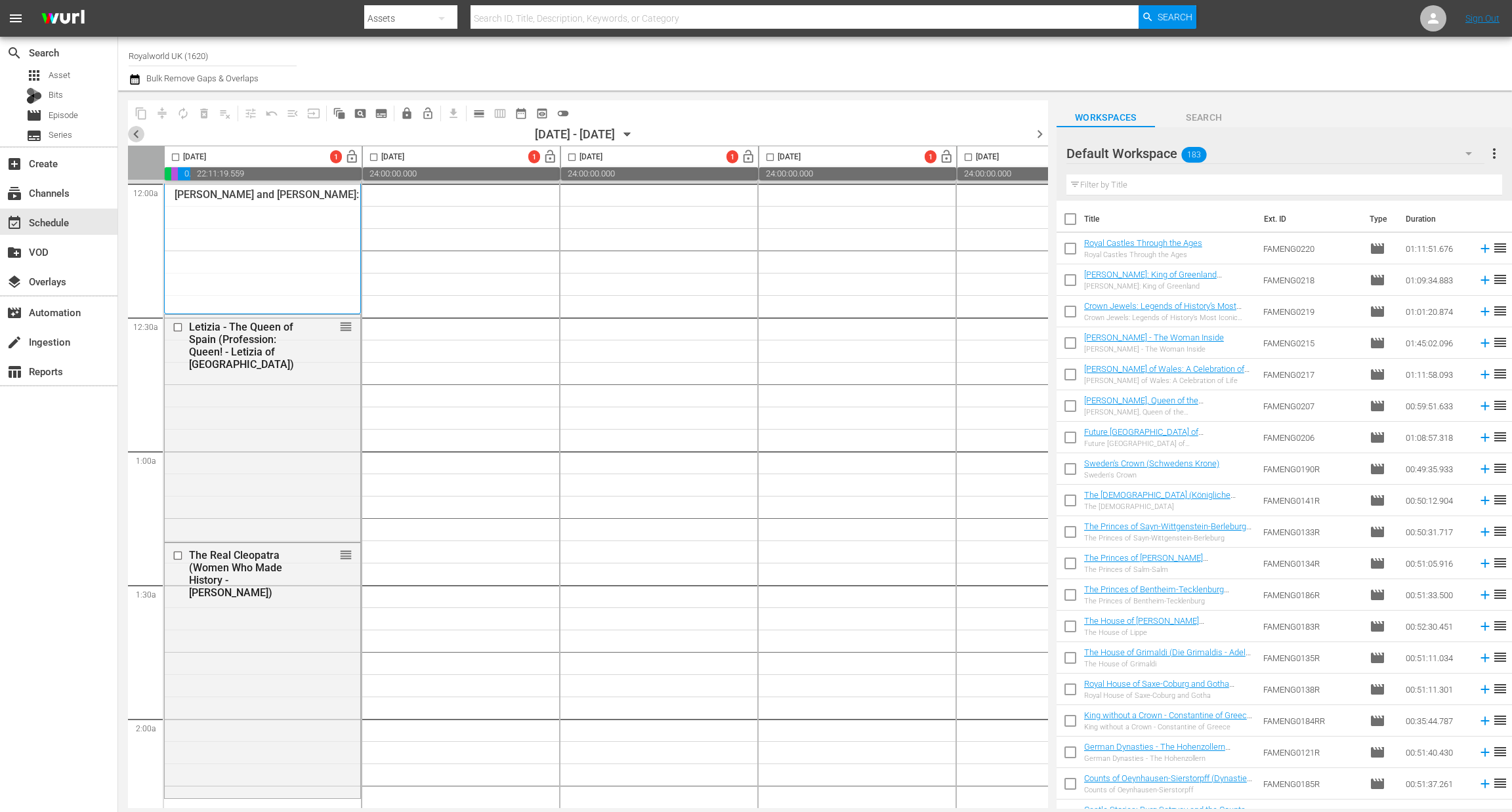
drag, startPoint x: 141, startPoint y: 136, endPoint x: 361, endPoint y: 168, distance: 222.3
click at [140, 136] on span "chevron_left" at bounding box center [136, 134] width 16 height 16
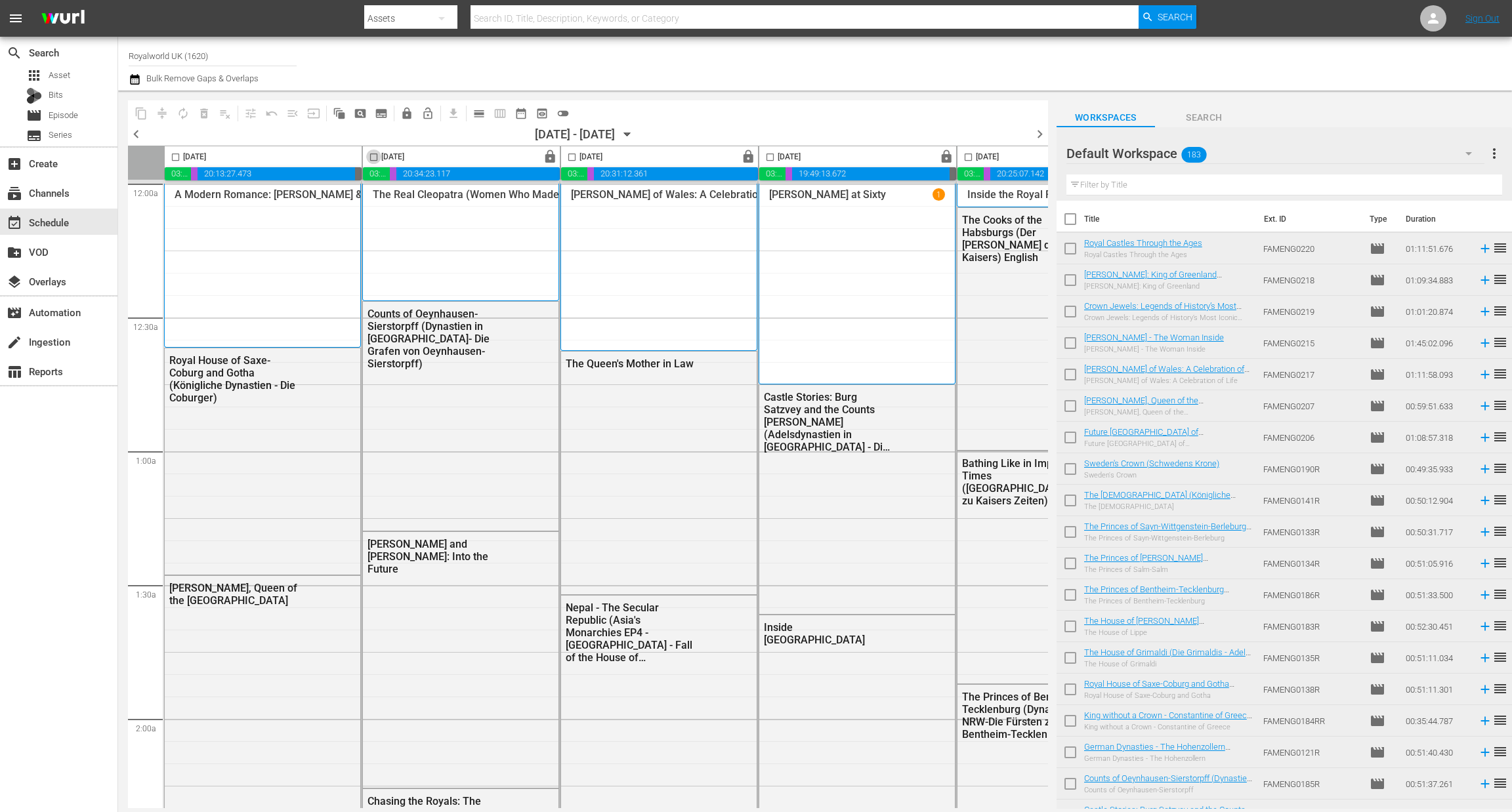
drag, startPoint x: 372, startPoint y: 157, endPoint x: 377, endPoint y: 202, distance: 45.3
click at [372, 159] on input "checkbox" at bounding box center [373, 160] width 15 height 15
checkbox input "true"
click at [137, 108] on span "content_copy" at bounding box center [141, 114] width 13 height 13
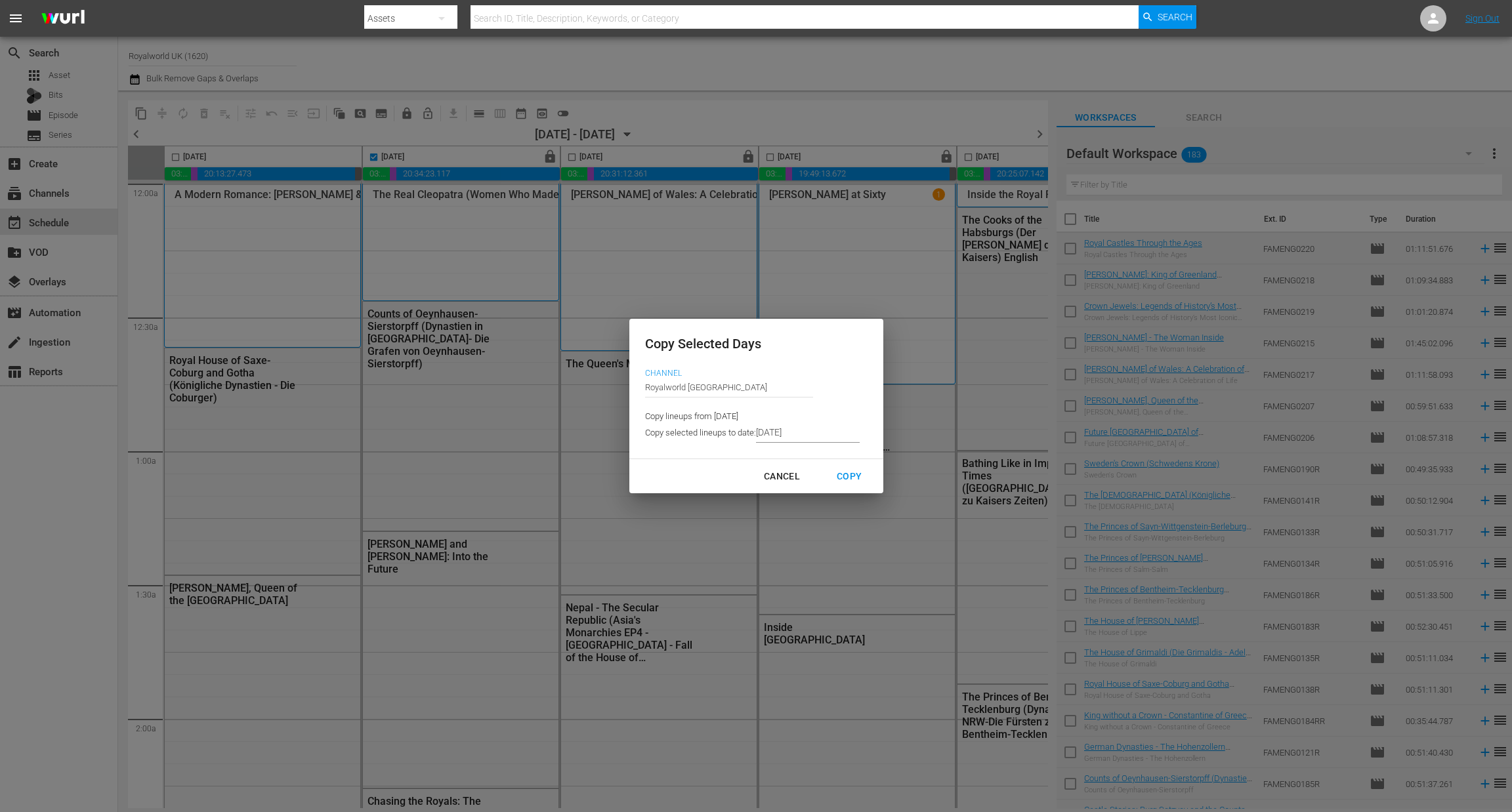
click at [802, 434] on input "[DATE]" at bounding box center [808, 433] width 104 height 20
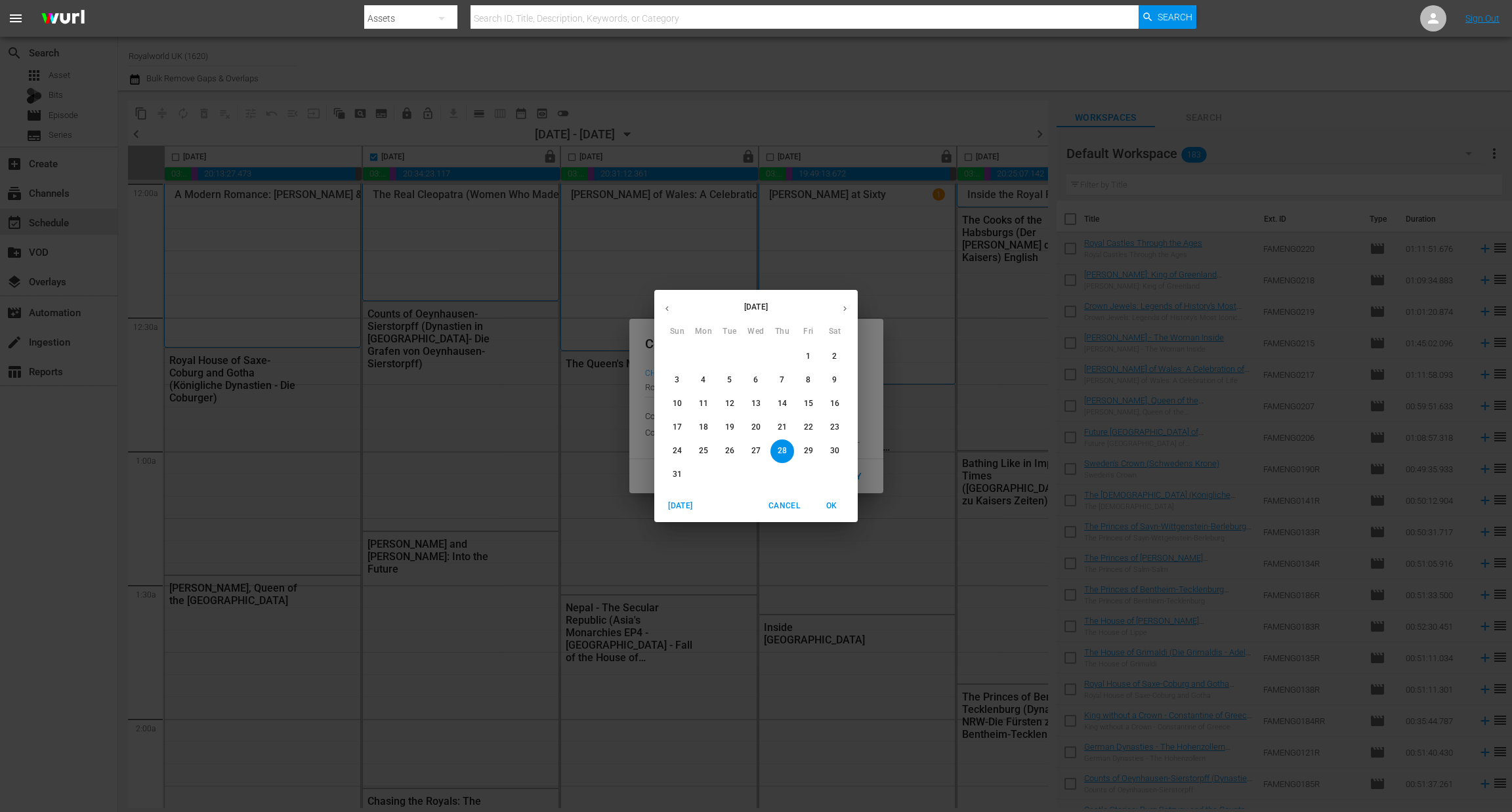
click at [846, 311] on icon "button" at bounding box center [844, 308] width 10 height 10
click at [806, 356] on p "5" at bounding box center [808, 356] width 5 height 11
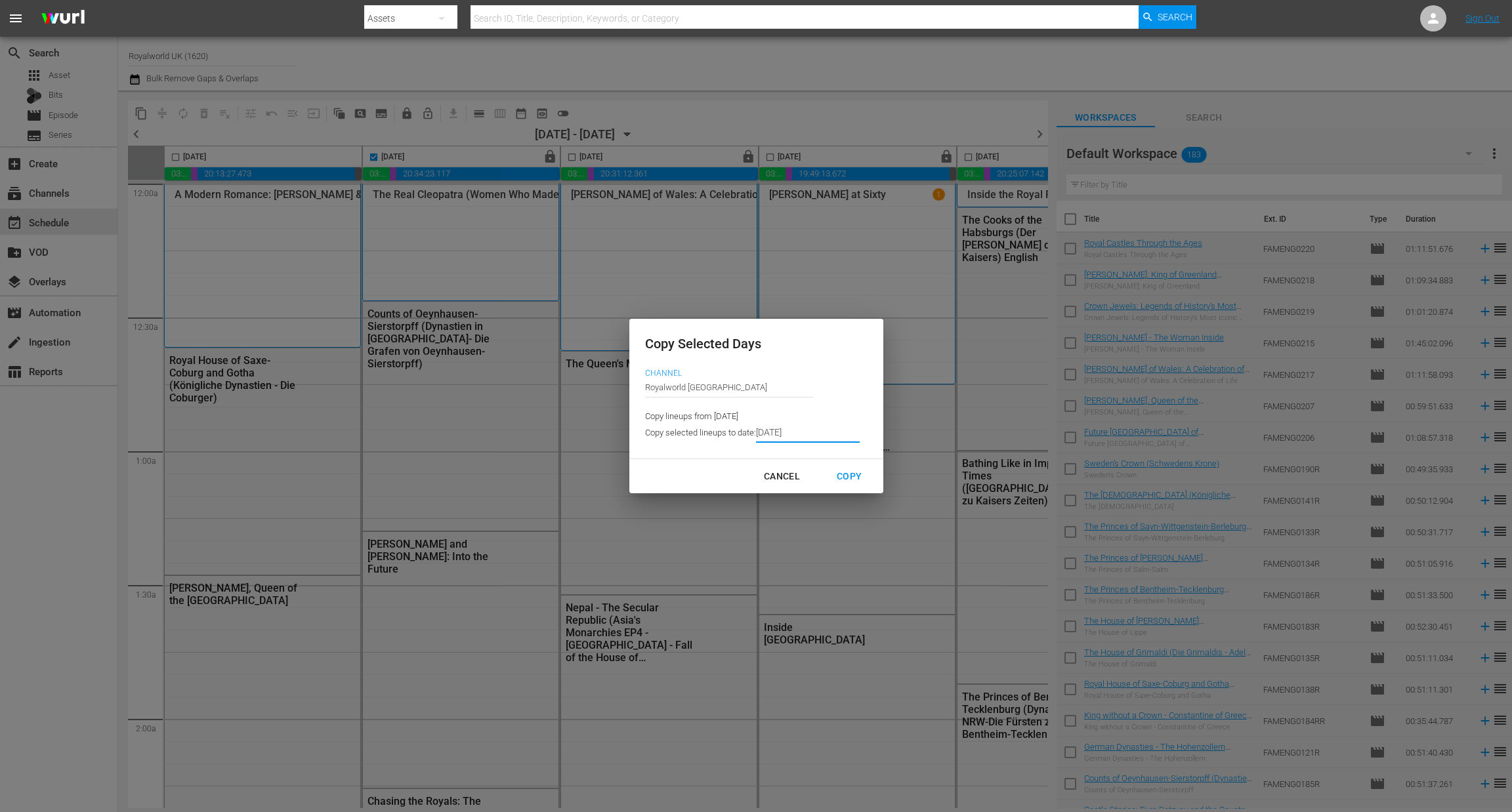
click at [859, 478] on div "Copy" at bounding box center [849, 476] width 46 height 16
type input "[DATE]"
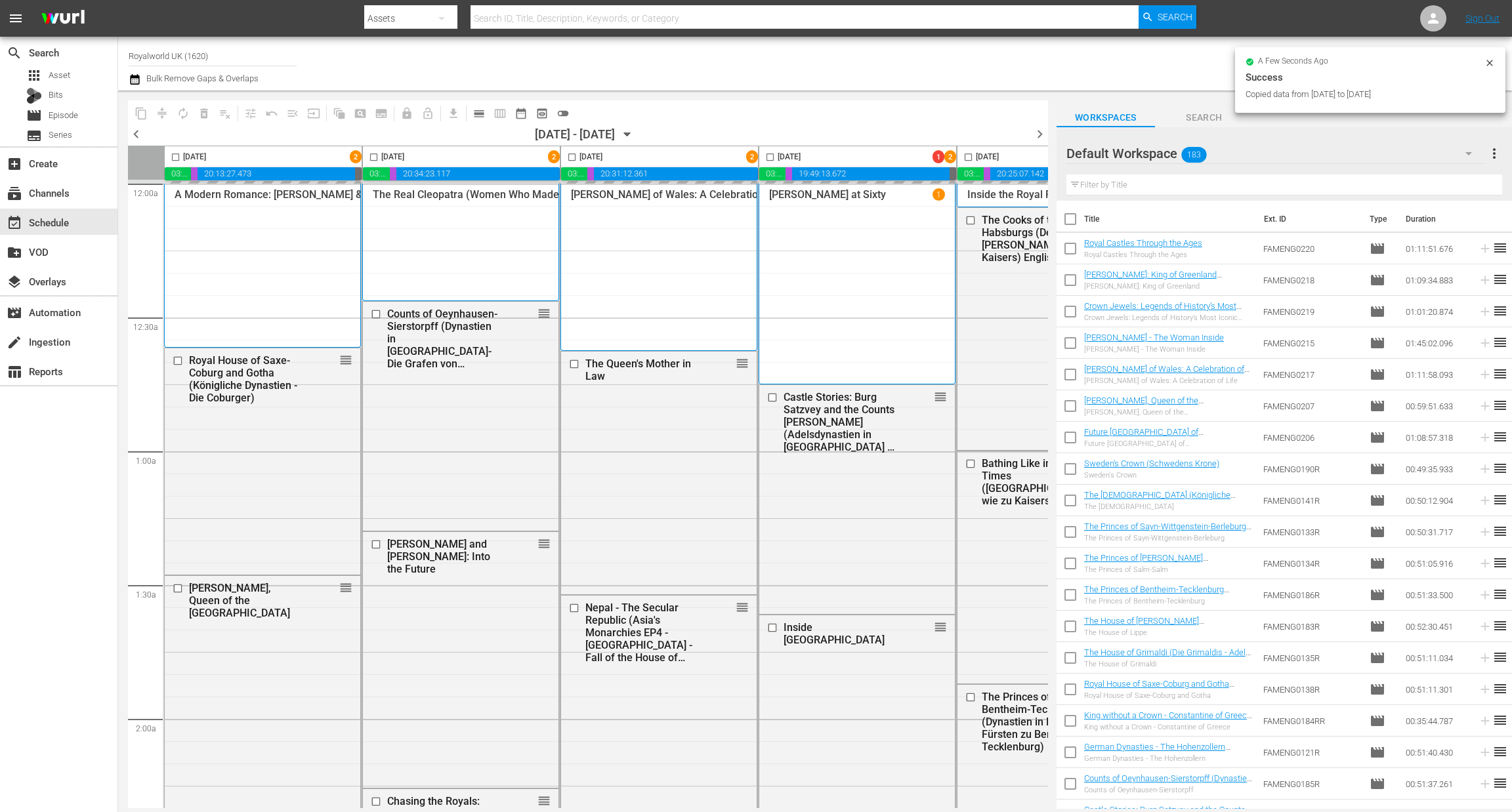
checkbox input "false"
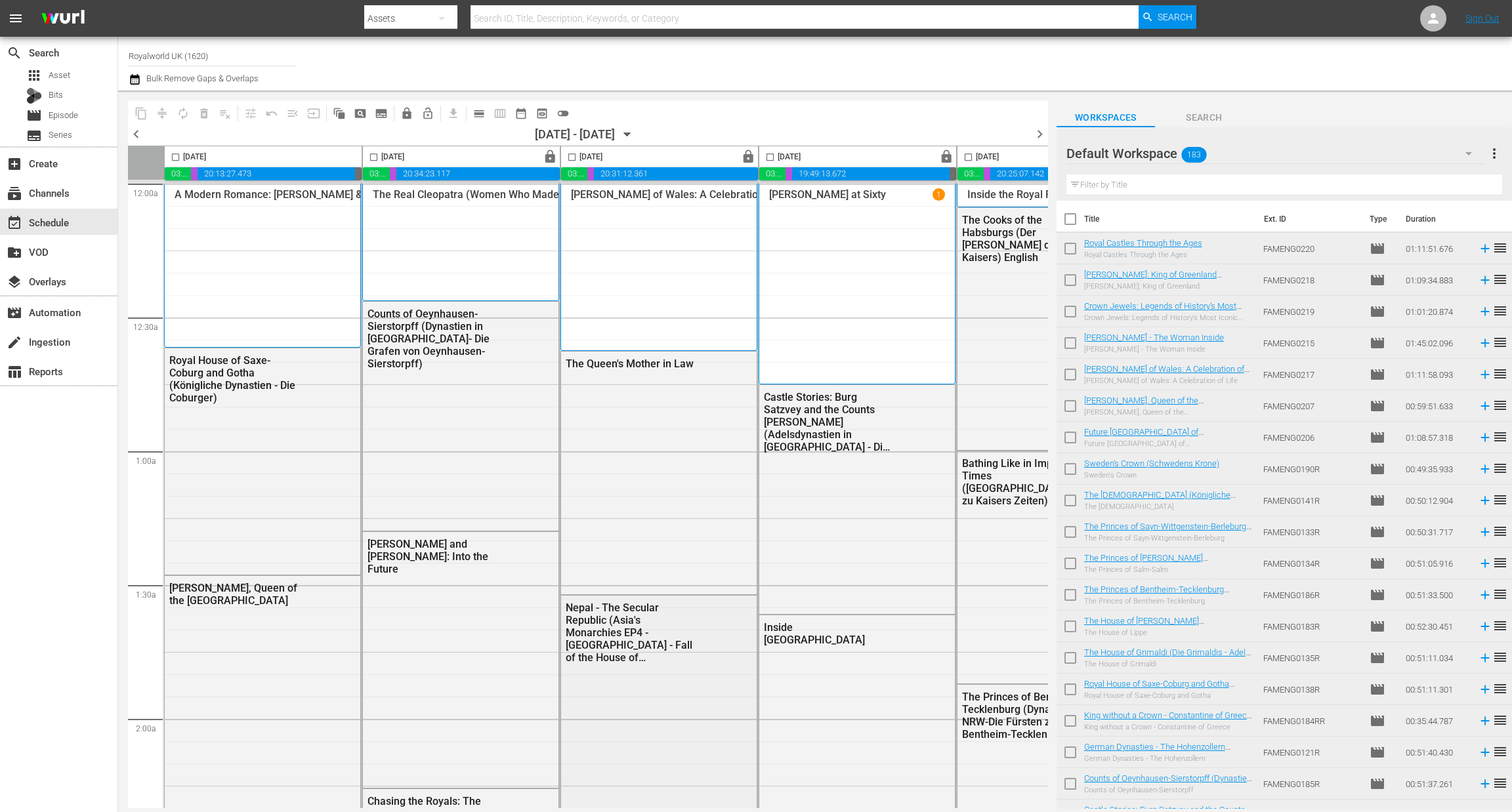
click at [708, 802] on div "Nepal - The Secular Republic (Asia's Monarchies EP4 - [GEOGRAPHIC_DATA] - Fall …" at bounding box center [659, 725] width 196 height 258
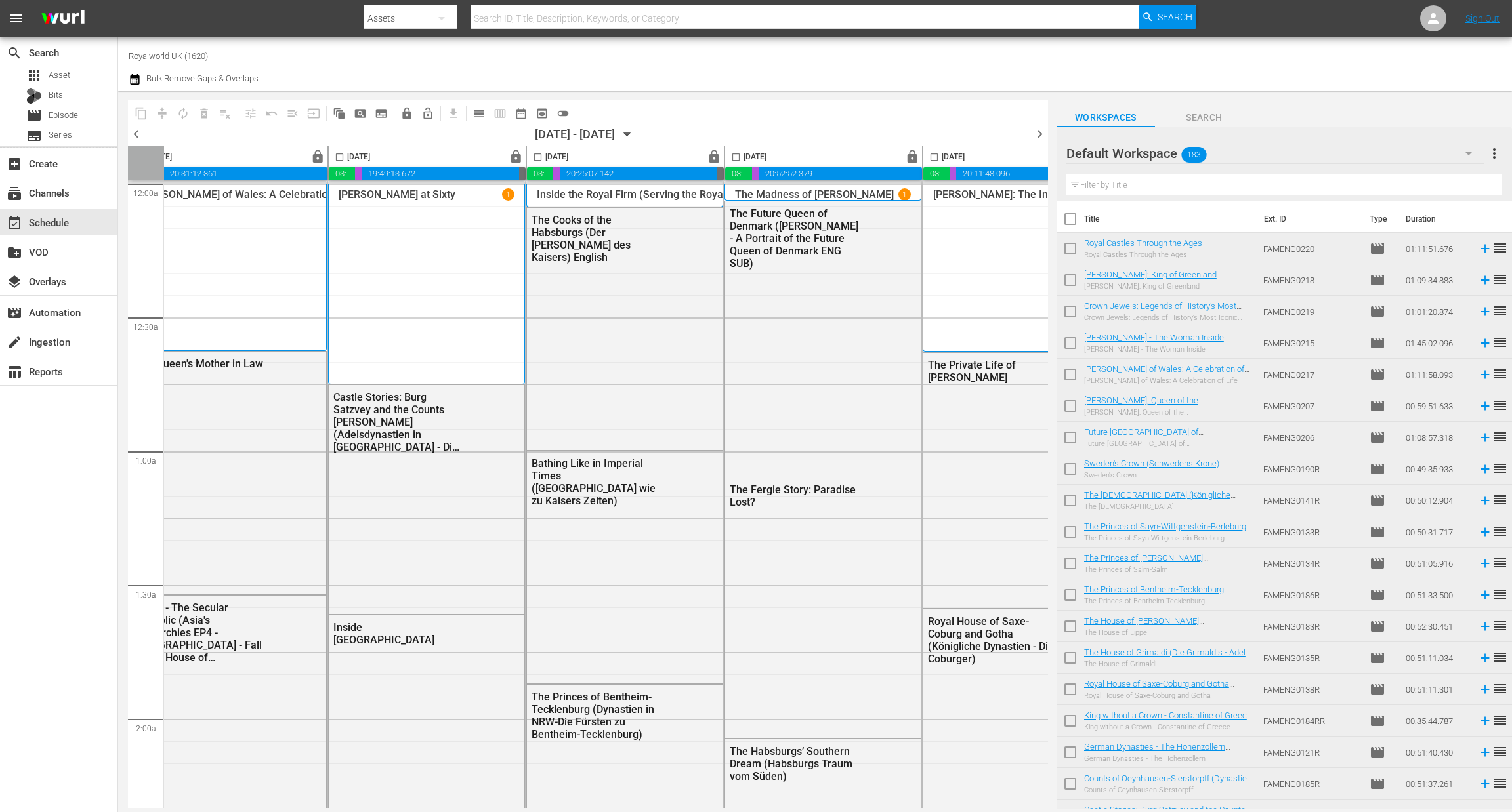
scroll to position [0, 509]
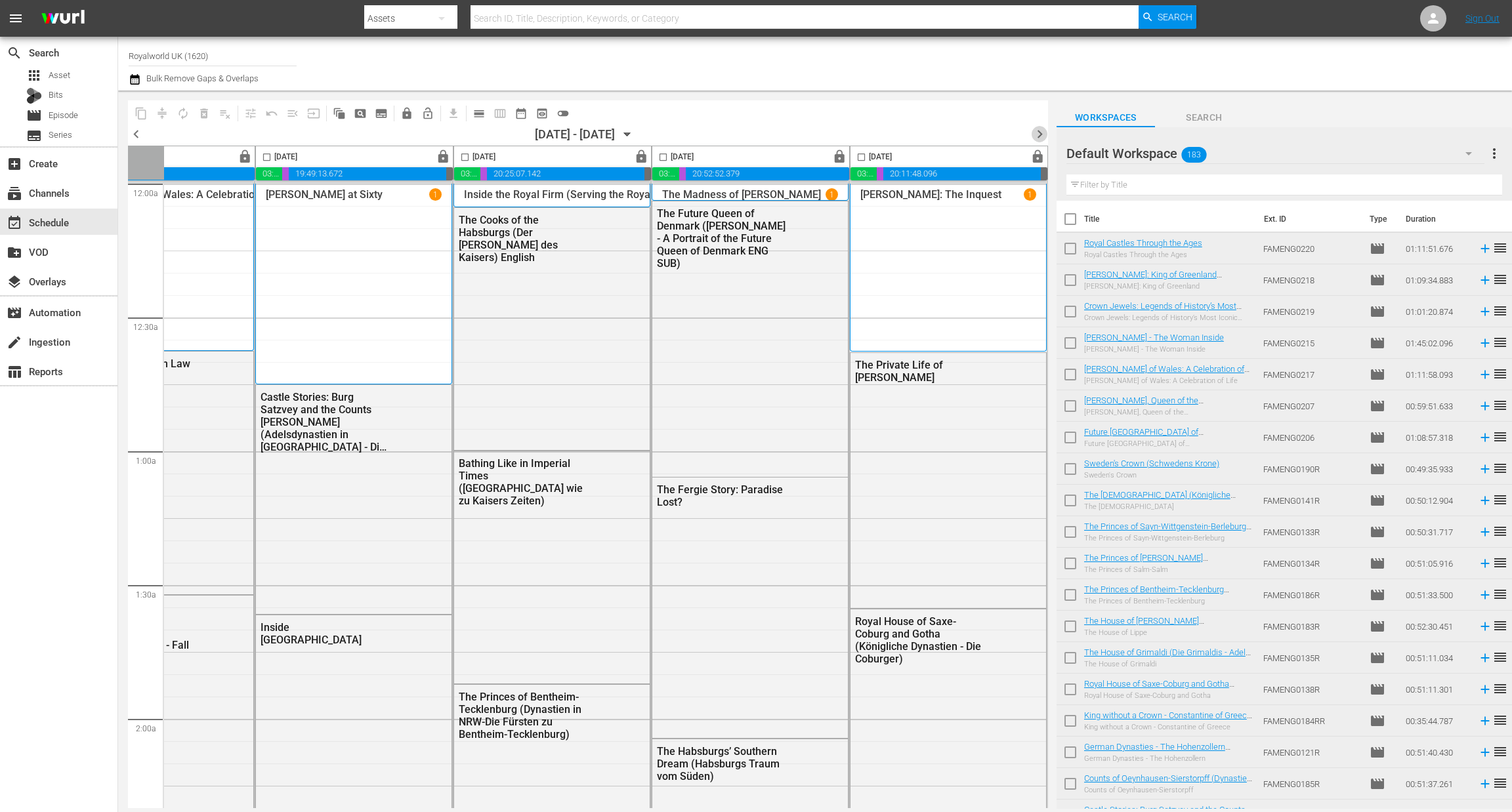
click at [1039, 133] on span "chevron_right" at bounding box center [1040, 134] width 16 height 16
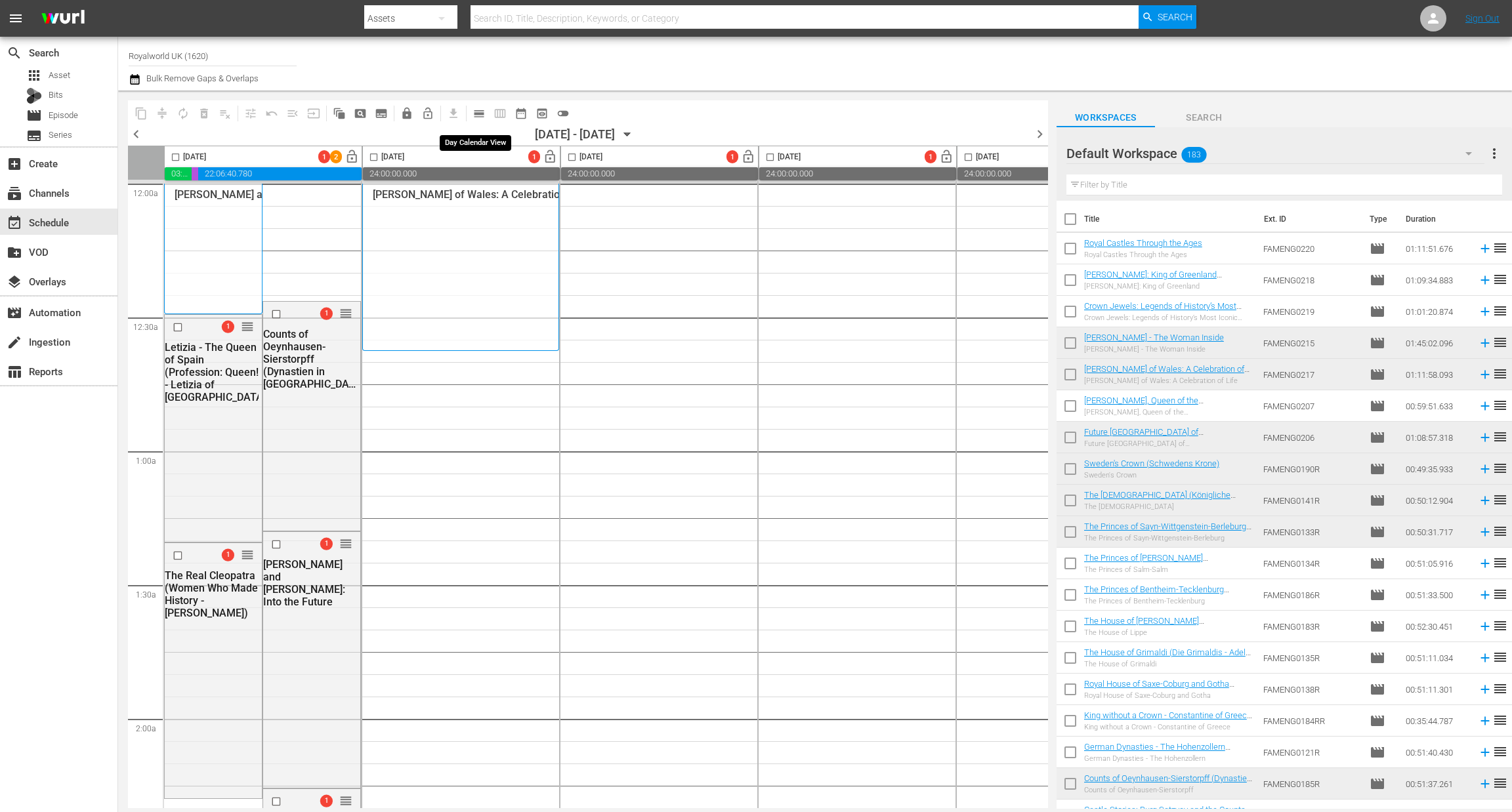
click at [484, 114] on span "calendar_view_day_outlined" at bounding box center [479, 114] width 13 height 13
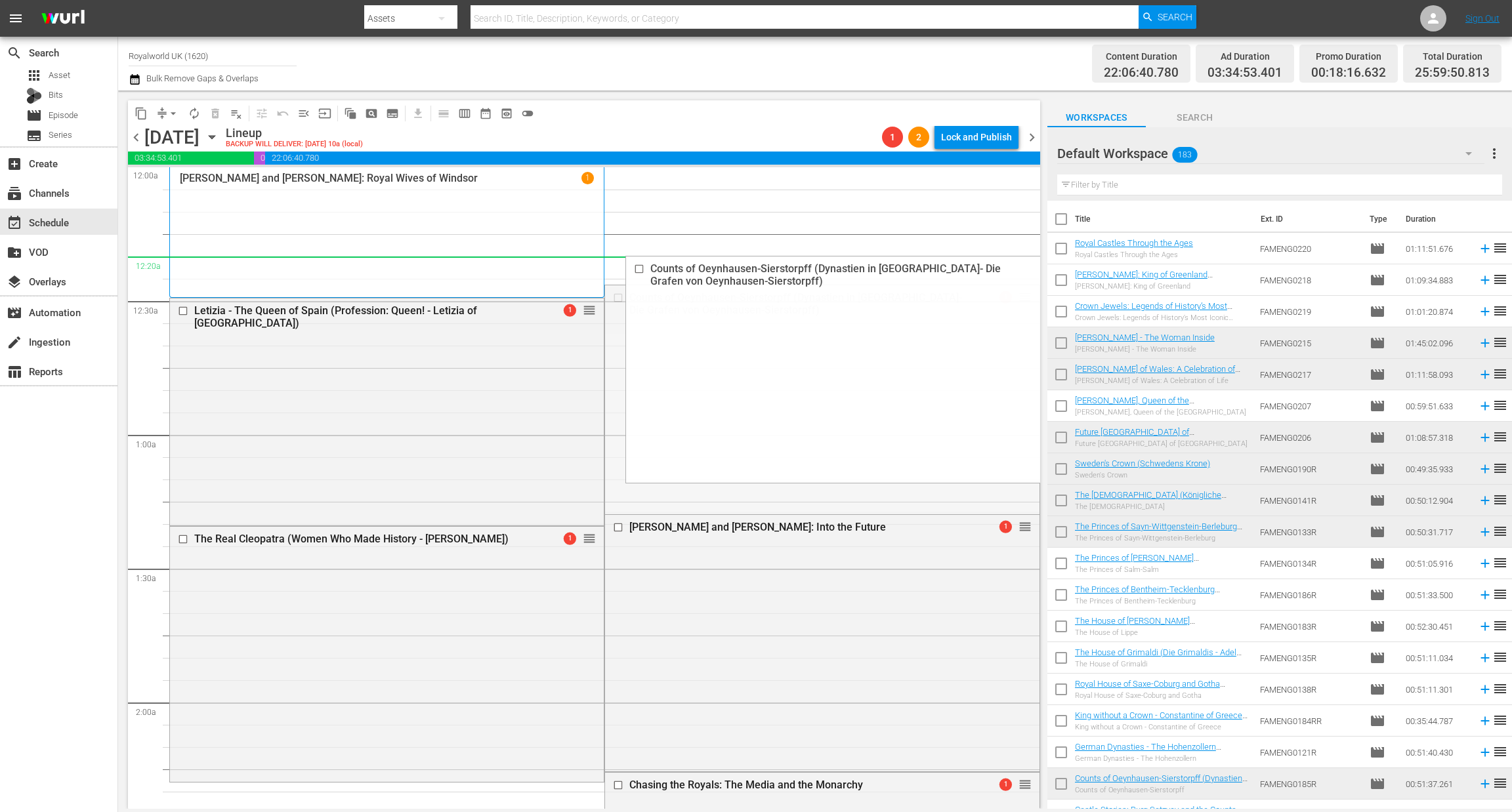
drag, startPoint x: 1011, startPoint y: 296, endPoint x: 555, endPoint y: 5, distance: 540.9
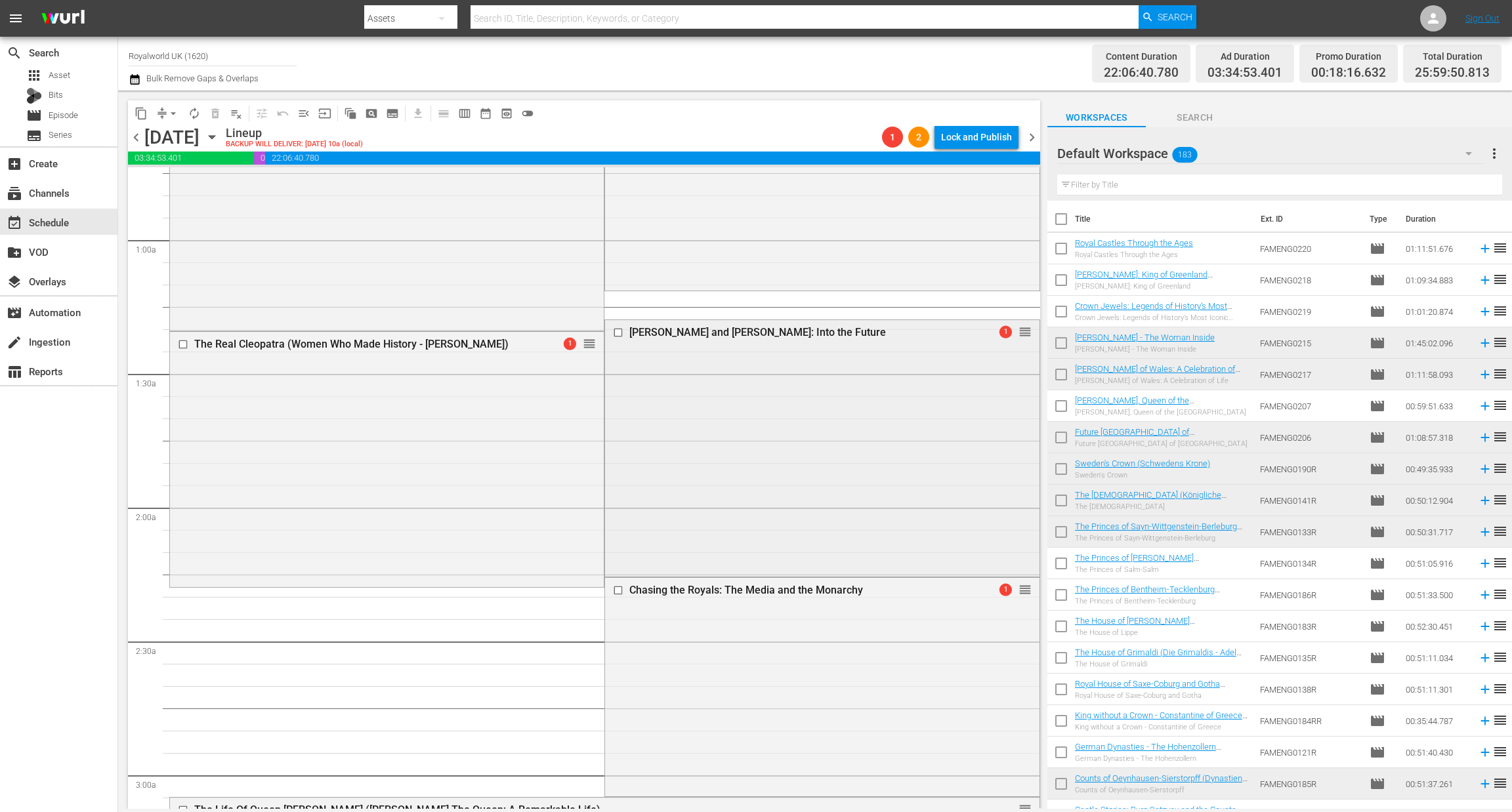
scroll to position [197, 0]
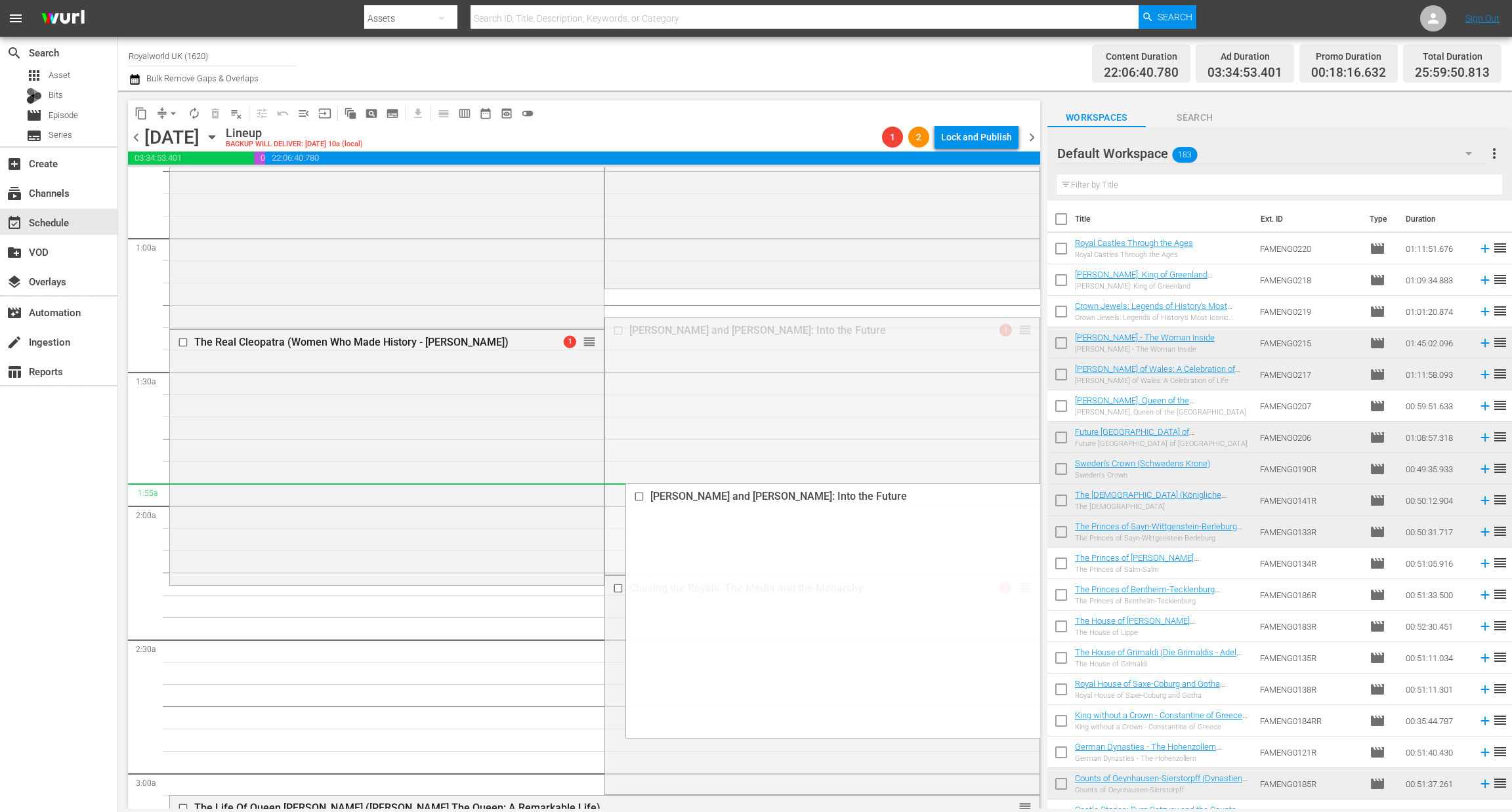
drag, startPoint x: 1014, startPoint y: 330, endPoint x: 522, endPoint y: 486, distance: 516.1
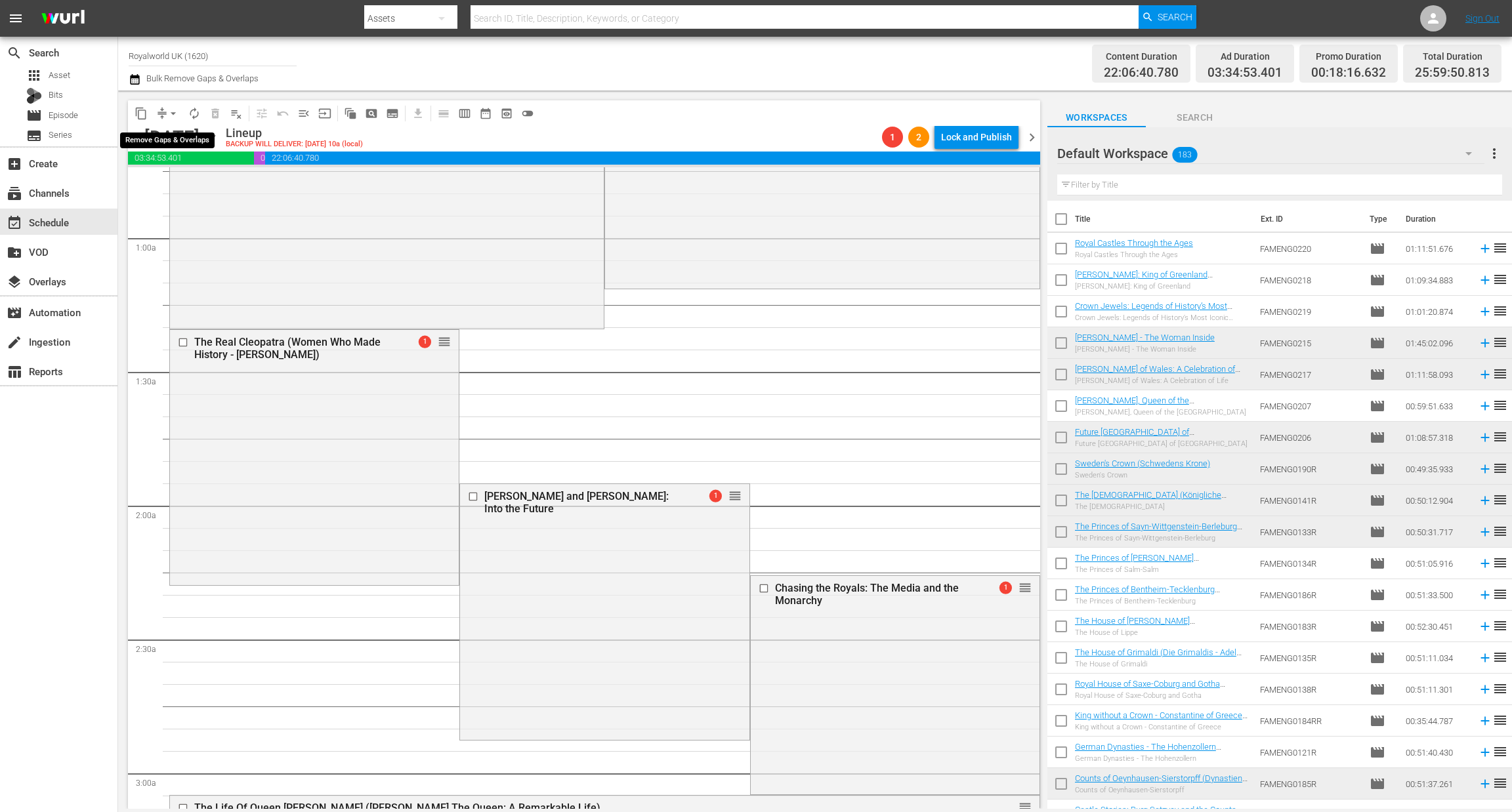
click at [172, 111] on span "arrow_drop_down" at bounding box center [173, 114] width 13 height 13
click at [187, 183] on li "Align to End of Previous Day" at bounding box center [174, 183] width 138 height 22
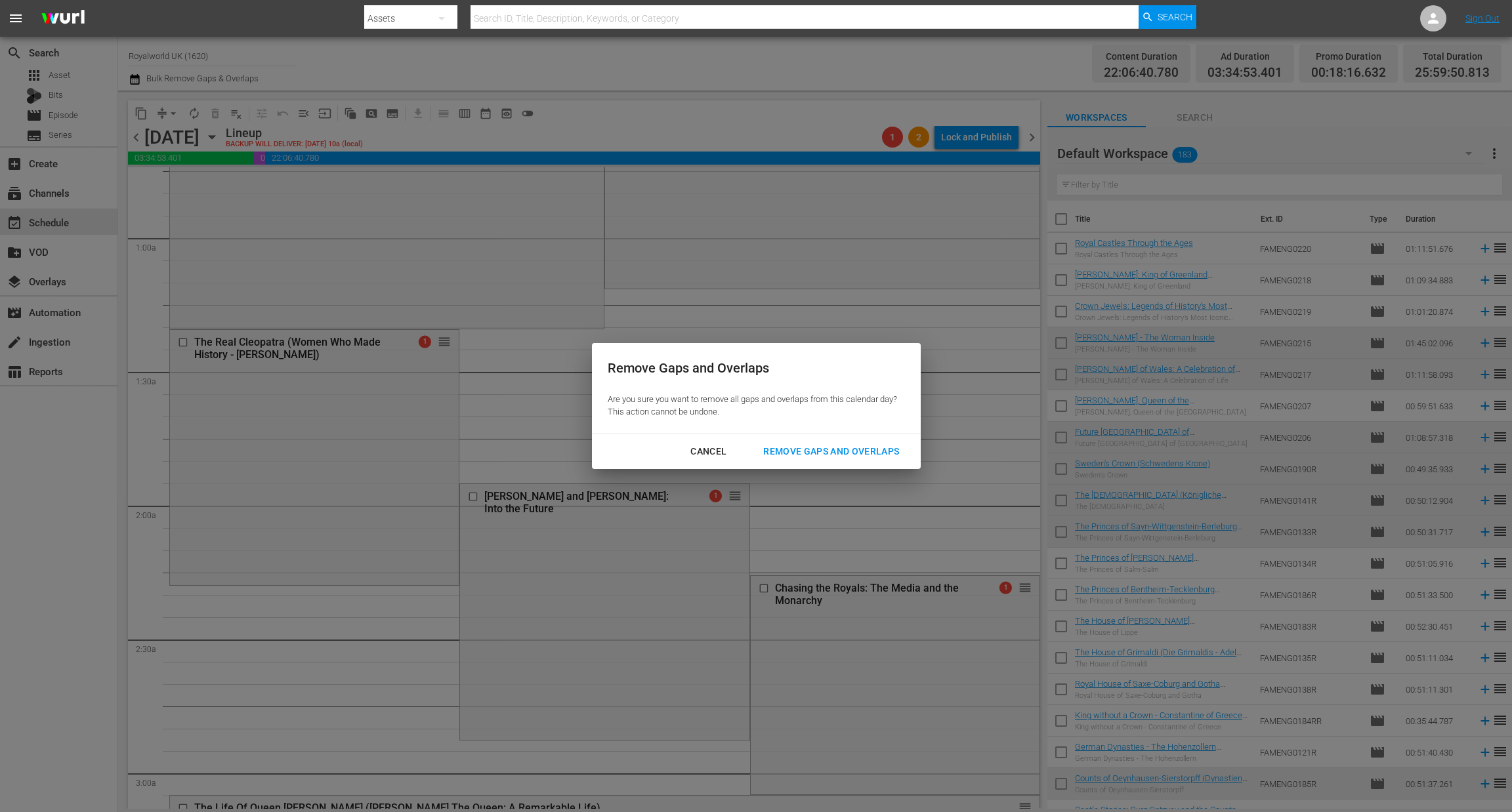
click at [790, 453] on div "Remove Gaps and Overlaps" at bounding box center [831, 451] width 157 height 16
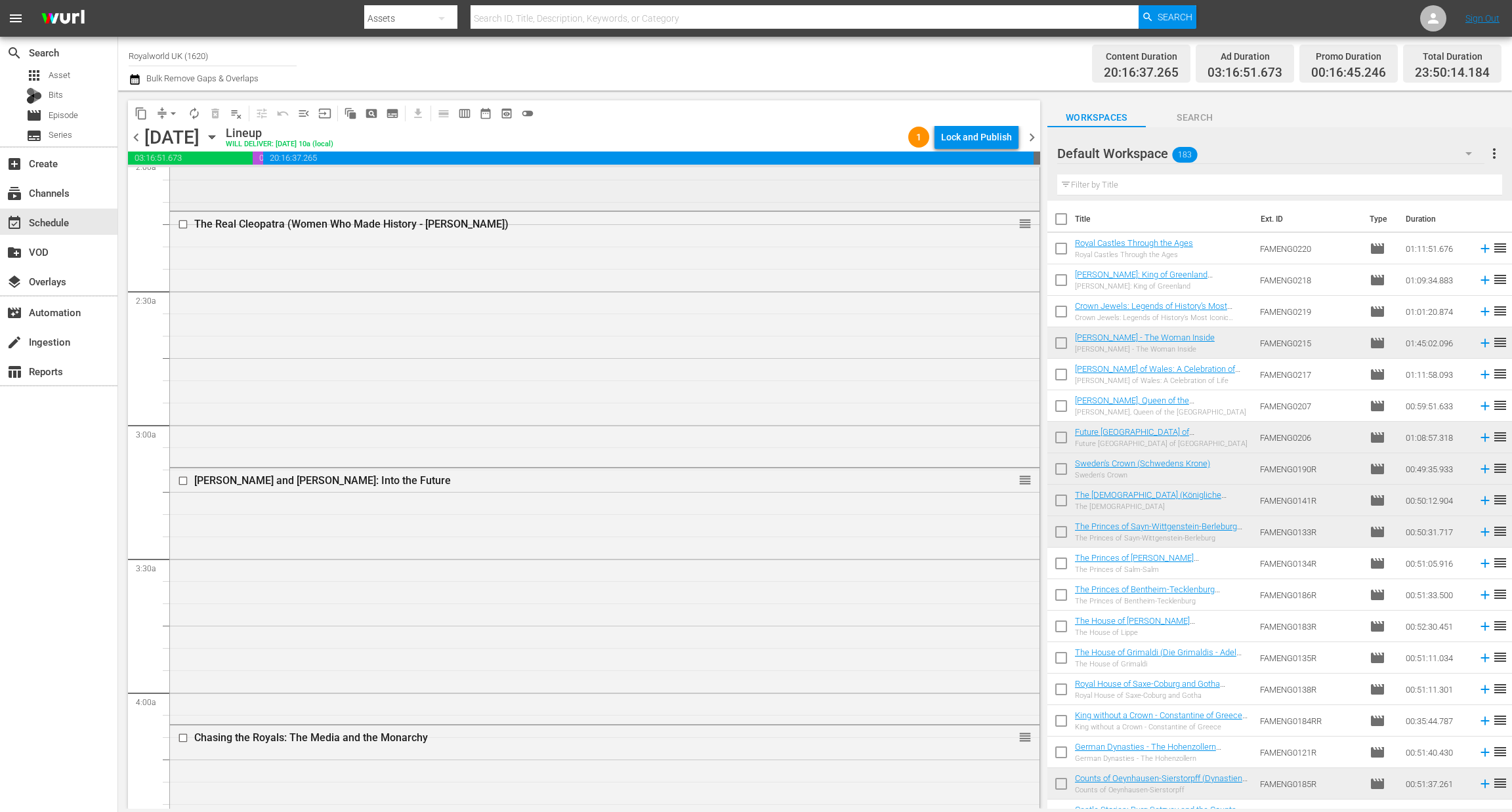
scroll to position [590, 0]
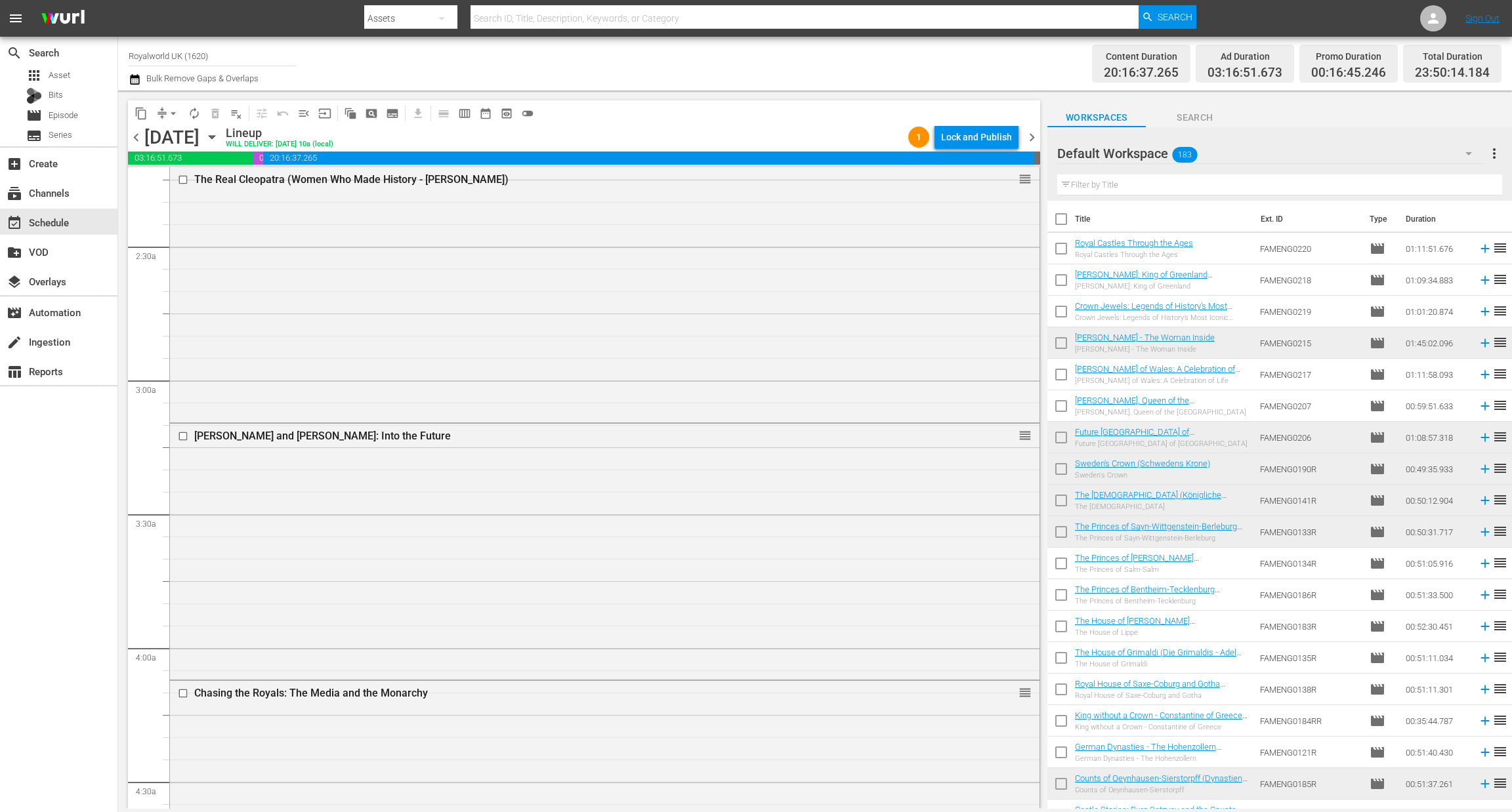
click at [1158, 181] on input "text" at bounding box center [1279, 185] width 445 height 21
paste input "[PERSON_NAME] Legacy: Prince [PERSON_NAME] and [PERSON_NAME]"
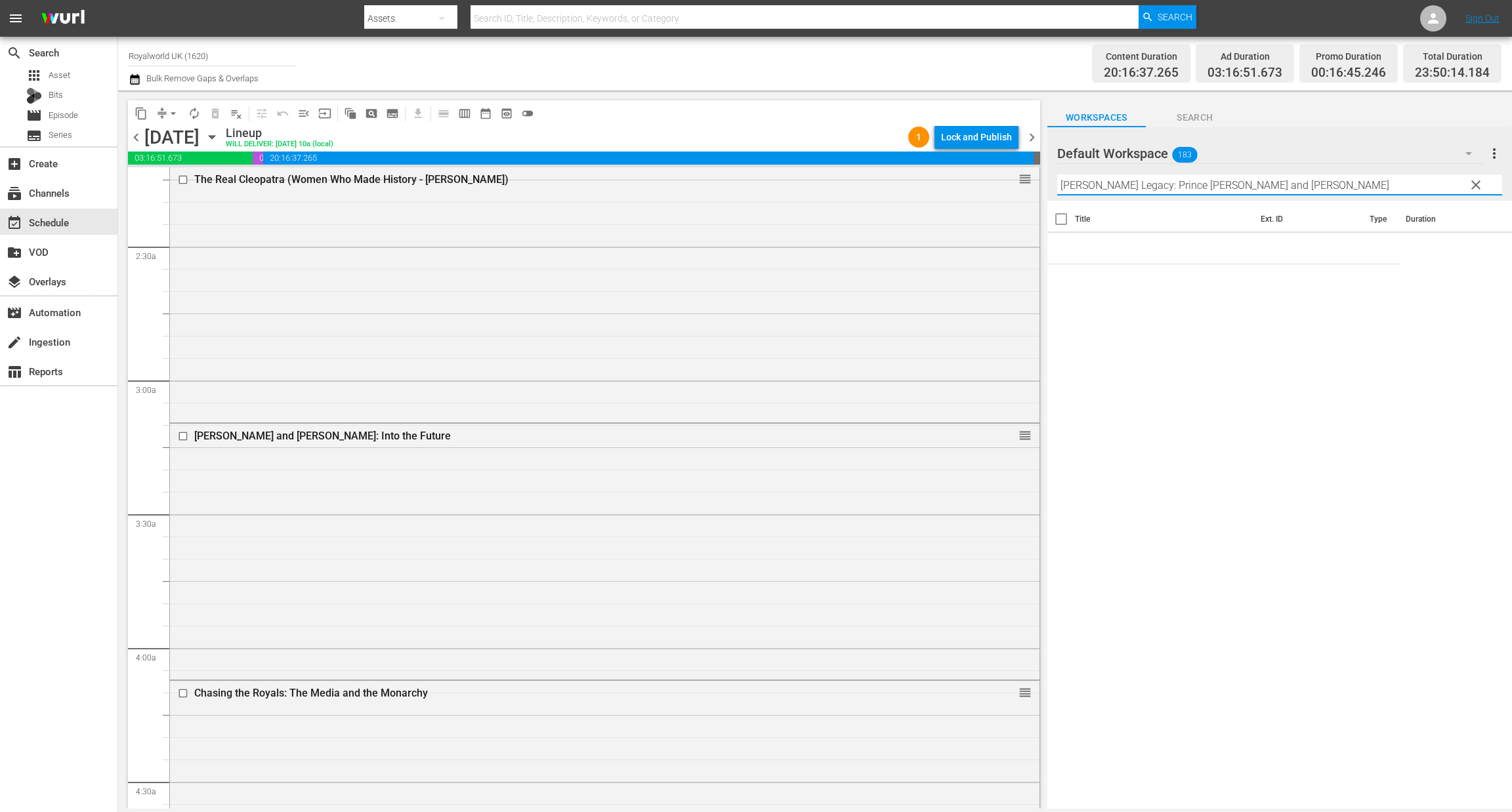
drag, startPoint x: 1170, startPoint y: 189, endPoint x: 1377, endPoint y: 187, distance: 207.0
click at [1377, 187] on input "[PERSON_NAME] Legacy: Prince [PERSON_NAME] and [PERSON_NAME]" at bounding box center [1279, 185] width 445 height 21
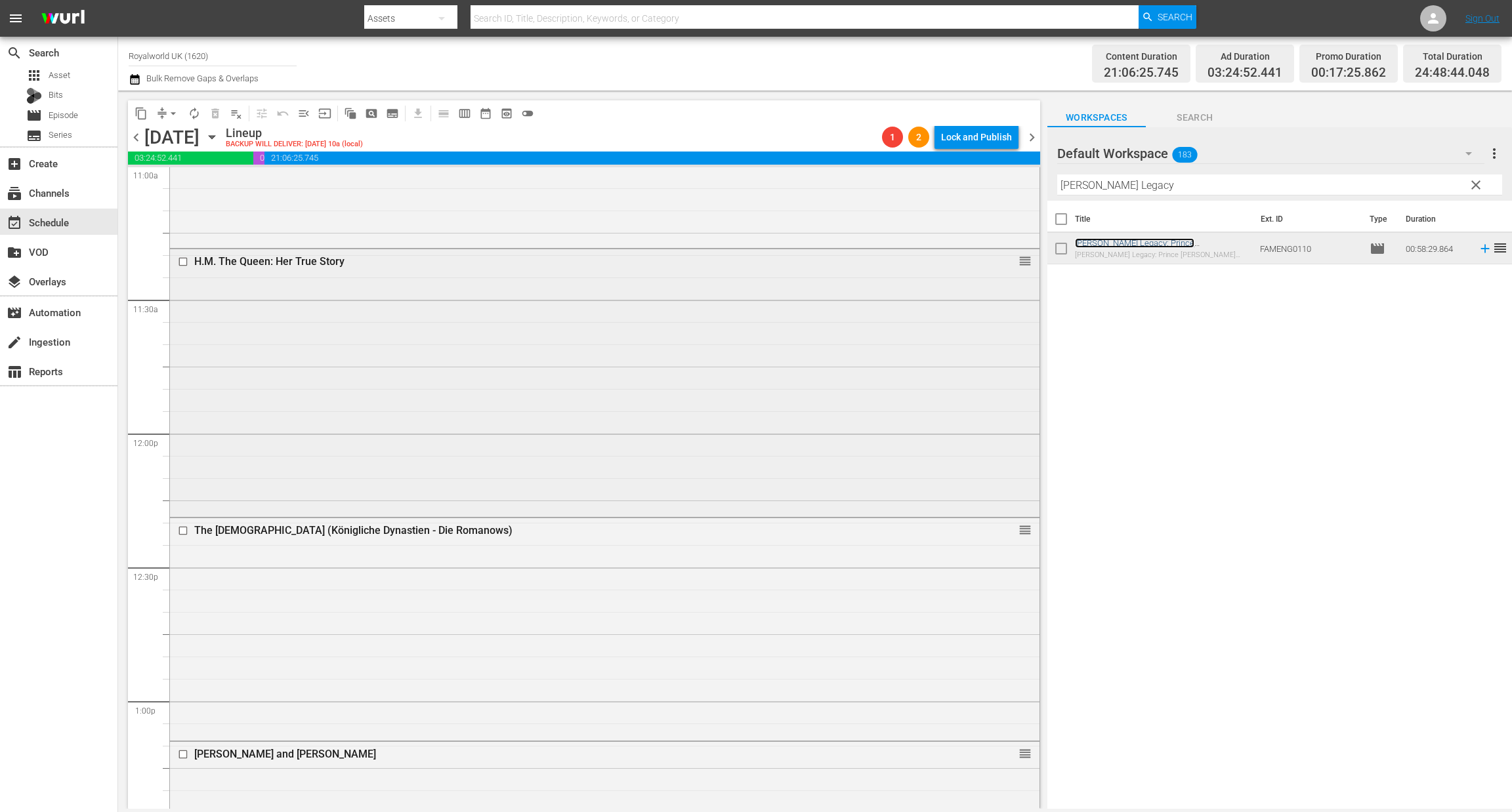
scroll to position [2952, 0]
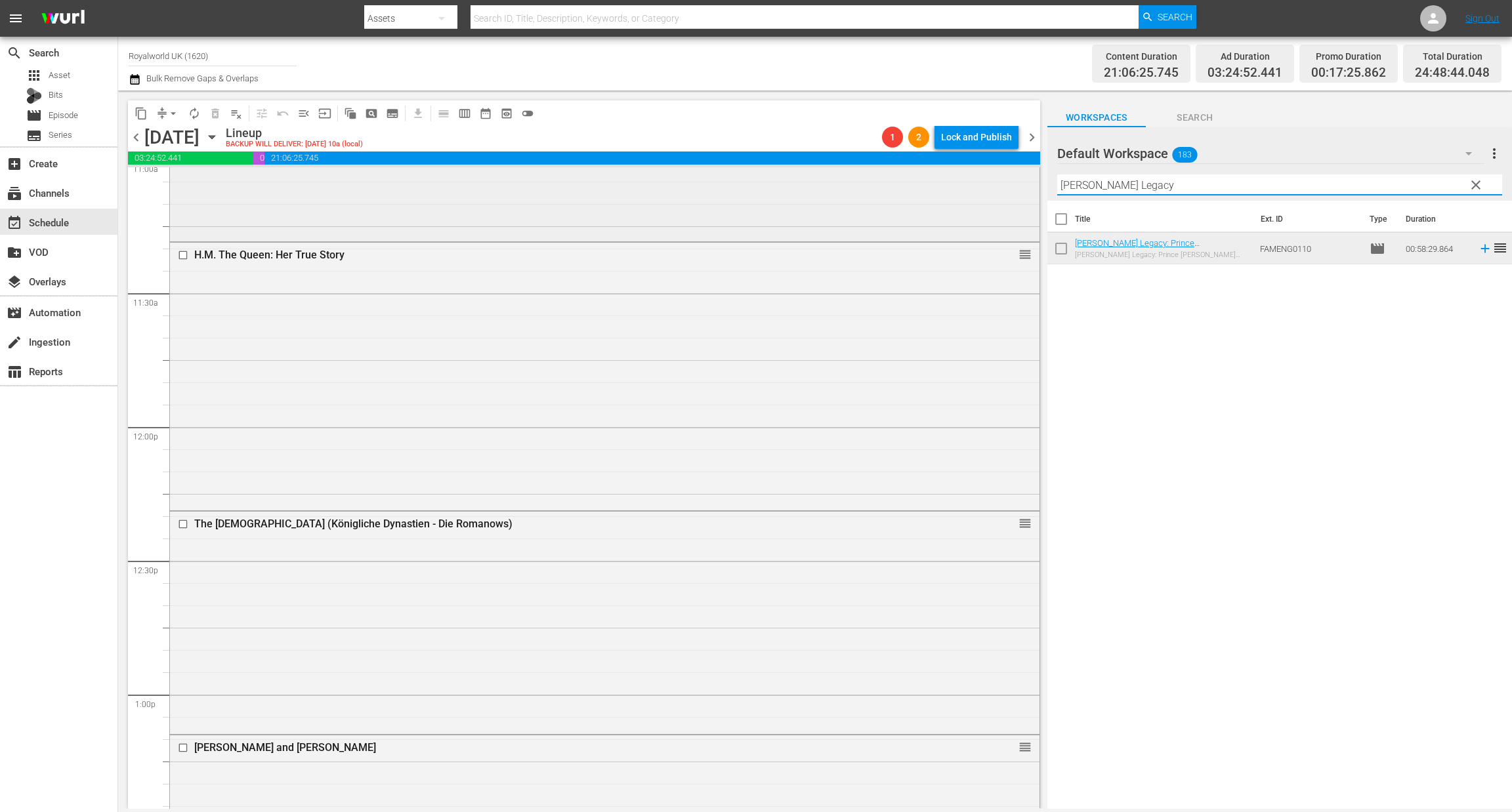
paste input "Royal Children: Prince [PERSON_NAME] and Prince [PERSON_NAME]"
drag, startPoint x: 1007, startPoint y: 179, endPoint x: 976, endPoint y: 179, distance: 31.0
click at [976, 179] on div "content_copy compress arrow_drop_down autorenew_outlined delete_forever_outline…" at bounding box center [815, 449] width 1394 height 718
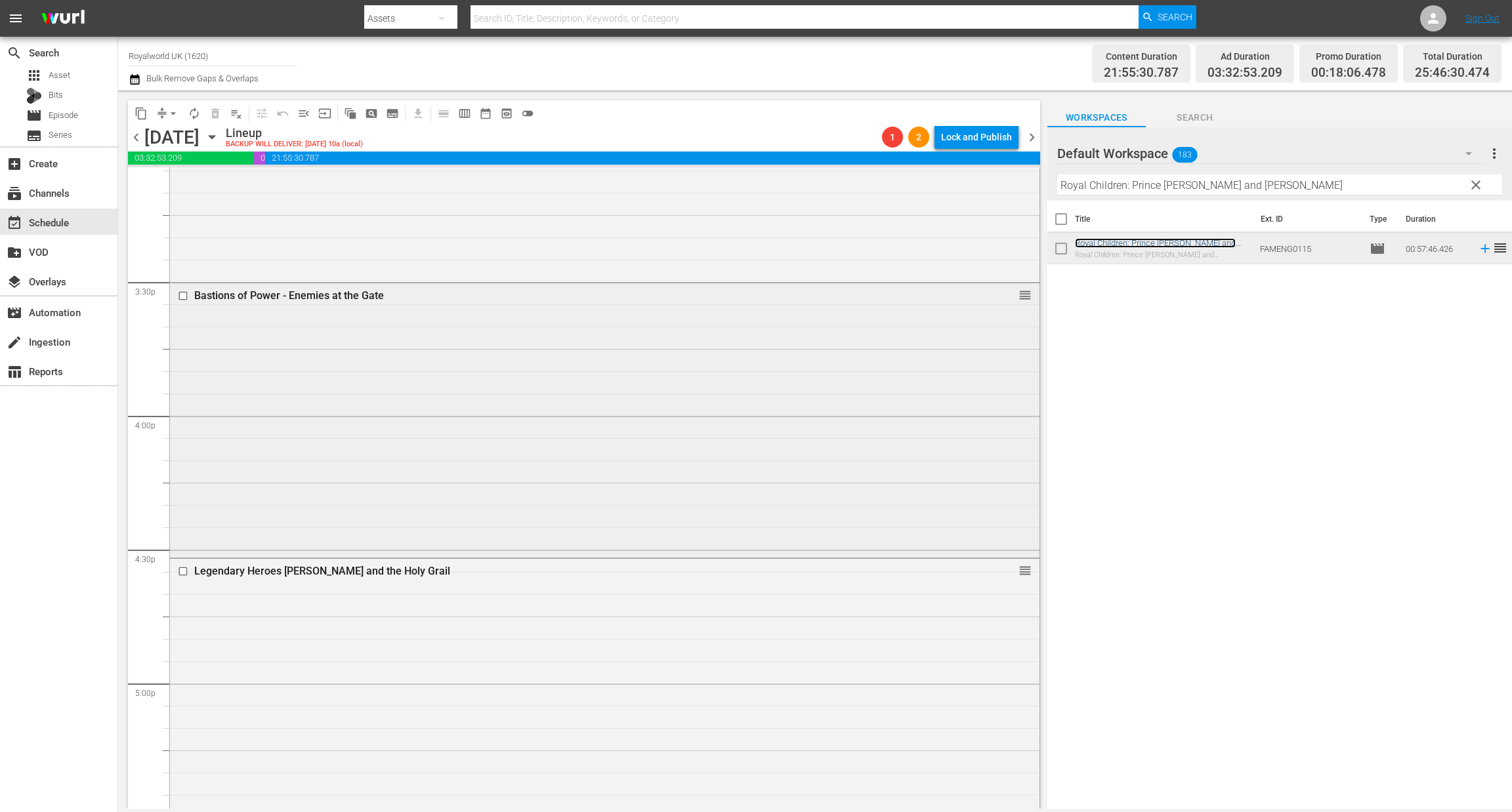
scroll to position [4230, 0]
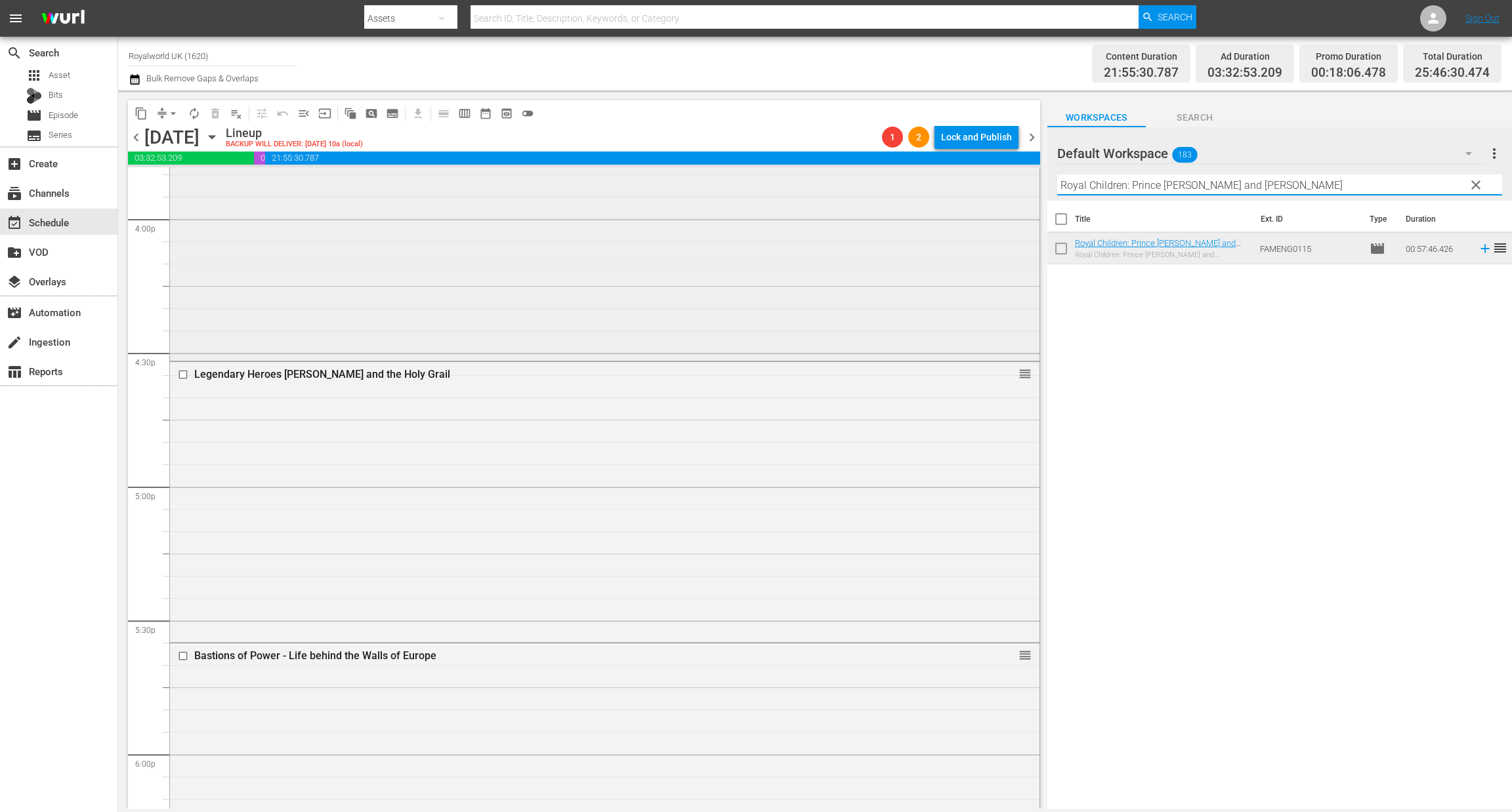
paste input "[PERSON_NAME] Princess of Wales: A Celebration of a Life"
drag, startPoint x: 935, startPoint y: 185, endPoint x: 927, endPoint y: 185, distance: 8.0
click at [927, 185] on div "content_copy compress arrow_drop_down autorenew_outlined delete_forever_outline…" at bounding box center [815, 449] width 1394 height 718
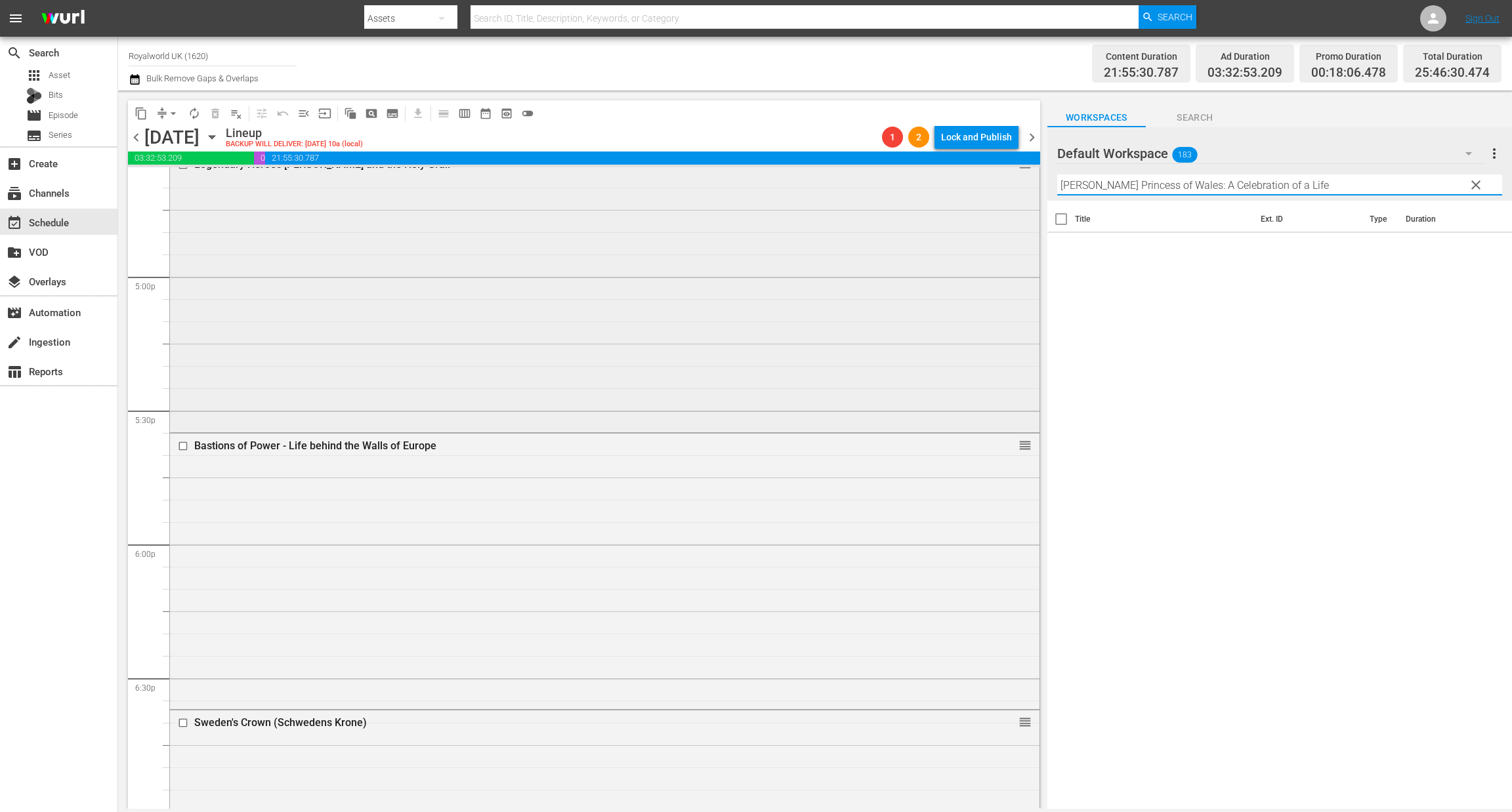
scroll to position [4526, 0]
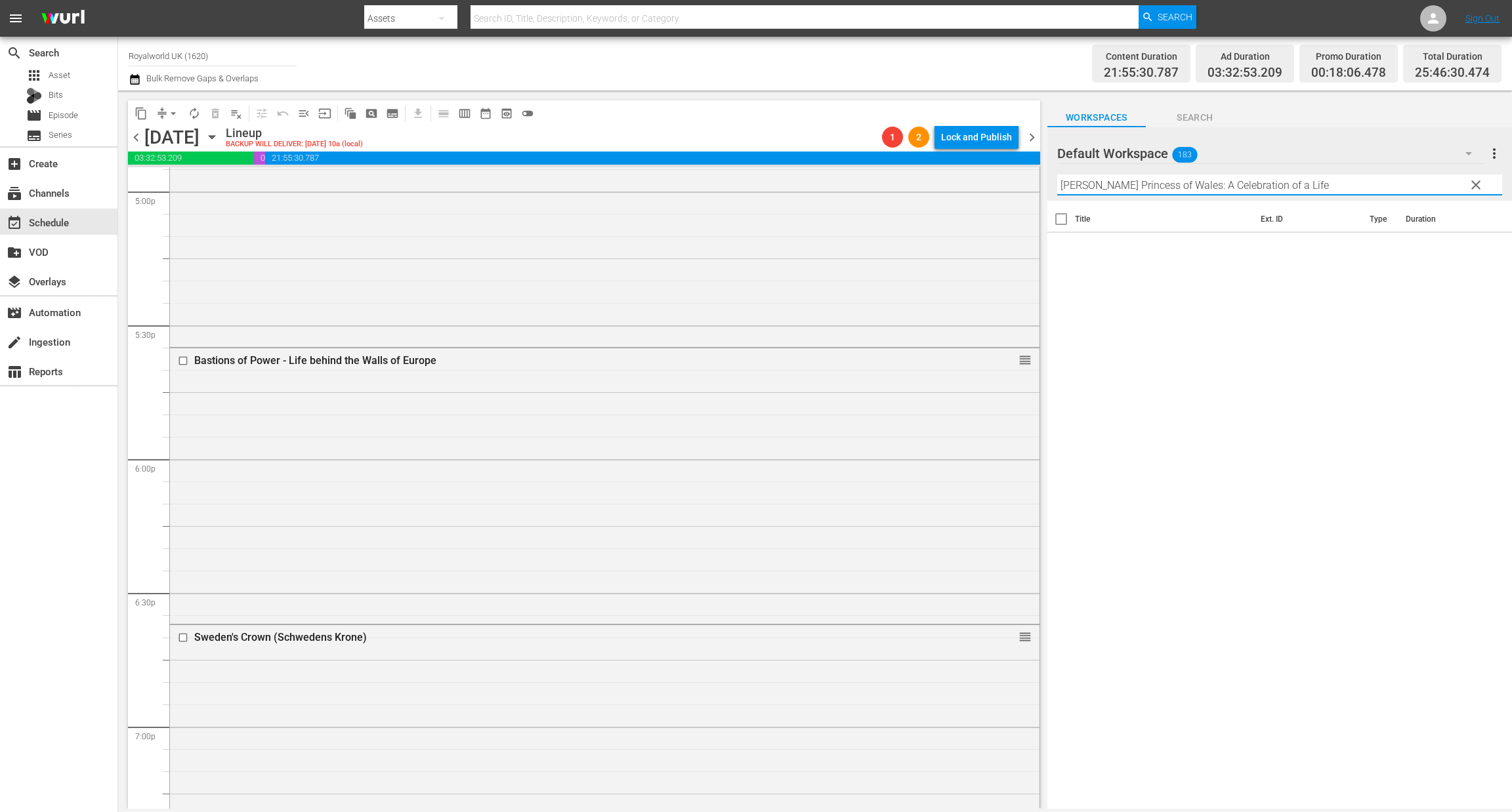
drag, startPoint x: 1168, startPoint y: 186, endPoint x: 1375, endPoint y: 190, distance: 207.0
click at [1375, 190] on input "[PERSON_NAME] Princess of Wales: A Celebration of a Life" at bounding box center [1279, 185] width 445 height 21
drag, startPoint x: 1168, startPoint y: 185, endPoint x: 1022, endPoint y: 185, distance: 146.0
click at [1022, 185] on div "content_copy compress arrow_drop_down autorenew_outlined delete_forever_outline…" at bounding box center [815, 449] width 1394 height 718
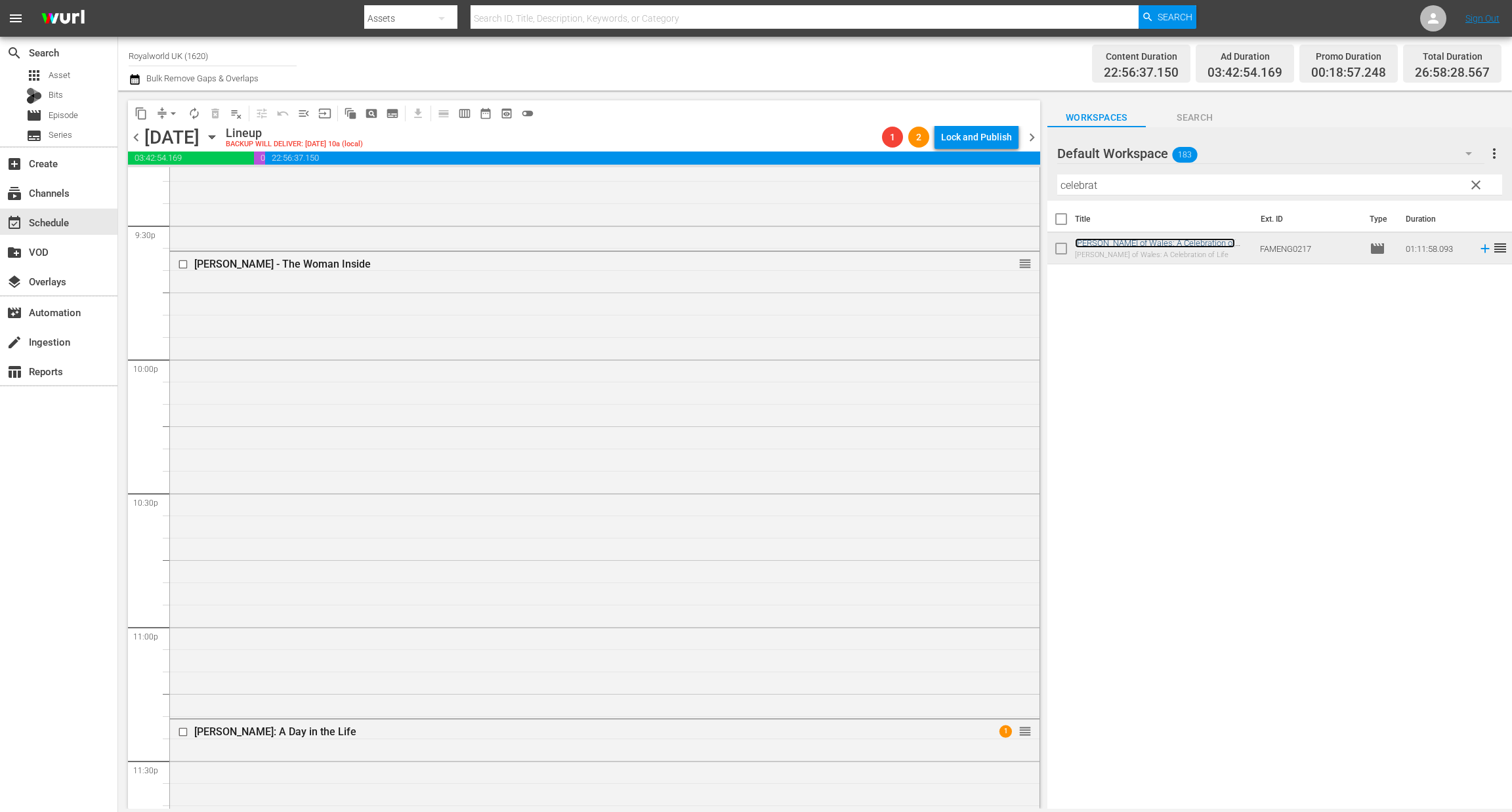
scroll to position [5707, 0]
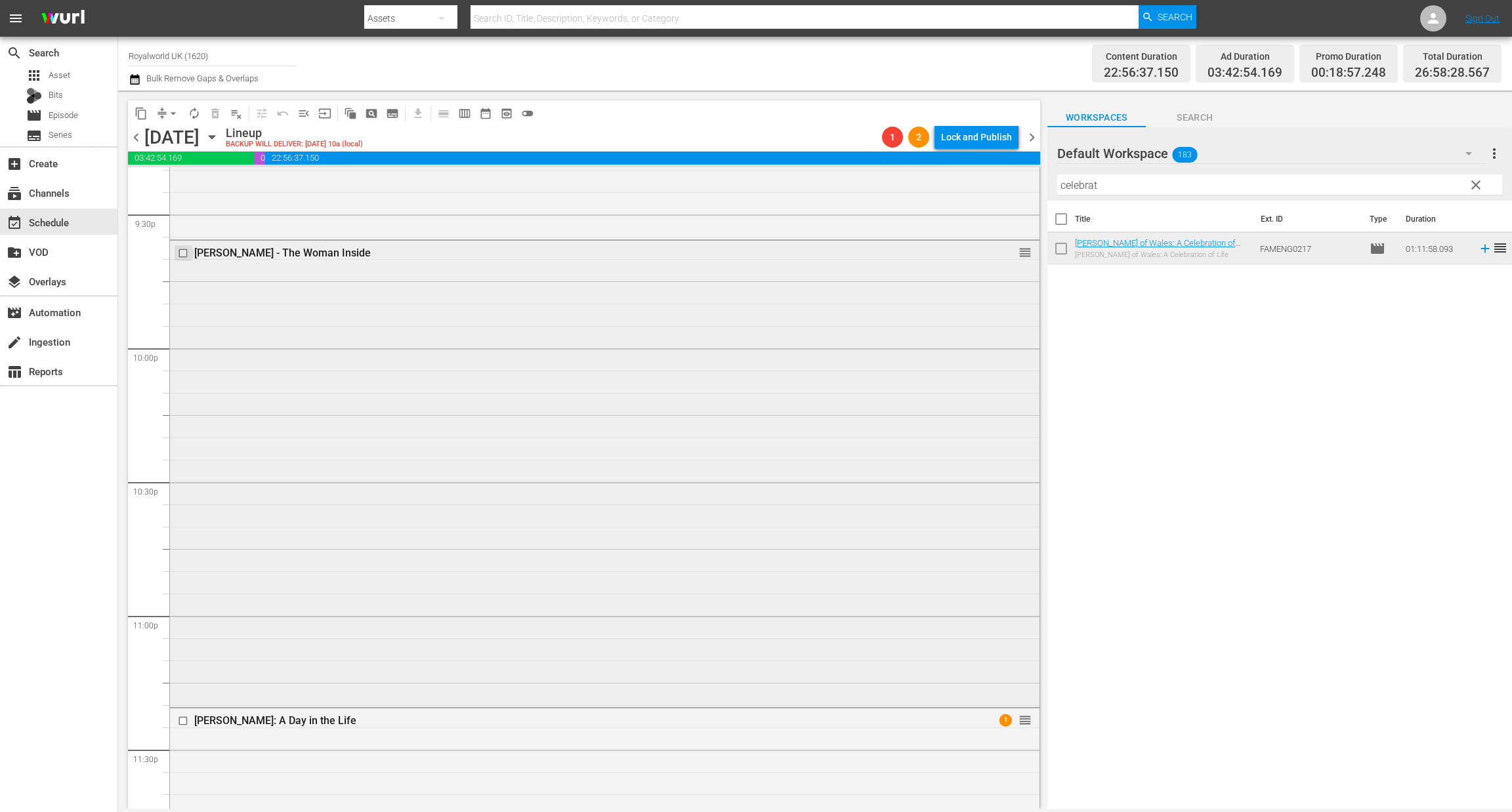
click at [186, 248] on input "checkbox" at bounding box center [185, 252] width 14 height 11
click at [181, 717] on input "checkbox" at bounding box center [185, 721] width 14 height 11
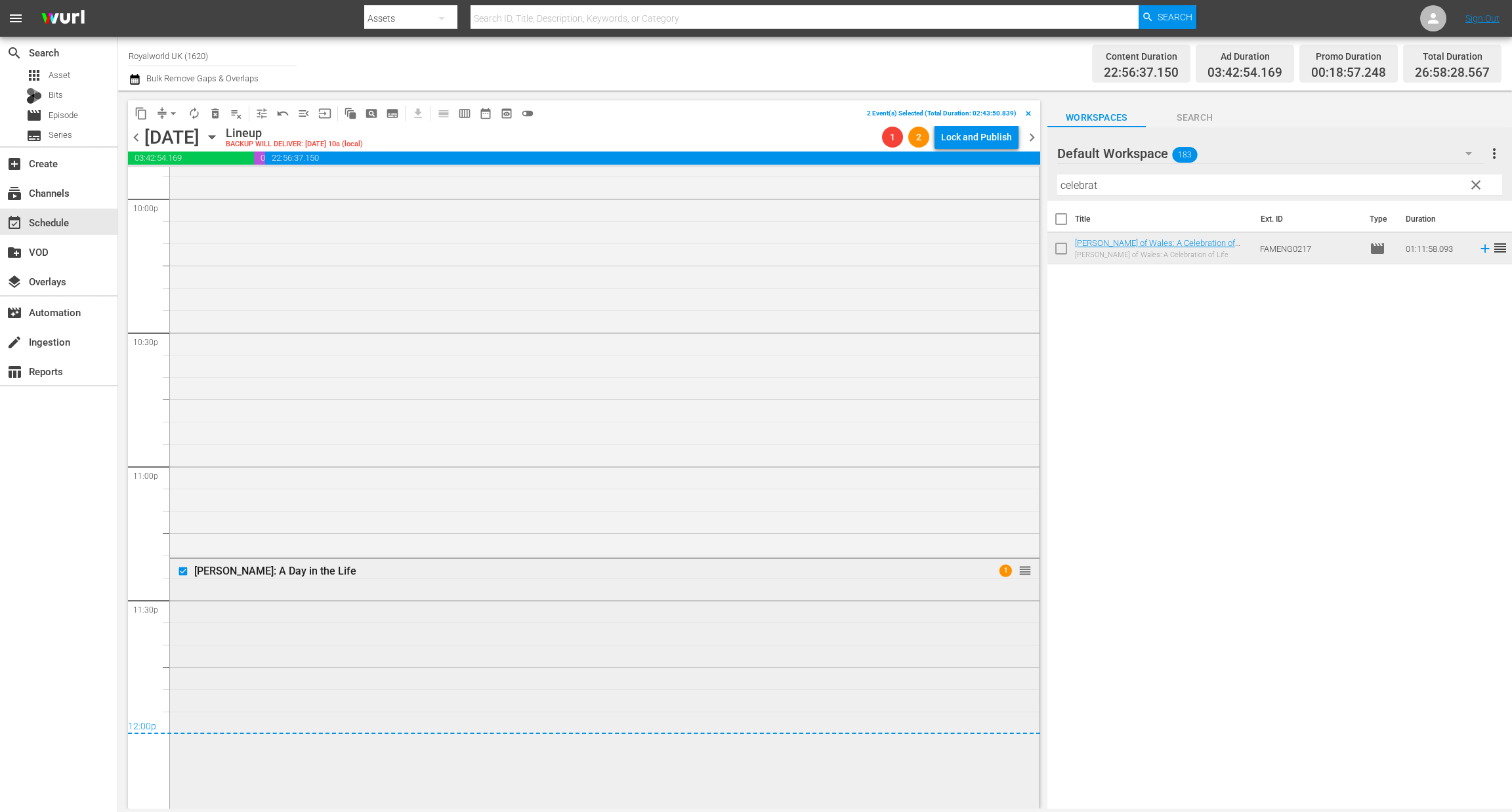
scroll to position [5868, 0]
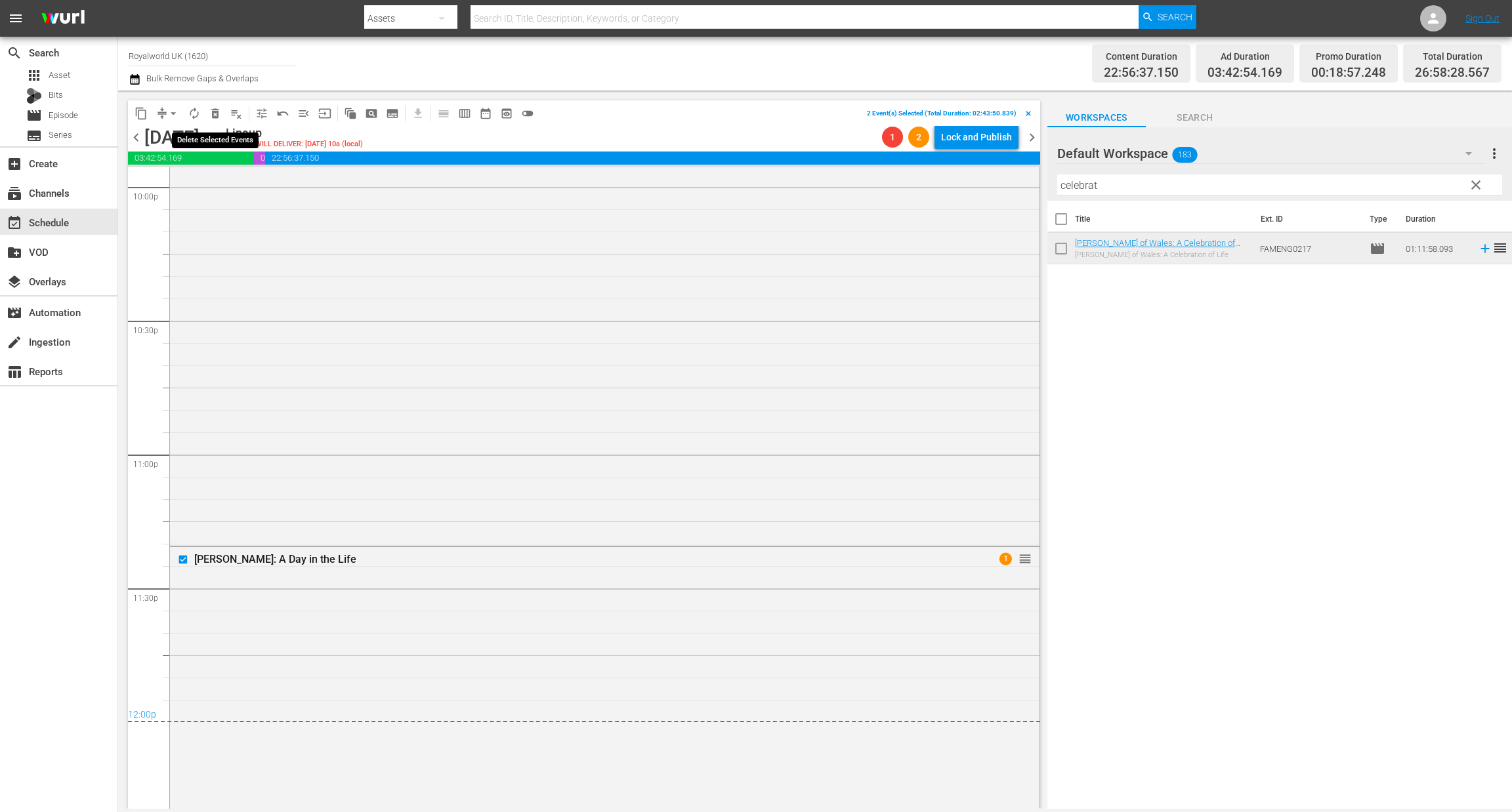
click at [212, 114] on span "delete_forever_outlined" at bounding box center [216, 114] width 13 height 13
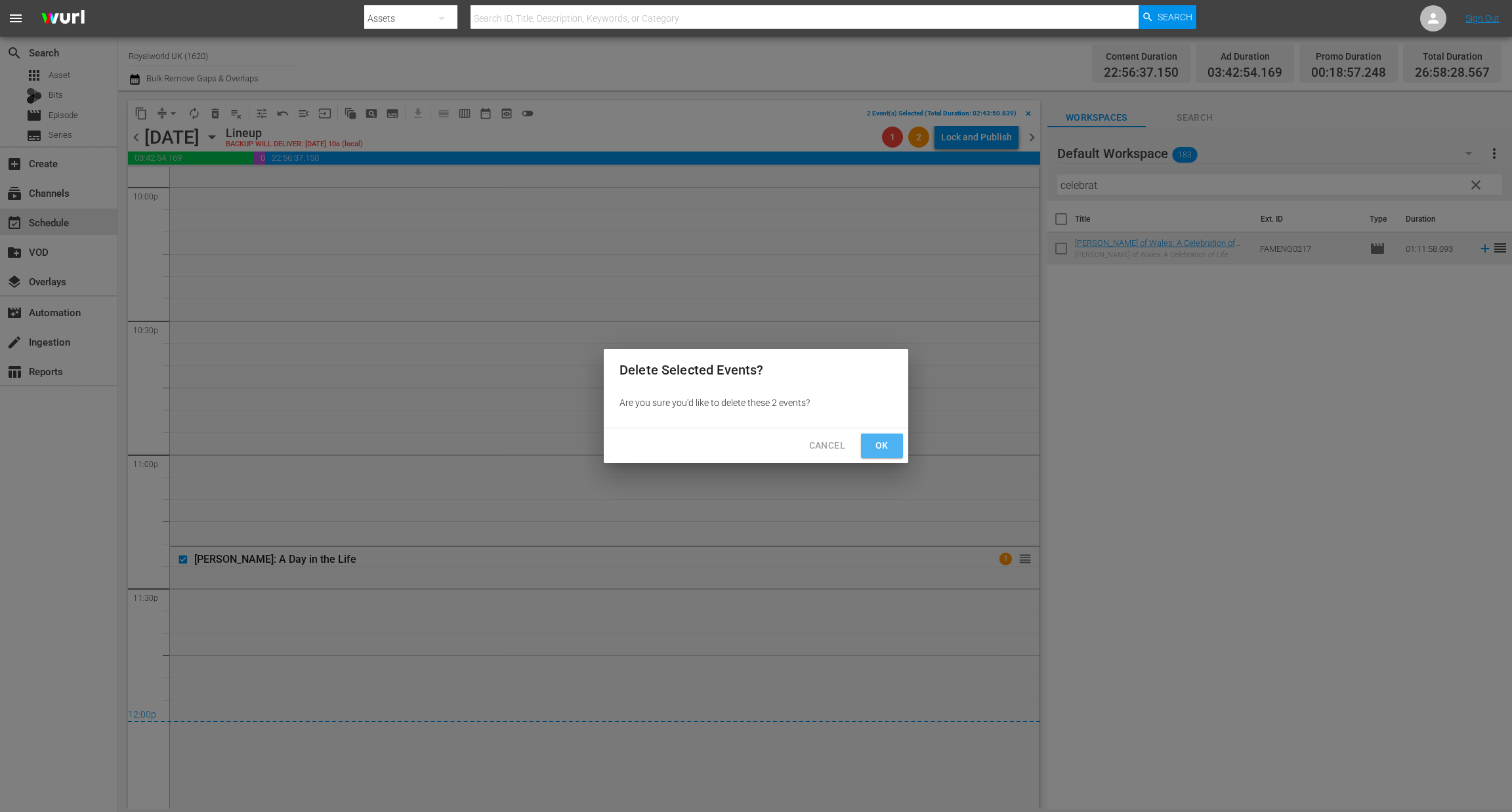
click at [879, 449] on span "Ok" at bounding box center [882, 445] width 21 height 16
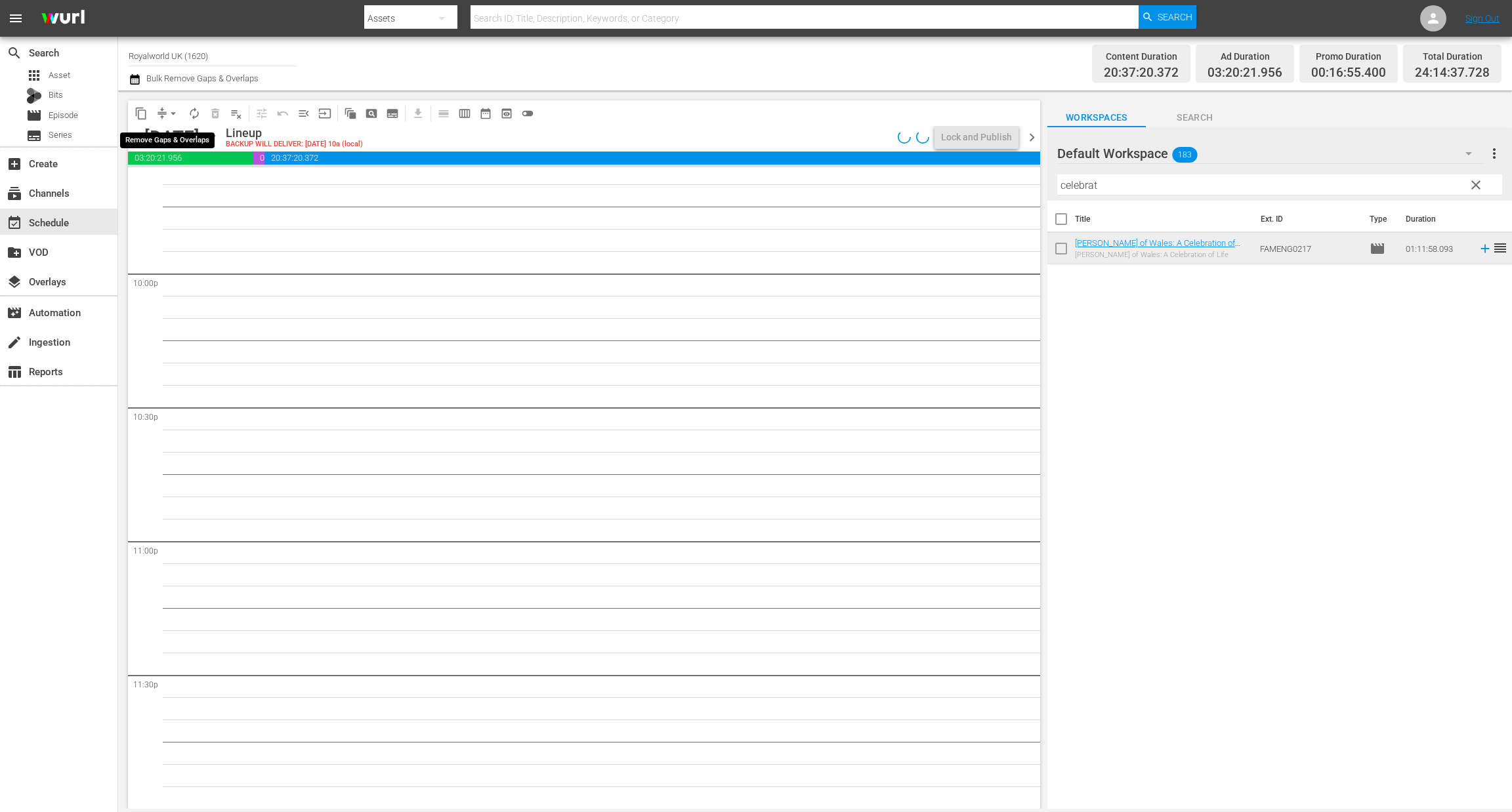
scroll to position [5781, 0]
click at [176, 114] on span "arrow_drop_down" at bounding box center [173, 114] width 13 height 13
click at [177, 183] on li "Align to End of Previous Day" at bounding box center [174, 183] width 138 height 22
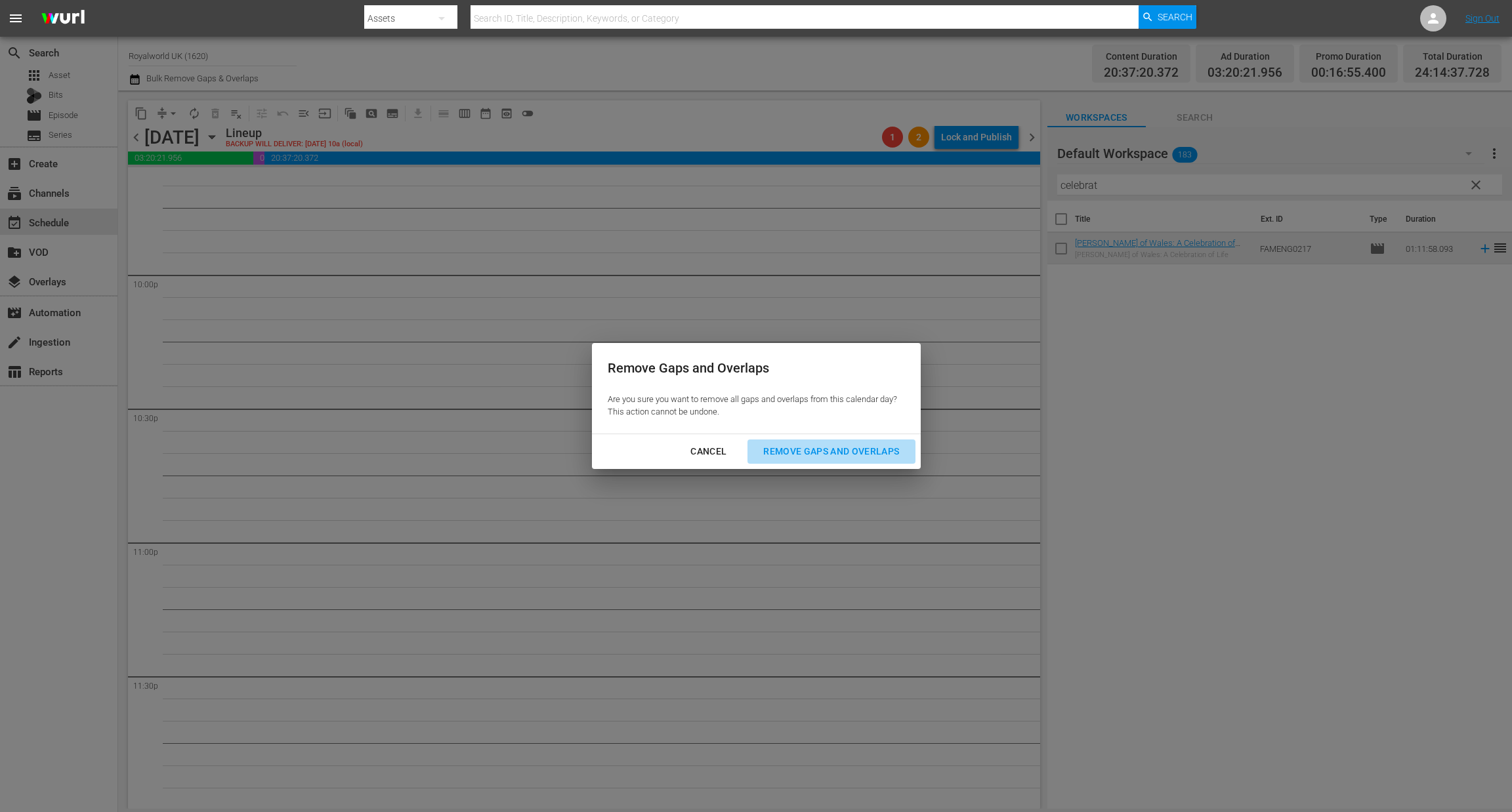
click at [836, 445] on div "Remove Gaps and Overlaps" at bounding box center [831, 451] width 157 height 16
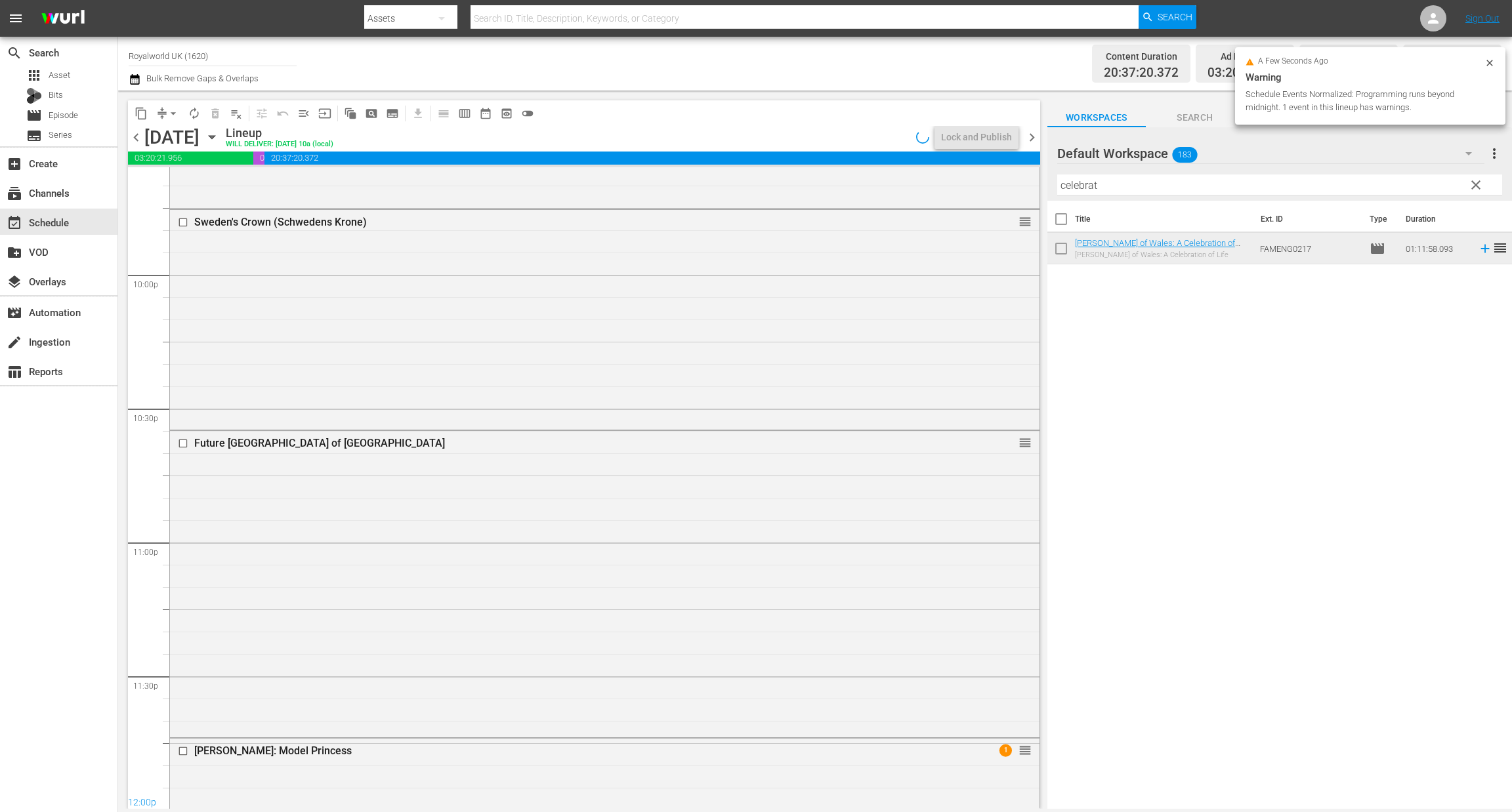
scroll to position [5913, 0]
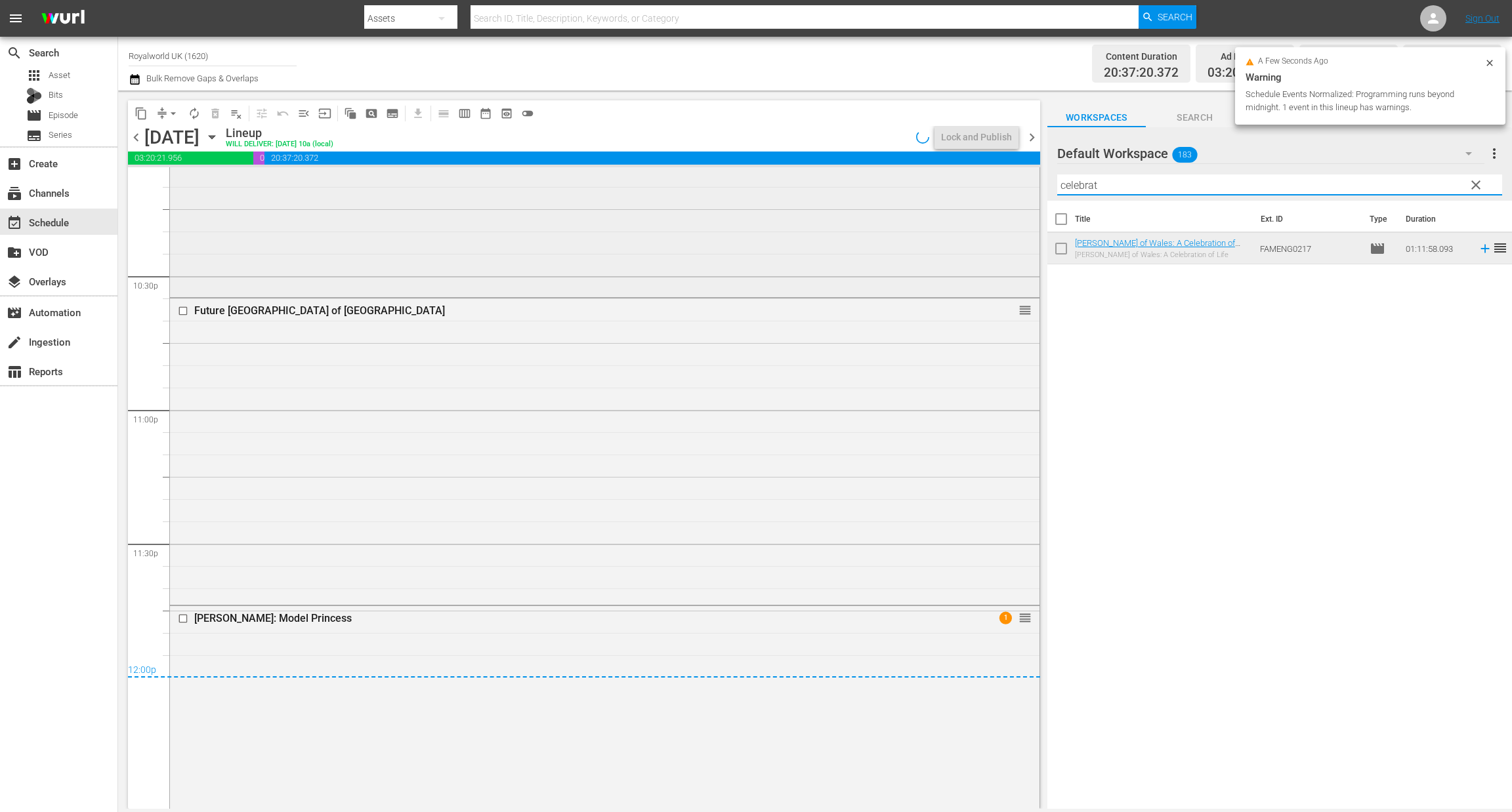
paste input "Bastions of Power - Life behind the Walls of Europe"
drag, startPoint x: 1109, startPoint y: 186, endPoint x: 980, endPoint y: 190, distance: 129.1
click at [980, 190] on div "content_copy compress arrow_drop_down autorenew_outlined delete_forever_outline…" at bounding box center [815, 449] width 1394 height 718
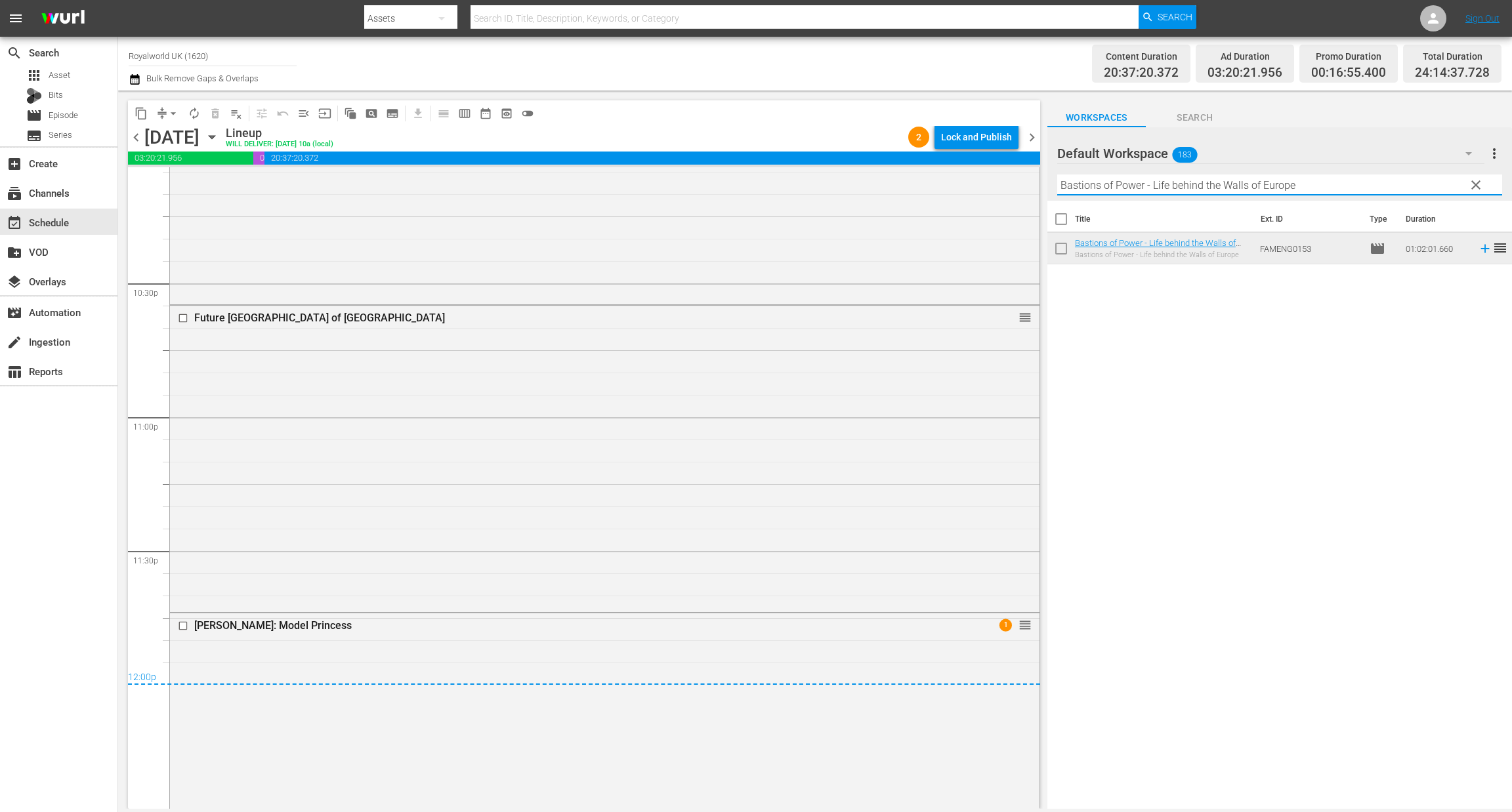
scroll to position [5976, 0]
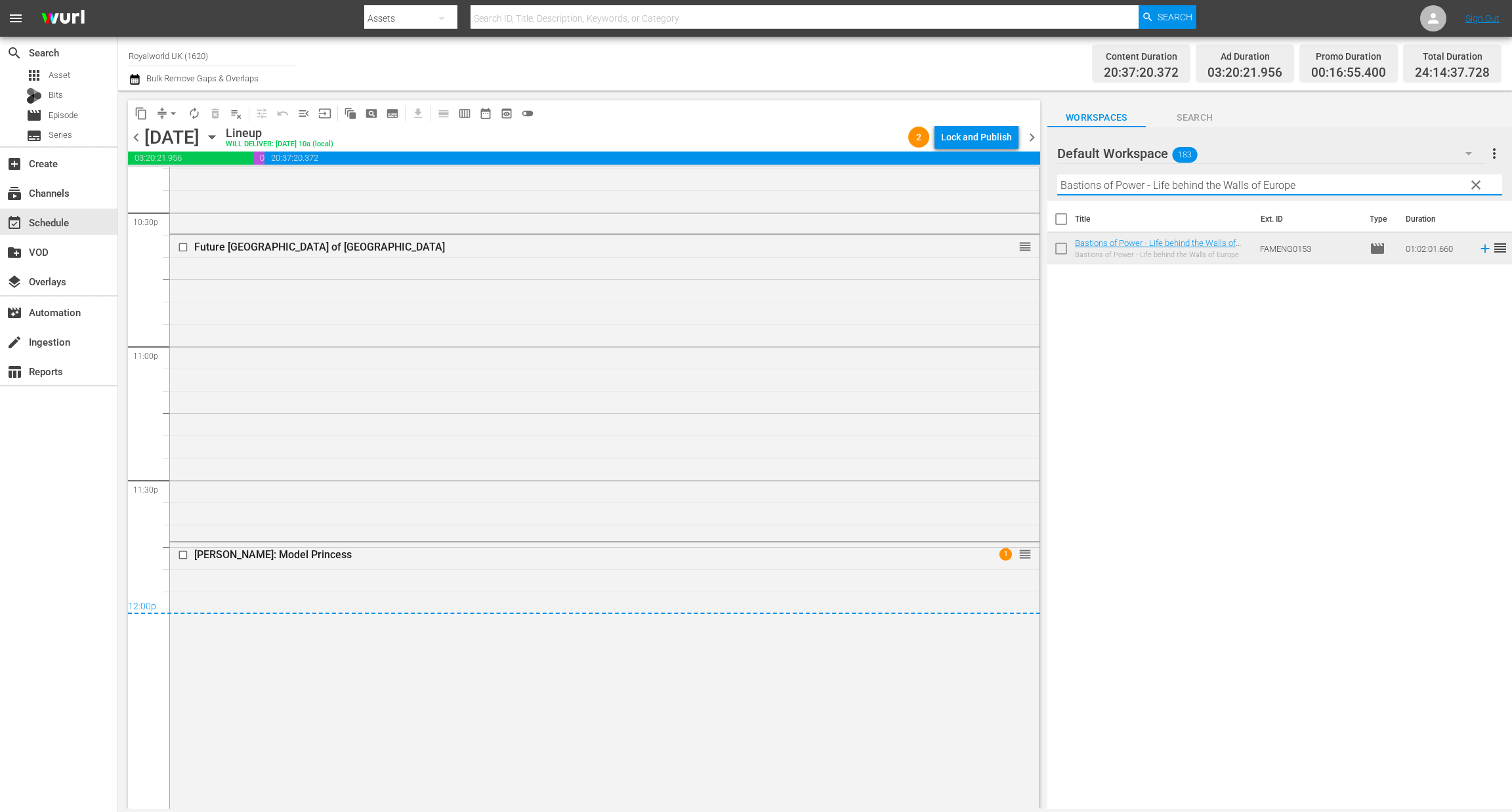
type input "Bastions of Power - Life behind the Walls of Europe"
click at [959, 139] on div "Lock and Publish" at bounding box center [976, 137] width 71 height 24
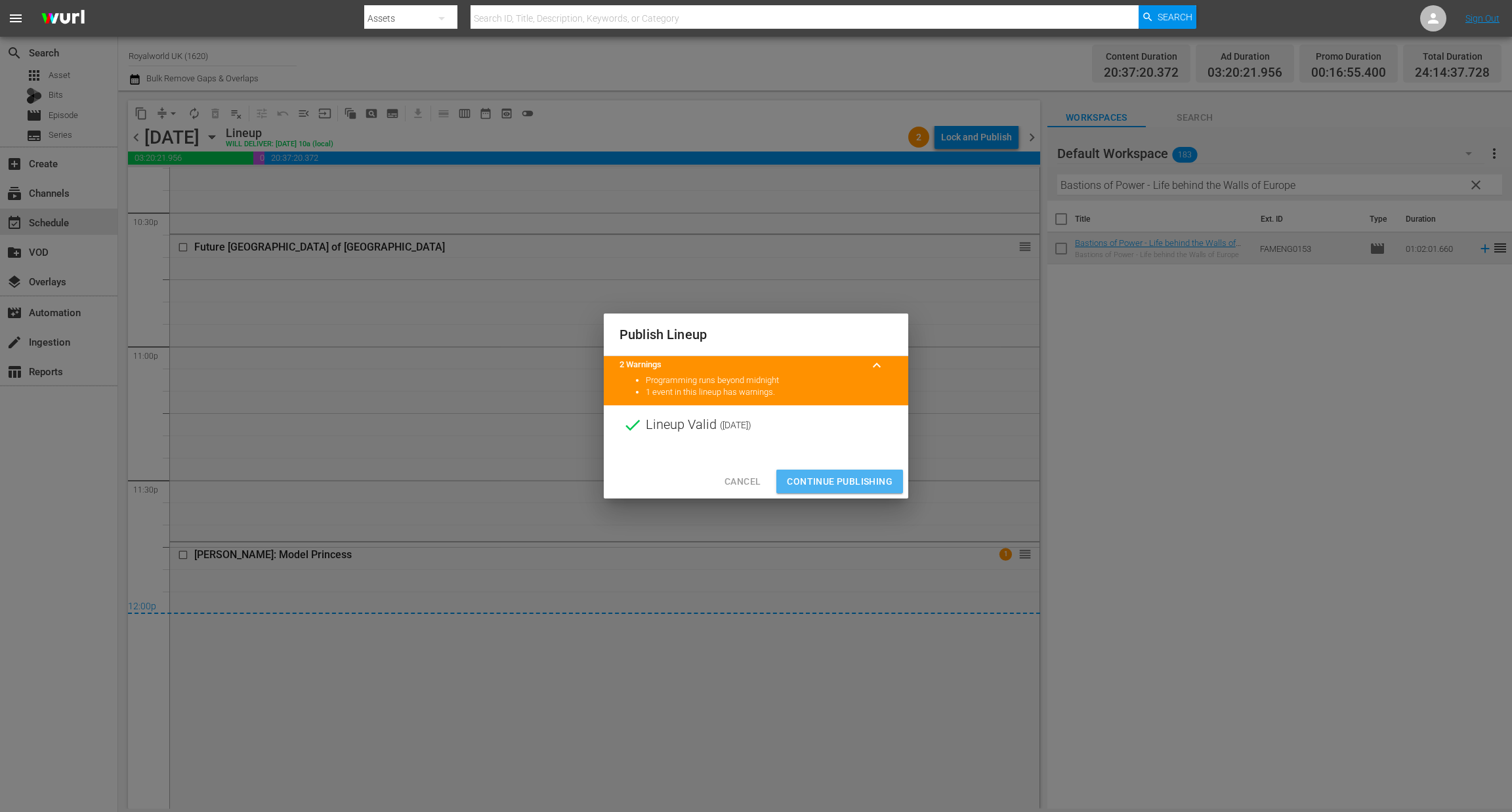
click at [844, 484] on span "Continue Publishing" at bounding box center [839, 482] width 106 height 16
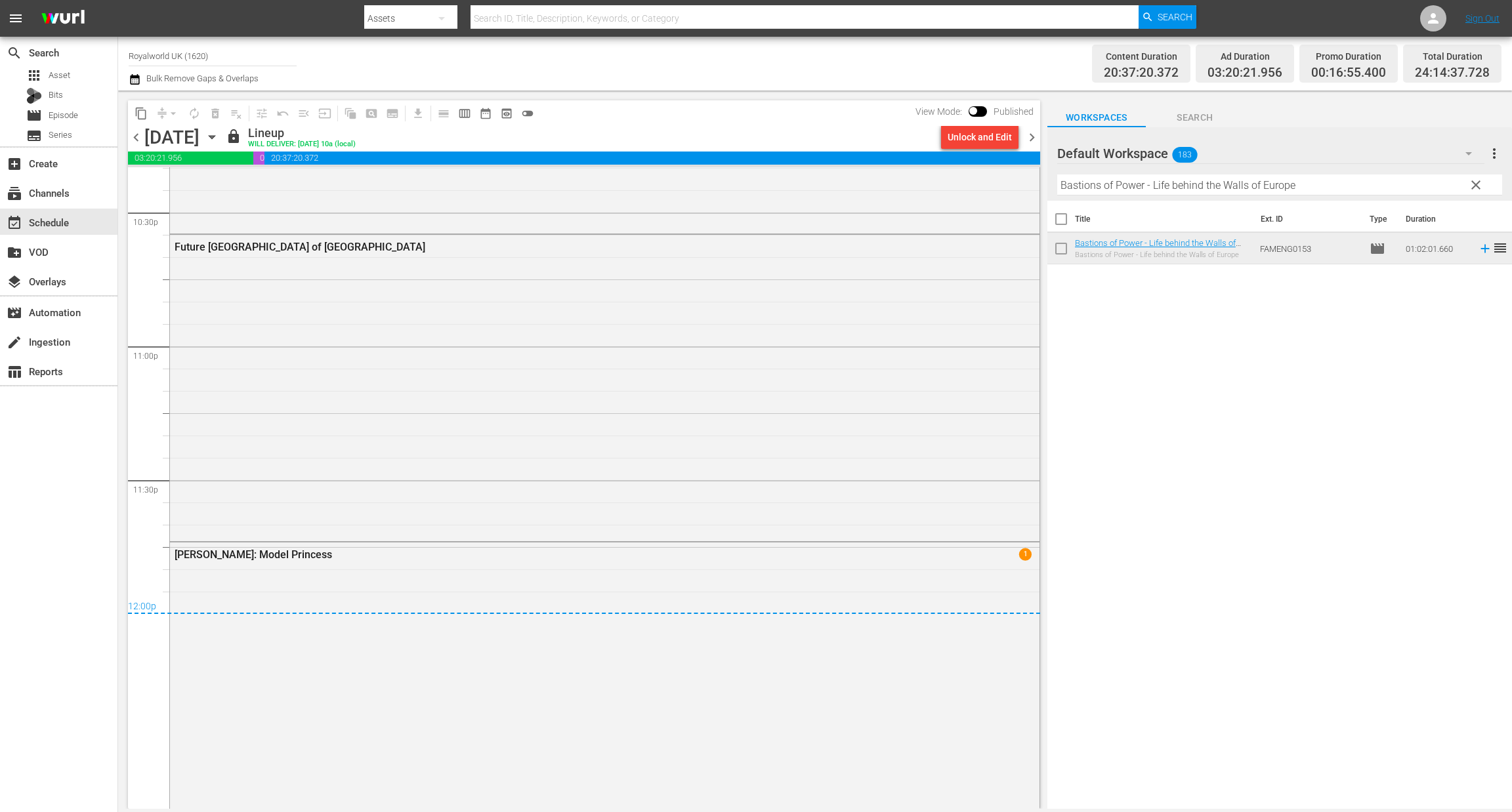
click at [133, 84] on icon "button" at bounding box center [135, 79] width 9 height 11
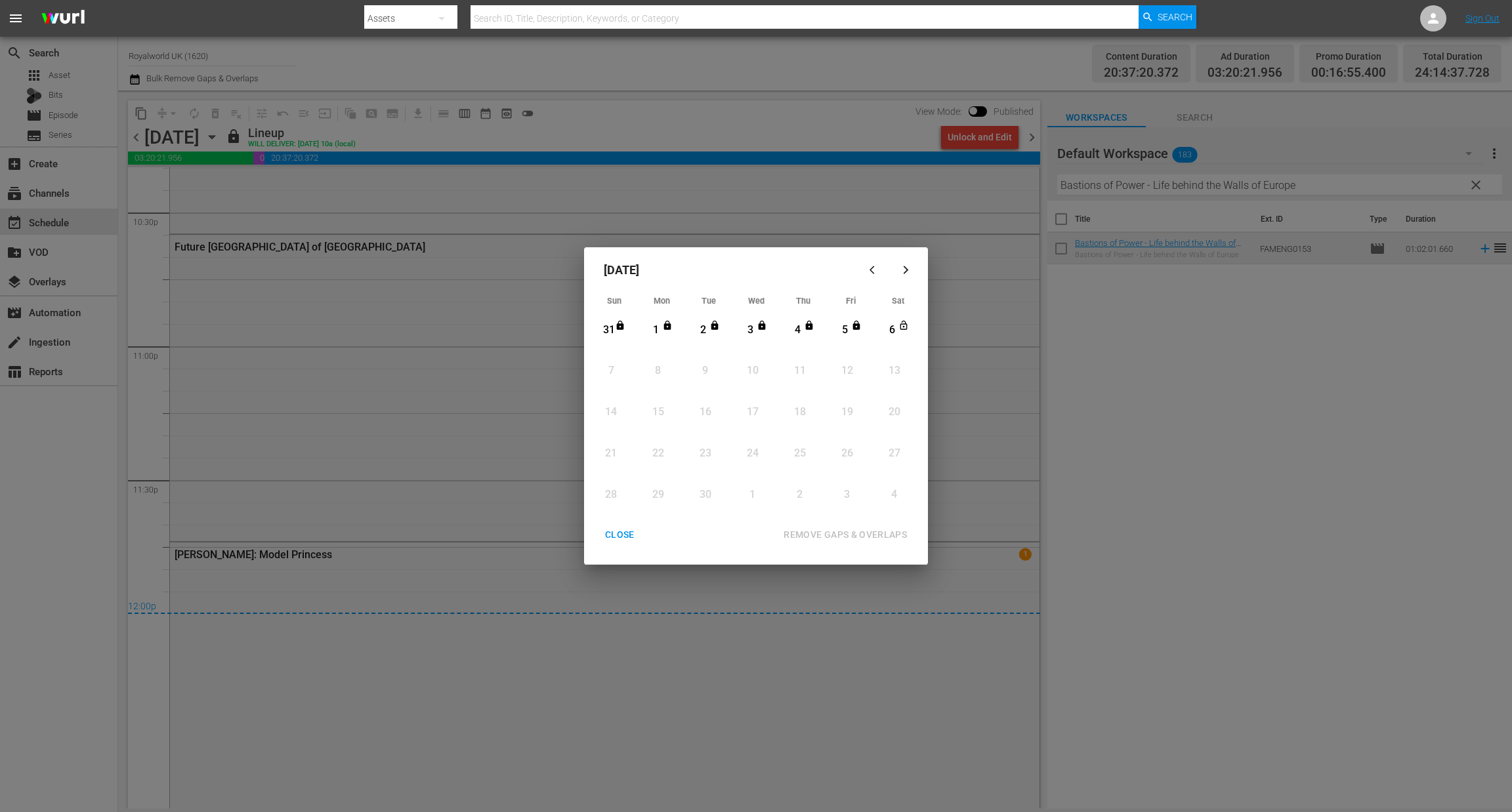
click at [608, 535] on div "CLOSE" at bounding box center [620, 535] width 51 height 16
